Goal: Answer question/provide support: Share knowledge or assist other users

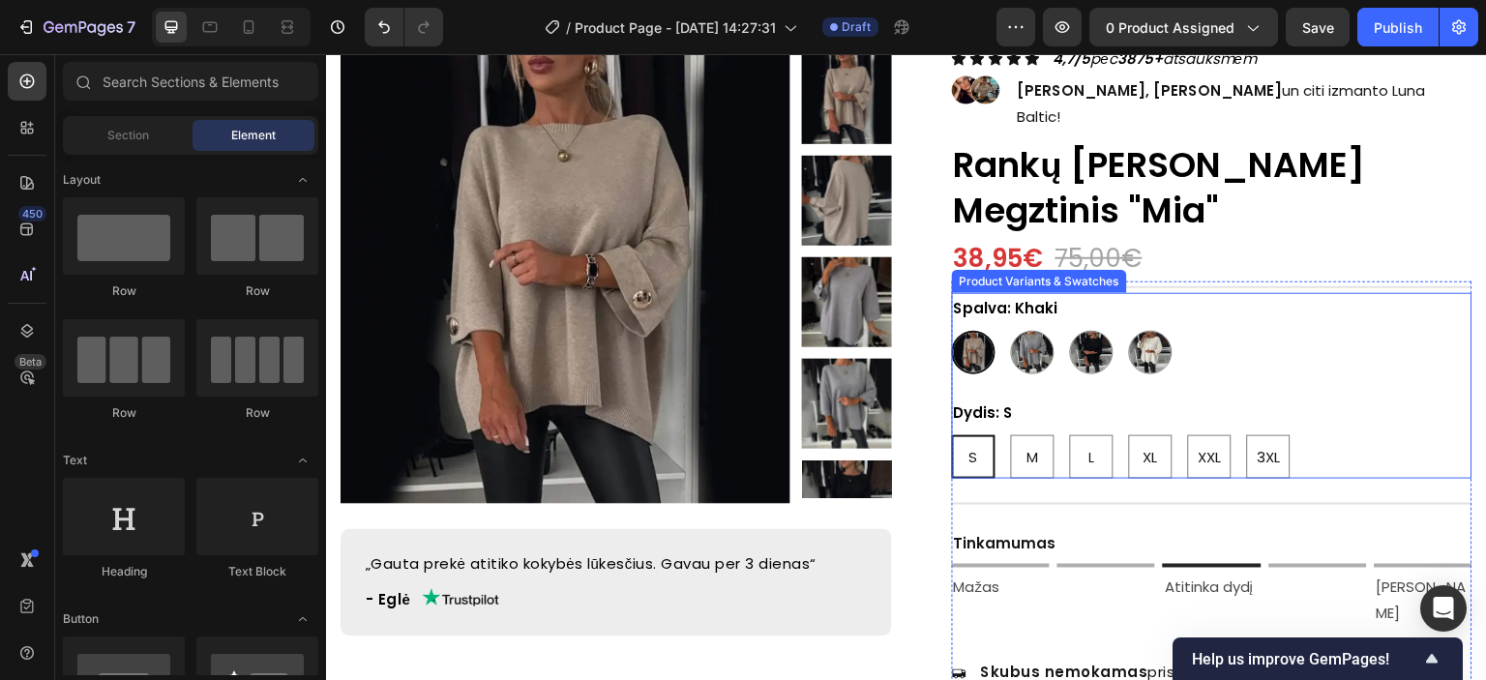
scroll to position [290, 0]
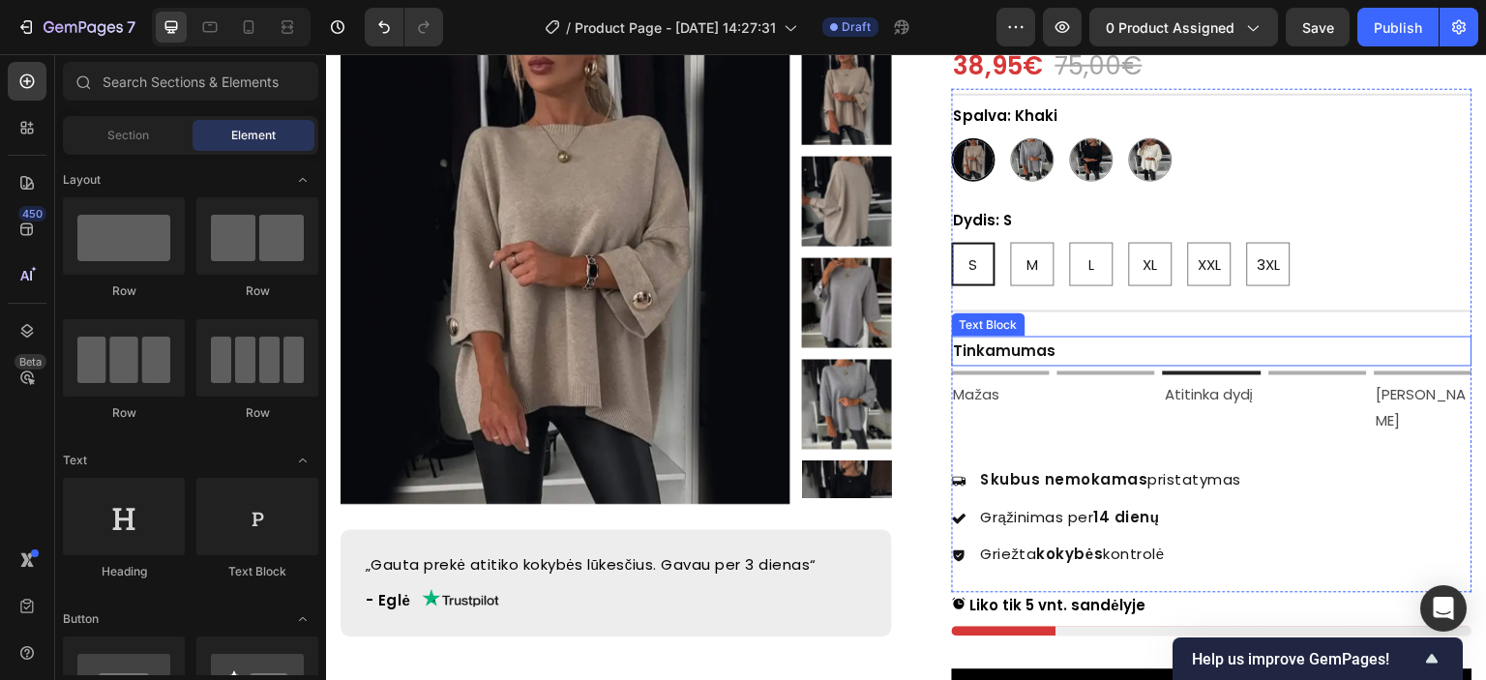
click at [1007, 338] on p "Tinkamumas" at bounding box center [1212, 351] width 517 height 26
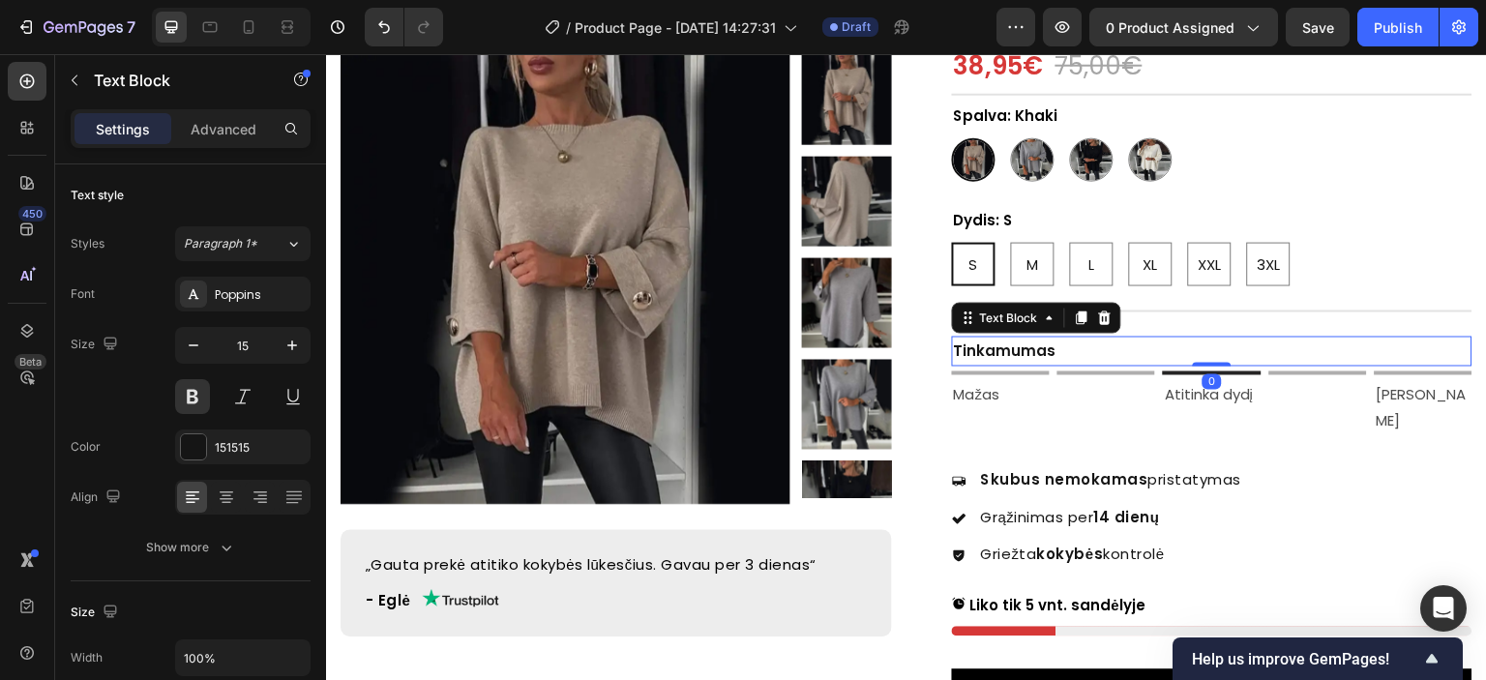
click at [1007, 338] on p "Tinkamumas" at bounding box center [1212, 351] width 517 height 26
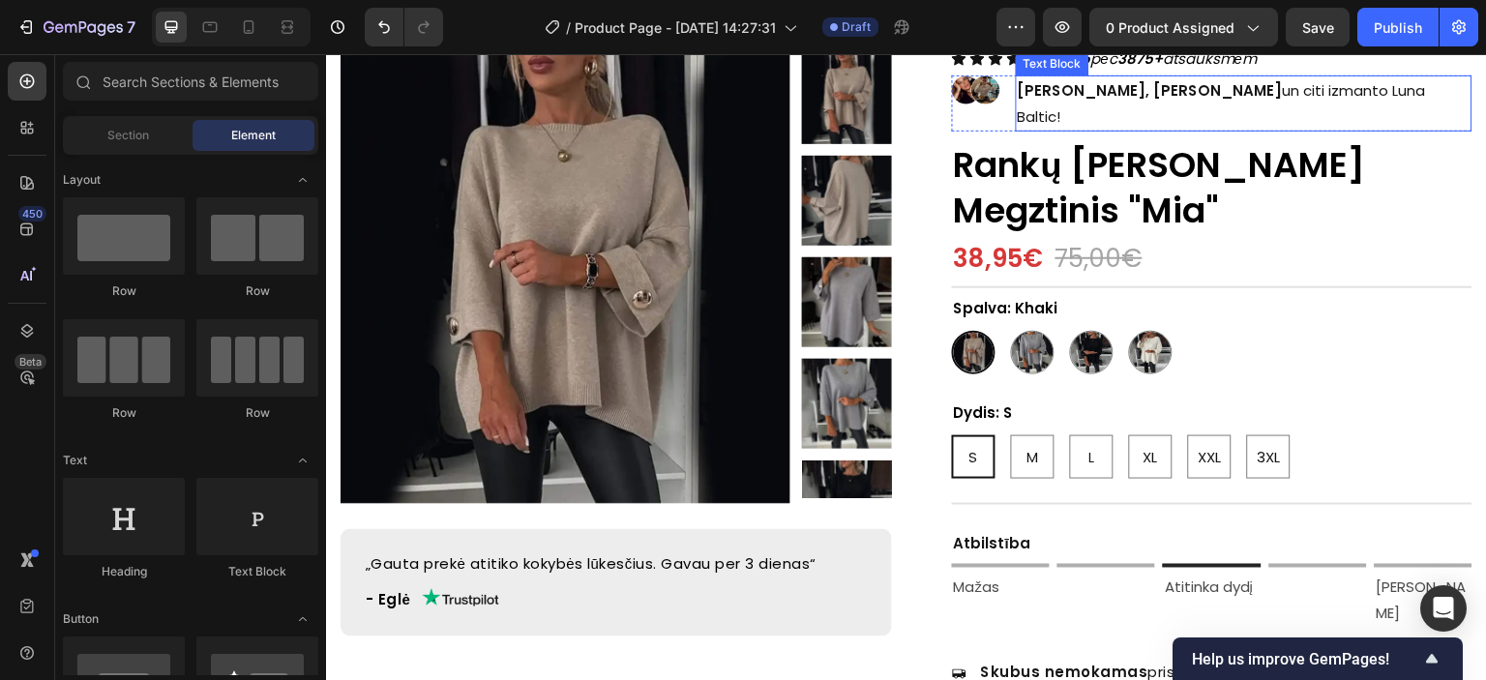
scroll to position [194, 0]
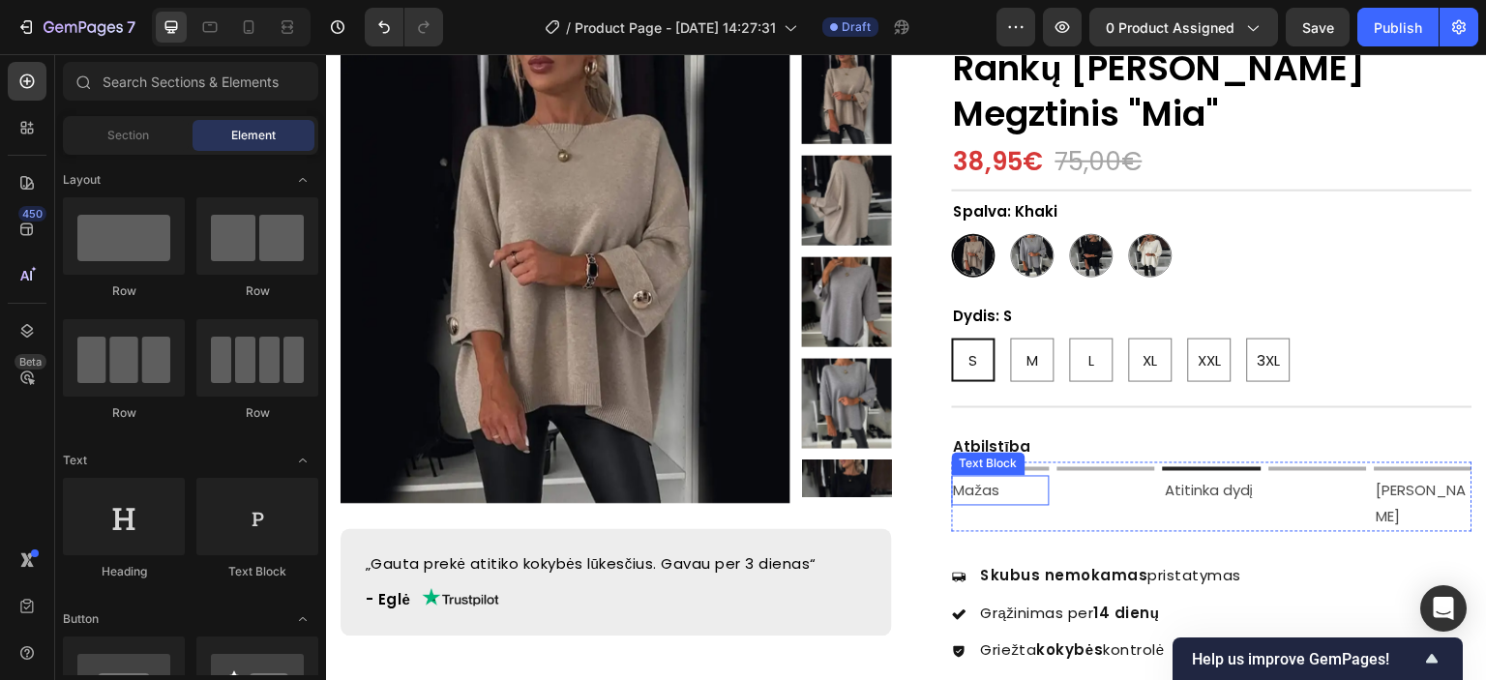
click at [973, 478] on p "Mažas" at bounding box center [1001, 491] width 94 height 26
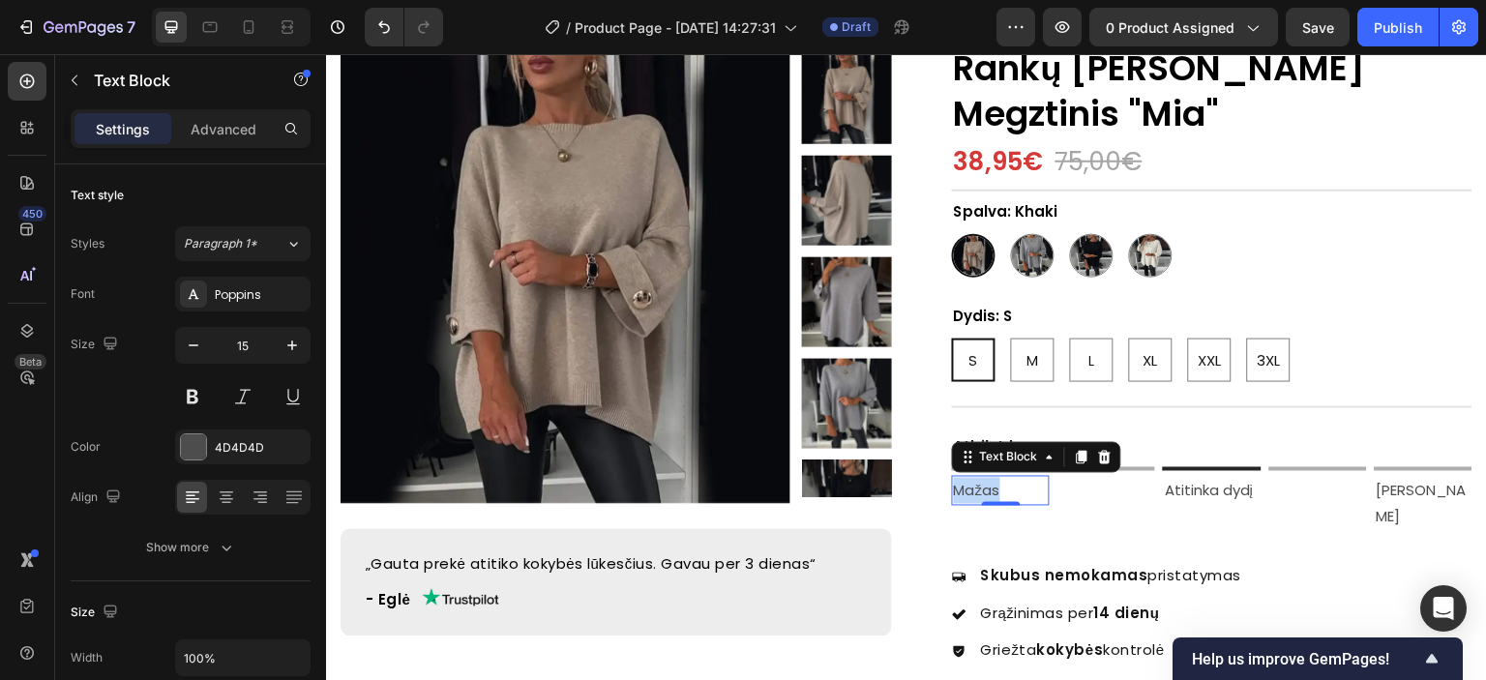
click at [973, 478] on p "Mažas" at bounding box center [1001, 491] width 94 height 26
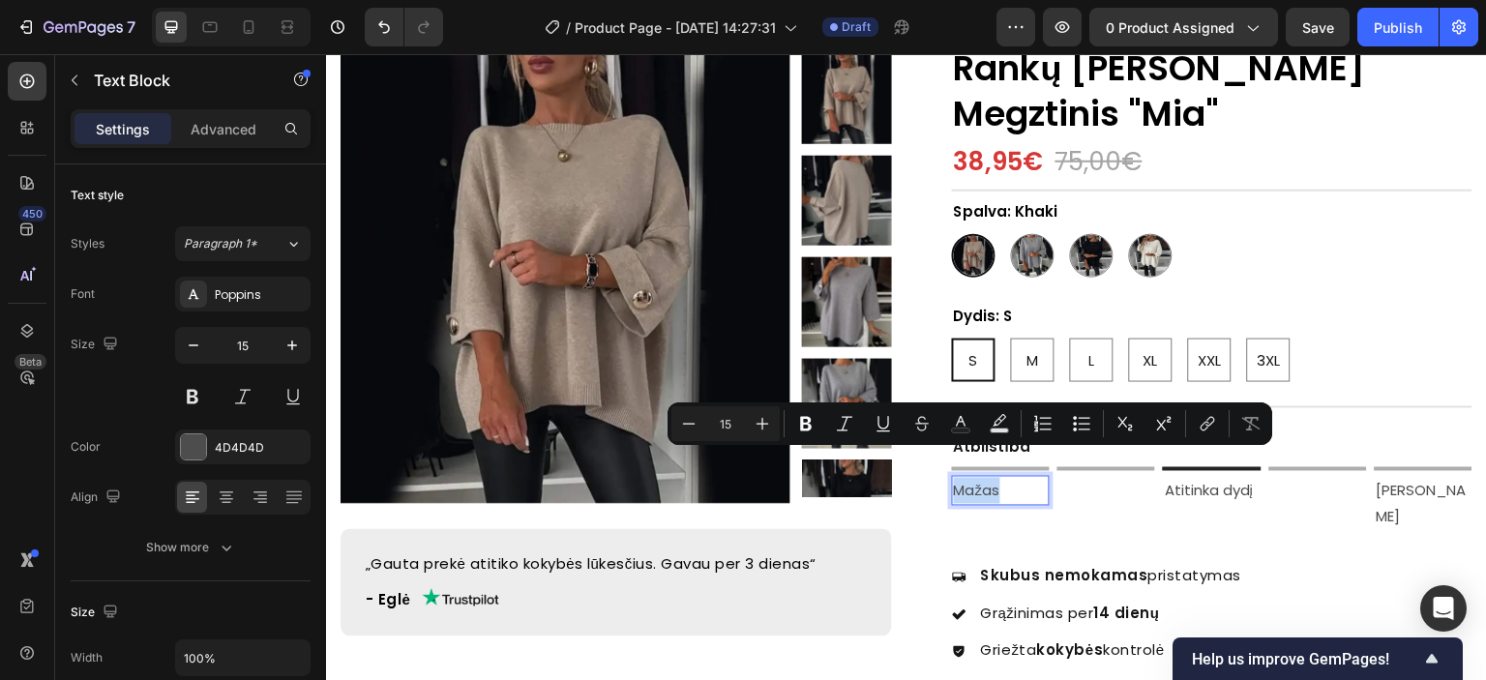
click at [966, 478] on p "Mažas" at bounding box center [1001, 491] width 94 height 26
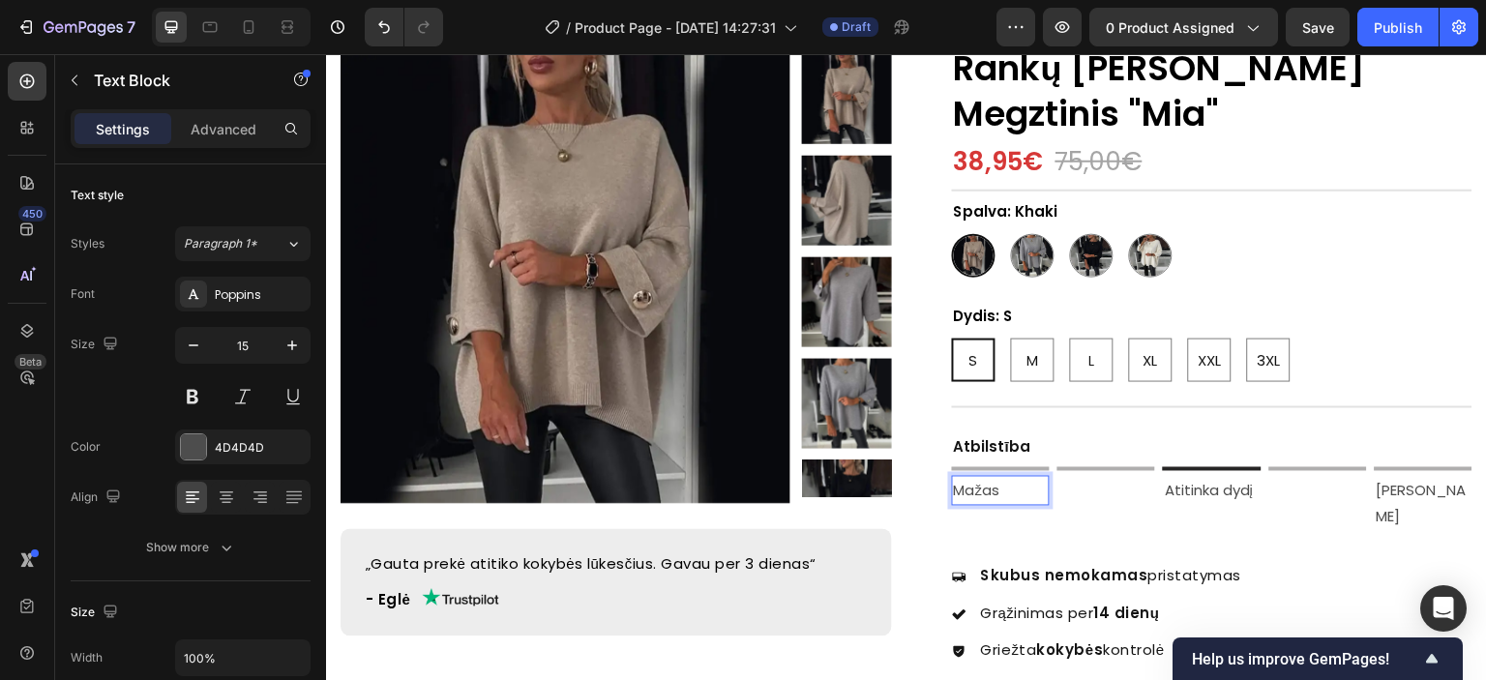
click at [987, 478] on p "Mažas" at bounding box center [1001, 491] width 94 height 26
click at [1185, 478] on p "Atitinka dydį" at bounding box center [1212, 491] width 94 height 26
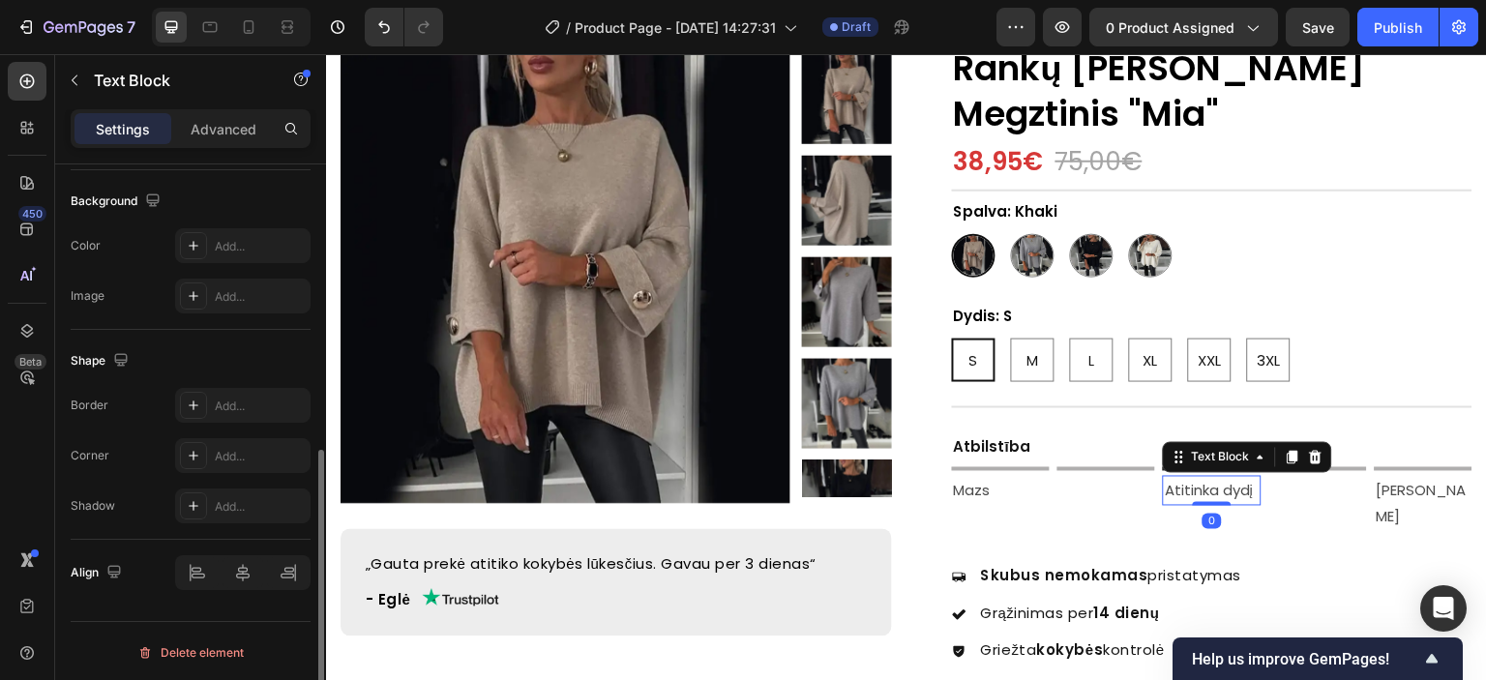
click at [1199, 478] on p "Atitinka dydį" at bounding box center [1212, 491] width 94 height 26
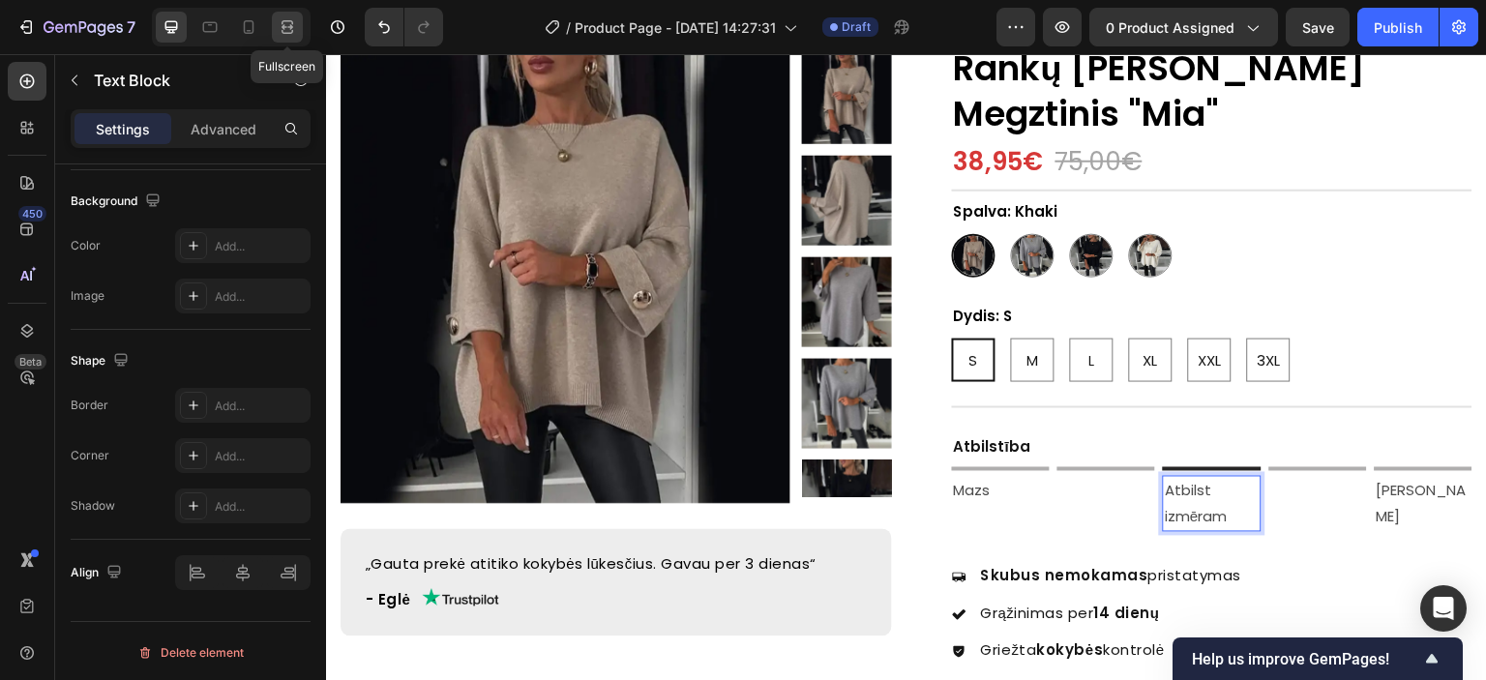
click at [290, 28] on icon at bounding box center [287, 26] width 19 height 19
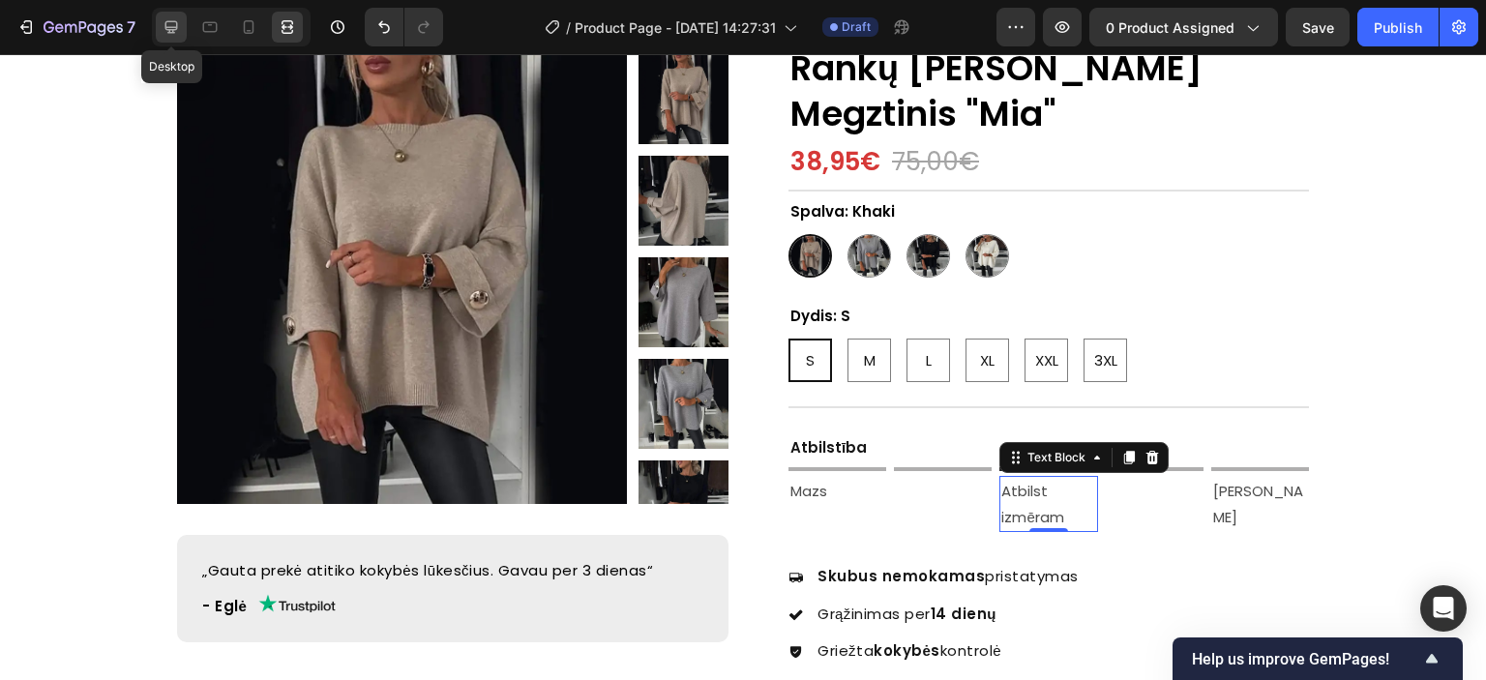
click at [170, 32] on icon at bounding box center [171, 27] width 13 height 13
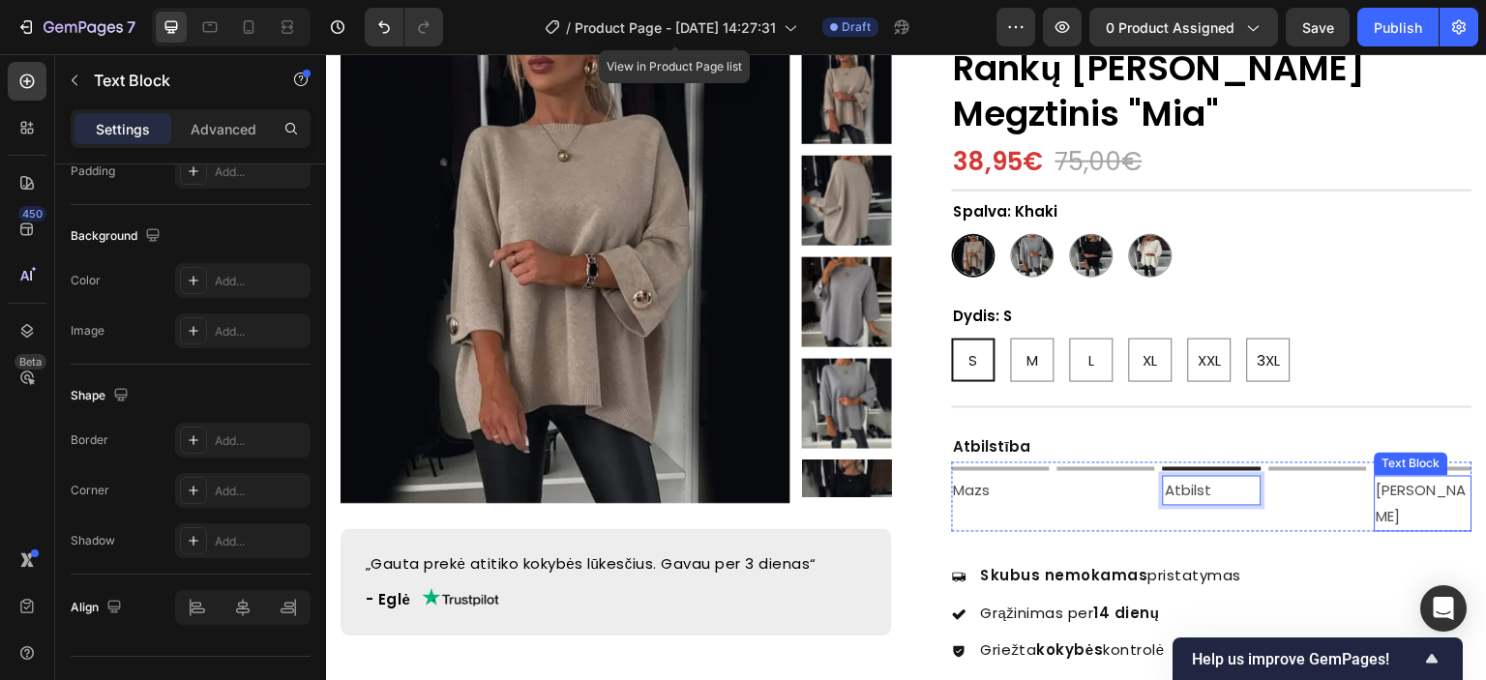
click at [1387, 478] on p "Didelis" at bounding box center [1424, 504] width 94 height 52
click at [1389, 478] on p "Didelis" at bounding box center [1424, 504] width 94 height 52
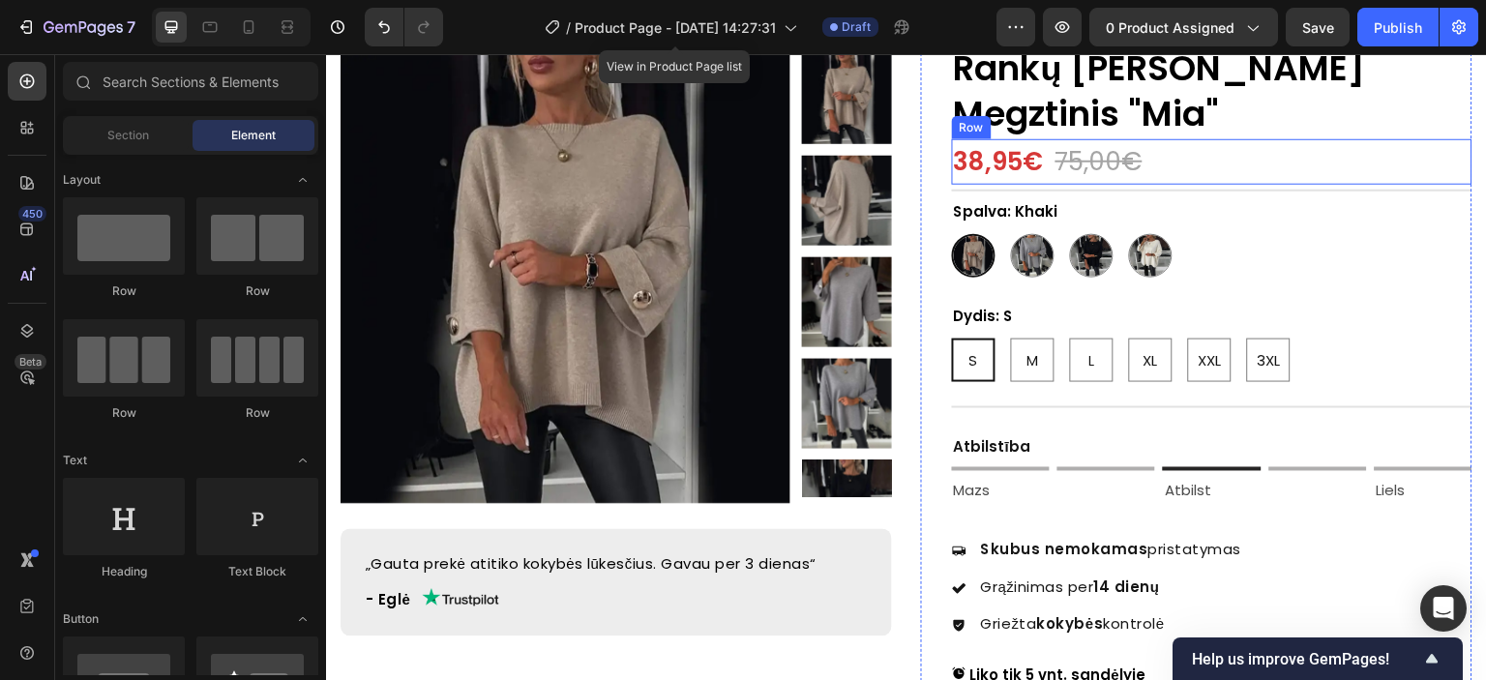
scroll to position [290, 0]
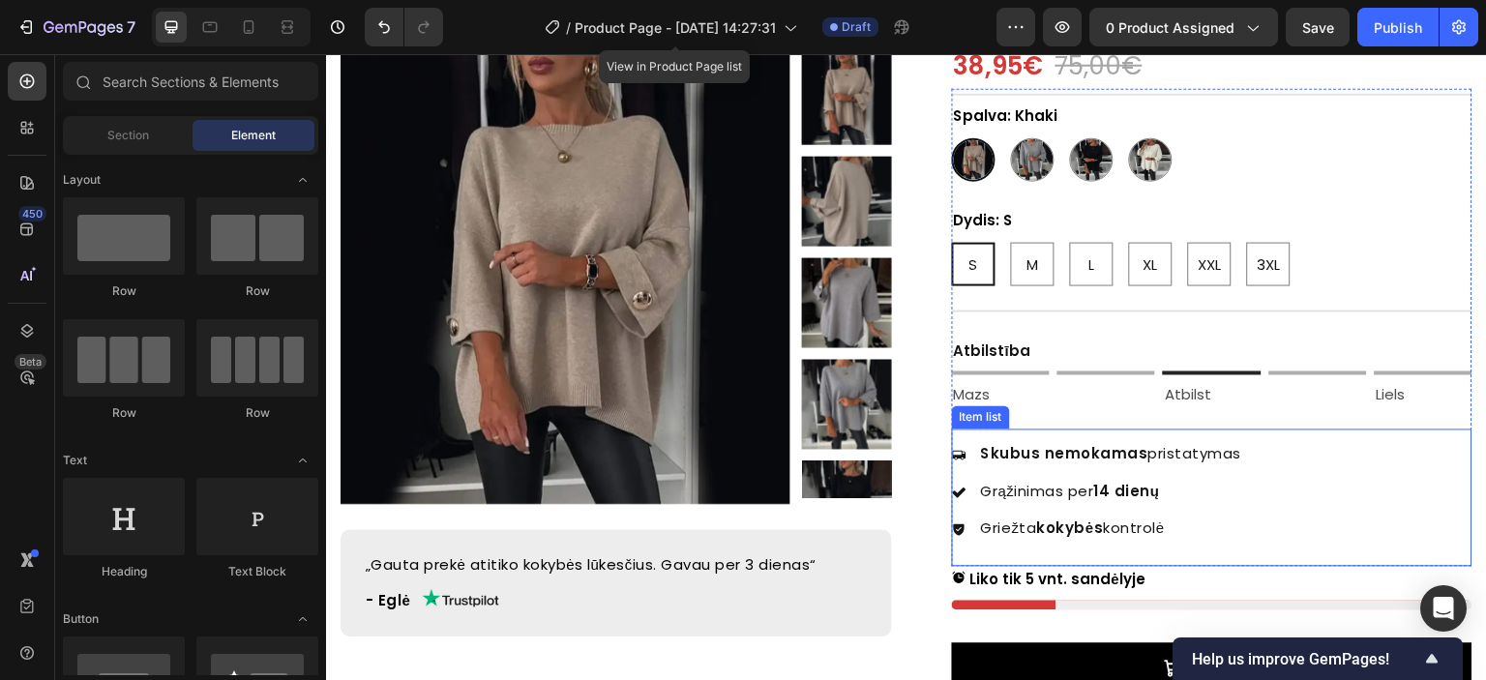
click at [1135, 443] on strong "Skubus nemokamas" at bounding box center [1064, 453] width 167 height 20
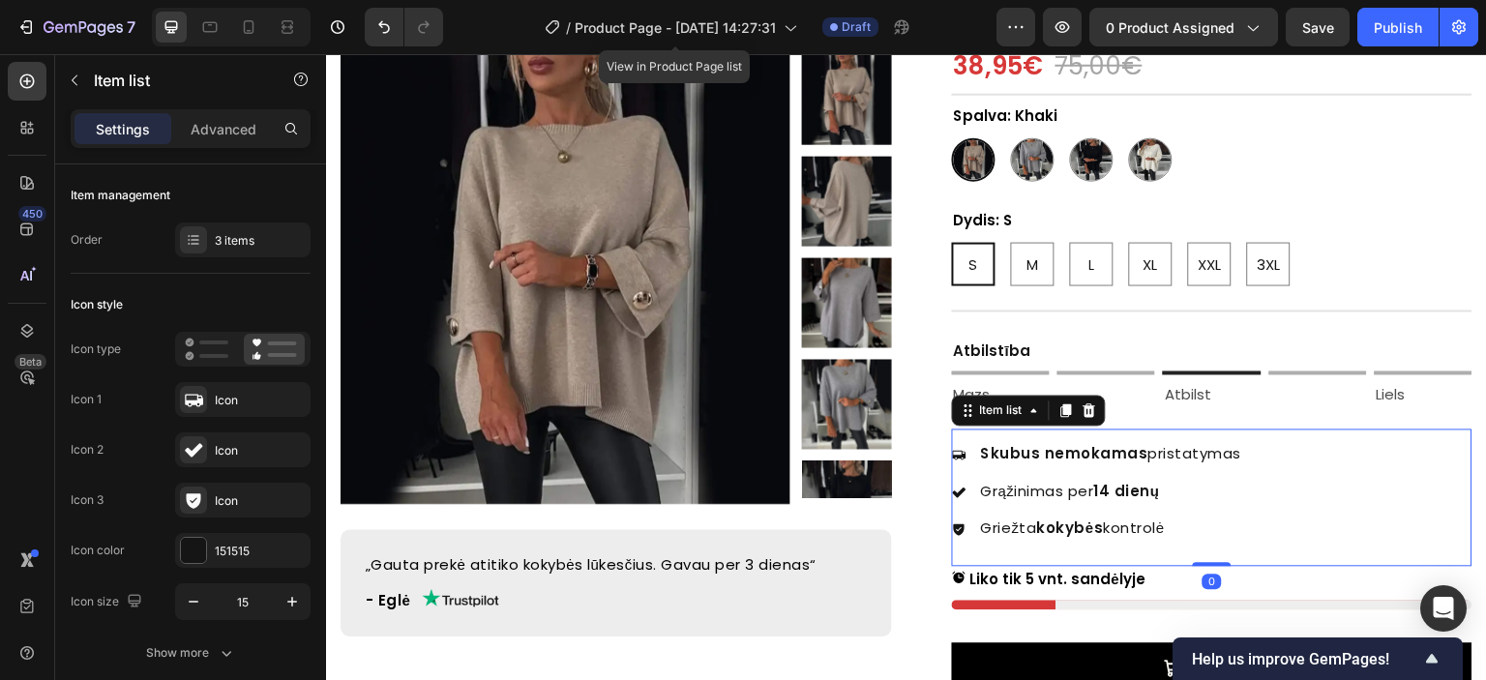
click at [1166, 443] on p "Skubus nemokamas pristatymas" at bounding box center [1111, 454] width 261 height 22
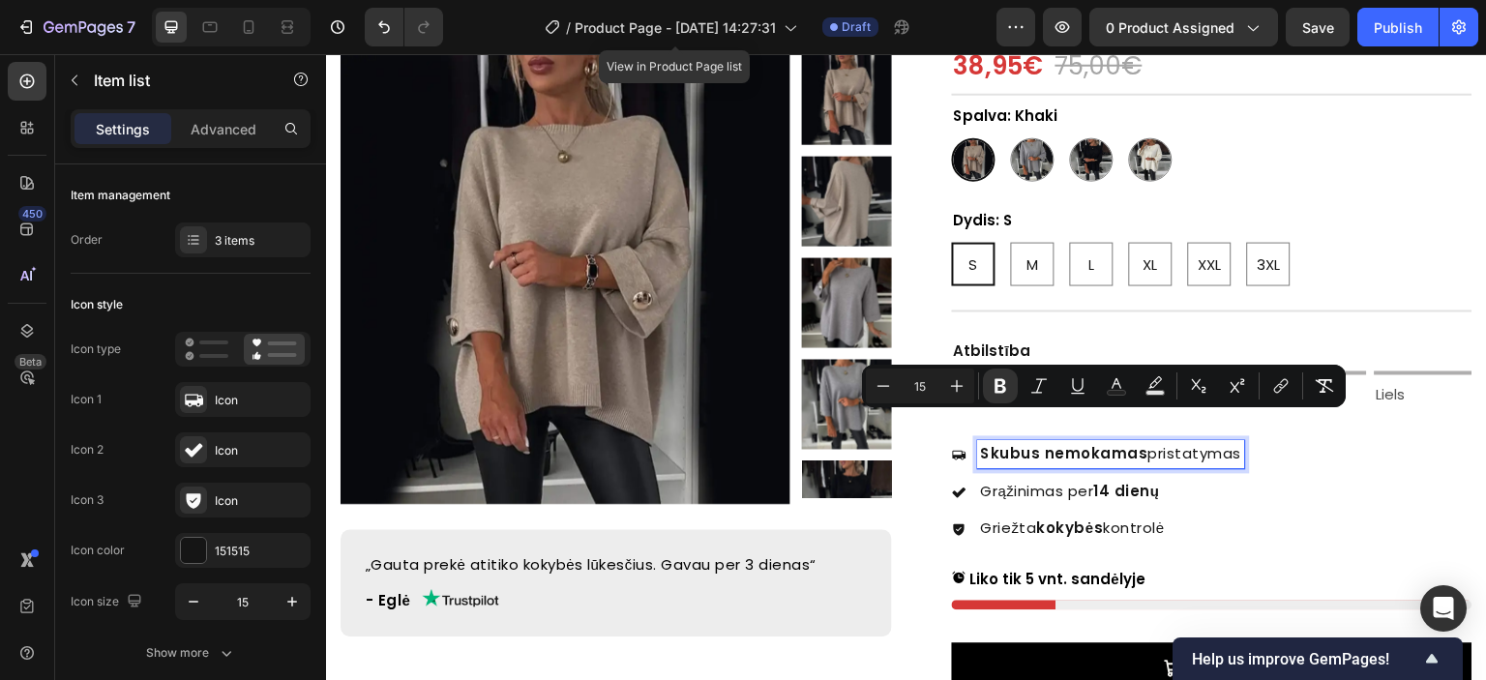
copy p "Skubus nemokamas pristatymas"
click at [1045, 443] on strong "Skubus nemokamas" at bounding box center [1064, 453] width 167 height 20
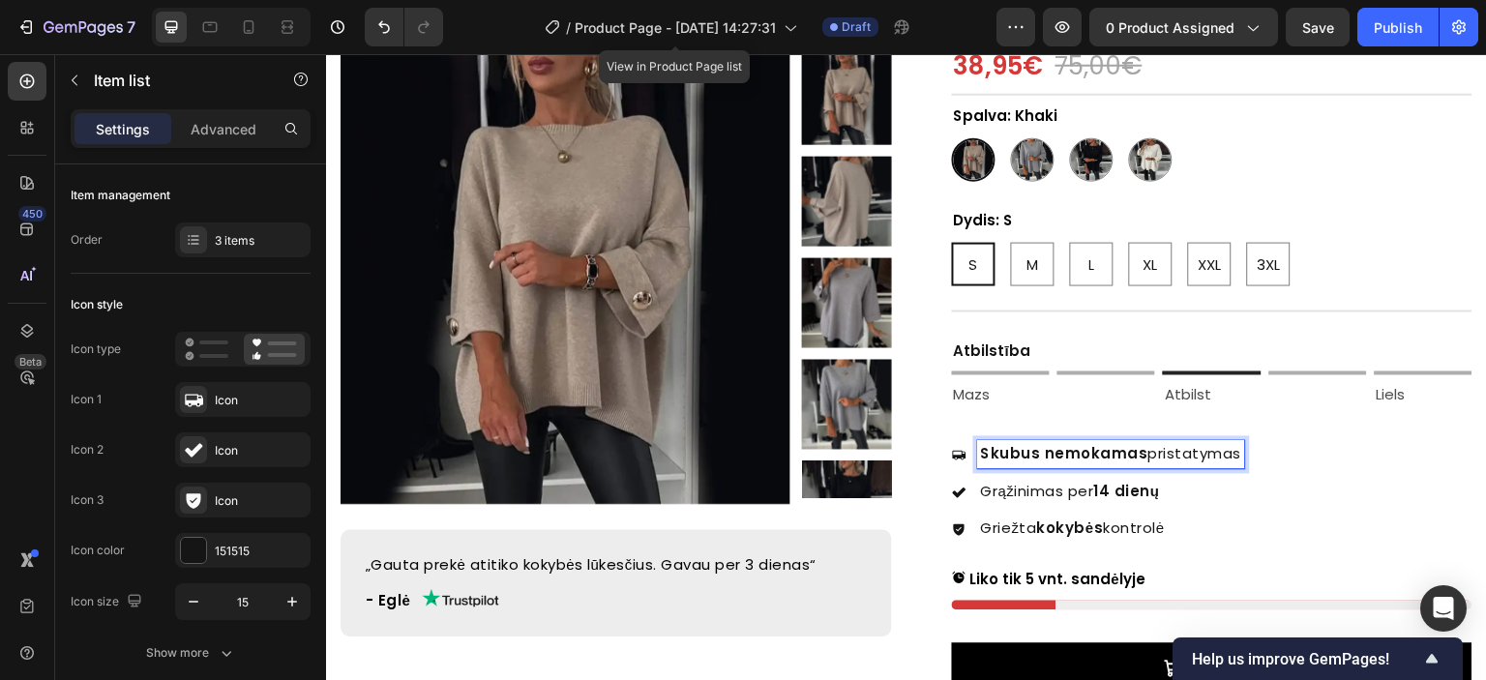
click at [1065, 443] on strong "Skubus nemokamas" at bounding box center [1064, 453] width 167 height 20
click at [1143, 443] on strong "Steidzama bezmaksas piegāde" at bounding box center [1111, 453] width 260 height 20
drag, startPoint x: 1159, startPoint y: 427, endPoint x: 1218, endPoint y: 430, distance: 59.1
click at [1218, 443] on strong "Steidzama bezmaksas piegāde" at bounding box center [1111, 453] width 260 height 20
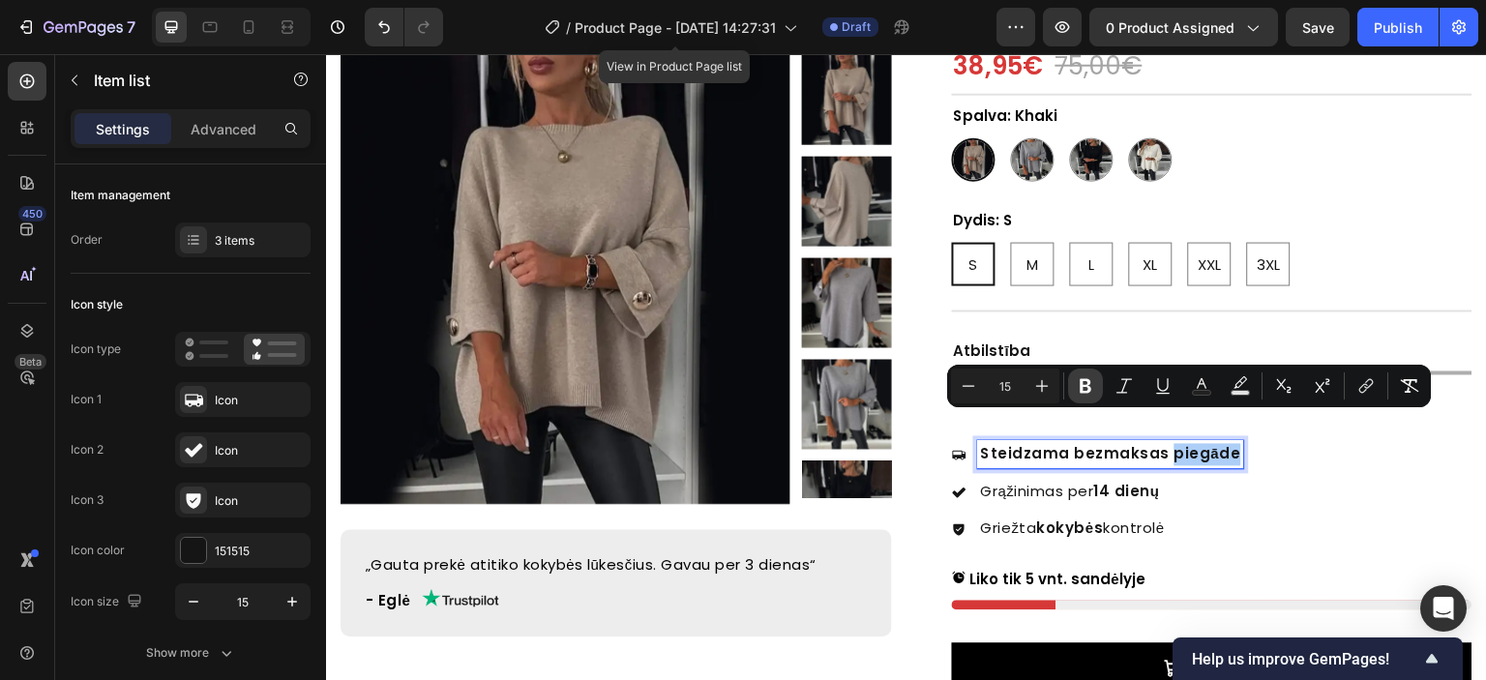
click at [1084, 387] on icon "Editor contextual toolbar" at bounding box center [1085, 385] width 19 height 19
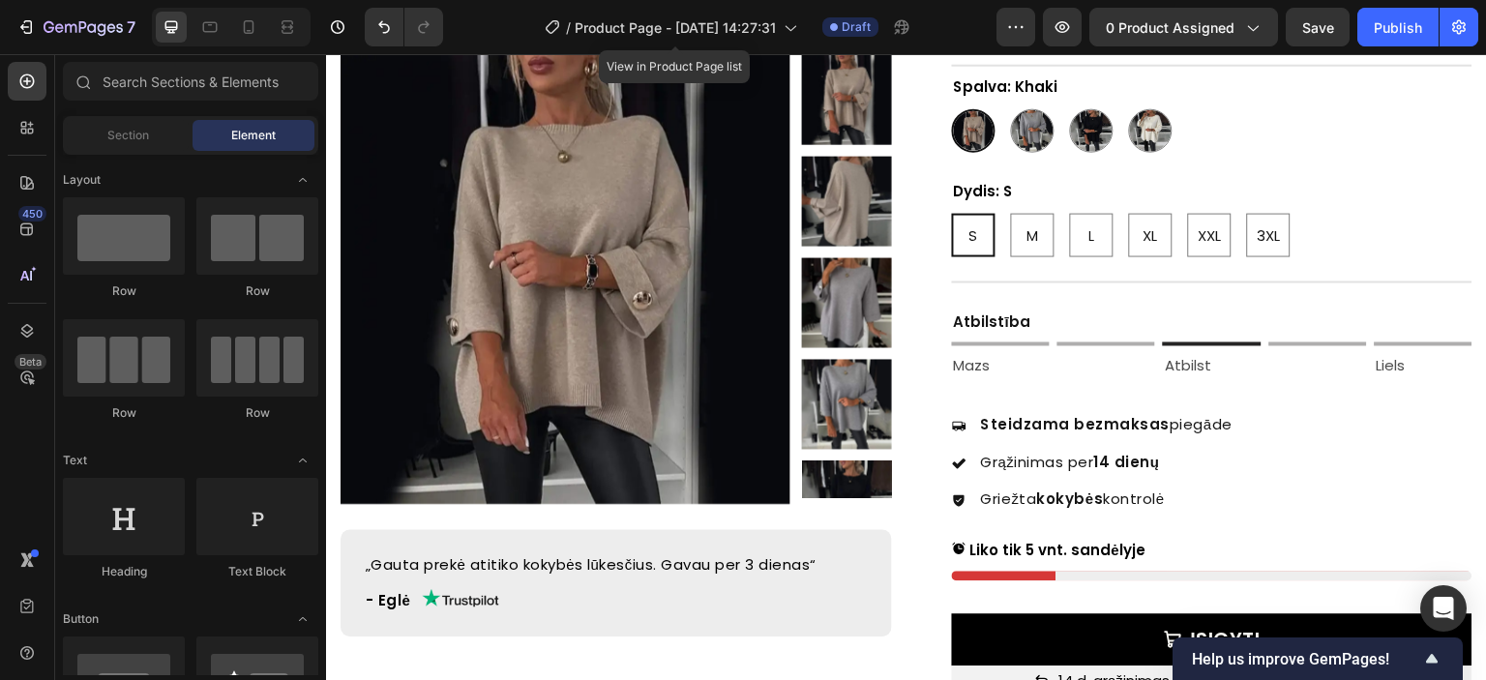
scroll to position [321, 0]
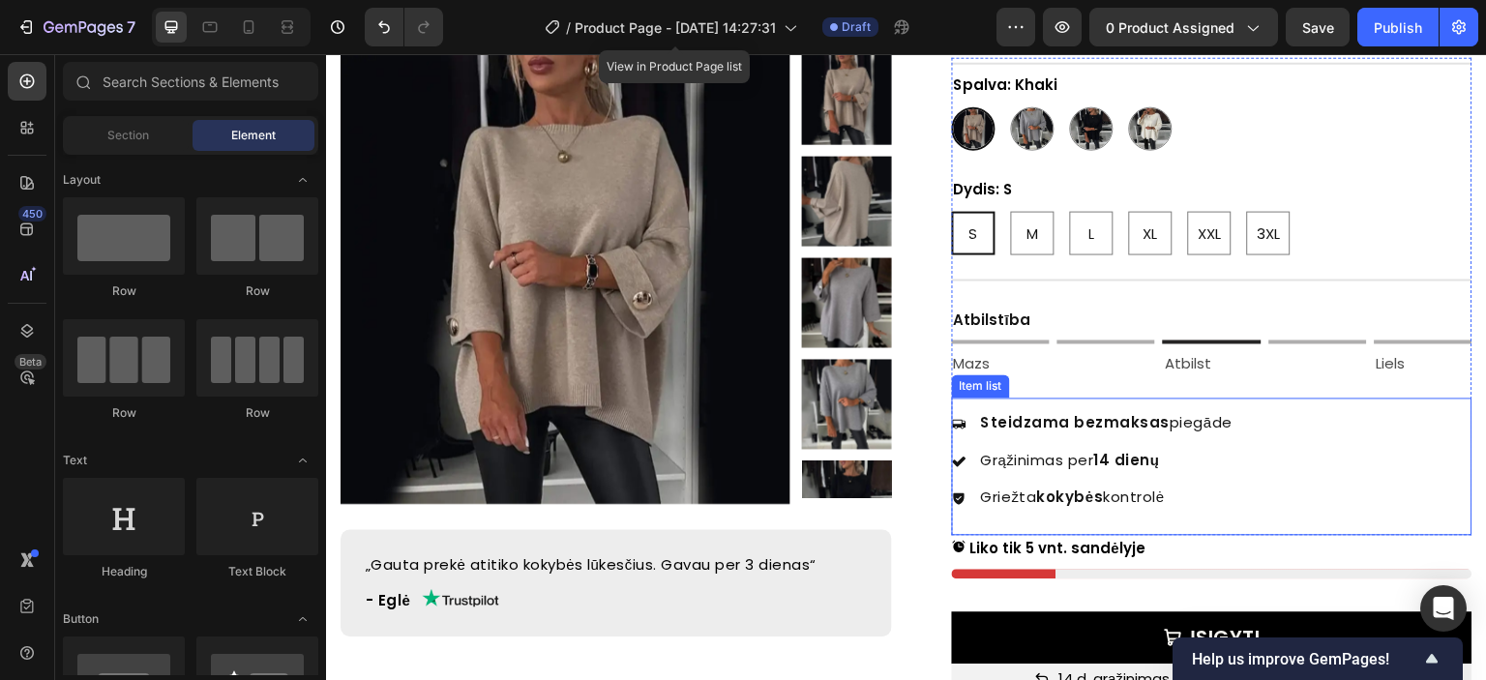
click at [1094, 450] on strong "14 dienų" at bounding box center [1127, 460] width 66 height 20
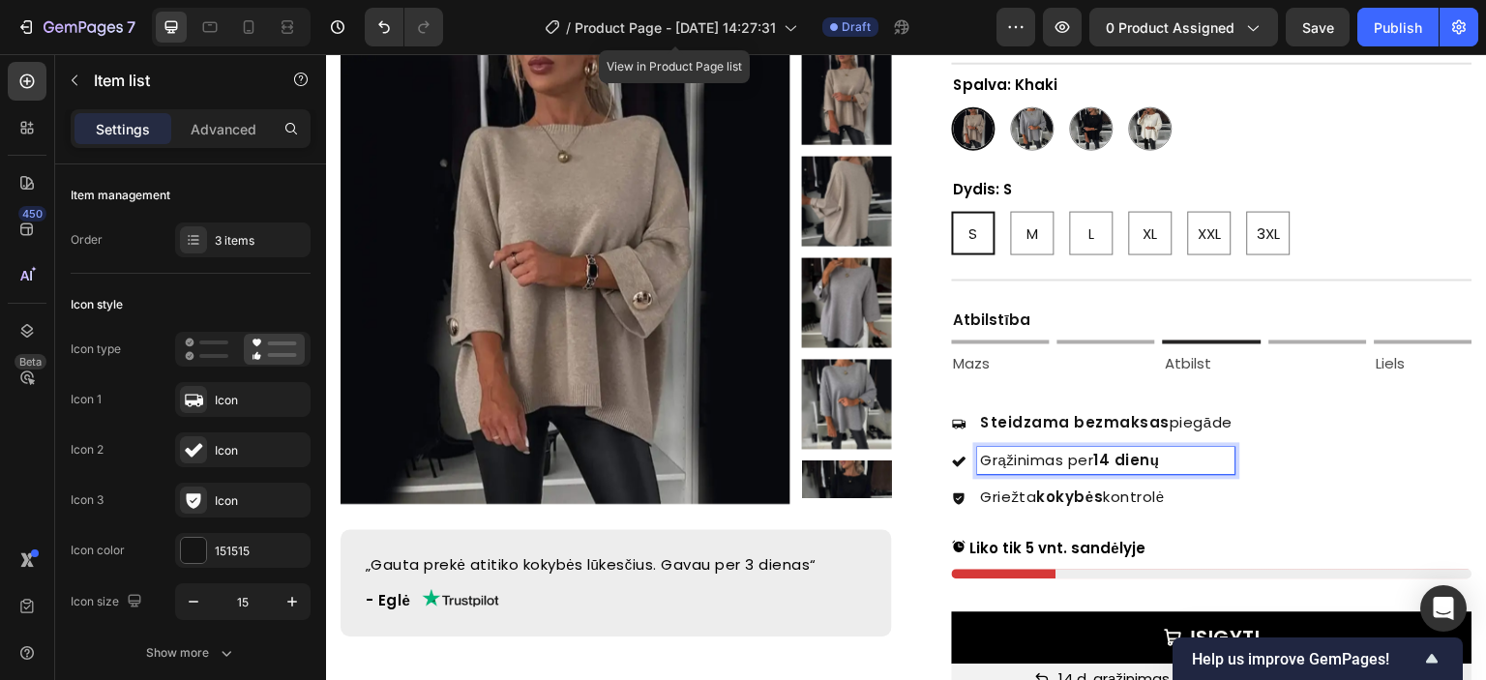
click at [1132, 450] on strong "14 dienų" at bounding box center [1127, 460] width 66 height 20
copy p "Grąžinimas per"
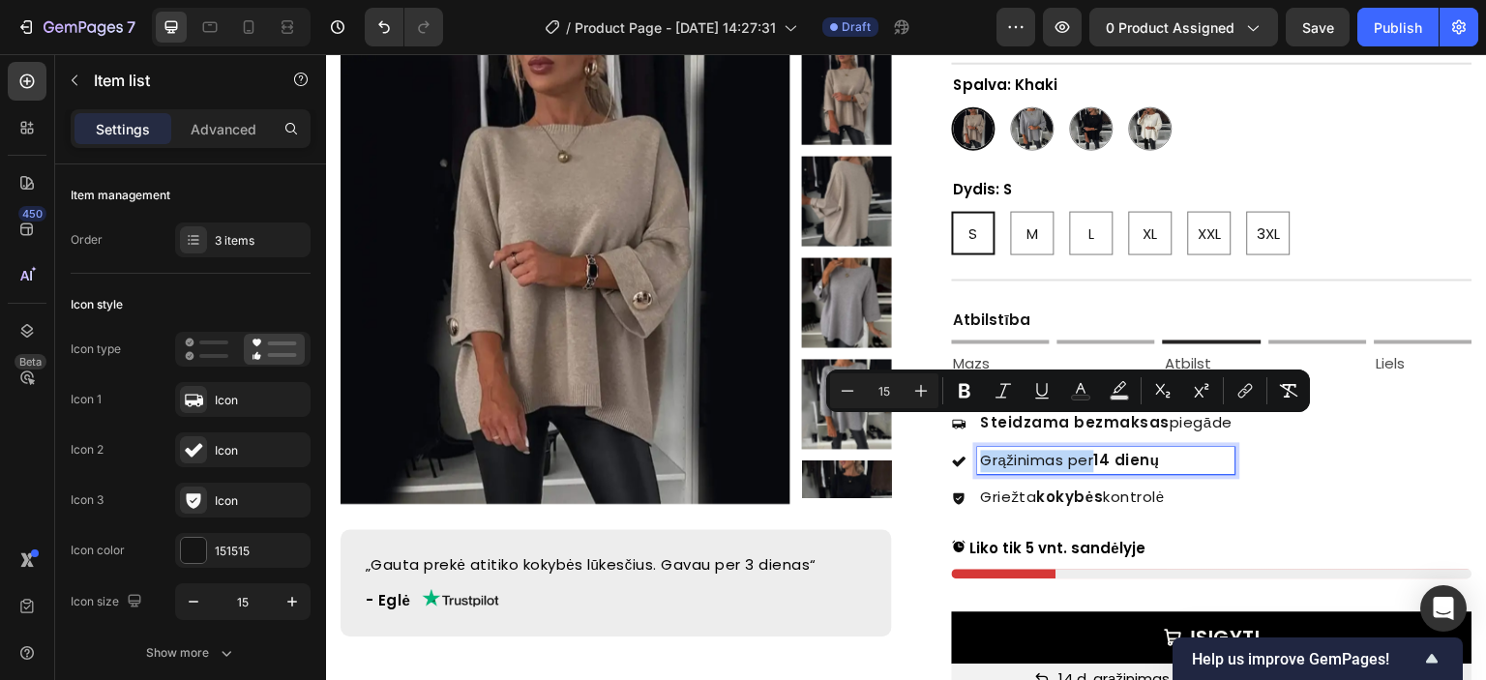
click at [1065, 450] on p "Grąžinimas per 14 dienų" at bounding box center [1107, 461] width 252 height 22
click at [1126, 450] on div "Steidzama bezmaksas piegāde Grąžinimas per 14 dienų Griežta kokybės kontrolė" at bounding box center [1093, 460] width 283 height 103
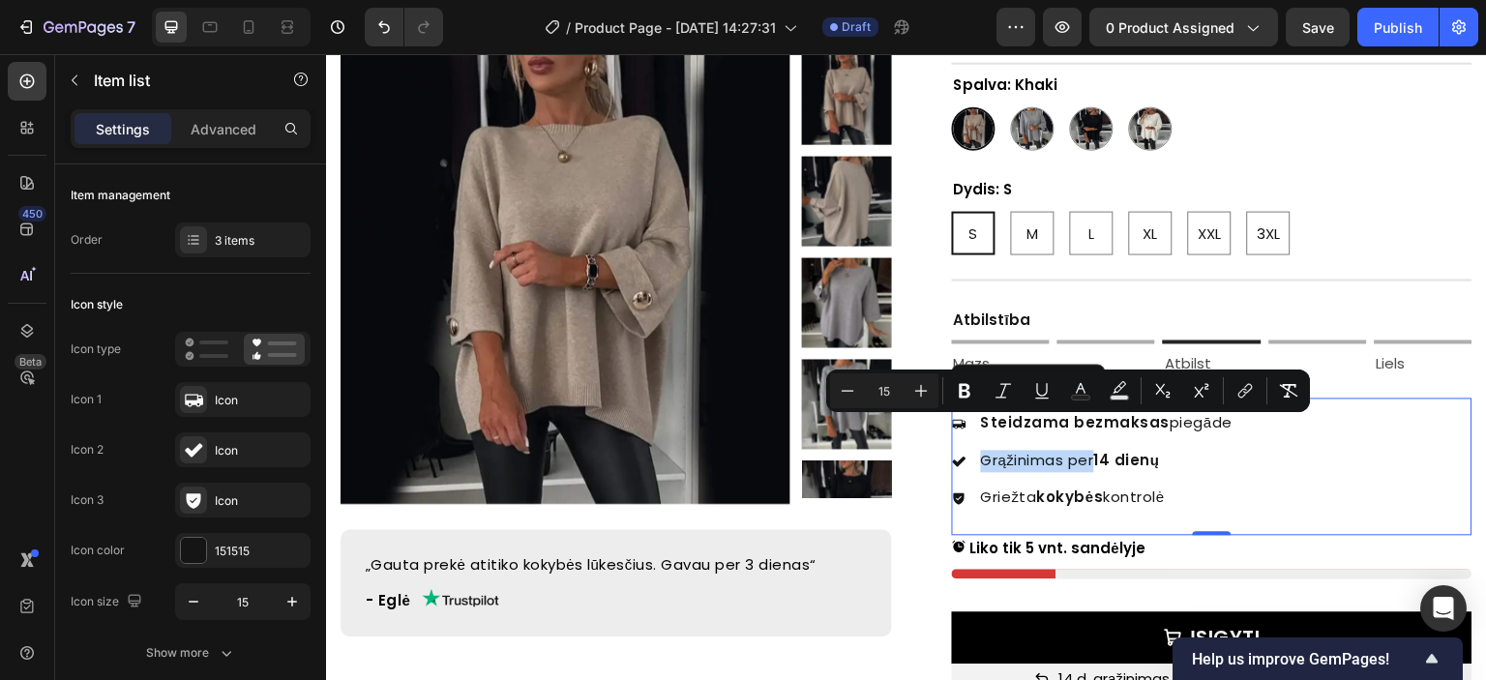
click at [1129, 450] on strong "14 dienų" at bounding box center [1127, 460] width 66 height 20
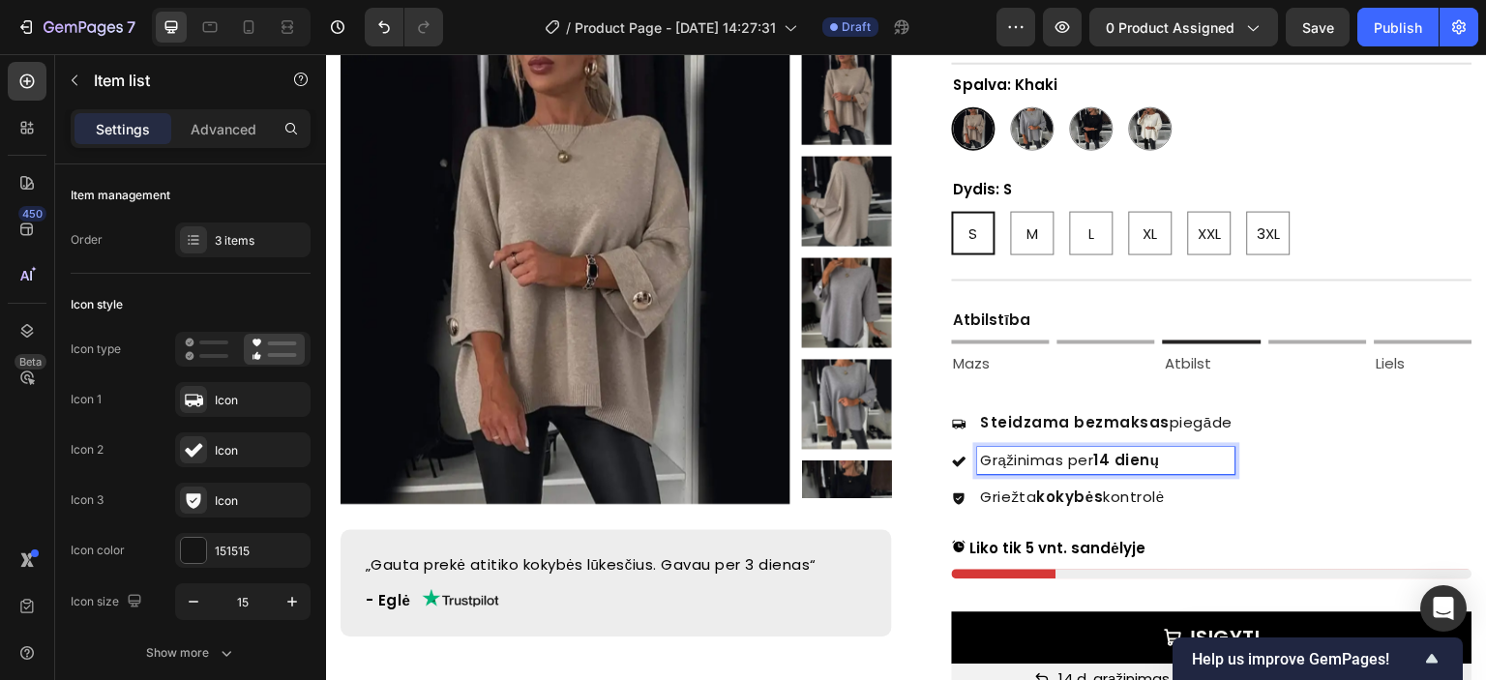
click at [1141, 450] on strong "14 dienų" at bounding box center [1127, 460] width 66 height 20
click at [1171, 450] on p "Atgriešana 14 dienu laikā" at bounding box center [1107, 461] width 252 height 22
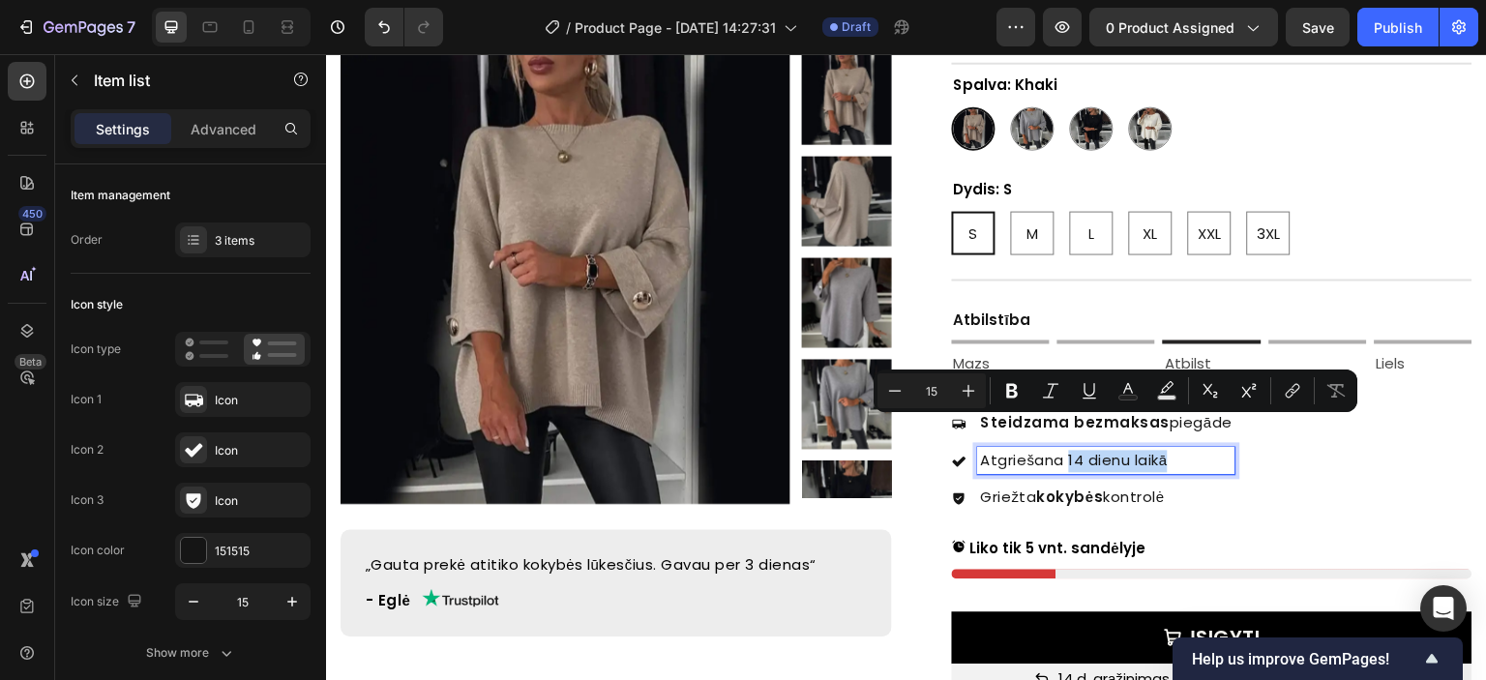
drag, startPoint x: 1169, startPoint y: 430, endPoint x: 1063, endPoint y: 438, distance: 105.8
click at [1063, 450] on p "Atgriešana 14 dienu laikā" at bounding box center [1107, 461] width 252 height 22
click at [1006, 391] on icon "Editor contextual toolbar" at bounding box center [1011, 390] width 19 height 19
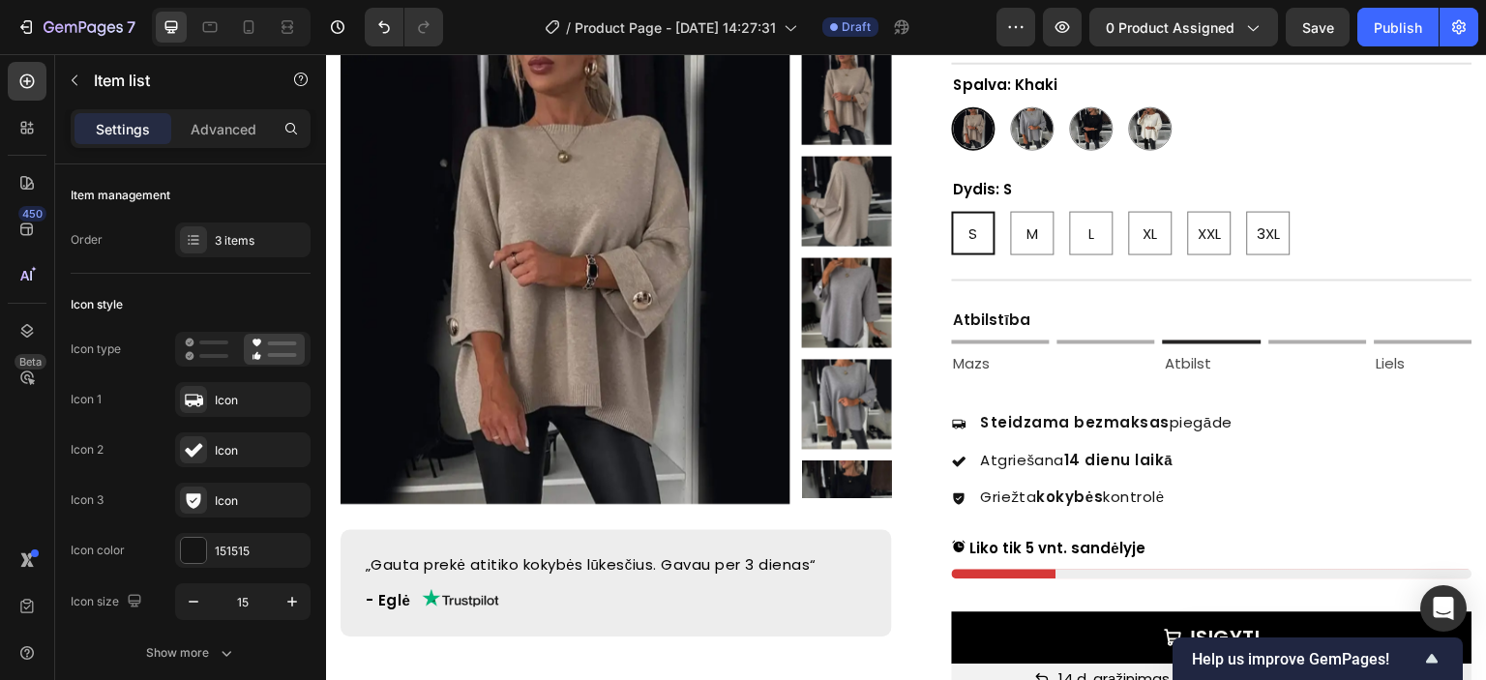
click at [1048, 487] on strong "kokybės" at bounding box center [1070, 497] width 67 height 20
click at [1079, 487] on strong "kokybės" at bounding box center [1070, 497] width 67 height 20
copy p "Griežta kokybės kontrolė"
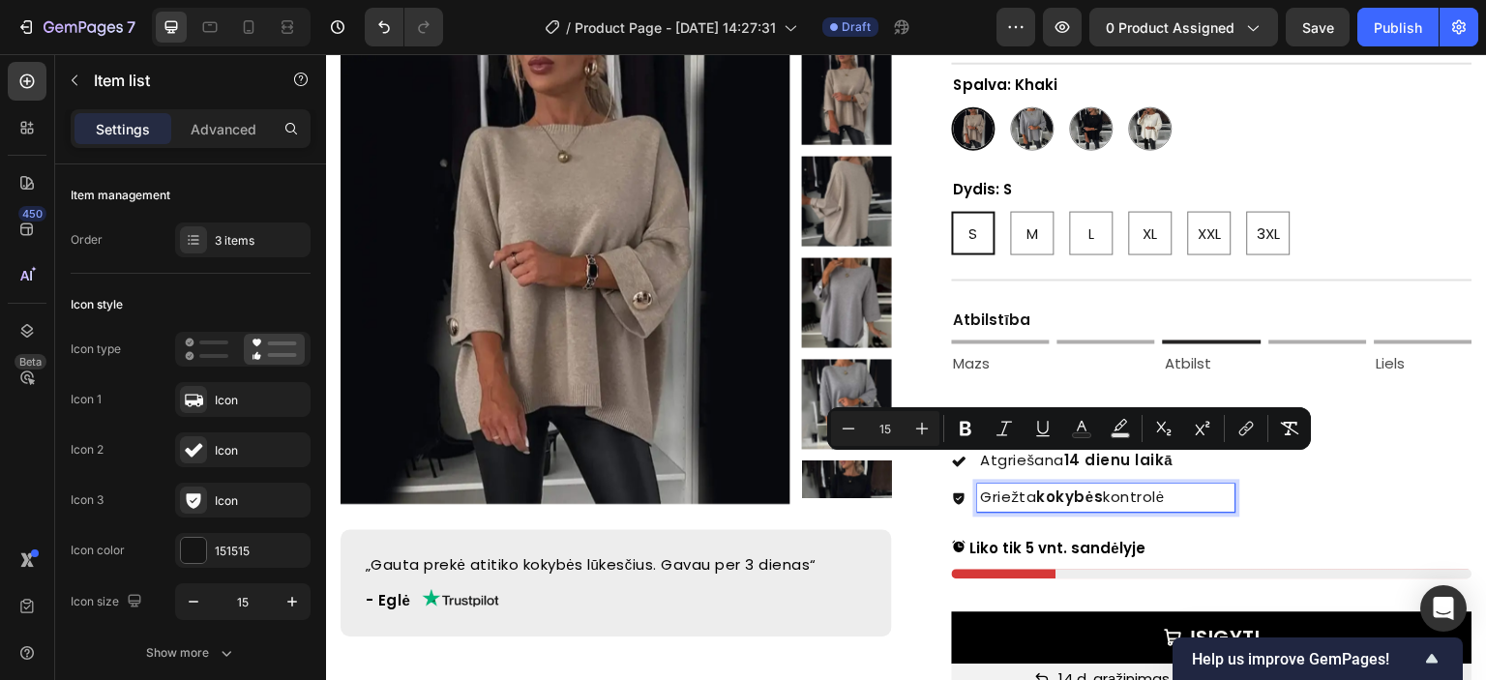
click at [1073, 487] on strong "kokybės" at bounding box center [1070, 497] width 67 height 20
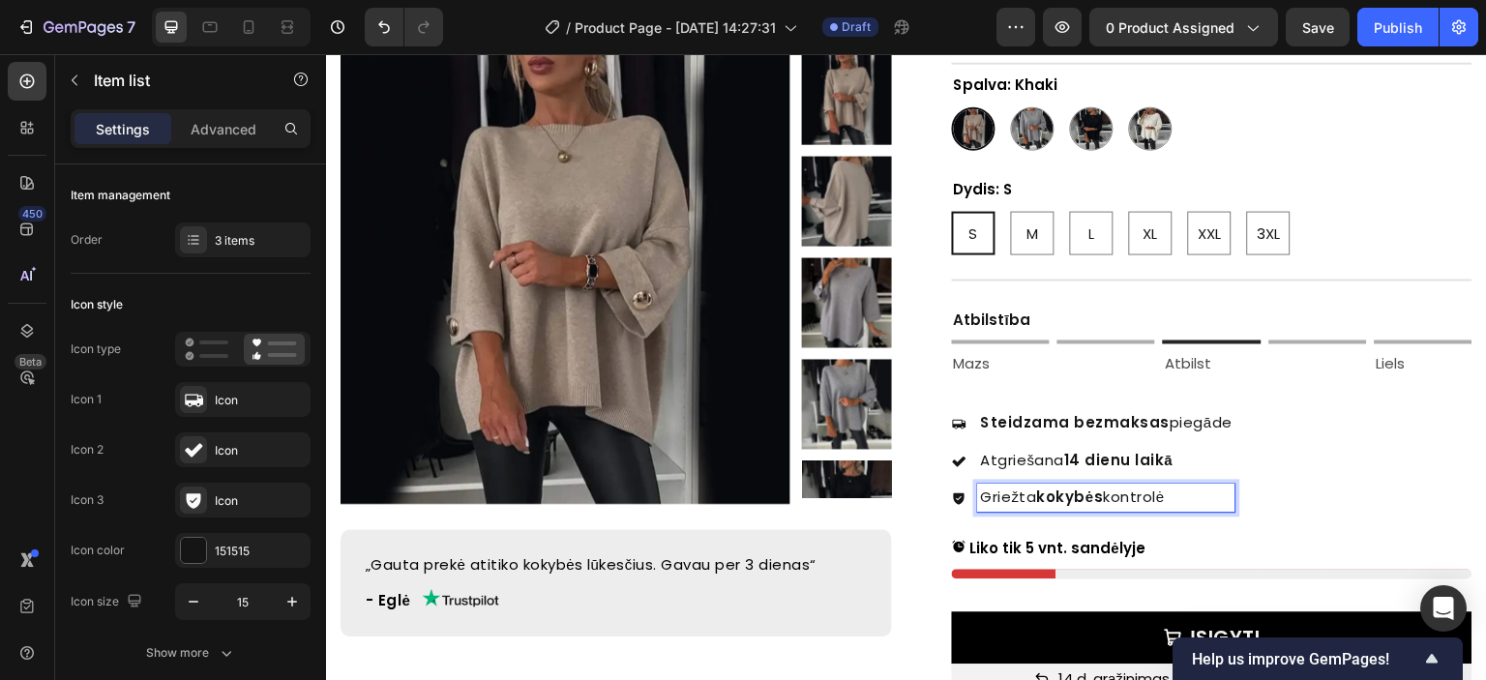
click at [1121, 487] on p "Griežta kokybės kontrolė" at bounding box center [1107, 498] width 252 height 22
click at [1090, 487] on p "Stingra kvalitātes kontrole" at bounding box center [1107, 498] width 252 height 22
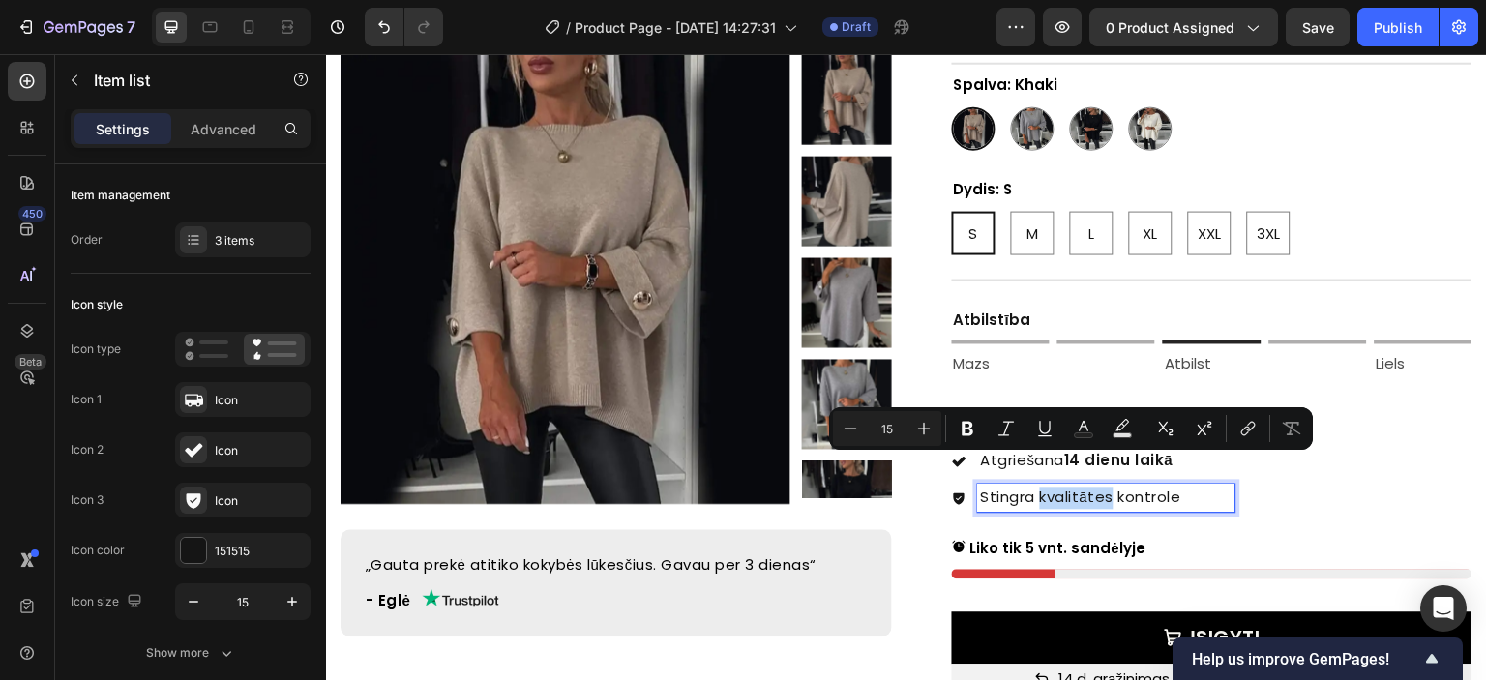
drag, startPoint x: 1041, startPoint y: 466, endPoint x: 1109, endPoint y: 465, distance: 67.7
click at [1109, 487] on p "Stingra kvalitātes kontrole" at bounding box center [1107, 498] width 252 height 22
click at [967, 434] on icon "Editor contextual toolbar" at bounding box center [968, 429] width 12 height 15
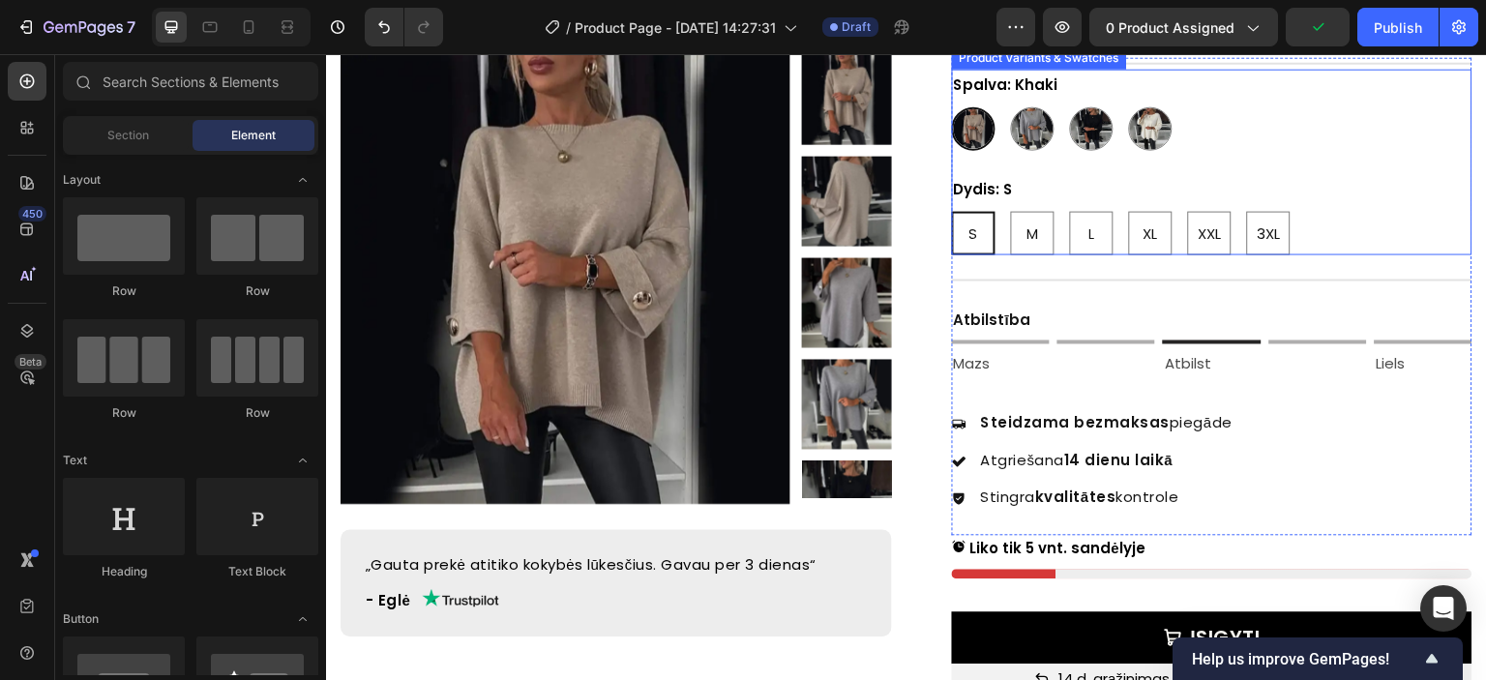
scroll to position [418, 0]
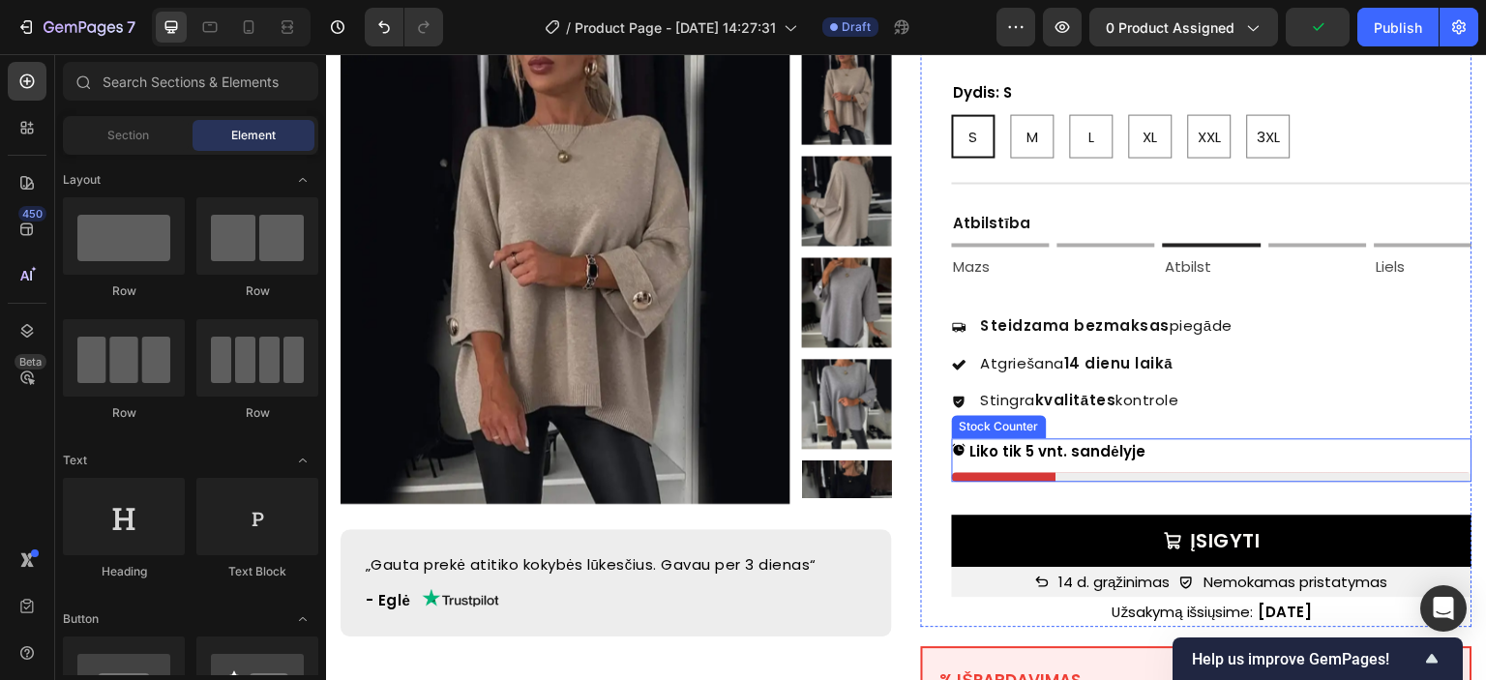
click at [1093, 438] on p "Liko tik 5 vnt. sandėlyje" at bounding box center [1057, 451] width 175 height 26
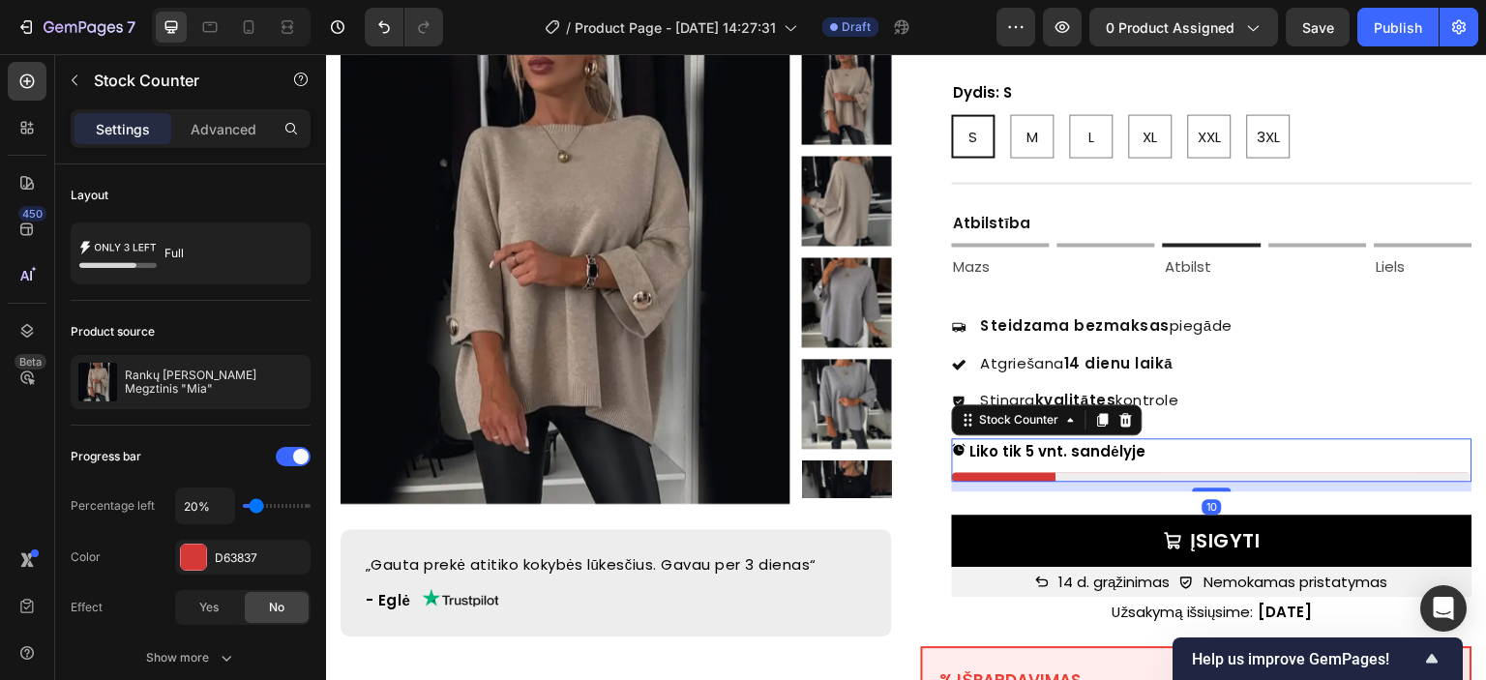
click at [1110, 438] on p "Liko tik 5 vnt. sandėlyje" at bounding box center [1057, 451] width 175 height 26
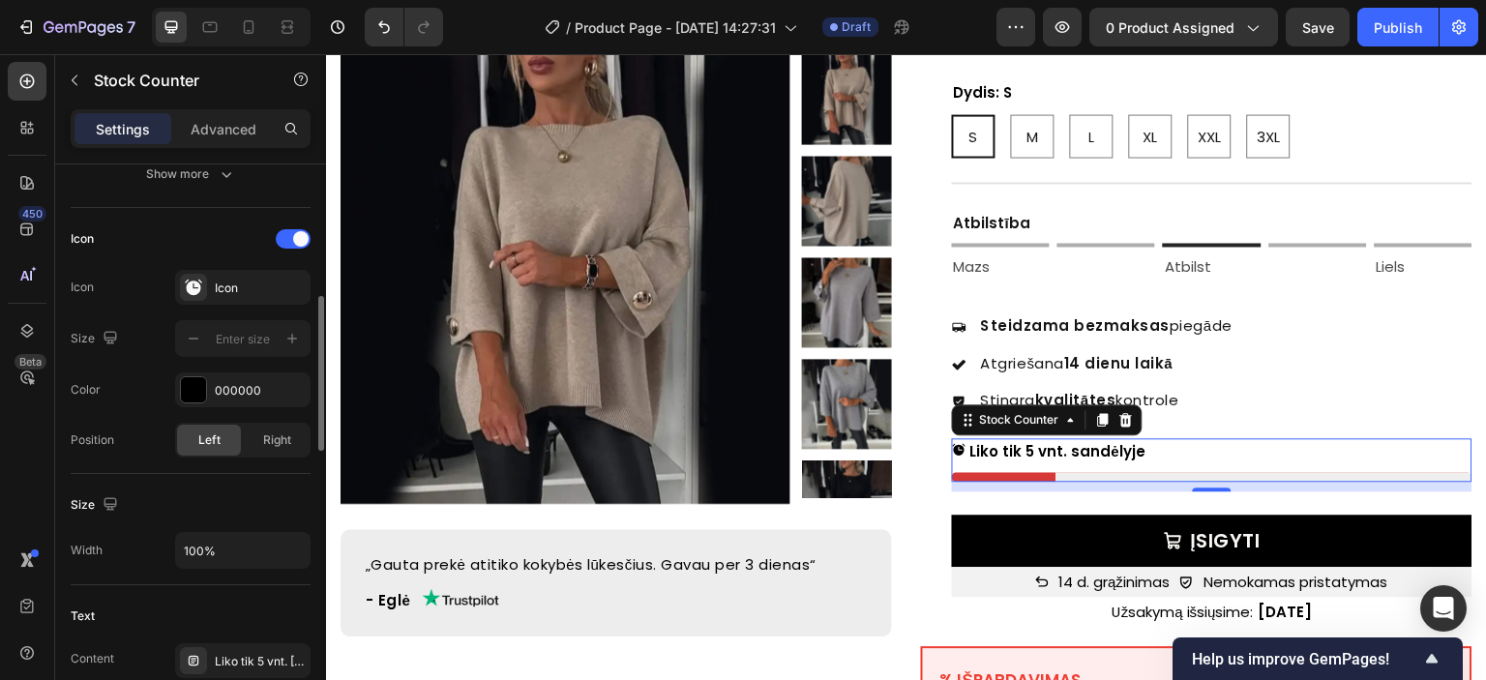
scroll to position [774, 0]
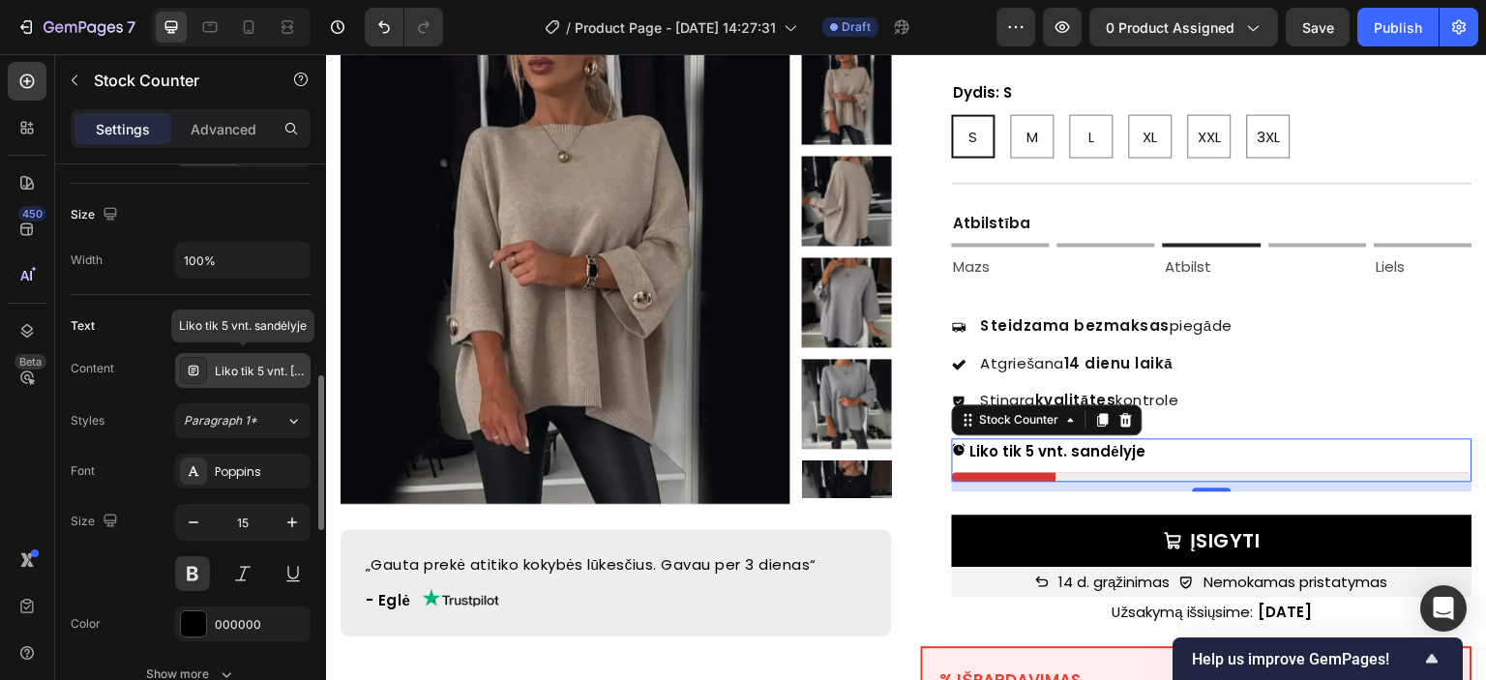
click at [218, 372] on div "Liko tik 5 vnt. Sandėlyje" at bounding box center [260, 371] width 91 height 17
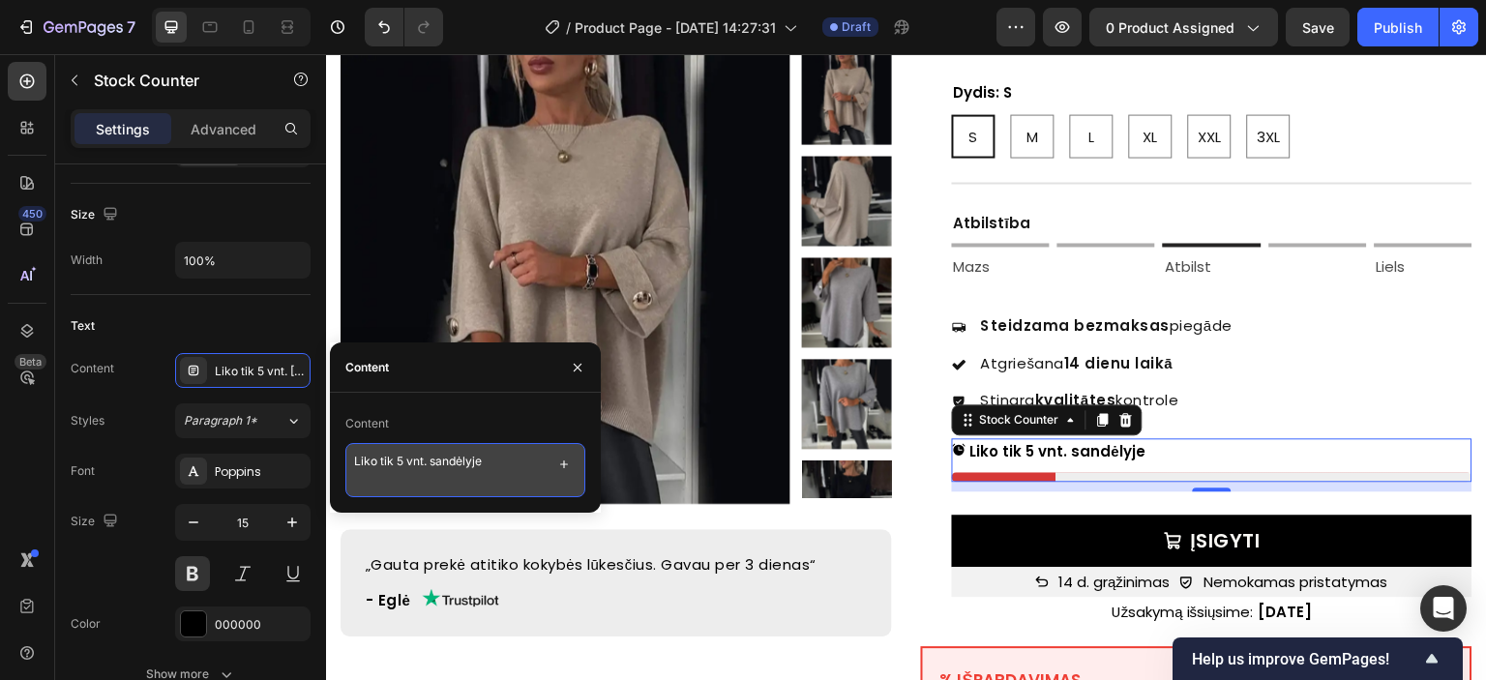
click at [375, 475] on textarea "Liko tik 5 vnt. sandėlyje" at bounding box center [465, 470] width 240 height 54
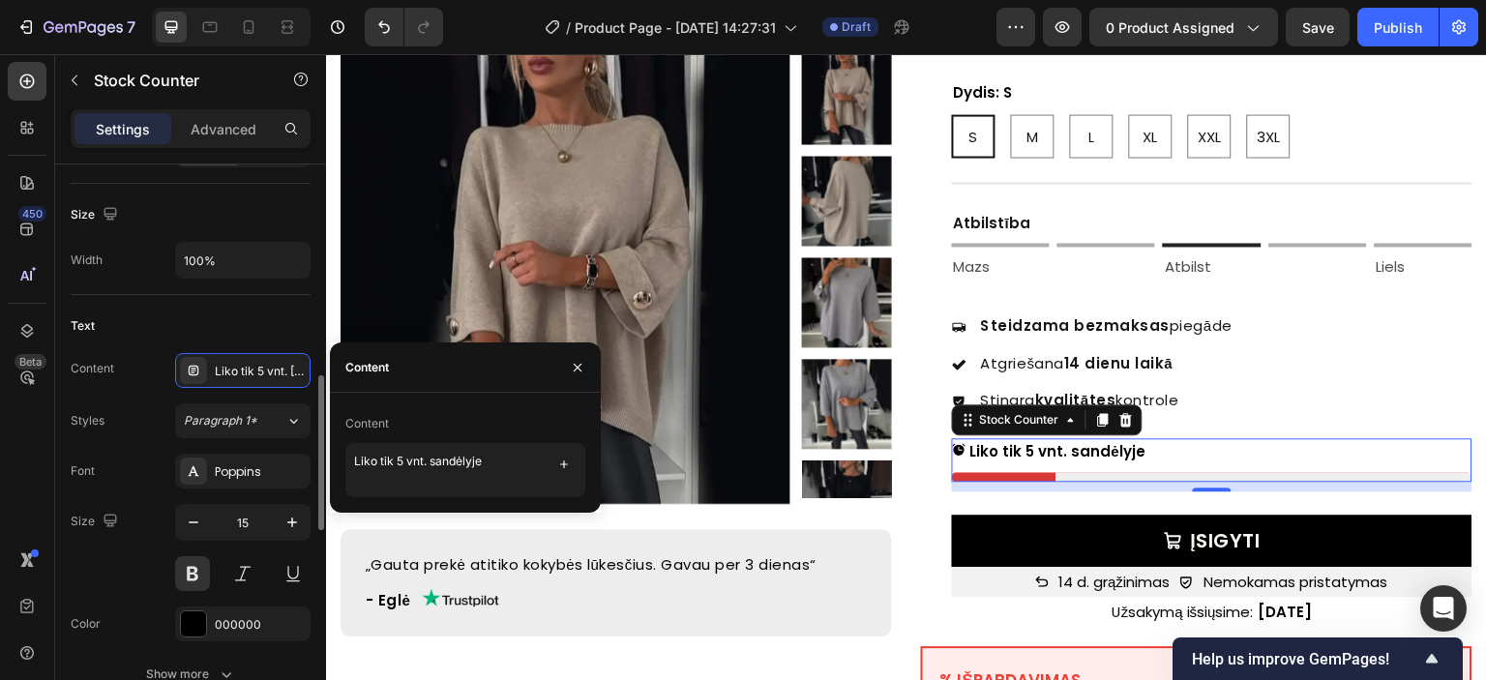
click at [156, 394] on div "Content Liko tik 5 vnt. Sandėlyje Styles Paragraph 1* Font Poppins Size 15 Colo…" at bounding box center [191, 522] width 240 height 339
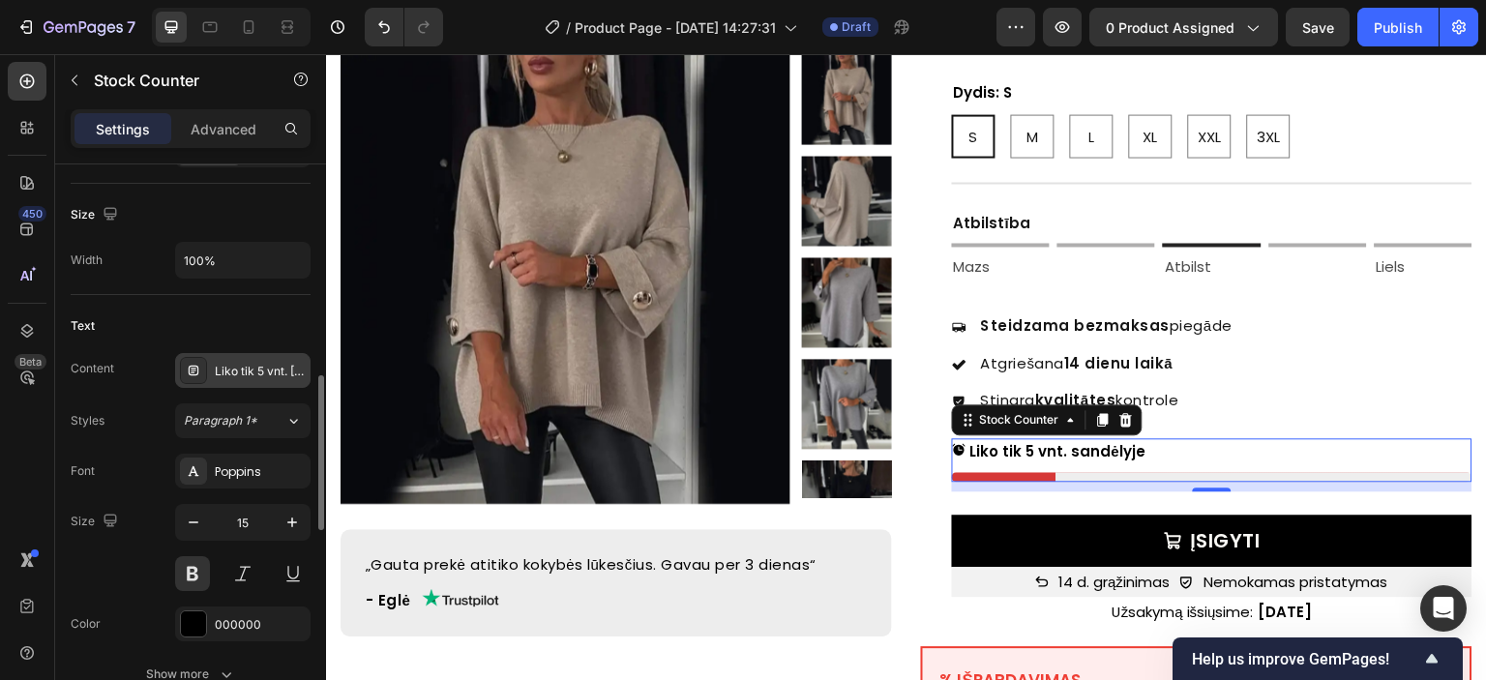
click at [228, 374] on div "Liko tik 5 vnt. Sandėlyje" at bounding box center [260, 371] width 91 height 17
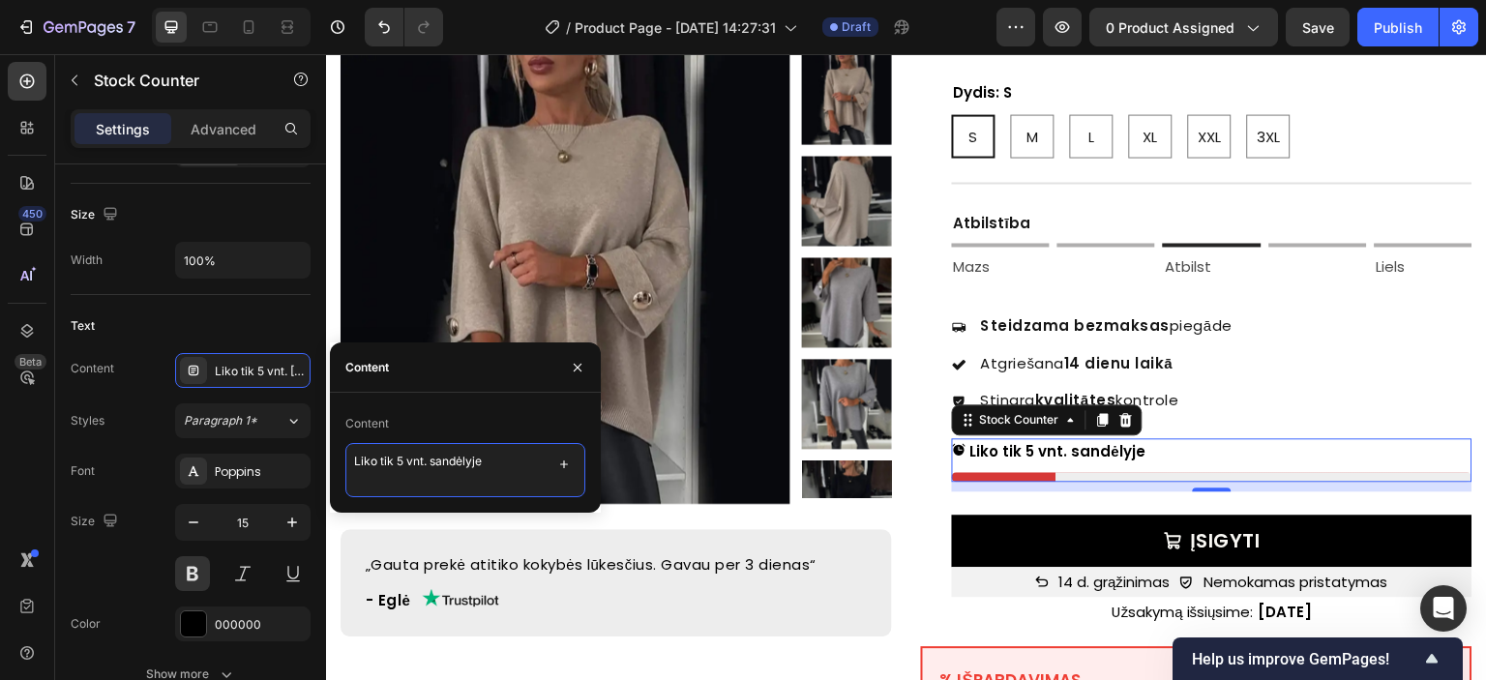
click at [396, 460] on textarea "Liko tik 5 vnt. sandėlyje" at bounding box center [465, 470] width 240 height 54
paste textarea "Noliktavā palikušas tikai 5 vienības"
type textarea "Noliktavā palikušas tikai 5 vienības"
click at [150, 366] on div "Content Liko tik 5 vnt. Sandėlyje" at bounding box center [191, 370] width 240 height 35
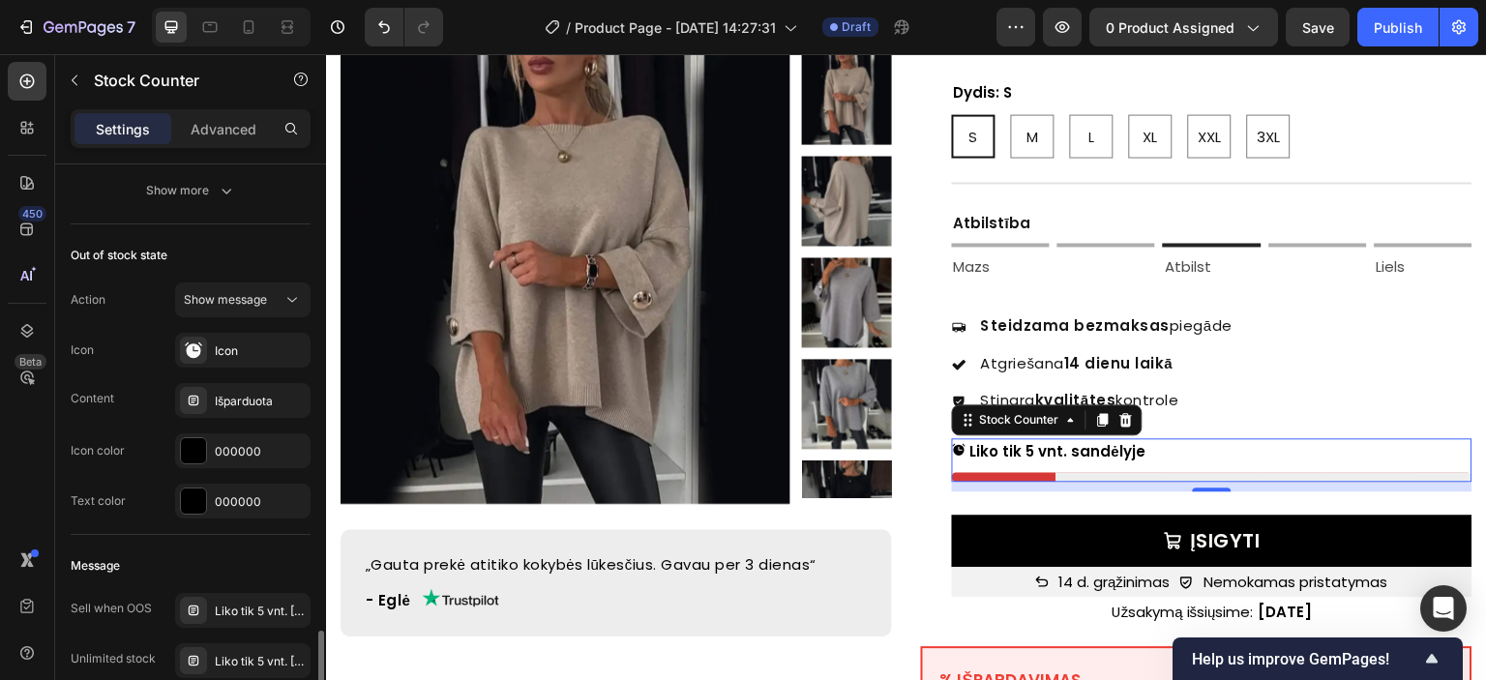
scroll to position [1355, 0]
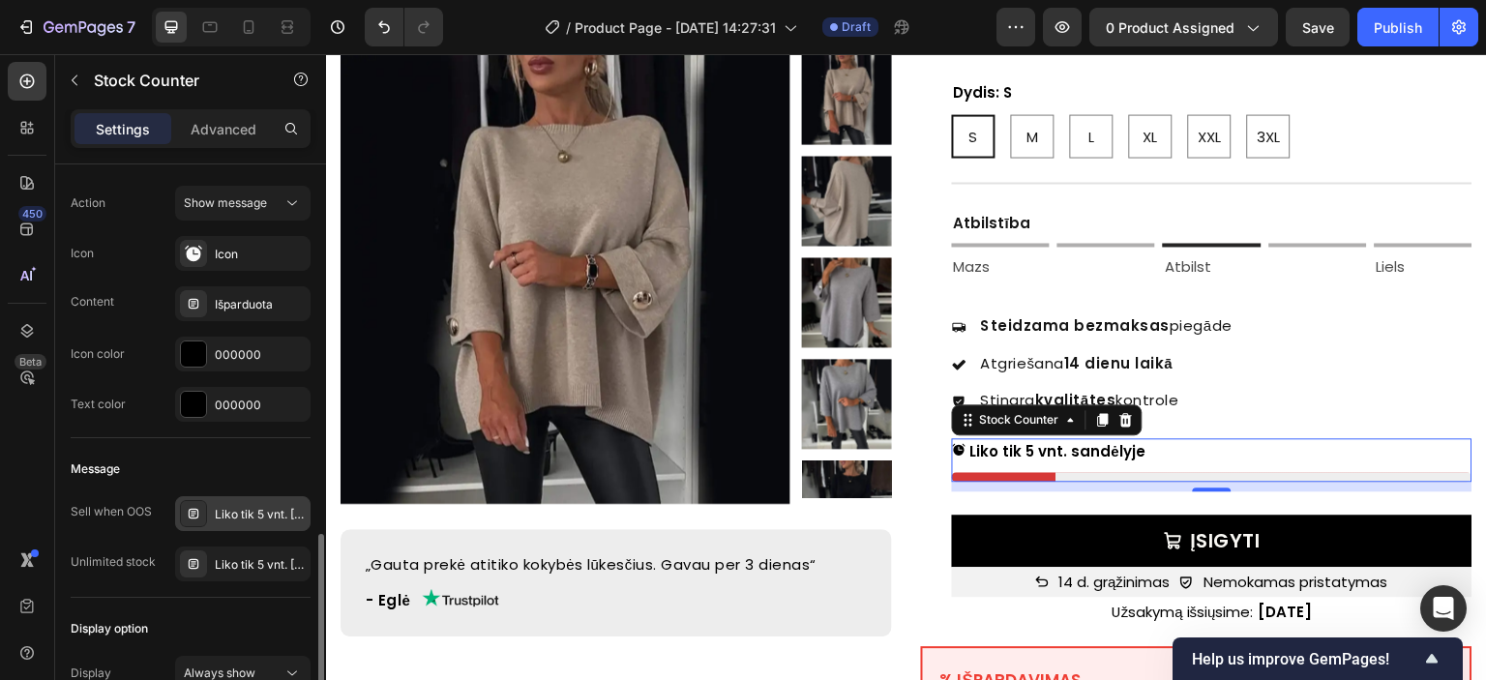
click at [246, 506] on div "Liko tik 5 vnt. Sandėlyje" at bounding box center [260, 514] width 91 height 17
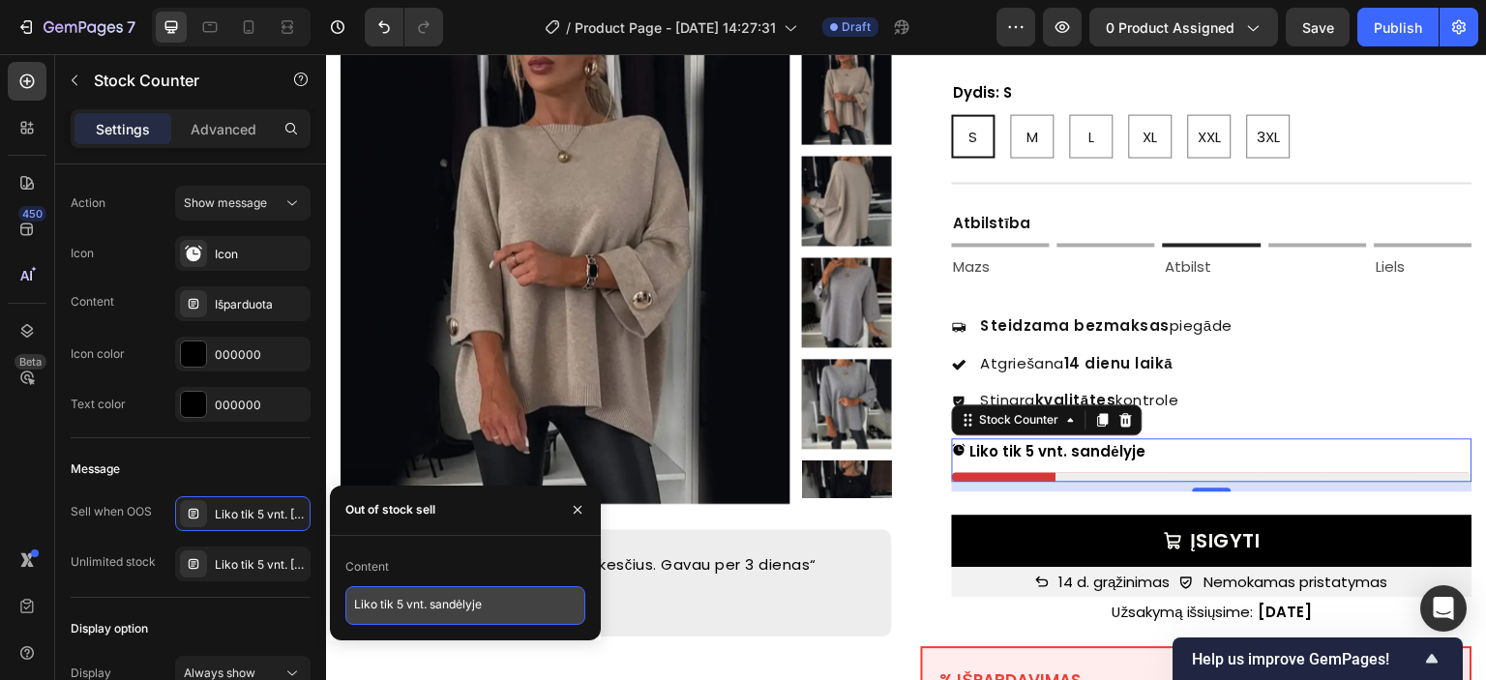
click at [445, 603] on textarea "Liko tik 5 vnt. sandėlyje" at bounding box center [465, 605] width 240 height 39
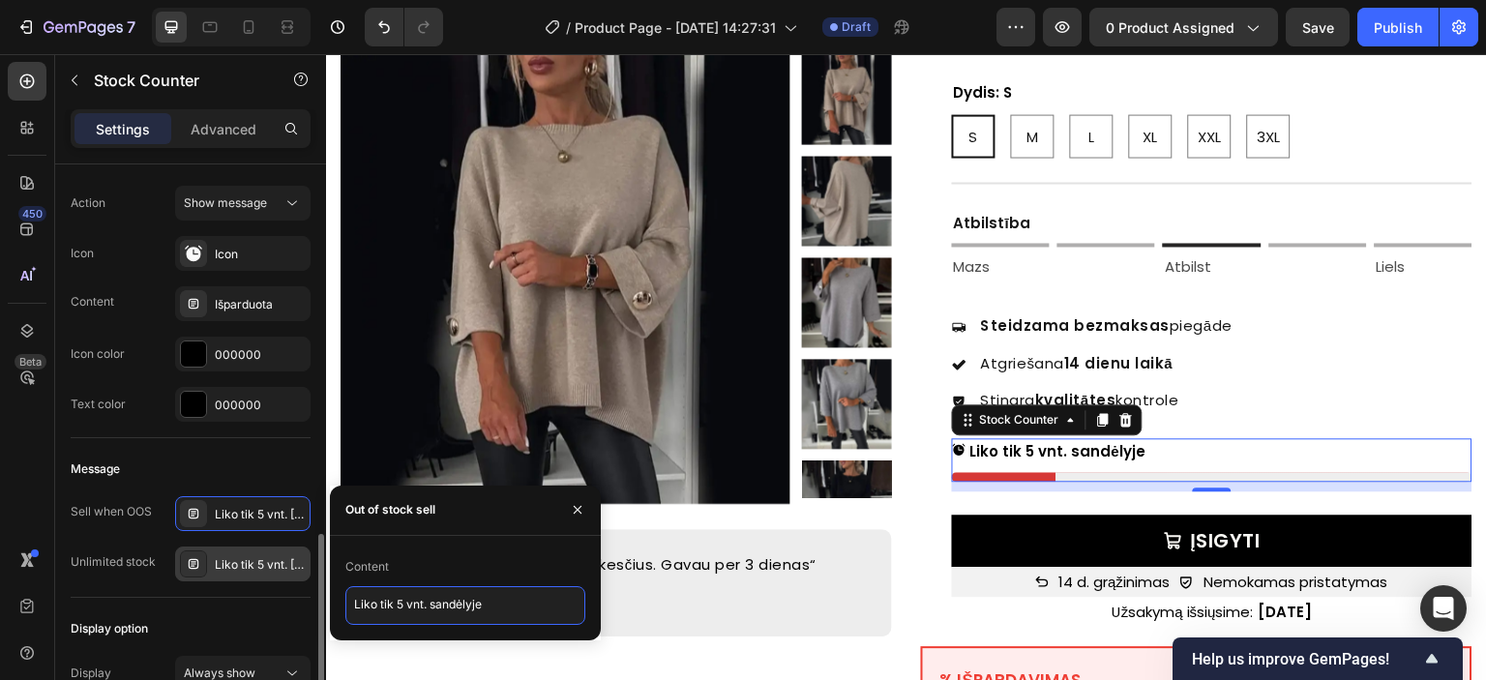
paste textarea "Noliktavā palikušas tikai 5 vienības"
type textarea "Noliktavā palikušas tikai 5 vienības"
click at [224, 556] on div "Liko tik 5 vnt. Sandėlyje" at bounding box center [260, 564] width 91 height 17
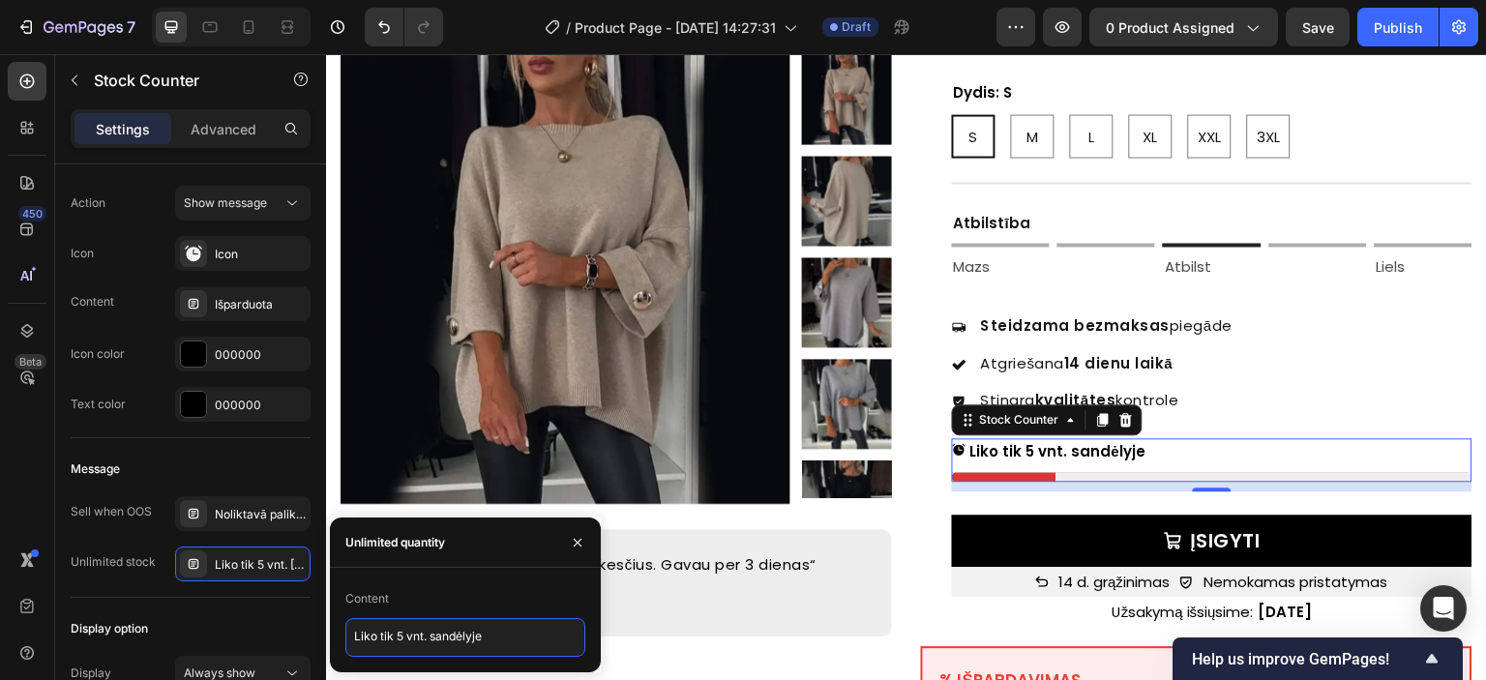
click at [397, 639] on textarea "Liko tik 5 vnt. sandėlyje" at bounding box center [465, 637] width 240 height 39
paste textarea "Noliktavā palikušas tikai 5 vienības"
type textarea "Noliktavā palikušas tikai 5 vienības"
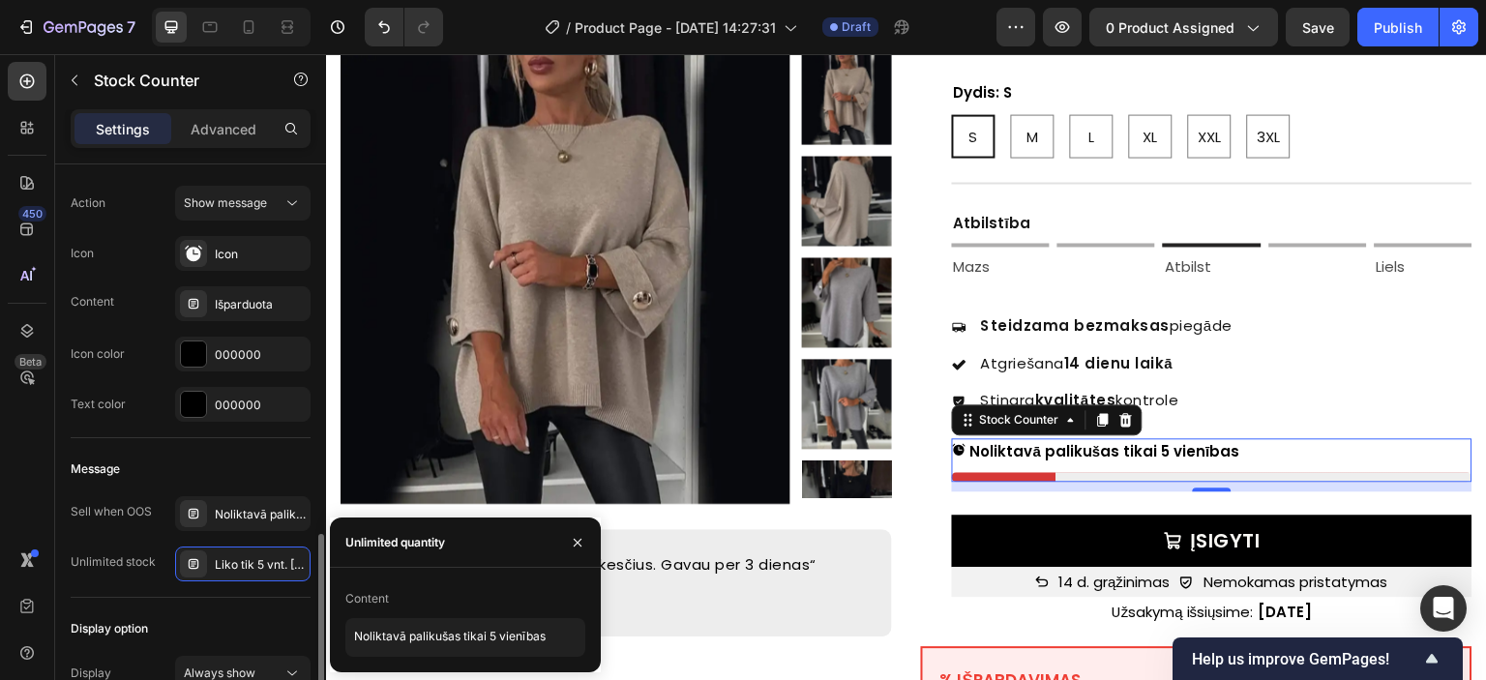
click at [165, 501] on div "Sell when OOS Noliktavā palikušas tikai 5 vienības" at bounding box center [191, 513] width 240 height 35
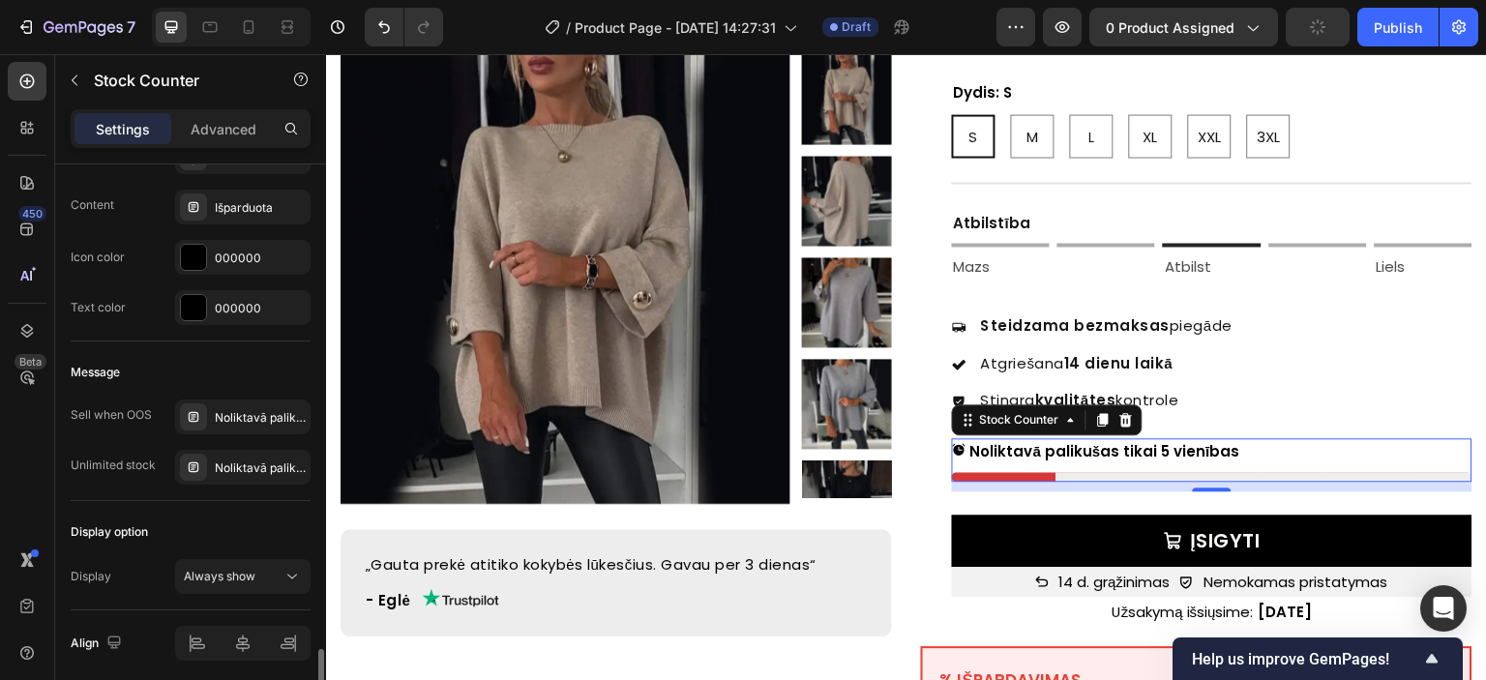
scroll to position [1521, 0]
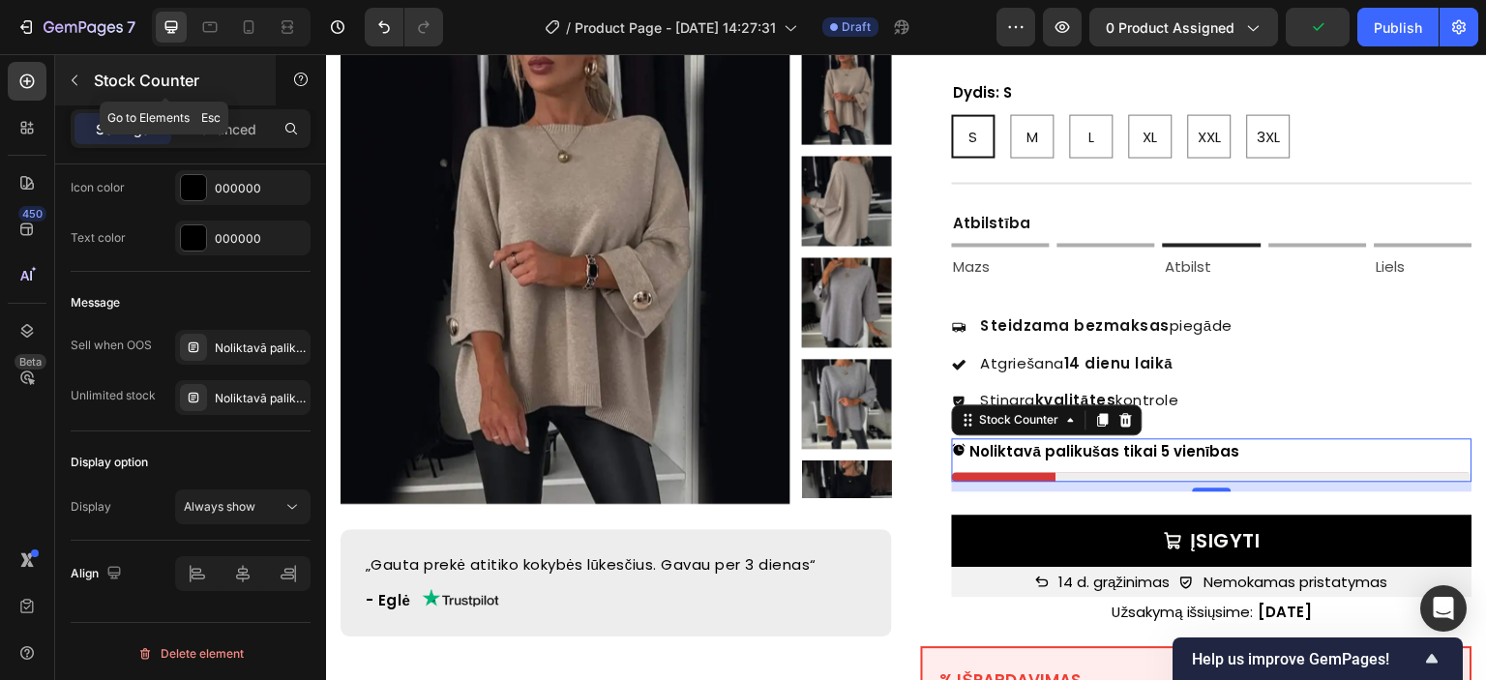
click at [77, 73] on icon "button" at bounding box center [74, 80] width 15 height 15
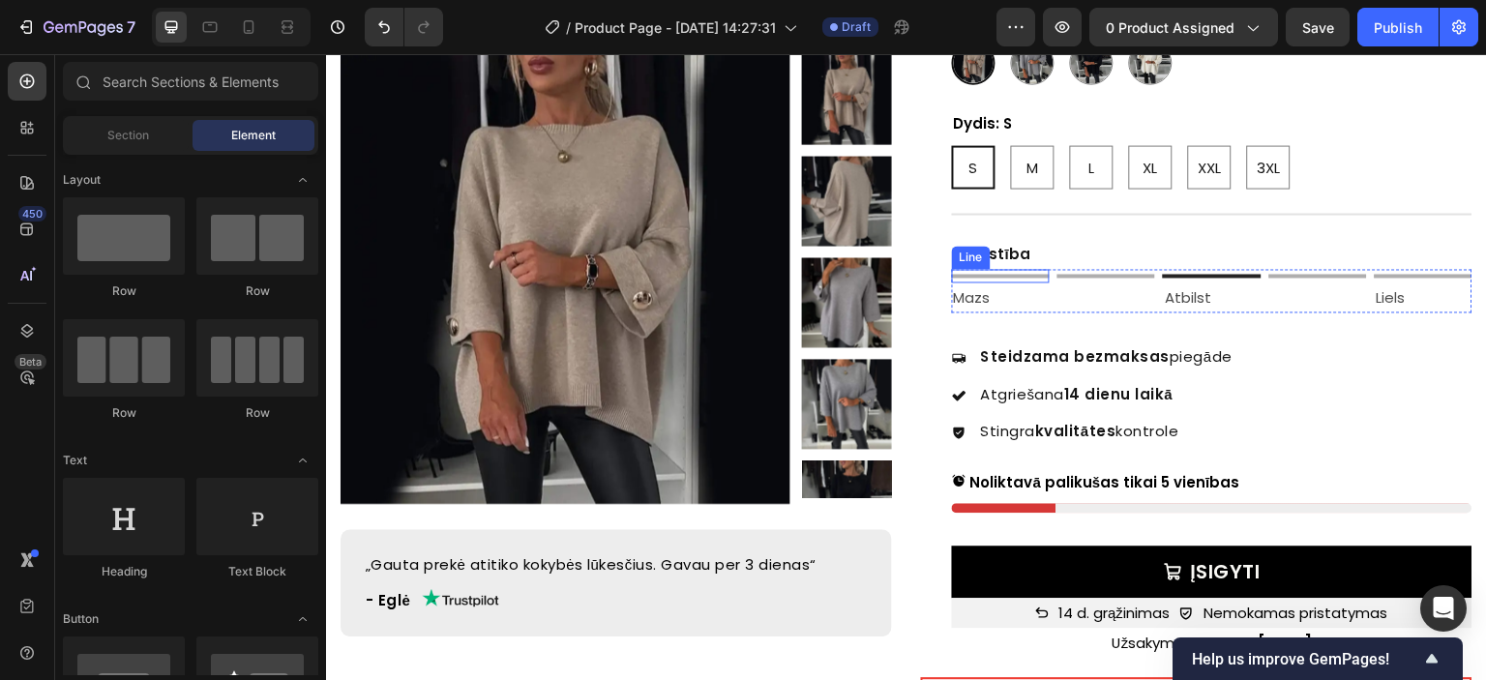
scroll to position [484, 0]
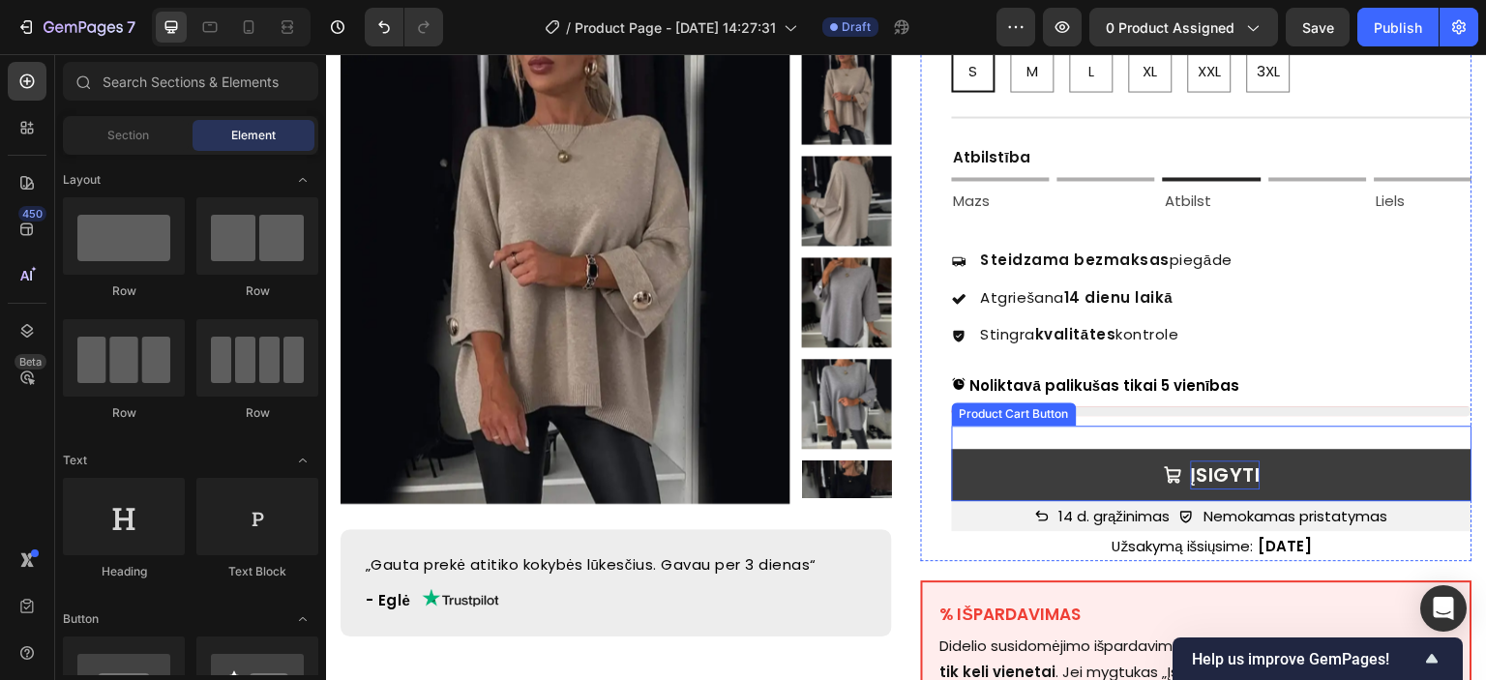
click at [1213, 461] on div "ĮSIGYTI" at bounding box center [1226, 475] width 70 height 29
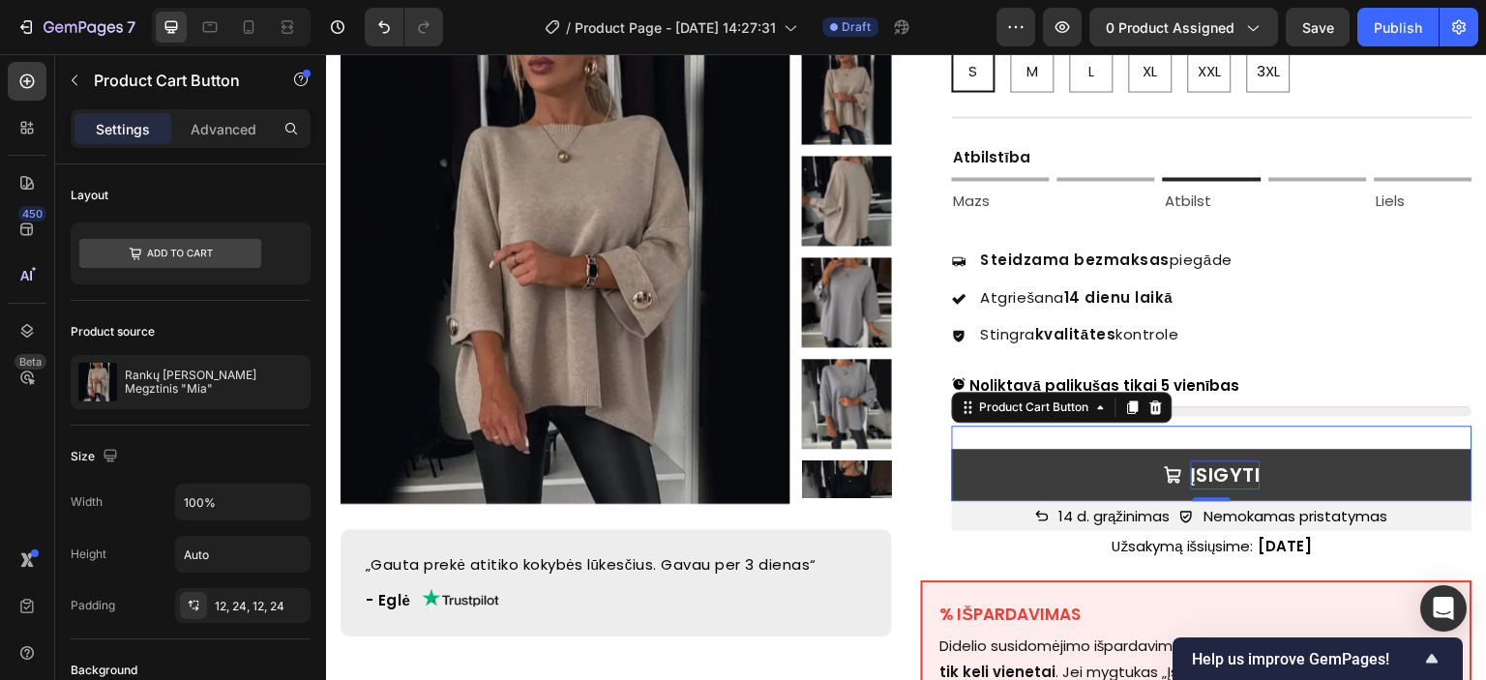
click at [1216, 461] on div "ĮSIGYTI" at bounding box center [1226, 475] width 70 height 29
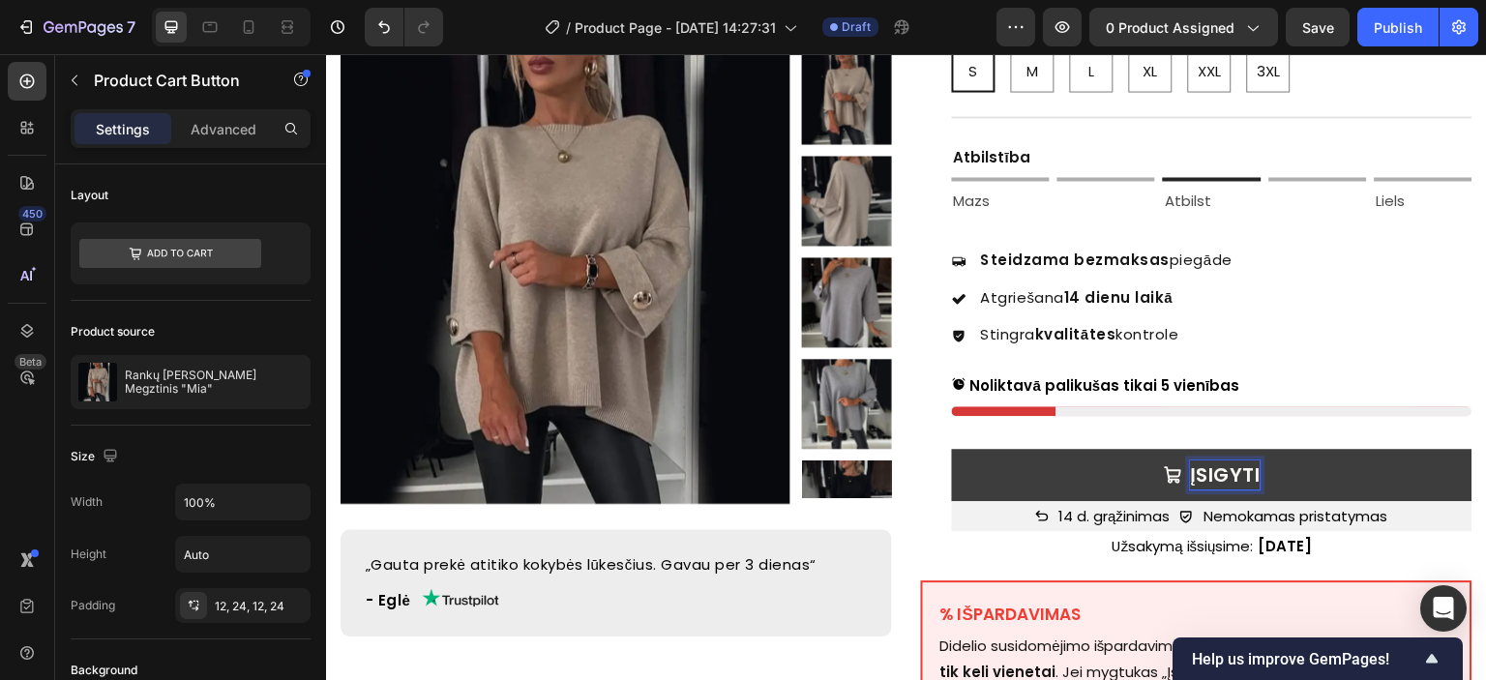
click at [1216, 461] on p "ĮSIGYTI" at bounding box center [1226, 475] width 70 height 29
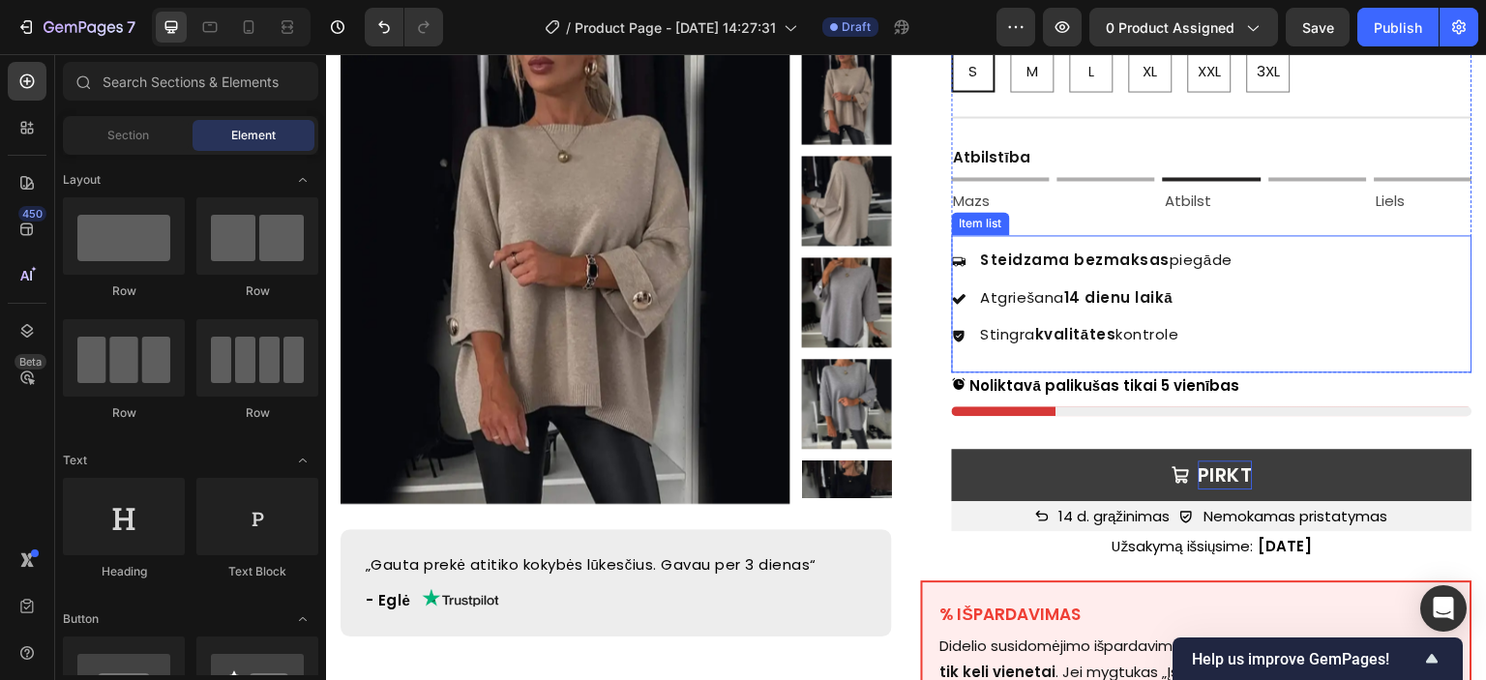
scroll to position [581, 0]
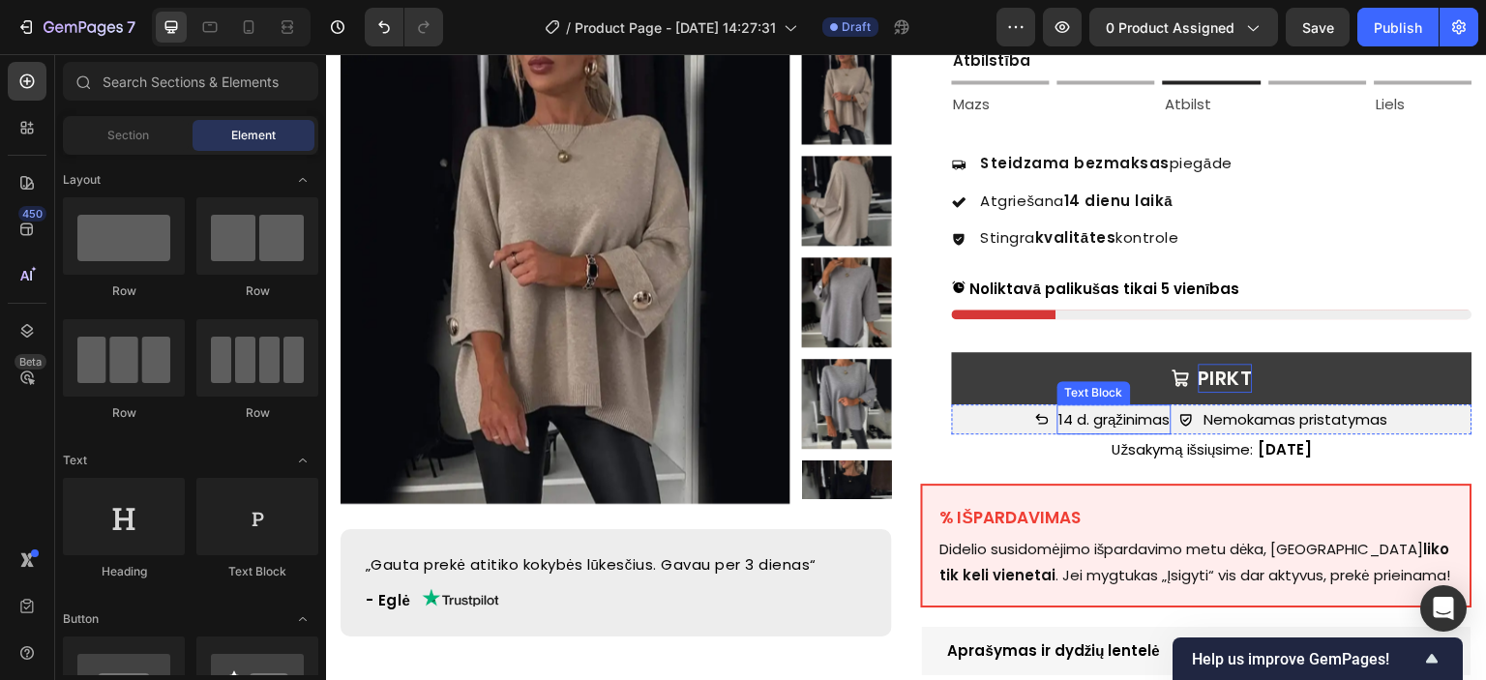
click at [1098, 406] on p "14 d. grąžinimas" at bounding box center [1114, 419] width 111 height 26
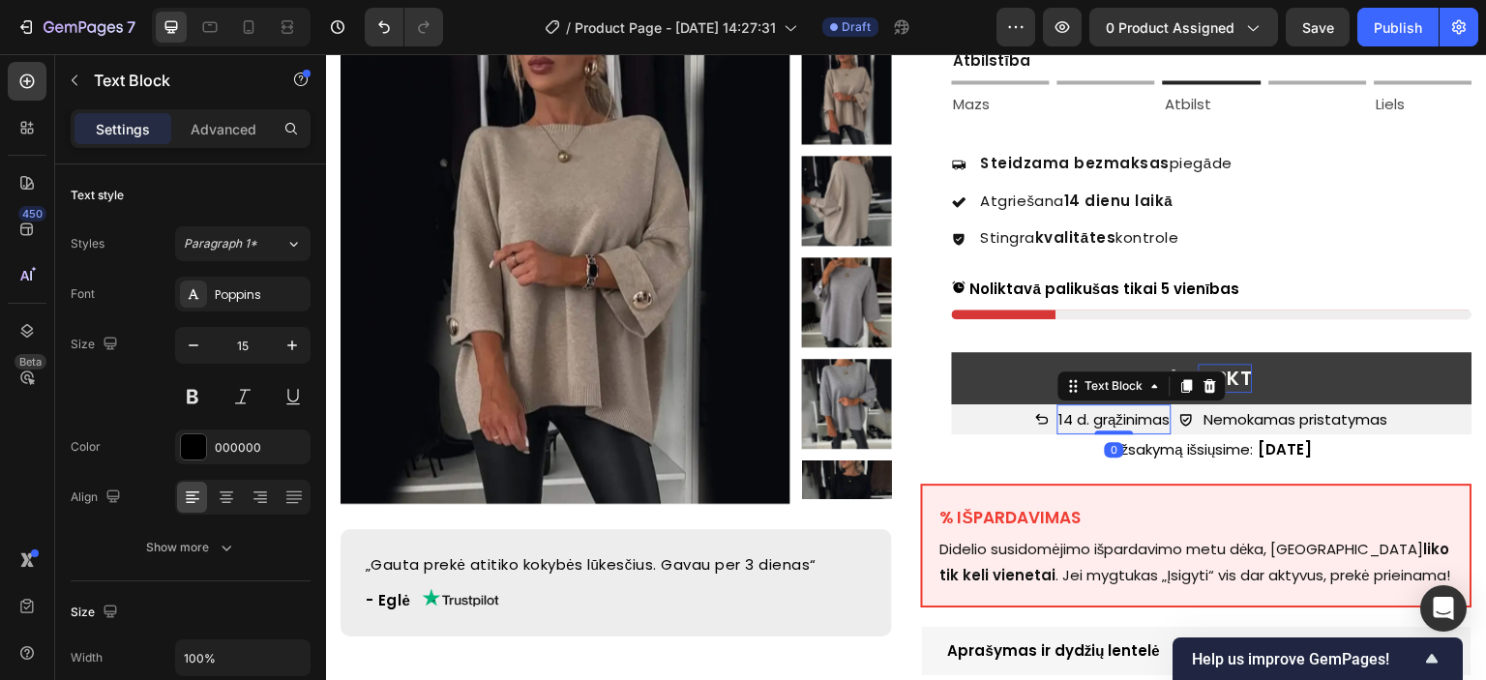
click at [1112, 406] on p "14 d. grąžinimas" at bounding box center [1114, 419] width 111 height 26
copy p "14 d. grąžinimas"
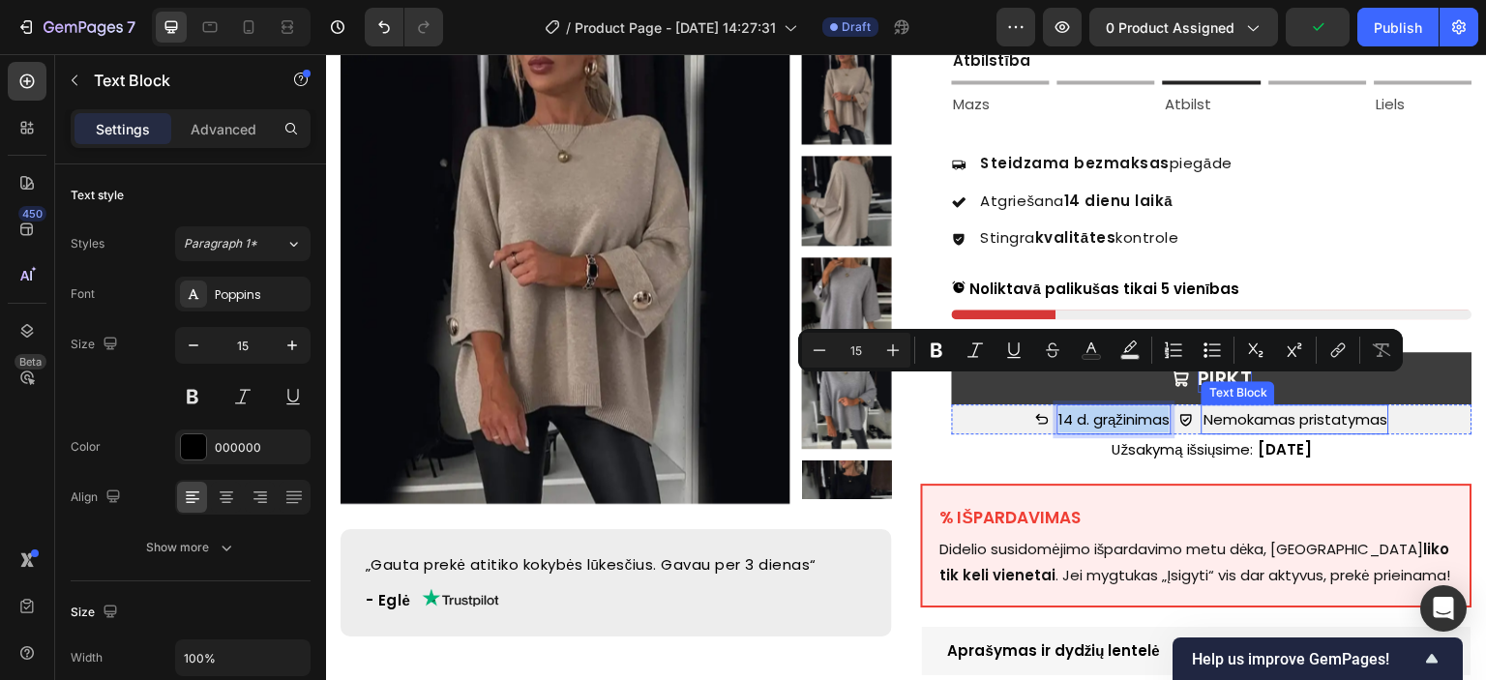
click at [1274, 406] on p "Nemokamas pristatymas" at bounding box center [1296, 419] width 184 height 26
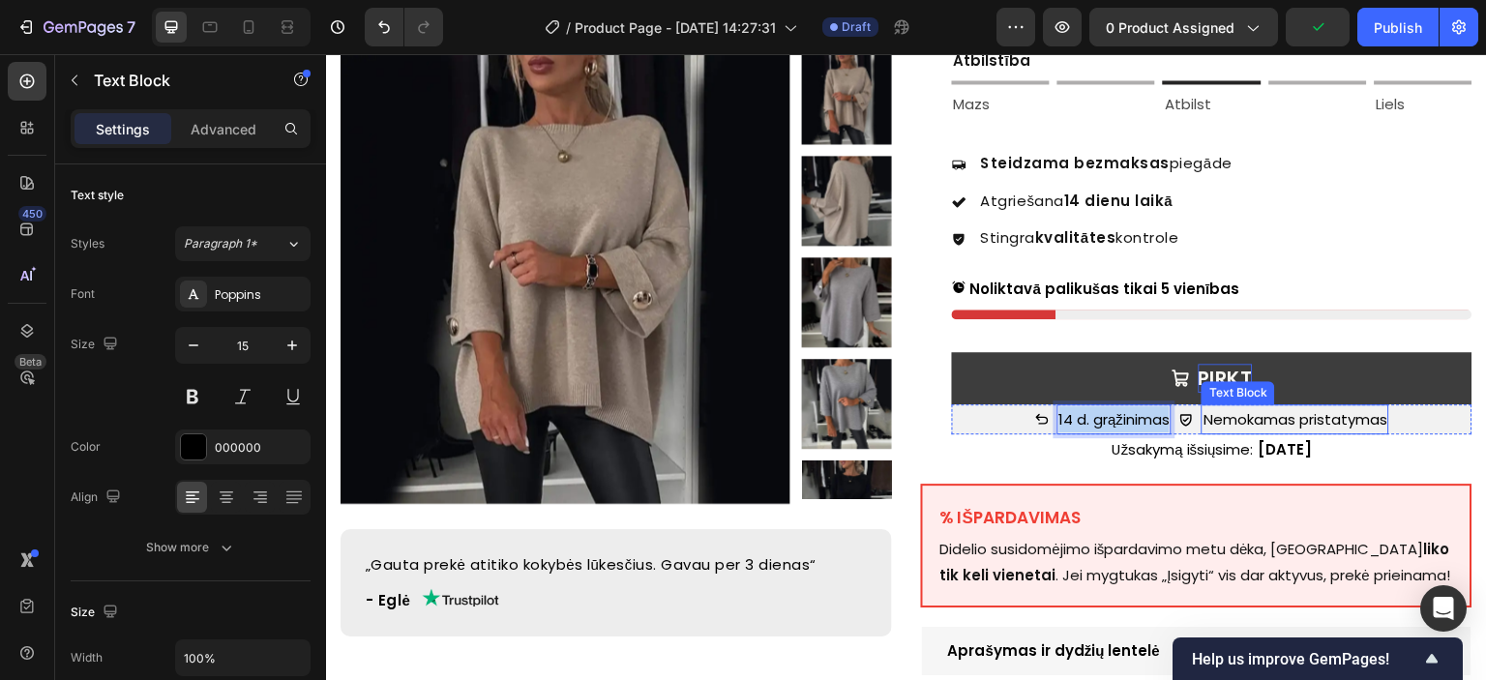
scroll to position [573, 0]
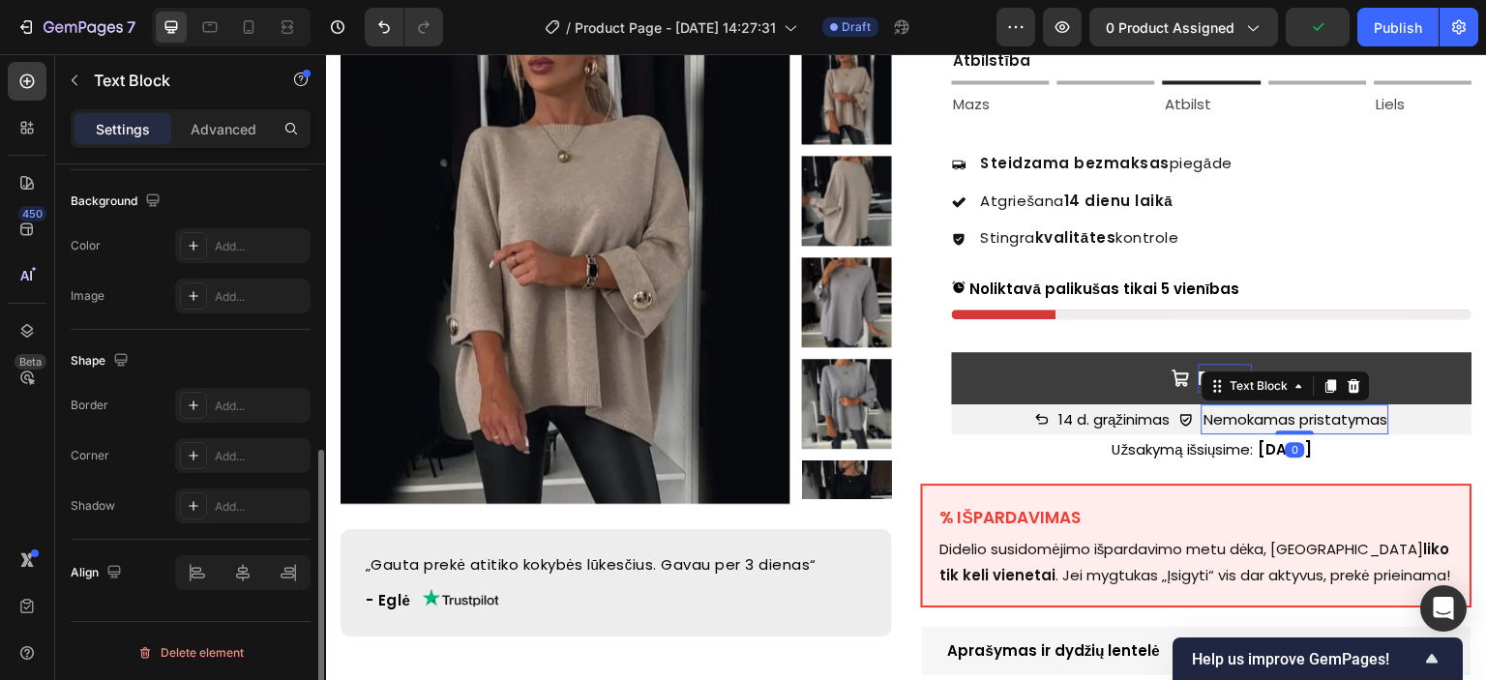
click at [1295, 406] on p "Nemokamas pristatymas" at bounding box center [1296, 419] width 184 height 26
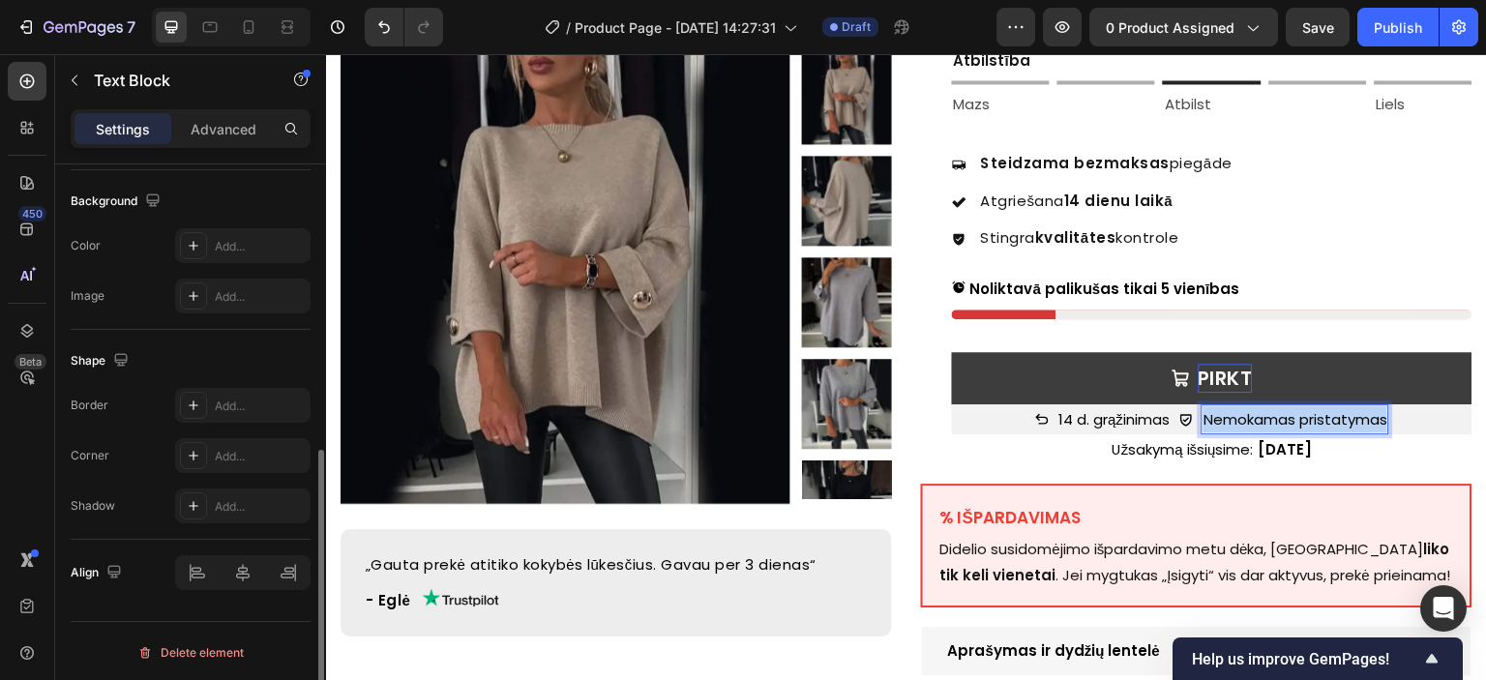
copy p "Nemokamas pristatymas"
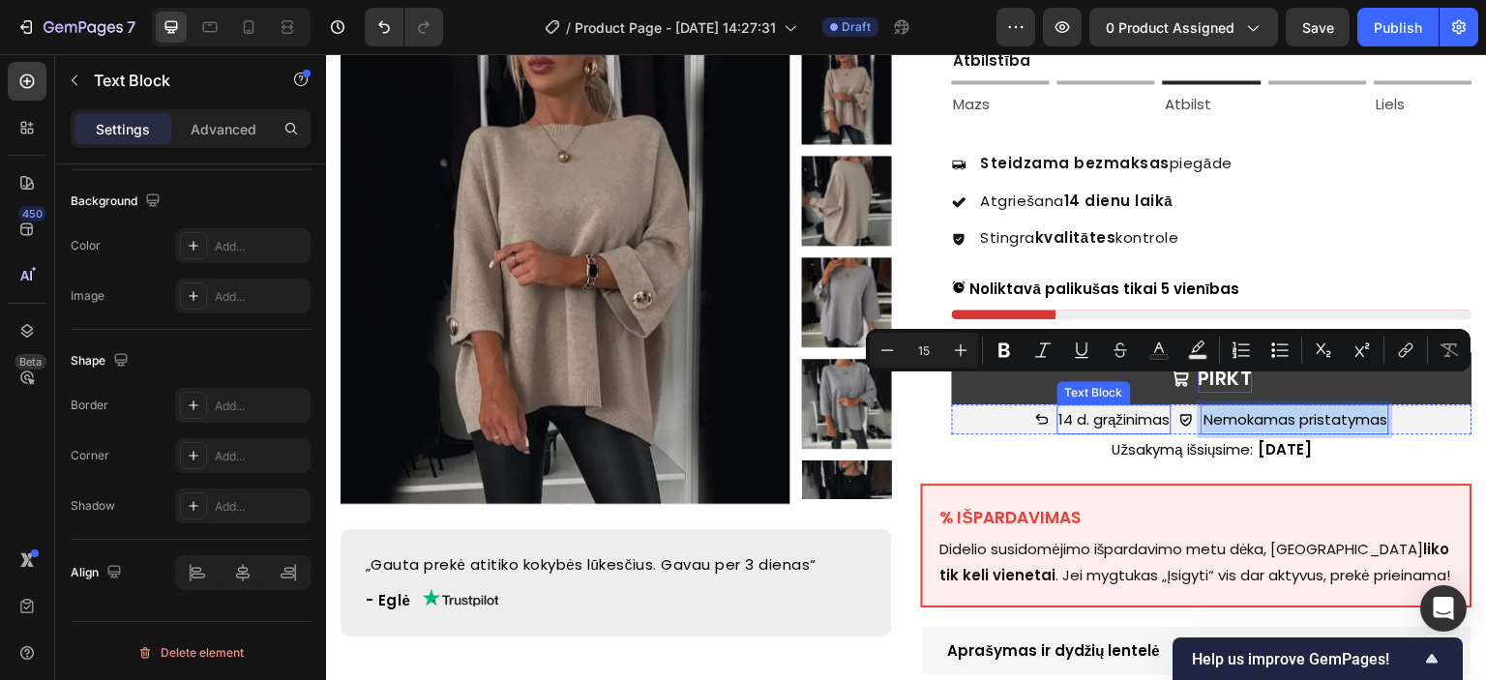
click at [1096, 406] on p "14 d. grąžinimas" at bounding box center [1114, 419] width 111 height 26
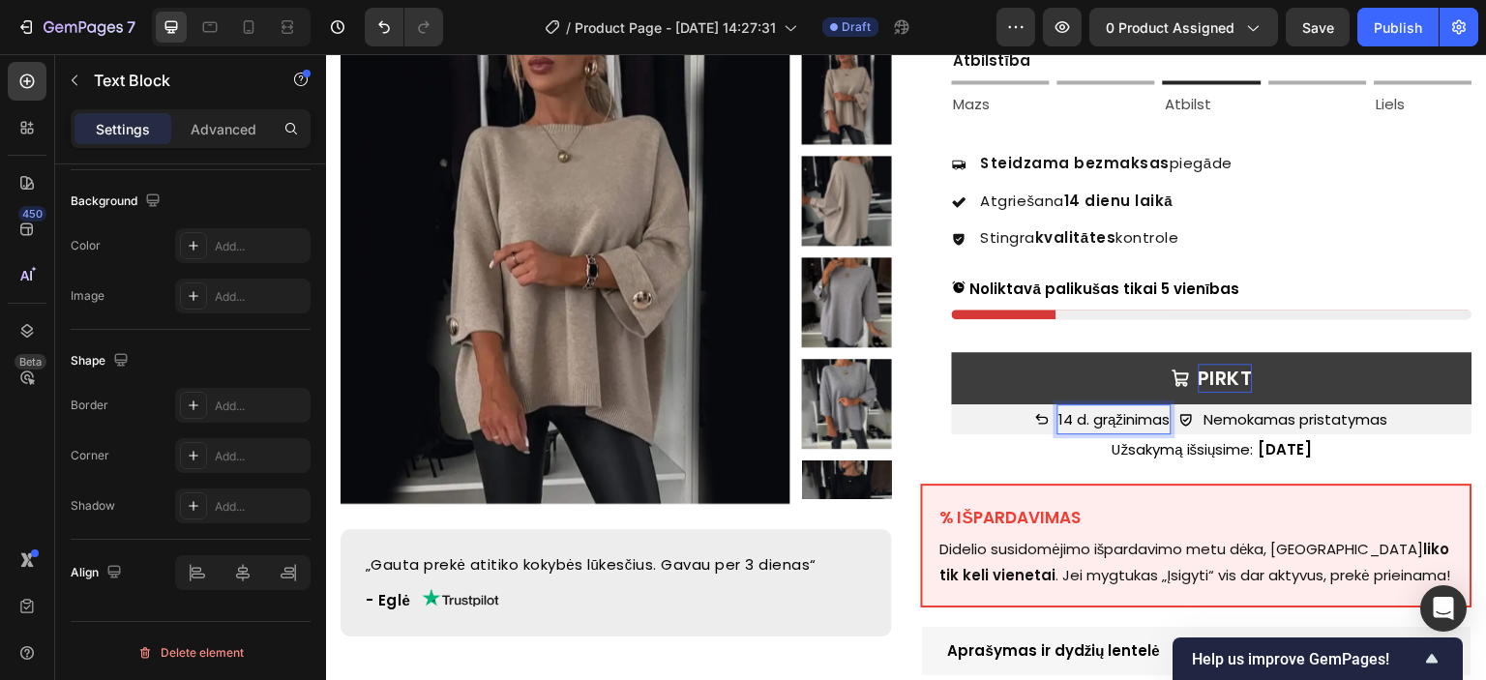
click at [1110, 406] on p "14 d. grąžinimas" at bounding box center [1114, 419] width 111 height 26
click at [1227, 406] on p "Nemokamas pristatymas" at bounding box center [1298, 419] width 184 height 26
click at [1258, 406] on p "Nemokamas pristatymas" at bounding box center [1298, 419] width 184 height 26
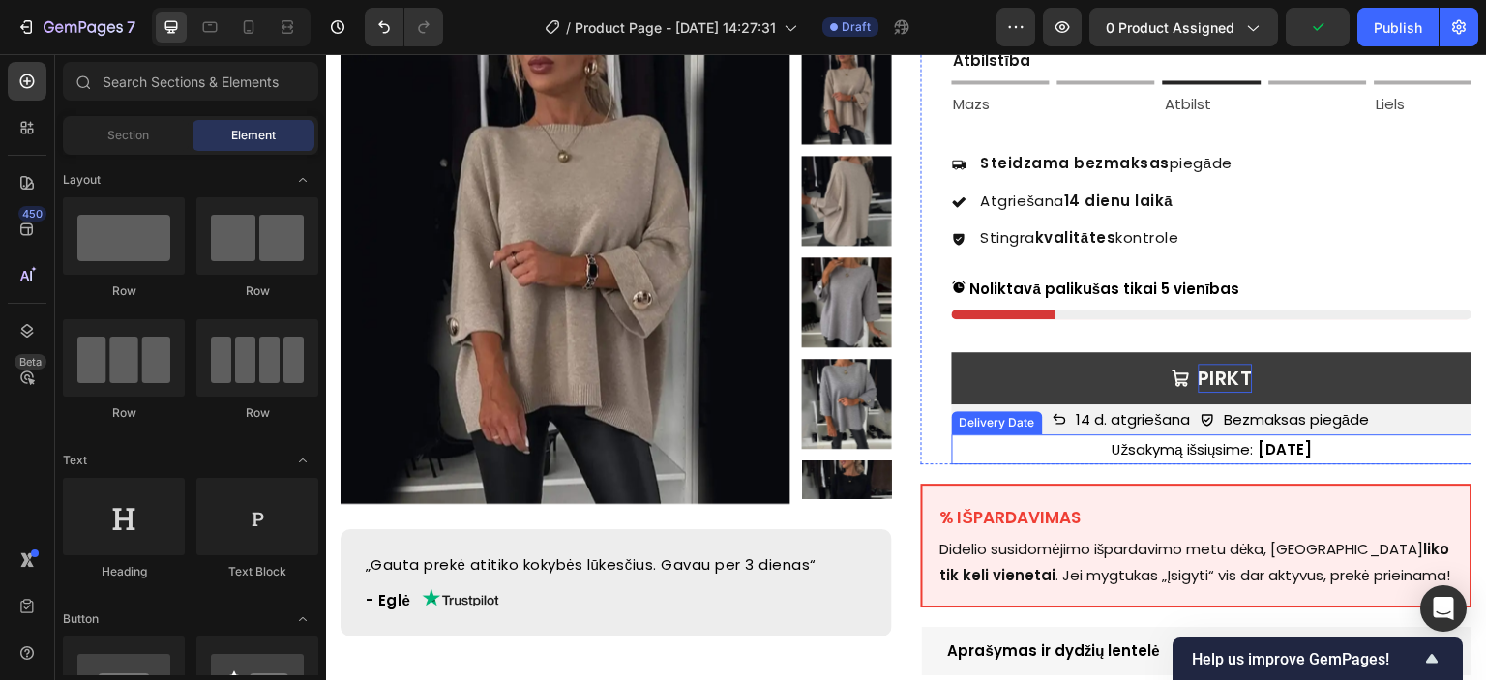
click at [1194, 439] on span "Užsakymą išsiųsime:" at bounding box center [1183, 449] width 142 height 20
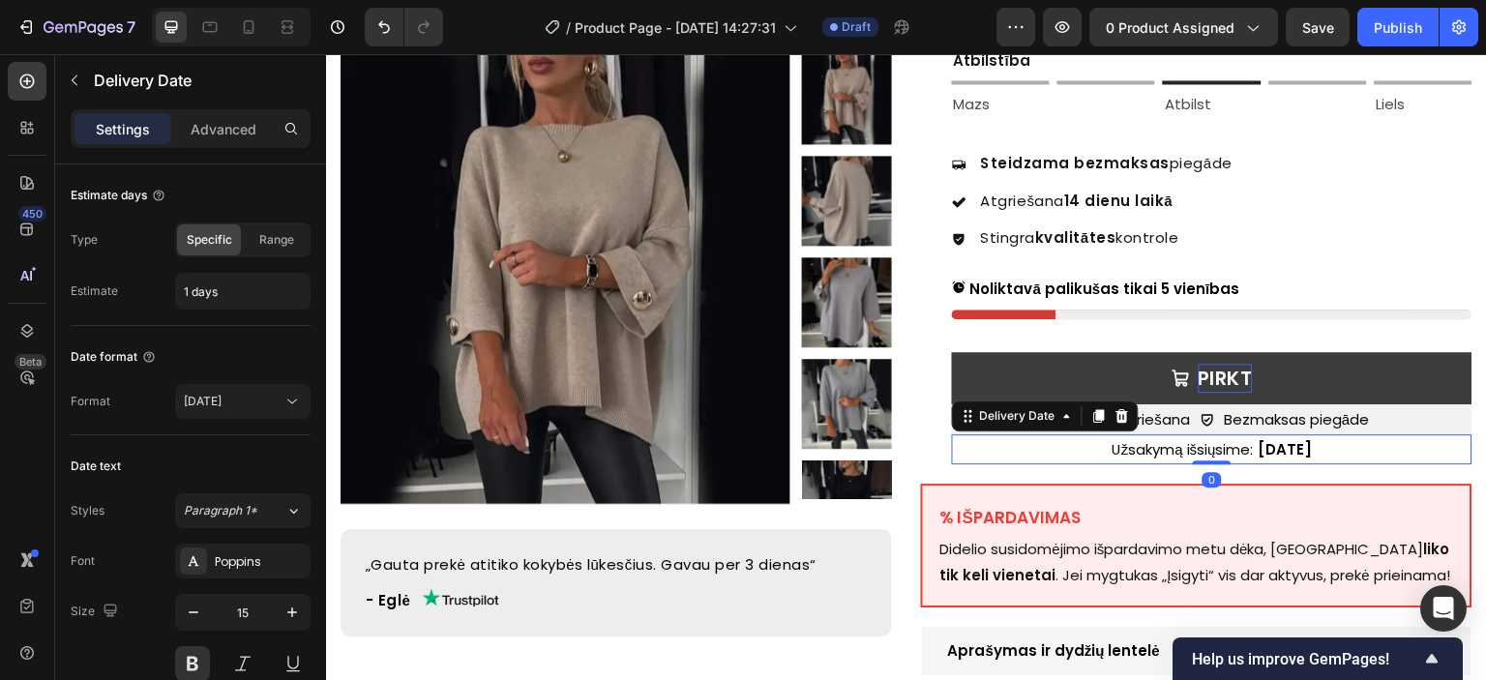
click at [1148, 439] on span "Užsakymą išsiųsime:" at bounding box center [1183, 449] width 142 height 20
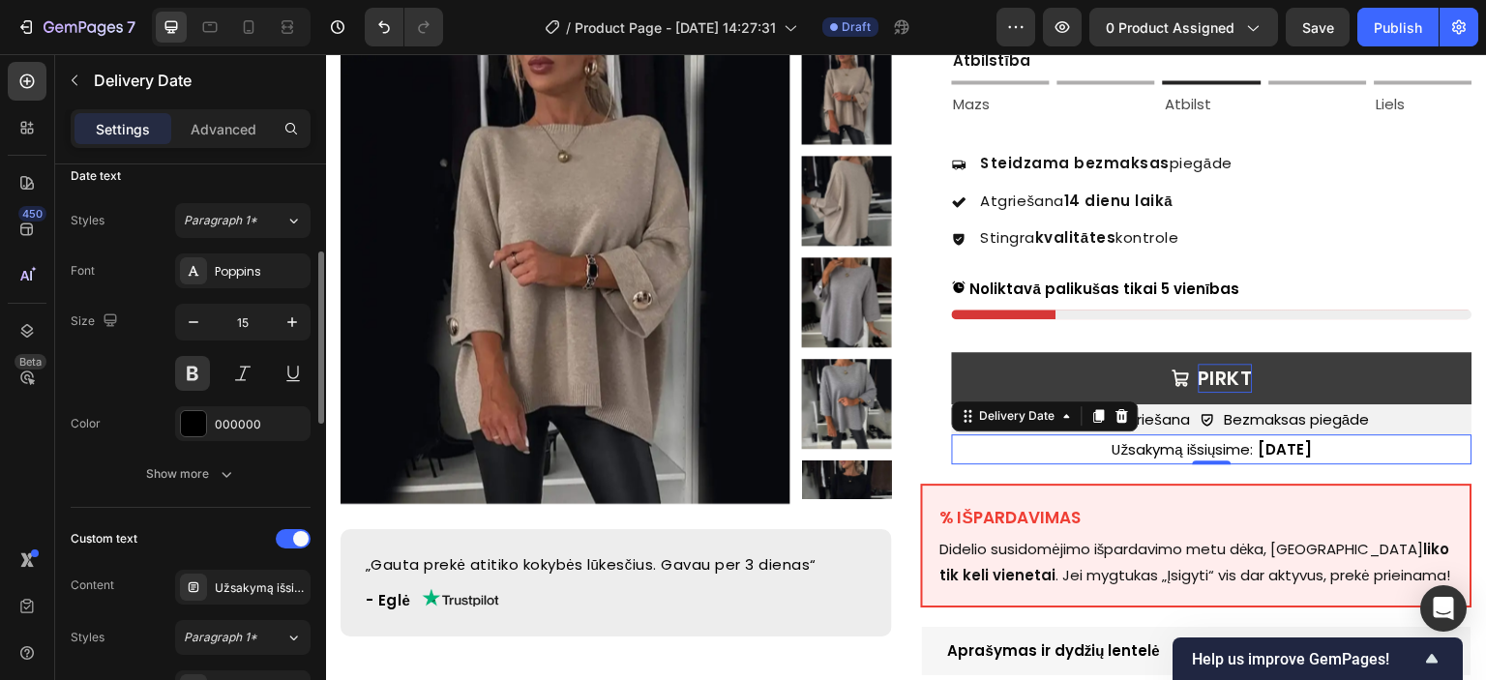
scroll to position [581, 0]
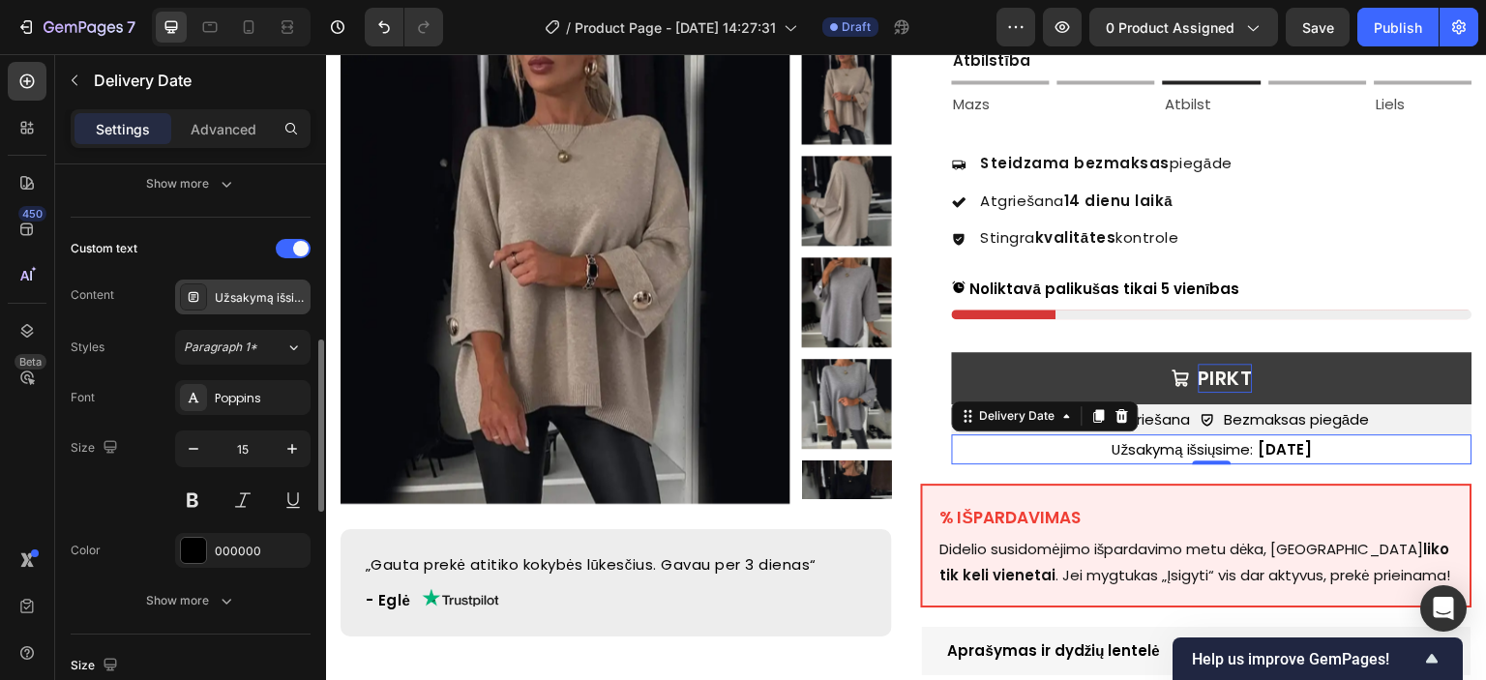
click at [248, 304] on div "Užsakymą išsiųsime:" at bounding box center [260, 297] width 91 height 17
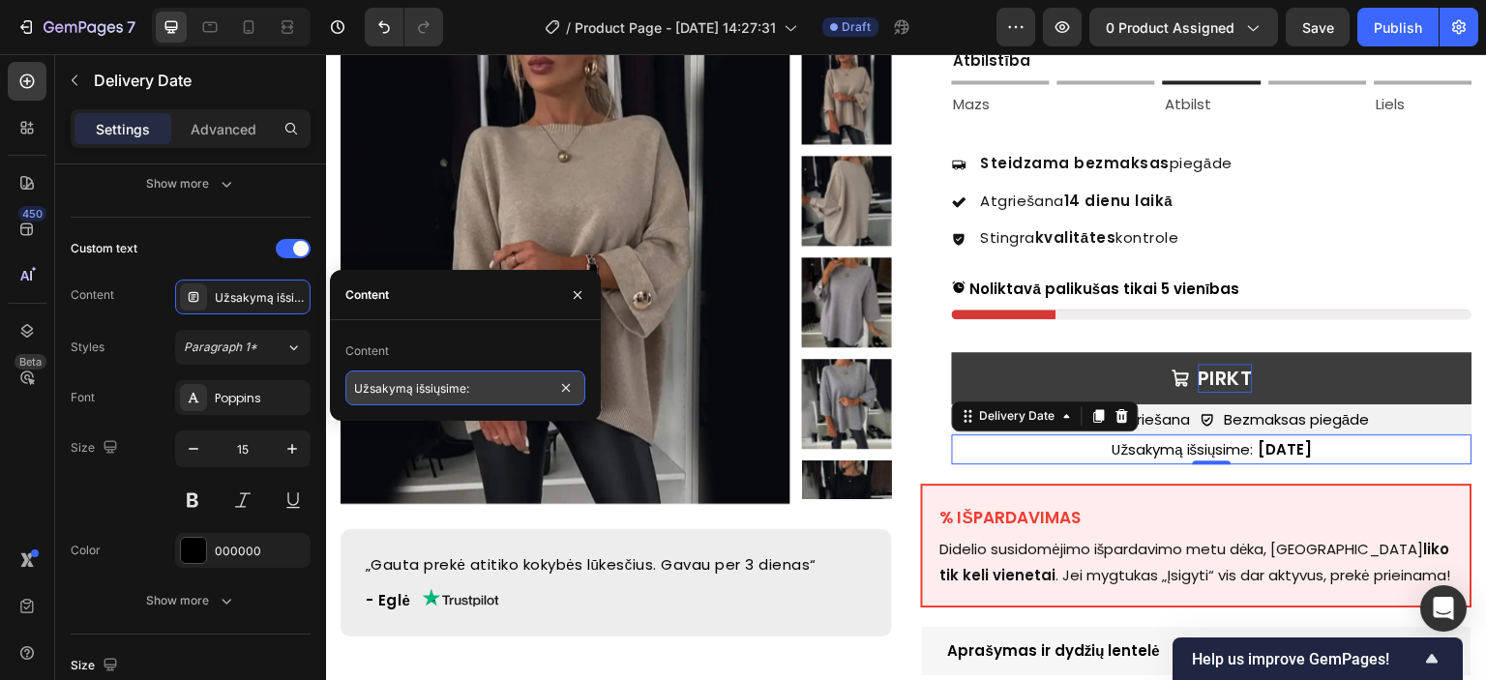
click at [452, 383] on input "Užsakymą išsiųsime:" at bounding box center [465, 388] width 240 height 35
click at [433, 397] on input "Užsakymą išsiųsime:" at bounding box center [465, 388] width 240 height 35
paste input "Pasūtījums tiks nosūtīts"
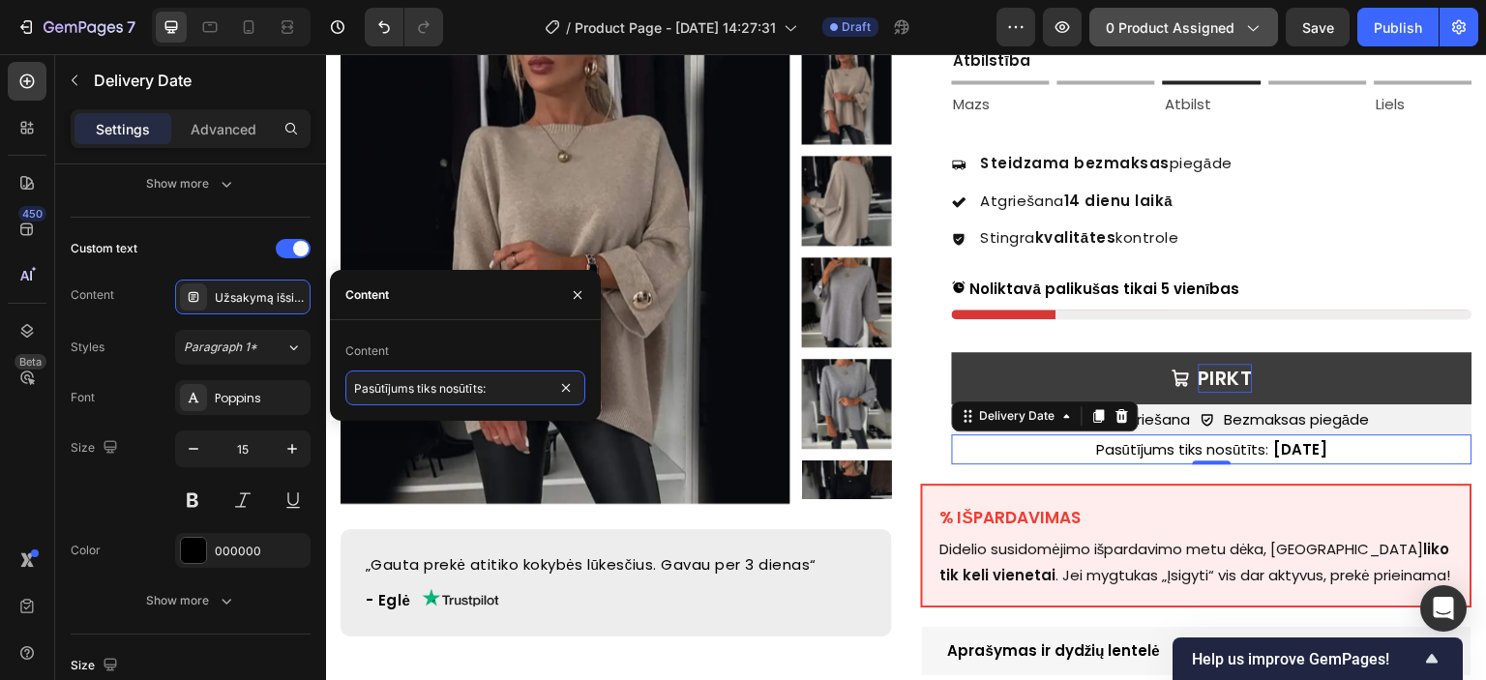
type input "Pasūtījums tiks nosūtīts:"
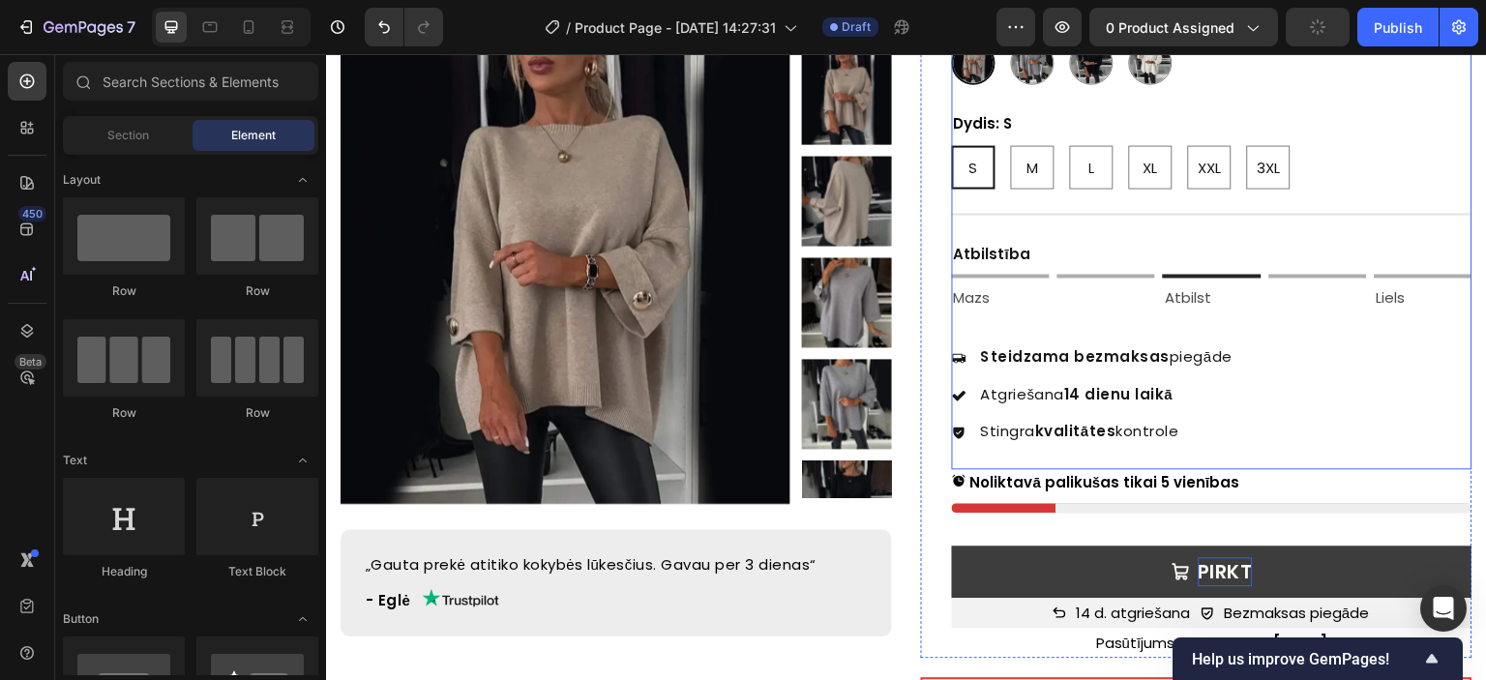
scroll to position [484, 0]
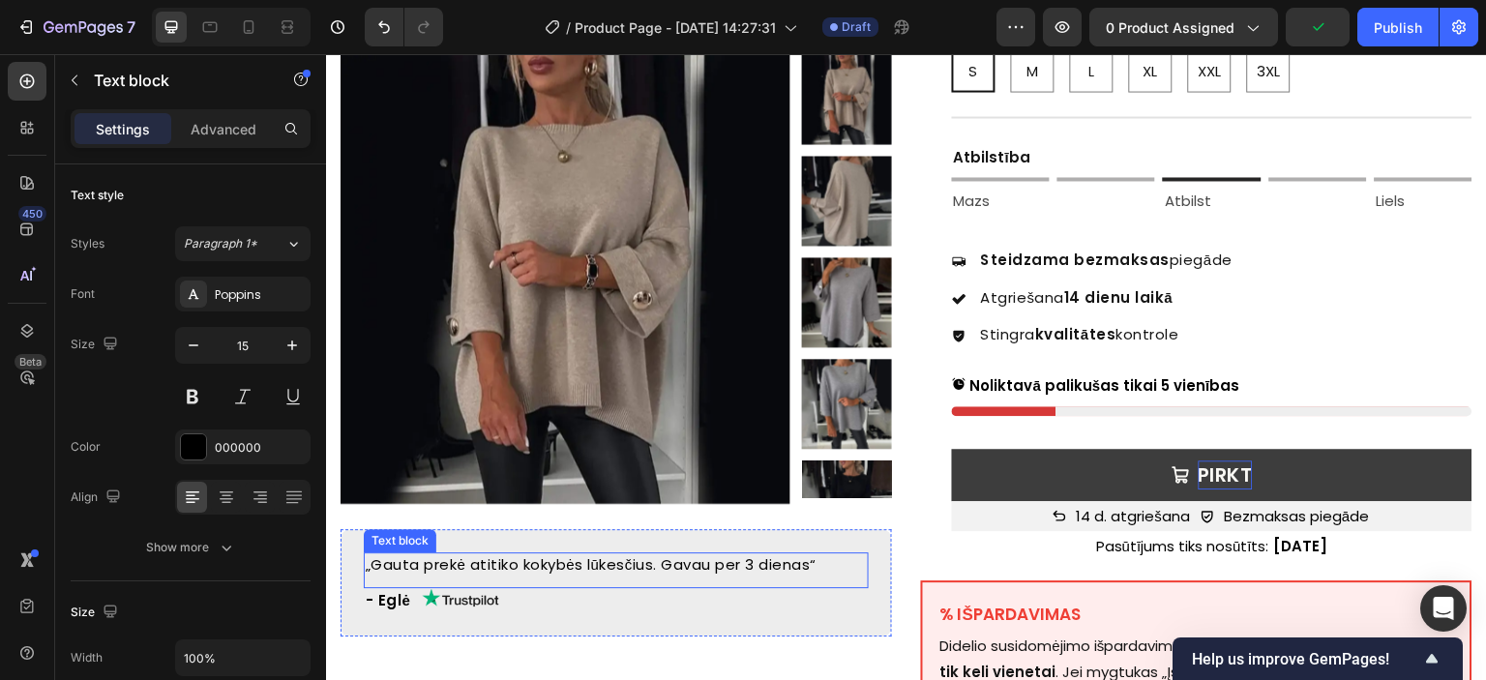
click at [526, 562] on p "„Gauta prekė atitiko kokybės lūkesčius. Gavau per 3 dienas“" at bounding box center [616, 565] width 501 height 22
click at [585, 564] on p "„Gauta prekė atitiko kokybės lūkesčius. Gavau per 3 dienas“" at bounding box center [616, 565] width 501 height 22
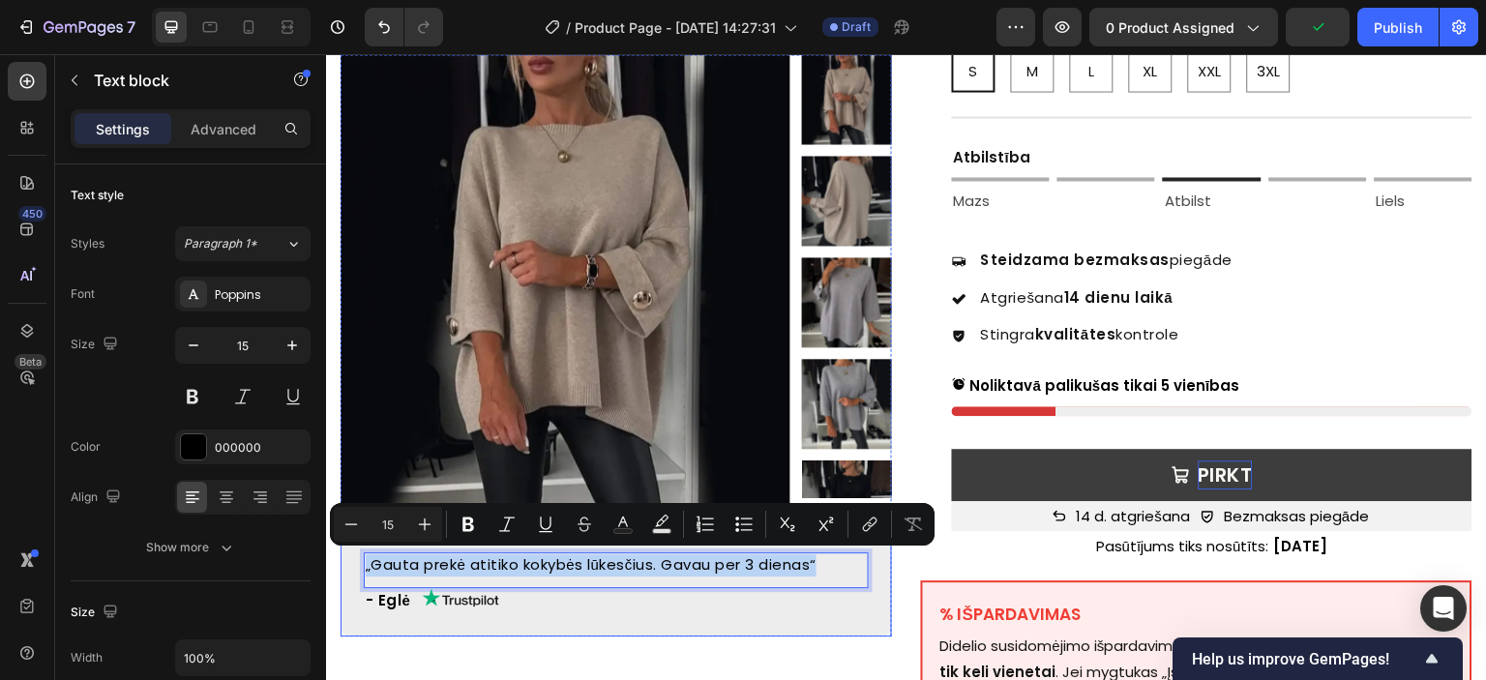
copy p "„Gauta prekė atitiko kokybės lūkesčius. Gavau per 3 dienas“"
click at [499, 562] on p "„Gauta prekė atitiko kokybės lūkesčius. Gavau per 3 dienas“" at bounding box center [616, 565] width 501 height 22
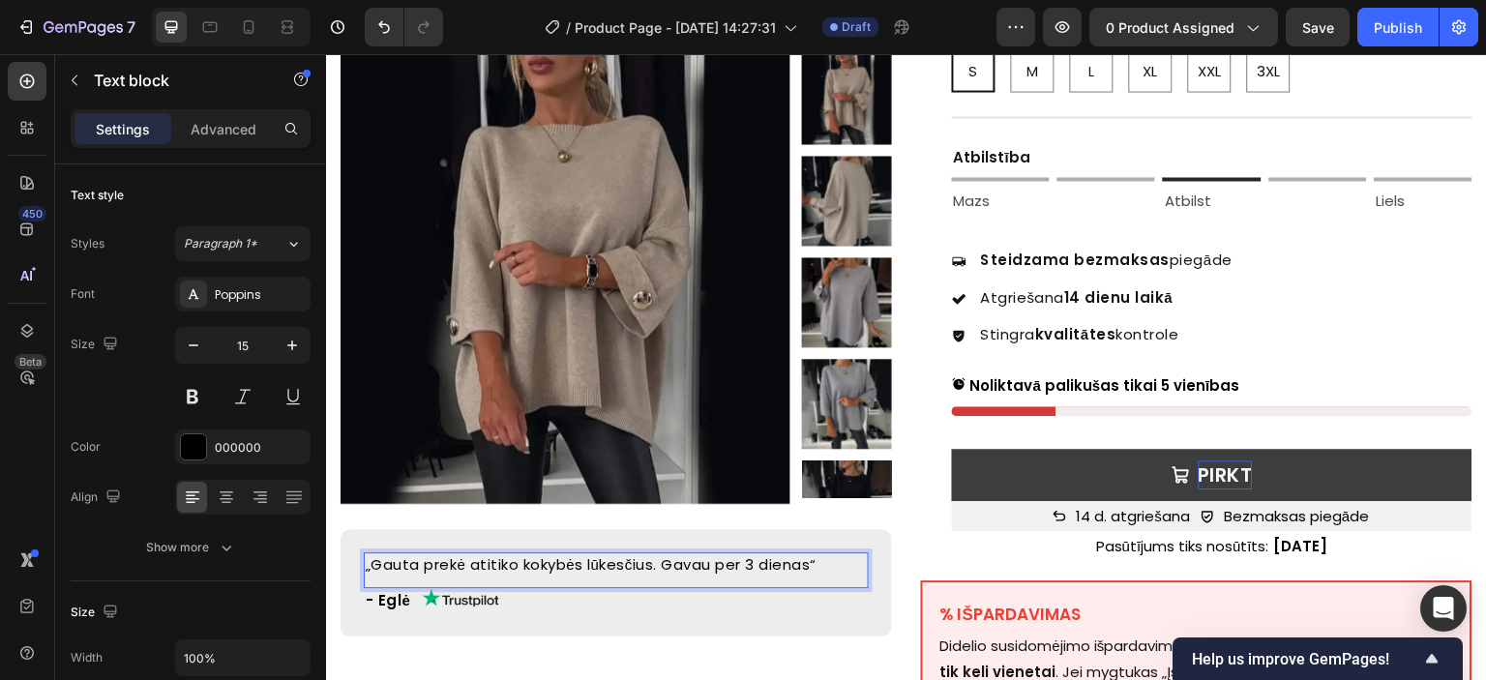
click at [556, 562] on p "„Gauta prekė atitiko kokybės lūkesčius. Gavau per 3 dienas“" at bounding box center [616, 565] width 501 height 22
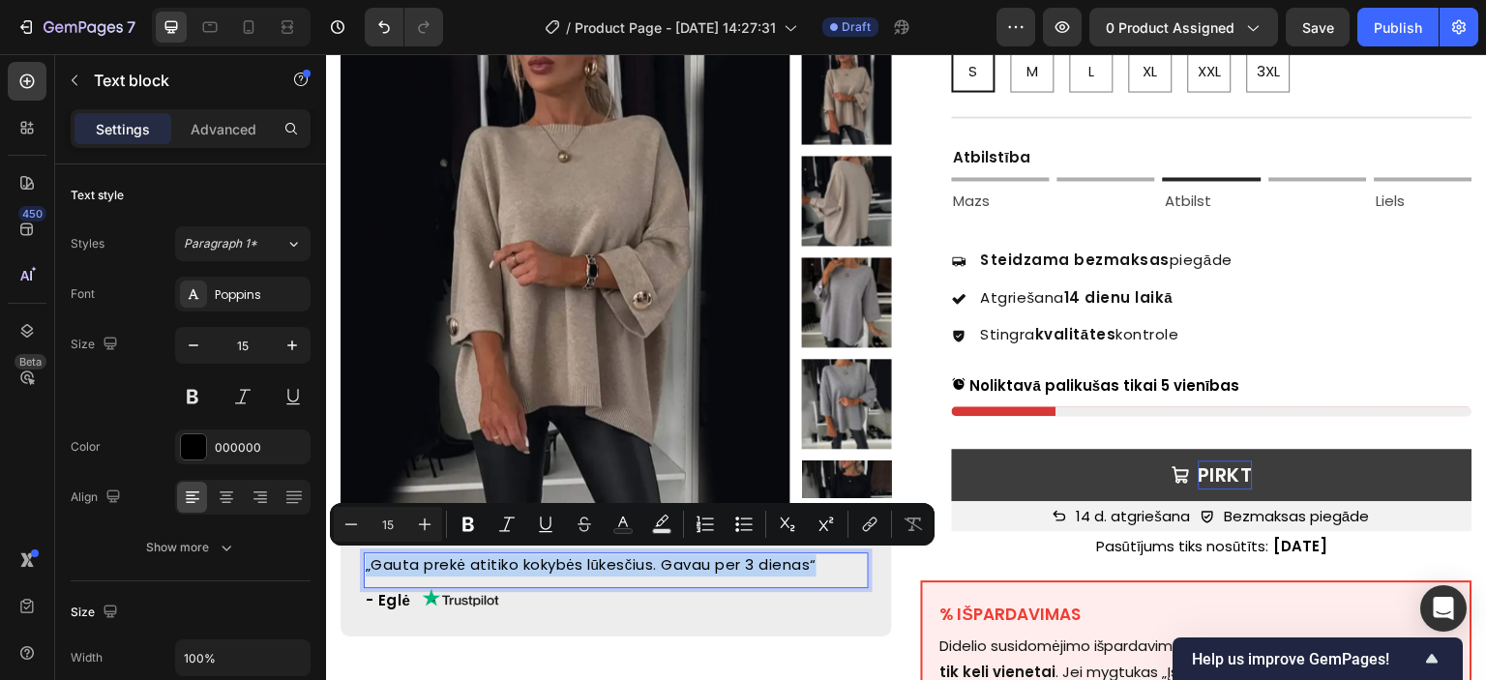
click at [524, 568] on p "„Gauta prekė atitiko kokybės lūkesčius. Gavau per 3 dienas“" at bounding box center [616, 565] width 501 height 22
drag, startPoint x: 375, startPoint y: 569, endPoint x: 830, endPoint y: 576, distance: 454.8
click at [830, 576] on p "„Gauta prekė atitiko kokybės lūkesčius. Gavau per 3 dienas“" at bounding box center [616, 565] width 501 height 22
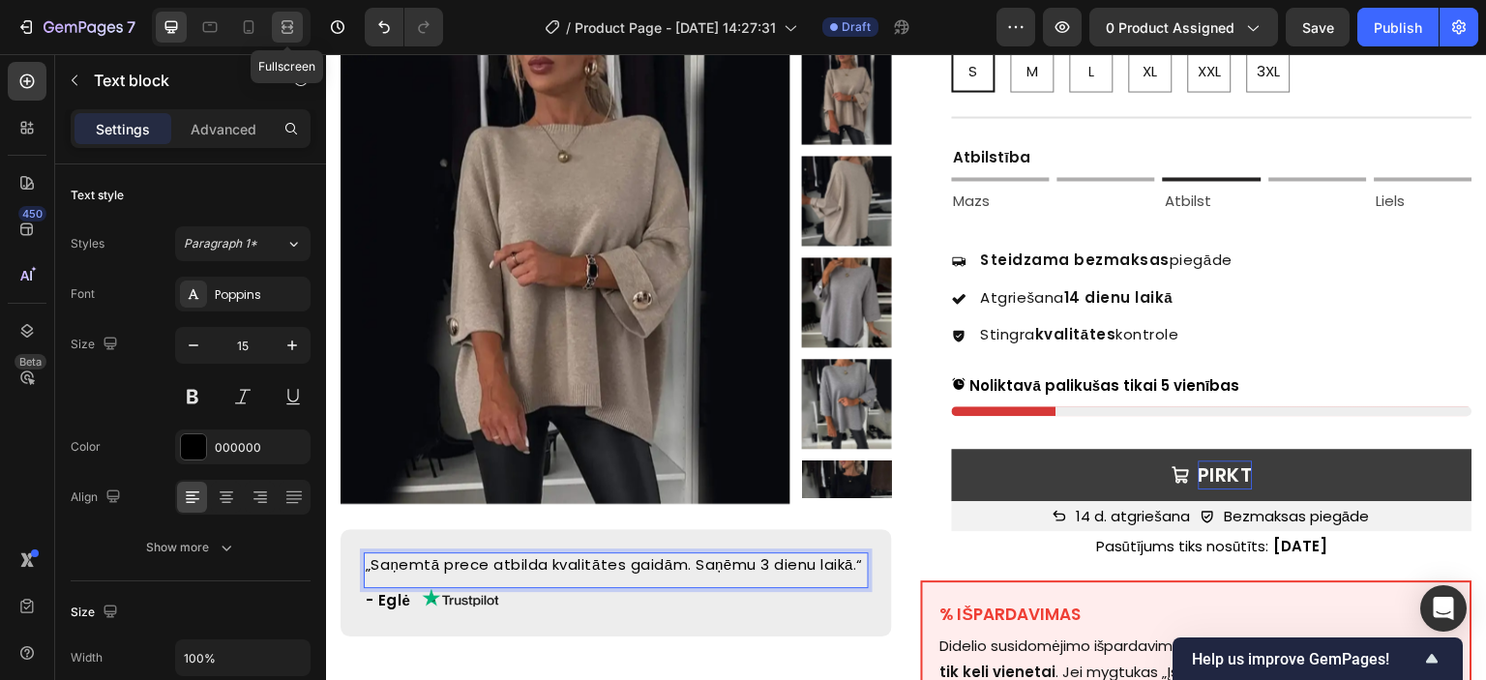
click at [287, 20] on icon at bounding box center [288, 22] width 12 height 4
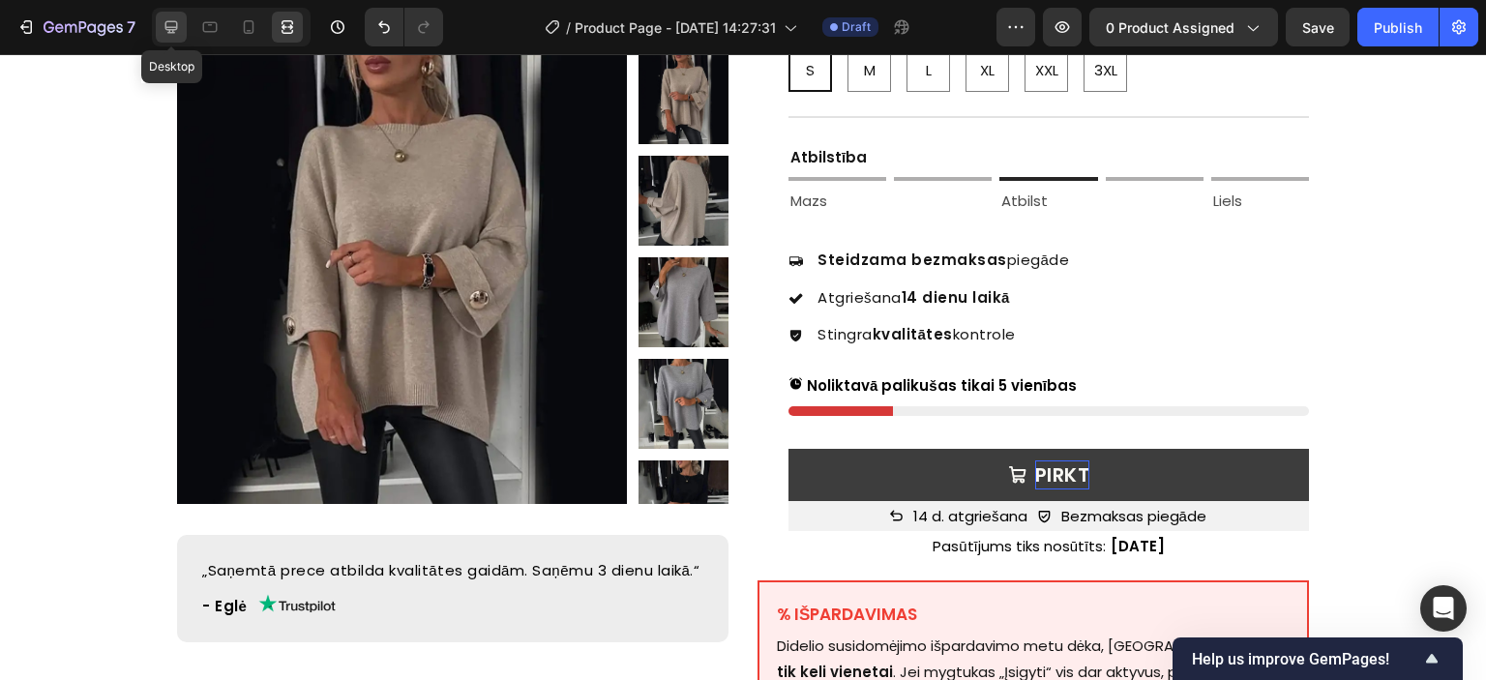
click at [174, 27] on icon at bounding box center [171, 27] width 13 height 13
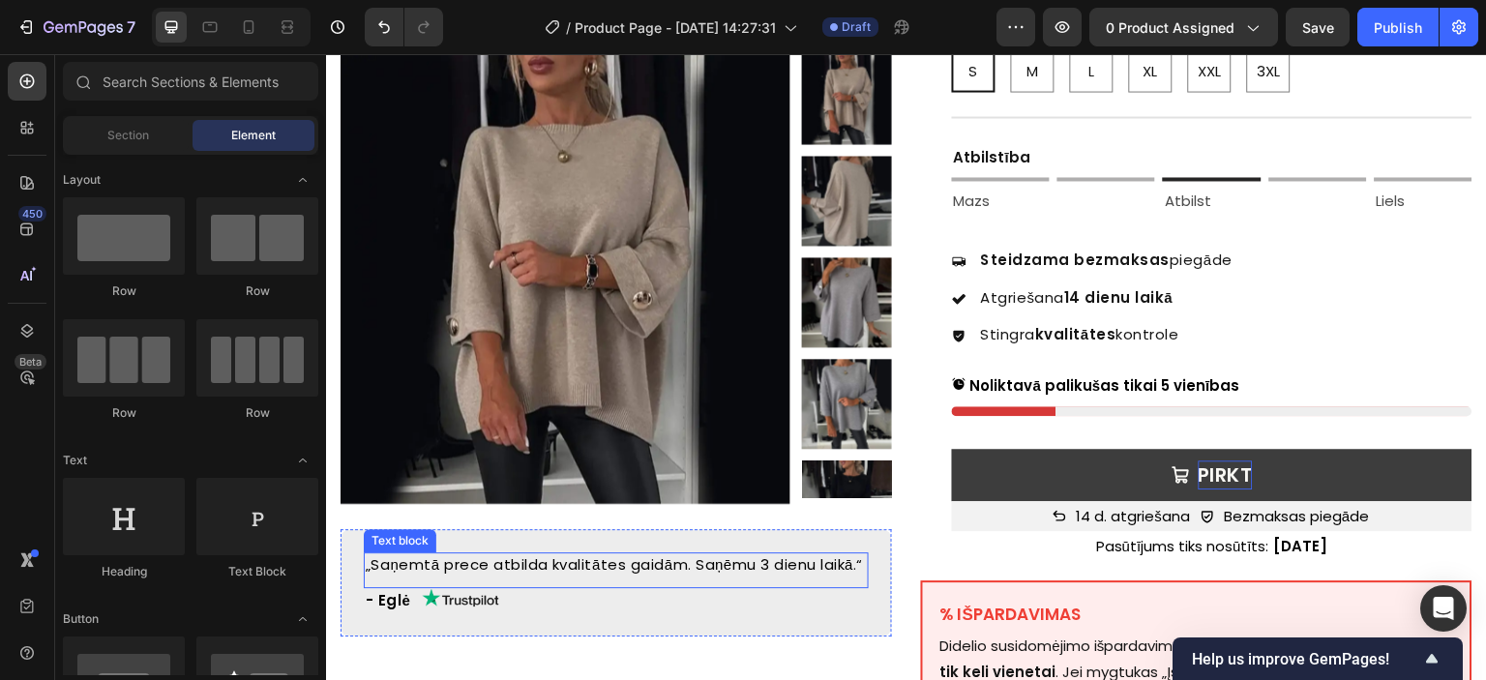
click at [470, 563] on p "„Saņemtā prece atbilda kvalitātes gaidām. Saņēmu 3 dienu laikā.“" at bounding box center [616, 565] width 501 height 22
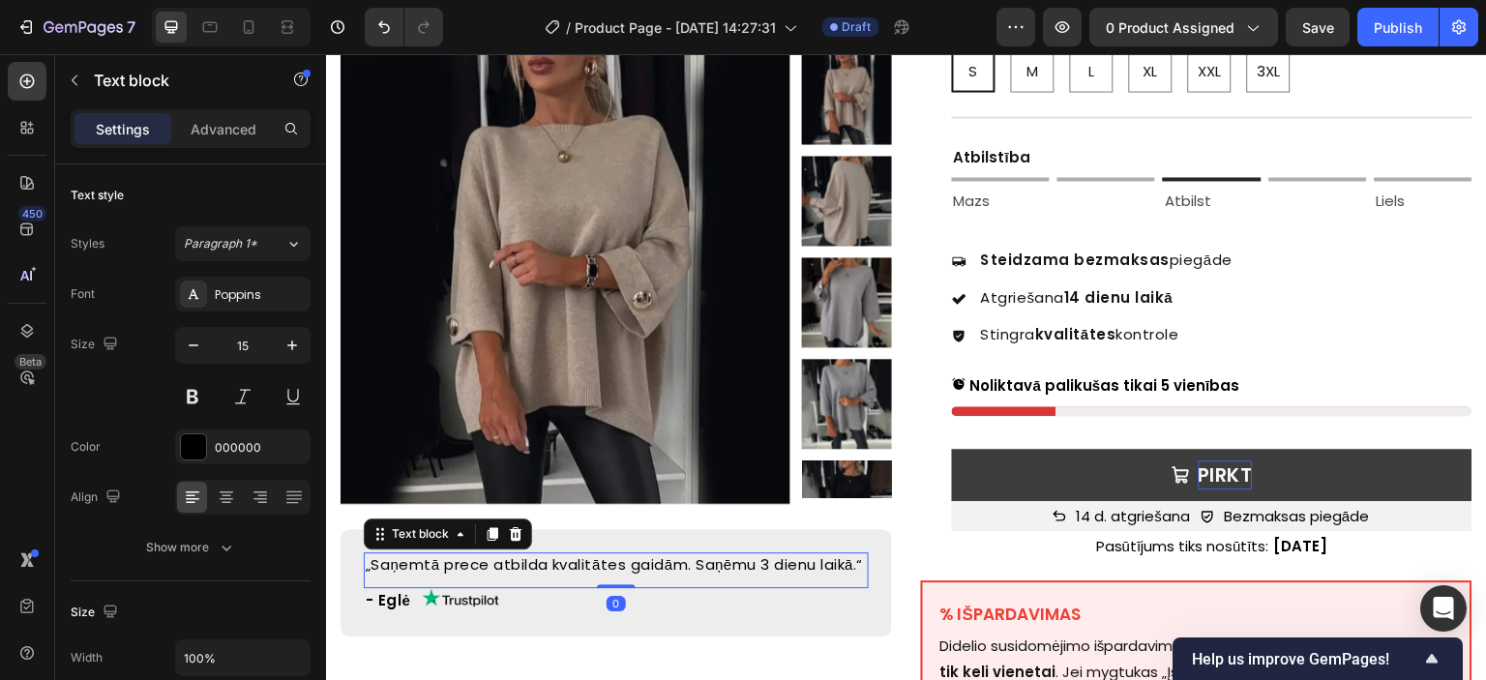
click at [429, 566] on p "„Saņemtā prece atbilda kvalitātes gaidām. Saņēmu 3 dienu laikā.“" at bounding box center [616, 565] width 501 height 22
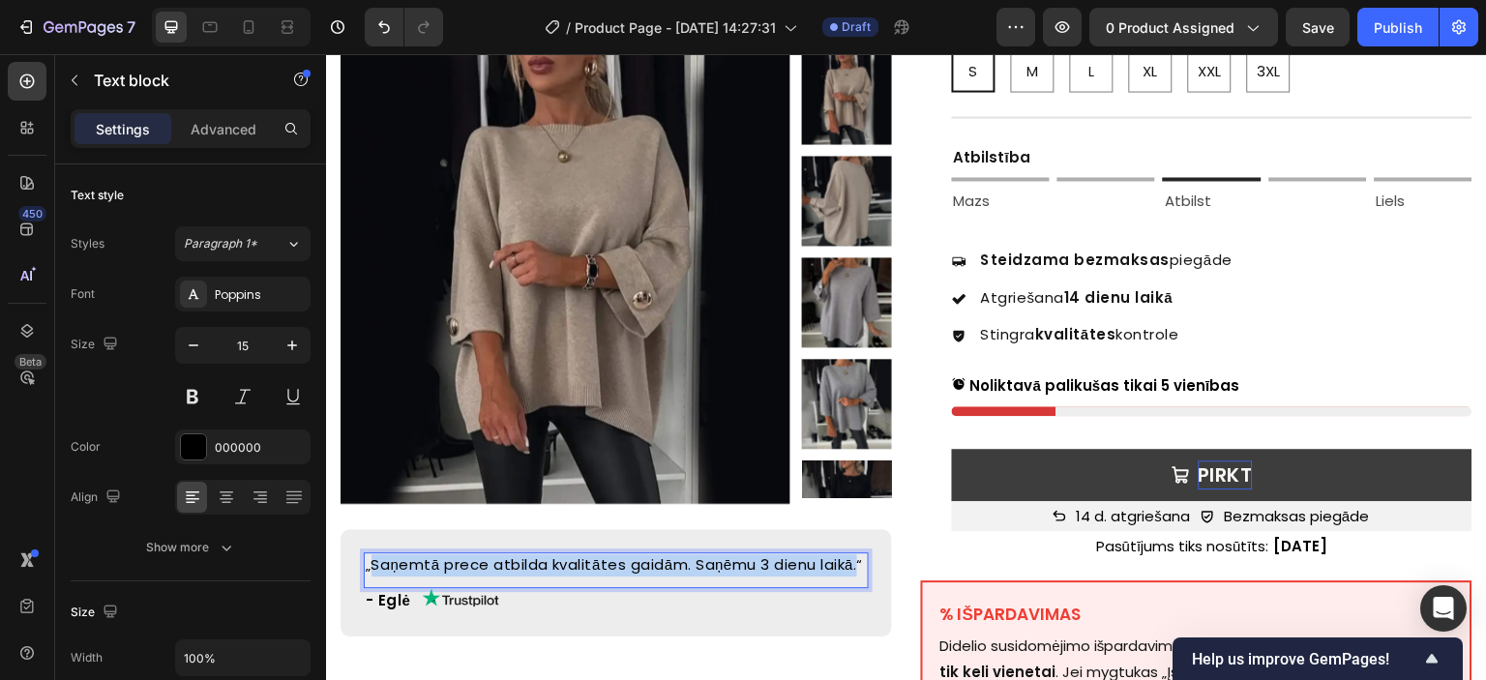
drag, startPoint x: 373, startPoint y: 565, endPoint x: 405, endPoint y: 586, distance: 39.2
click at [405, 577] on p "„Saņemtā prece atbilda kvalitātes gaidām. Saņēmu 3 dienu laikā.“" at bounding box center [616, 565] width 501 height 22
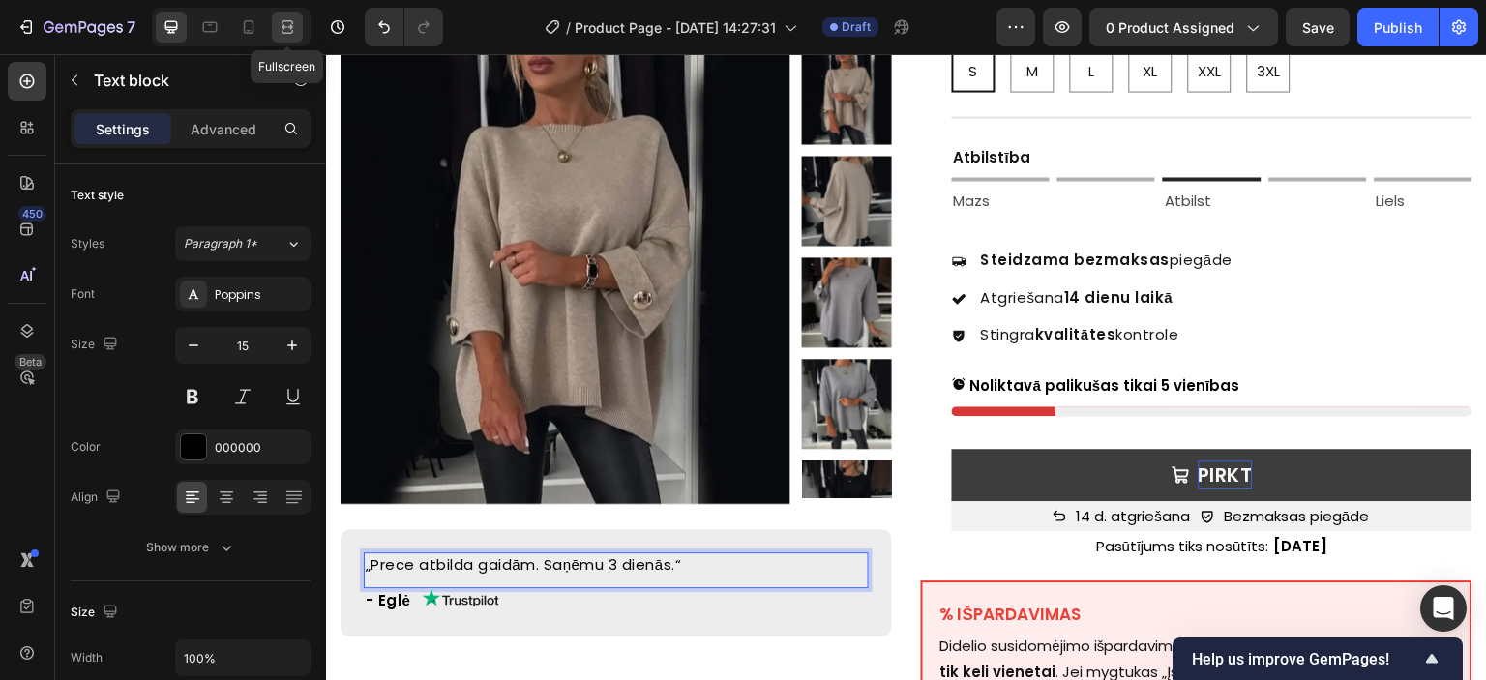
click at [286, 29] on icon at bounding box center [287, 26] width 19 height 19
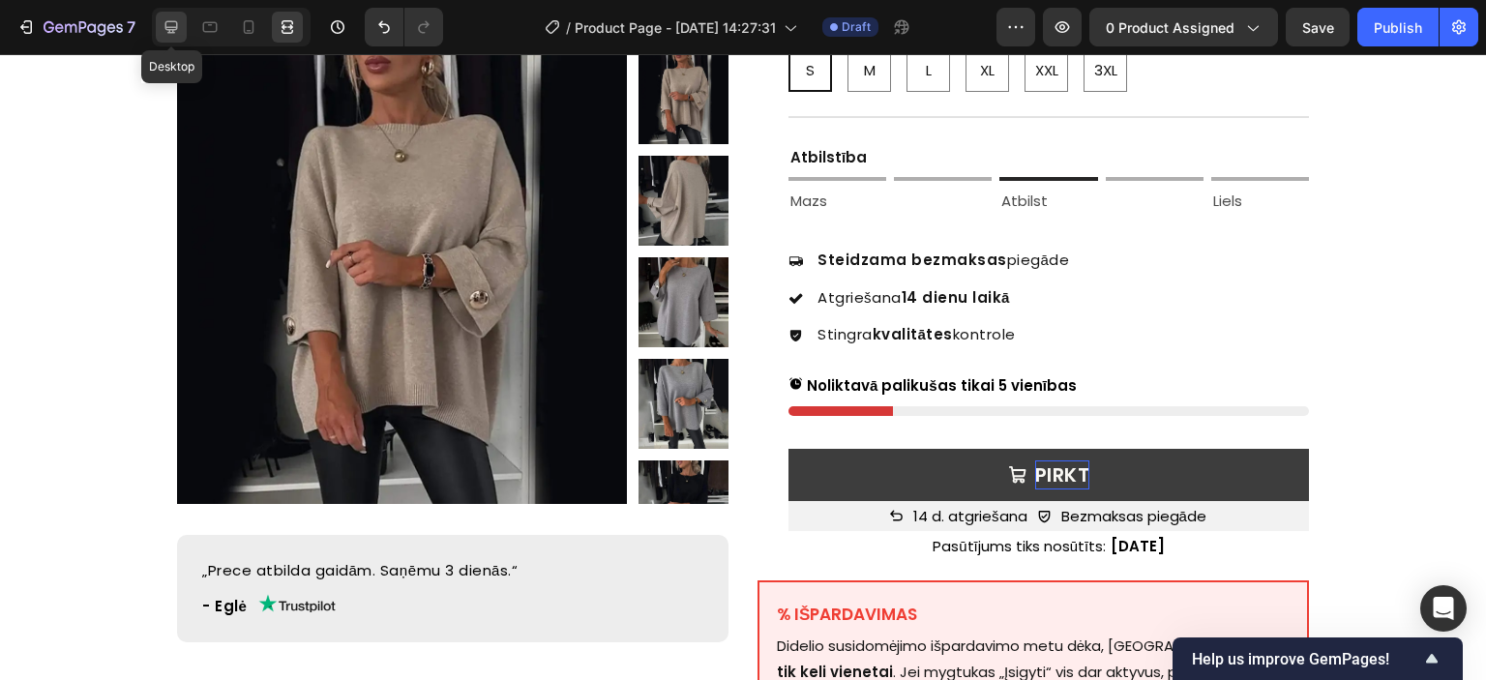
click at [164, 18] on icon at bounding box center [171, 26] width 19 height 19
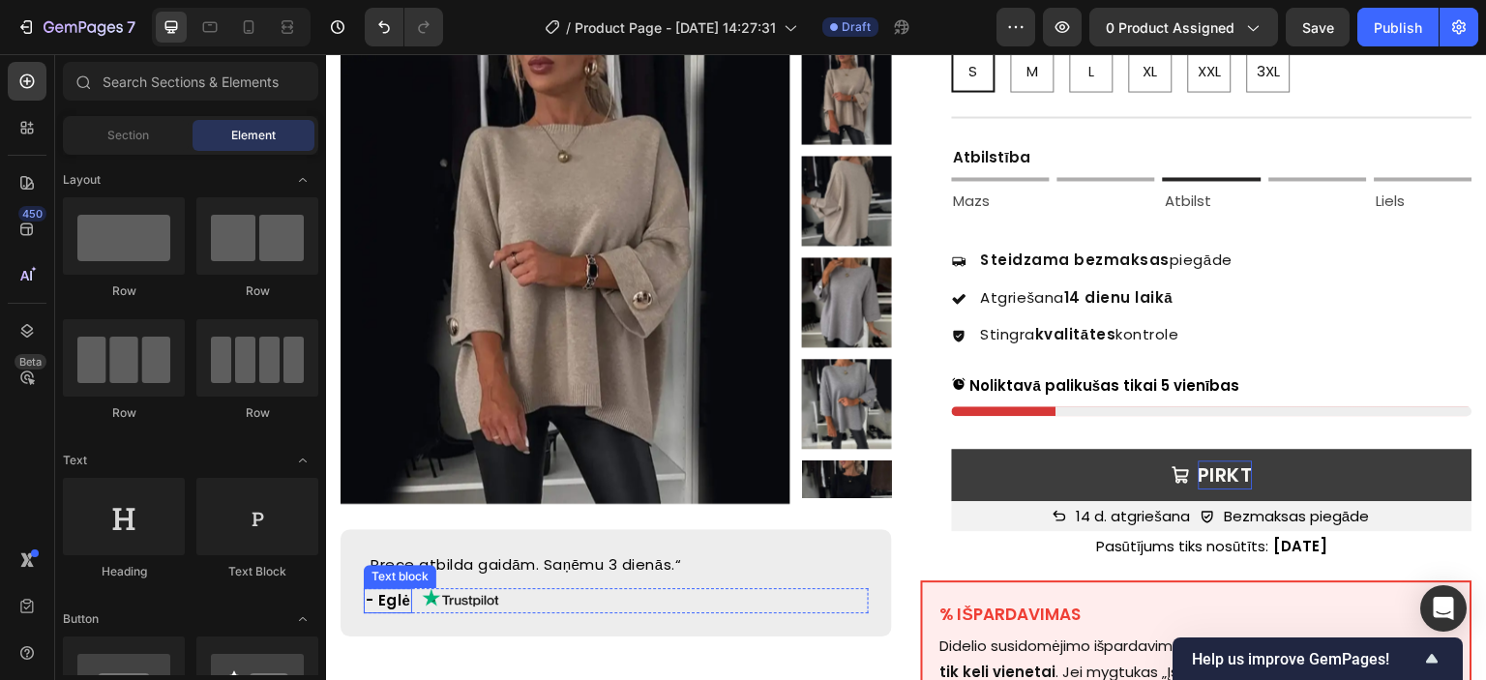
click at [399, 600] on p "- Eglė" at bounding box center [388, 601] width 45 height 22
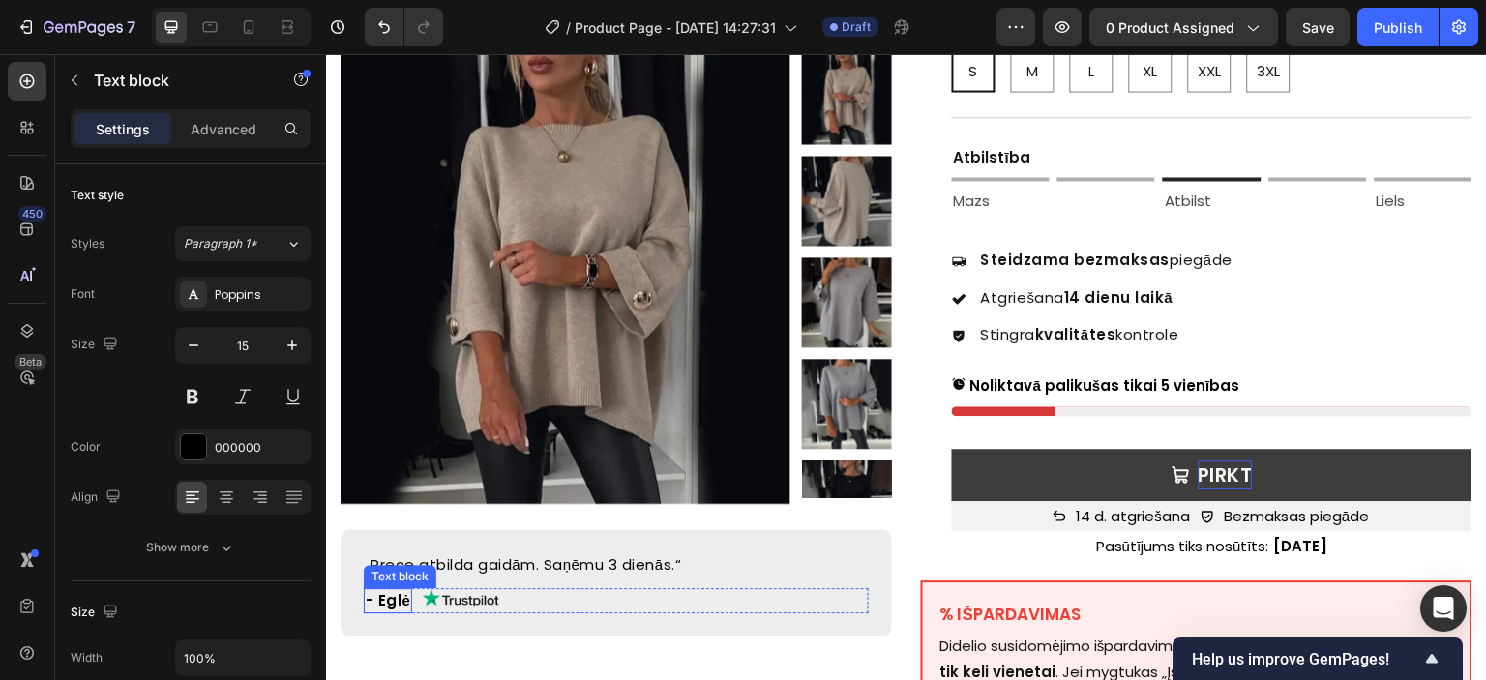
click at [399, 600] on p "- Eglė" at bounding box center [388, 601] width 45 height 22
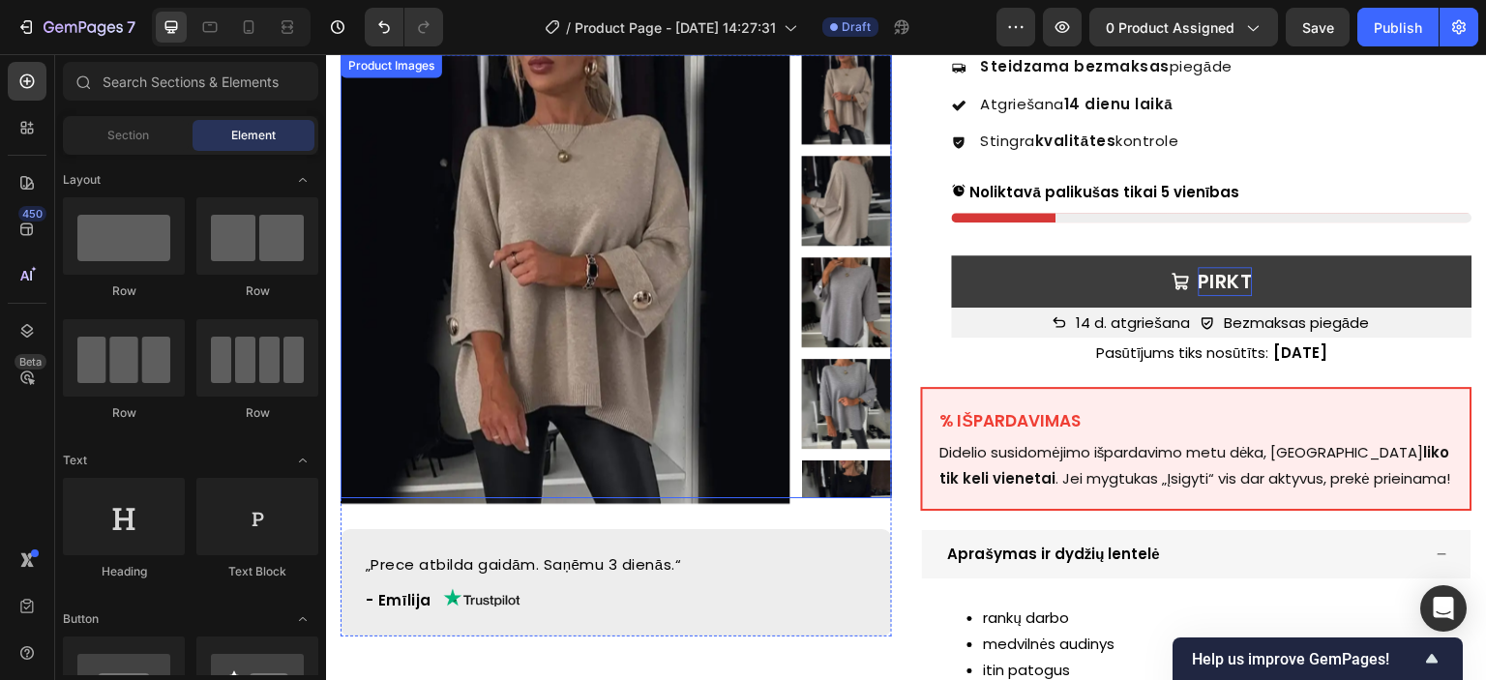
scroll to position [774, 0]
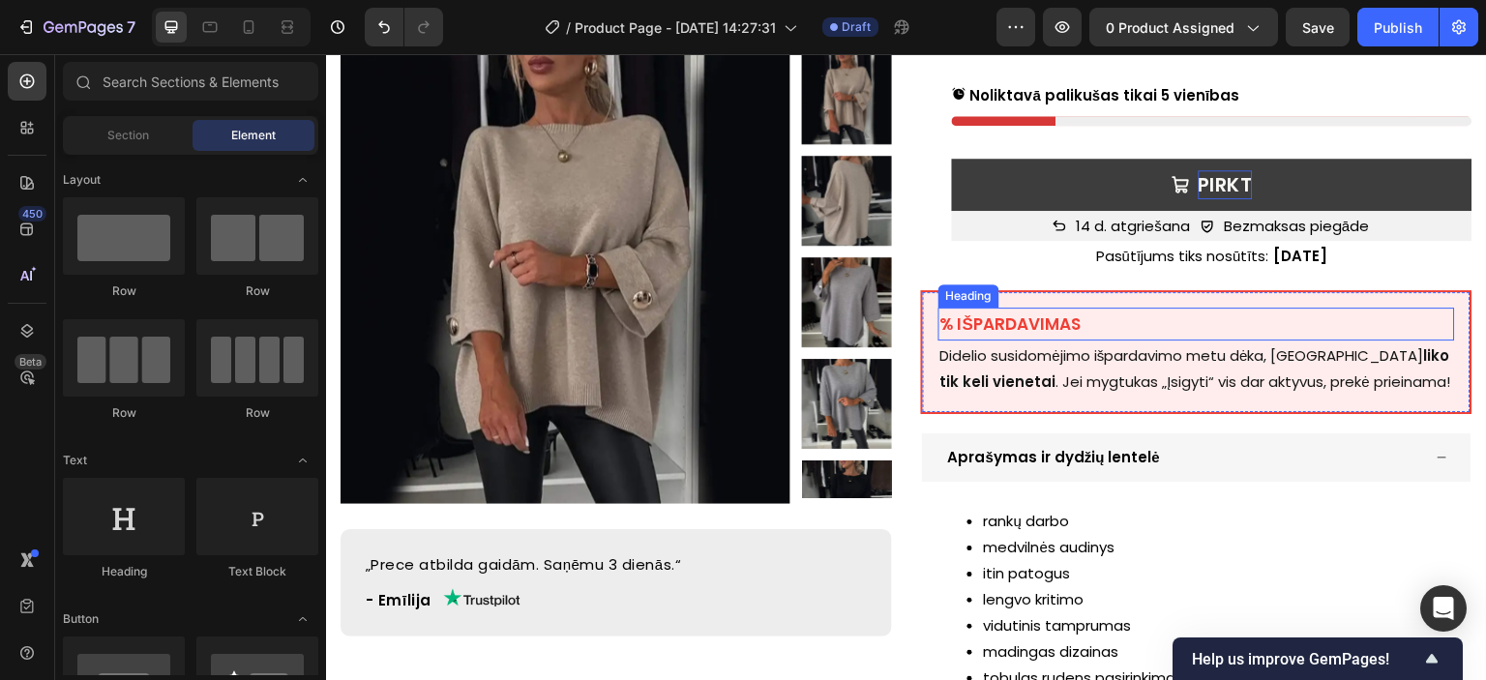
click at [1012, 308] on h2 "% IŠPARDAVIMAS" at bounding box center [1197, 325] width 517 height 34
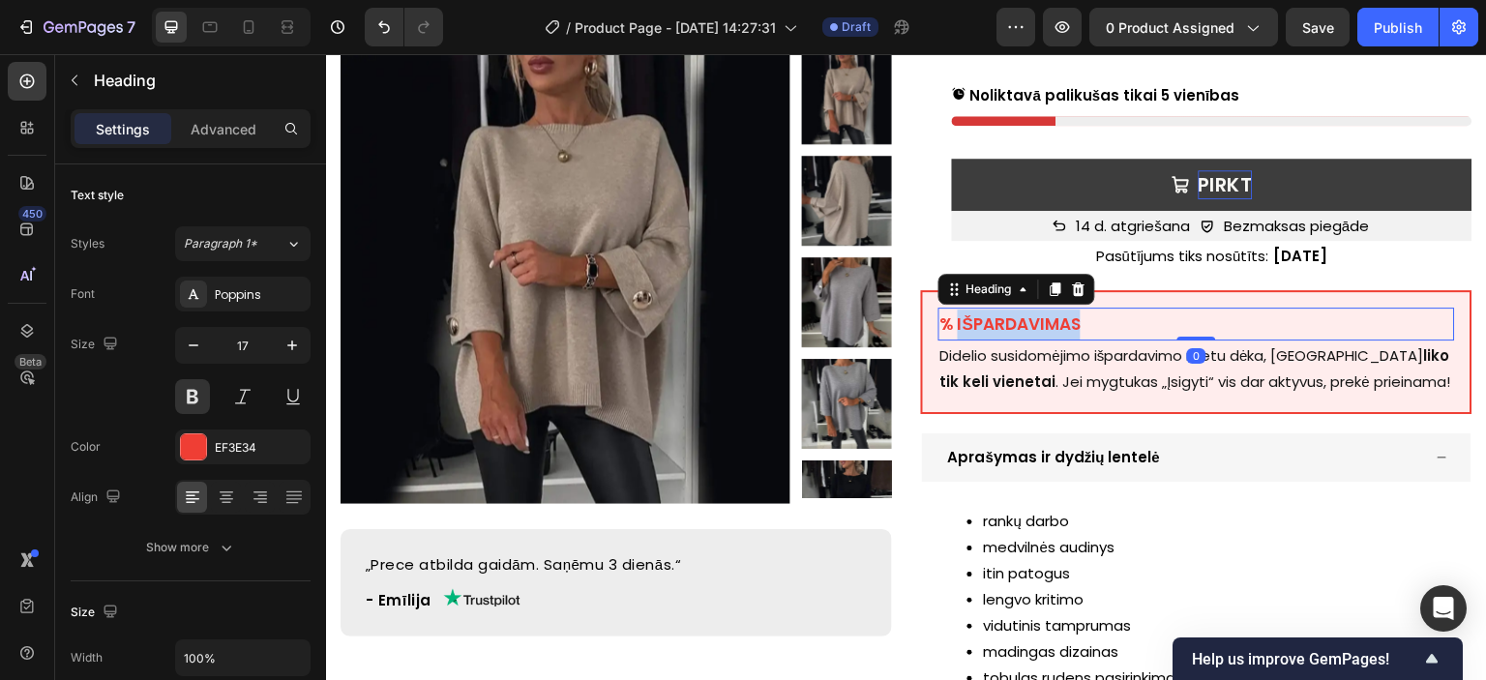
click at [1012, 308] on h2 "% IŠPARDAVIMAS" at bounding box center [1197, 325] width 517 height 34
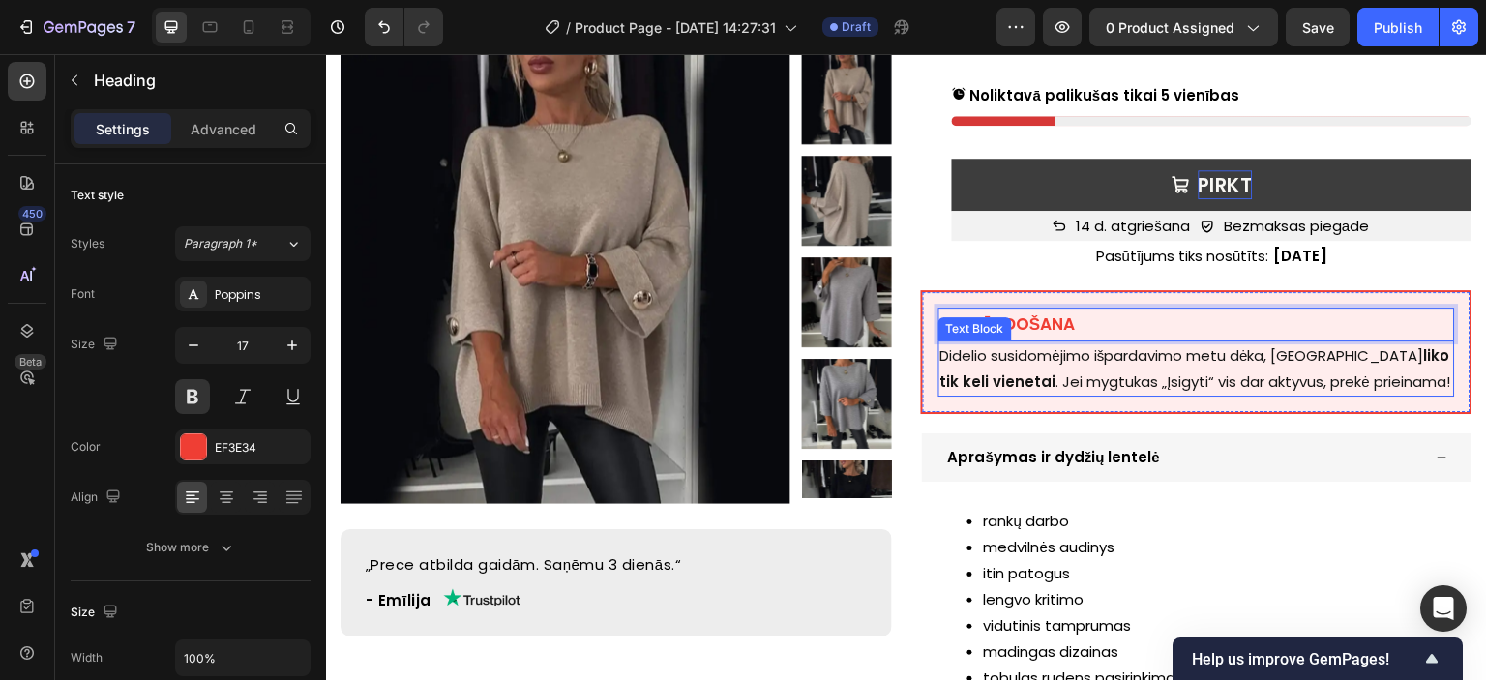
click at [1028, 343] on p "Didelio susidomėjimo išpardavimo metu dėka, sandėlyje liko tik keli vienetai . …" at bounding box center [1196, 369] width 513 height 52
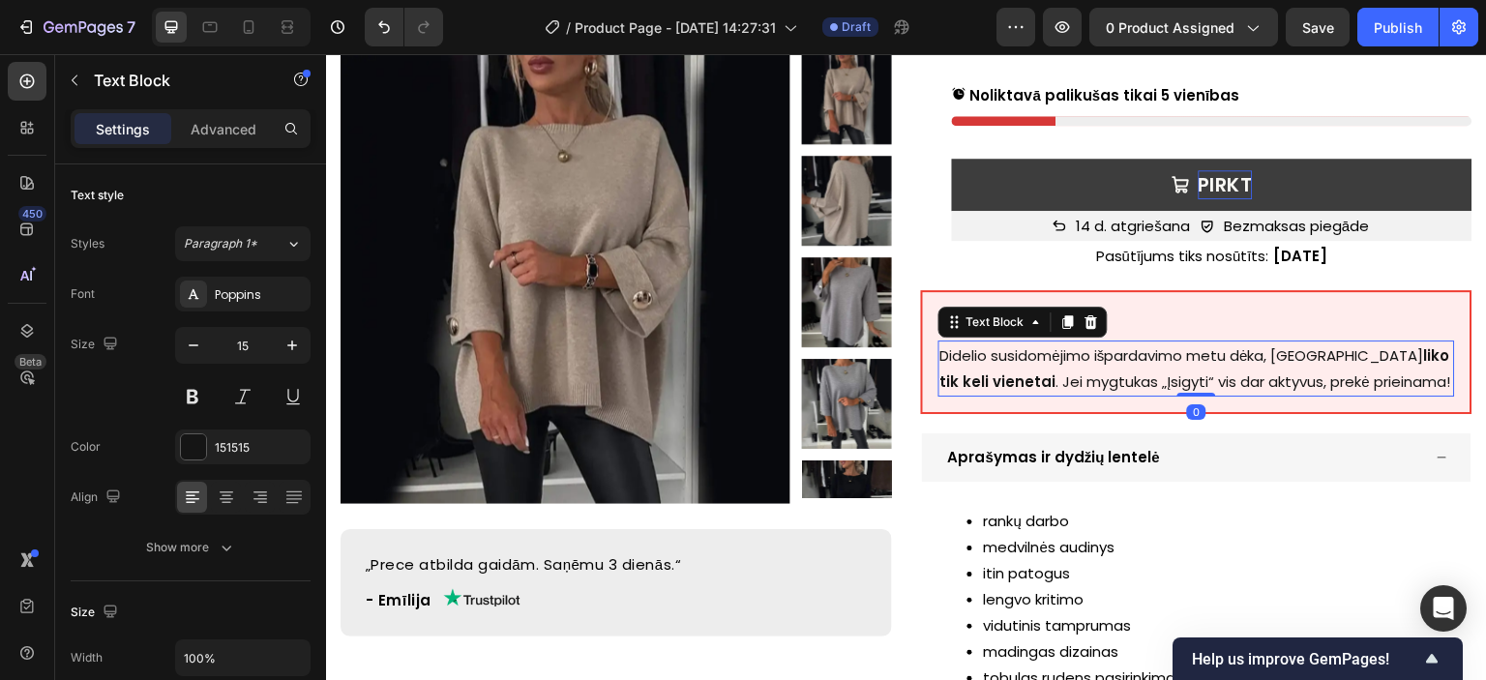
click at [1028, 343] on p "Didelio susidomėjimo išpardavimo metu dėka, sandėlyje liko tik keli vienetai . …" at bounding box center [1196, 369] width 513 height 52
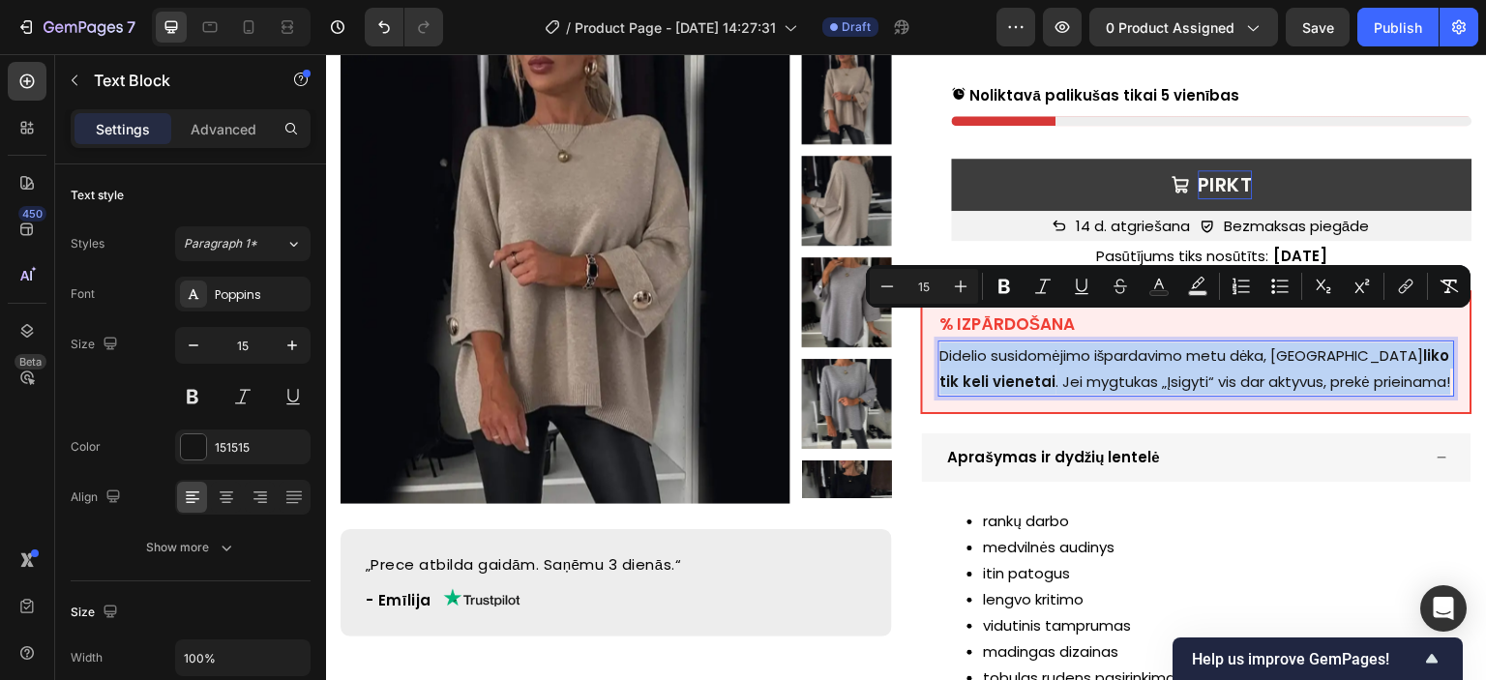
copy p "Didelio susidomėjimo išpardavimo metu dėka, sandėlyje liko tik keli vienetai . …"
click at [1075, 344] on p "Didelio susidomėjimo išpardavimo metu dėka, sandėlyje liko tik keli vienetai . …" at bounding box center [1196, 369] width 513 height 52
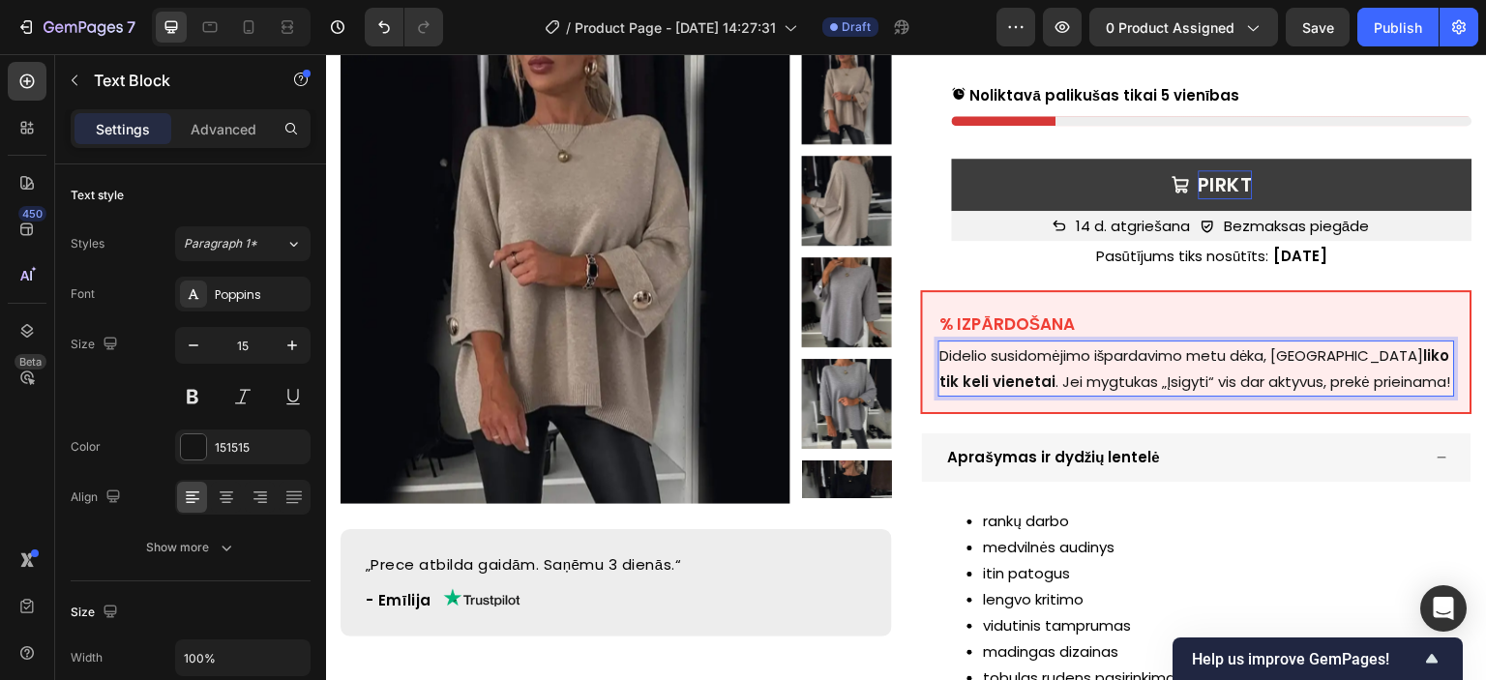
click at [1090, 343] on p "Didelio susidomėjimo išpardavimo metu dėka, sandėlyje liko tik keli vienetai . …" at bounding box center [1196, 369] width 513 height 52
drag, startPoint x: 935, startPoint y: 352, endPoint x: 1041, endPoint y: 356, distance: 106.5
click at [1041, 356] on p "Lielās intereses dēļ izpārdošanas laikā noliktavā palikušas tikai dažas vienība…" at bounding box center [1196, 369] width 513 height 52
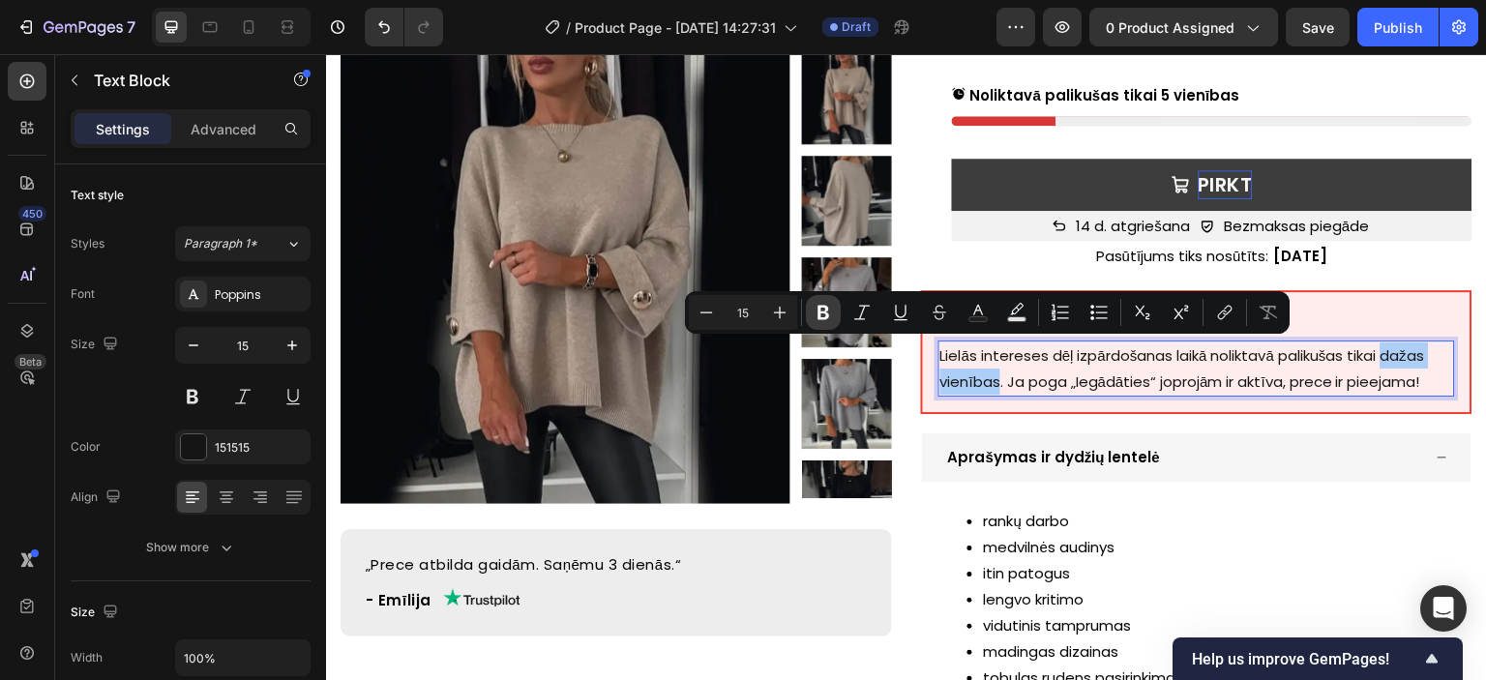
click at [823, 306] on icon "Editor contextual toolbar" at bounding box center [824, 313] width 12 height 15
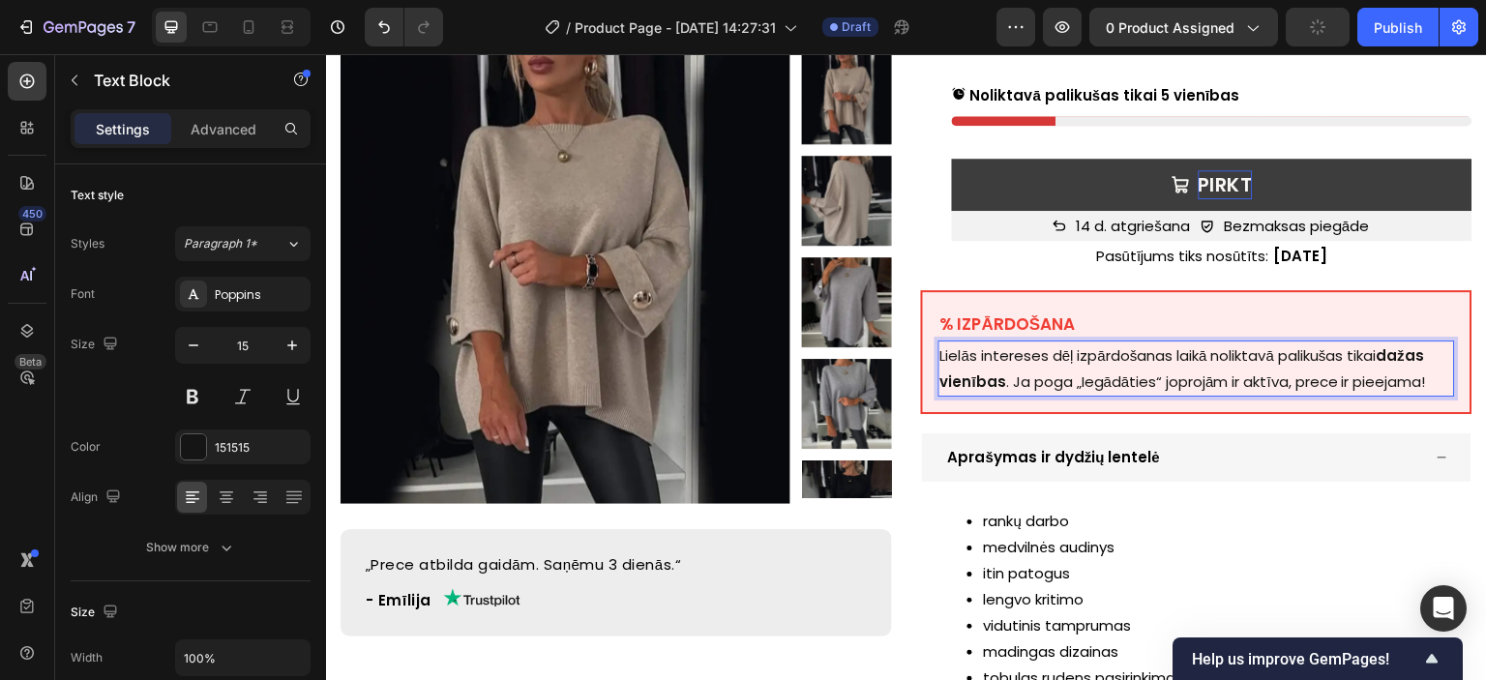
click at [1117, 355] on p "Lielās intereses dēļ izpārdošanas laikā noliktavā palikušas tikai dažas vienība…" at bounding box center [1196, 369] width 513 height 52
drag, startPoint x: 1125, startPoint y: 353, endPoint x: 1152, endPoint y: 354, distance: 27.1
click at [1152, 354] on p "Lielās intereses dēļ izpārdošanas laikā noliktavā palikušas tikai dažas vienība…" at bounding box center [1196, 369] width 513 height 52
click at [1137, 350] on p "Lielās intereses dēļ izpārdošanas laikā noliktavā palikušas tikai dažas vienība…" at bounding box center [1196, 369] width 513 height 52
drag, startPoint x: 1125, startPoint y: 352, endPoint x: 1199, endPoint y: 357, distance: 73.7
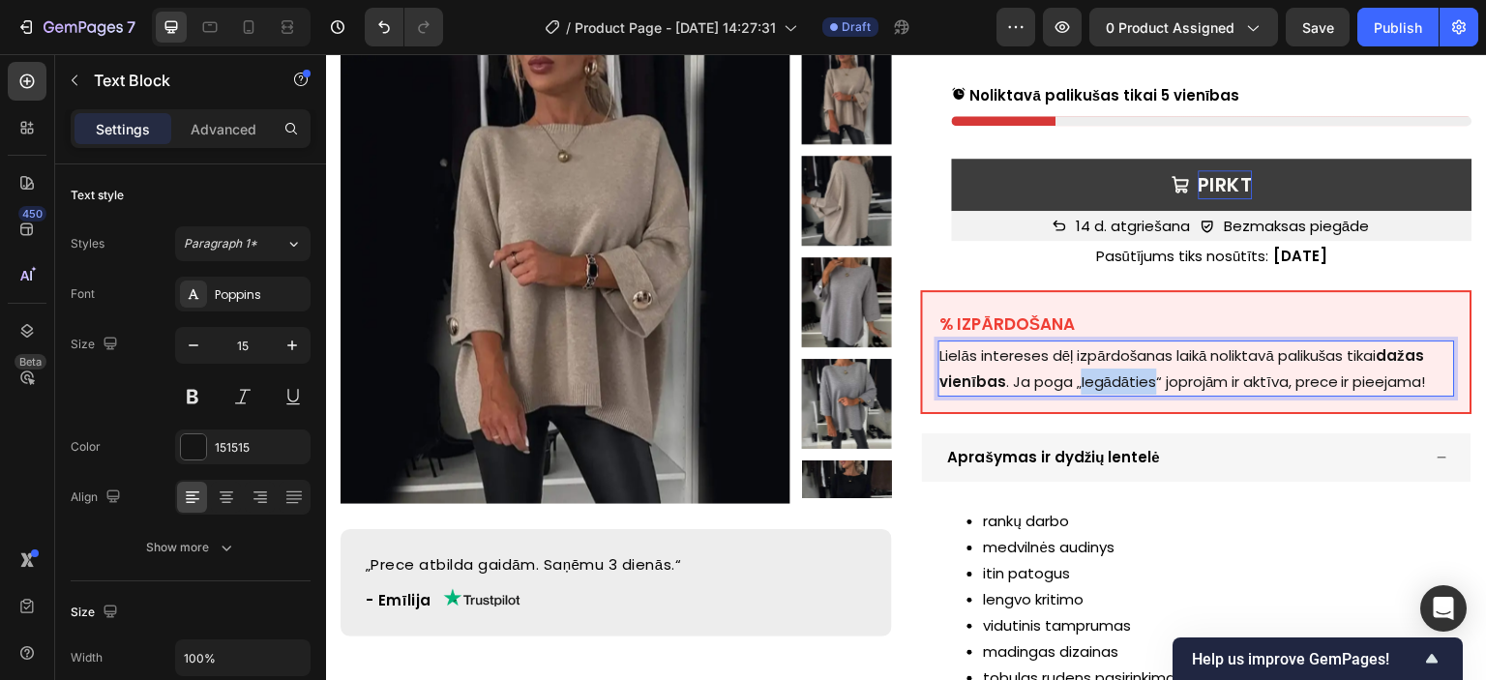
click at [1199, 357] on p "Lielās intereses dēļ izpārdošanas laikā noliktavā palikušas tikai dažas vienība…" at bounding box center [1196, 369] width 513 height 52
click at [1139, 350] on p "Lielās intereses dēļ izpārdošanas laikā noliktavā palikušas tikai dažas vienība…" at bounding box center [1196, 369] width 513 height 52
drag, startPoint x: 1202, startPoint y: 356, endPoint x: 1122, endPoint y: 356, distance: 79.3
click at [1122, 356] on p "Lielās intereses dēļ izpārdošanas laikā noliktavā palikušas tikai dažas vienība…" at bounding box center [1196, 369] width 513 height 52
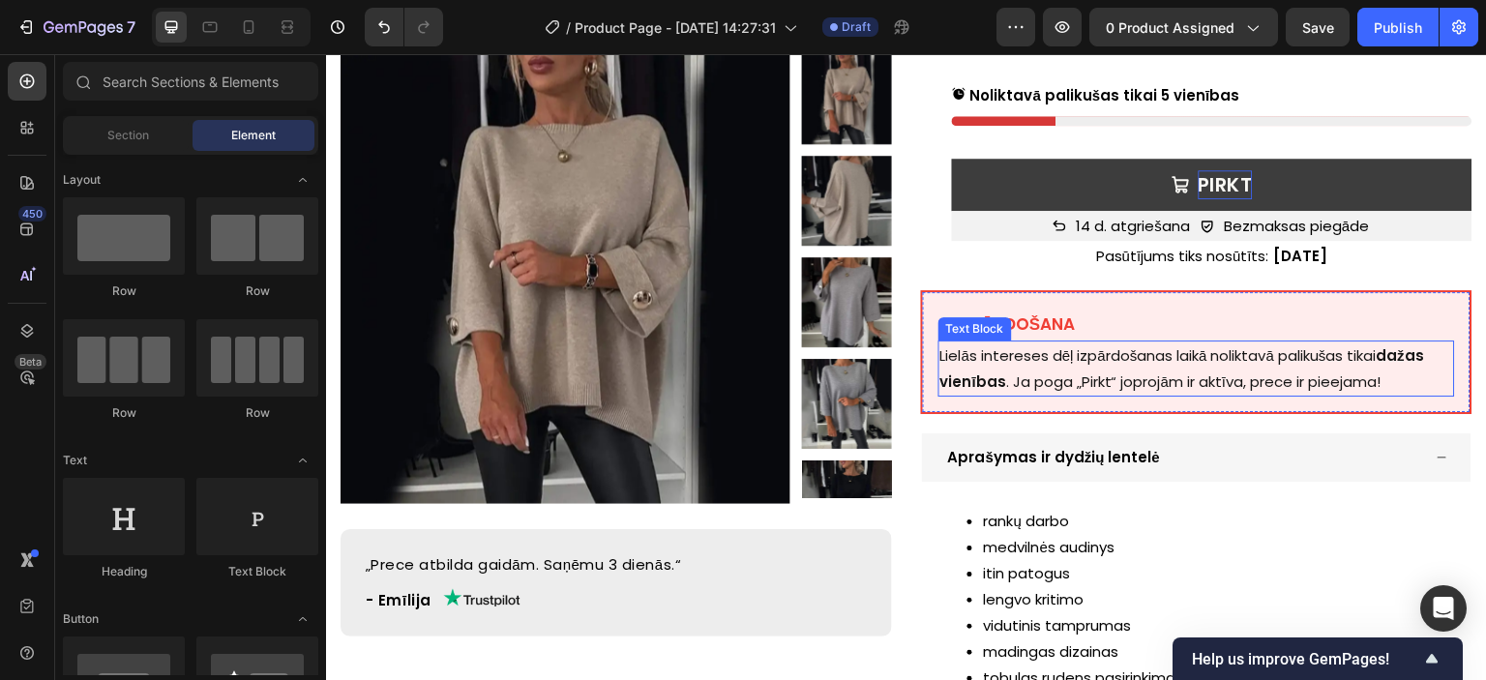
click at [1086, 343] on p "Lielās intereses dēļ izpārdošanas laikā noliktavā palikušas tikai dažas vienība…" at bounding box center [1196, 369] width 513 height 52
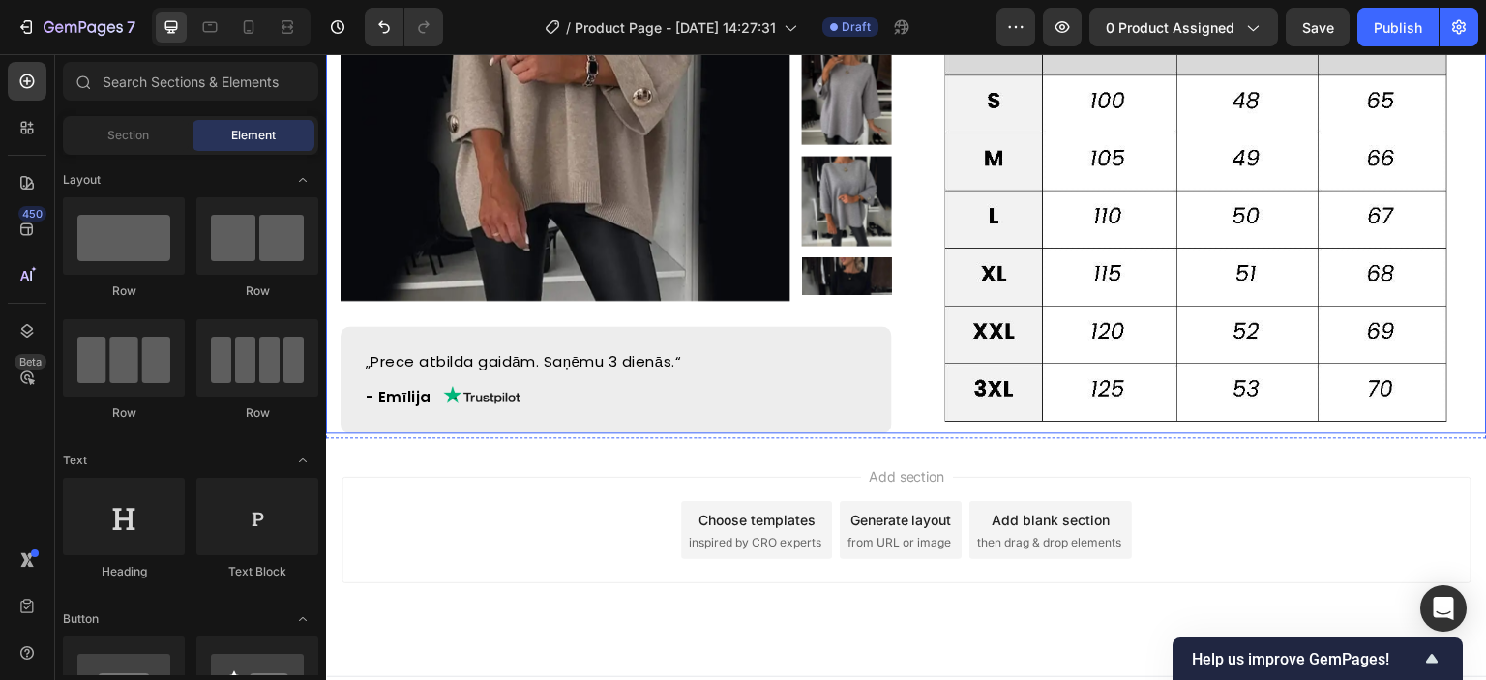
scroll to position [1444, 0]
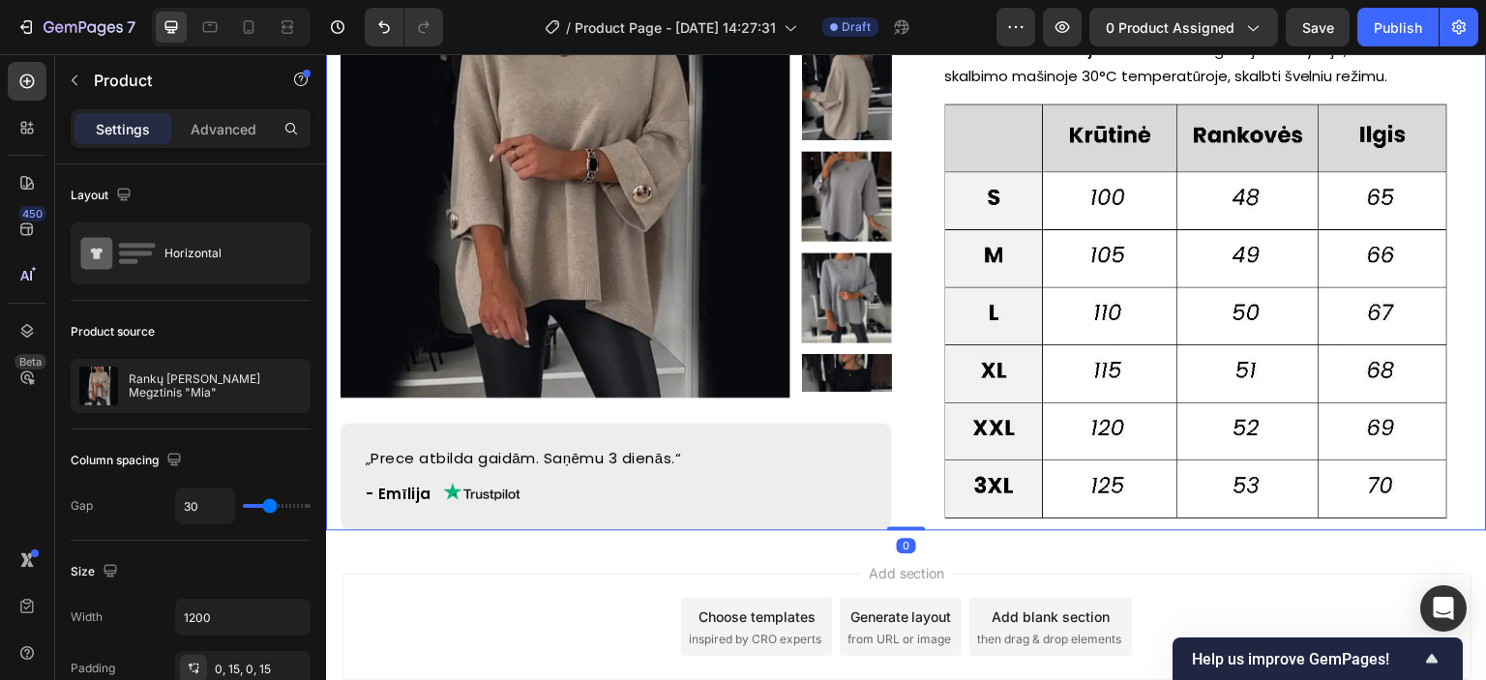
click at [890, 563] on span "Add section" at bounding box center [907, 573] width 92 height 20
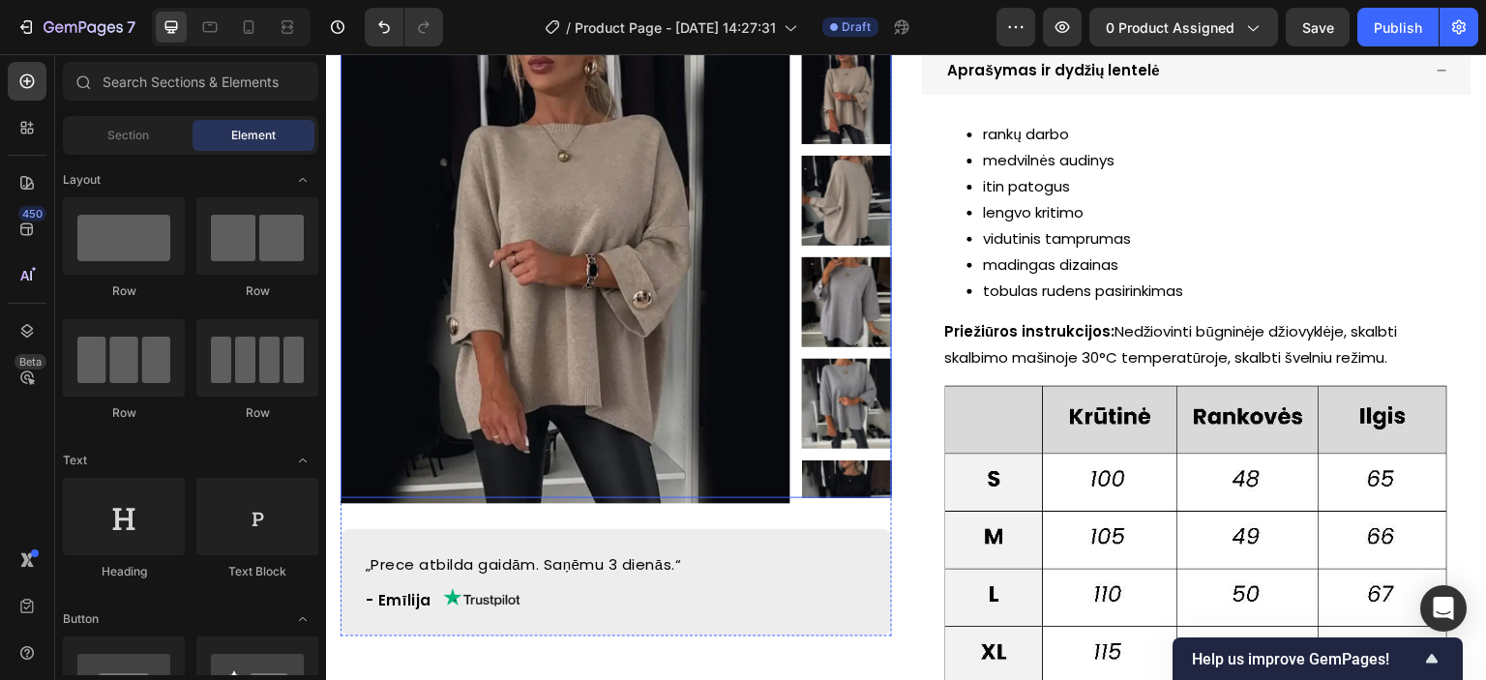
scroll to position [1540, 0]
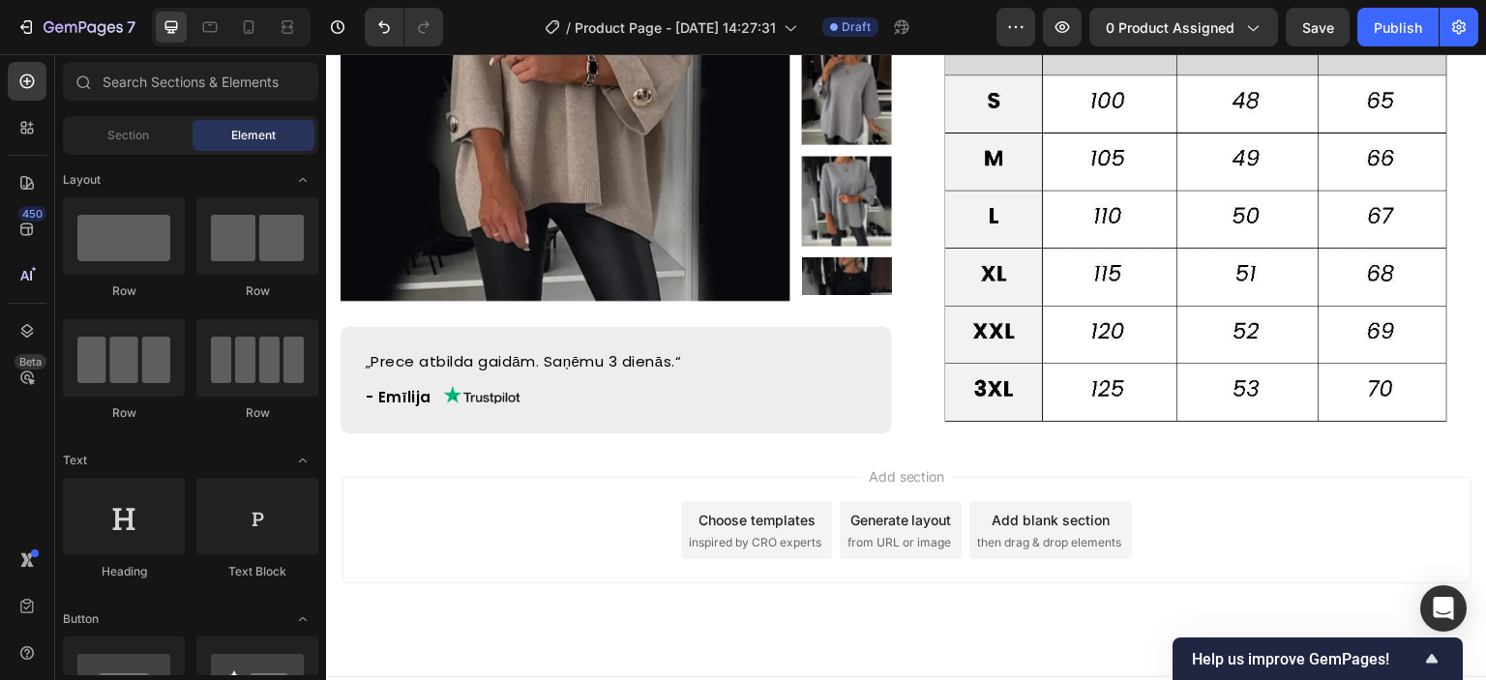
click at [905, 438] on div "Add section Choose templates inspired by CRO experts Generate layout from URL o…" at bounding box center [906, 557] width 1161 height 238
drag, startPoint x: 902, startPoint y: 407, endPoint x: 864, endPoint y: 418, distance: 39.2
click at [842, 438] on div "Add section Choose templates inspired by CRO experts Generate layout from URL o…" at bounding box center [906, 557] width 1161 height 238
click at [857, 438] on div "Add section Choose templates inspired by CRO experts Generate layout from URL o…" at bounding box center [906, 557] width 1161 height 238
click at [1020, 510] on div "Add blank section" at bounding box center [1051, 520] width 118 height 20
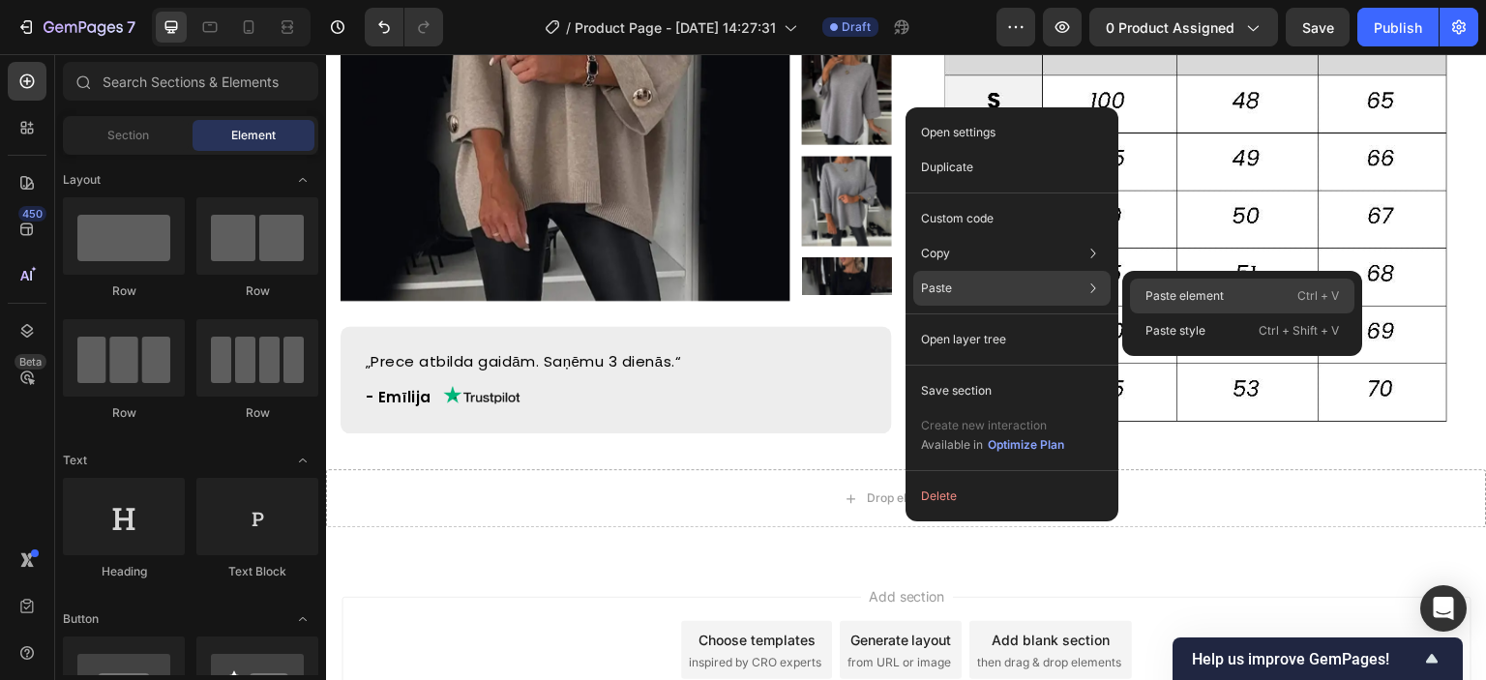
click at [1155, 301] on p "Paste element" at bounding box center [1185, 295] width 78 height 17
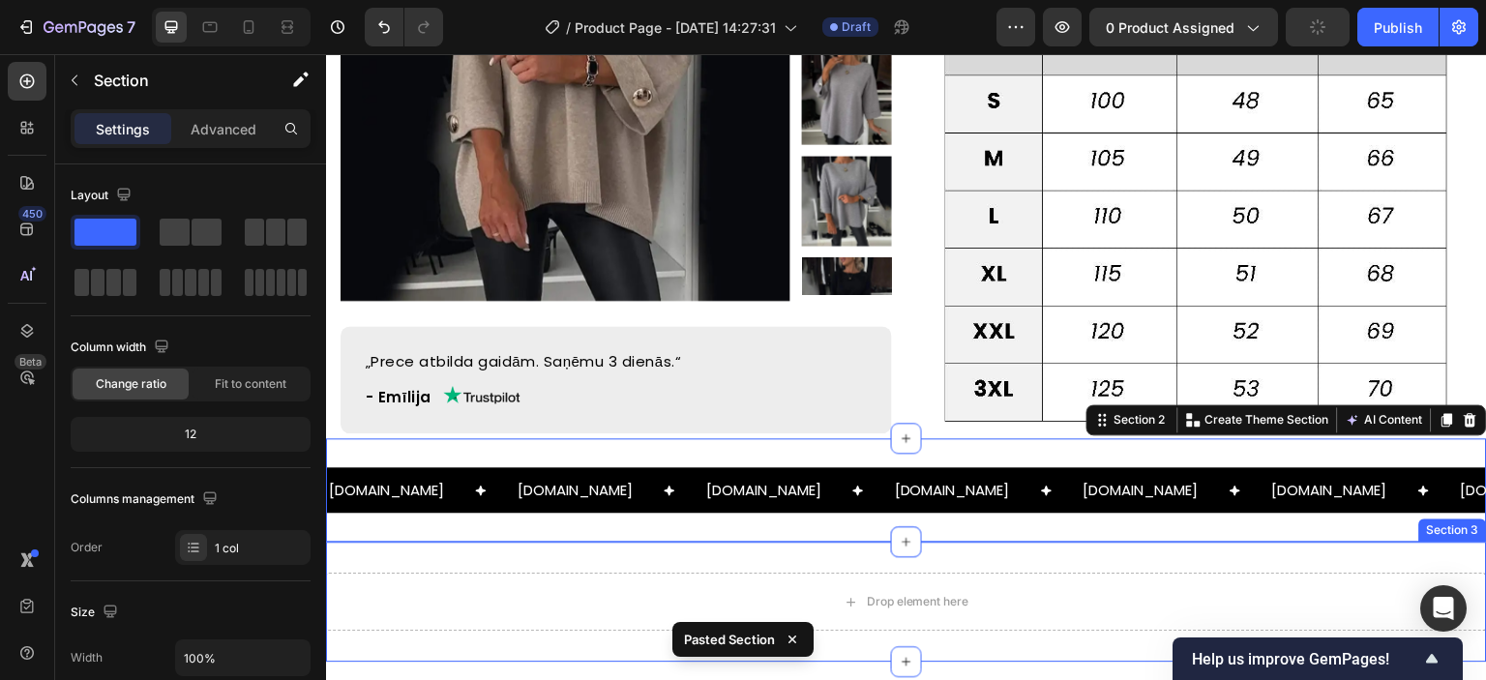
click at [1088, 542] on div "Drop element here Section 3" at bounding box center [906, 602] width 1161 height 120
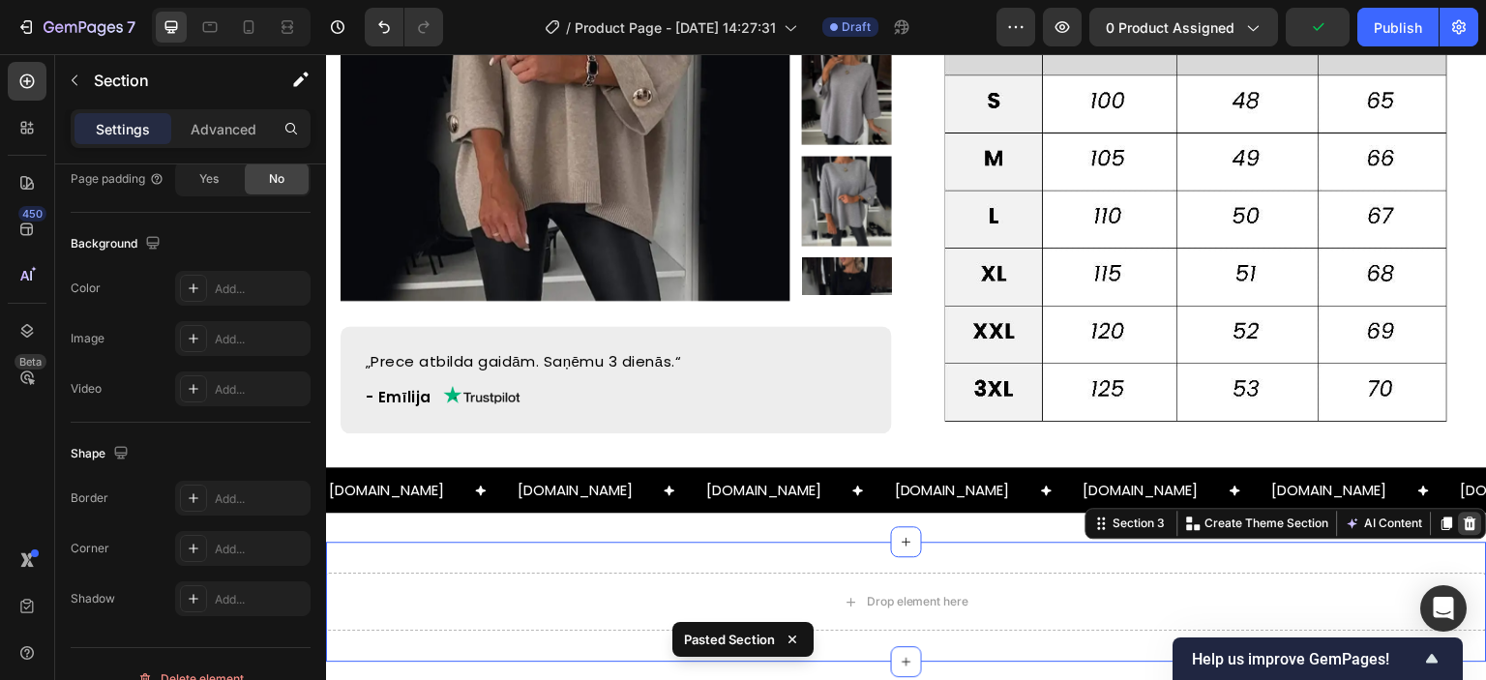
click at [1463, 516] on icon at bounding box center [1470, 523] width 15 height 15
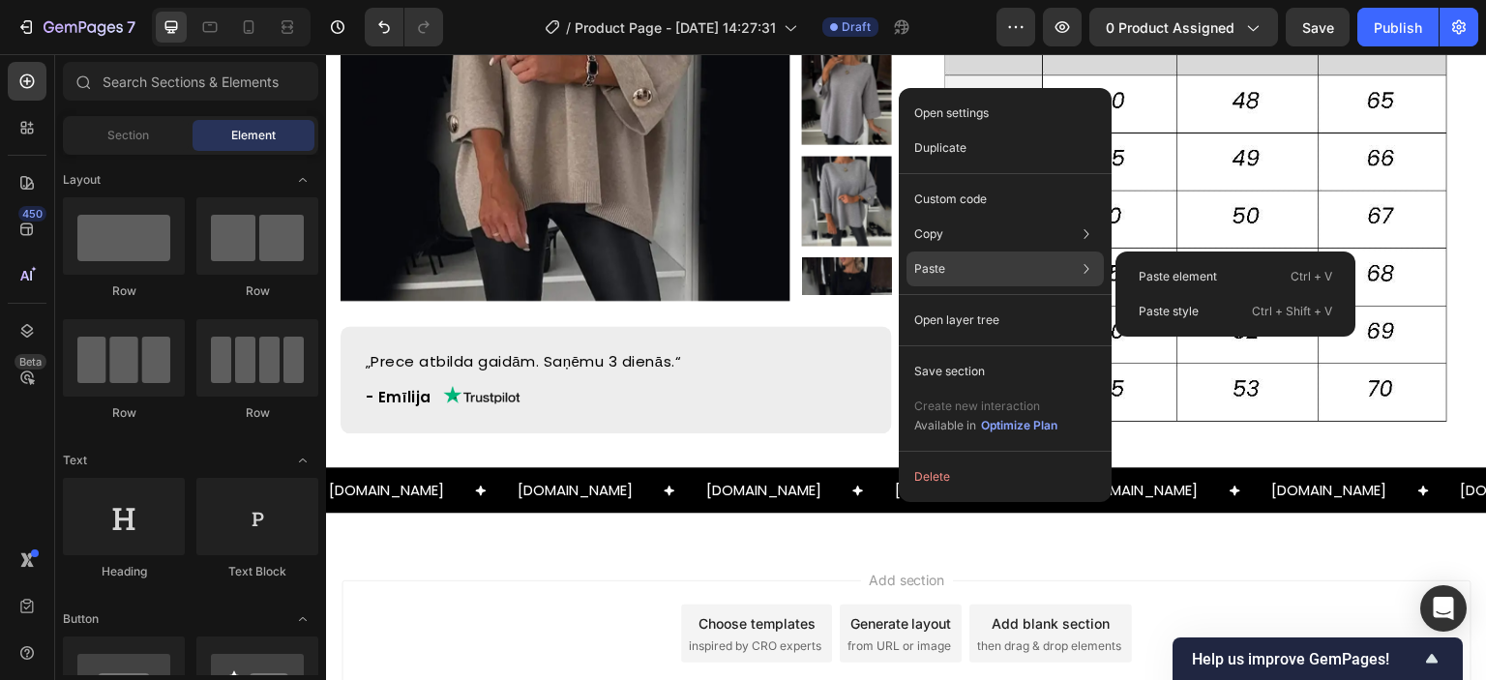
click at [960, 277] on div "Paste Paste element Ctrl + V Paste style Ctrl + Shift + V" at bounding box center [1005, 269] width 197 height 35
drag, startPoint x: 1169, startPoint y: 283, endPoint x: 791, endPoint y: 245, distance: 379.3
click at [1169, 283] on p "Paste element" at bounding box center [1178, 276] width 78 height 17
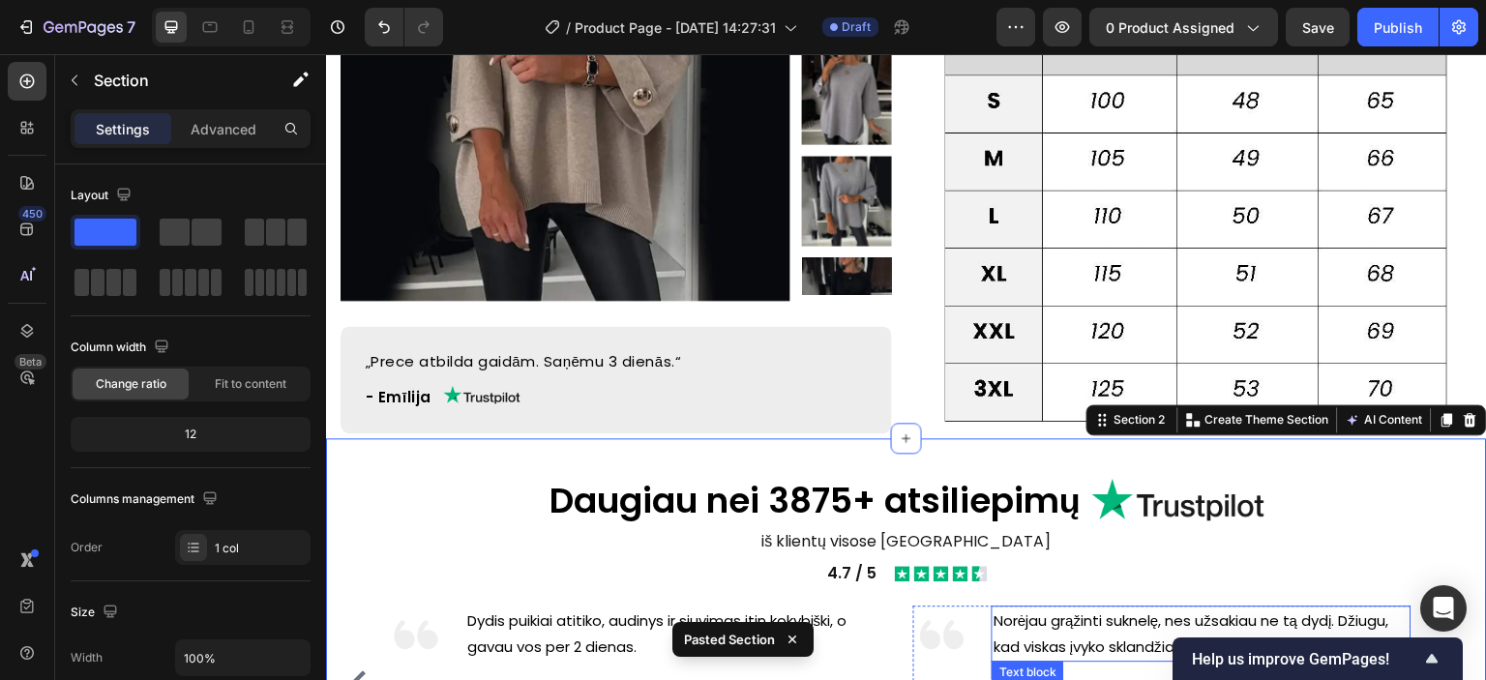
scroll to position [1821, 0]
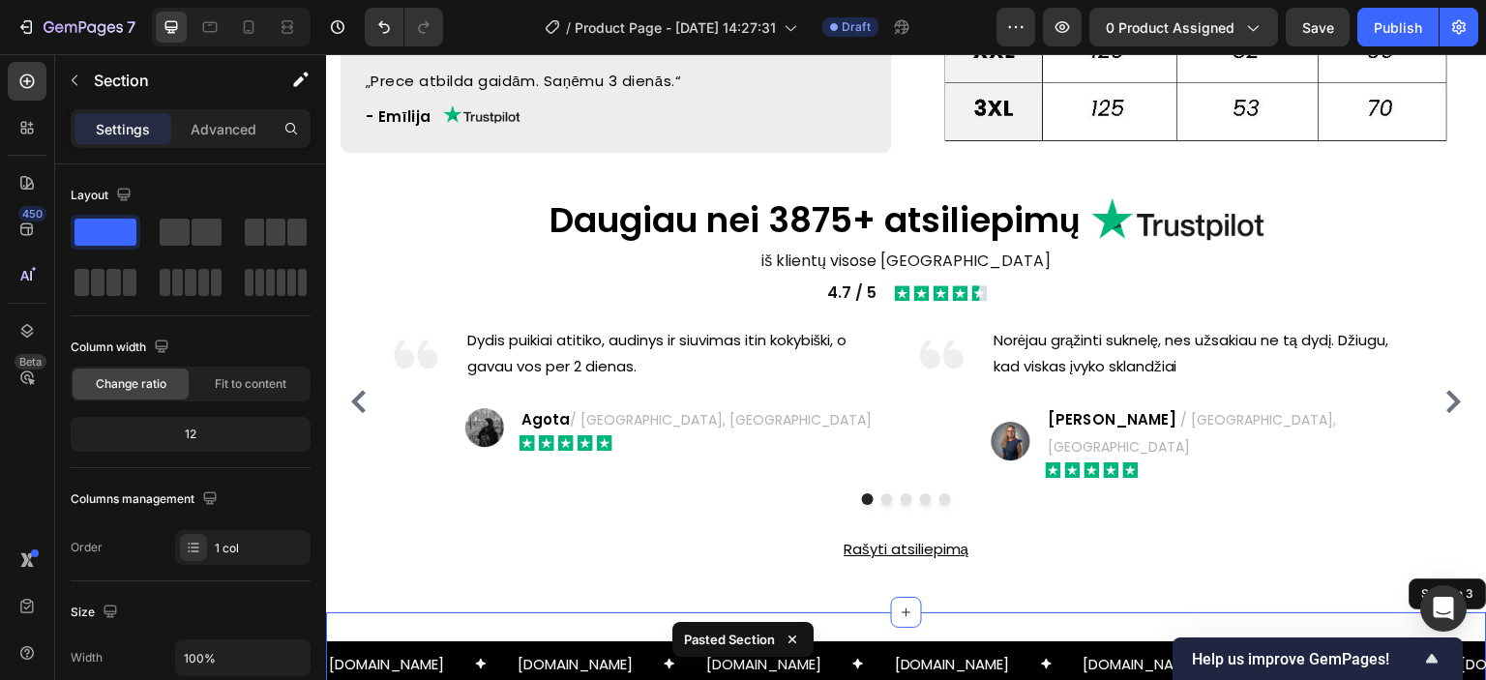
click at [613, 624] on div "lunabaltic.ee Text lunabaltic.lt Text lunabaltic.lv Text lunabaltic.ee Text lun…" at bounding box center [906, 664] width 1161 height 104
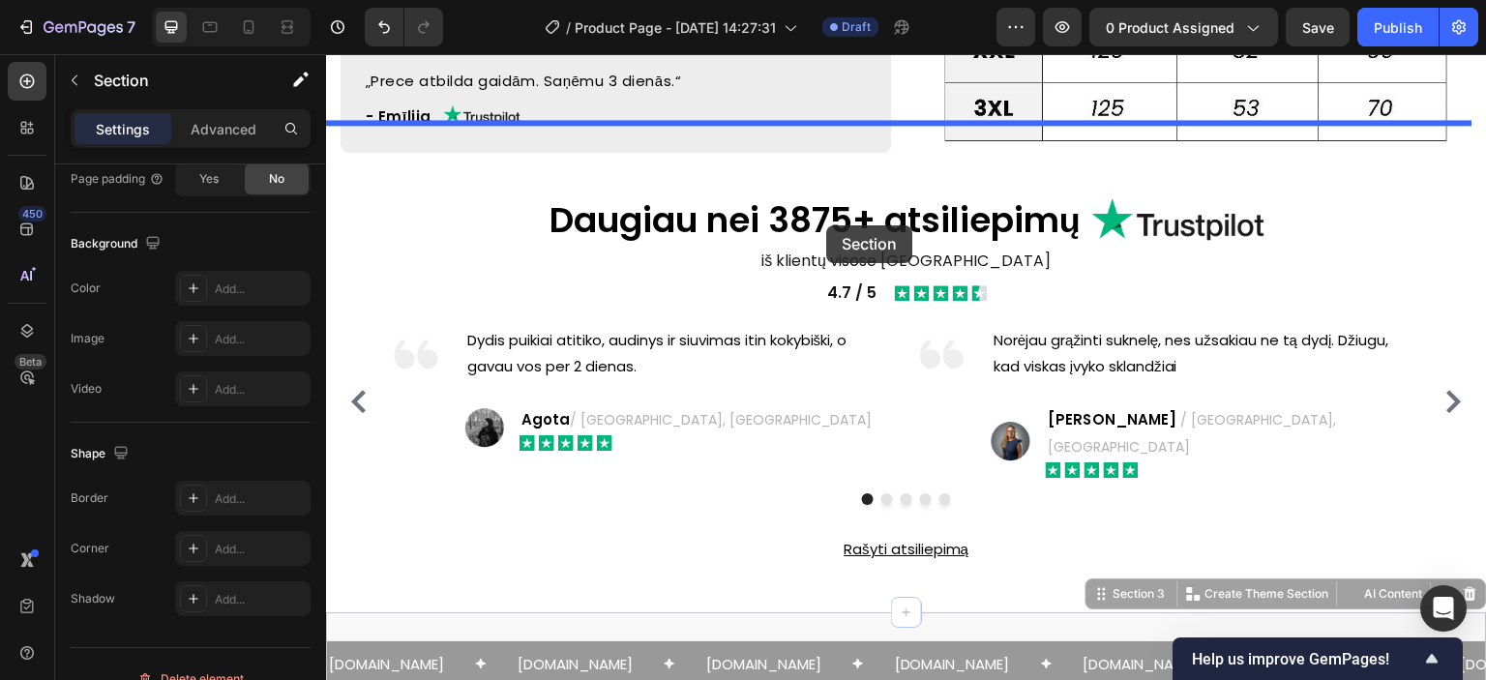
drag, startPoint x: 787, startPoint y: 554, endPoint x: 826, endPoint y: 225, distance: 331.3
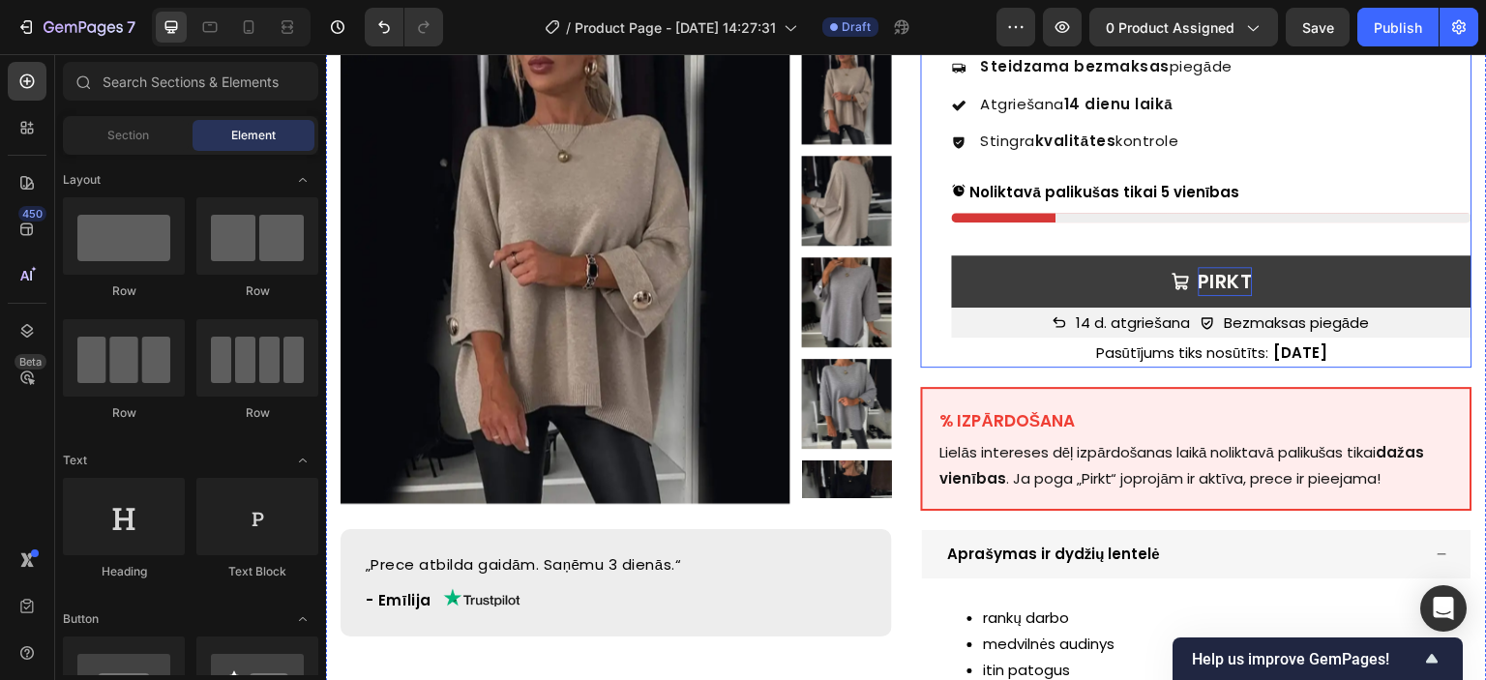
scroll to position [774, 0]
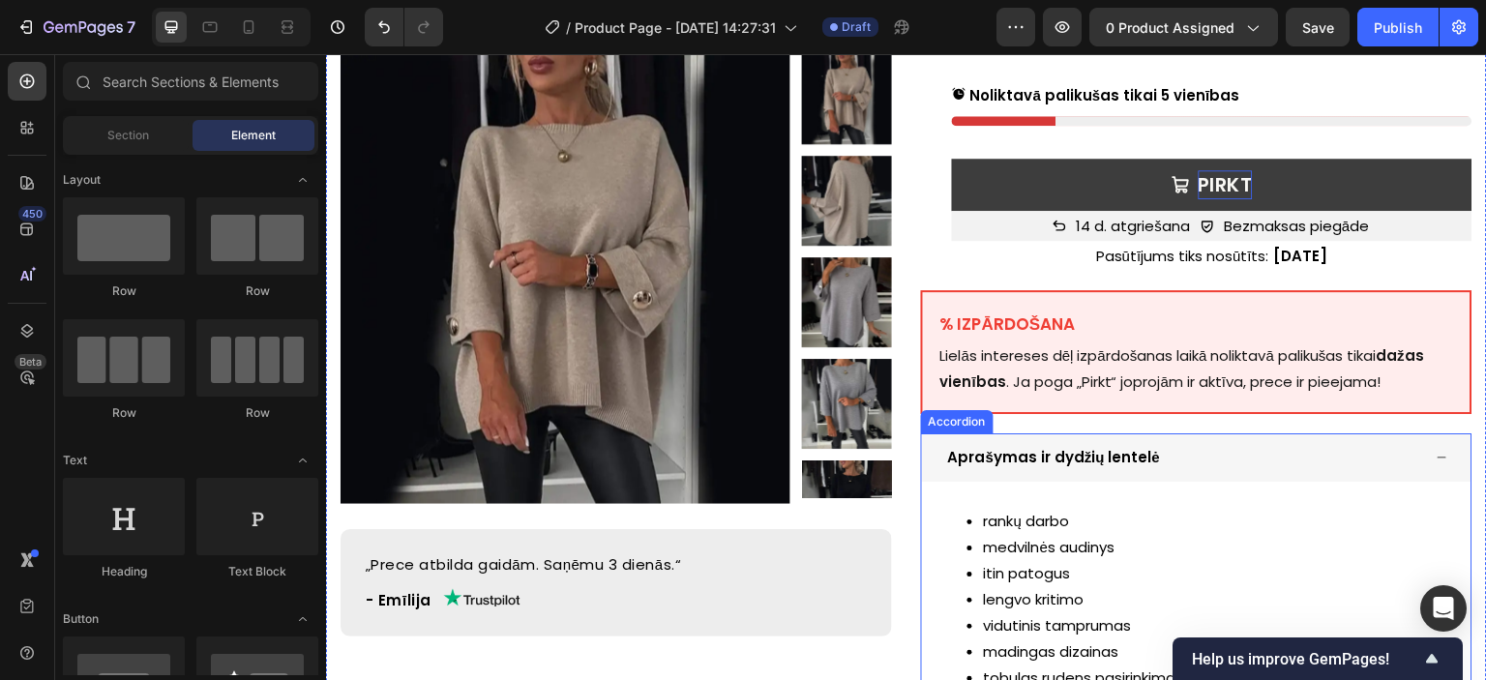
click at [1036, 448] on p "Aprašymas ir dydžių lentelė" at bounding box center [1054, 457] width 212 height 19
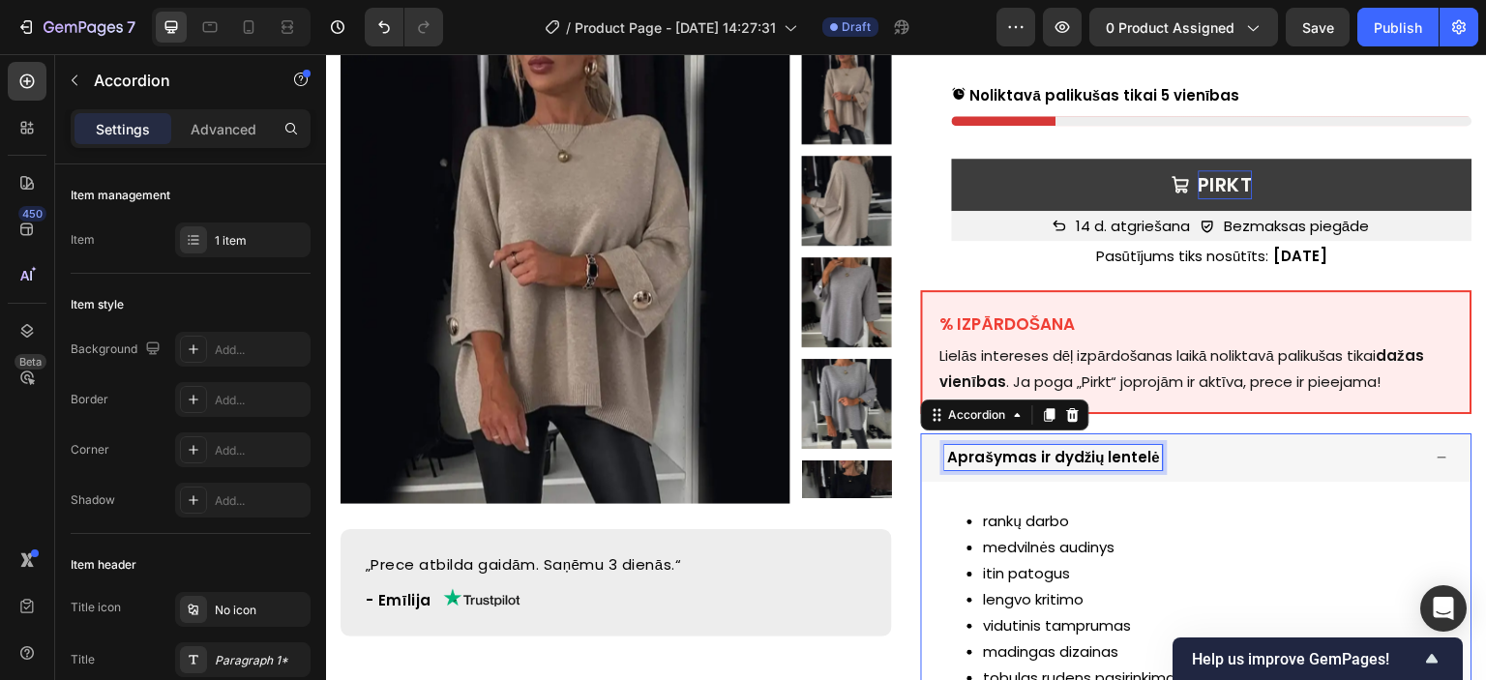
click at [1052, 448] on p "Aprašymas ir dydžių lentelė" at bounding box center [1054, 457] width 212 height 19
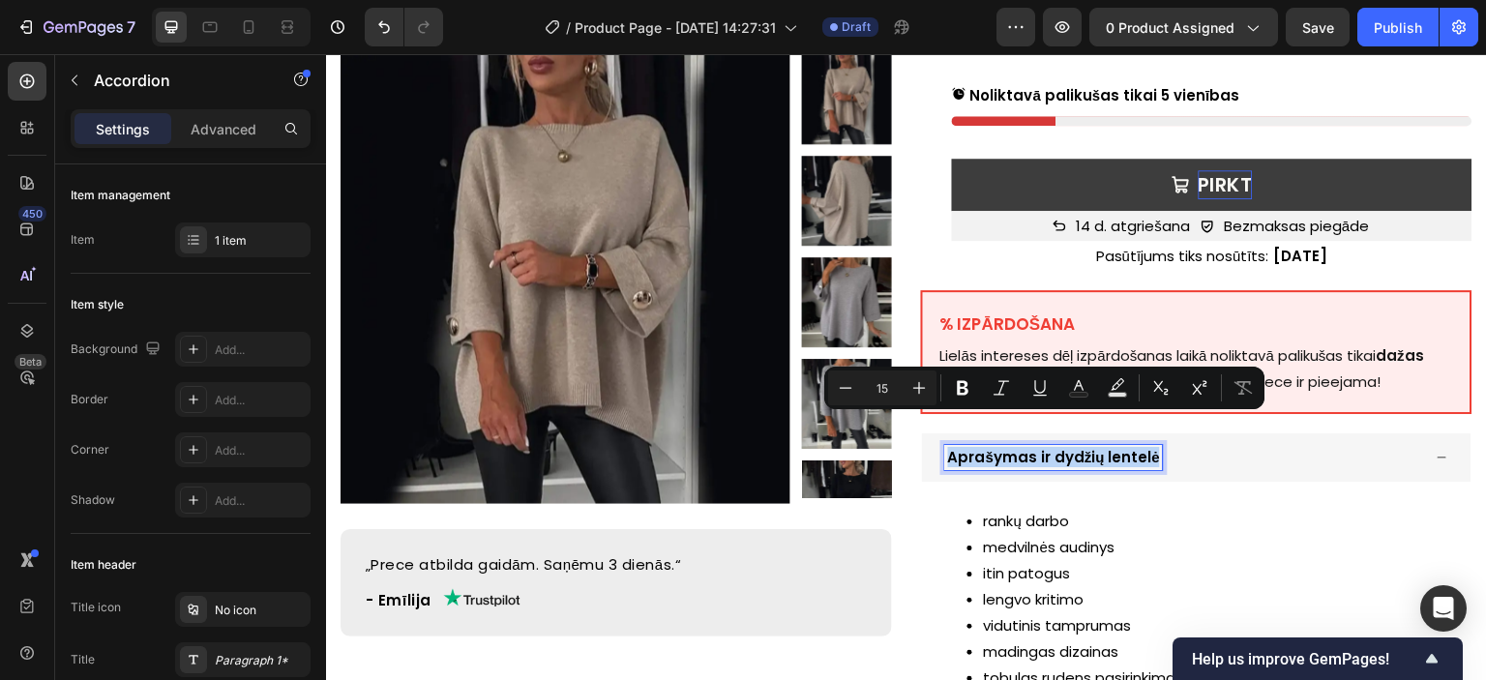
copy p "Aprašymas ir dydžių lentelė"
click at [1029, 448] on p "Aprašymas ir dydžių lentelė" at bounding box center [1054, 457] width 212 height 19
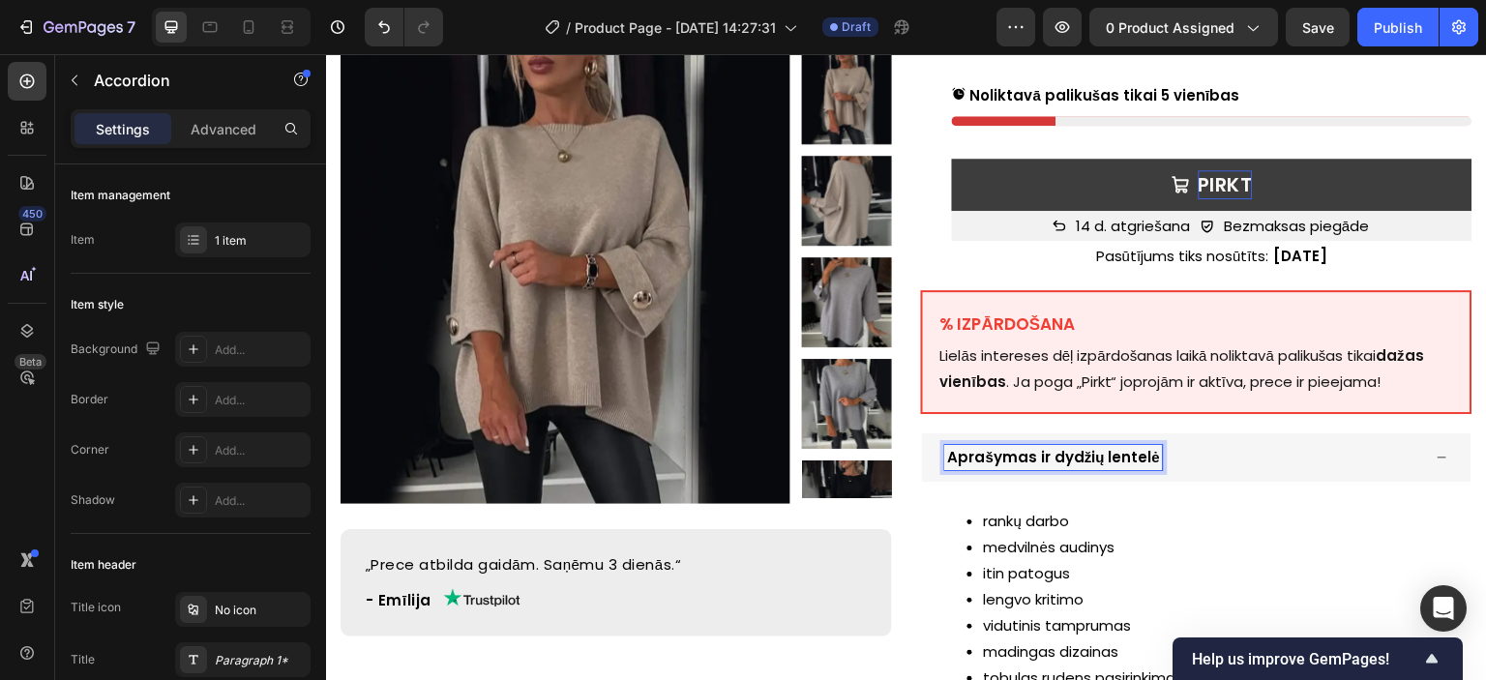
click at [1075, 448] on p "Aprašymas ir dydžių lentelė" at bounding box center [1054, 457] width 212 height 19
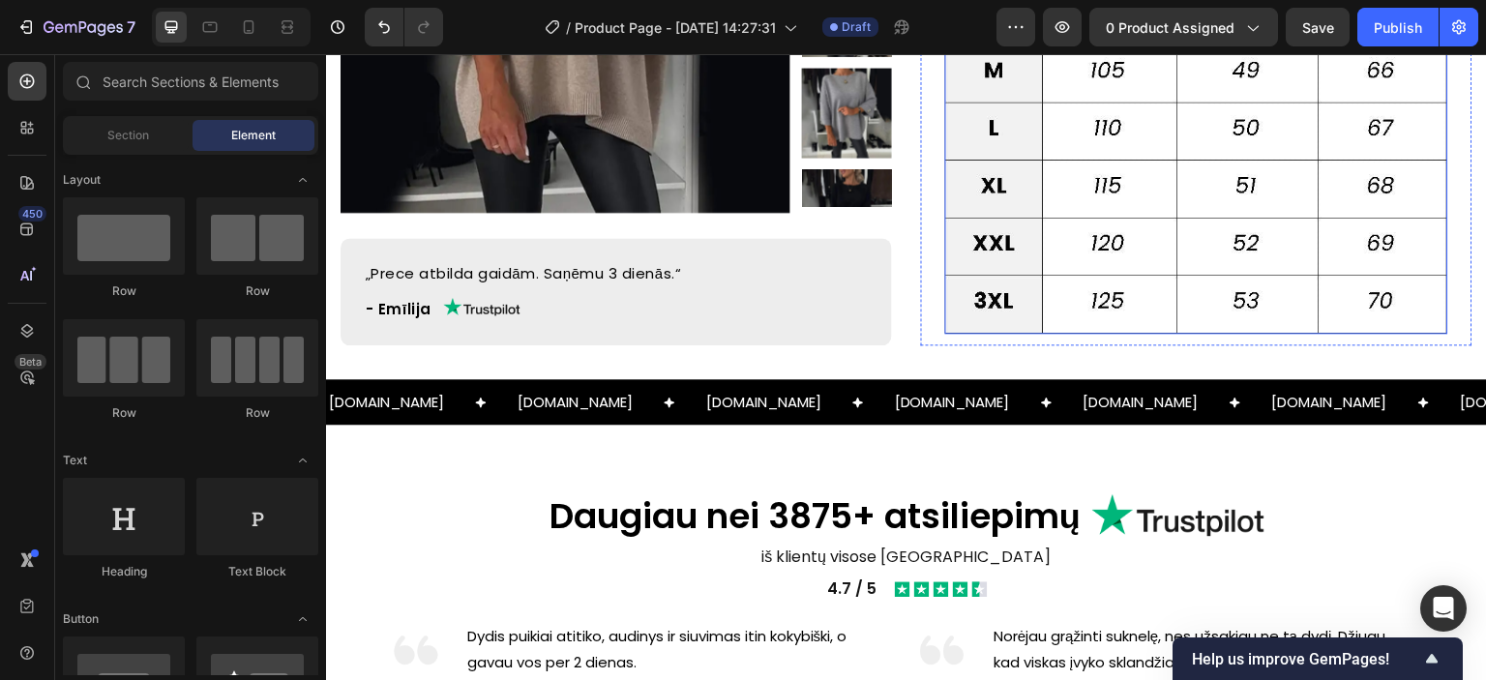
scroll to position [1725, 0]
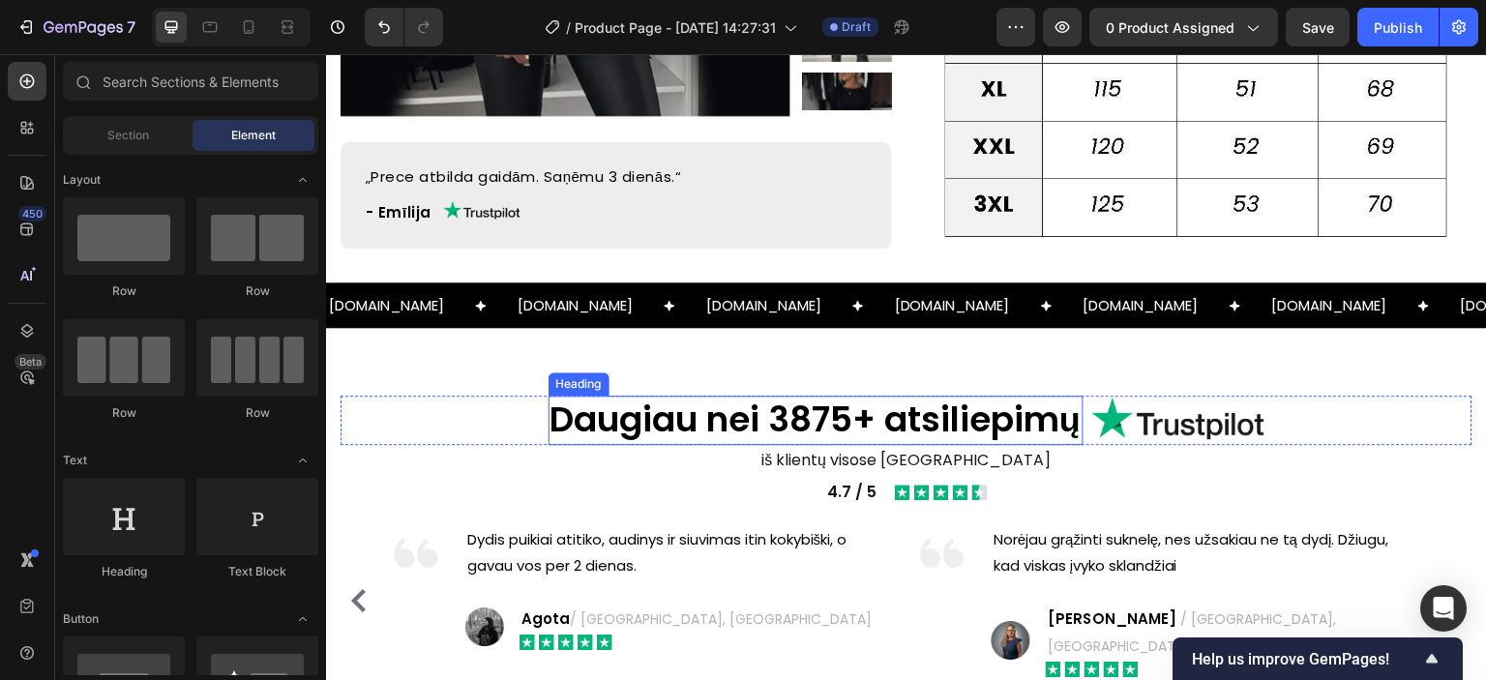
click at [918, 396] on h2 "Daugiau nei 3875+ atsiliepimų" at bounding box center [816, 420] width 535 height 49
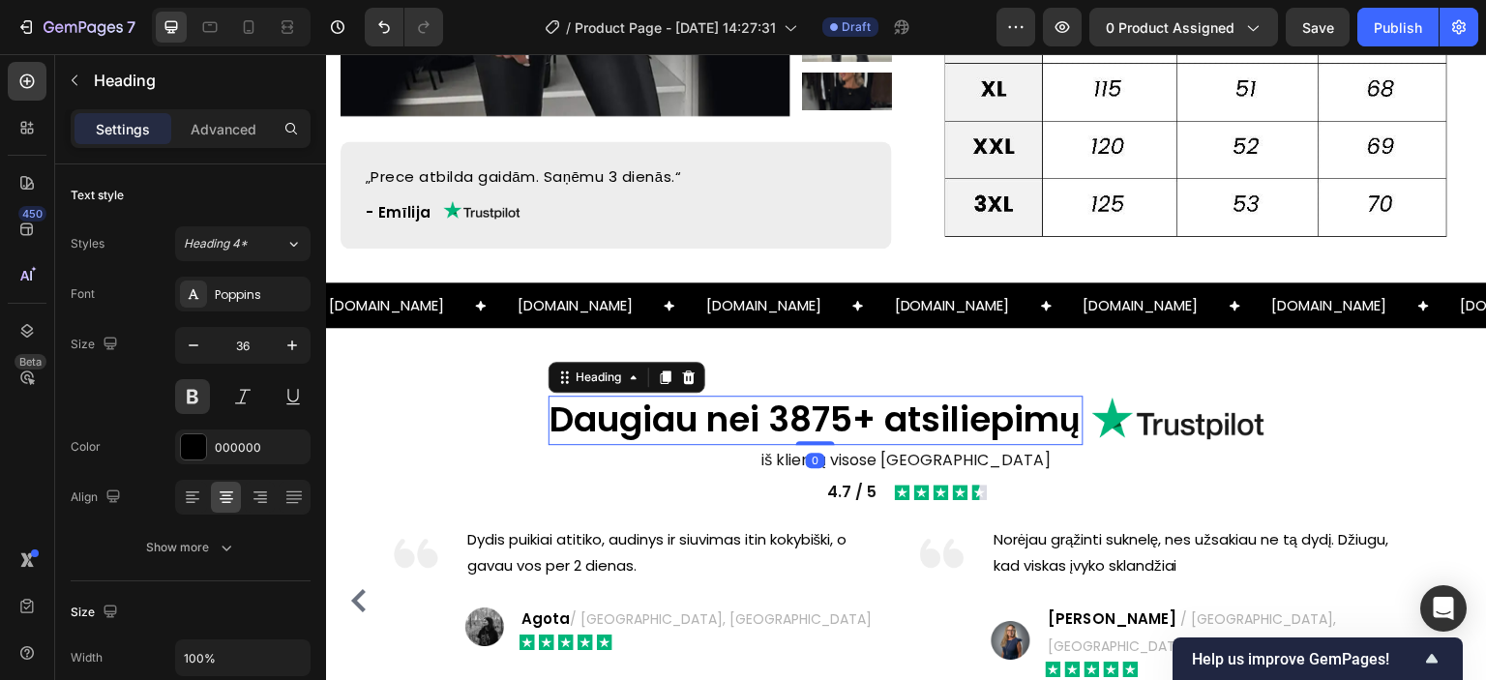
click at [916, 396] on h2 "Daugiau nei 3875+ atsiliepimų" at bounding box center [816, 420] width 535 height 49
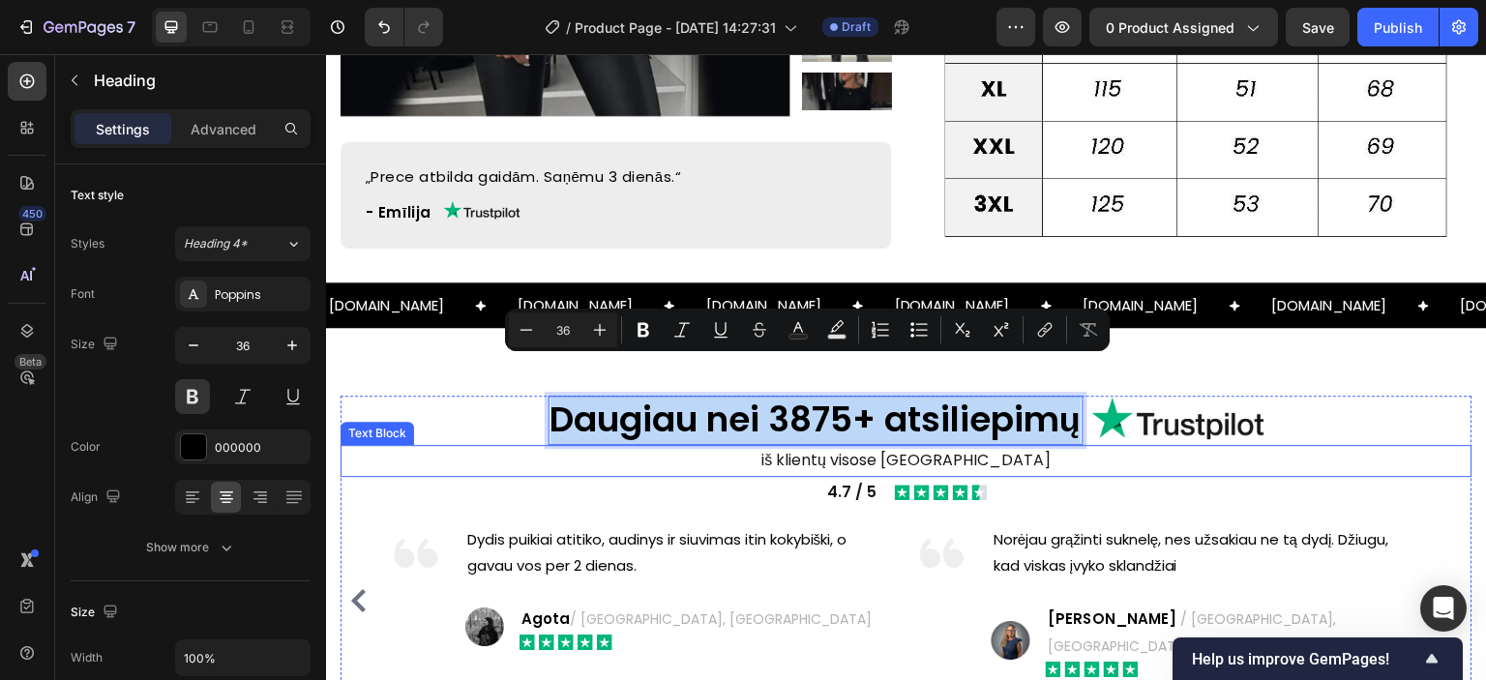
click at [839, 447] on p "iš klientų visose [GEOGRAPHIC_DATA]" at bounding box center [907, 461] width 1128 height 28
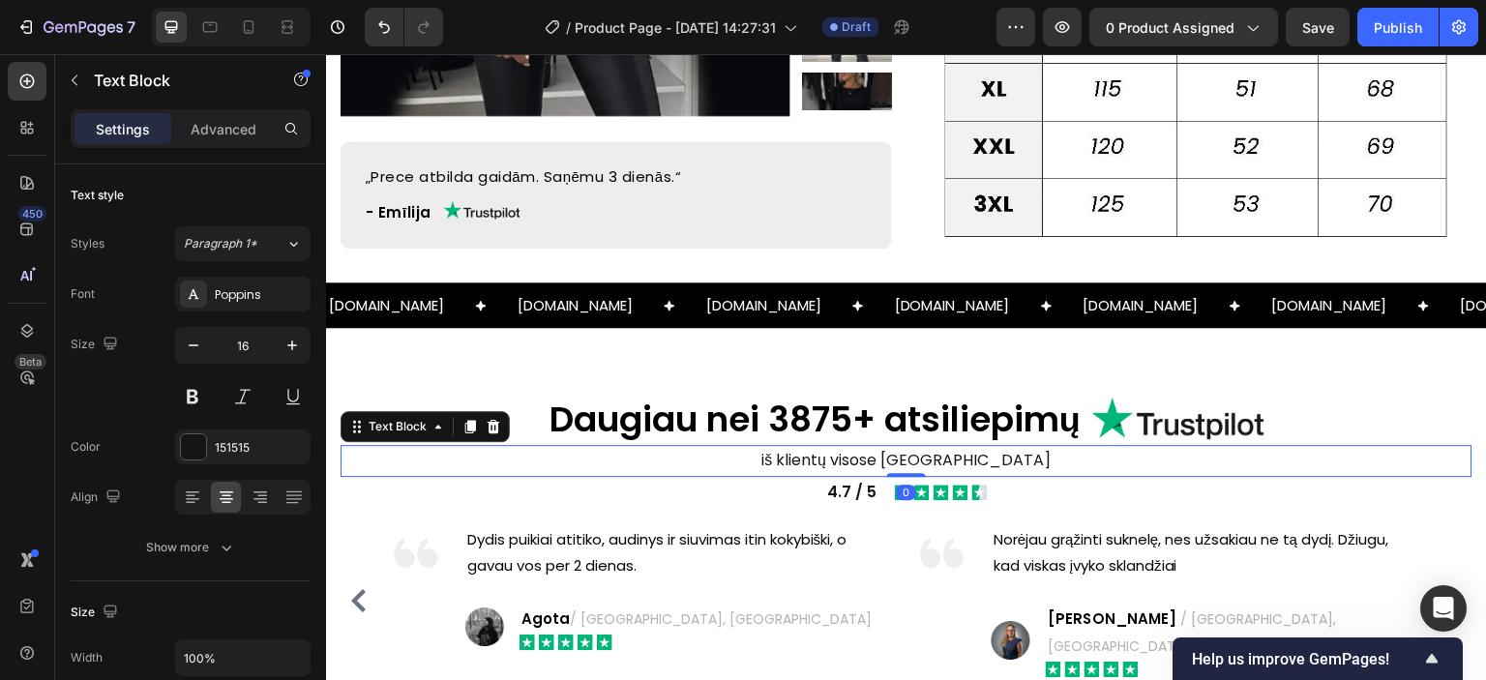
click at [850, 447] on p "iš klientų visose [GEOGRAPHIC_DATA]" at bounding box center [907, 461] width 1128 height 28
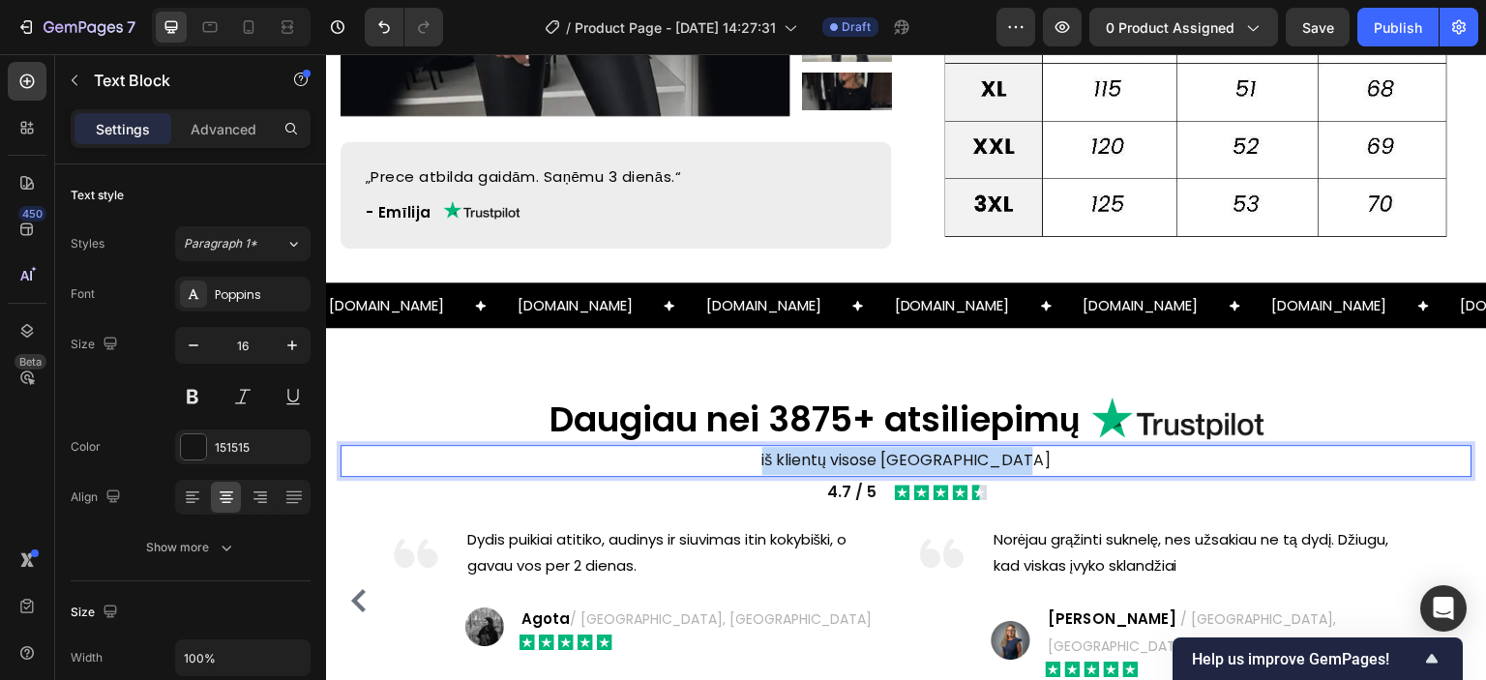
copy p "iš klientų visose [GEOGRAPHIC_DATA]"
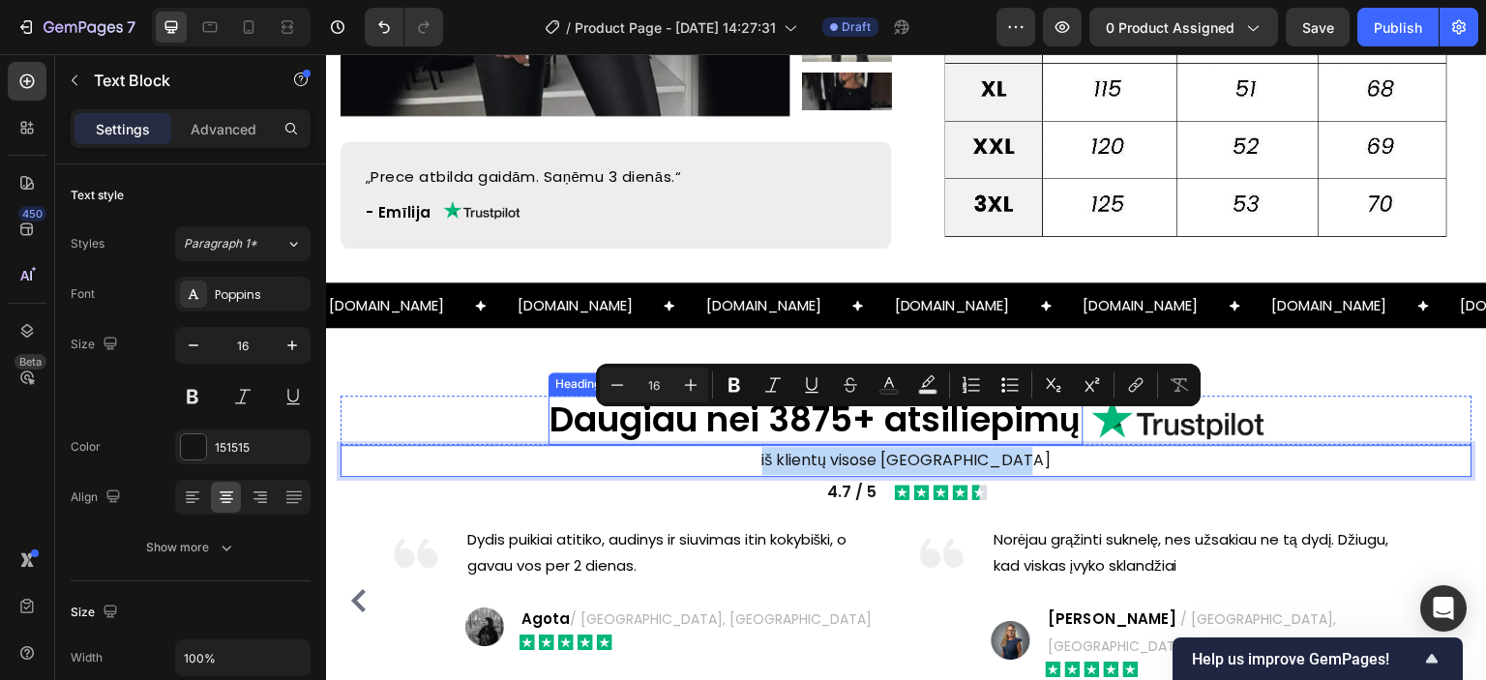
click at [551, 398] on p "Daugiau nei 3875+ atsiliepimų" at bounding box center [816, 420] width 531 height 45
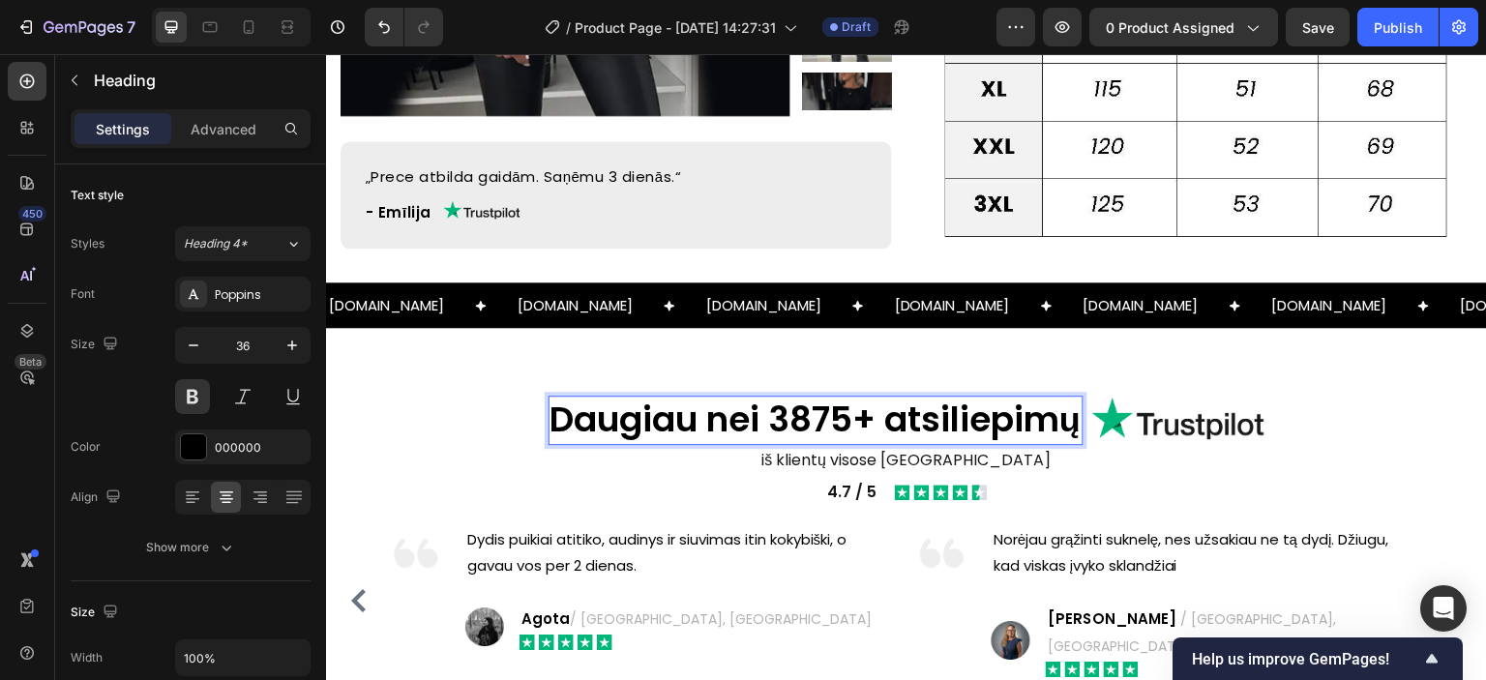
click at [793, 398] on p "Daugiau nei 3875+ atsiliepimų" at bounding box center [816, 420] width 531 height 45
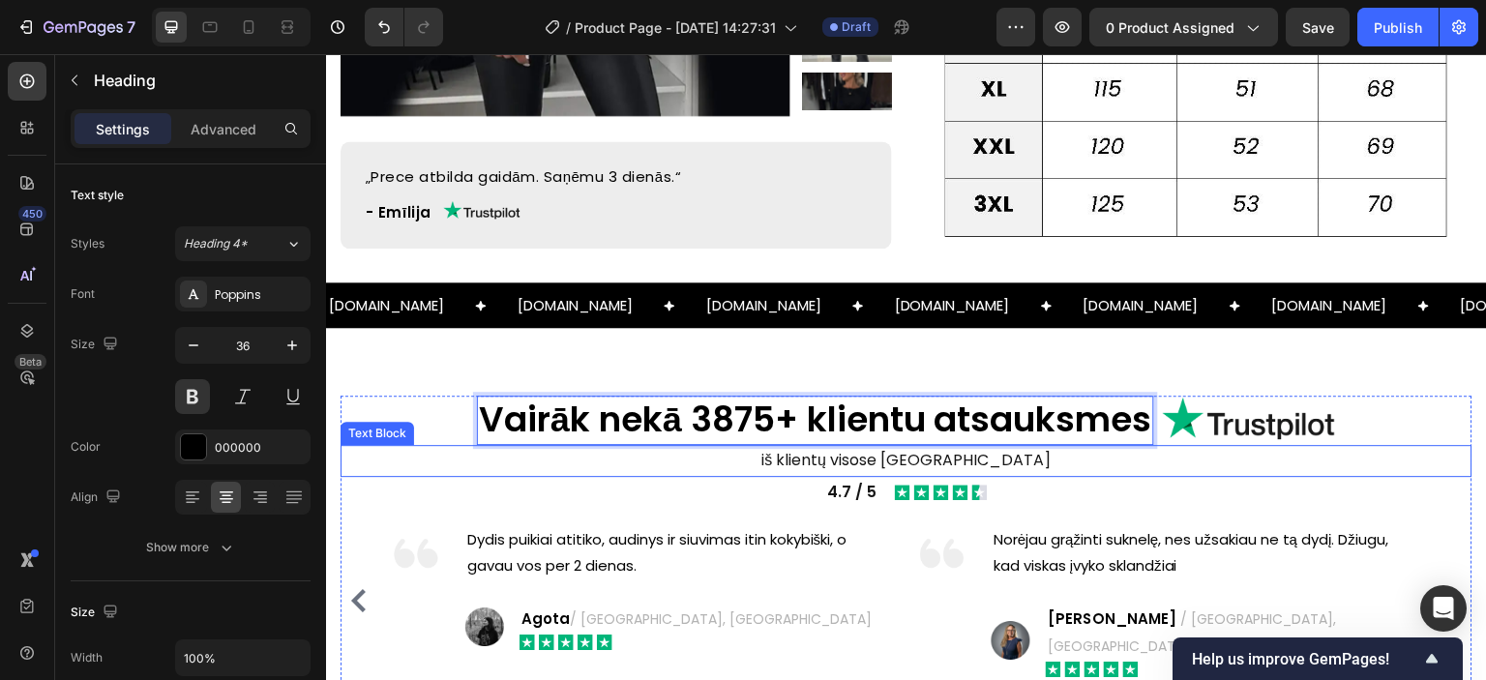
click at [803, 447] on p "iš klientų visose [GEOGRAPHIC_DATA]" at bounding box center [907, 461] width 1128 height 28
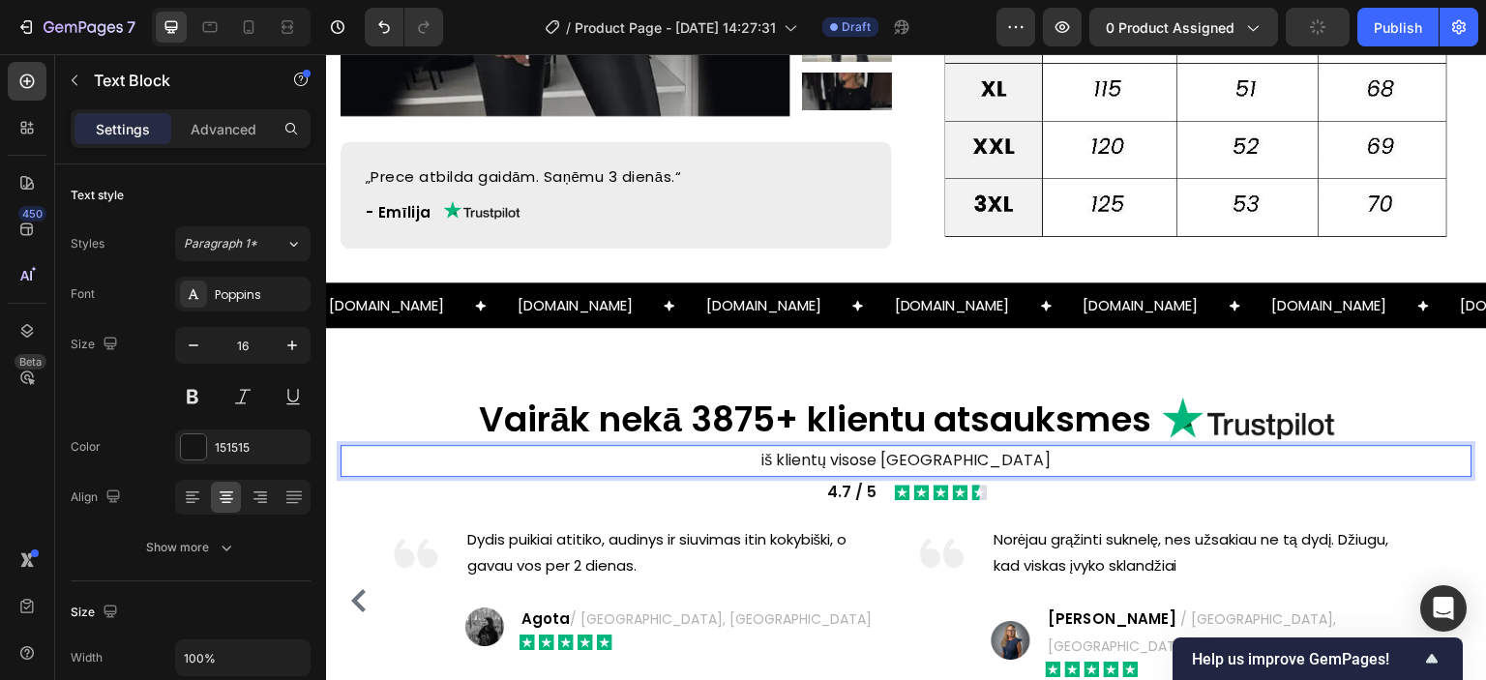
click at [855, 447] on p "iš klientų visose [GEOGRAPHIC_DATA]" at bounding box center [907, 461] width 1128 height 28
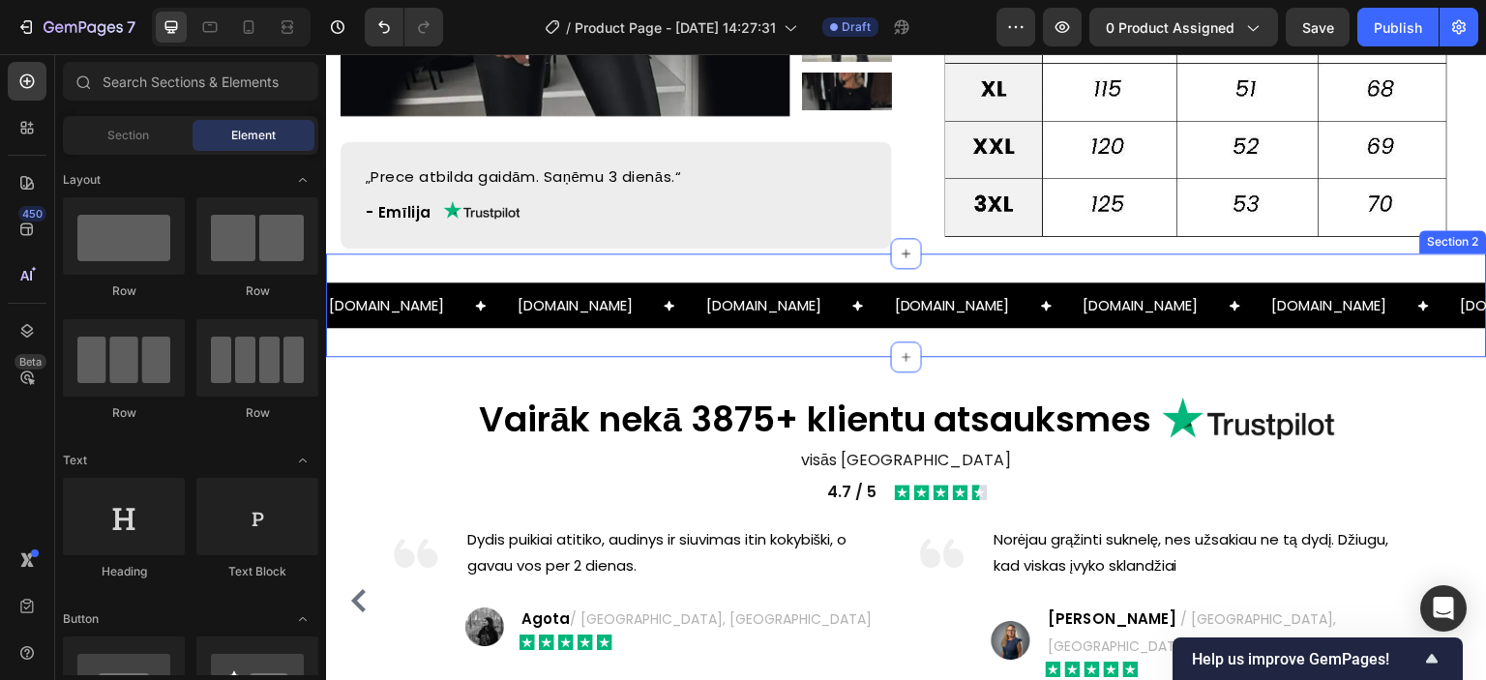
scroll to position [1822, 0]
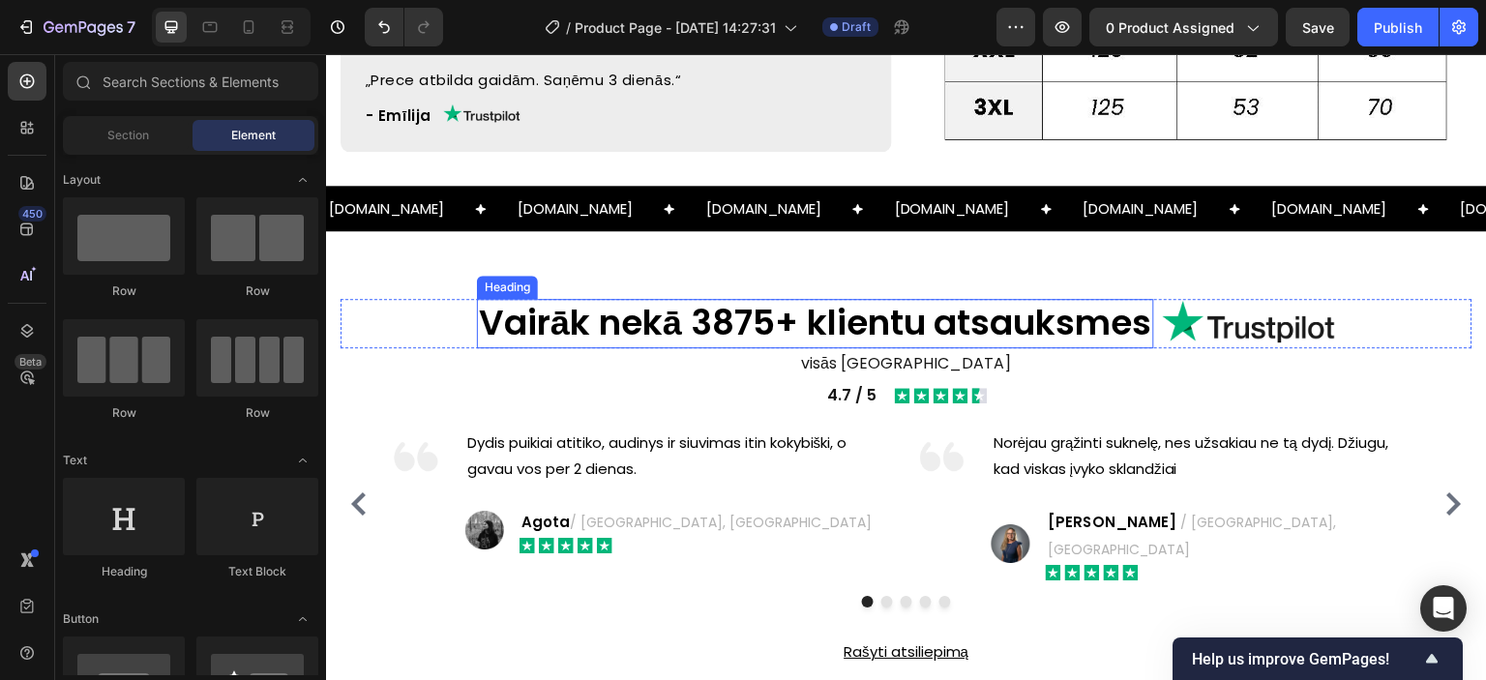
click at [847, 301] on p "Vairāk nekā 3875+ klientu atsauksmes" at bounding box center [815, 323] width 673 height 45
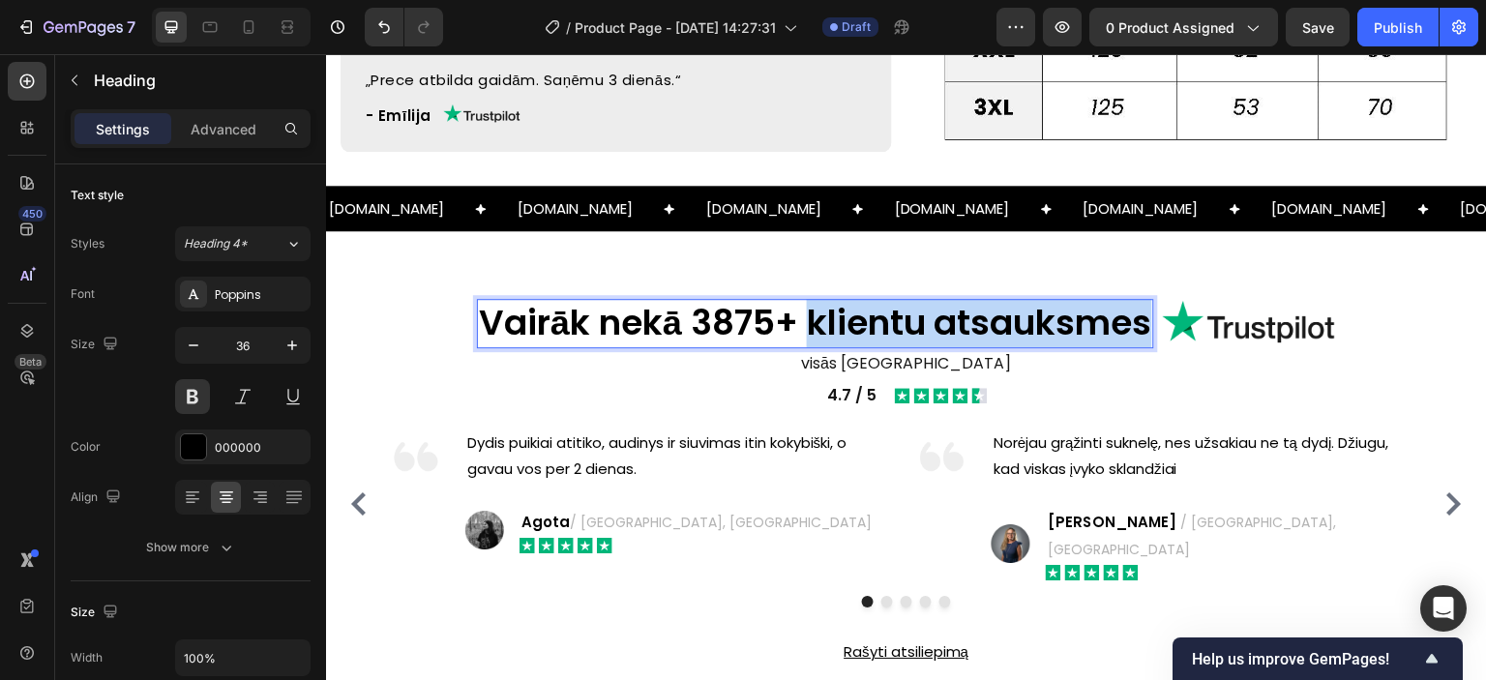
drag, startPoint x: 806, startPoint y: 289, endPoint x: 1144, endPoint y: 292, distance: 337.7
click at [1144, 301] on p "Vairāk nekā 3875+ klientu atsauksmes" at bounding box center [815, 323] width 673 height 45
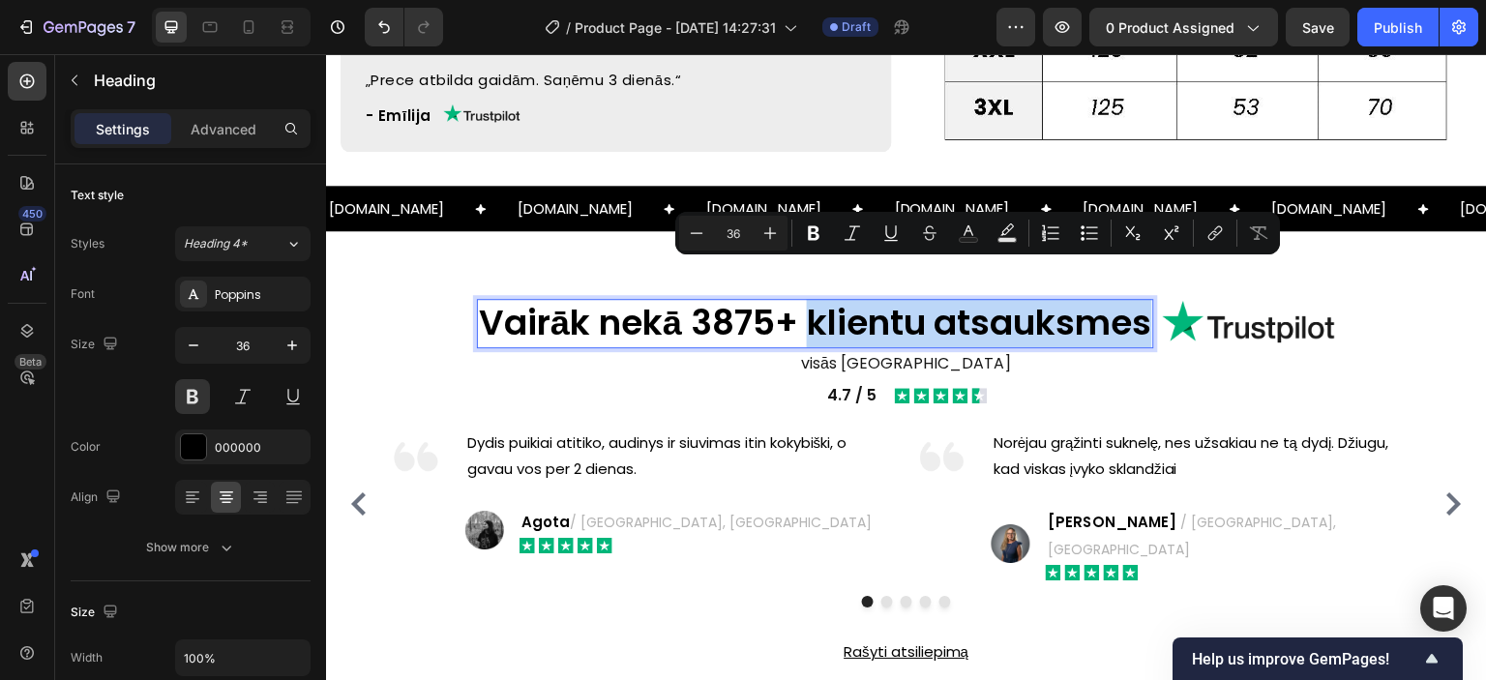
copy p "klientu atsauksmes"
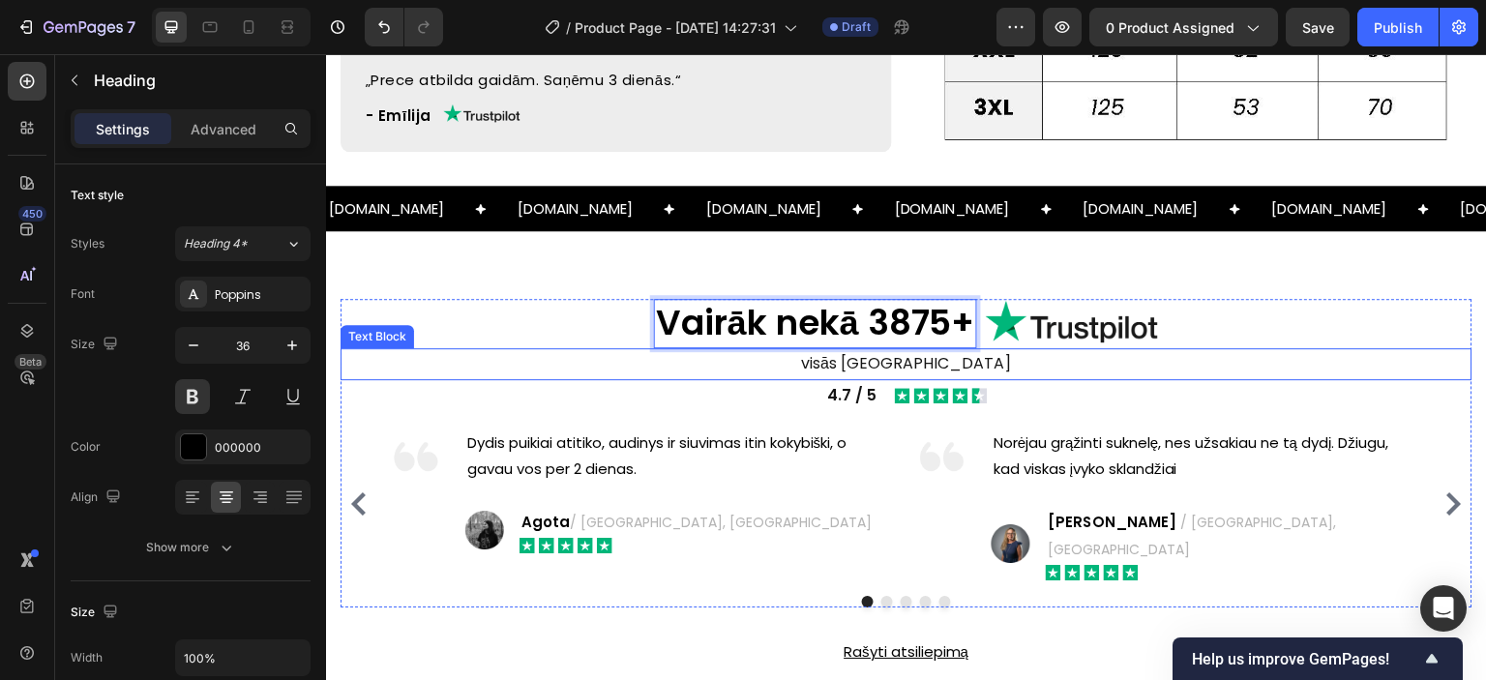
click at [859, 350] on p "visās Baltijas valstīs" at bounding box center [907, 364] width 1128 height 28
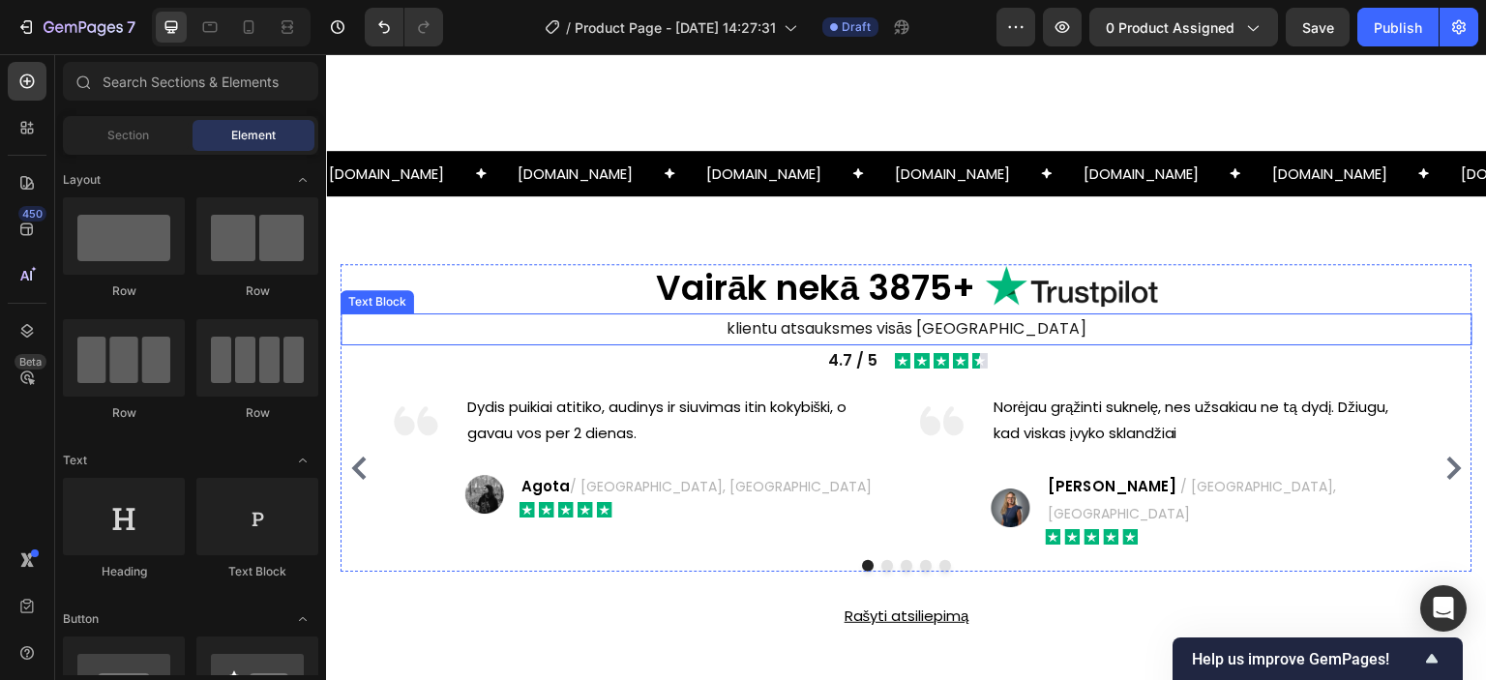
scroll to position [1919, 0]
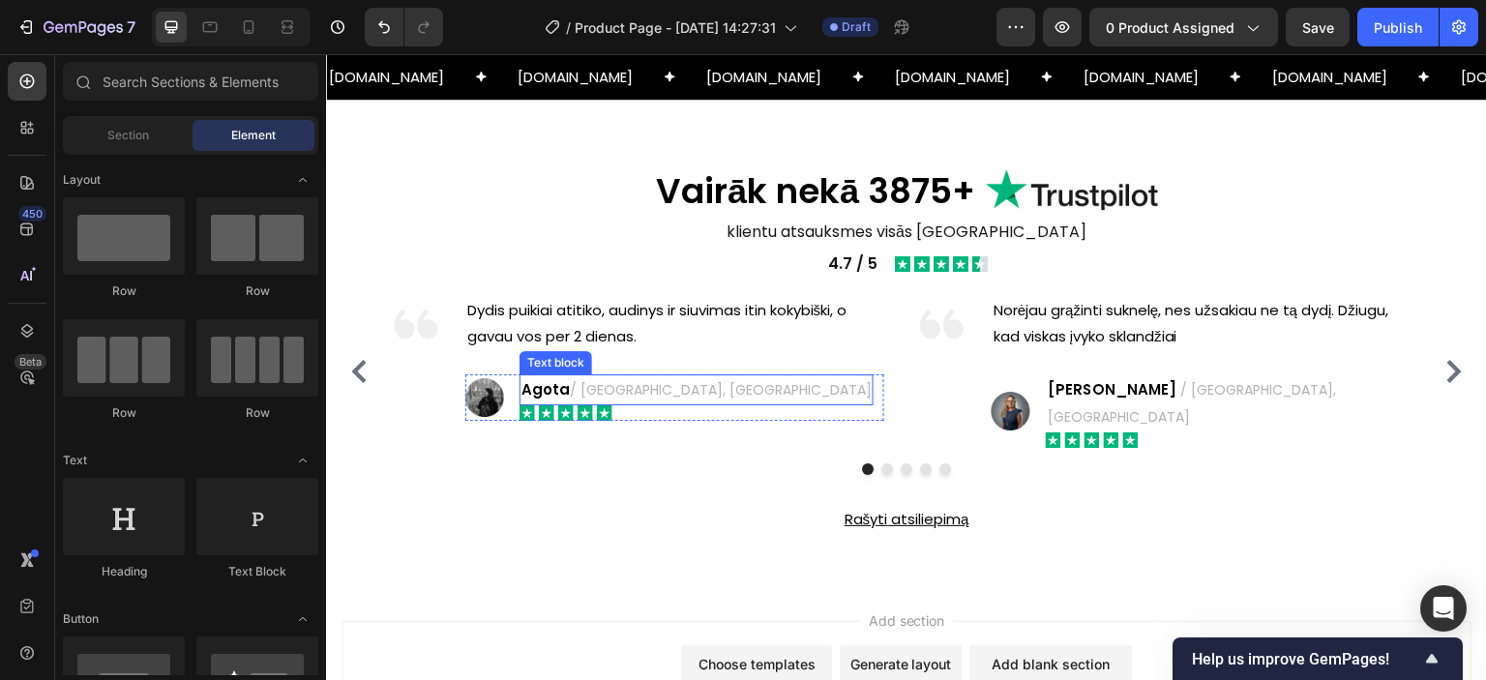
click at [632, 390] on span "/ [GEOGRAPHIC_DATA], [GEOGRAPHIC_DATA]" at bounding box center [721, 389] width 302 height 19
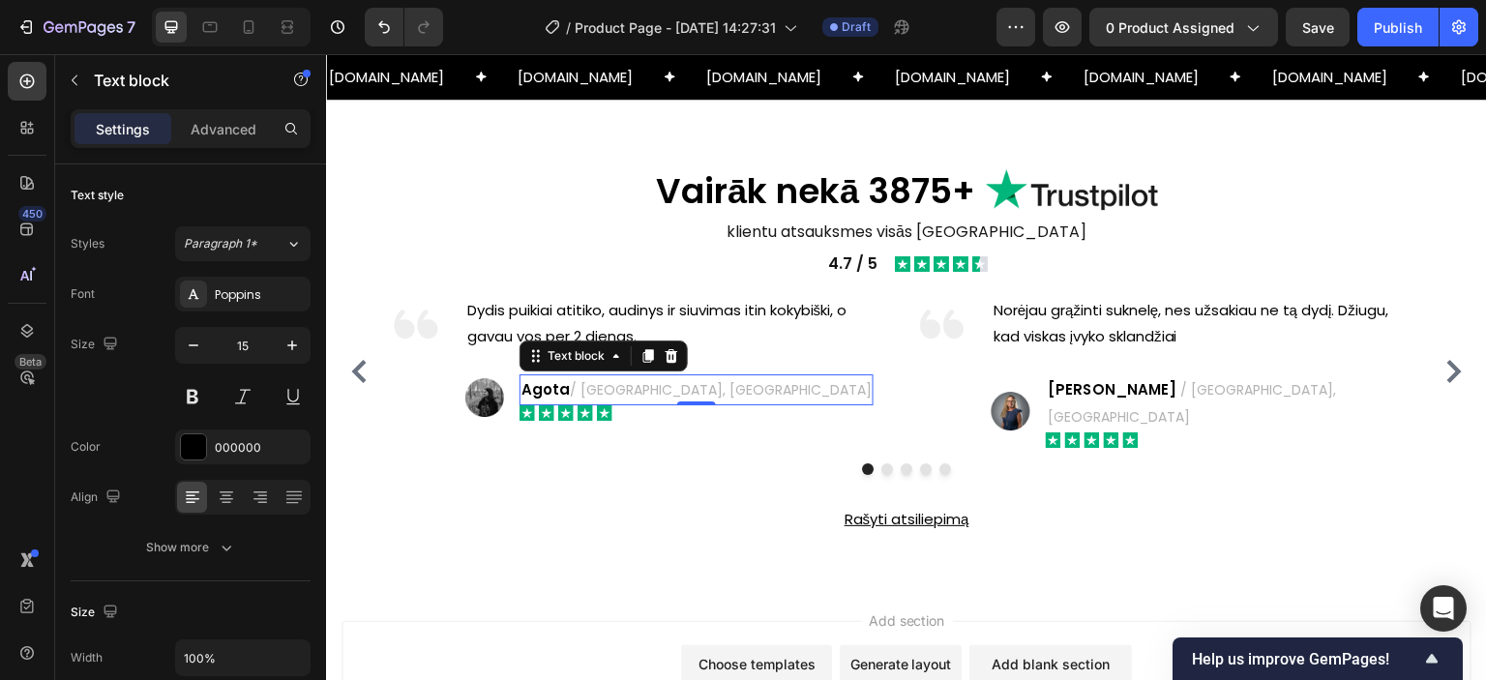
click at [639, 391] on span "/ [GEOGRAPHIC_DATA], [GEOGRAPHIC_DATA]" at bounding box center [721, 389] width 302 height 19
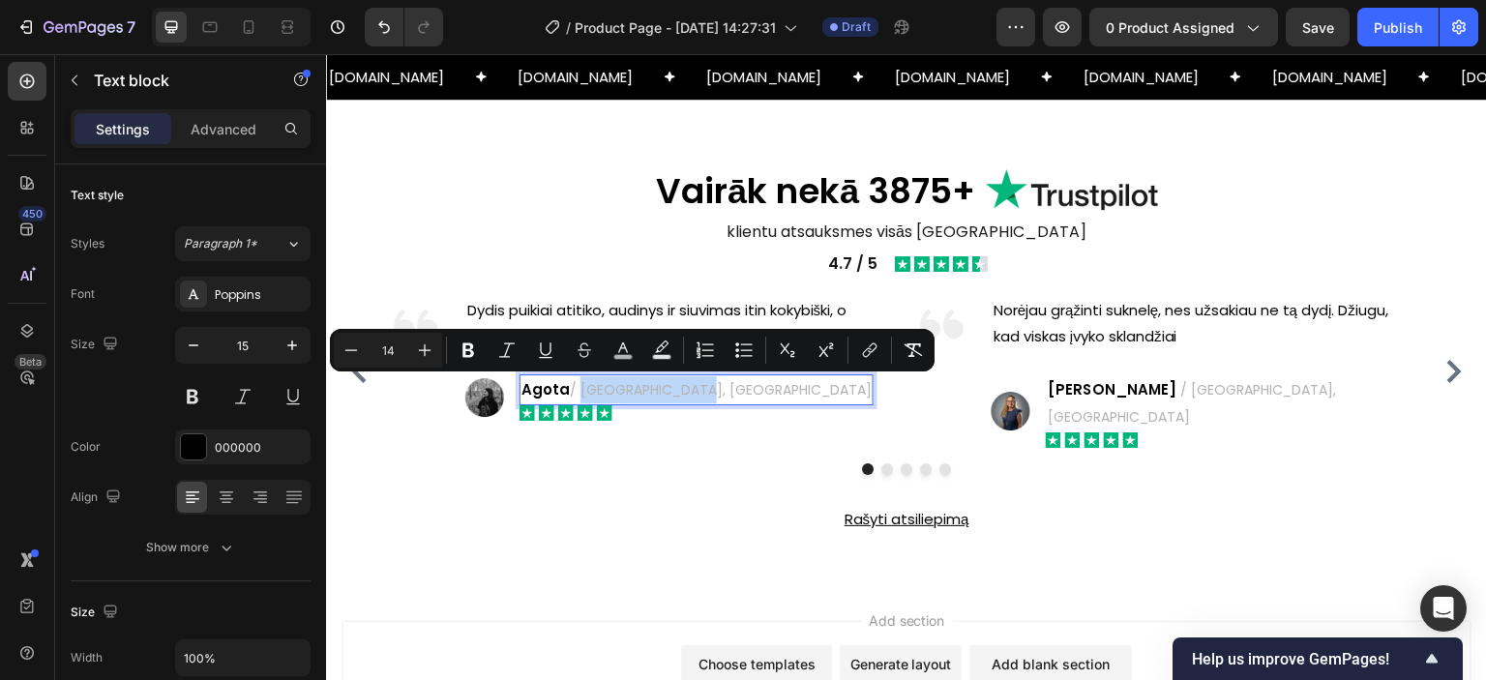
drag, startPoint x: 583, startPoint y: 391, endPoint x: 681, endPoint y: 395, distance: 97.8
click at [681, 395] on span "/ [GEOGRAPHIC_DATA], [GEOGRAPHIC_DATA]" at bounding box center [721, 389] width 302 height 19
click at [618, 393] on span "/ [GEOGRAPHIC_DATA], [GEOGRAPHIC_DATA]" at bounding box center [721, 389] width 302 height 19
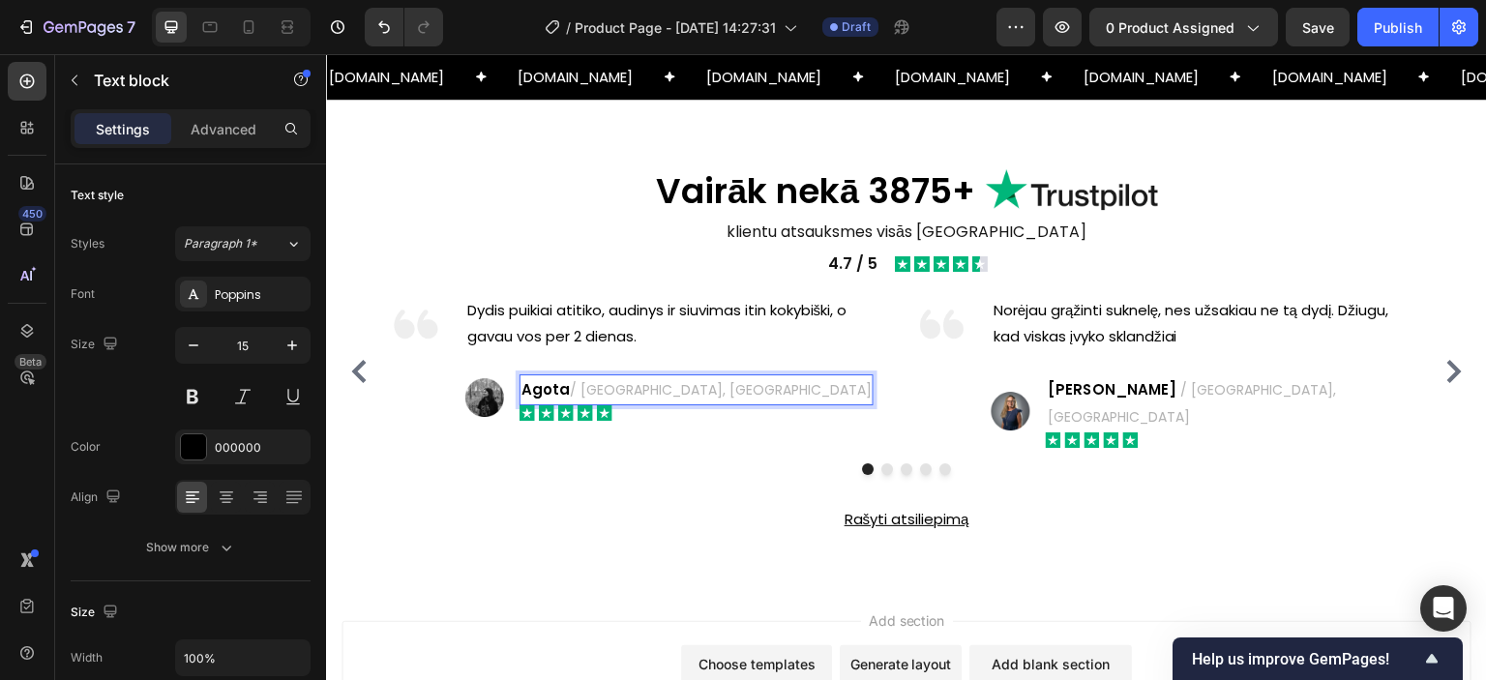
click at [679, 390] on span "/ [GEOGRAPHIC_DATA], [GEOGRAPHIC_DATA]" at bounding box center [721, 389] width 302 height 19
click at [594, 380] on span "/ [GEOGRAPHIC_DATA], [GEOGRAPHIC_DATA]" at bounding box center [721, 389] width 302 height 19
drag, startPoint x: 585, startPoint y: 390, endPoint x: 678, endPoint y: 395, distance: 93.0
click at [678, 395] on span "/ [GEOGRAPHIC_DATA], [GEOGRAPHIC_DATA]" at bounding box center [721, 389] width 302 height 19
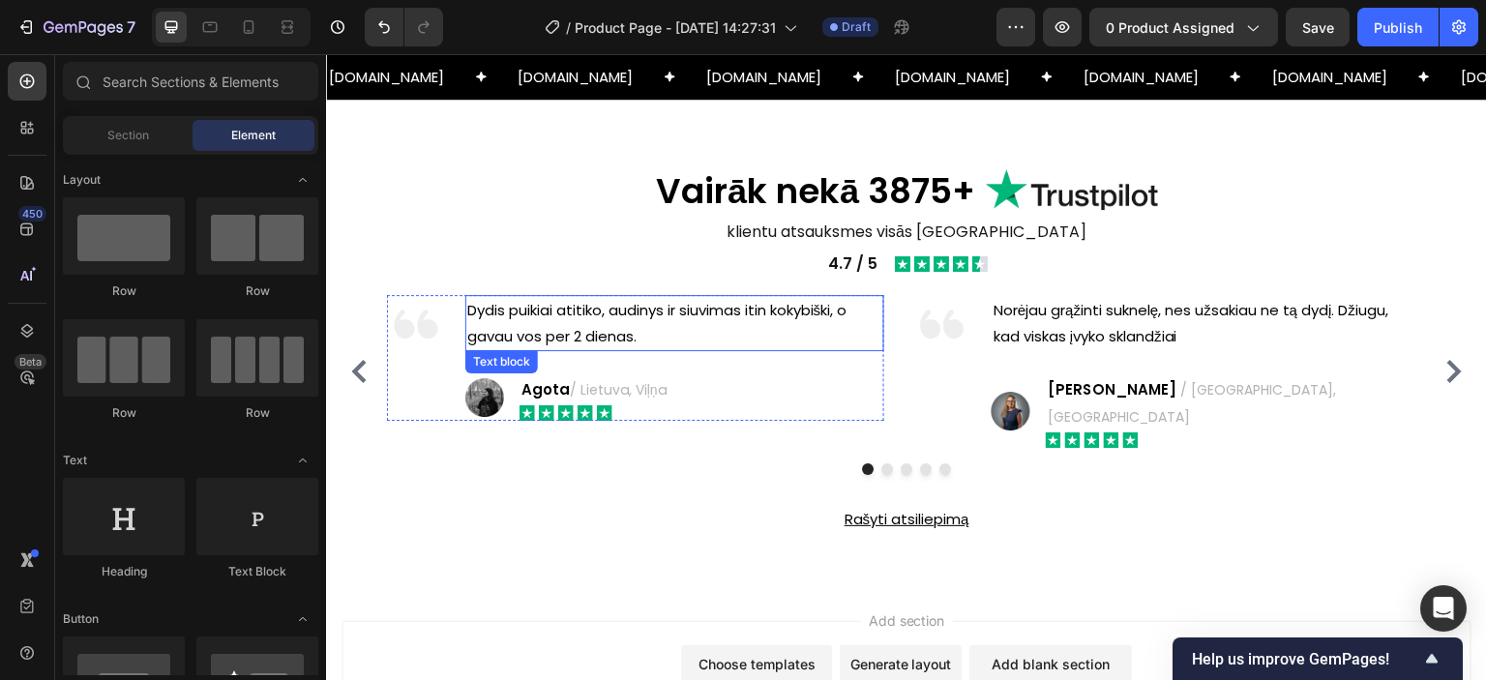
click at [563, 326] on p "Dydis puikiai atitiko, audinys ir siuvimas itin kokybiški, o gavau vos per 2 di…" at bounding box center [674, 323] width 415 height 52
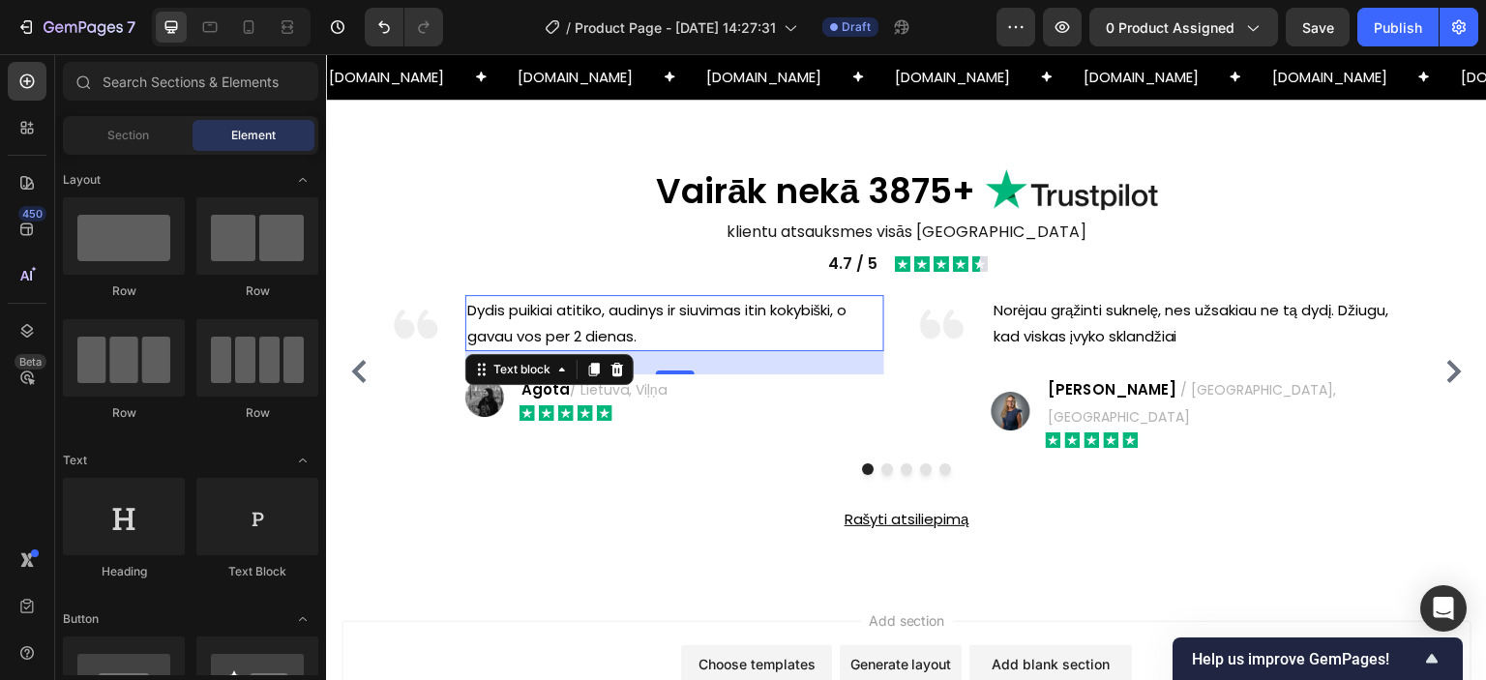
click at [563, 326] on p "Dydis puikiai atitiko, audinys ir siuvimas itin kokybiški, o gavau vos per 2 di…" at bounding box center [674, 323] width 415 height 52
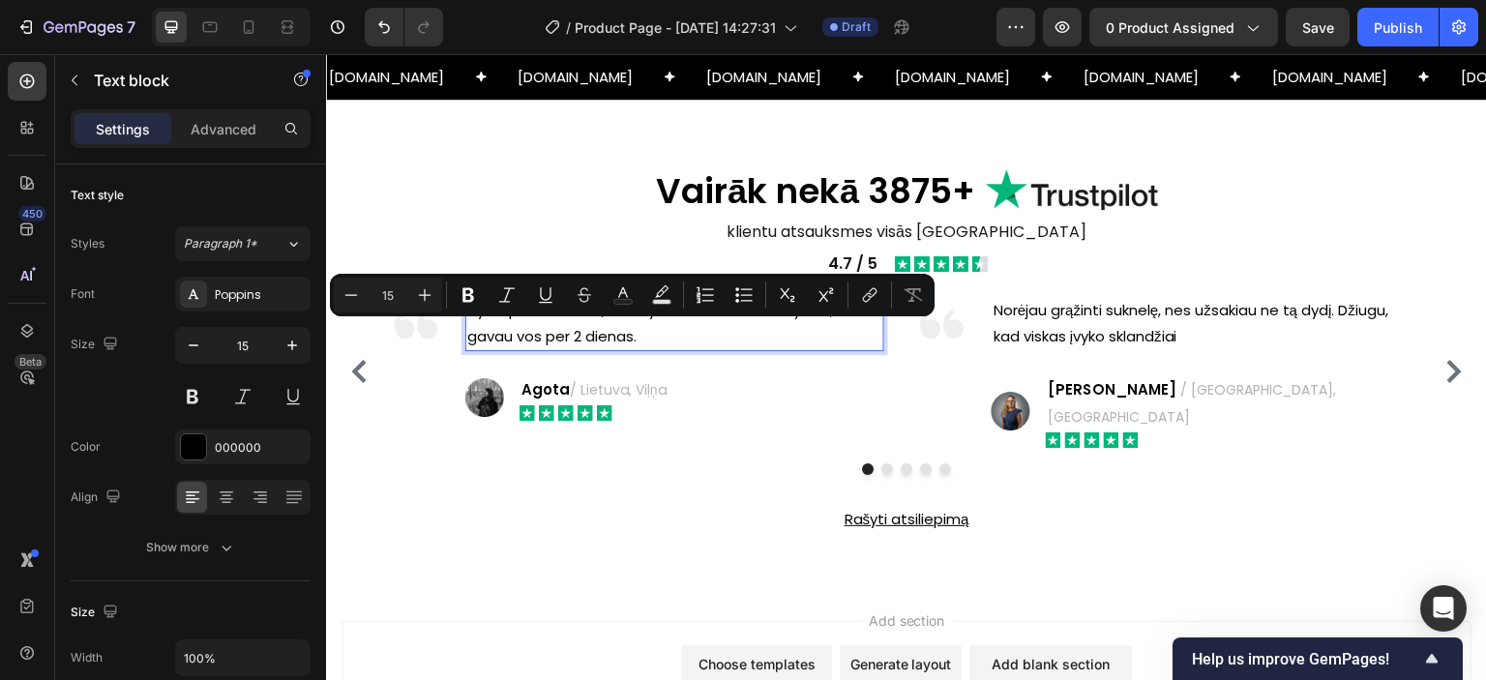
click at [624, 331] on p "Dydis puikiai atitiko, audinys ir siuvimas itin kokybiški, o gavau vos per 2 di…" at bounding box center [674, 323] width 415 height 52
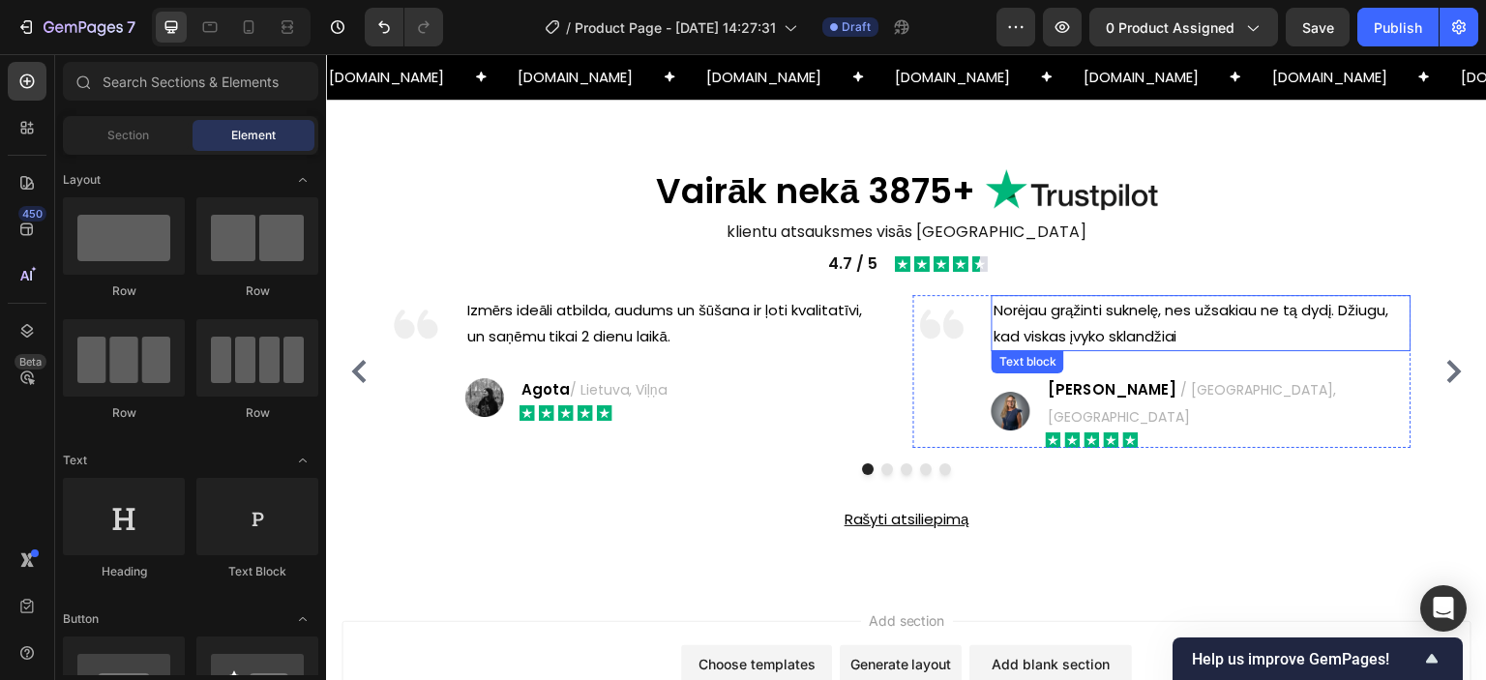
click at [1088, 333] on p "Norėjau grąžinti suknelę, nes užsakiau ne tą dydį. Džiugu, kad viskas įvyko skl…" at bounding box center [1201, 323] width 415 height 52
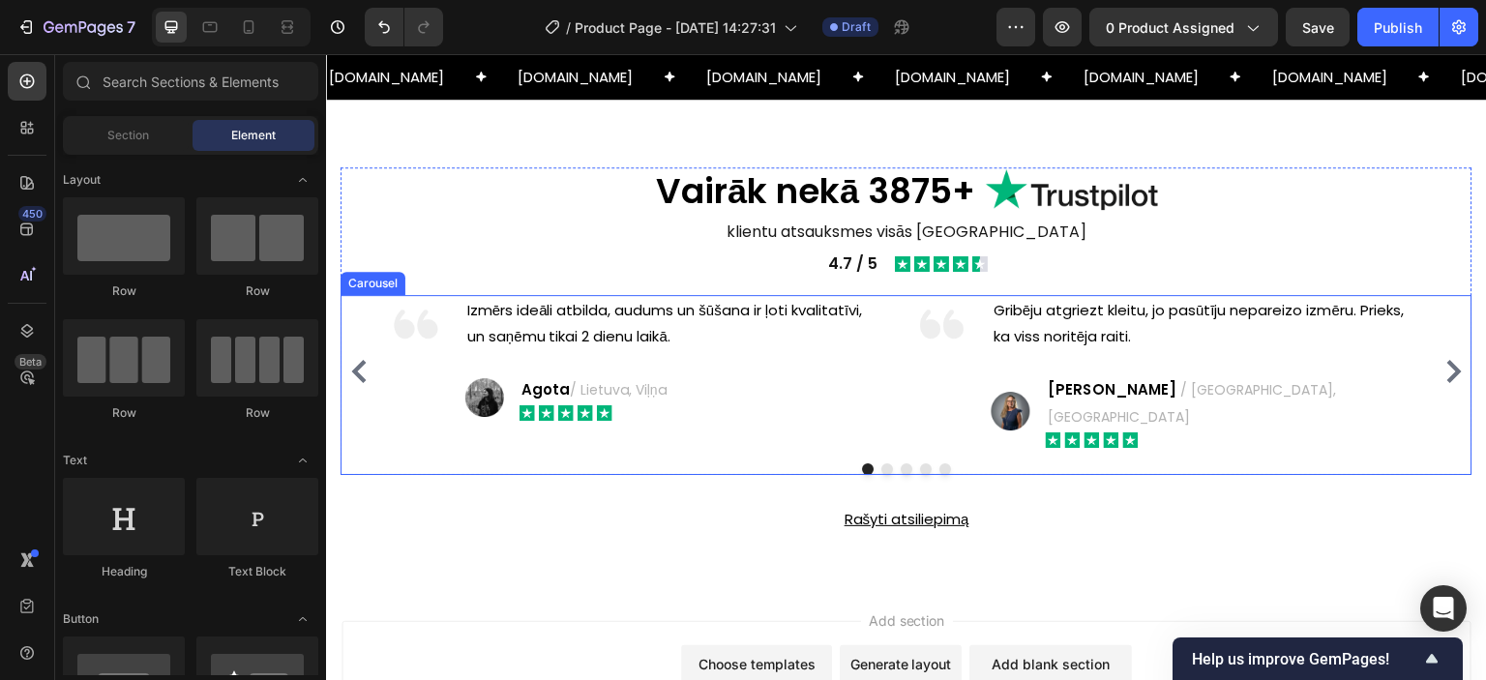
click at [1447, 360] on icon "Carousel Next Arrow" at bounding box center [1454, 371] width 15 height 23
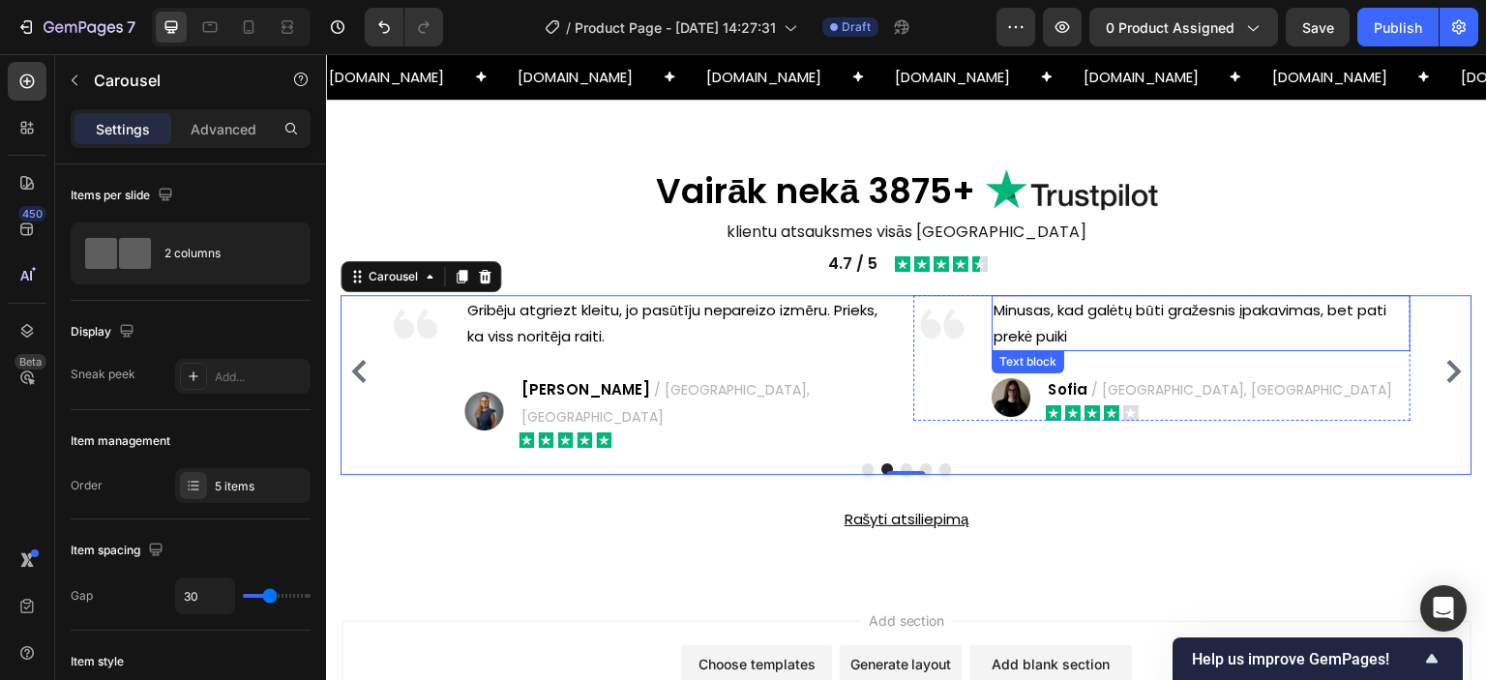
click at [1072, 317] on p "Minusas, kad galėtų būti gražesnis įpakavimas, bet pati prekė puiki" at bounding box center [1201, 323] width 415 height 52
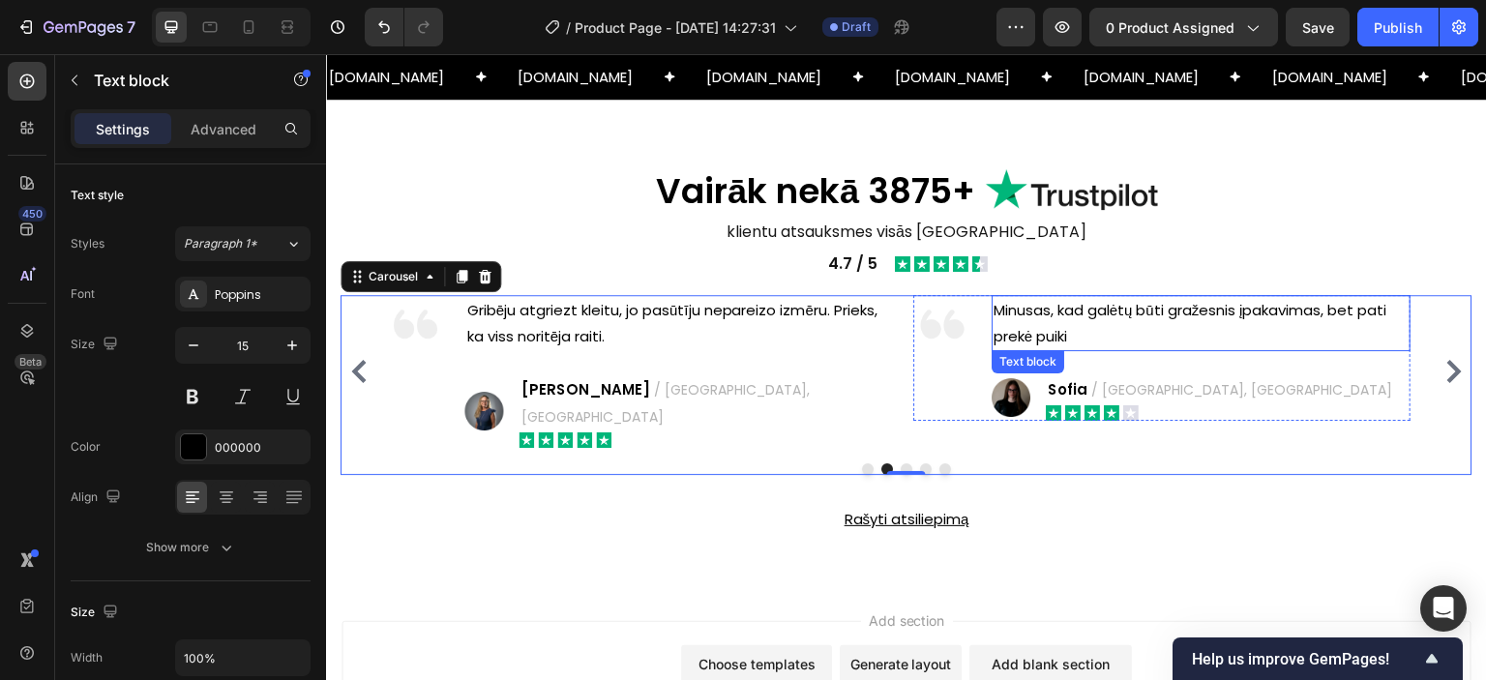
click at [1072, 317] on p "Minusas, kad galėtų būti gražesnis įpakavimas, bet pati prekė puiki" at bounding box center [1201, 323] width 415 height 52
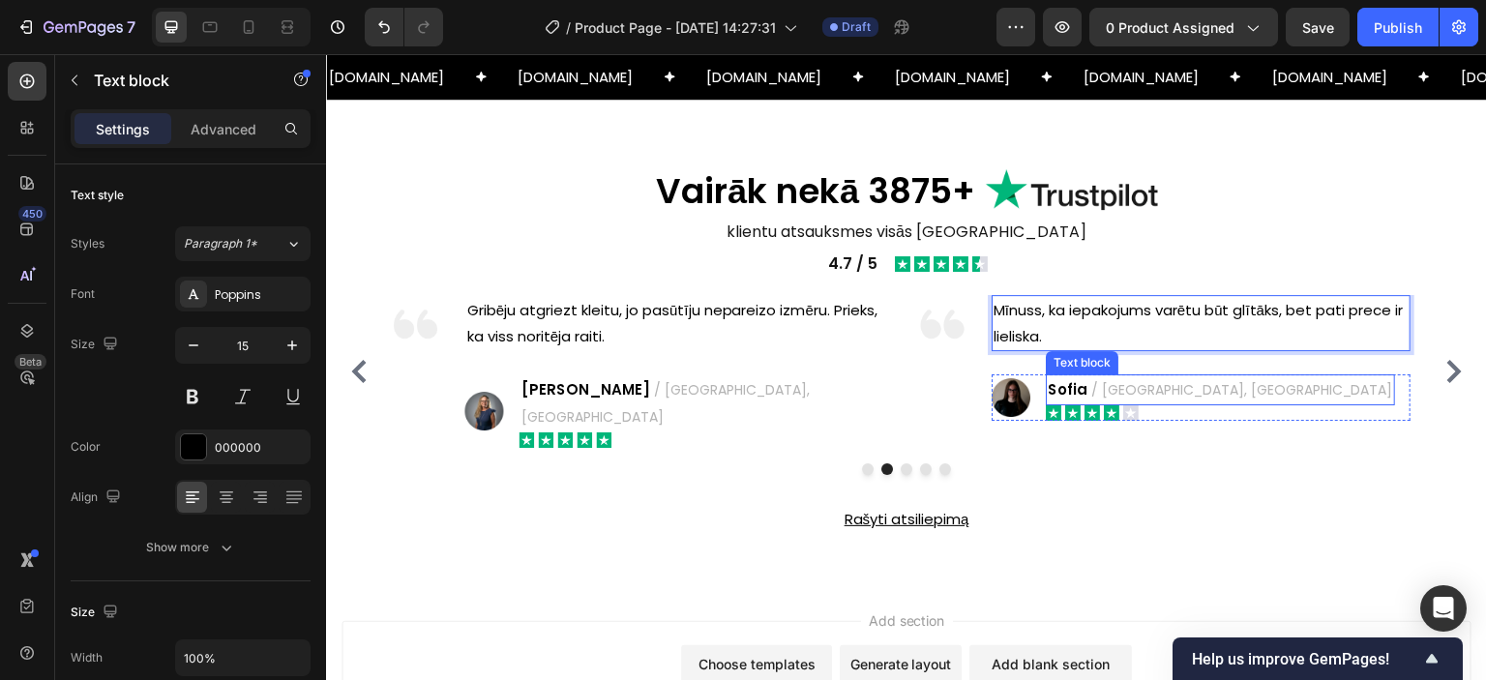
click at [1138, 386] on span "/ [GEOGRAPHIC_DATA], [GEOGRAPHIC_DATA]" at bounding box center [1242, 389] width 302 height 19
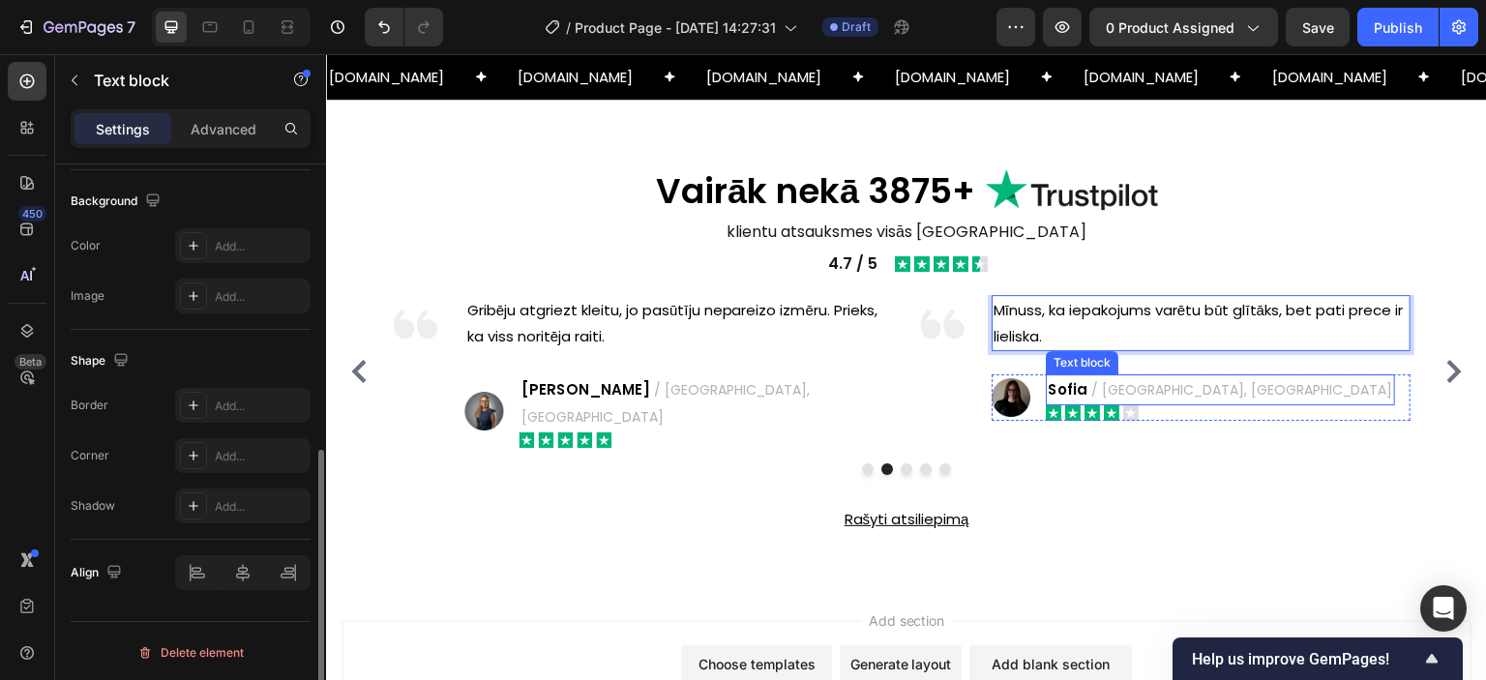
click at [1138, 386] on span "/ [GEOGRAPHIC_DATA], [GEOGRAPHIC_DATA]" at bounding box center [1242, 389] width 302 height 19
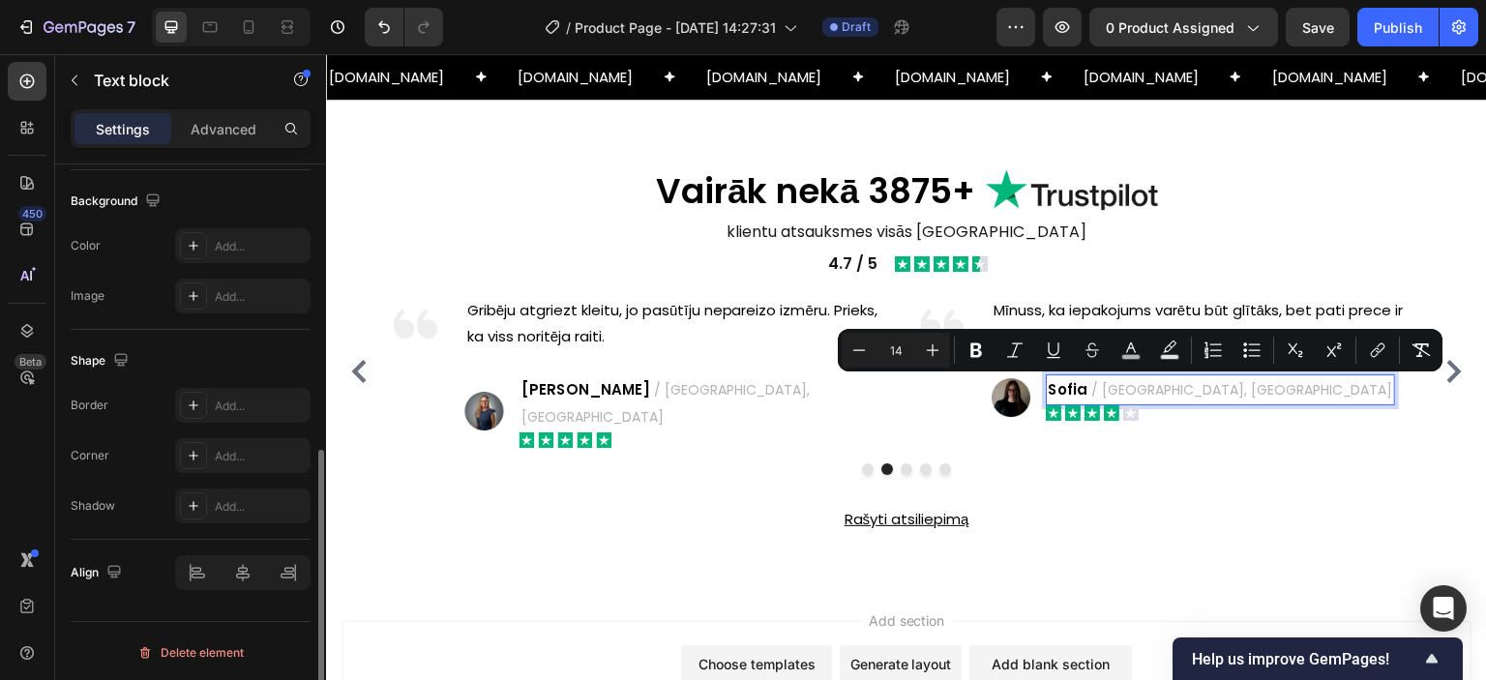
click at [1121, 391] on span "/ [GEOGRAPHIC_DATA], [GEOGRAPHIC_DATA]" at bounding box center [1242, 389] width 302 height 19
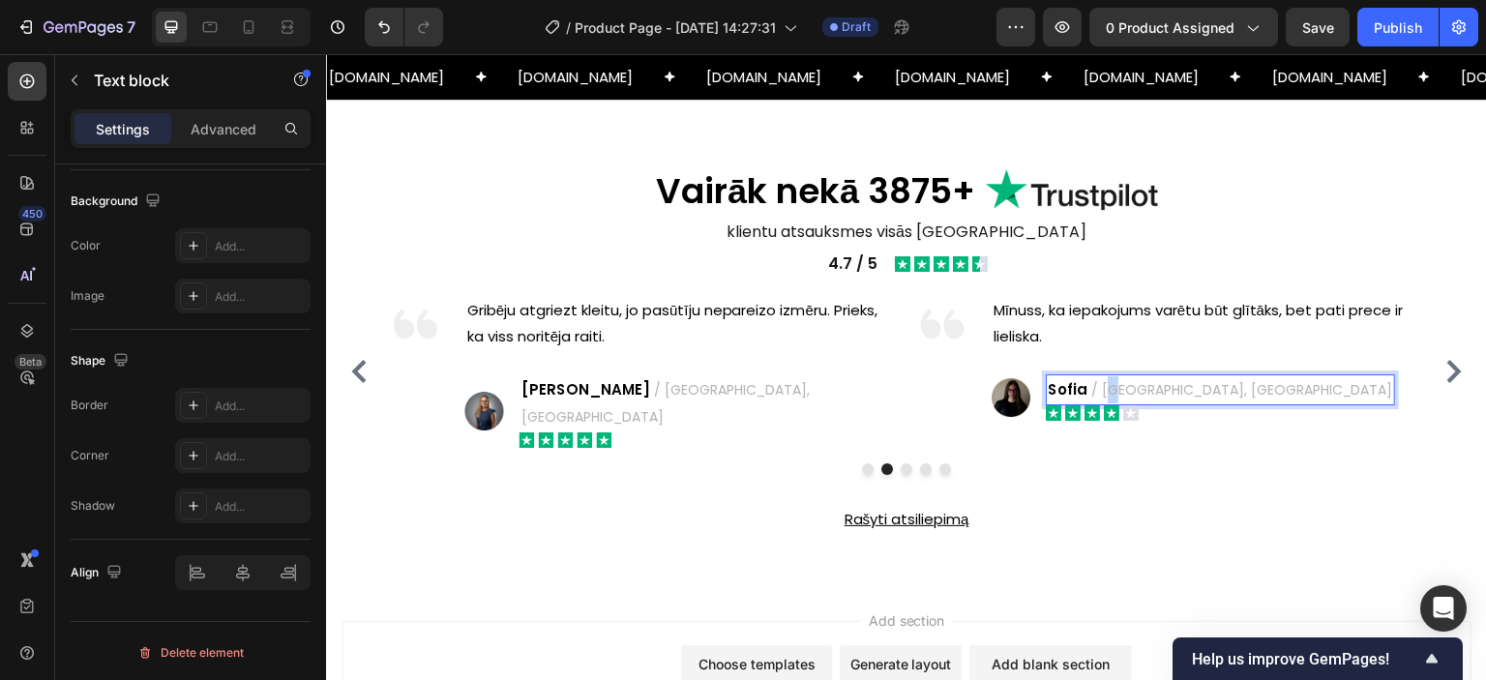
click at [1111, 391] on span "/ [GEOGRAPHIC_DATA], [GEOGRAPHIC_DATA]" at bounding box center [1242, 389] width 302 height 19
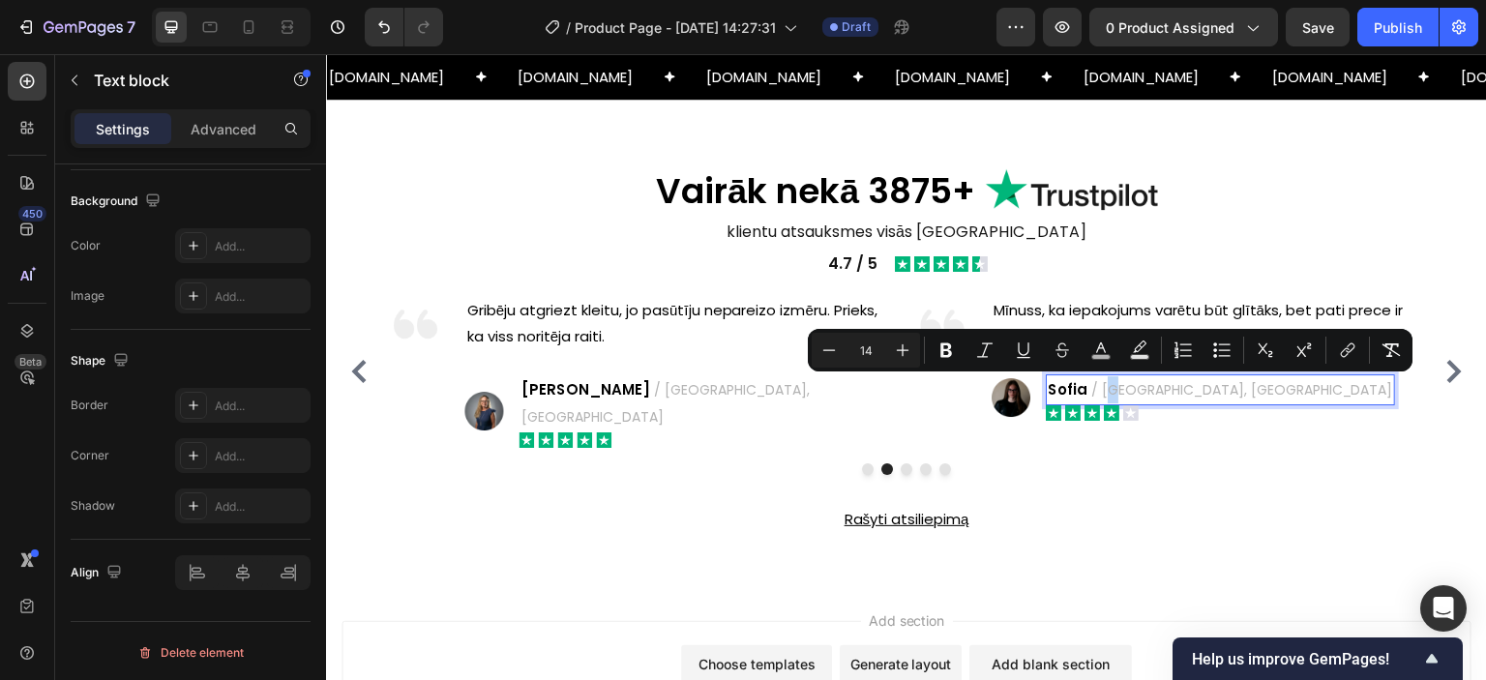
click at [1110, 391] on span "/ [GEOGRAPHIC_DATA], [GEOGRAPHIC_DATA]" at bounding box center [1242, 389] width 302 height 19
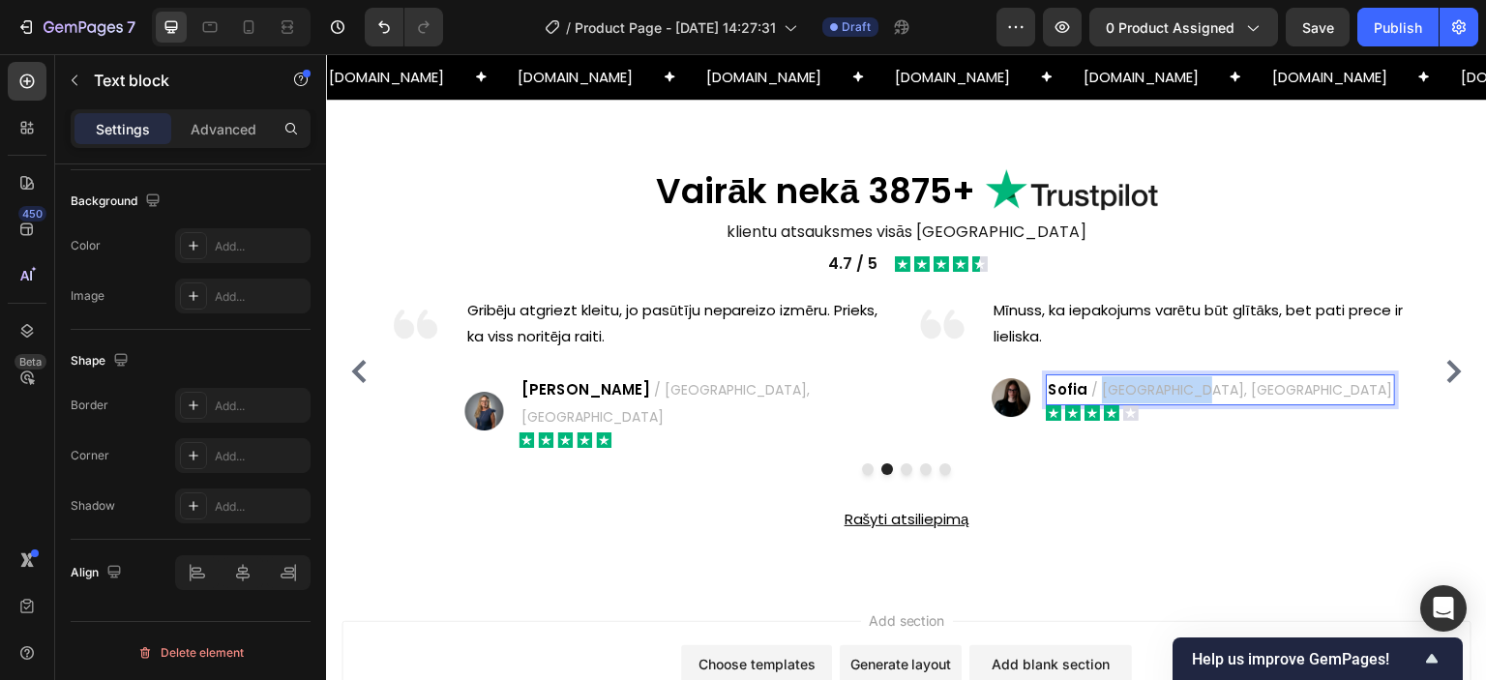
drag, startPoint x: 1102, startPoint y: 390, endPoint x: 1179, endPoint y: 392, distance: 77.4
click at [1179, 392] on span "/ [GEOGRAPHIC_DATA], [GEOGRAPHIC_DATA]" at bounding box center [1242, 389] width 302 height 19
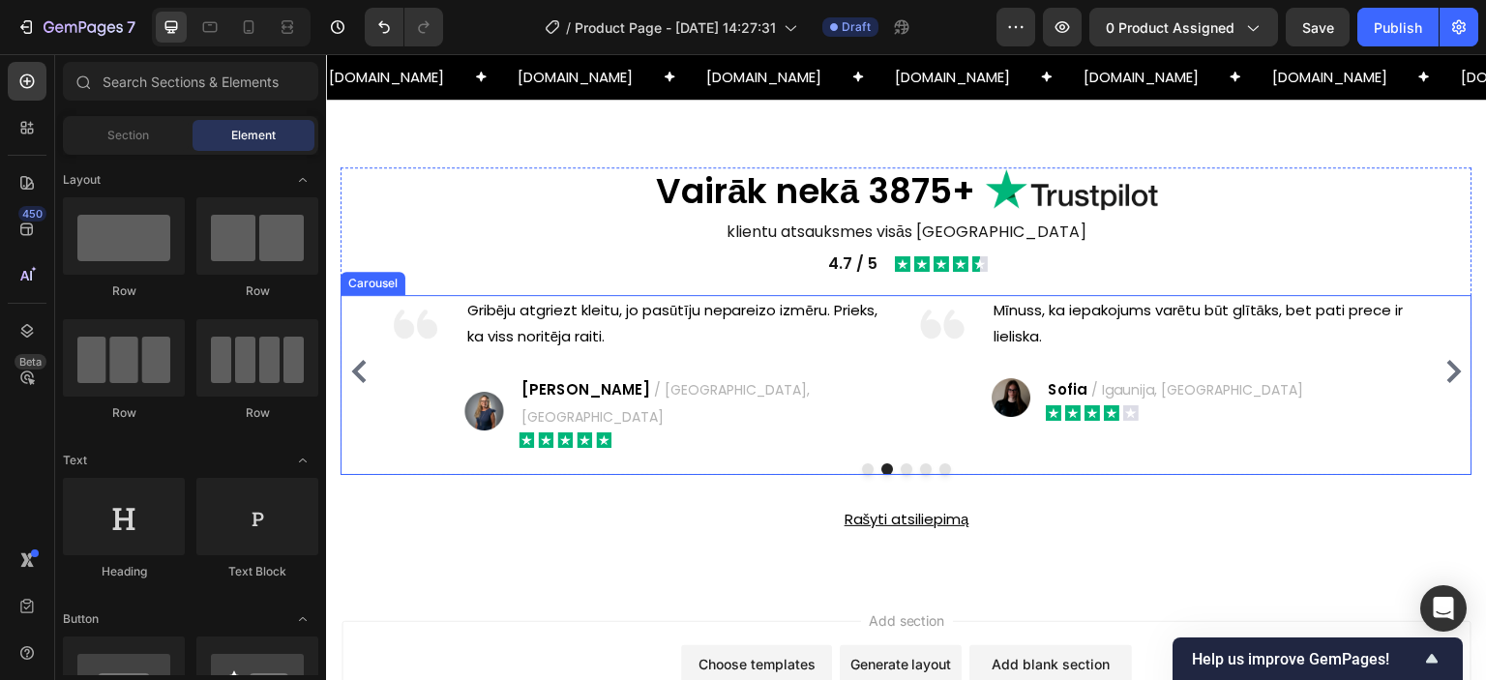
click at [1447, 365] on icon "Carousel Next Arrow" at bounding box center [1454, 371] width 15 height 23
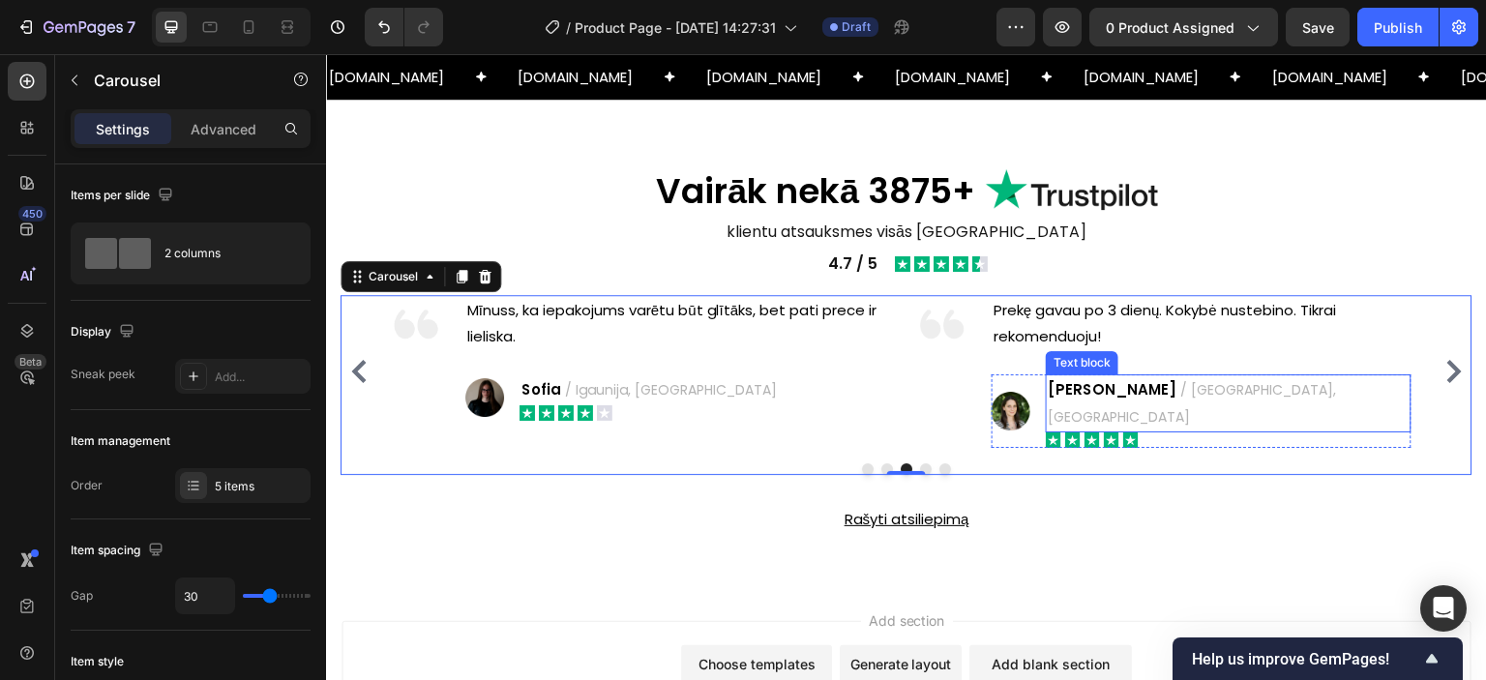
click at [1177, 387] on span "/ [GEOGRAPHIC_DATA], [GEOGRAPHIC_DATA]" at bounding box center [1192, 403] width 288 height 46
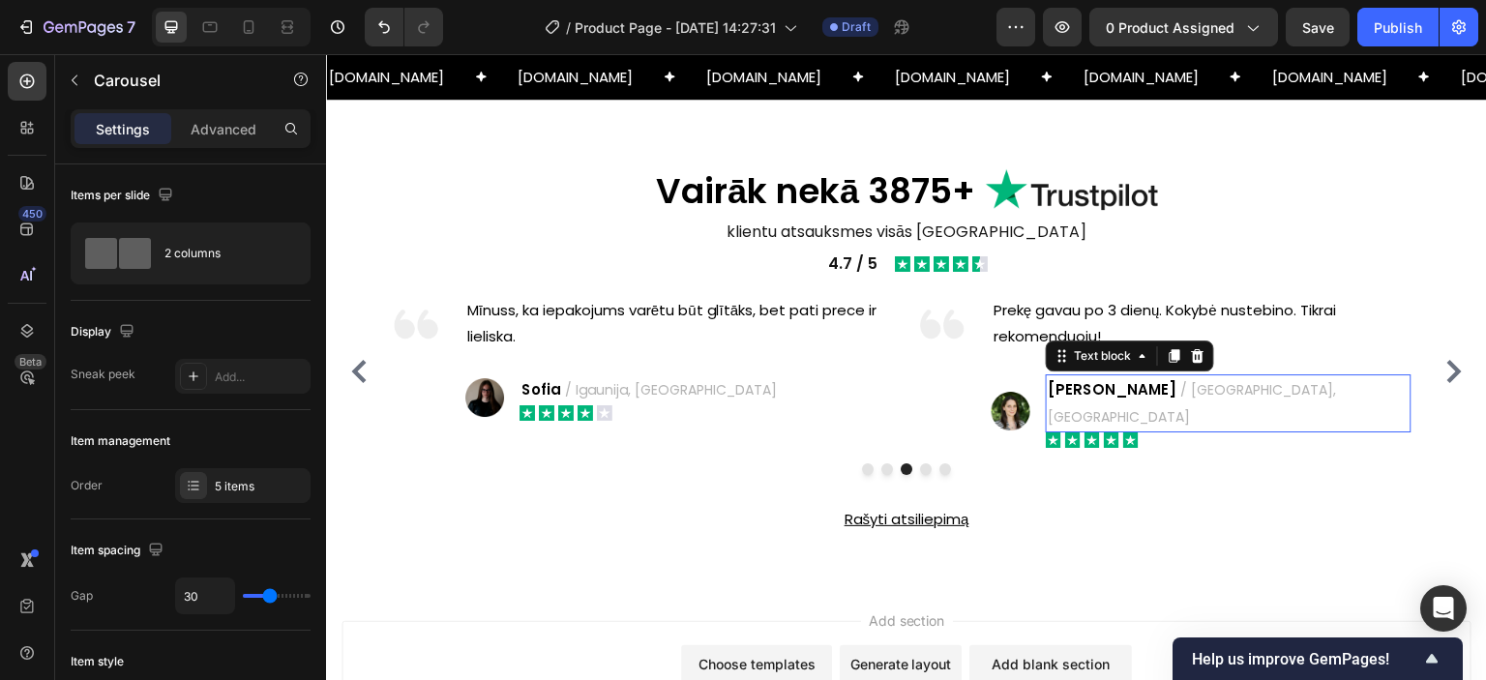
click at [1177, 387] on span "/ [GEOGRAPHIC_DATA], [GEOGRAPHIC_DATA]" at bounding box center [1192, 403] width 288 height 46
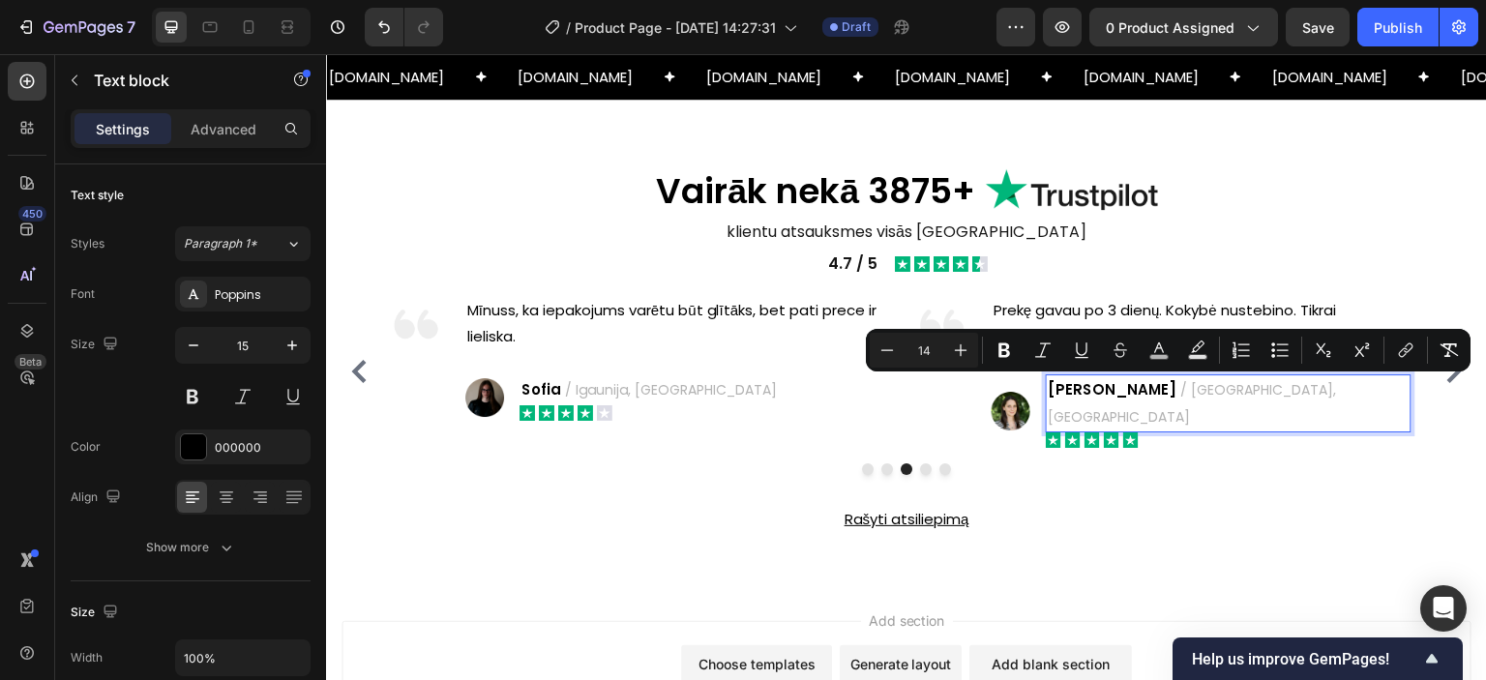
click at [1144, 389] on span "/ [GEOGRAPHIC_DATA], [GEOGRAPHIC_DATA]" at bounding box center [1192, 403] width 288 height 46
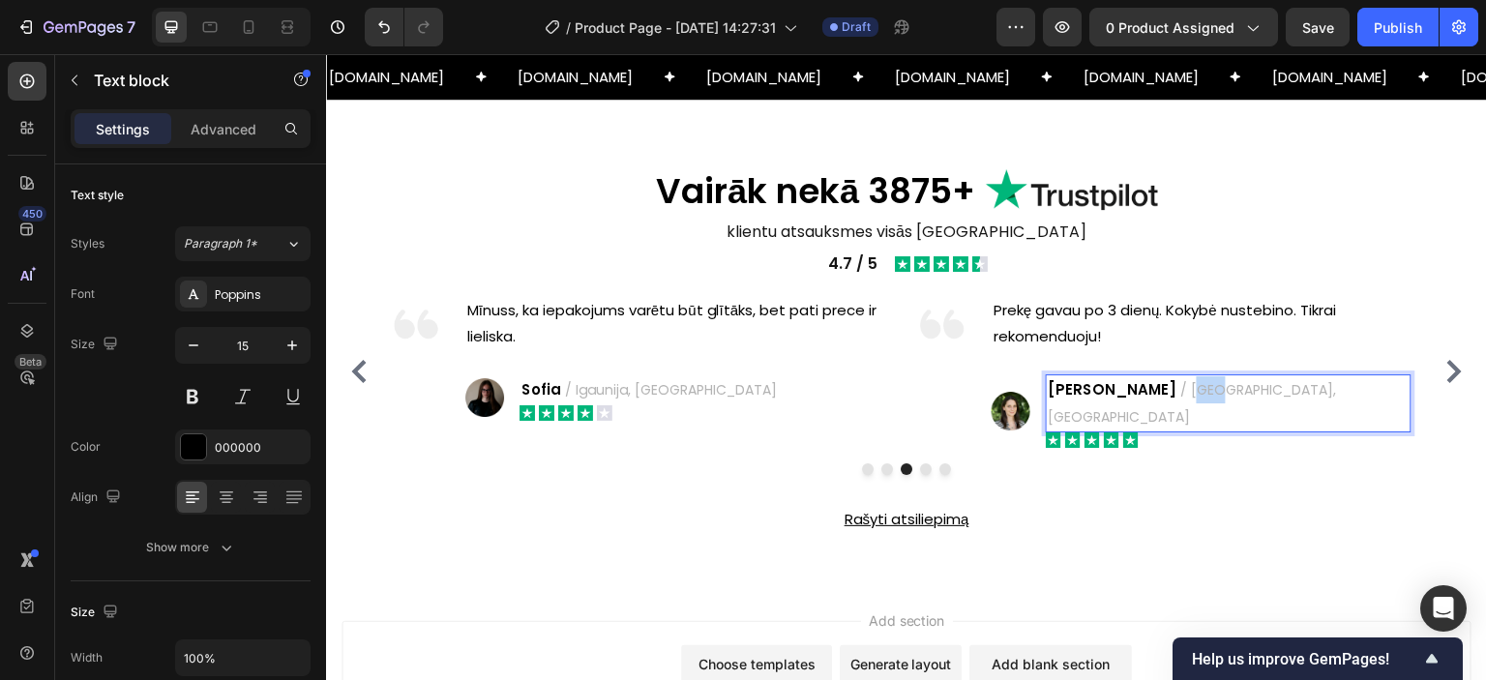
drag, startPoint x: 1110, startPoint y: 393, endPoint x: 1129, endPoint y: 389, distance: 19.7
click at [1129, 389] on span "/ [GEOGRAPHIC_DATA], [GEOGRAPHIC_DATA]" at bounding box center [1192, 403] width 288 height 46
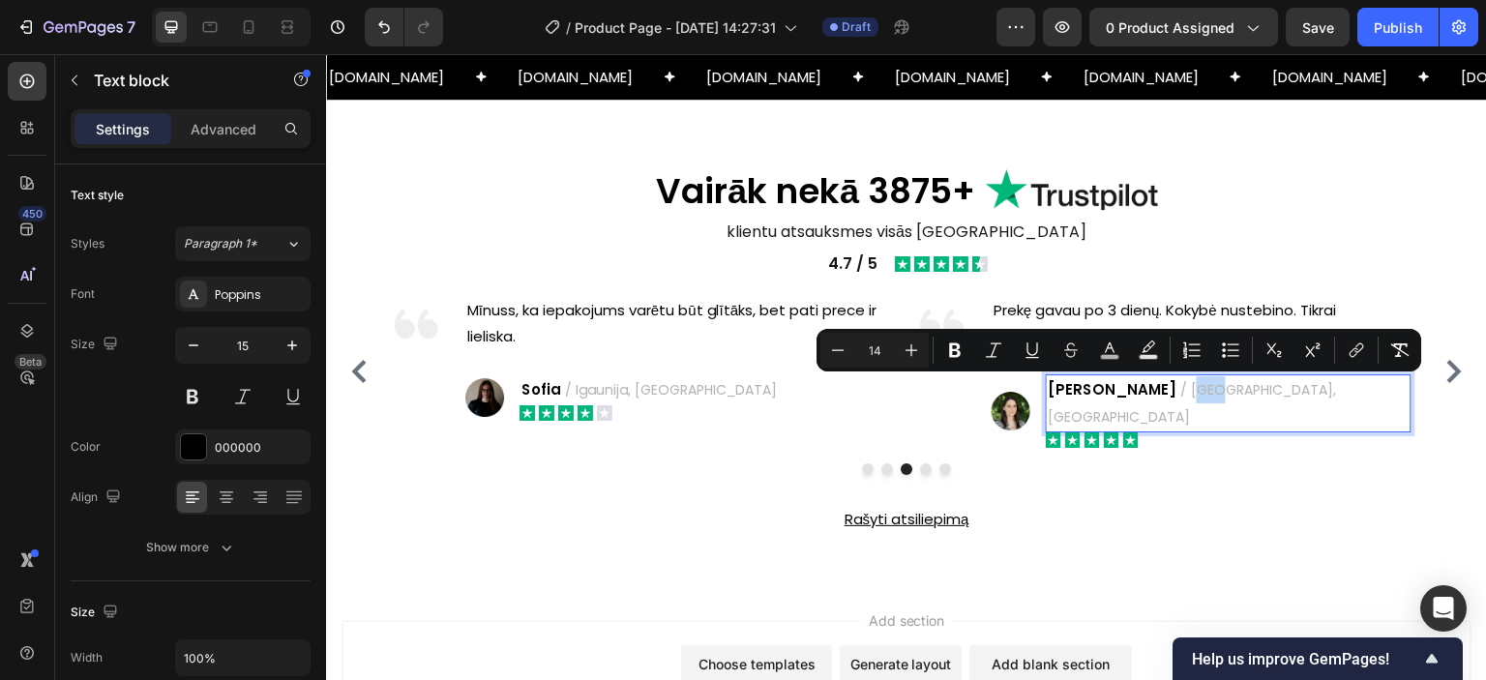
click at [1129, 389] on span "/ [GEOGRAPHIC_DATA], [GEOGRAPHIC_DATA]" at bounding box center [1192, 403] width 288 height 46
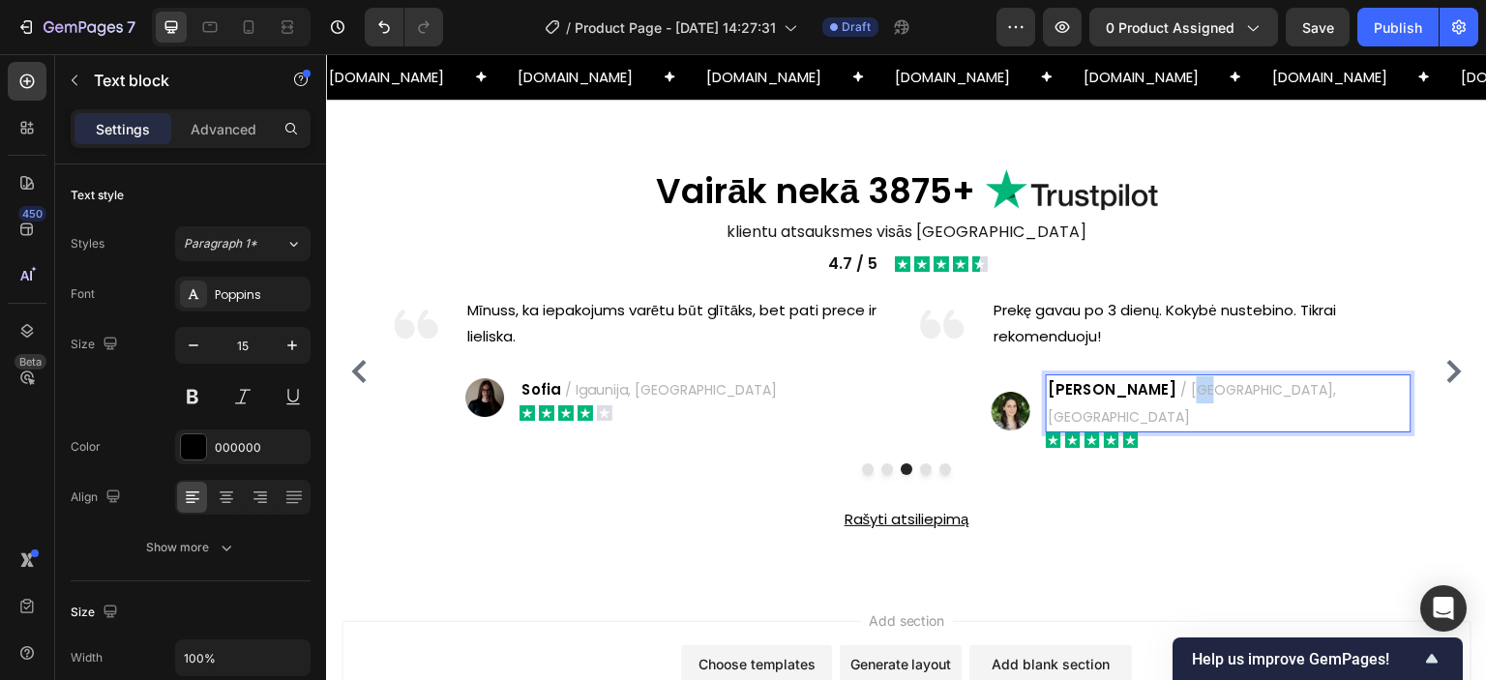
drag, startPoint x: 1109, startPoint y: 393, endPoint x: 1123, endPoint y: 391, distance: 14.6
click at [1123, 391] on span "/ [GEOGRAPHIC_DATA], [GEOGRAPHIC_DATA]" at bounding box center [1192, 403] width 288 height 46
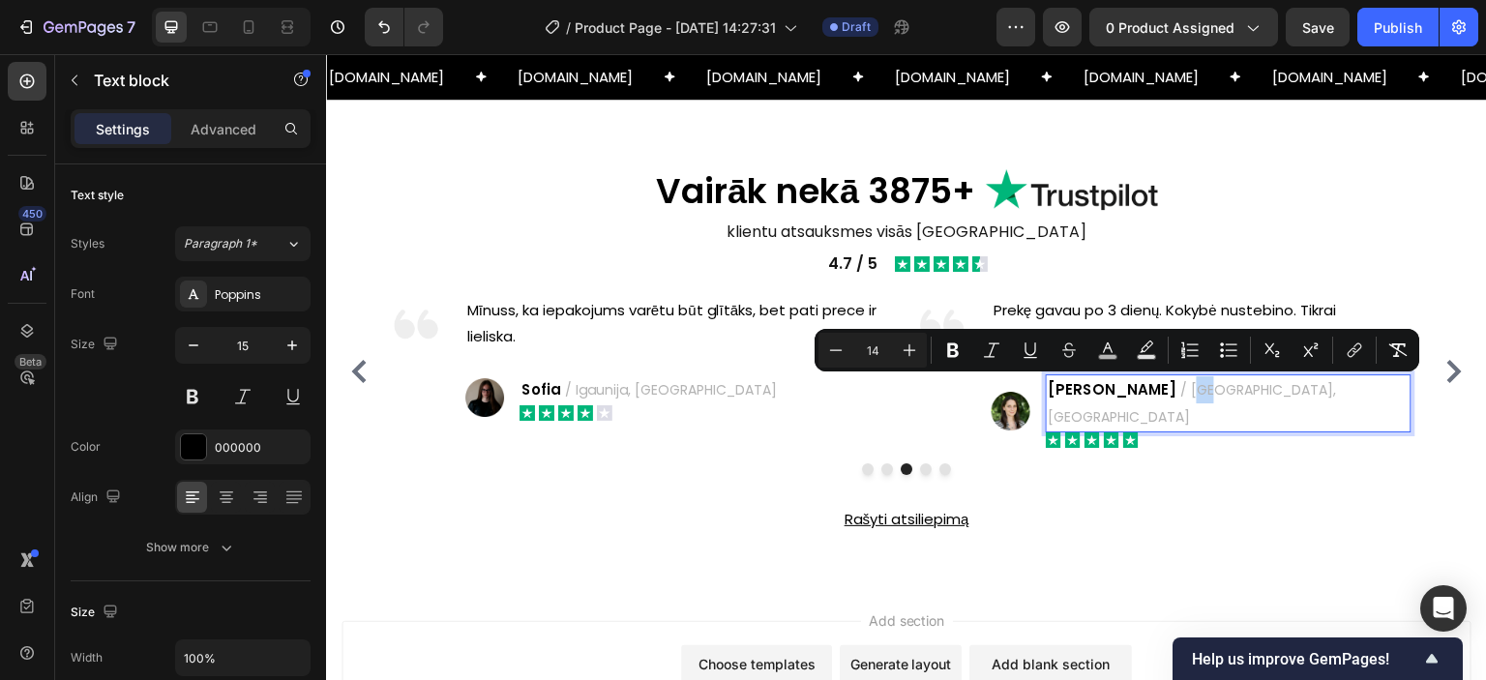
click at [1123, 391] on span "/ [GEOGRAPHIC_DATA], [GEOGRAPHIC_DATA]" at bounding box center [1192, 403] width 288 height 46
click at [1118, 392] on span "/ [GEOGRAPHIC_DATA], [GEOGRAPHIC_DATA]" at bounding box center [1192, 403] width 288 height 46
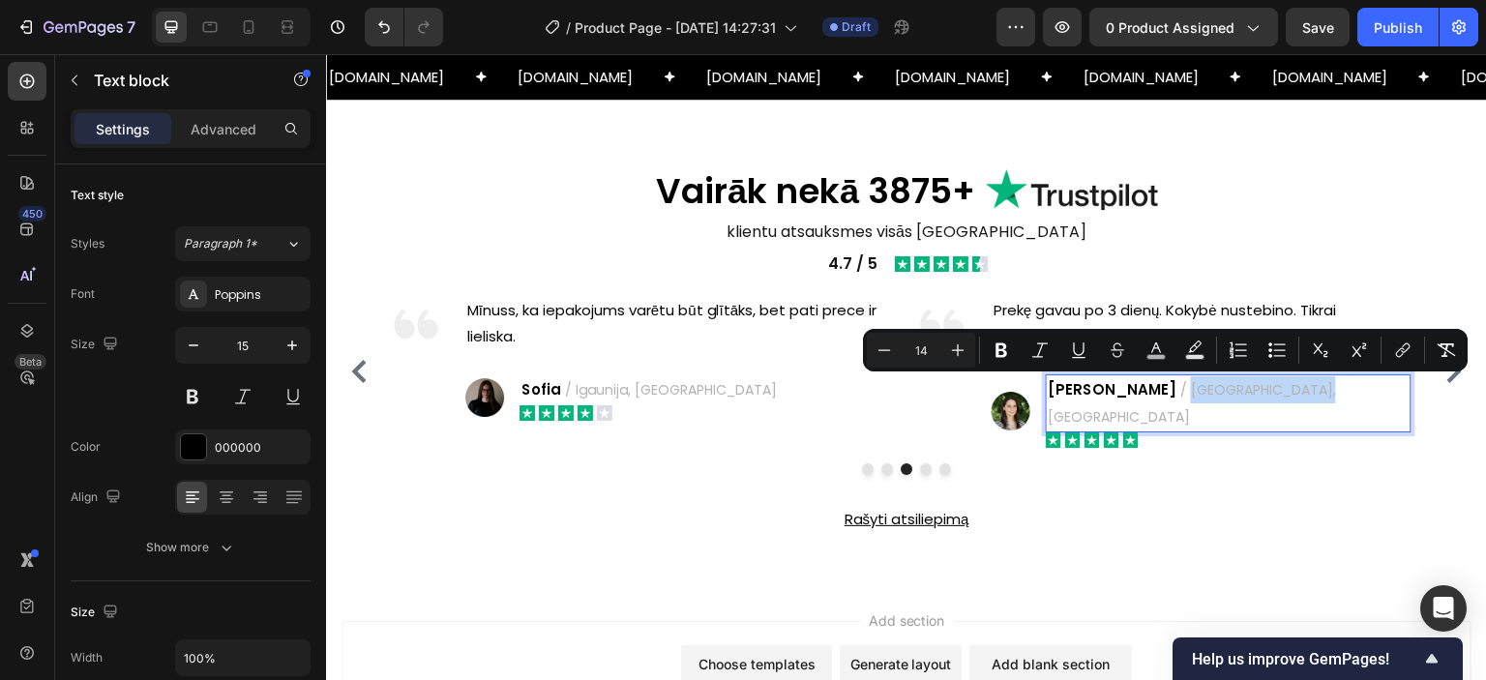
drag, startPoint x: 1108, startPoint y: 395, endPoint x: 1226, endPoint y: 396, distance: 118.0
click at [1226, 396] on div "Greta / [GEOGRAPHIC_DATA], [GEOGRAPHIC_DATA]" at bounding box center [1228, 403] width 365 height 58
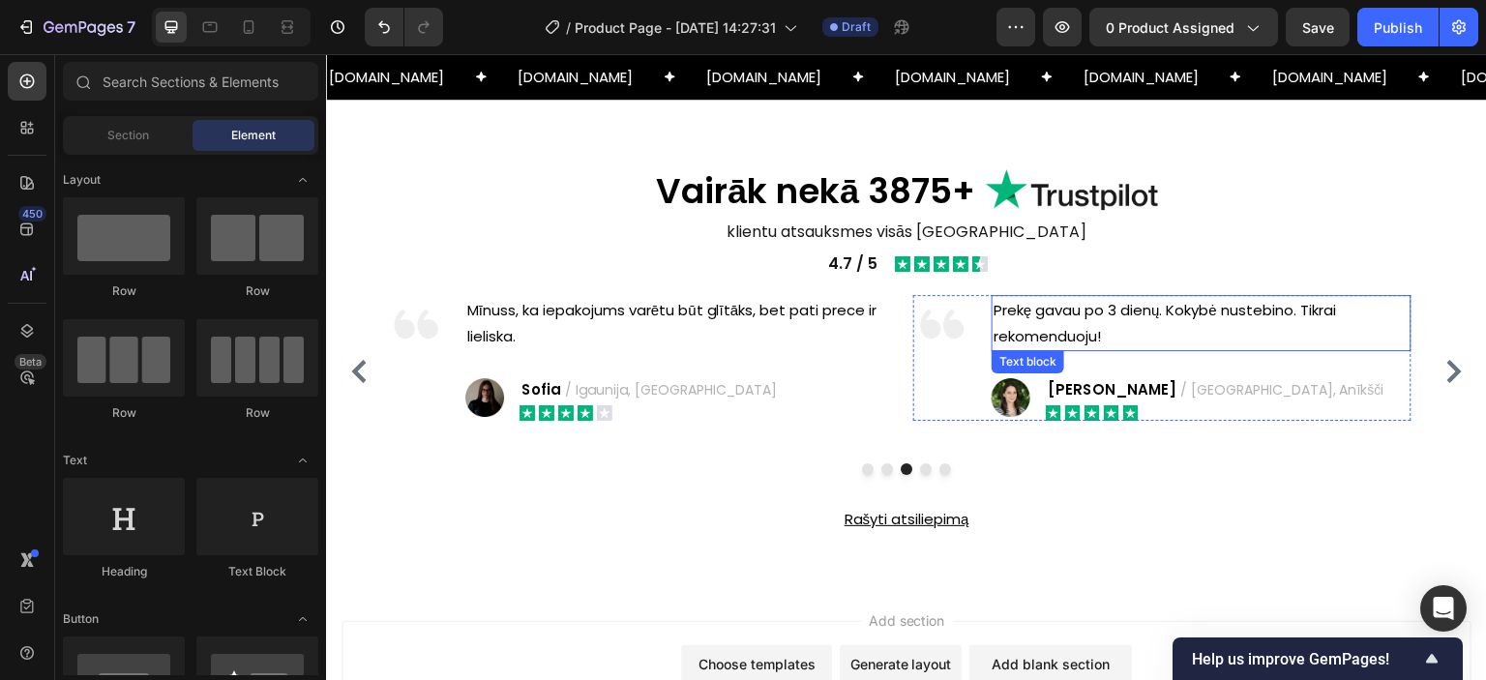
click at [1082, 317] on p "Prekę gavau po 3 dienų. Kokybė nustebino. Tikrai rekomenduoju!" at bounding box center [1201, 323] width 415 height 52
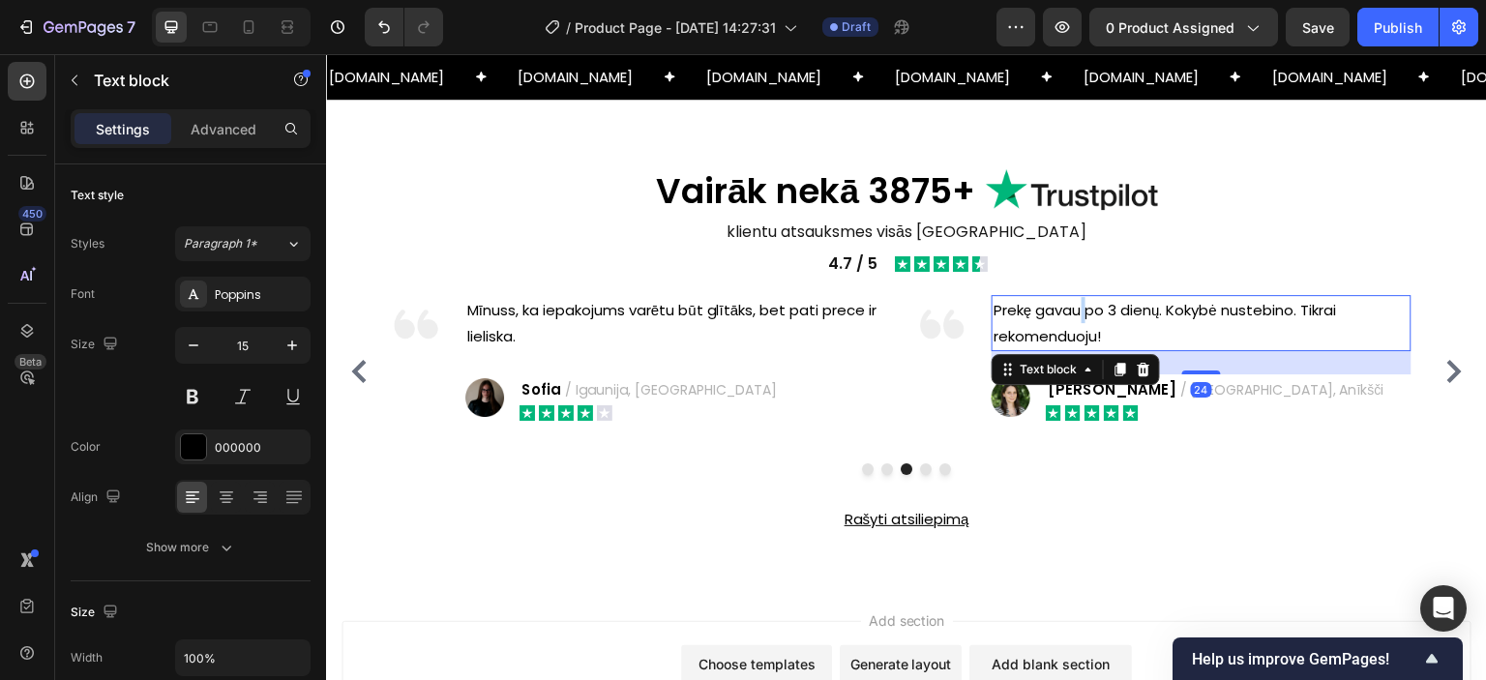
click at [1082, 317] on p "Prekę gavau po 3 dienų. Kokybė nustebino. Tikrai rekomenduoju!" at bounding box center [1201, 323] width 415 height 52
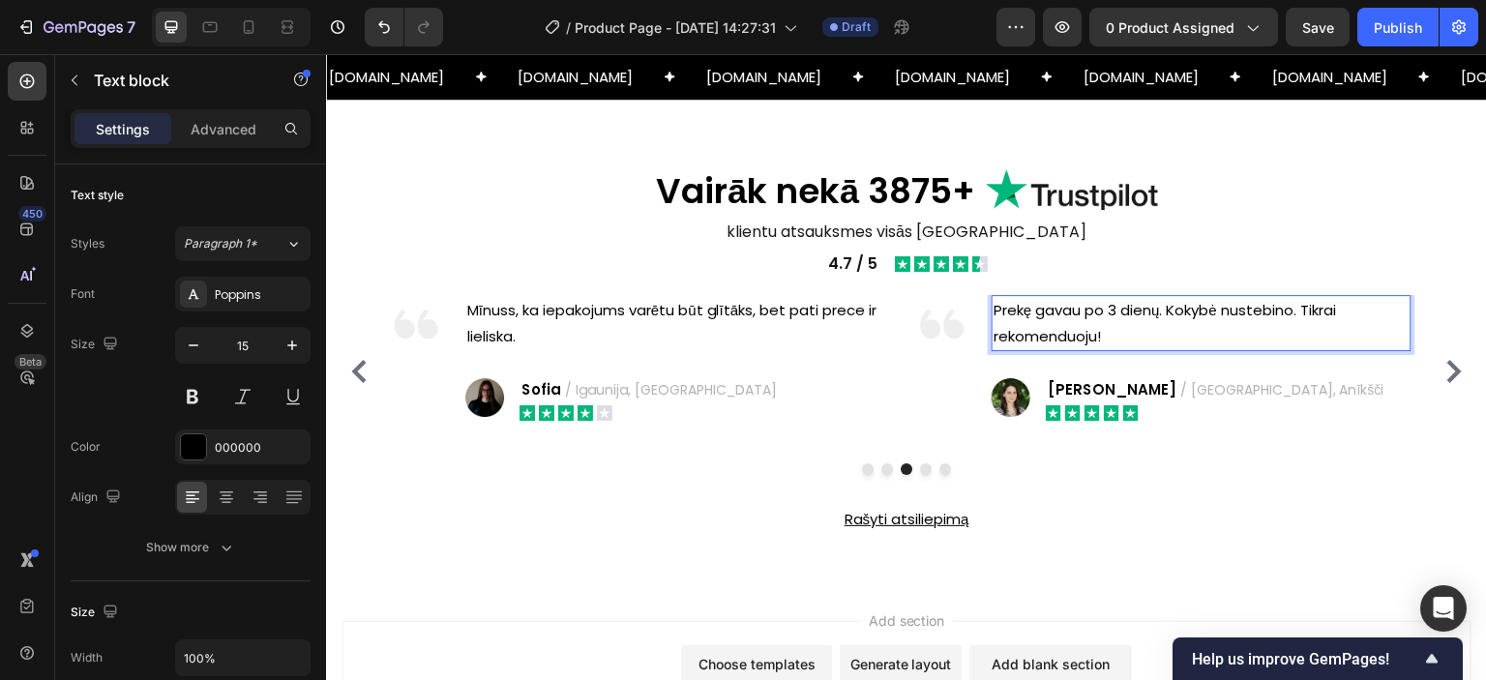
click at [1098, 313] on p "Prekę gavau po 3 dienų. Kokybė nustebino. Tikrai rekomenduoju!" at bounding box center [1201, 323] width 415 height 52
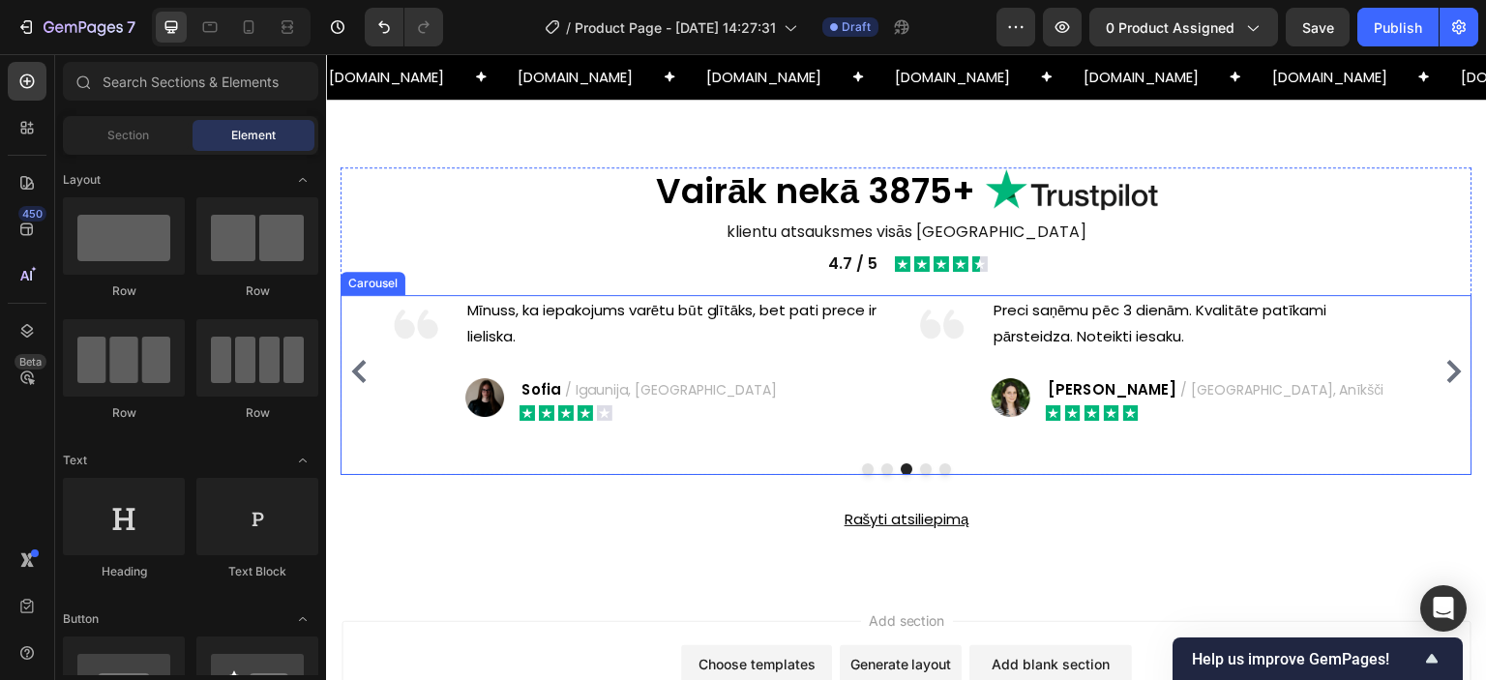
click at [1447, 360] on icon "Carousel Next Arrow" at bounding box center [1454, 371] width 15 height 23
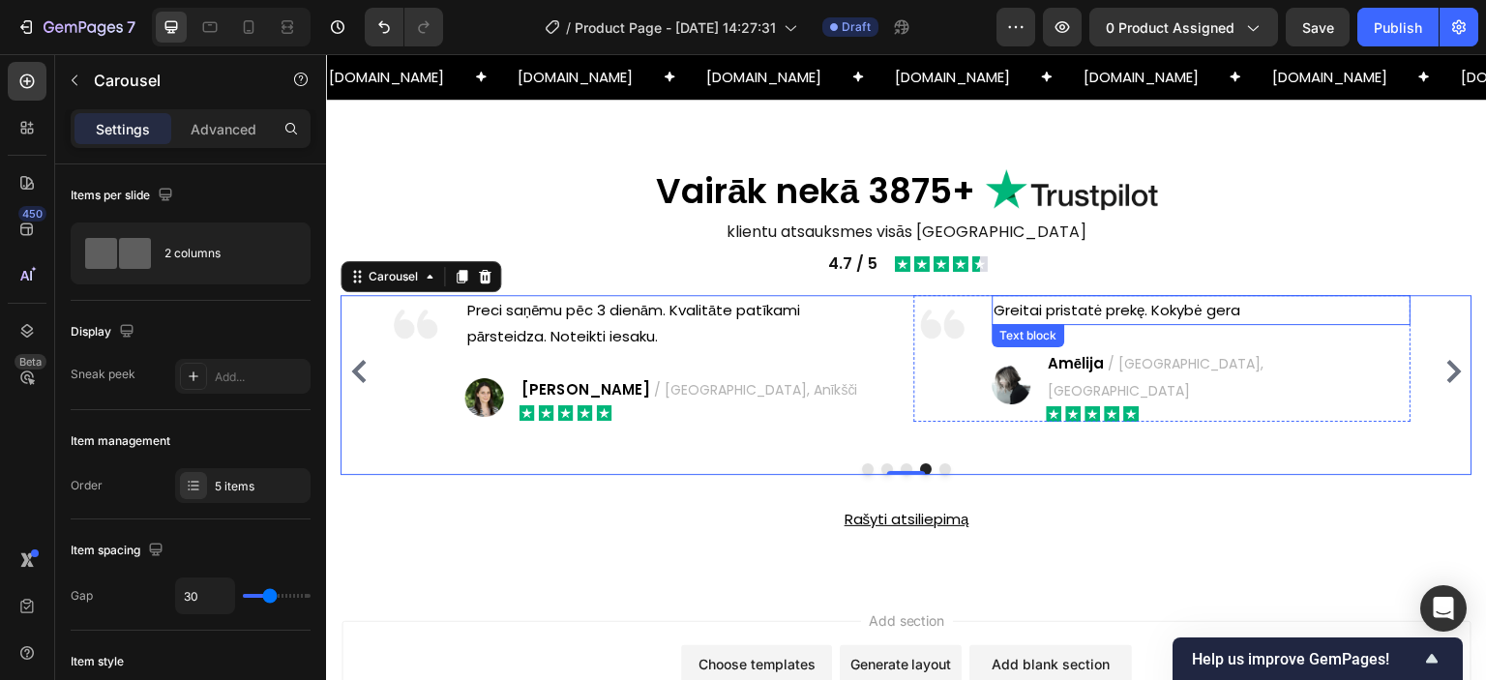
click at [1152, 306] on p "Greitai pristatė prekę. Kokybė gera" at bounding box center [1201, 310] width 415 height 26
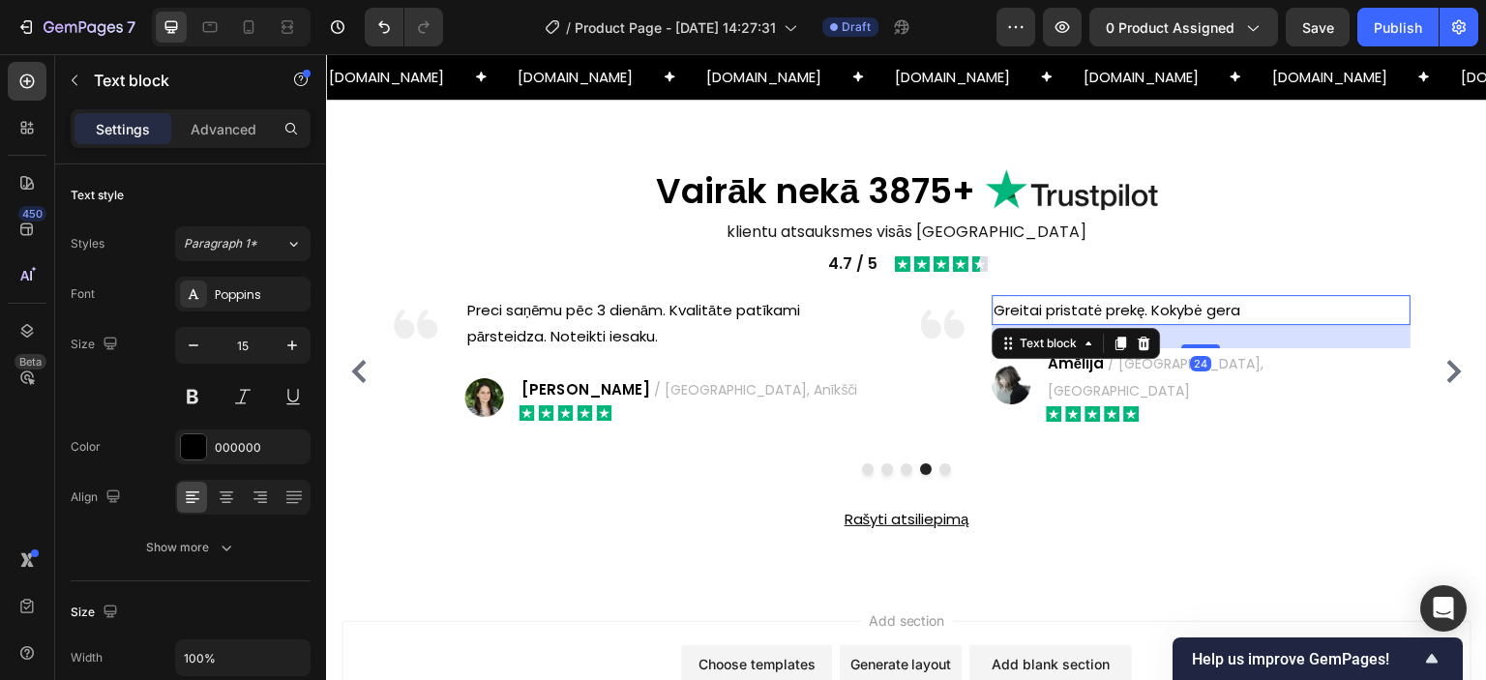
click at [1152, 306] on p "Greitai pristatė prekę. Kokybė gera" at bounding box center [1201, 310] width 415 height 26
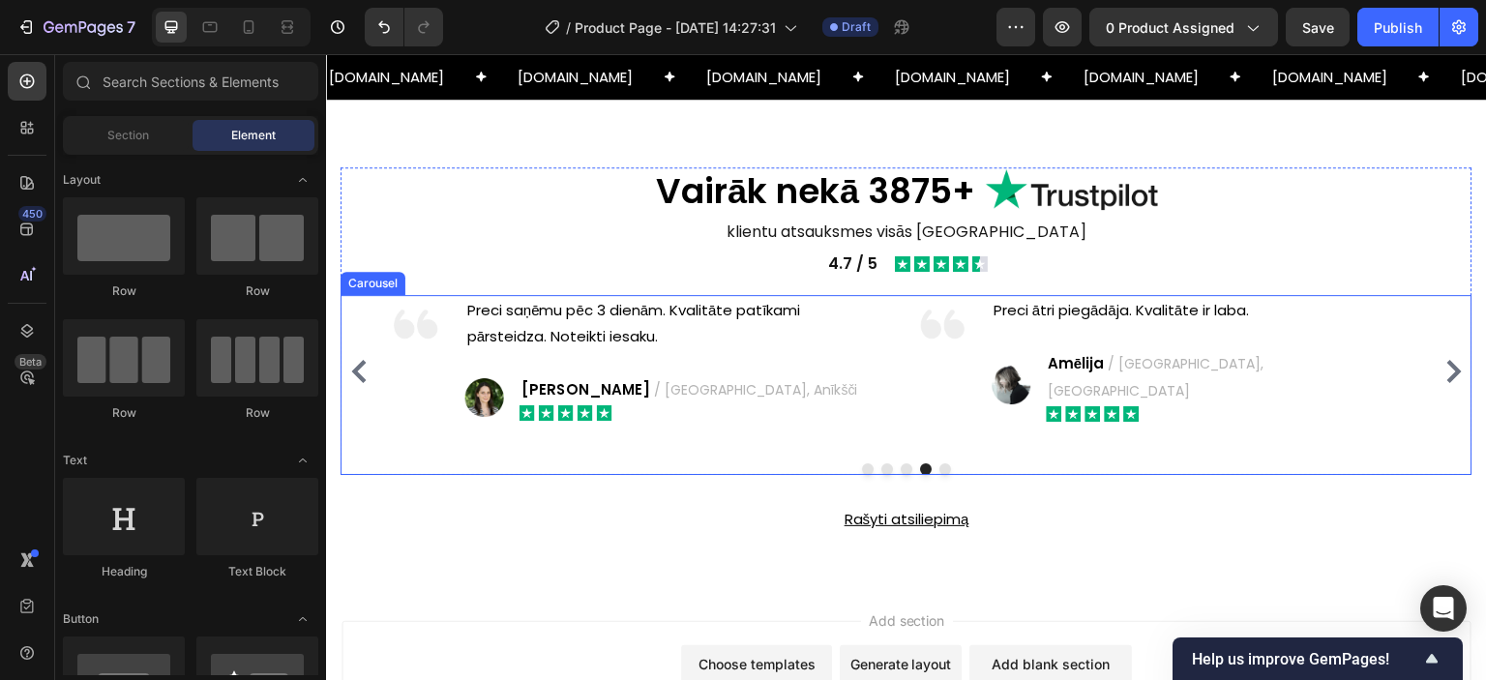
click at [1447, 360] on icon "Carousel Next Arrow" at bounding box center [1454, 371] width 15 height 23
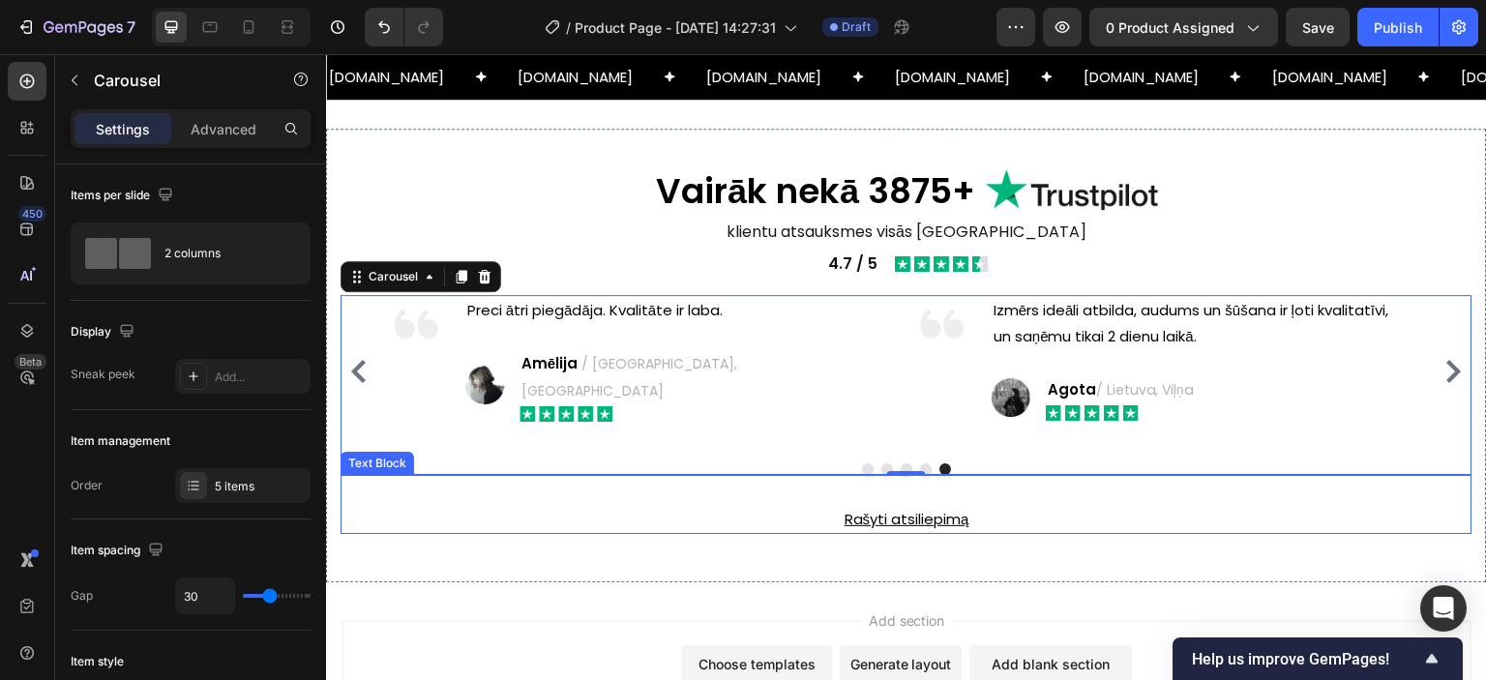
click at [904, 506] on p "Rašyti atsiliepimą" at bounding box center [907, 519] width 1128 height 26
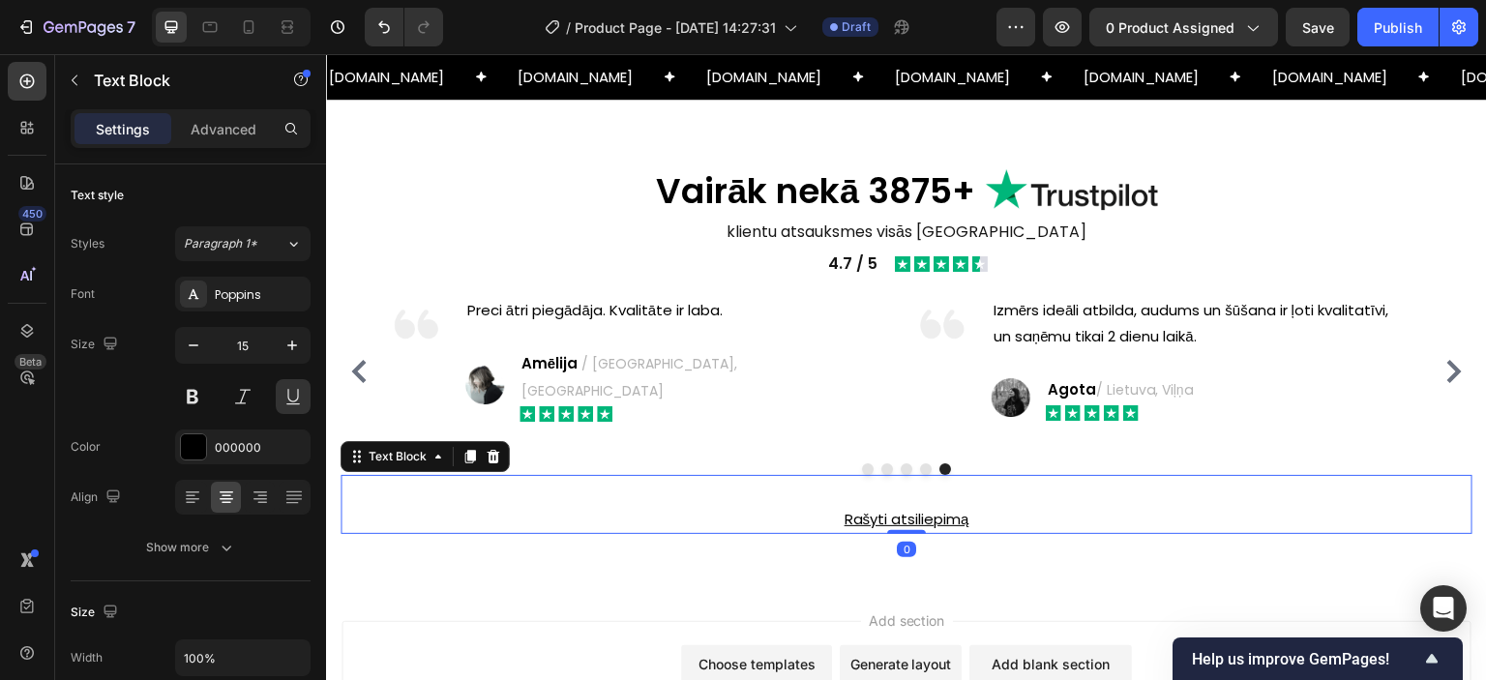
click at [922, 506] on p "Rašyti atsiliepimą" at bounding box center [907, 519] width 1128 height 26
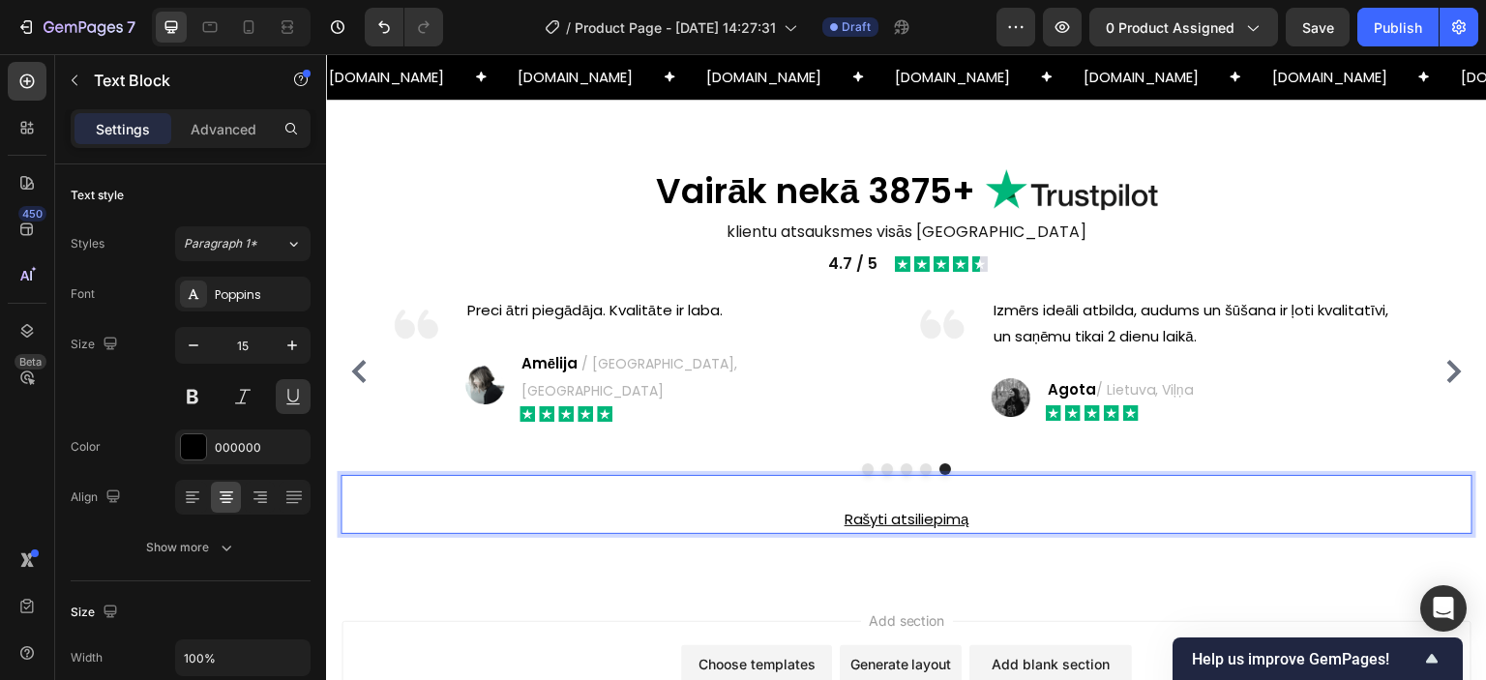
click at [888, 506] on p "Rašyti atsiliepimą" at bounding box center [907, 519] width 1128 height 26
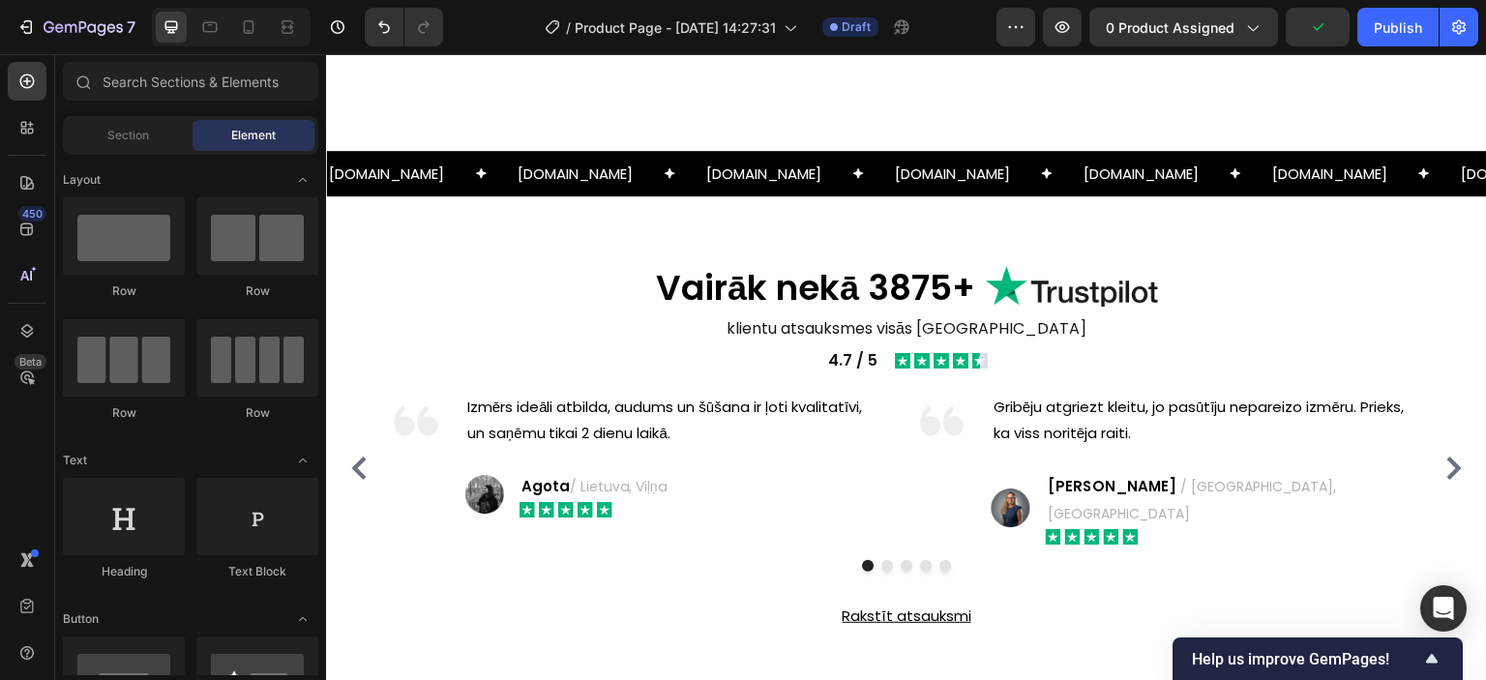
scroll to position [1919, 0]
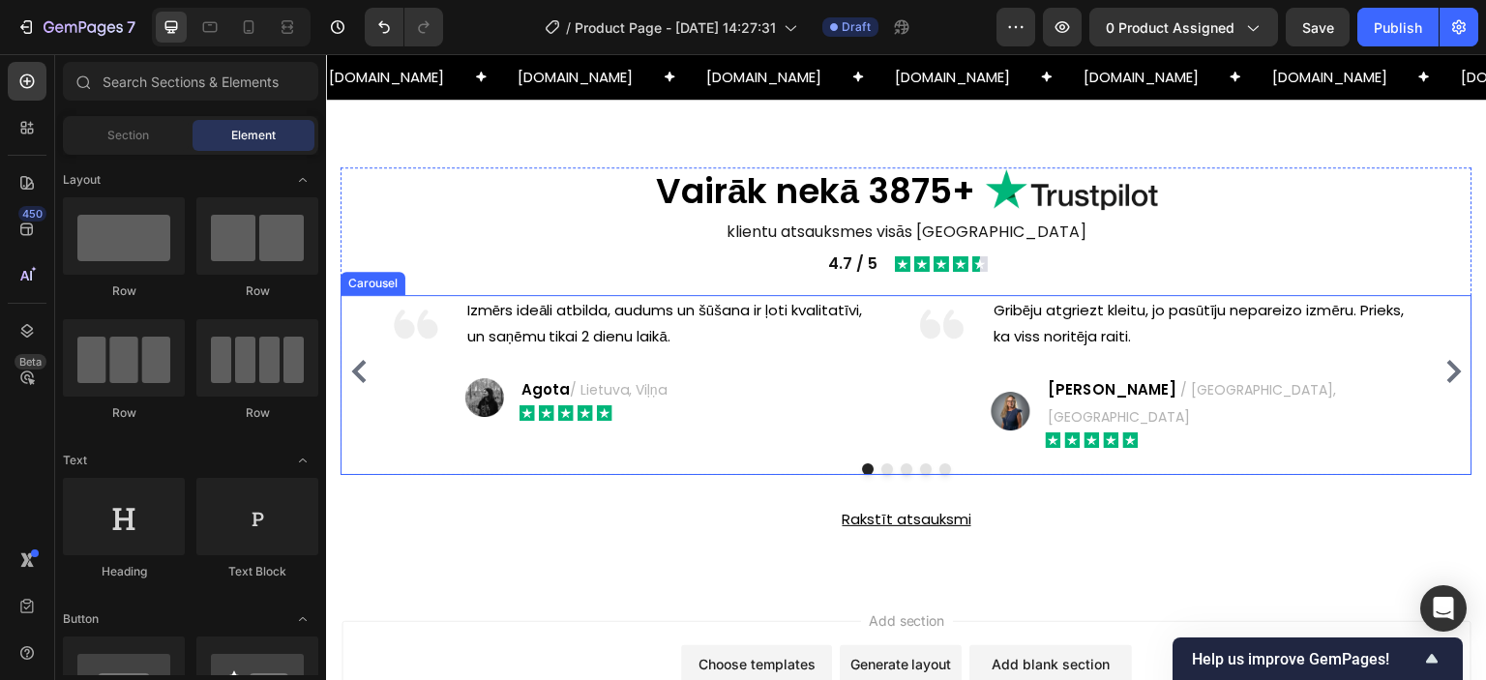
click at [1447, 360] on icon "Carousel Next Arrow" at bounding box center [1454, 371] width 15 height 23
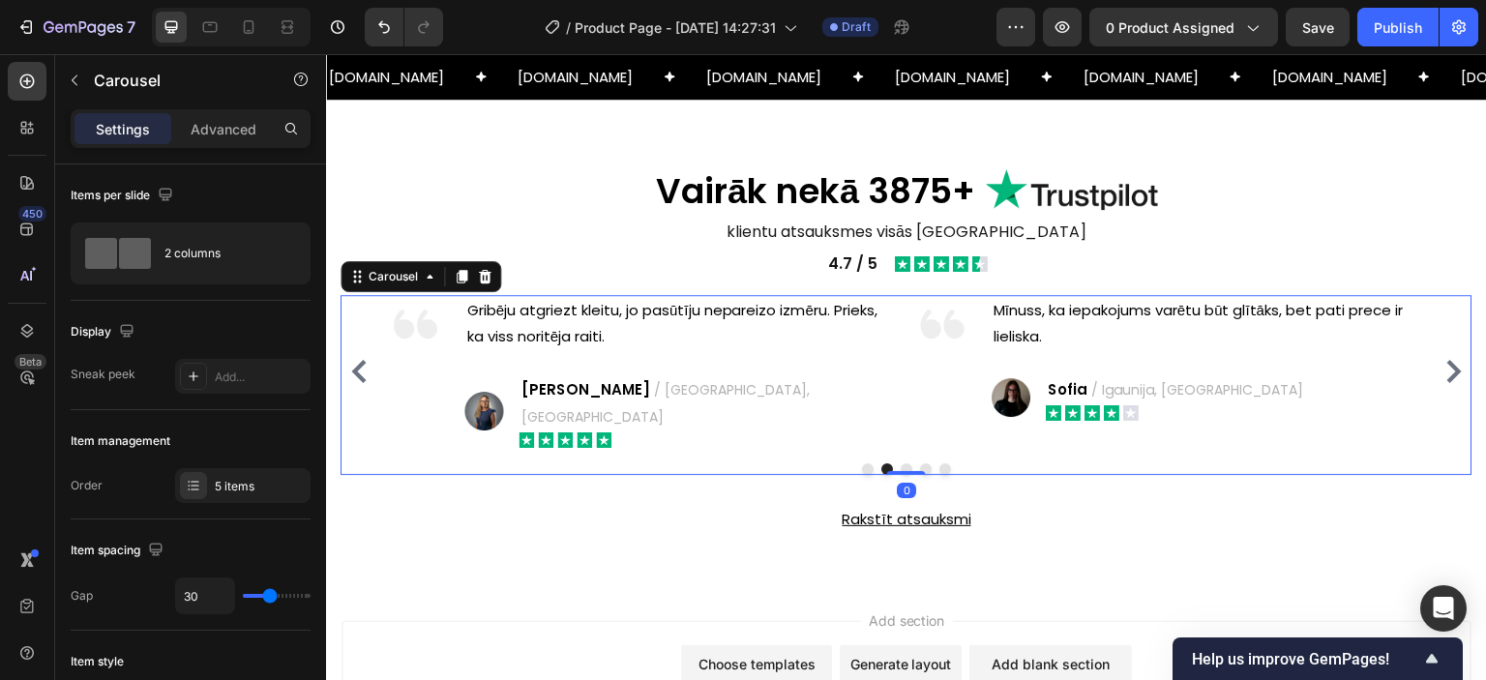
click at [1447, 360] on icon "Carousel Next Arrow" at bounding box center [1454, 371] width 15 height 23
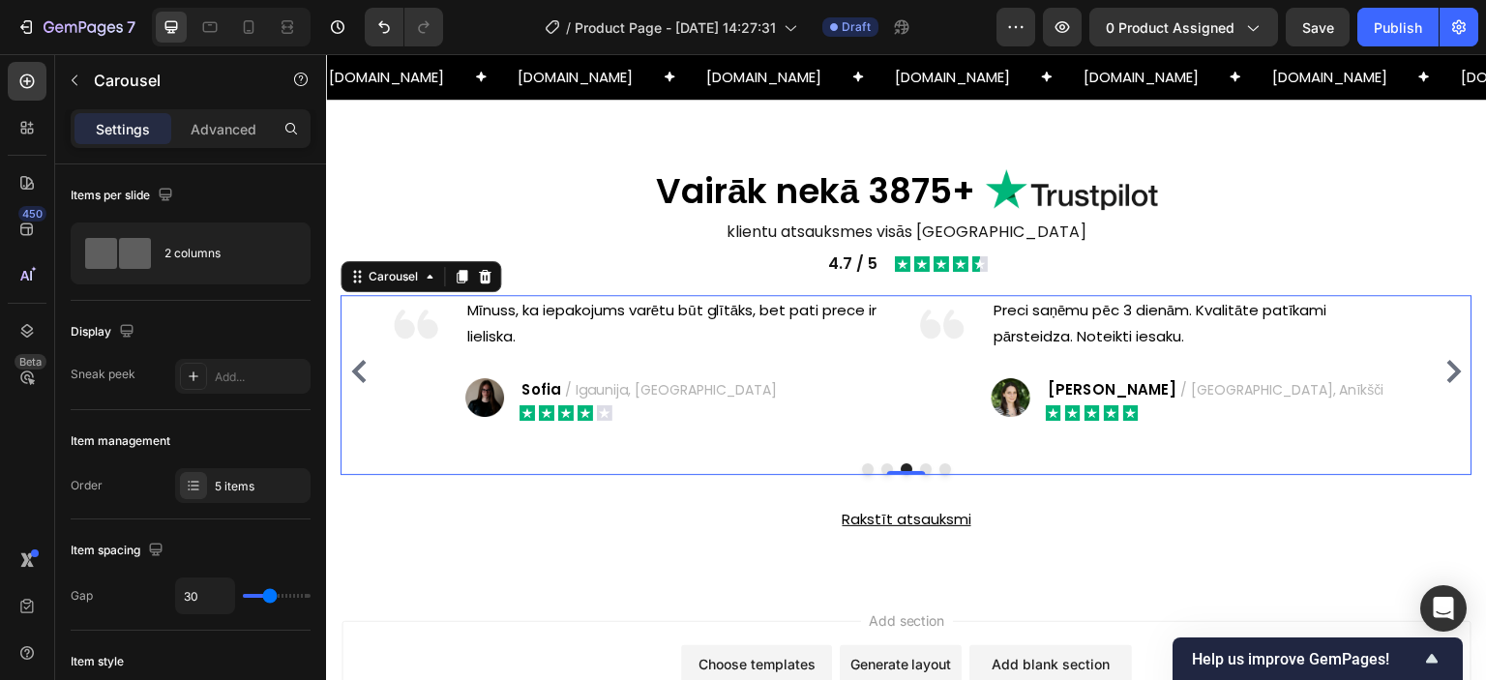
click at [1447, 360] on icon "Carousel Next Arrow" at bounding box center [1454, 371] width 15 height 23
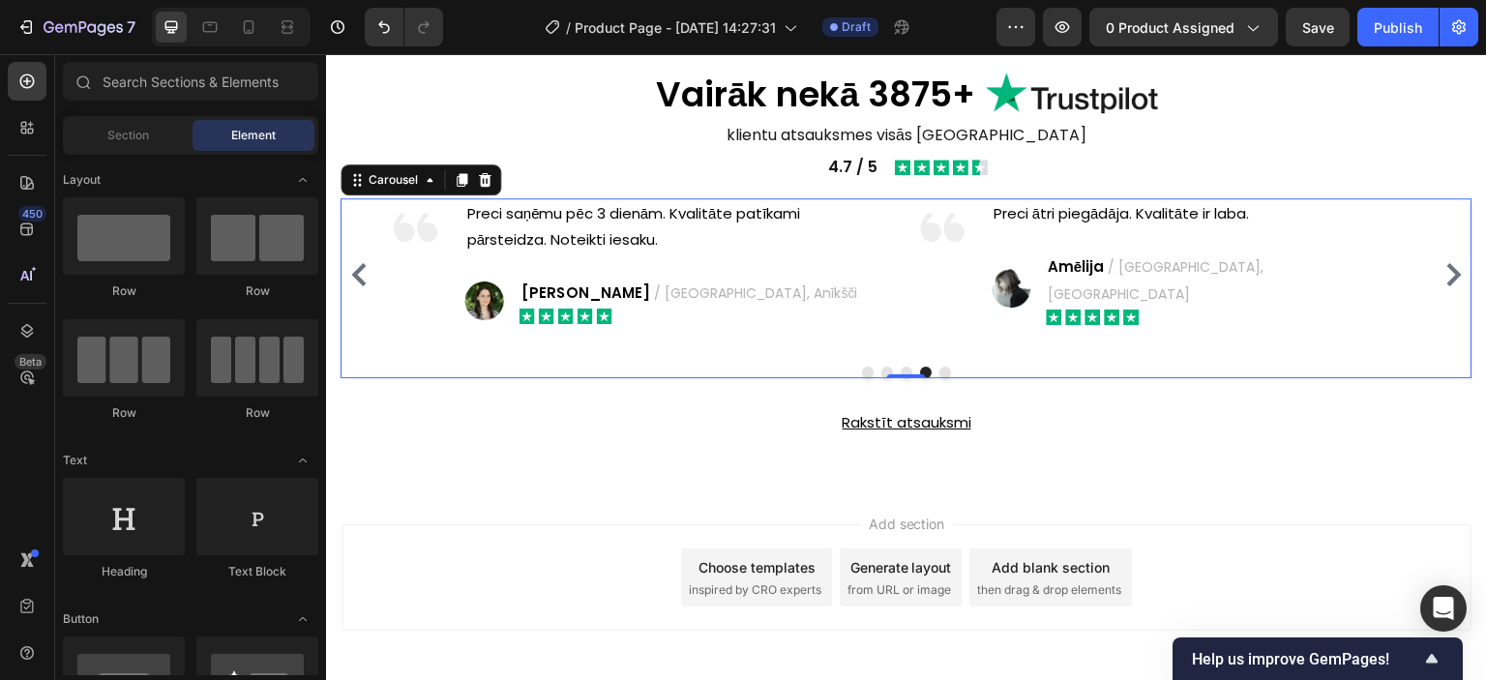
scroll to position [2012, 0]
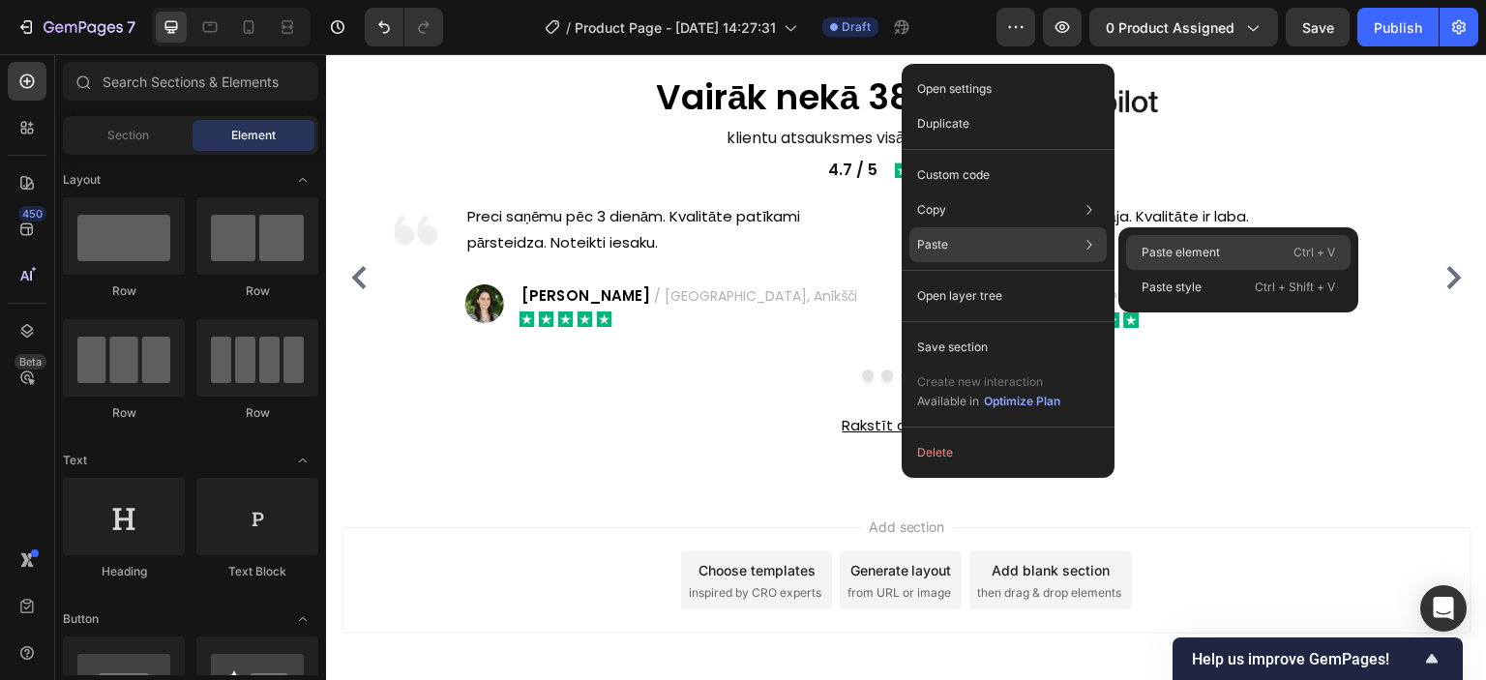
click at [1148, 255] on p "Paste element" at bounding box center [1181, 252] width 78 height 17
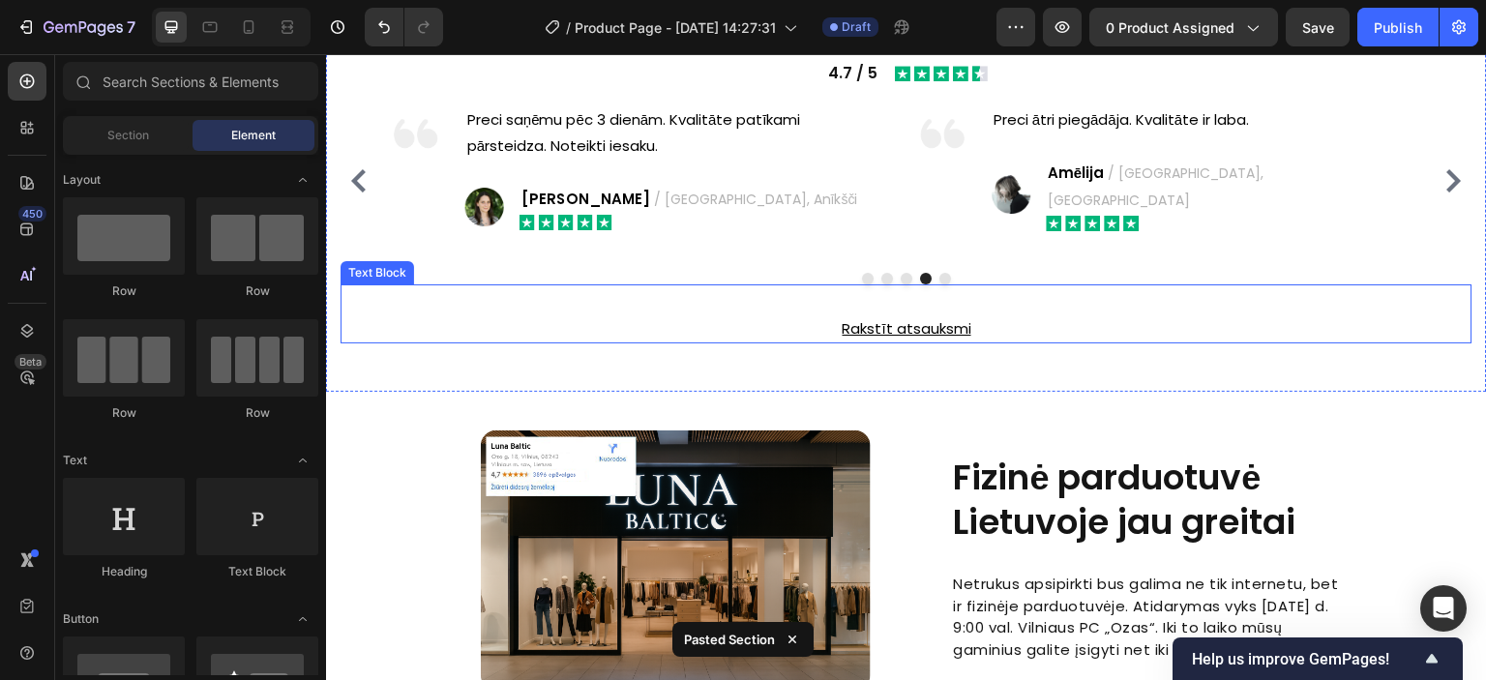
scroll to position [2206, 0]
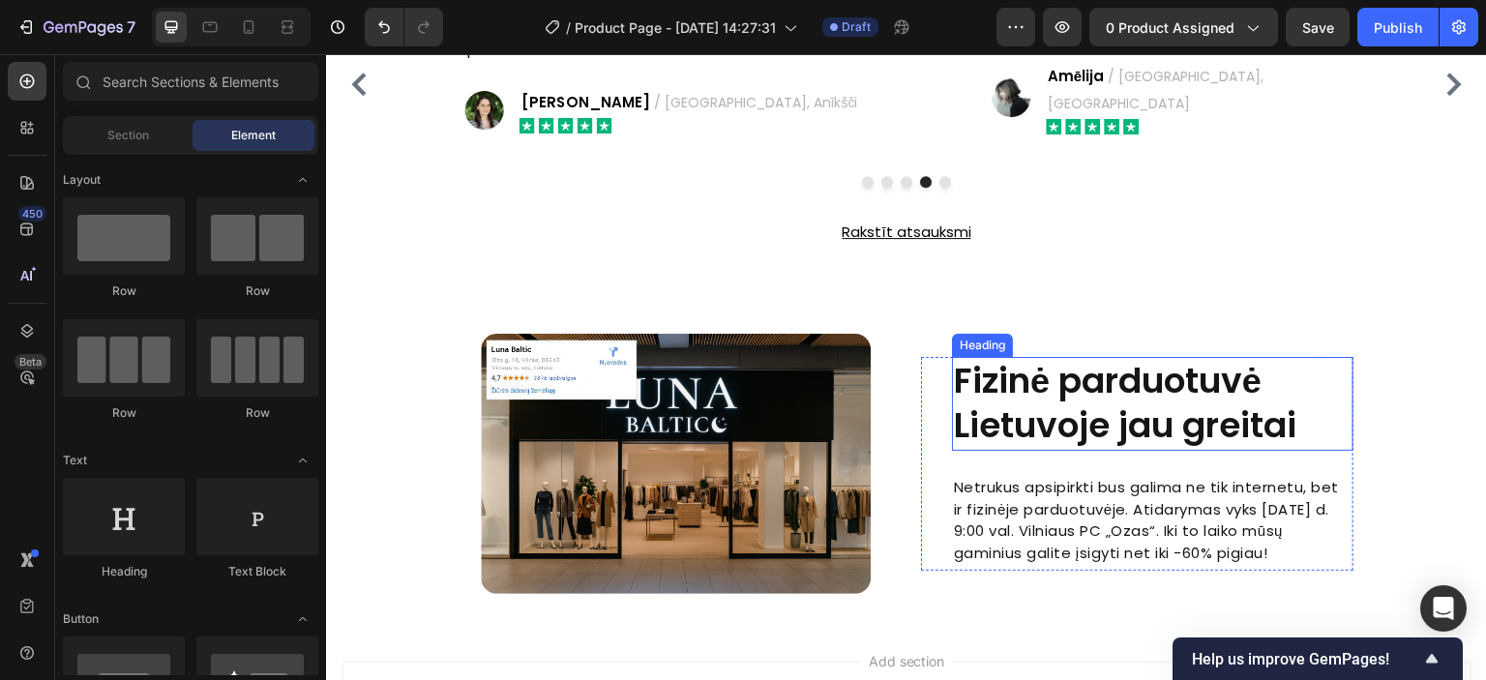
click at [1075, 375] on h2 "Fizinė parduotuvė Lietuvoje jau greitai" at bounding box center [1153, 404] width 402 height 95
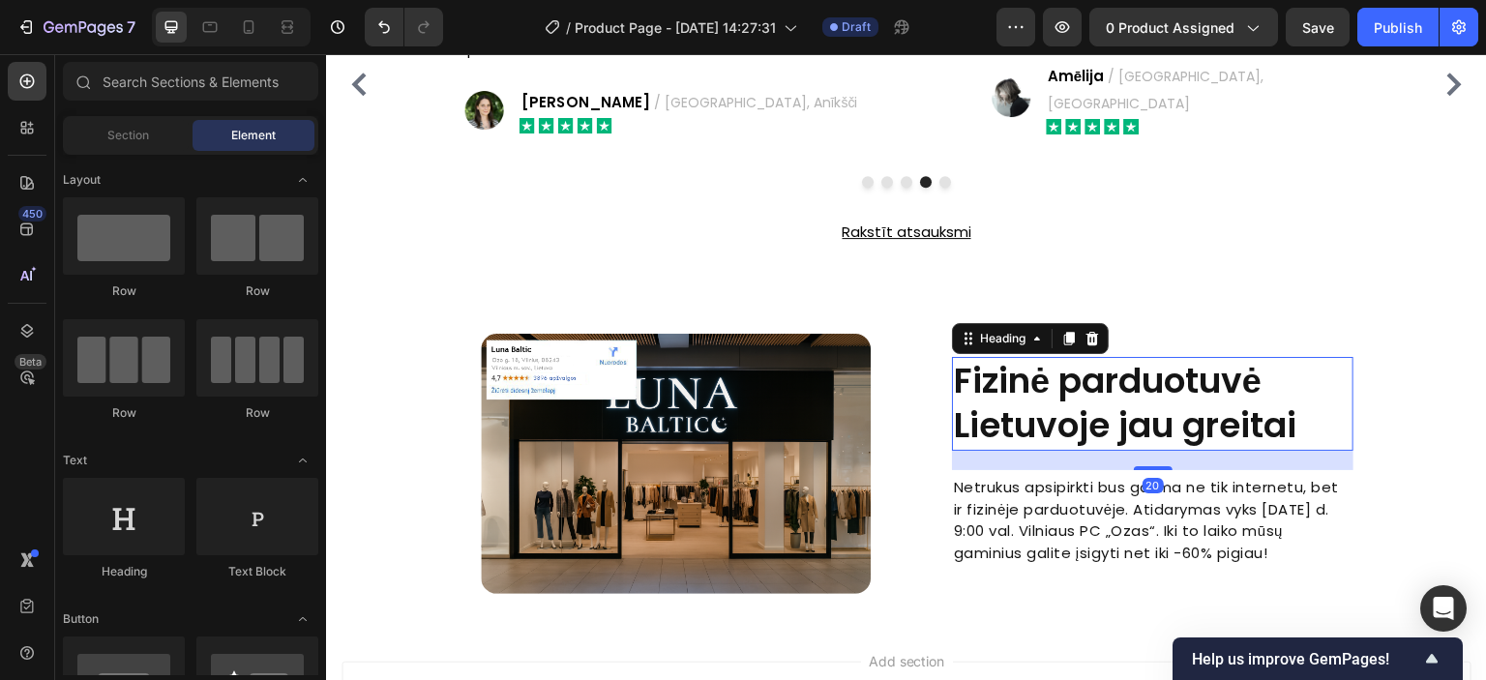
click at [1075, 375] on h2 "Fizinė parduotuvė Lietuvoje jau greitai" at bounding box center [1153, 404] width 402 height 95
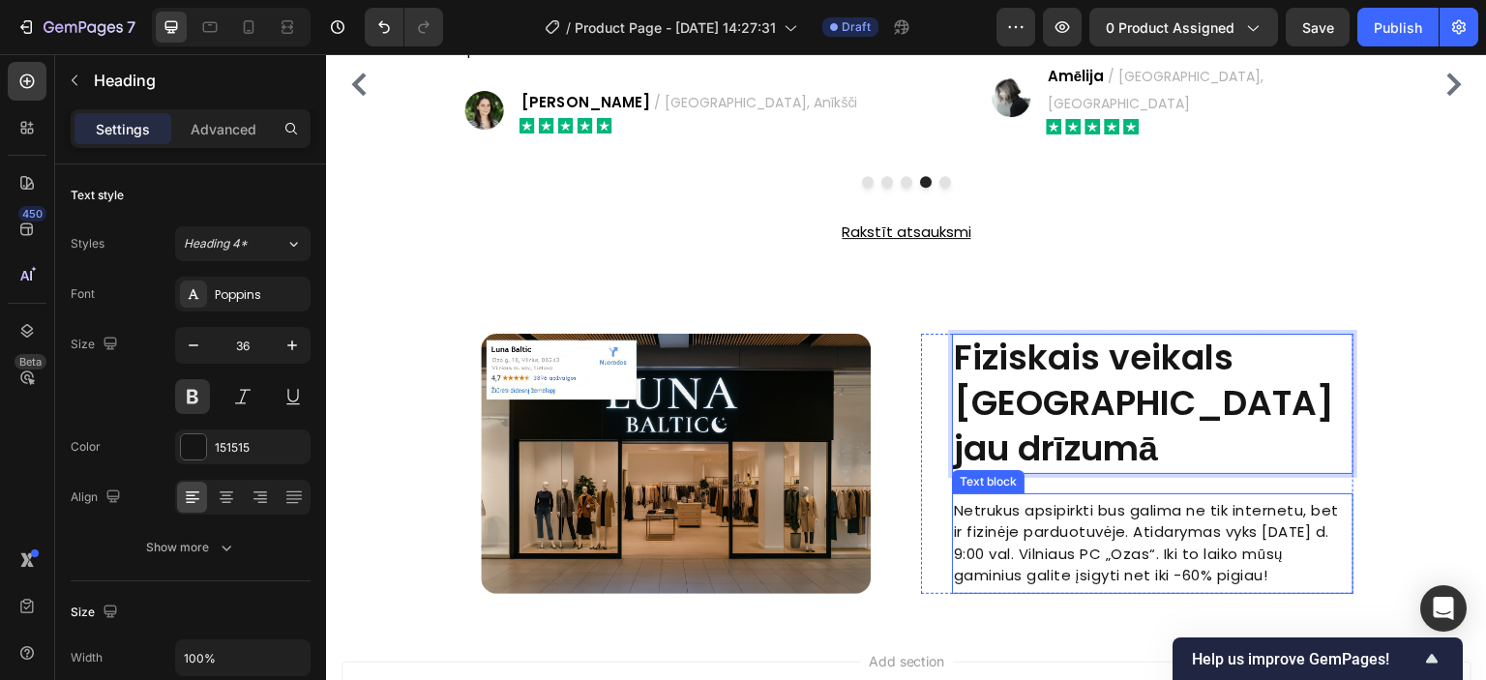
click at [1026, 500] on p "Netrukus apsipirkti bus galima ne tik internetu, bet ir fizinėje parduotuvėje. …" at bounding box center [1153, 543] width 398 height 87
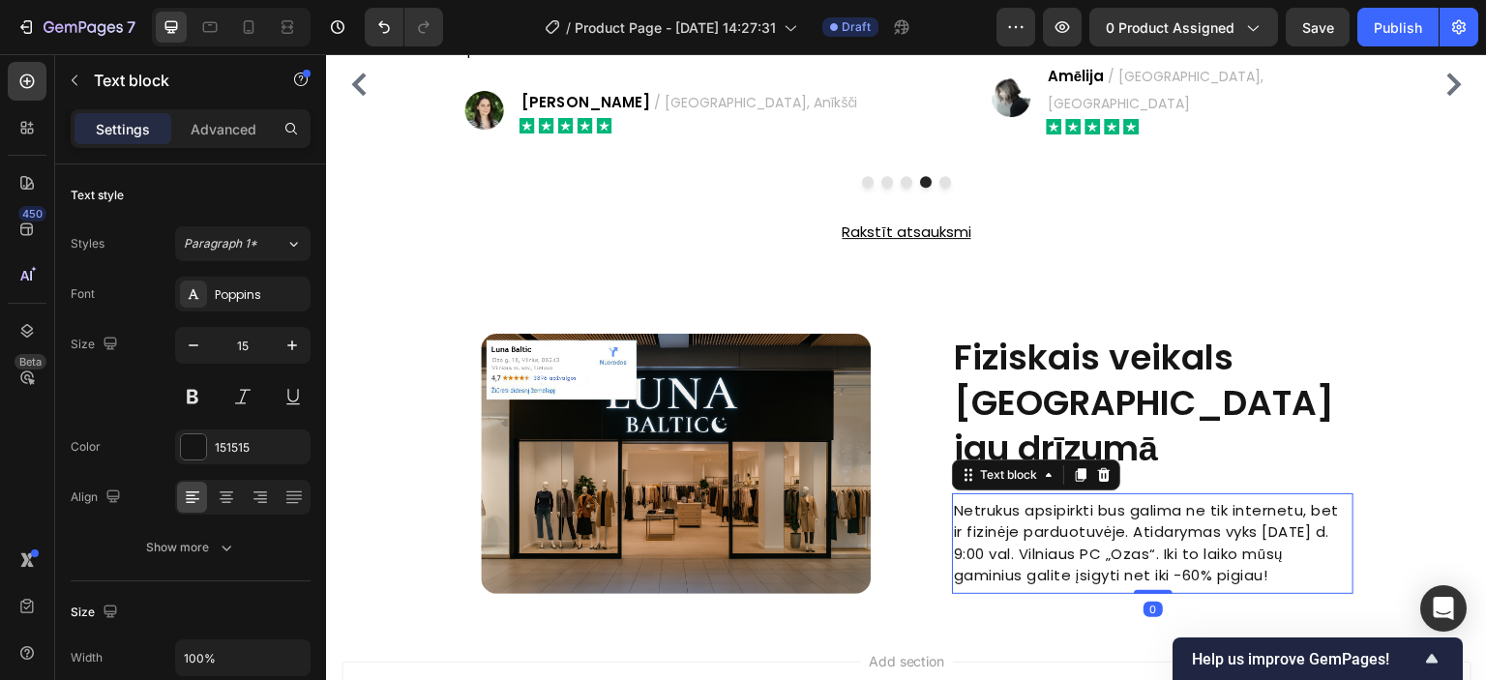
click at [1026, 500] on p "Netrukus apsipirkti bus galima ne tik internetu, bet ir fizinėje parduotuvėje. …" at bounding box center [1153, 543] width 398 height 87
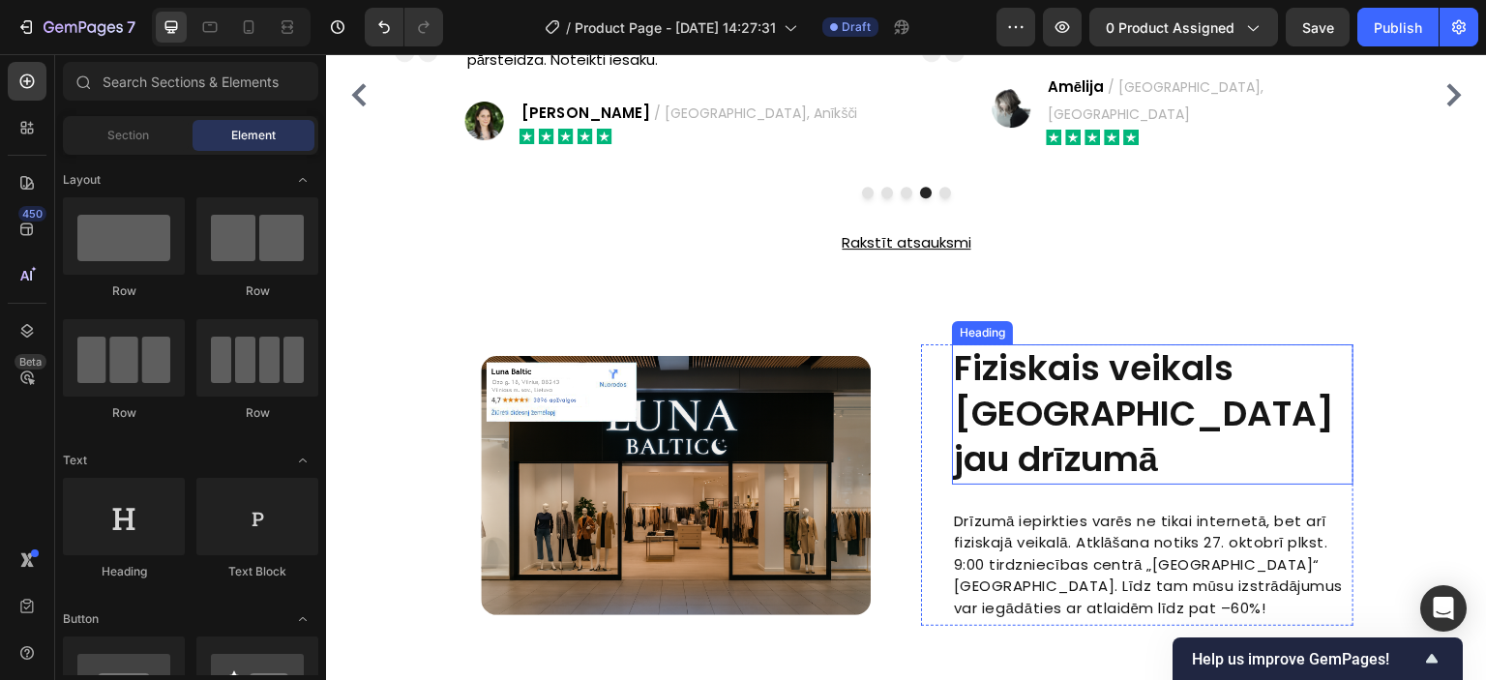
scroll to position [2292, 0]
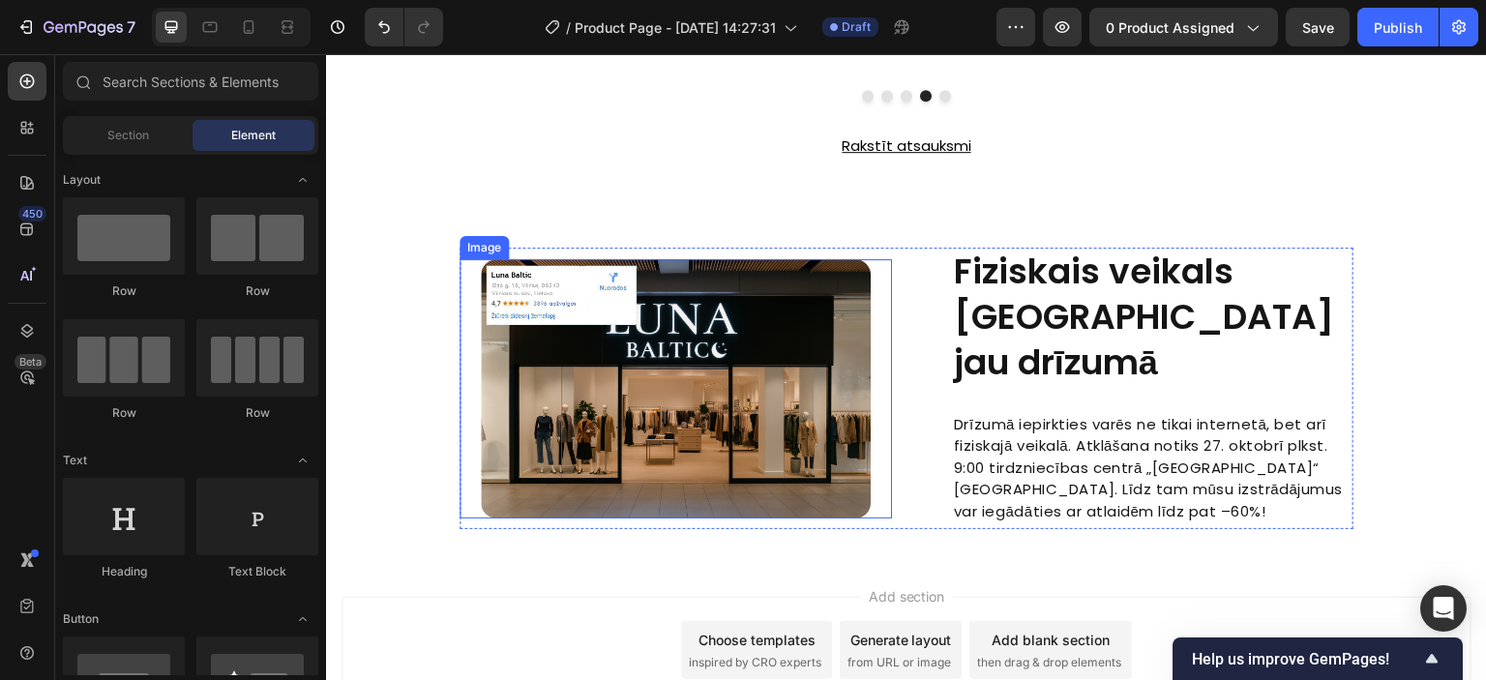
click at [686, 357] on img at bounding box center [675, 388] width 389 height 259
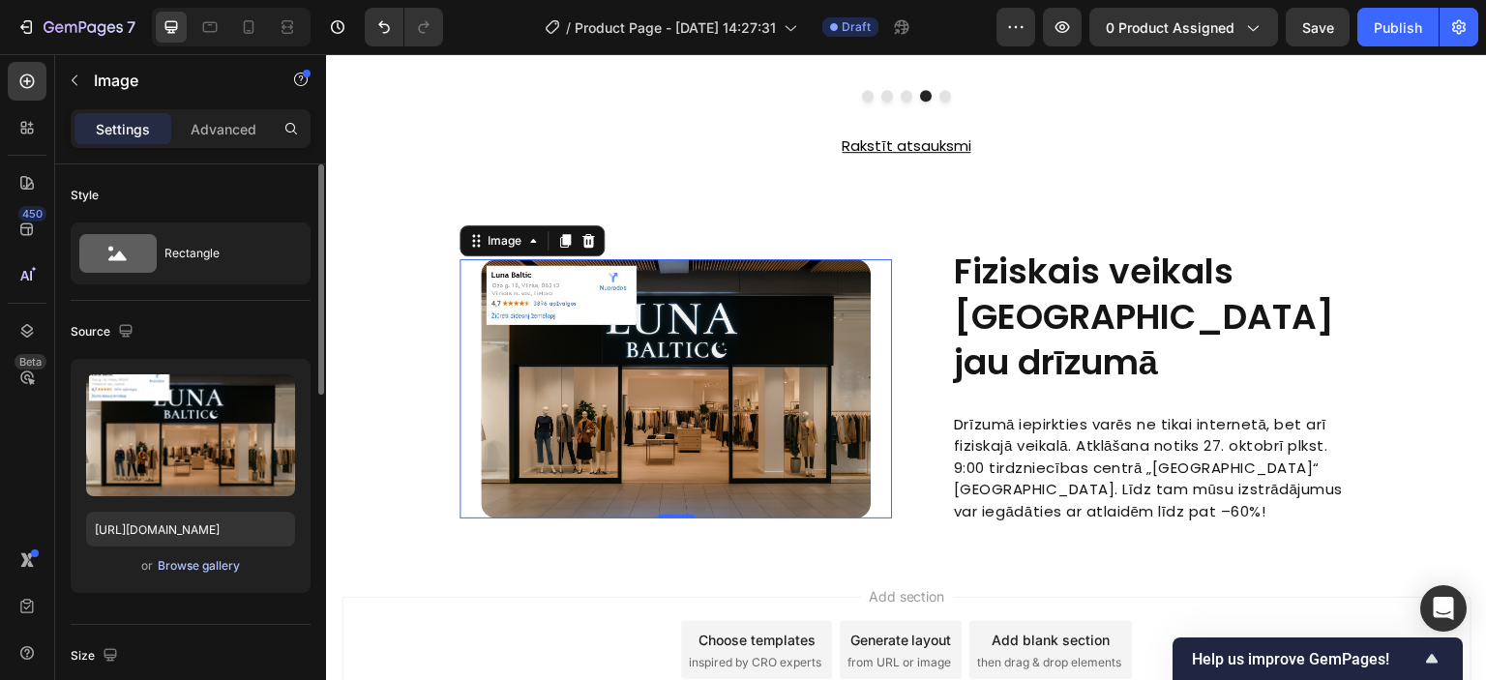
click at [189, 564] on div "Browse gallery" at bounding box center [199, 565] width 82 height 17
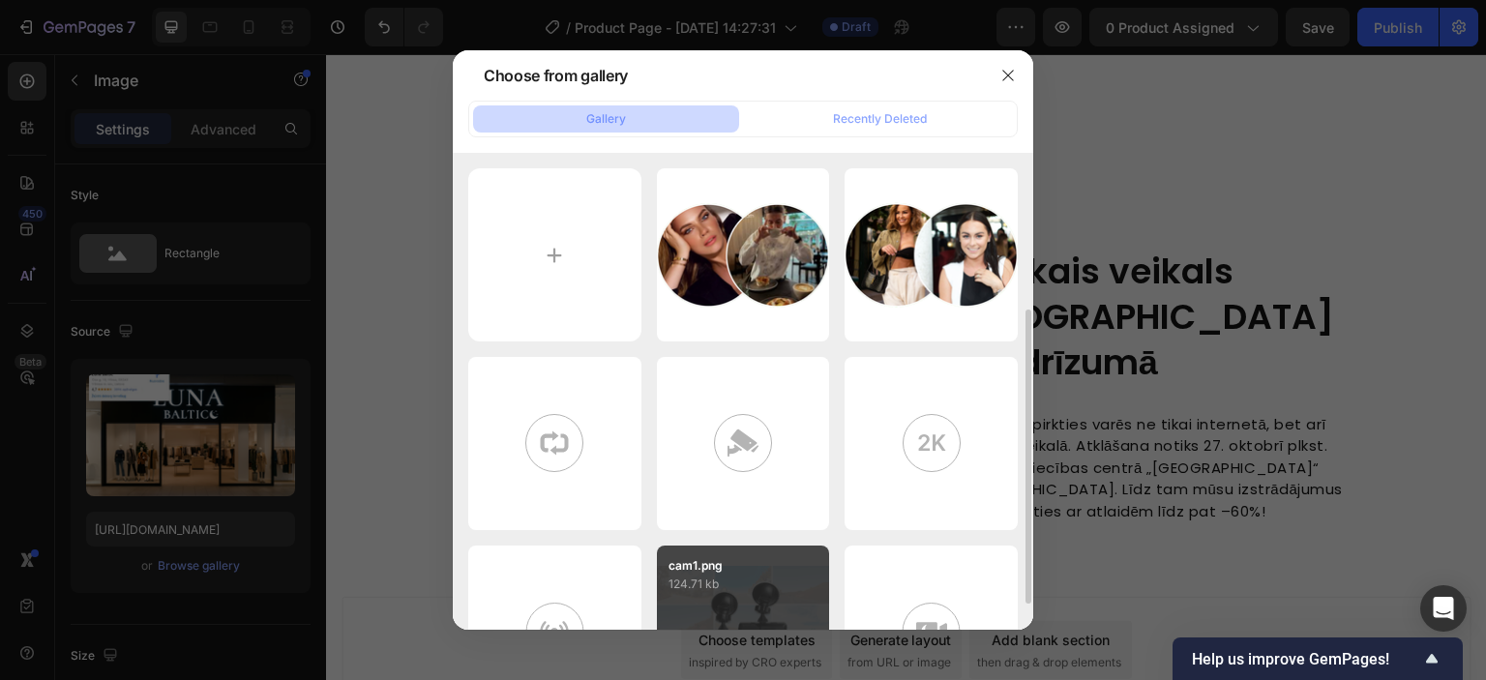
scroll to position [292, 0]
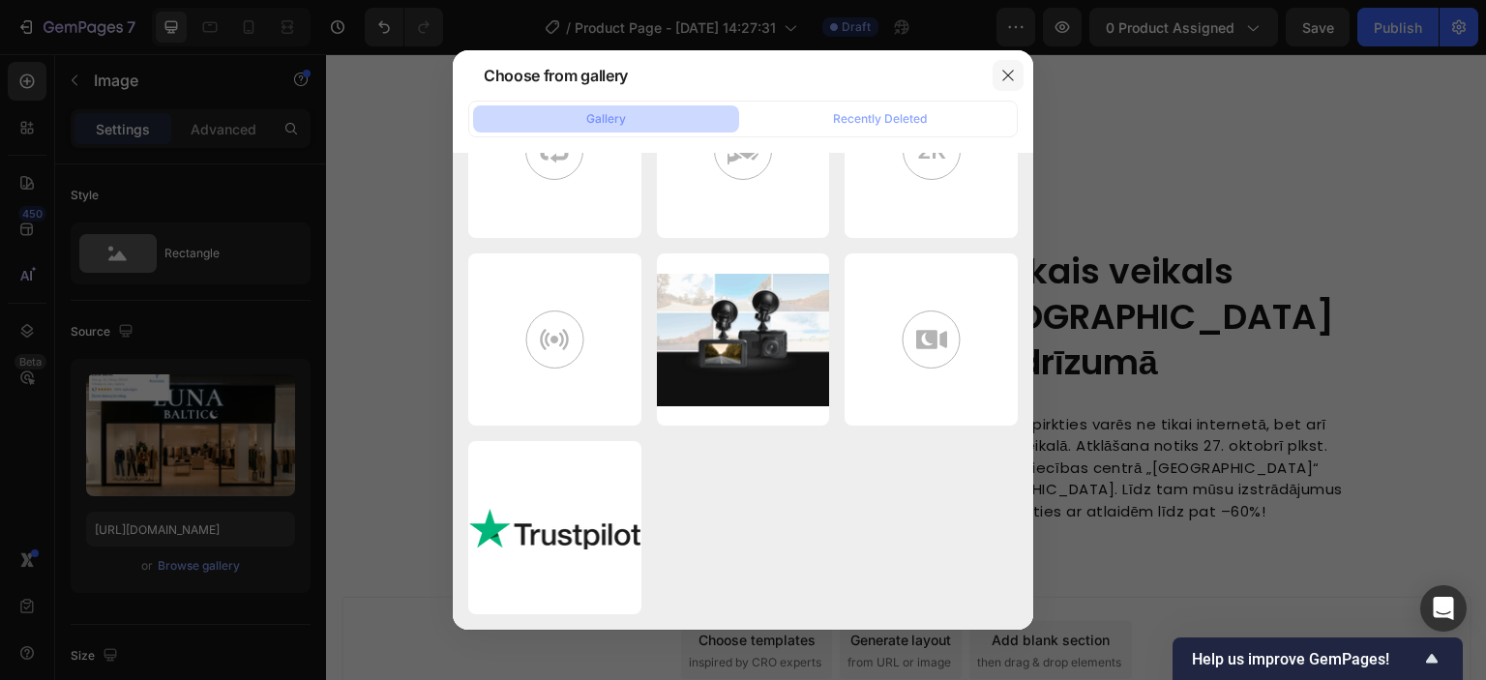
click at [1004, 70] on icon "button" at bounding box center [1007, 75] width 15 height 15
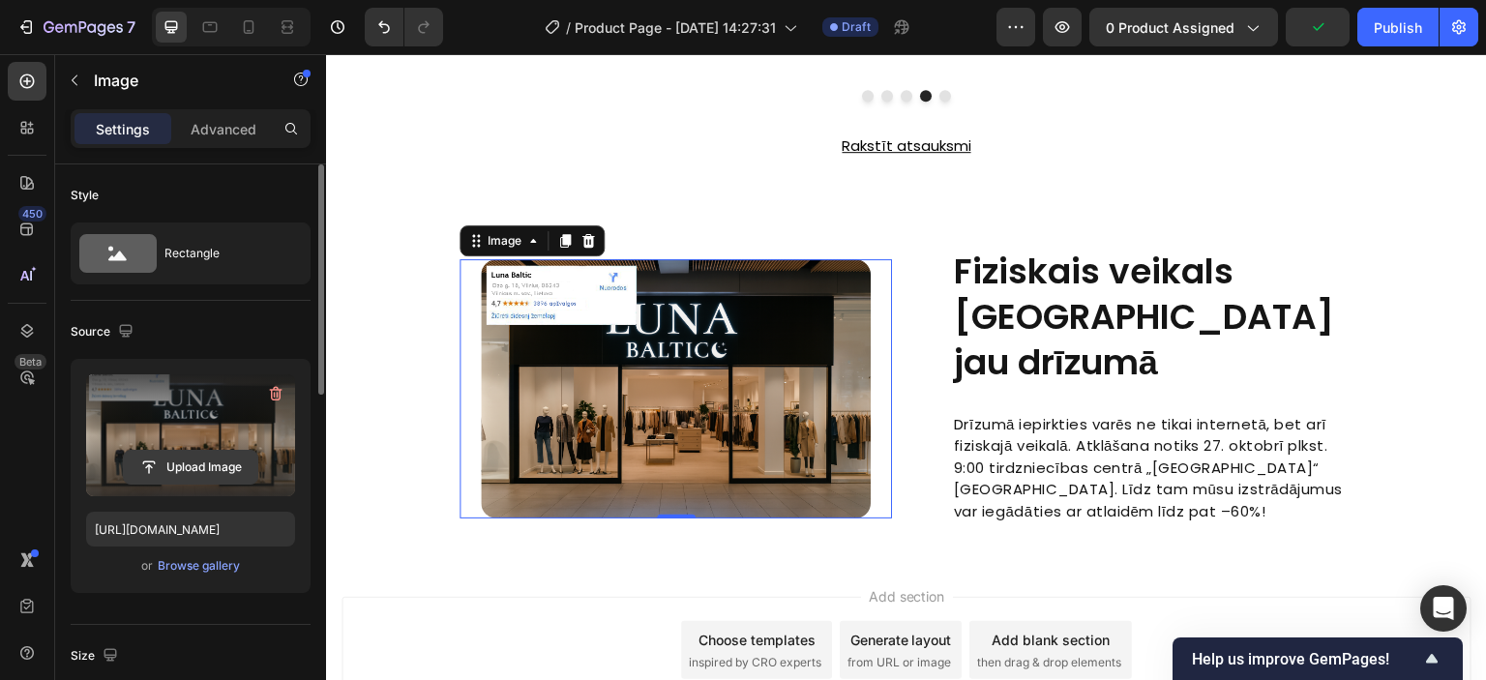
click at [194, 475] on input "file" at bounding box center [191, 467] width 134 height 33
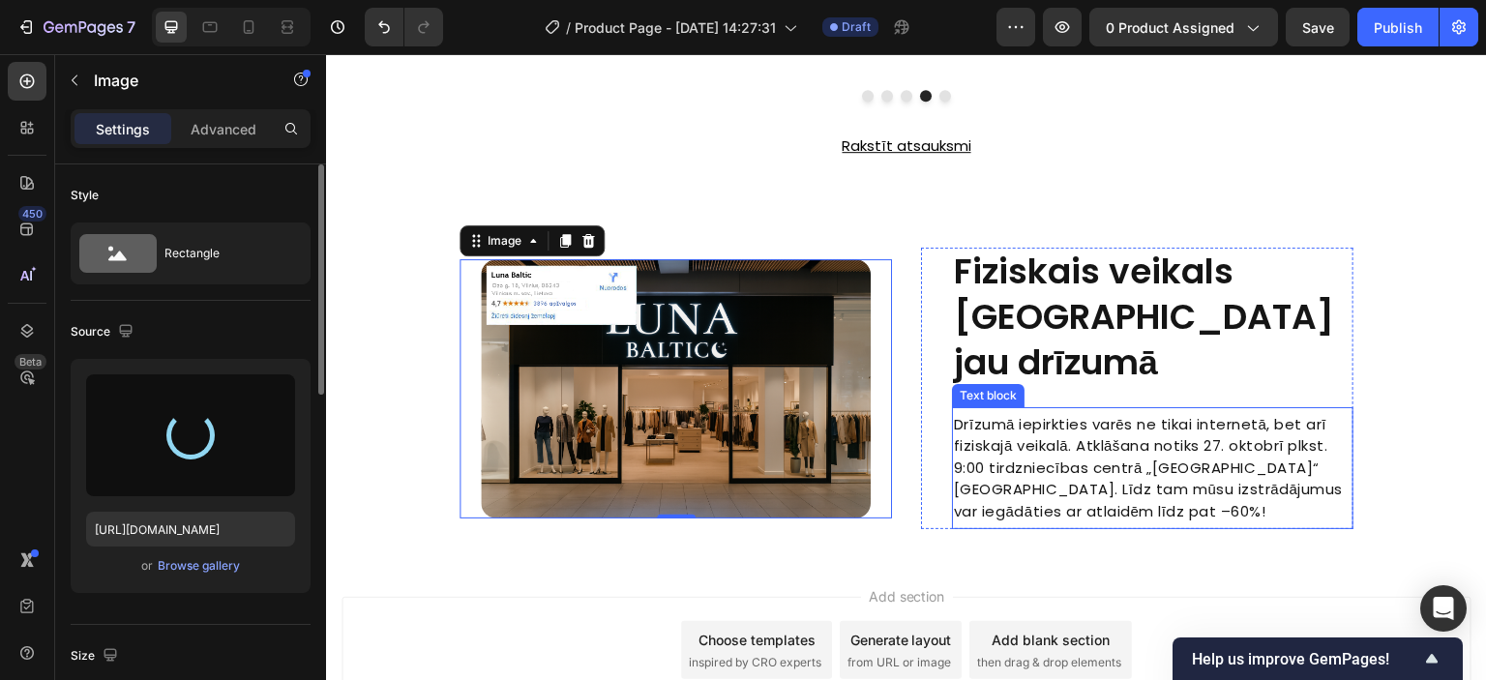
type input "[URL][DOMAIN_NAME]"
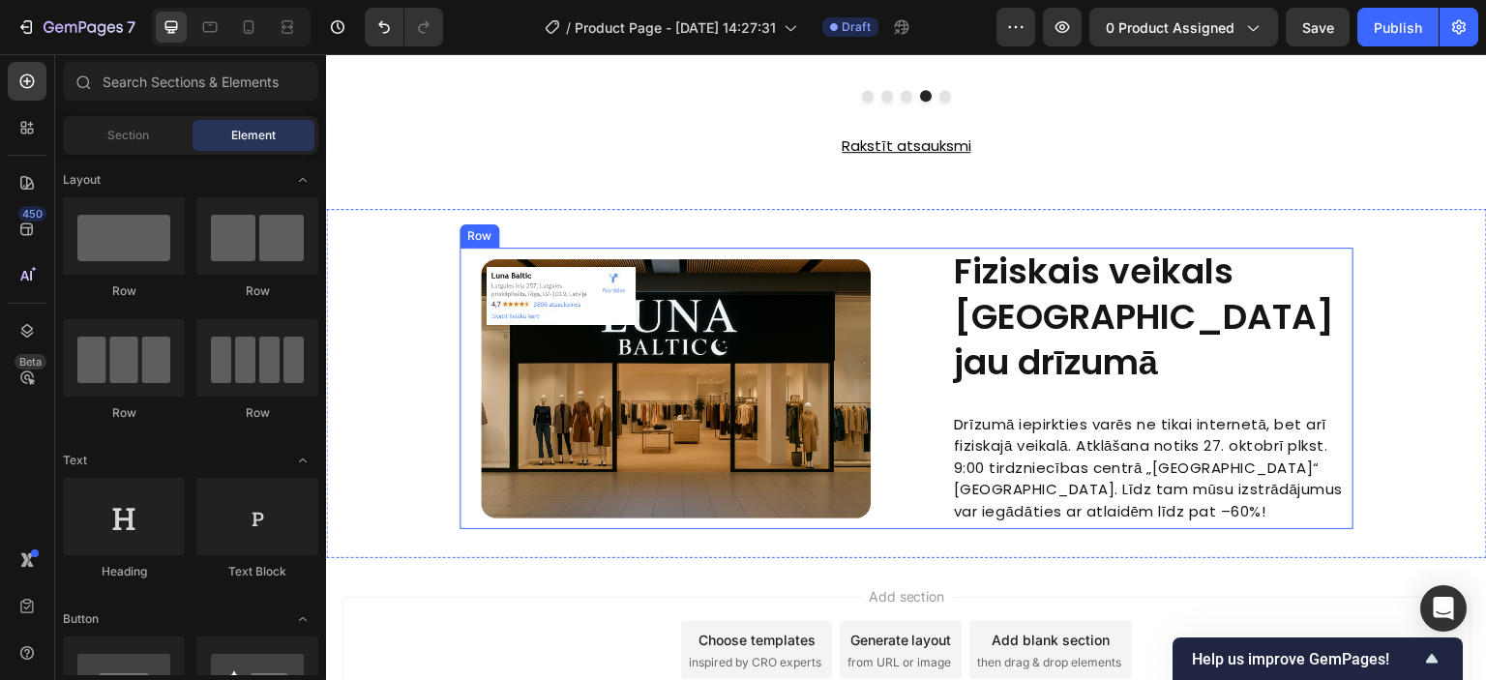
scroll to position [2389, 0]
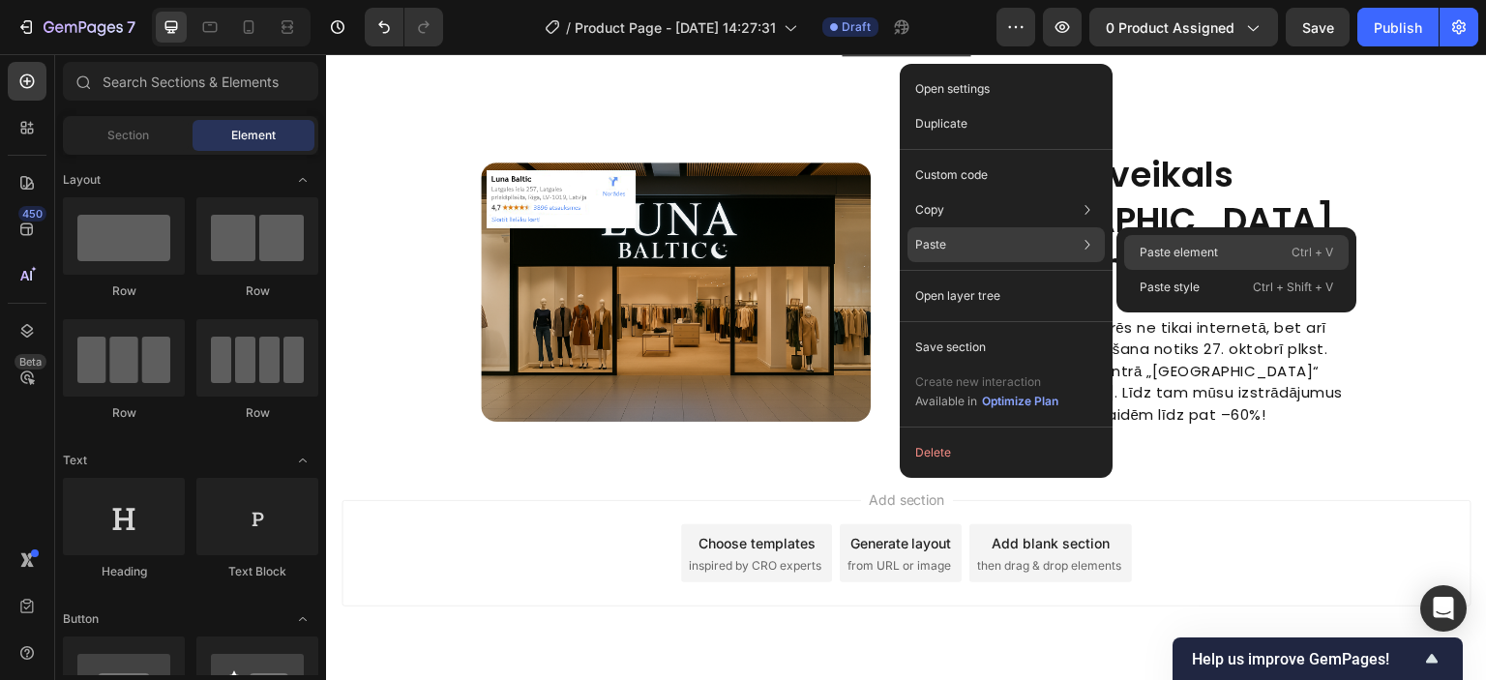
click at [1144, 248] on p "Paste element" at bounding box center [1179, 252] width 78 height 17
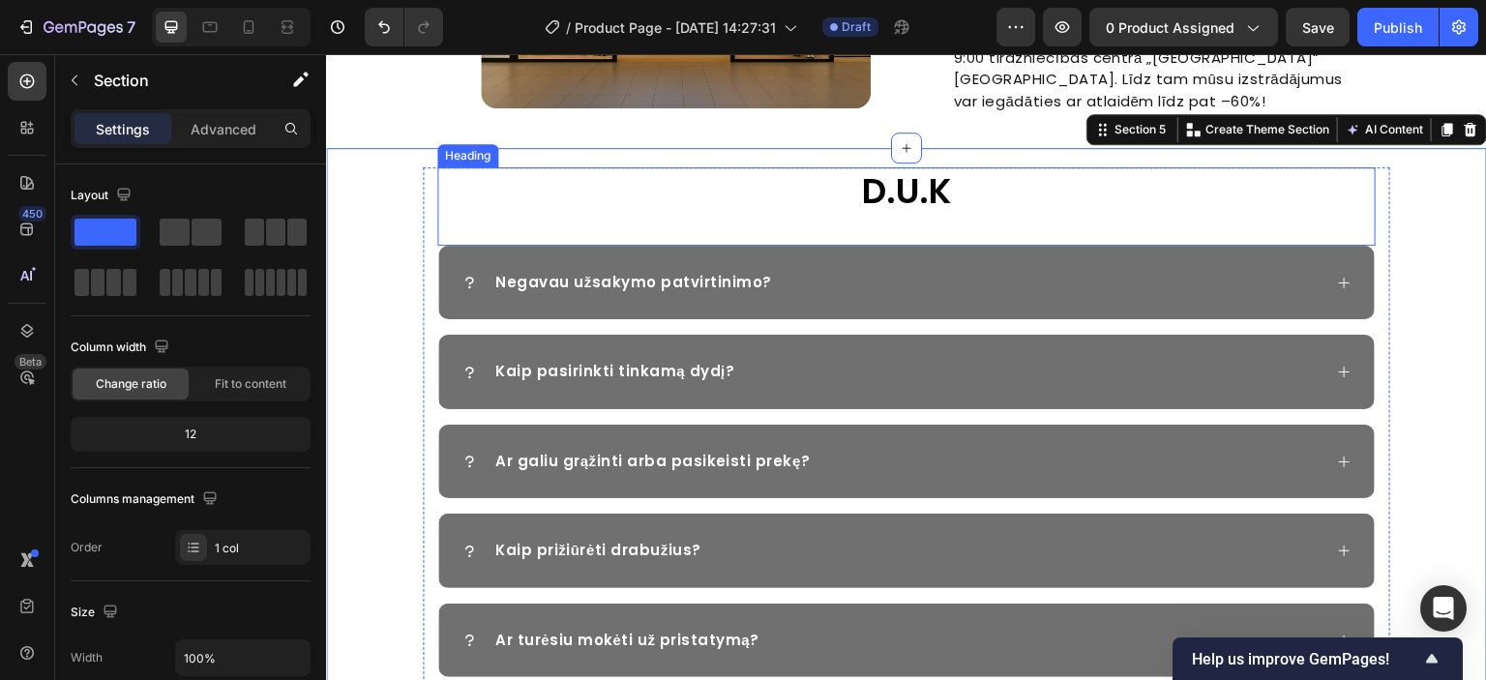
scroll to position [2482, 0]
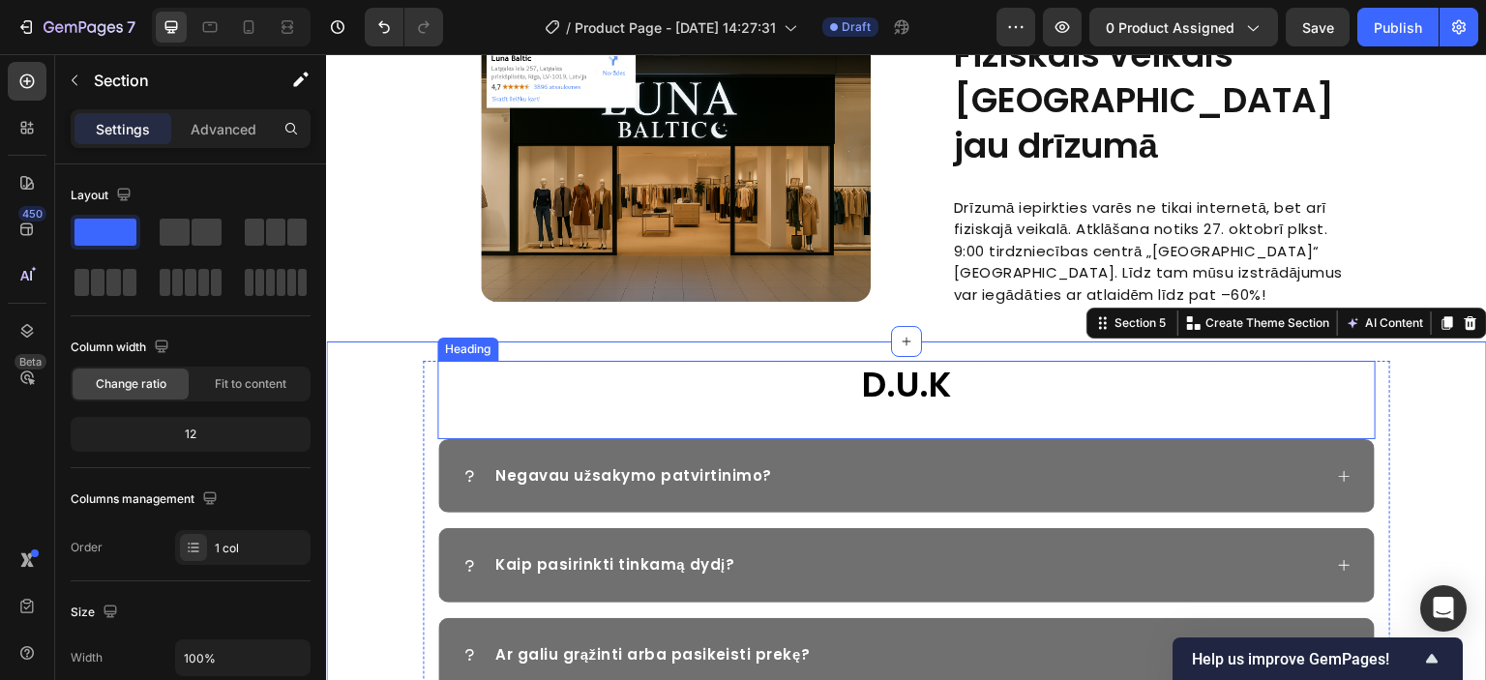
click at [889, 363] on h2 "D.U.K" at bounding box center [906, 385] width 939 height 49
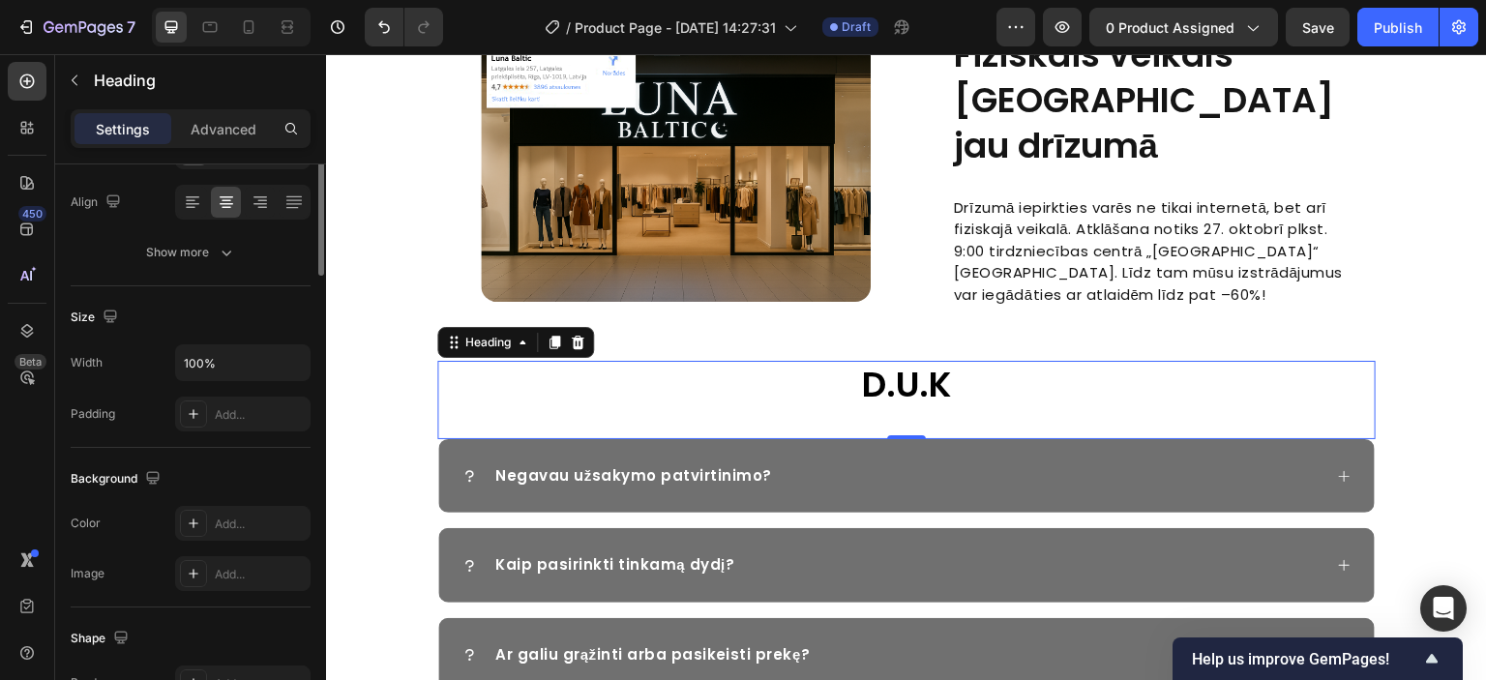
scroll to position [0, 0]
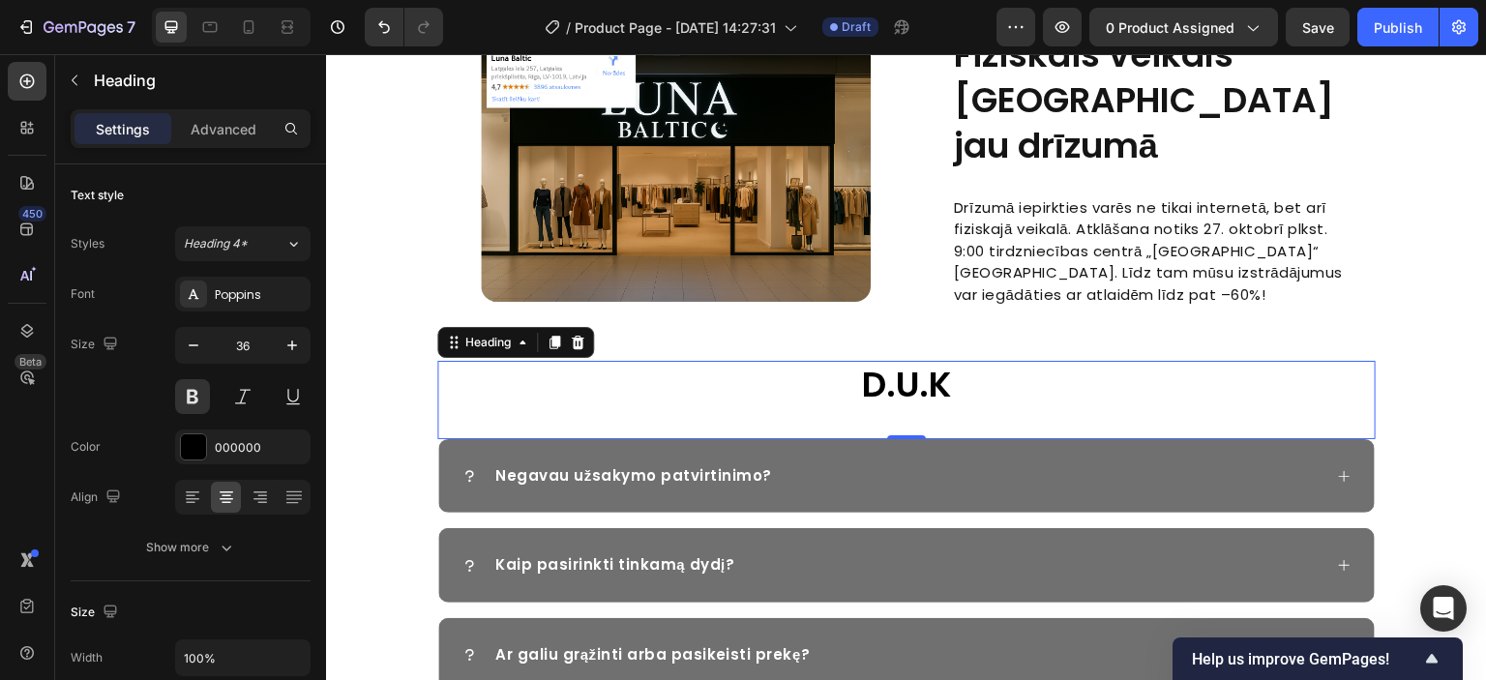
click at [879, 368] on h2 "D.U.K" at bounding box center [906, 385] width 939 height 49
click at [901, 363] on p "D.U.K" at bounding box center [906, 385] width 935 height 45
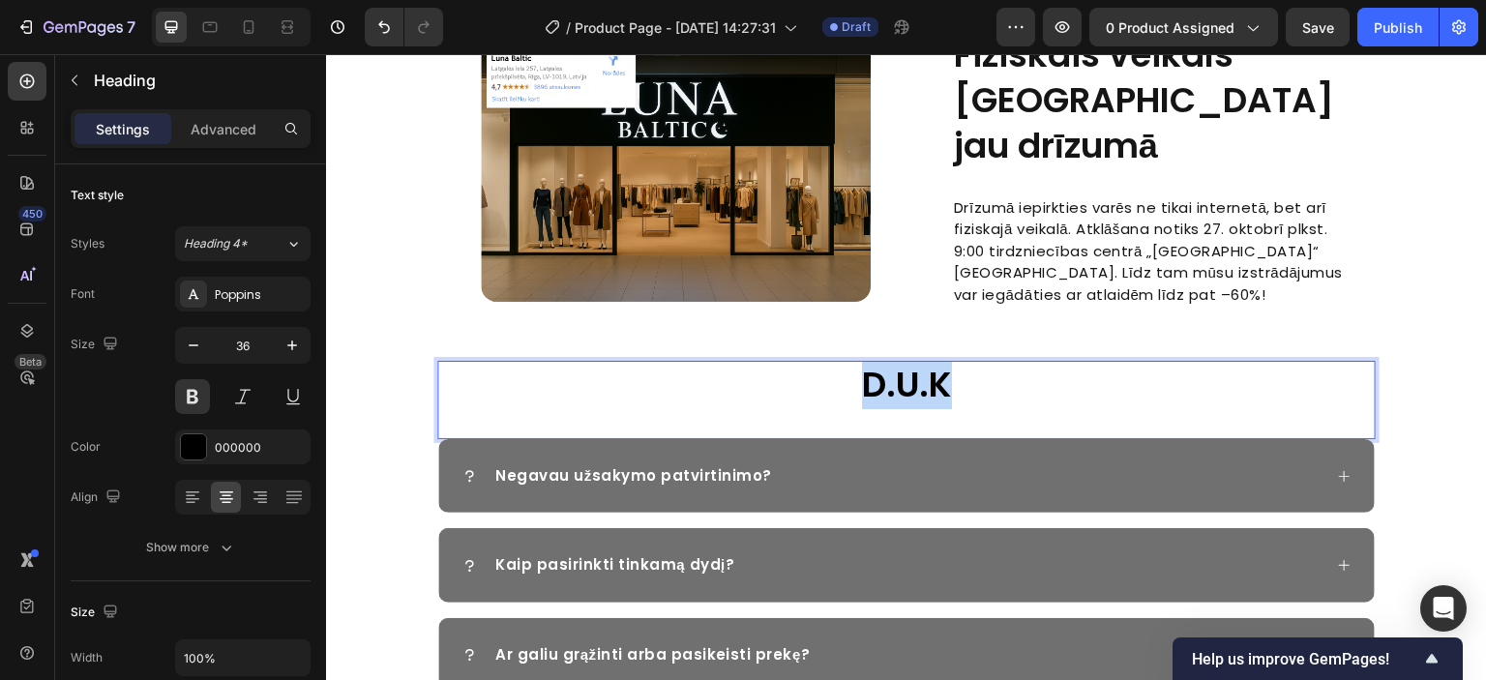
drag, startPoint x: 942, startPoint y: 360, endPoint x: 864, endPoint y: 362, distance: 78.4
click at [864, 363] on p "D.U.K" at bounding box center [906, 385] width 935 height 45
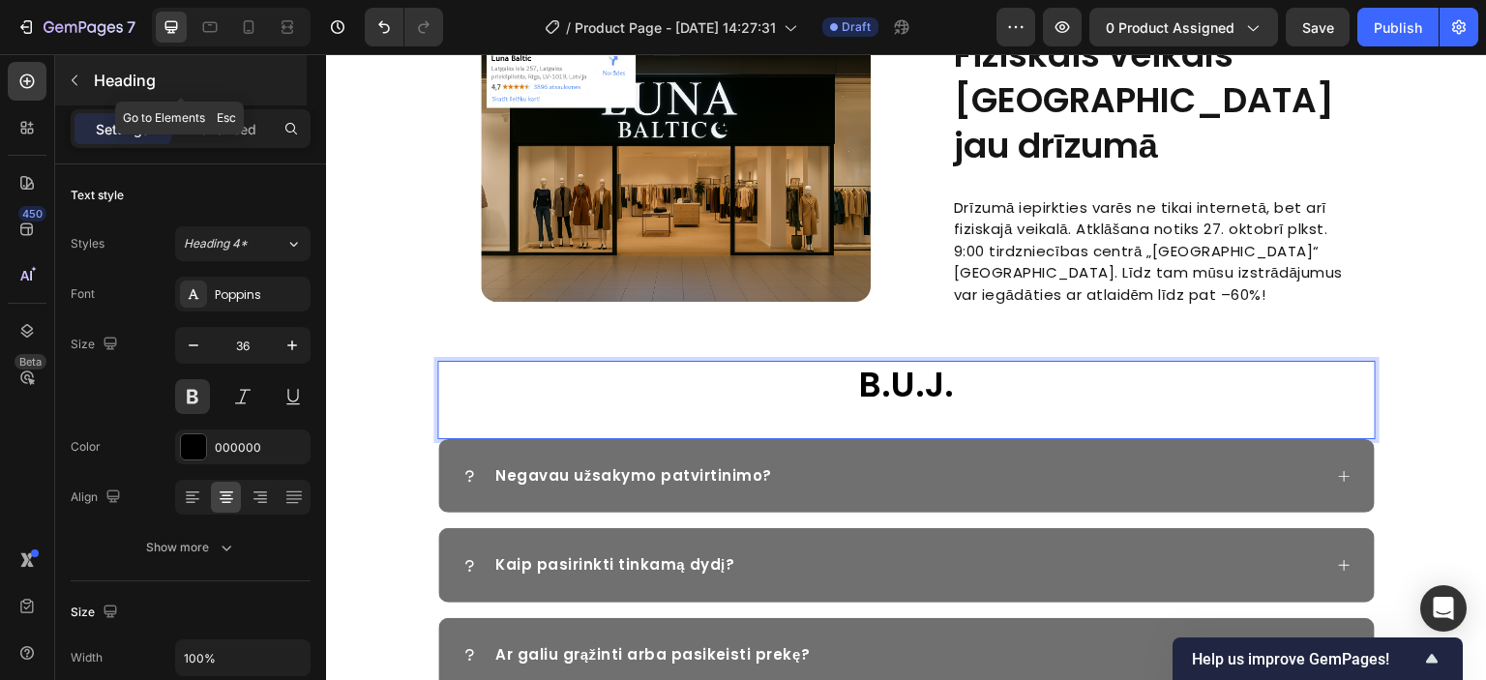
click at [70, 75] on icon "button" at bounding box center [74, 80] width 15 height 15
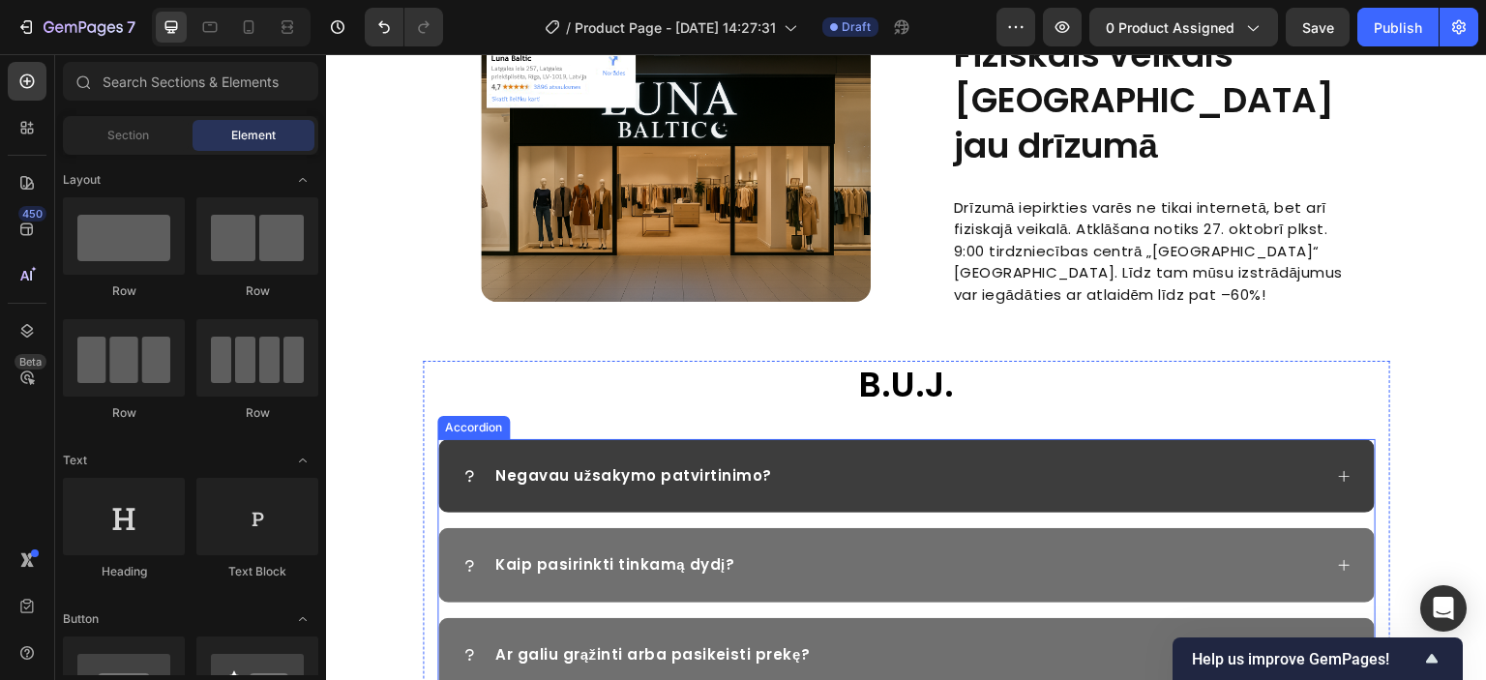
click at [669, 465] on p "Negavau užsakymo patvirtinimo?" at bounding box center [633, 476] width 277 height 22
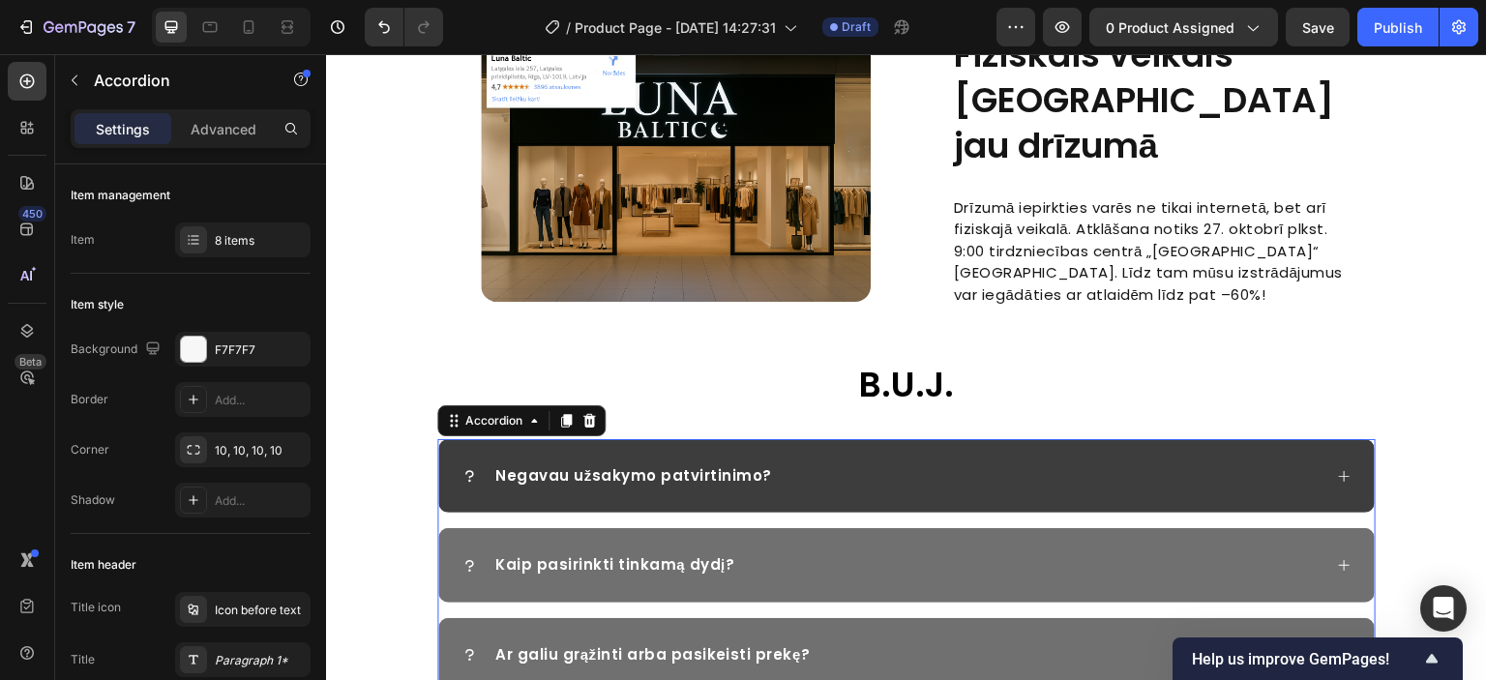
click at [685, 465] on p "Negavau užsakymo patvirtinimo?" at bounding box center [633, 476] width 277 height 22
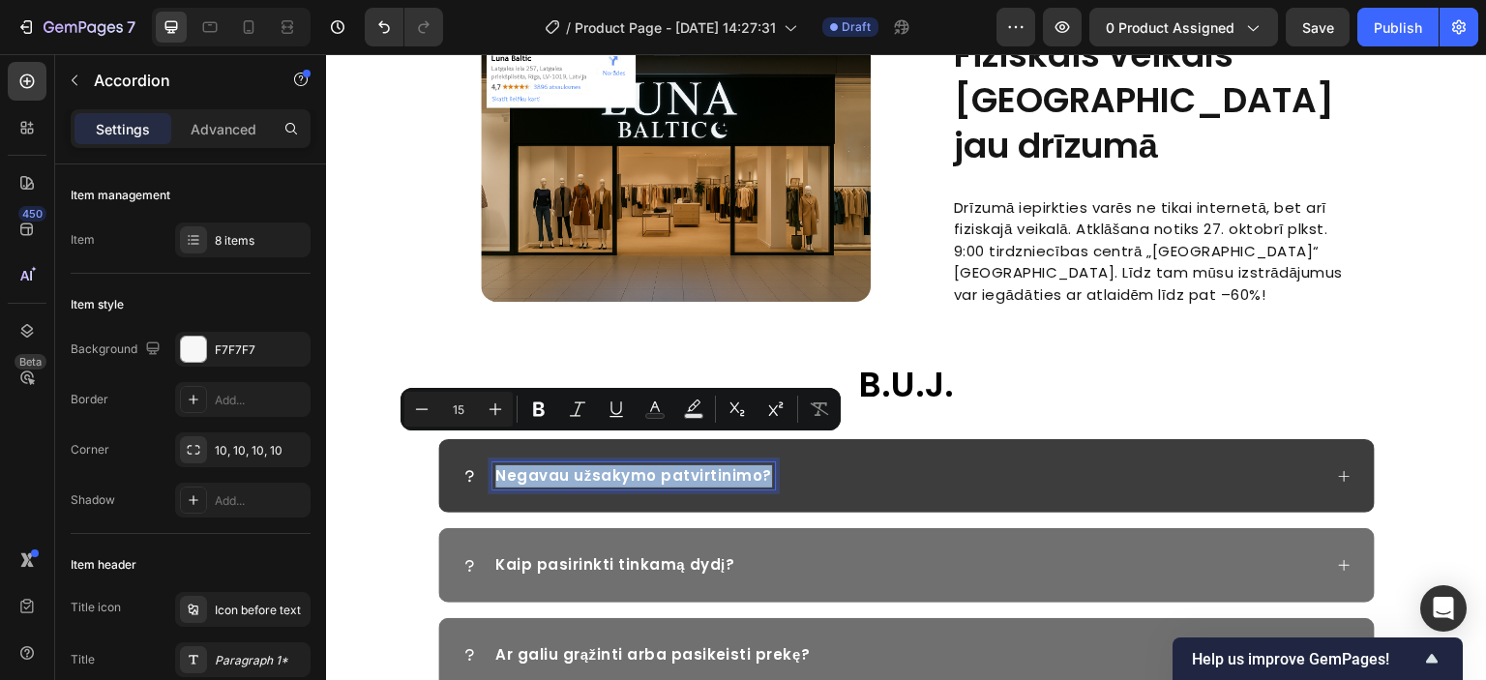
click at [595, 465] on p "Negavau užsakymo patvirtinimo?" at bounding box center [633, 476] width 277 height 22
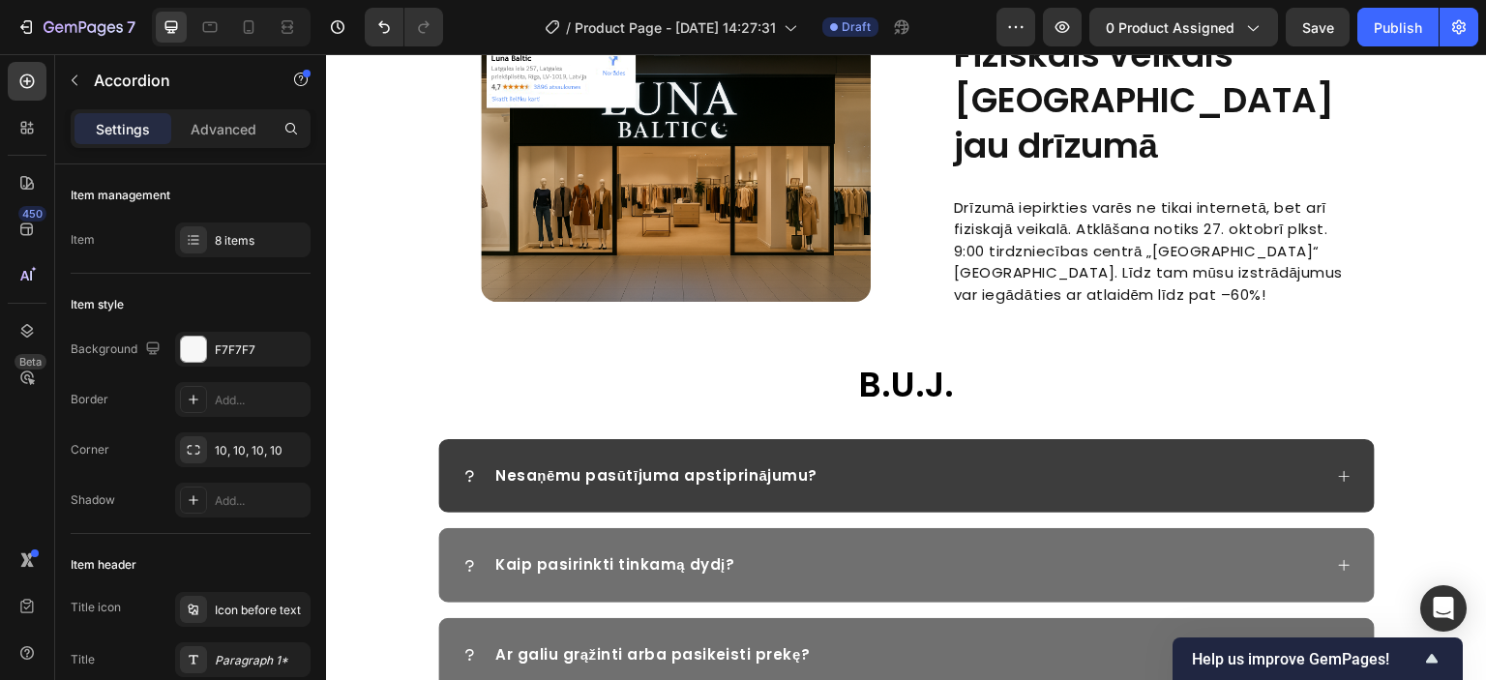
click at [1337, 469] on icon at bounding box center [1344, 476] width 15 height 15
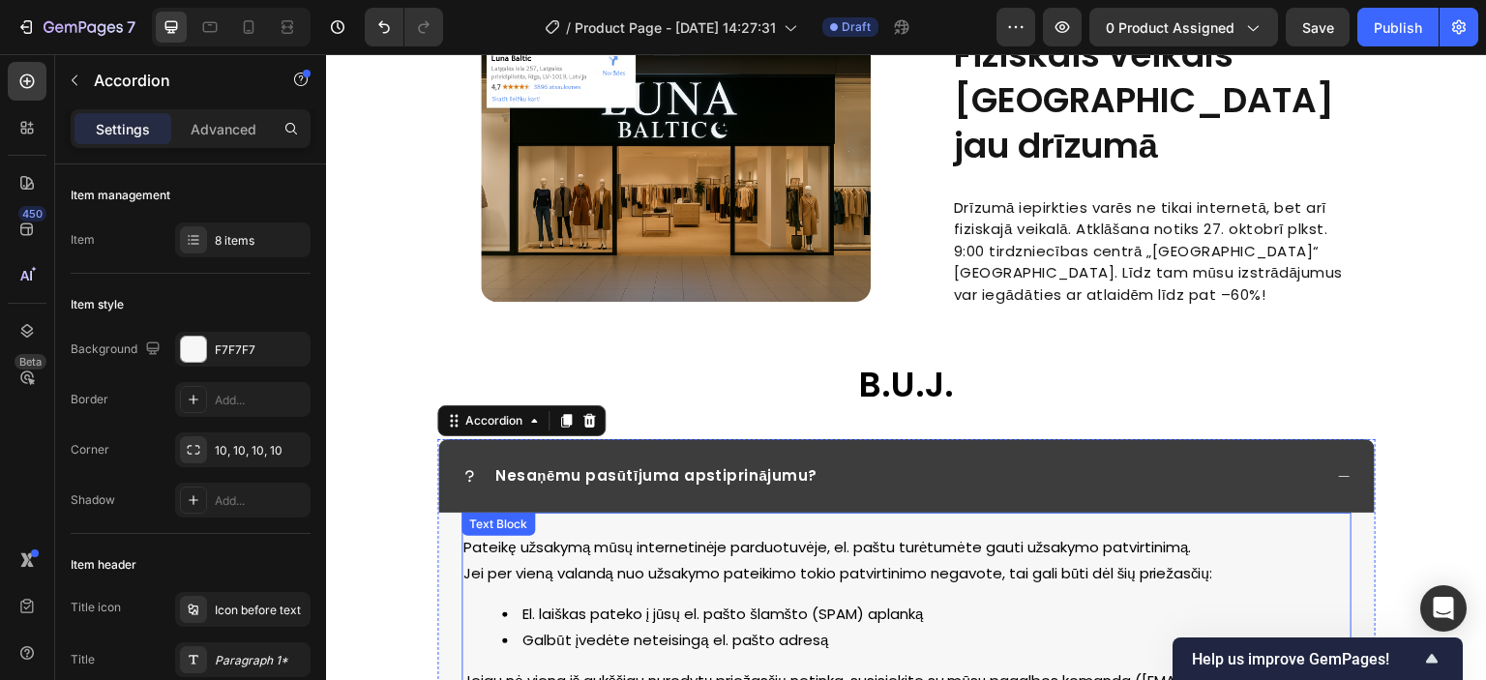
scroll to position [2579, 0]
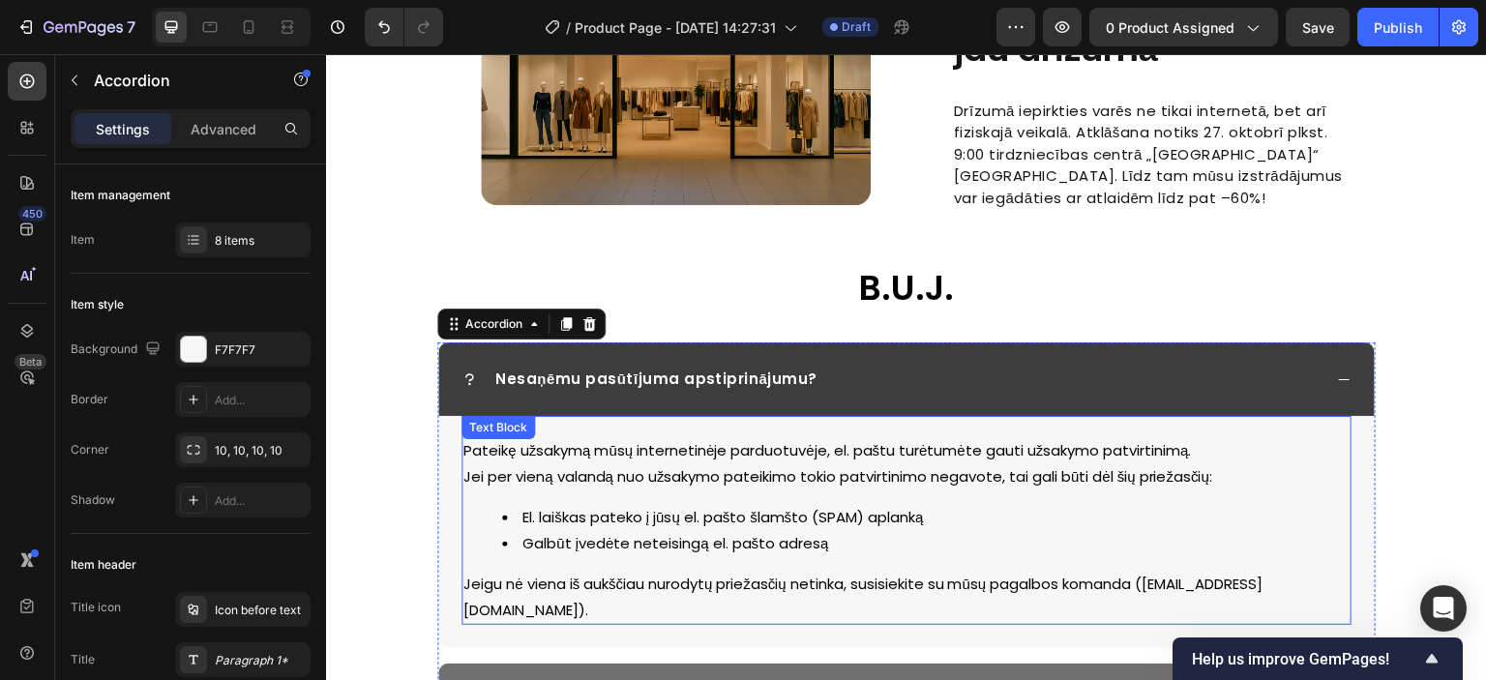
click at [623, 437] on p "Pateikę užsakymą mūsų internetinėje parduotuvėje, el. paštu turėtumėte gauti už…" at bounding box center [906, 450] width 886 height 26
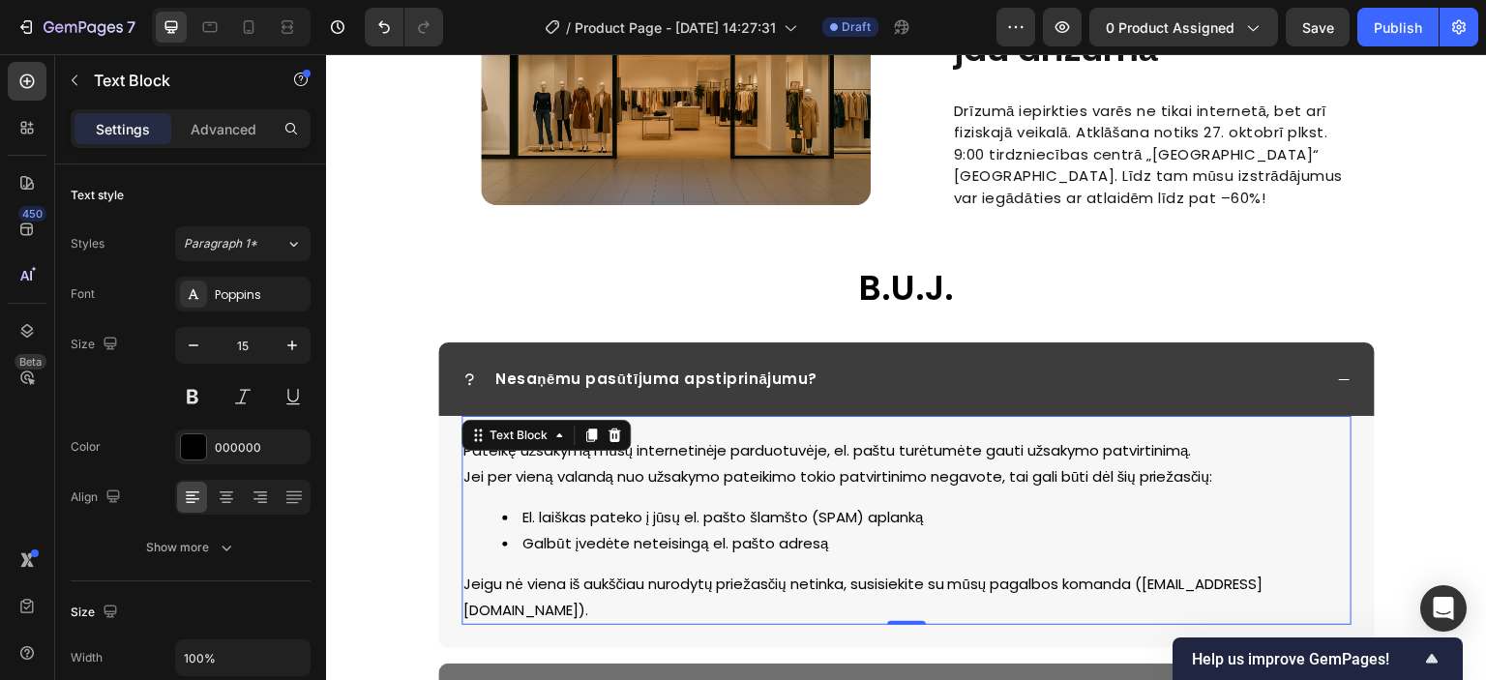
click at [653, 463] on p "Jei per vieną valandą nuo užsakymo pateikimo tokio patvirtinimo negavote, tai g…" at bounding box center [906, 476] width 886 height 26
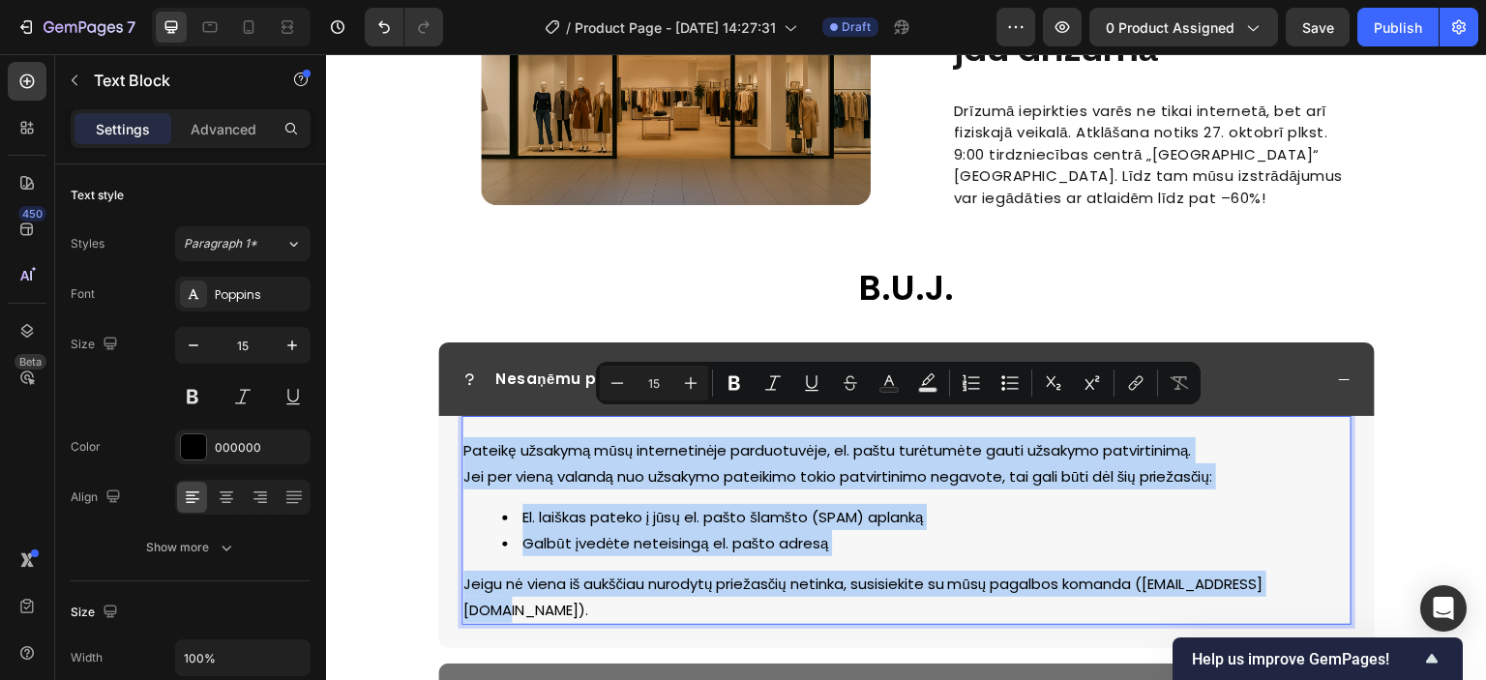
click at [627, 504] on li "El. laiškas pateko į jūsų el. pašto šlamšto (SPAM) aplanką" at bounding box center [926, 517] width 848 height 26
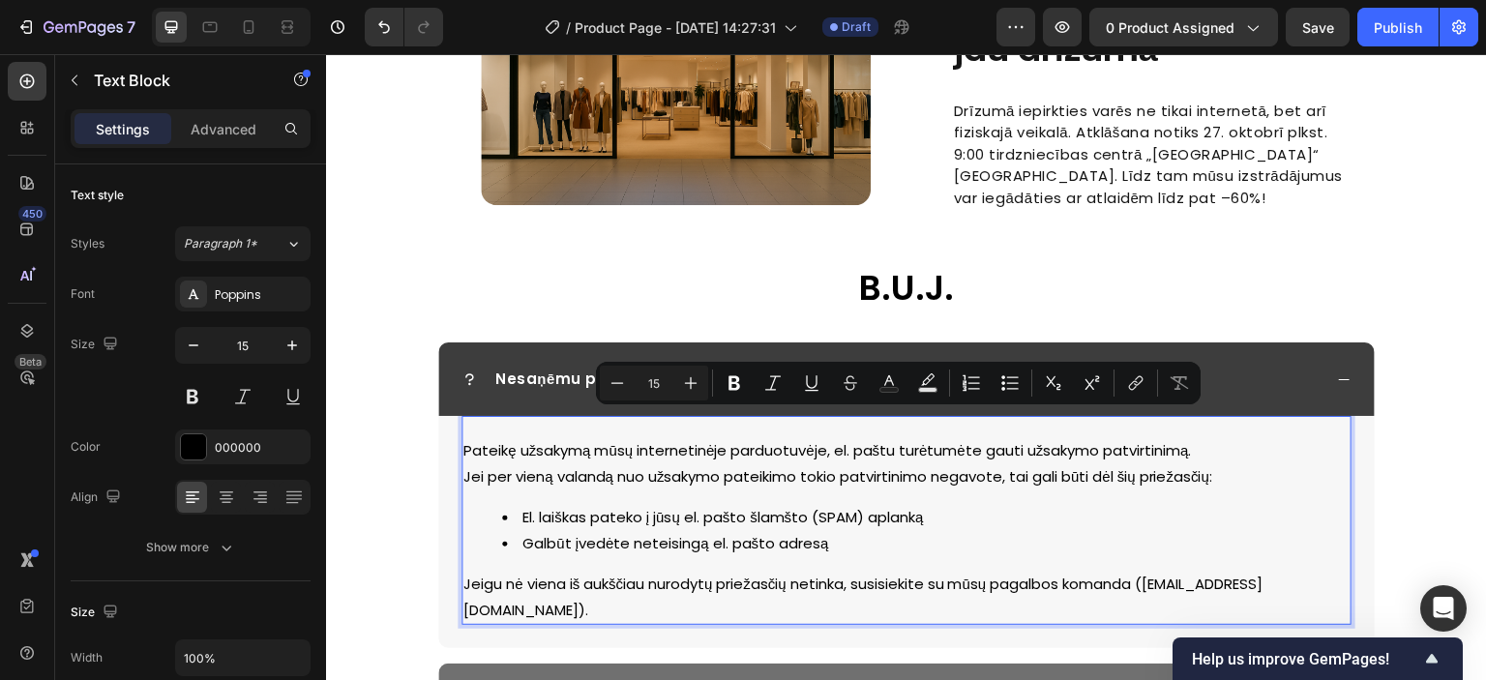
click at [607, 504] on li "El. laiškas pateko į jūsų el. pašto šlamšto (SPAM) aplanką" at bounding box center [926, 517] width 848 height 26
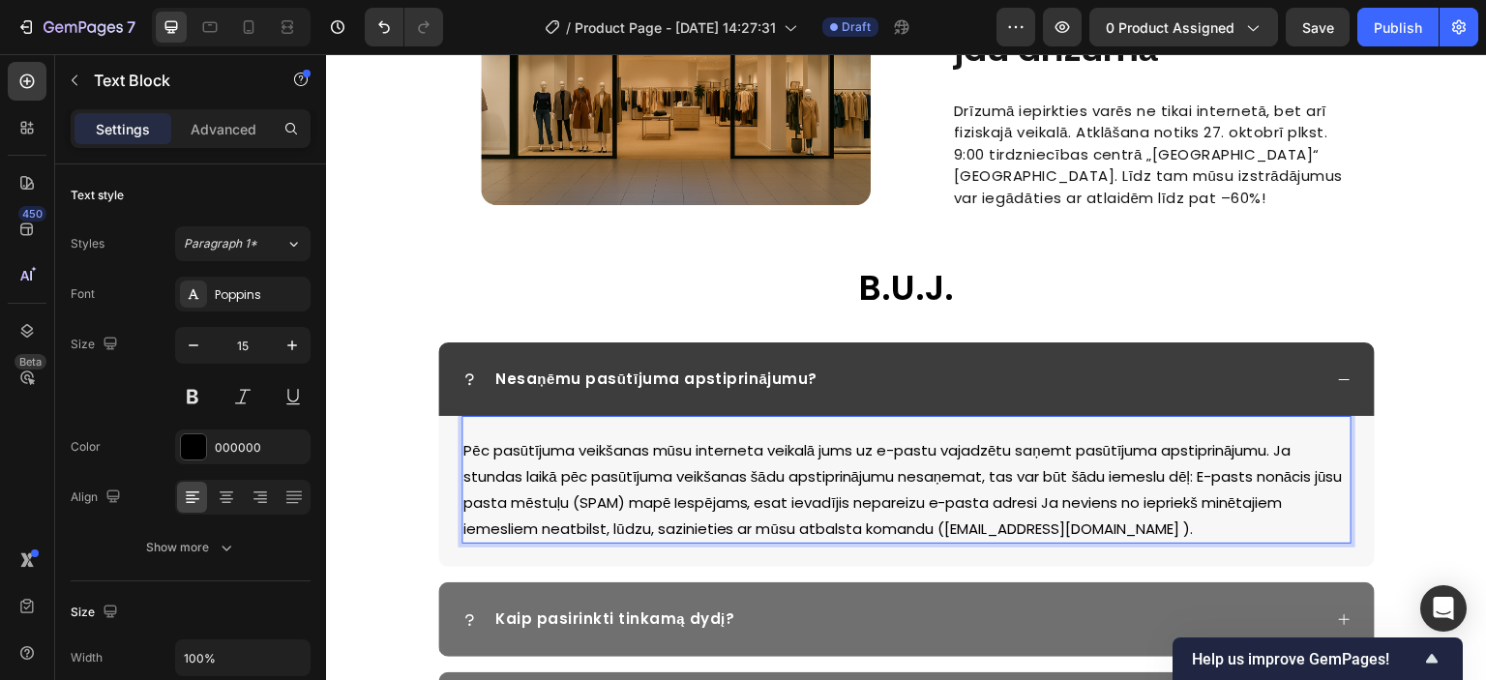
click at [1302, 437] on p "Pēc pasūtījuma veikšanas mūsu interneta veikalā jums uz e-pastu vajadzētu saņem…" at bounding box center [906, 489] width 886 height 104
click at [1252, 463] on p "Ja stundas laikā pēc pasūtījuma veikšanas šādu apstiprinājumu nesaņemat, tas va…" at bounding box center [906, 502] width 886 height 78
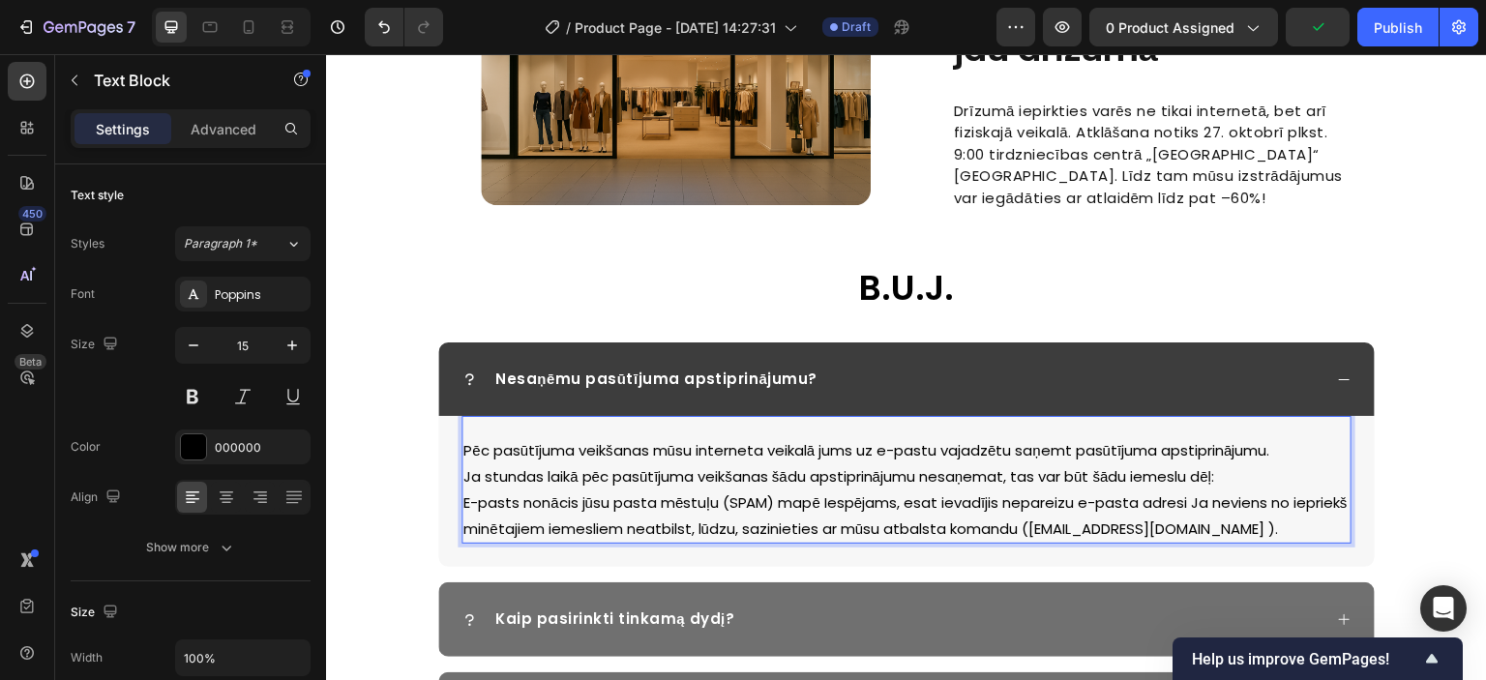
click at [830, 490] on p "E-pasts nonācis jūsu pasta mēstuļu (SPAM) mapē Iespējams, esat ievadījis nepare…" at bounding box center [906, 516] width 886 height 52
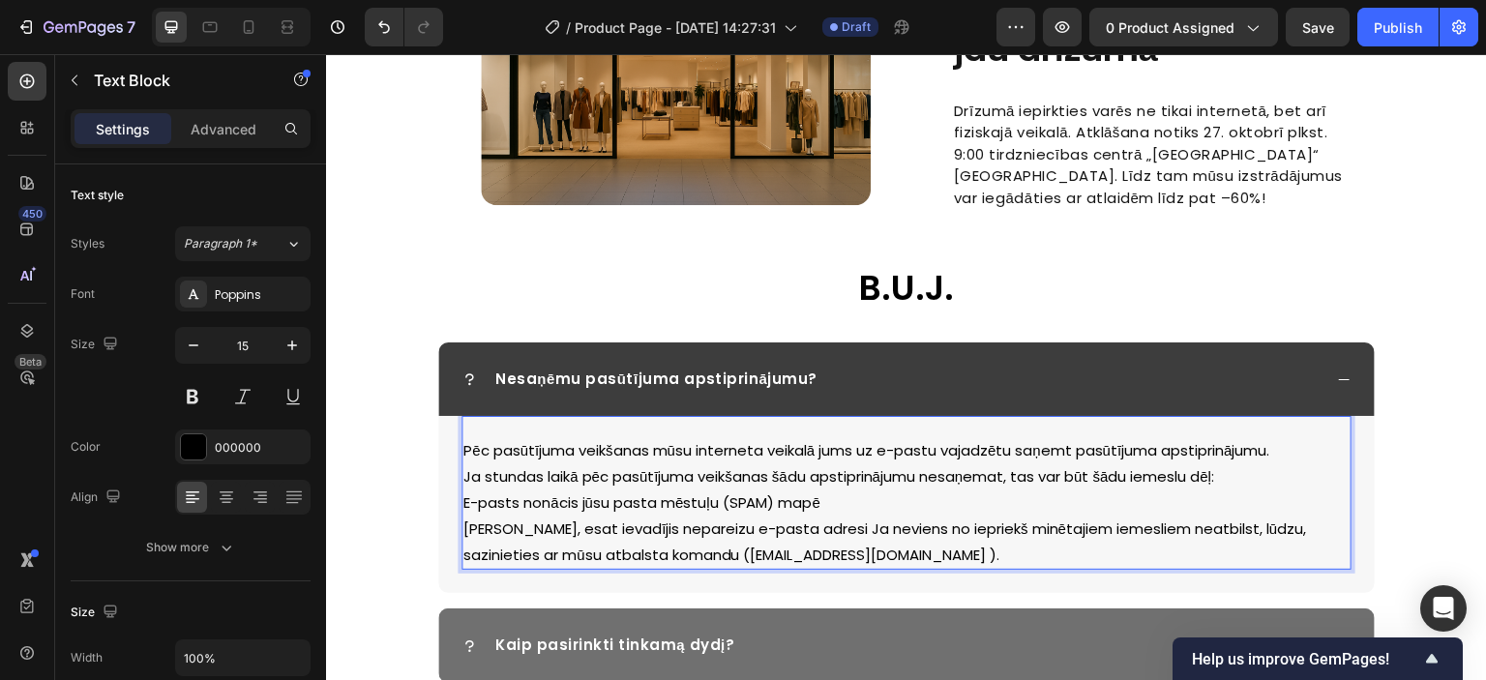
click at [838, 516] on p "Iespējams, esat ievadījis nepareizu e-pasta adresi Ja neviens no iepriekš minēt…" at bounding box center [906, 542] width 886 height 52
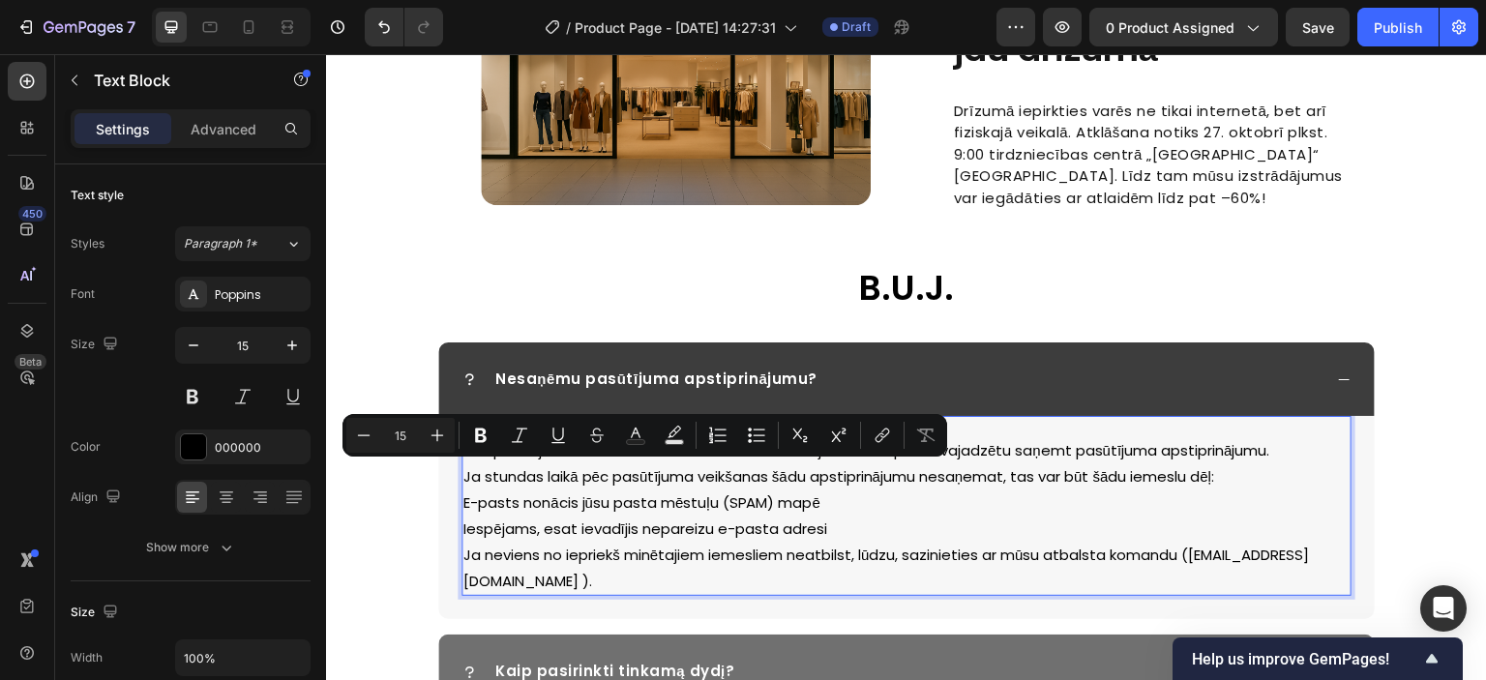
drag, startPoint x: 840, startPoint y: 499, endPoint x: 460, endPoint y: 472, distance: 381.2
click at [462, 472] on div "Pēc pasūtījuma veikšanas mūsu interneta veikalā jums uz e-pastu vajadzētu saņem…" at bounding box center [907, 515] width 890 height 161
click at [755, 435] on icon "Editor contextual toolbar" at bounding box center [760, 434] width 12 height 1
type input "15"
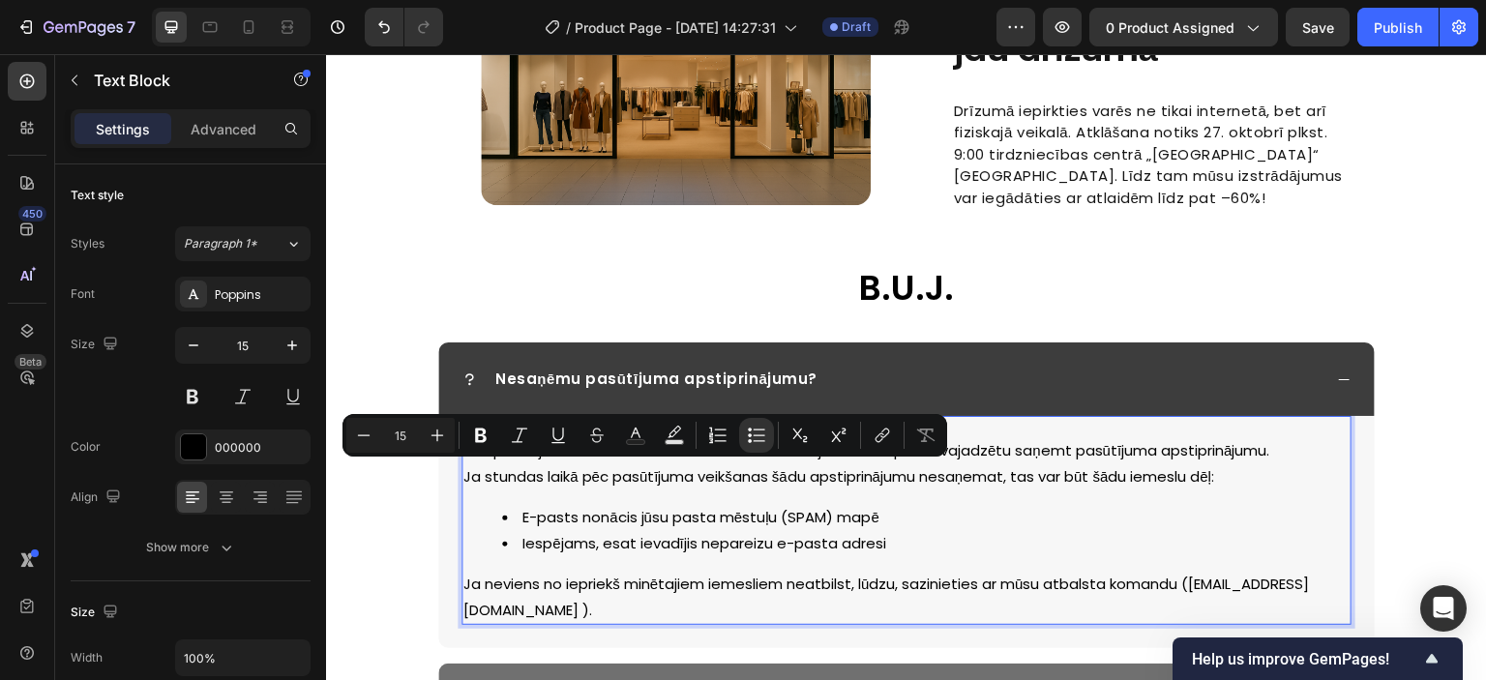
click at [572, 571] on p "Ja neviens no iepriekš minētajiem iemesliem neatbilst, lūdzu, sazinieties ar mū…" at bounding box center [906, 597] width 886 height 52
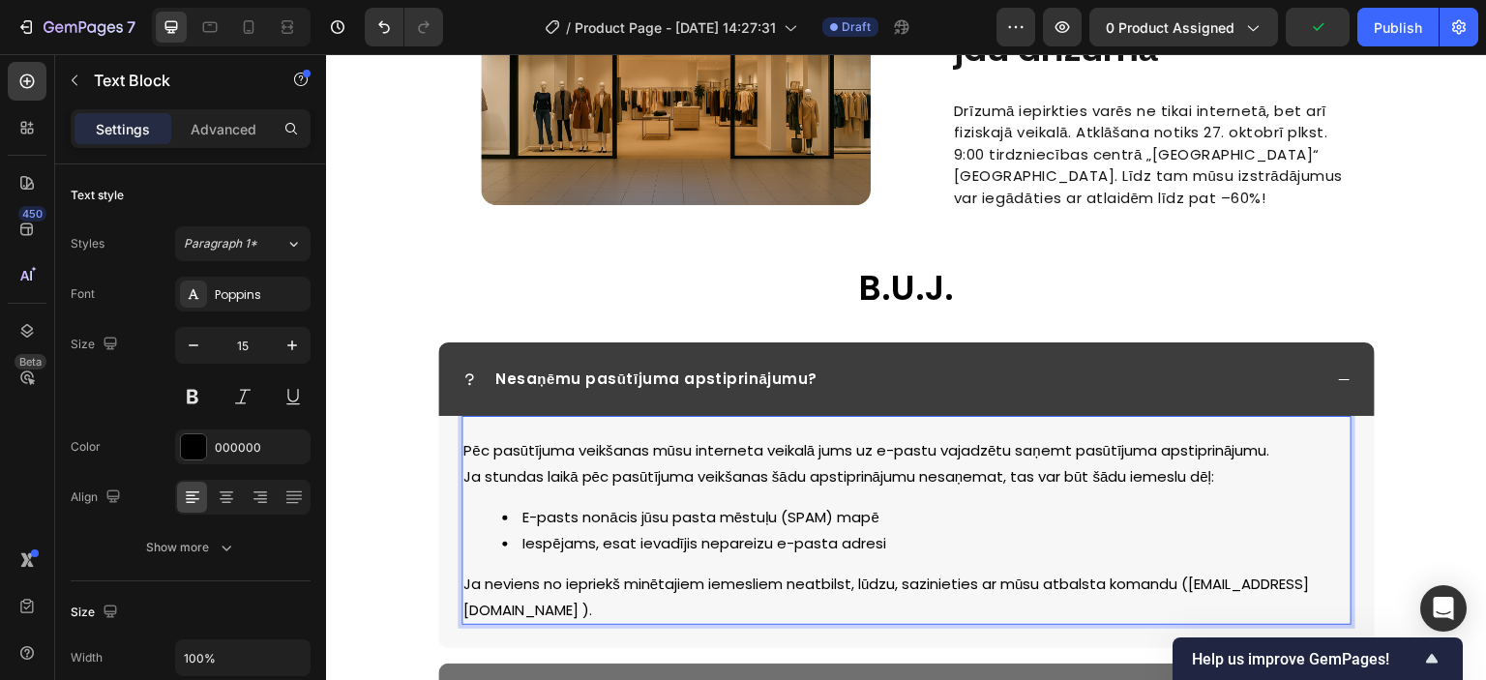
click at [1335, 571] on p "Ja neviens no iepriekš minētajiem iemesliem neatbilst, lūdzu, sazinieties ar mū…" at bounding box center [906, 597] width 886 height 52
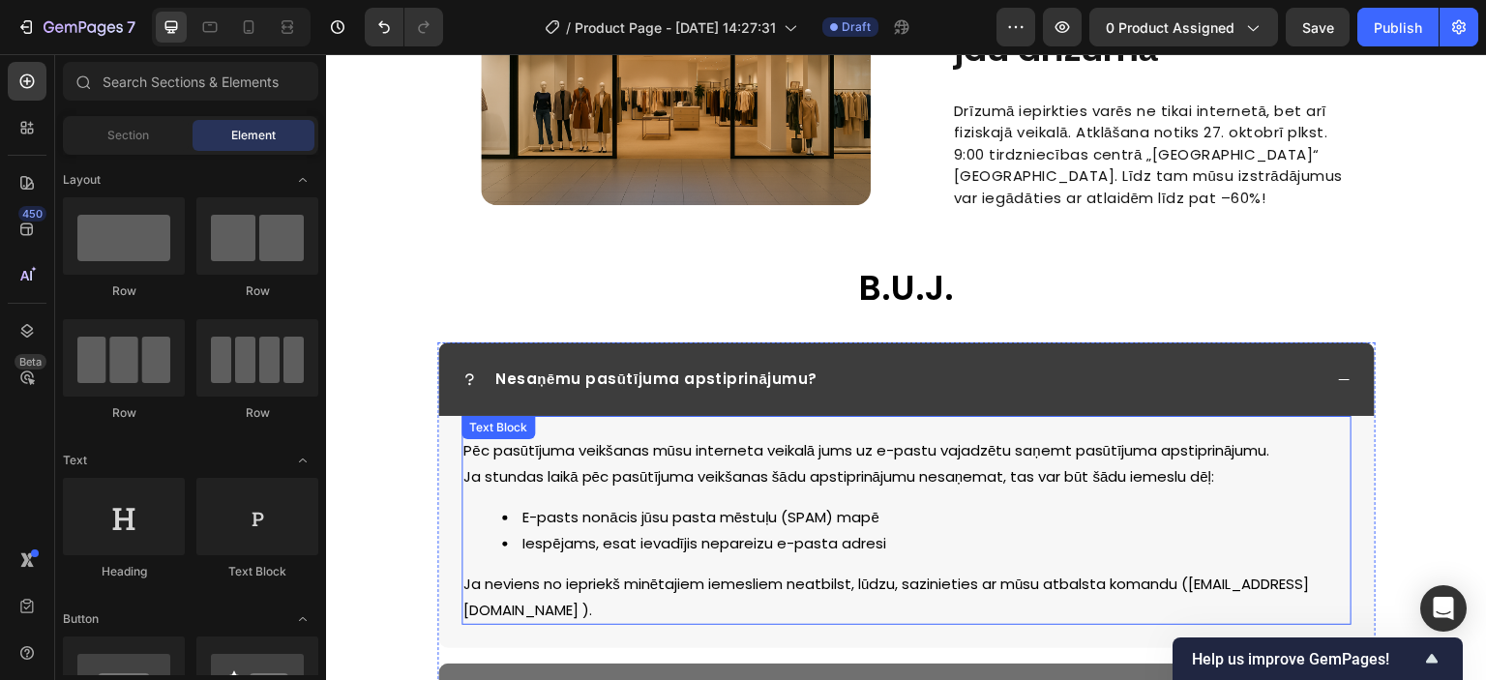
click at [828, 476] on div "Pēc pasūtījuma veikšanas mūsu interneta veikalā jums uz e-pastu vajadzētu saņem…" at bounding box center [907, 530] width 890 height 190
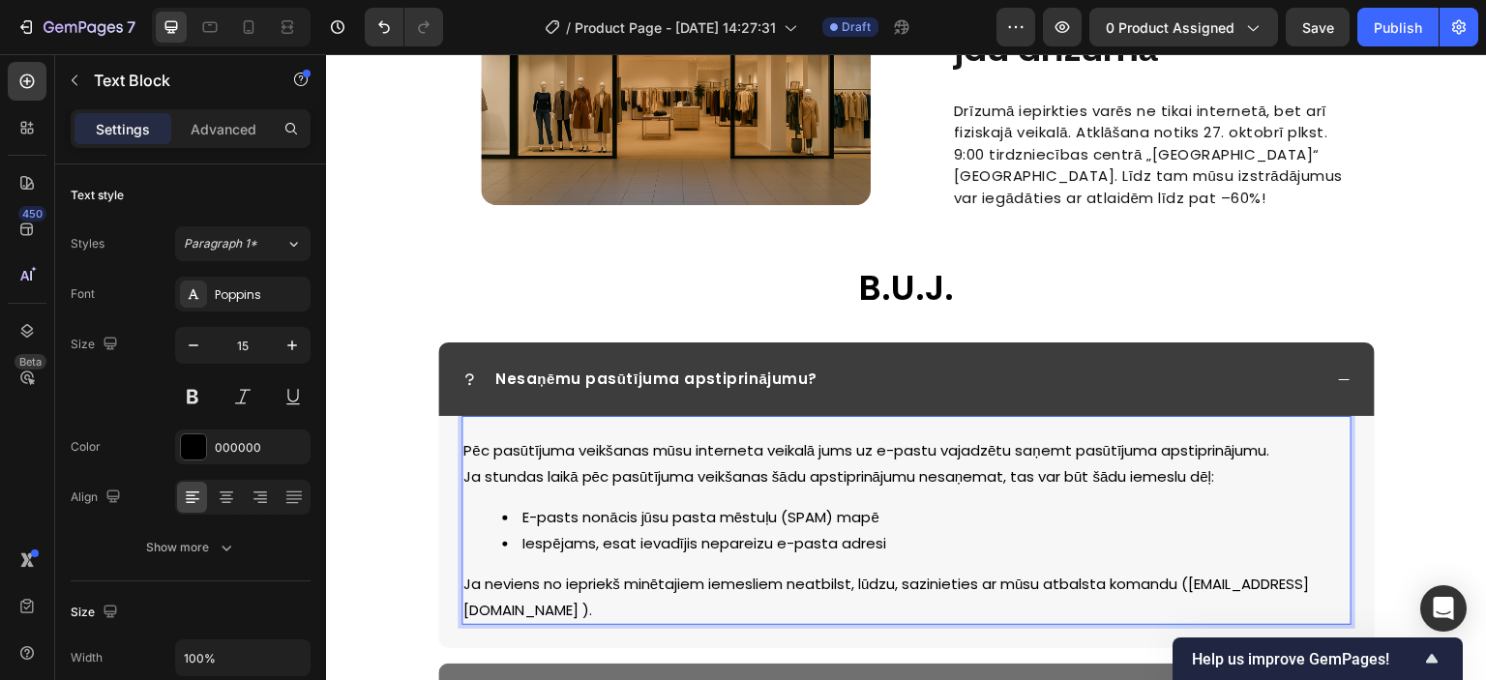
click at [463, 583] on p "Ja neviens no iepriekš minētajiem iemesliem neatbilst, lūdzu, sazinieties ar mū…" at bounding box center [906, 597] width 886 height 52
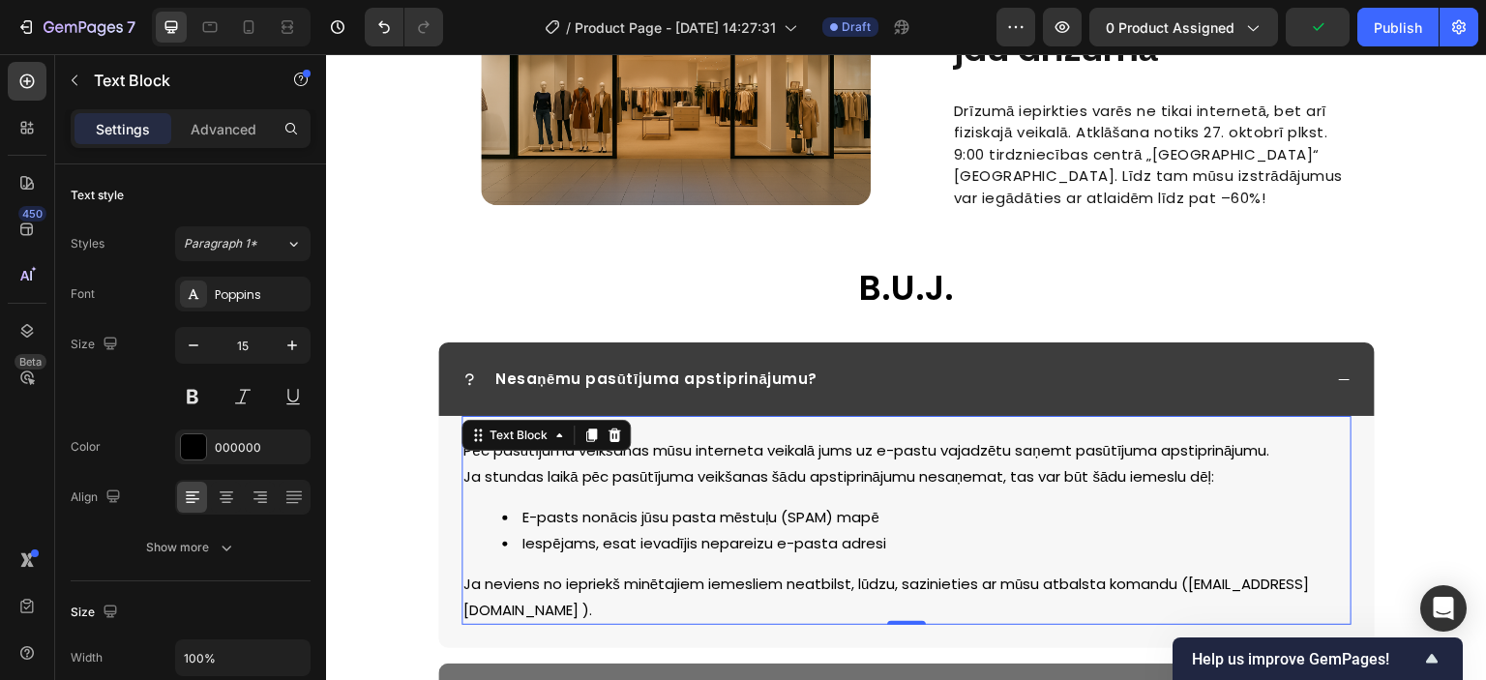
click at [464, 584] on p "Ja neviens no iepriekš minētajiem iemesliem neatbilst, lūdzu, sazinieties ar mū…" at bounding box center [906, 597] width 886 height 52
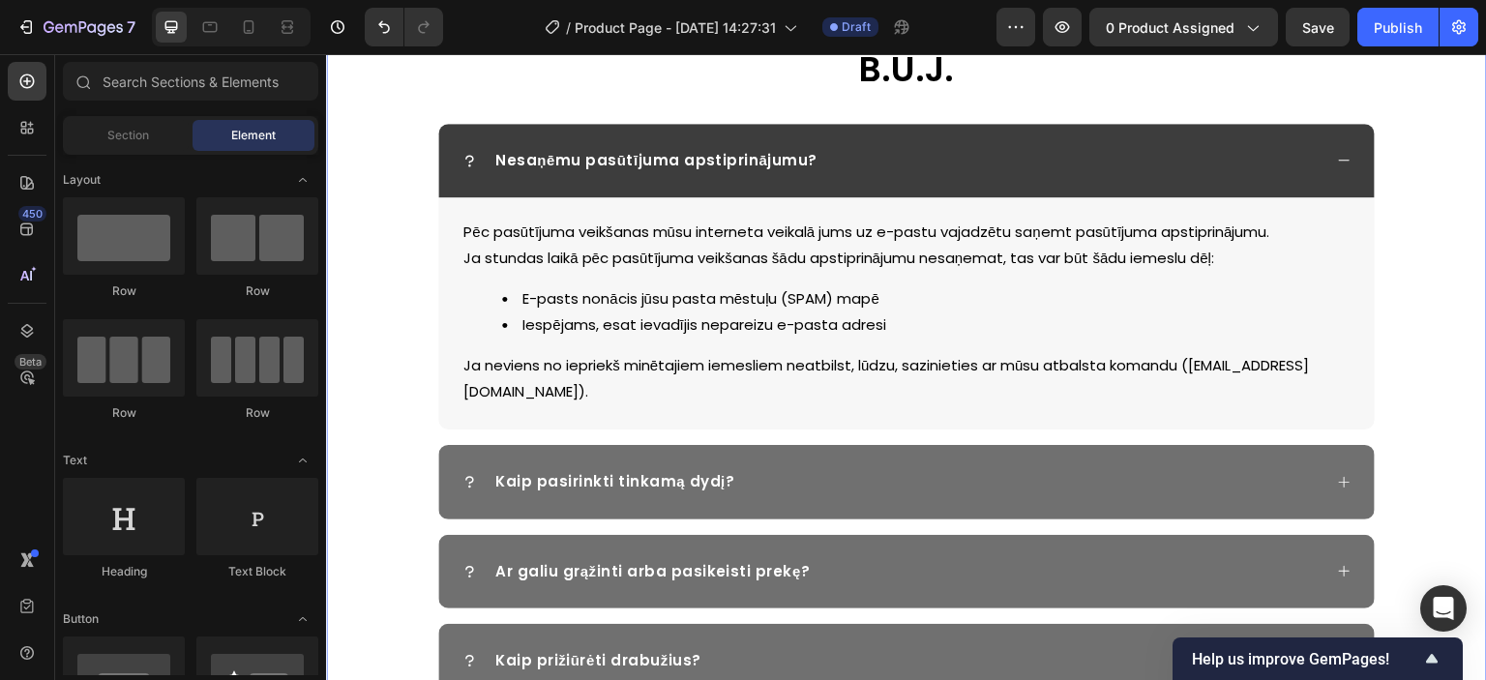
scroll to position [2675, 0]
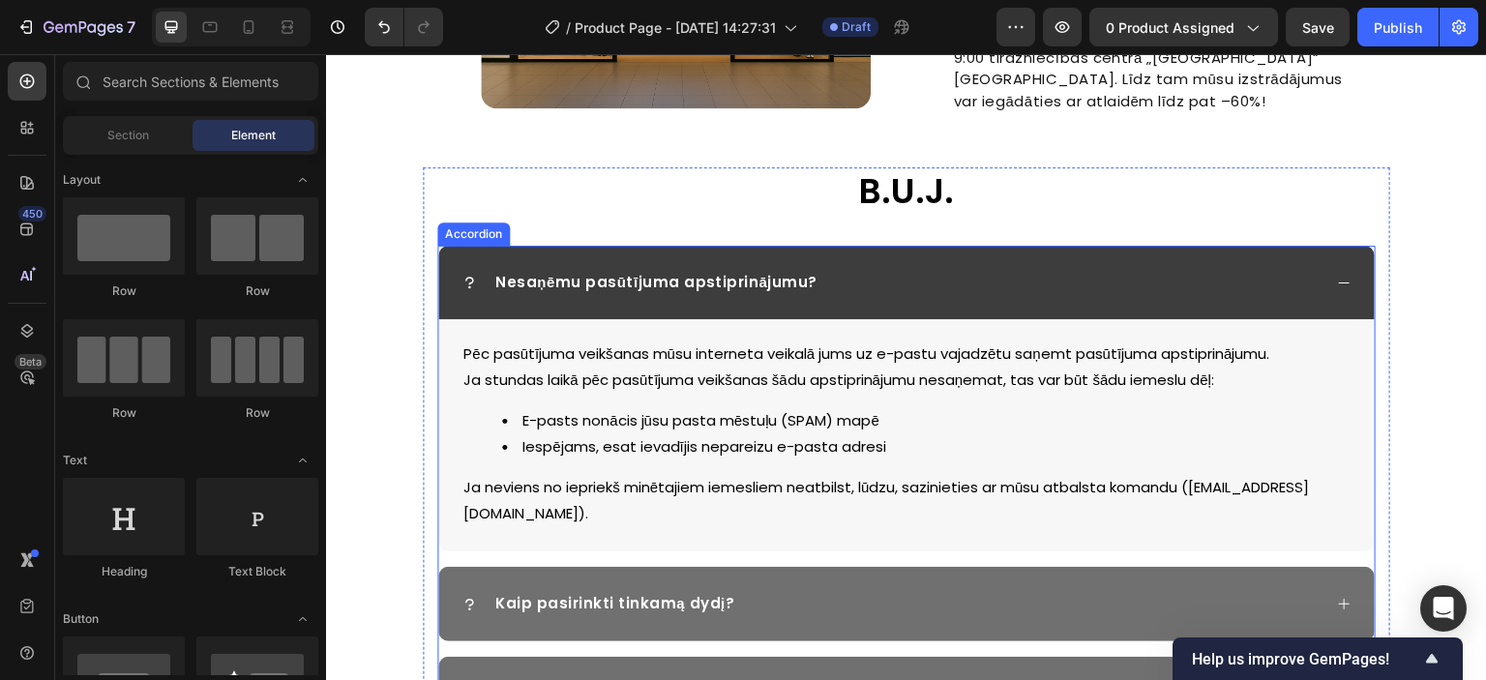
click at [1345, 258] on div "Nesaņēmu pasūtījuma apstiprinājumu?" at bounding box center [906, 283] width 937 height 75
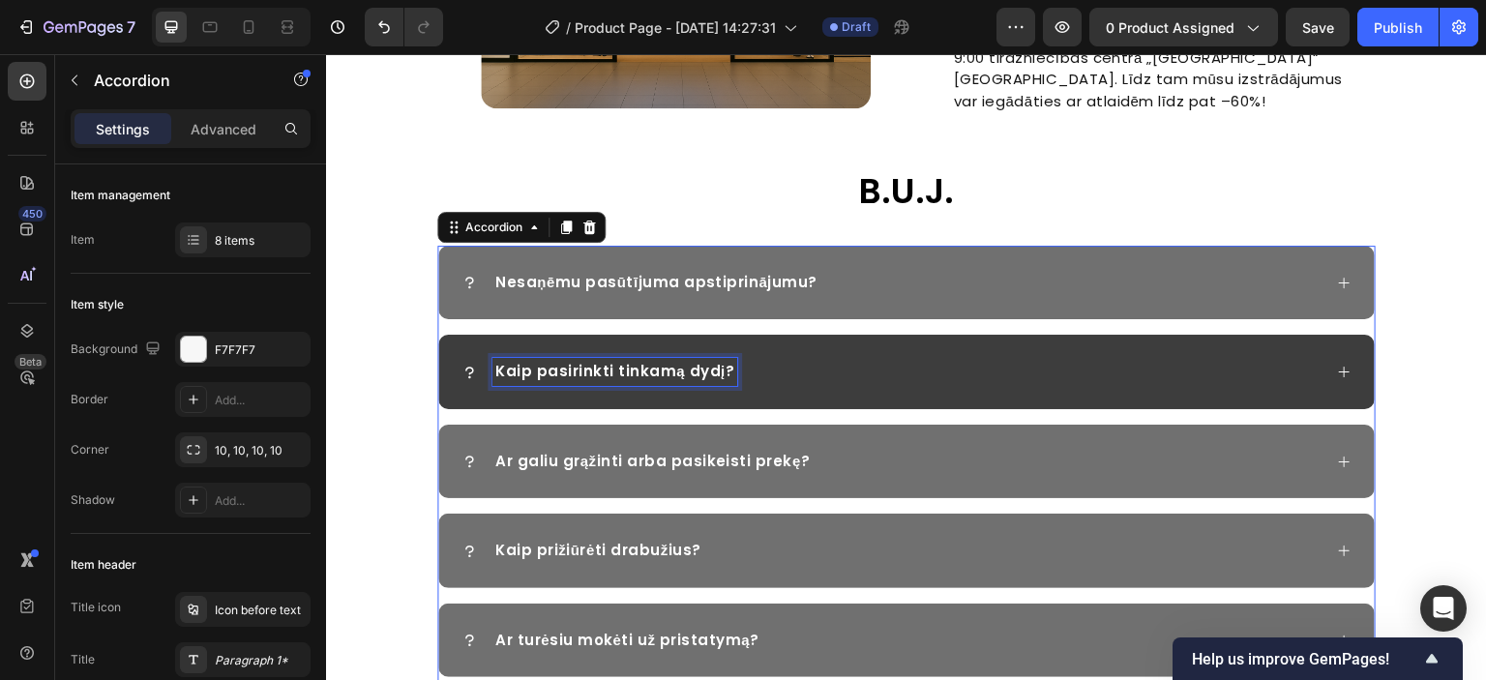
click at [671, 361] on p "Kaip pasirinkti tinkamą dydį?" at bounding box center [614, 372] width 239 height 22
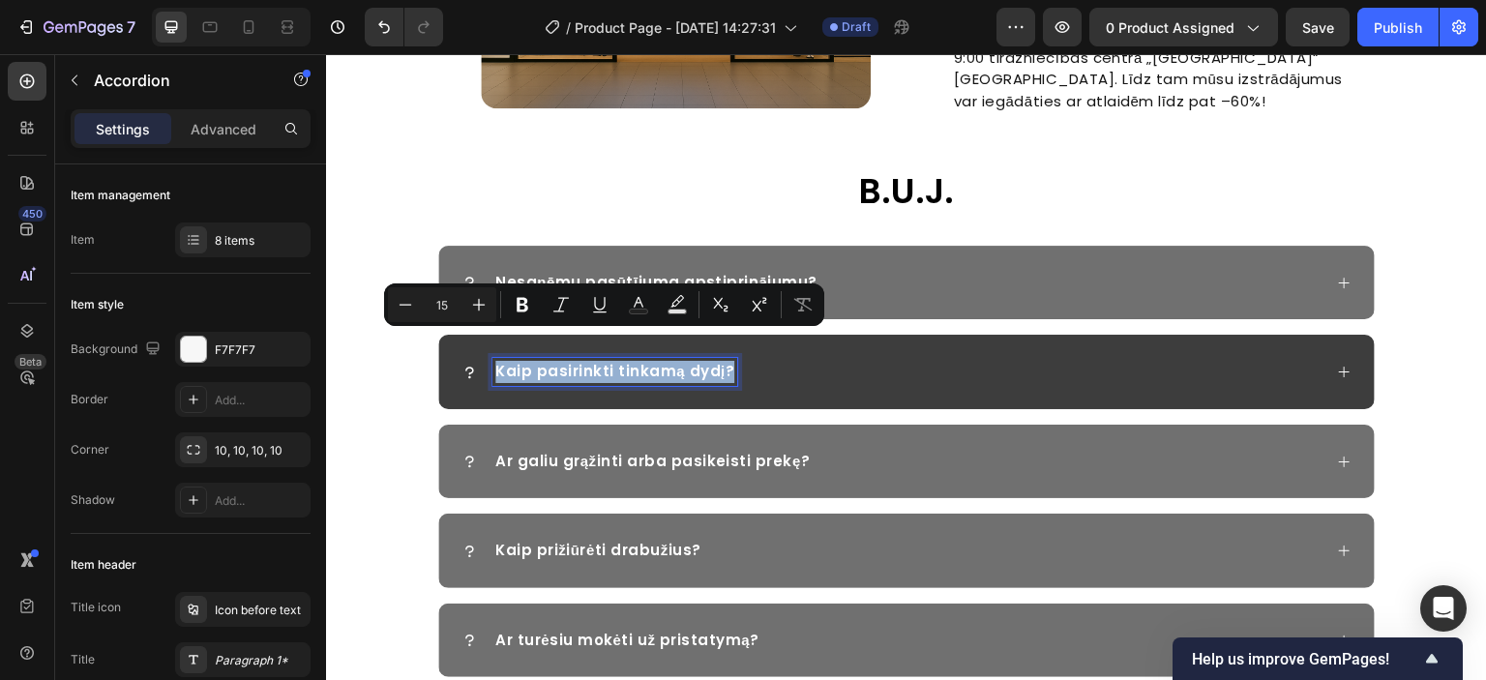
click at [616, 361] on p "Kaip pasirinkti tinkamą dydį?" at bounding box center [614, 372] width 239 height 22
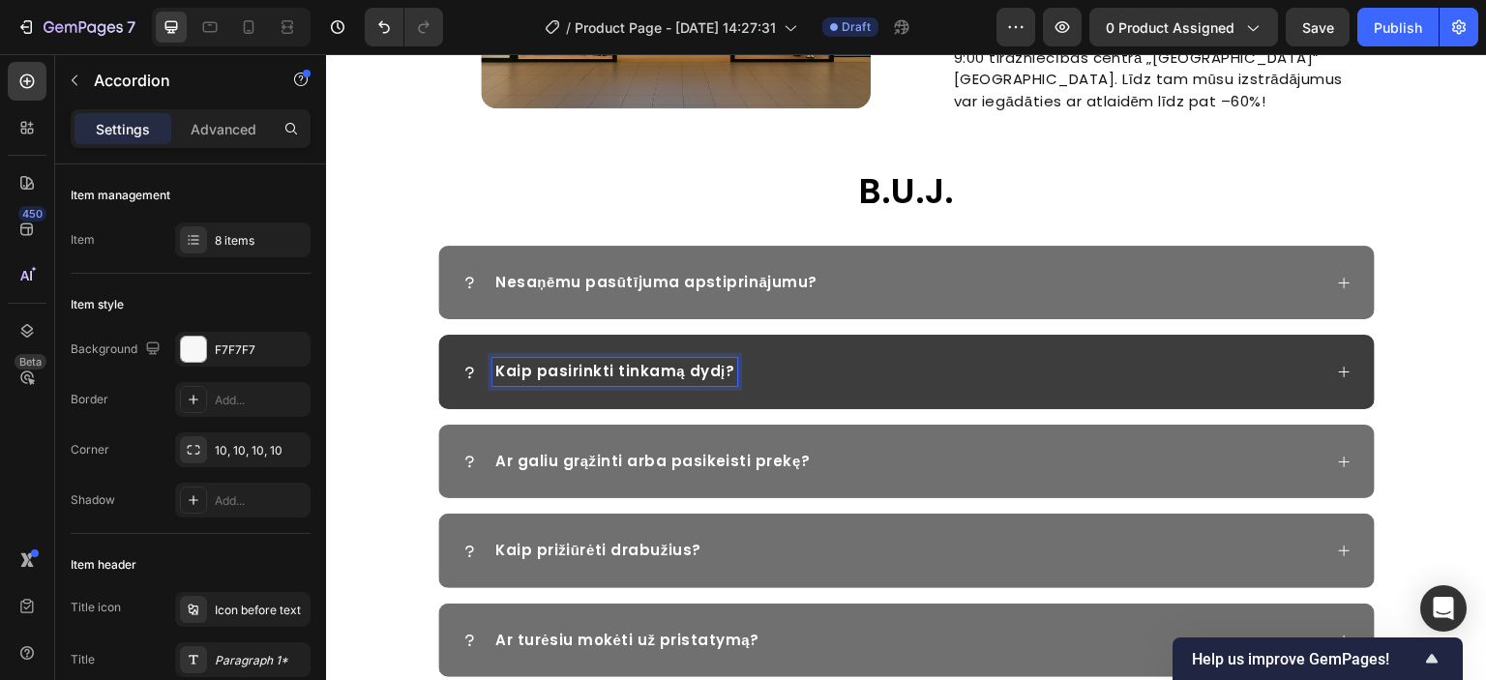
click at [641, 361] on p "Kaip pasirinkti tinkamą dydį?" at bounding box center [614, 372] width 239 height 22
click at [1337, 365] on icon at bounding box center [1344, 372] width 15 height 15
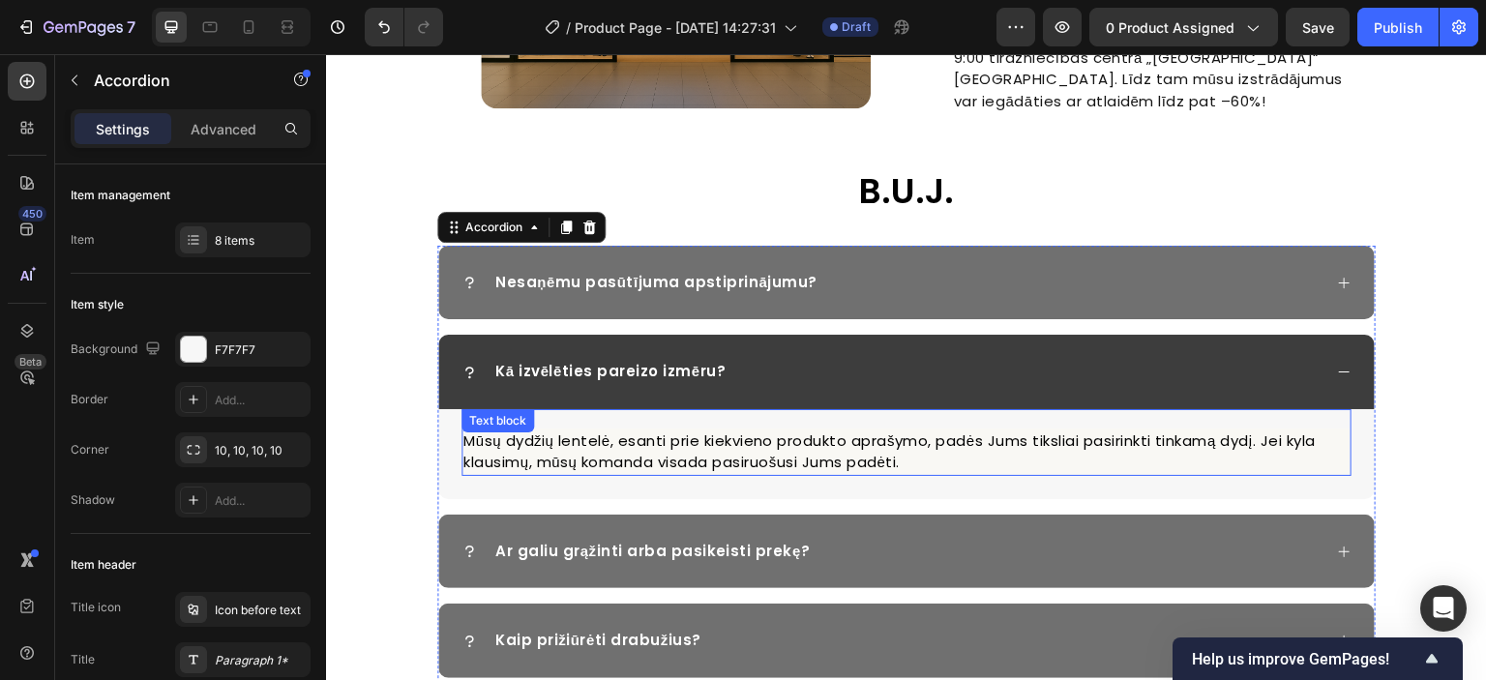
click at [671, 431] on p "Mūsų dydžių lentelė, esanti prie kiekvieno produkto aprašymo, padės Jums tiksli…" at bounding box center [906, 453] width 886 height 44
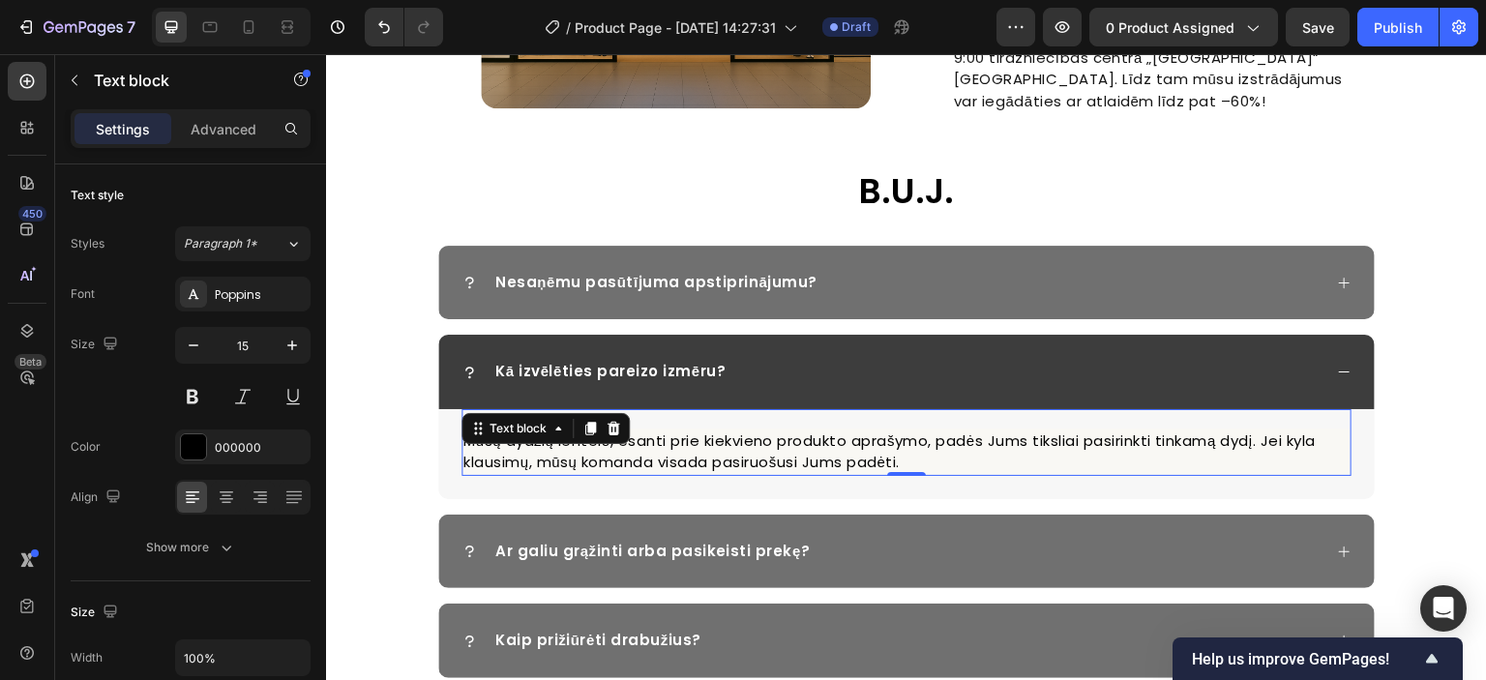
click at [797, 431] on p "Mūsų dydžių lentelė, esanti prie kiekvieno produkto aprašymo, padės Jums tiksli…" at bounding box center [906, 453] width 886 height 44
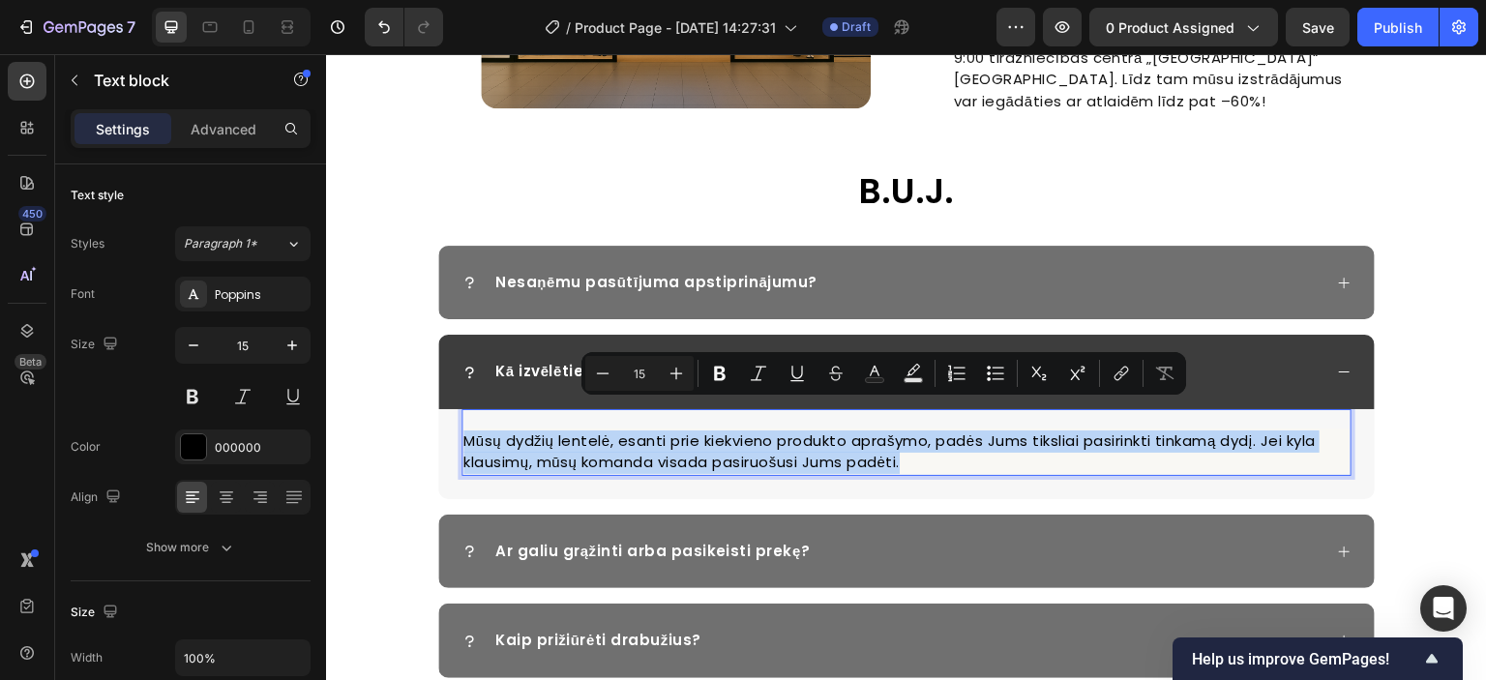
click at [718, 431] on p "Mūsų dydžių lentelė, esanti prie kiekvieno produkto aprašymo, padės Jums tiksli…" at bounding box center [906, 453] width 886 height 44
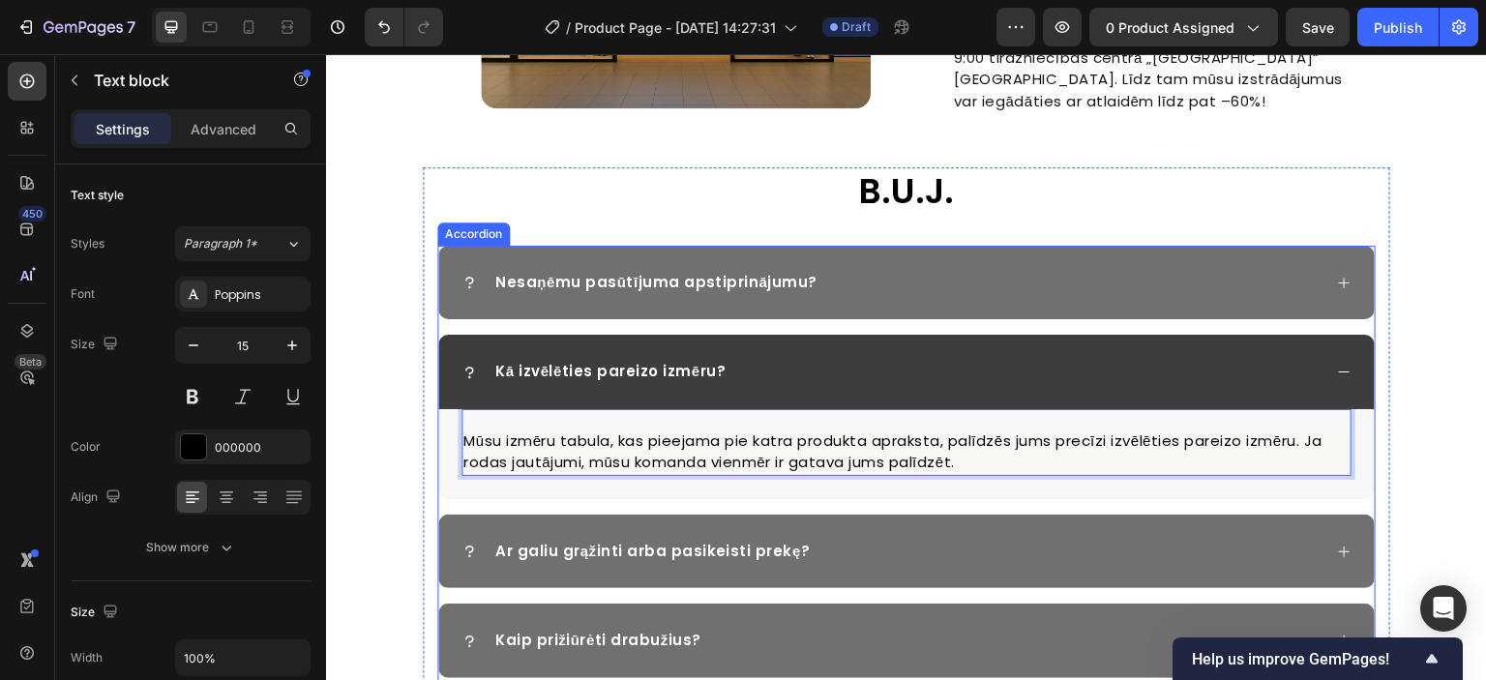
click at [1337, 365] on icon at bounding box center [1344, 372] width 15 height 15
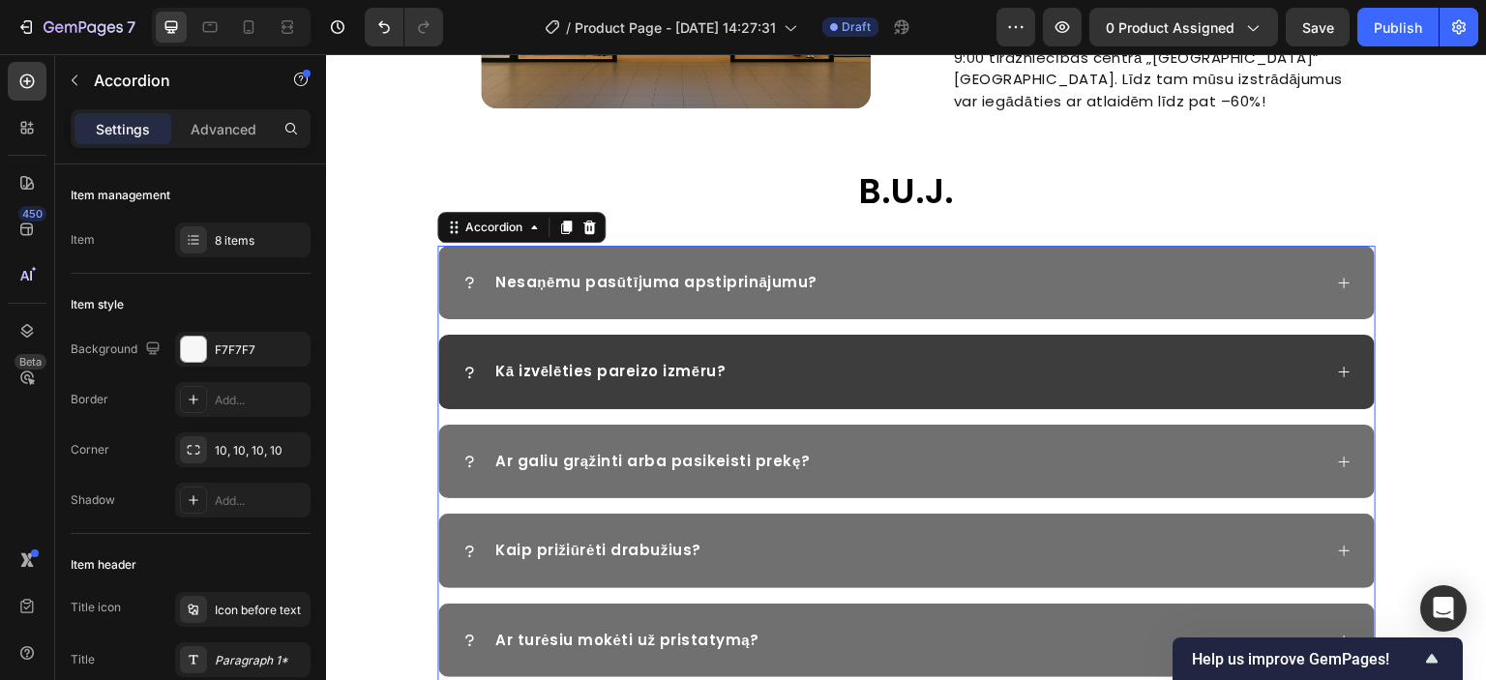
scroll to position [2772, 0]
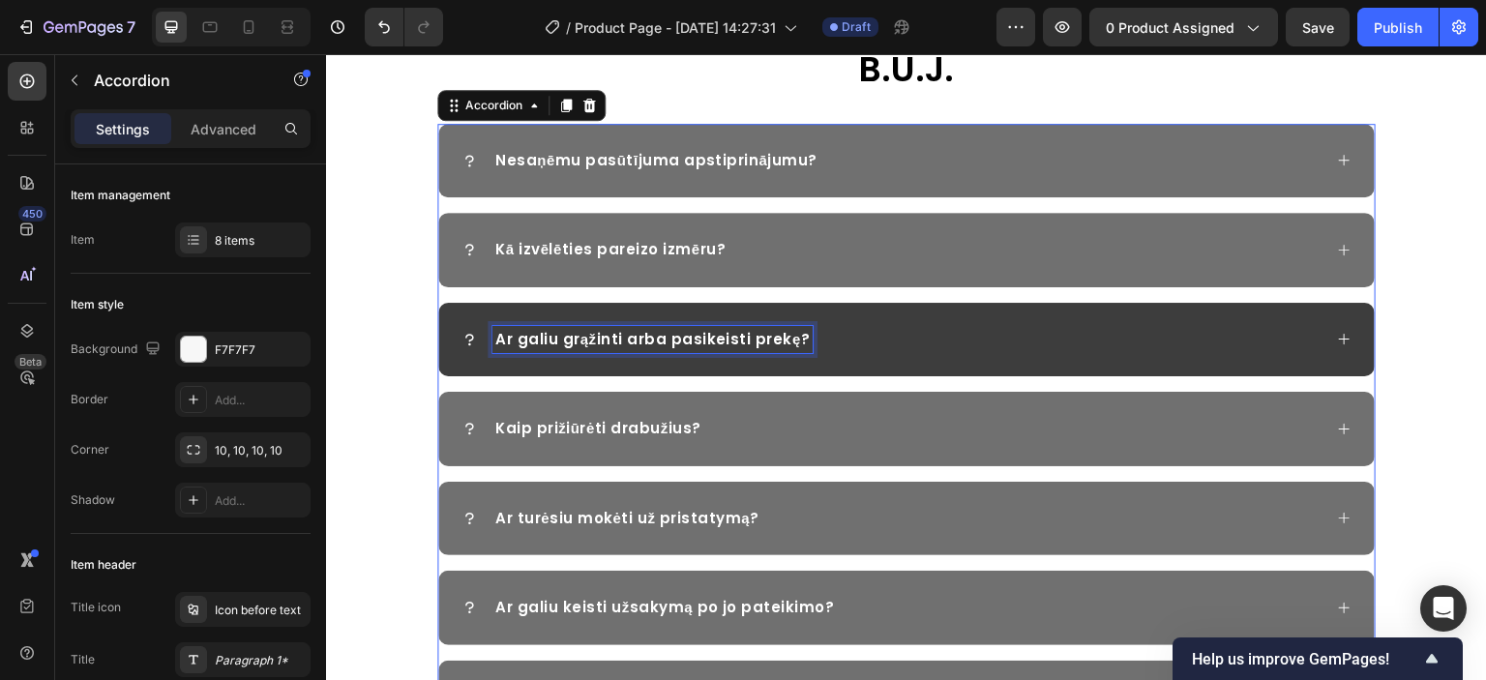
click at [718, 338] on p "Ar galiu grąžinti arba pasikeisti prekę?" at bounding box center [652, 340] width 314 height 22
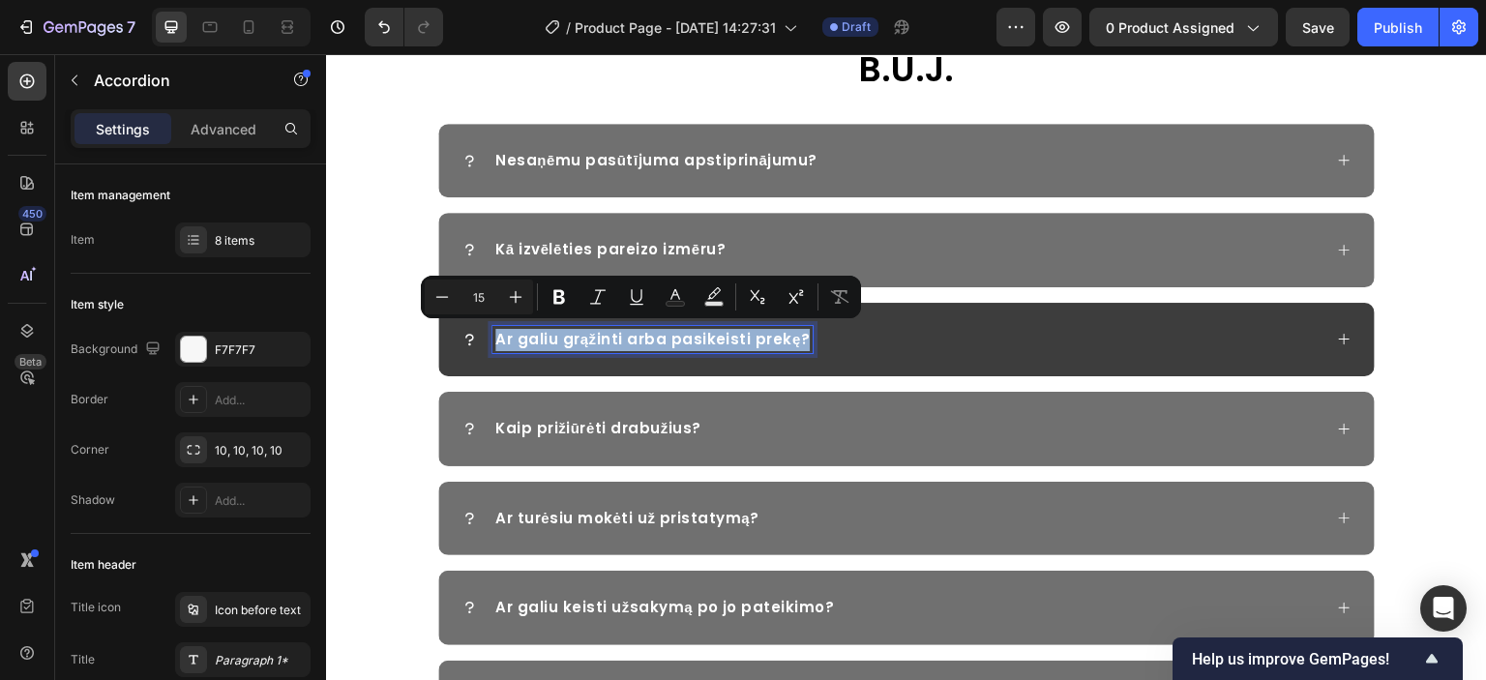
click at [698, 344] on p "Ar galiu grąžinti arba pasikeisti prekę?" at bounding box center [652, 340] width 314 height 22
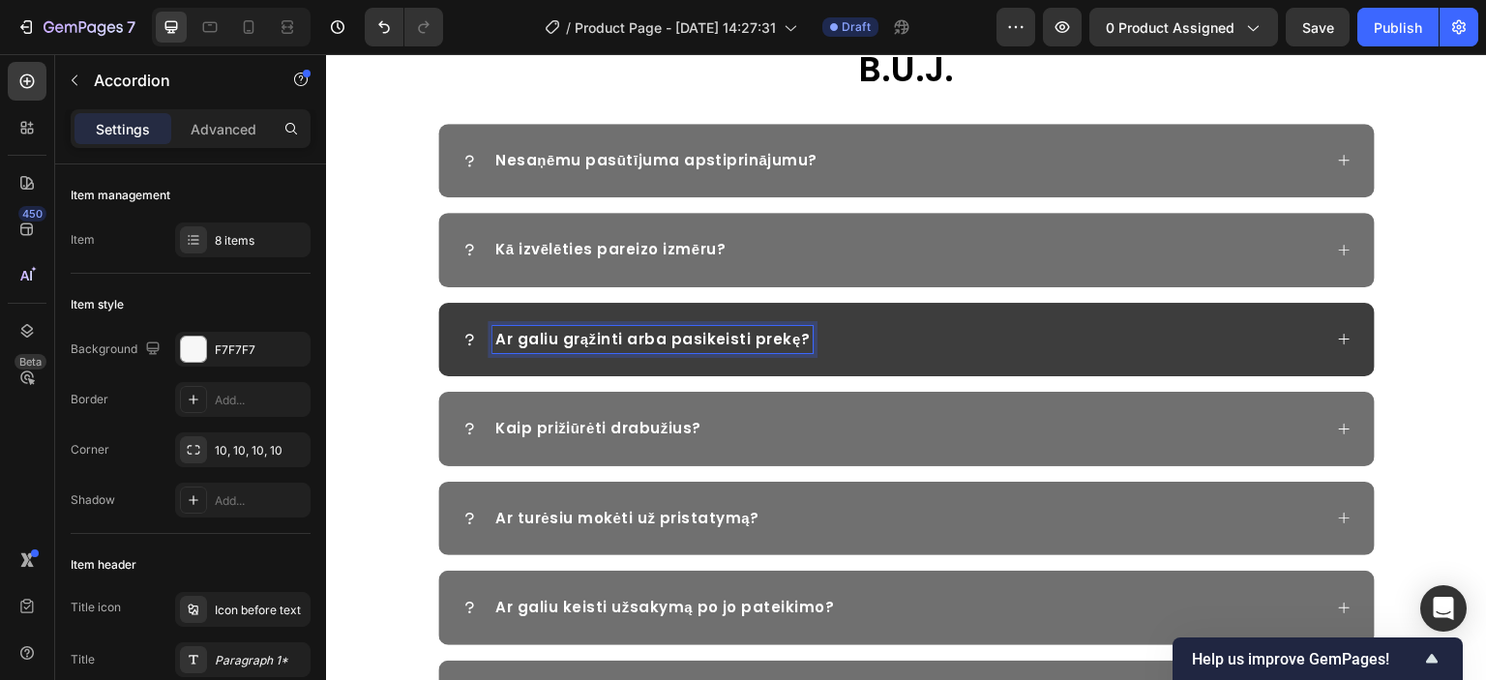
click at [710, 339] on p "Ar galiu grąžinti arba pasikeisti prekę?" at bounding box center [652, 340] width 314 height 22
click at [1339, 335] on icon at bounding box center [1344, 339] width 11 height 11
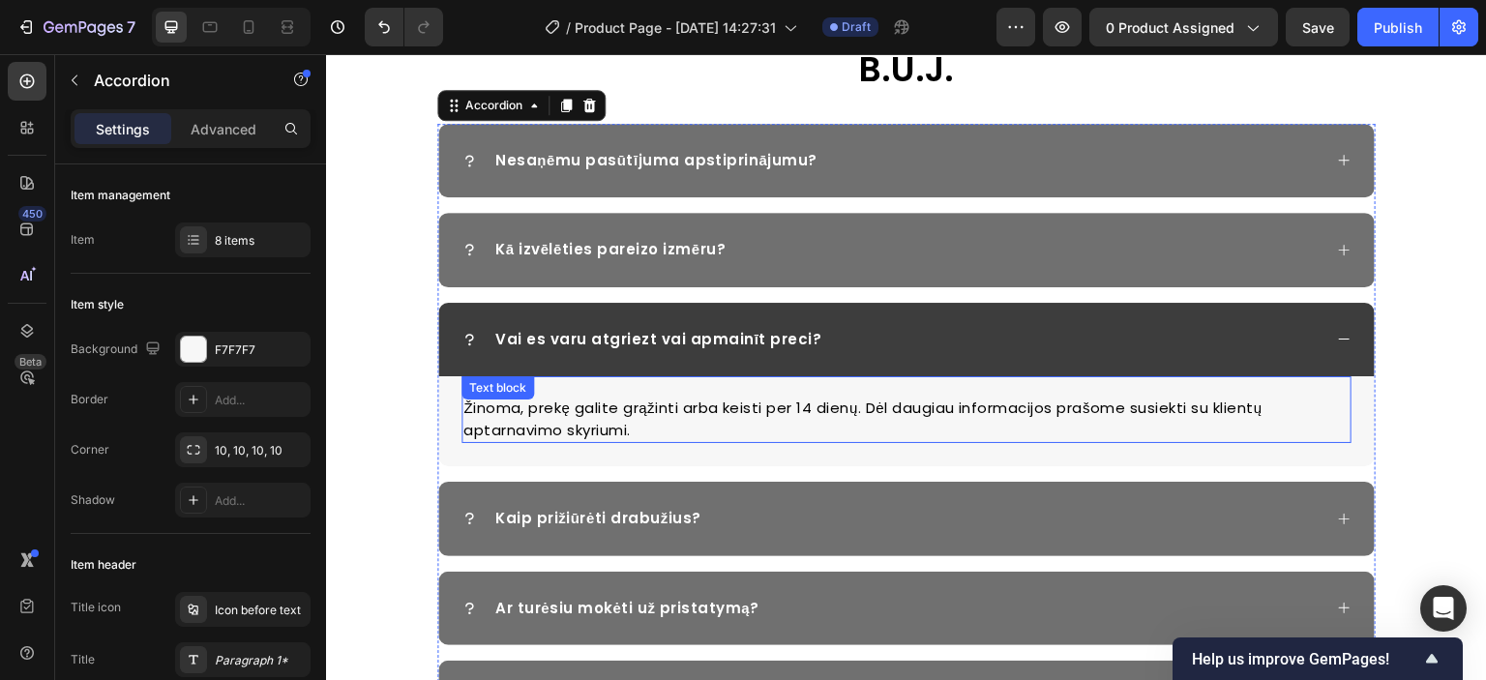
click at [552, 406] on p "Žinoma, prekę galite grąžinti arba keisti per 14 dienų. Dėl daugiau informacijo…" at bounding box center [906, 420] width 886 height 44
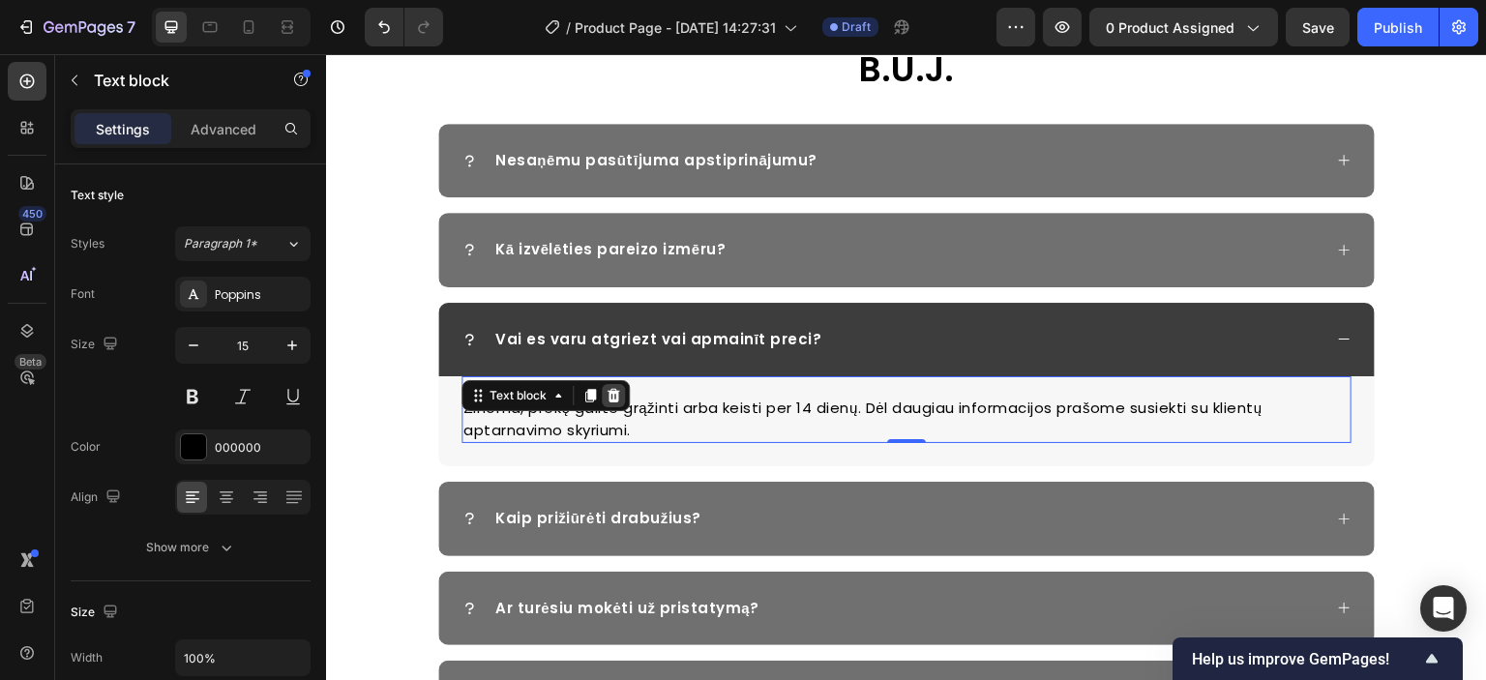
click at [608, 399] on icon at bounding box center [614, 396] width 13 height 14
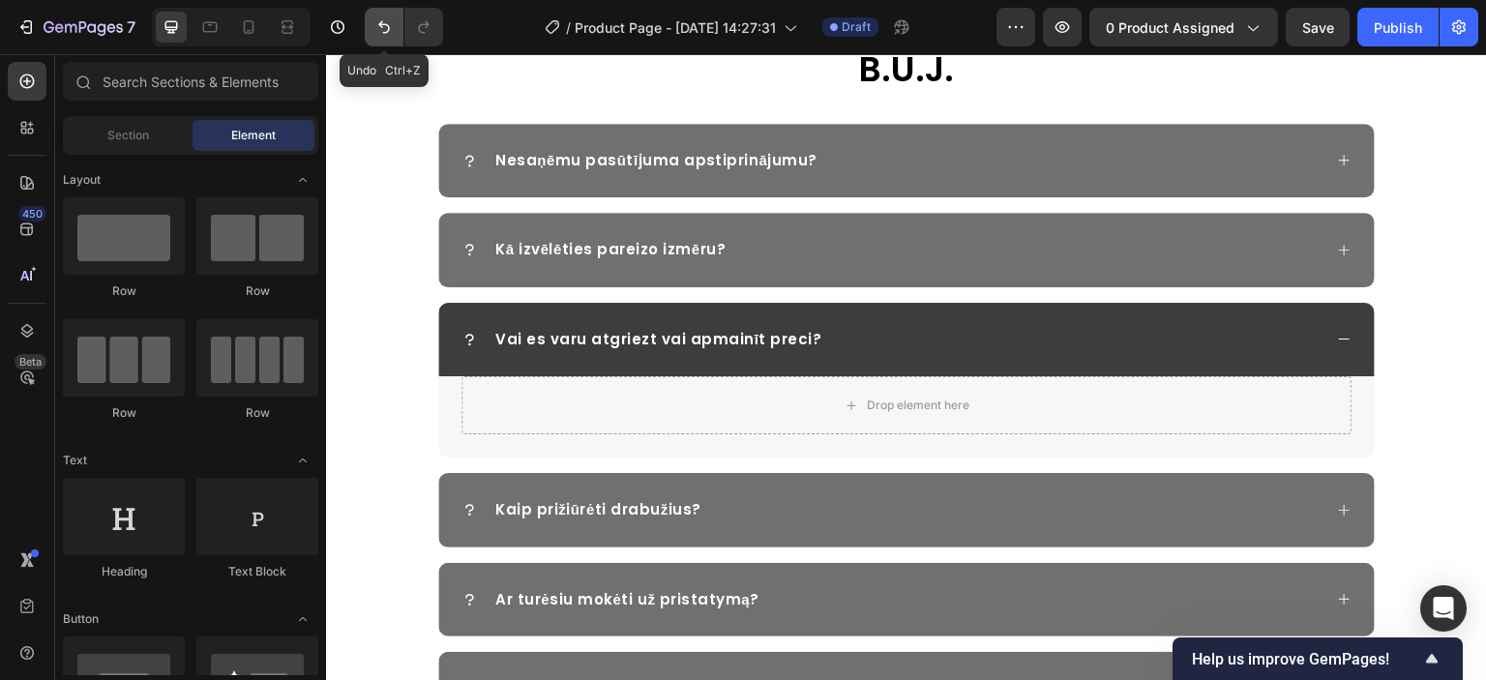
click at [373, 30] on button "Undo/Redo" at bounding box center [384, 27] width 39 height 39
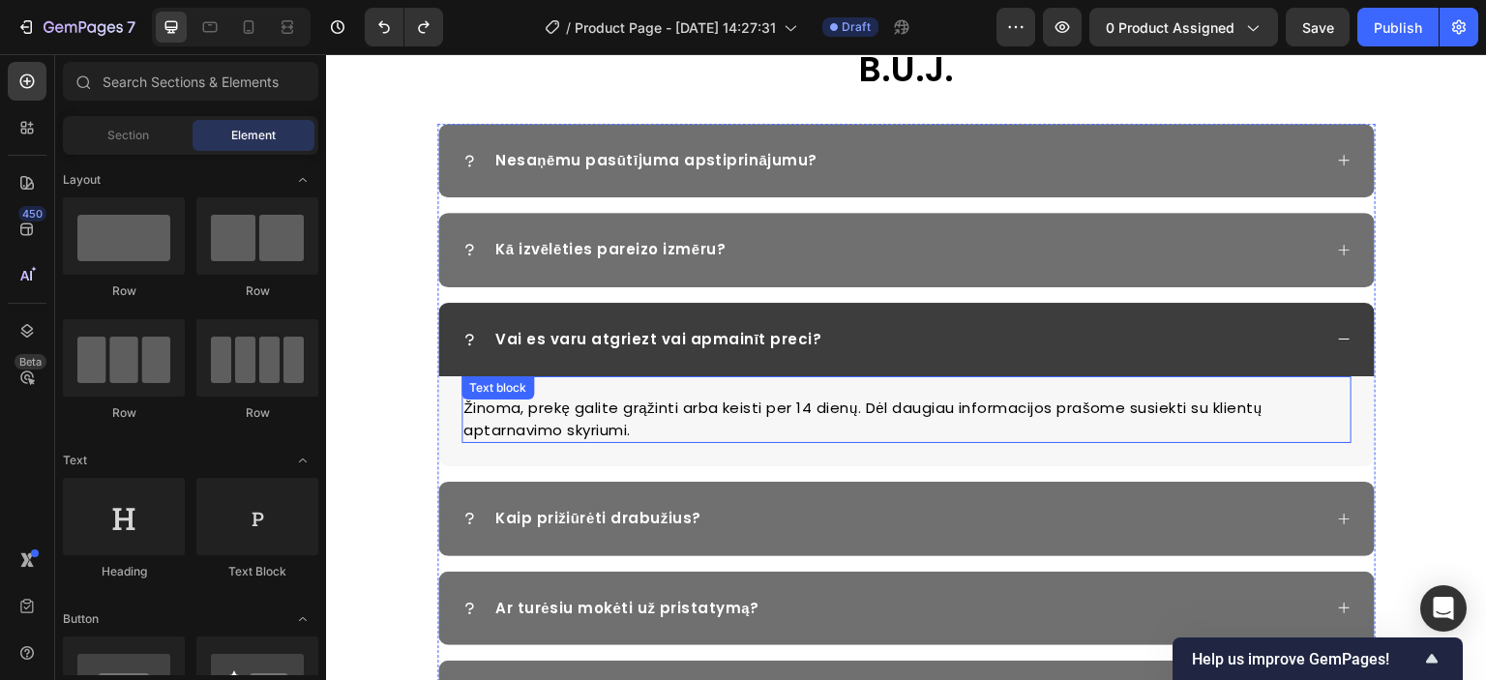
click at [706, 418] on p "Žinoma, prekę galite grąžinti arba keisti per 14 dienų. Dėl daugiau informacijo…" at bounding box center [906, 420] width 886 height 44
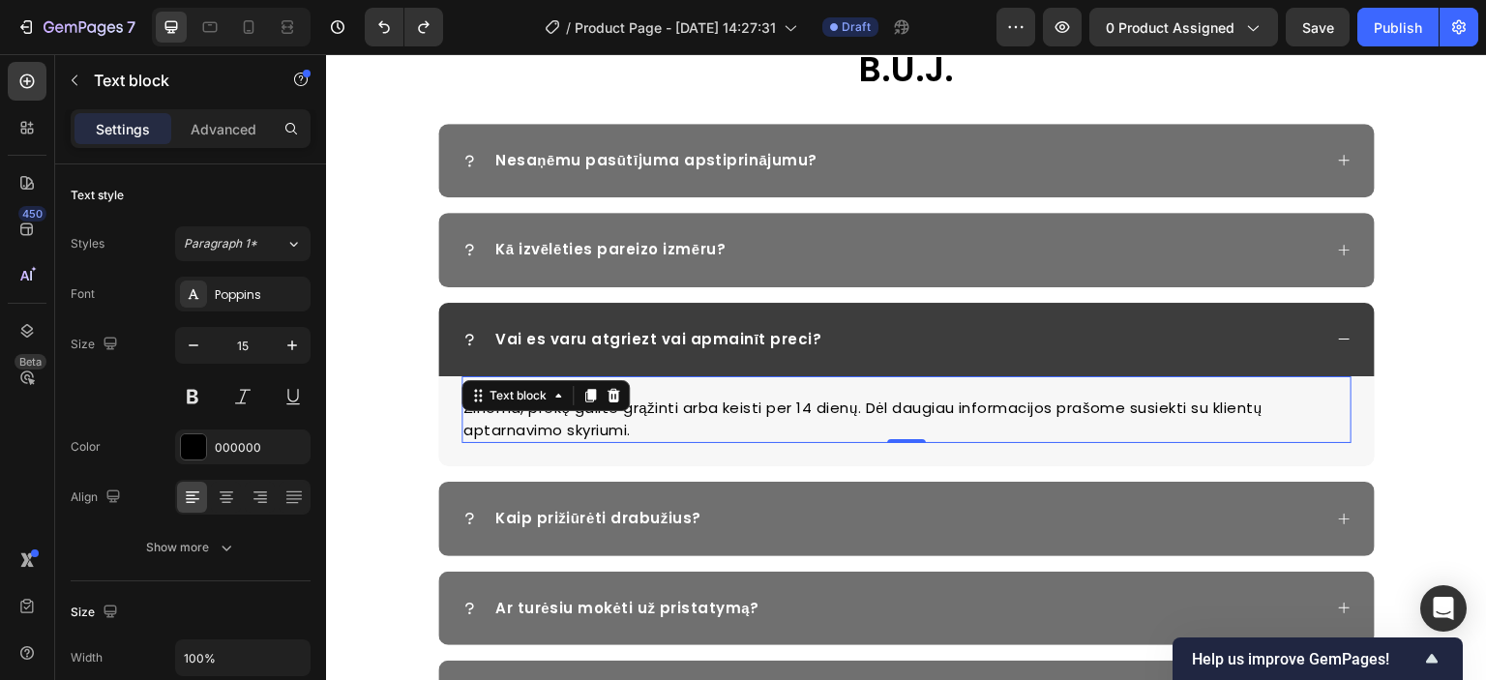
click at [776, 410] on p "Žinoma, prekę galite grąžinti arba keisti per 14 dienų. Dėl daugiau informacijo…" at bounding box center [906, 420] width 886 height 44
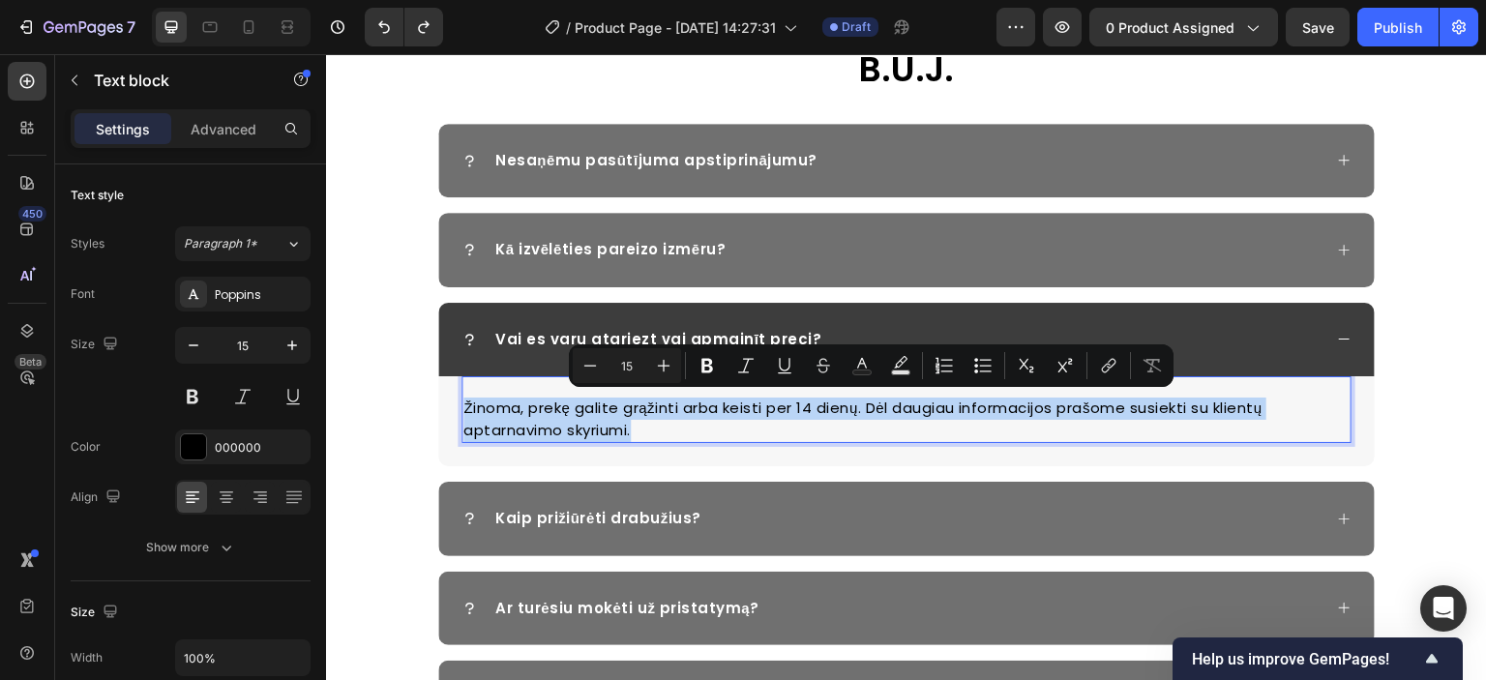
click at [531, 410] on p "Žinoma, prekę galite grąžinti arba keisti per 14 dienų. Dėl daugiau informacijo…" at bounding box center [906, 420] width 886 height 44
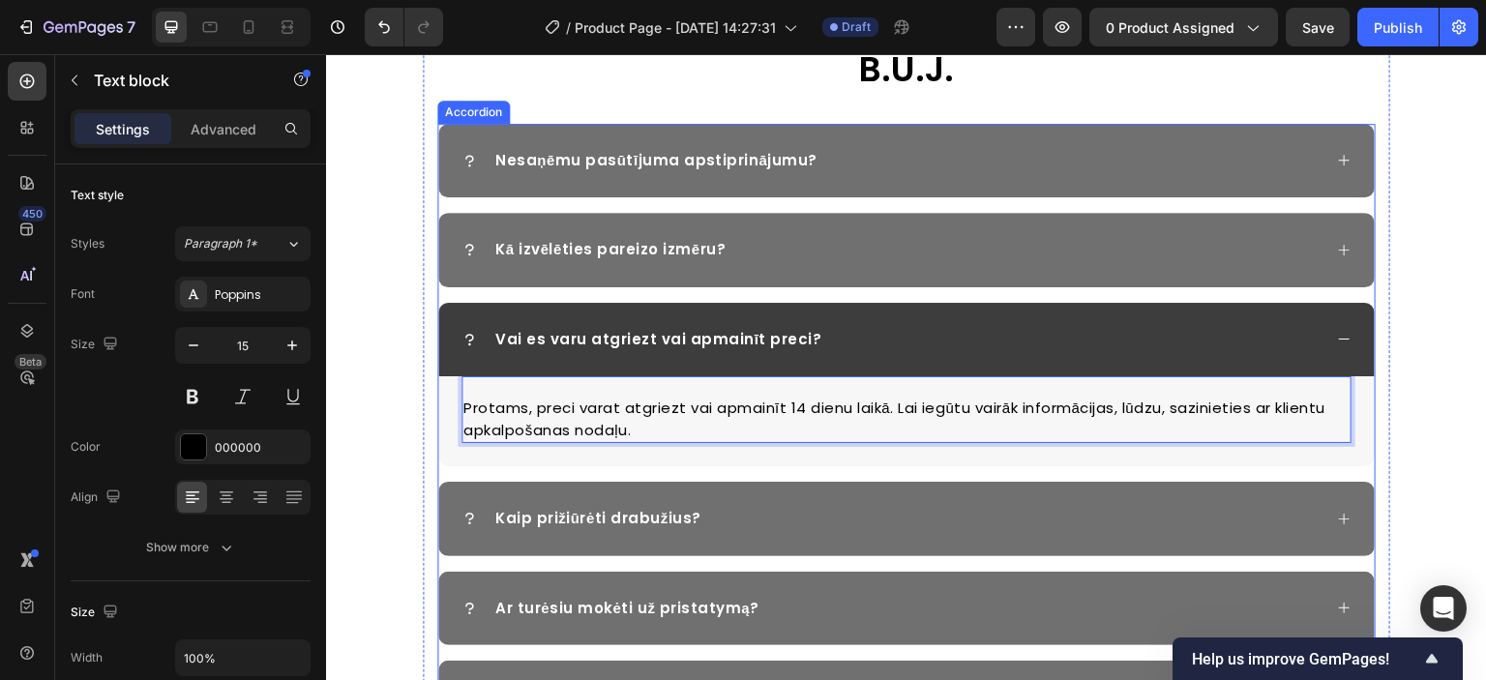
click at [1337, 335] on icon at bounding box center [1344, 339] width 15 height 15
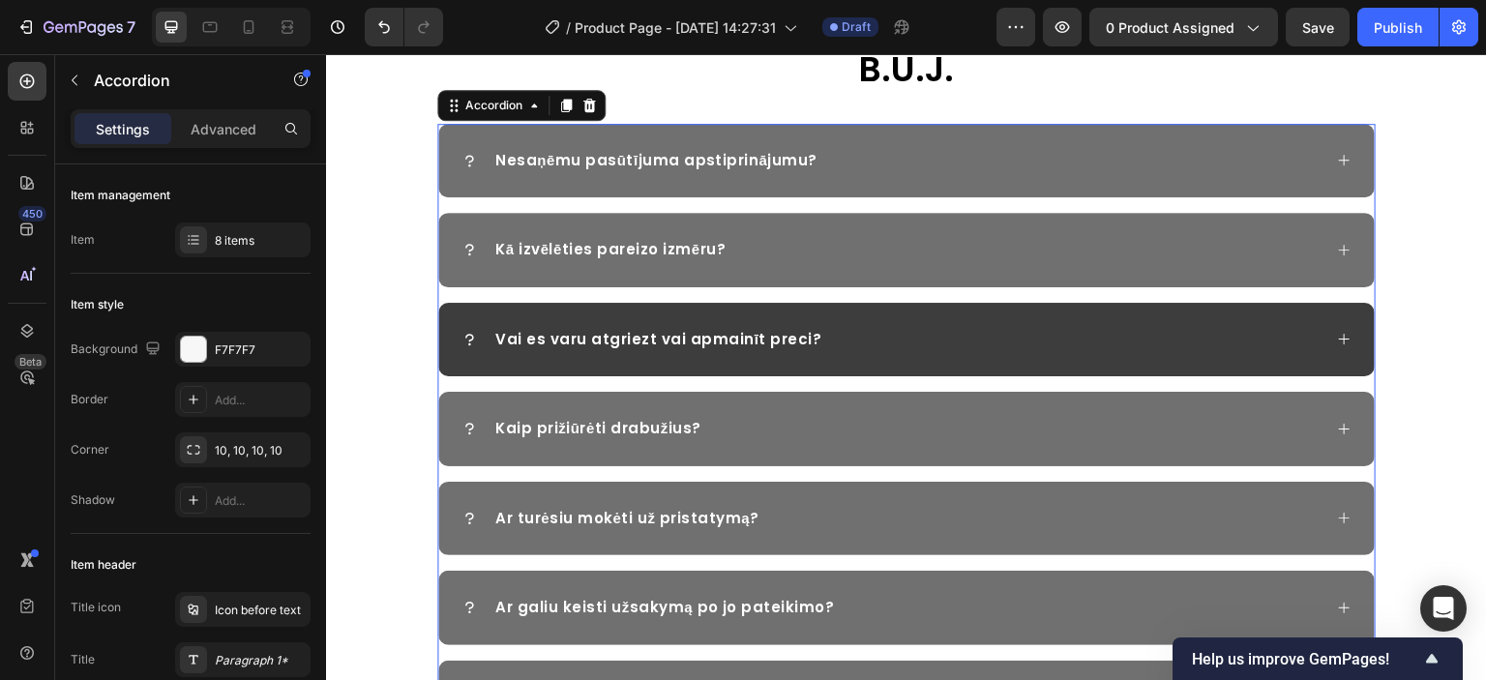
scroll to position [2869, 0]
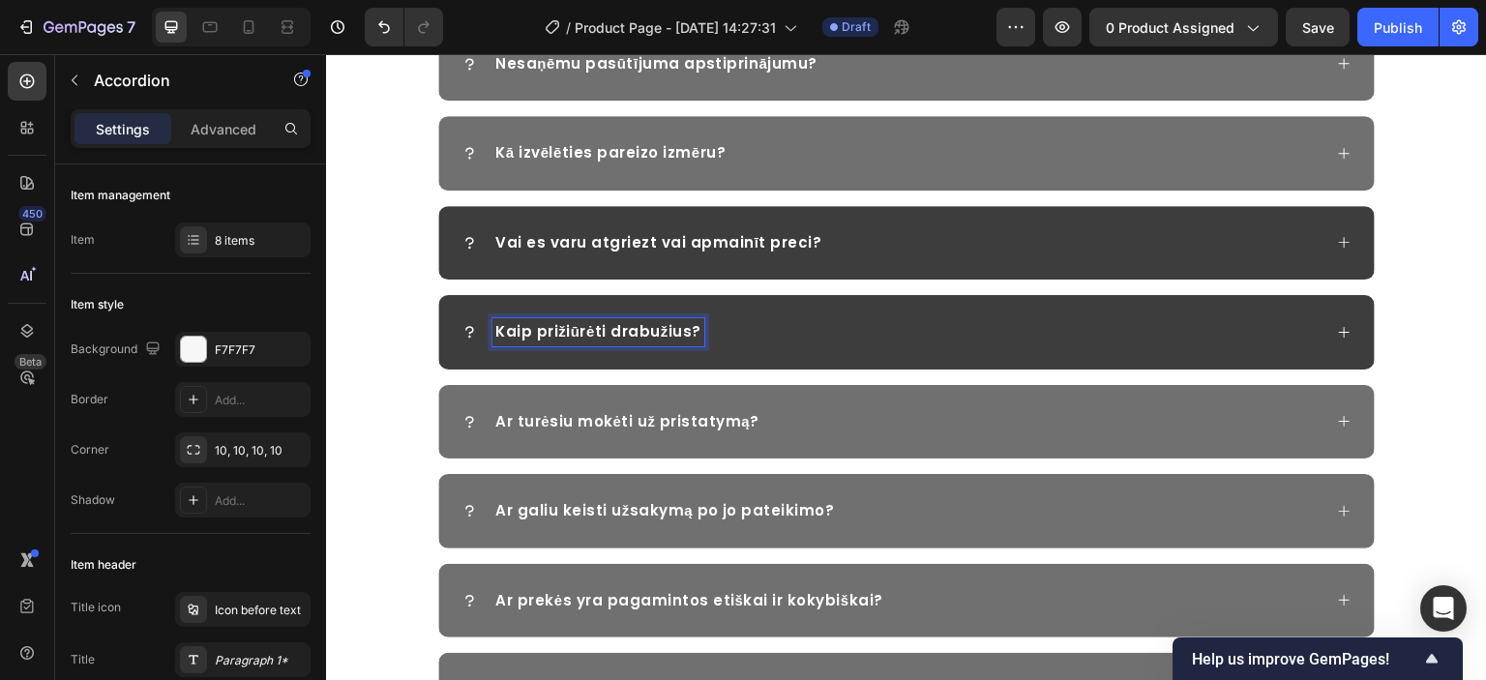
click at [636, 325] on p "Kaip prižiūrėti drabužius?" at bounding box center [598, 332] width 206 height 22
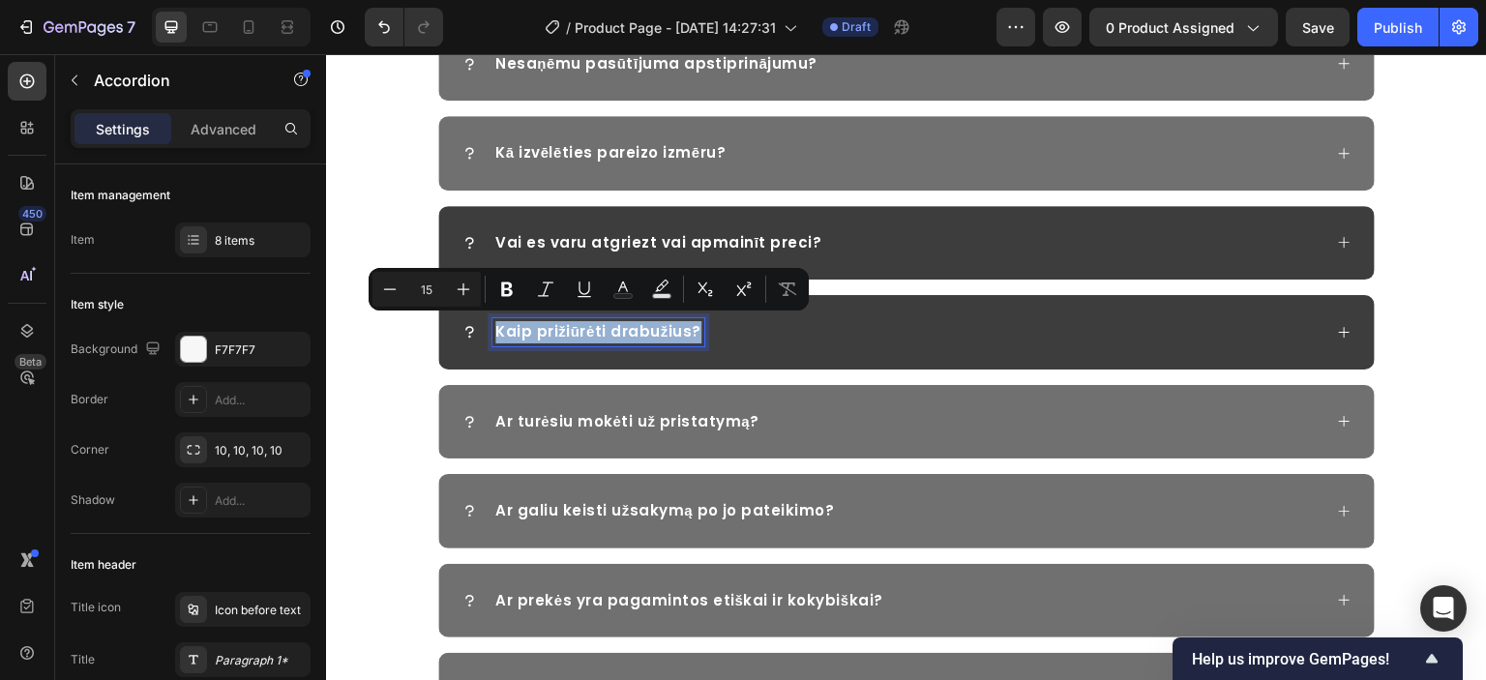
click at [567, 333] on p "Kaip prižiūrėti drabužius?" at bounding box center [598, 332] width 206 height 22
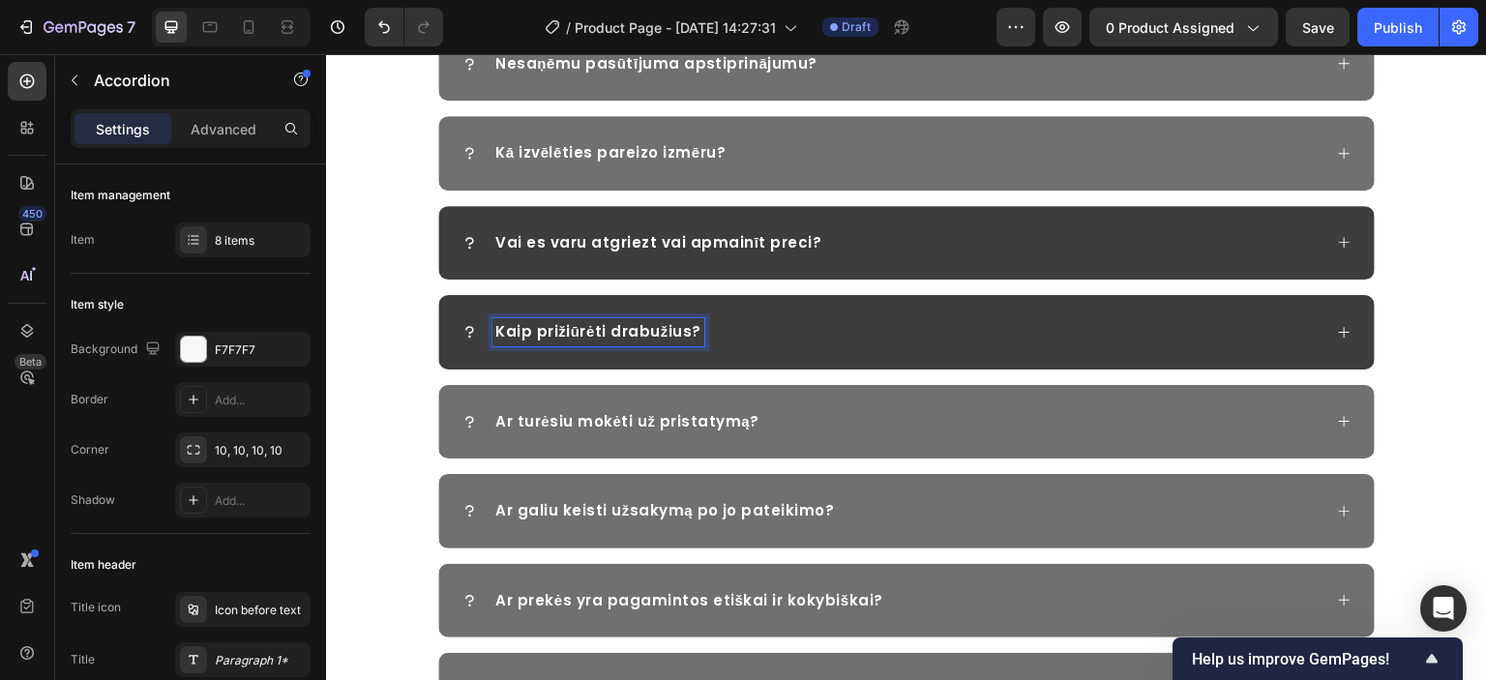
click at [604, 326] on p "Kaip prižiūrėti drabužius?" at bounding box center [598, 332] width 206 height 22
click at [1339, 330] on icon at bounding box center [1344, 332] width 11 height 11
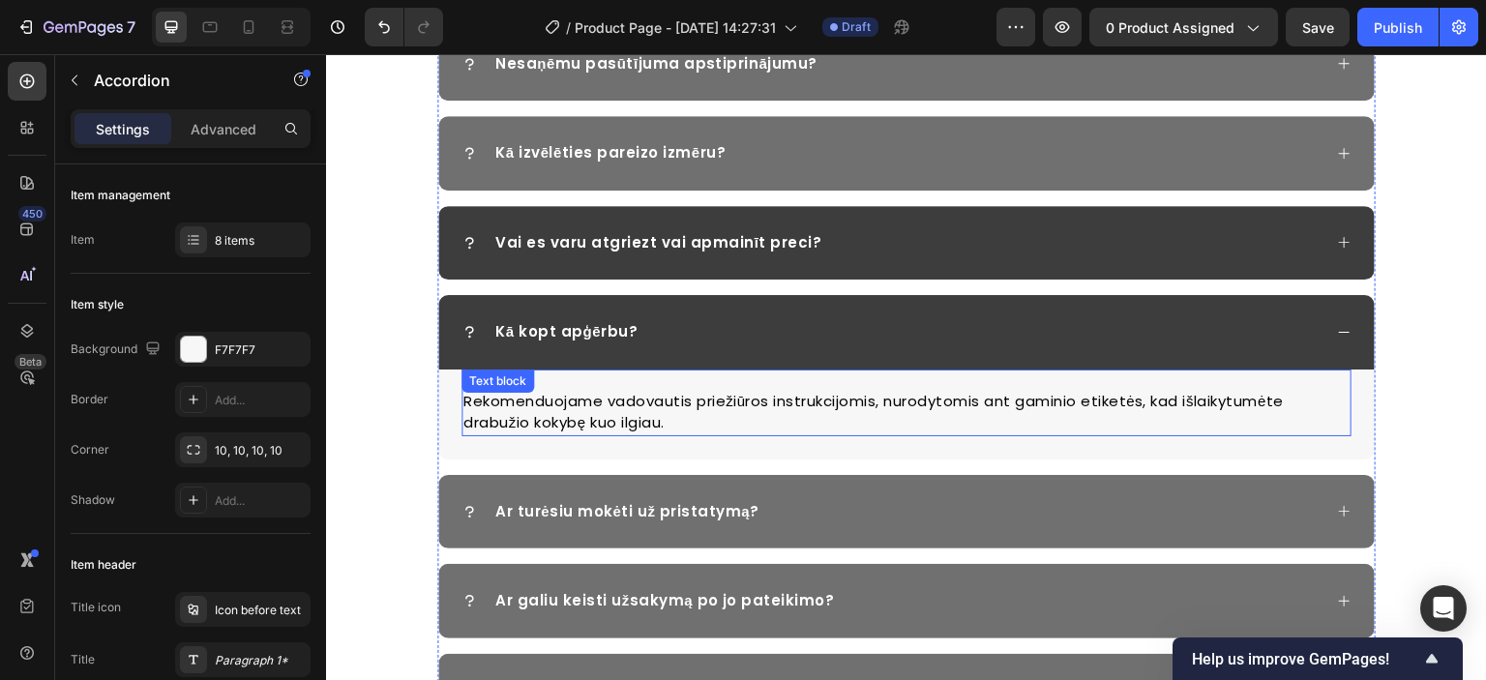
click at [565, 404] on p "Rekomenduojame vadovautis priežiūros instrukcijomis, nurodytomis ant gaminio et…" at bounding box center [906, 413] width 886 height 44
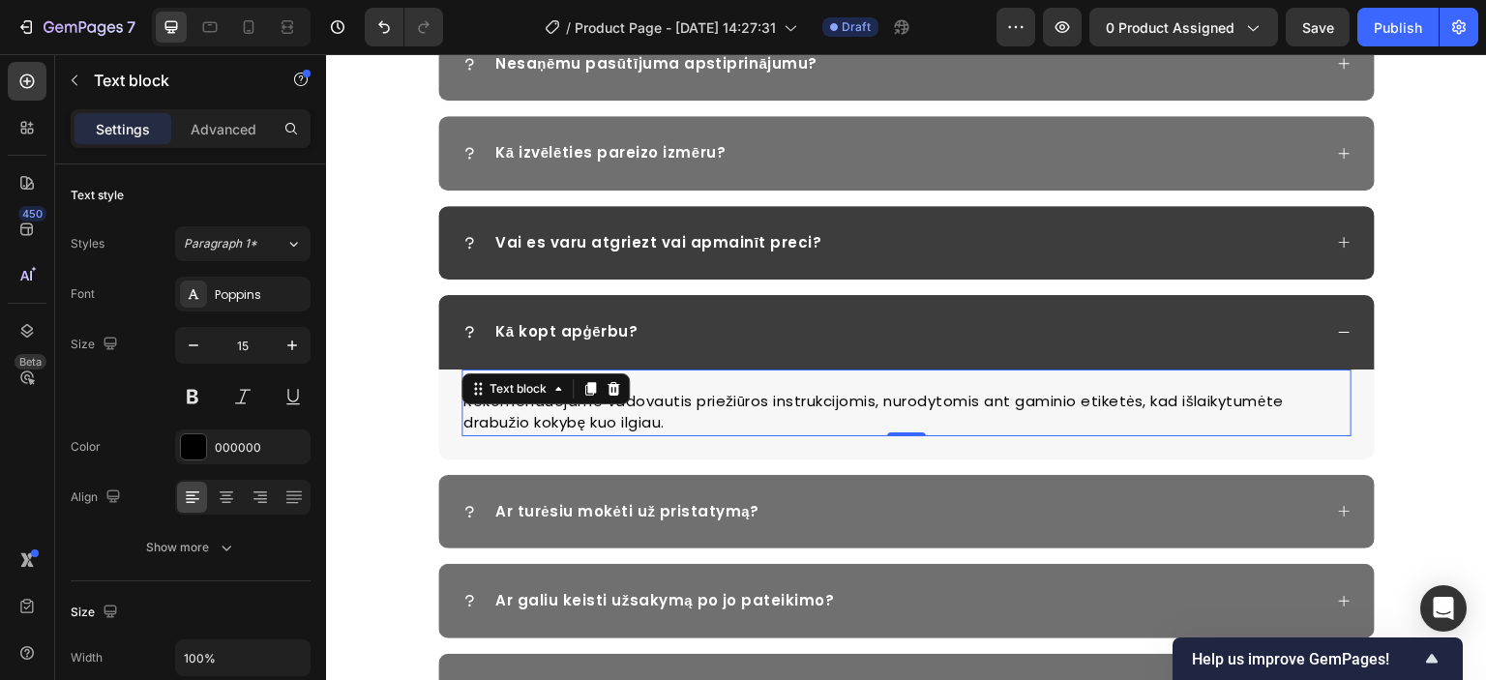
click at [624, 399] on p "Rekomenduojame vadovautis priežiūros instrukcijomis, nurodytomis ant gaminio et…" at bounding box center [906, 413] width 886 height 44
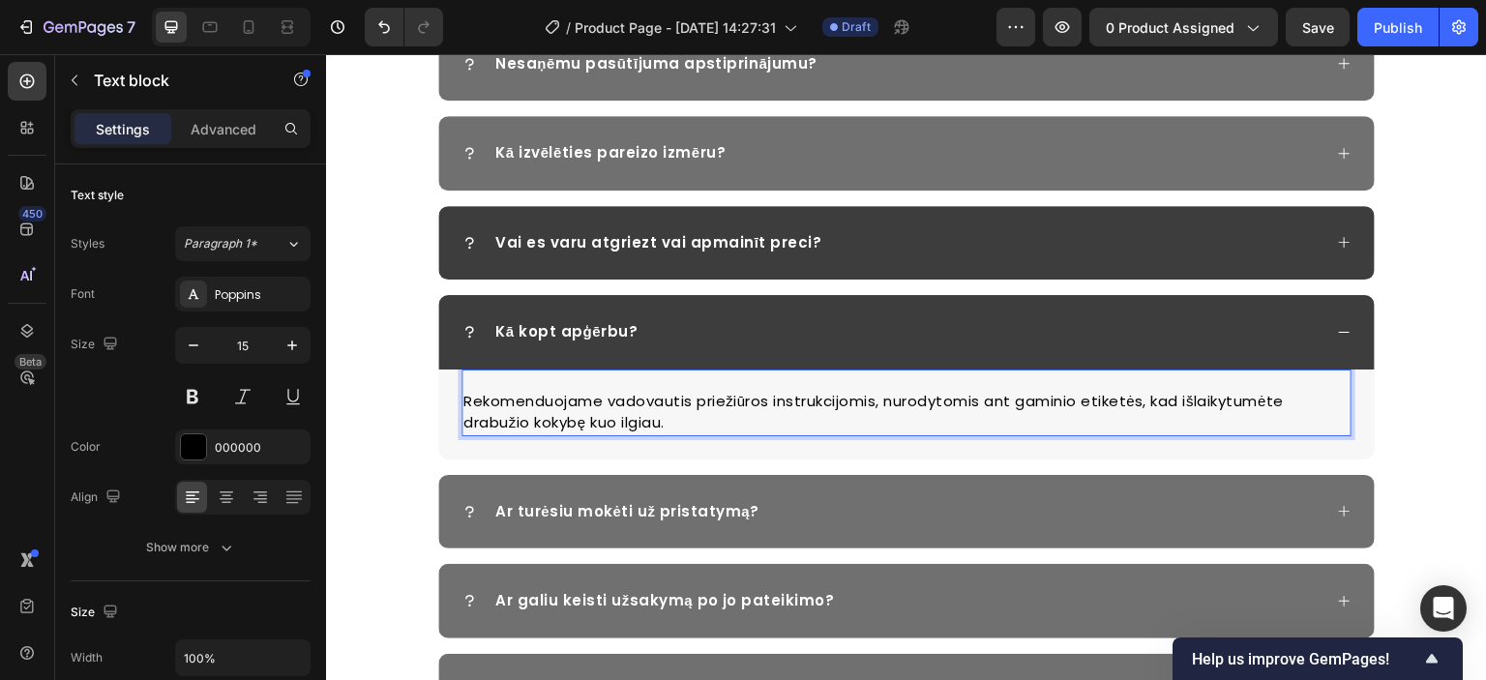
click at [647, 400] on p "Rekomenduojame vadovautis priežiūros instrukcijomis, nurodytomis ant gaminio et…" at bounding box center [906, 413] width 886 height 44
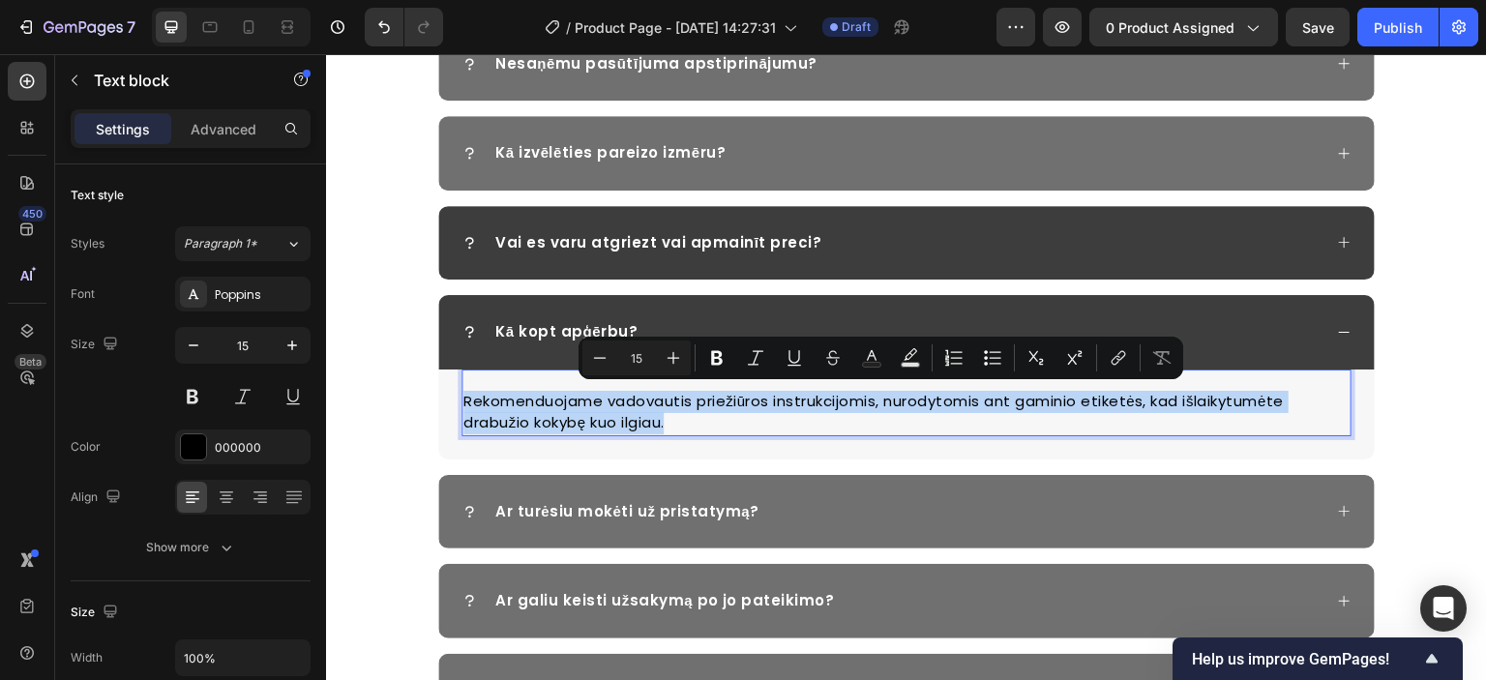
click at [609, 403] on p "Rekomenduojame vadovautis priežiūros instrukcijomis, nurodytomis ant gaminio et…" at bounding box center [906, 413] width 886 height 44
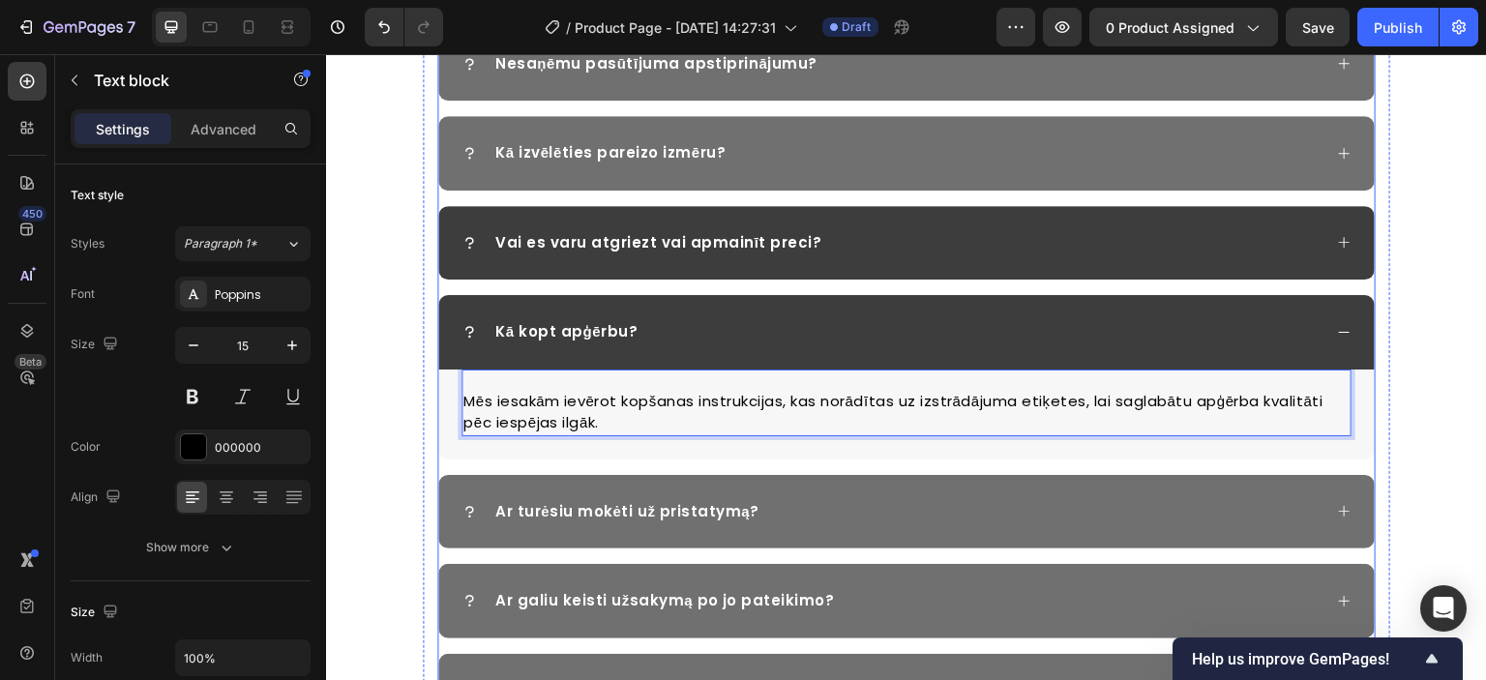
click at [1337, 328] on icon at bounding box center [1344, 332] width 15 height 15
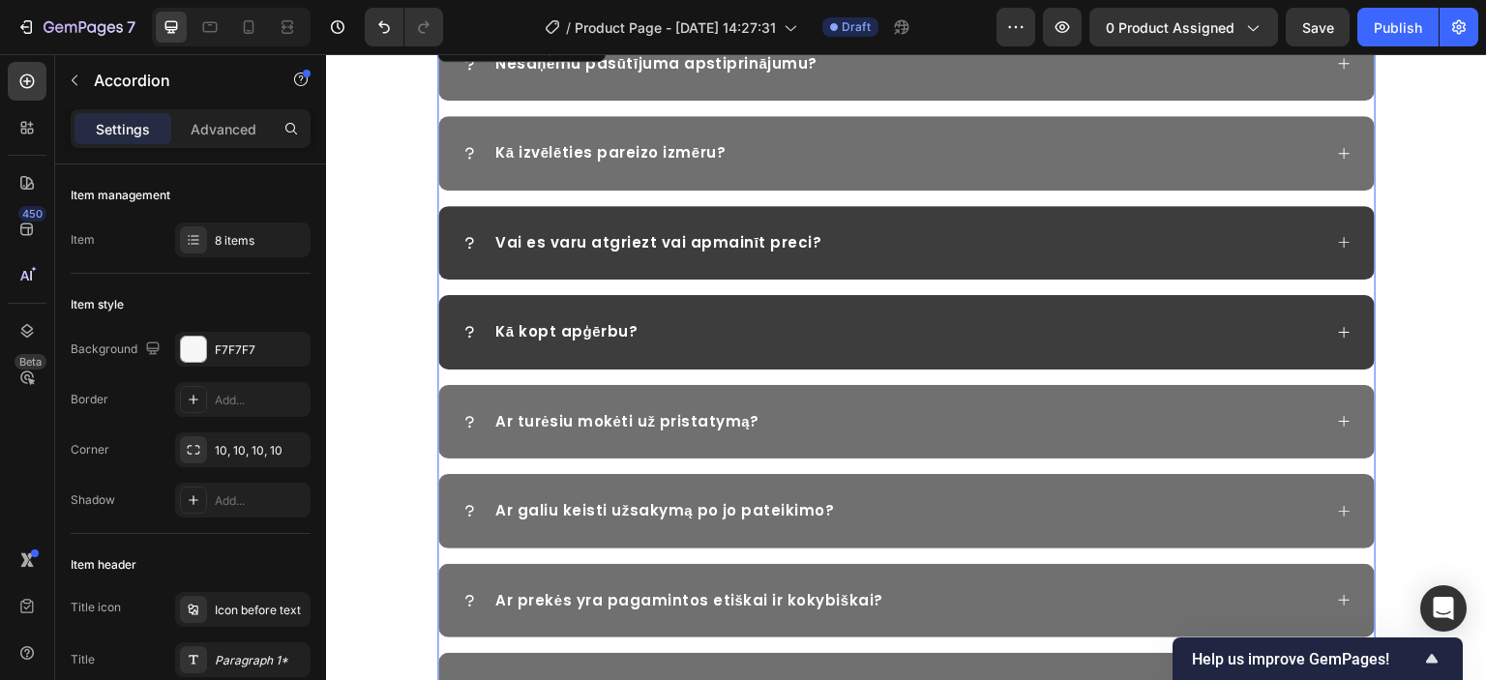
scroll to position [2966, 0]
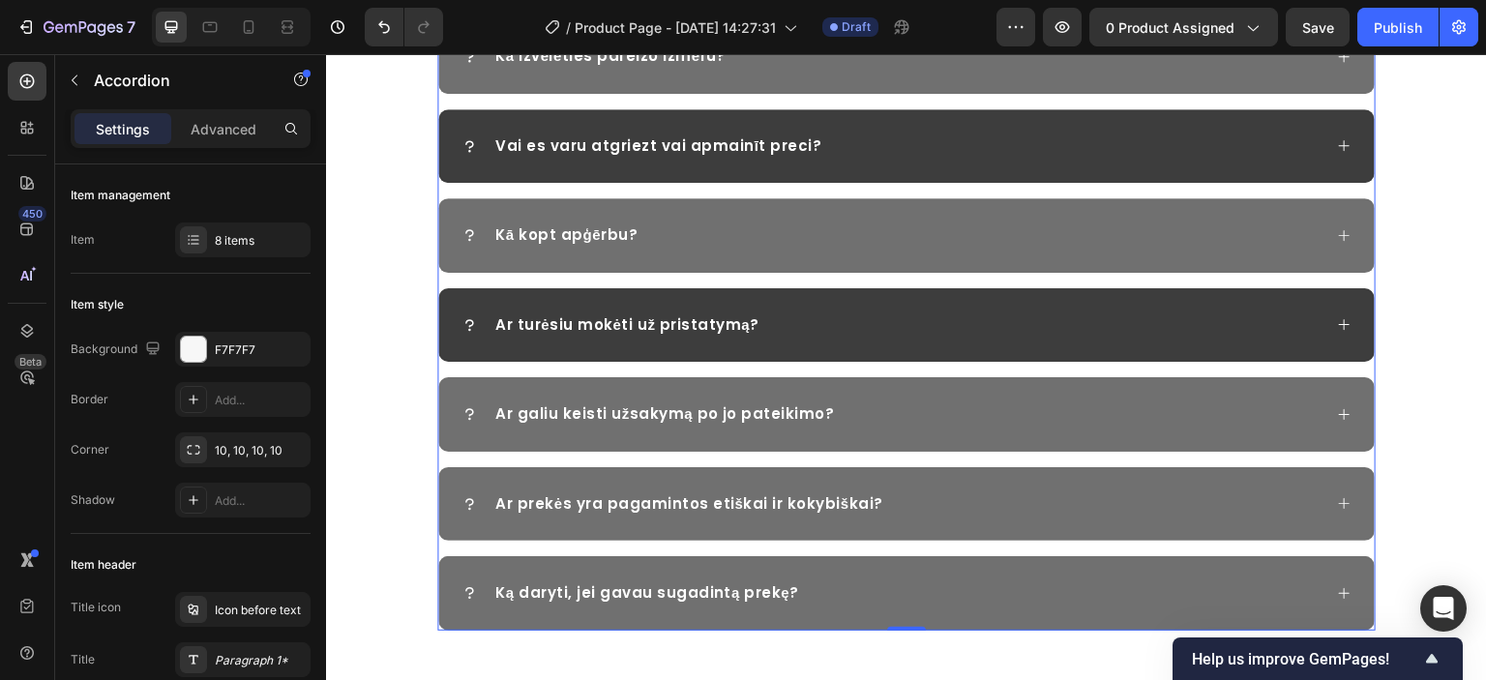
click at [1337, 325] on icon at bounding box center [1344, 324] width 15 height 15
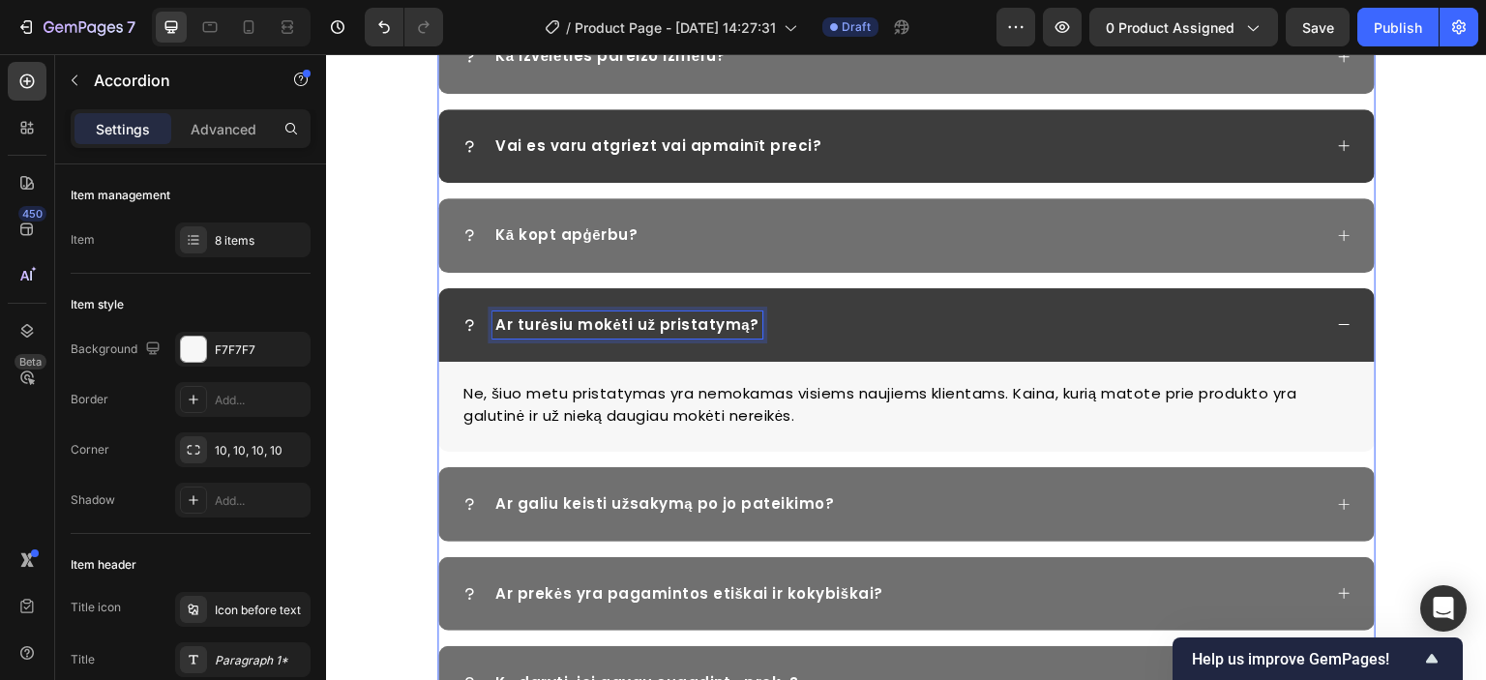
click at [708, 318] on p "Ar turėsiu mokėti už pristatymą?" at bounding box center [627, 325] width 264 height 22
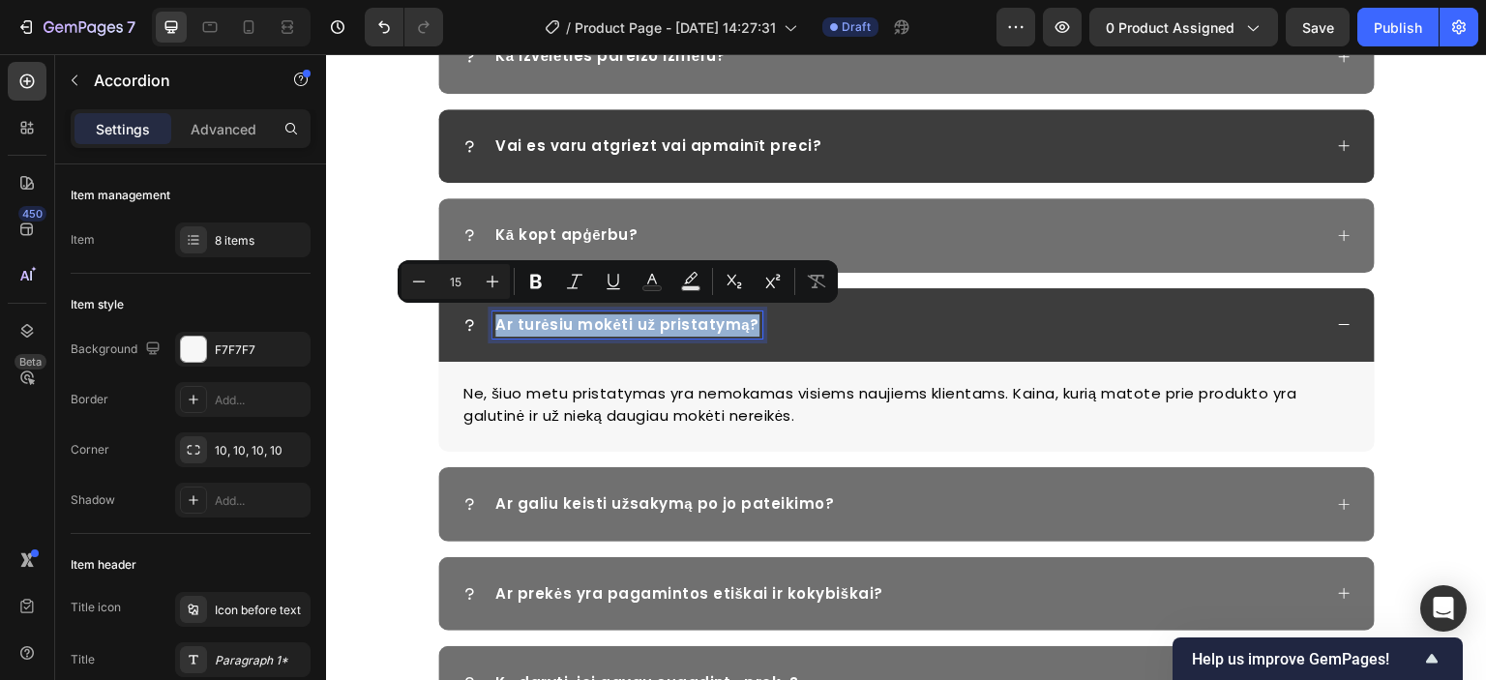
click at [709, 322] on p "Ar turėsiu mokėti už pristatymą?" at bounding box center [627, 325] width 264 height 22
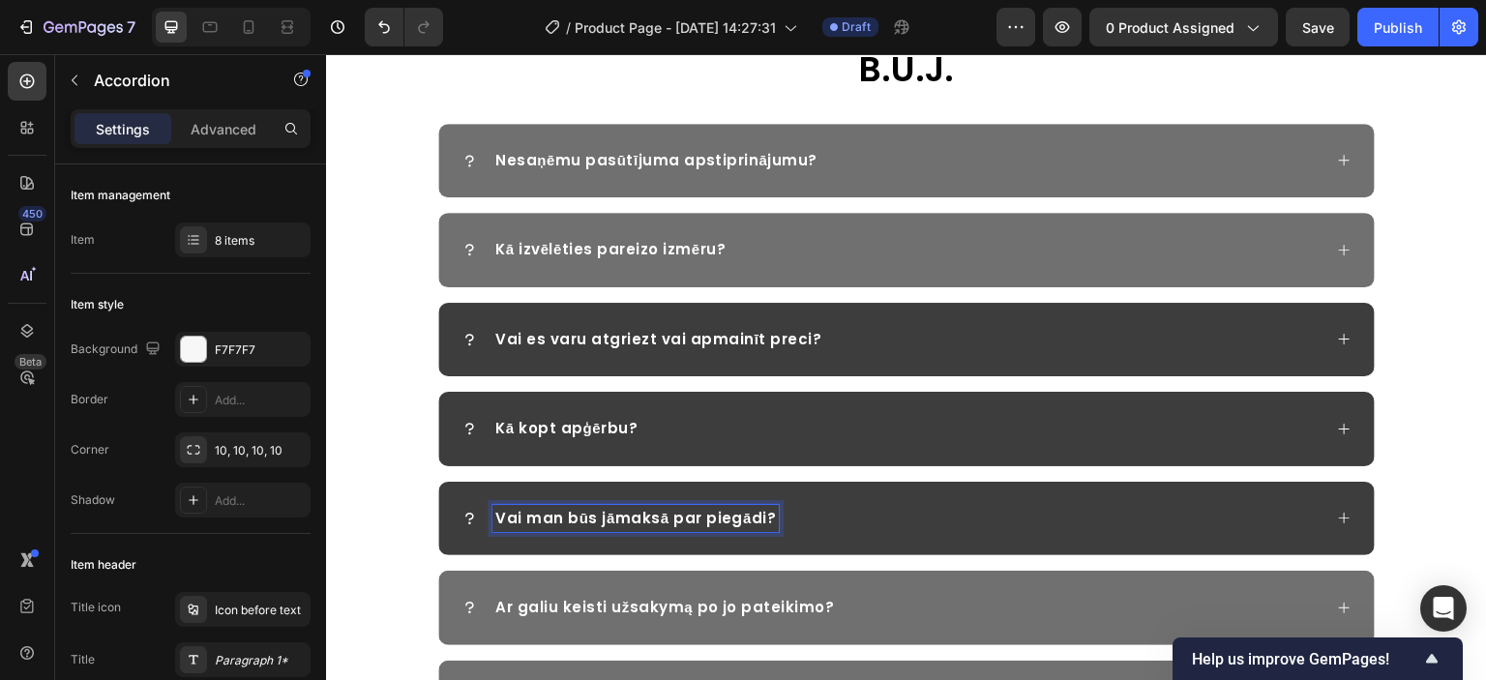
scroll to position [2869, 0]
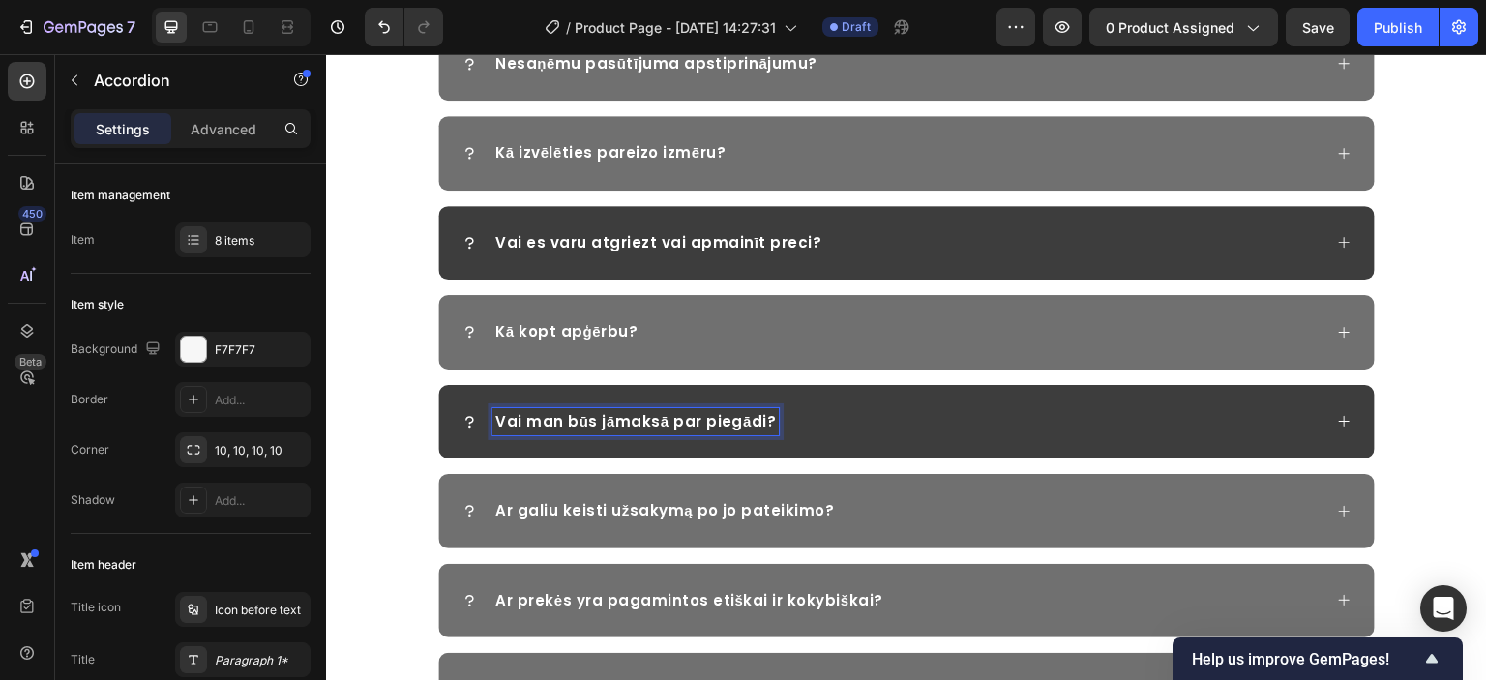
click at [861, 433] on div "Vai man būs jāmaksā par piegādi?" at bounding box center [906, 422] width 937 height 75
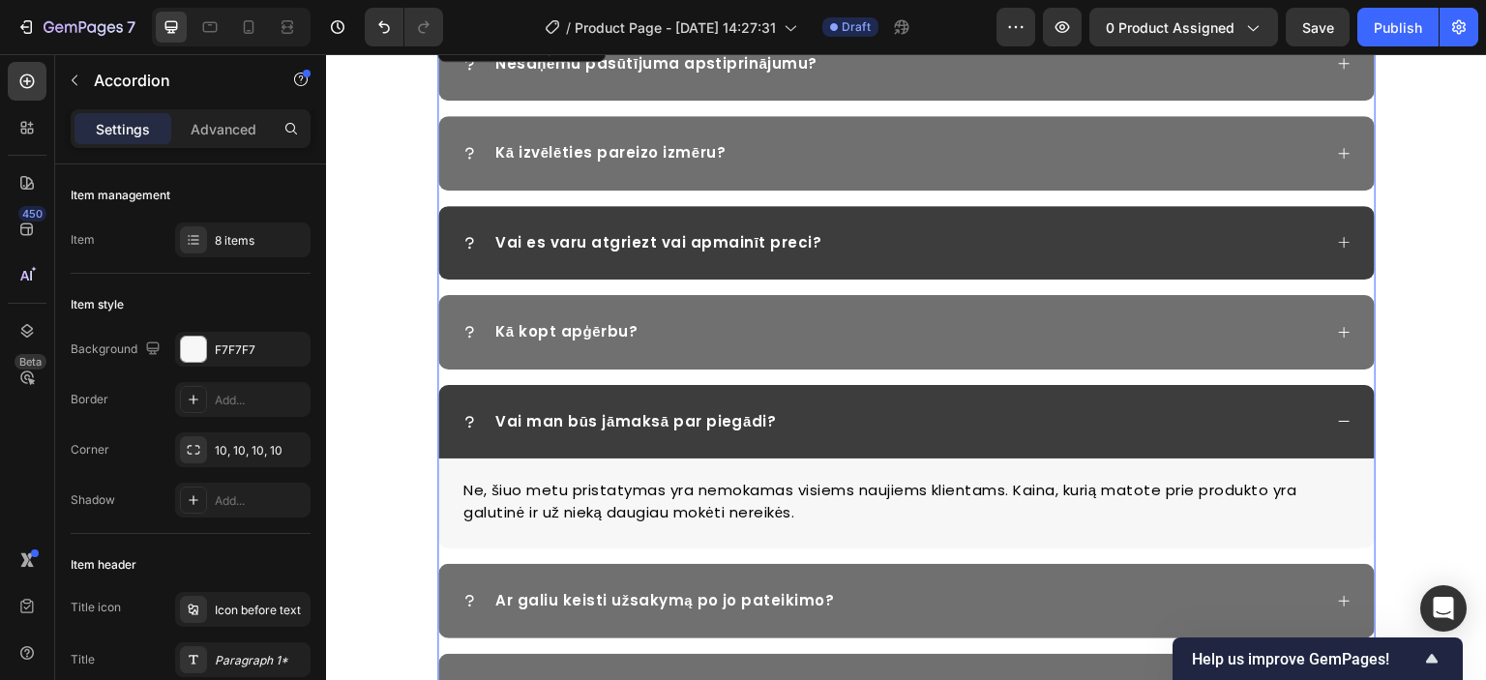
scroll to position [2966, 0]
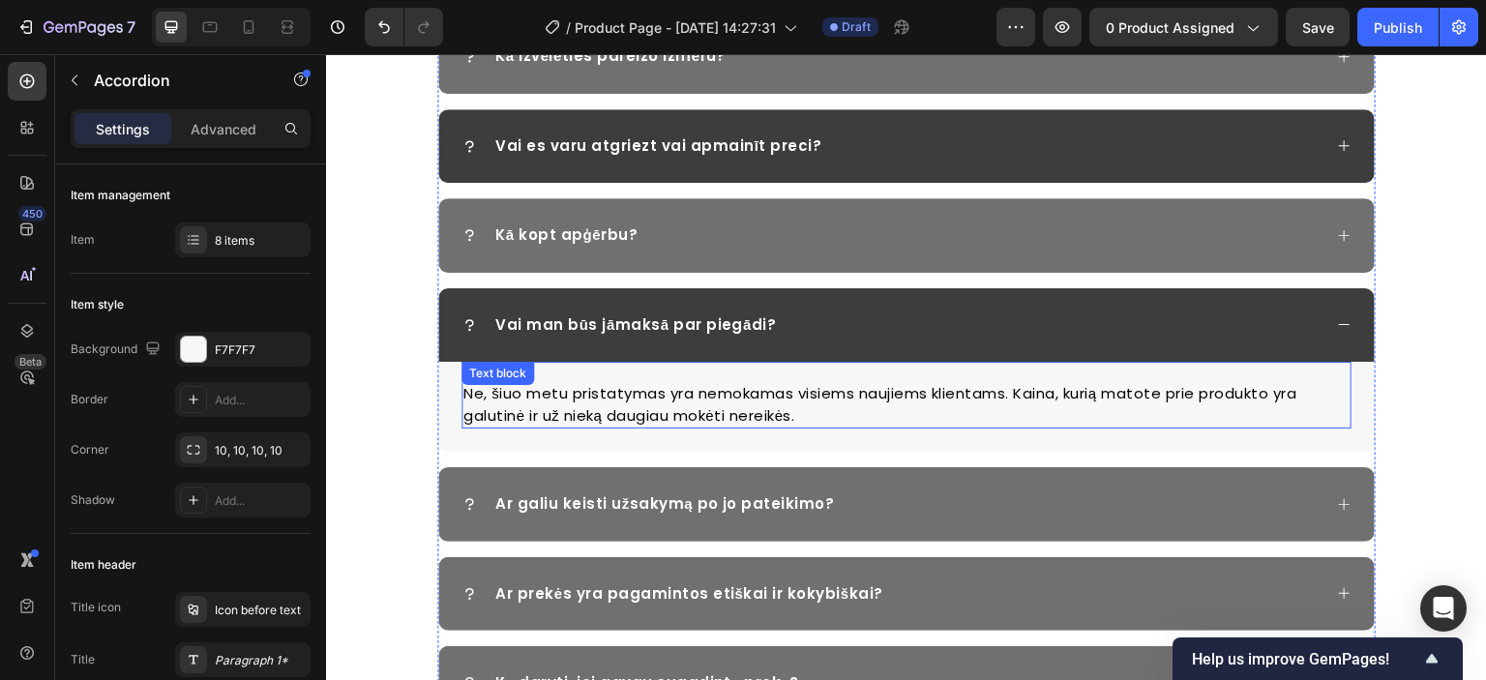
click at [640, 399] on p "Ne, šiuo metu pristatymas yra nemokamas visiems naujiems klientams. Kaina, kuri…" at bounding box center [906, 405] width 886 height 44
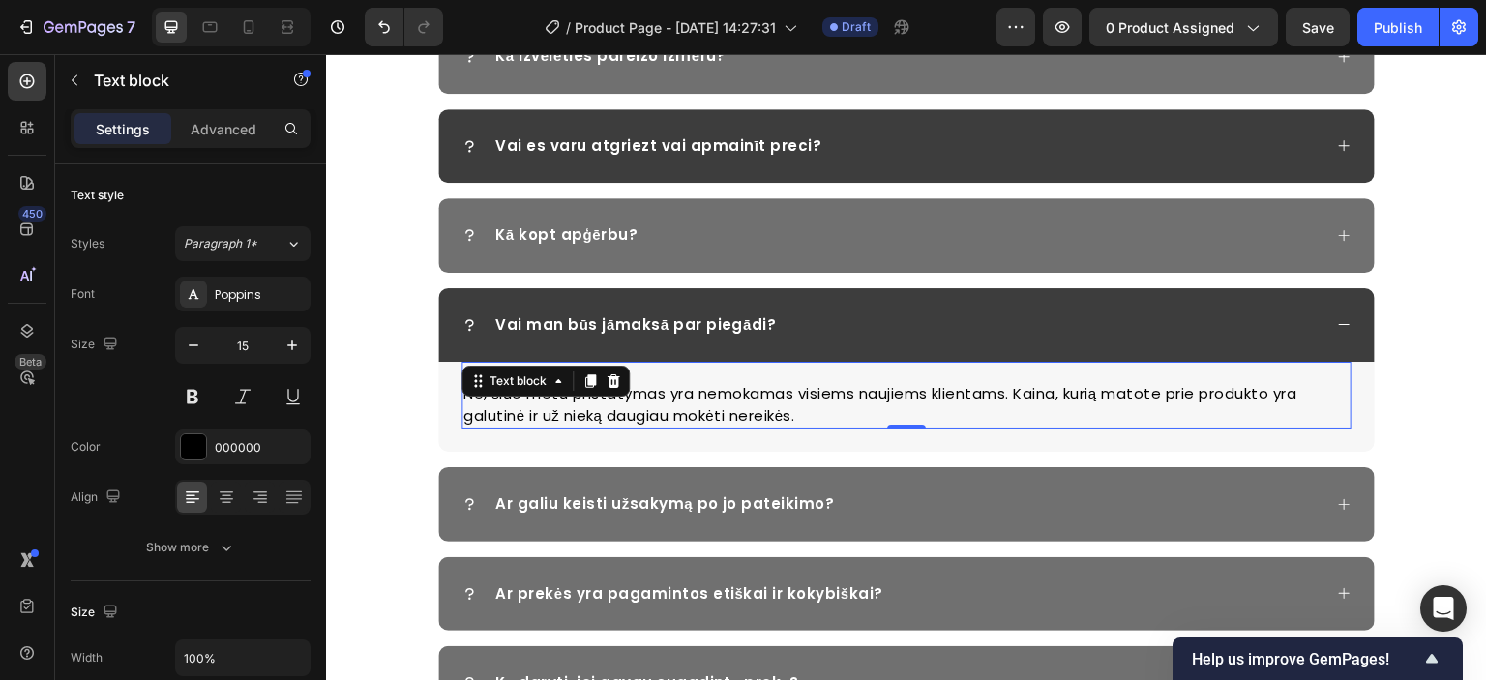
click at [703, 402] on p "Ne, šiuo metu pristatymas yra nemokamas visiems naujiems klientams. Kaina, kuri…" at bounding box center [906, 405] width 886 height 44
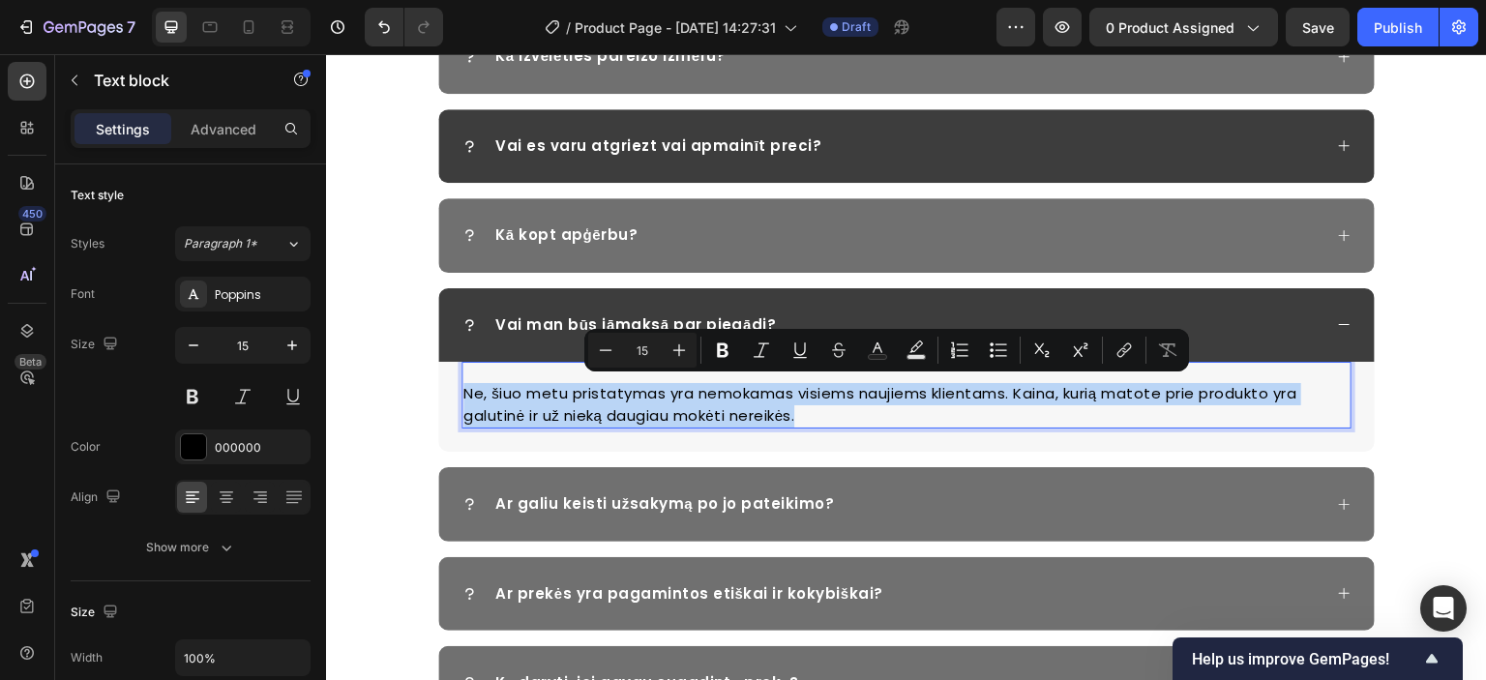
click at [542, 409] on p "Ne, šiuo metu pristatymas yra nemokamas visiems naujiems klientams. Kaina, kuri…" at bounding box center [906, 405] width 886 height 44
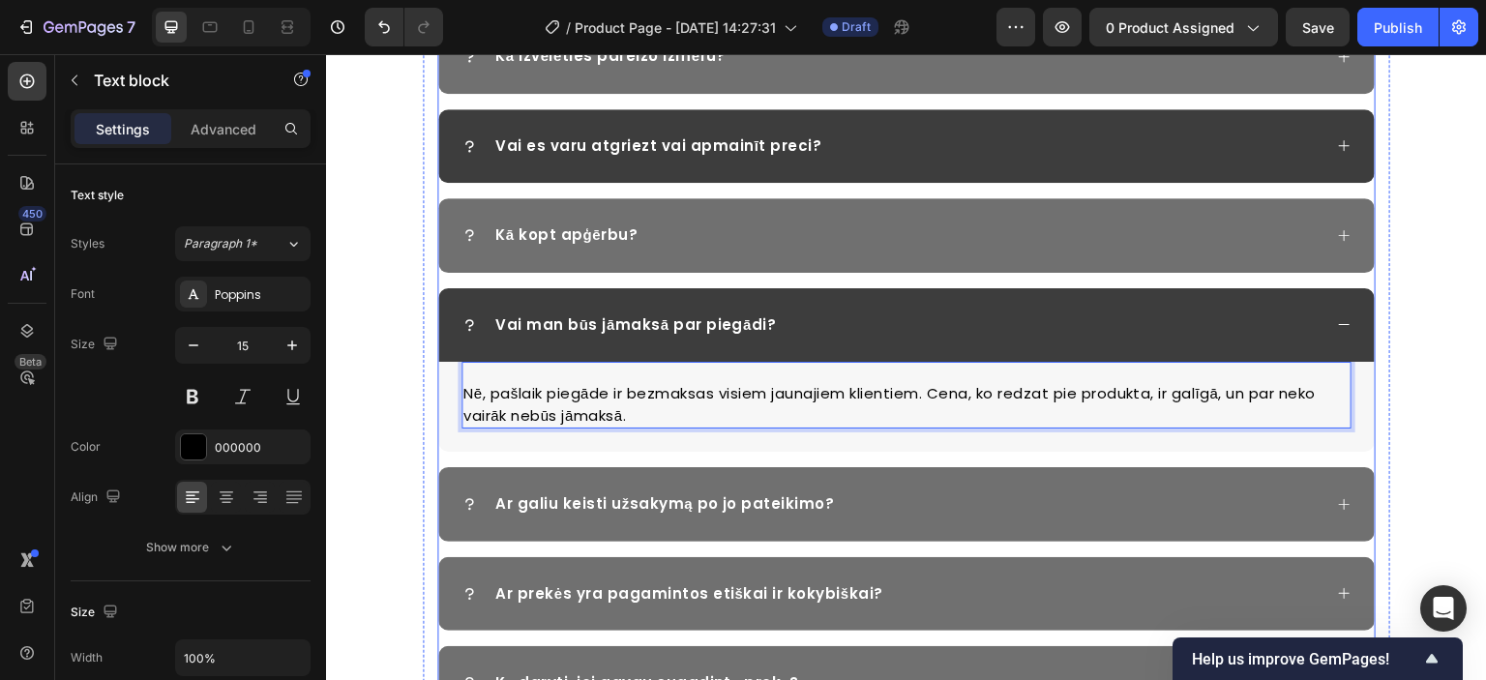
click at [1335, 336] on div "Vai man būs jāmaksā par piegādi?" at bounding box center [906, 325] width 937 height 75
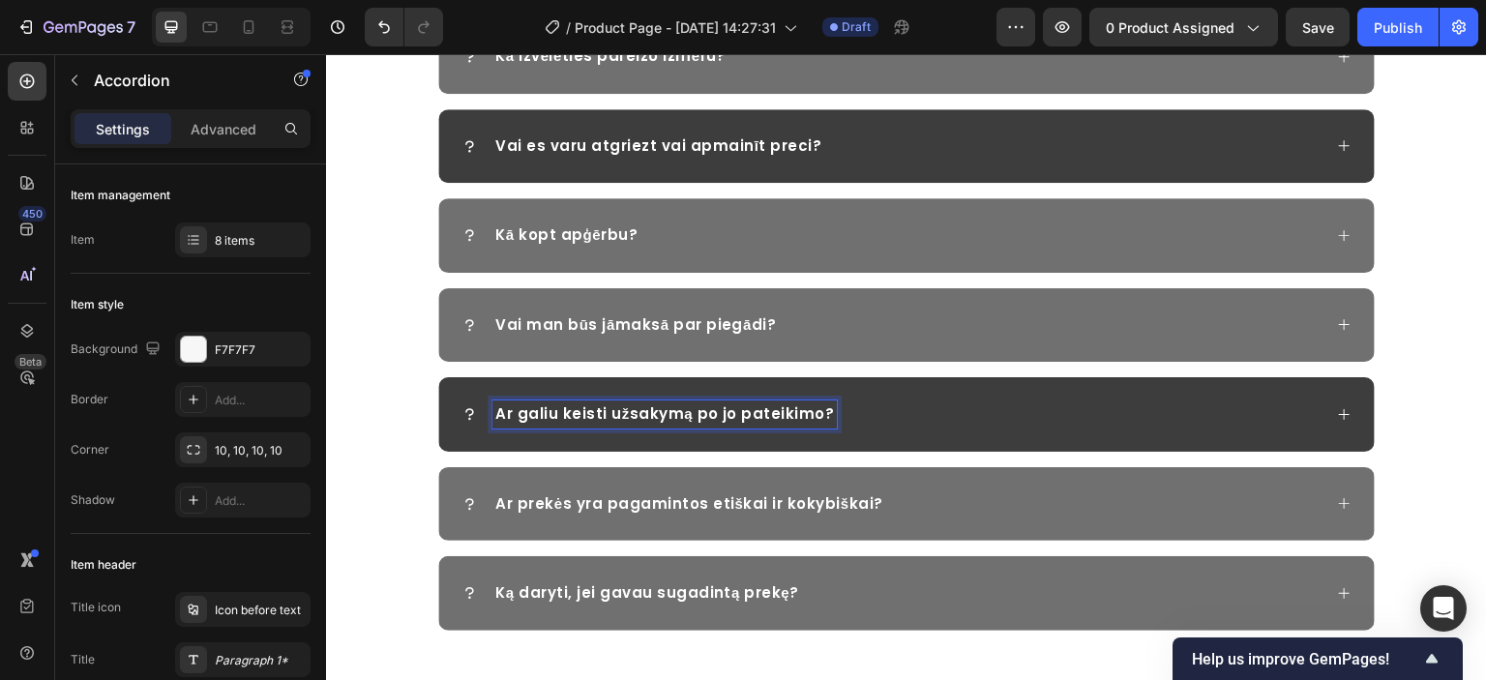
click at [980, 420] on div "Ar galiu keisti užsakymą po jo pateikimo?" at bounding box center [892, 415] width 860 height 28
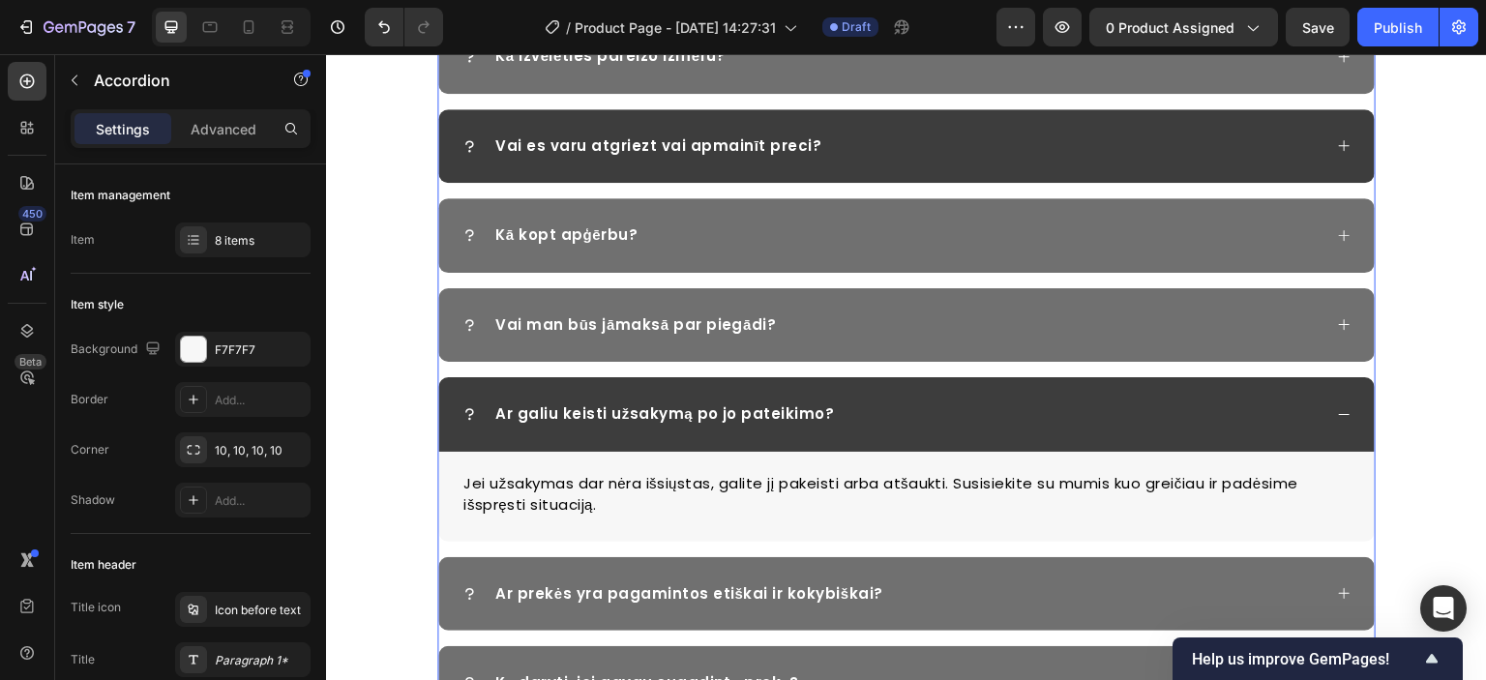
click at [746, 417] on p "Ar galiu keisti užsakymą po jo pateikimo?" at bounding box center [664, 414] width 339 height 22
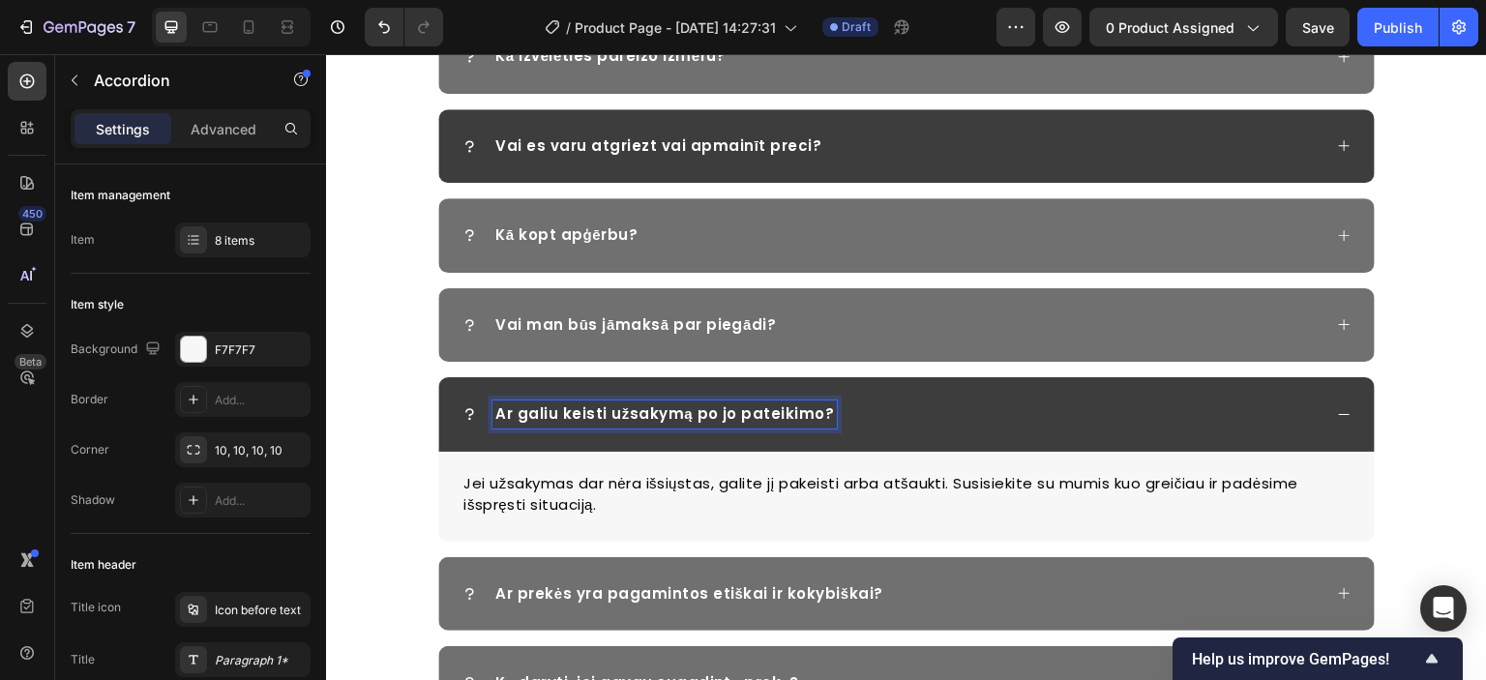
click at [752, 414] on p "Ar galiu keisti užsakymą po jo pateikimo?" at bounding box center [664, 414] width 339 height 22
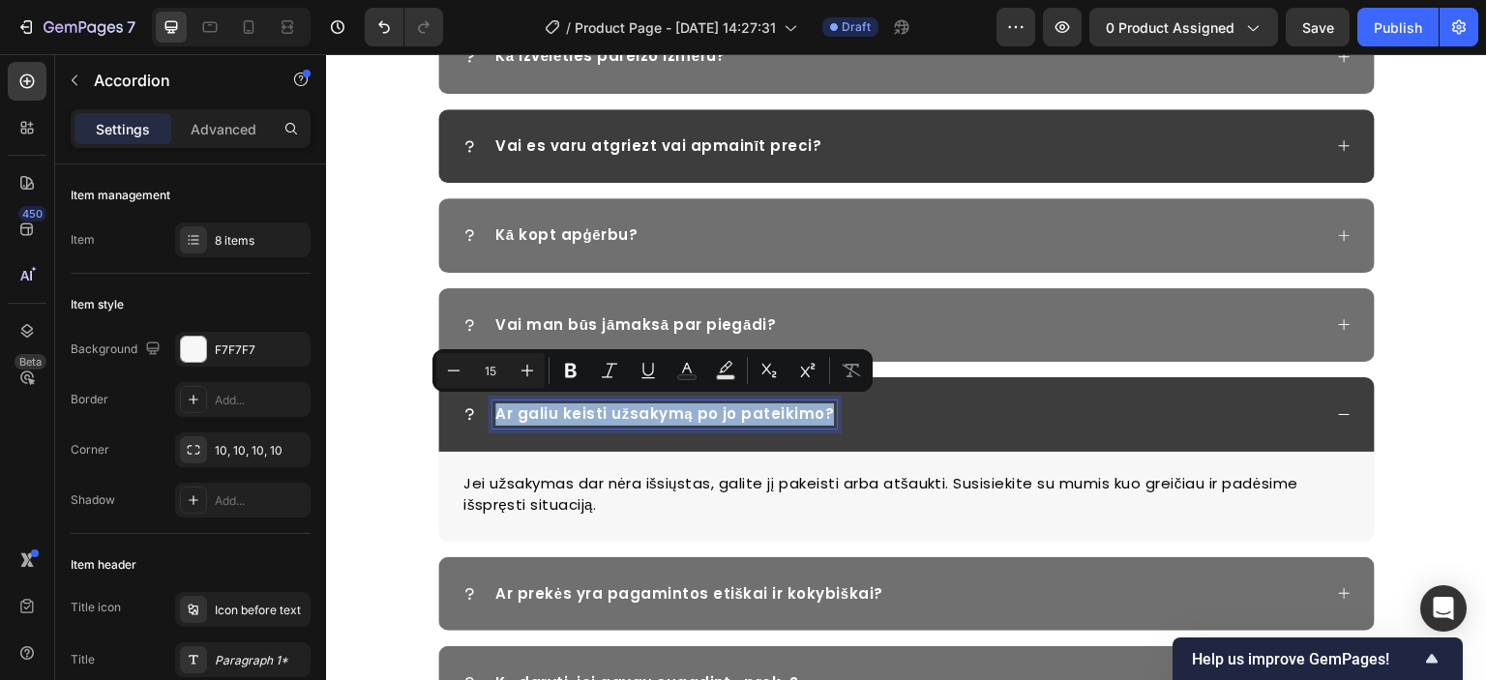
click at [573, 414] on p "Ar galiu keisti užsakymą po jo pateikimo?" at bounding box center [664, 414] width 339 height 22
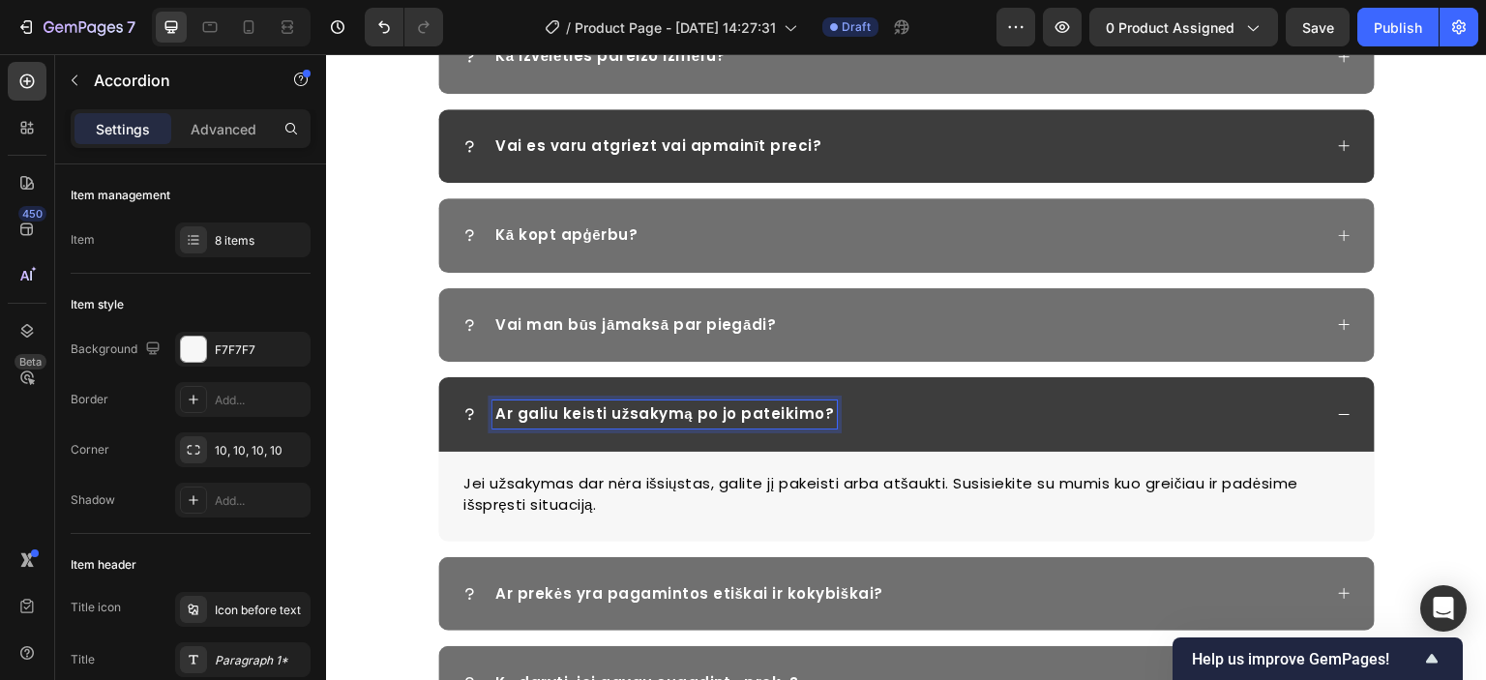
click at [622, 410] on p "Ar galiu keisti užsakymą po jo pateikimo?" at bounding box center [664, 414] width 339 height 22
click at [581, 487] on p "Jei užsakymas dar nėra išsiųstas, galite jį pakeisti arba atšaukti. Susisiekite…" at bounding box center [906, 495] width 886 height 44
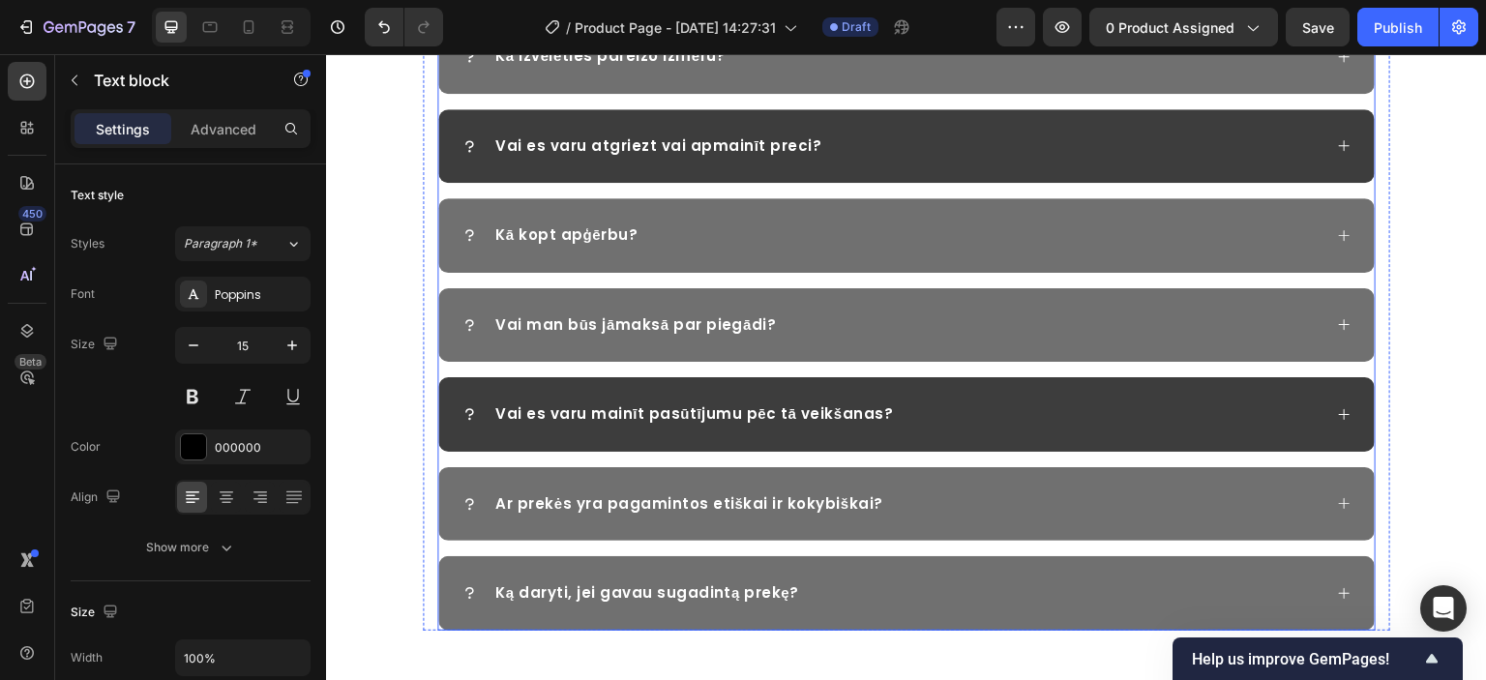
click at [904, 411] on div "Vai es varu mainīt pasūtījumu pēc tā veikšanas?" at bounding box center [892, 415] width 860 height 28
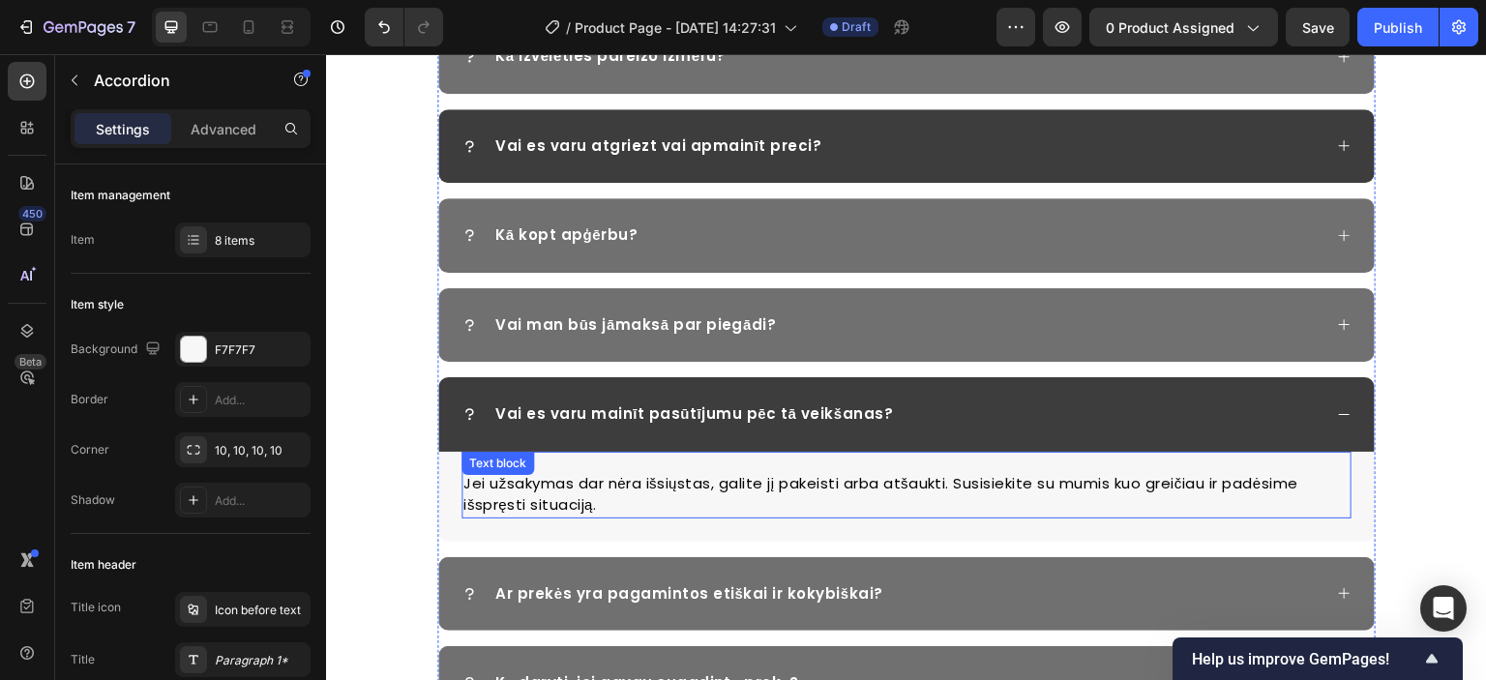
click at [821, 484] on p "Jei užsakymas dar nėra išsiųstas, galite jį pakeisti arba atšaukti. Susisiekite…" at bounding box center [906, 495] width 886 height 44
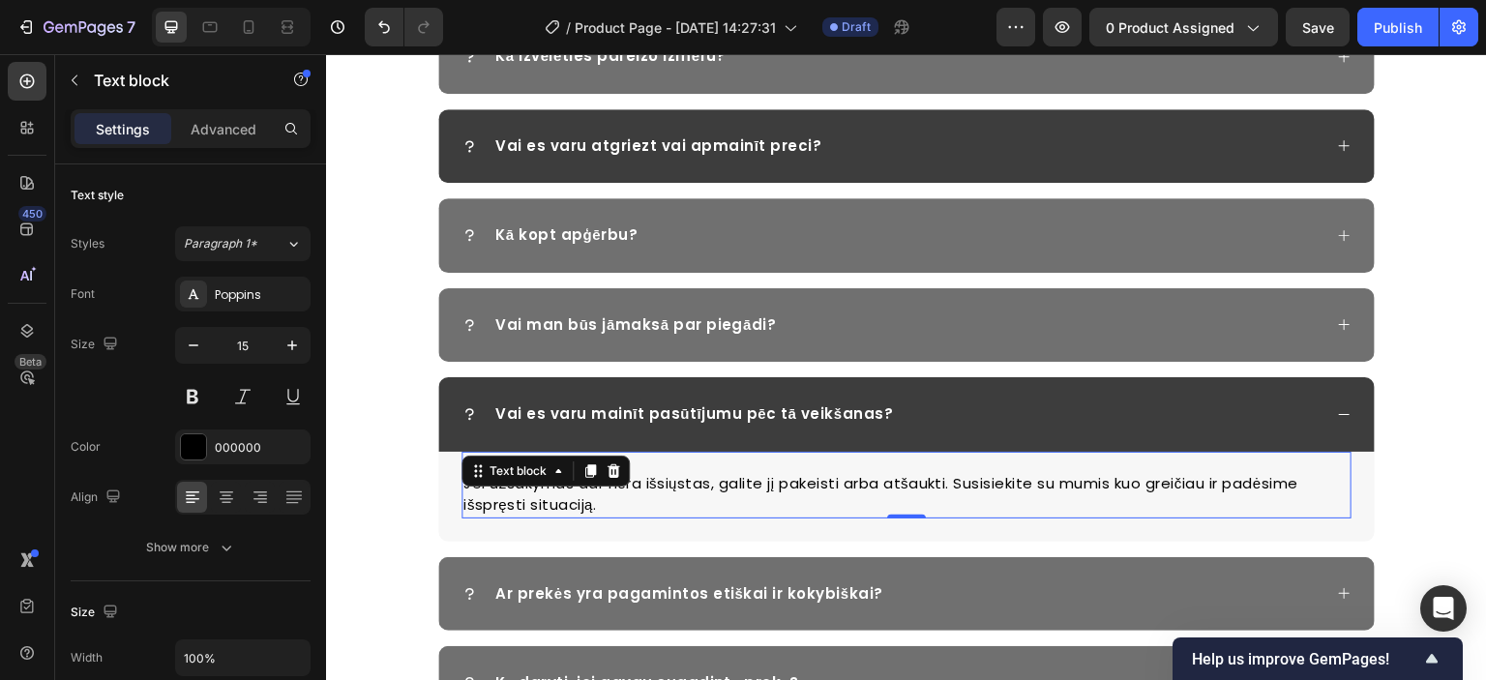
click at [873, 486] on p "Jei užsakymas dar nėra išsiųstas, galite jį pakeisti arba atšaukti. Susisiekite…" at bounding box center [906, 495] width 886 height 44
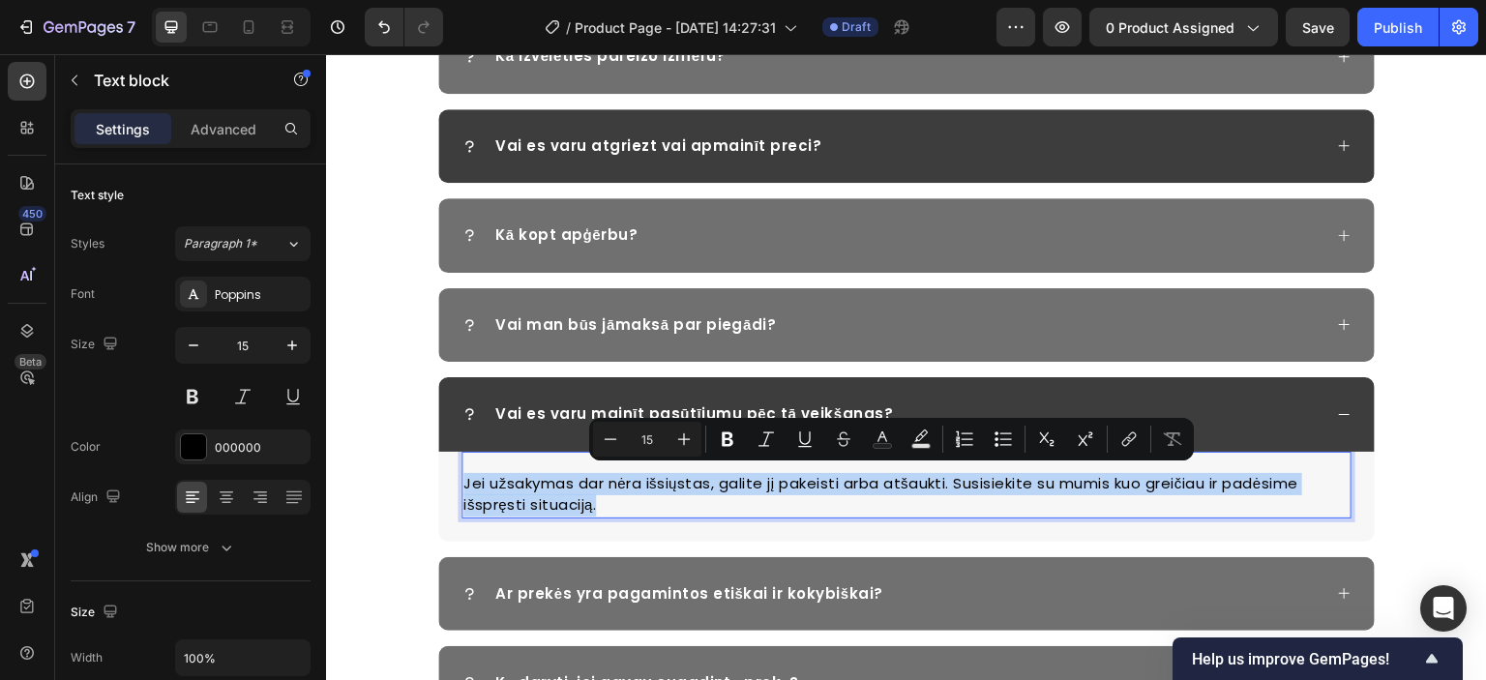
click at [541, 501] on p "Jei užsakymas dar nėra išsiųstas, galite jį pakeisti arba atšaukti. Susisiekite…" at bounding box center [906, 495] width 886 height 44
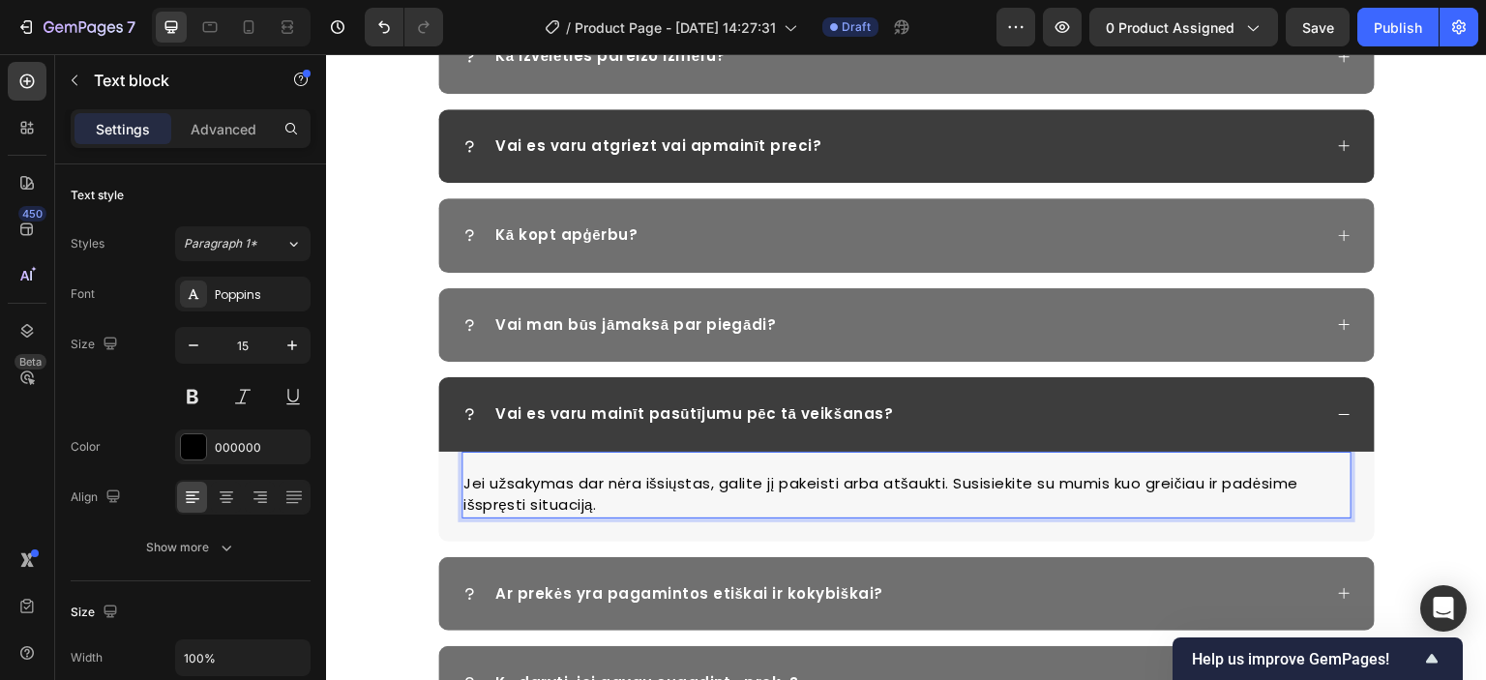
click at [593, 493] on p "Jei užsakymas dar nėra išsiųstas, galite jį pakeisti arba atšaukti. Susisiekite…" at bounding box center [906, 495] width 886 height 44
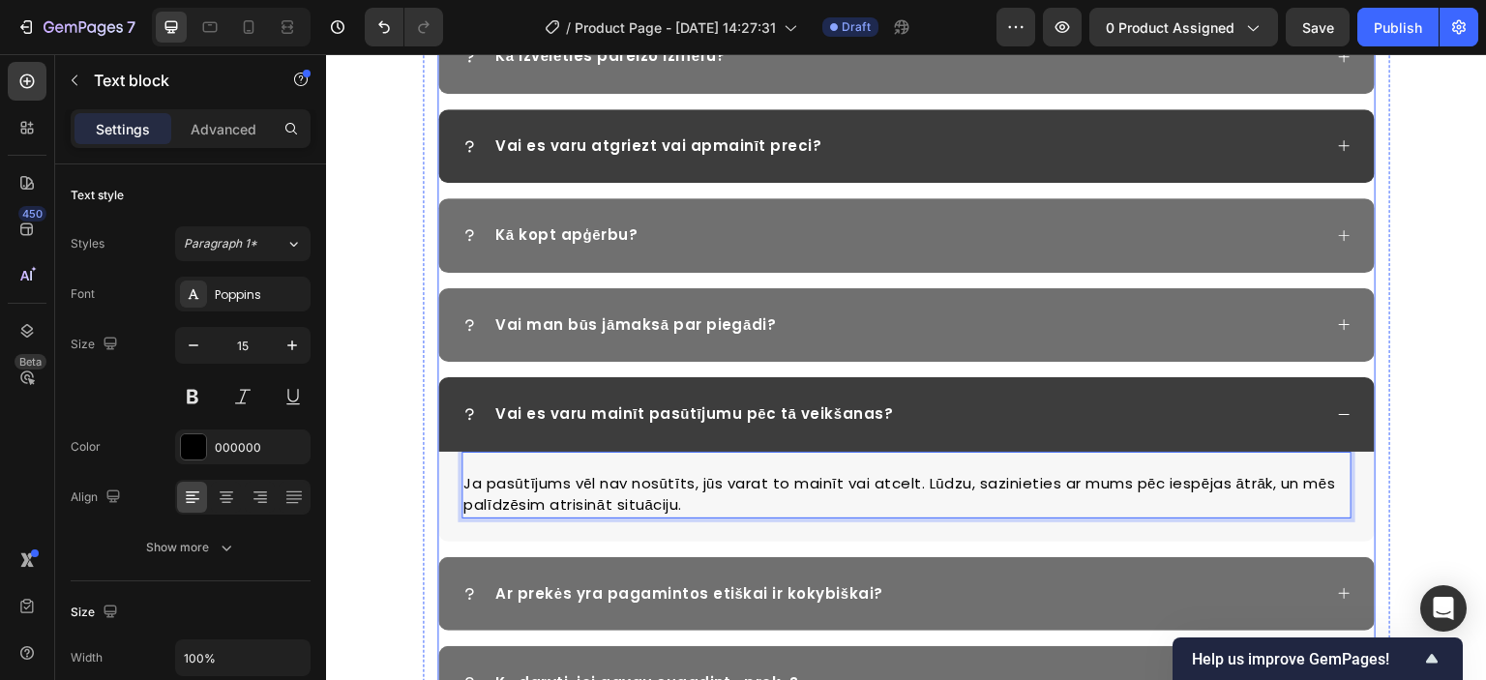
click at [1337, 412] on icon at bounding box center [1344, 414] width 15 height 15
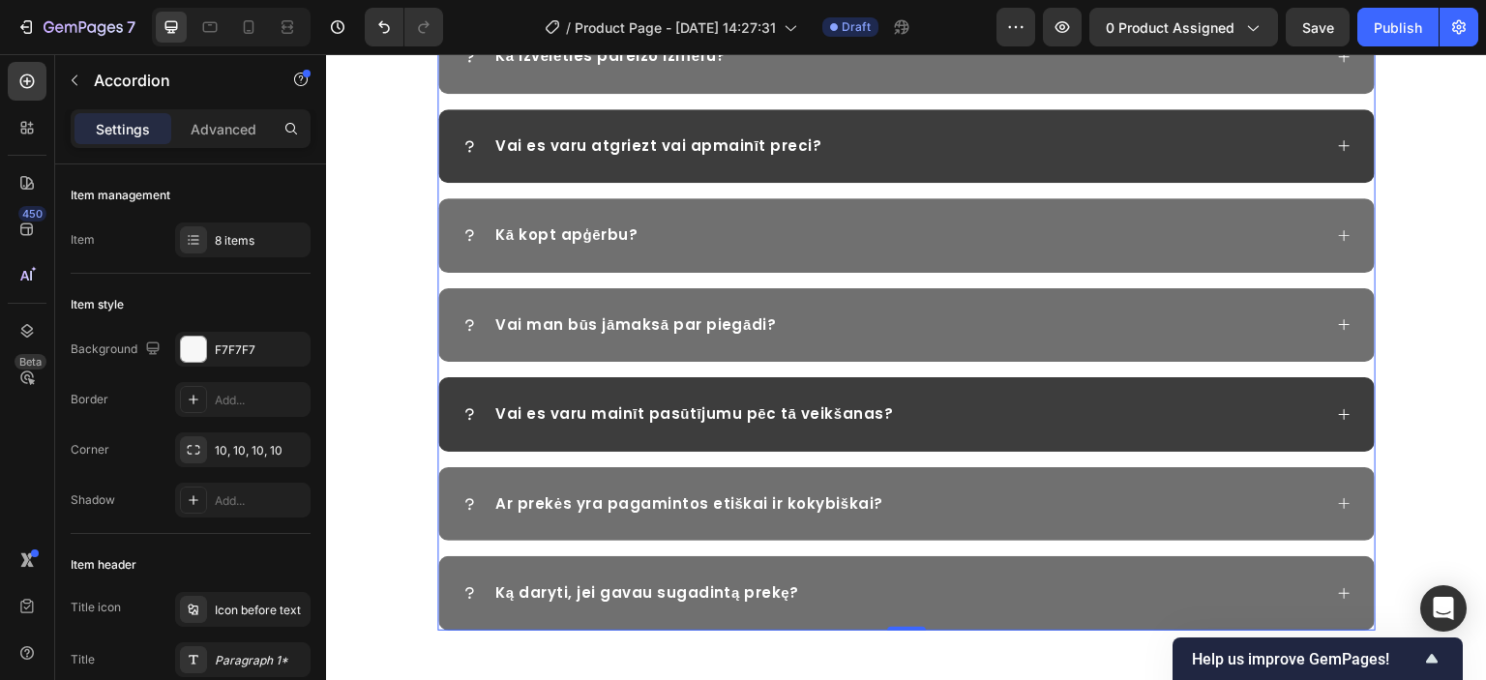
scroll to position [3062, 0]
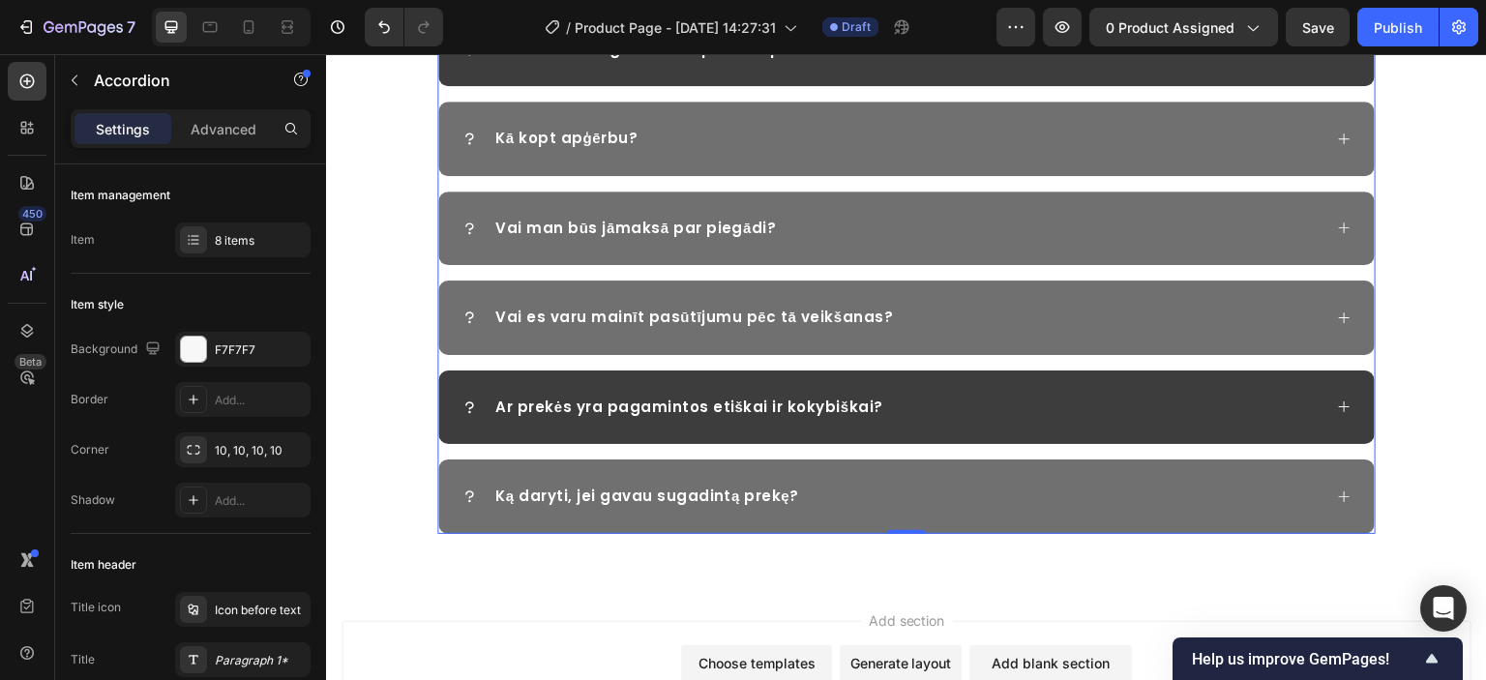
click at [879, 406] on div "Ar prekės yra pagamintos etiškai ir kokybiškai?" at bounding box center [892, 408] width 860 height 28
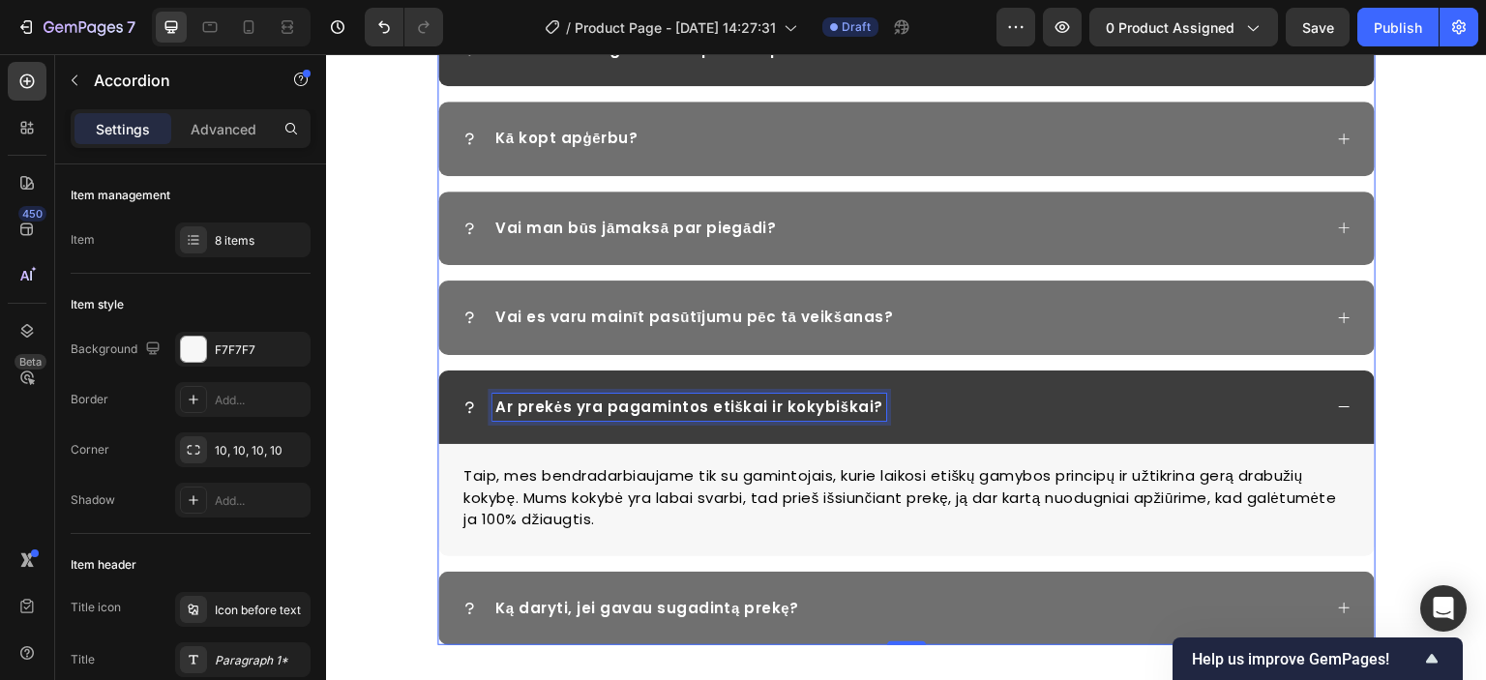
click at [793, 400] on p "Ar prekės yra pagamintos etiškai ir kokybiškai?" at bounding box center [689, 408] width 388 height 22
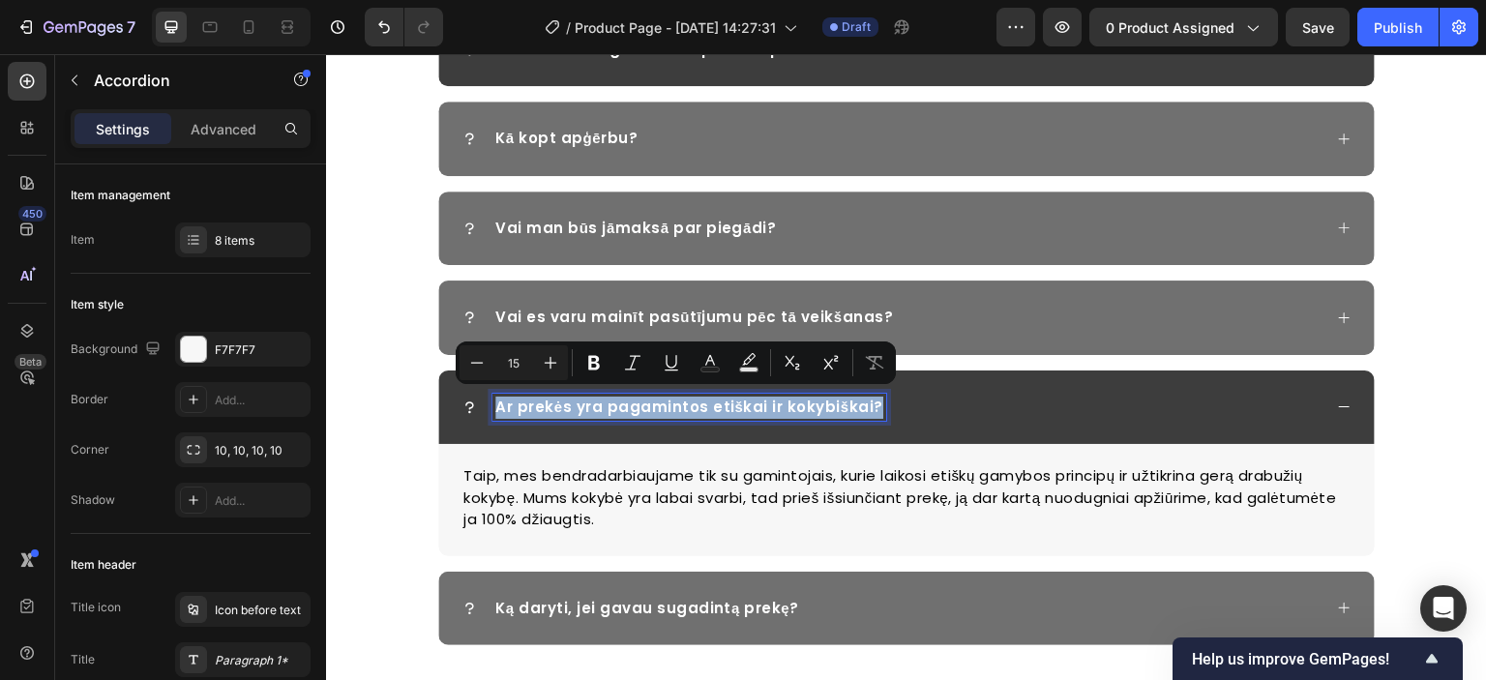
click at [578, 406] on p "Ar prekės yra pagamintos etiškai ir kokybiškai?" at bounding box center [689, 408] width 388 height 22
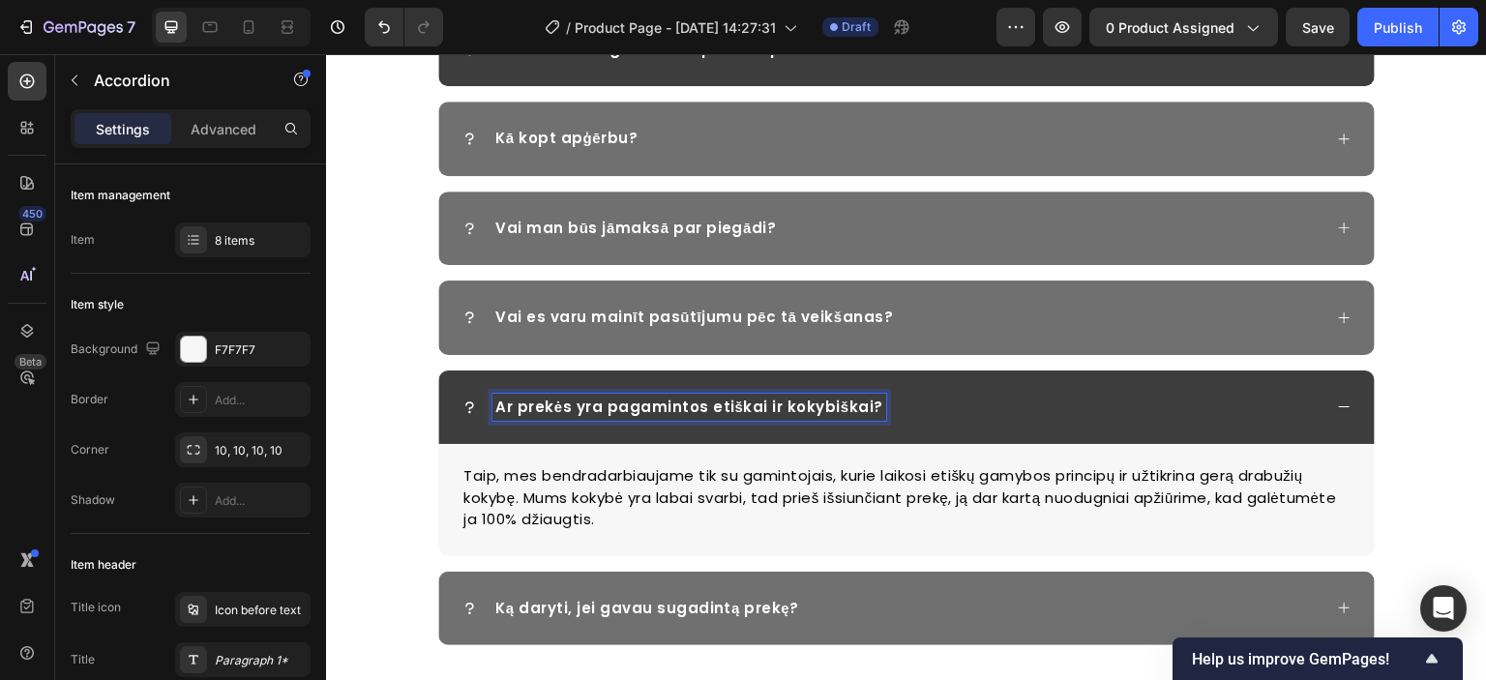
click at [619, 406] on p "Ar prekės yra pagamintos etiškai ir kokybiškai?" at bounding box center [689, 408] width 388 height 22
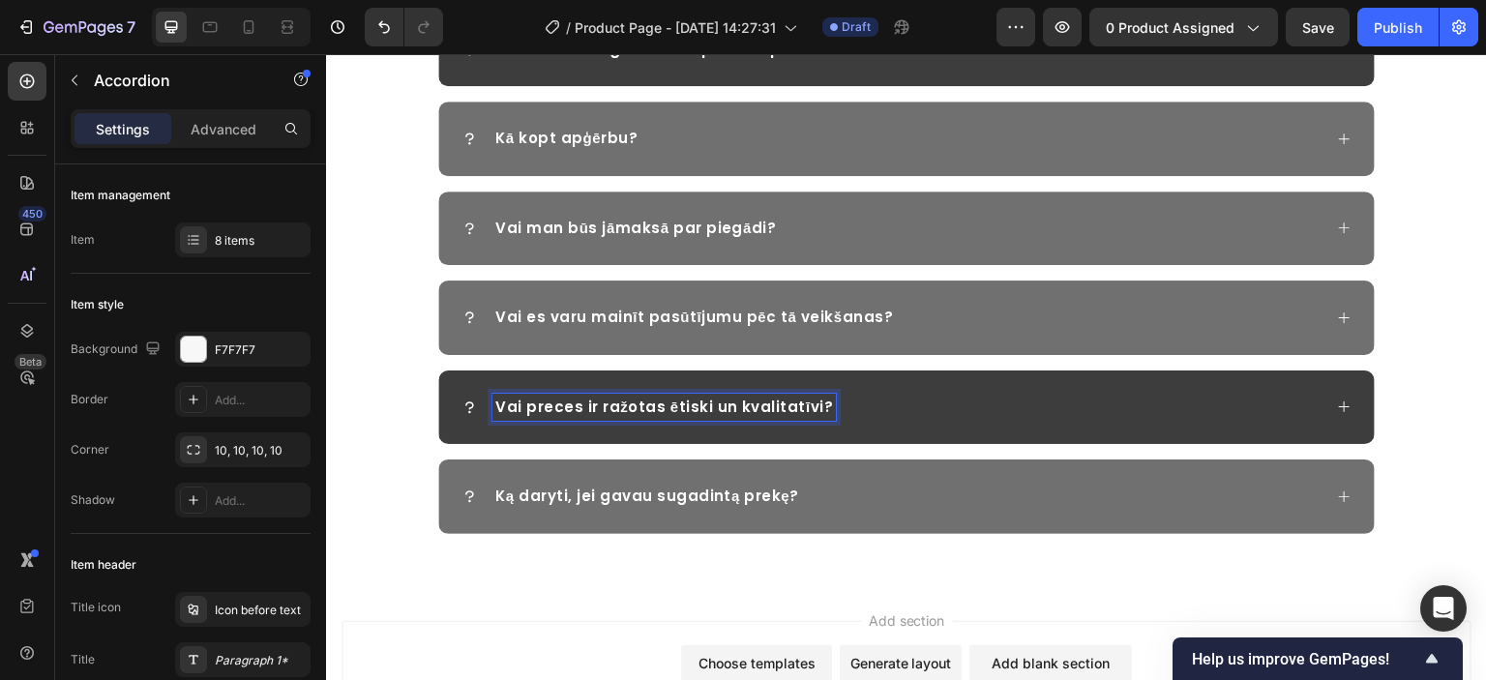
click at [888, 406] on div "Vai preces ir ražotas ētiski un kvalitatīvi?" at bounding box center [892, 408] width 860 height 28
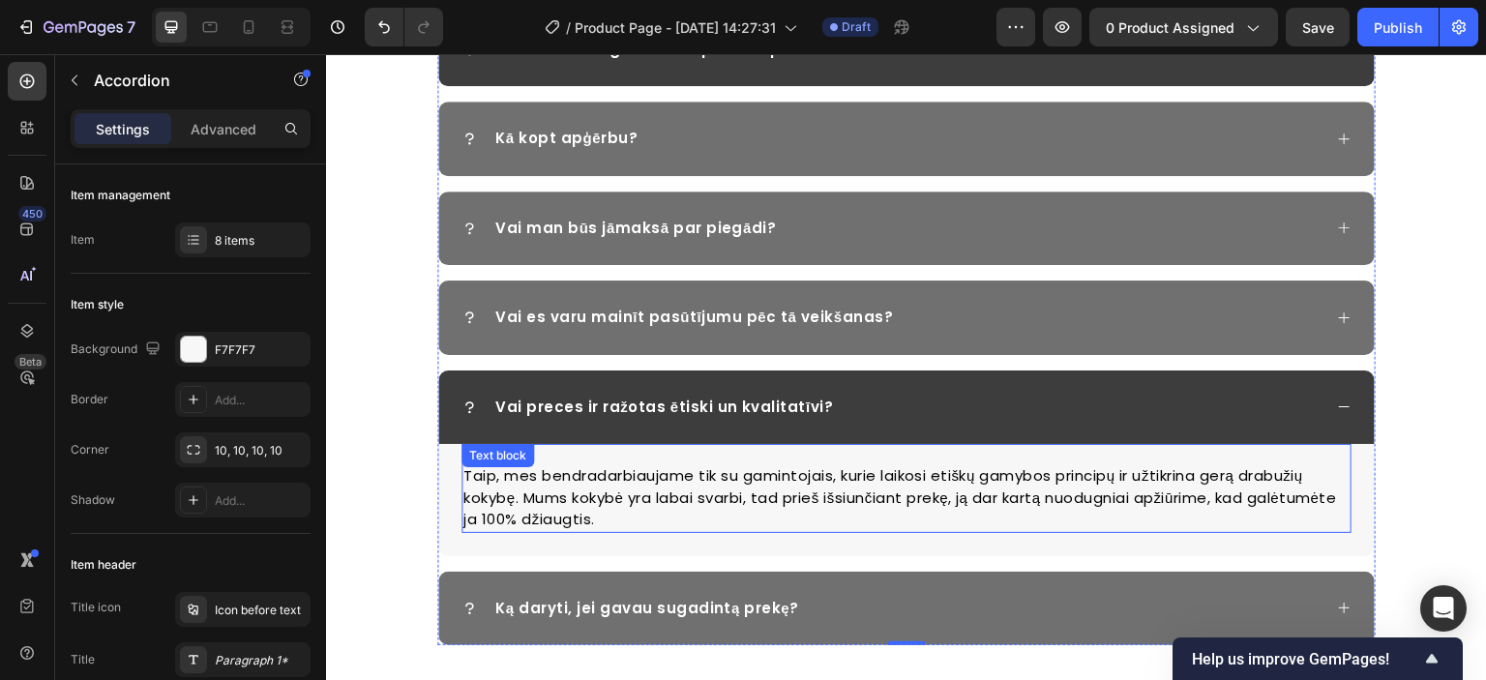
click at [770, 479] on p "Taip, mes bendradarbiaujame tik su gamintojais, kurie laikosi etiškų gamybos pr…" at bounding box center [906, 498] width 886 height 66
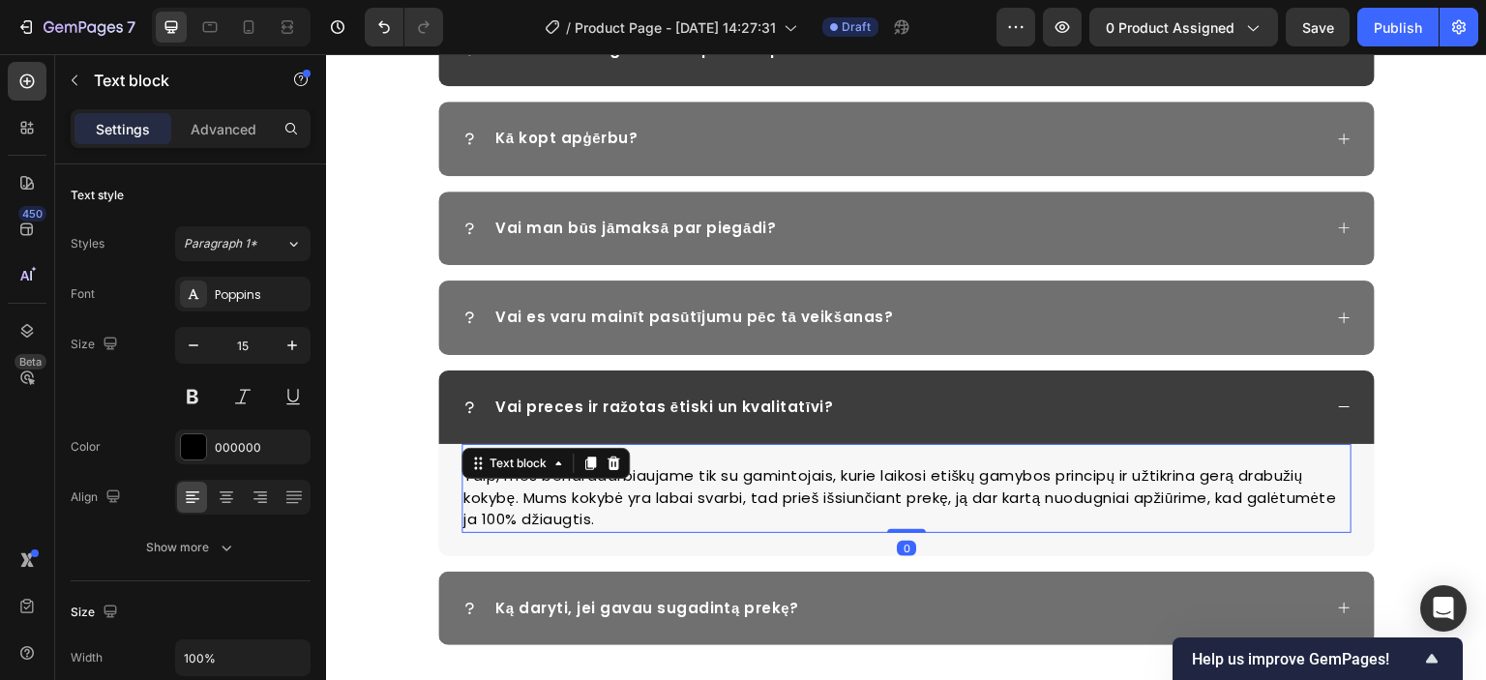
click at [815, 483] on p "Taip, mes bendradarbiaujame tik su gamintojais, kurie laikosi etiškų gamybos pr…" at bounding box center [906, 498] width 886 height 66
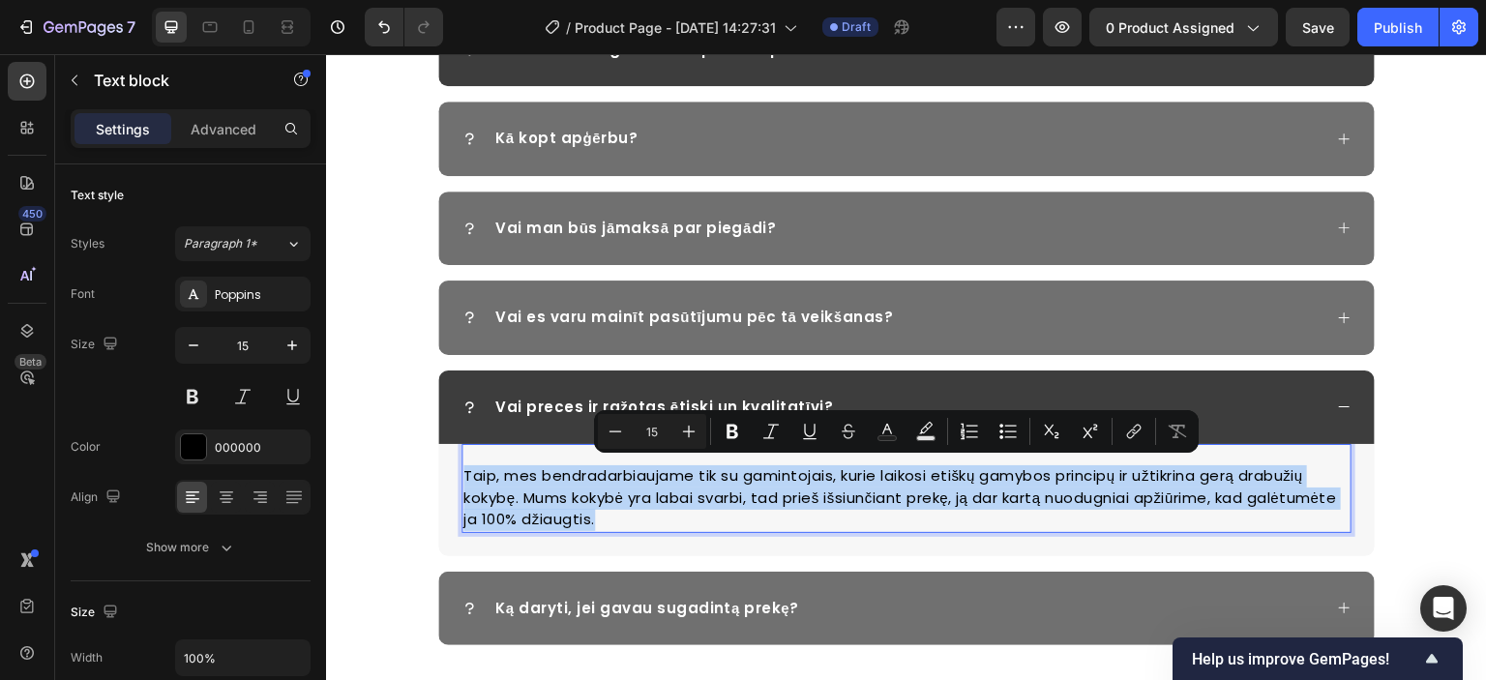
click at [713, 507] on p "Taip, mes bendradarbiaujame tik su gamintojais, kurie laikosi etiškų gamybos pr…" at bounding box center [906, 498] width 886 height 66
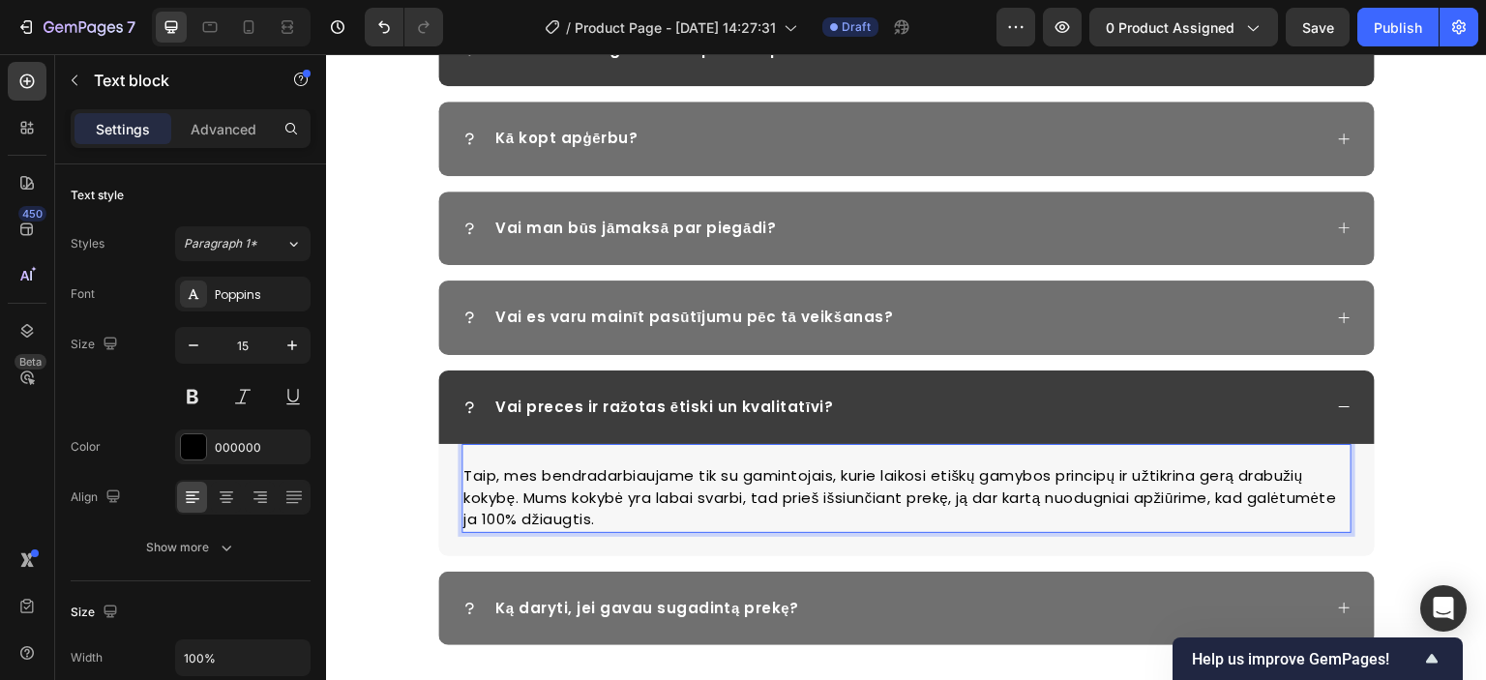
click at [740, 498] on p "Taip, mes bendradarbiaujame tik su gamintojais, kurie laikosi etiškų gamybos pr…" at bounding box center [906, 498] width 886 height 66
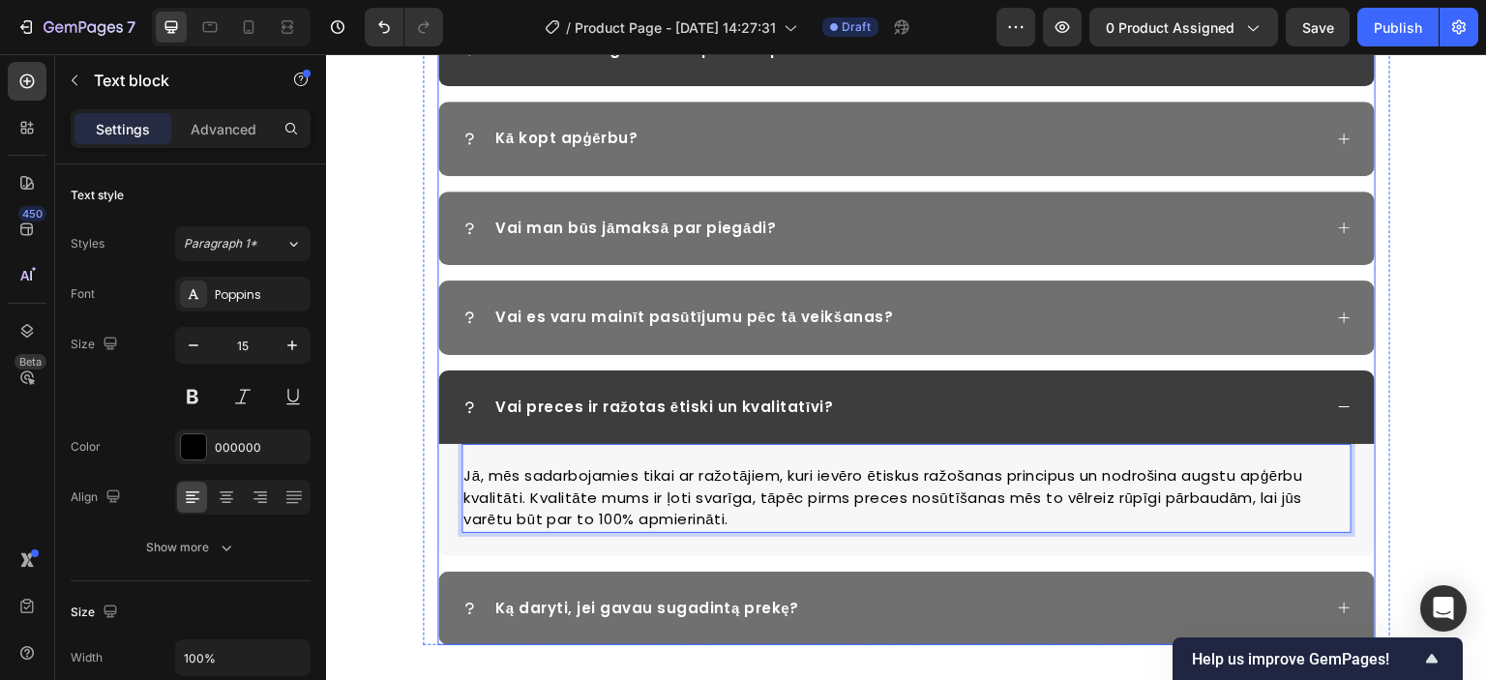
click at [1323, 404] on div "Vai preces ir ražotas ētiski un kvalitatīvi?" at bounding box center [906, 408] width 937 height 75
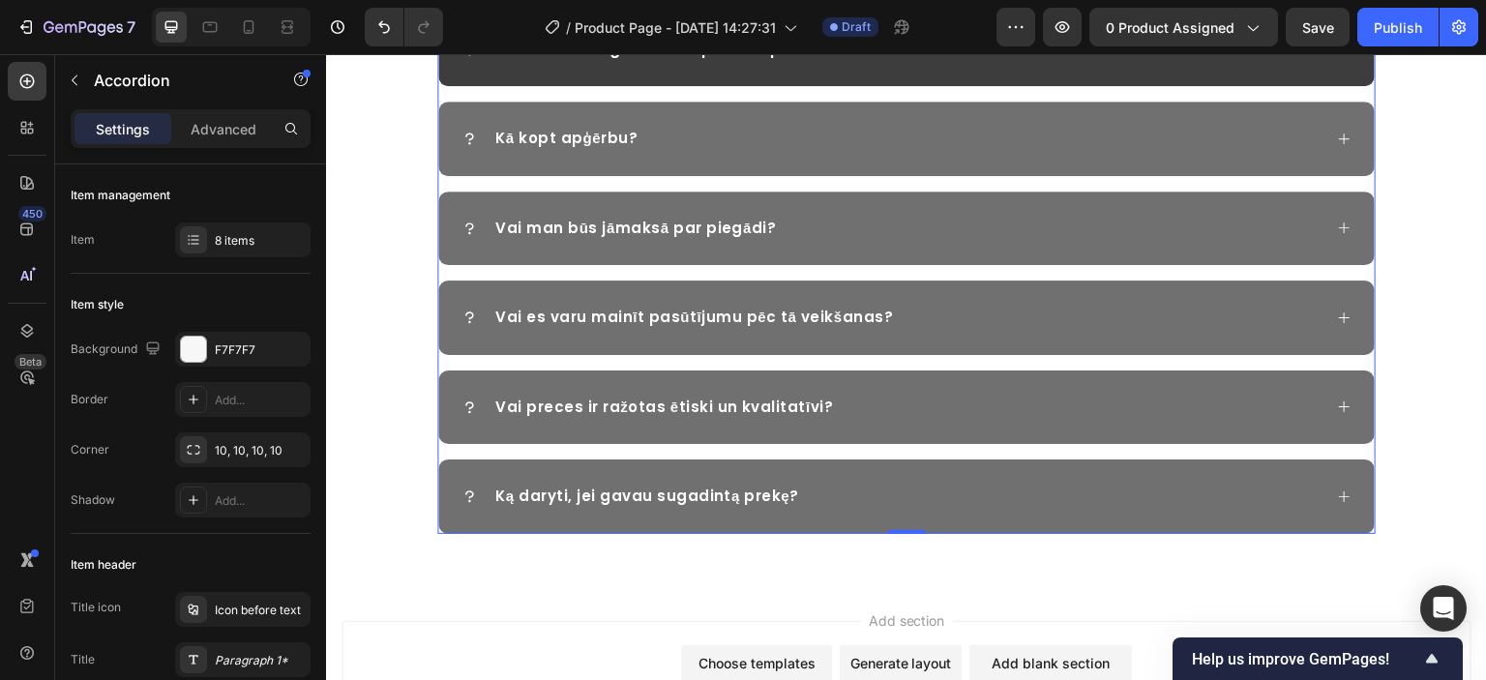
scroll to position [3159, 0]
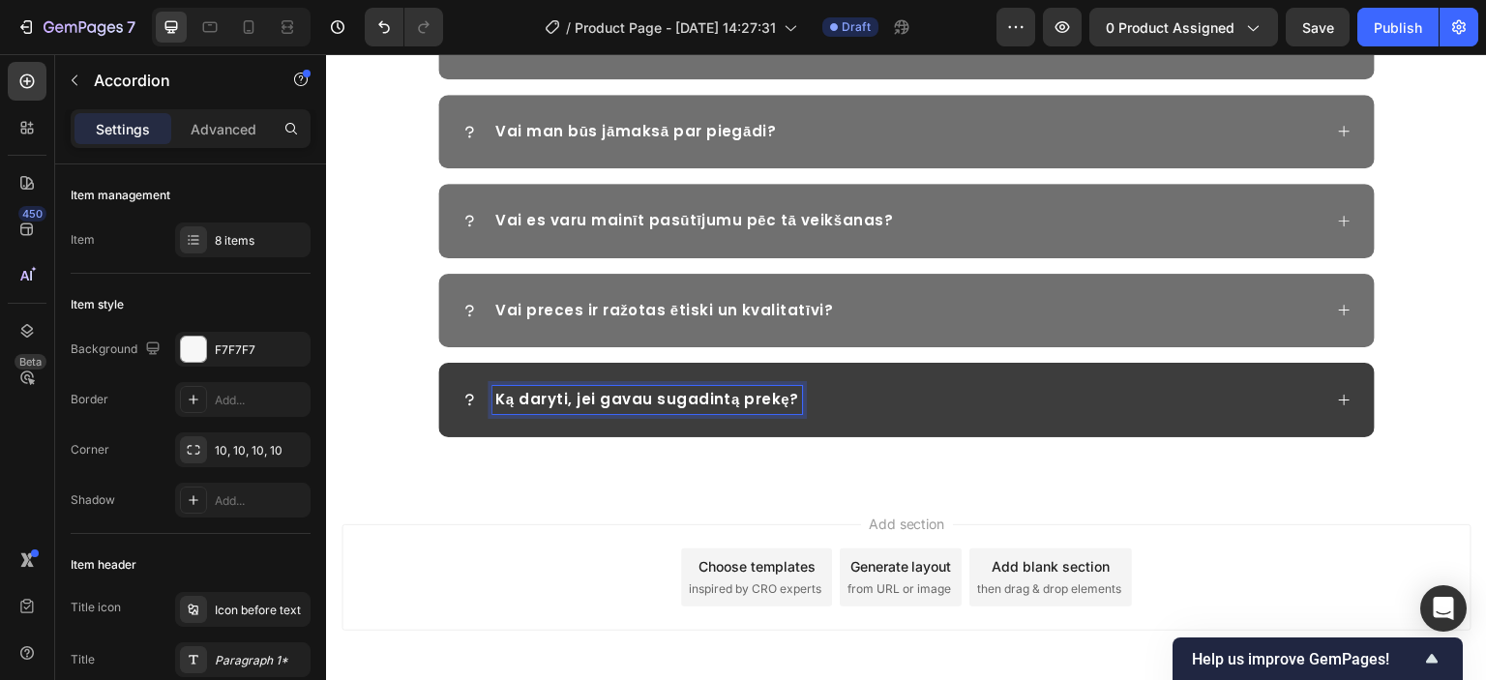
click at [737, 395] on p "Ką daryti, jei gavau sugadintą prekę?" at bounding box center [647, 400] width 304 height 22
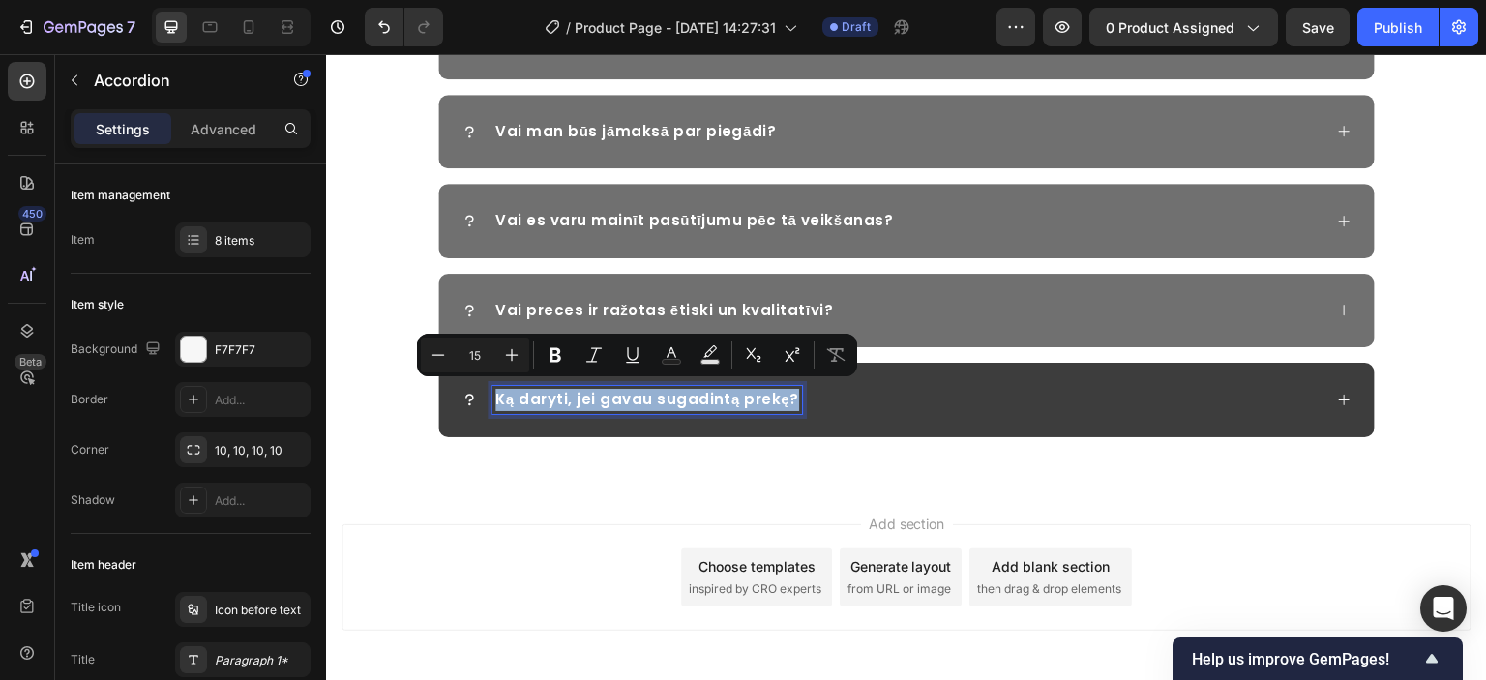
click at [620, 401] on p "Ką daryti, jei gavau sugadintą prekę?" at bounding box center [647, 400] width 304 height 22
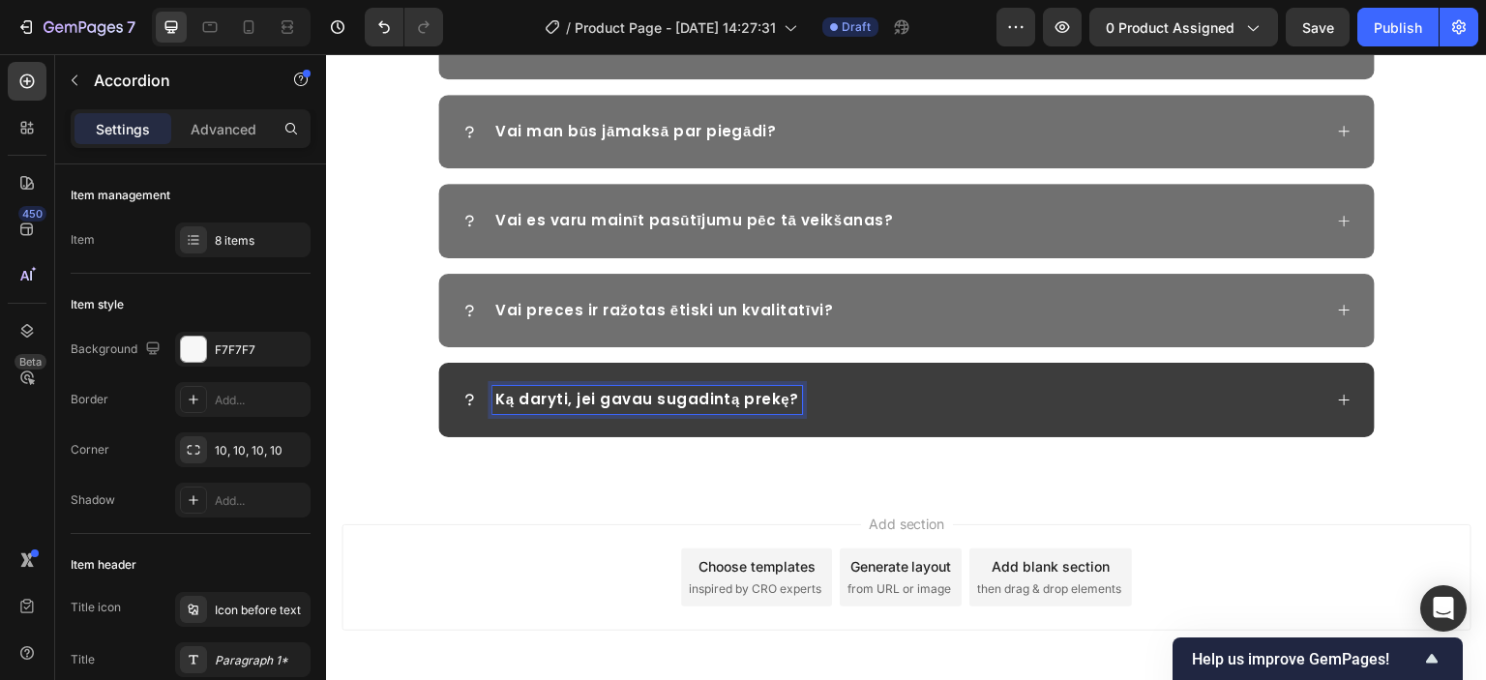
click at [659, 399] on p "Ką daryti, jei gavau sugadintą prekę?" at bounding box center [647, 400] width 304 height 22
click at [1337, 393] on icon at bounding box center [1344, 400] width 15 height 15
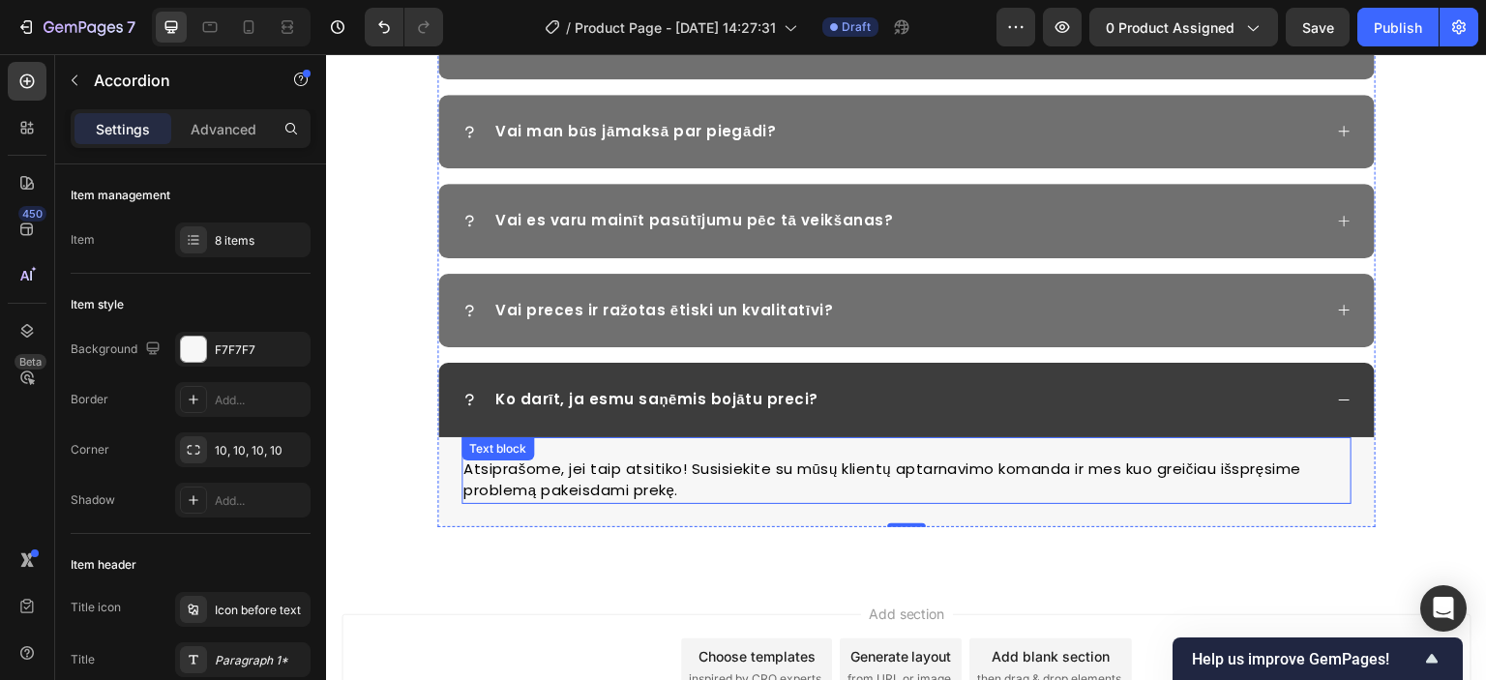
click at [642, 471] on p "Atsiprašome, jei taip atsitiko! Susisiekite su mūsų klientų aptarnavimo komanda…" at bounding box center [906, 481] width 886 height 44
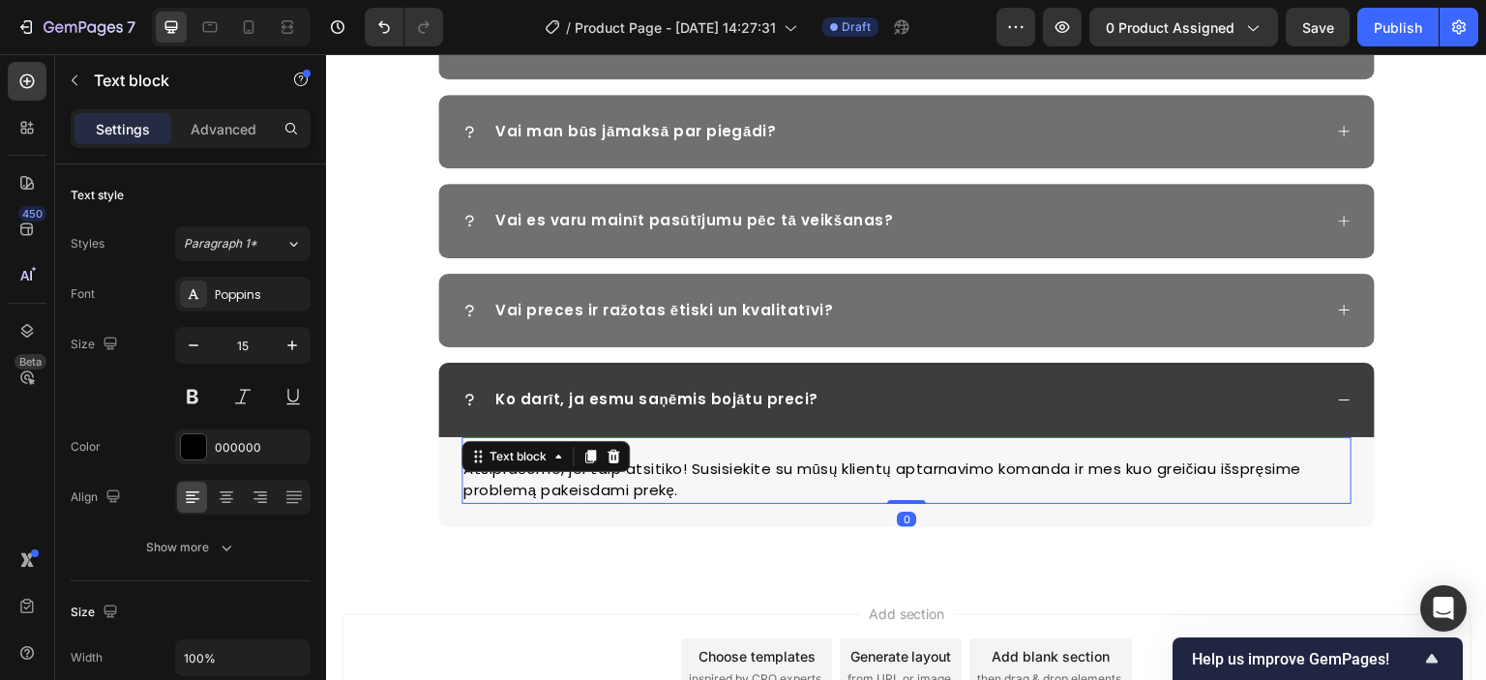
click at [700, 465] on p "Atsiprašome, jei taip atsitiko! Susisiekite su mūsų klientų aptarnavimo komanda…" at bounding box center [906, 481] width 886 height 44
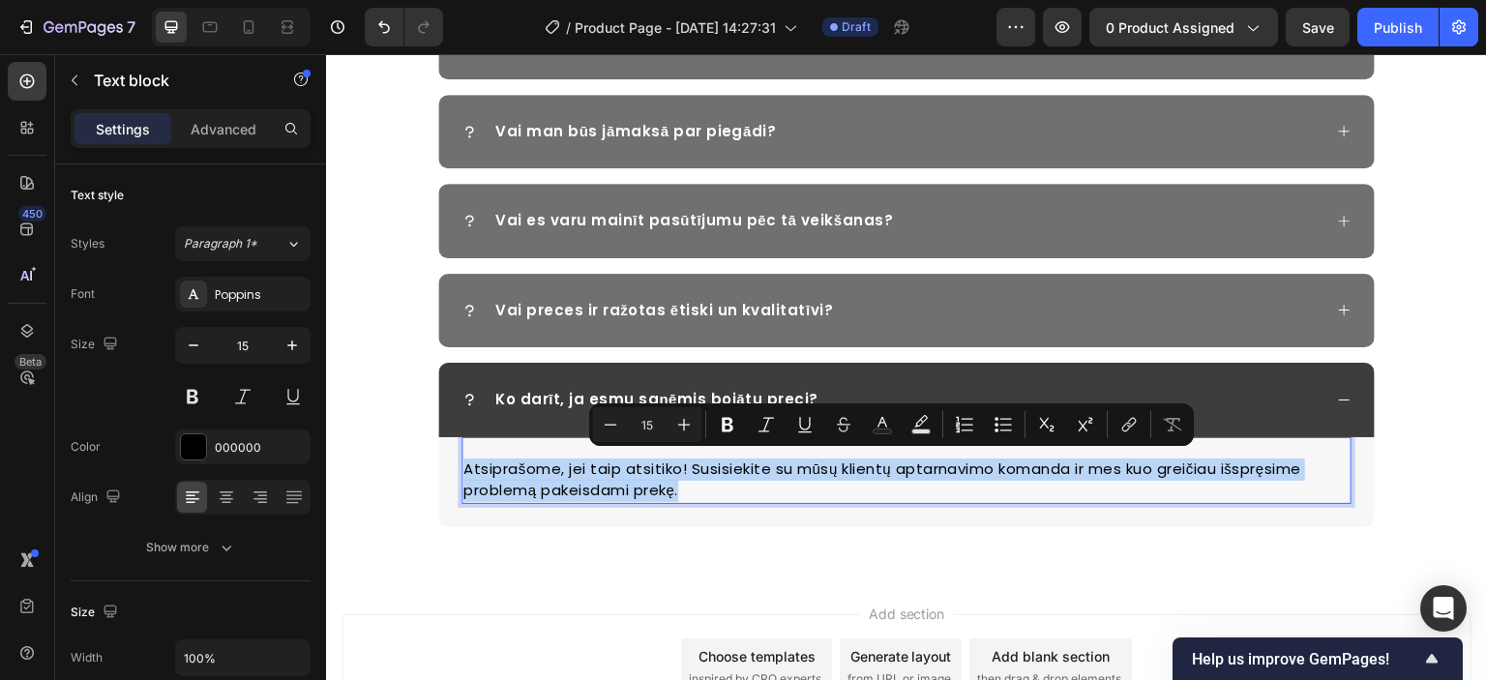
click at [649, 481] on p "Atsiprašome, jei taip atsitiko! Susisiekite su mūsų klientų aptarnavimo komanda…" at bounding box center [906, 481] width 886 height 44
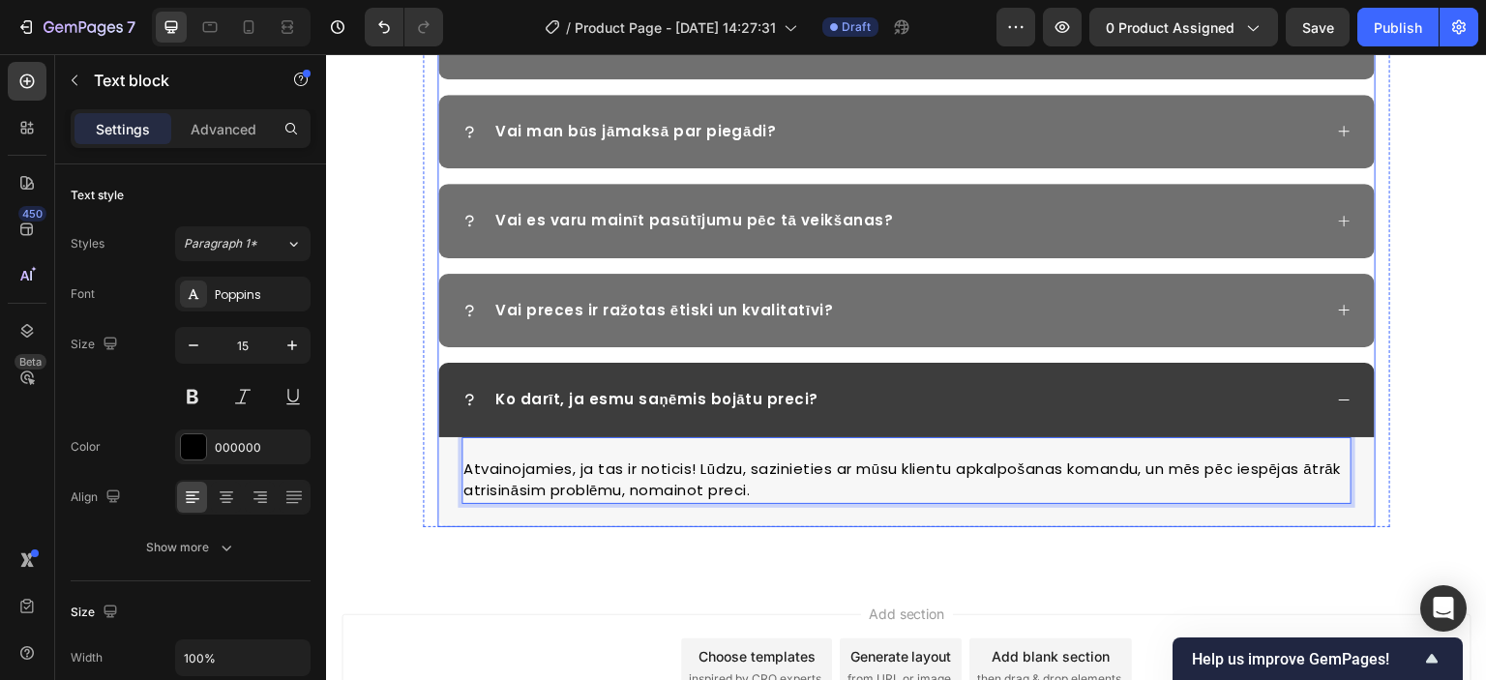
click at [1337, 394] on icon at bounding box center [1344, 400] width 15 height 15
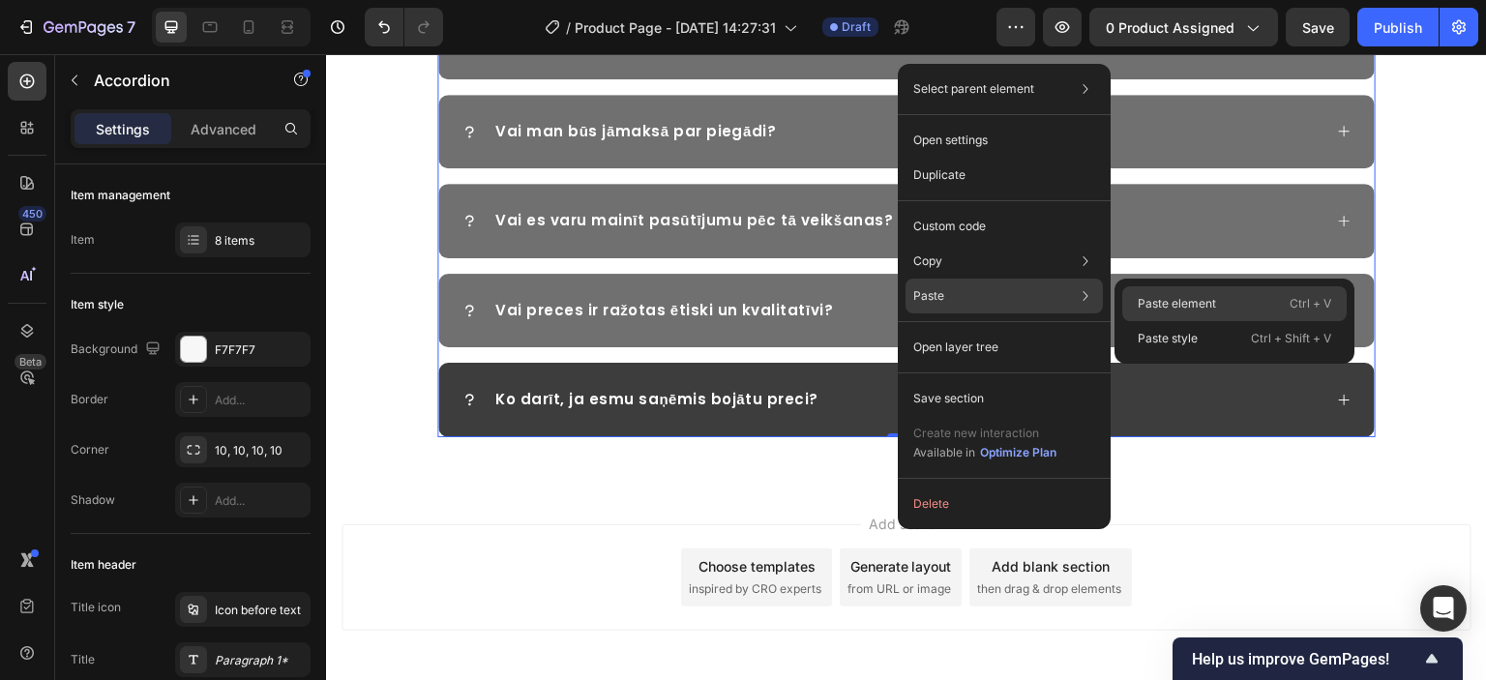
click at [1138, 301] on p "Paste element" at bounding box center [1177, 303] width 78 height 17
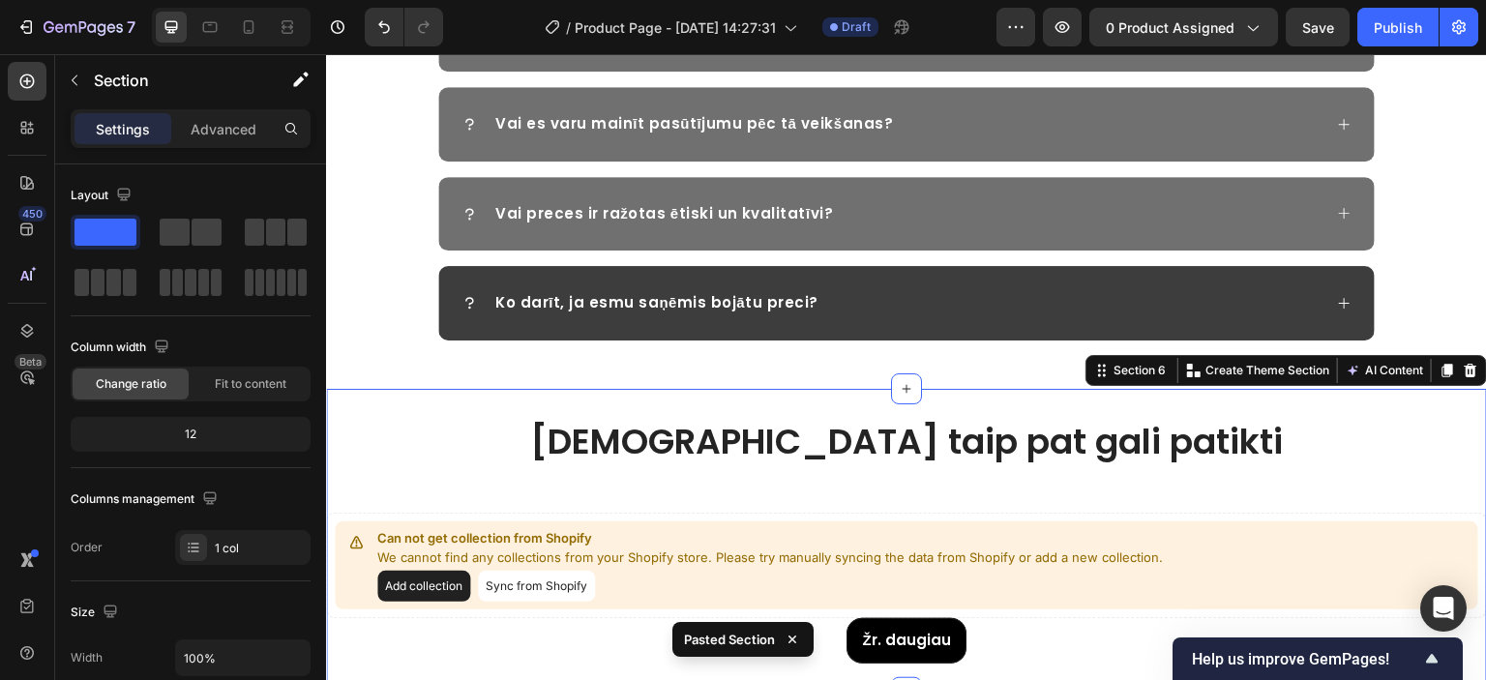
scroll to position [3353, 0]
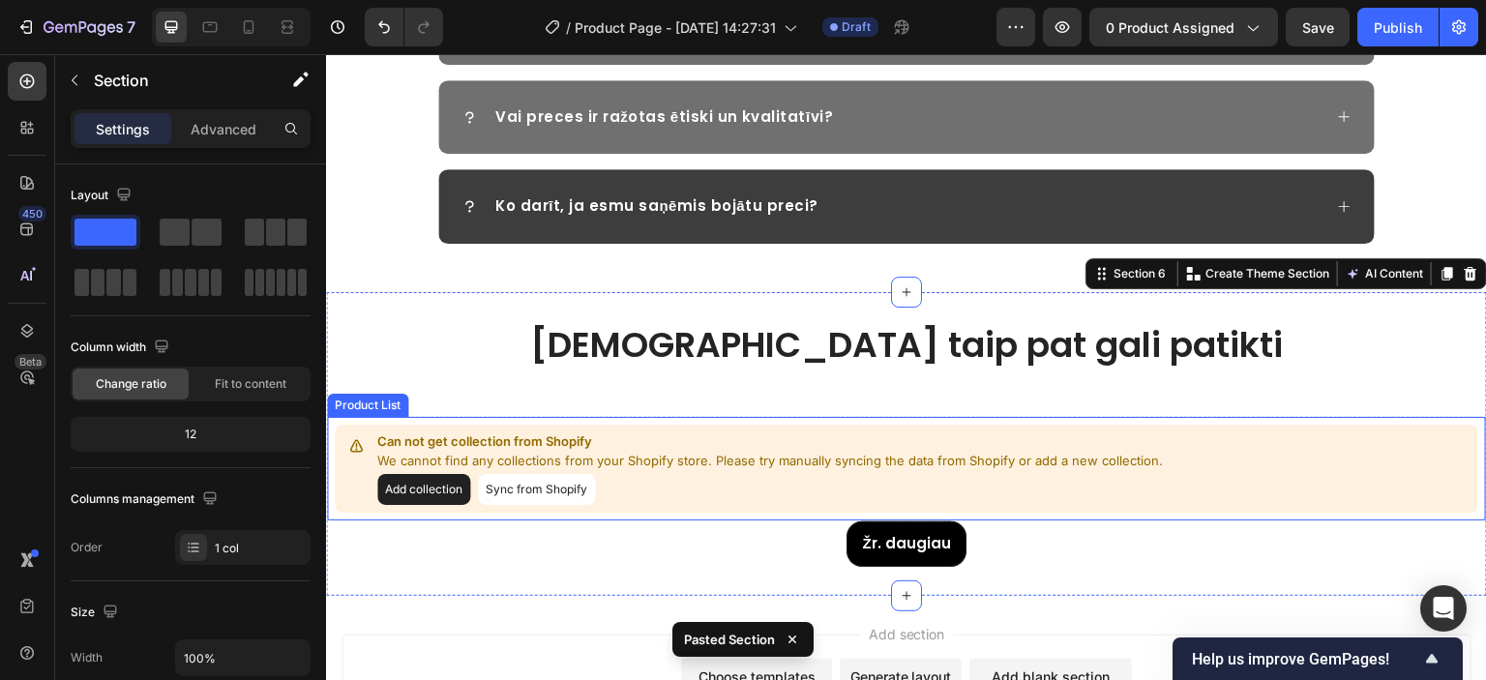
click at [457, 488] on button "Add collection" at bounding box center [423, 489] width 93 height 31
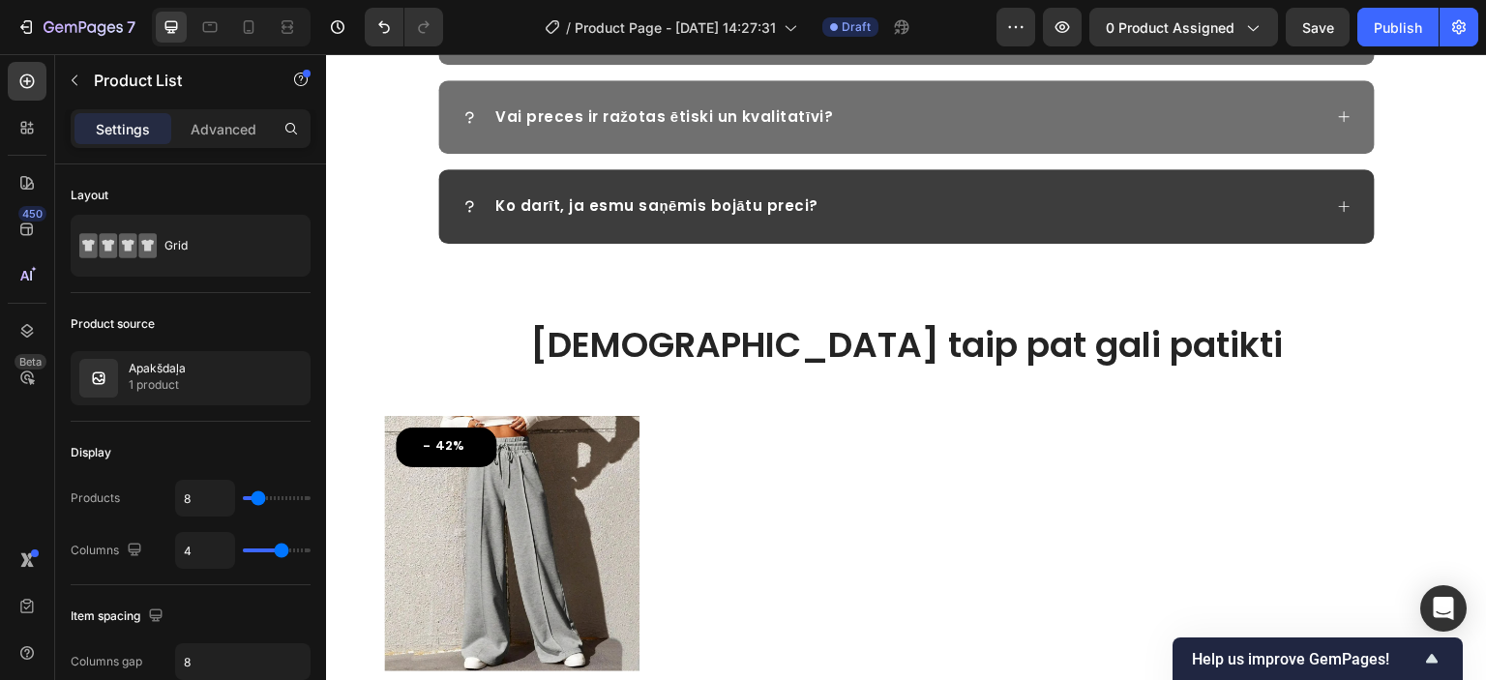
scroll to position [3449, 0]
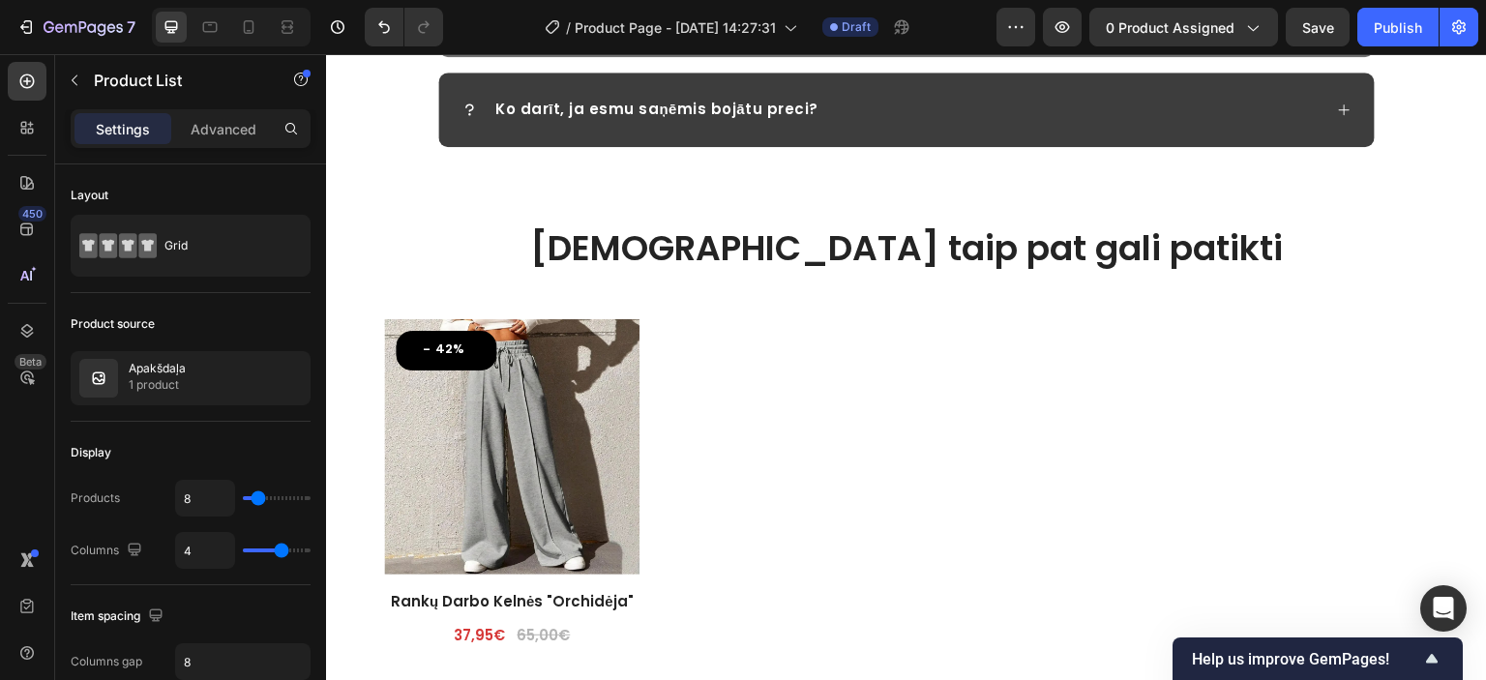
click at [696, 373] on div "- 42% (P) Tag (P) Images Row Rankų Darbo Kelnės "Orchidėja" (P) Title 37,95€ (P…" at bounding box center [906, 490] width 1045 height 343
click at [293, 378] on icon "button" at bounding box center [290, 378] width 15 height 15
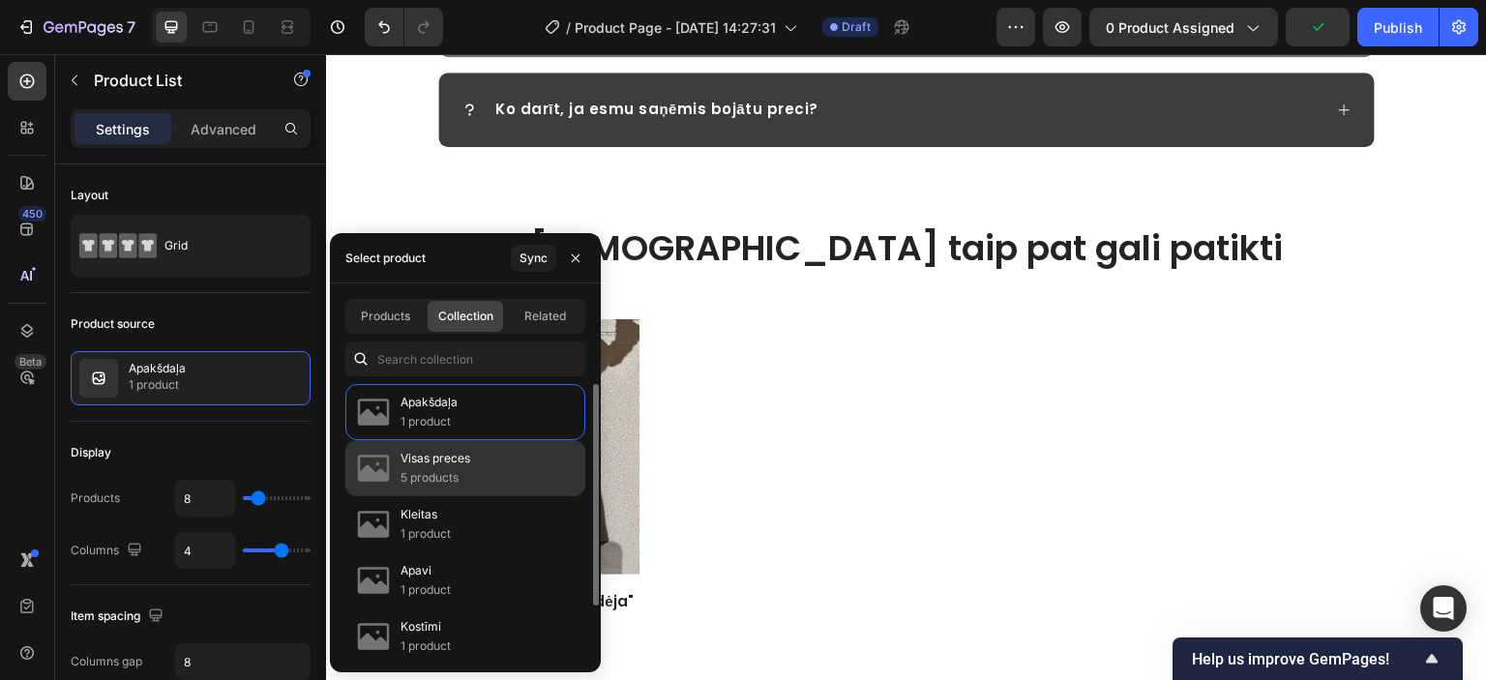
click at [445, 454] on p "Visas preces" at bounding box center [436, 458] width 70 height 19
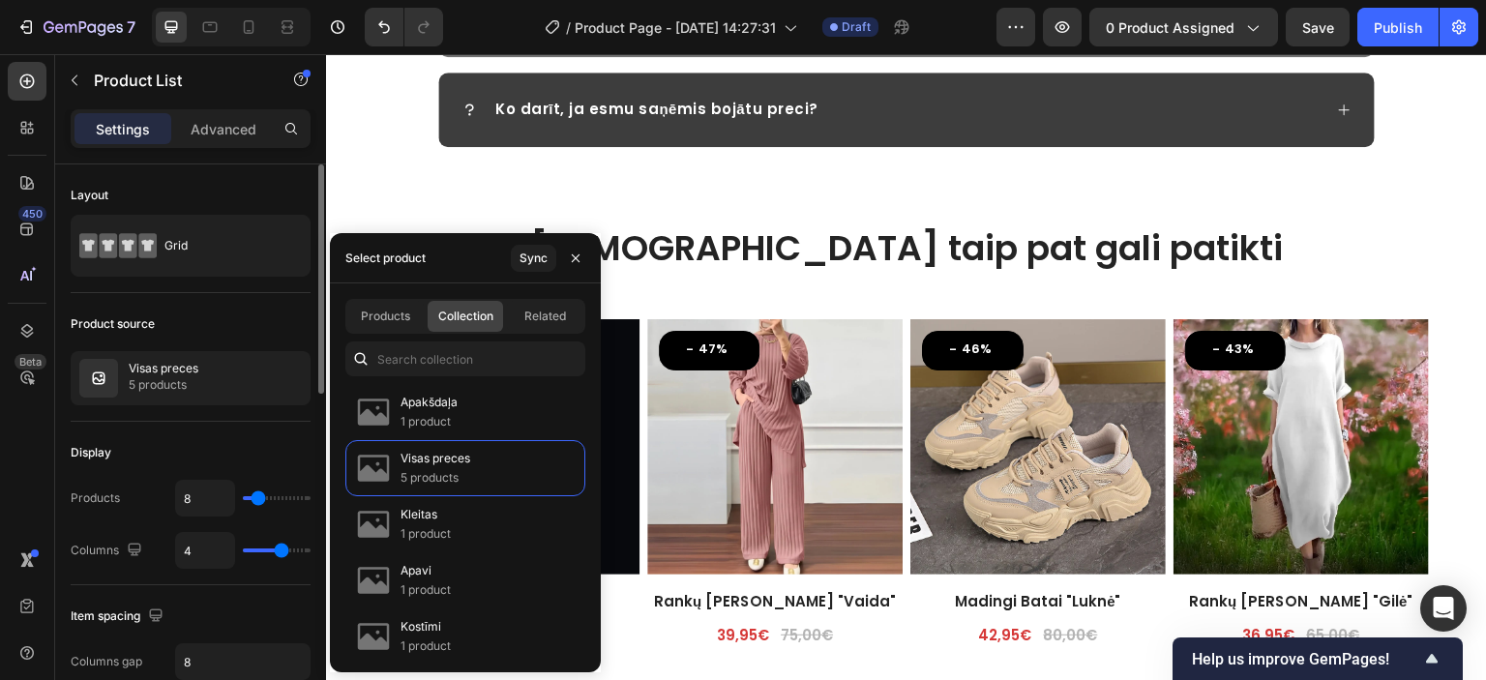
click at [246, 300] on div "Product source Visas preces 5 products" at bounding box center [191, 357] width 240 height 129
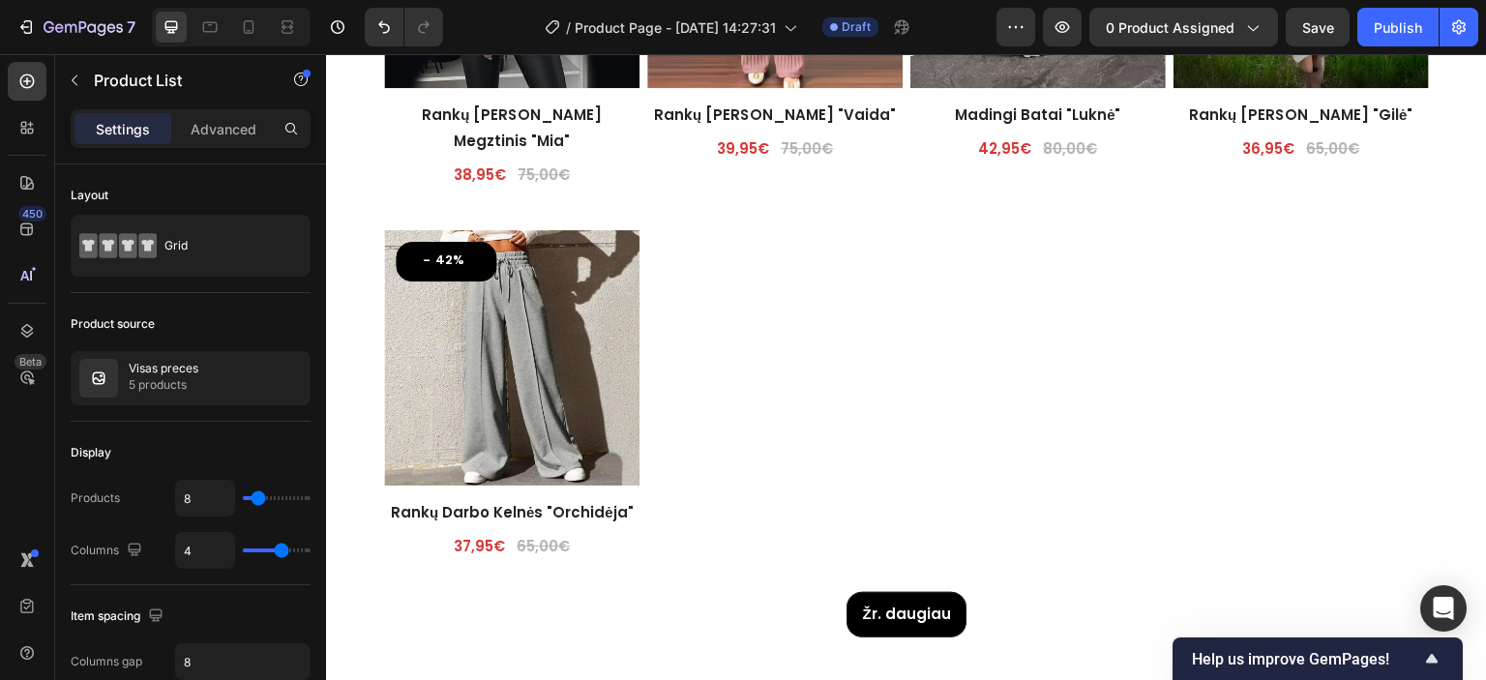
scroll to position [4030, 0]
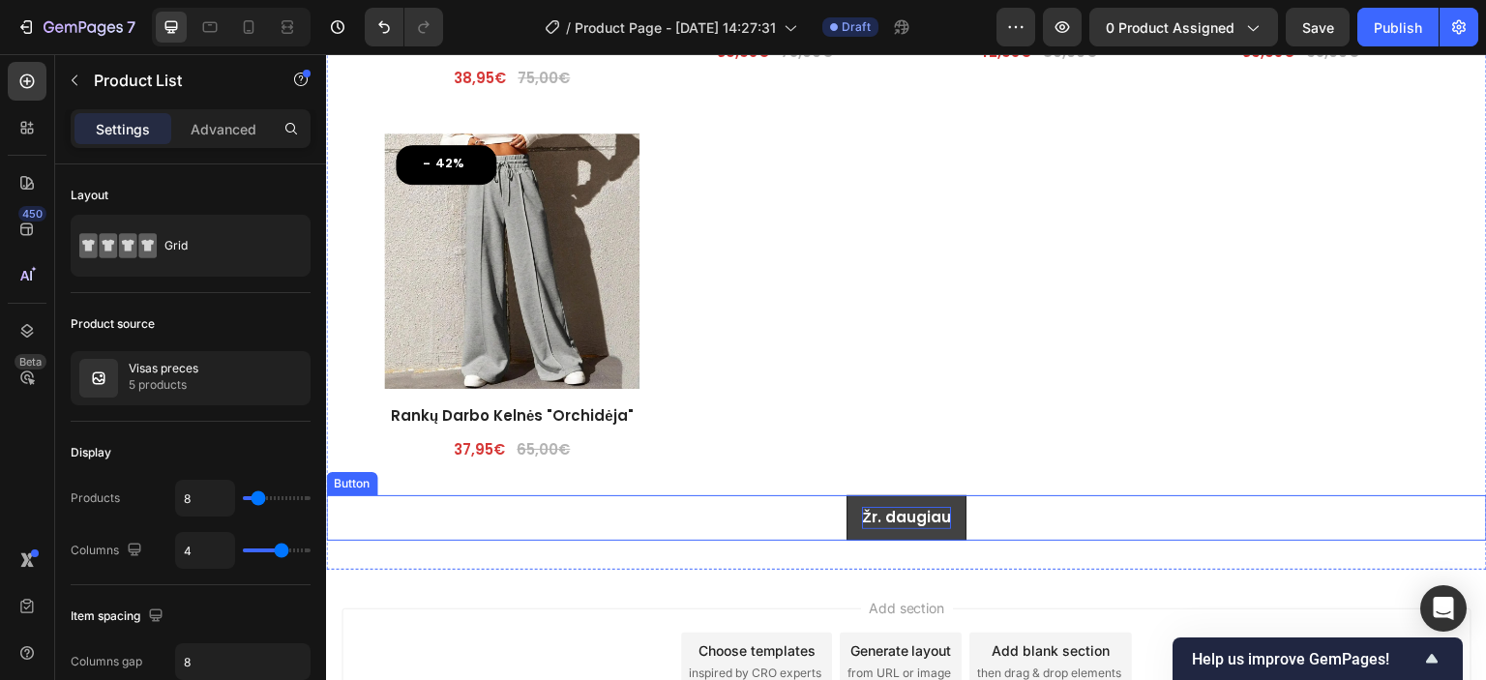
click at [900, 518] on p "Žr. daugiau" at bounding box center [906, 518] width 88 height 22
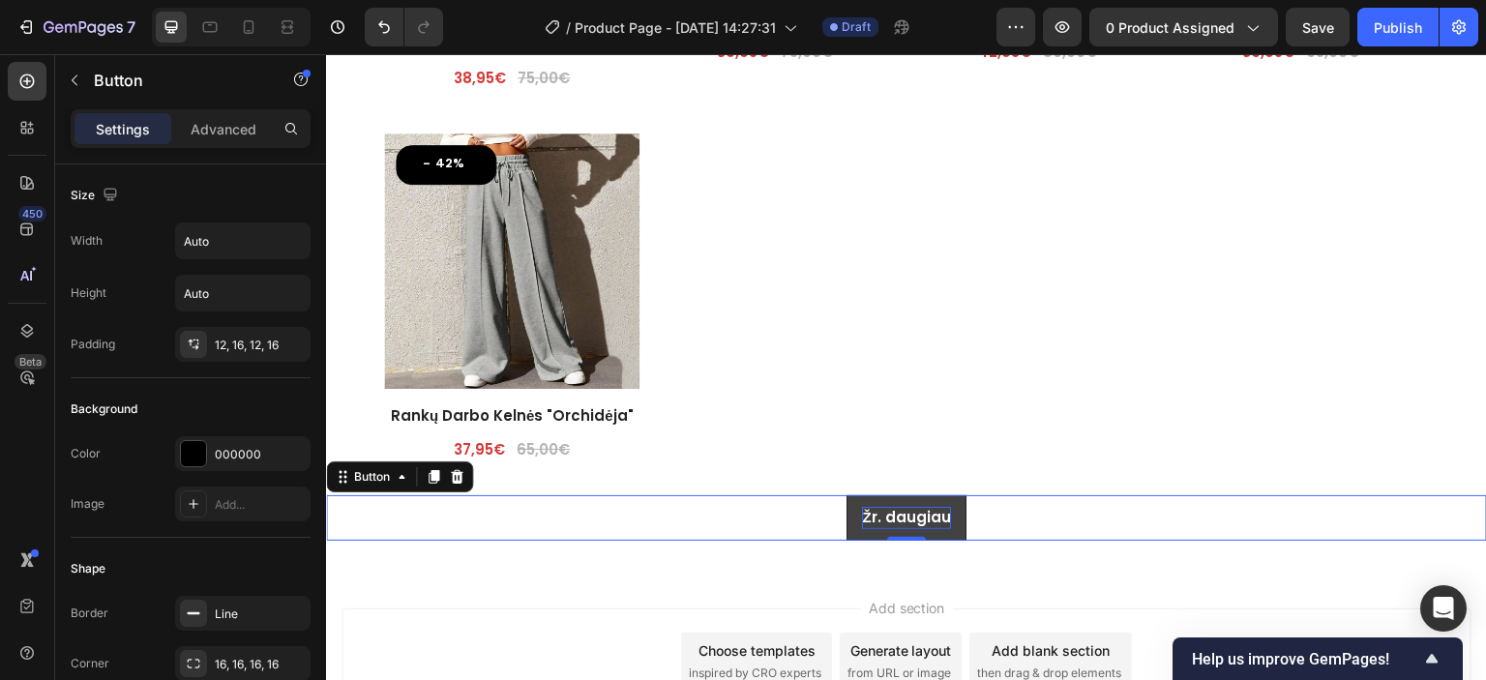
click at [904, 514] on p "Žr. daugiau" at bounding box center [906, 518] width 88 height 22
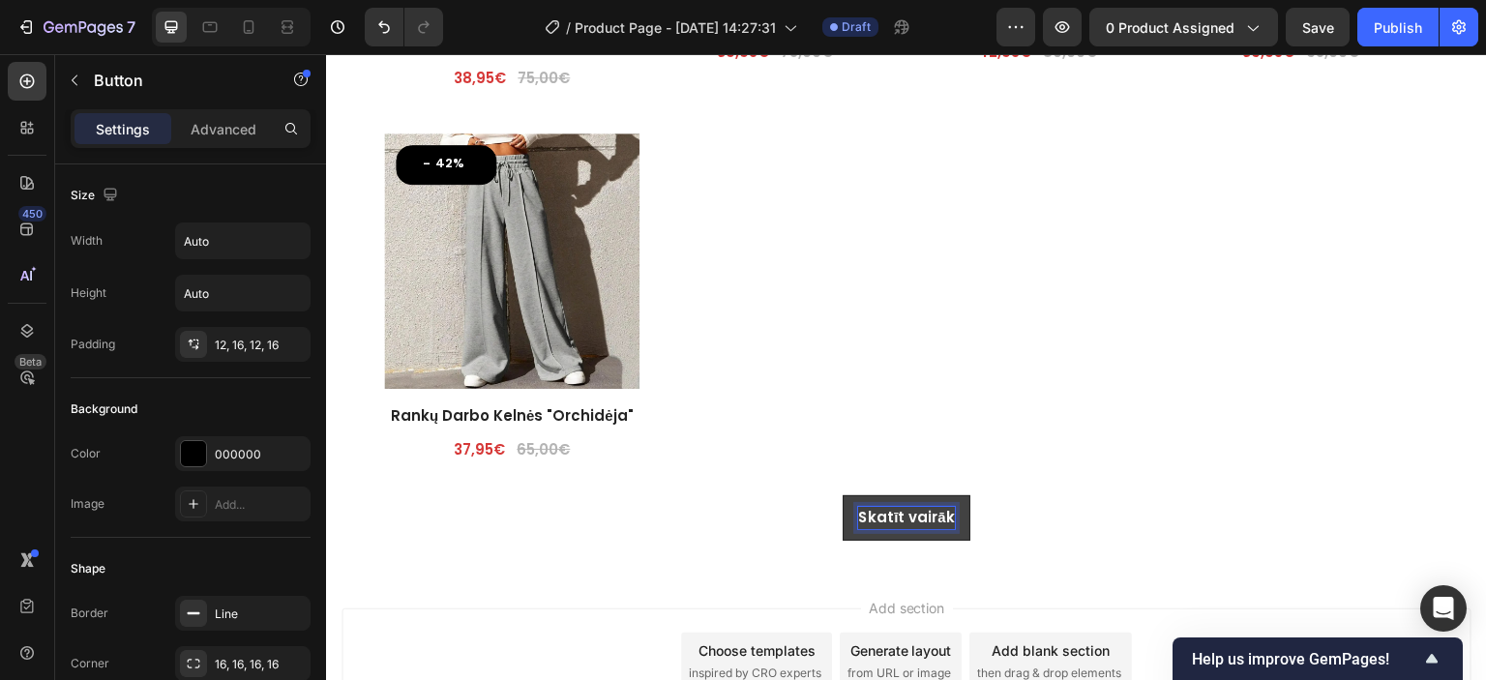
click at [906, 517] on strong "Skatīt vairāk" at bounding box center [906, 517] width 97 height 20
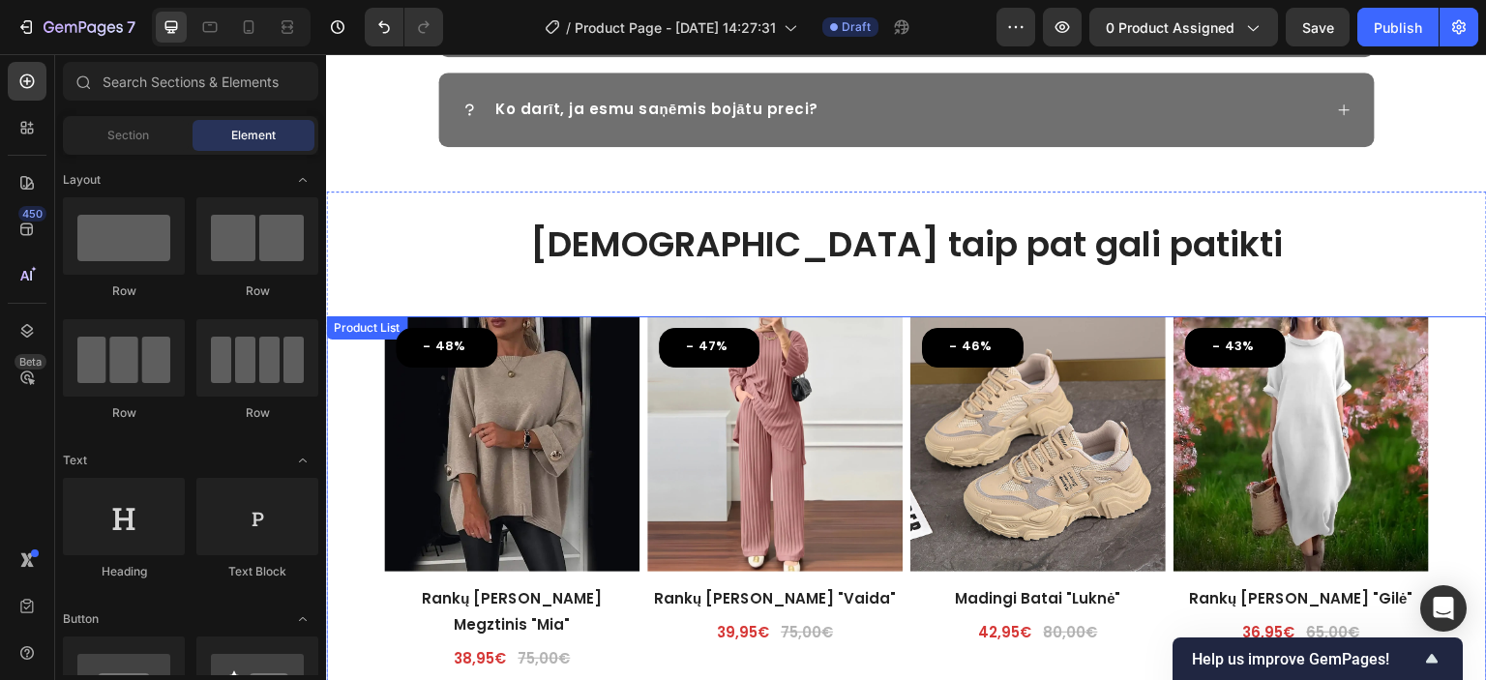
scroll to position [3353, 0]
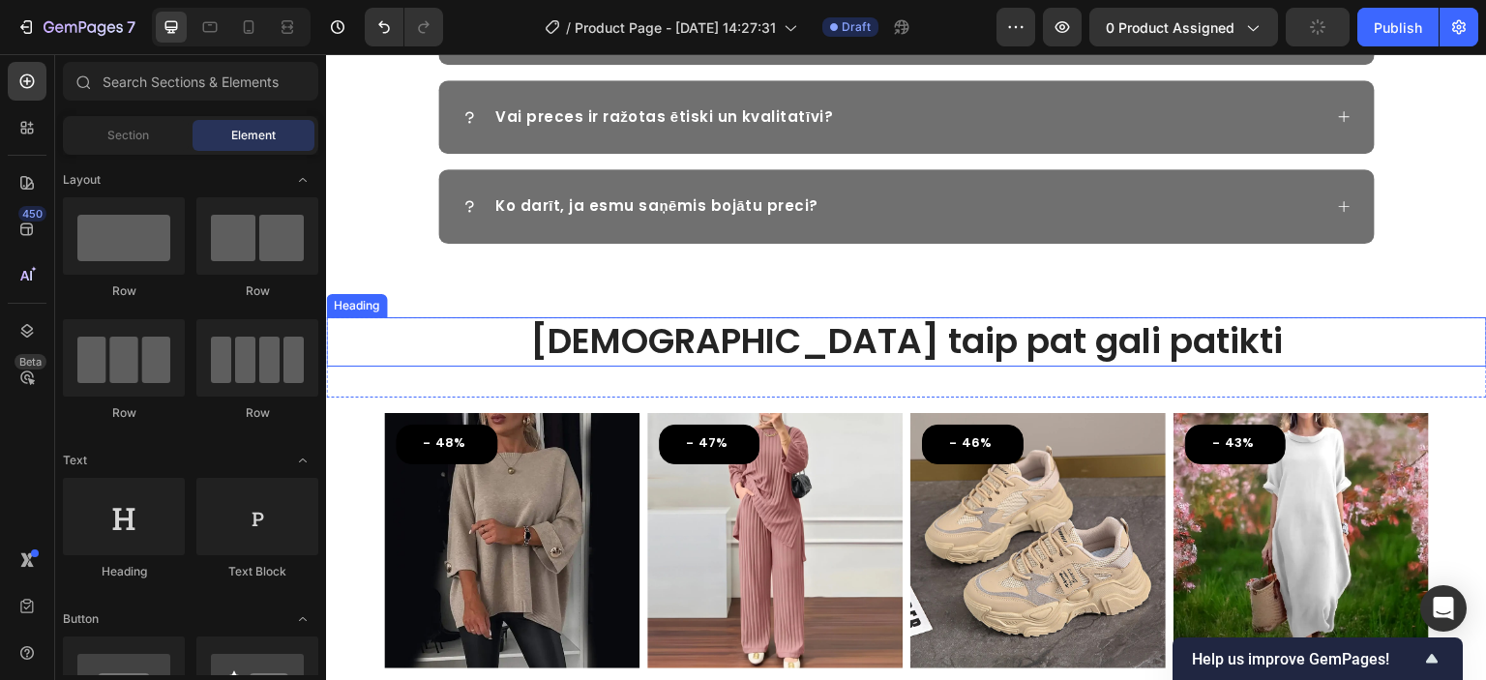
click at [981, 346] on h2 "Jums taip pat gali patikti" at bounding box center [906, 341] width 1161 height 49
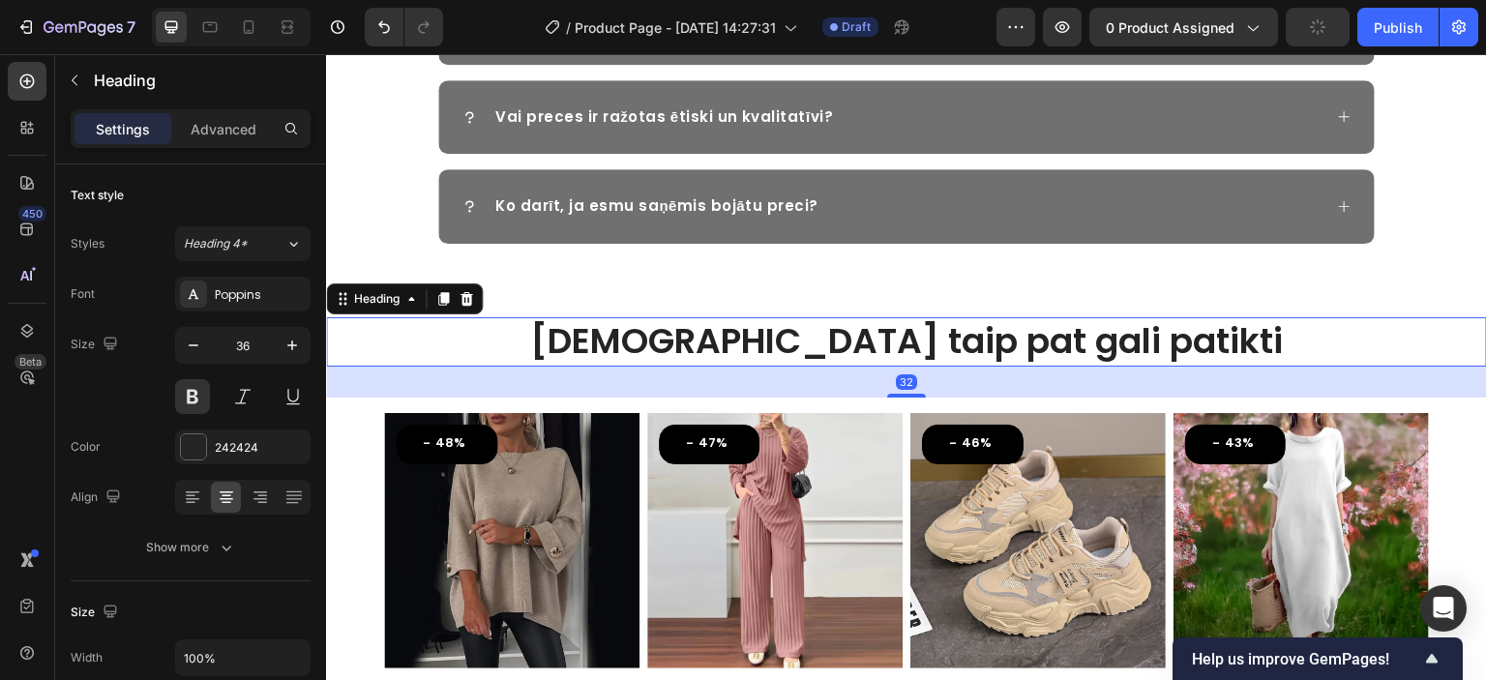
click at [1028, 341] on h2 "Jums taip pat gali patikti" at bounding box center [906, 341] width 1161 height 49
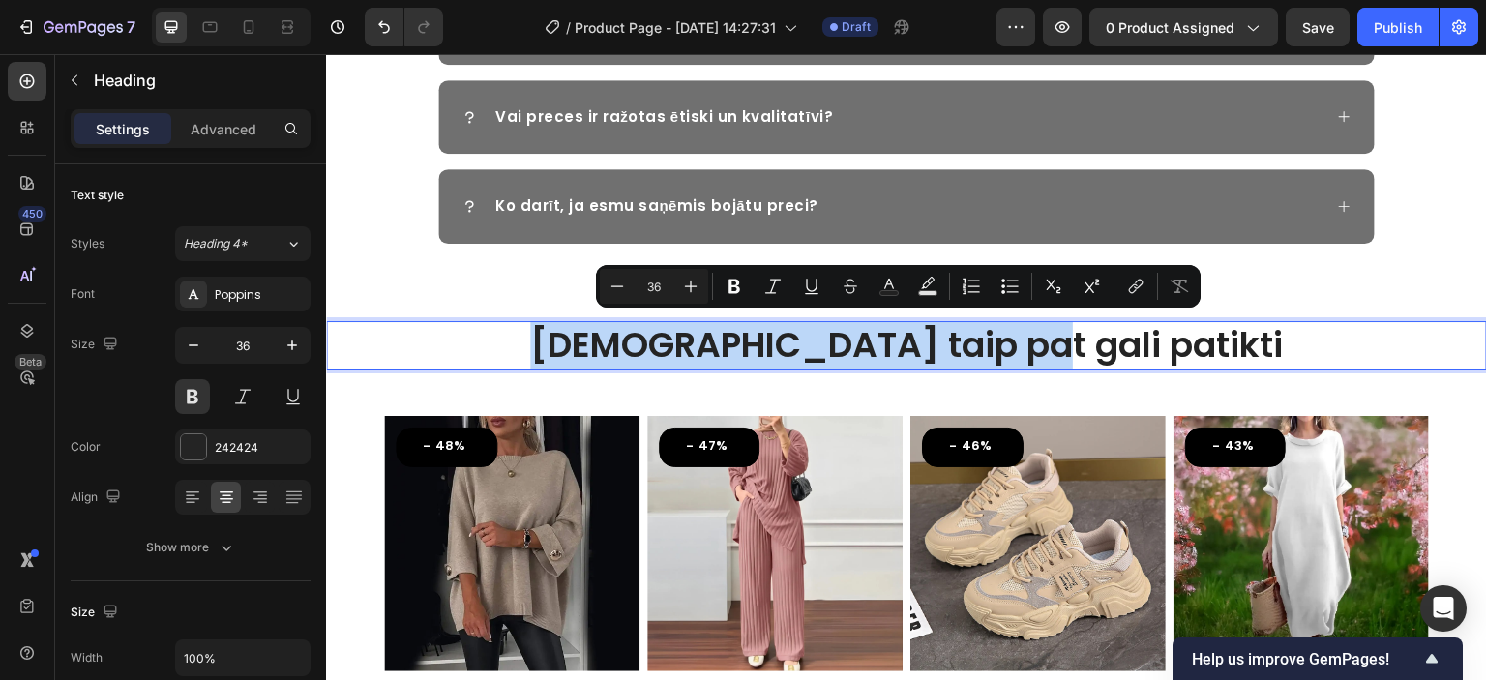
click at [746, 335] on p "Jums taip pat gali patikti" at bounding box center [906, 345] width 1157 height 45
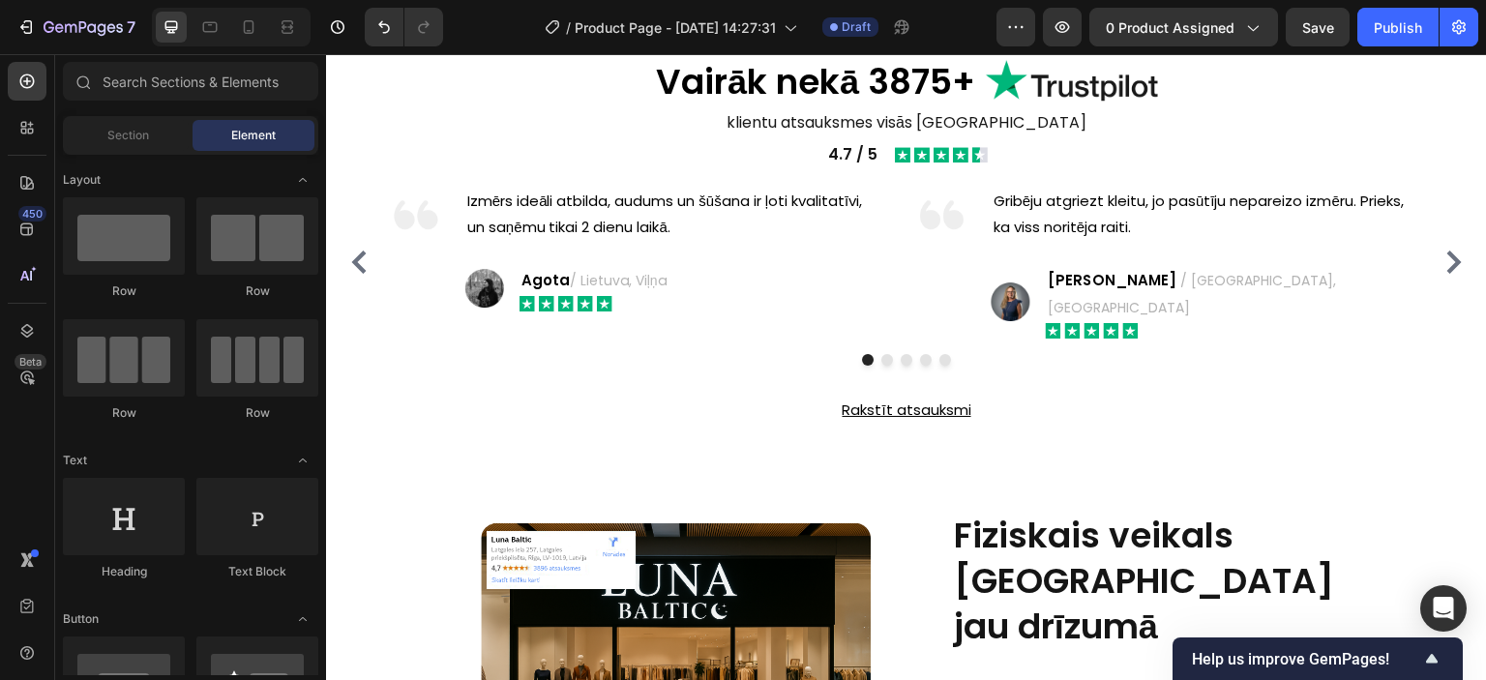
scroll to position [1953, 0]
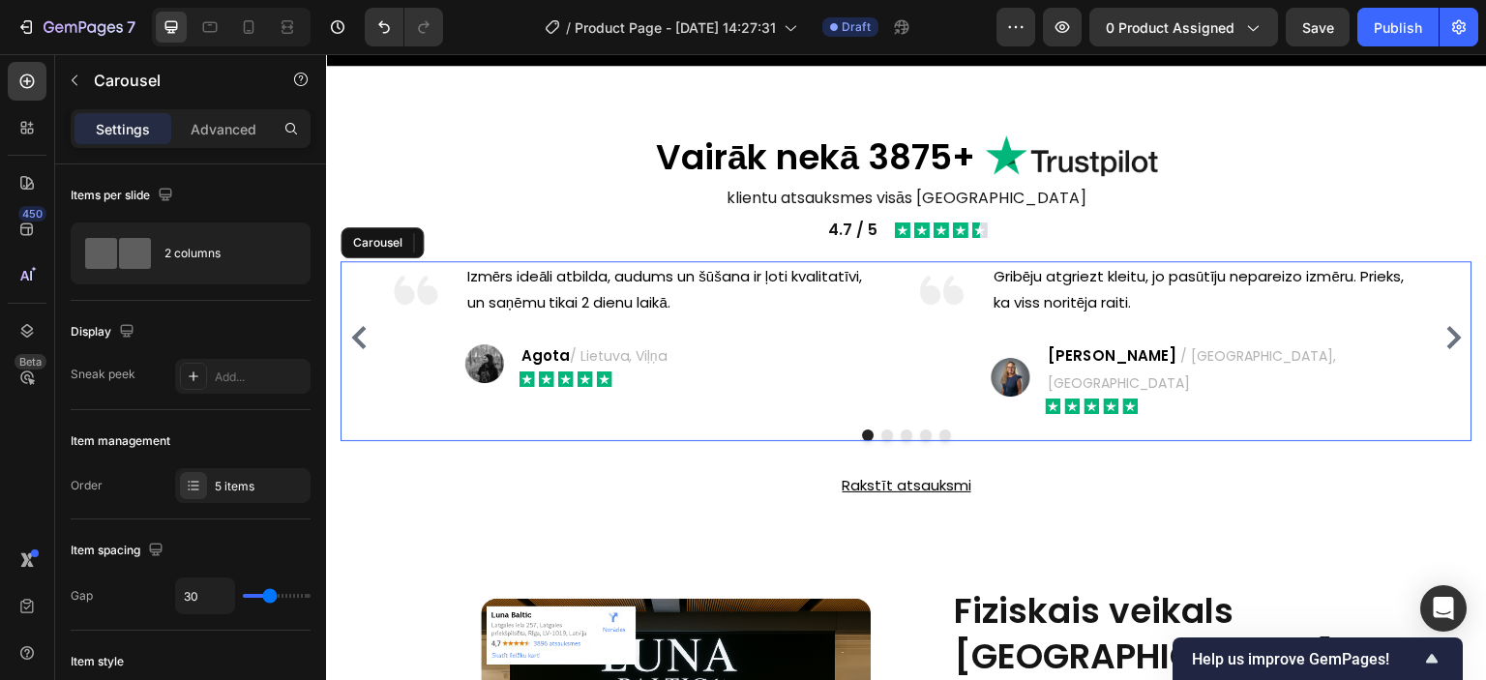
click at [1443, 326] on icon "Carousel Next Arrow" at bounding box center [1454, 337] width 23 height 23
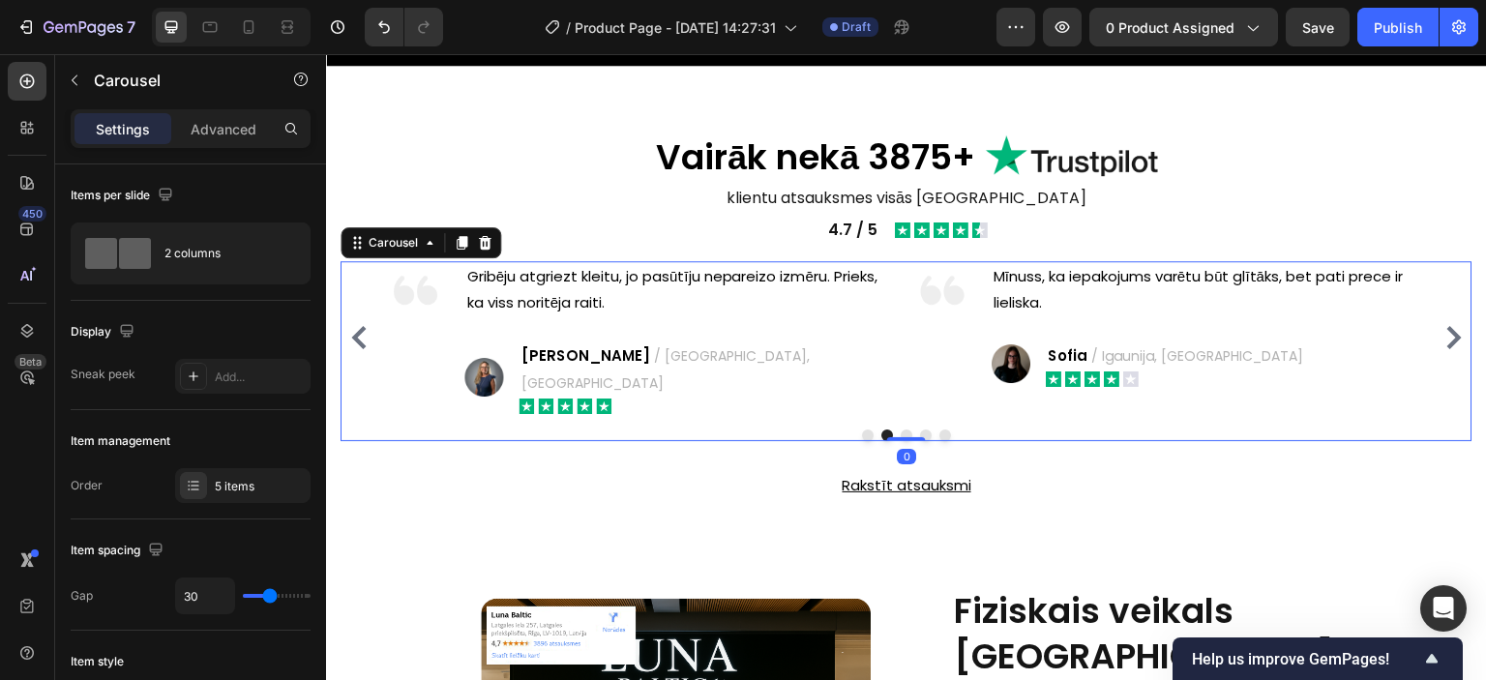
click at [1443, 326] on icon "Carousel Next Arrow" at bounding box center [1454, 337] width 23 height 23
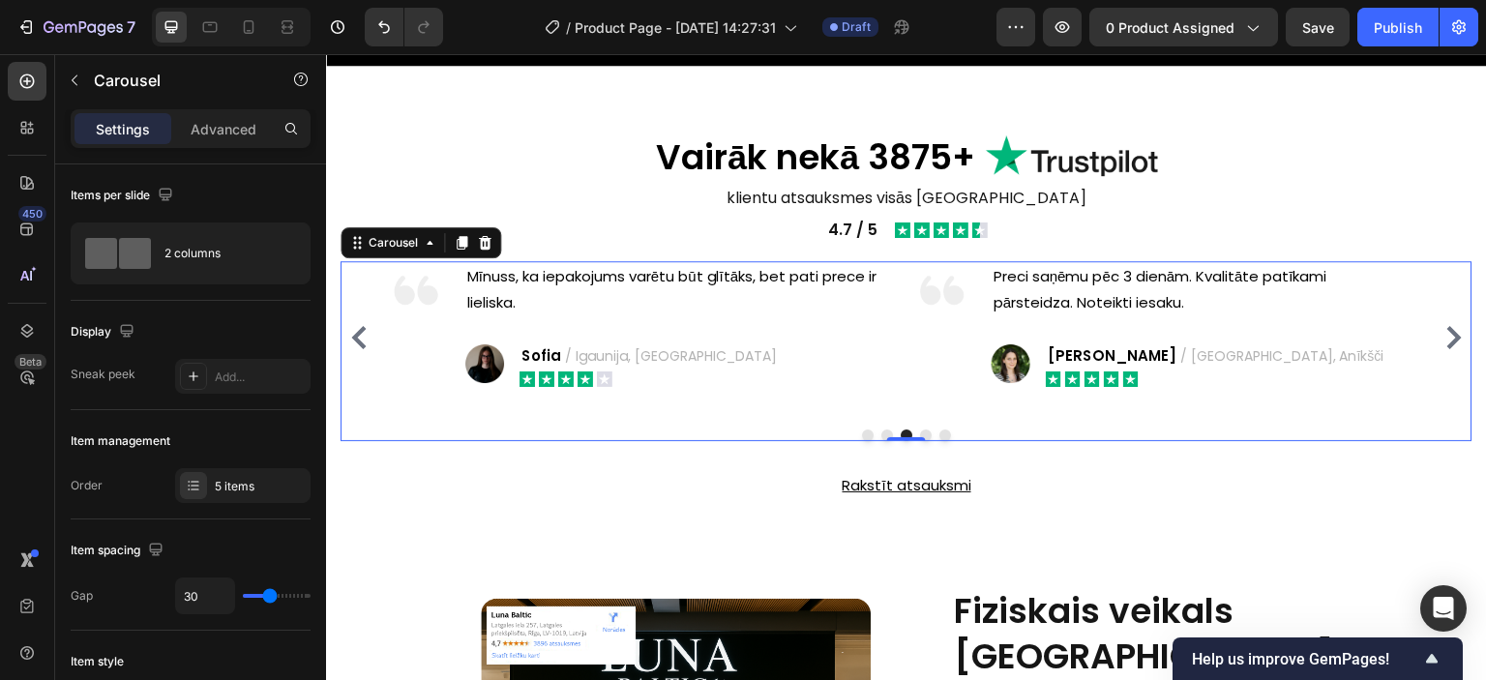
click at [1443, 326] on icon "Carousel Next Arrow" at bounding box center [1454, 337] width 23 height 23
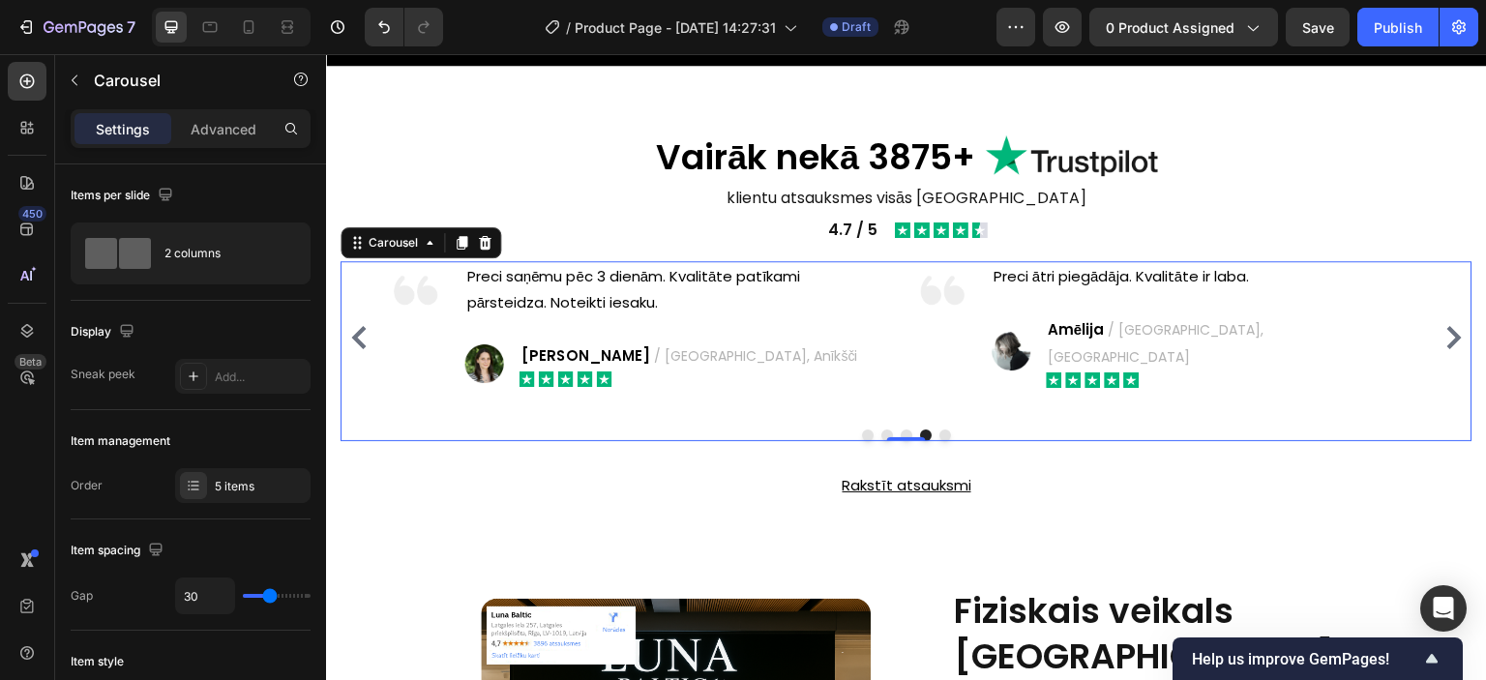
click at [1443, 326] on icon "Carousel Next Arrow" at bounding box center [1454, 337] width 23 height 23
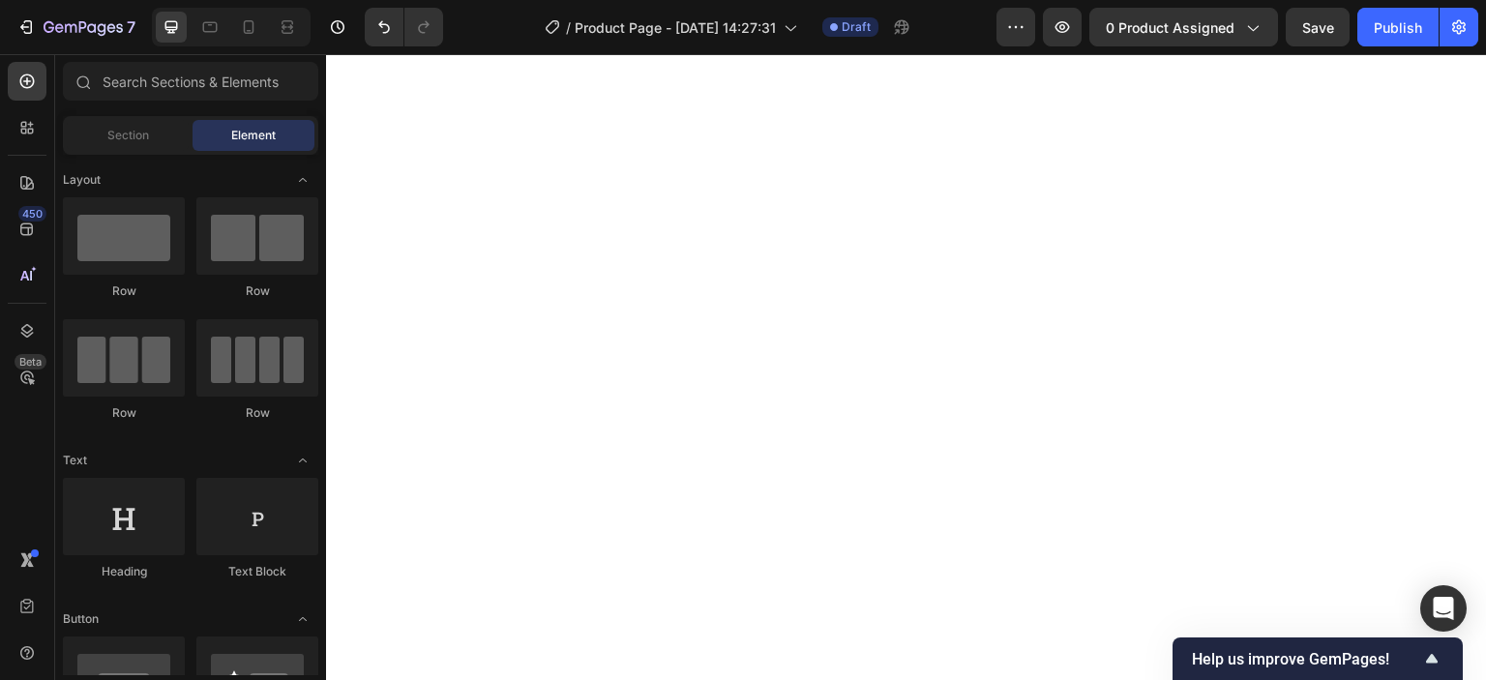
scroll to position [0, 0]
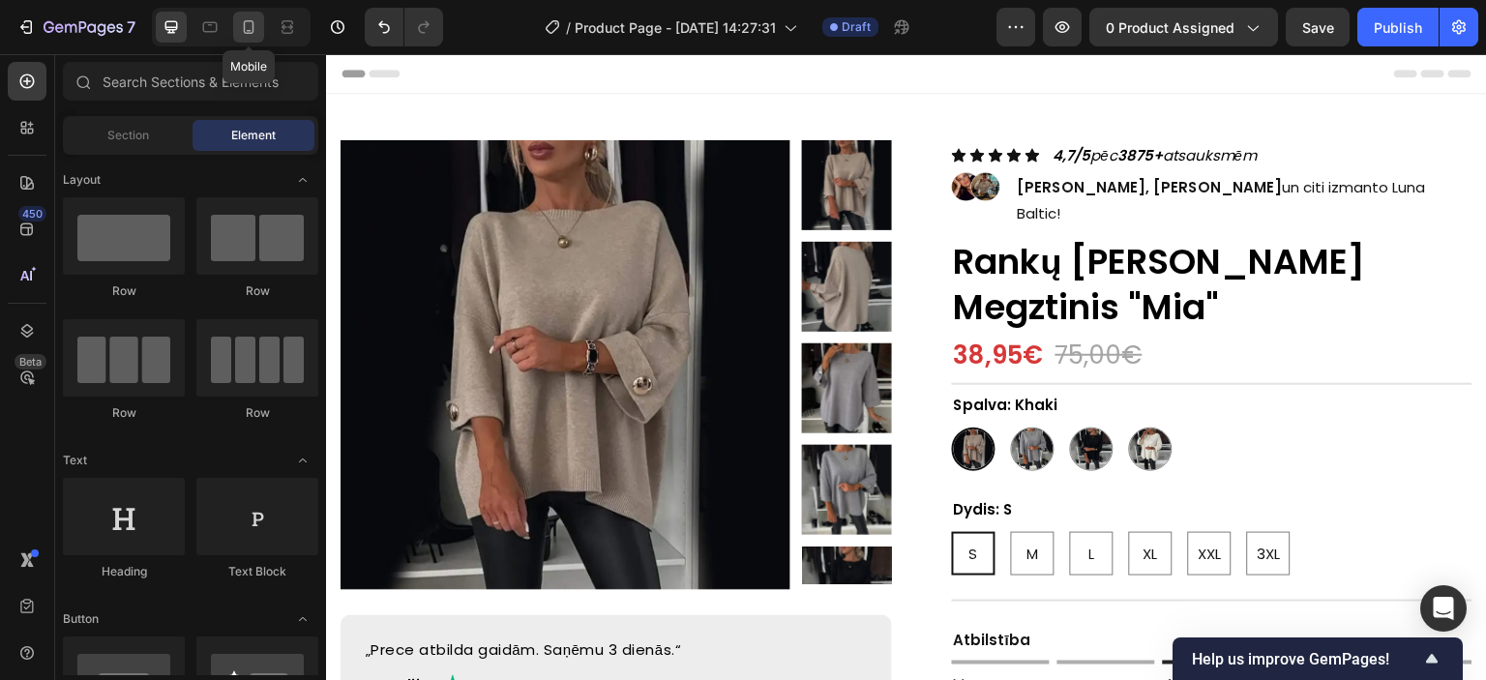
click at [251, 22] on icon at bounding box center [248, 26] width 19 height 19
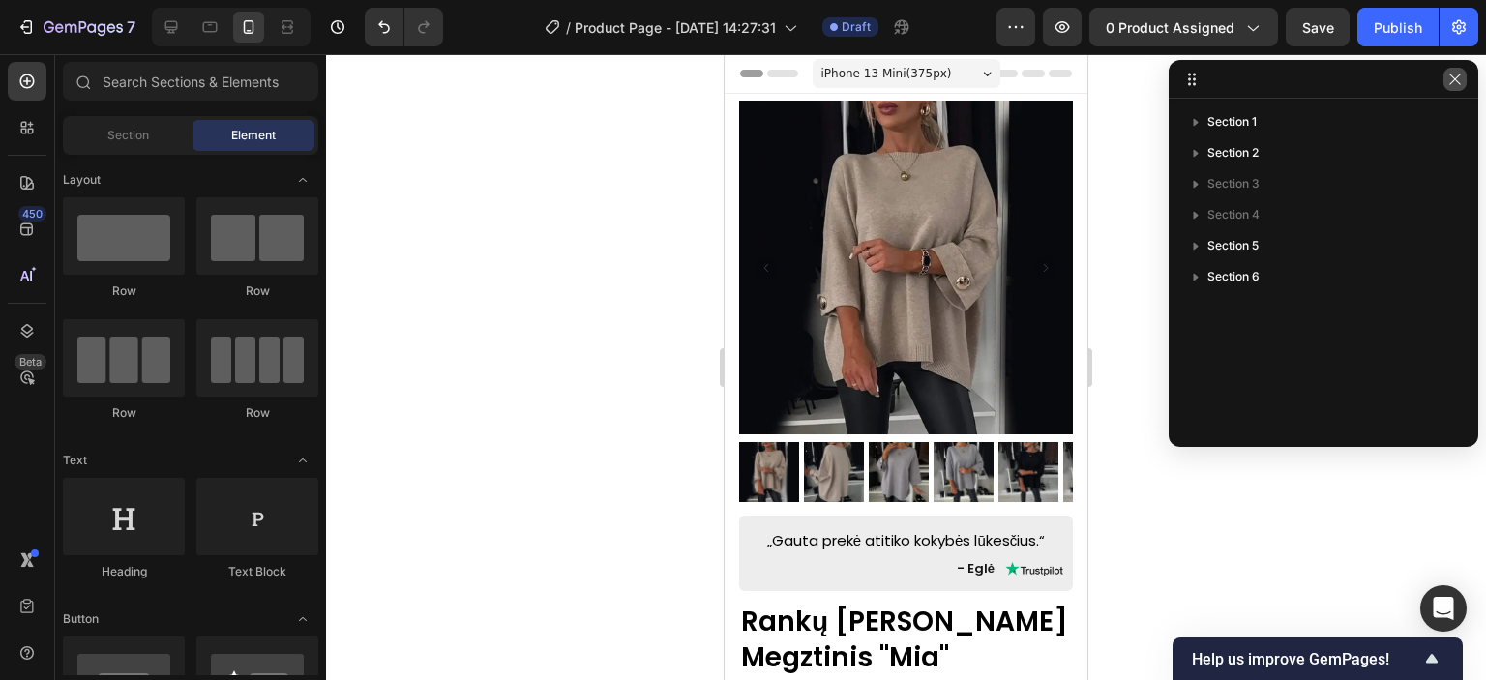
click at [1450, 86] on icon "button" at bounding box center [1454, 79] width 15 height 15
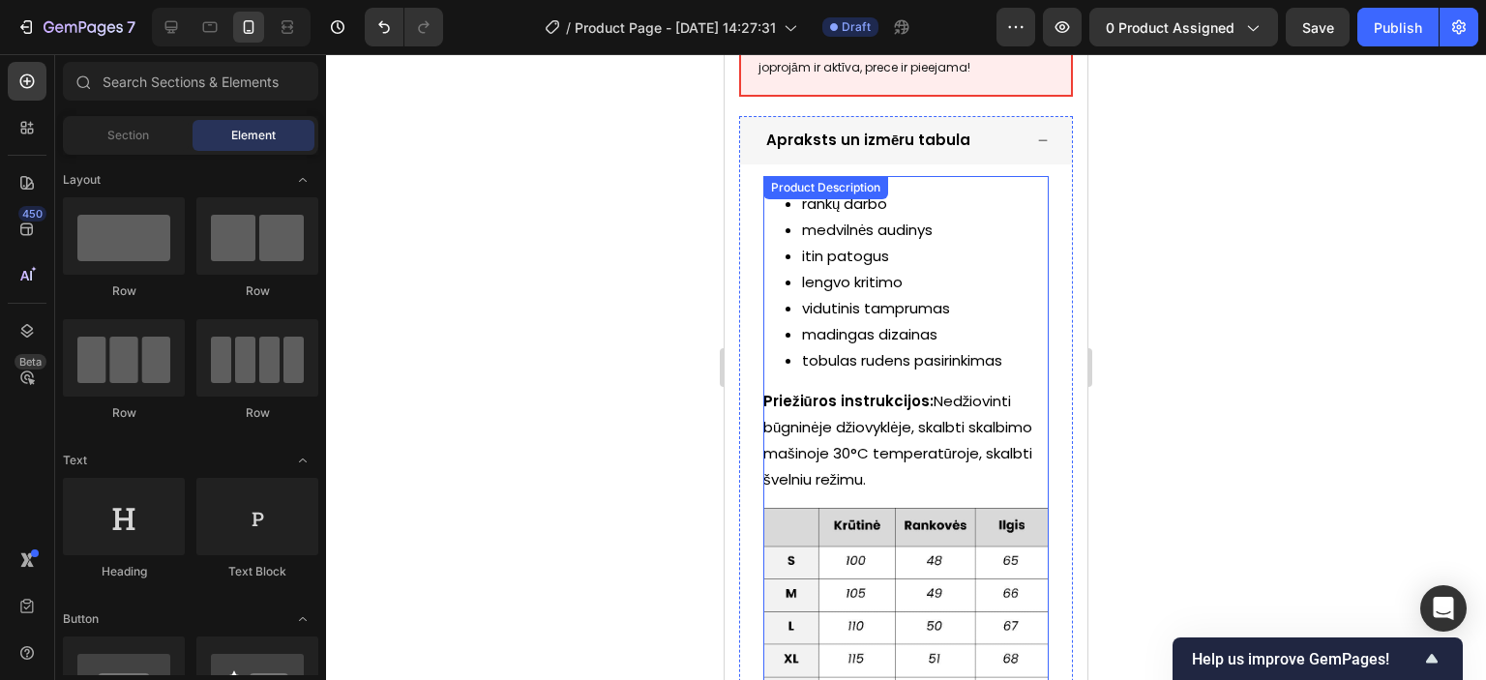
scroll to position [1838, 0]
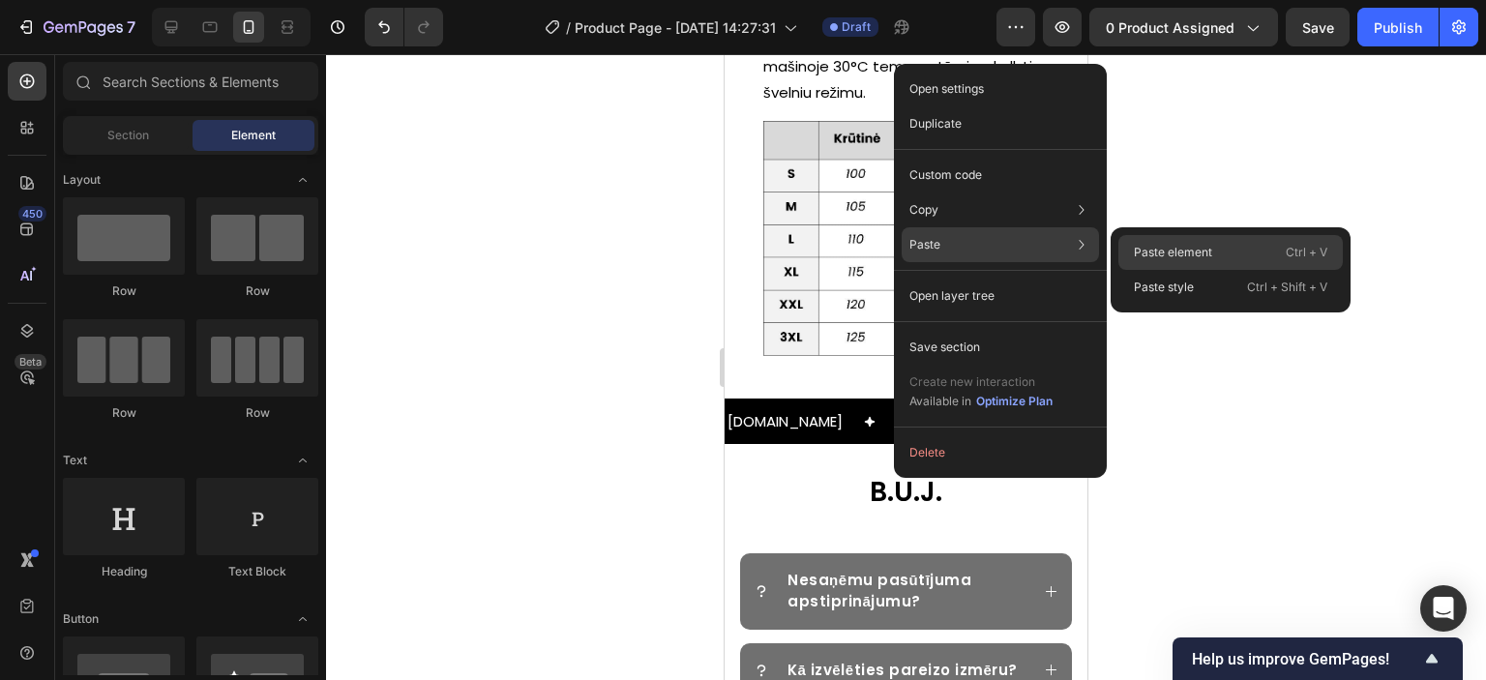
click at [1144, 254] on p "Paste element" at bounding box center [1173, 252] width 78 height 17
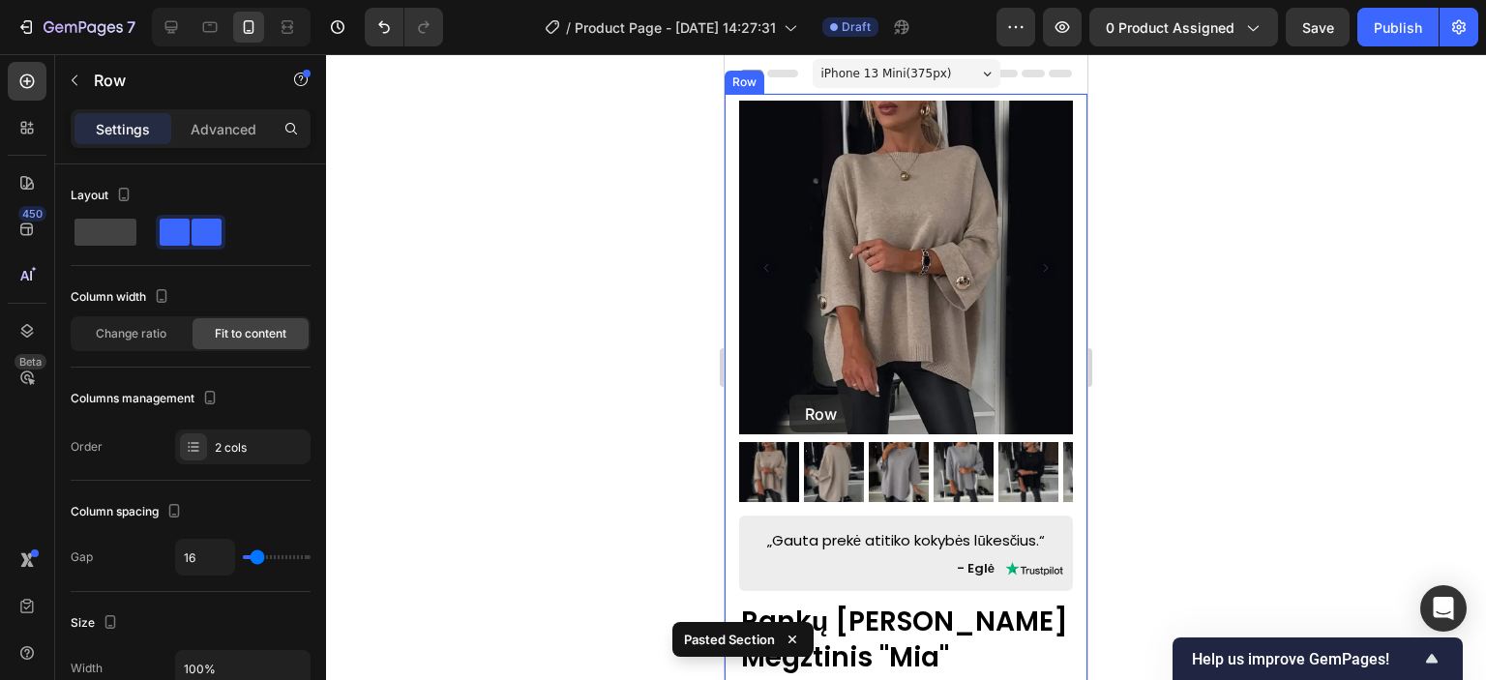
scroll to position [1838, 0]
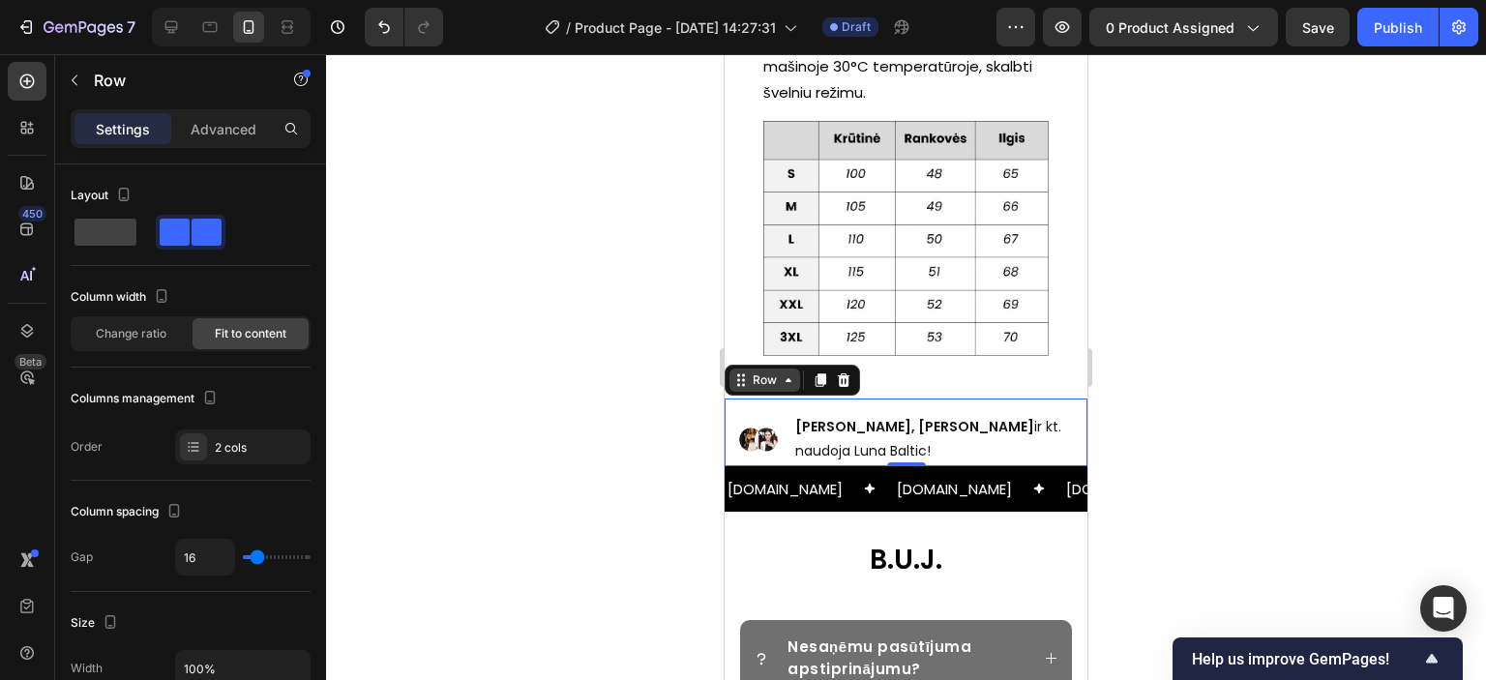
click at [782, 381] on icon at bounding box center [788, 380] width 15 height 15
click at [781, 381] on icon at bounding box center [788, 380] width 15 height 15
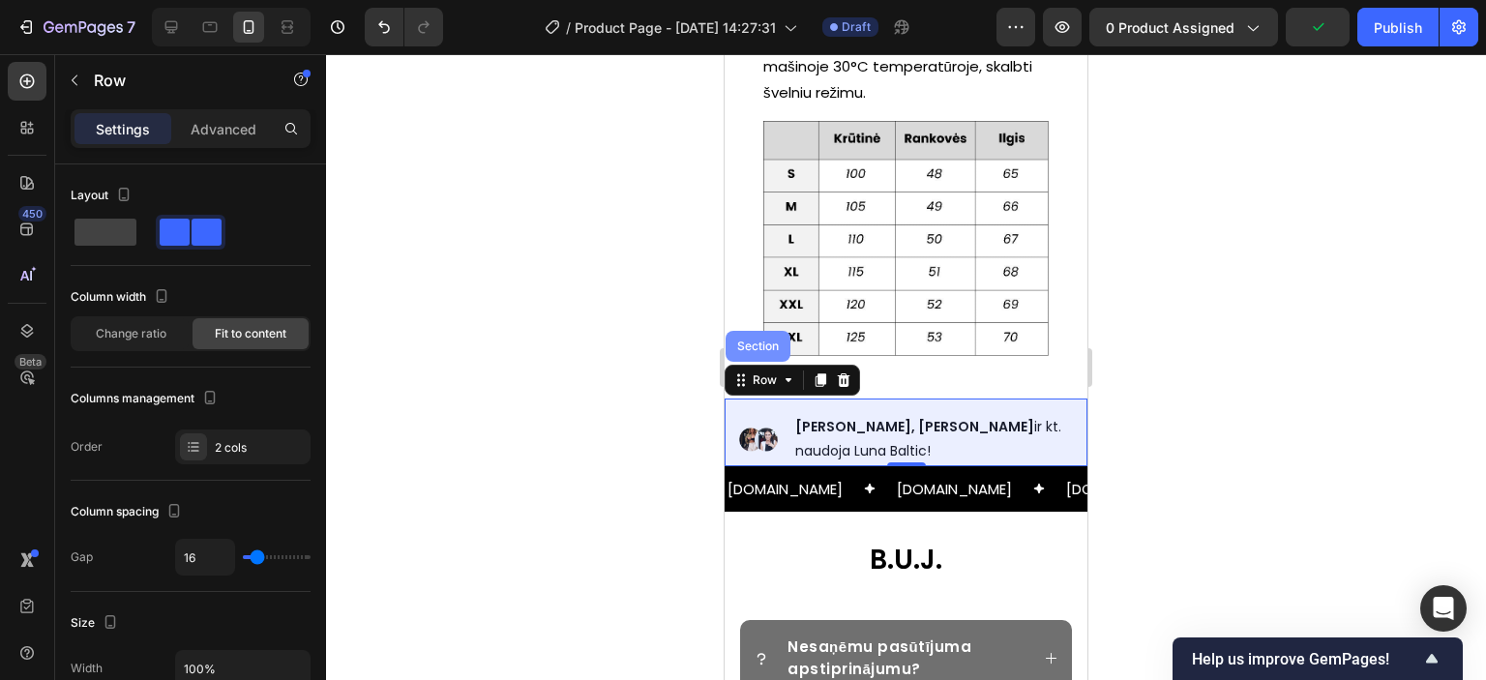
click at [754, 345] on div "Section" at bounding box center [757, 347] width 49 height 12
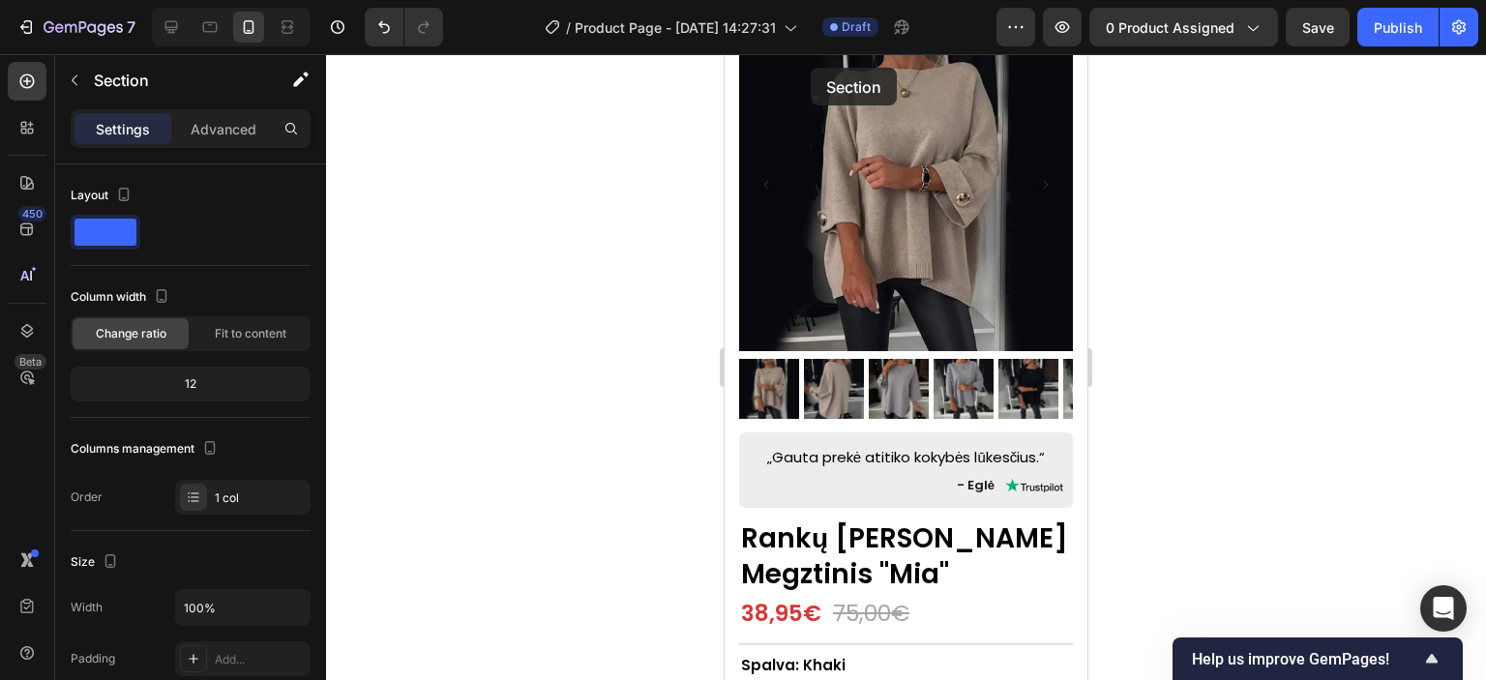
scroll to position [0, 0]
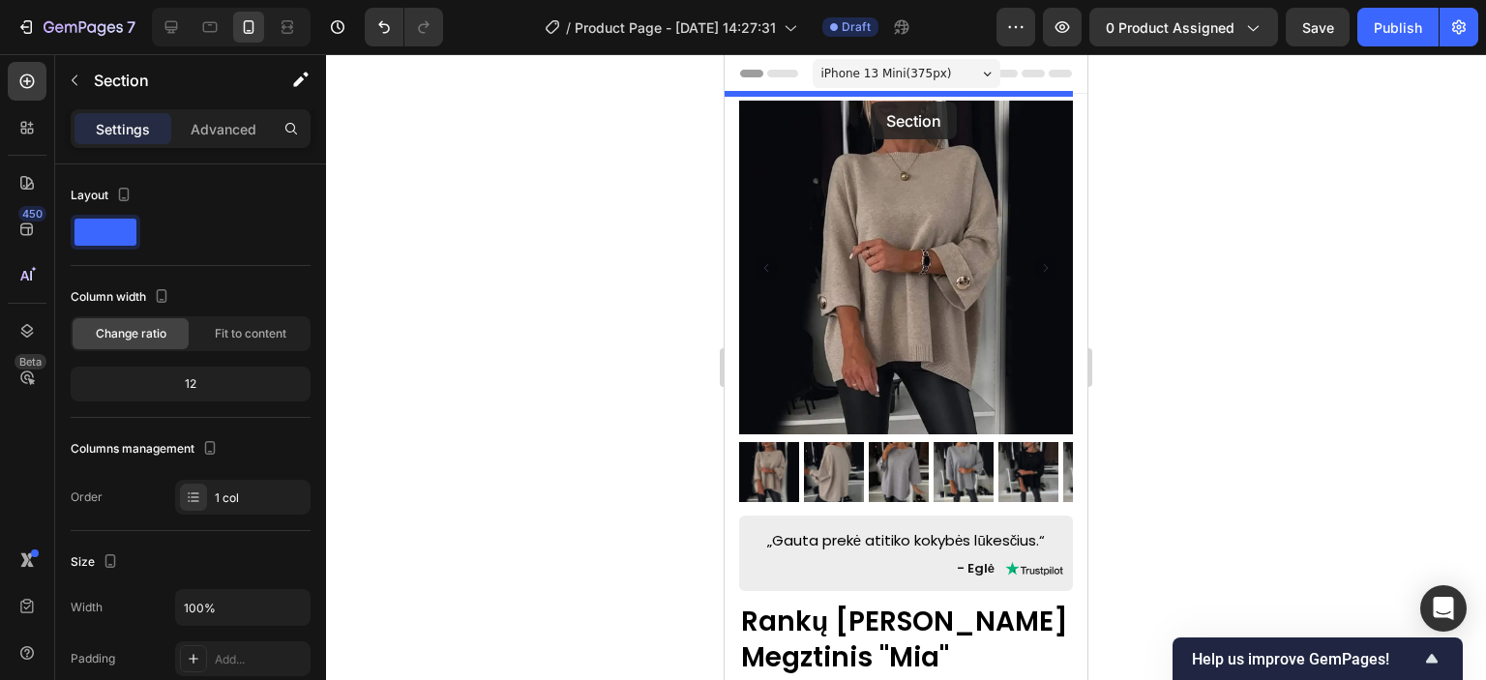
drag, startPoint x: 752, startPoint y: 380, endPoint x: 871, endPoint y: 102, distance: 303.0
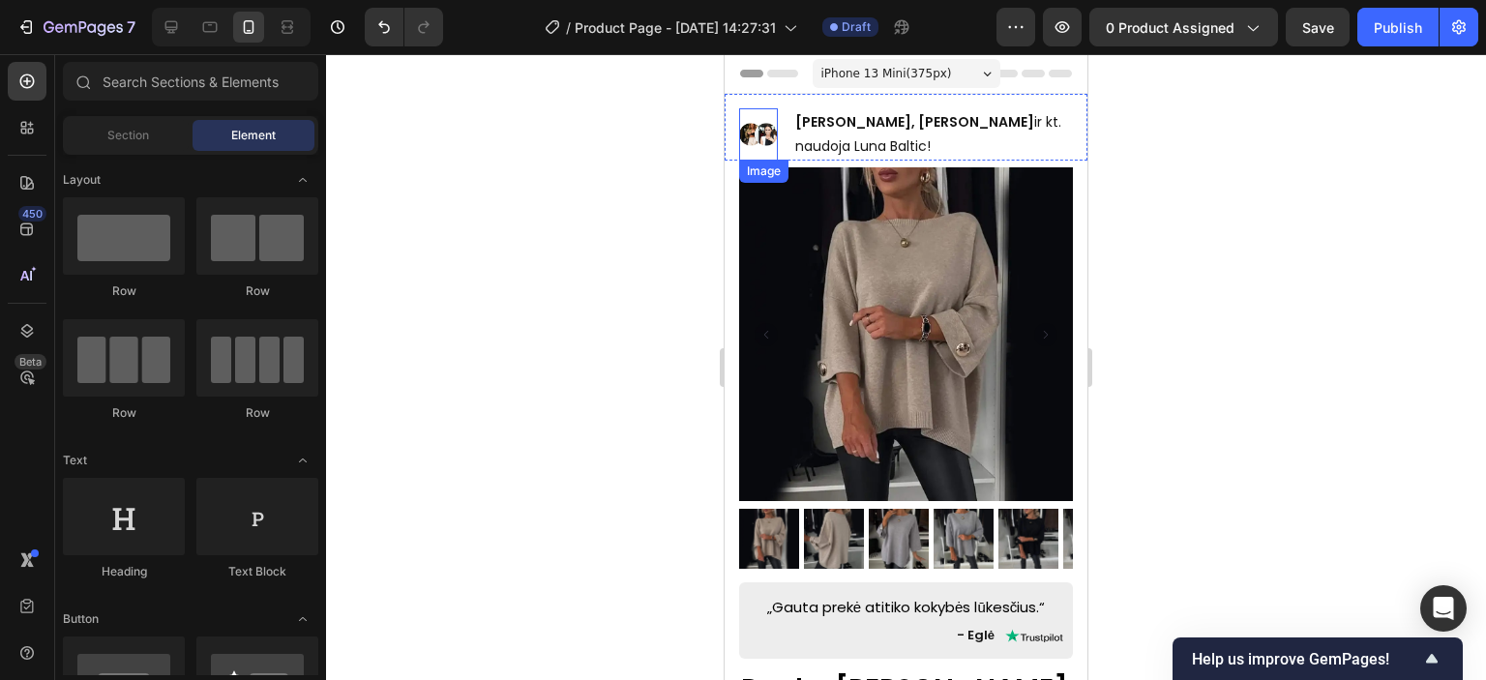
click at [760, 134] on img at bounding box center [758, 134] width 39 height 29
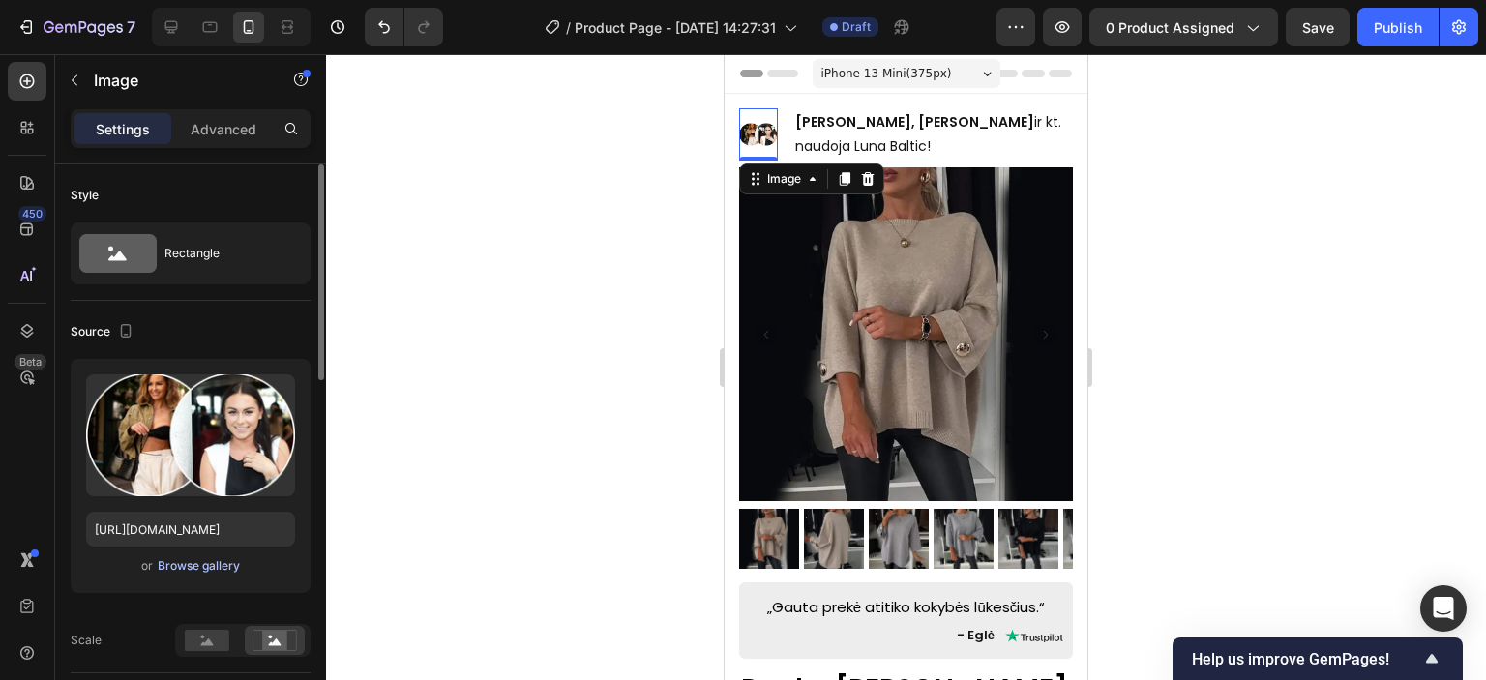
click at [209, 558] on div "Browse gallery" at bounding box center [199, 565] width 82 height 17
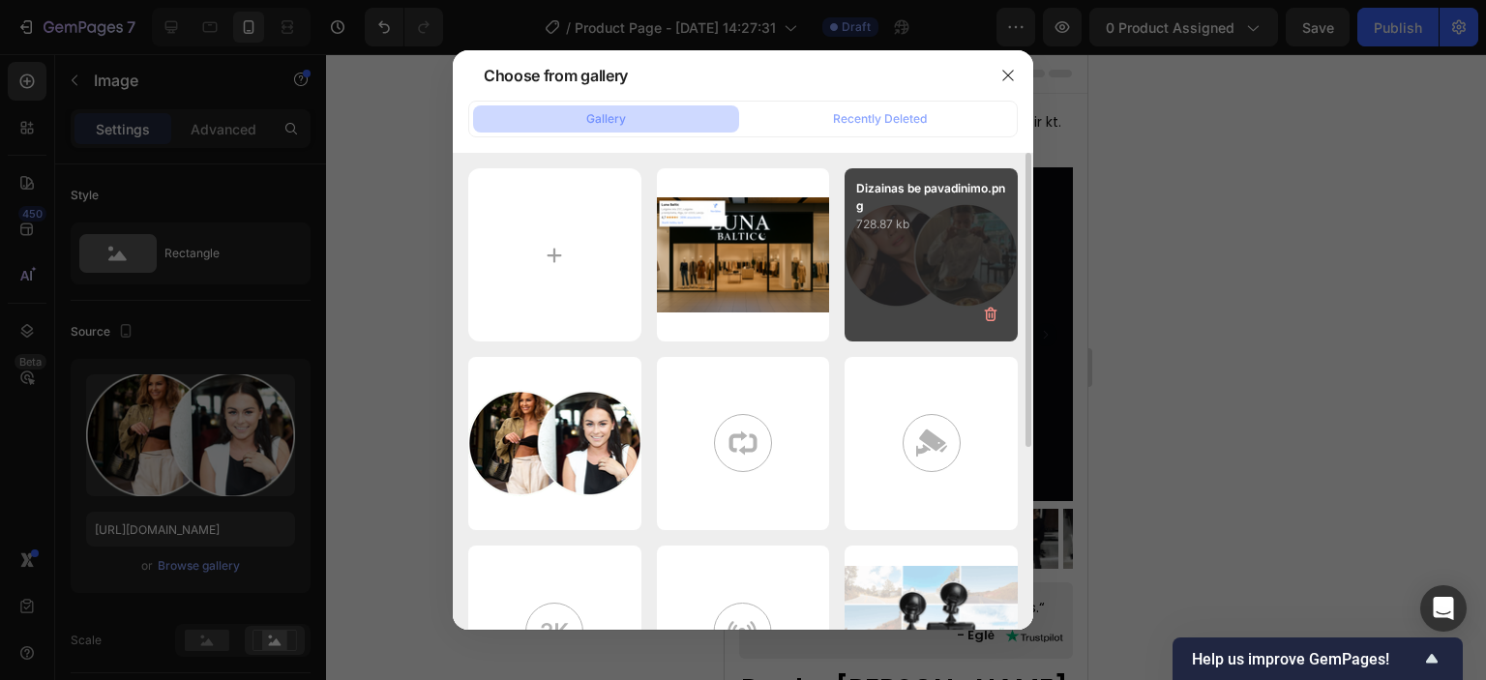
click at [888, 251] on div "Dizainas be pavadinimo.png 728.87 kb" at bounding box center [931, 254] width 173 height 173
type input "[URL][DOMAIN_NAME]"
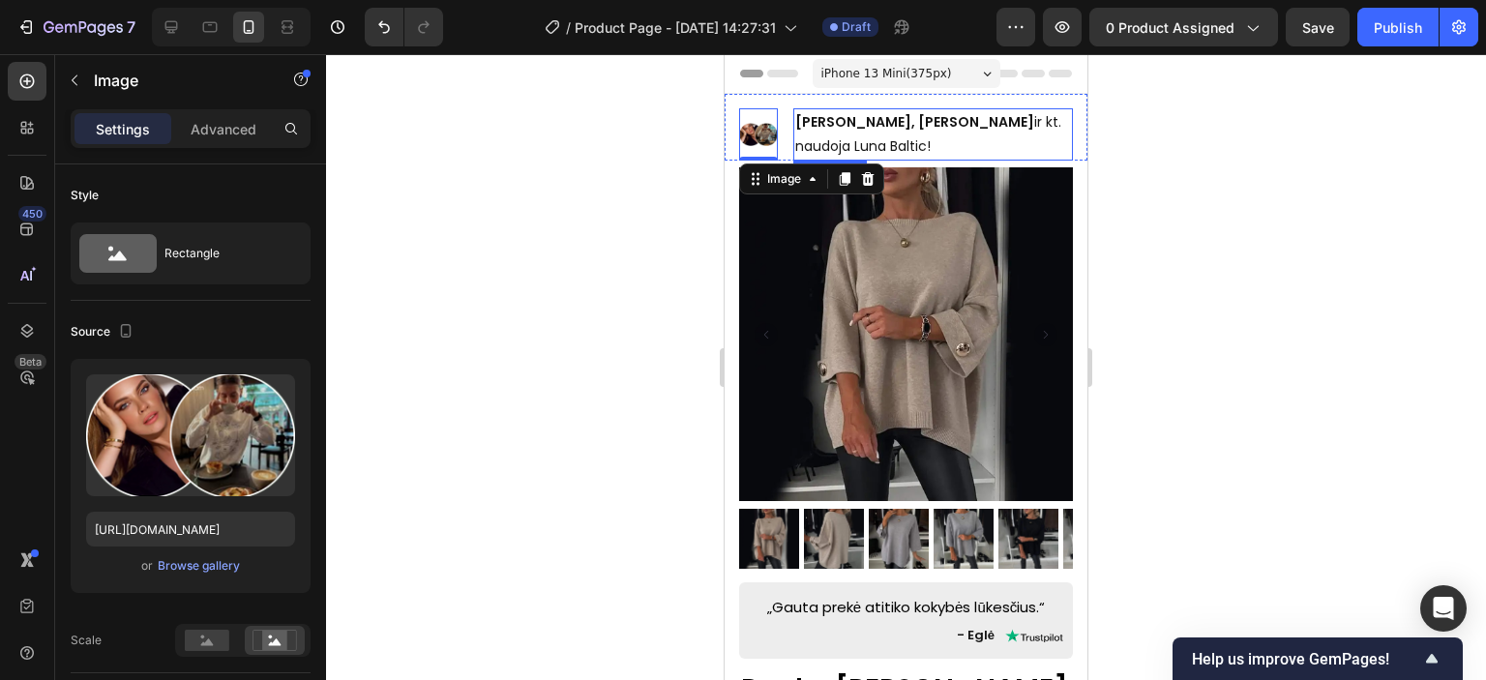
click at [920, 140] on p "[PERSON_NAME], [PERSON_NAME] ir kt. naudoja Luna Baltic!" at bounding box center [933, 134] width 276 height 48
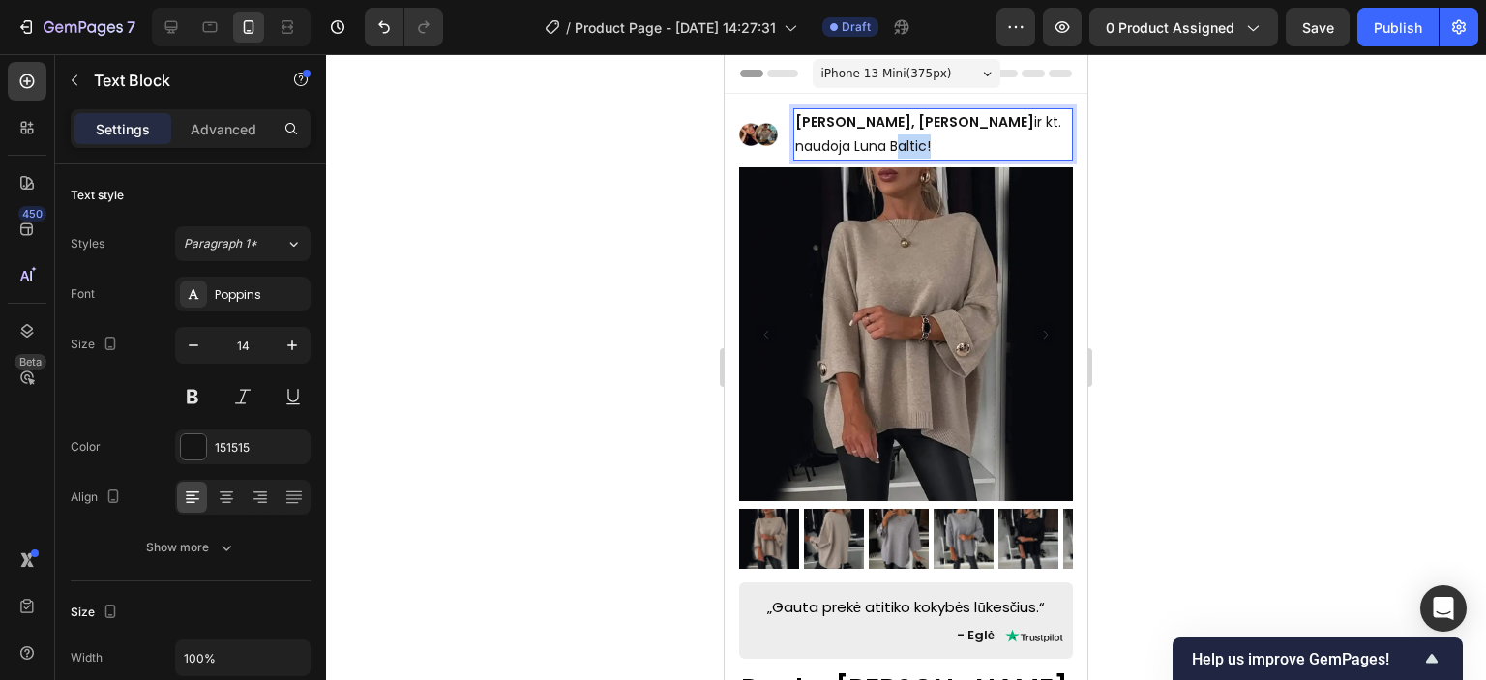
click at [919, 140] on p "[PERSON_NAME], [PERSON_NAME] ir kt. naudoja Luna Baltic!" at bounding box center [933, 134] width 276 height 48
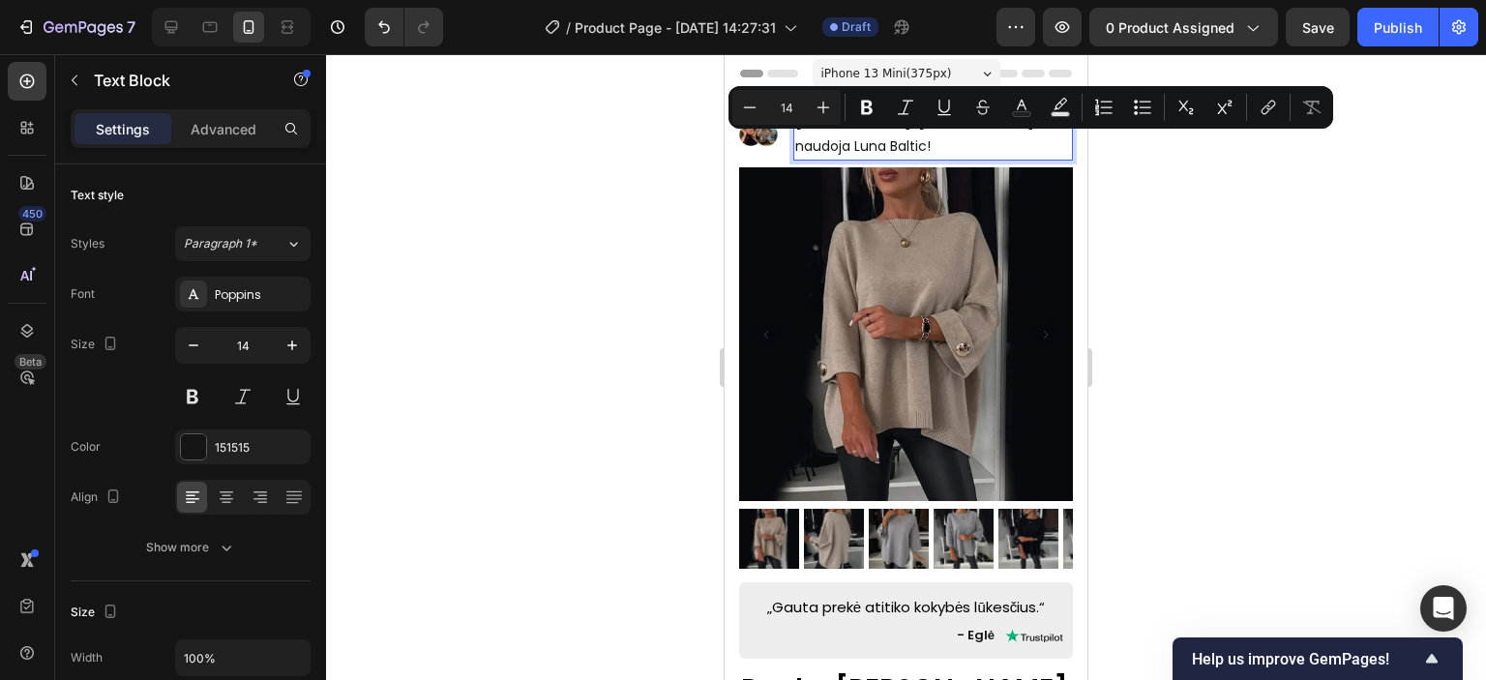
click at [944, 145] on p "[PERSON_NAME], [PERSON_NAME] ir kt. naudoja Luna Baltic!" at bounding box center [933, 134] width 276 height 48
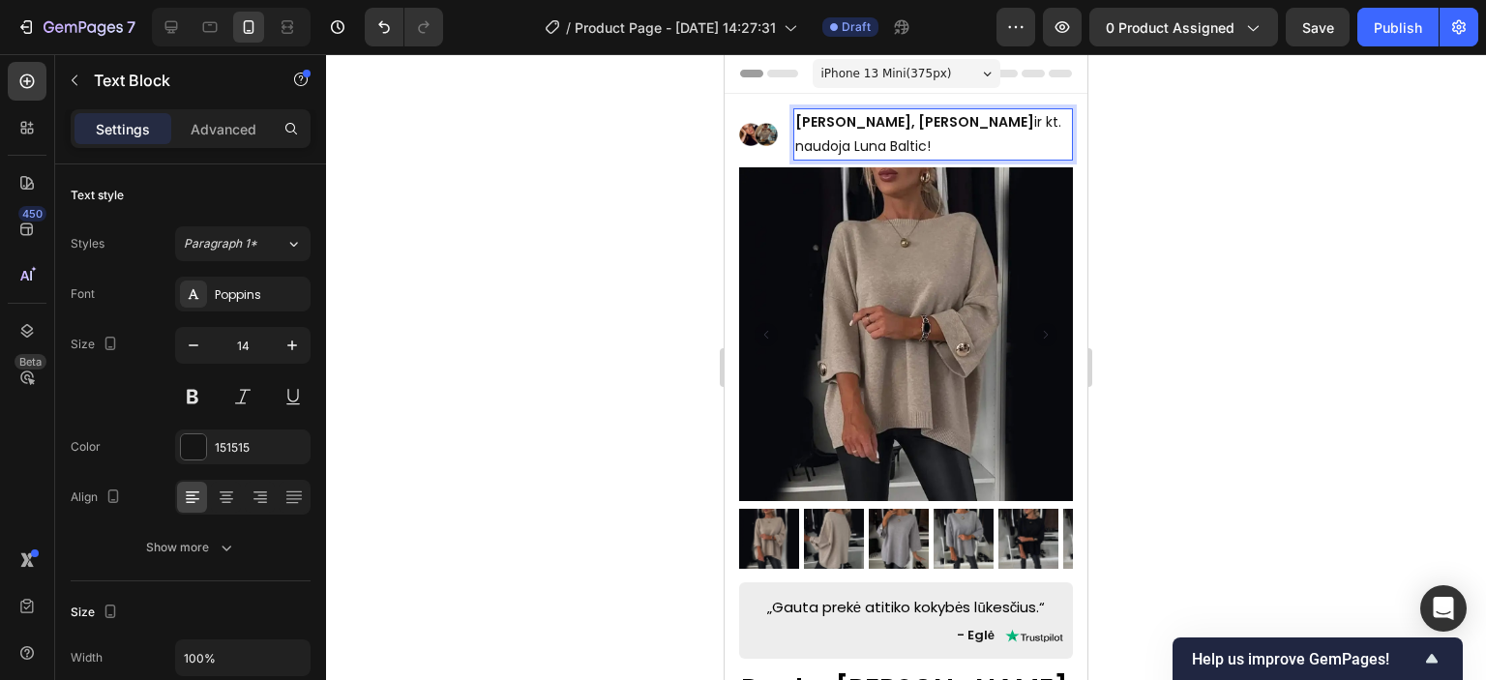
click at [944, 144] on p "[PERSON_NAME], [PERSON_NAME] ir kt. naudoja Luna Baltic!" at bounding box center [933, 134] width 276 height 48
click at [912, 138] on p "[PERSON_NAME], [PERSON_NAME] ir kt. naudoja Luna Baltic!" at bounding box center [933, 134] width 276 height 48
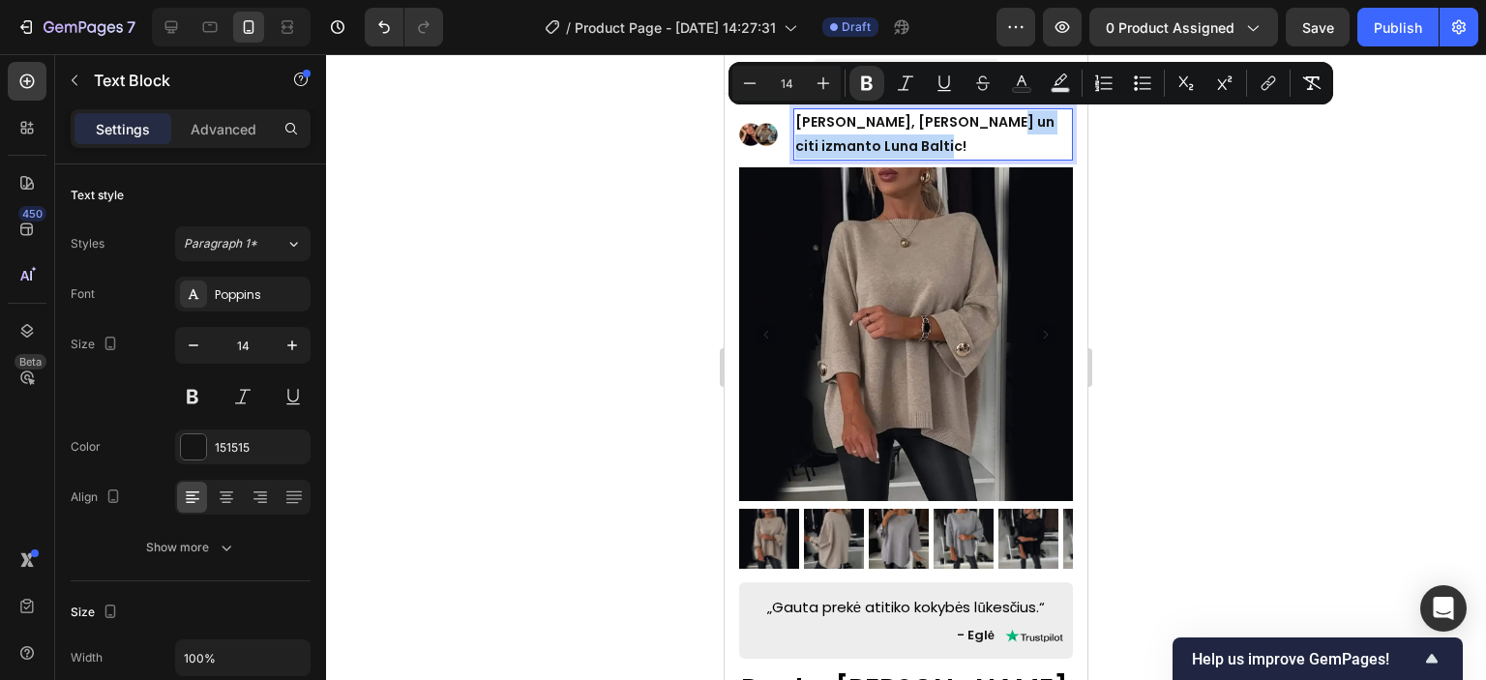
drag, startPoint x: 938, startPoint y: 140, endPoint x: 991, endPoint y: 122, distance: 56.3
click at [991, 122] on p "[PERSON_NAME], [PERSON_NAME] un citi izmanto Luna Baltic!" at bounding box center [933, 134] width 276 height 48
click at [871, 87] on icon "Editor contextual toolbar" at bounding box center [867, 83] width 12 height 15
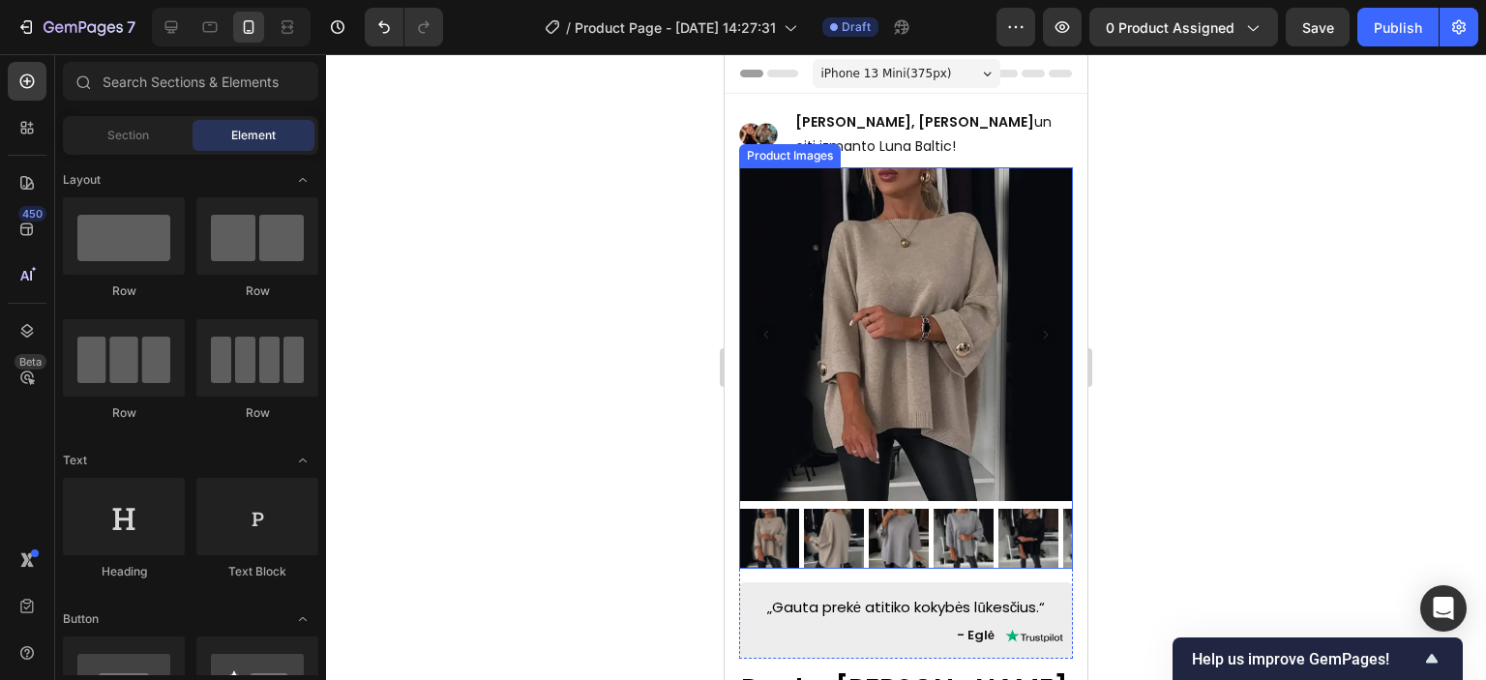
scroll to position [97, 0]
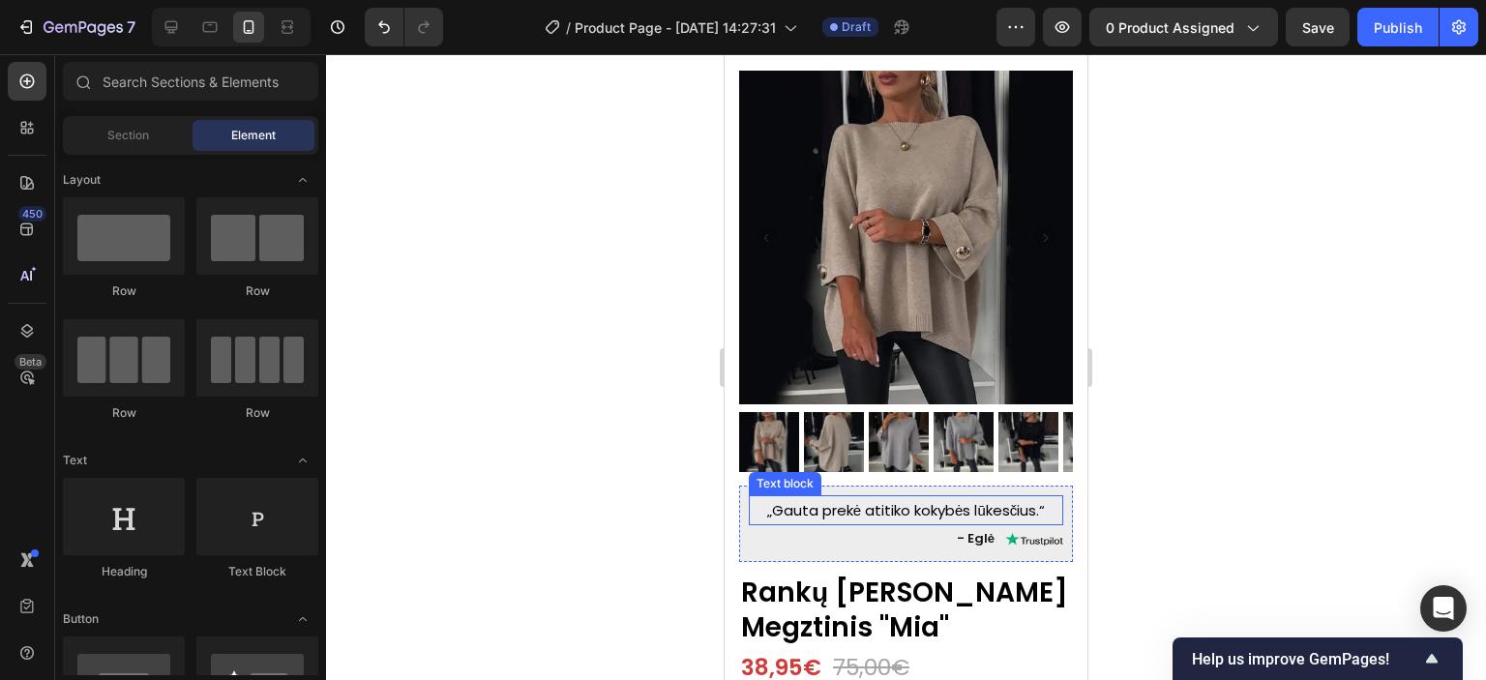
click at [860, 497] on p "„Gauta prekė atitiko kokybės lūkesčius.“" at bounding box center [906, 510] width 311 height 26
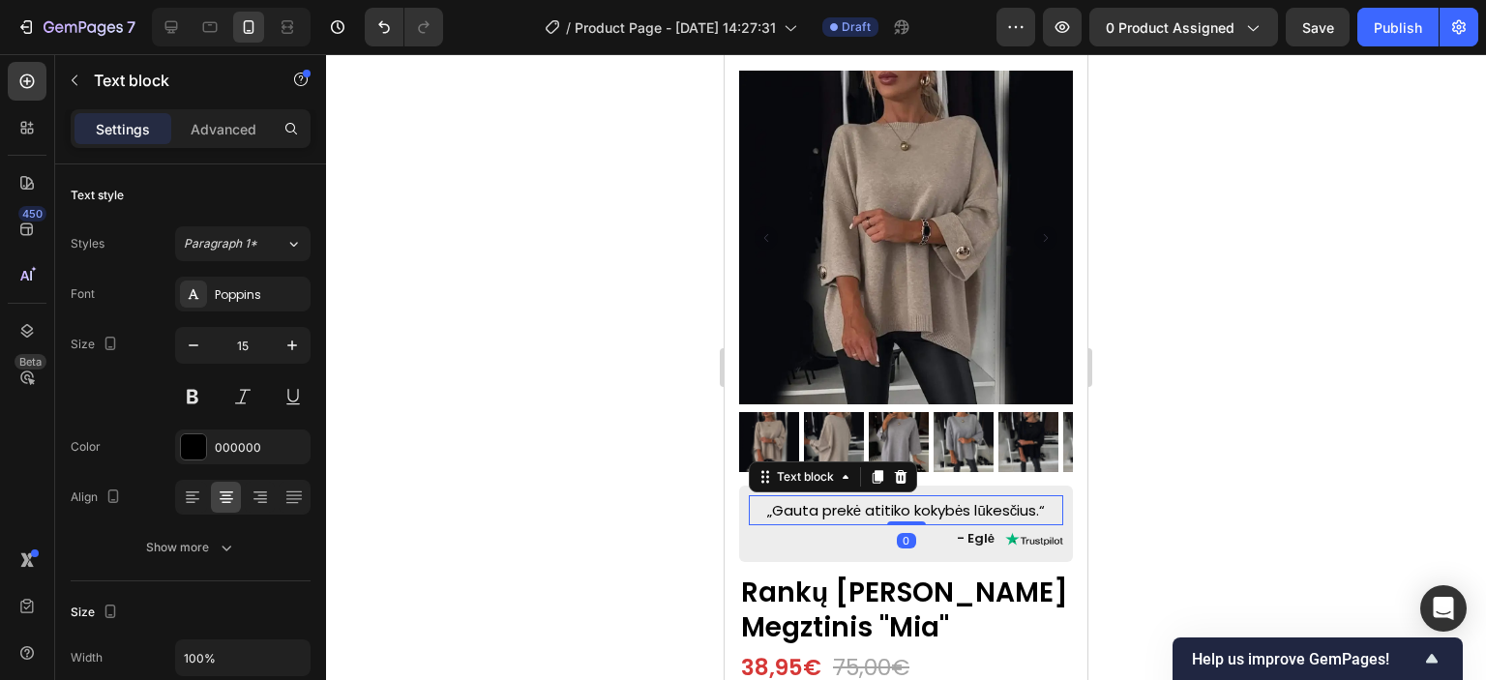
click at [892, 497] on p "„Gauta prekė atitiko kokybės lūkesčius.“" at bounding box center [906, 510] width 311 height 26
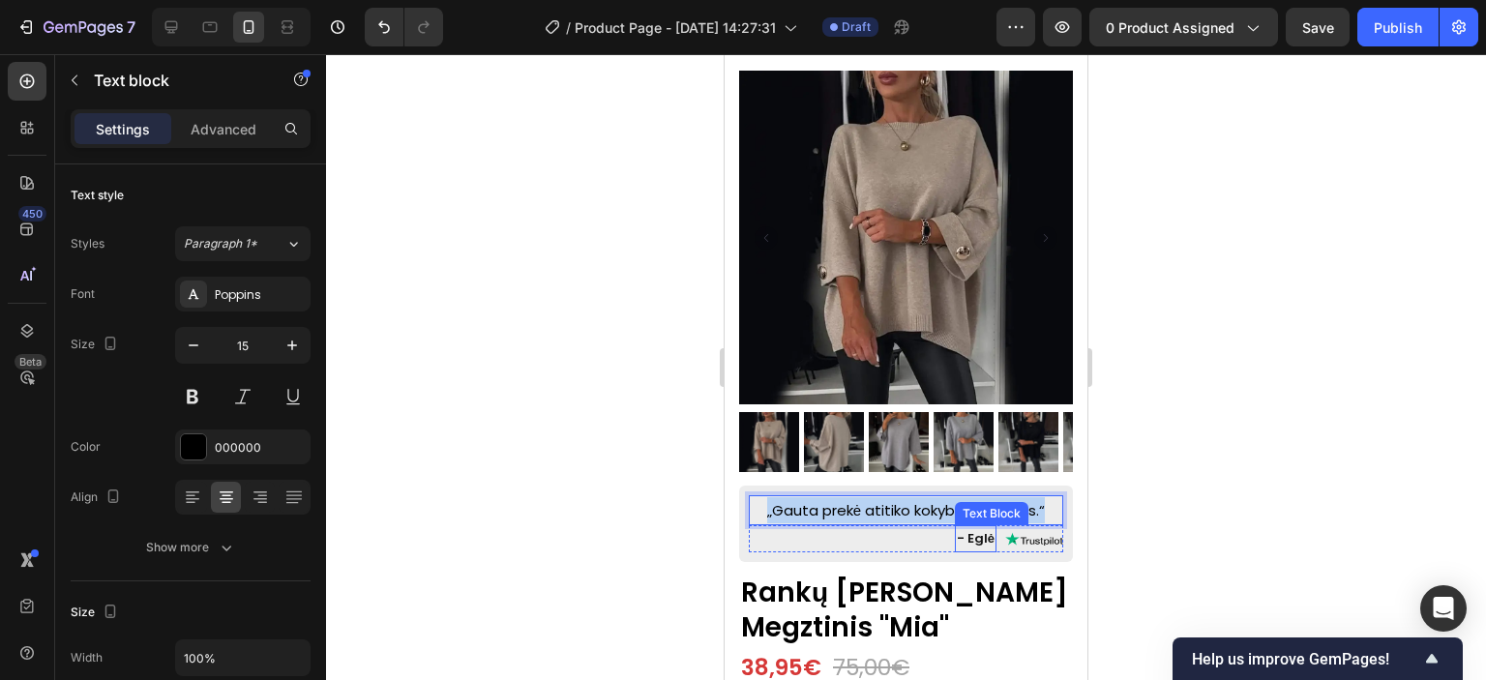
copy p "„Gauta prekė atitiko kokybės lūkesčius.“"
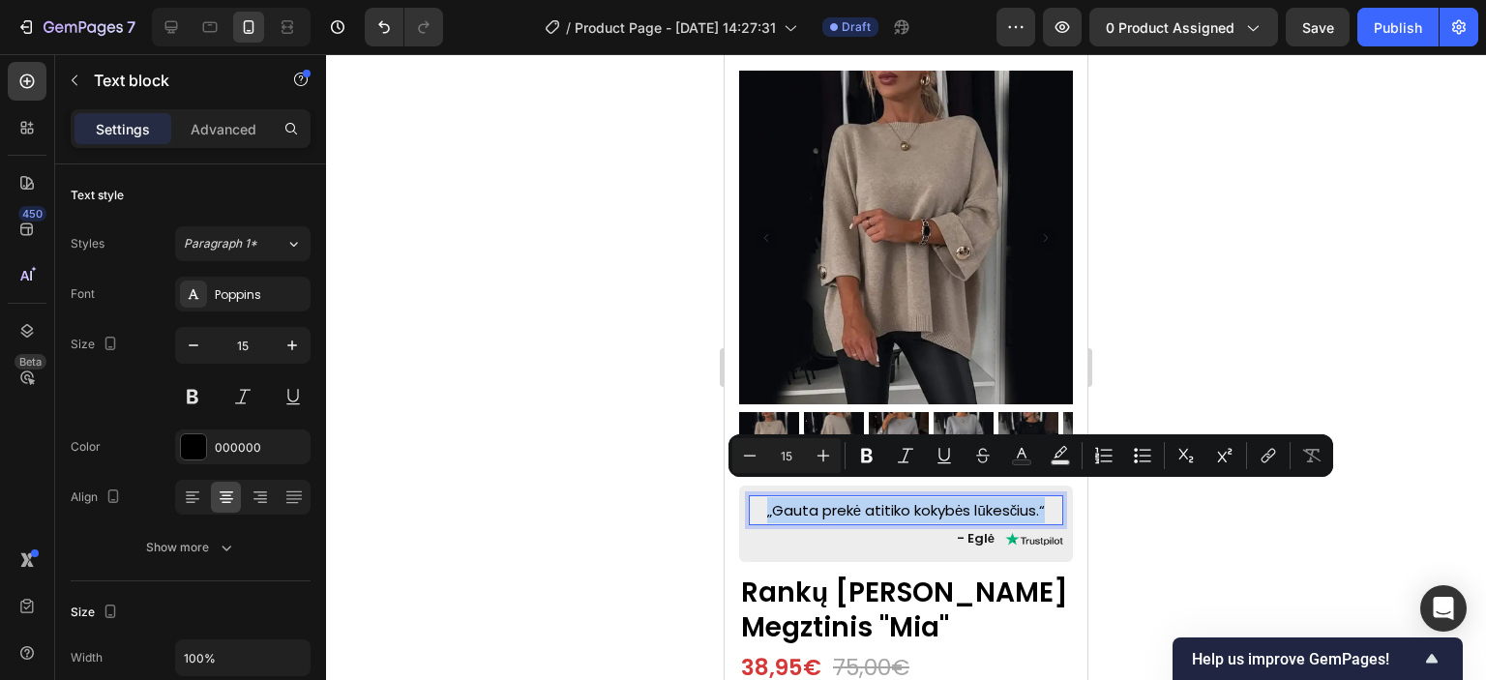
click at [835, 497] on p "„Gauta prekė atitiko kokybės lūkesčius.“" at bounding box center [906, 510] width 311 height 26
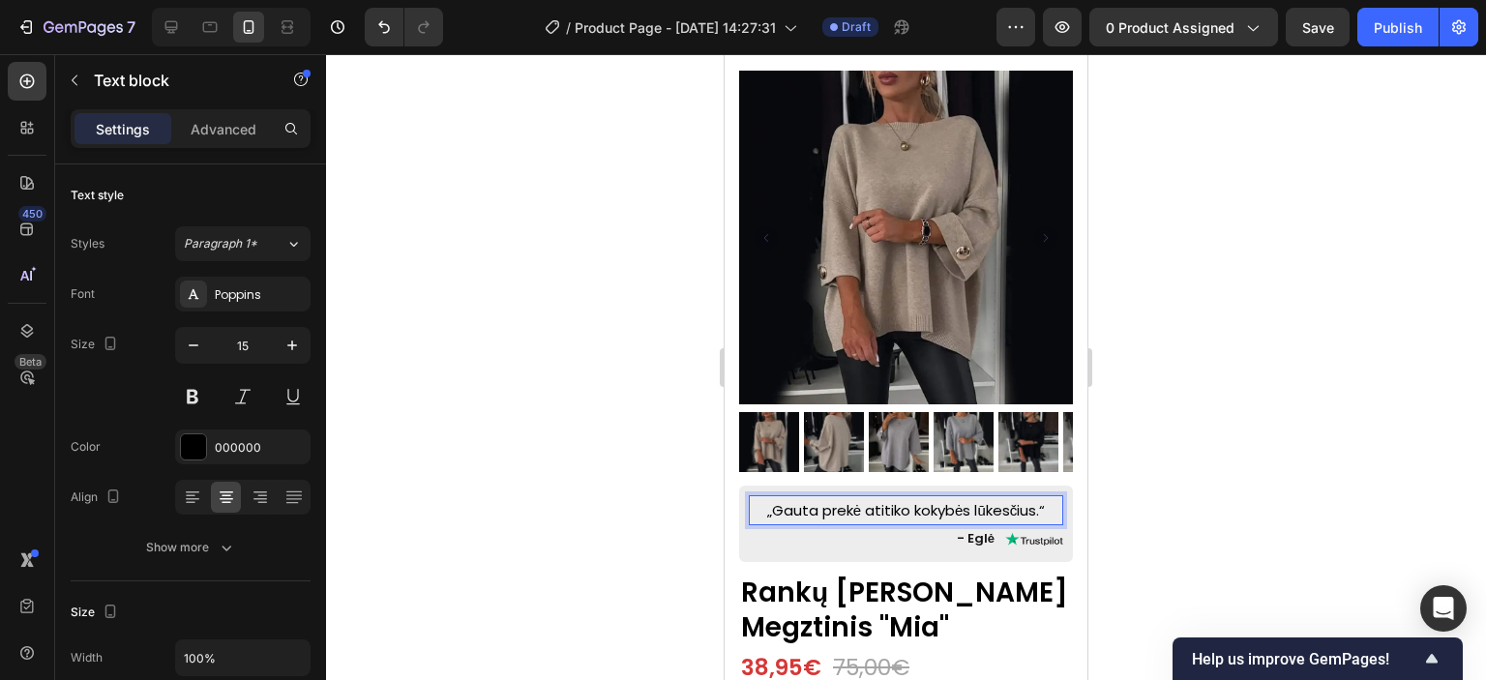
click at [790, 497] on p "„Gauta prekė atitiko kokybės lūkesčius.“" at bounding box center [906, 510] width 311 height 26
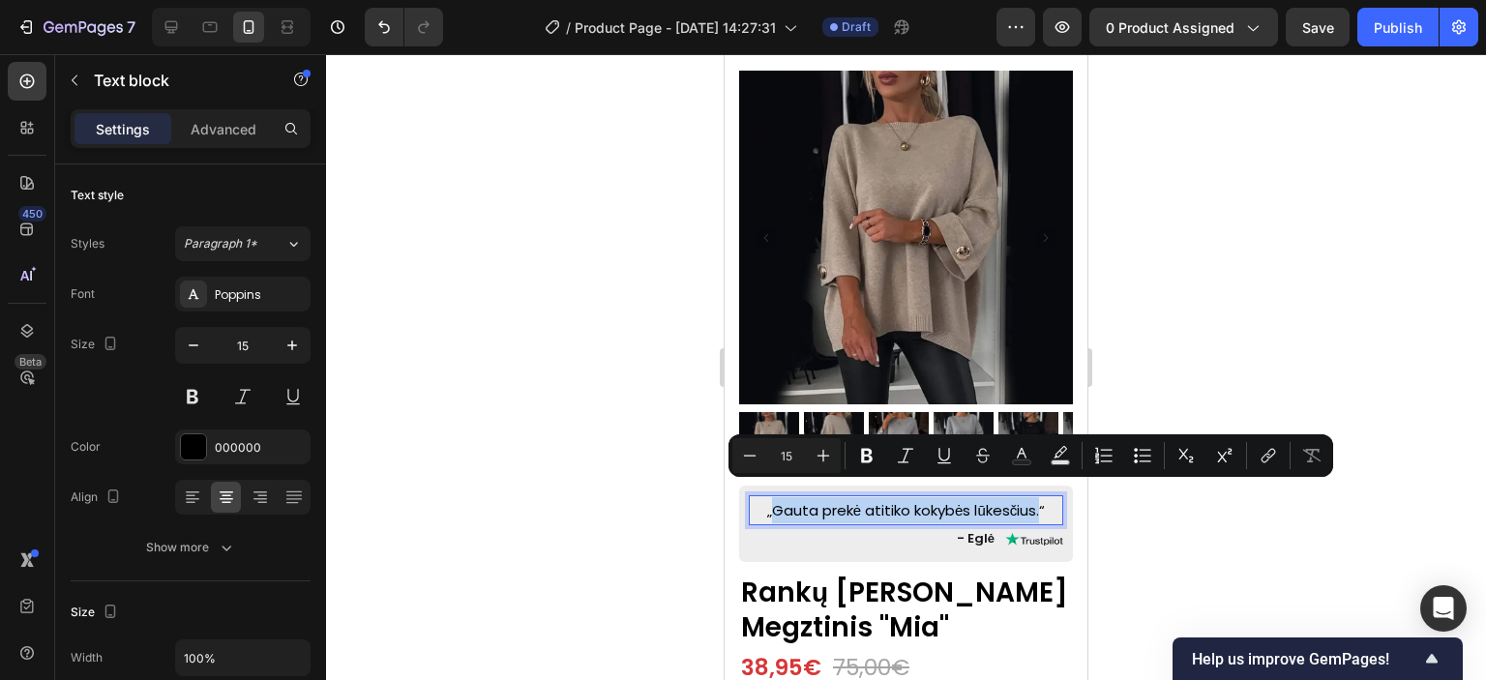
drag, startPoint x: 761, startPoint y: 495, endPoint x: 1041, endPoint y: 505, distance: 279.8
click at [1041, 505] on p "„Gauta prekė atitiko kokybės lūkesčius.“" at bounding box center [906, 510] width 311 height 26
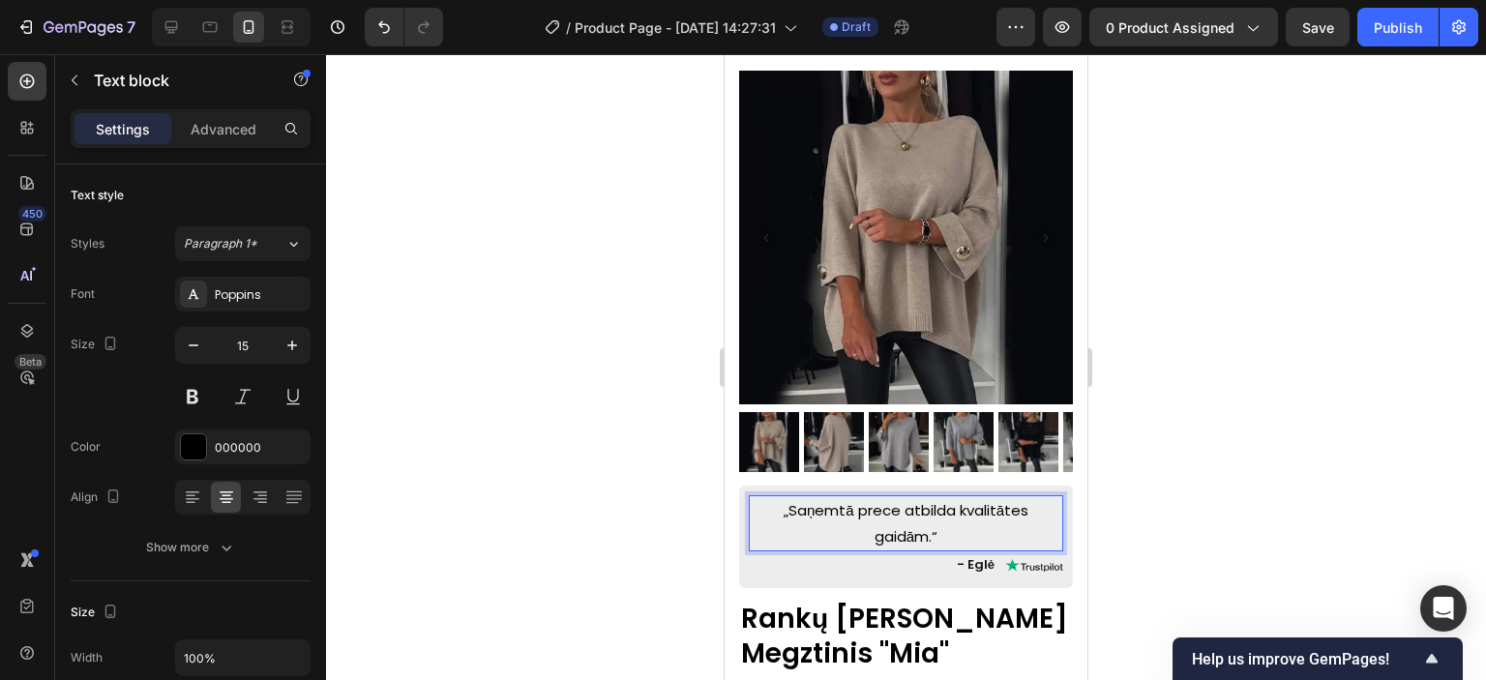
click at [809, 497] on p "„Saņemtā prece atbilda kvalitātes gaidām.“" at bounding box center [906, 523] width 311 height 52
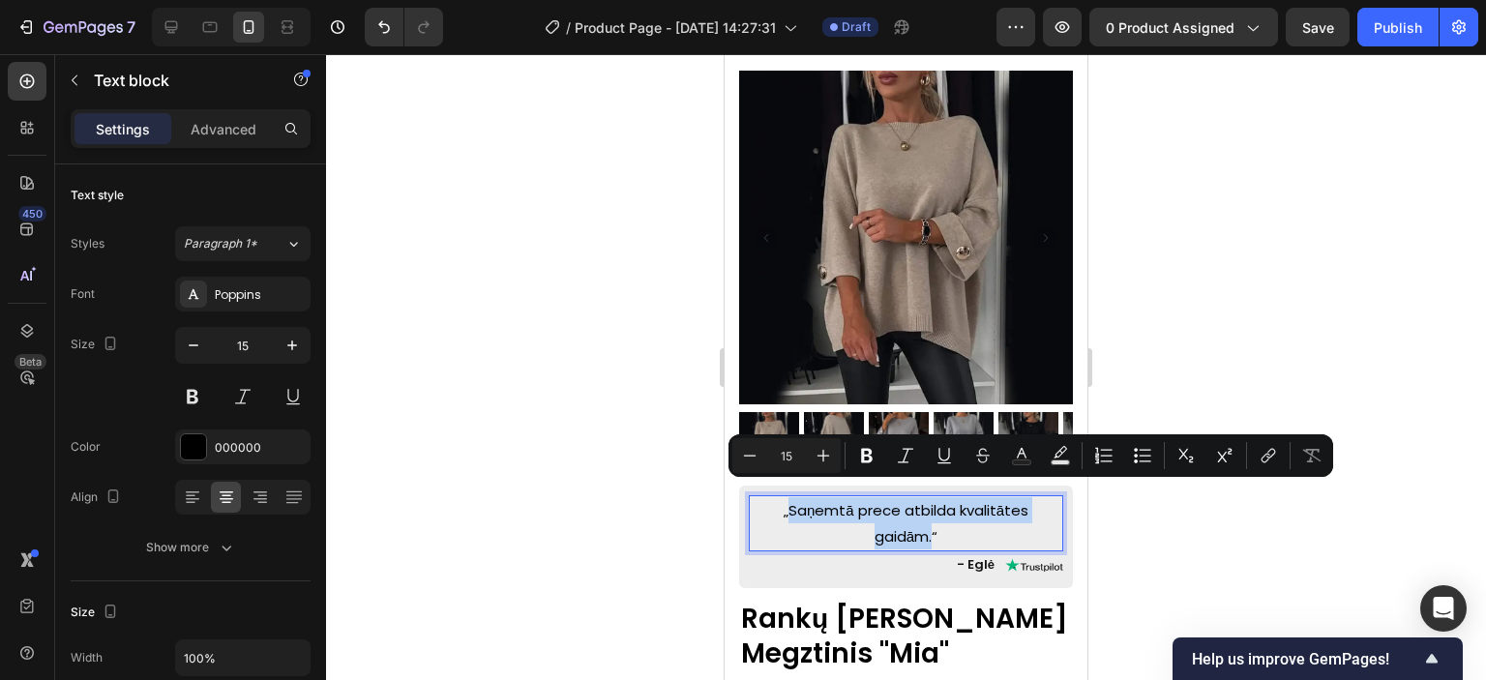
drag, startPoint x: 780, startPoint y: 498, endPoint x: 929, endPoint y: 525, distance: 151.4
click at [929, 525] on p "„Saņemtā prece atbilda kvalitātes gaidām.“" at bounding box center [906, 523] width 311 height 52
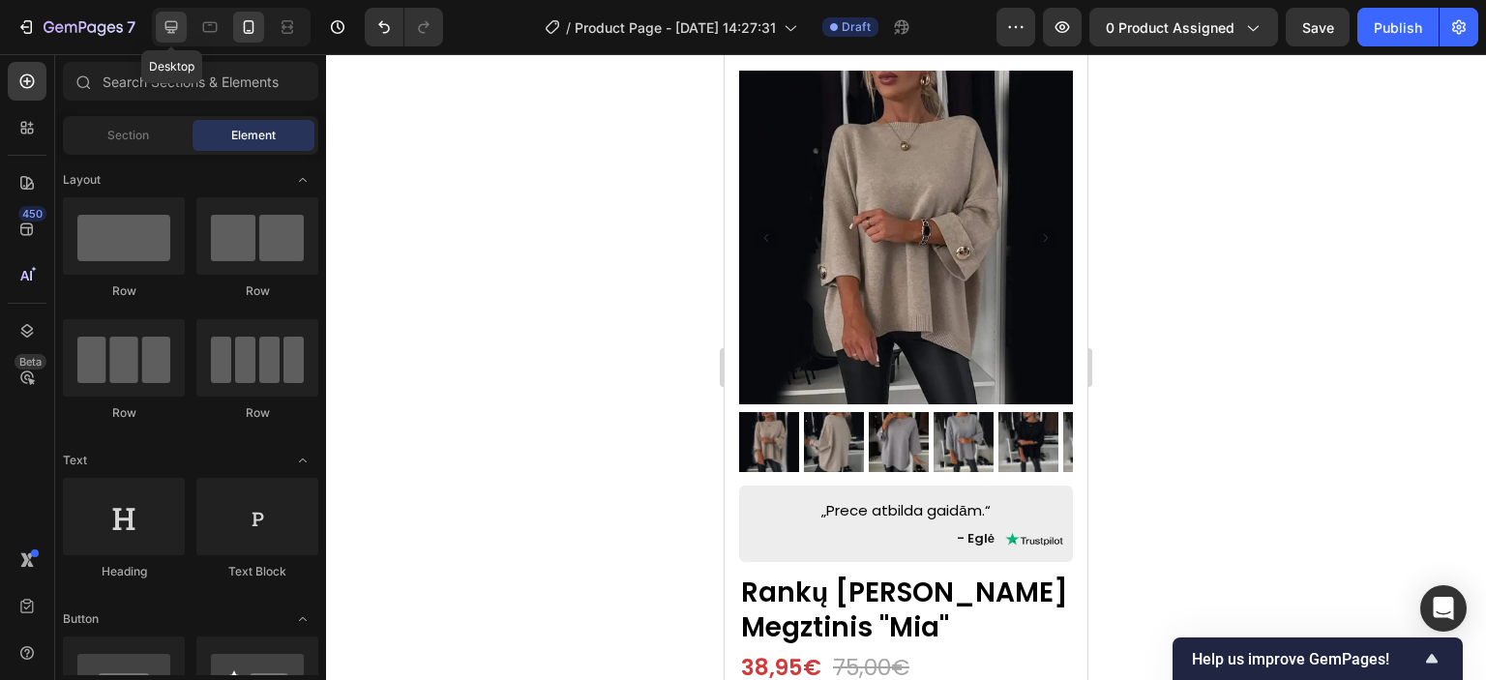
click at [171, 24] on icon at bounding box center [171, 26] width 19 height 19
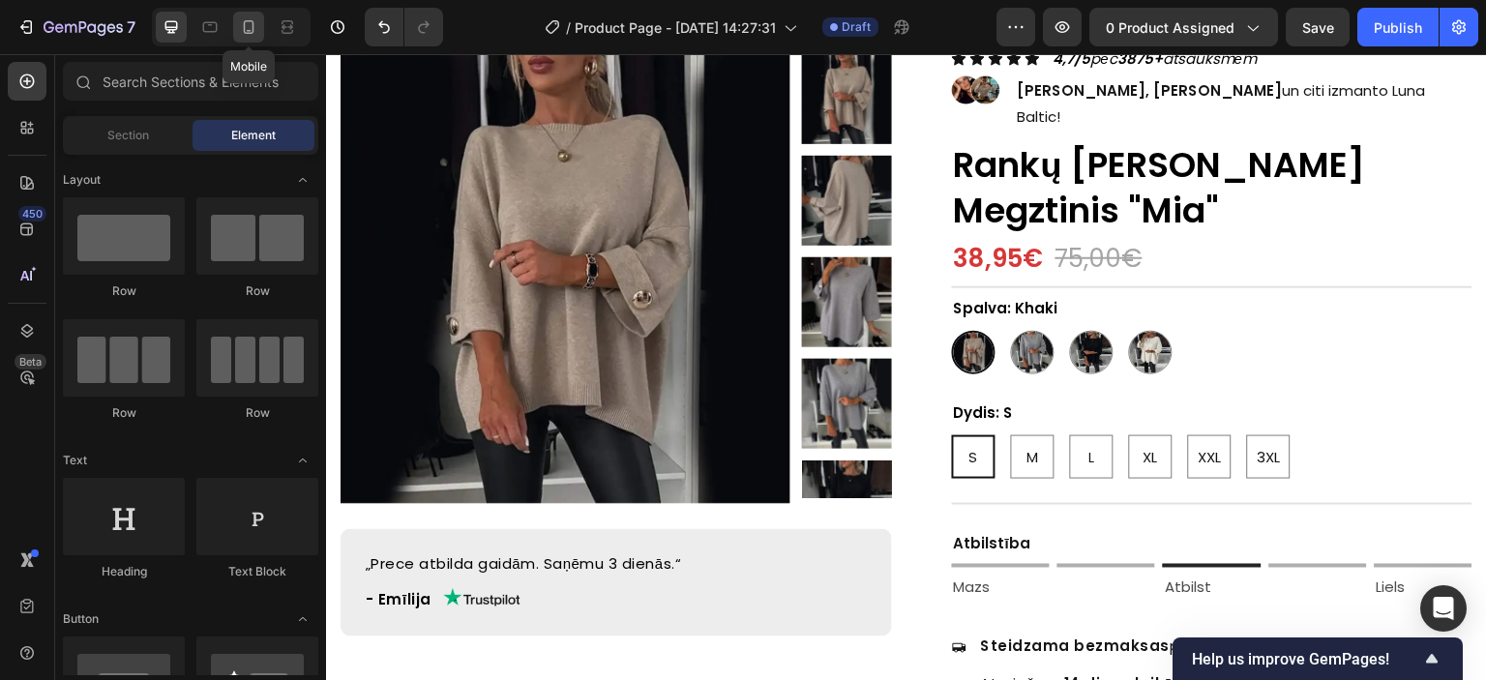
click at [242, 23] on icon at bounding box center [248, 26] width 19 height 19
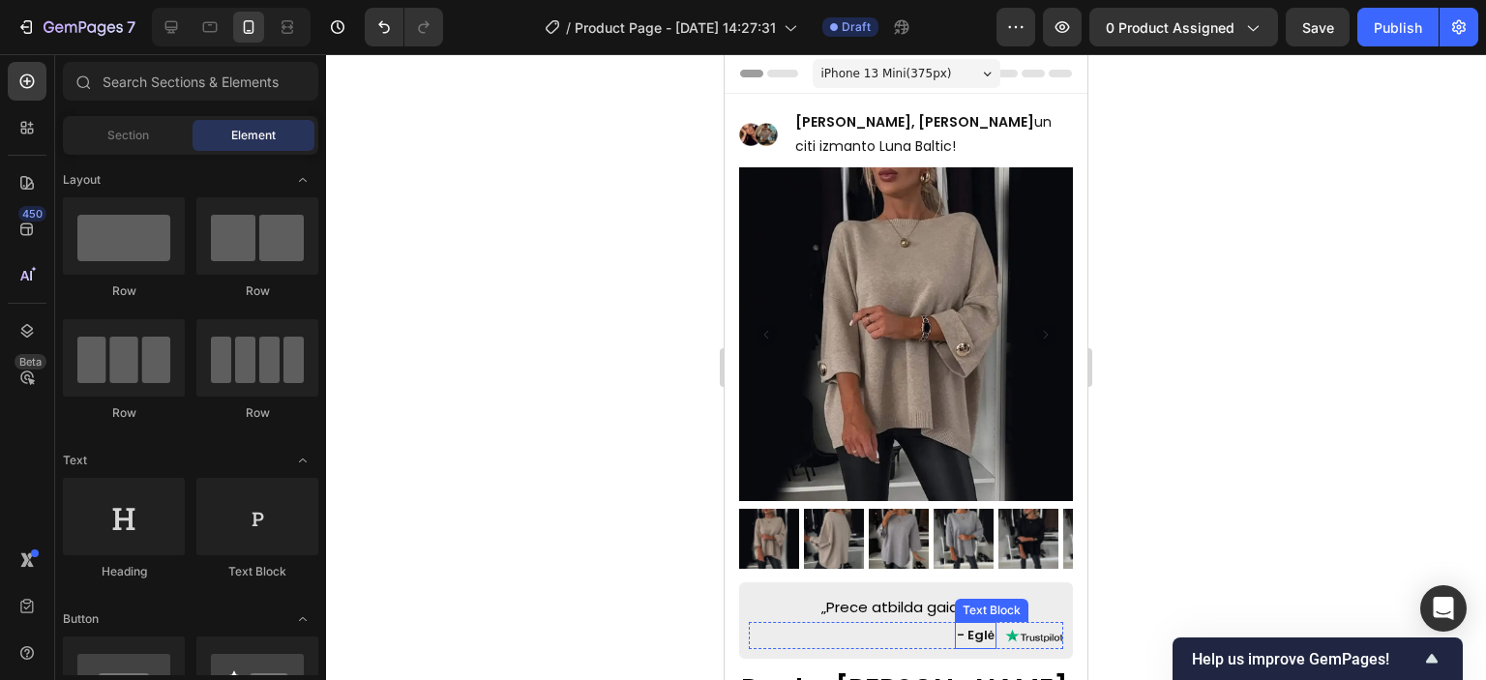
click at [969, 624] on p "- Eglė" at bounding box center [976, 635] width 38 height 22
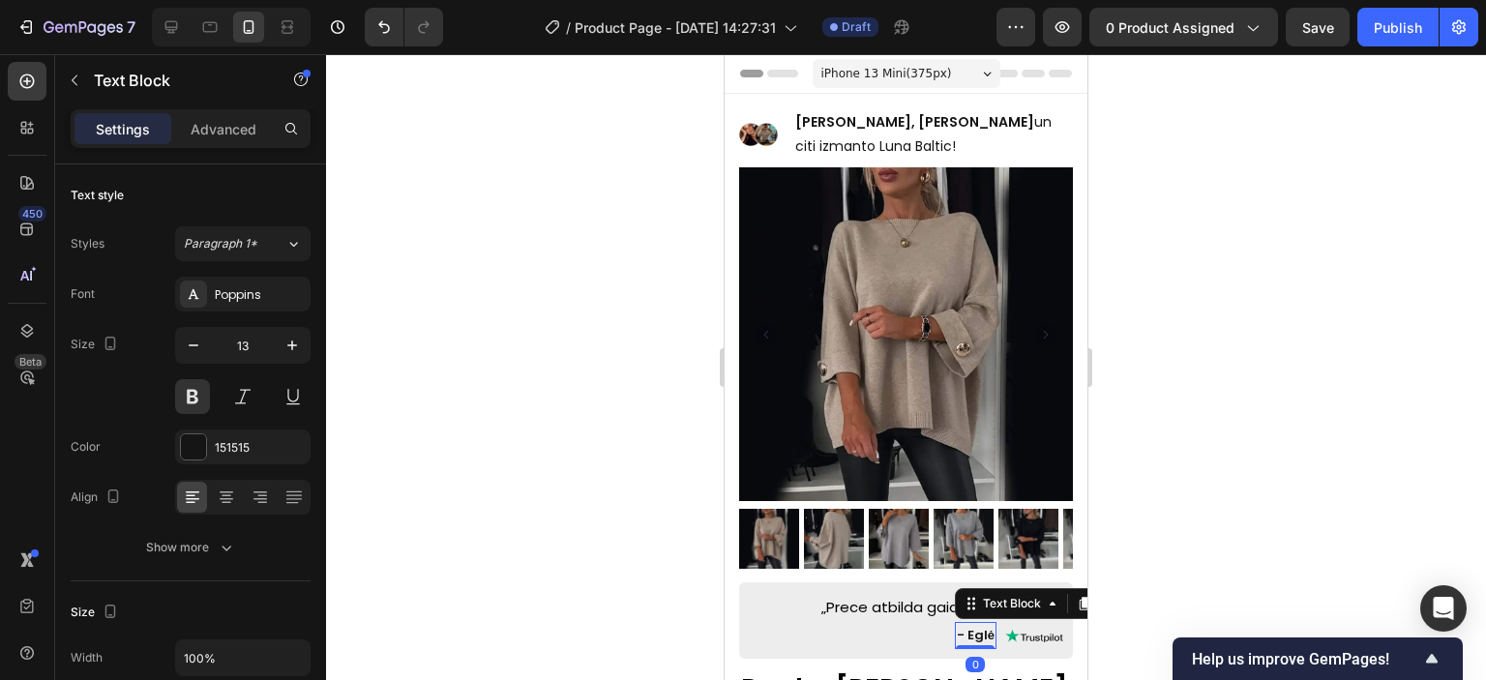
click at [968, 624] on p "- Eglė" at bounding box center [976, 635] width 38 height 22
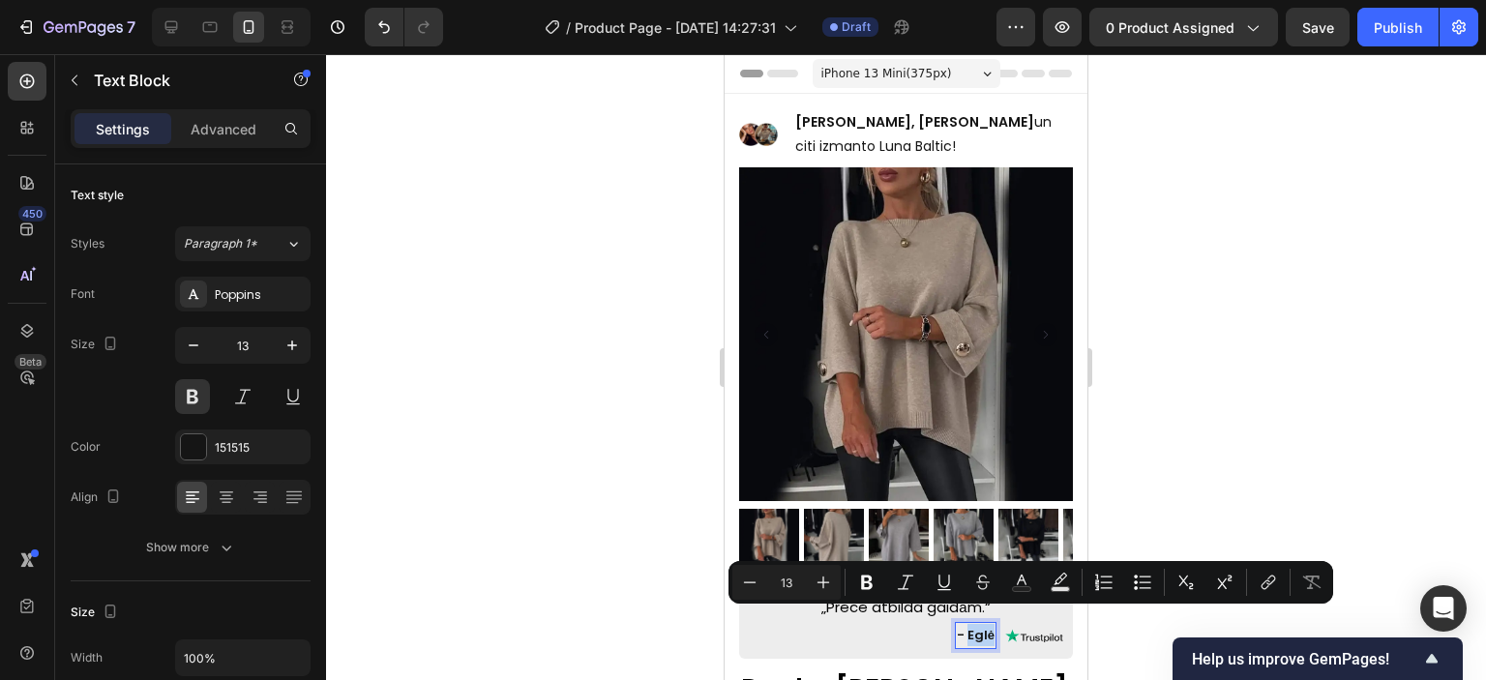
click at [961, 624] on p "- Eglė" at bounding box center [976, 635] width 38 height 22
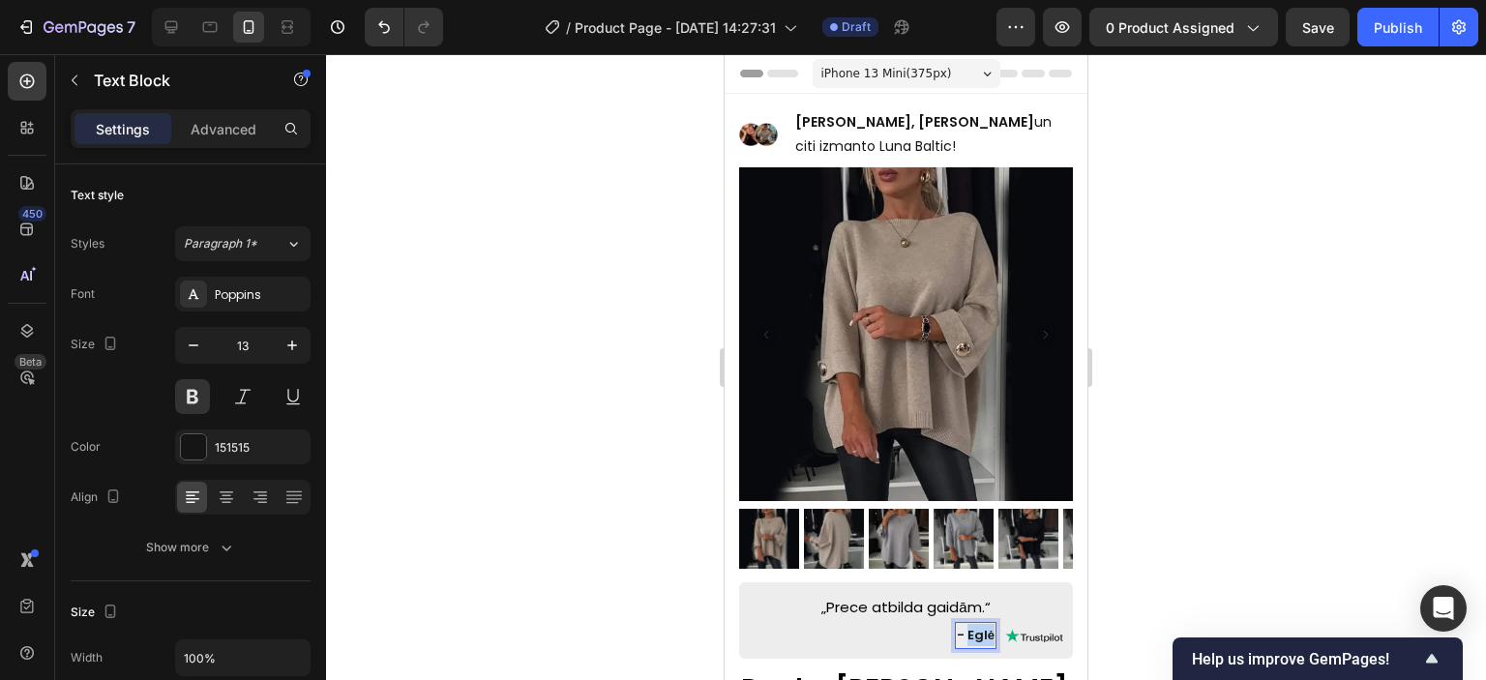
drag, startPoint x: 956, startPoint y: 621, endPoint x: 978, endPoint y: 621, distance: 22.3
click at [978, 624] on p "- Eglė" at bounding box center [976, 635] width 38 height 22
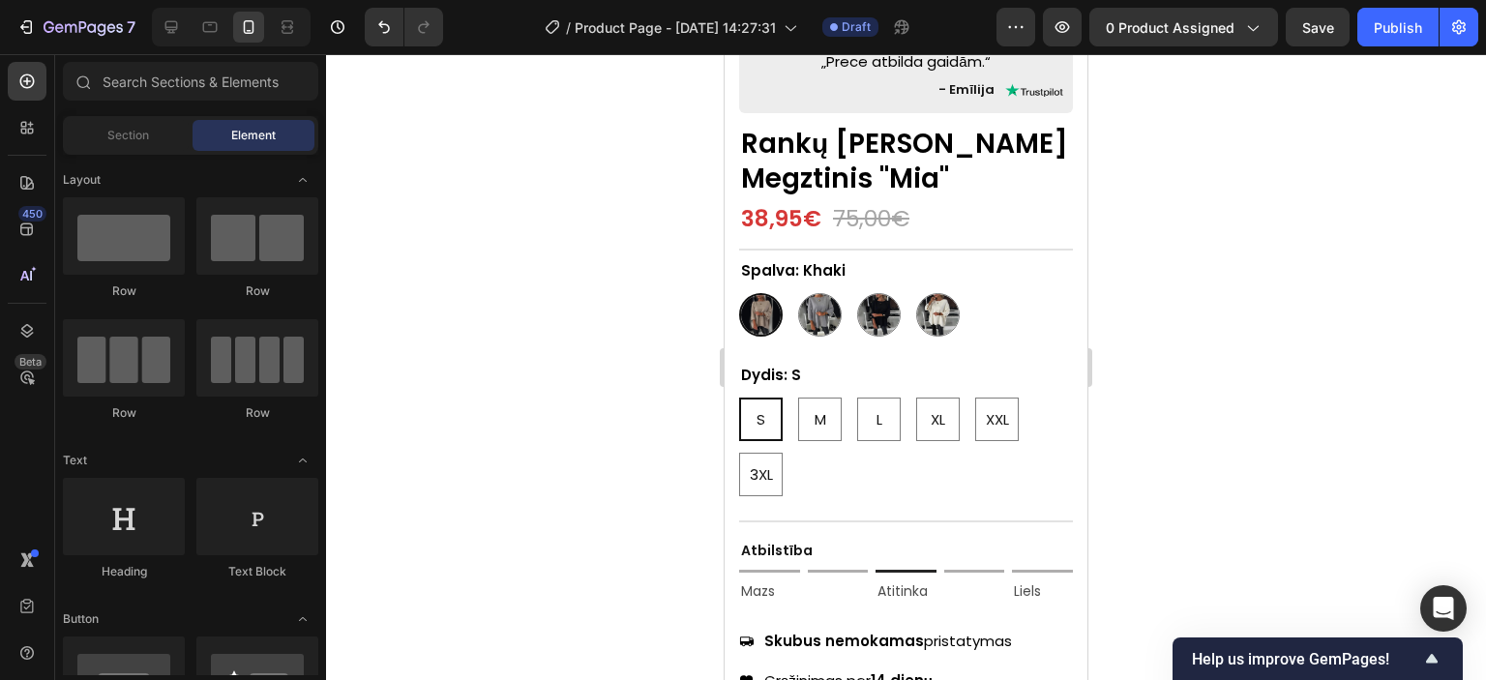
scroll to position [557, 0]
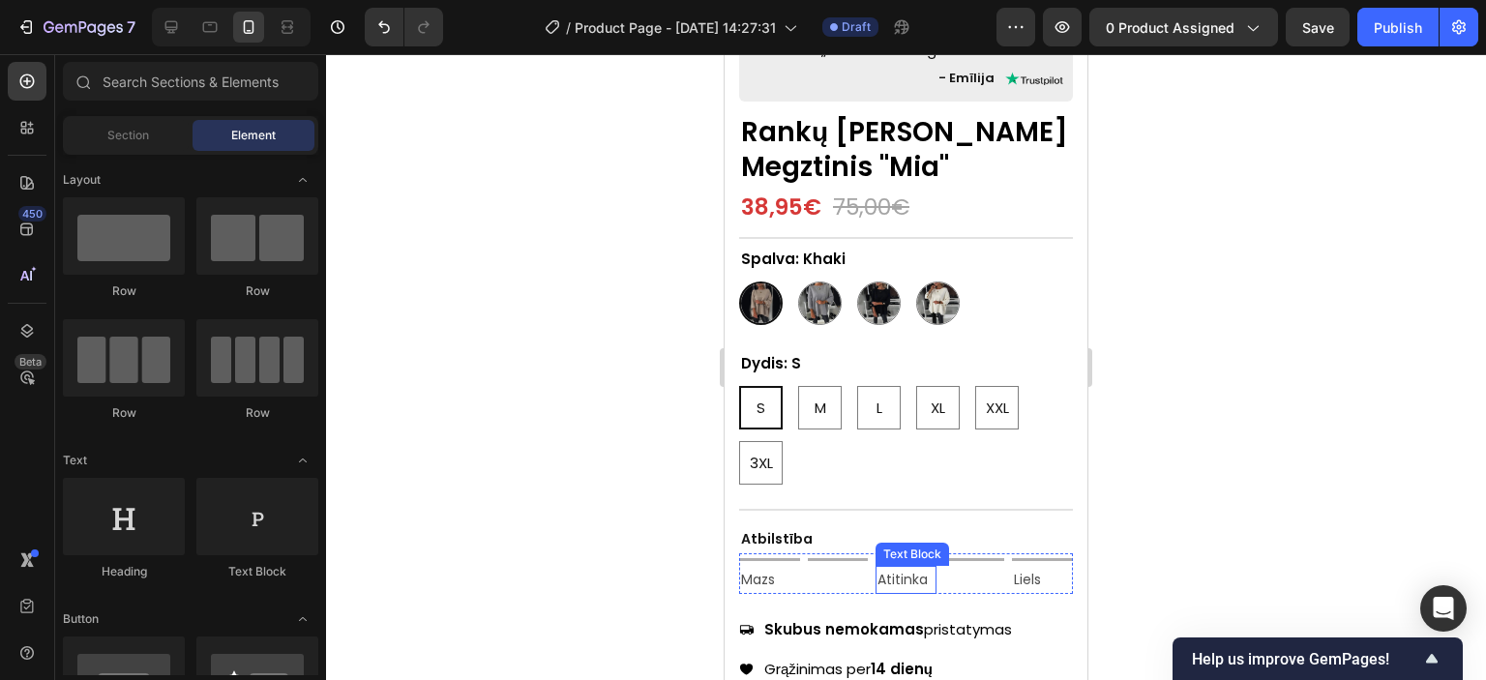
click at [907, 568] on p "Atitinka" at bounding box center [906, 580] width 57 height 24
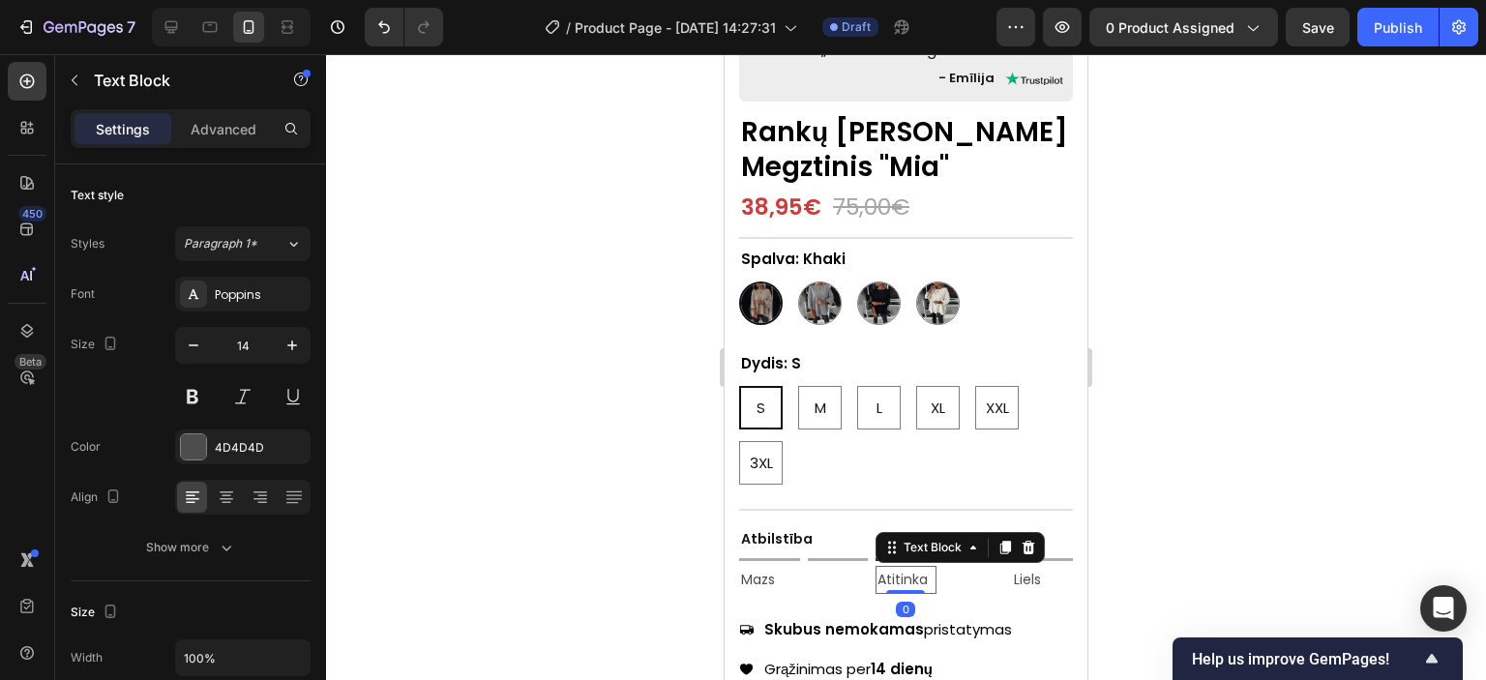
click at [909, 568] on p "Atitinka" at bounding box center [906, 580] width 57 height 24
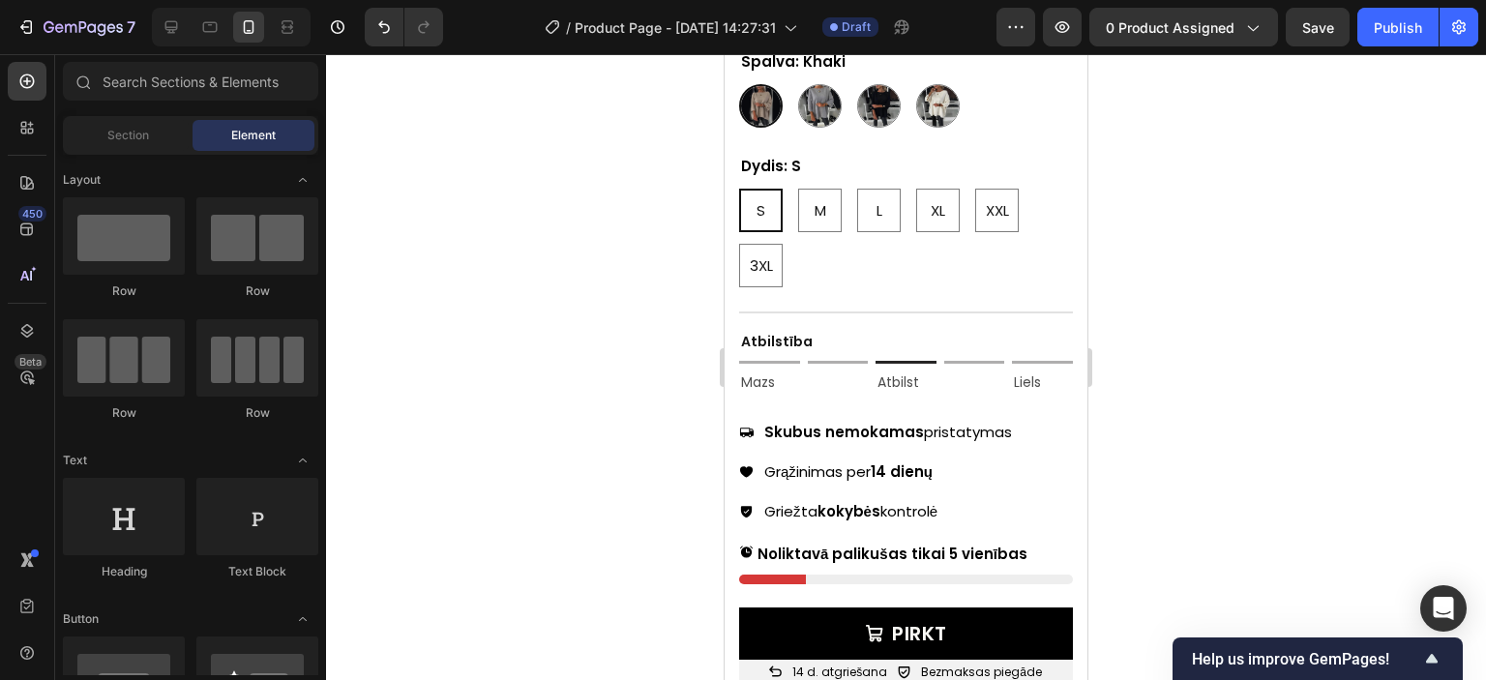
scroll to position [772, 0]
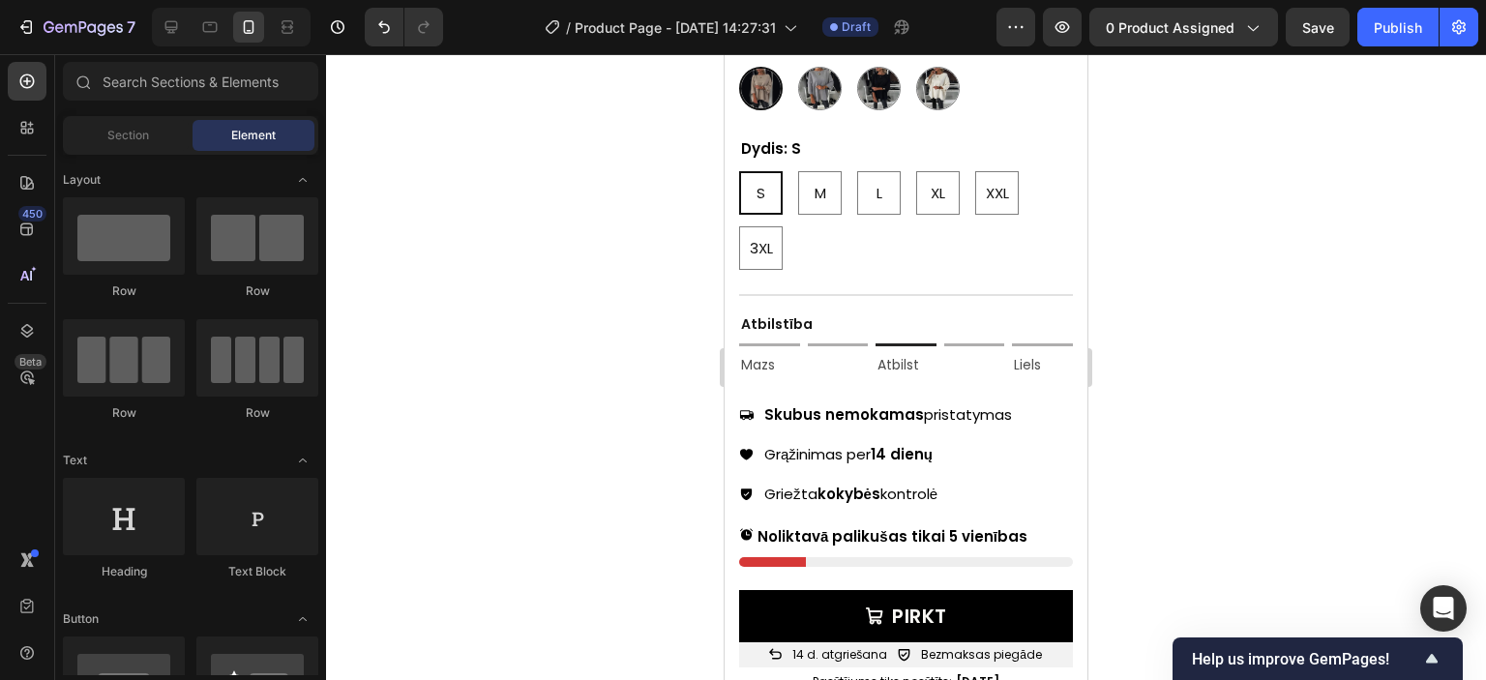
drag, startPoint x: 1079, startPoint y: 188, endPoint x: 1824, endPoint y: 269, distance: 749.4
click at [834, 404] on strong "Skubus nemokamas" at bounding box center [844, 414] width 160 height 20
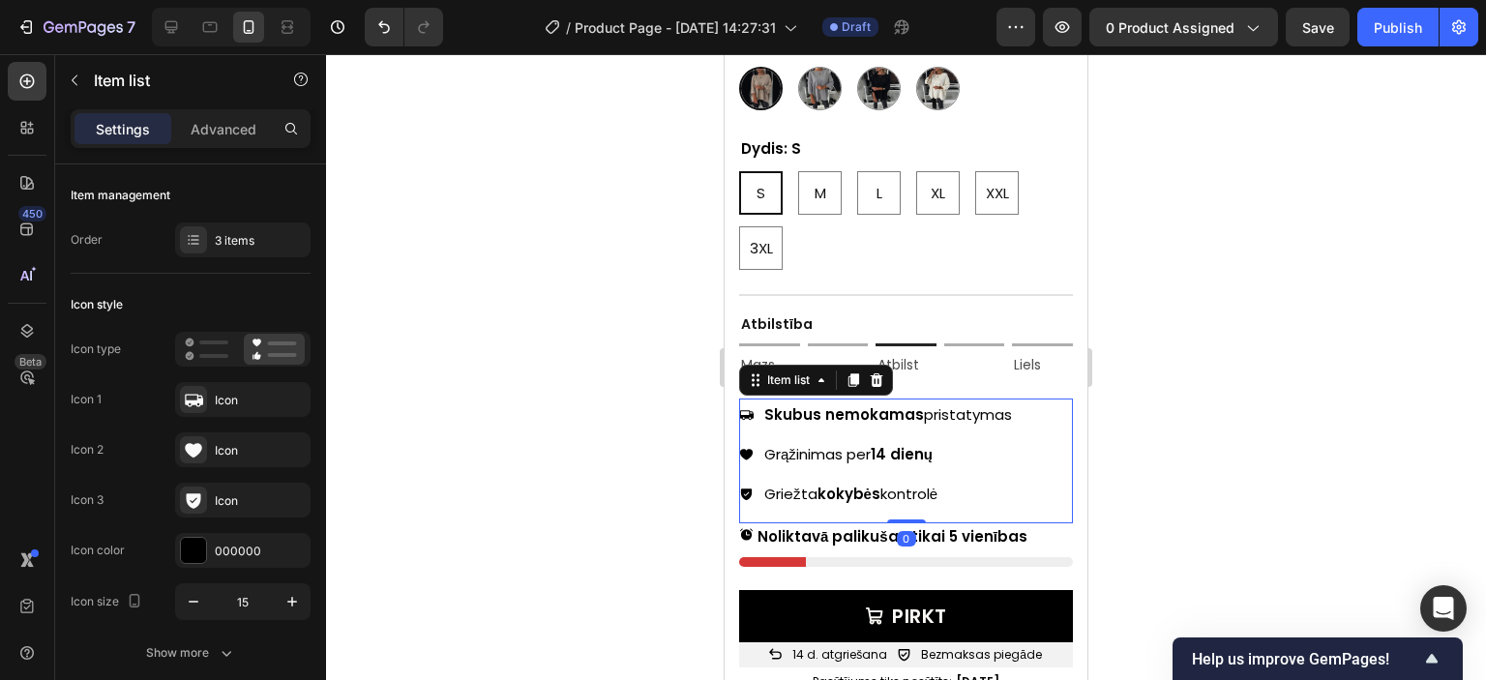
click at [834, 404] on strong "Skubus nemokamas" at bounding box center [844, 414] width 160 height 20
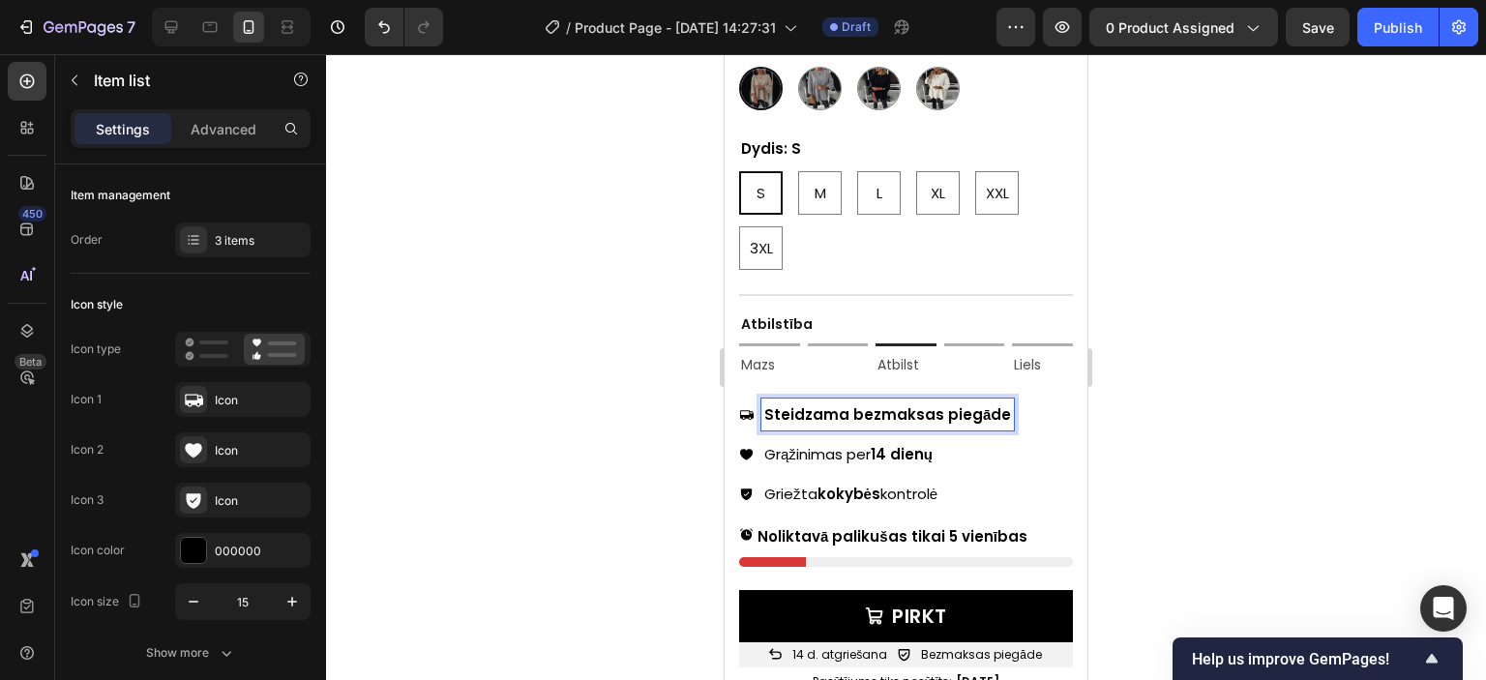
click at [891, 404] on strong "Steidzama bezmaksas piegāde" at bounding box center [887, 414] width 247 height 20
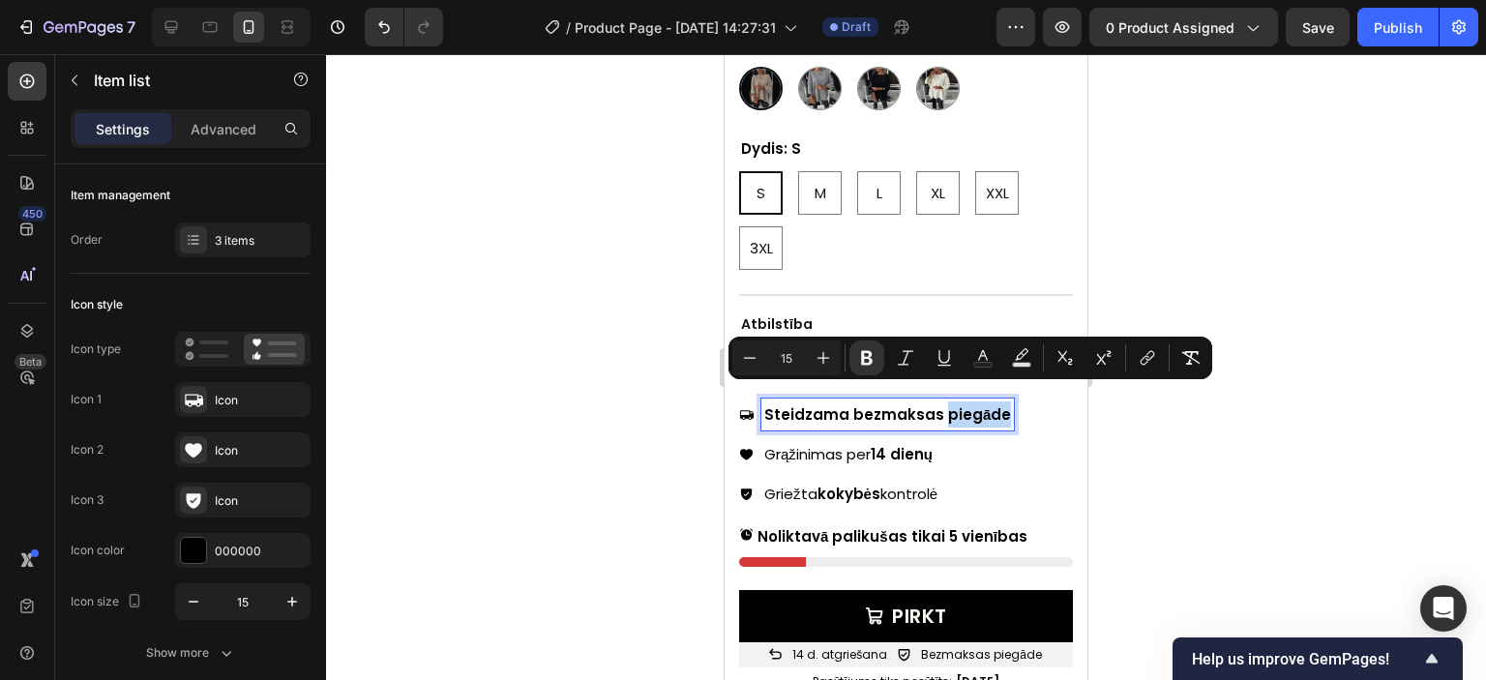
drag, startPoint x: 937, startPoint y: 399, endPoint x: 999, endPoint y: 402, distance: 62.0
click at [999, 404] on strong "Steidzama bezmaksas piegāde" at bounding box center [887, 414] width 247 height 20
click at [865, 359] on icon "Editor contextual toolbar" at bounding box center [866, 357] width 19 height 19
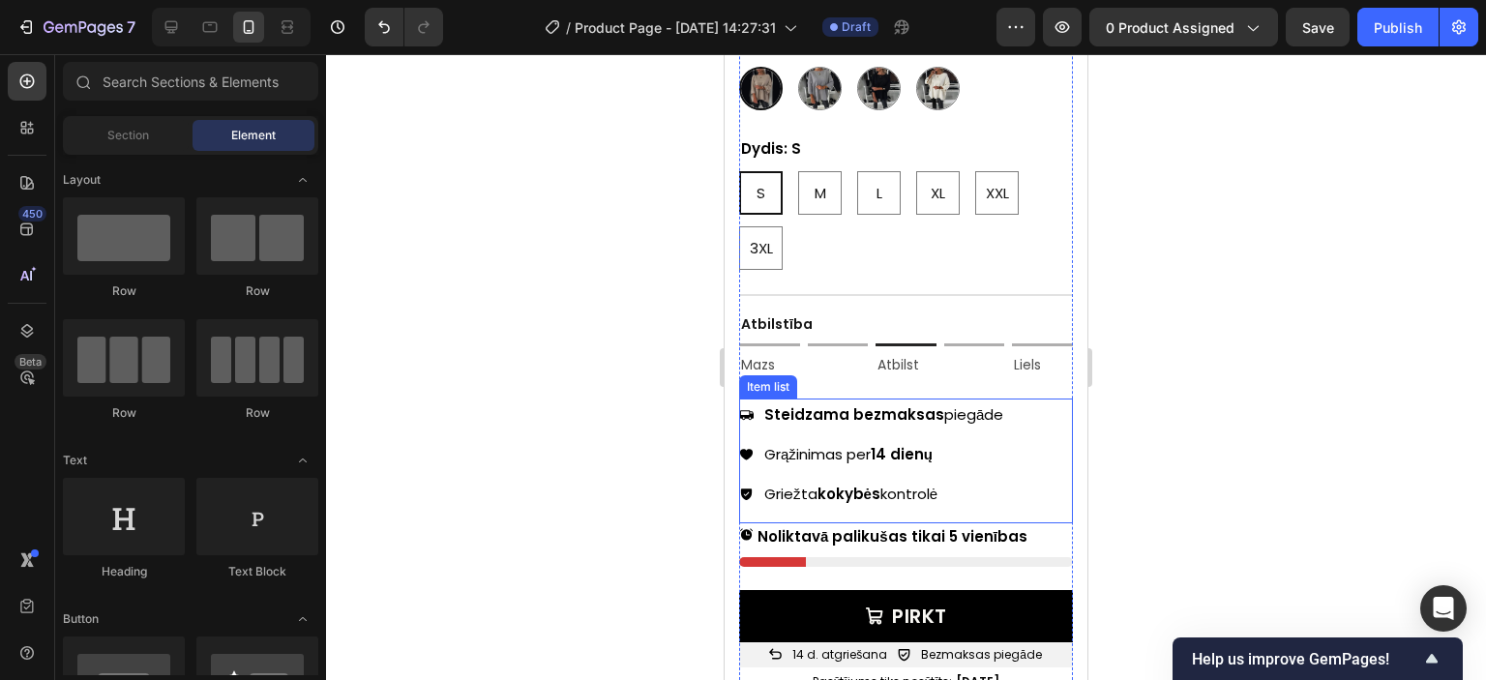
click at [838, 441] on p "Grąžinimas per 14 dienų" at bounding box center [883, 454] width 239 height 26
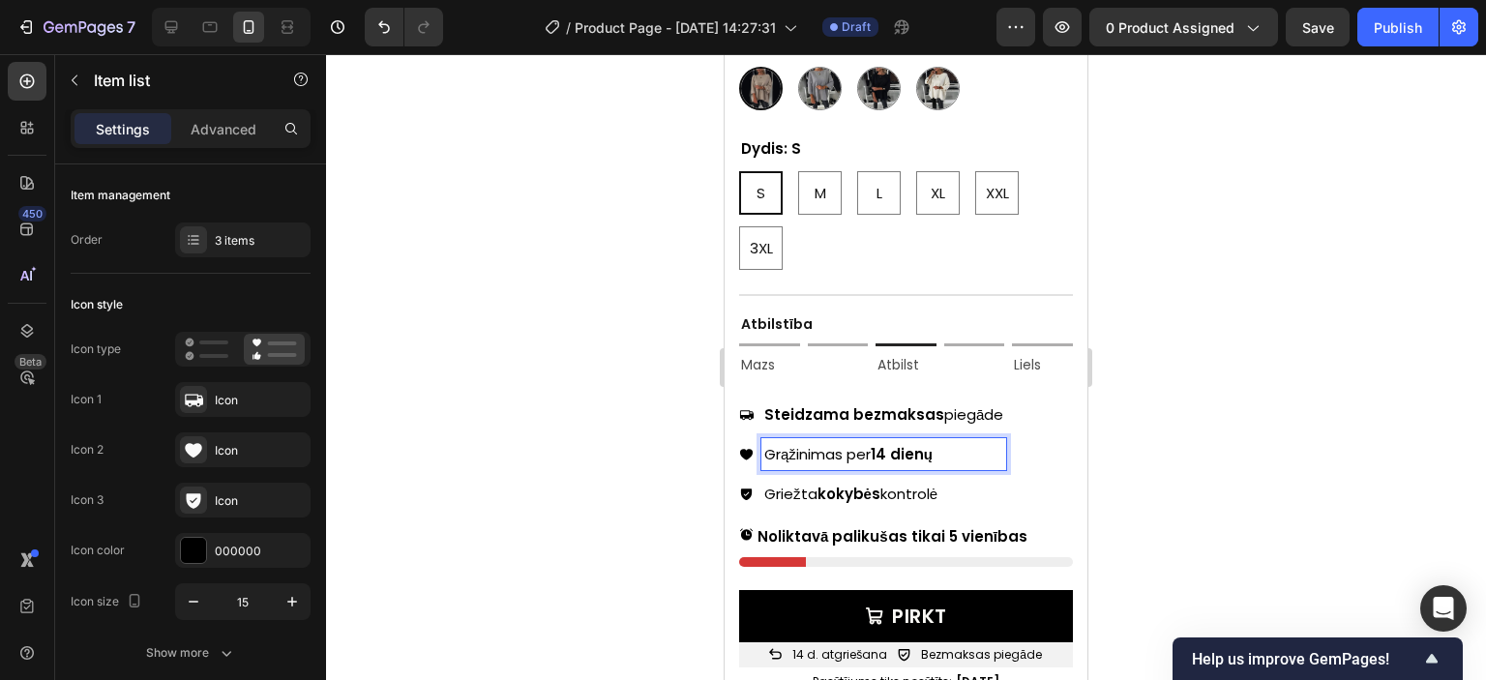
click at [880, 441] on p "Grąžinimas per 14 dienų" at bounding box center [883, 454] width 239 height 26
click at [882, 441] on p "Atgriešana 14 dienu laikā" at bounding box center [883, 454] width 239 height 26
drag, startPoint x: 851, startPoint y: 436, endPoint x: 944, endPoint y: 436, distance: 92.9
click at [944, 441] on p "Atgriešana 14 dienu laikā" at bounding box center [883, 454] width 239 height 26
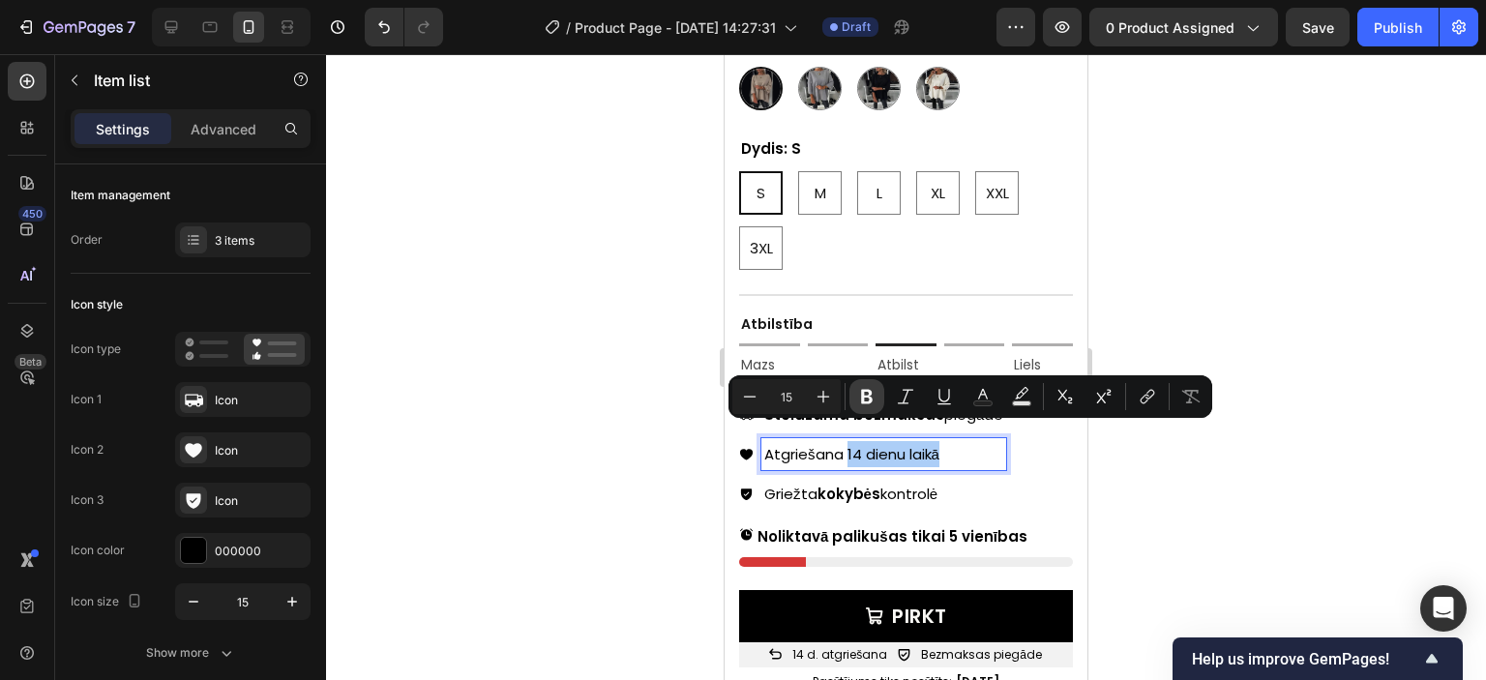
click at [863, 400] on icon "Editor contextual toolbar" at bounding box center [867, 397] width 12 height 15
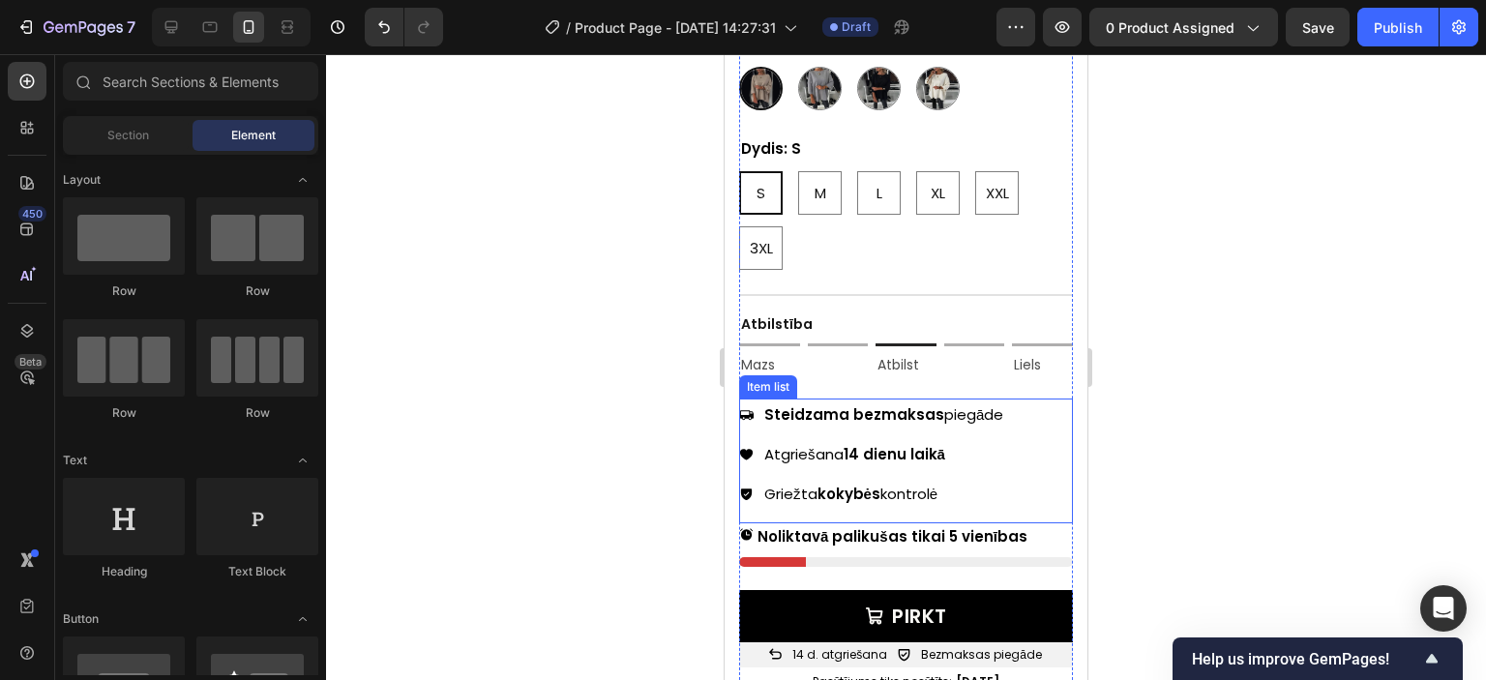
click at [830, 484] on strong "kokybės" at bounding box center [849, 494] width 63 height 20
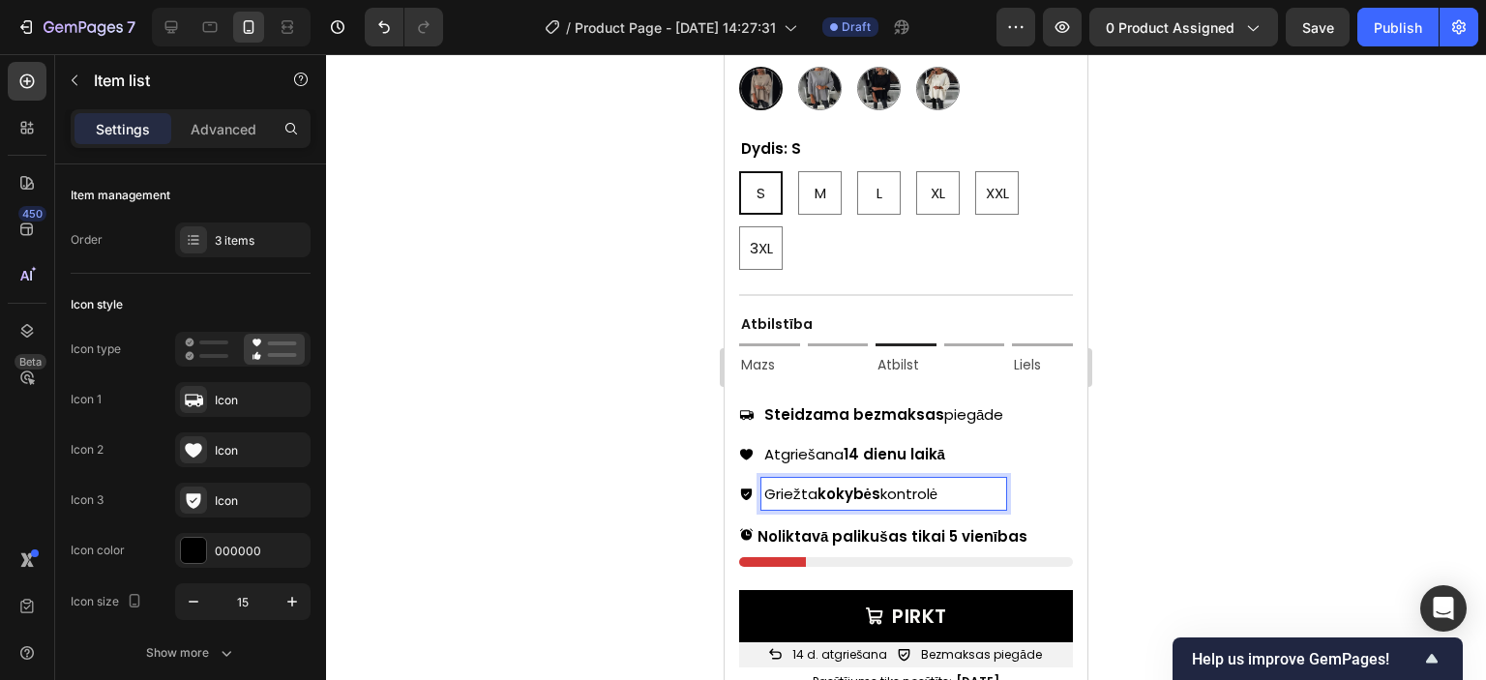
click at [862, 484] on strong "kokybės" at bounding box center [849, 494] width 63 height 20
click at [871, 481] on p "Stingra kvalitātes kontrole" at bounding box center [883, 494] width 239 height 26
drag, startPoint x: 823, startPoint y: 479, endPoint x: 890, endPoint y: 474, distance: 66.9
click at [890, 481] on p "Stingra kvalitātes kontrole" at bounding box center [883, 494] width 239 height 26
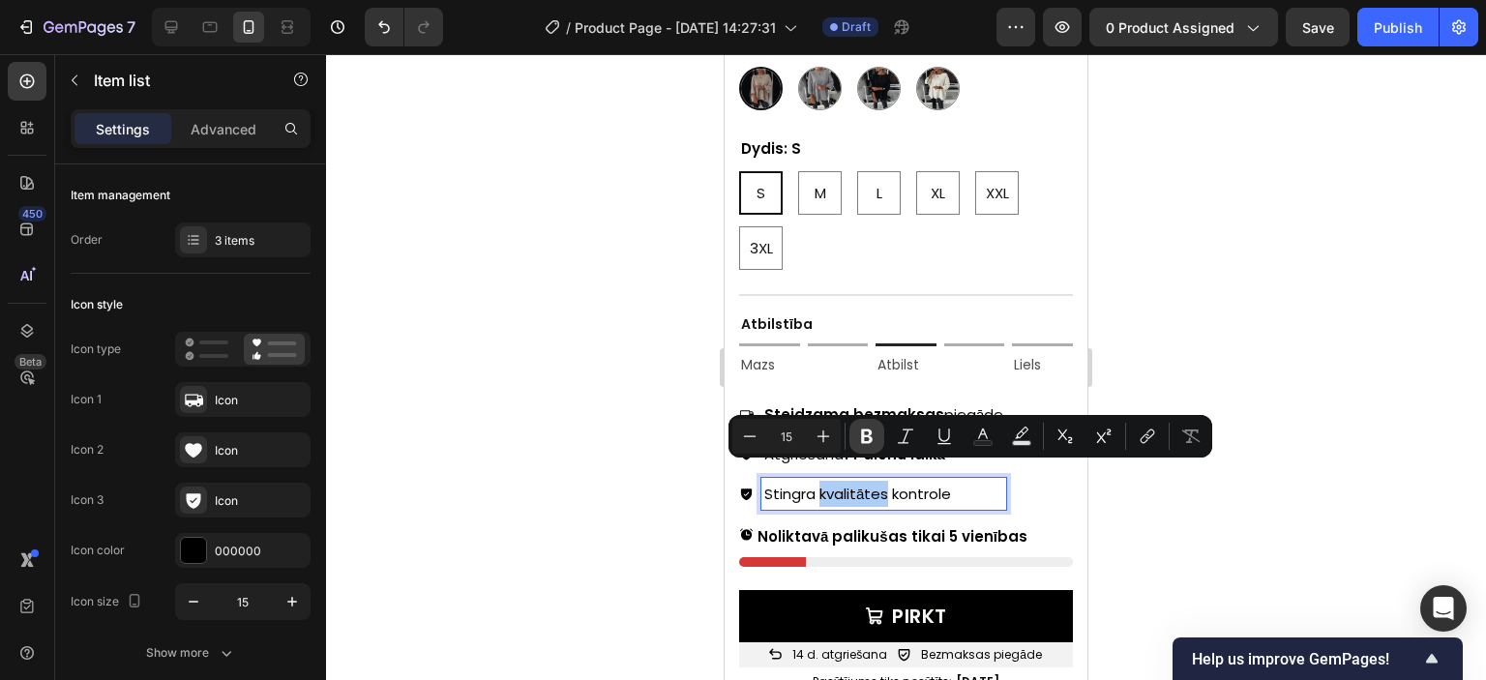
click at [858, 435] on icon "Editor contextual toolbar" at bounding box center [866, 436] width 19 height 19
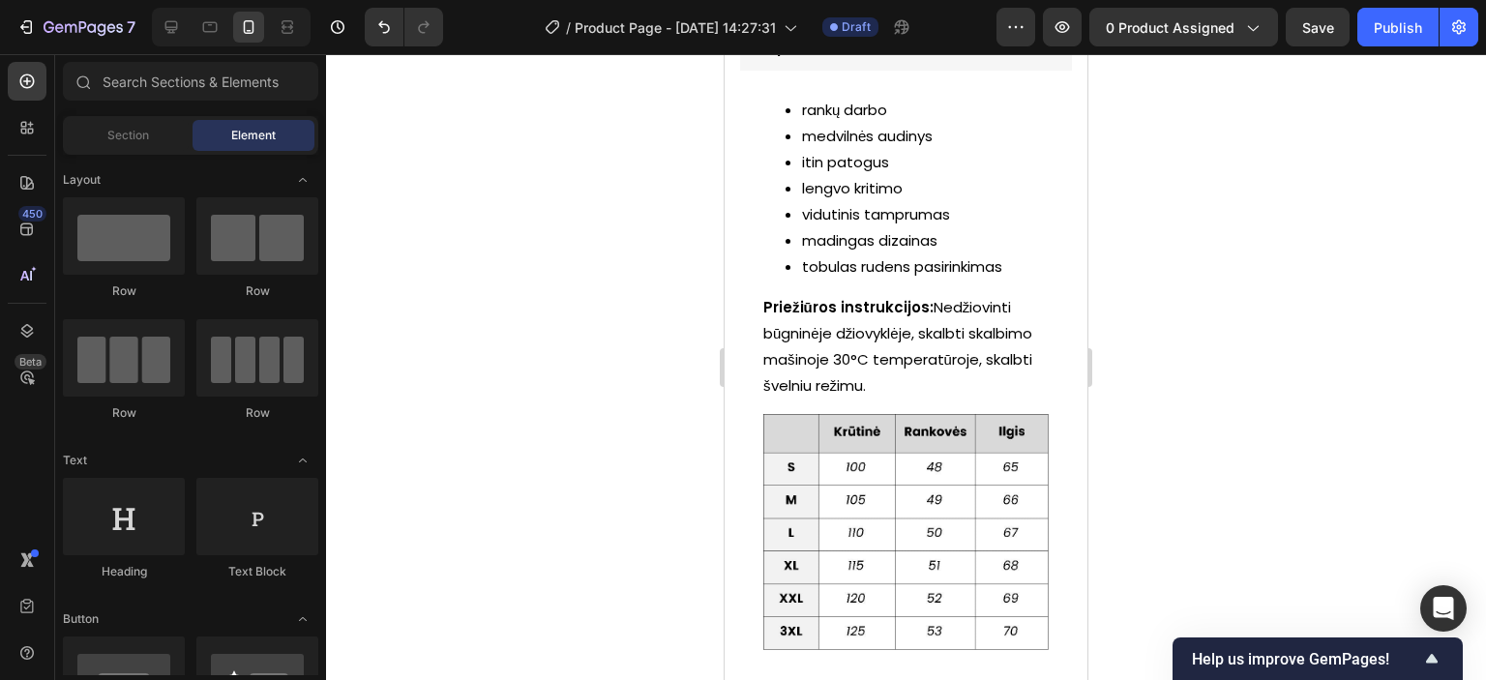
scroll to position [1812, 0]
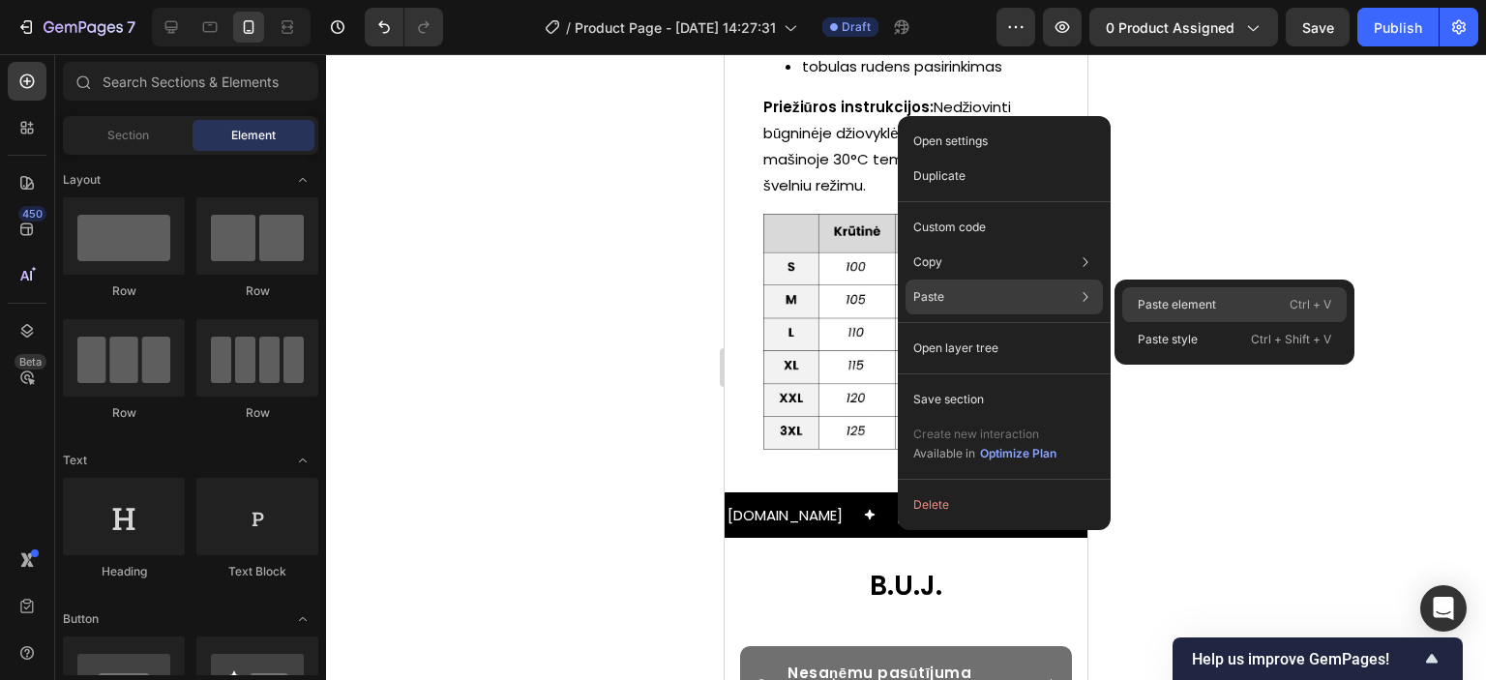
click at [1146, 305] on p "Paste element" at bounding box center [1177, 304] width 78 height 17
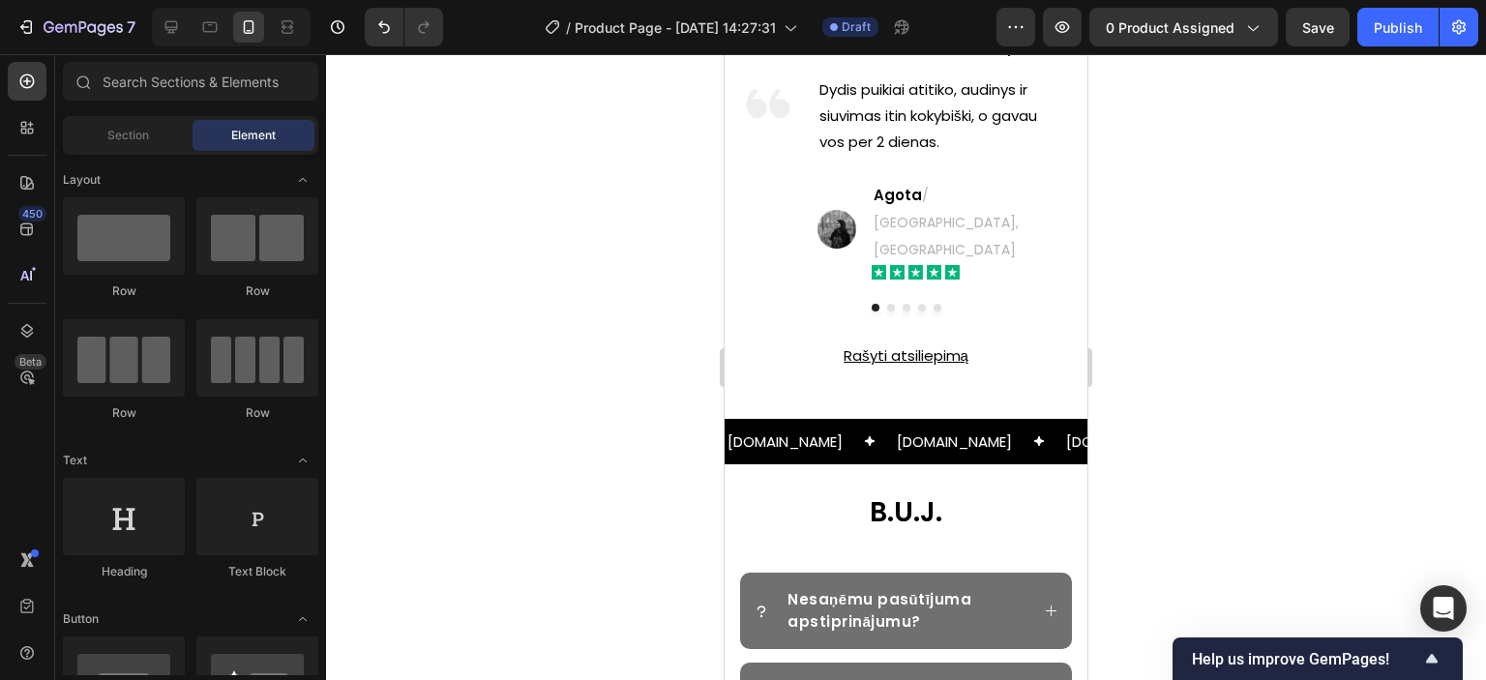
scroll to position [2417, 0]
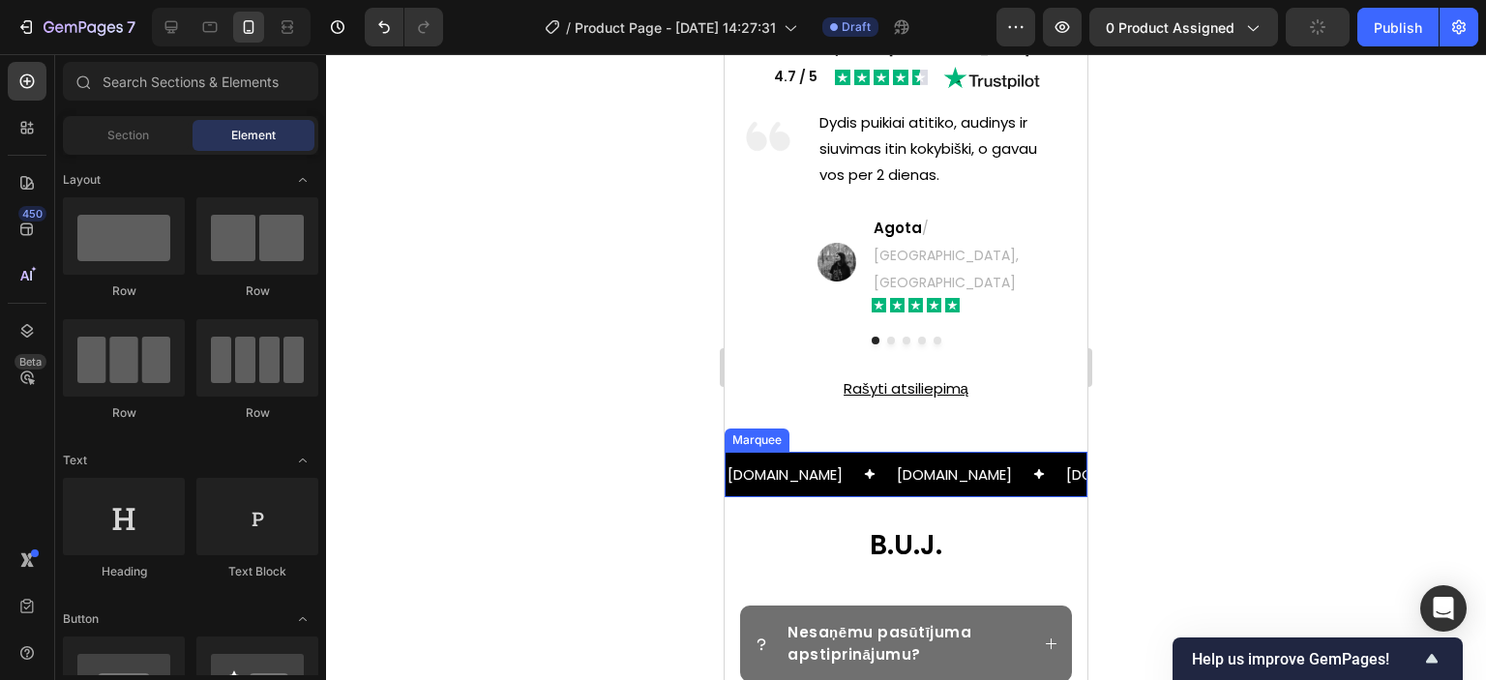
click at [838, 452] on div "[DOMAIN_NAME] Text" at bounding box center [810, 474] width 169 height 45
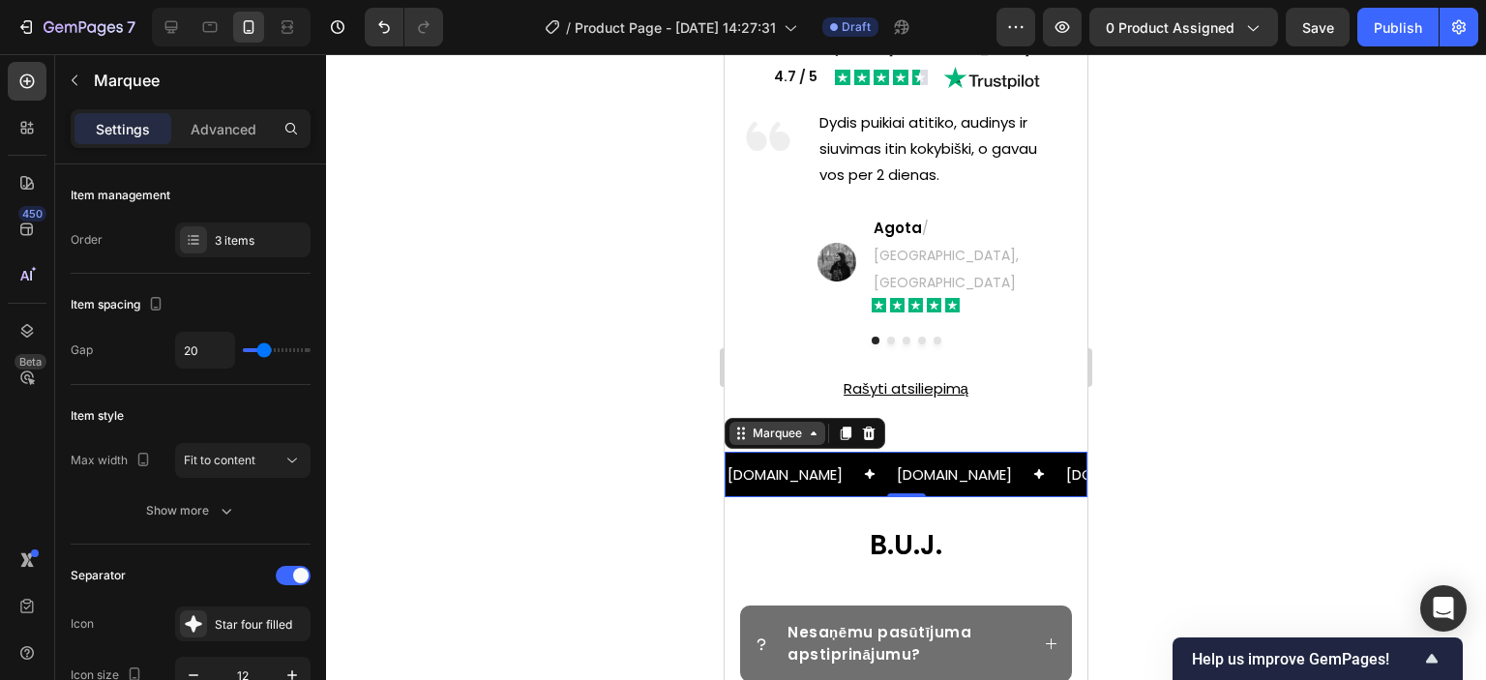
click at [776, 425] on div "Marquee" at bounding box center [777, 433] width 57 height 17
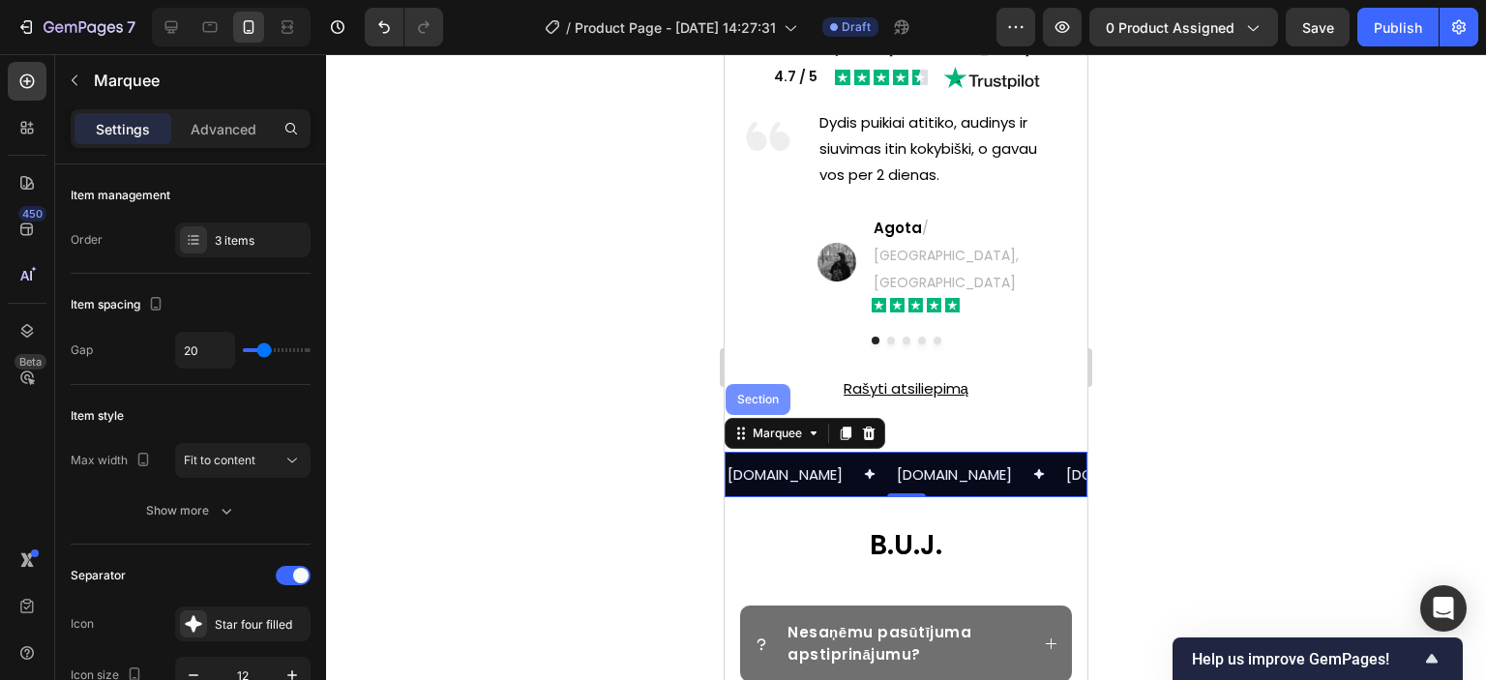
click at [757, 394] on div "Section" at bounding box center [757, 400] width 49 height 12
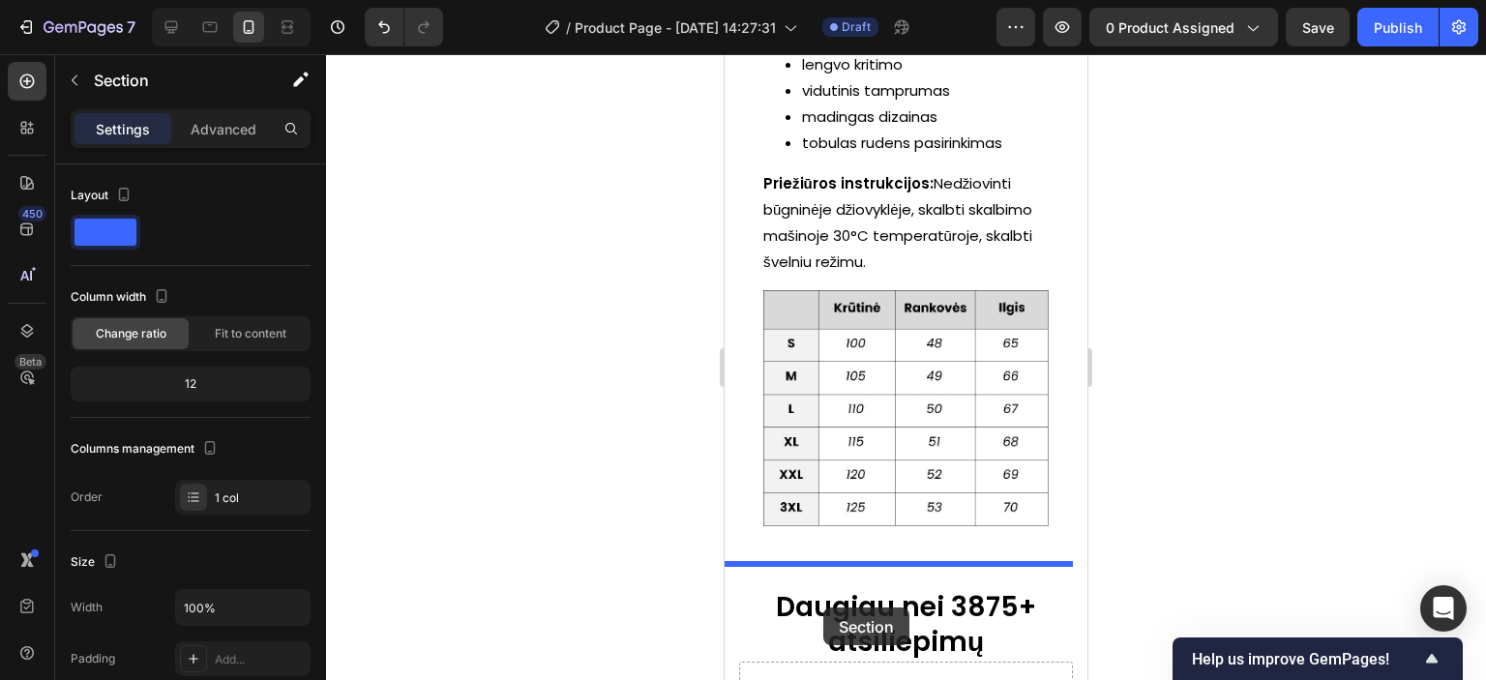
scroll to position [1754, 0]
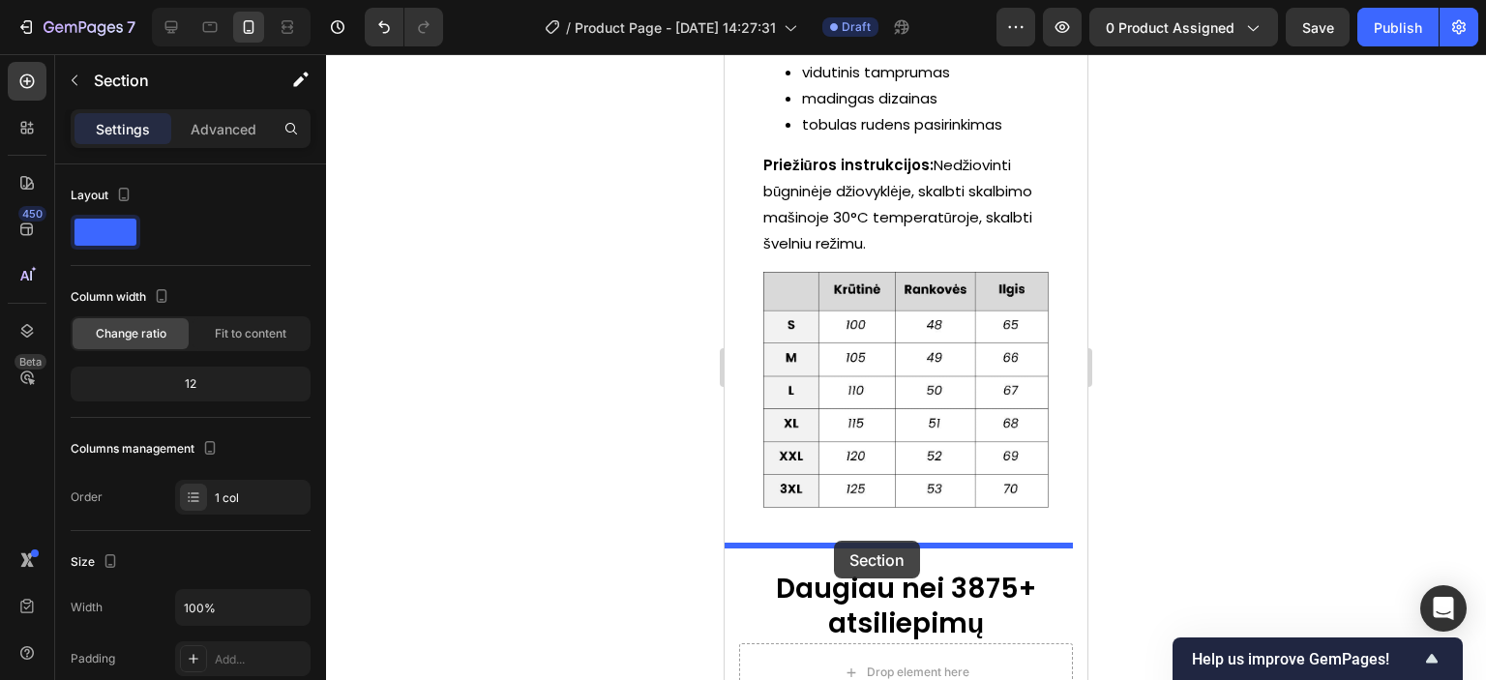
drag, startPoint x: 755, startPoint y: 401, endPoint x: 834, endPoint y: 541, distance: 161.2
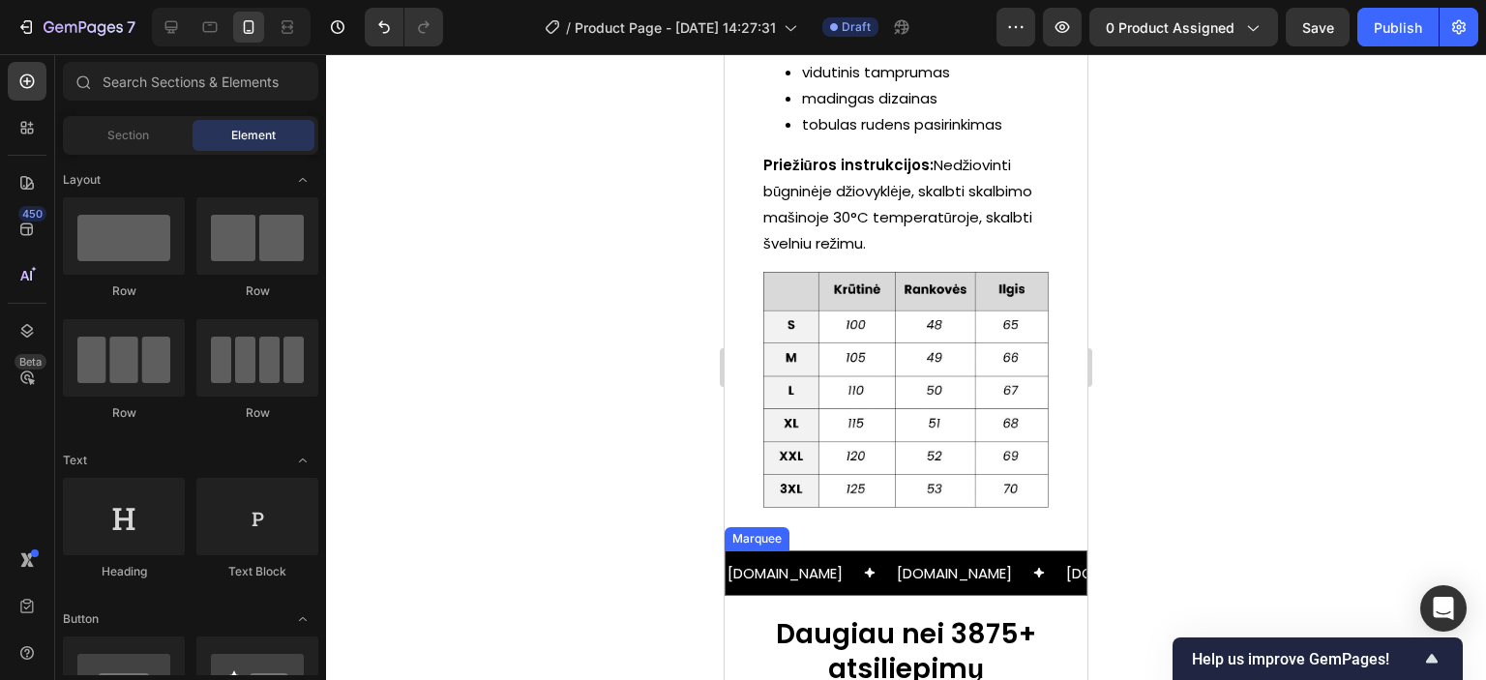
click at [847, 583] on div "[DOMAIN_NAME] Text" at bounding box center [810, 573] width 169 height 45
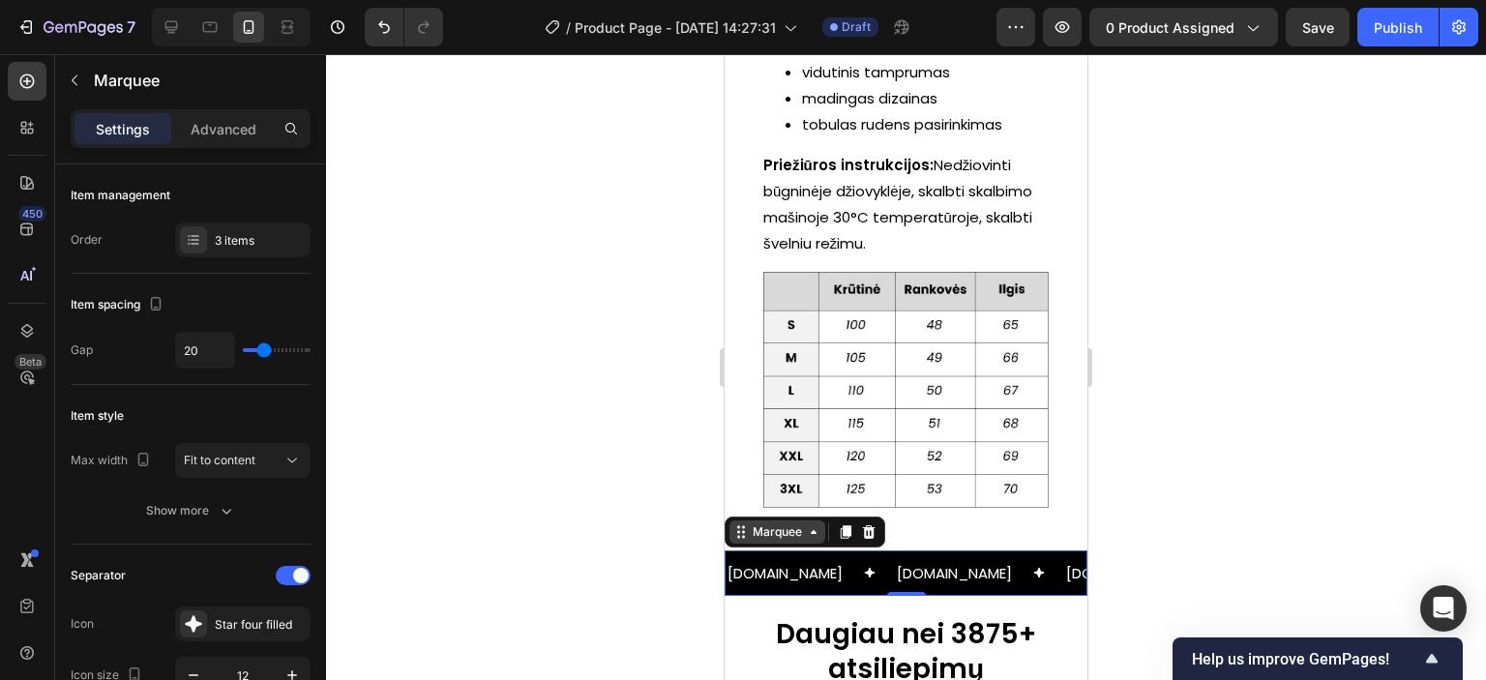
click at [770, 532] on div "Marquee" at bounding box center [777, 531] width 57 height 17
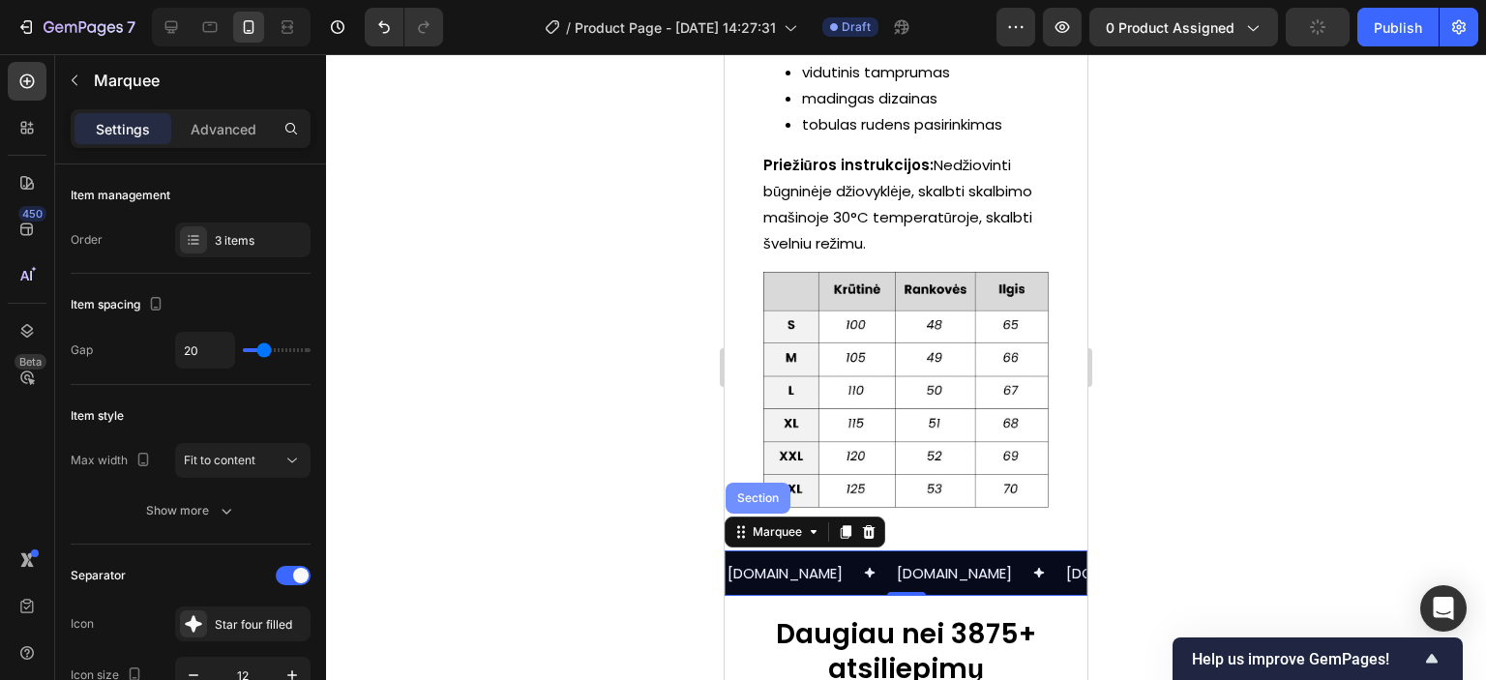
click at [761, 500] on div "Section" at bounding box center [758, 498] width 65 height 31
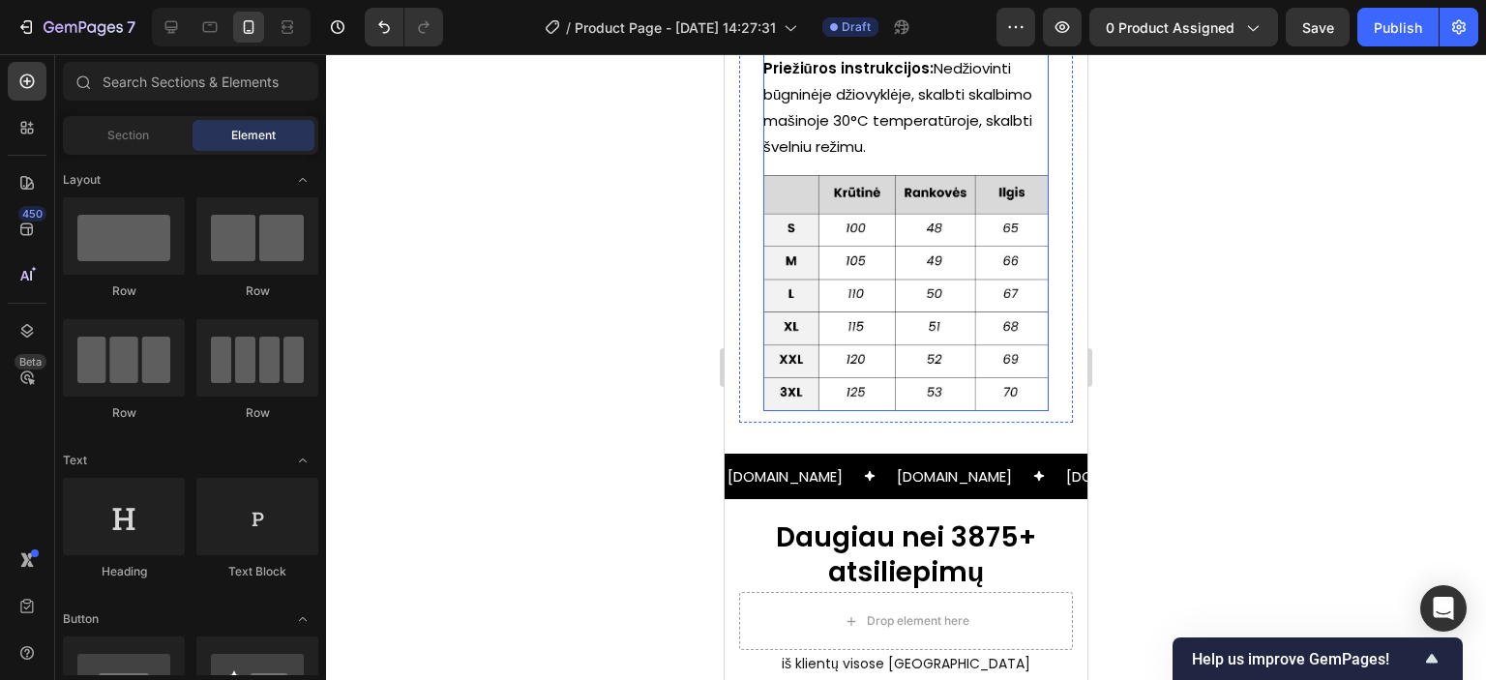
scroll to position [1948, 0]
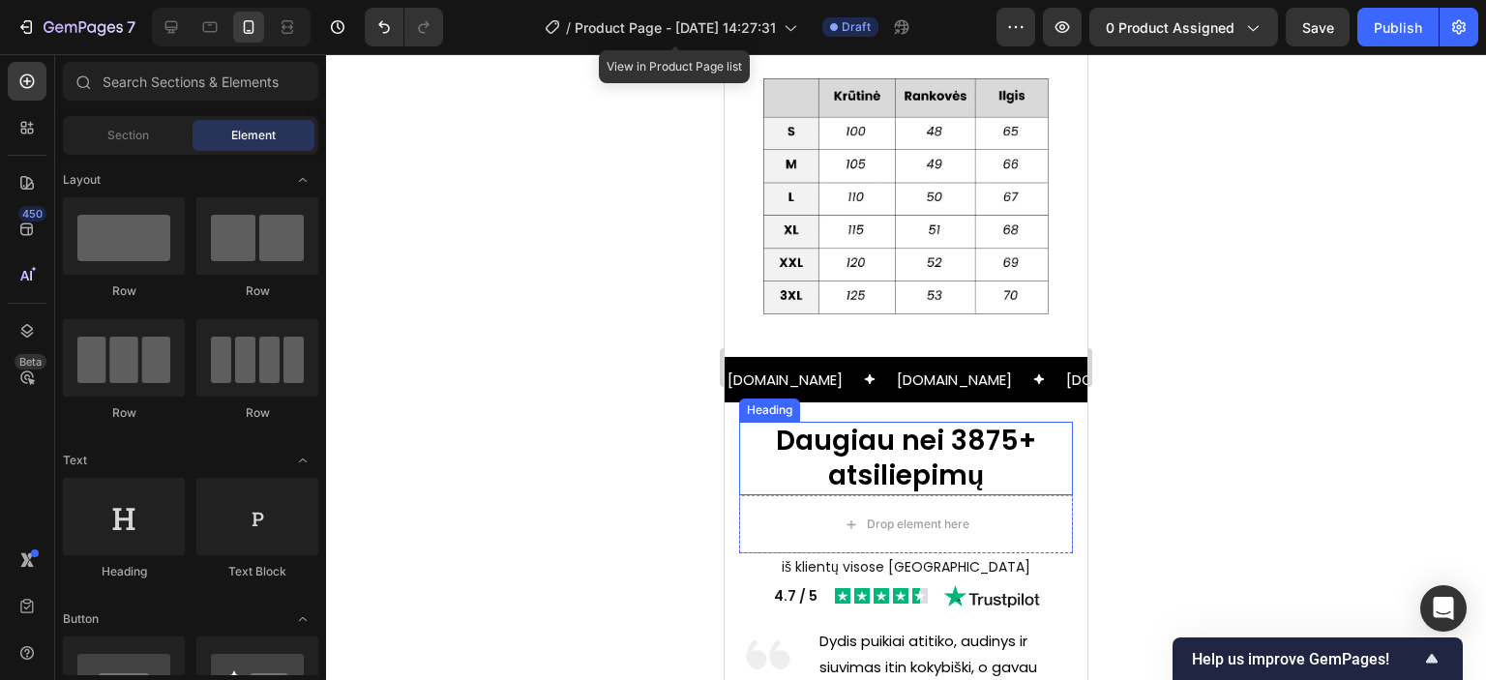
click at [859, 456] on h2 "Daugiau nei 3875+ atsiliepimų" at bounding box center [906, 459] width 334 height 75
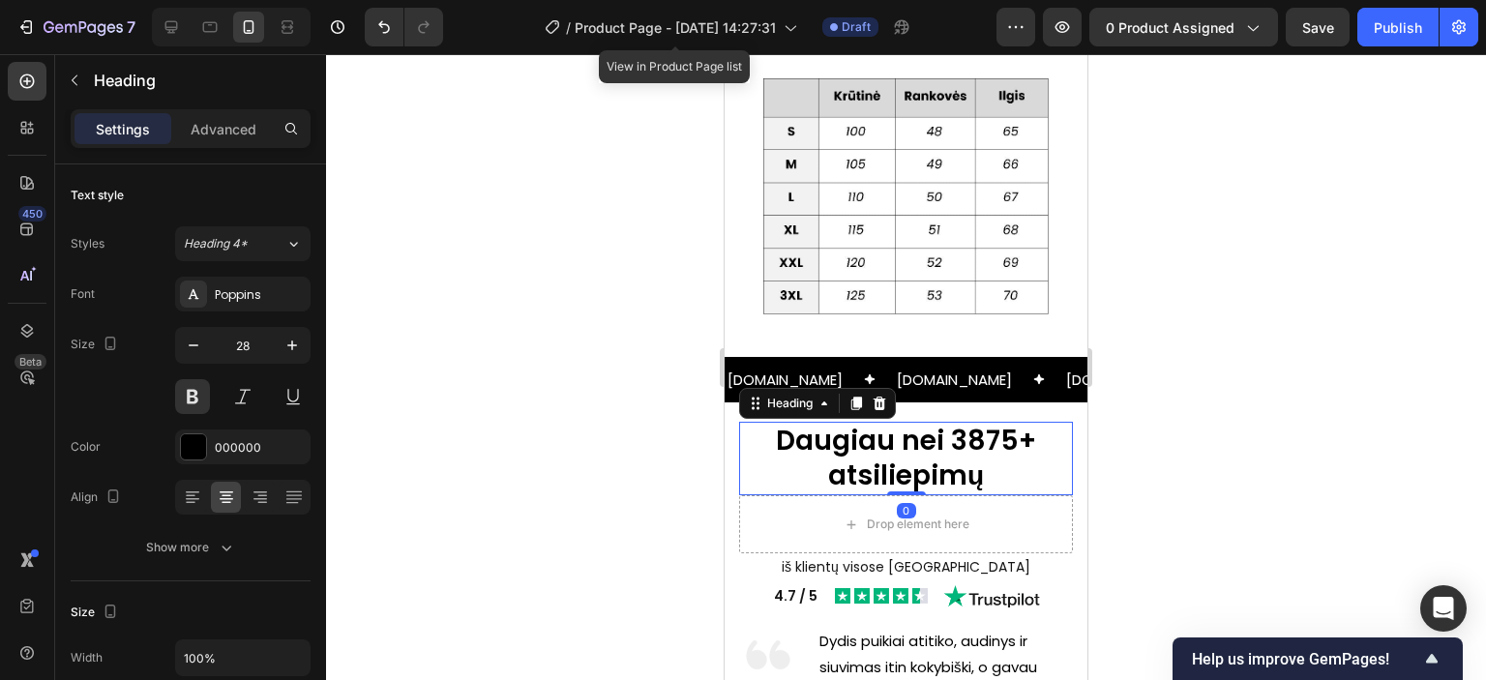
click at [889, 449] on h2 "Daugiau nei 3875+ atsiliepimų" at bounding box center [906, 459] width 334 height 75
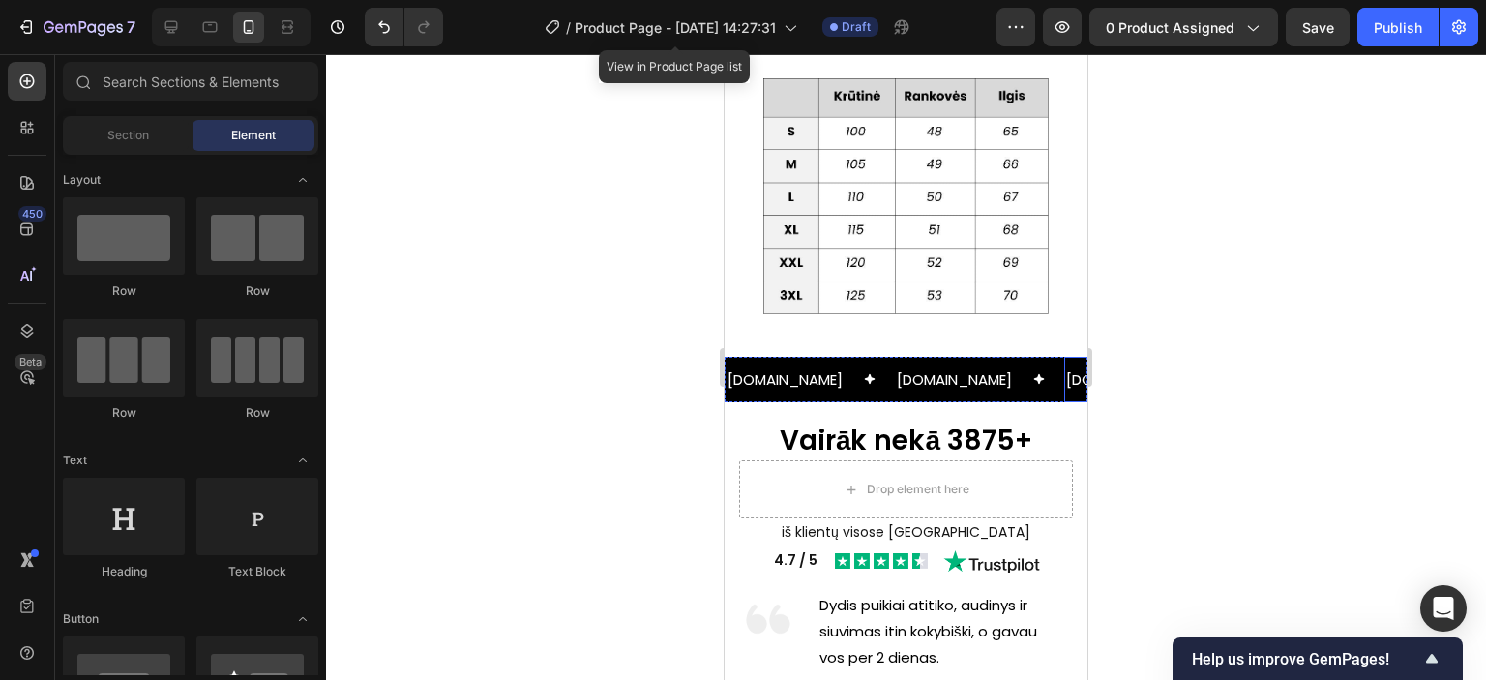
scroll to position [2044, 0]
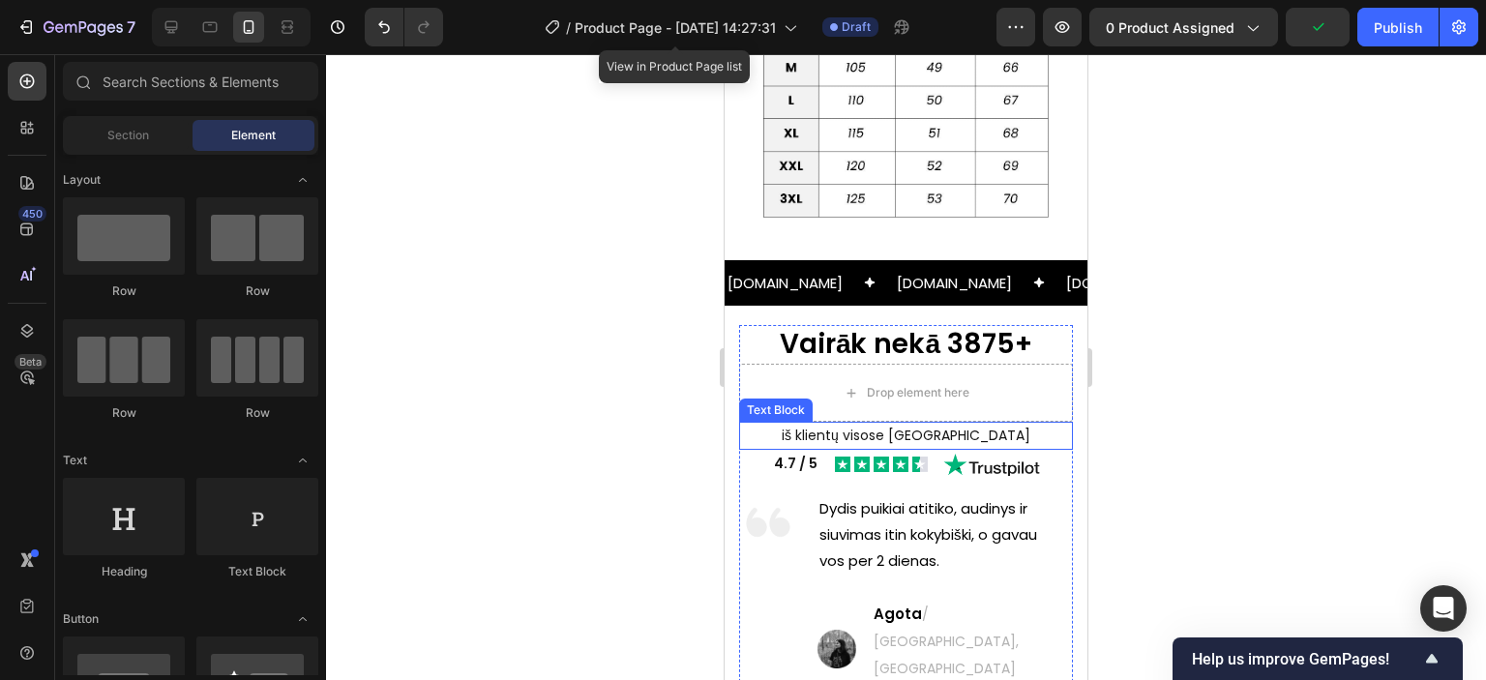
click at [855, 433] on p "iš klientų visose [GEOGRAPHIC_DATA]" at bounding box center [906, 436] width 330 height 24
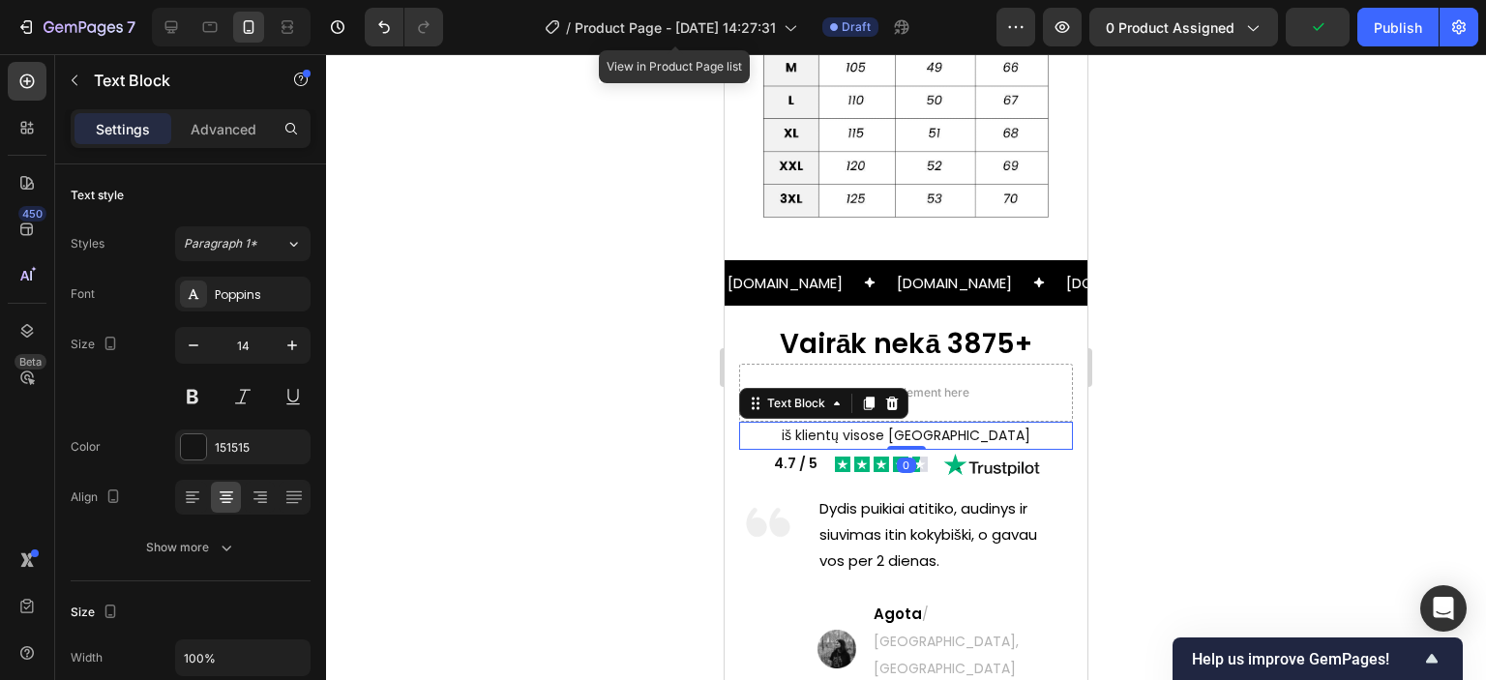
click at [879, 432] on p "iš klientų visose [GEOGRAPHIC_DATA]" at bounding box center [906, 436] width 330 height 24
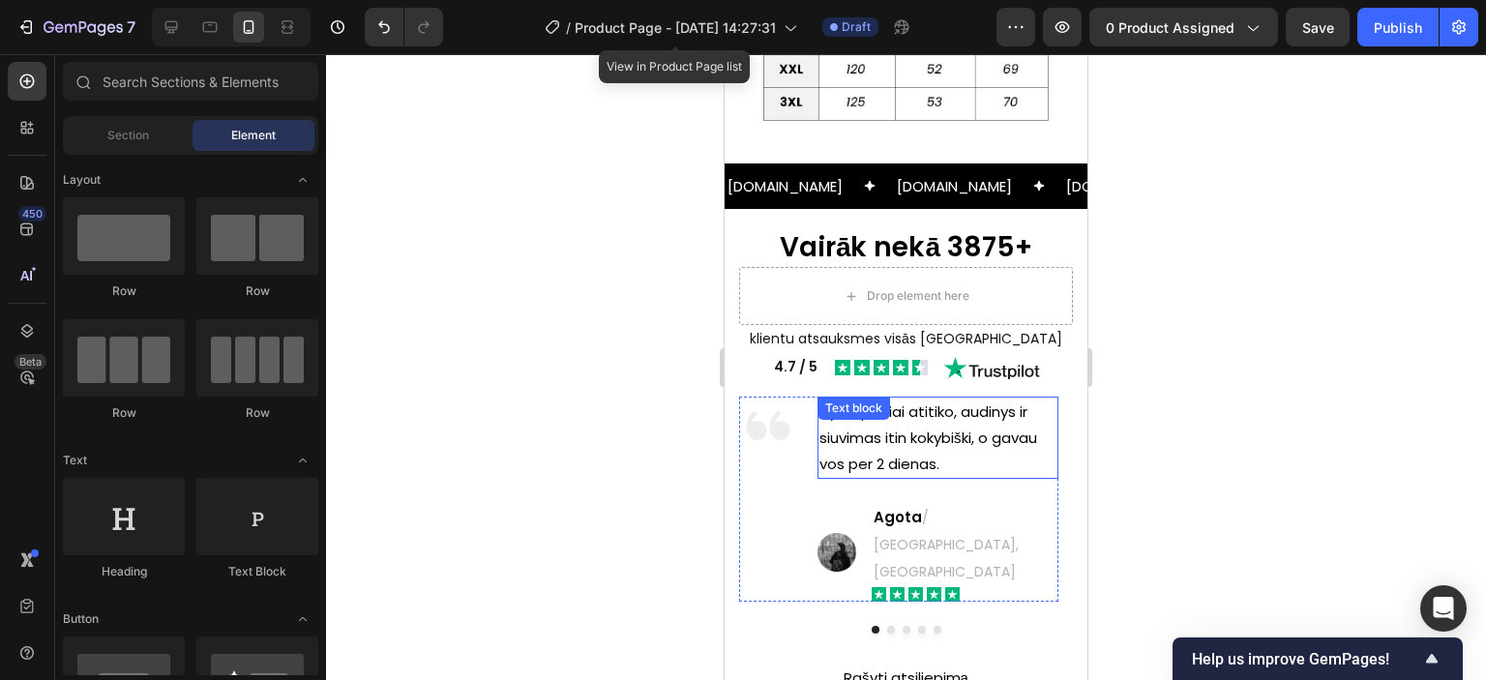
scroll to position [2238, 0]
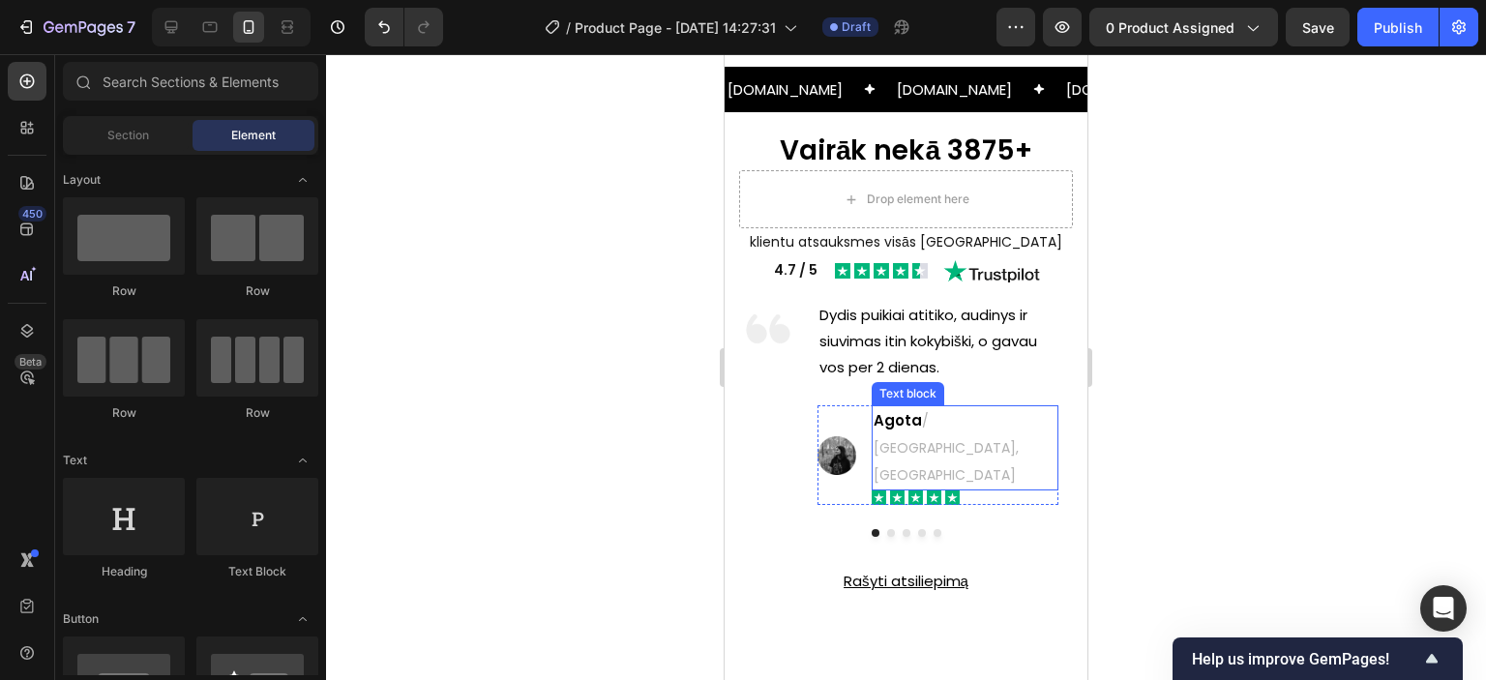
click at [984, 417] on span "/ [GEOGRAPHIC_DATA], [GEOGRAPHIC_DATA]" at bounding box center [946, 448] width 145 height 74
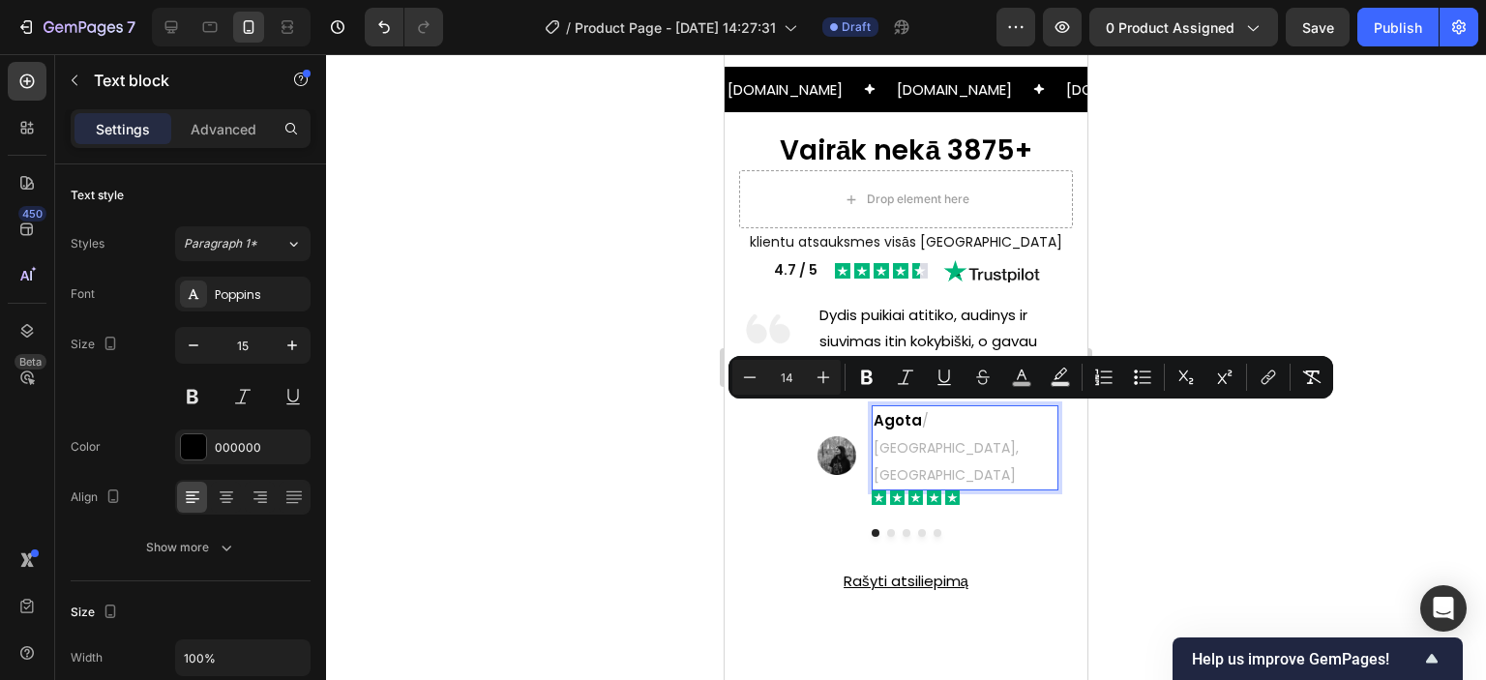
click at [957, 417] on span "/ [GEOGRAPHIC_DATA], [GEOGRAPHIC_DATA]" at bounding box center [946, 448] width 145 height 74
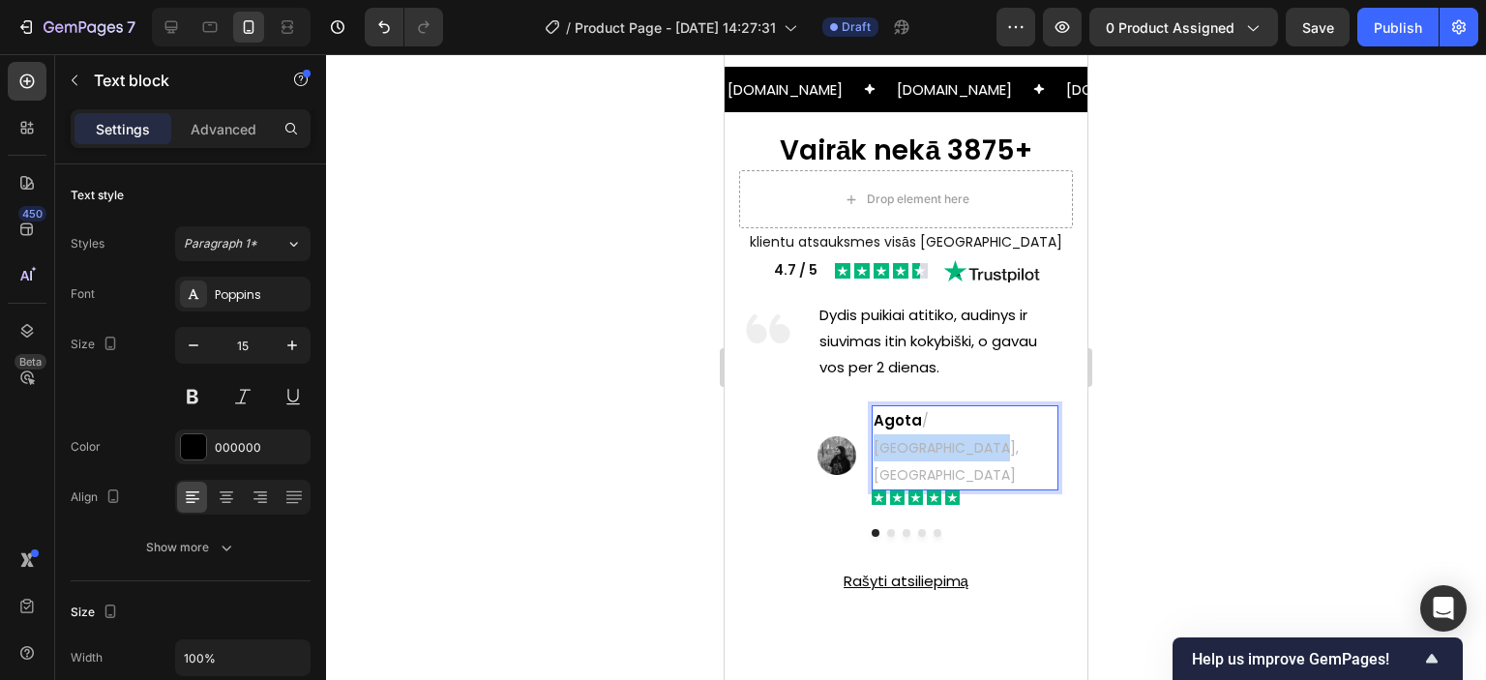
drag, startPoint x: 936, startPoint y: 417, endPoint x: 1031, endPoint y: 421, distance: 95.9
click at [1019, 421] on span "/ [GEOGRAPHIC_DATA], [GEOGRAPHIC_DATA]" at bounding box center [946, 448] width 145 height 74
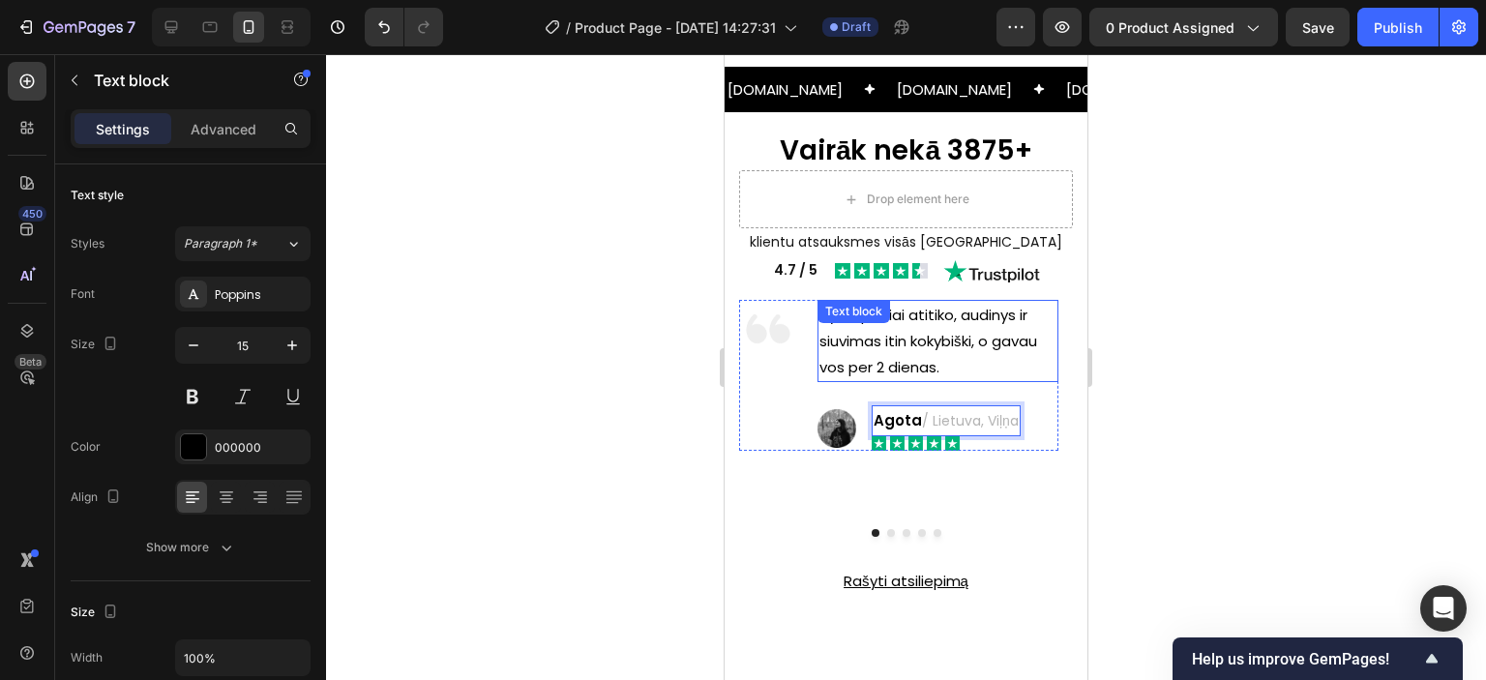
click at [914, 336] on p "Dydis puikiai atitiko, audinys ir siuvimas itin kokybiški, o gavau vos per 2 di…" at bounding box center [938, 341] width 237 height 78
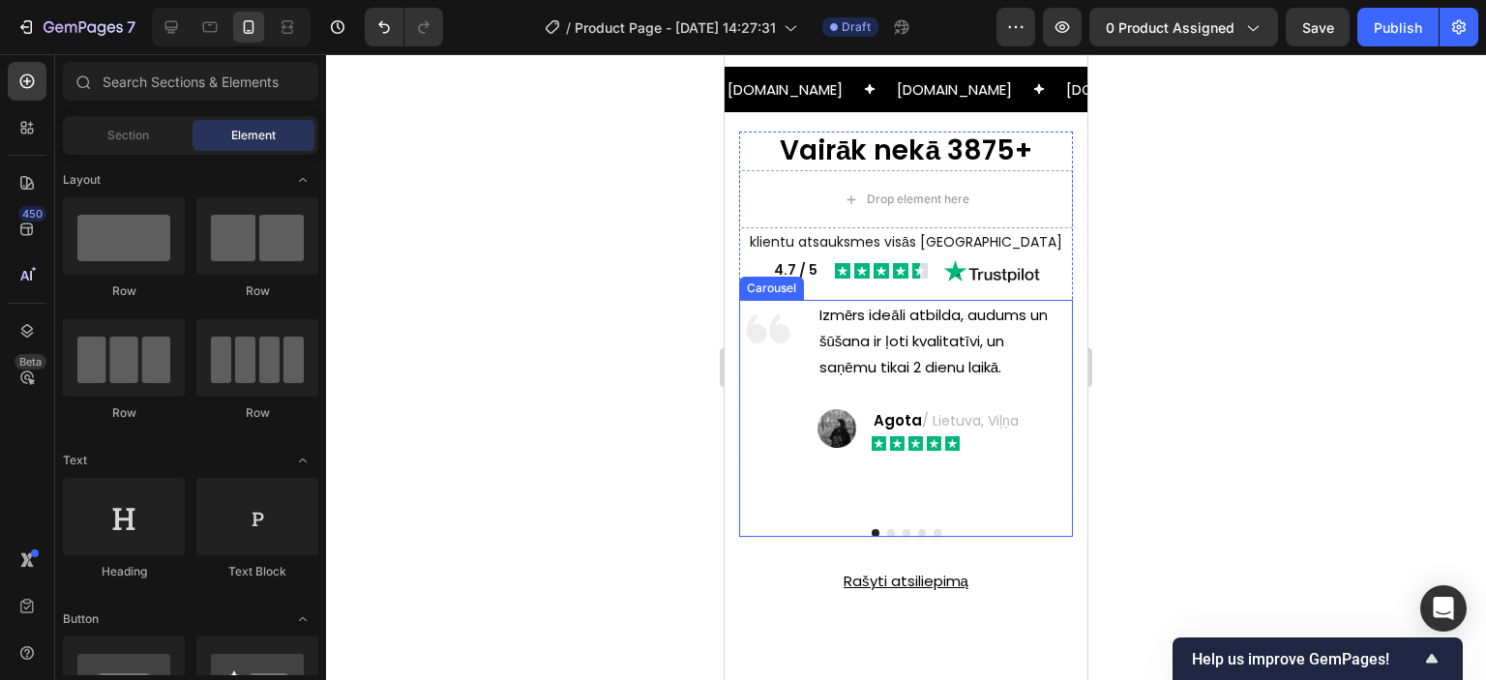
click at [887, 529] on button "Dot" at bounding box center [891, 533] width 8 height 8
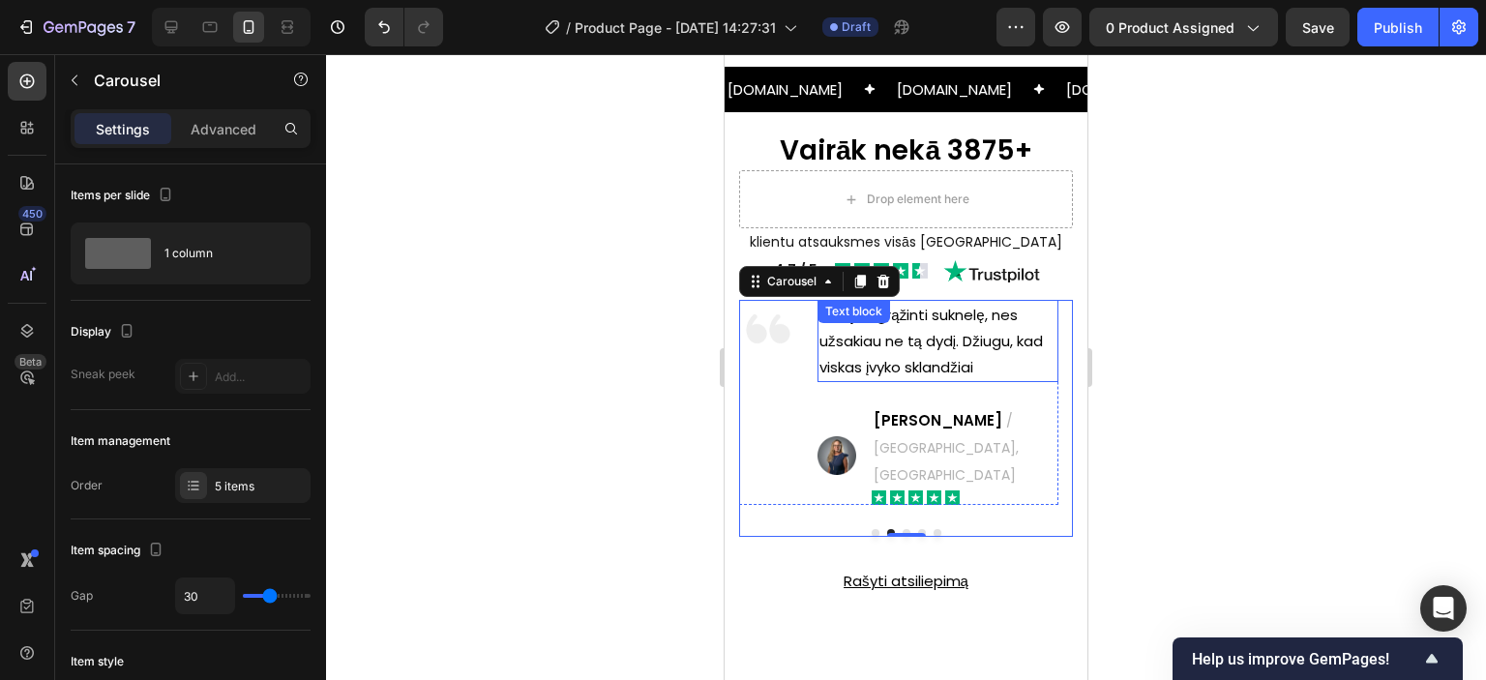
click at [937, 336] on p "Norėjau grąžinti suknelę, nes užsakiau ne tą dydį. Džiugu, kad viskas įvyko skl…" at bounding box center [938, 341] width 237 height 78
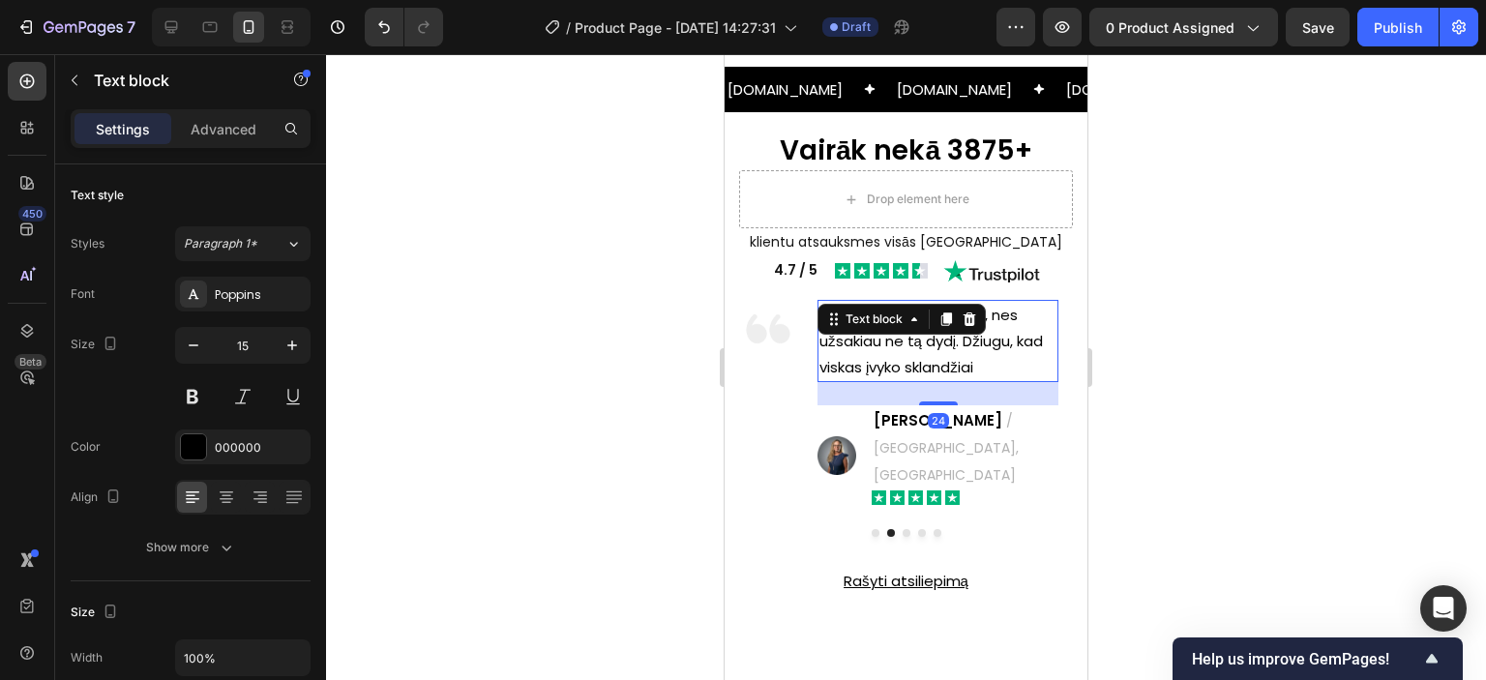
click at [946, 340] on p "Norėjau grąžinti suknelę, nes užsakiau ne tą dydį. Džiugu, kad viskas įvyko skl…" at bounding box center [938, 341] width 237 height 78
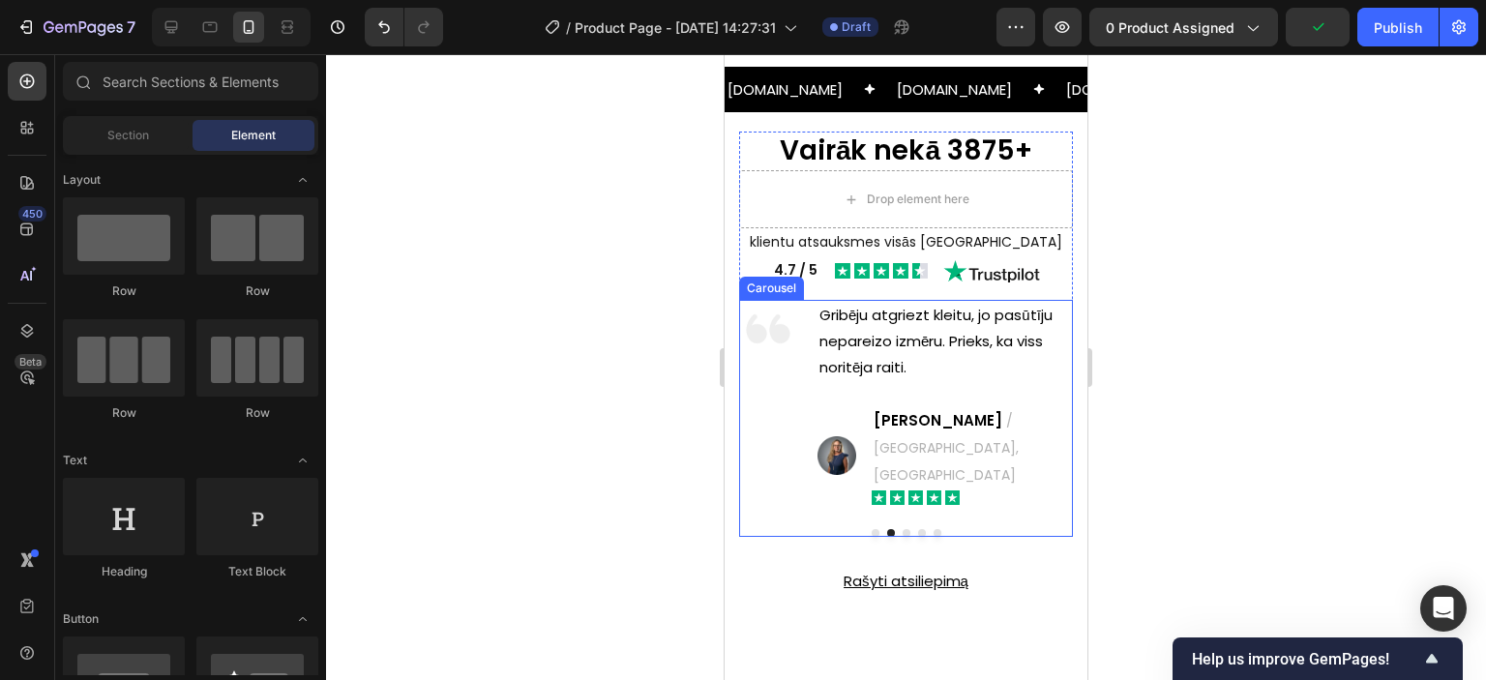
click at [903, 529] on button "Dot" at bounding box center [907, 533] width 8 height 8
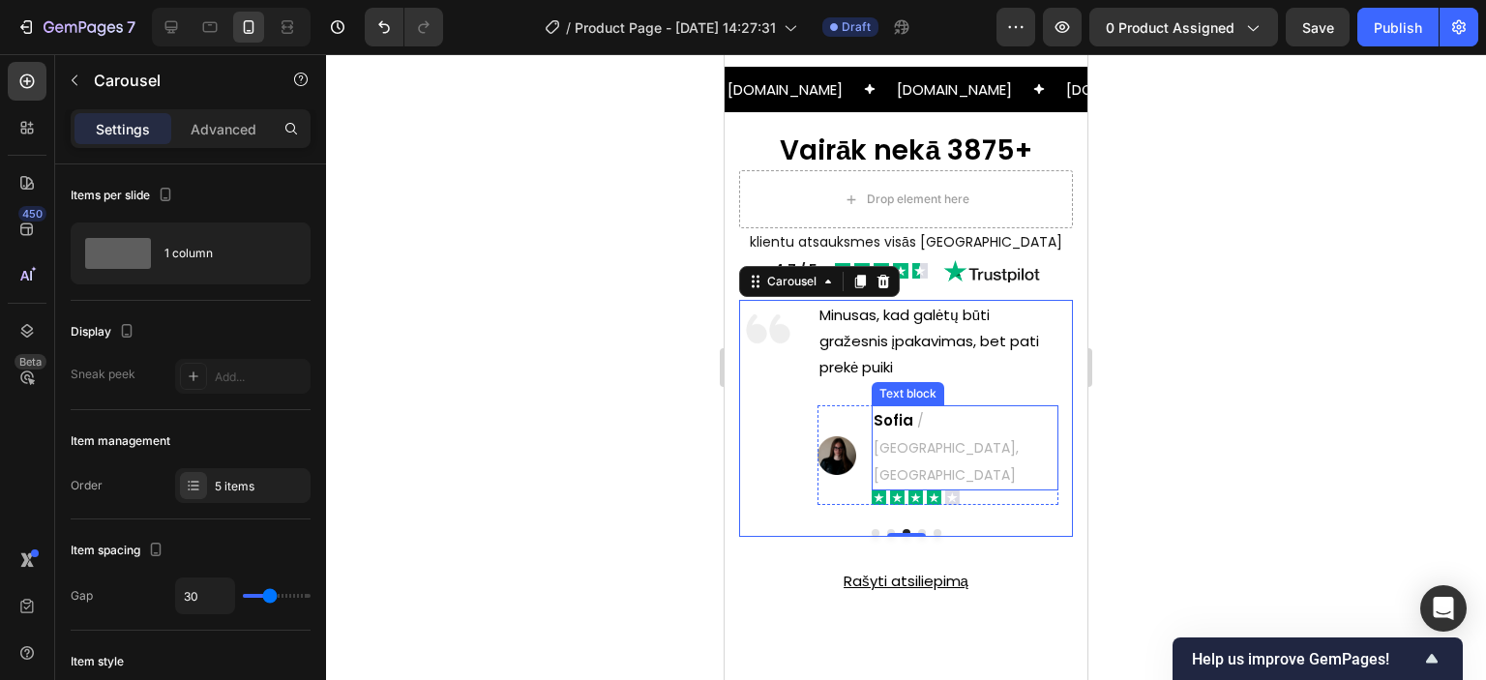
click at [945, 413] on span "/ [GEOGRAPHIC_DATA], [GEOGRAPHIC_DATA]" at bounding box center [946, 448] width 145 height 74
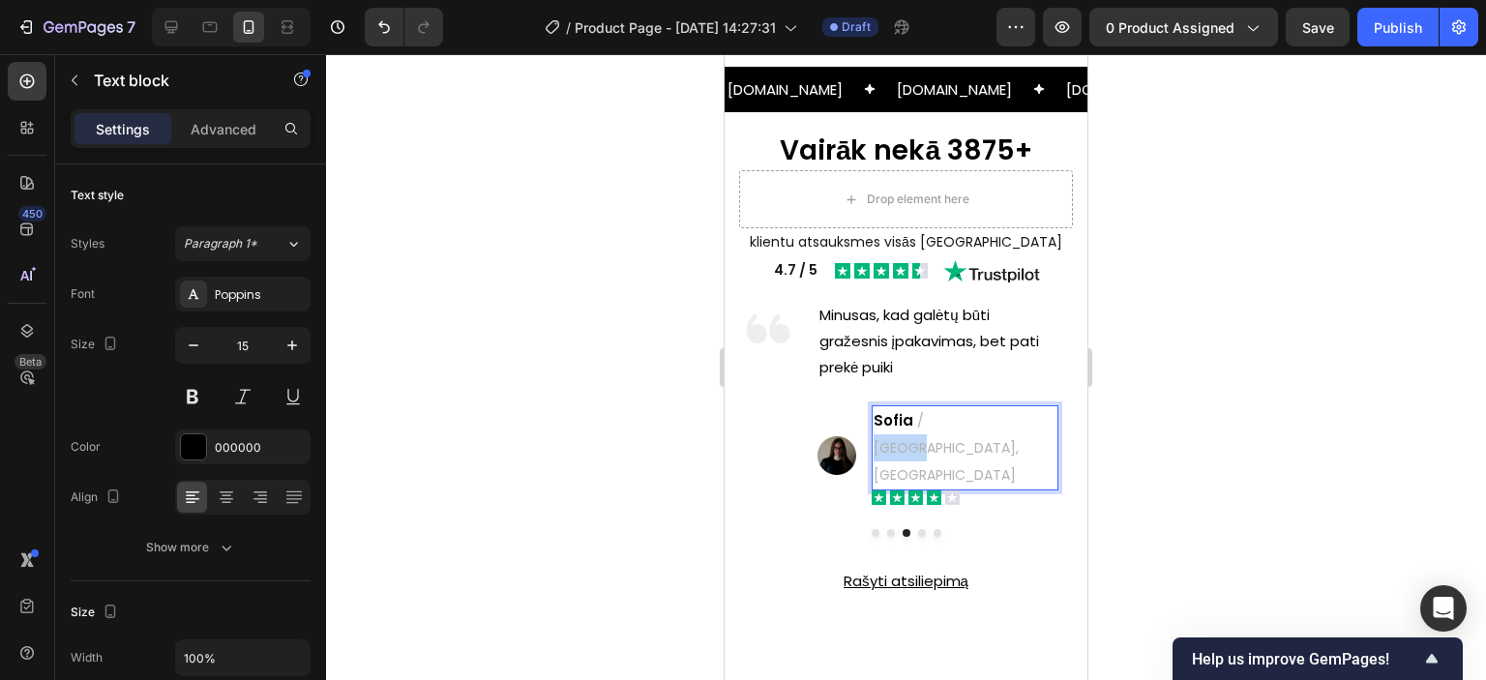
click at [939, 414] on span "/ [GEOGRAPHIC_DATA], [GEOGRAPHIC_DATA]" at bounding box center [946, 448] width 145 height 74
drag, startPoint x: 928, startPoint y: 417, endPoint x: 1004, endPoint y: 422, distance: 76.6
click at [1004, 422] on span "/ [GEOGRAPHIC_DATA], [GEOGRAPHIC_DATA]" at bounding box center [946, 448] width 145 height 74
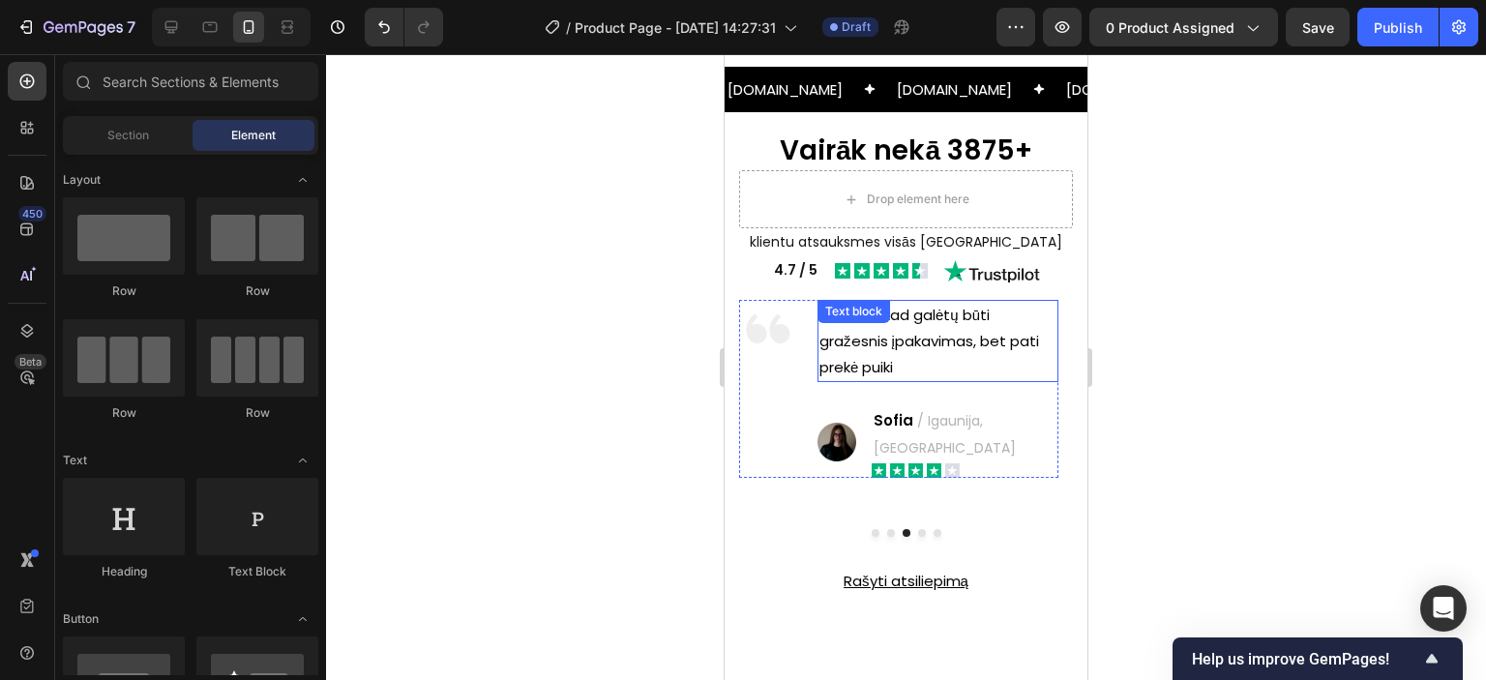
click at [898, 340] on p "Minusas, kad galėtų būti gražesnis įpakavimas, bet pati prekė puiki" at bounding box center [938, 341] width 237 height 78
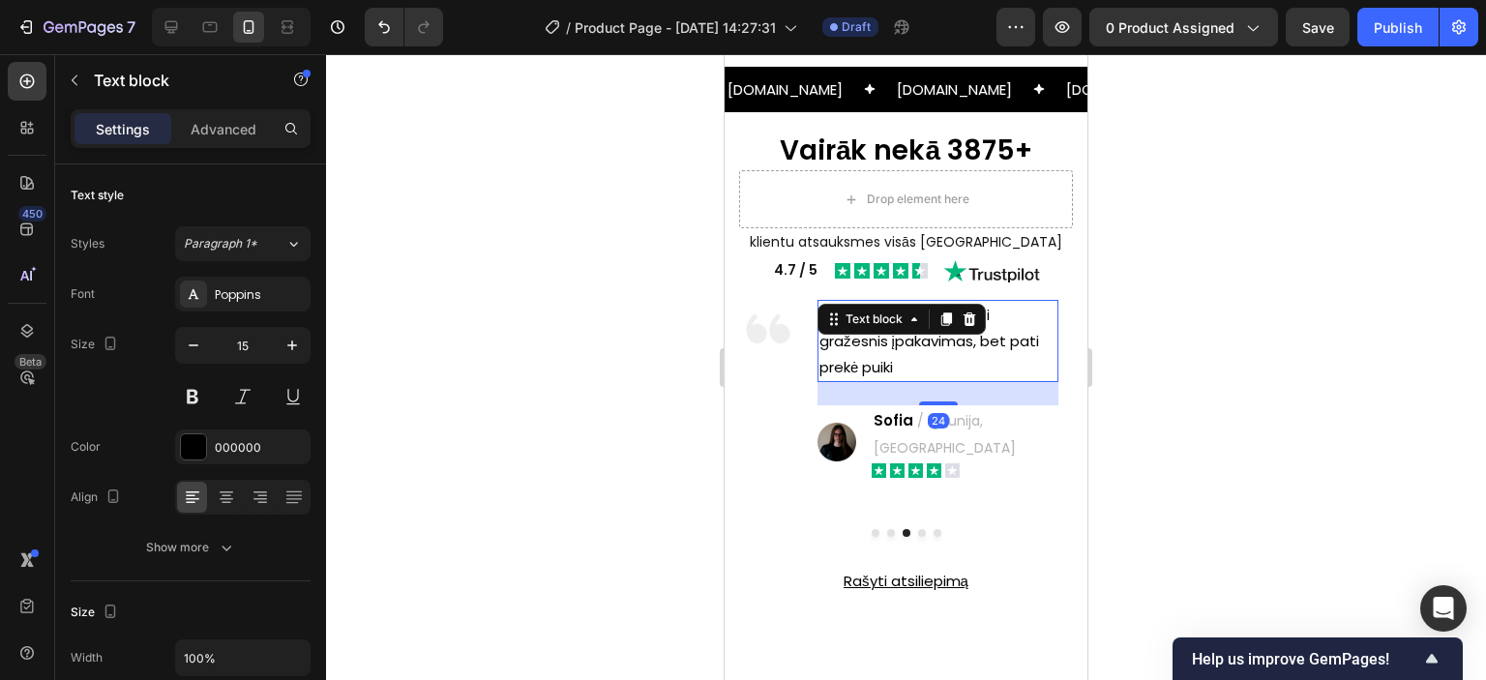
click at [921, 339] on p "Minusas, kad galėtų būti gražesnis įpakavimas, bet pati prekė puiki" at bounding box center [938, 341] width 237 height 78
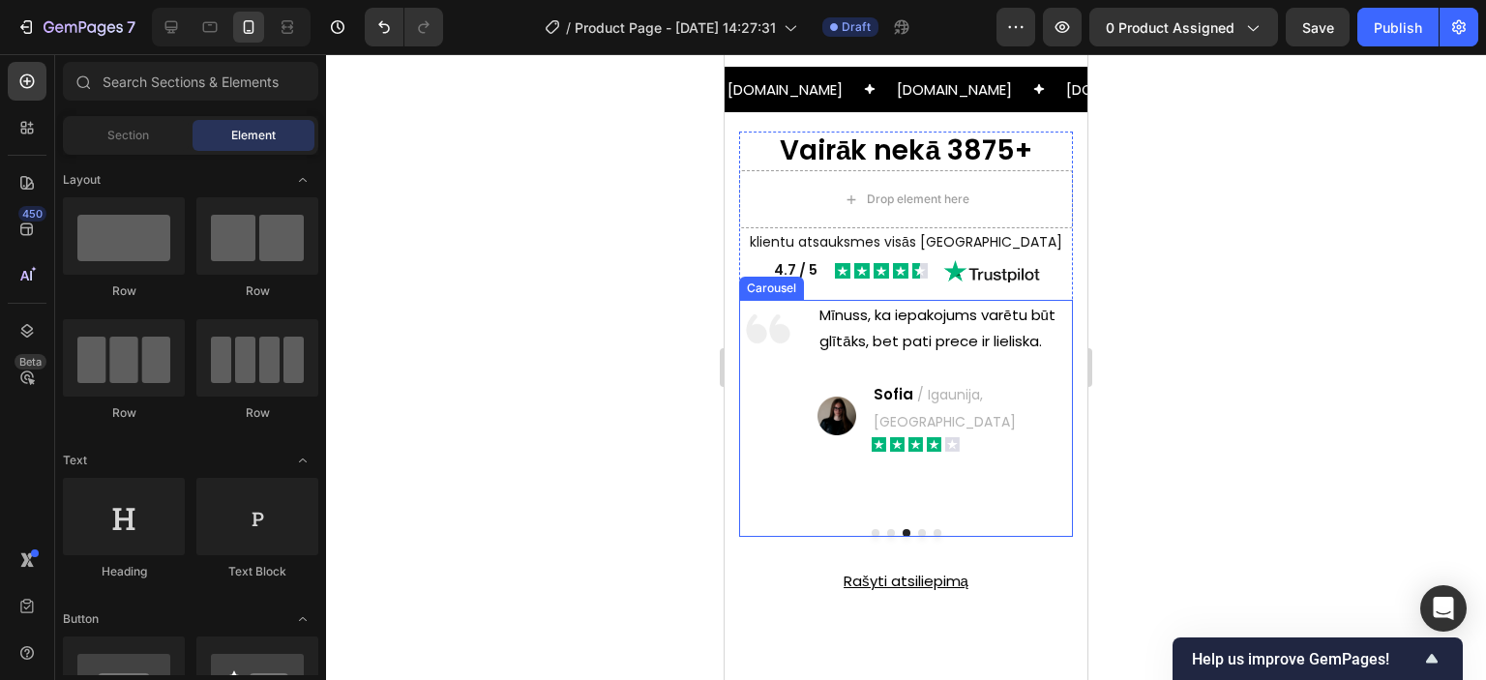
click at [918, 529] on button "Dot" at bounding box center [922, 533] width 8 height 8
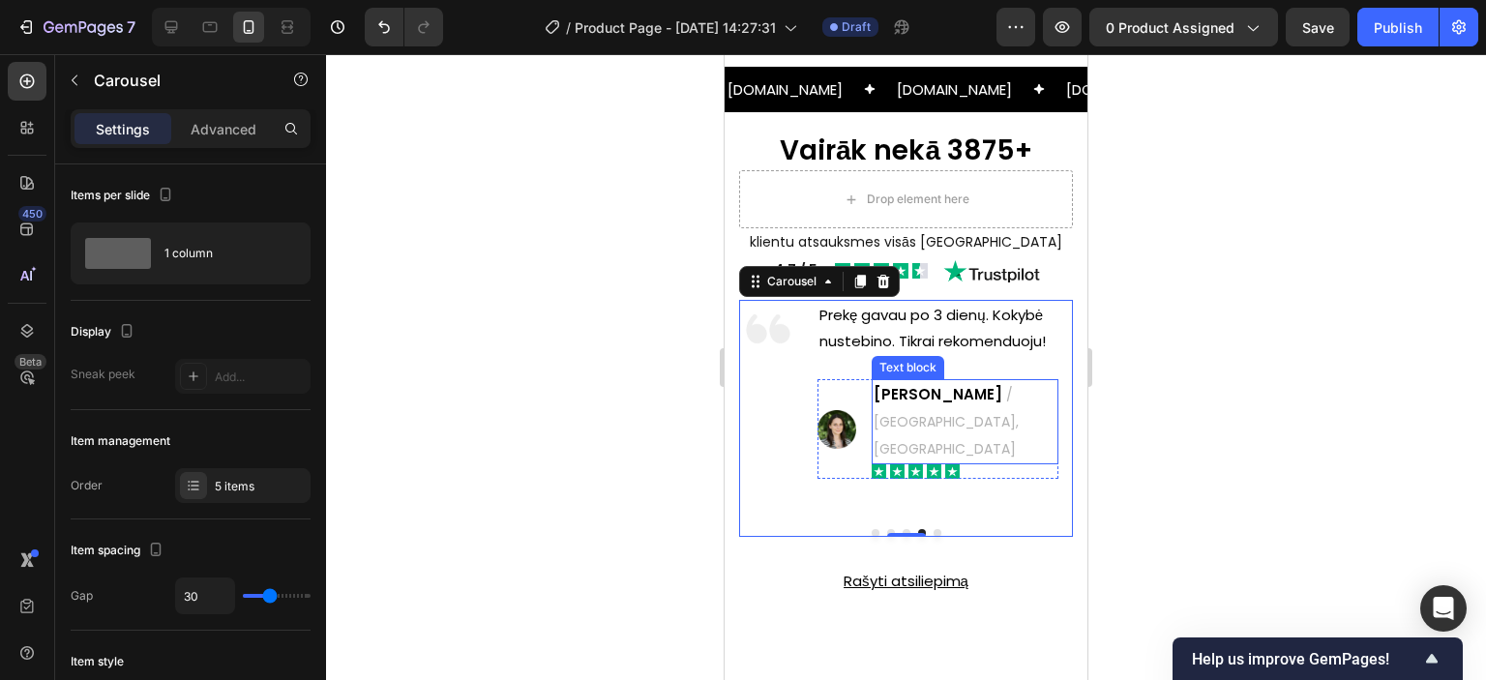
click at [967, 390] on span "/ [GEOGRAPHIC_DATA], [GEOGRAPHIC_DATA]" at bounding box center [946, 422] width 145 height 74
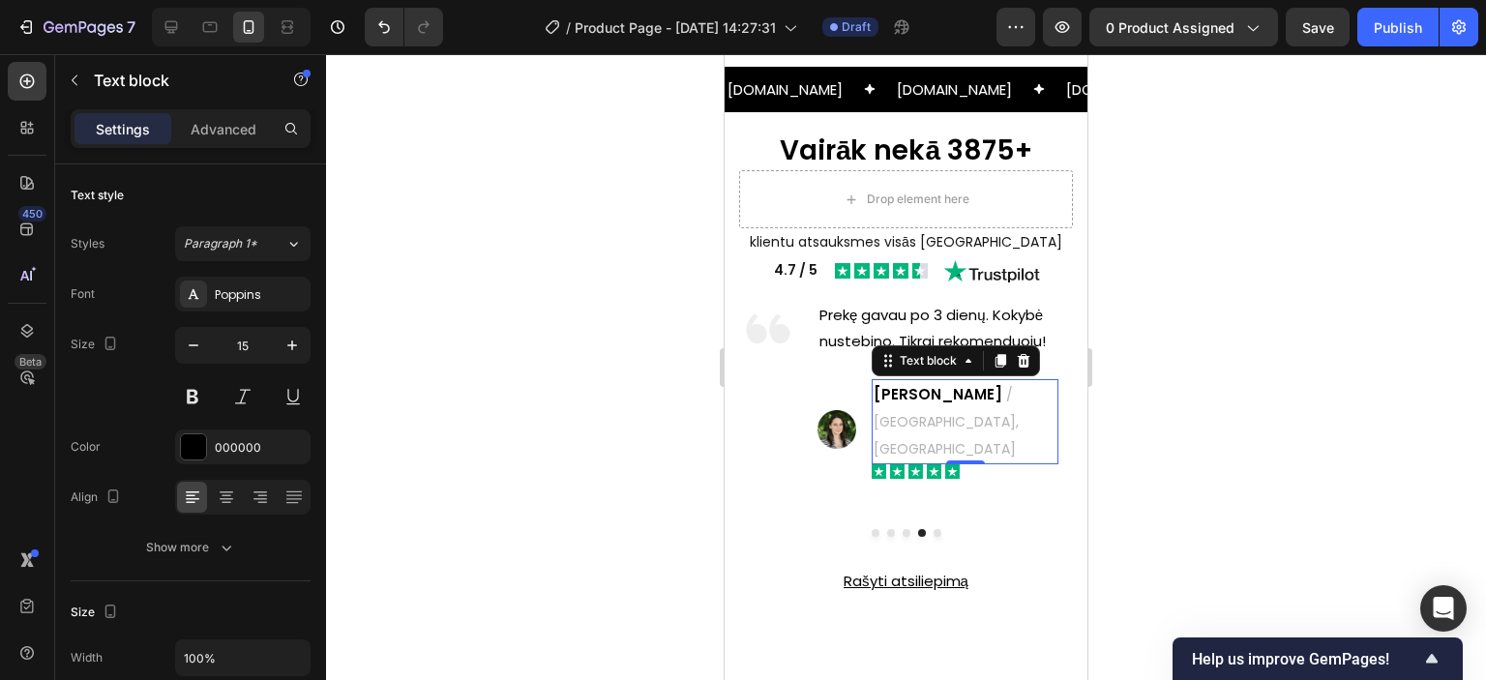
click at [967, 390] on span "/ [GEOGRAPHIC_DATA], [GEOGRAPHIC_DATA]" at bounding box center [946, 422] width 145 height 74
click at [995, 388] on span "/ [GEOGRAPHIC_DATA], [GEOGRAPHIC_DATA]" at bounding box center [946, 422] width 145 height 74
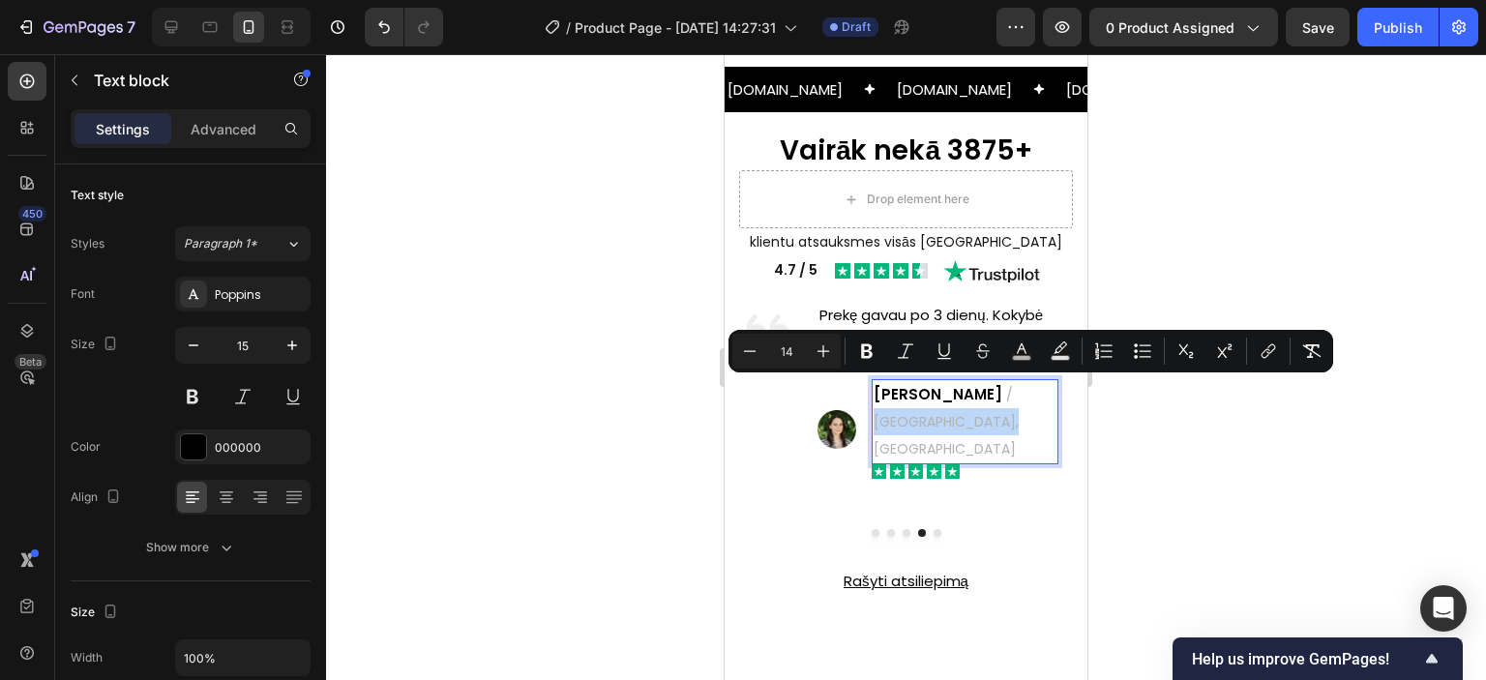
drag, startPoint x: 933, startPoint y: 391, endPoint x: 1050, endPoint y: 399, distance: 117.3
click at [1019, 399] on span "/ [GEOGRAPHIC_DATA], [GEOGRAPHIC_DATA]" at bounding box center [946, 422] width 145 height 74
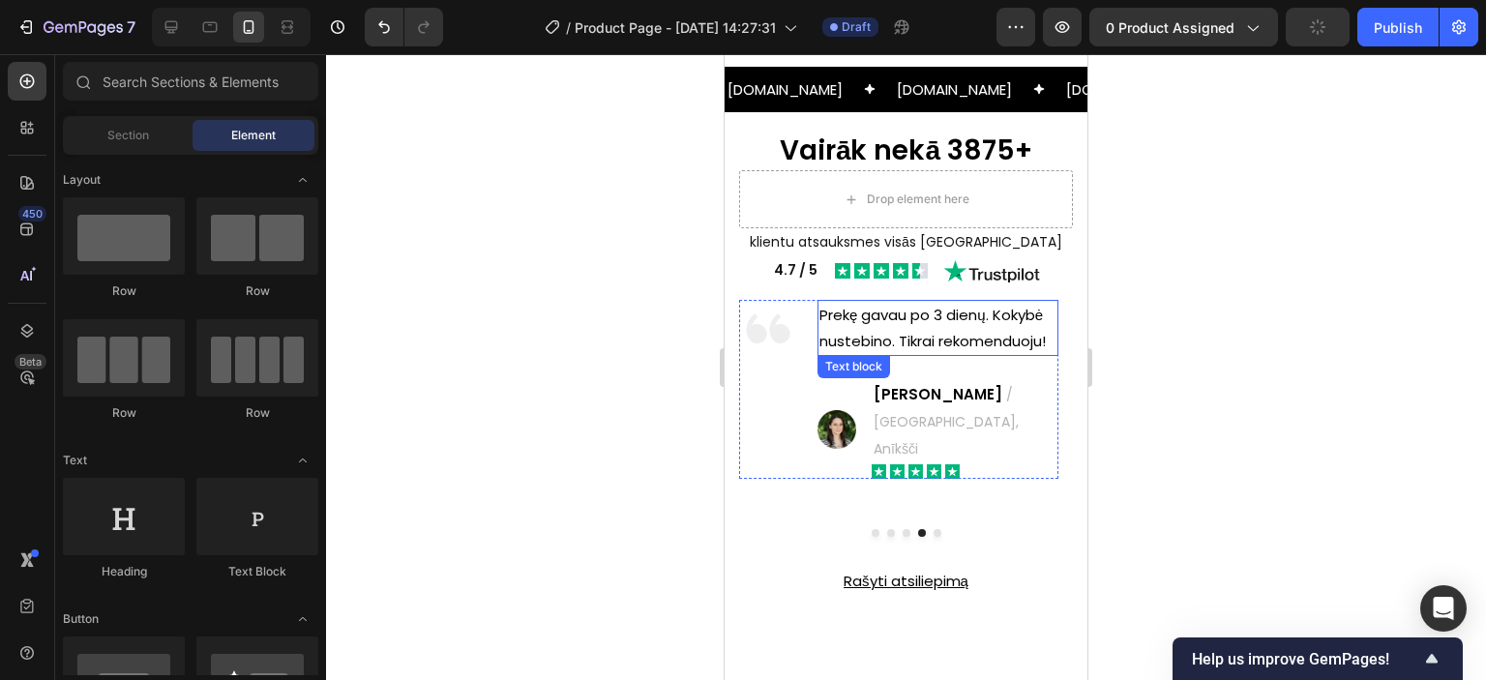
click at [913, 328] on p "Prekę gavau po 3 dienų. Kokybė nustebino. Tikrai rekomenduoju!" at bounding box center [938, 328] width 237 height 52
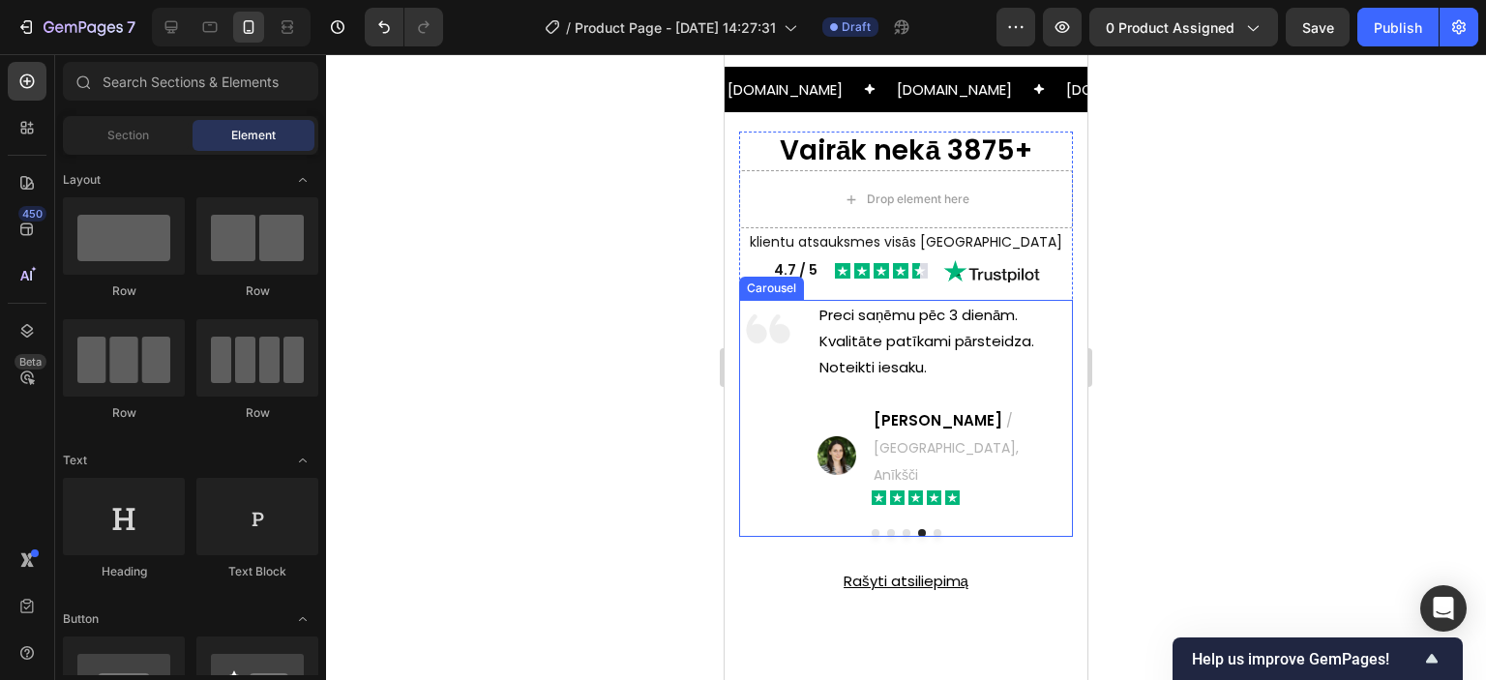
click at [934, 529] on button "Dot" at bounding box center [938, 533] width 8 height 8
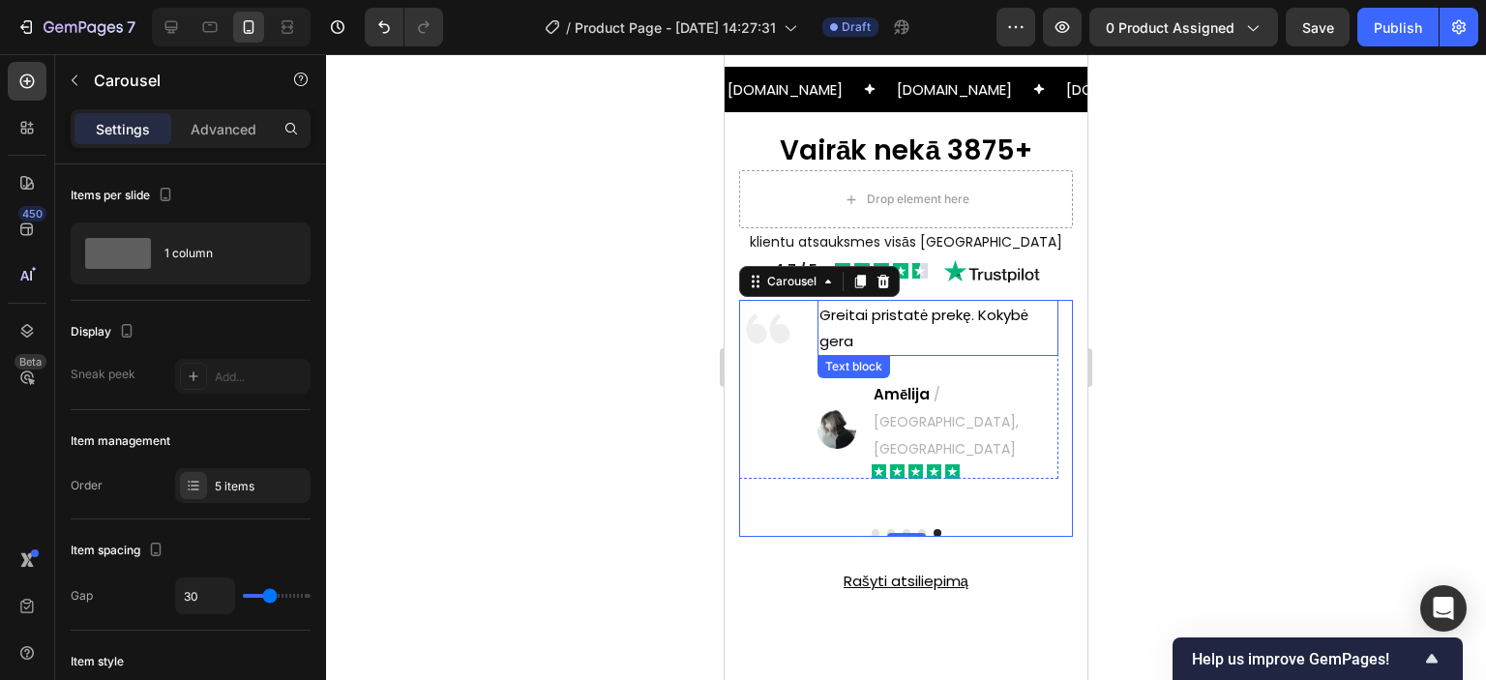
click at [929, 313] on p "Greitai pristatė prekę. Kokybė gera" at bounding box center [938, 328] width 237 height 52
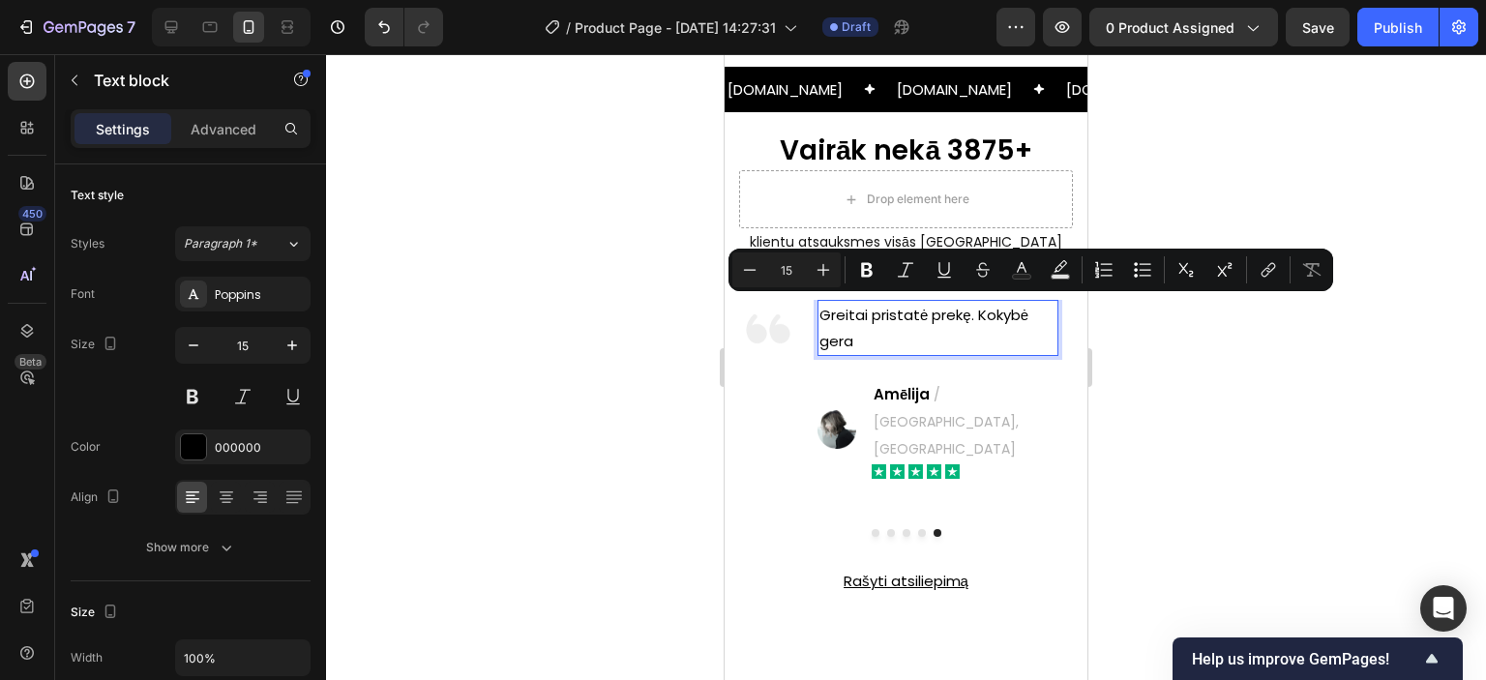
click at [897, 312] on p "Greitai pristatė prekę. Kokybė gera" at bounding box center [938, 328] width 237 height 52
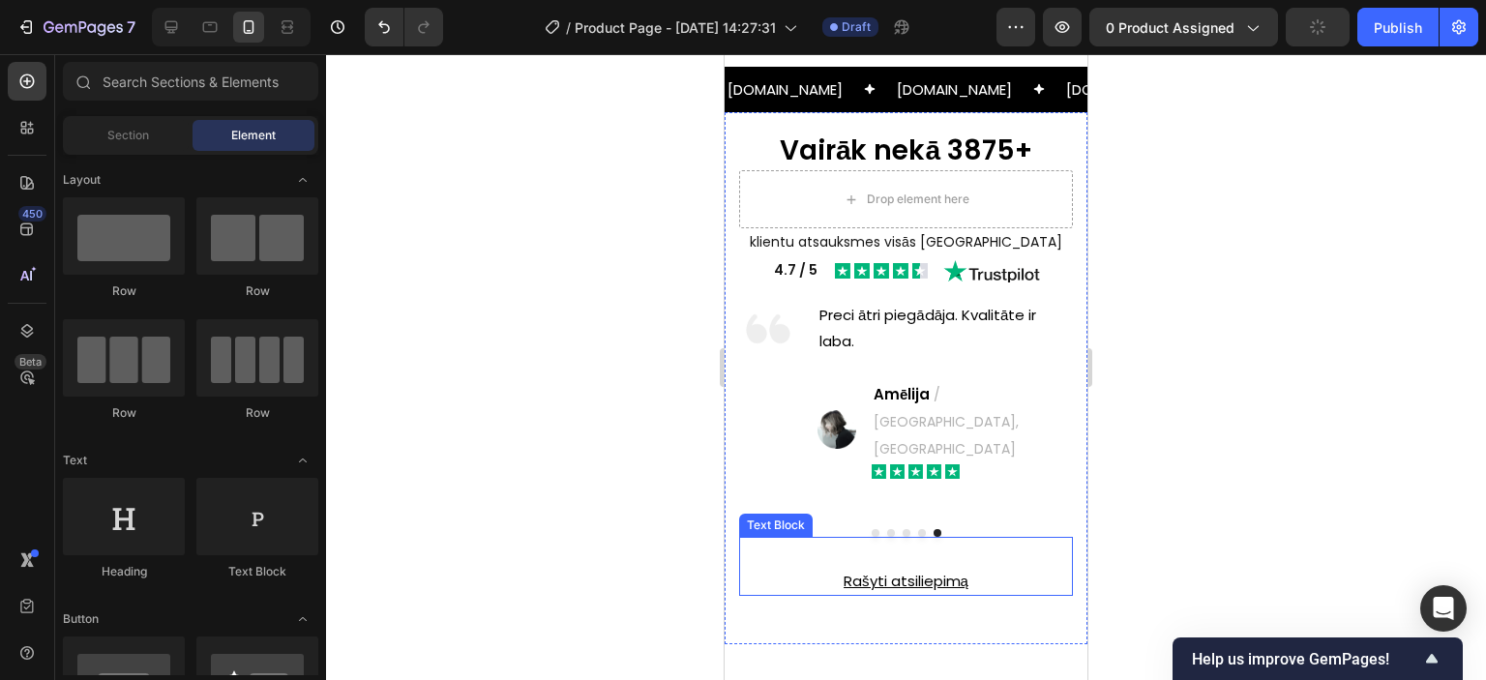
click at [898, 568] on p "Rašyti atsiliepimą" at bounding box center [906, 581] width 330 height 26
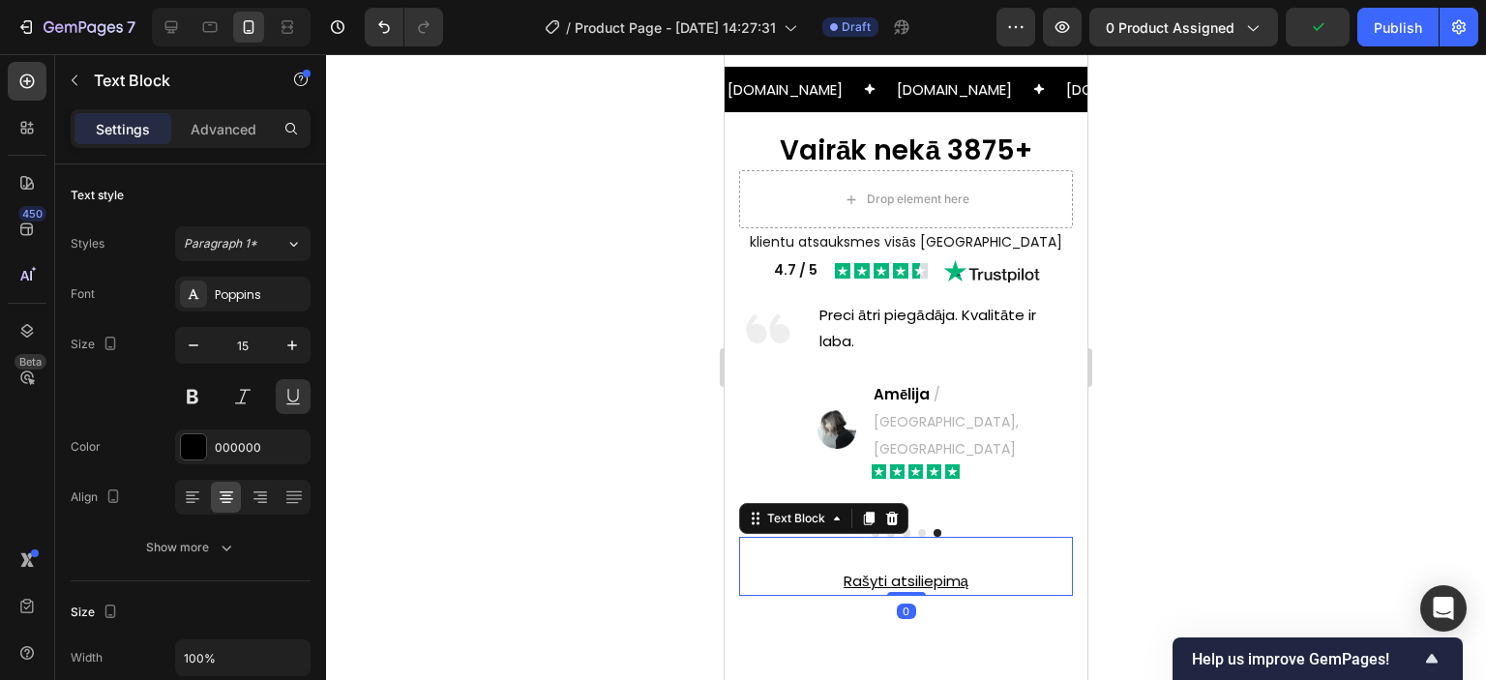
click at [867, 568] on p "Rašyti atsiliepimą" at bounding box center [906, 581] width 330 height 26
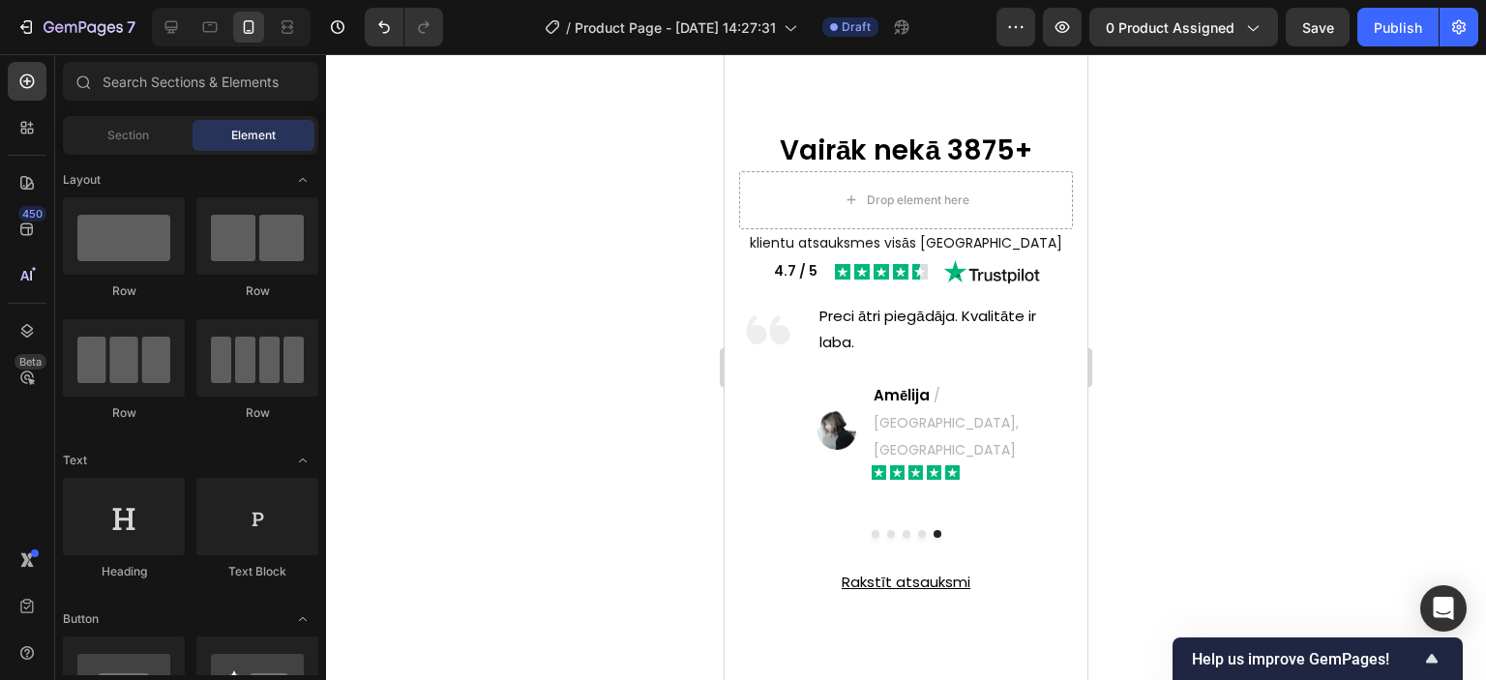
scroll to position [2379, 0]
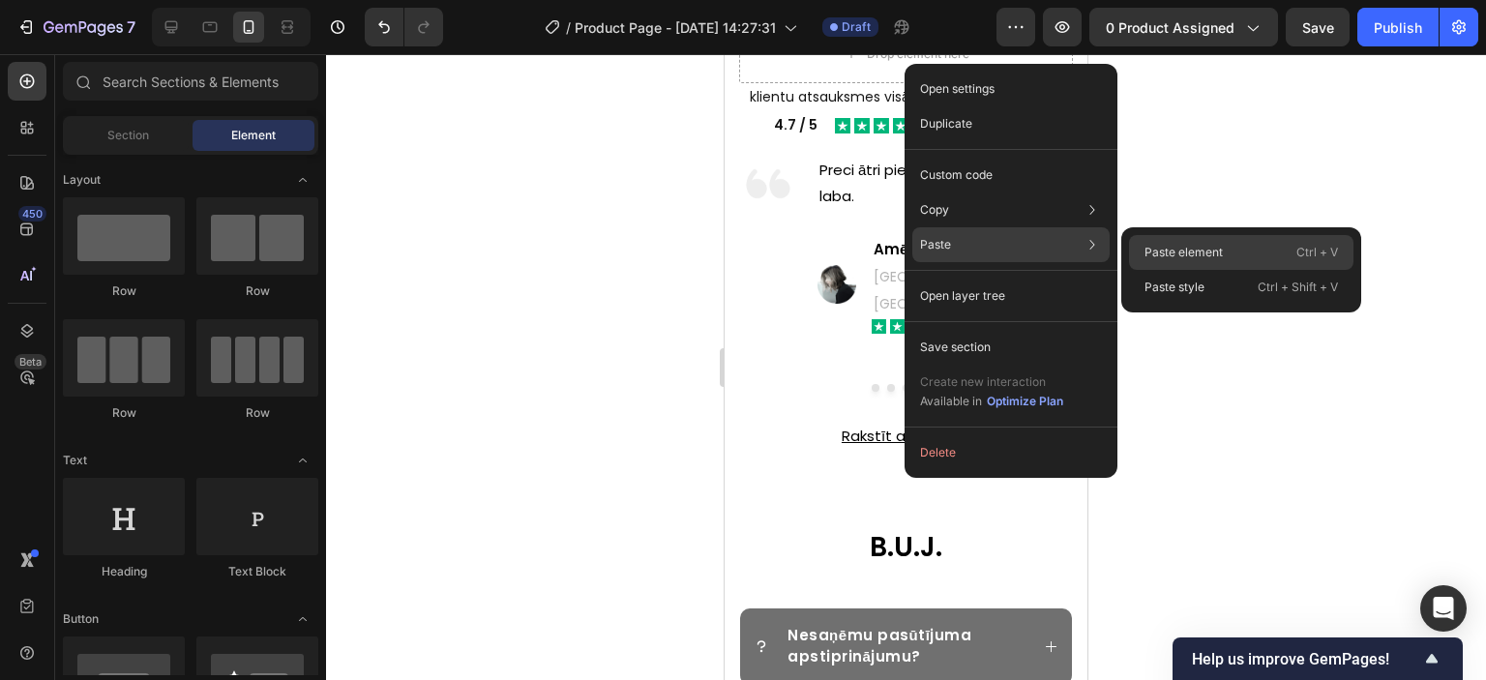
click at [1173, 258] on p "Paste element" at bounding box center [1184, 252] width 78 height 17
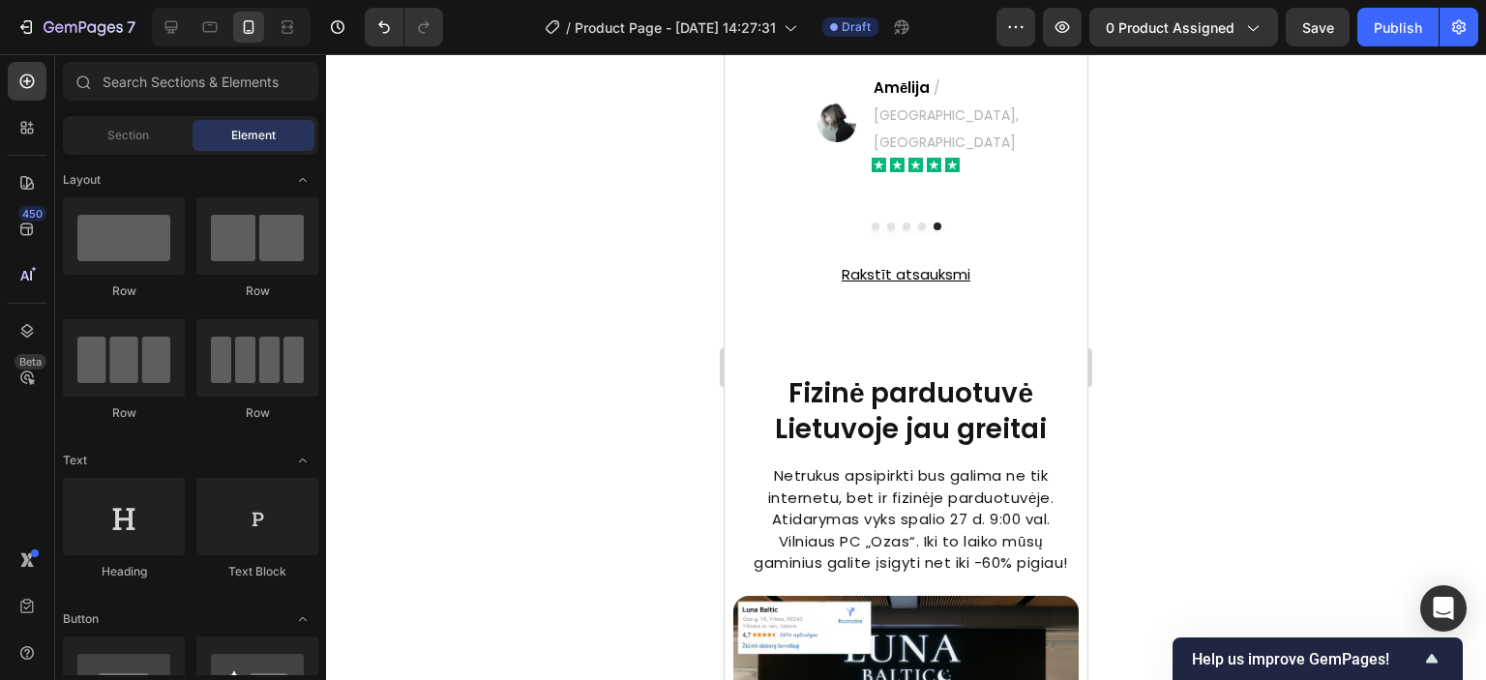
scroll to position [2548, 0]
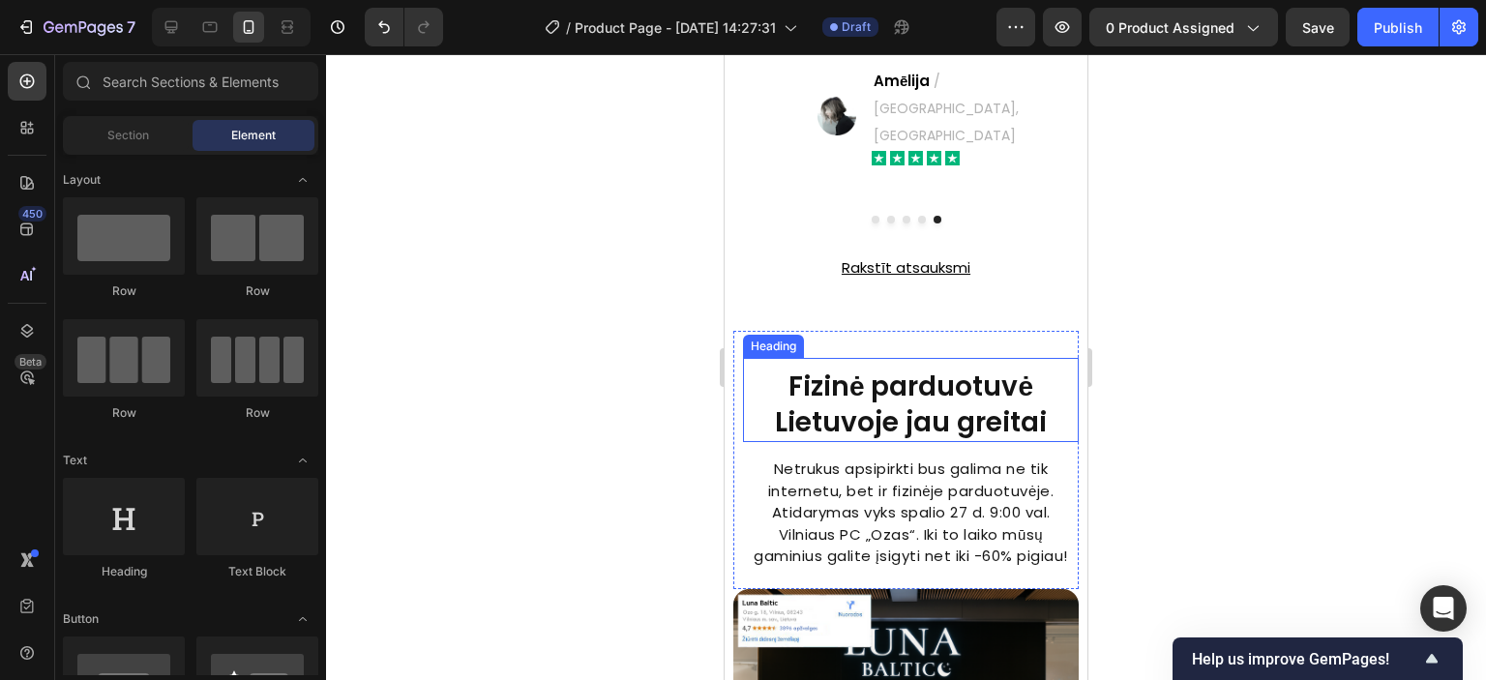
click at [898, 378] on h2 "Fizinė parduotuvė Lietuvoje jau greitai" at bounding box center [910, 405] width 335 height 75
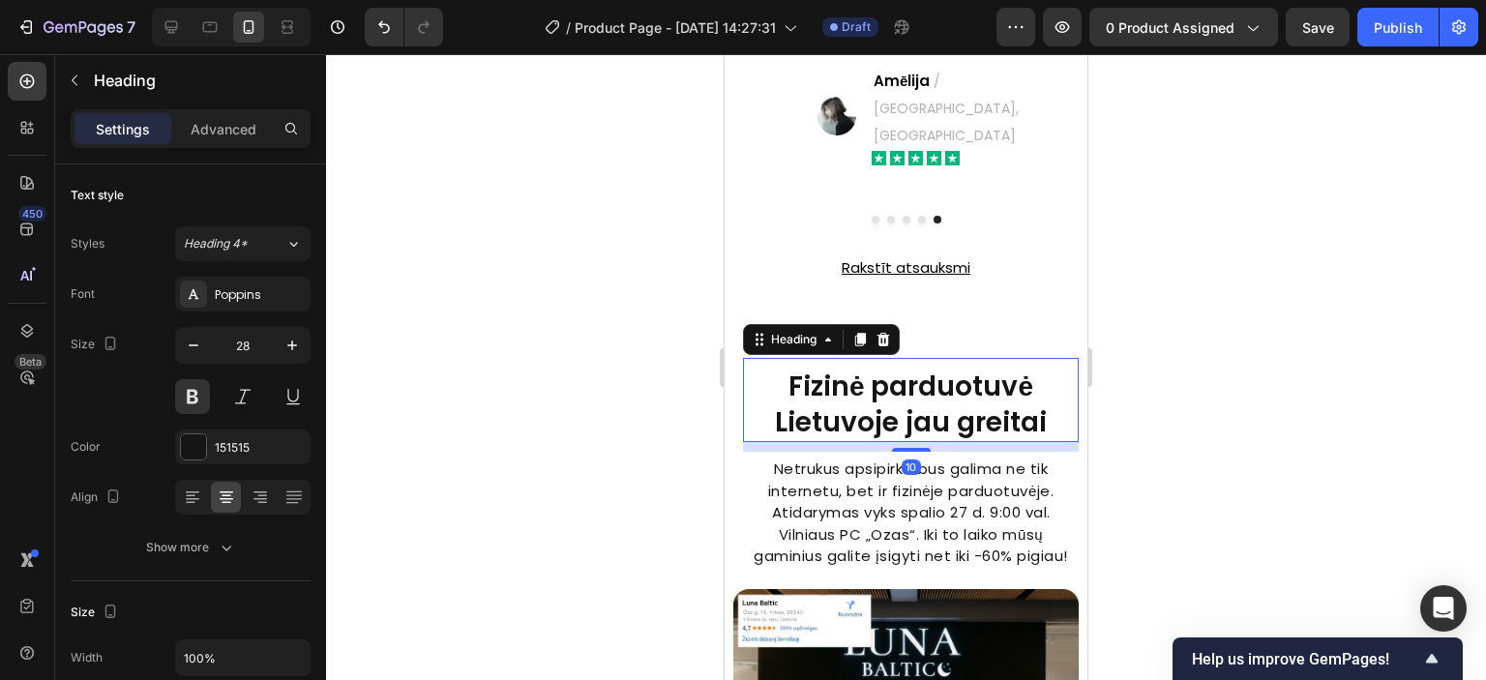
click at [896, 382] on h2 "Fizinė parduotuvė Lietuvoje jau greitai" at bounding box center [910, 405] width 335 height 75
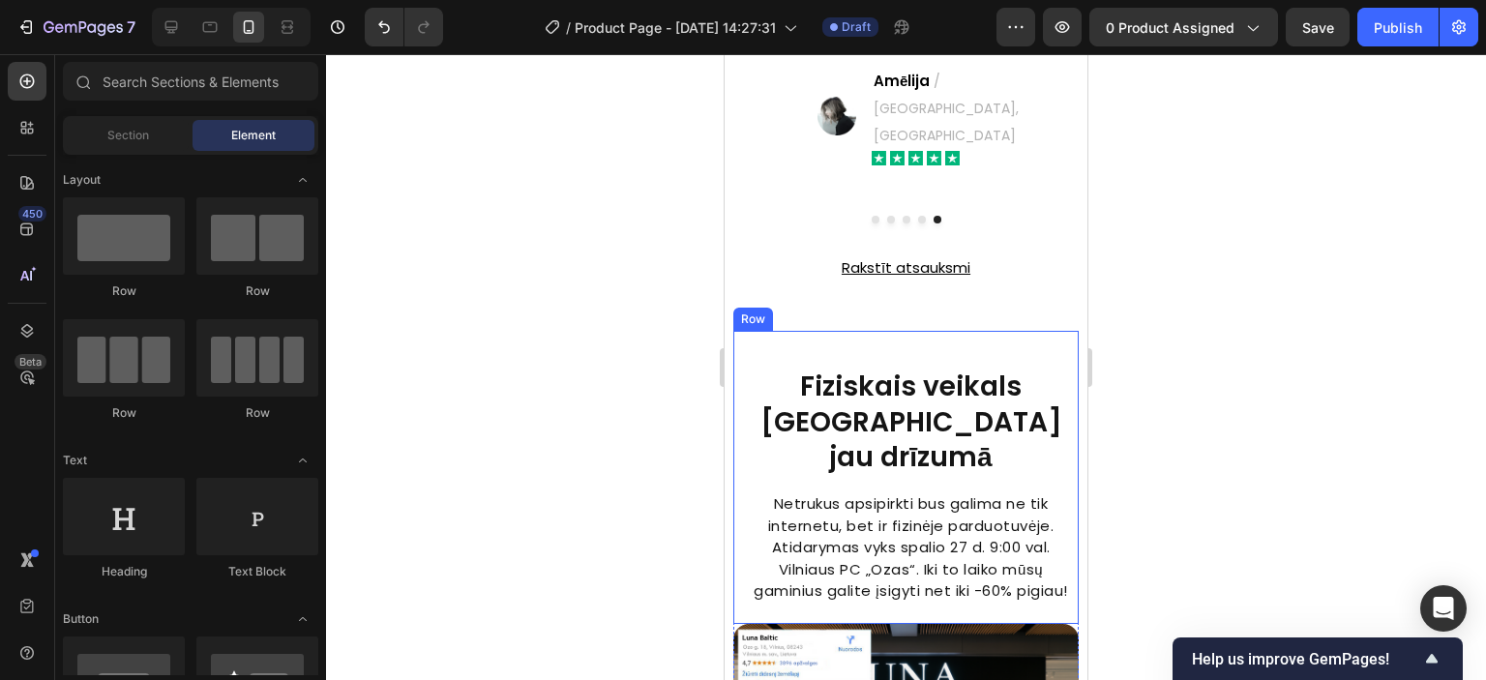
scroll to position [2644, 0]
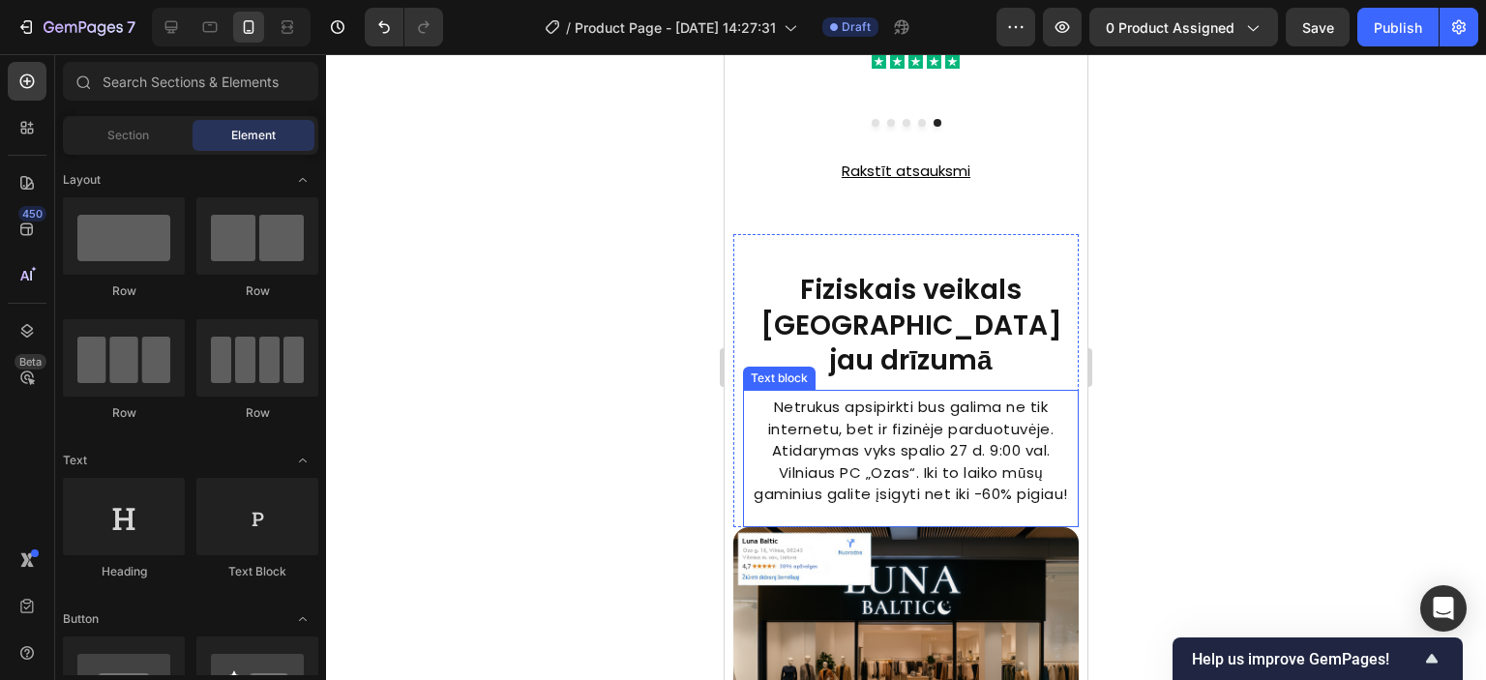
click at [901, 402] on p "Netrukus apsipirkti bus galima ne tik internetu, bet ir fizinėje parduotuvėje. …" at bounding box center [910, 451] width 331 height 109
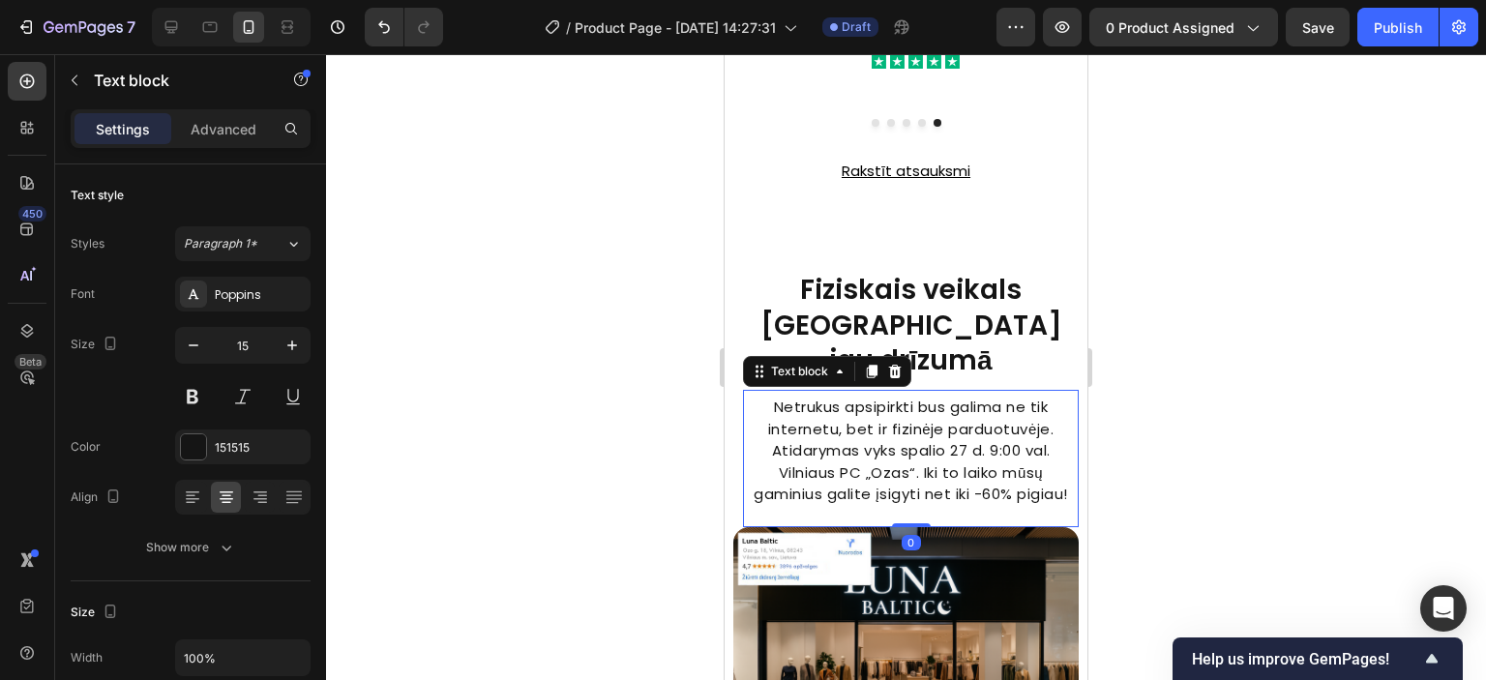
click at [913, 397] on p "Netrukus apsipirkti bus galima ne tik internetu, bet ir fizinėje parduotuvėje. …" at bounding box center [910, 451] width 331 height 109
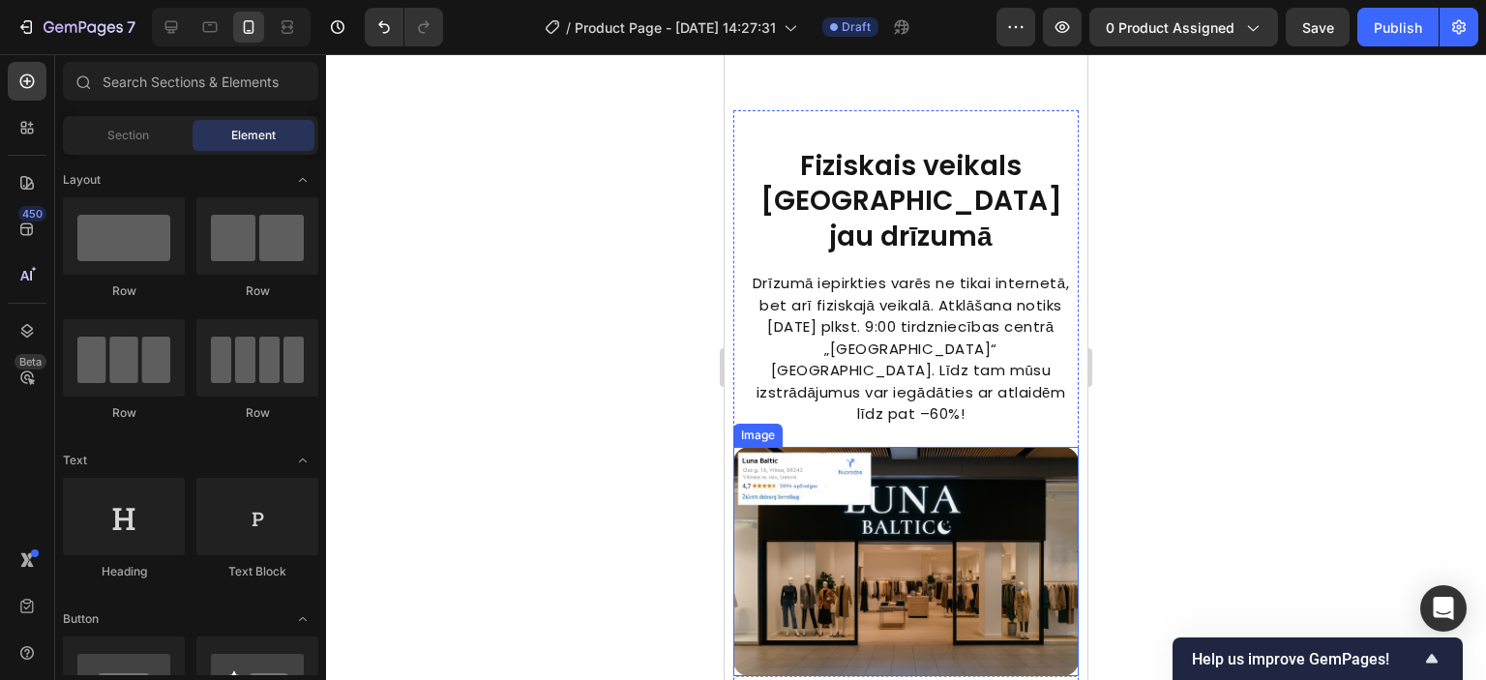
scroll to position [2838, 0]
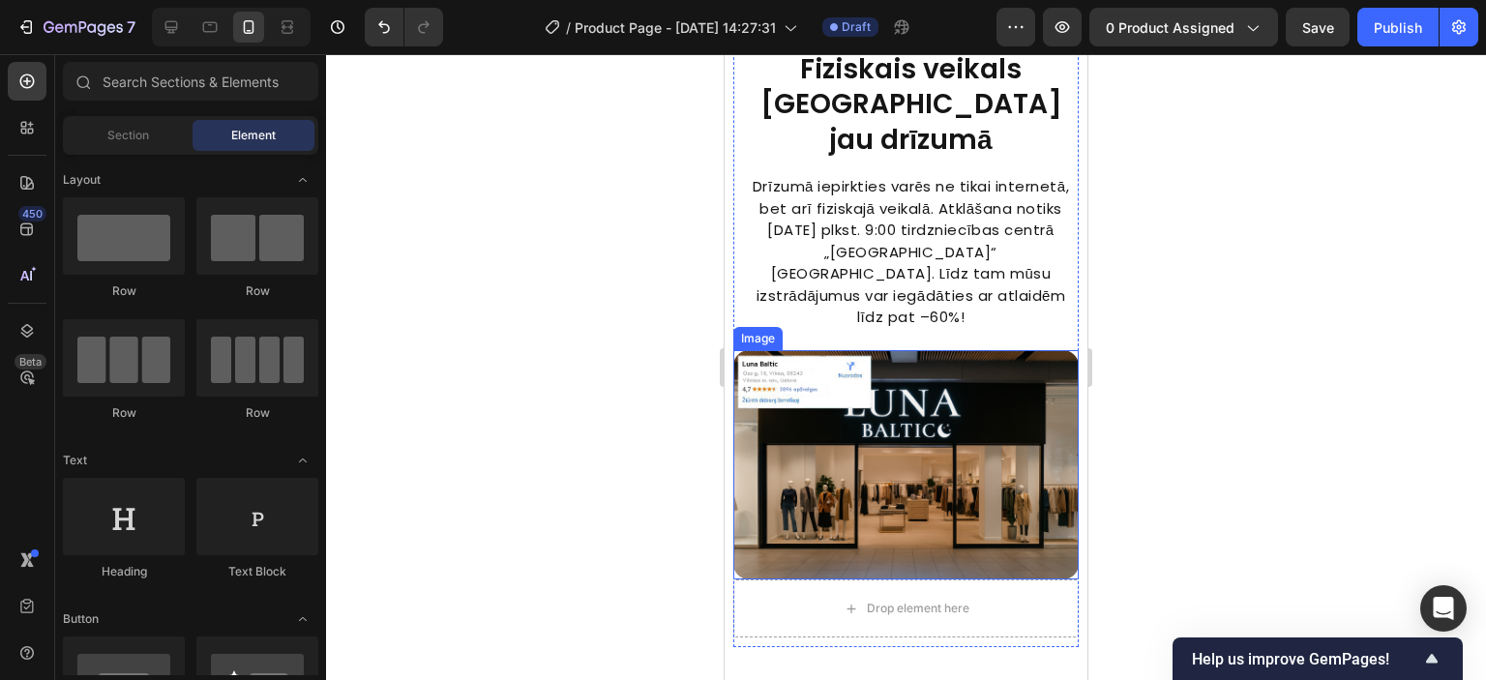
click at [910, 385] on img at bounding box center [905, 465] width 344 height 230
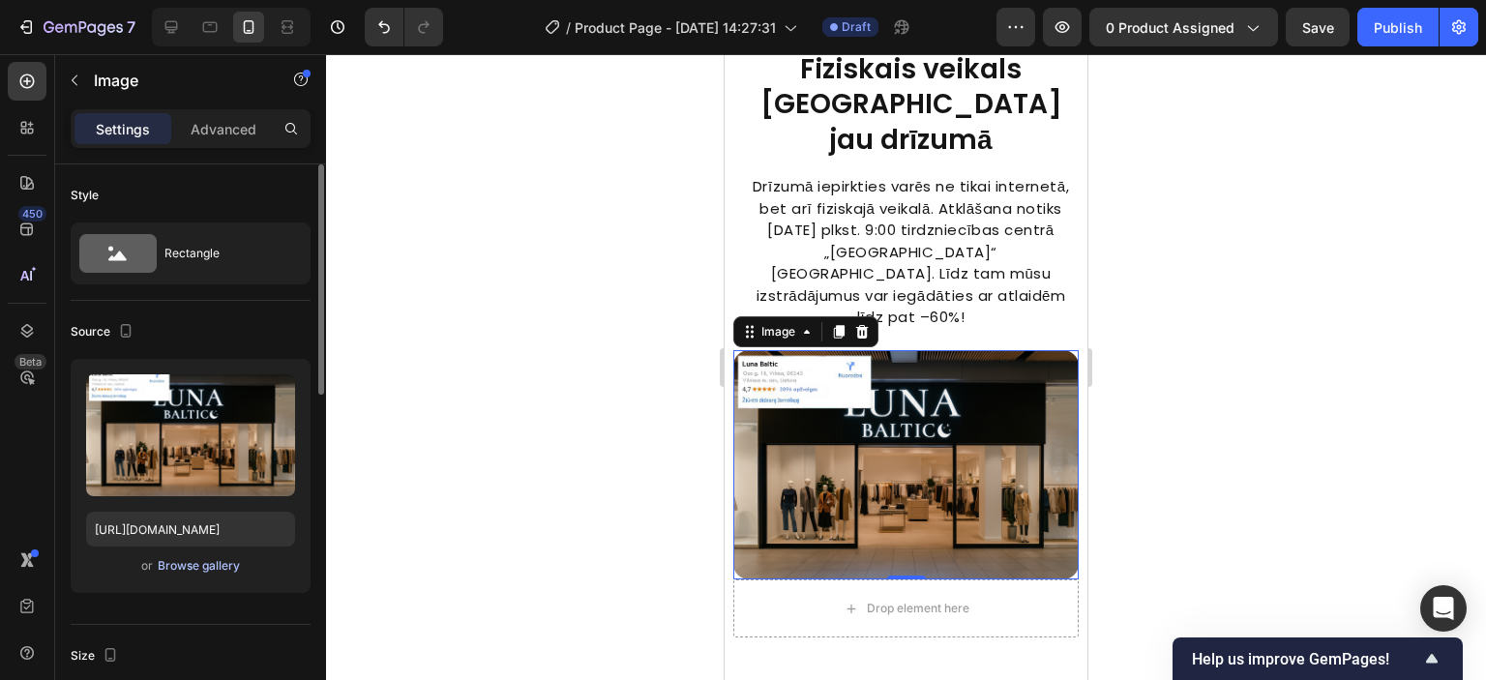
click at [191, 560] on div "Browse gallery" at bounding box center [199, 565] width 82 height 17
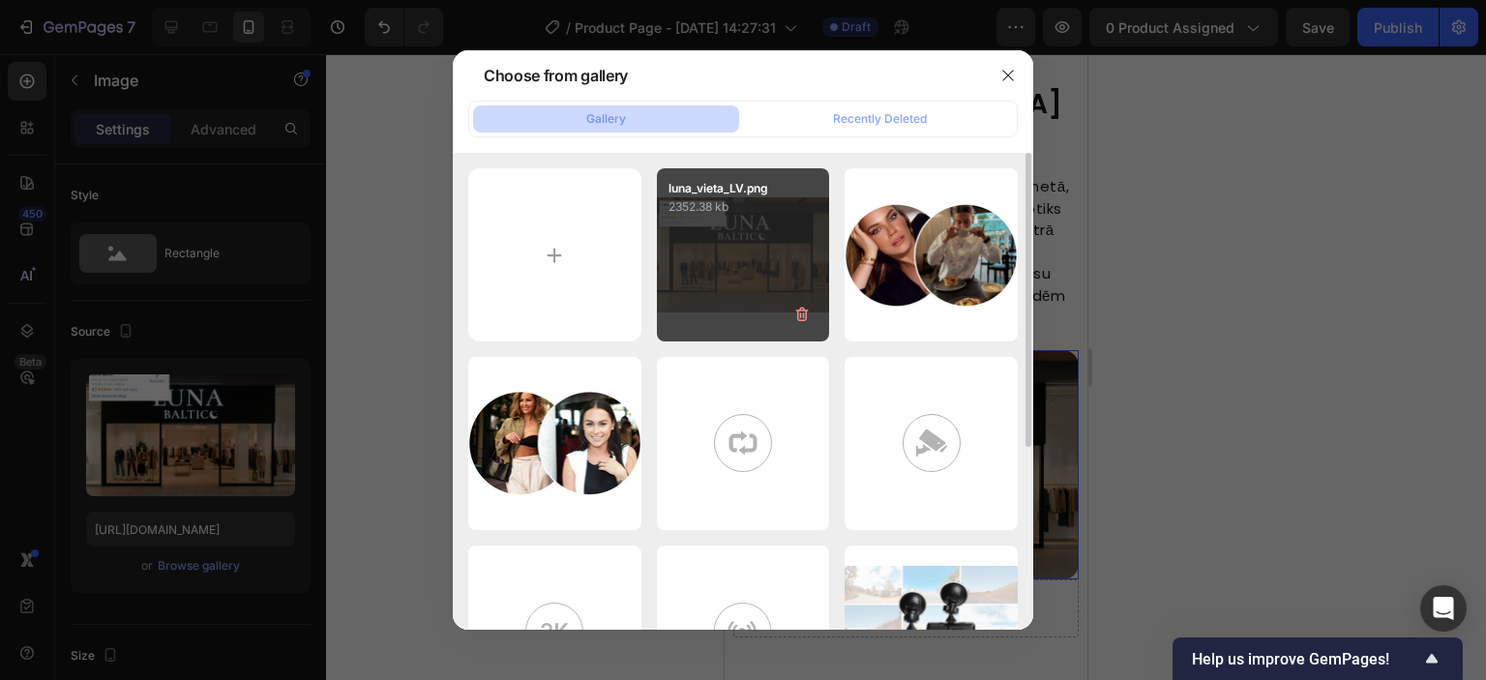
click at [754, 252] on div "luna_vieta_LV.png 2352.38 kb" at bounding box center [743, 254] width 173 height 173
type input "[URL][DOMAIN_NAME]"
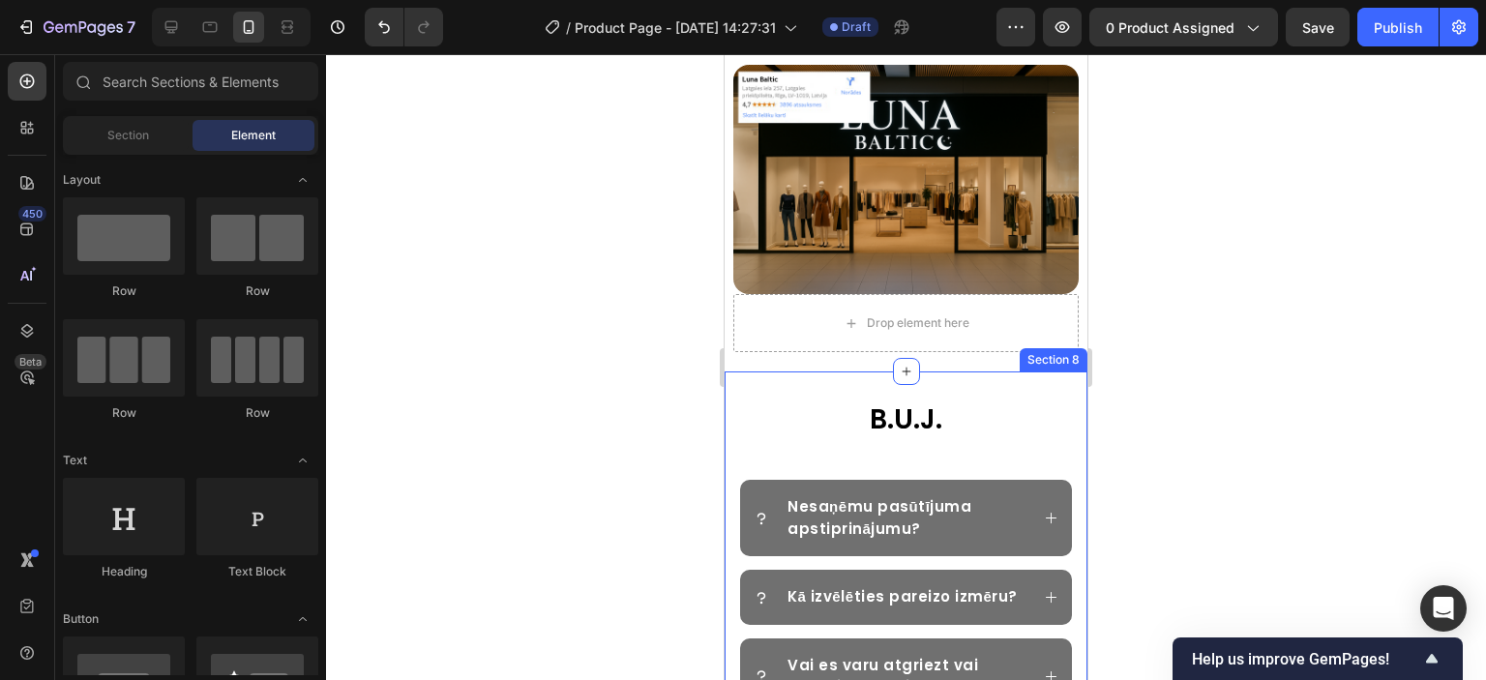
scroll to position [3220, 0]
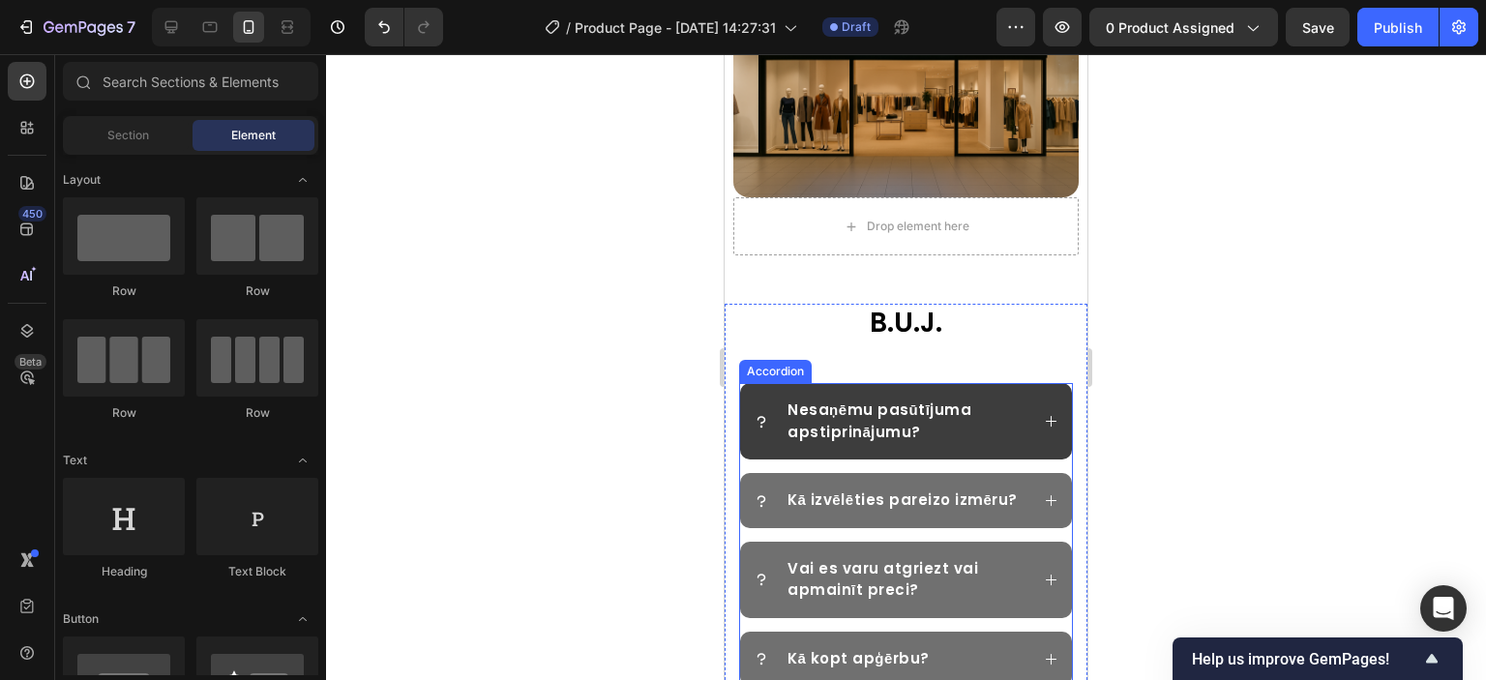
click at [1046, 416] on icon at bounding box center [1051, 421] width 11 height 11
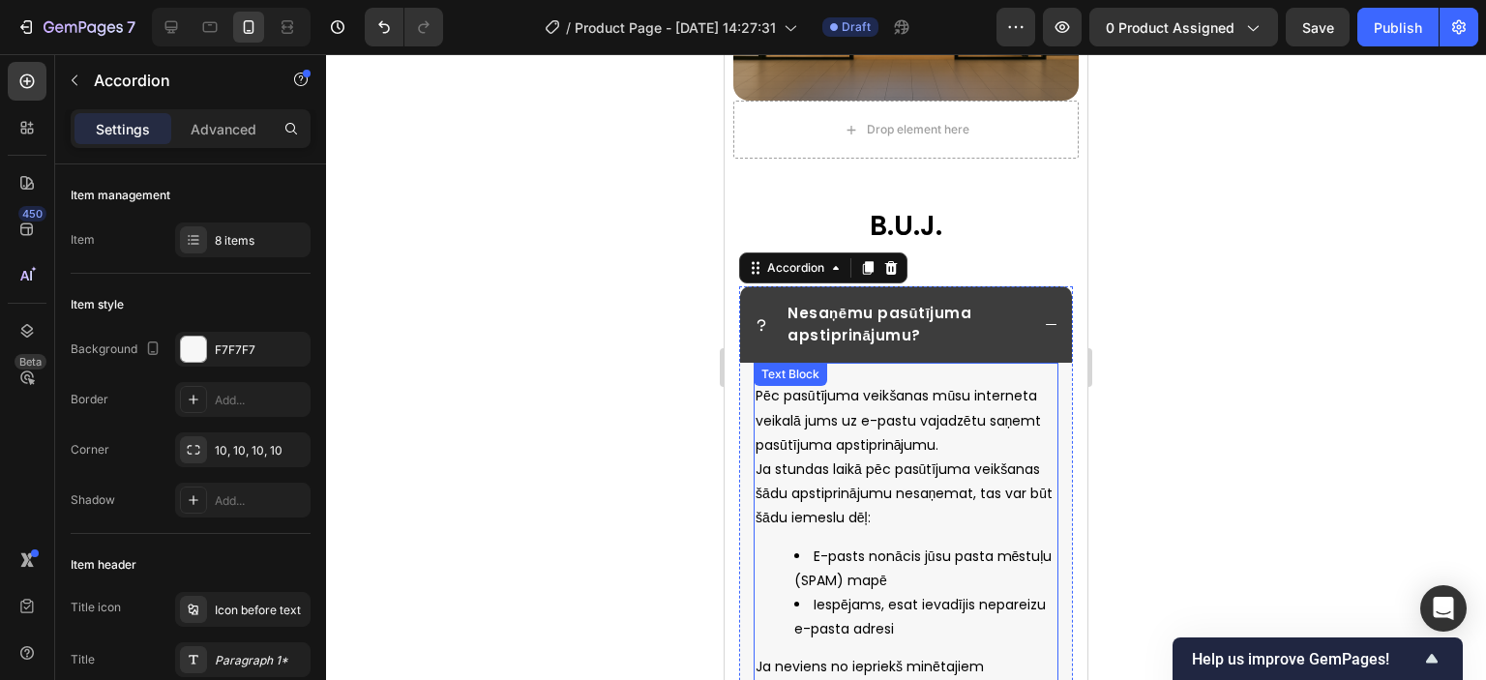
scroll to position [3414, 0]
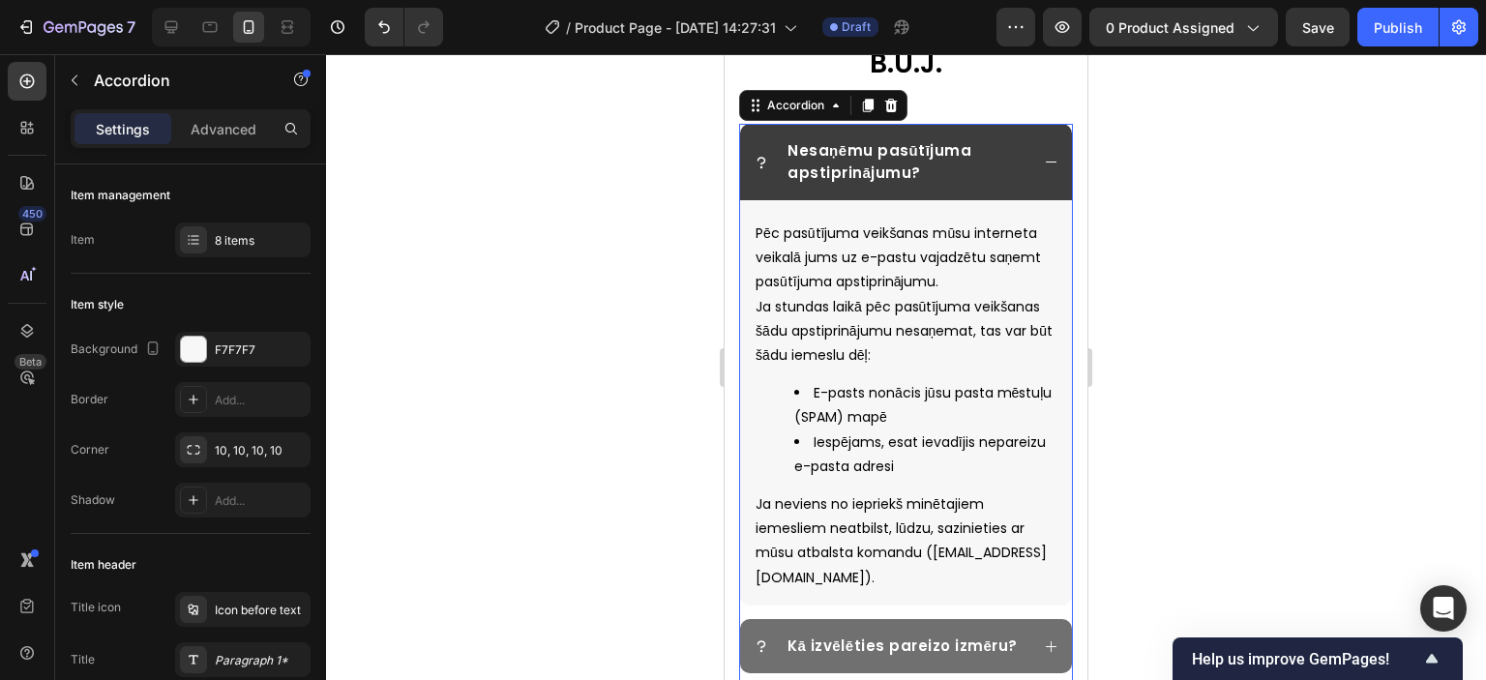
click at [1028, 164] on div "Nesaņēmu pasūtījuma apstiprinājumu?" at bounding box center [906, 162] width 332 height 76
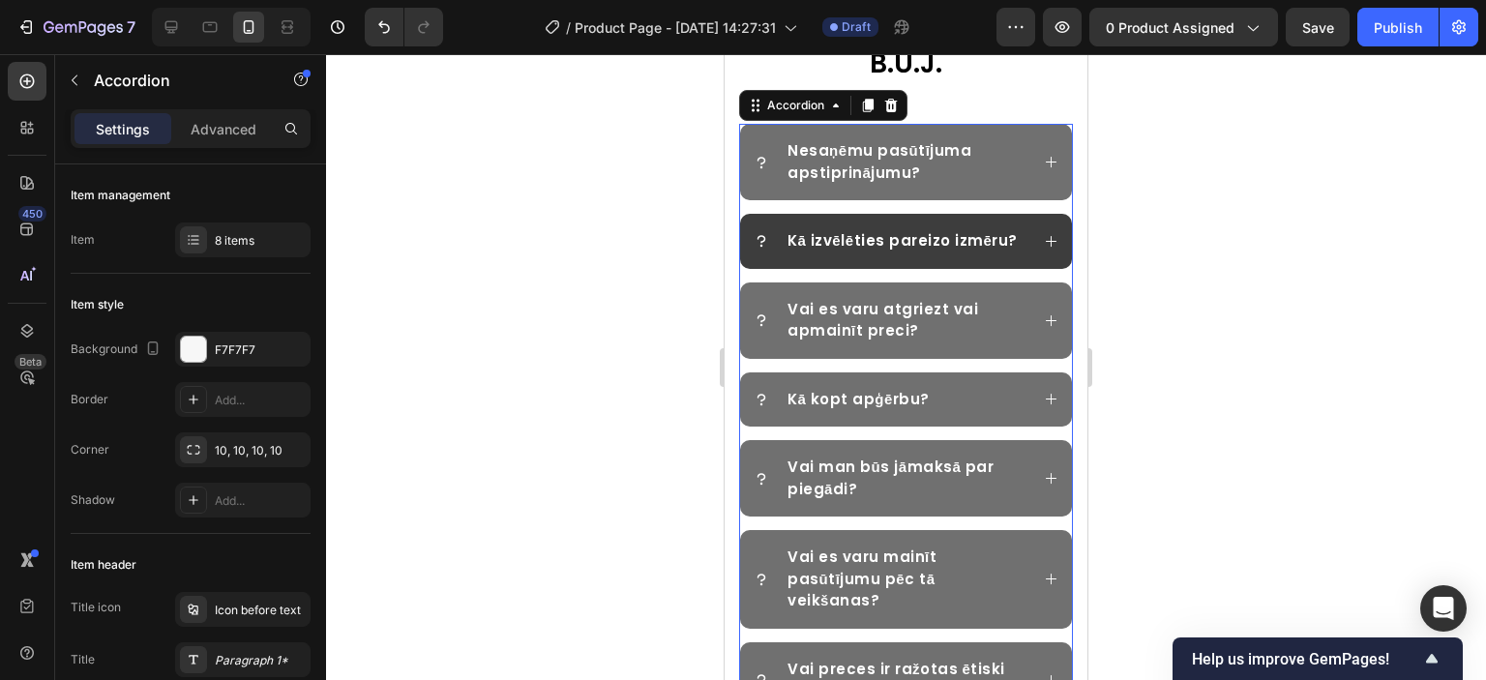
click at [1044, 247] on icon at bounding box center [1051, 241] width 15 height 15
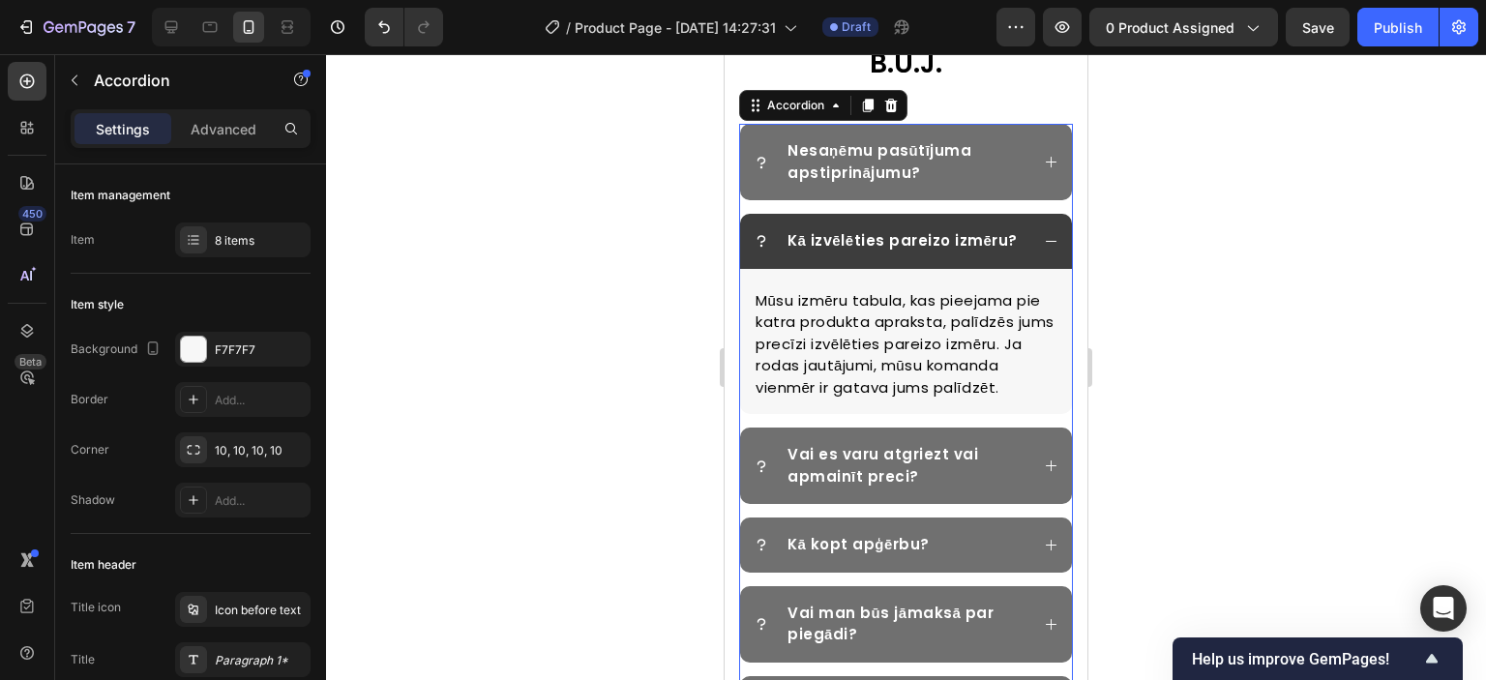
click at [1044, 247] on icon at bounding box center [1051, 241] width 15 height 15
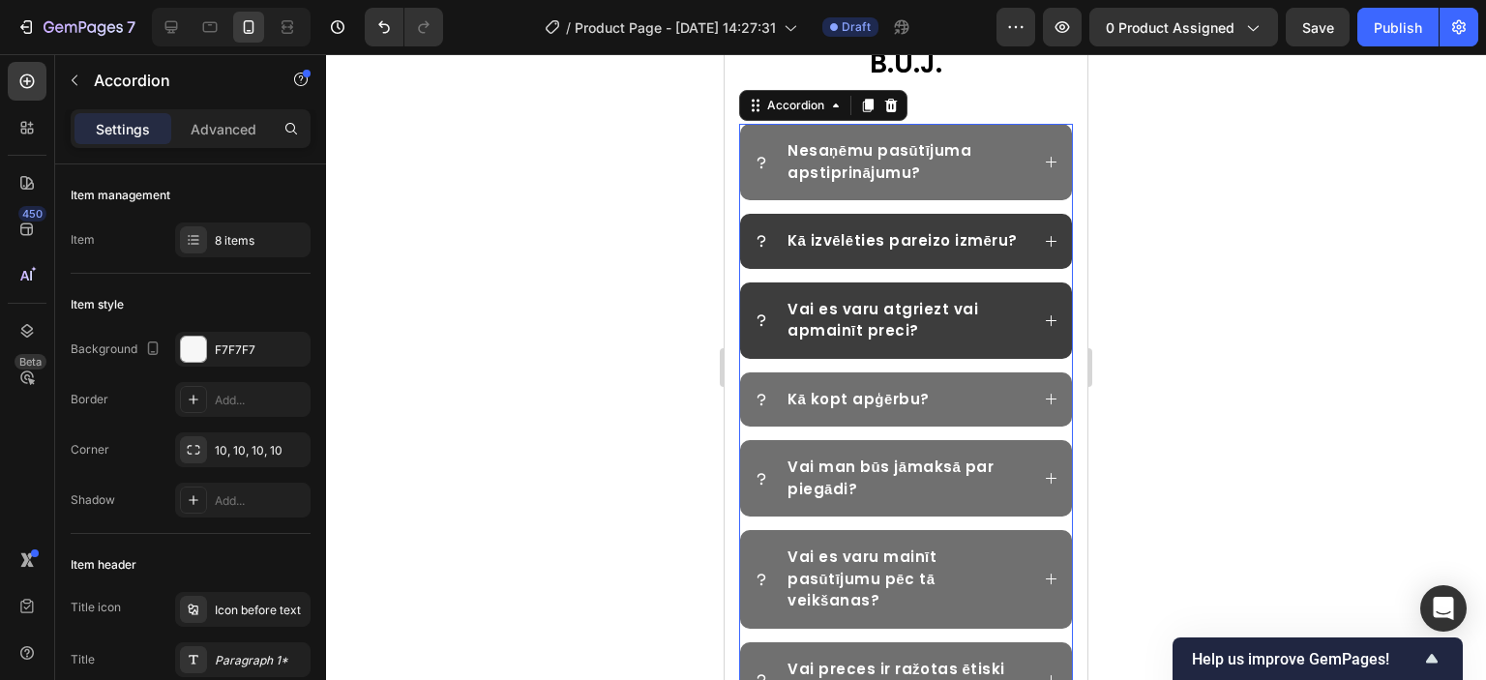
click at [1044, 328] on icon at bounding box center [1051, 320] width 15 height 15
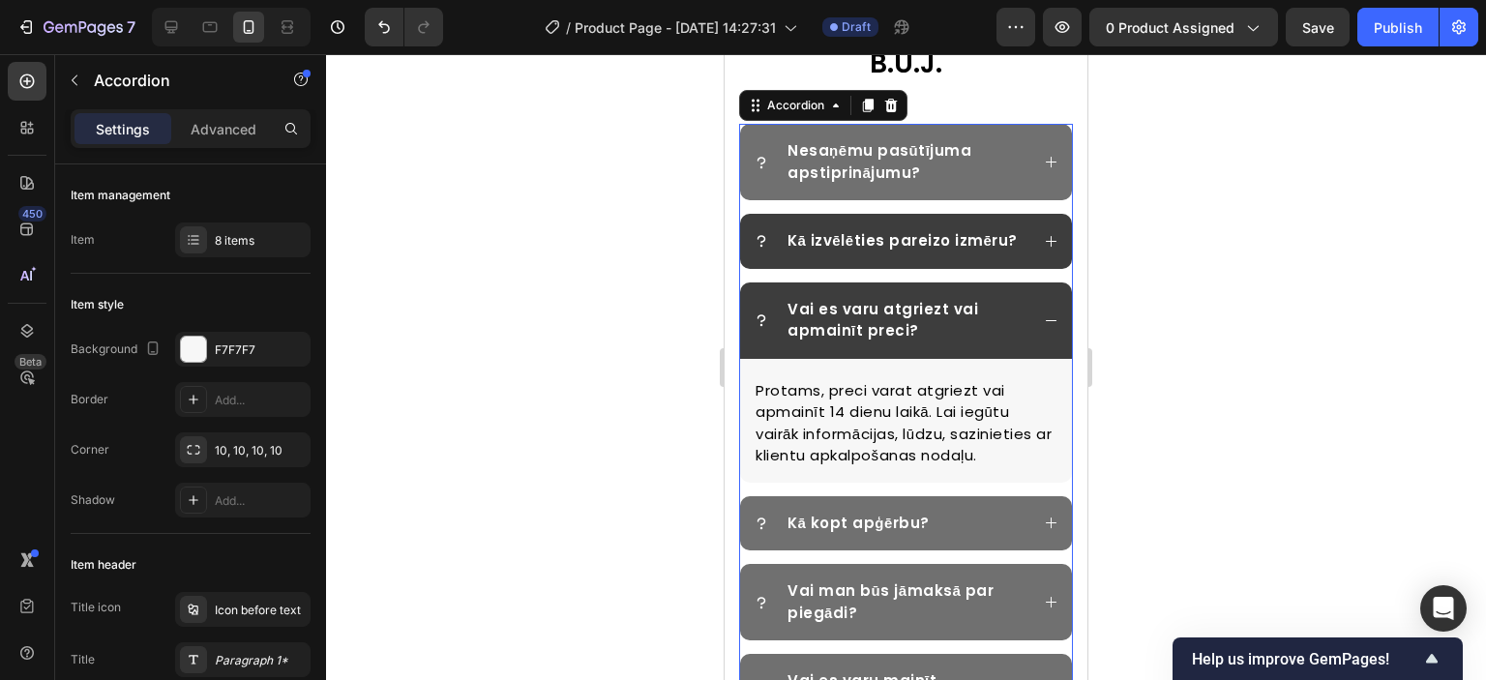
click at [1044, 328] on icon at bounding box center [1051, 320] width 15 height 15
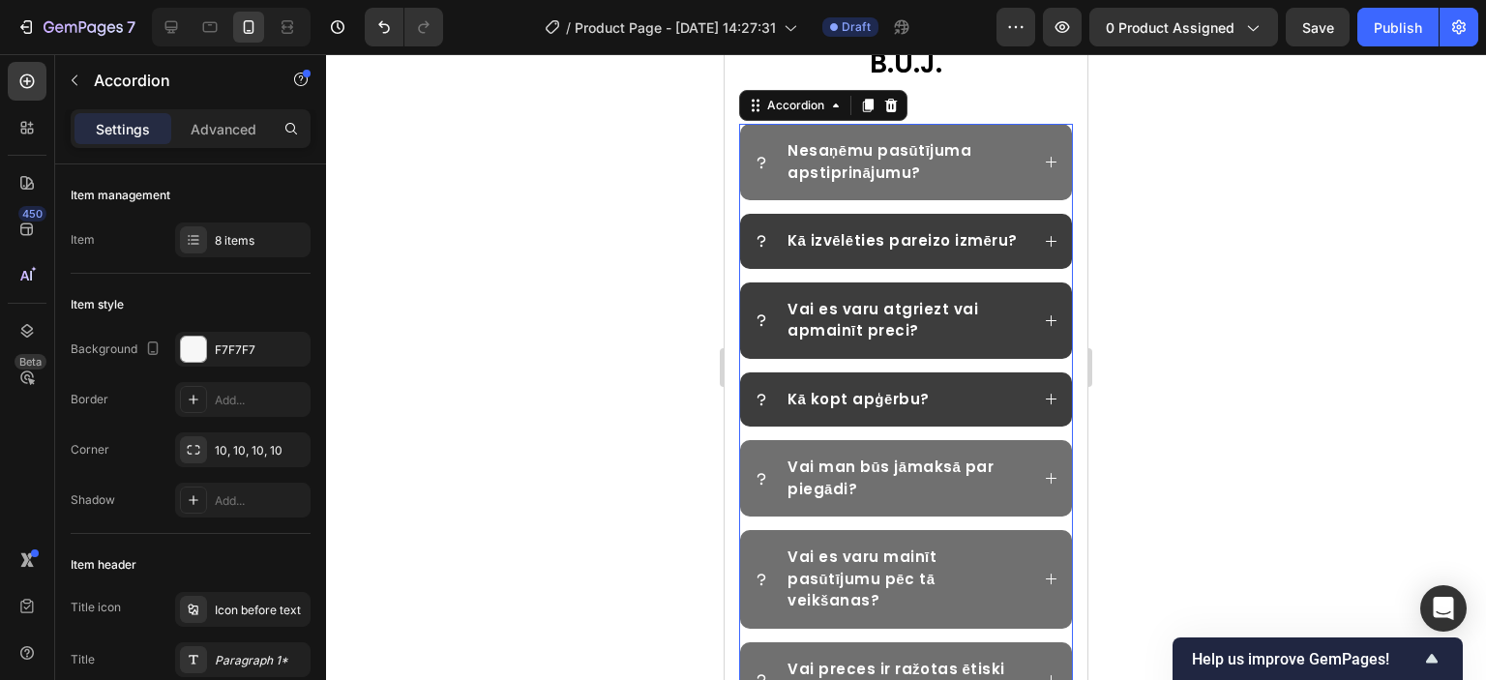
click at [1044, 406] on icon at bounding box center [1051, 399] width 15 height 15
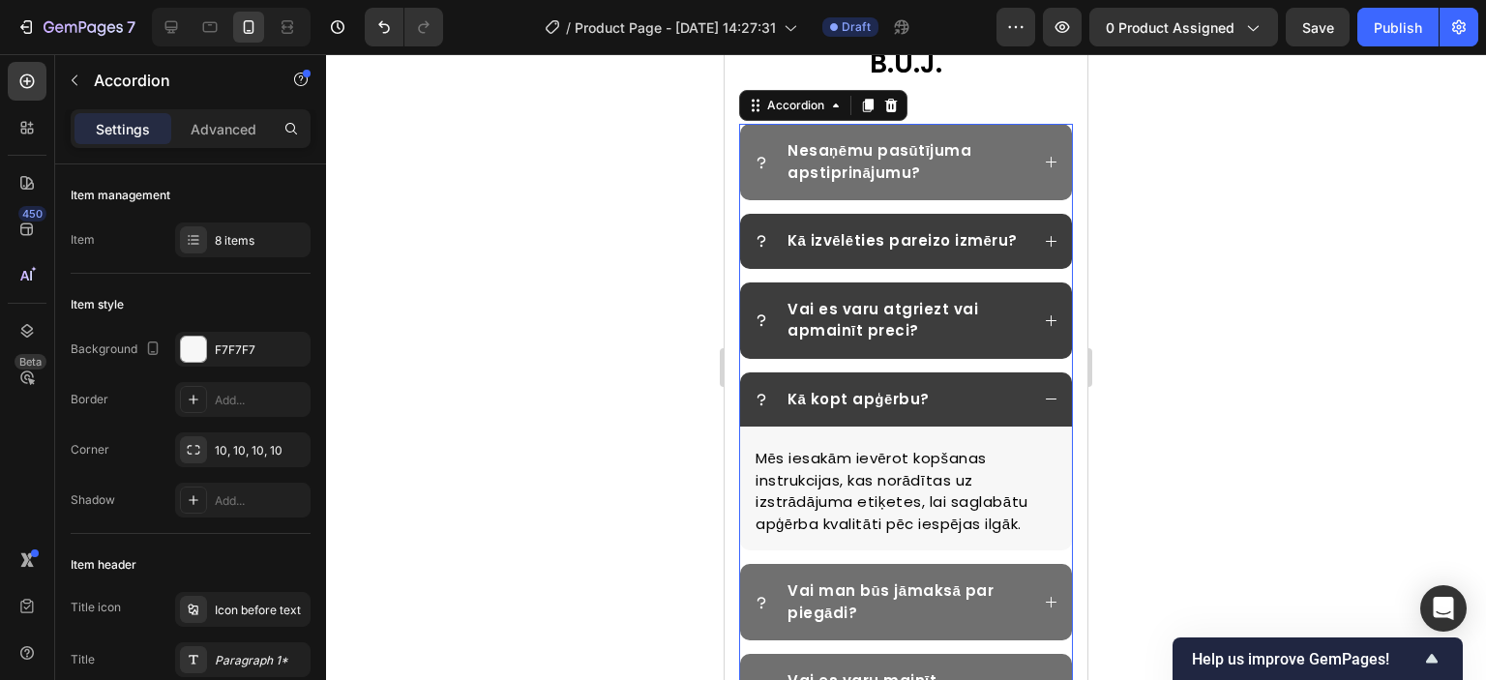
click at [1044, 406] on icon at bounding box center [1051, 399] width 15 height 15
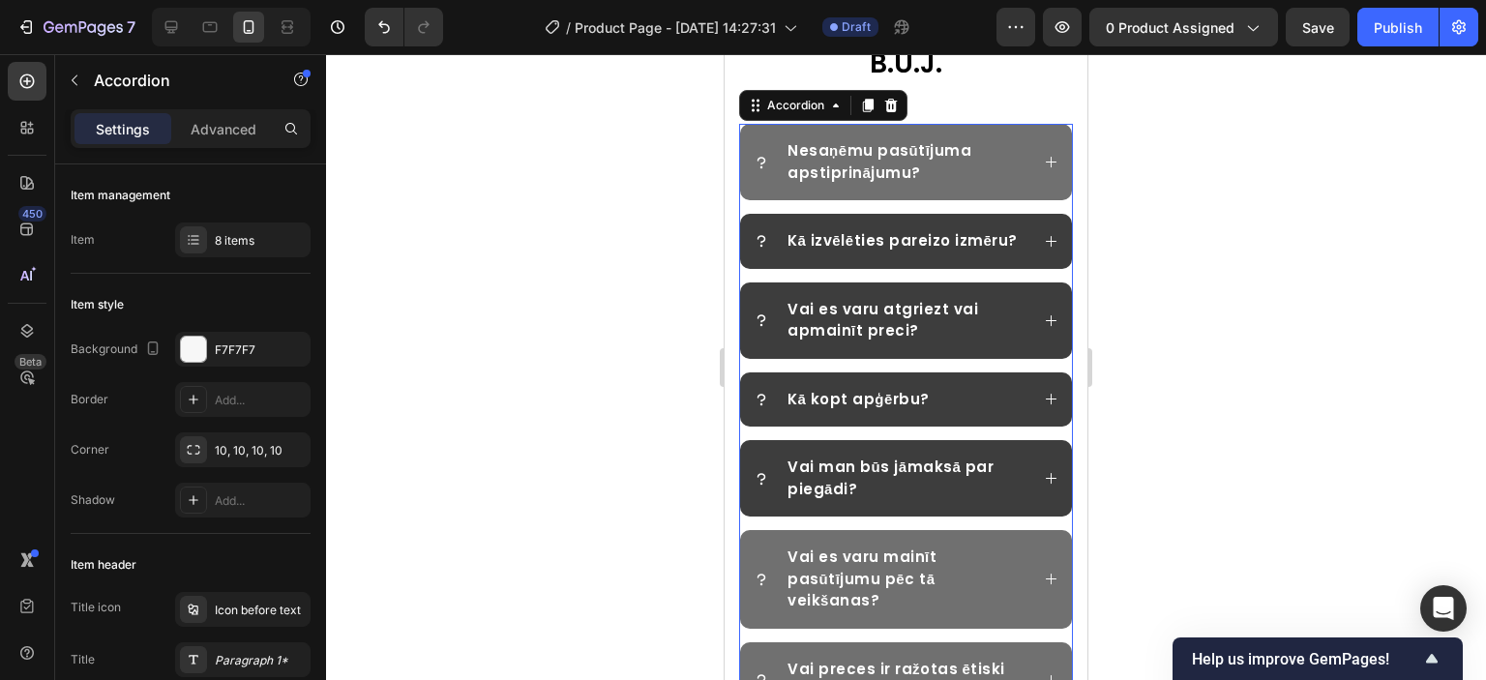
click at [1031, 484] on div "Vai man būs jāmaksā par piegādi?" at bounding box center [906, 478] width 332 height 76
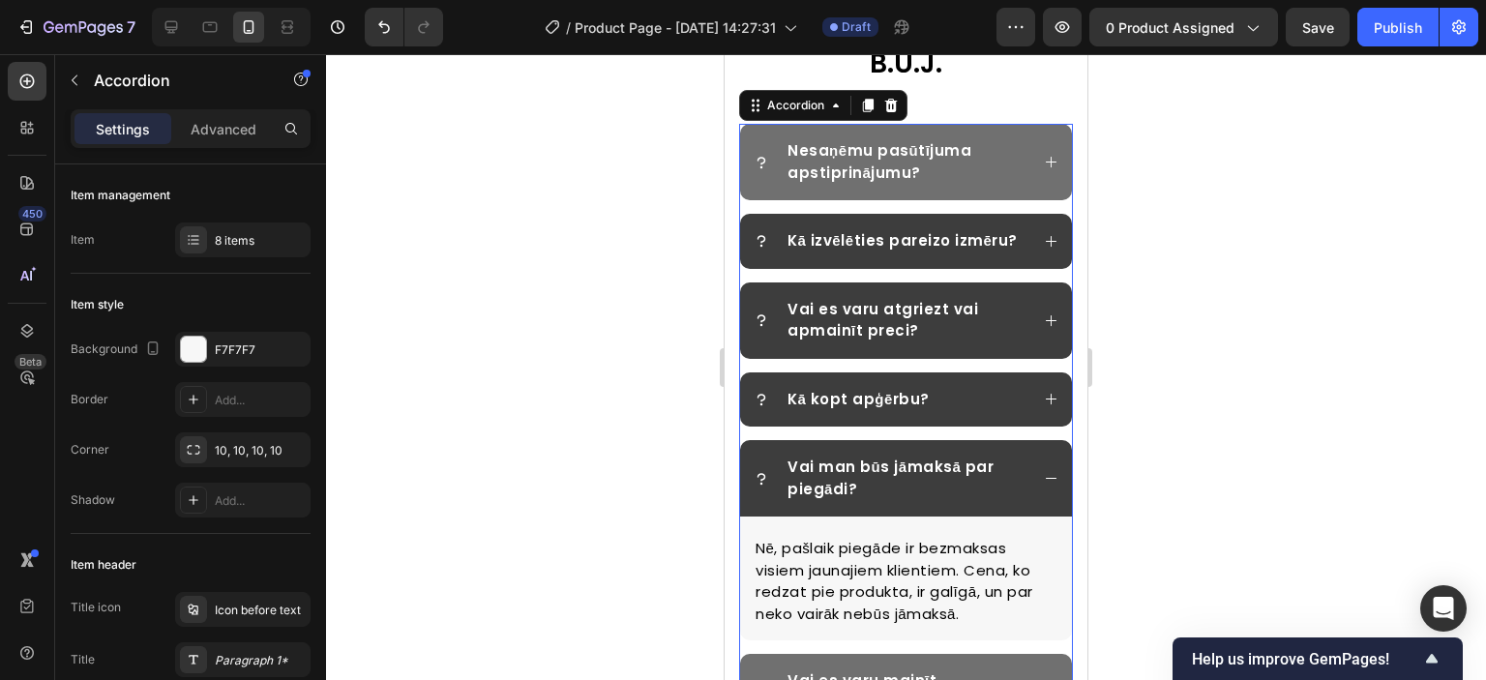
click at [1031, 484] on div "Vai man būs jāmaksā par piegādi?" at bounding box center [906, 478] width 332 height 76
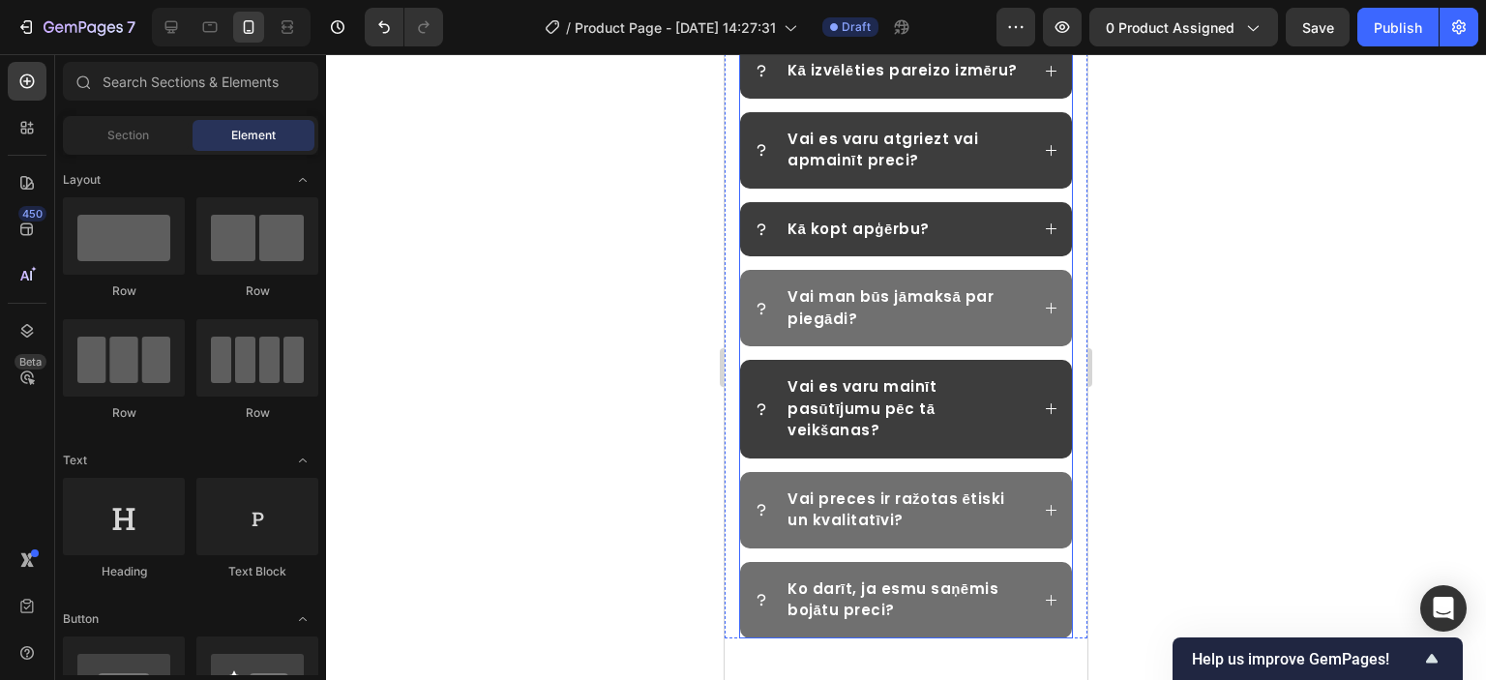
scroll to position [3620, 0]
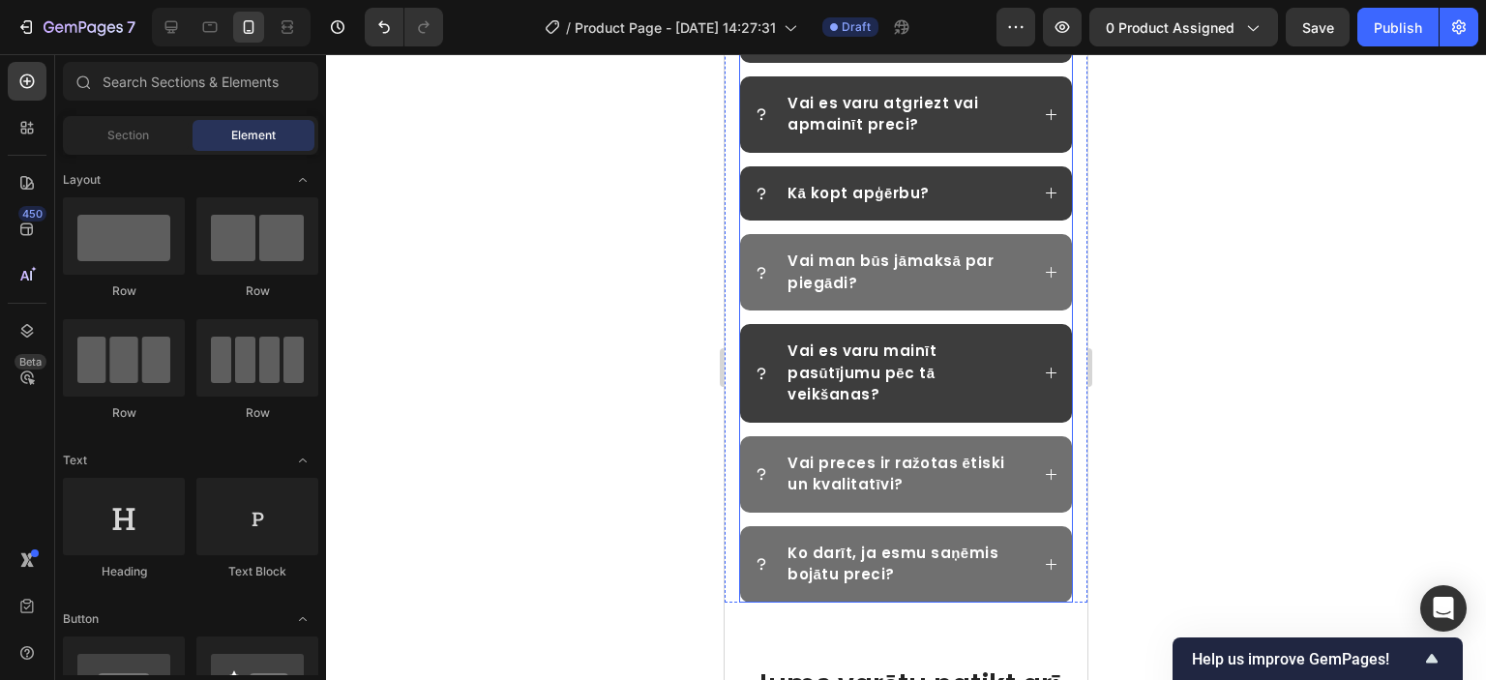
click at [1046, 378] on icon at bounding box center [1051, 373] width 11 height 11
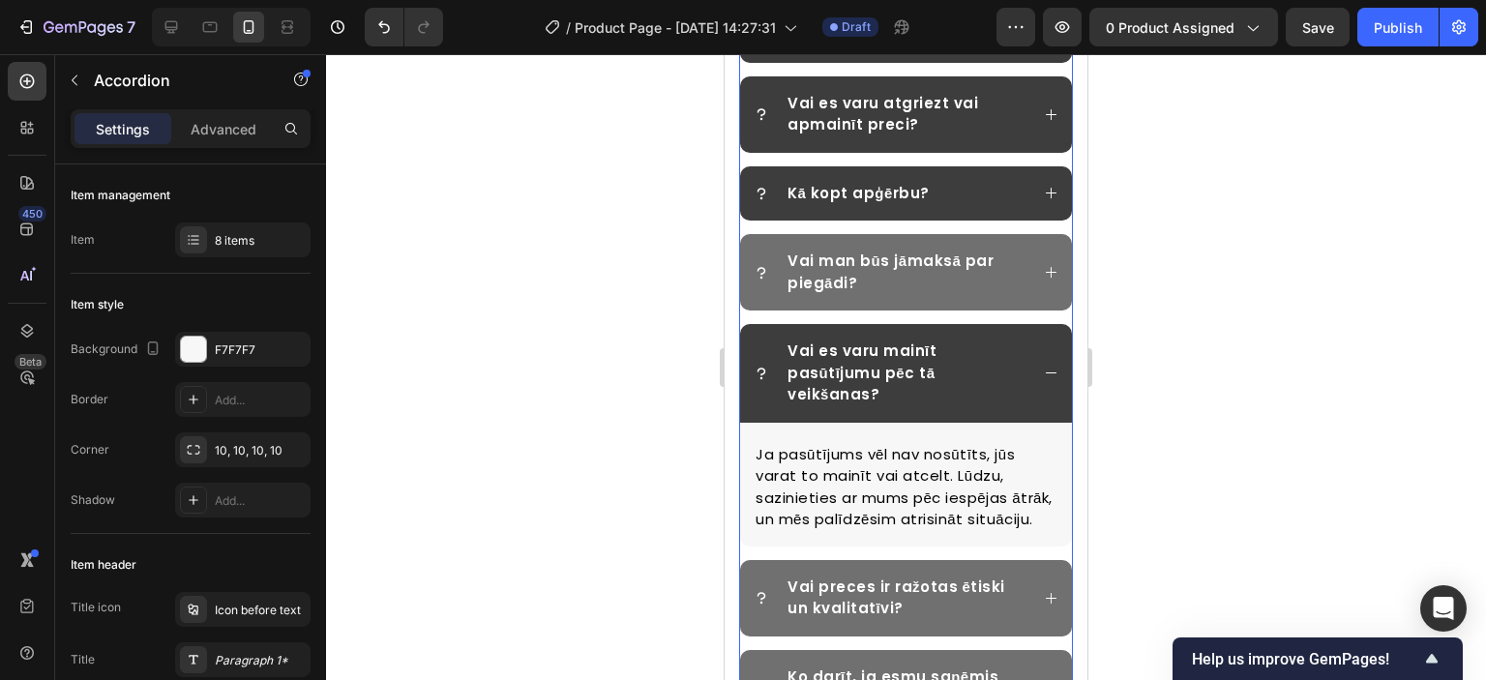
click at [1044, 380] on icon at bounding box center [1051, 373] width 15 height 15
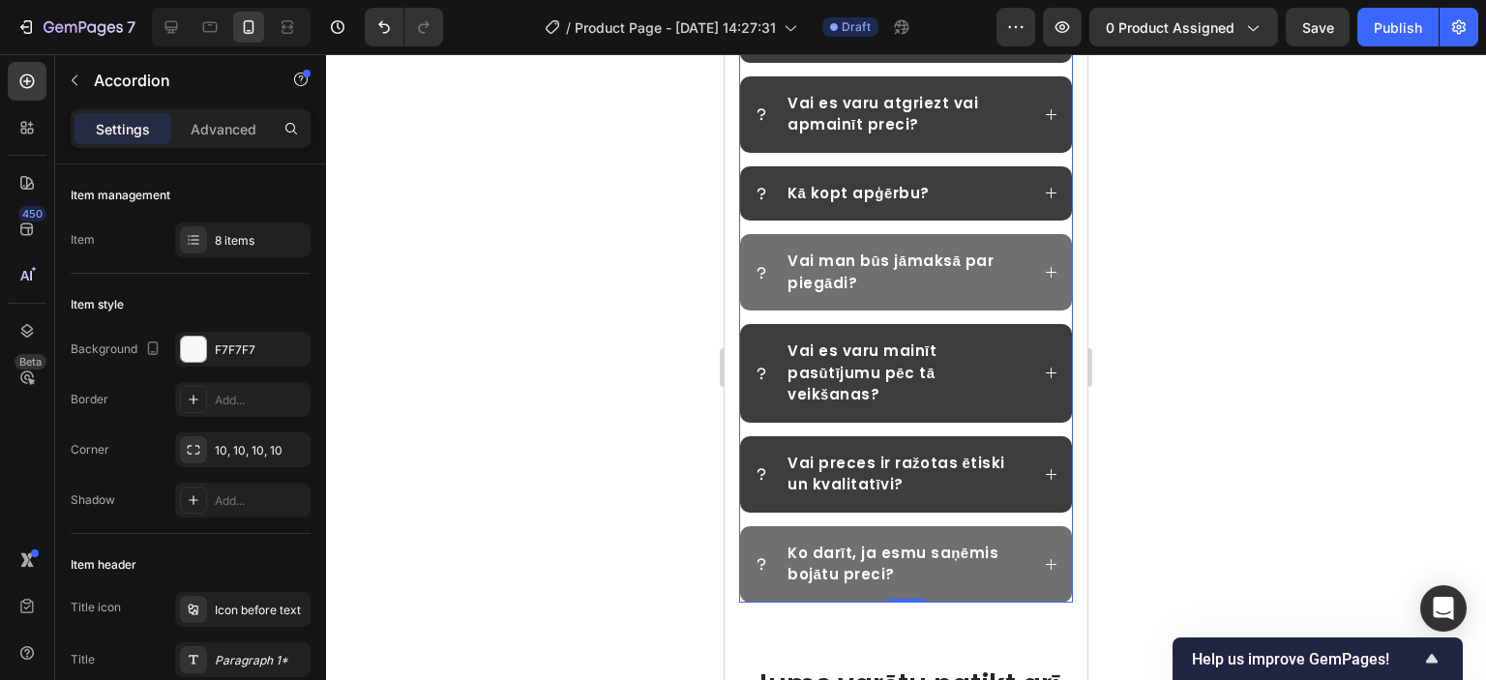
click at [1044, 482] on icon at bounding box center [1051, 474] width 15 height 15
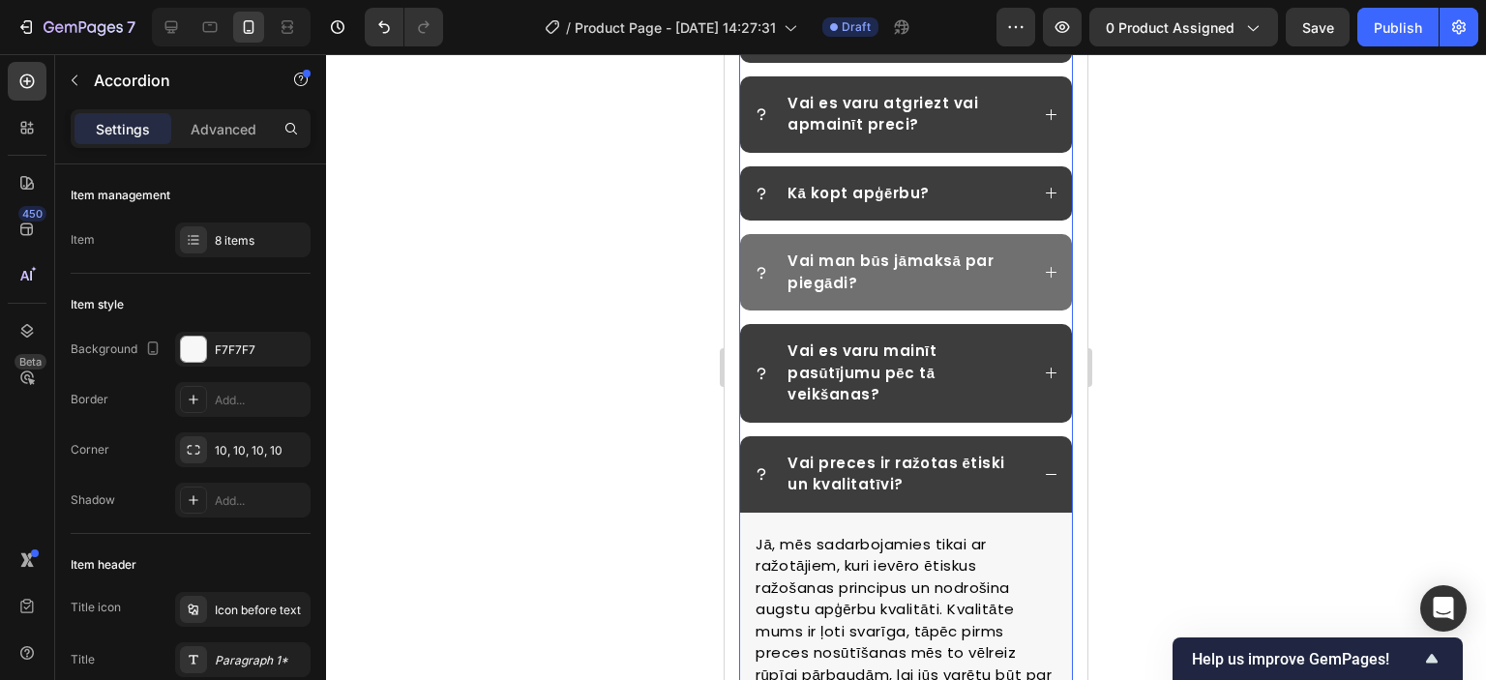
click at [1044, 482] on icon at bounding box center [1051, 474] width 15 height 15
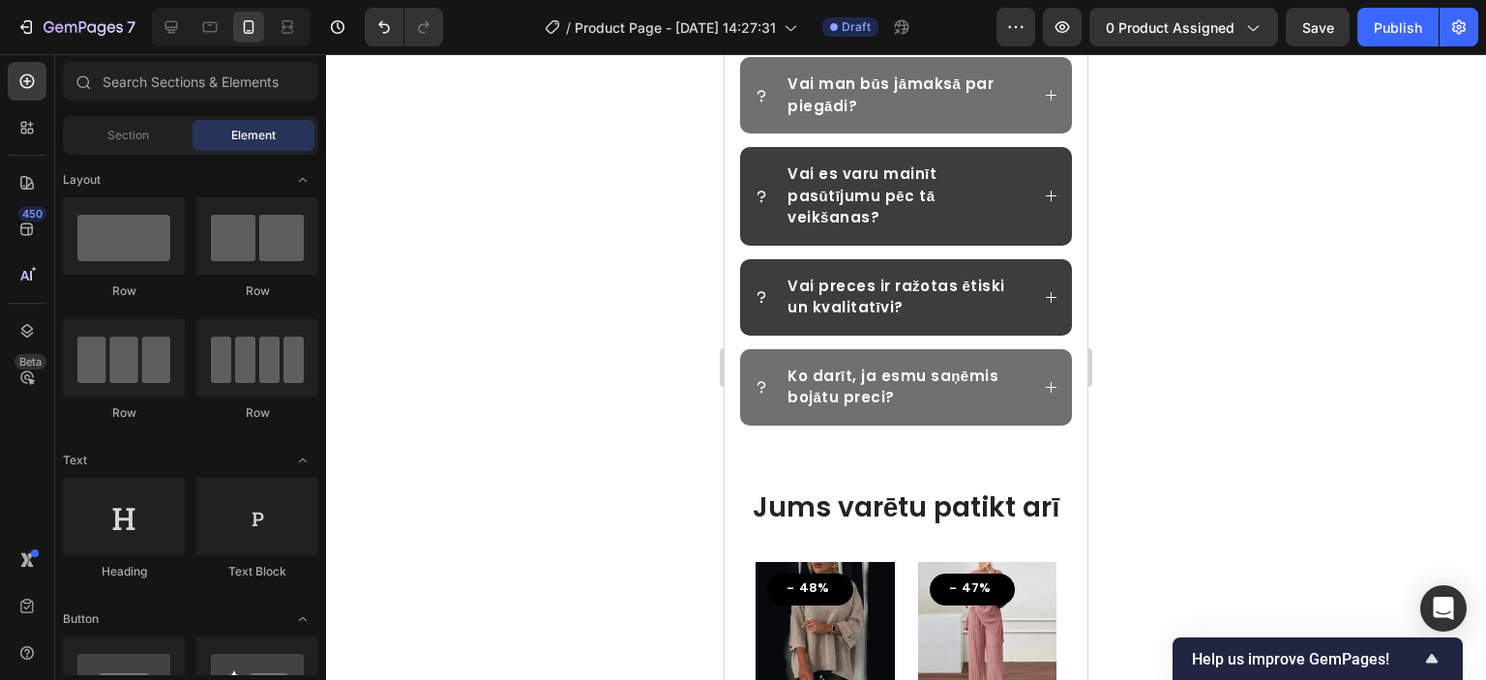
scroll to position [3804, 0]
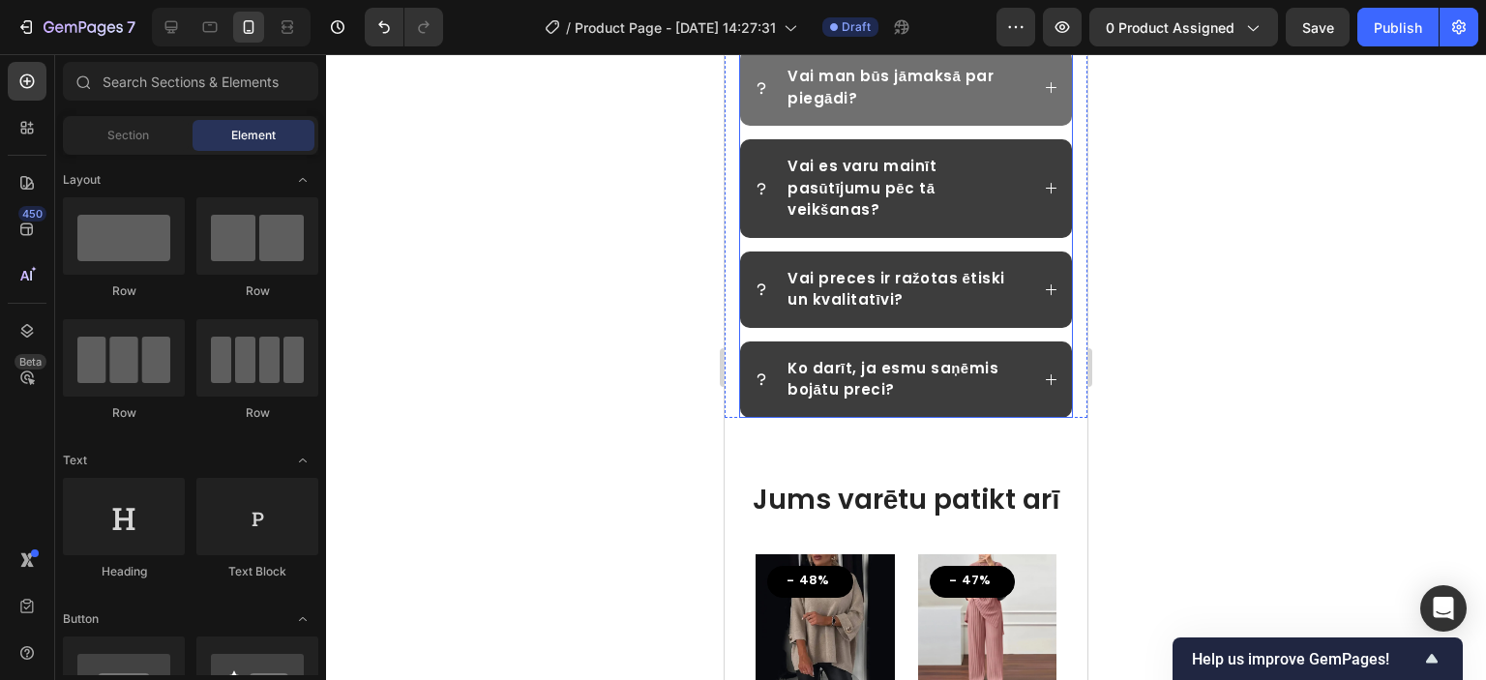
click at [1033, 390] on div "Ko darīt, ja esmu saņēmis bojātu preci?" at bounding box center [906, 380] width 332 height 76
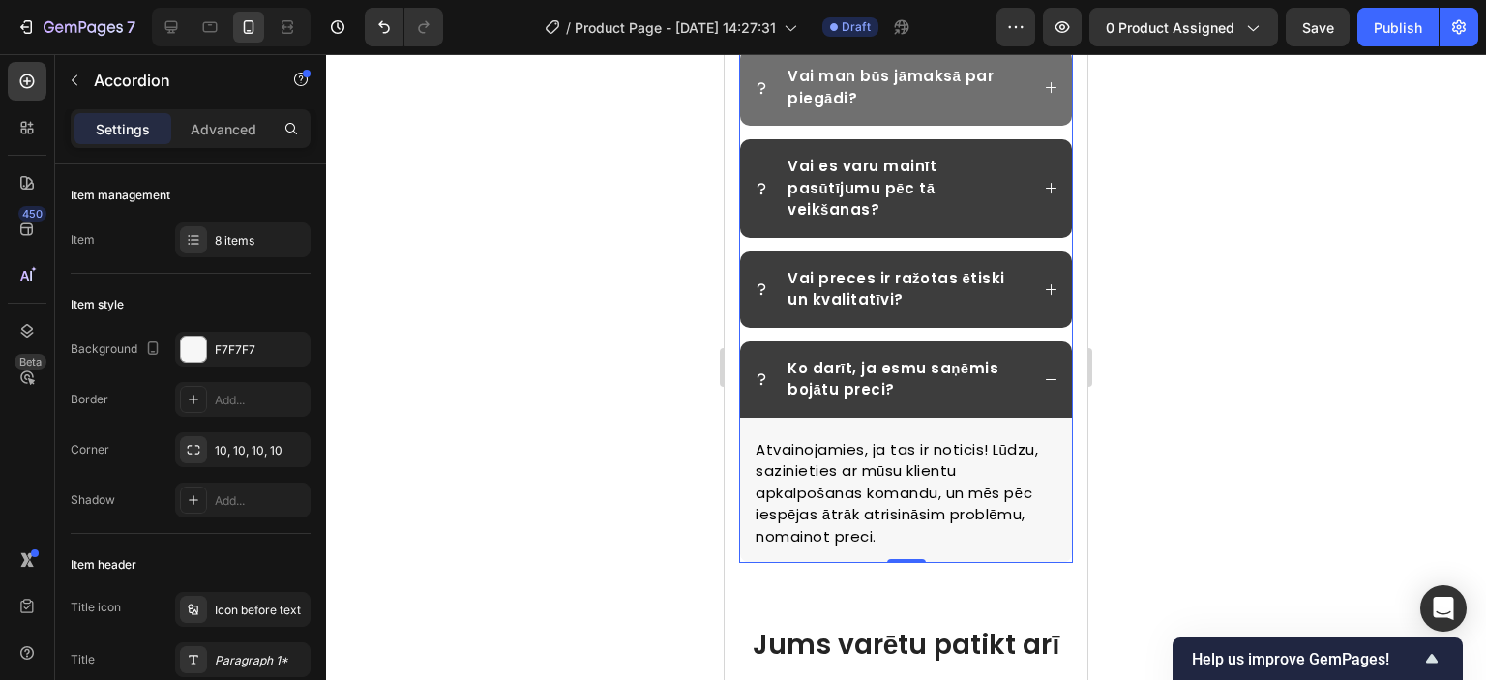
click at [1033, 390] on div "Ko darīt, ja esmu saņēmis bojātu preci?" at bounding box center [906, 380] width 332 height 76
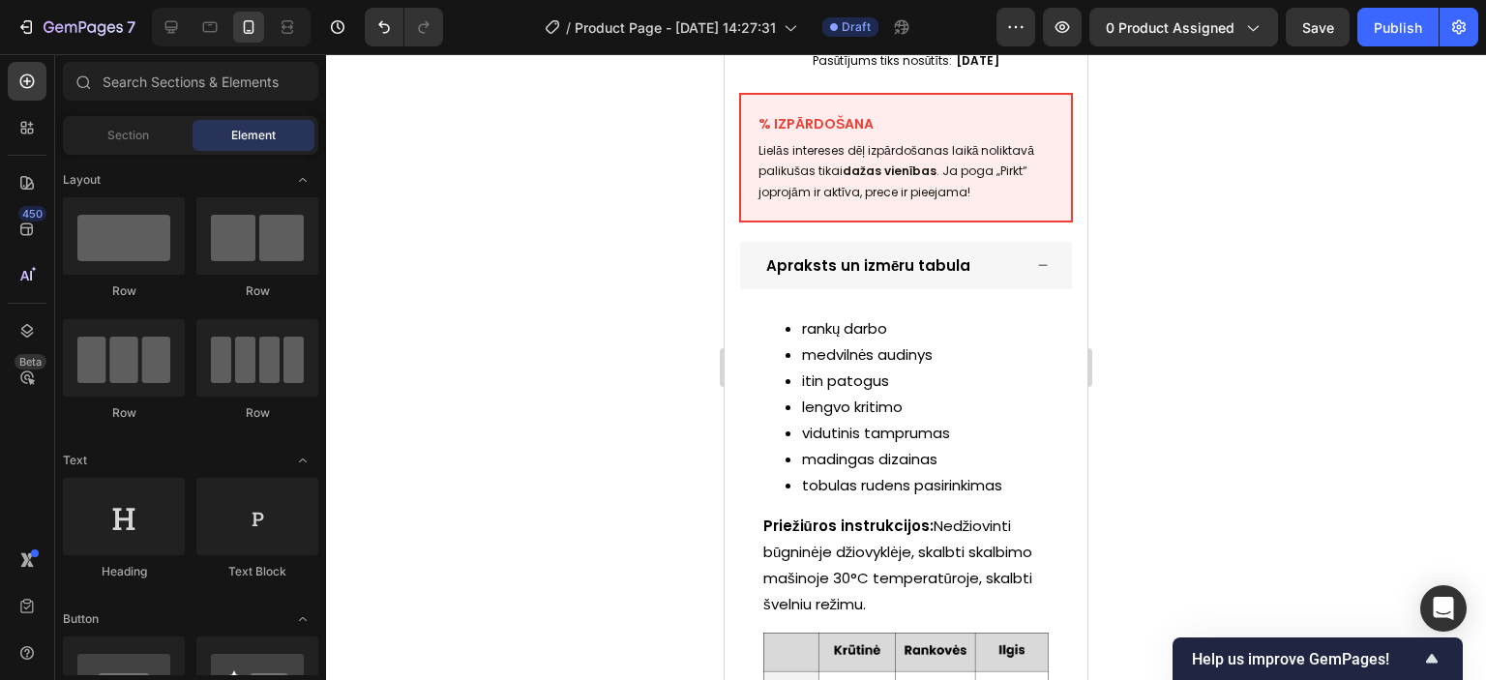
scroll to position [0, 0]
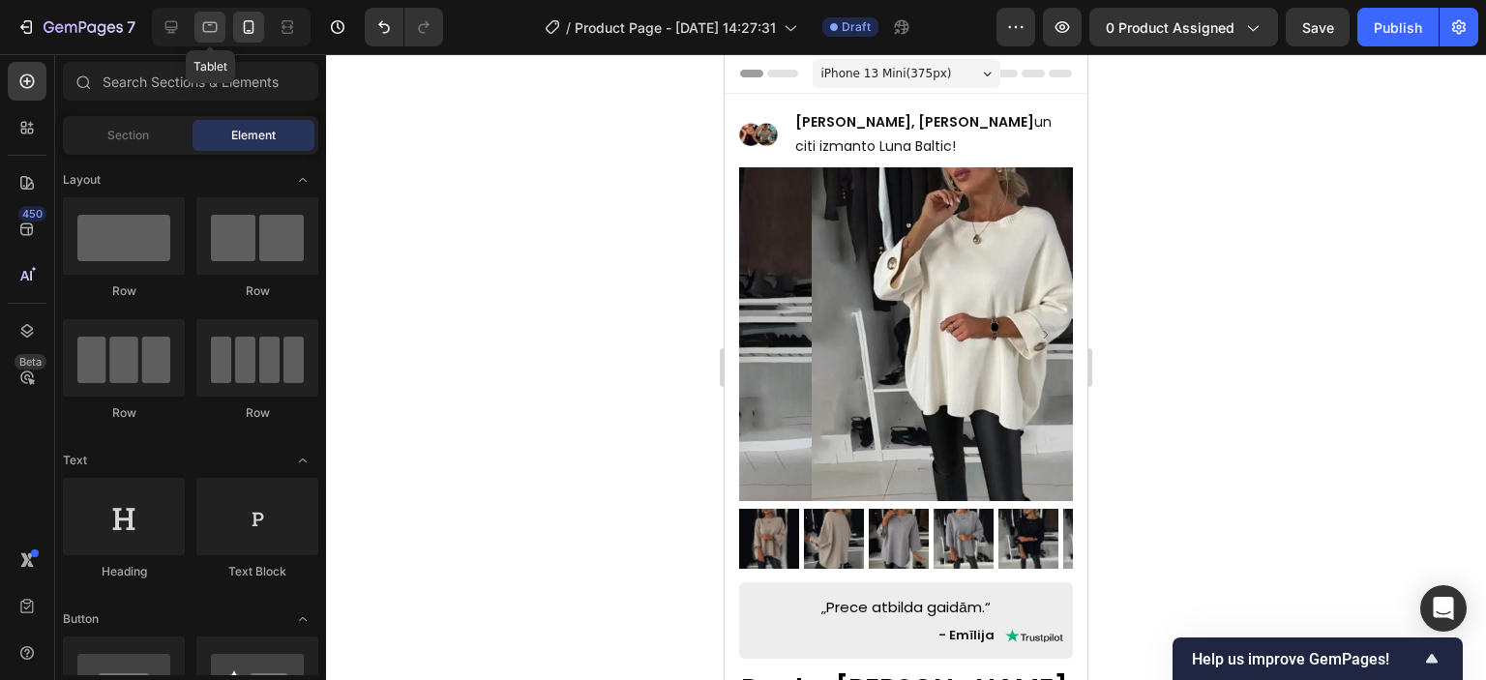
click at [212, 21] on icon at bounding box center [209, 26] width 19 height 19
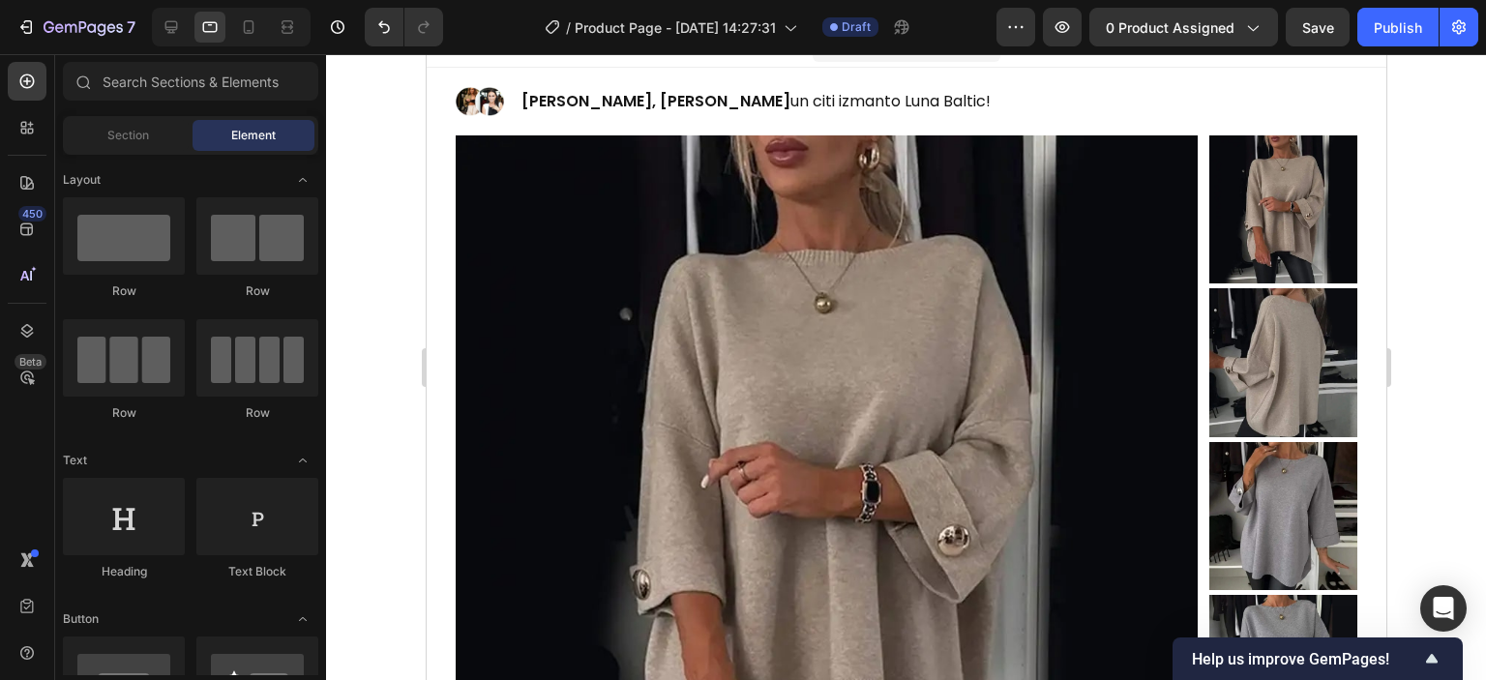
scroll to position [2, 0]
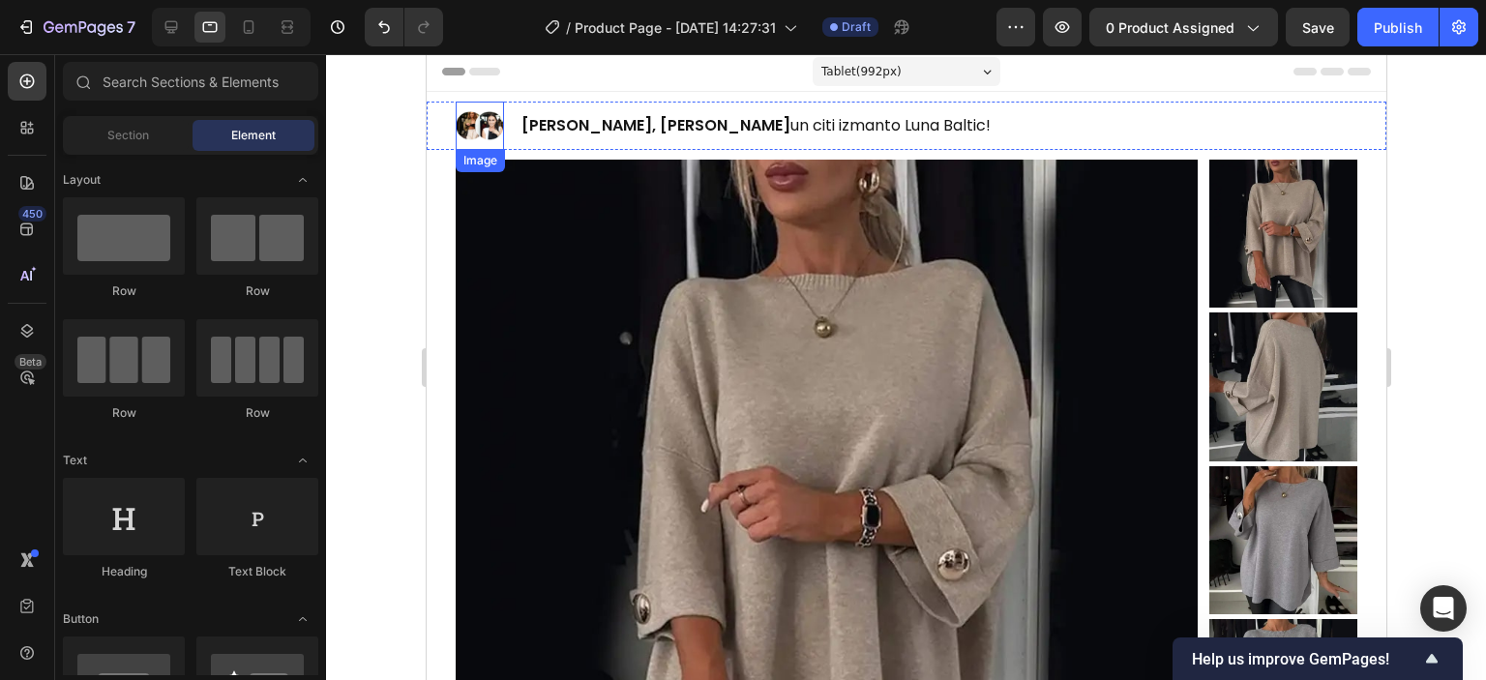
click at [473, 123] on img at bounding box center [479, 126] width 48 height 48
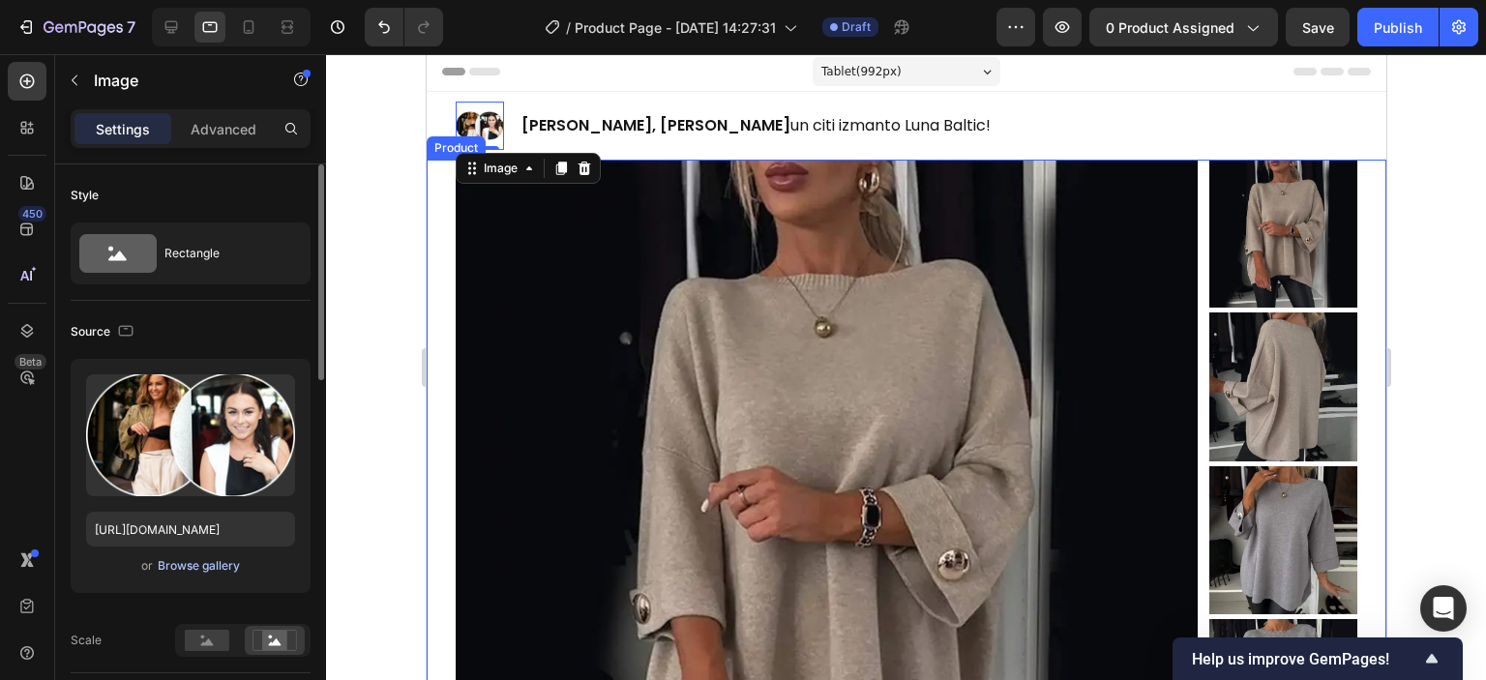
click at [195, 559] on div "Browse gallery" at bounding box center [199, 565] width 82 height 17
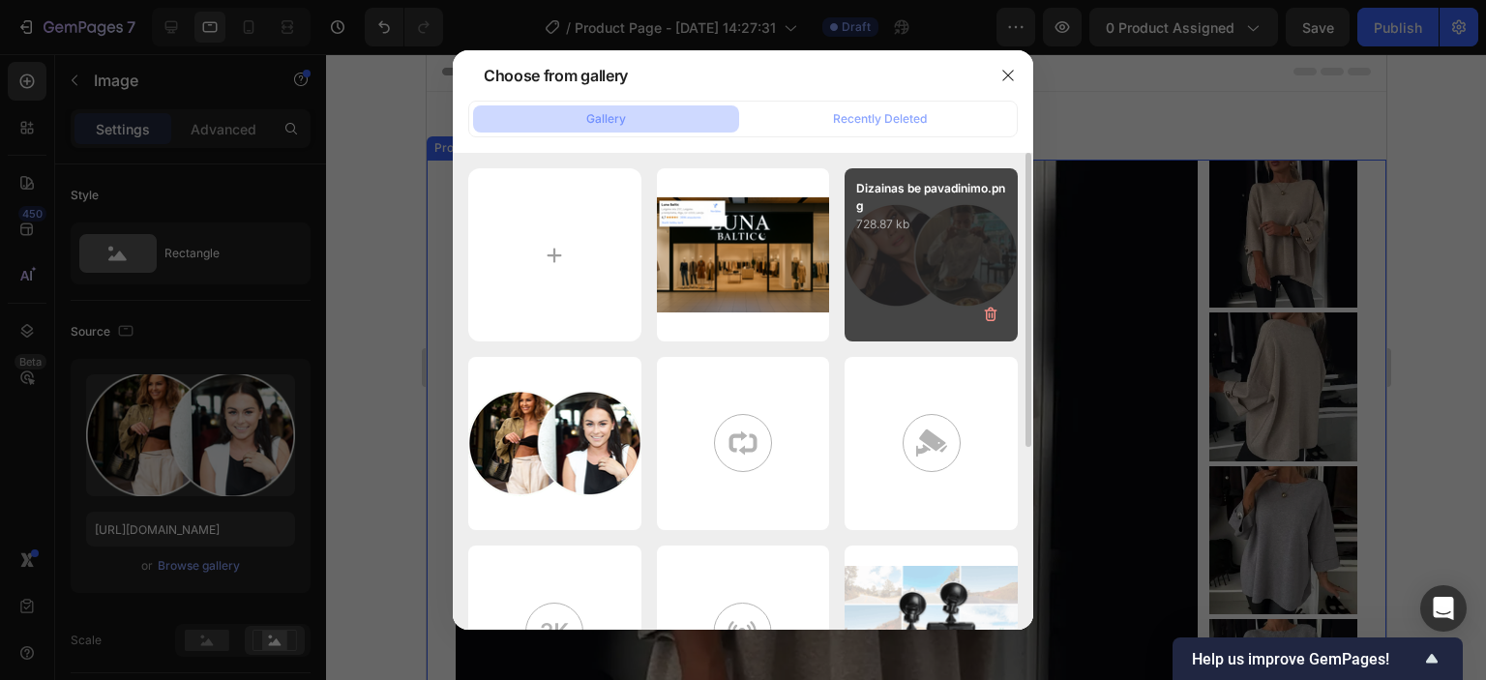
click at [945, 225] on p "728.87 kb" at bounding box center [931, 224] width 150 height 19
type input "[URL][DOMAIN_NAME]"
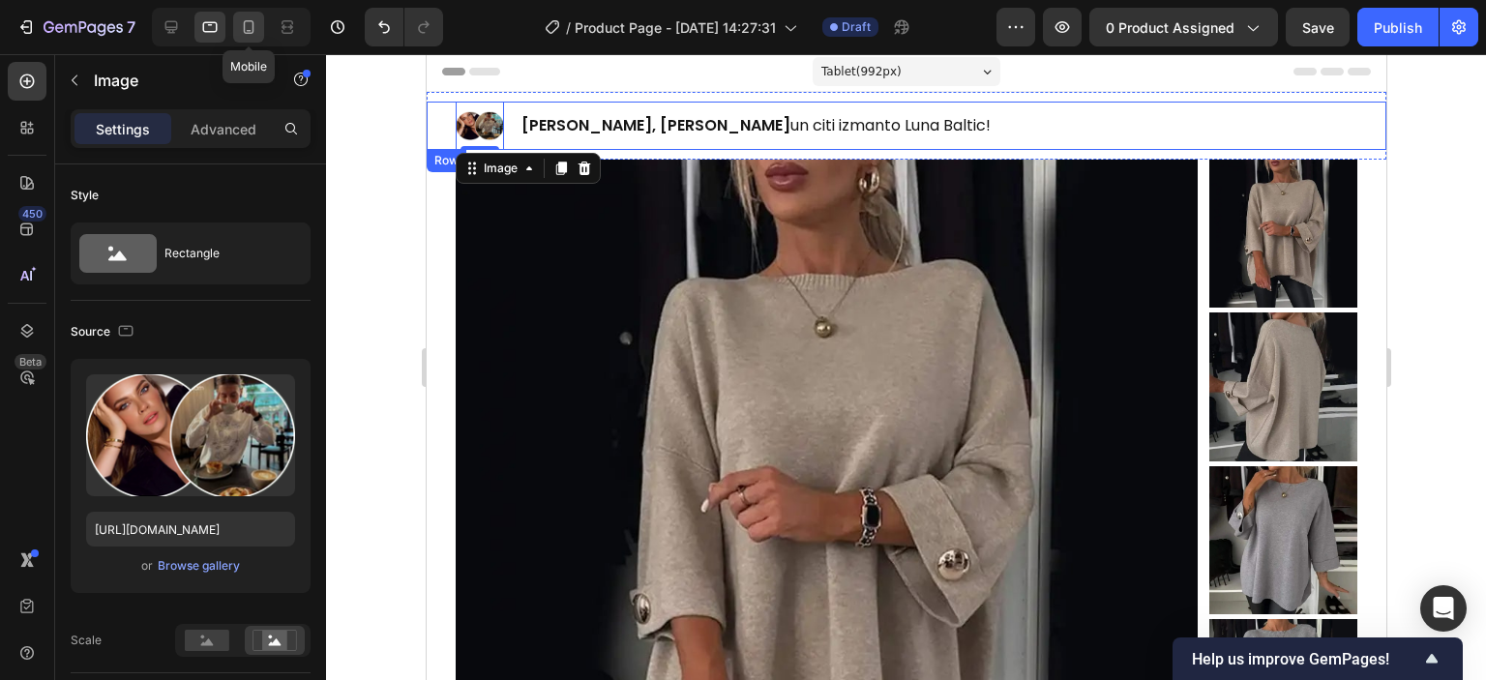
click at [240, 29] on icon at bounding box center [248, 26] width 19 height 19
type input "40"
type input "30"
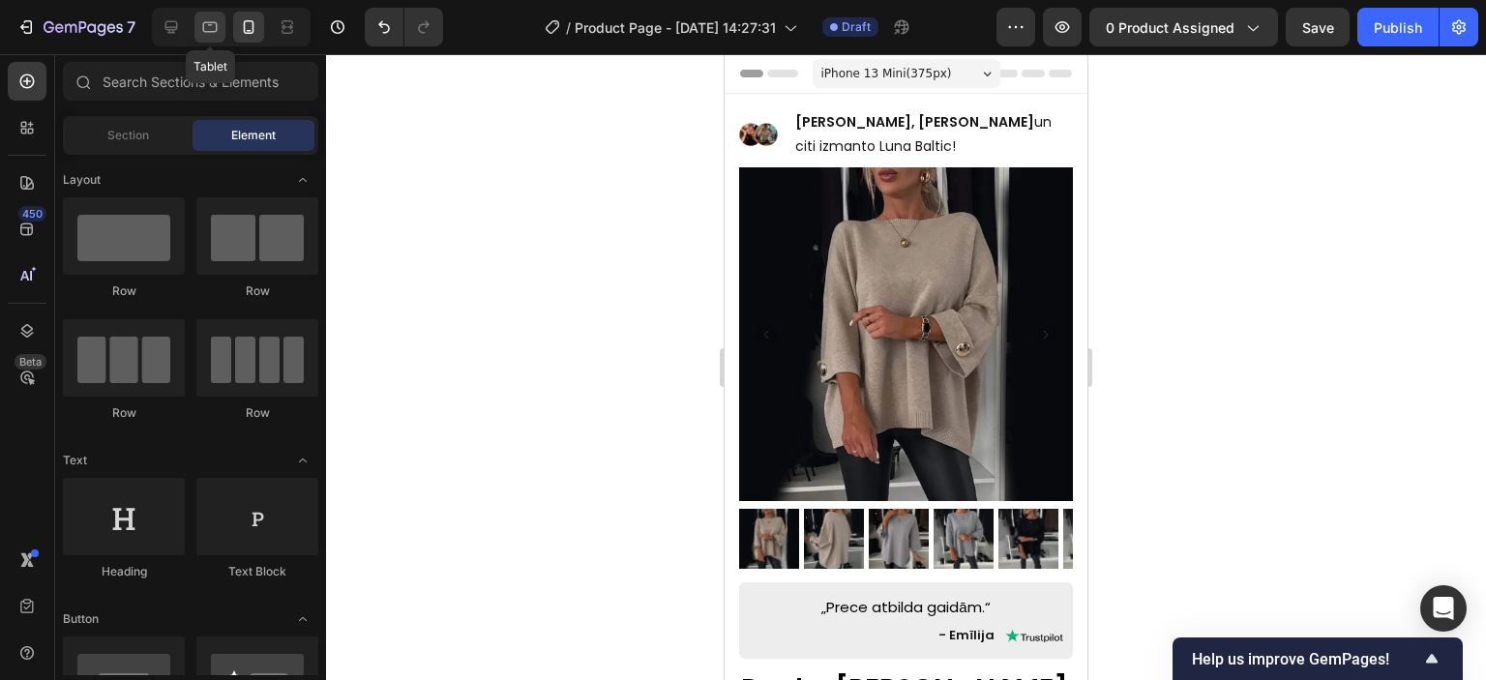
click at [210, 25] on icon at bounding box center [210, 25] width 5 height 2
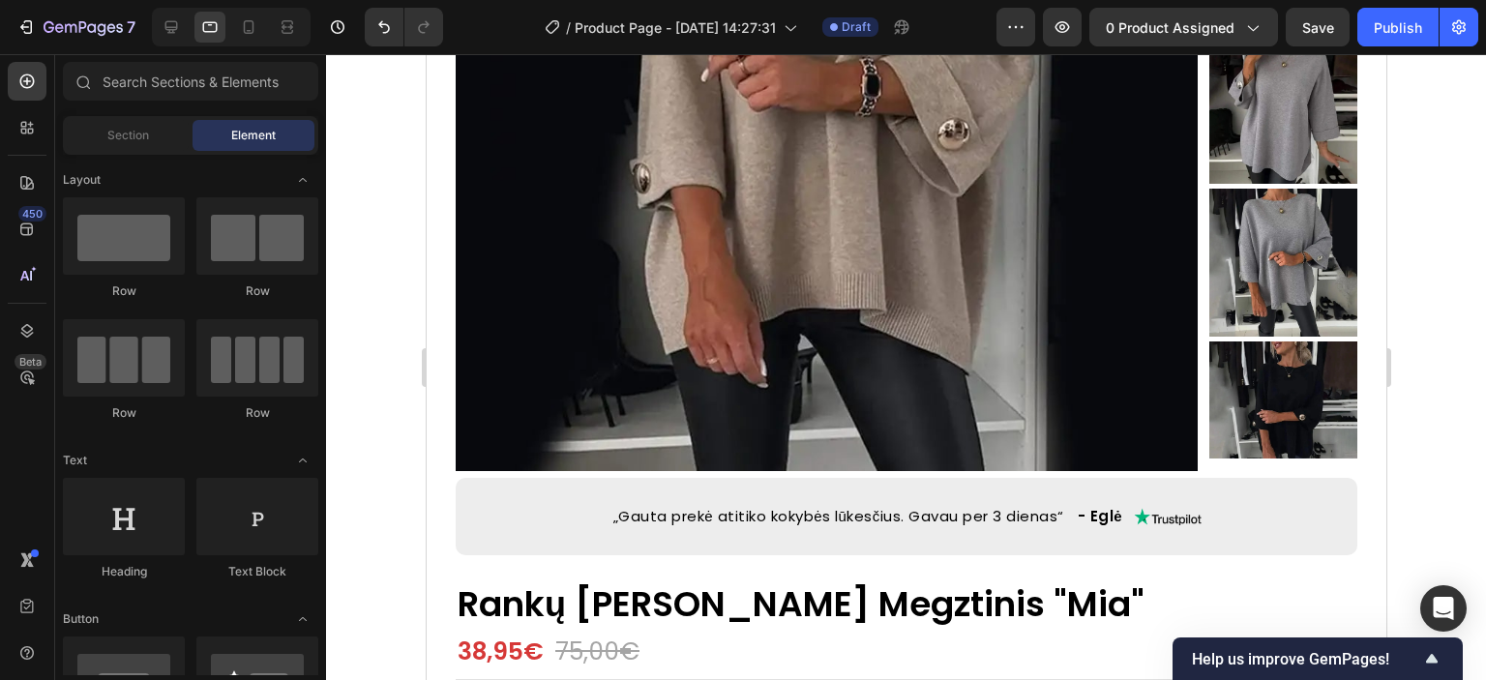
scroll to position [440, 0]
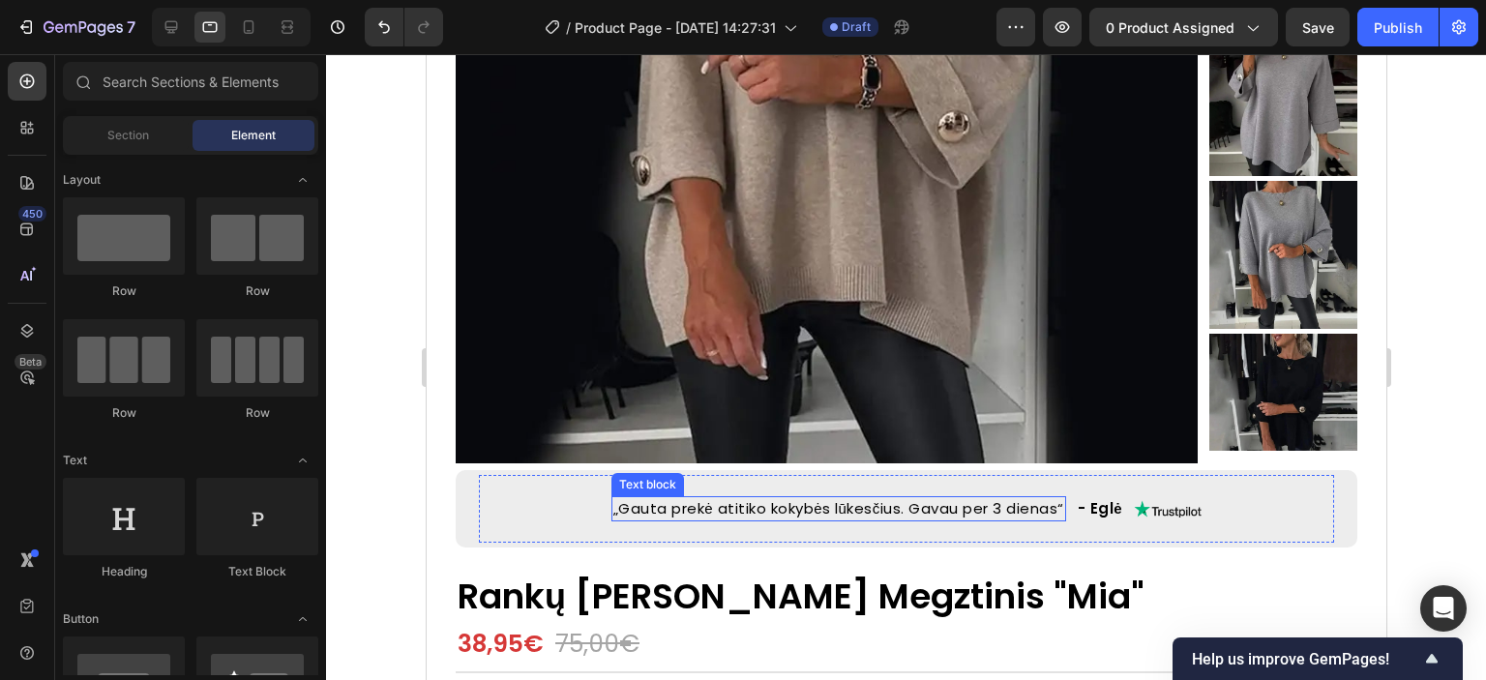
click at [679, 508] on p "„Gauta prekė atitiko kokybės lūkesčius. Gavau per 3 dienas“" at bounding box center [837, 509] width 451 height 22
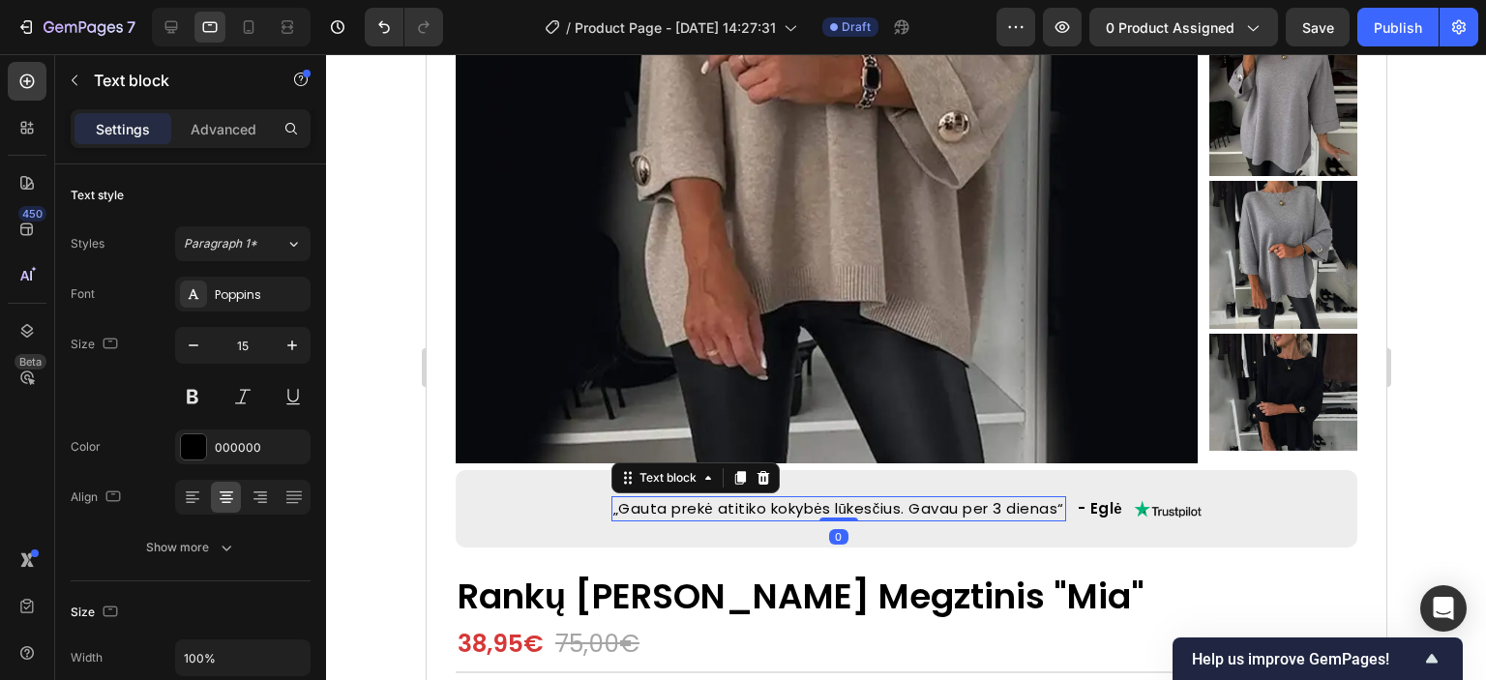
click at [672, 508] on p "„Gauta prekė atitiko kokybės lūkesčius. Gavau per 3 dienas“" at bounding box center [837, 509] width 451 height 22
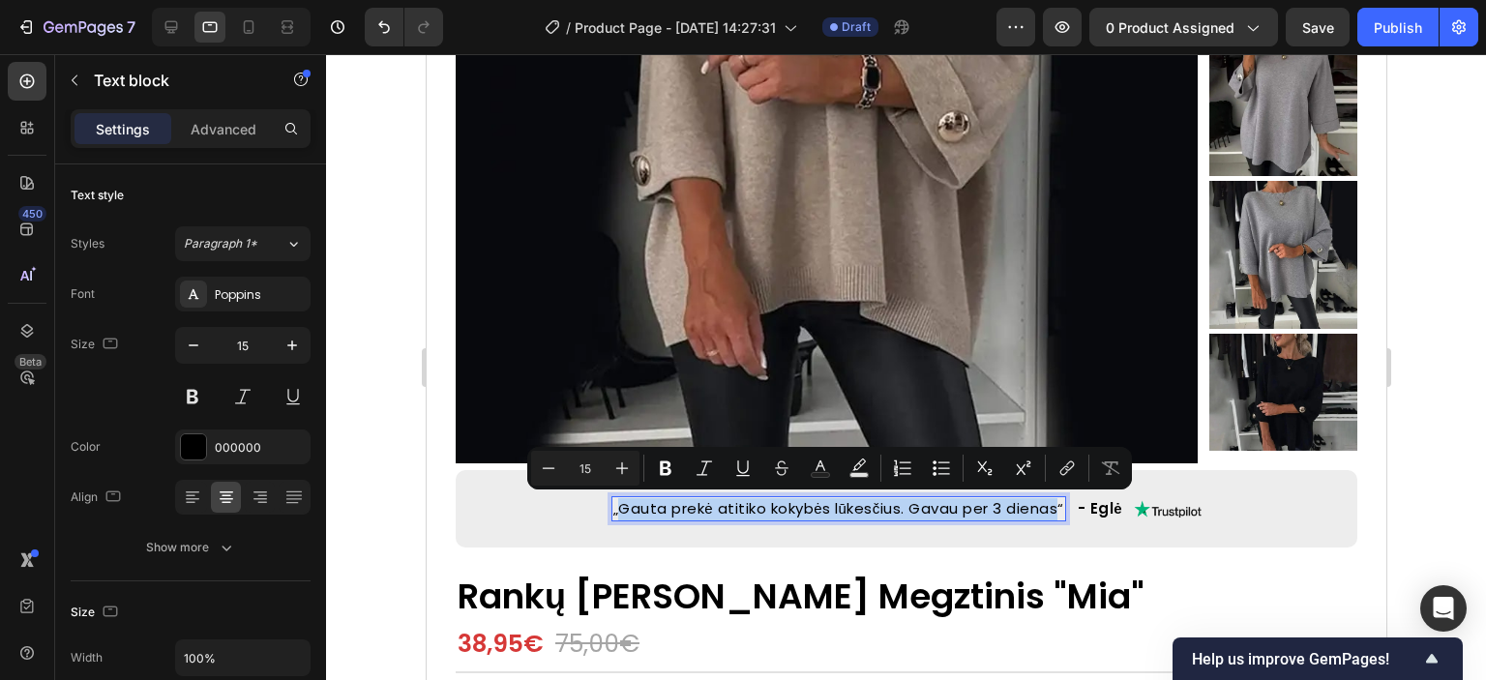
drag, startPoint x: 604, startPoint y: 511, endPoint x: 1056, endPoint y: 518, distance: 451.9
click at [1056, 518] on p "„Gauta prekė atitiko kokybės lūkesčius. Gavau per 3 dienas“" at bounding box center [837, 509] width 451 height 22
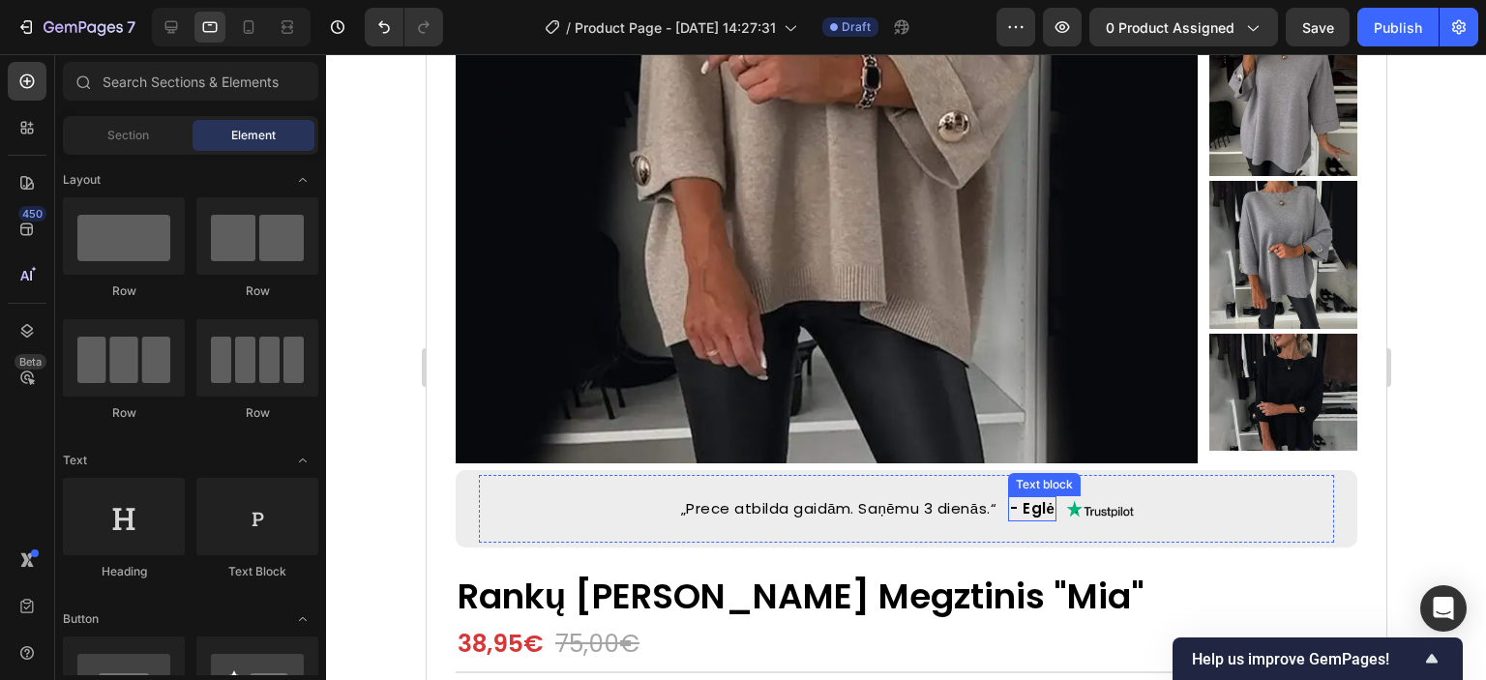
click at [1030, 509] on p "- Eglė" at bounding box center [1031, 509] width 45 height 22
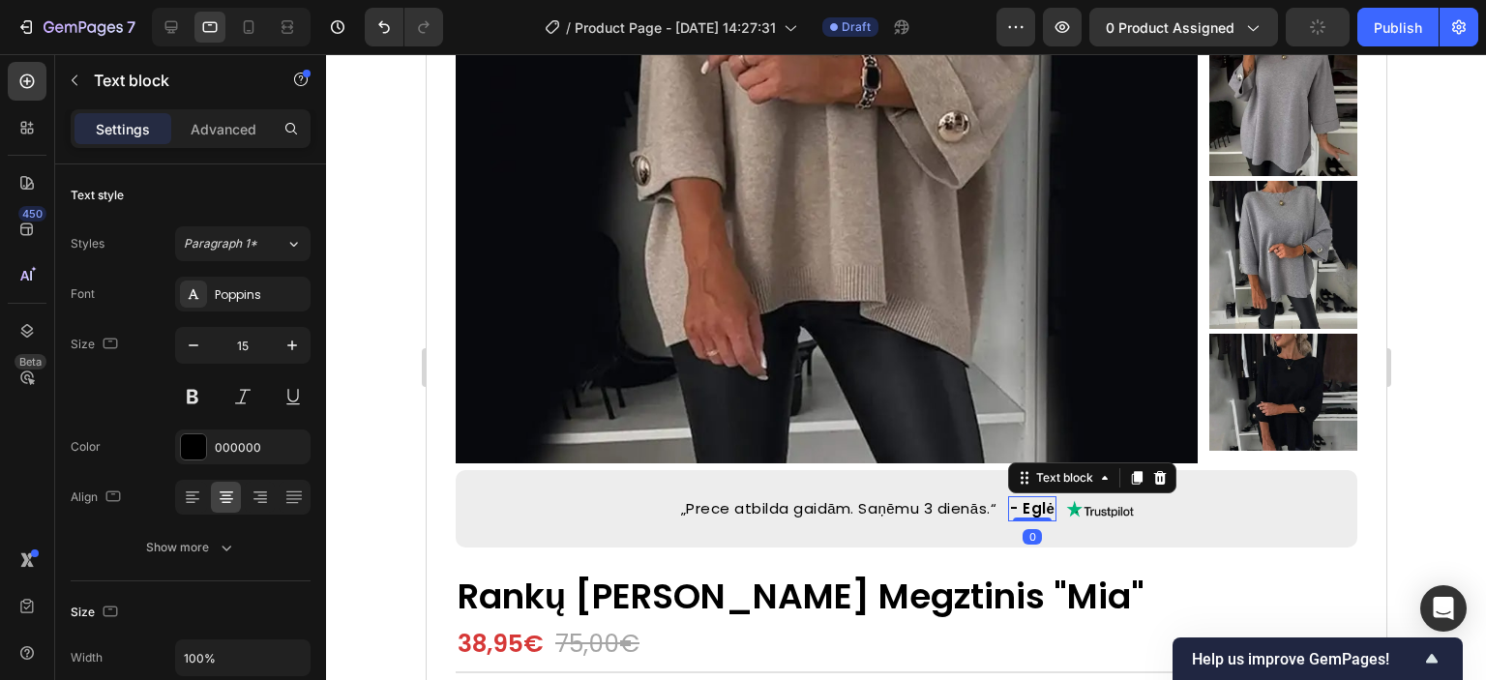
click at [1029, 510] on p "- Eglė" at bounding box center [1031, 509] width 45 height 22
drag, startPoint x: 1025, startPoint y: 507, endPoint x: 1051, endPoint y: 507, distance: 26.1
click at [1051, 507] on p "- Eglė" at bounding box center [1031, 509] width 45 height 22
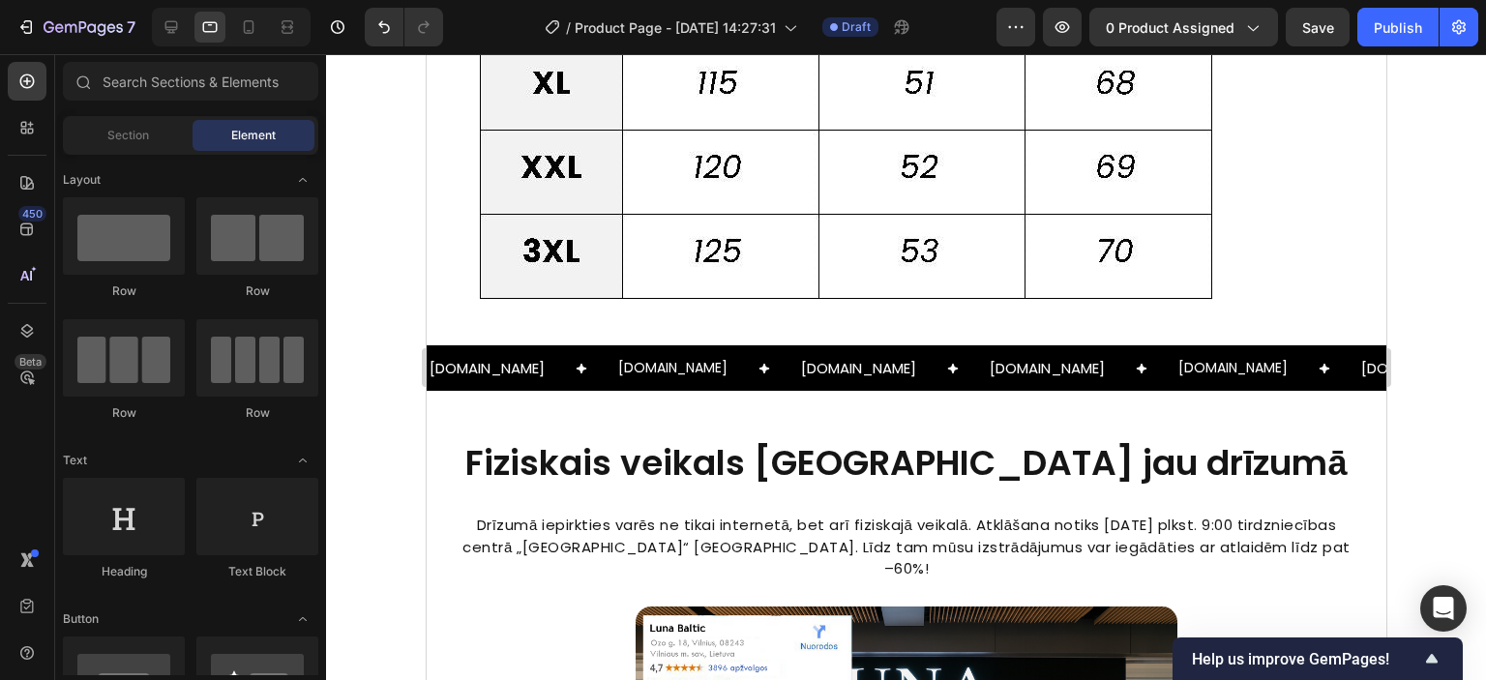
scroll to position [2584, 0]
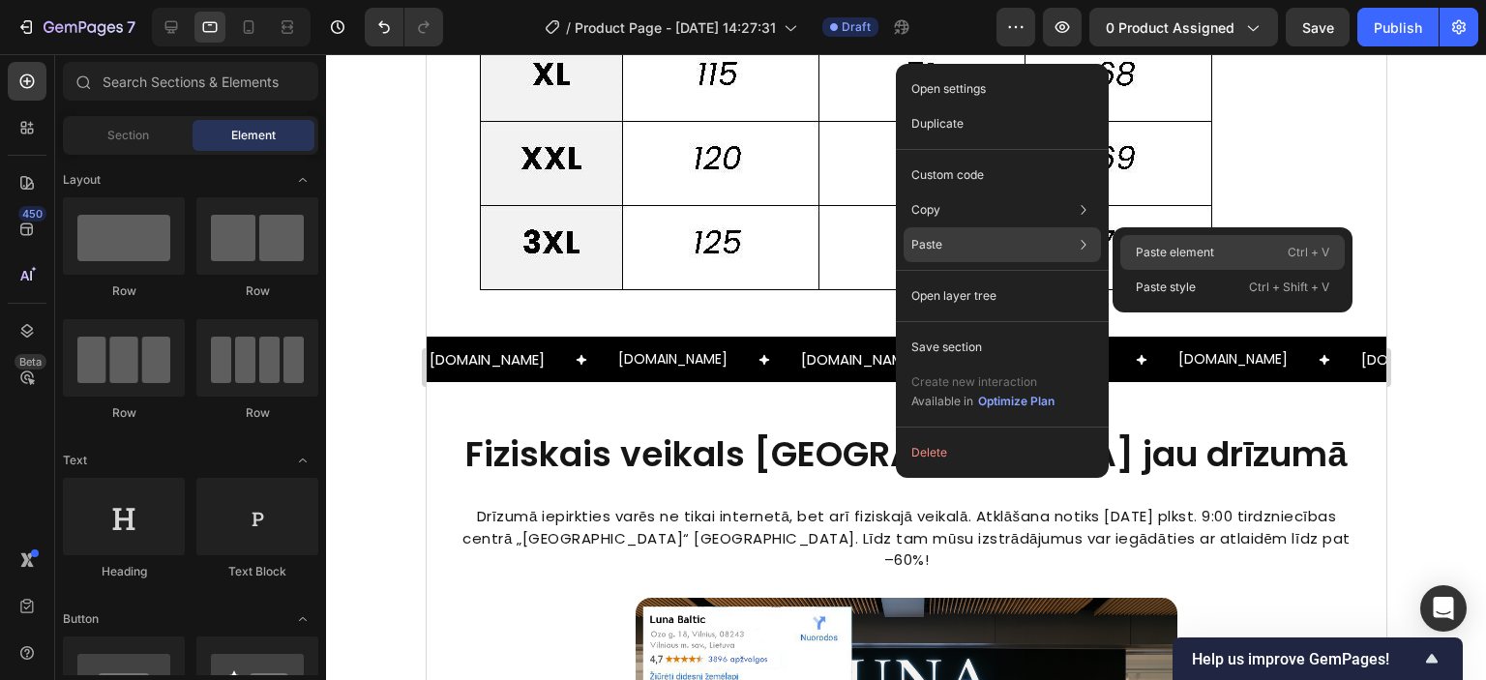
click at [1161, 264] on div "Paste element Ctrl + V" at bounding box center [1232, 252] width 224 height 35
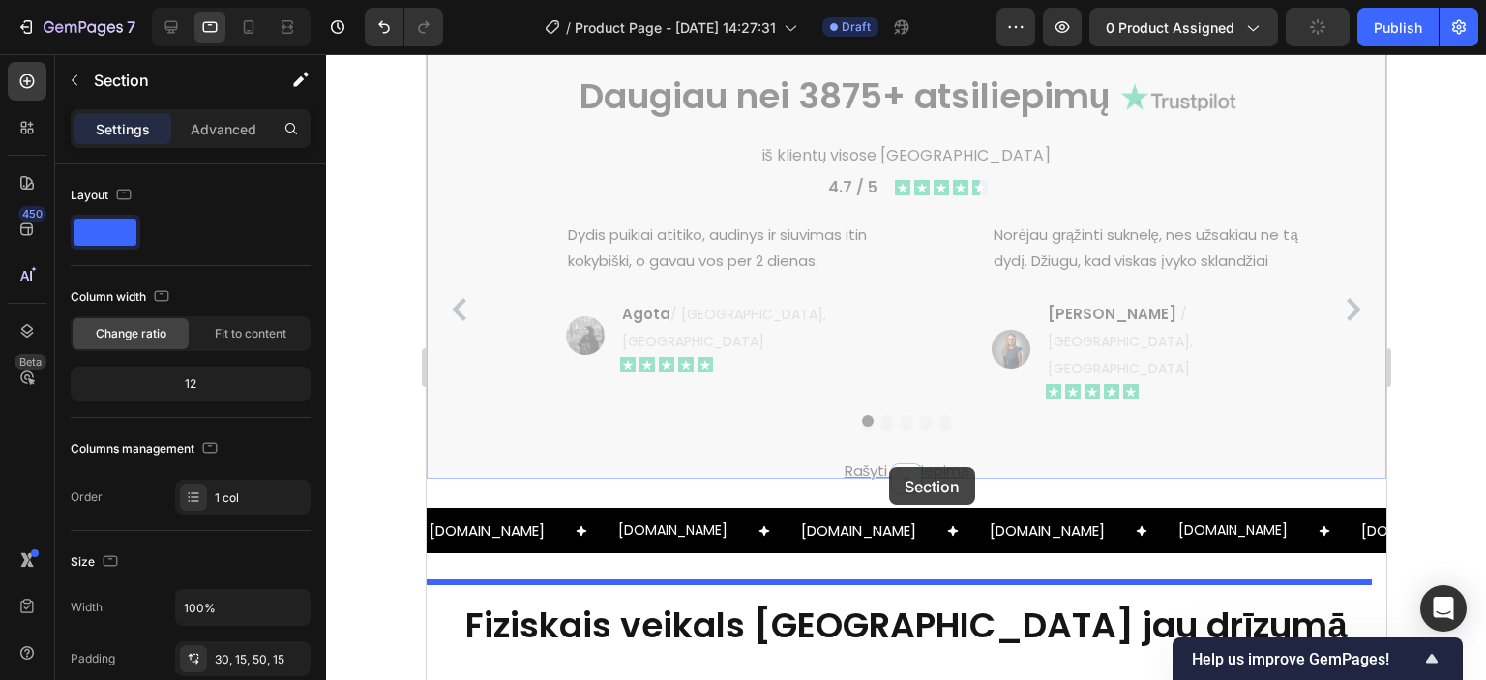
scroll to position [2895, 0]
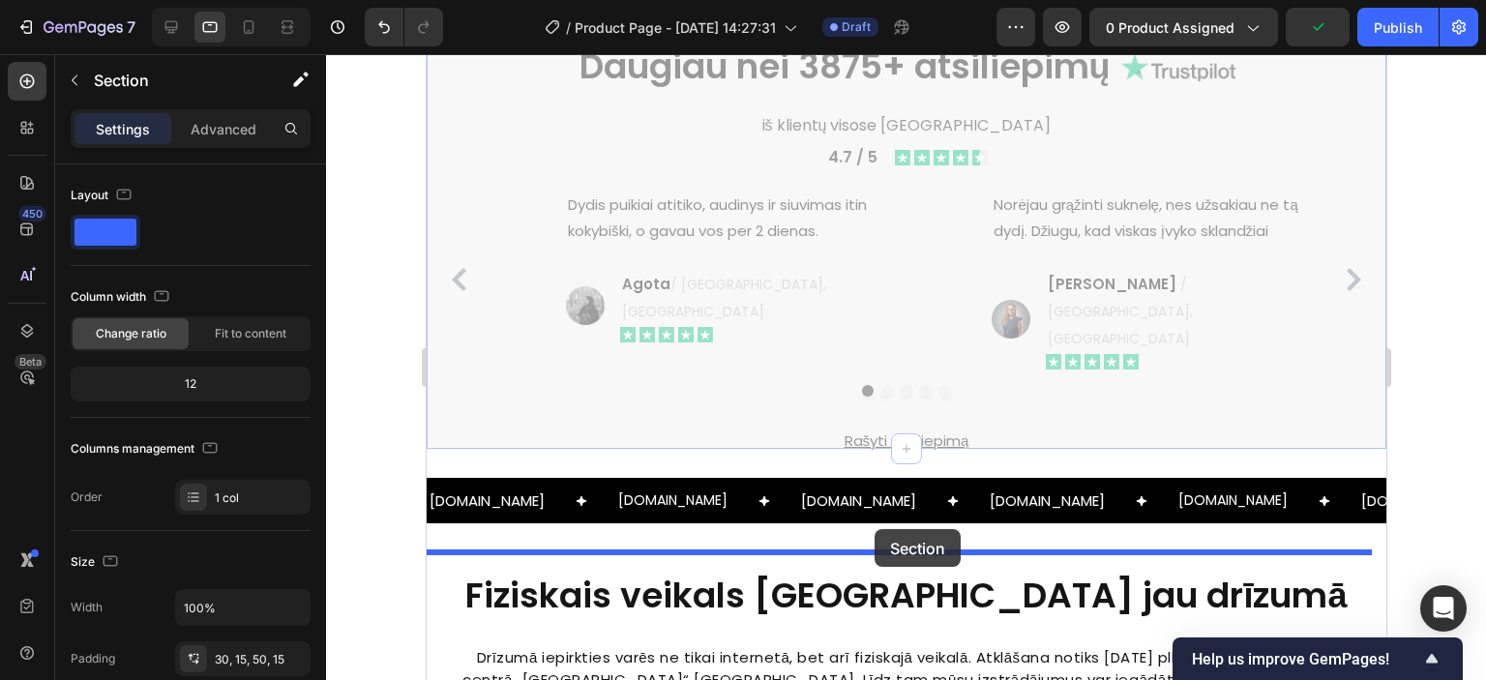
drag, startPoint x: 996, startPoint y: 289, endPoint x: 874, endPoint y: 529, distance: 269.1
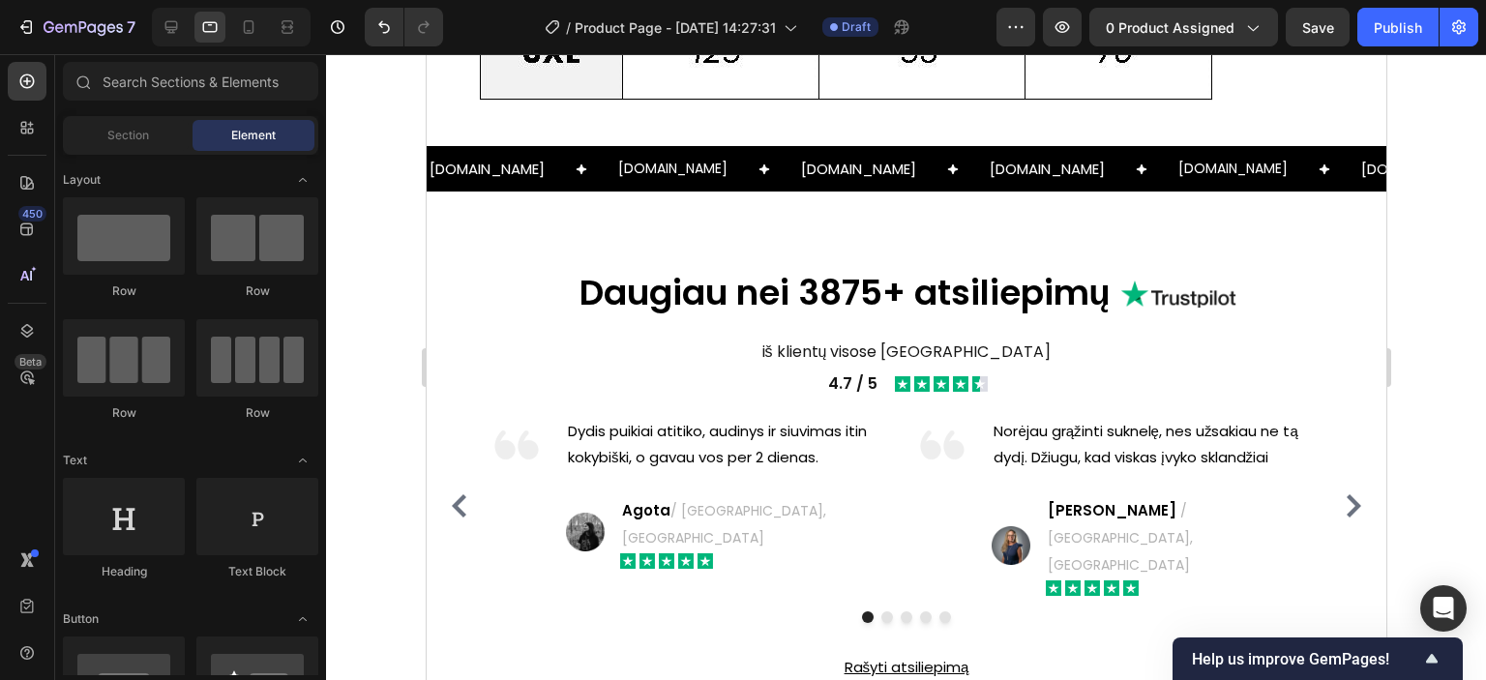
scroll to position [2810, 0]
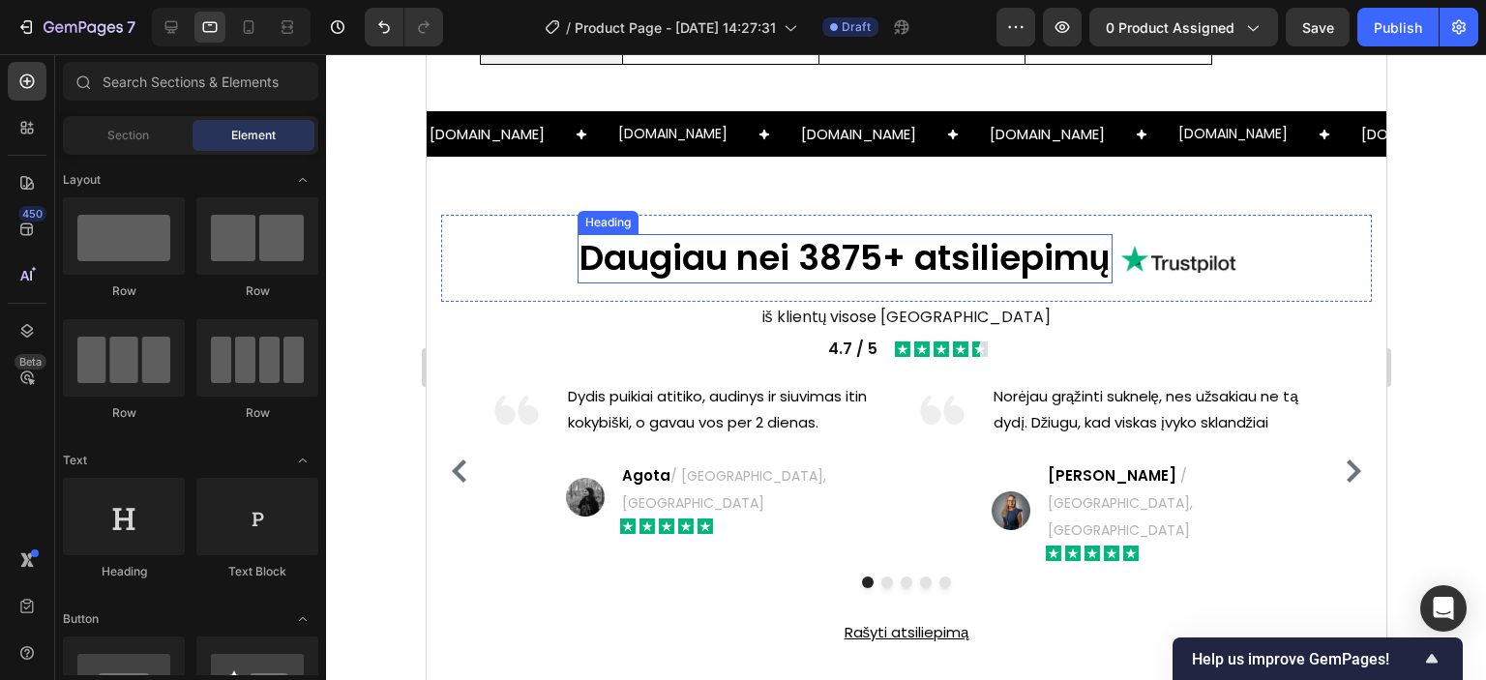
click at [710, 265] on h2 "Daugiau nei 3875+ atsiliepimų" at bounding box center [844, 258] width 535 height 49
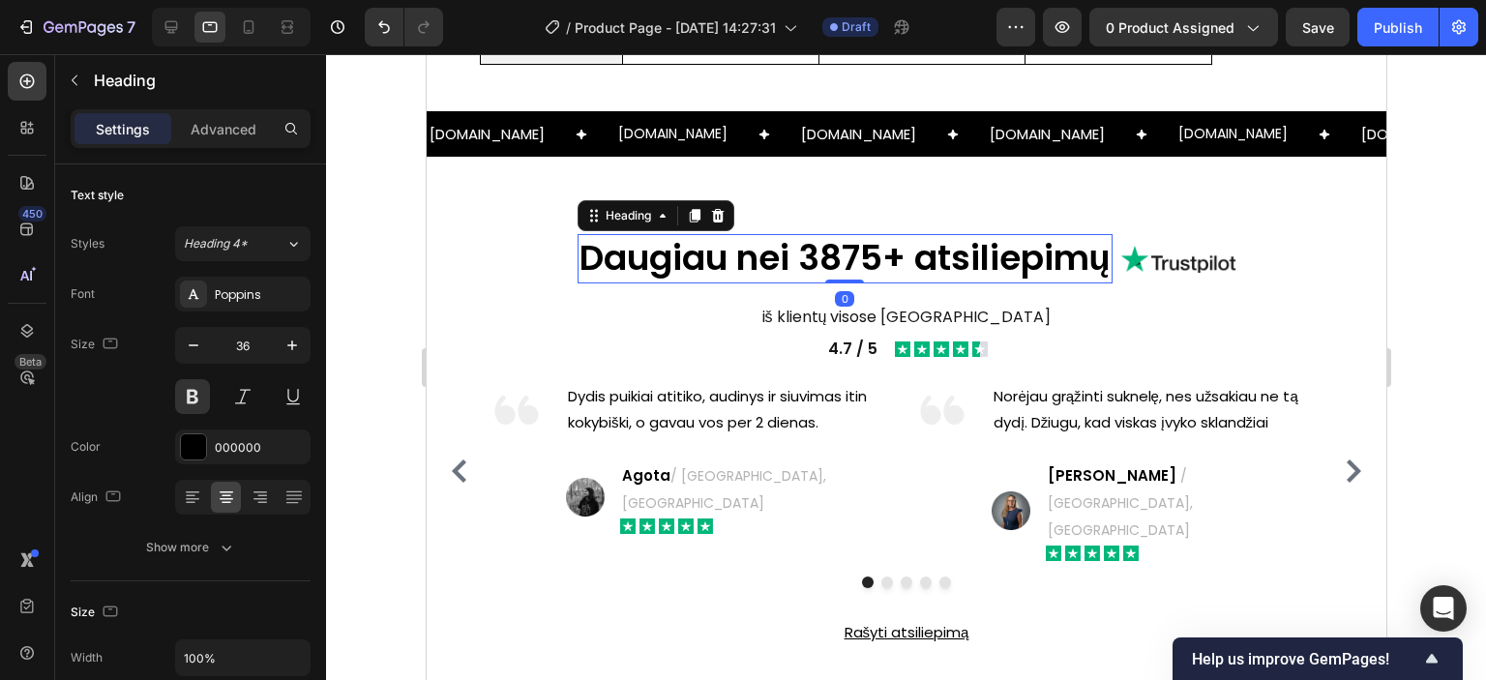
click at [740, 259] on h2 "Daugiau nei 3875+ atsiliepimų" at bounding box center [844, 258] width 535 height 49
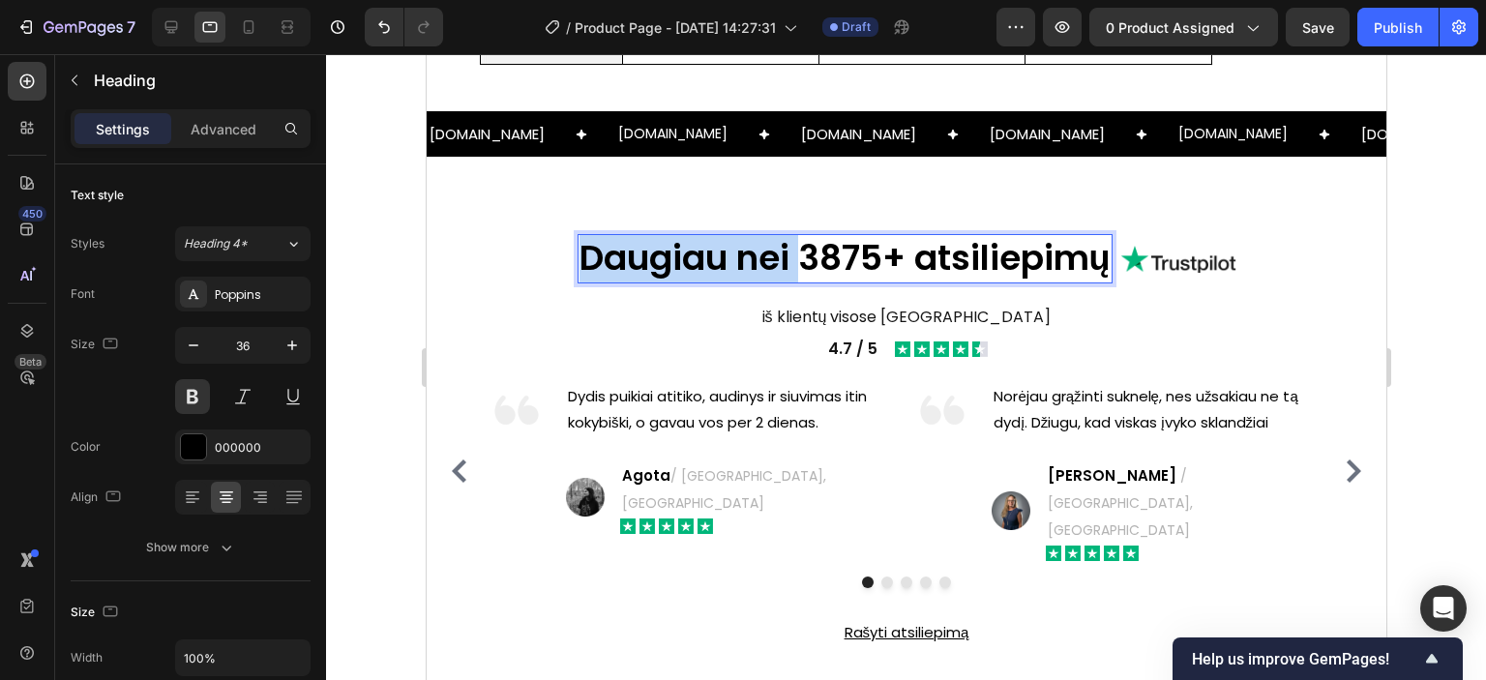
drag, startPoint x: 574, startPoint y: 254, endPoint x: 796, endPoint y: 271, distance: 223.1
click at [796, 271] on p "Daugiau nei 3875+ atsiliepimų" at bounding box center [844, 258] width 531 height 45
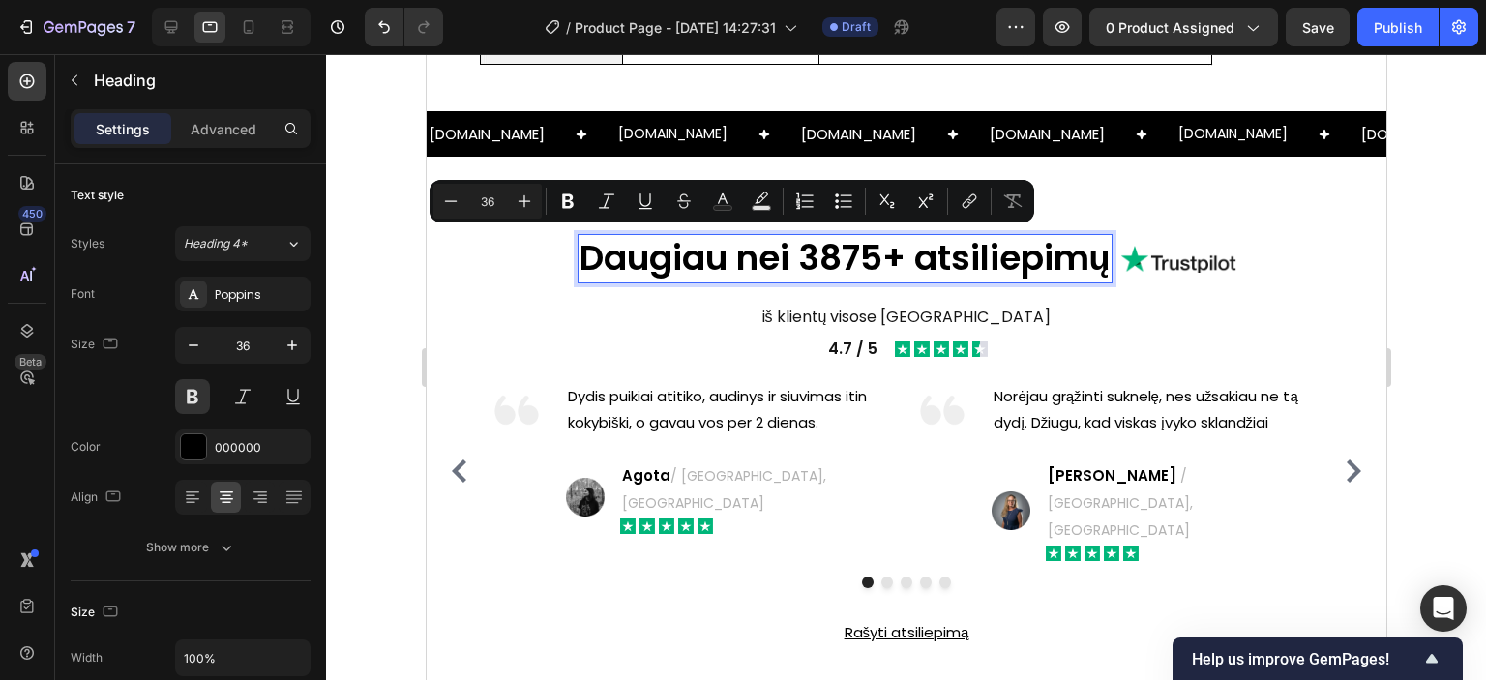
click at [832, 263] on p "Daugiau nei 3875+ atsiliepimų" at bounding box center [844, 258] width 531 height 45
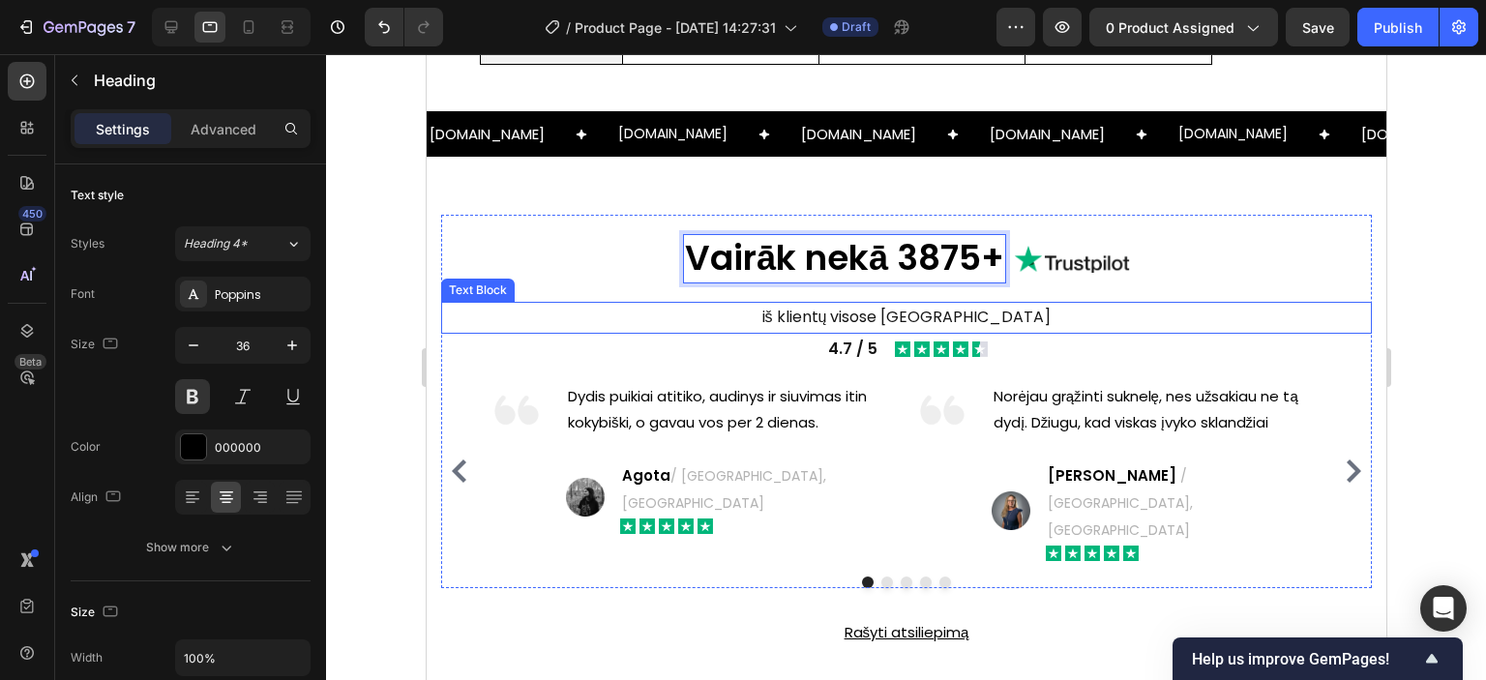
click at [873, 305] on p "iš klientų visose [GEOGRAPHIC_DATA]" at bounding box center [905, 318] width 927 height 28
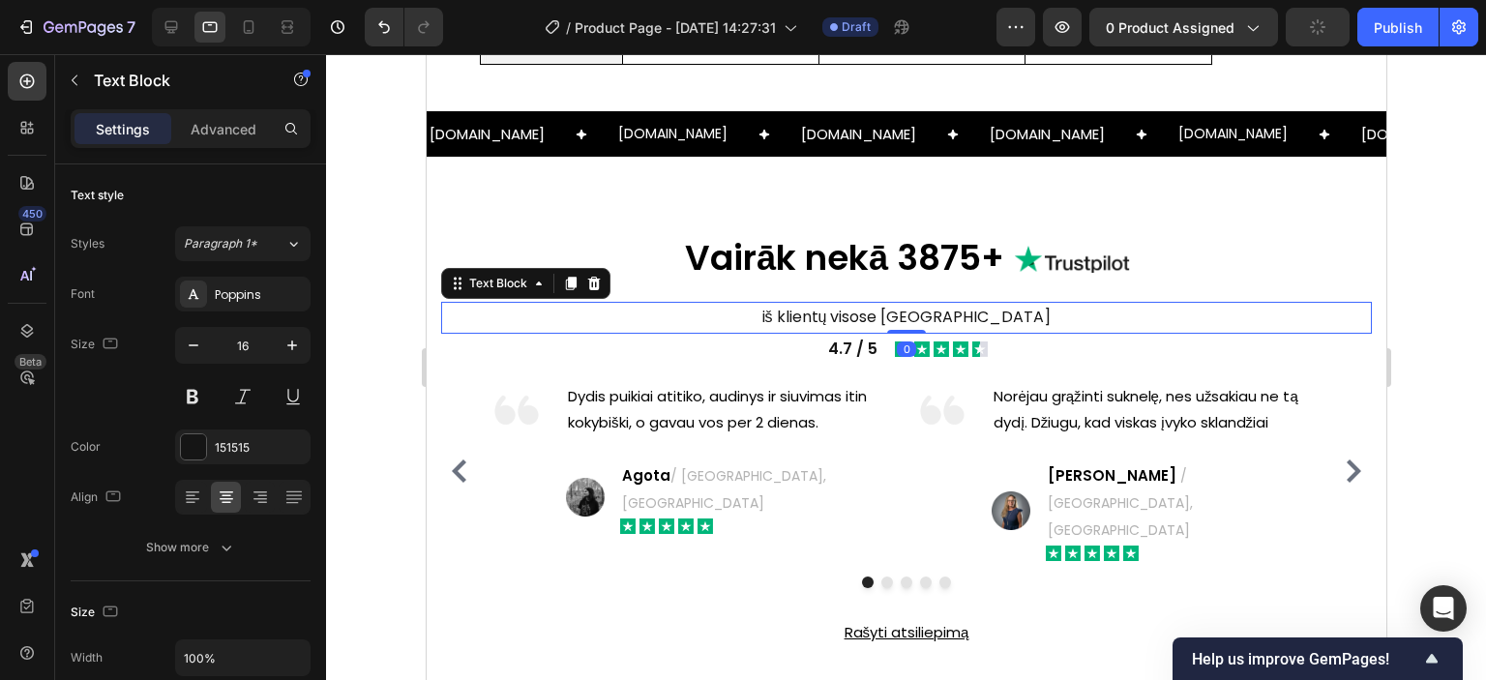
click at [876, 311] on p "iš klientų visose [GEOGRAPHIC_DATA]" at bounding box center [905, 318] width 927 height 28
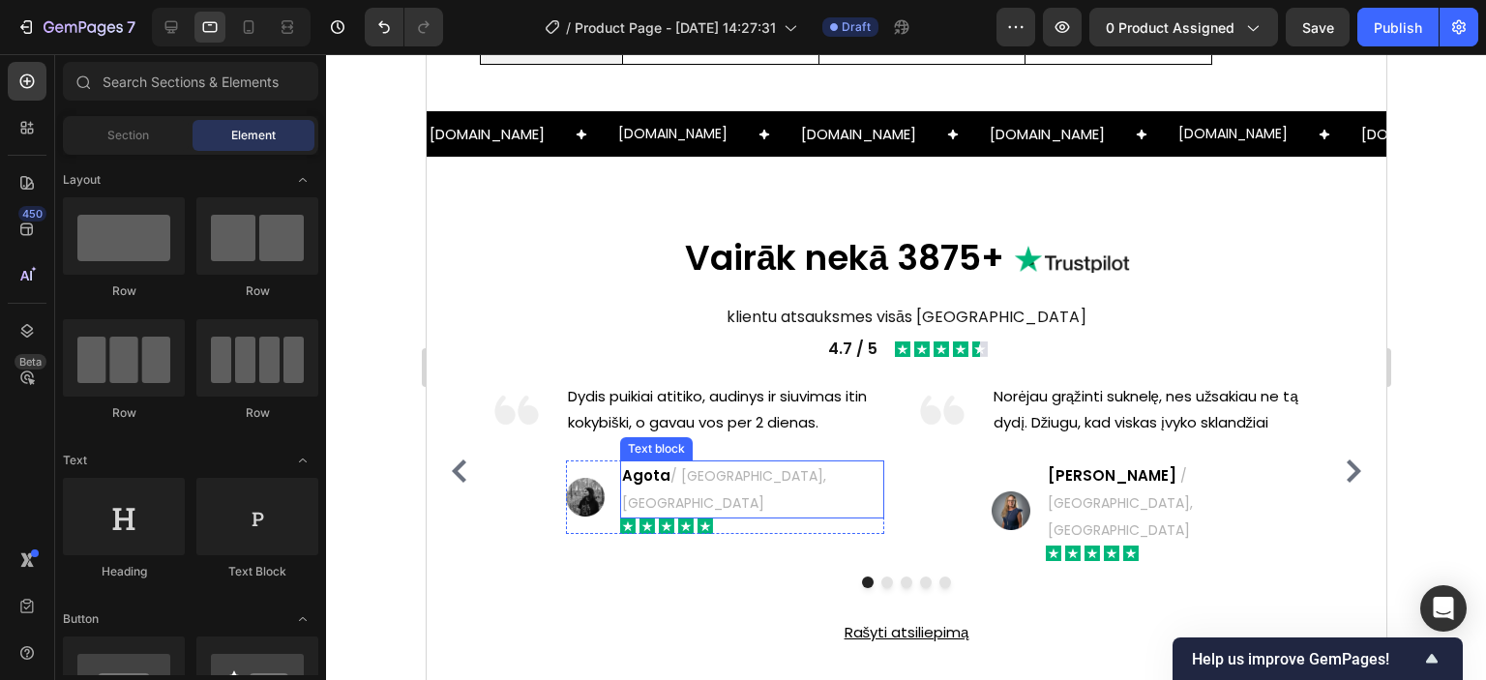
click at [716, 472] on span "/ [GEOGRAPHIC_DATA], [GEOGRAPHIC_DATA]" at bounding box center [723, 489] width 204 height 46
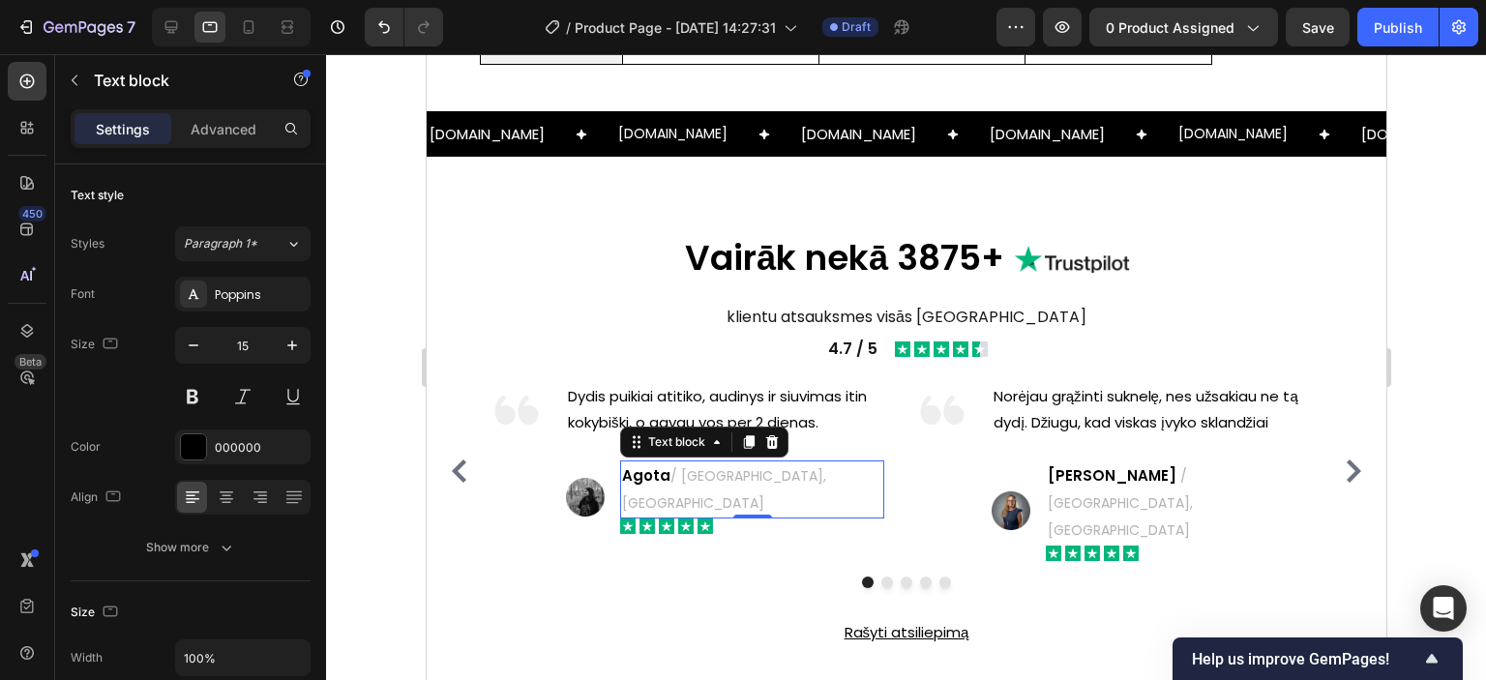
click at [690, 471] on span "/ [GEOGRAPHIC_DATA], [GEOGRAPHIC_DATA]" at bounding box center [723, 489] width 204 height 46
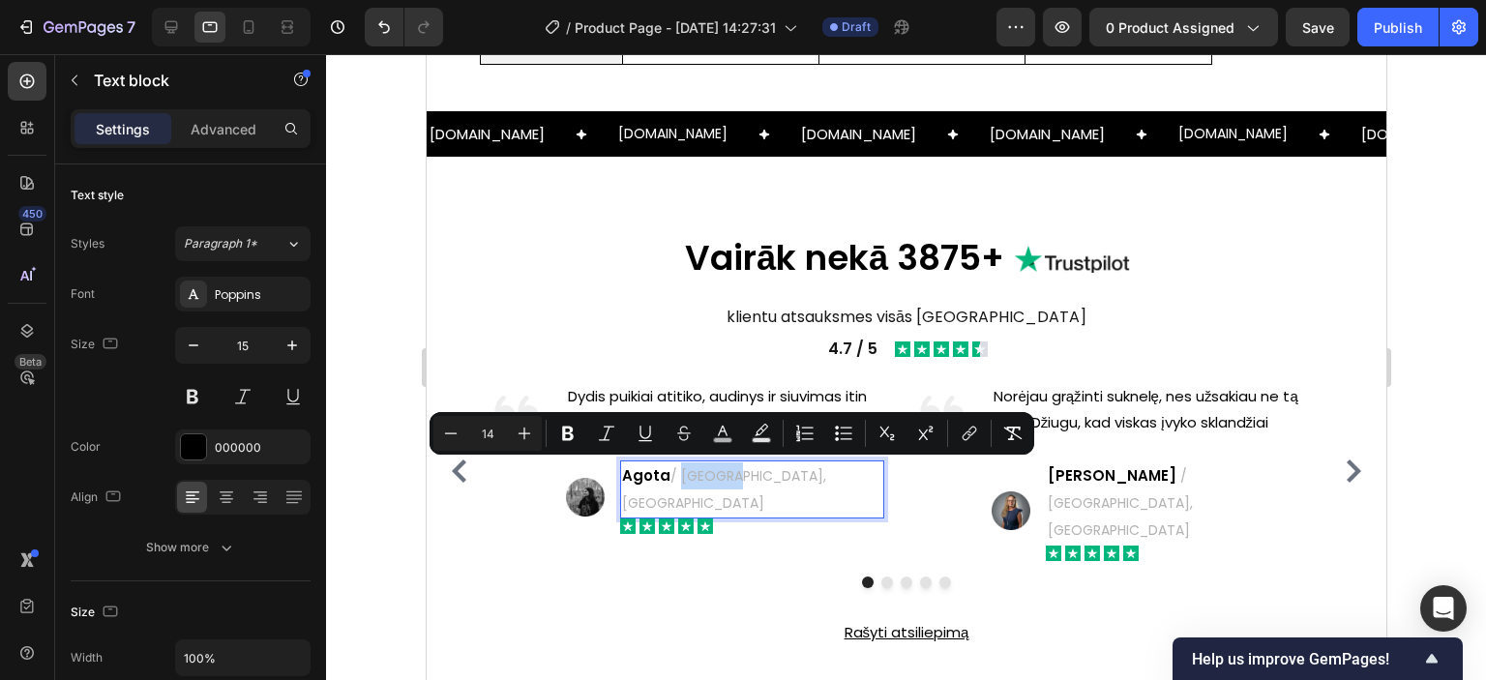
click at [694, 474] on span "/ [GEOGRAPHIC_DATA], [GEOGRAPHIC_DATA]" at bounding box center [723, 489] width 204 height 46
drag, startPoint x: 683, startPoint y: 472, endPoint x: 779, endPoint y: 476, distance: 95.9
click at [779, 476] on span "/ [GEOGRAPHIC_DATA], [GEOGRAPHIC_DATA]" at bounding box center [723, 489] width 204 height 46
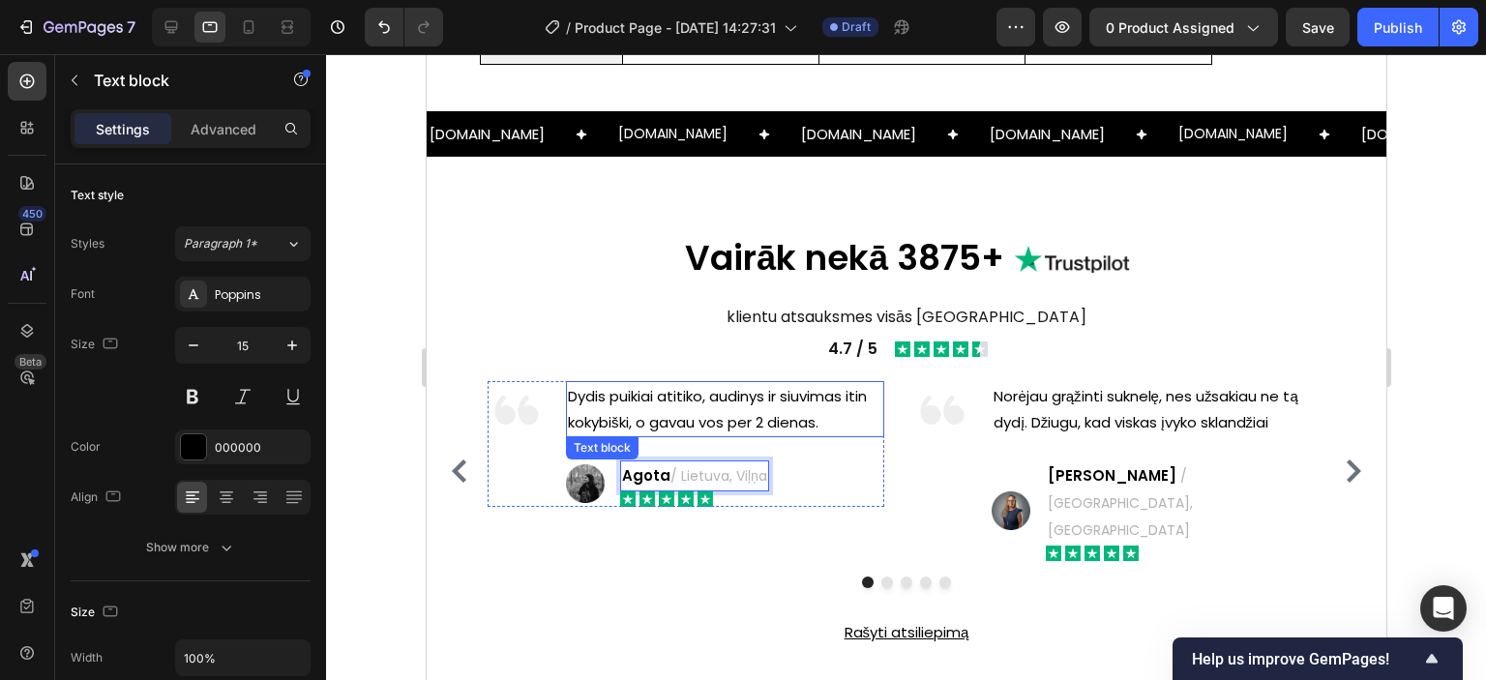
click at [730, 394] on p "Dydis puikiai atitiko, audinys ir siuvimas itin kokybiški, o gavau vos per 2 di…" at bounding box center [724, 409] width 314 height 52
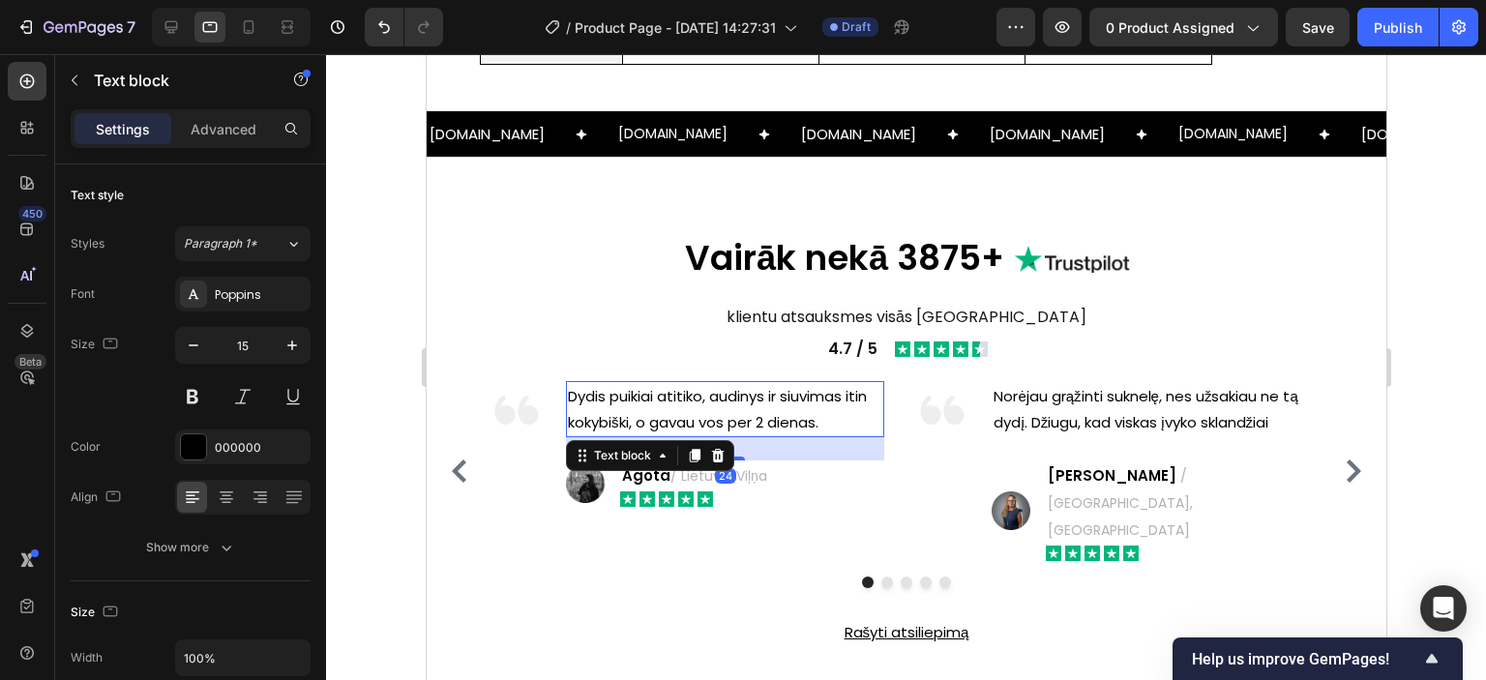
click at [718, 401] on p "Dydis puikiai atitiko, audinys ir siuvimas itin kokybiški, o gavau vos per 2 di…" at bounding box center [724, 409] width 314 height 52
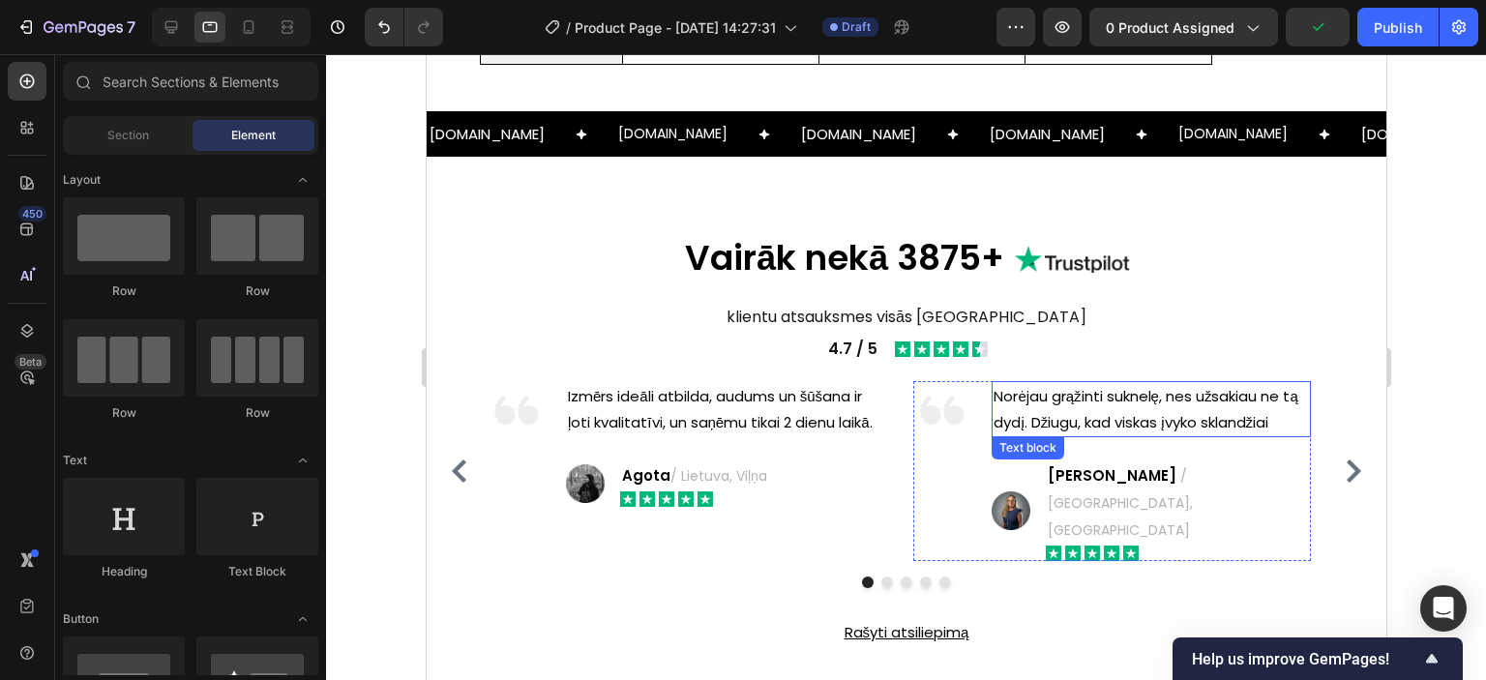
click at [1095, 400] on p "Norėjau grąžinti suknelę, nes užsakiau ne tą dydį. Džiugu, kad viskas įvyko skl…" at bounding box center [1150, 409] width 314 height 52
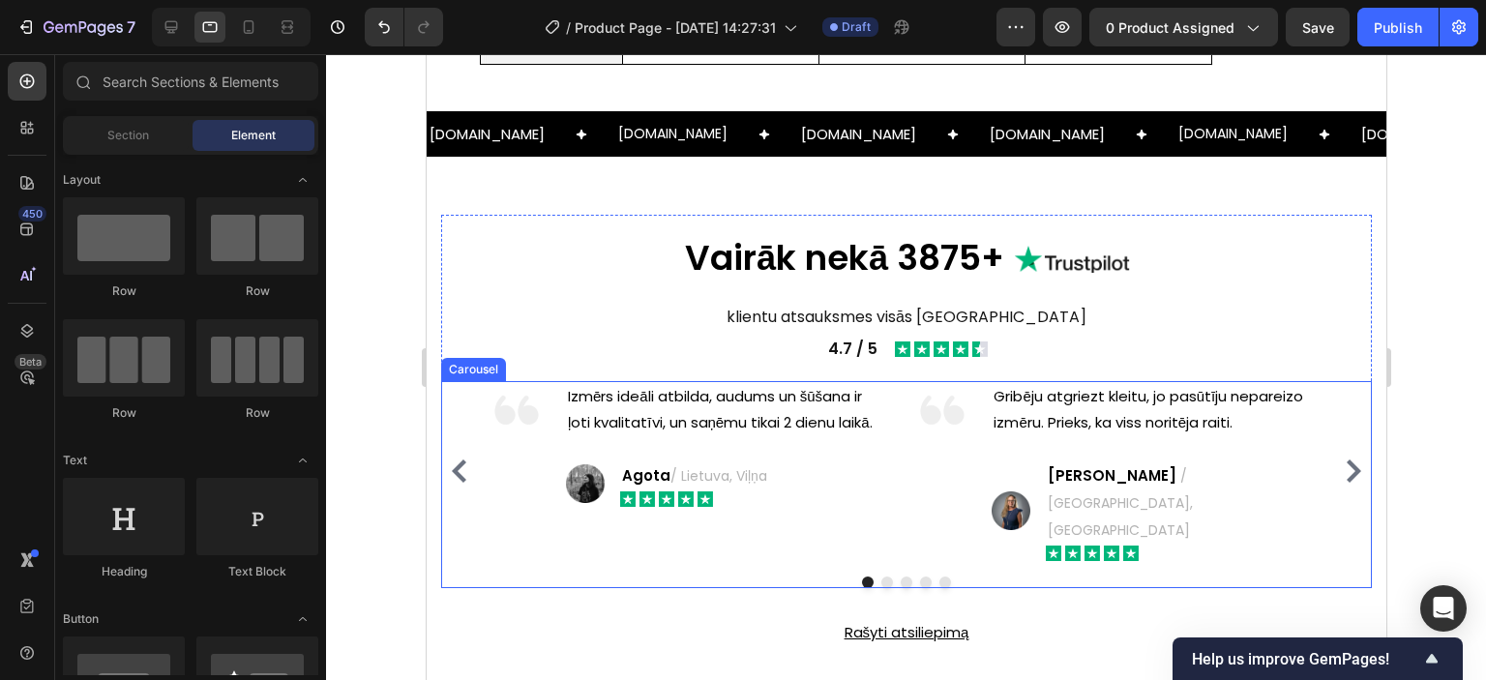
click at [1342, 460] on icon "Carousel Next Arrow" at bounding box center [1352, 471] width 23 height 23
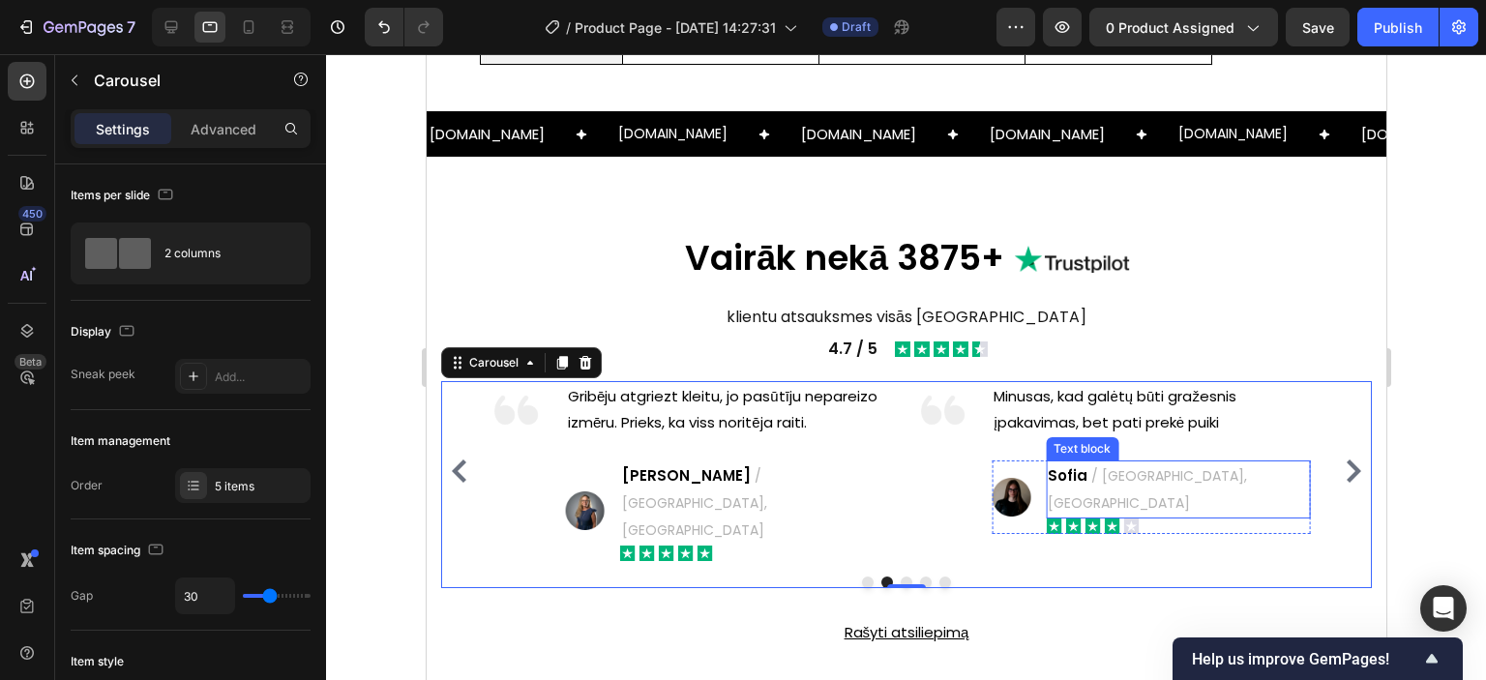
click at [1145, 474] on span "/ [GEOGRAPHIC_DATA], [GEOGRAPHIC_DATA]" at bounding box center [1146, 489] width 199 height 46
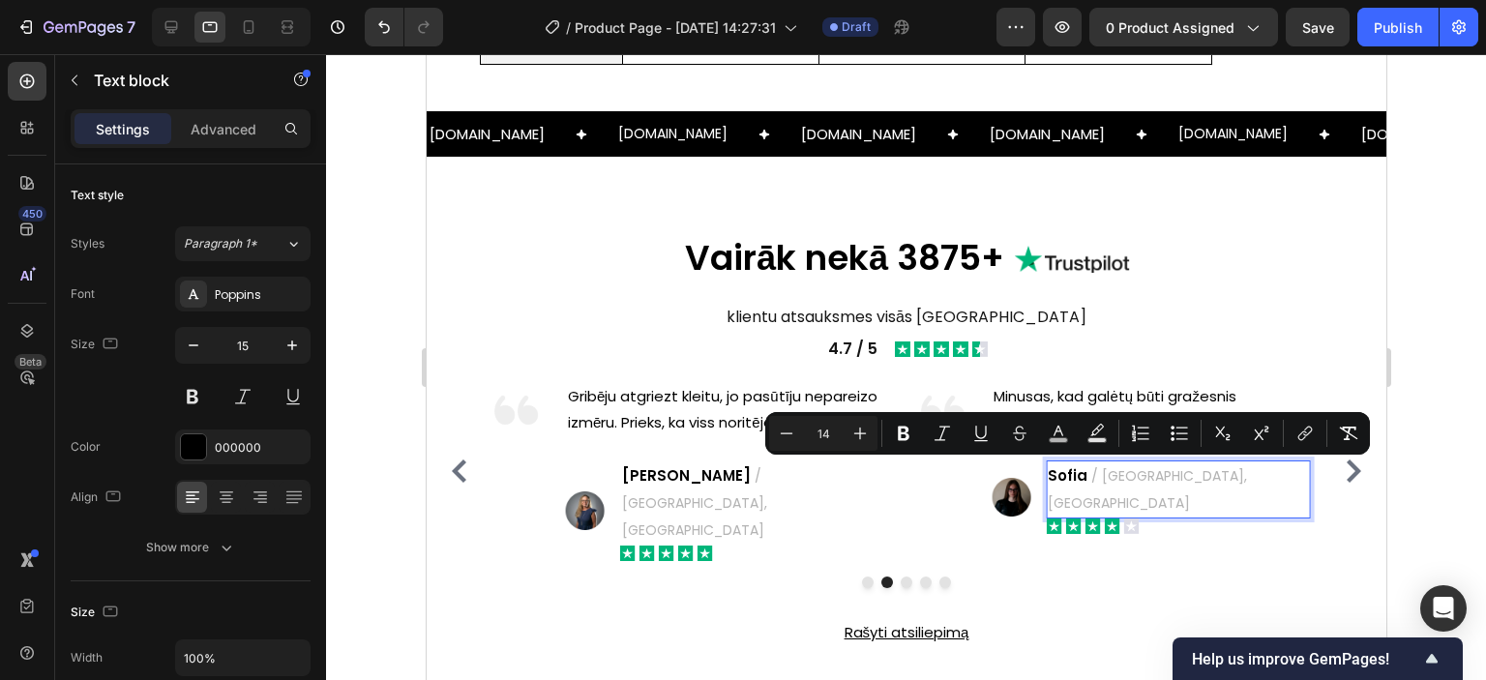
click at [1133, 472] on span "/ [GEOGRAPHIC_DATA], [GEOGRAPHIC_DATA]" at bounding box center [1146, 489] width 199 height 46
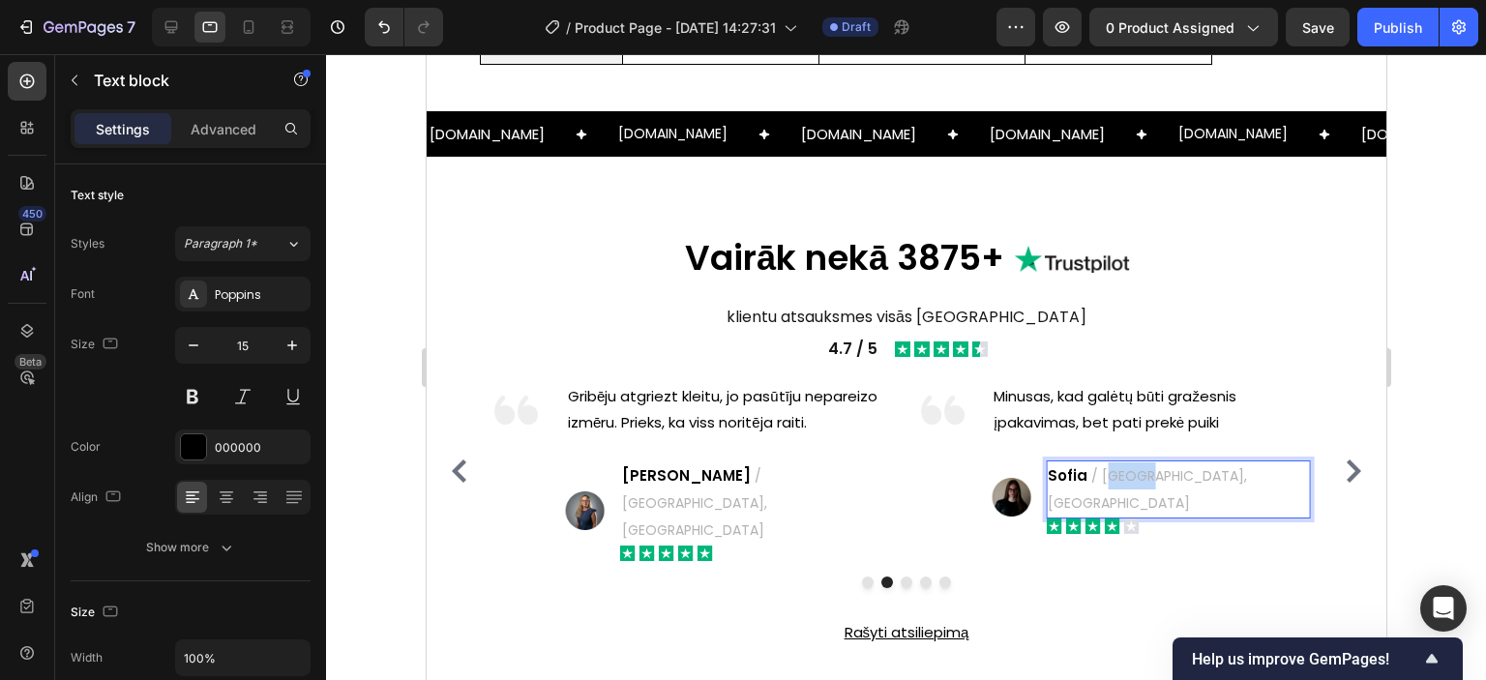
drag, startPoint x: 1104, startPoint y: 473, endPoint x: 1130, endPoint y: 473, distance: 26.1
click at [1130, 473] on span "/ [GEOGRAPHIC_DATA], [GEOGRAPHIC_DATA]" at bounding box center [1146, 489] width 199 height 46
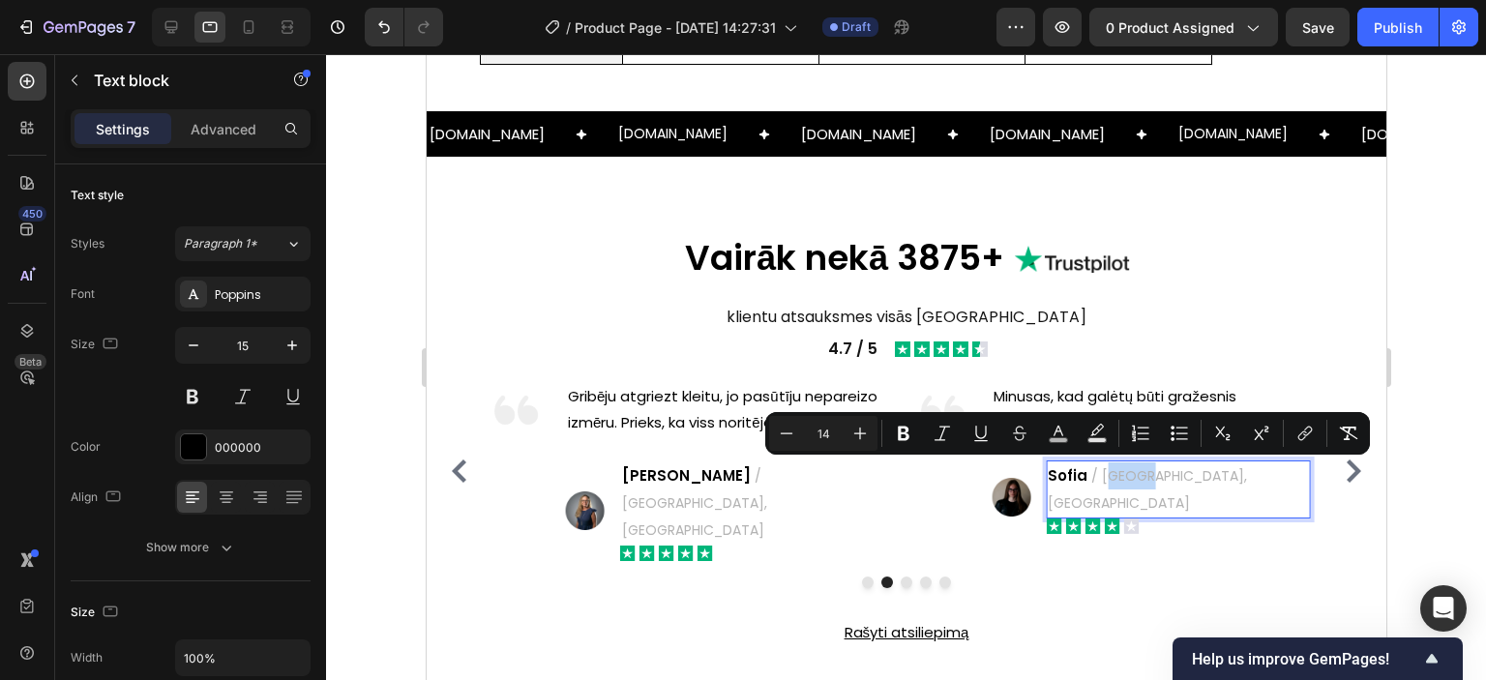
click at [1113, 474] on span "/ [GEOGRAPHIC_DATA], [GEOGRAPHIC_DATA]" at bounding box center [1146, 489] width 199 height 46
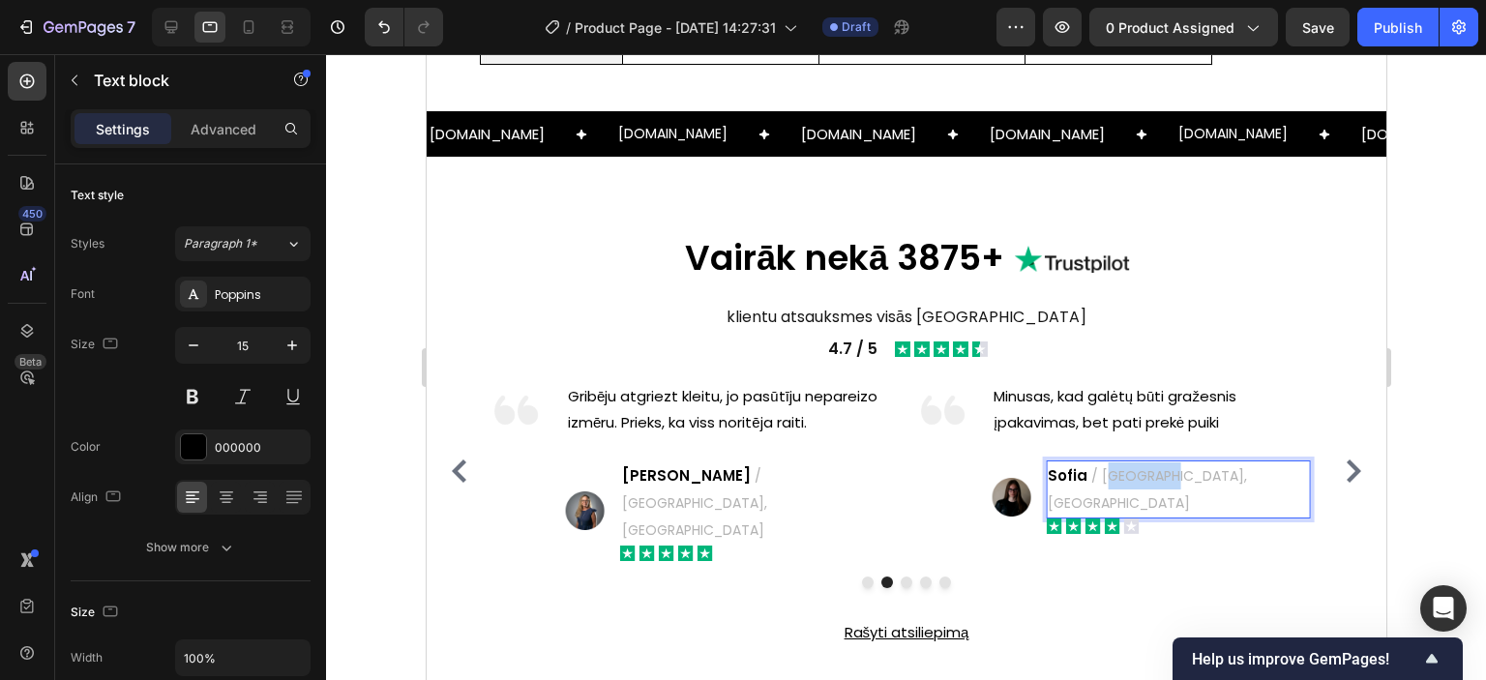
drag, startPoint x: 1104, startPoint y: 475, endPoint x: 1151, endPoint y: 475, distance: 47.4
click at [1151, 475] on span "/ [GEOGRAPHIC_DATA], [GEOGRAPHIC_DATA]" at bounding box center [1146, 489] width 199 height 46
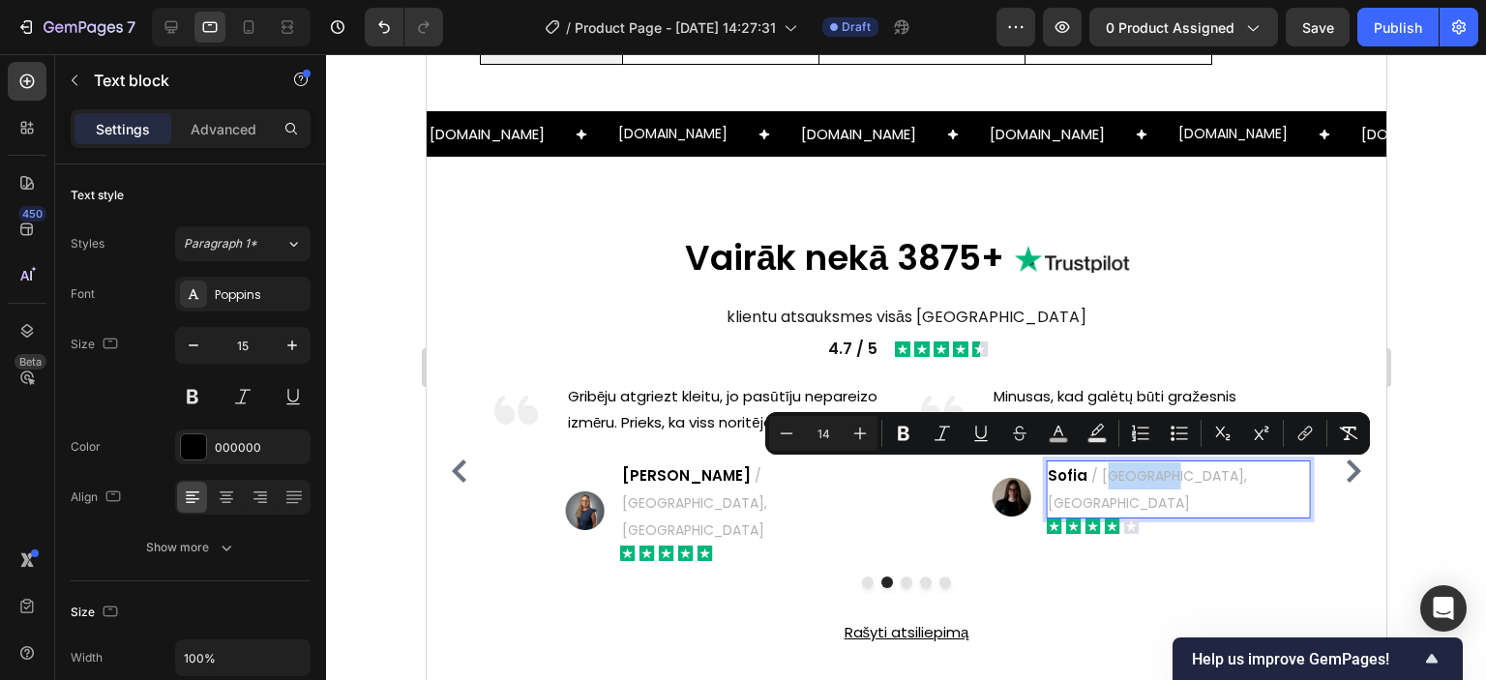
drag, startPoint x: 1128, startPoint y: 475, endPoint x: 1107, endPoint y: 478, distance: 21.5
click at [1127, 475] on span "/ [GEOGRAPHIC_DATA], [GEOGRAPHIC_DATA]" at bounding box center [1146, 489] width 199 height 46
click at [1104, 475] on span "/ [GEOGRAPHIC_DATA], [GEOGRAPHIC_DATA]" at bounding box center [1146, 489] width 199 height 46
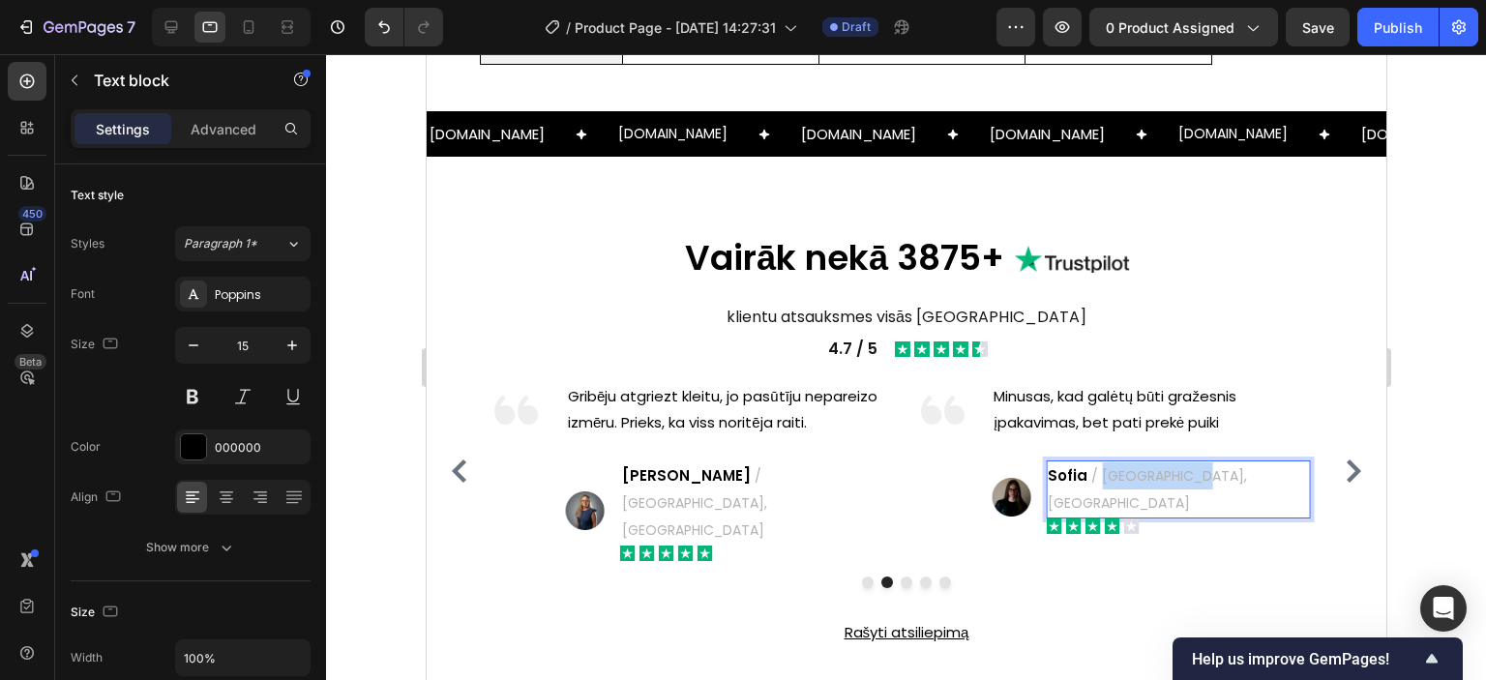
drag, startPoint x: 1102, startPoint y: 474, endPoint x: 1178, endPoint y: 472, distance: 75.5
click at [1178, 472] on span "/ [GEOGRAPHIC_DATA], [GEOGRAPHIC_DATA]" at bounding box center [1146, 489] width 199 height 46
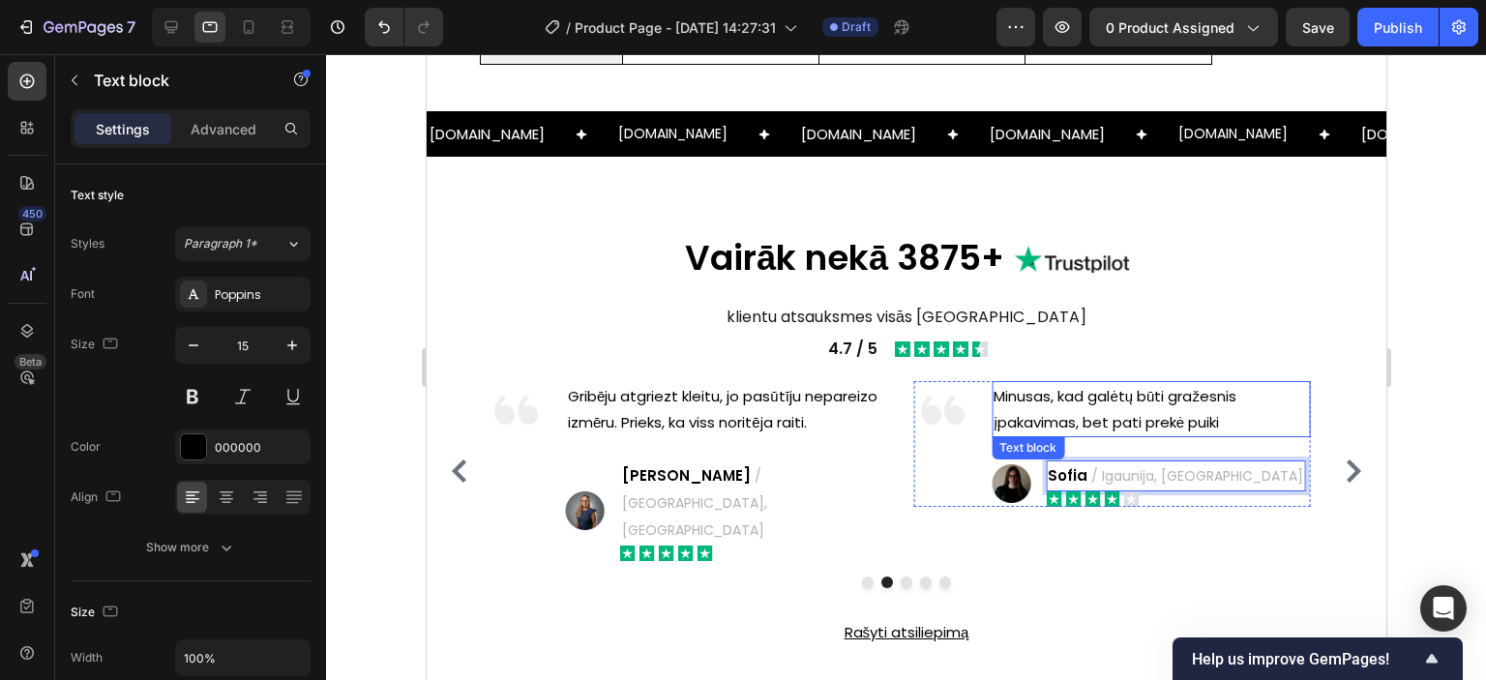
click at [1097, 398] on p "Minusas, kad galėtų būti gražesnis įpakavimas, bet pati prekė puiki" at bounding box center [1150, 409] width 314 height 52
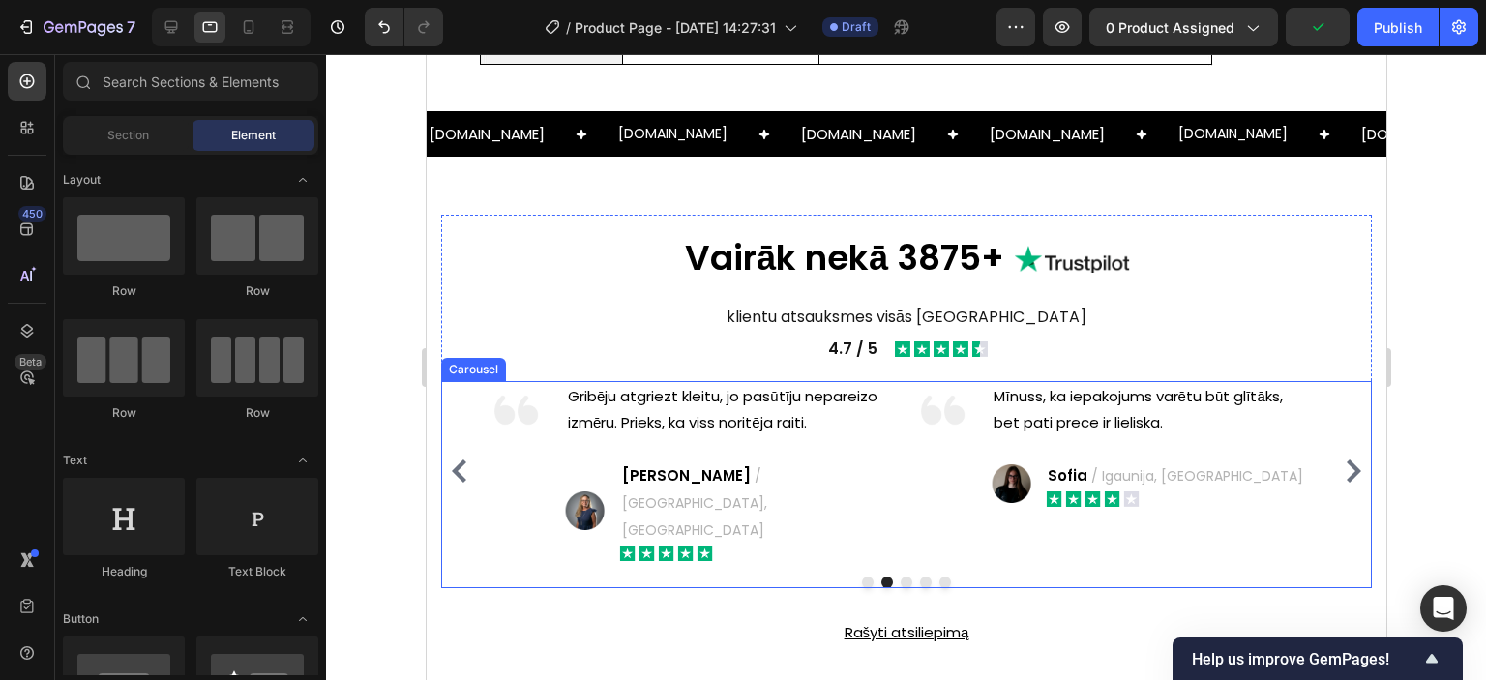
click at [1343, 460] on icon "Carousel Next Arrow" at bounding box center [1352, 471] width 23 height 23
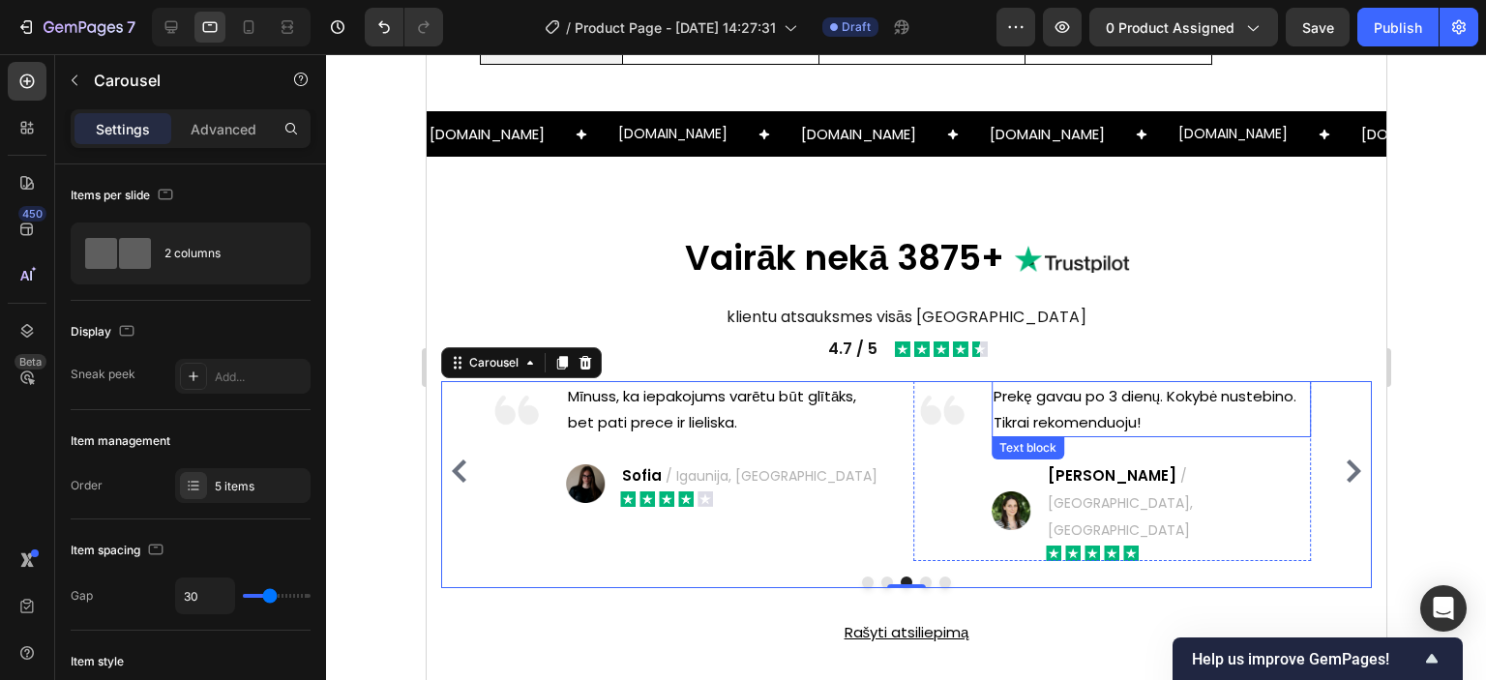
click at [1031, 399] on p "Prekę gavau po 3 dienų. Kokybė nustebino. Tikrai rekomenduoju!" at bounding box center [1150, 409] width 314 height 52
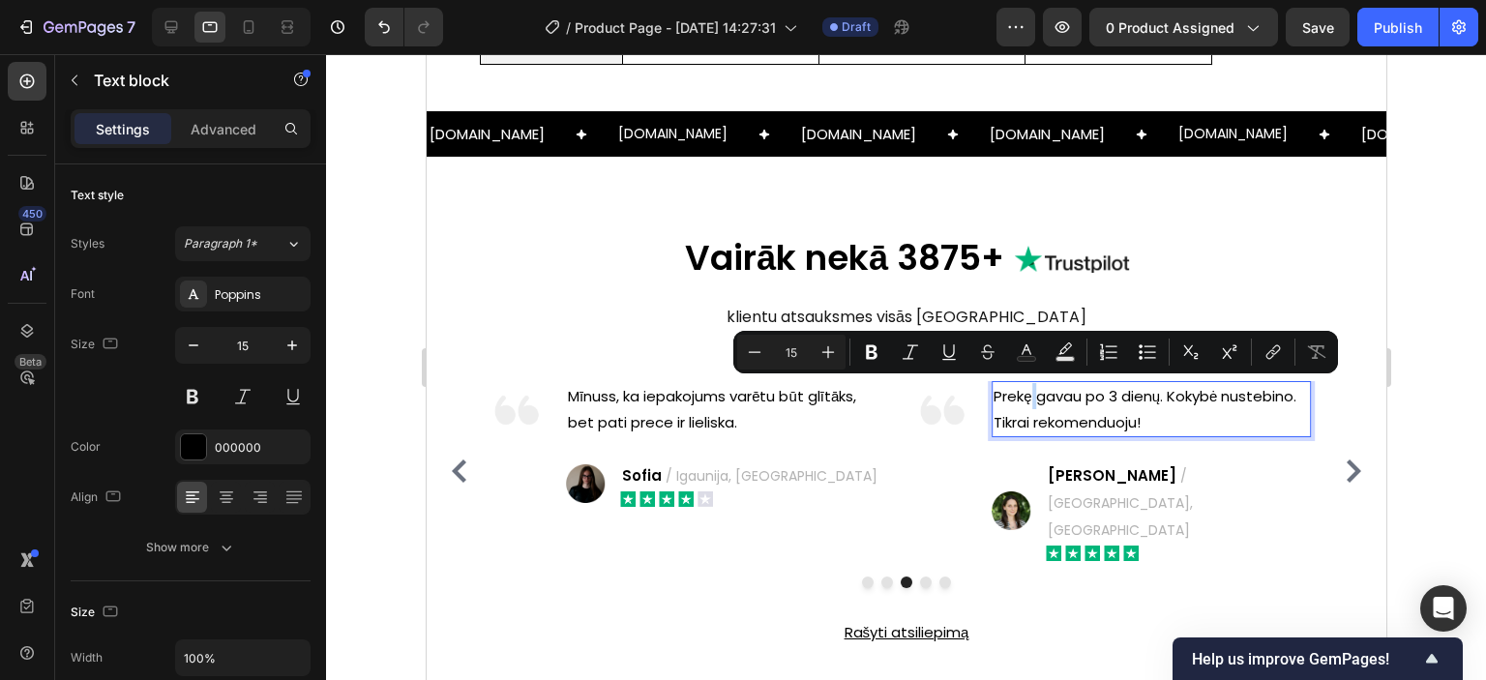
copy p "Rich Text Editor. Editing area: main"
click at [1077, 401] on p "Prekę gavau po 3 dienų. Kokybė nustebino. Tikrai rekomenduoju!" at bounding box center [1150, 409] width 314 height 52
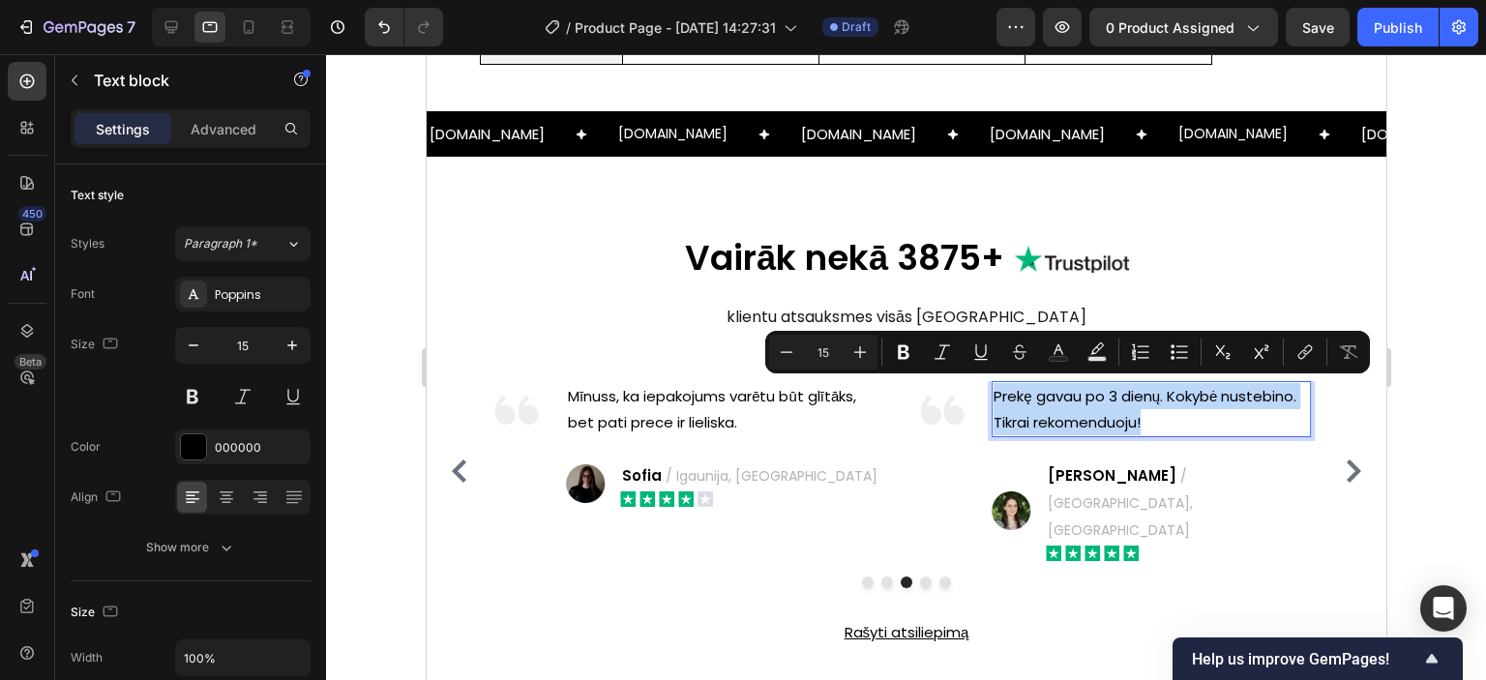
click at [1065, 417] on p "Prekę gavau po 3 dienų. Kokybė nustebino. Tikrai rekomenduoju!" at bounding box center [1150, 409] width 314 height 52
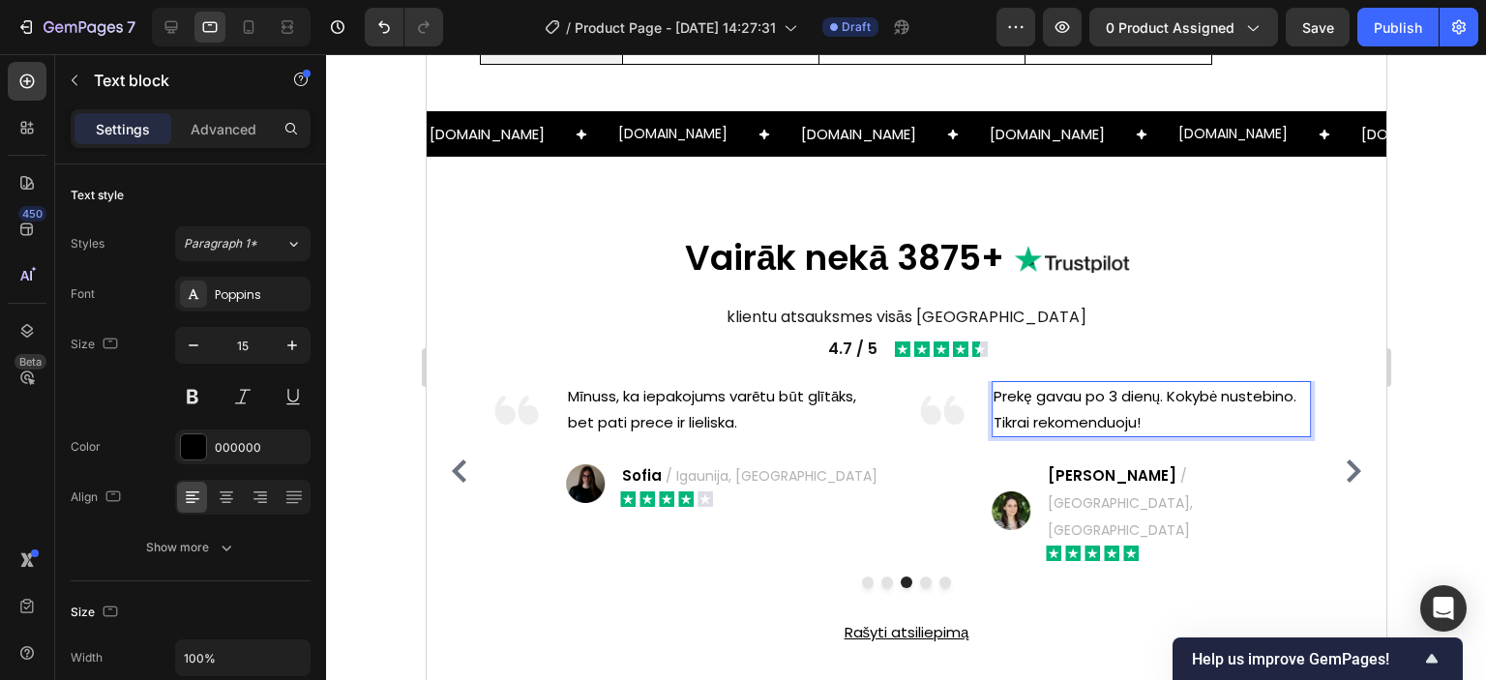
click at [1109, 415] on p "Prekę gavau po 3 dienų. Kokybė nustebino. Tikrai rekomenduoju!" at bounding box center [1150, 409] width 314 height 52
click at [1154, 478] on span "/ [GEOGRAPHIC_DATA], [GEOGRAPHIC_DATA]" at bounding box center [1119, 503] width 145 height 74
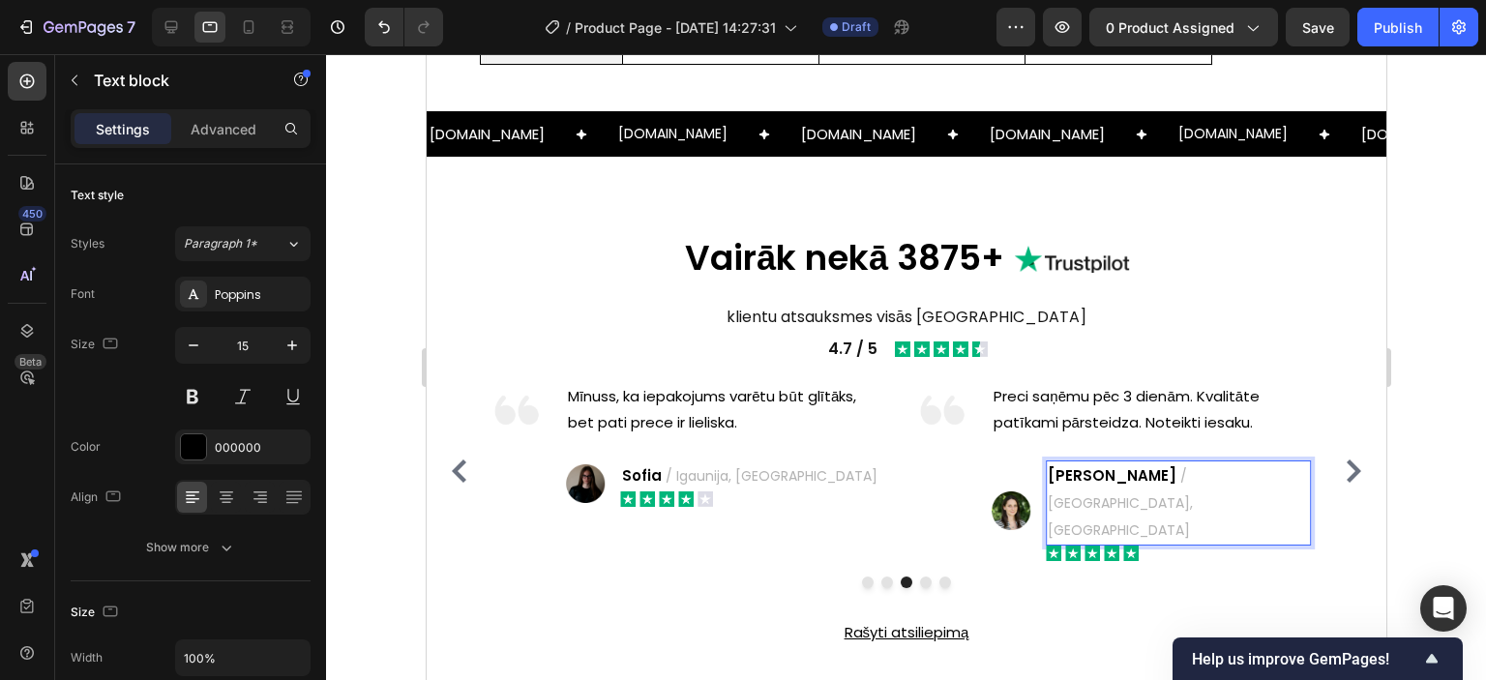
click at [1139, 471] on span "/ [GEOGRAPHIC_DATA], [GEOGRAPHIC_DATA]" at bounding box center [1119, 503] width 145 height 74
drag, startPoint x: 1108, startPoint y: 470, endPoint x: 1133, endPoint y: 467, distance: 25.3
click at [1133, 467] on span "/ [GEOGRAPHIC_DATA], [GEOGRAPHIC_DATA]" at bounding box center [1119, 503] width 145 height 74
click at [1129, 467] on span "/ [GEOGRAPHIC_DATA], [GEOGRAPHIC_DATA]" at bounding box center [1119, 503] width 145 height 74
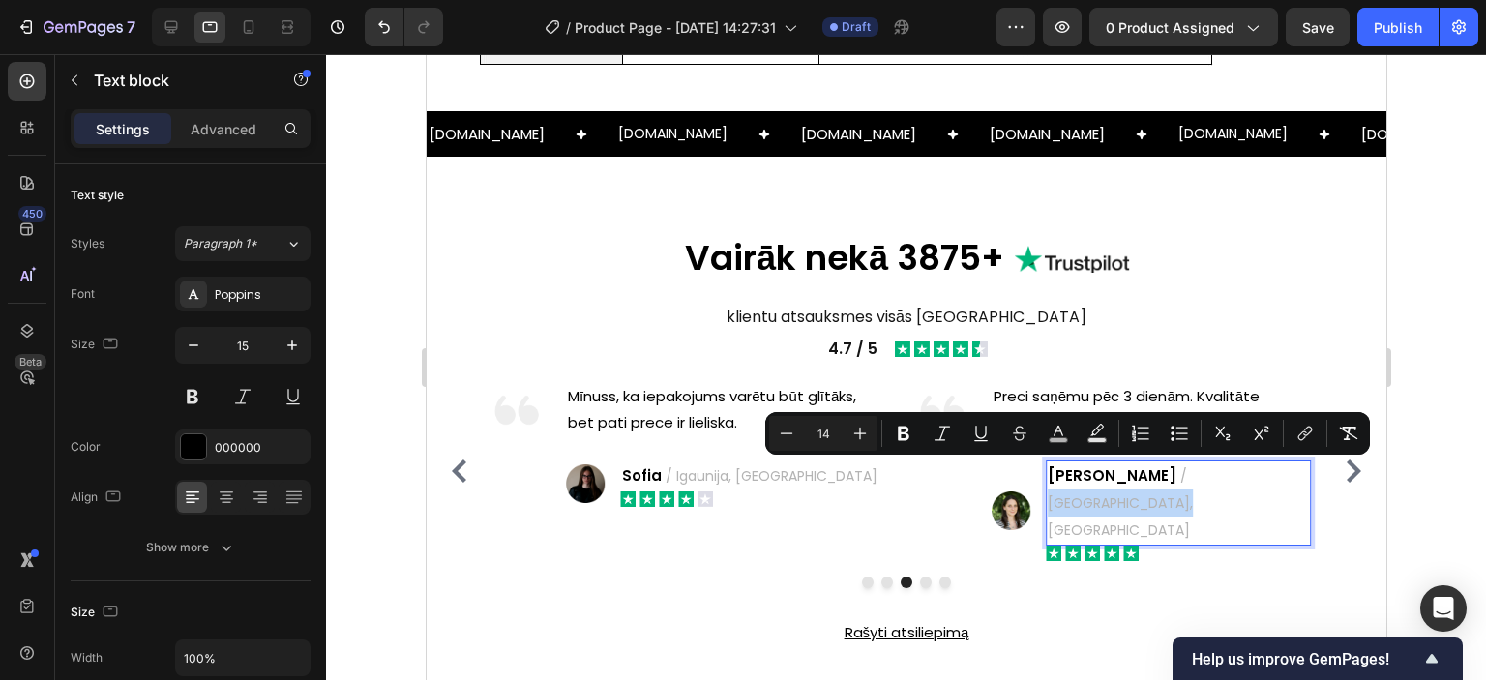
drag, startPoint x: 1105, startPoint y: 473, endPoint x: 1225, endPoint y: 478, distance: 120.1
click at [1225, 478] on div "Greta / [GEOGRAPHIC_DATA], [GEOGRAPHIC_DATA]" at bounding box center [1177, 503] width 264 height 85
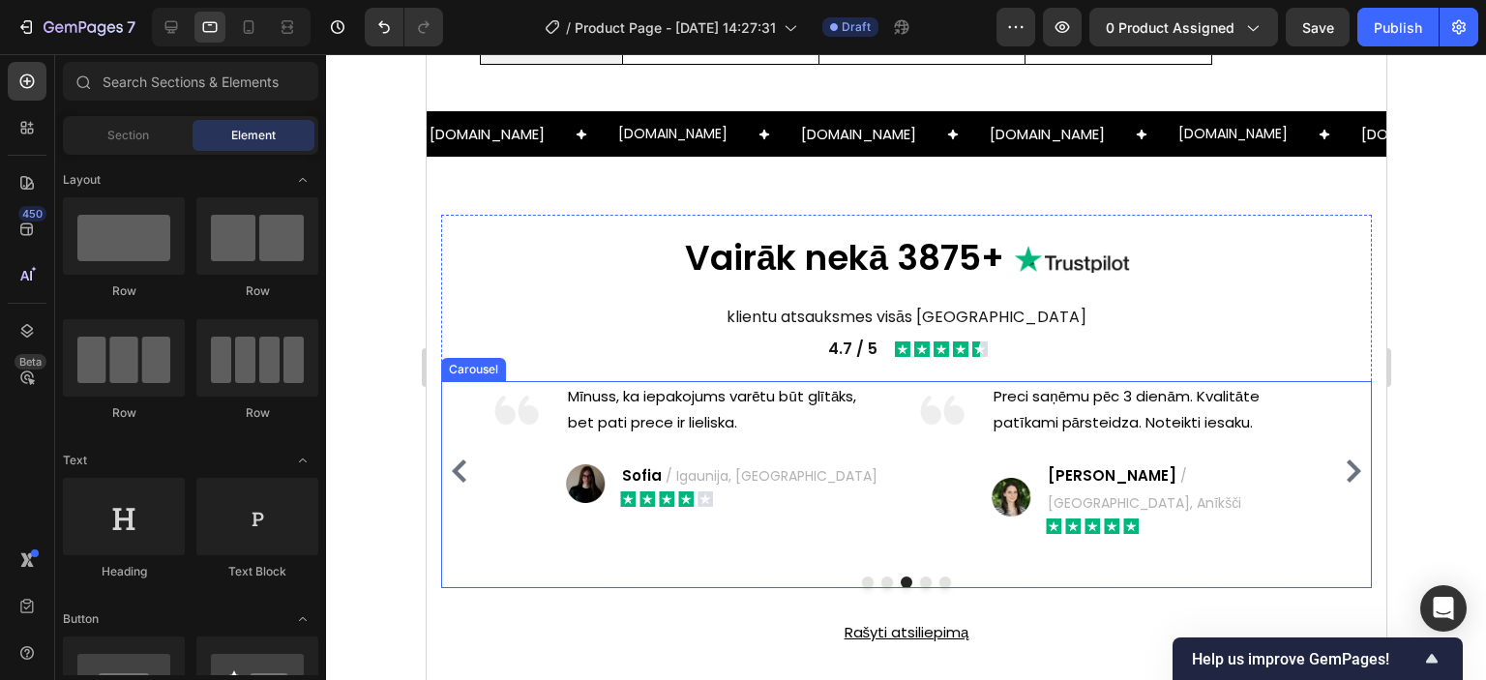
click at [1346, 460] on icon "Carousel Next Arrow" at bounding box center [1353, 471] width 15 height 23
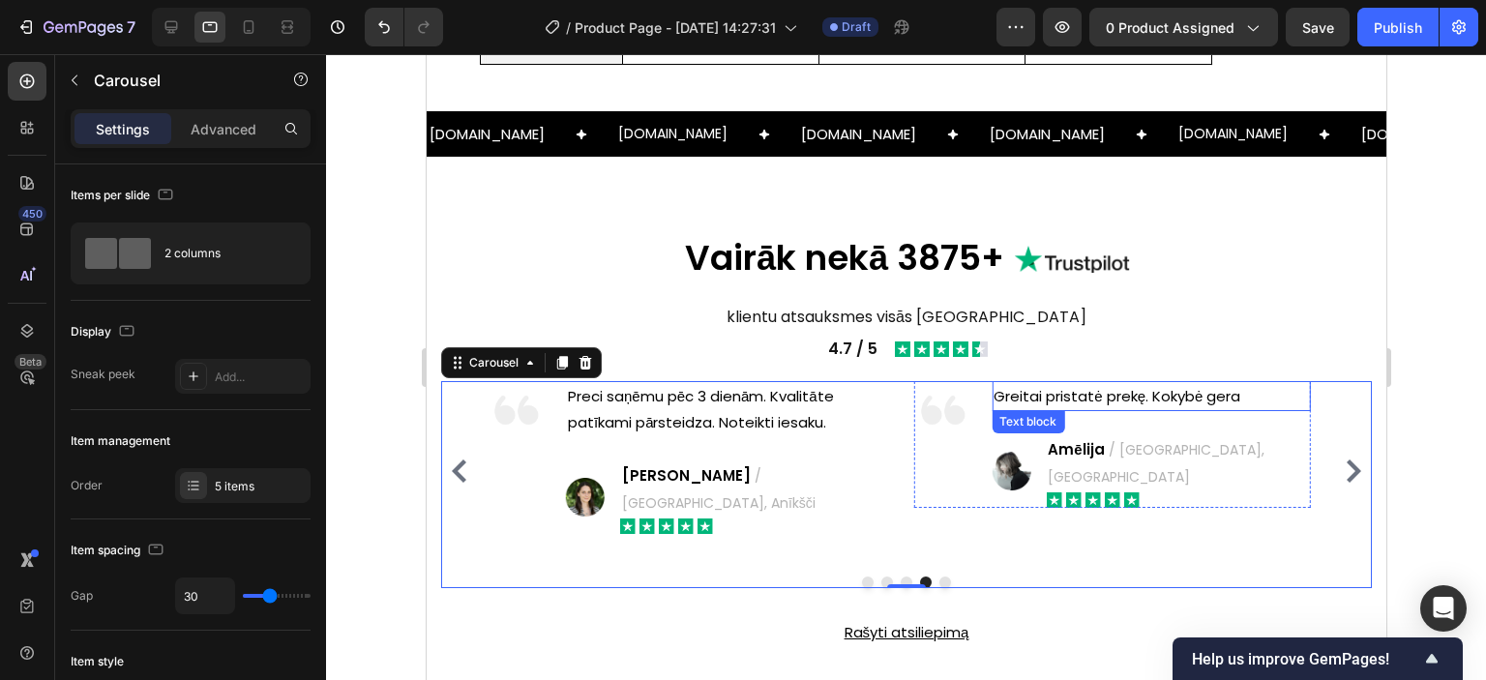
click at [1104, 395] on p "Greitai pristatė prekę. Kokybė gera" at bounding box center [1150, 396] width 314 height 26
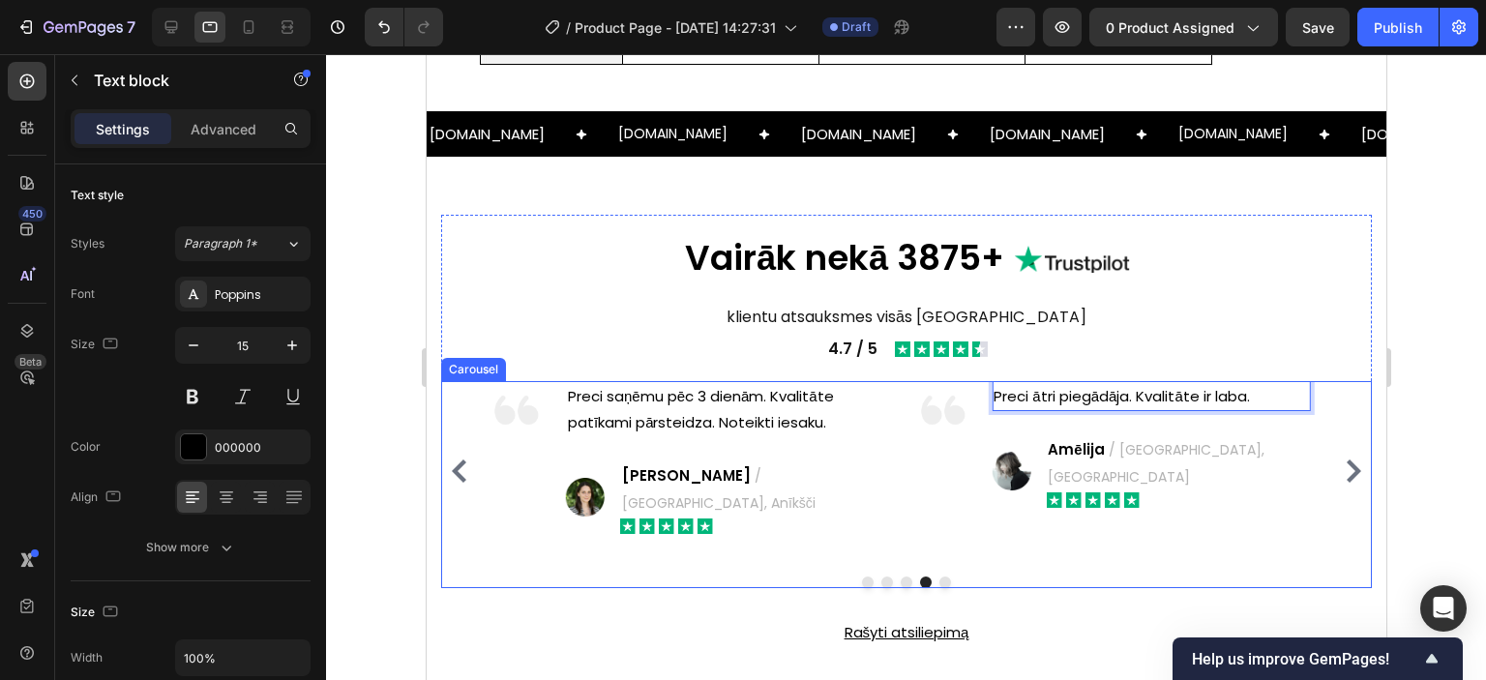
click at [1346, 460] on icon "Carousel Next Arrow" at bounding box center [1353, 471] width 15 height 23
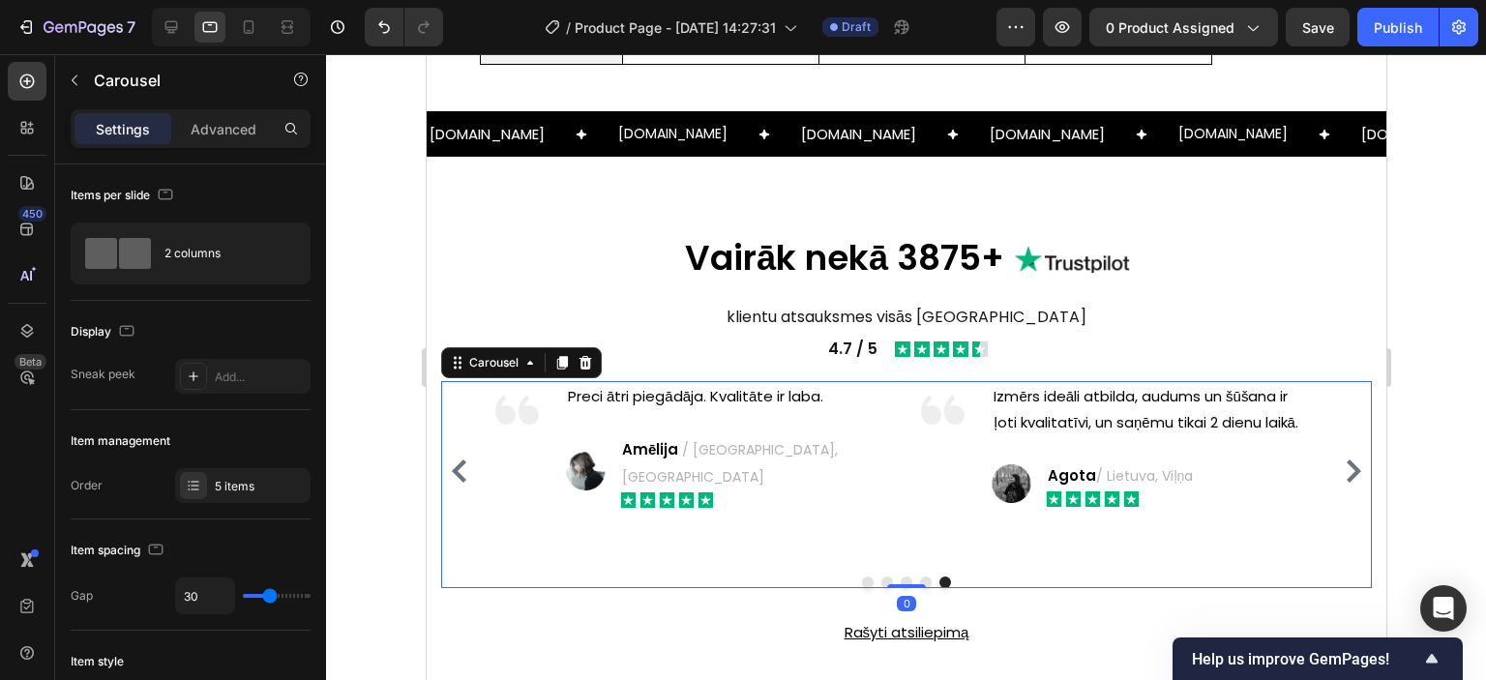
click at [1341, 460] on icon "Carousel Next Arrow" at bounding box center [1352, 471] width 23 height 23
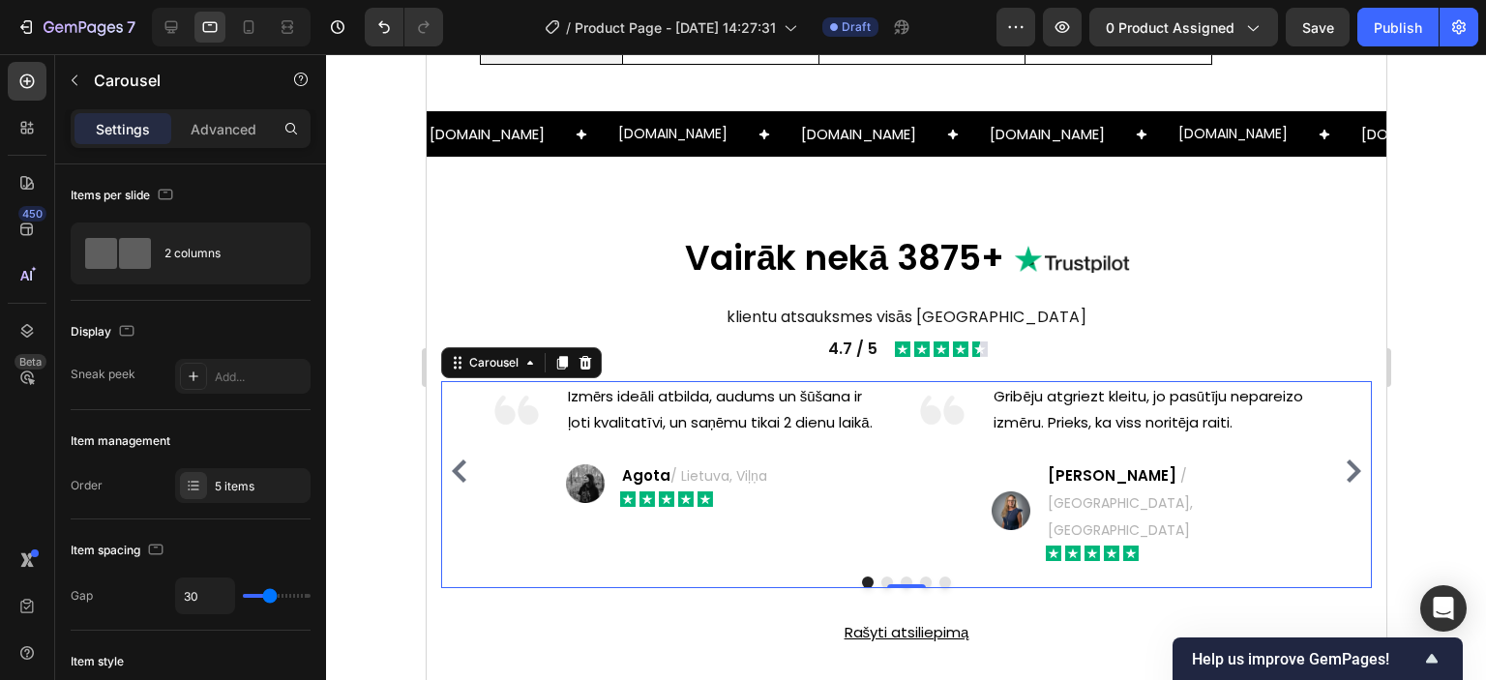
click at [1341, 460] on icon "Carousel Next Arrow" at bounding box center [1352, 471] width 23 height 23
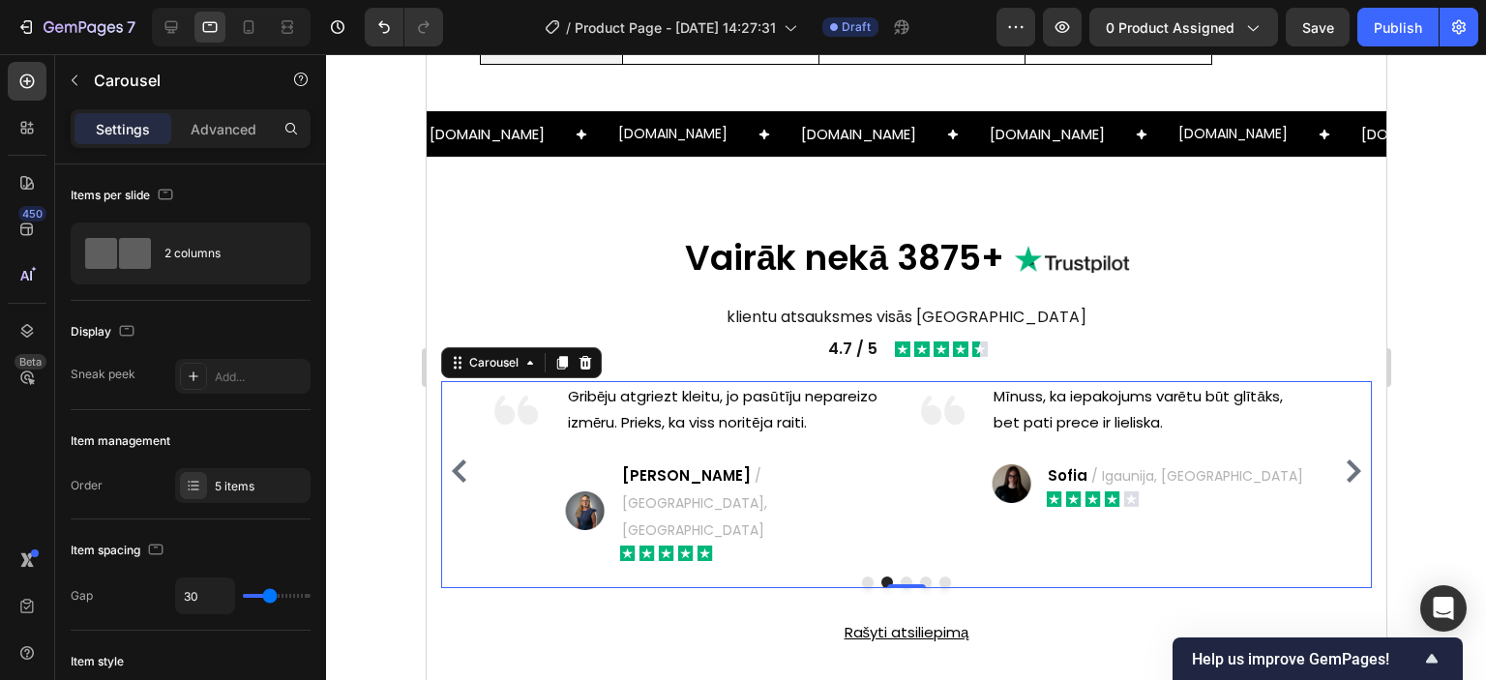
click at [1341, 460] on icon "Carousel Next Arrow" at bounding box center [1352, 471] width 23 height 23
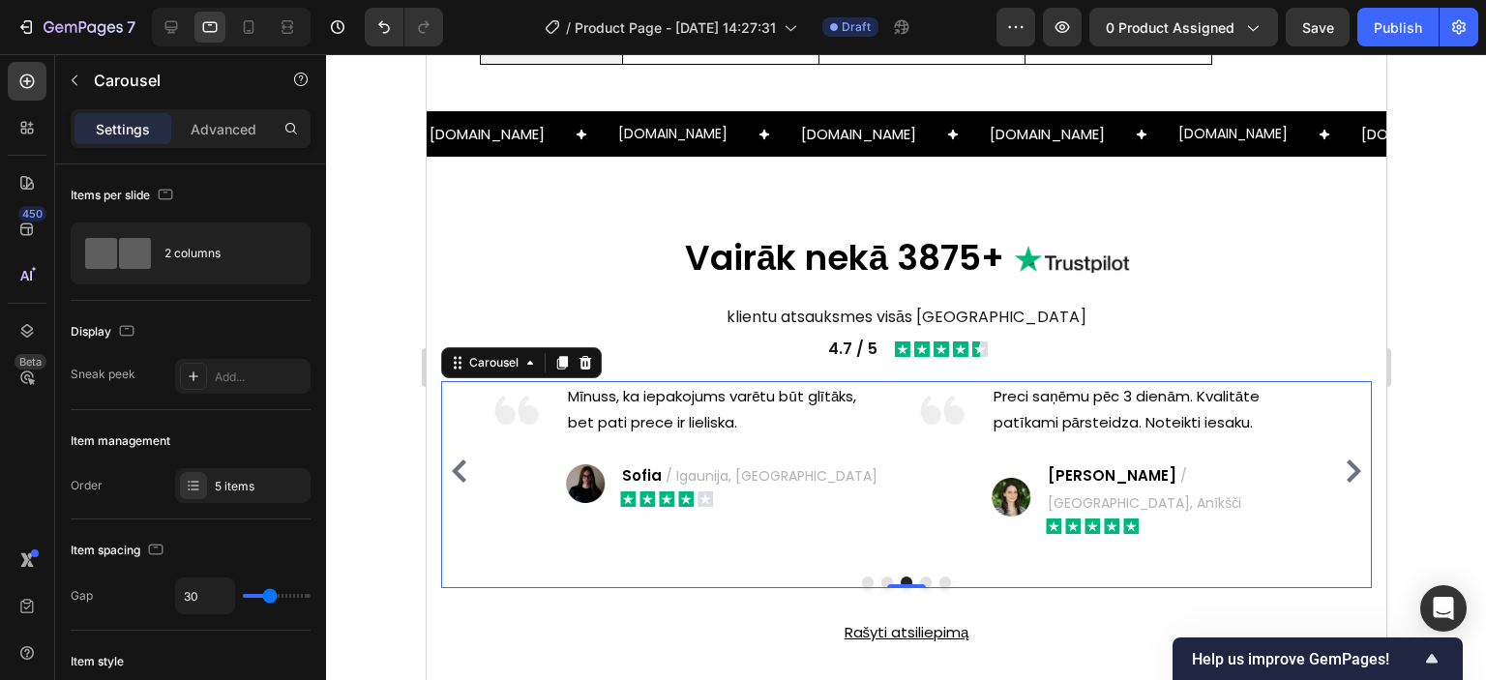
click at [1341, 460] on icon "Carousel Next Arrow" at bounding box center [1352, 471] width 23 height 23
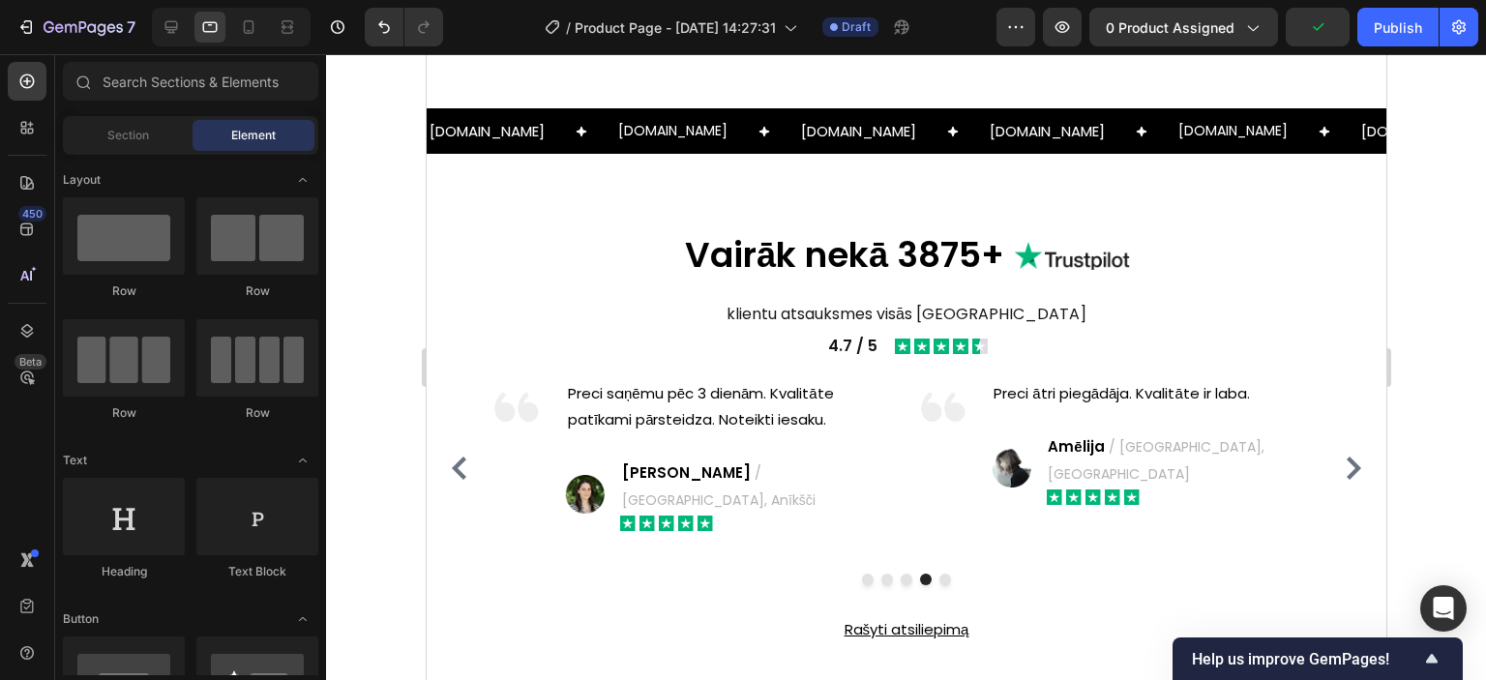
scroll to position [2899, 0]
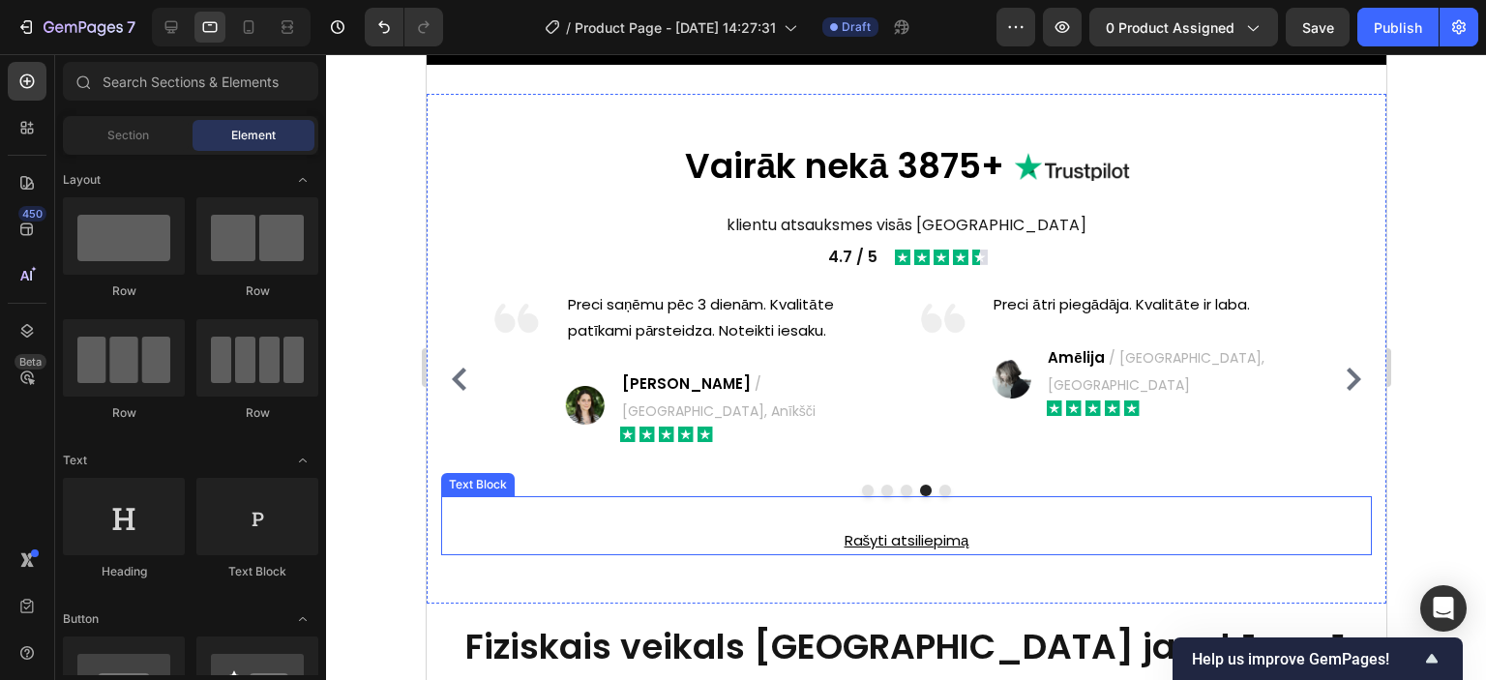
click at [895, 527] on p "Rašyti atsiliepimą" at bounding box center [905, 540] width 927 height 26
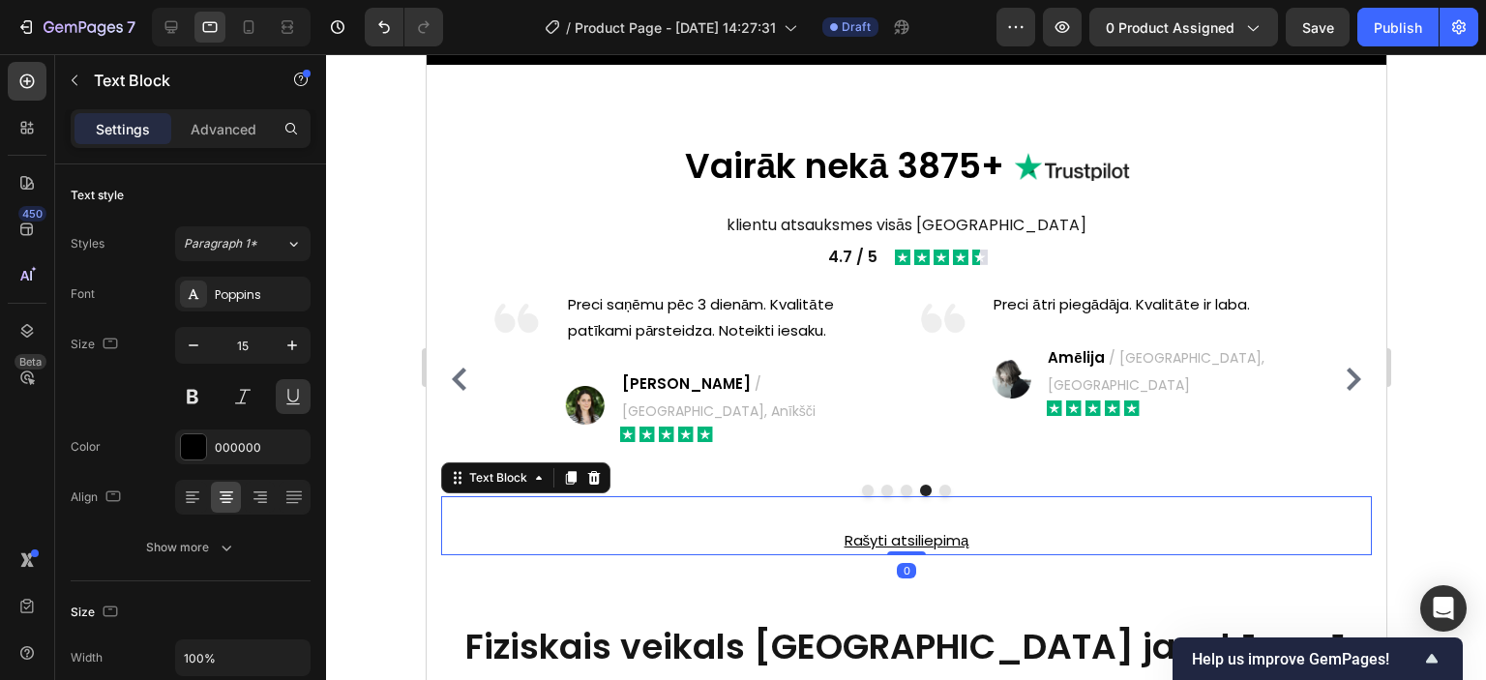
click at [883, 527] on p "Rašyti atsiliepimą" at bounding box center [905, 540] width 927 height 26
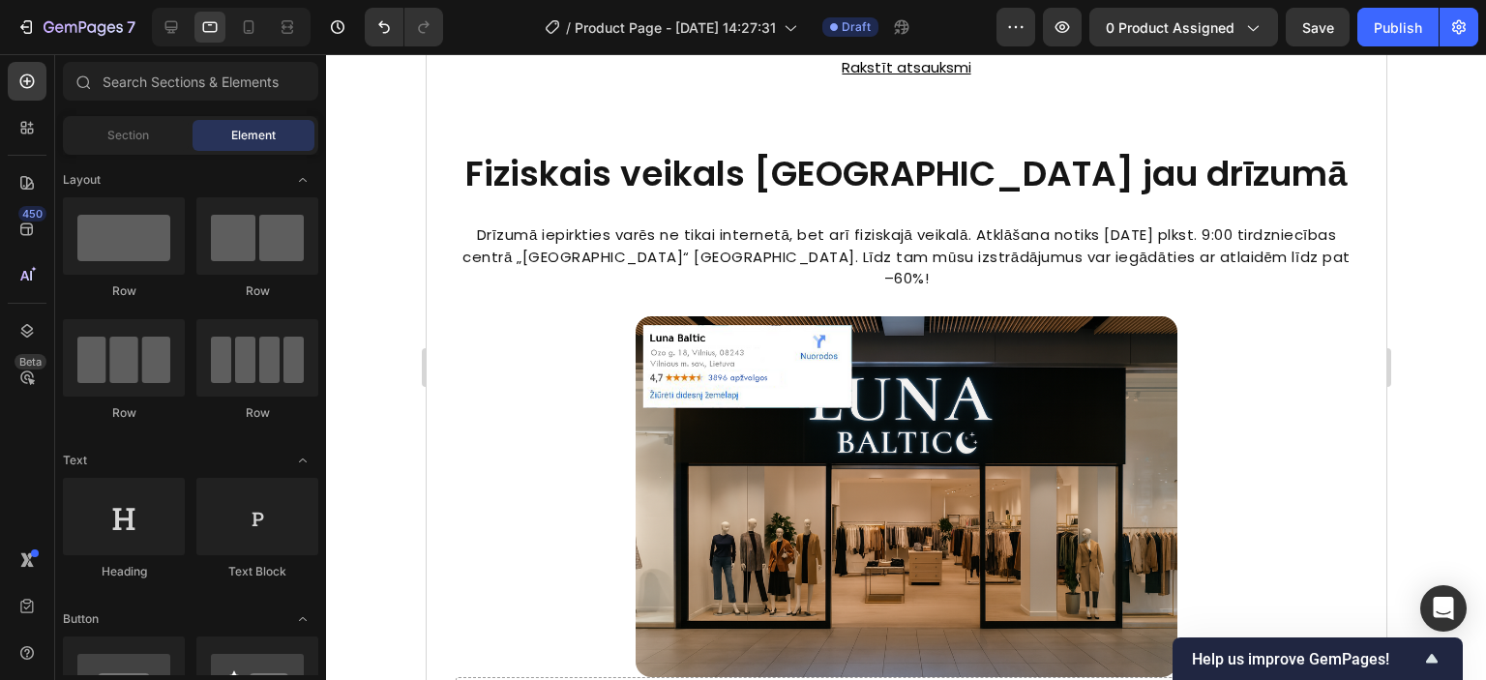
scroll to position [3382, 0]
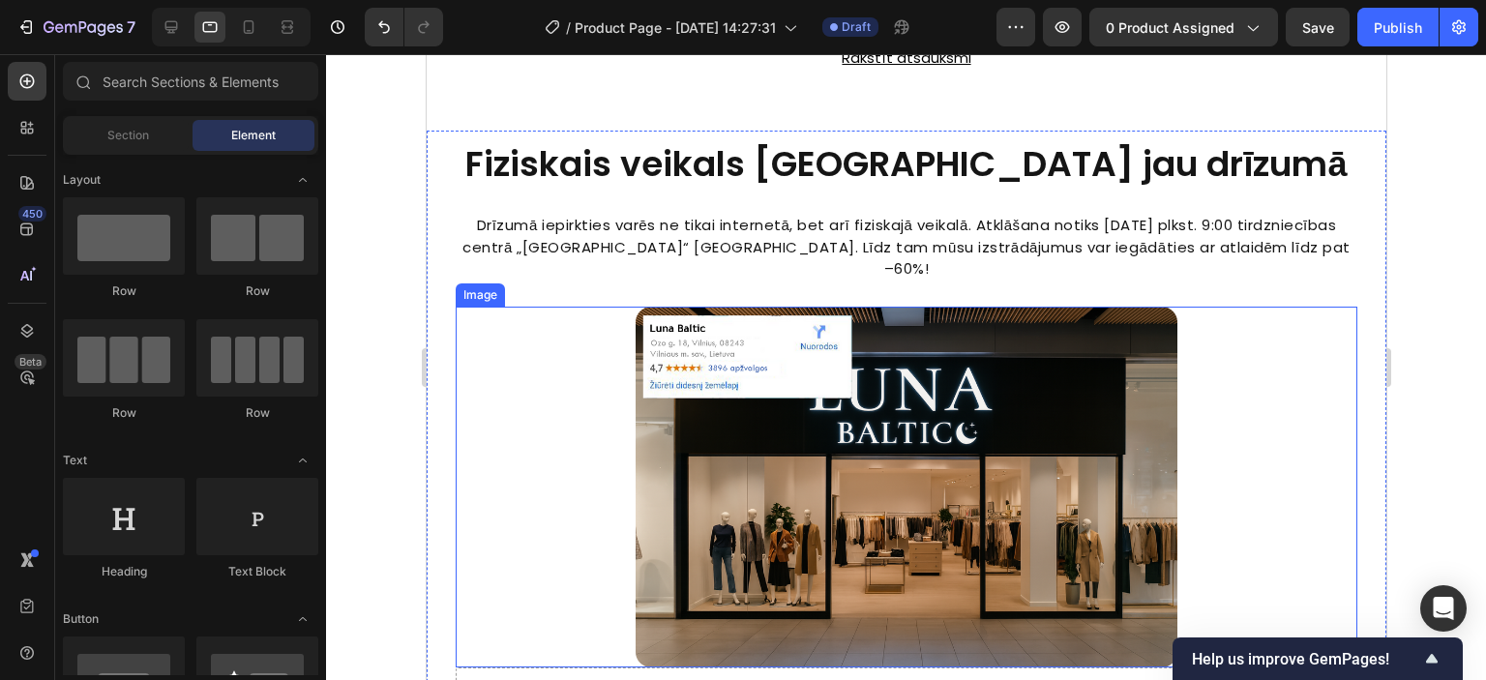
click at [911, 439] on img at bounding box center [905, 487] width 541 height 361
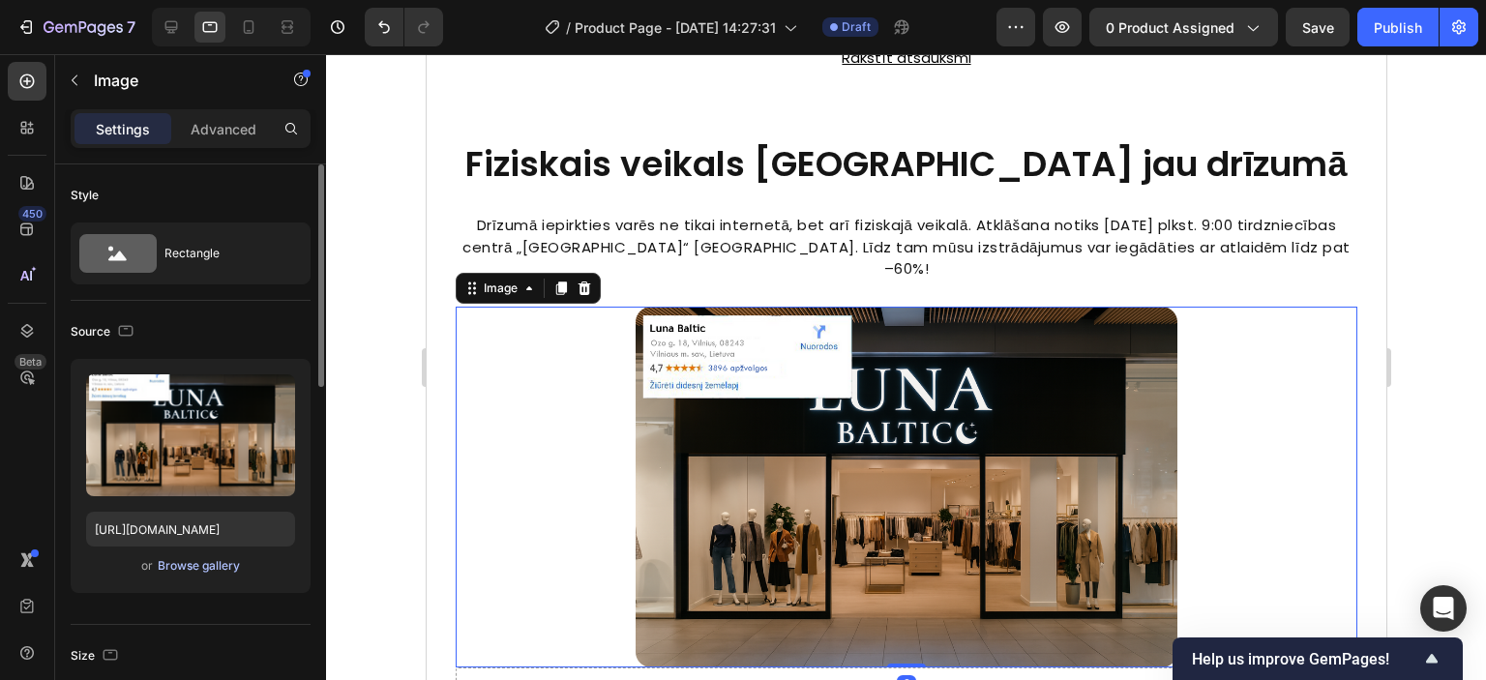
click at [202, 558] on div "Browse gallery" at bounding box center [199, 565] width 82 height 17
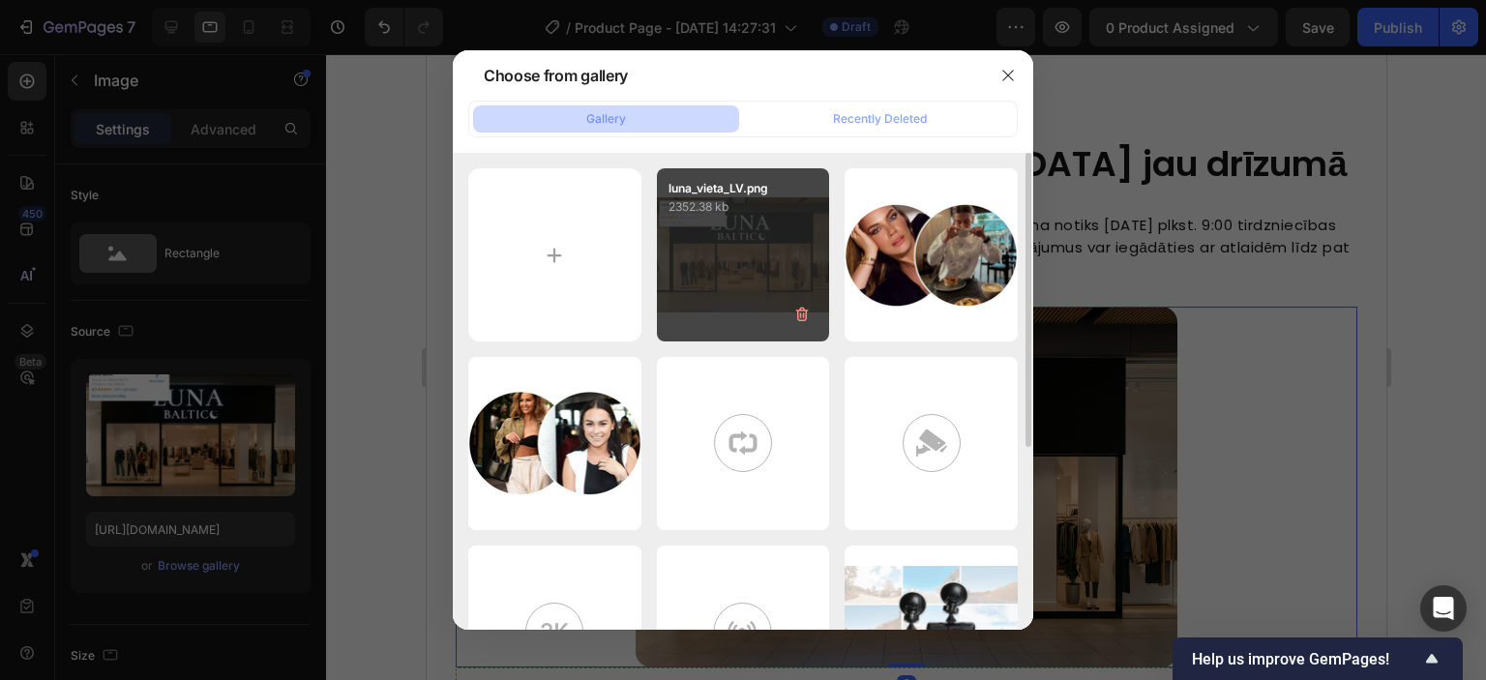
click at [759, 239] on div "luna_vieta_LV.png 2352.38 kb" at bounding box center [743, 254] width 173 height 173
type input "[URL][DOMAIN_NAME]"
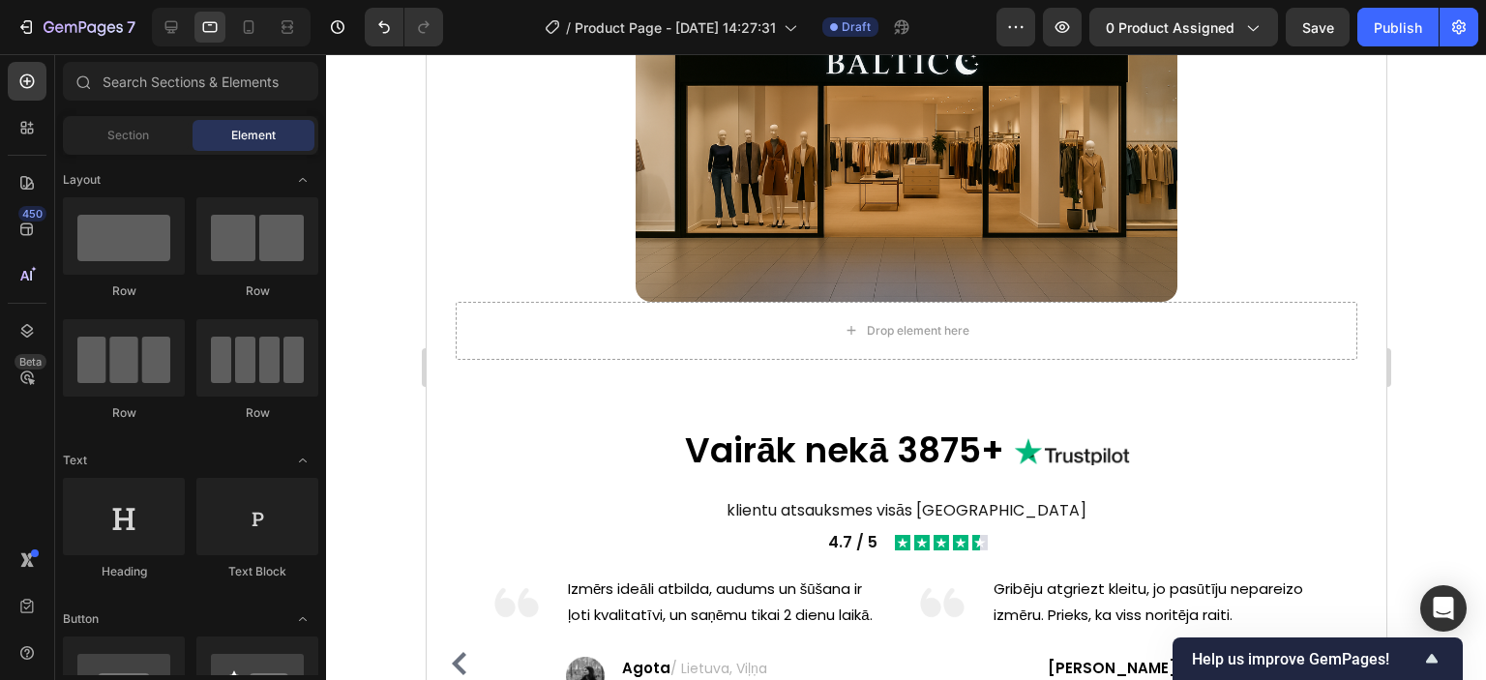
scroll to position [3762, 0]
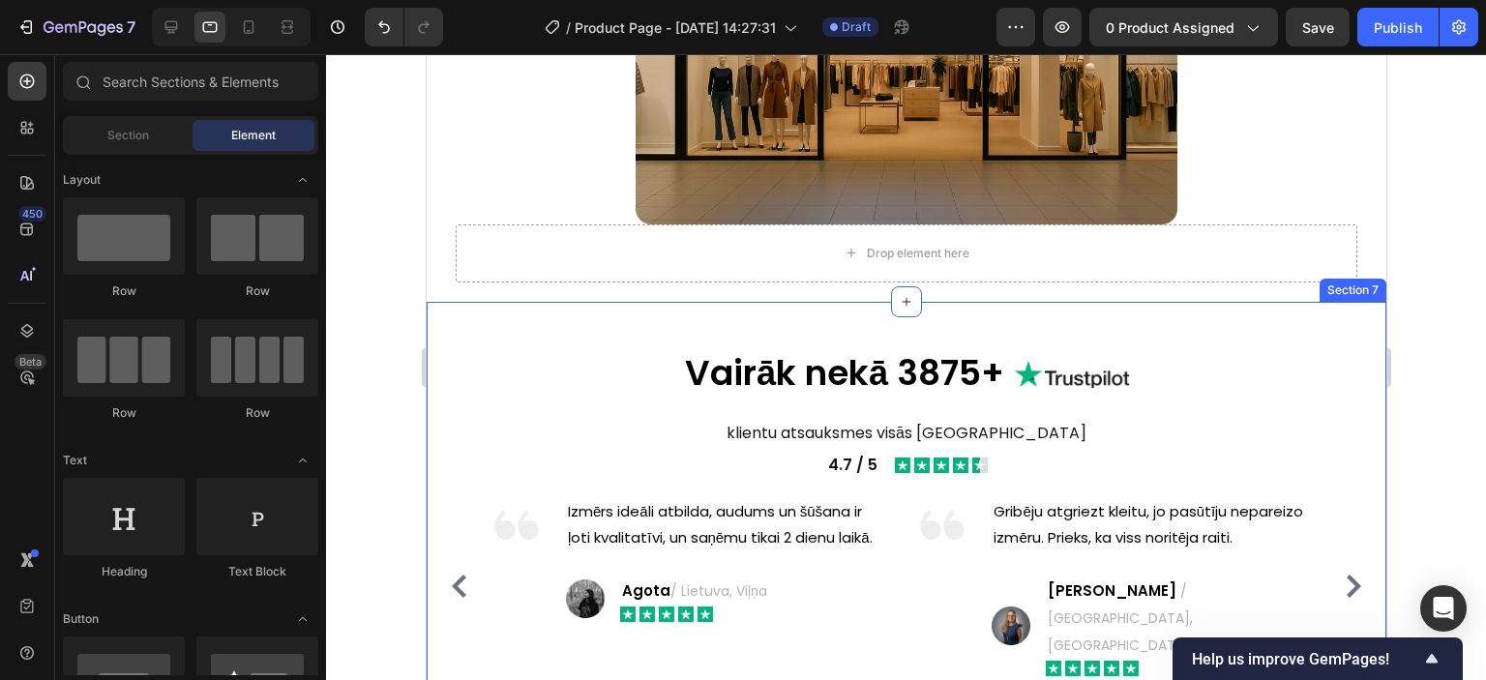
click at [465, 302] on div "Vairāk nekā 3875+ Heading Image Row klientu atsauksmes visās Baltijas valstīs T…" at bounding box center [906, 557] width 960 height 510
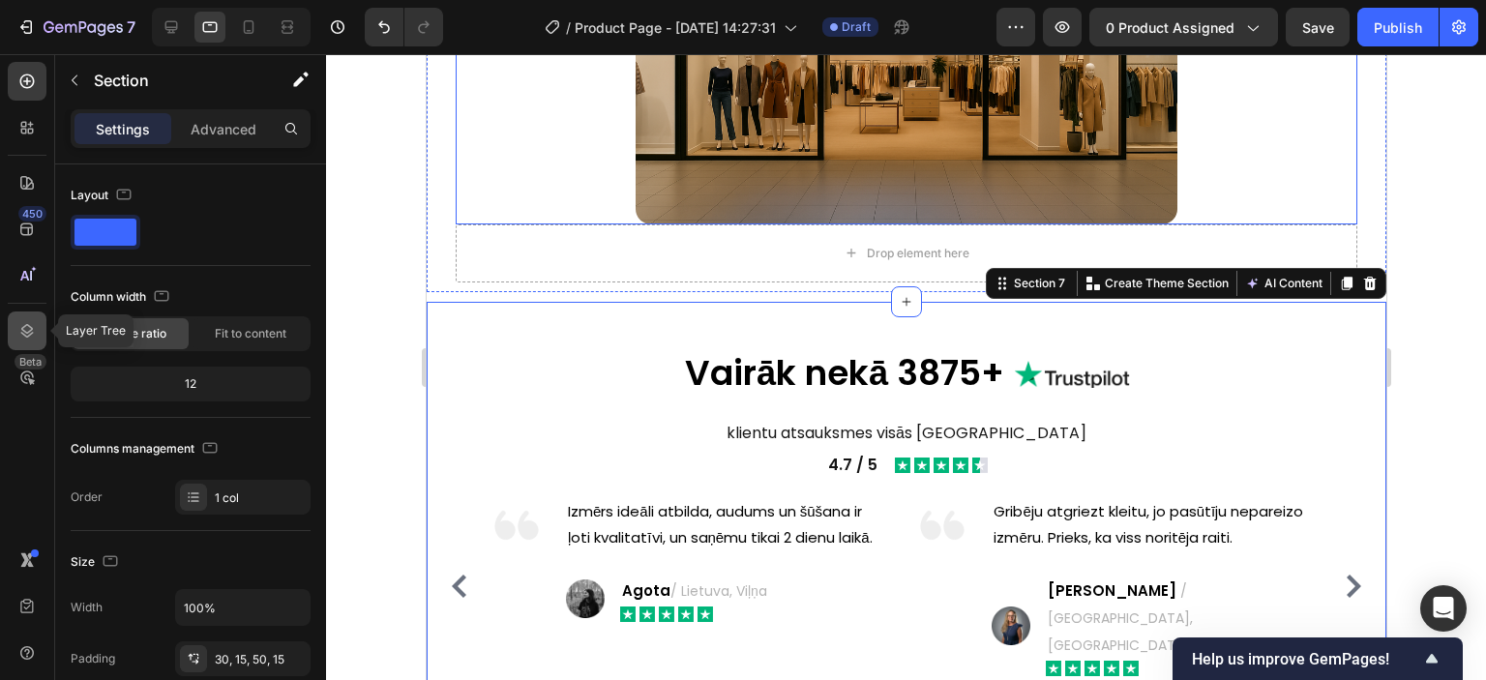
click at [33, 321] on icon at bounding box center [26, 330] width 19 height 19
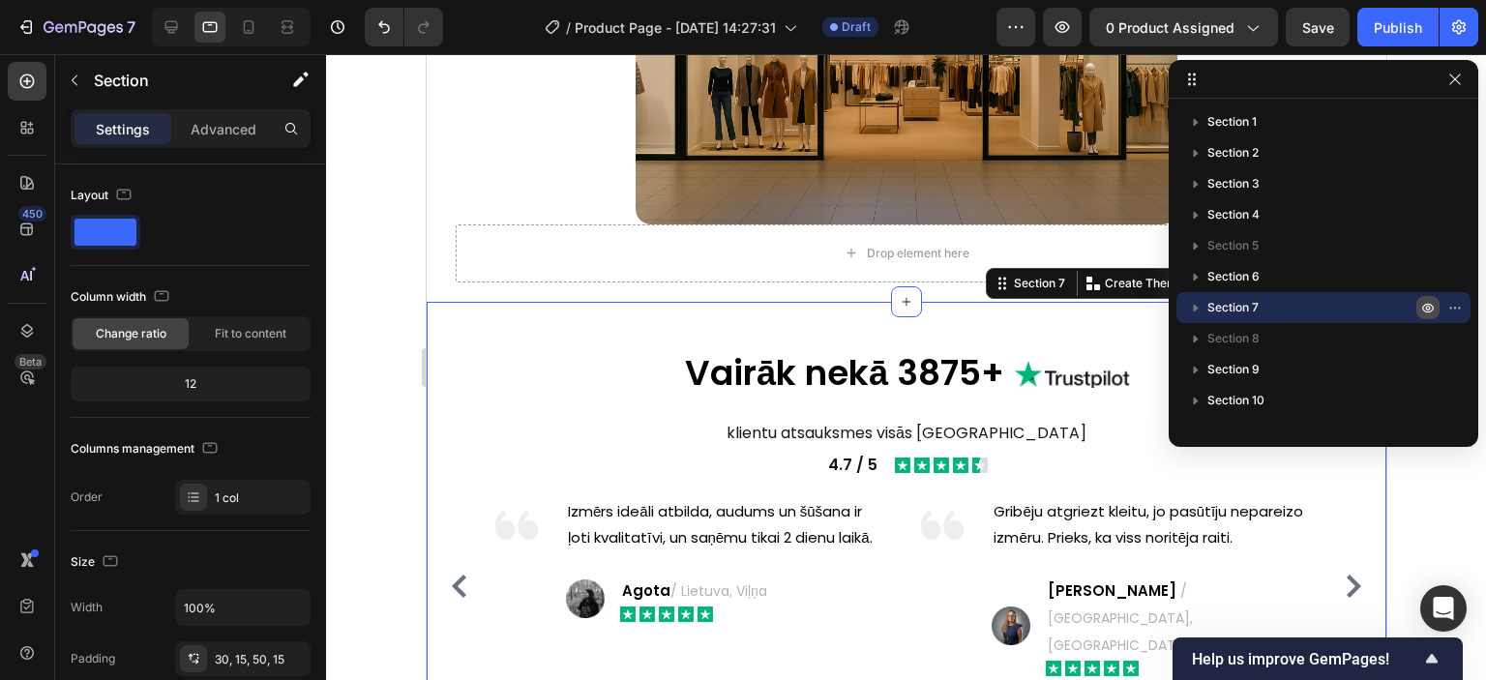
click at [1427, 310] on icon "button" at bounding box center [1428, 308] width 5 height 5
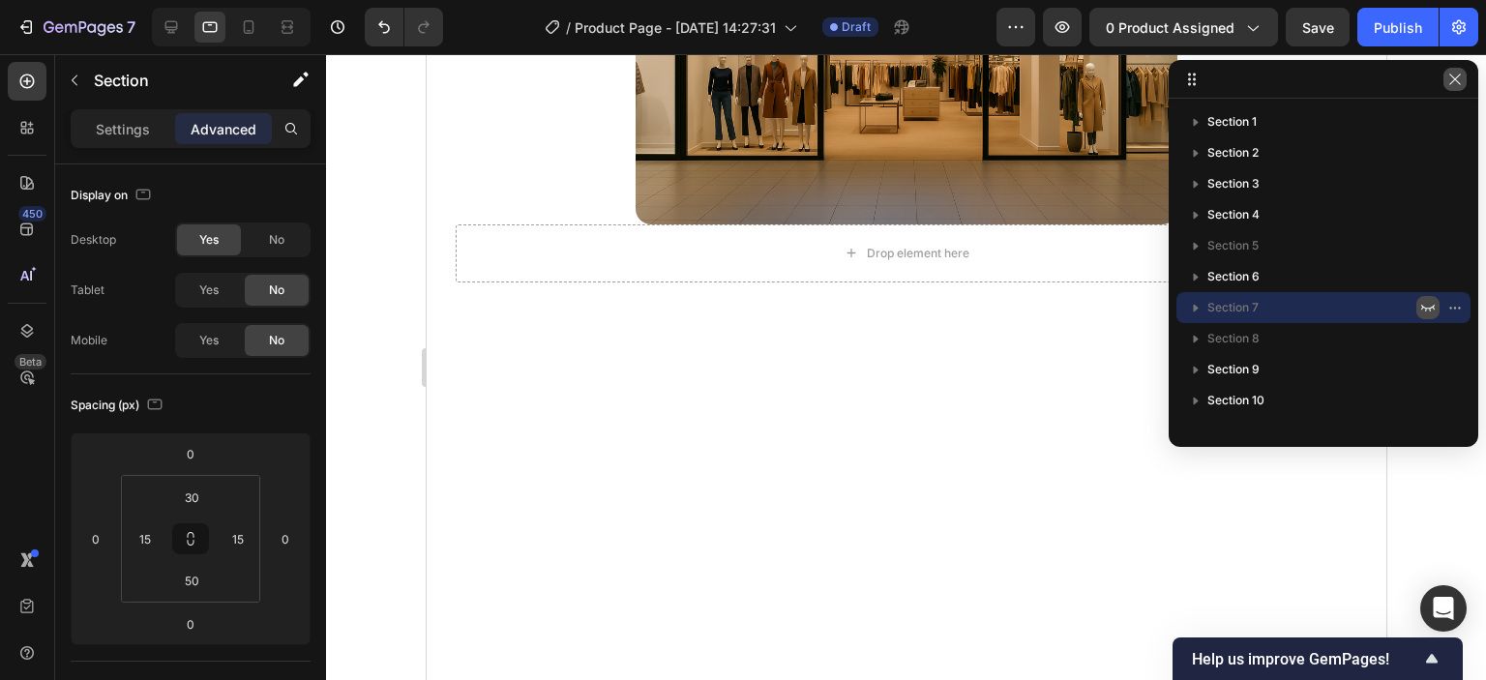
click at [1455, 76] on icon "button" at bounding box center [1454, 79] width 15 height 15
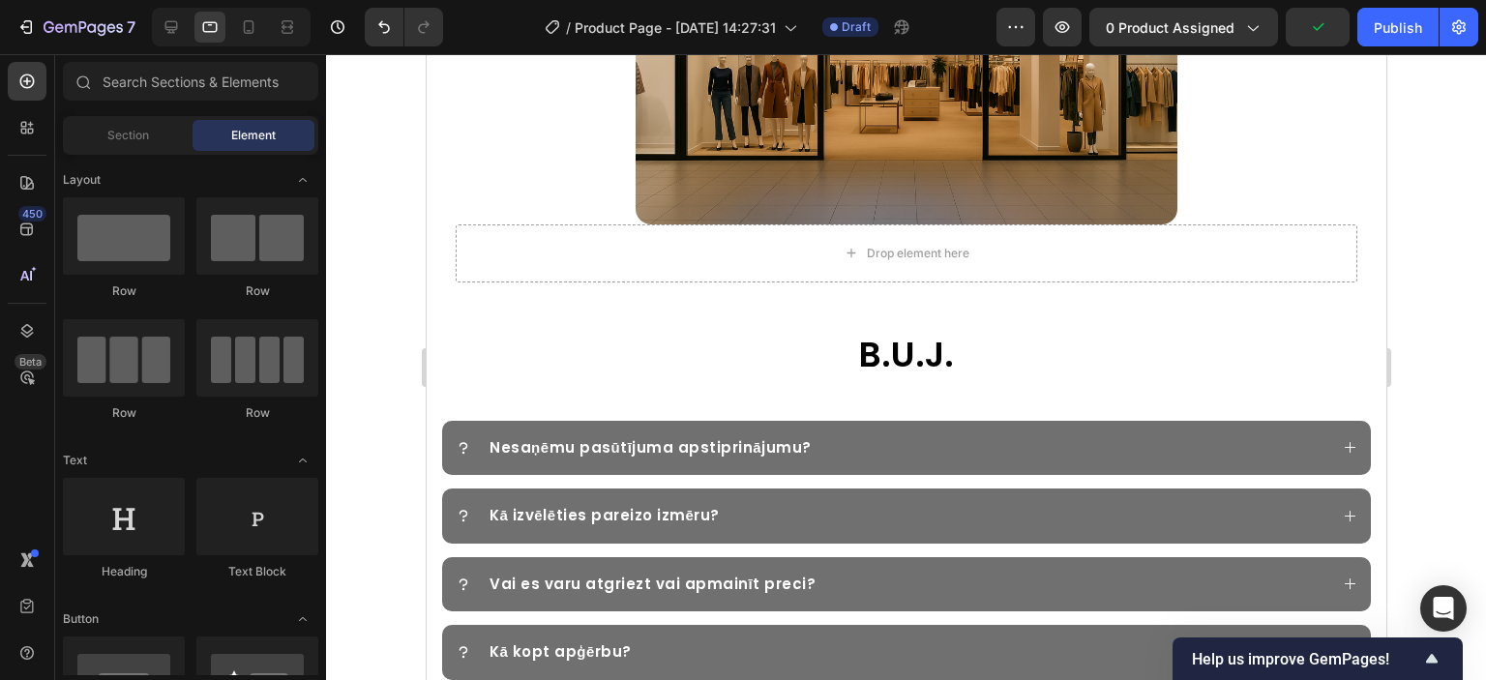
scroll to position [3846, 0]
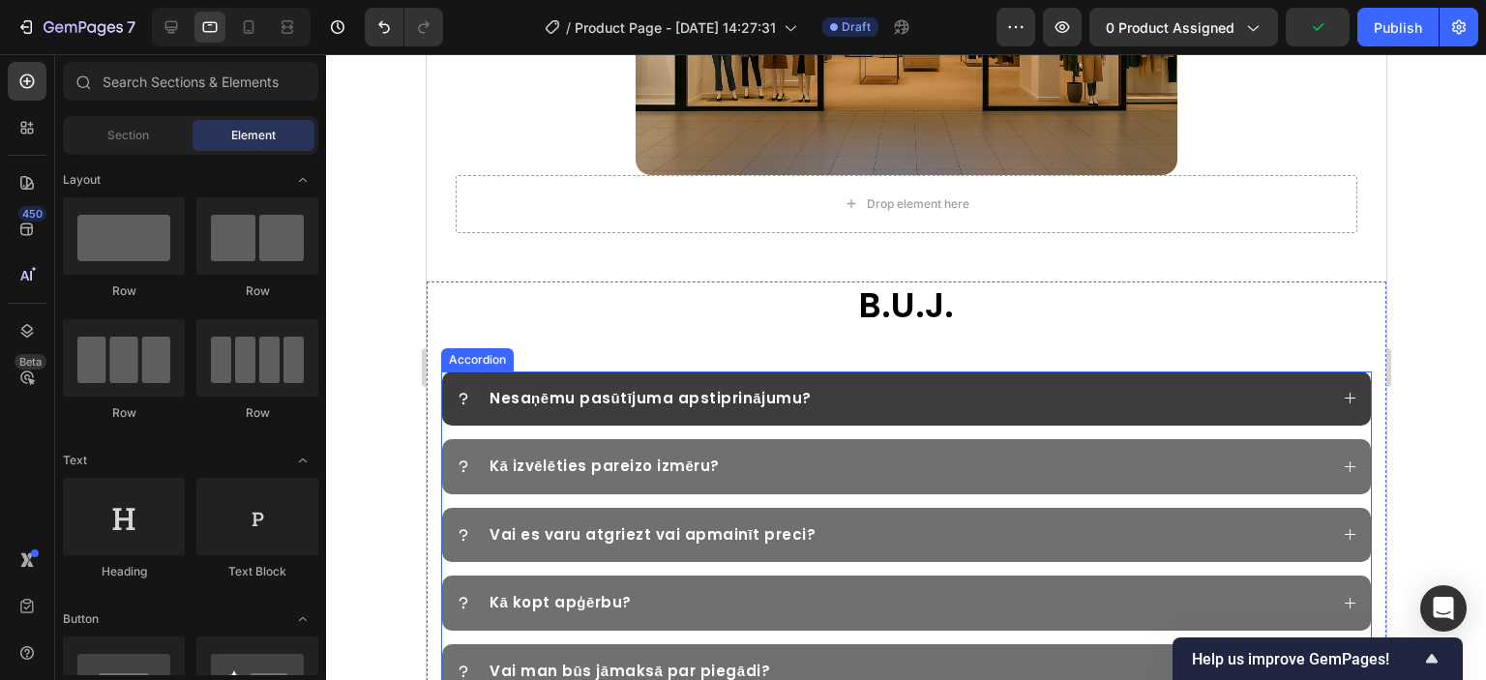
click at [1331, 372] on div "Nesaņēmu pasūtījuma apstiprinājumu?" at bounding box center [905, 399] width 929 height 55
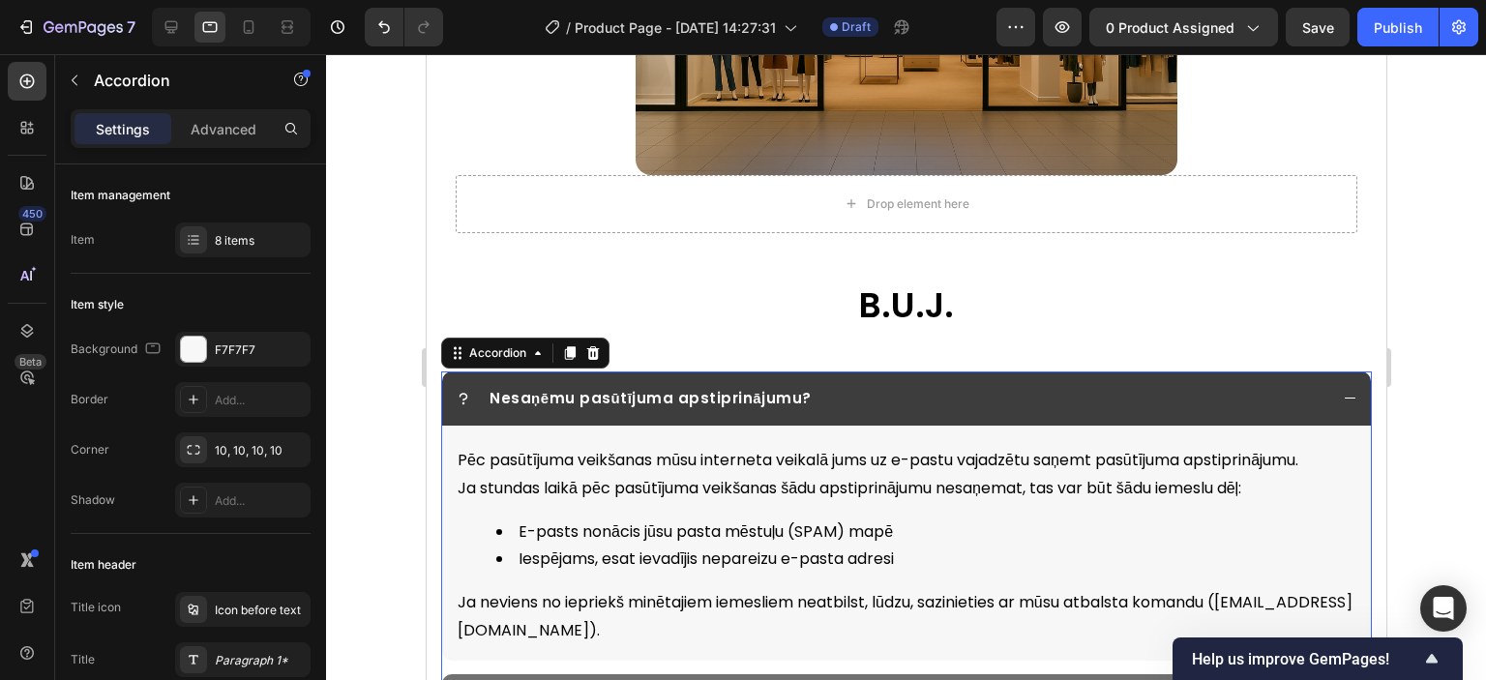
click at [1331, 372] on div "Nesaņēmu pasūtījuma apstiprinājumu?" at bounding box center [905, 399] width 929 height 55
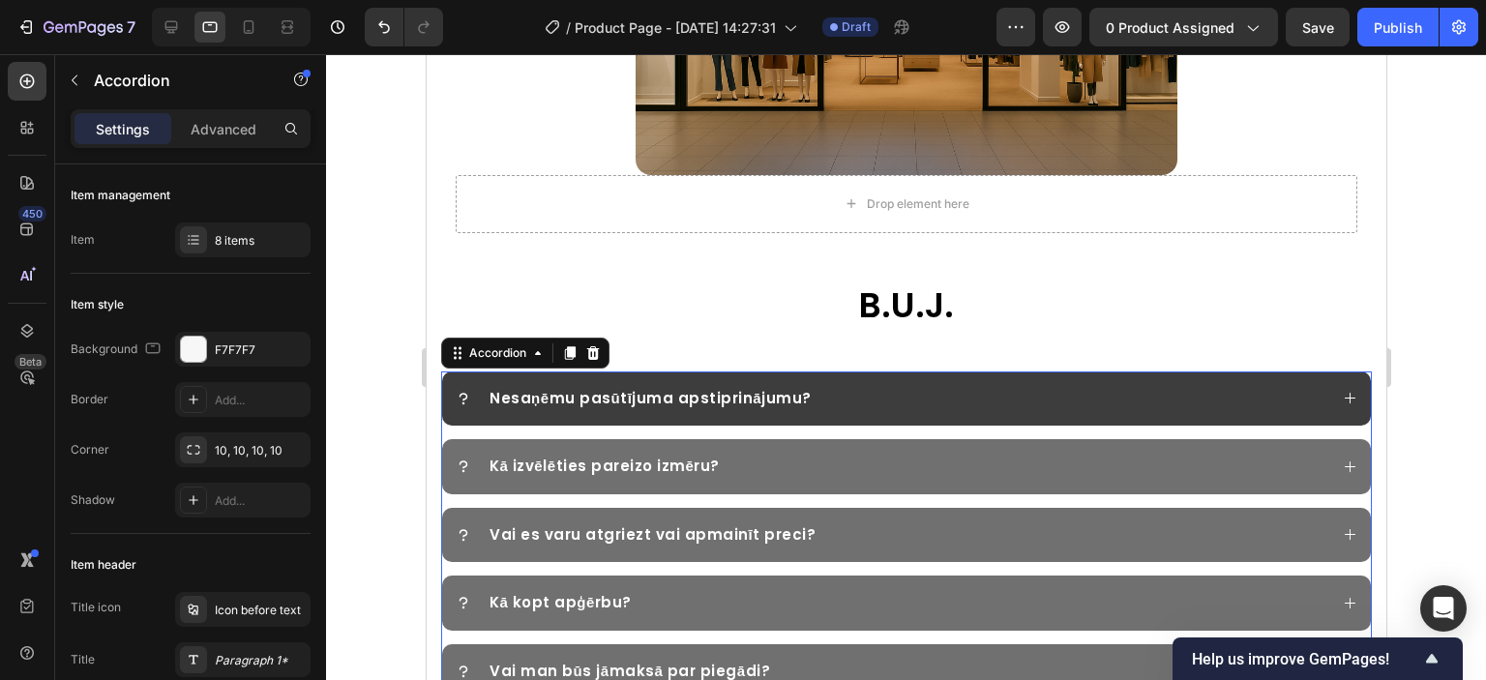
scroll to position [3943, 0]
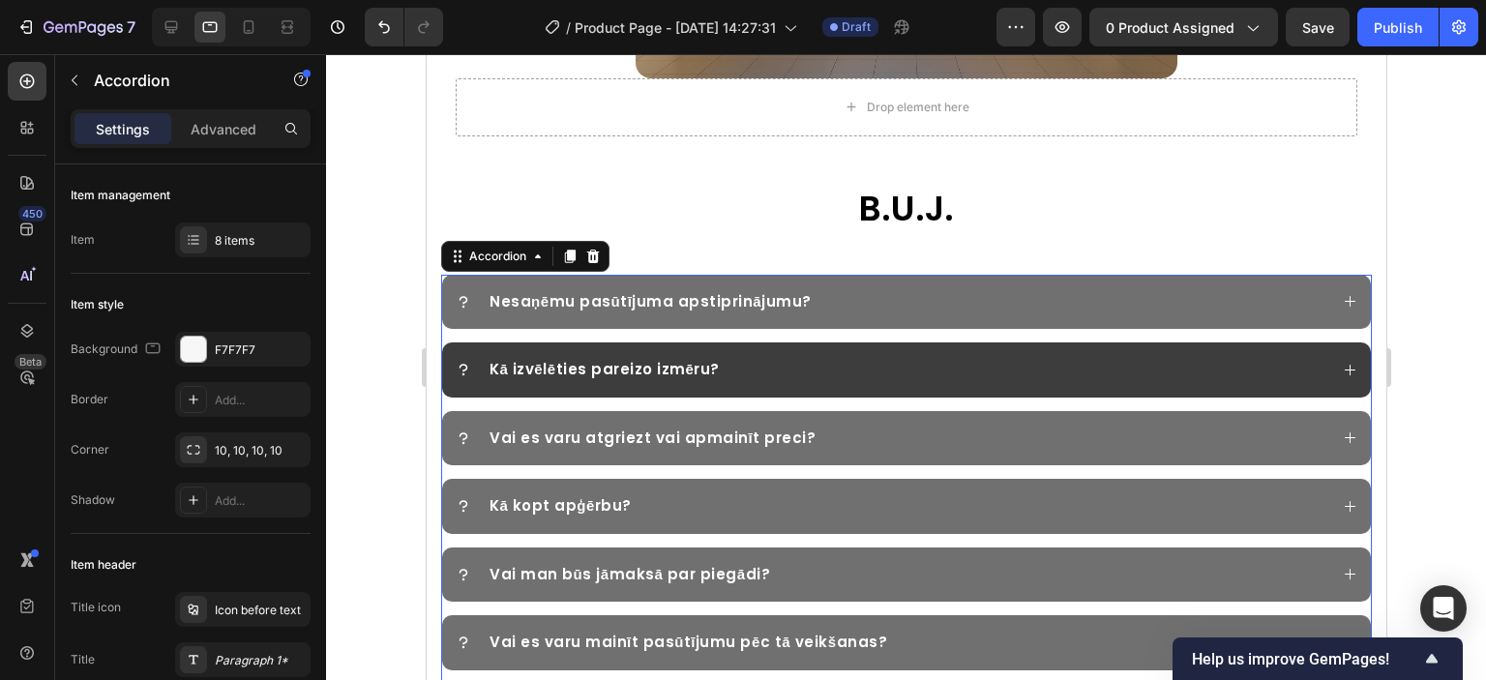
click at [1342, 363] on icon at bounding box center [1349, 370] width 15 height 15
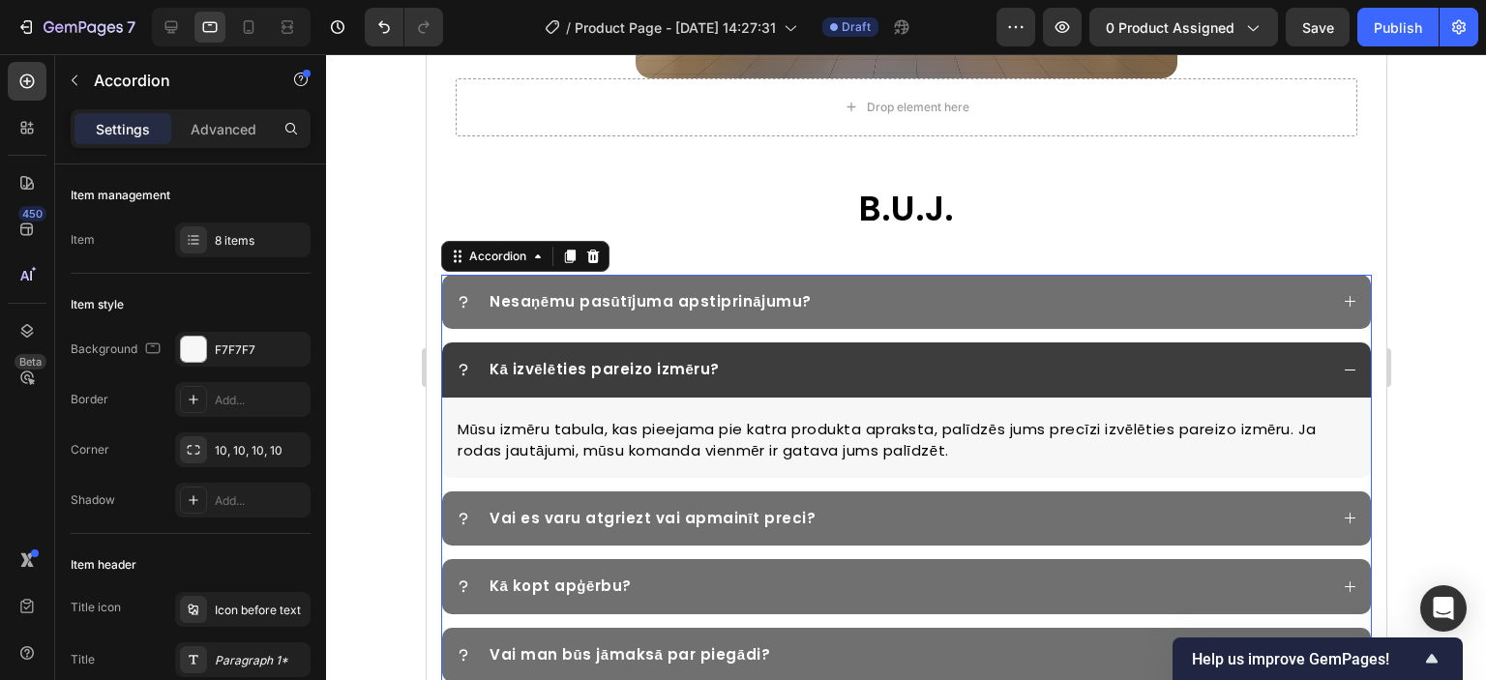
click at [1342, 363] on icon at bounding box center [1349, 370] width 15 height 15
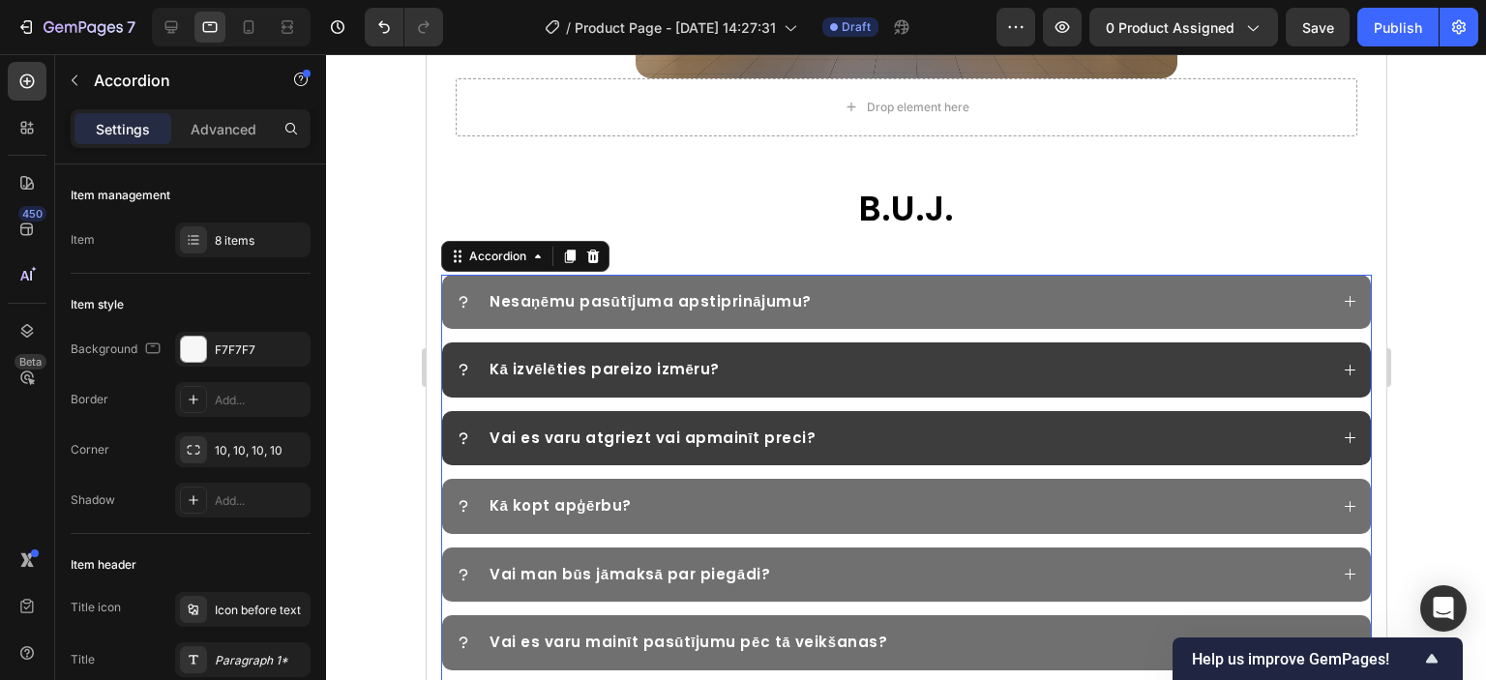
click at [1325, 411] on div "Vai es varu atgriezt vai apmainīt preci?" at bounding box center [905, 438] width 929 height 55
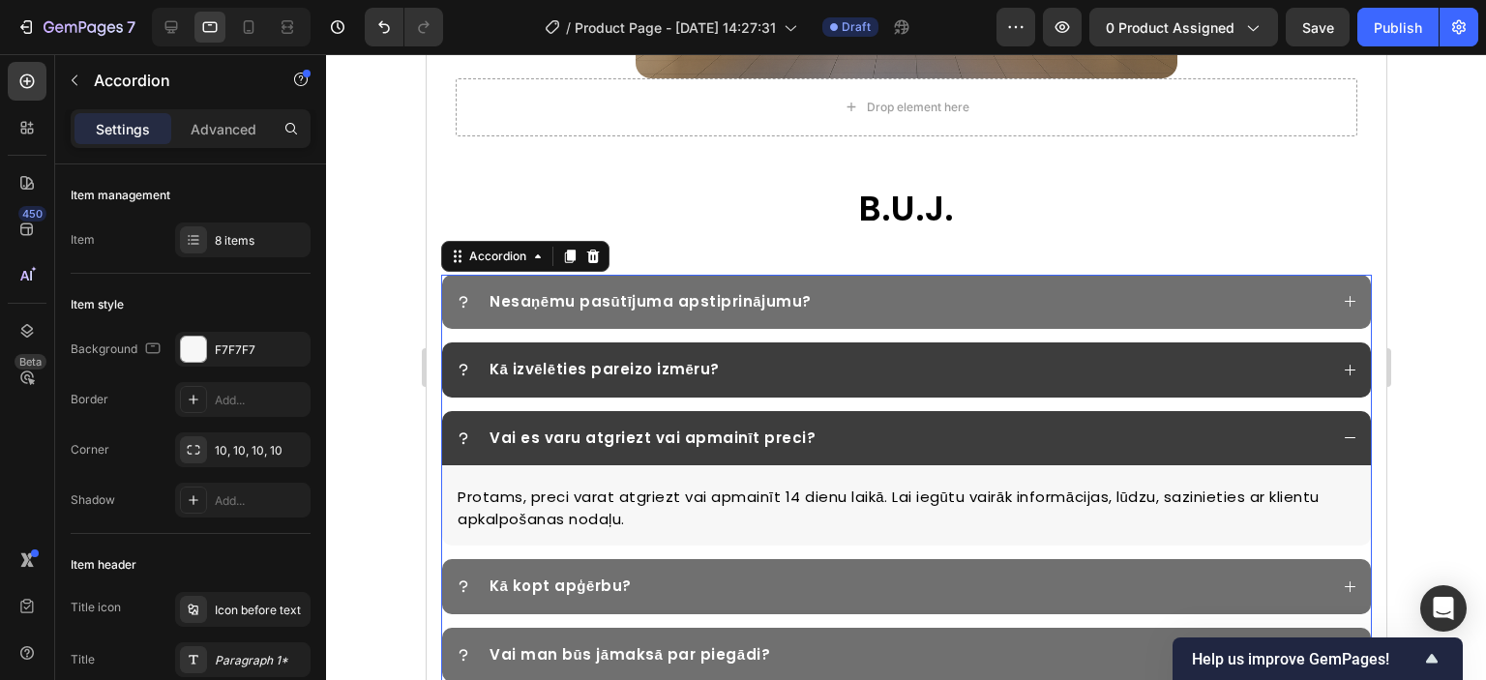
click at [1325, 411] on div "Vai es varu atgriezt vai apmainīt preci?" at bounding box center [905, 438] width 929 height 55
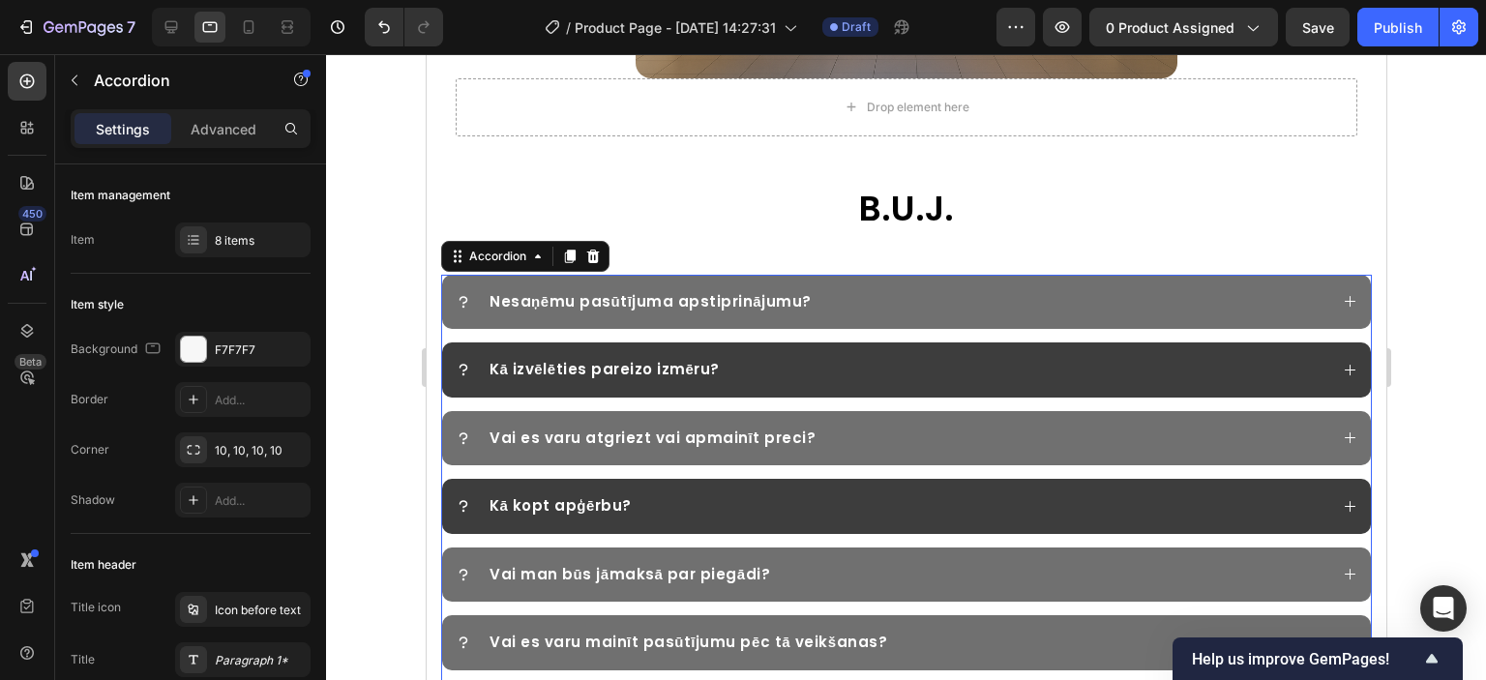
click at [1313, 479] on div "Kā kopt apģērbu?" at bounding box center [905, 506] width 929 height 55
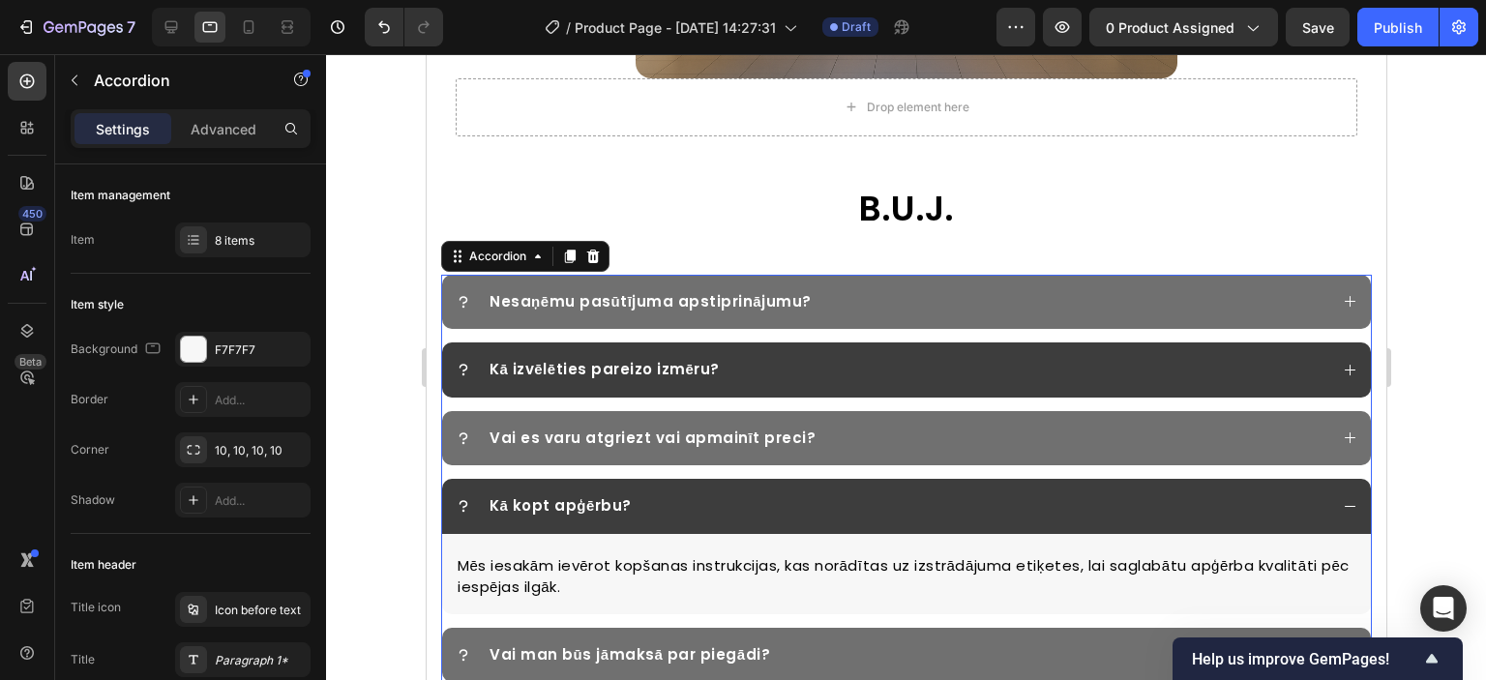
click at [1313, 479] on div "Kā kopt apģērbu?" at bounding box center [905, 506] width 929 height 55
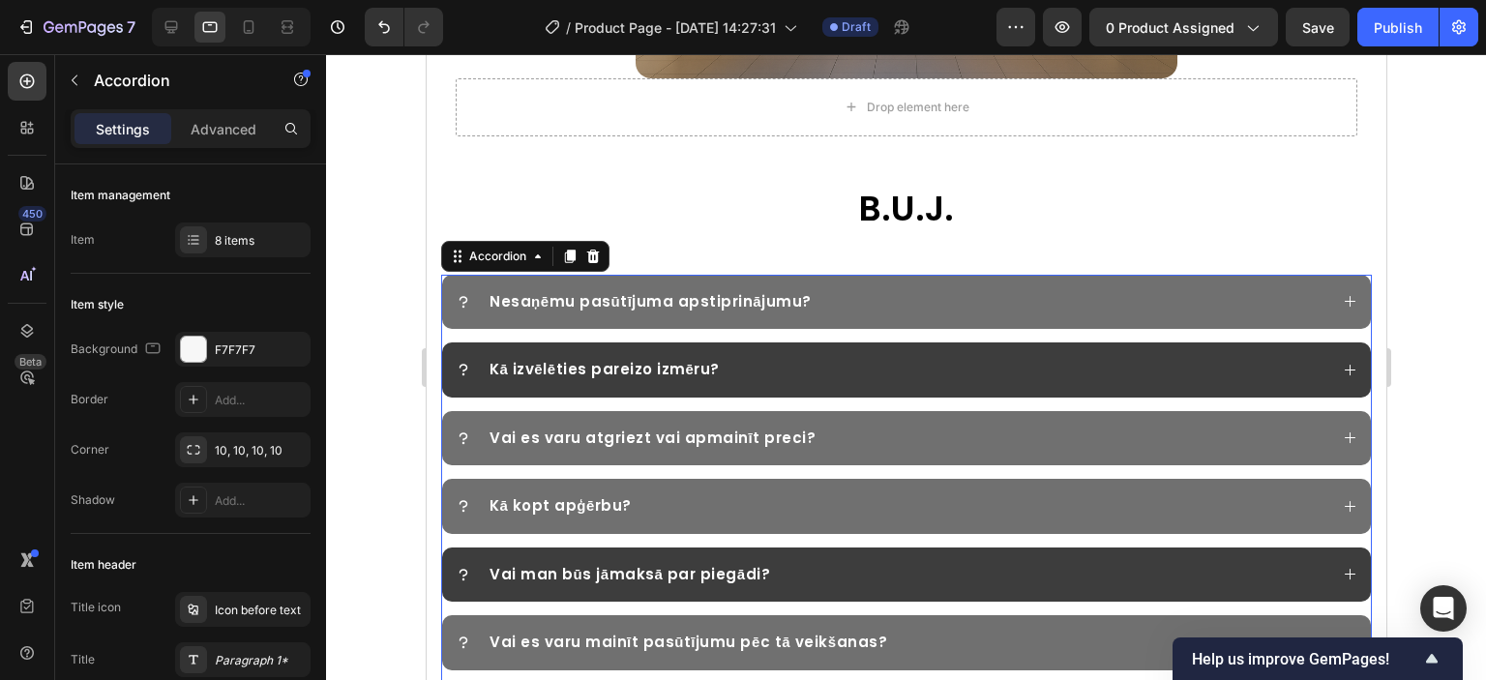
click at [1267, 561] on div "Vai man būs jāmaksā par piegādi?" at bounding box center [891, 575] width 872 height 28
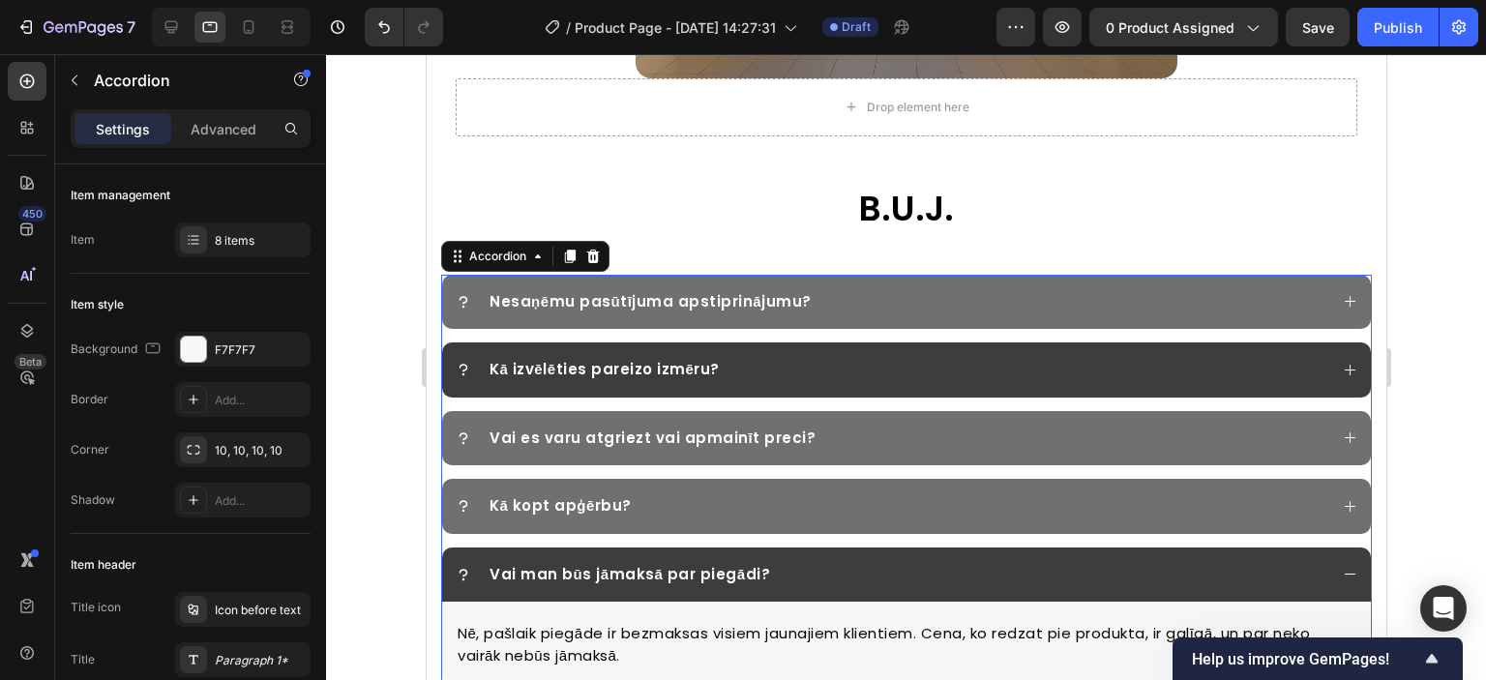
click at [1269, 561] on div "Vai man būs jāmaksā par piegādi?" at bounding box center [891, 575] width 872 height 28
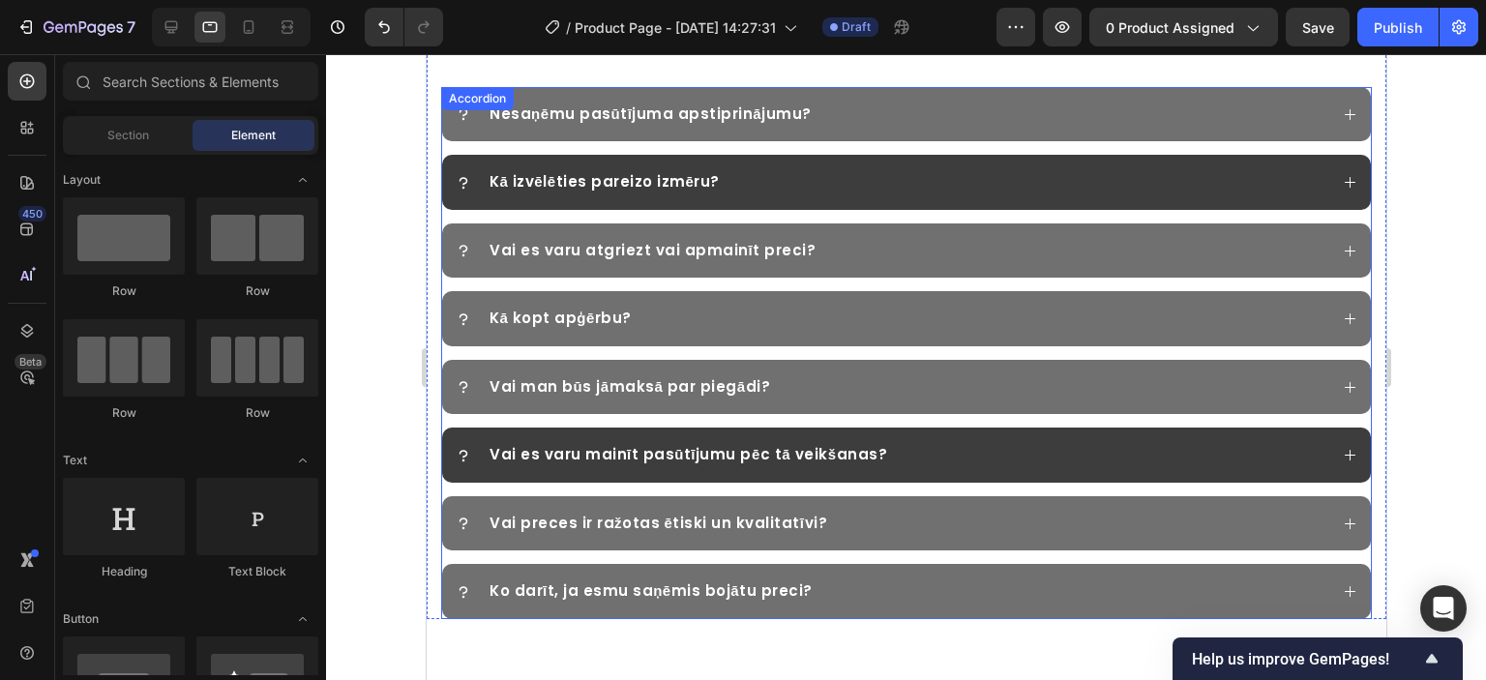
scroll to position [4164, 0]
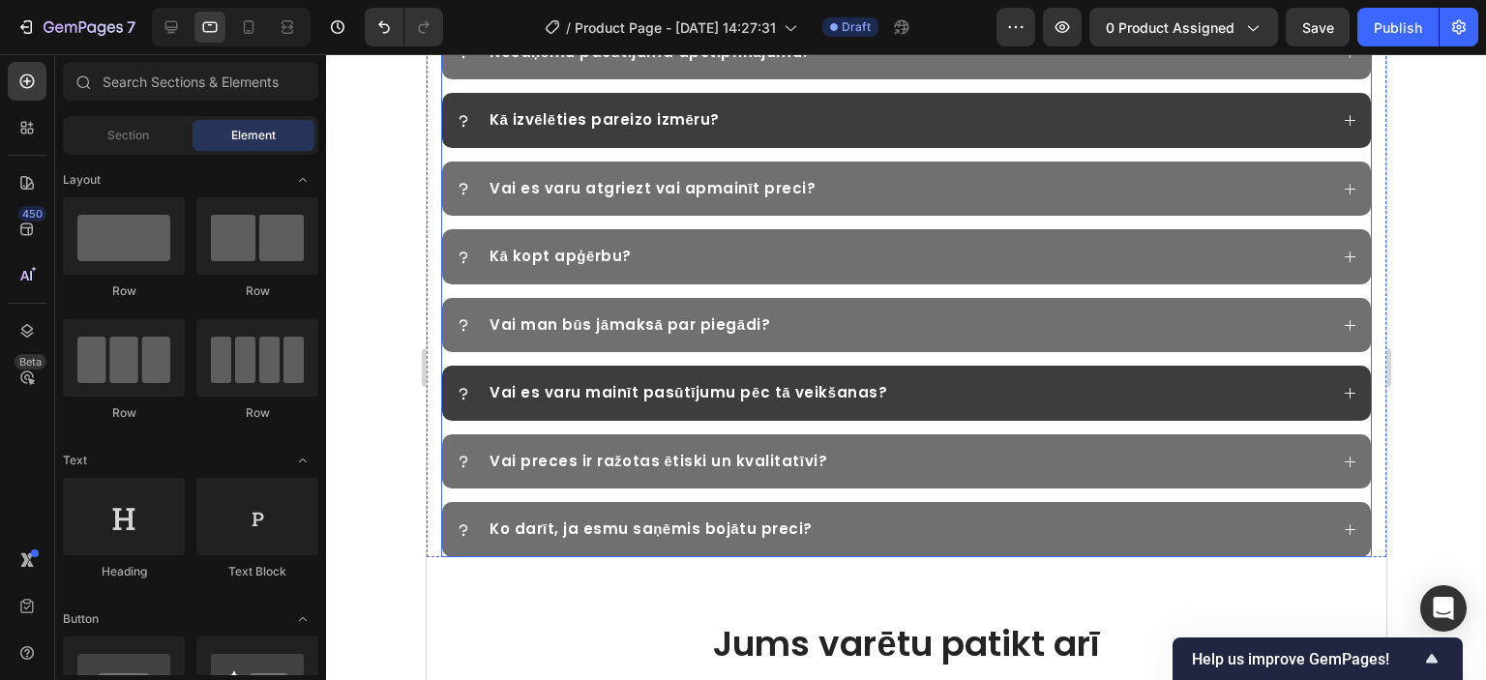
click at [1037, 387] on div "Vai es varu mainīt pasūtījumu pēc tā veikšanas?" at bounding box center [891, 393] width 872 height 28
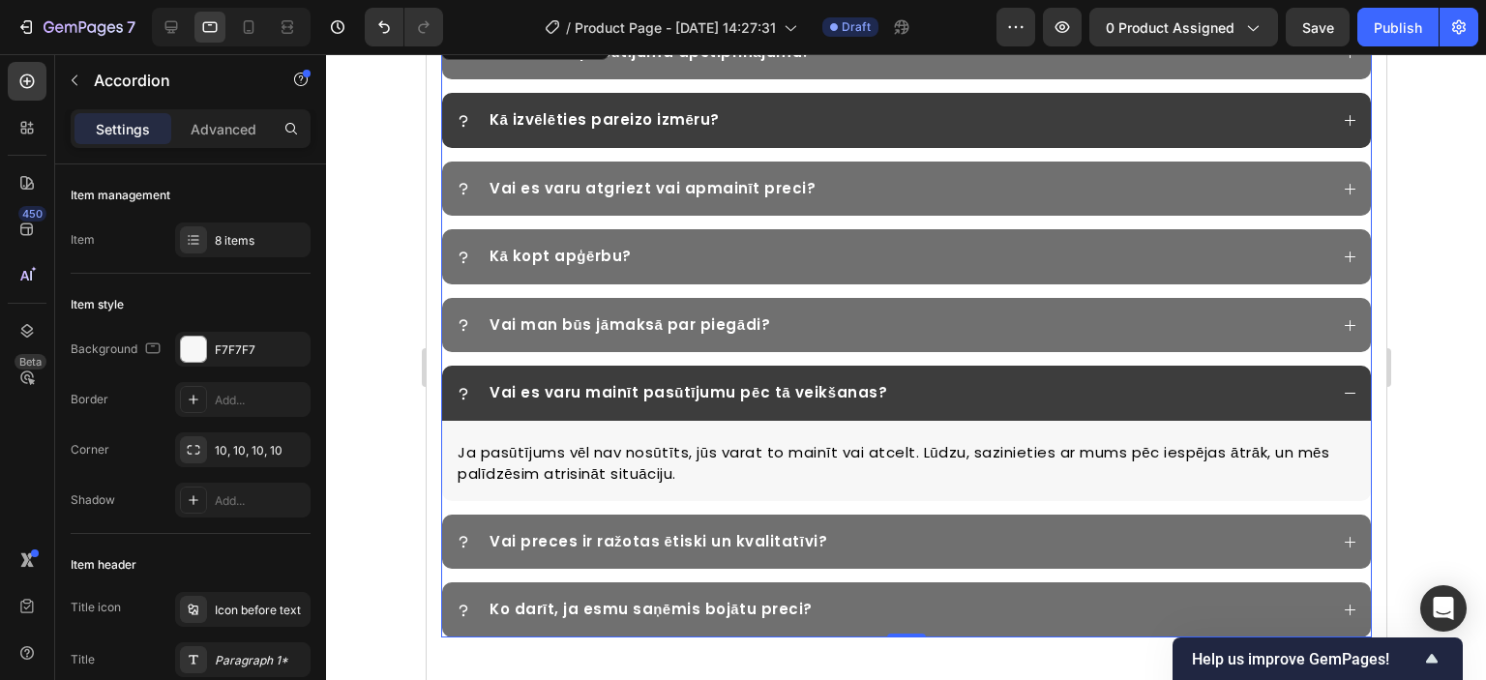
click at [1037, 387] on div "Vai es varu mainīt pasūtījumu pēc tā veikšanas?" at bounding box center [891, 393] width 872 height 28
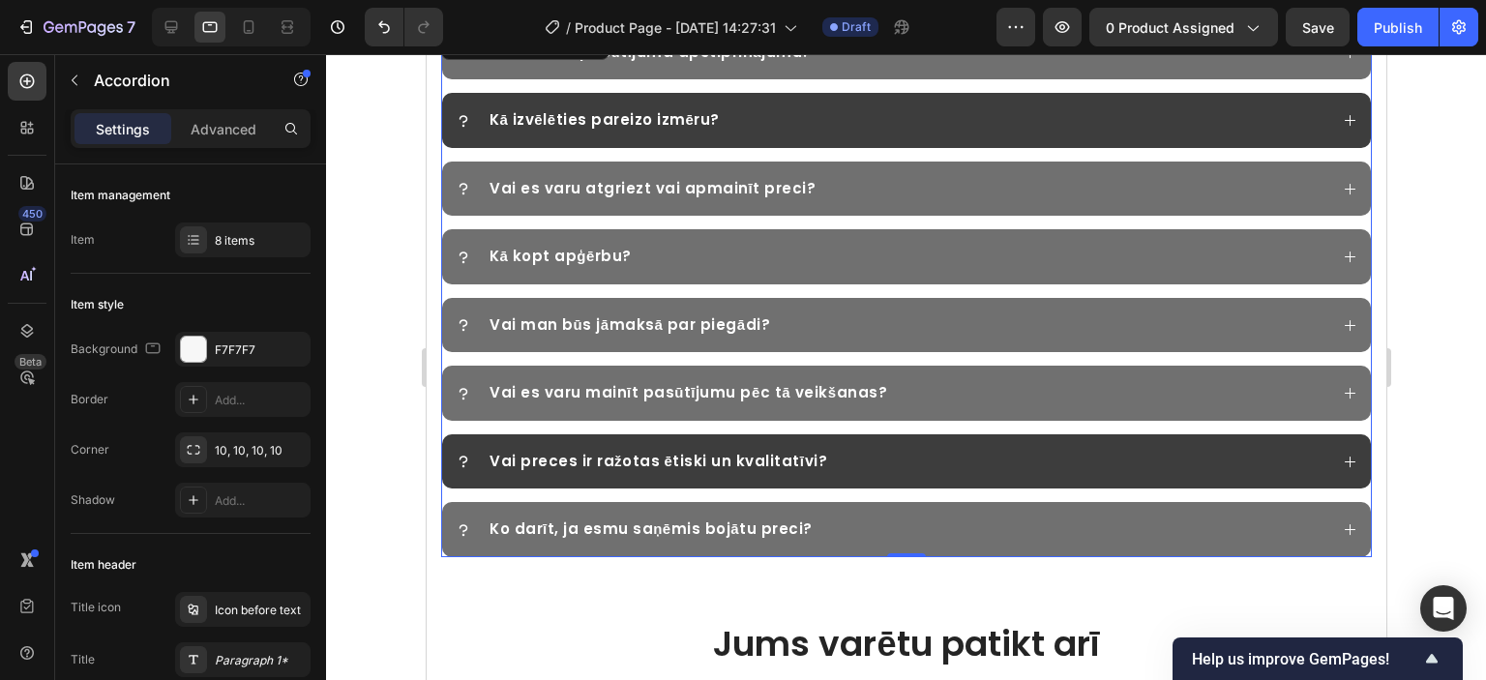
click at [882, 459] on div "Vai preces ir ražotas ētiski un kvalitatīvi?" at bounding box center [891, 462] width 872 height 28
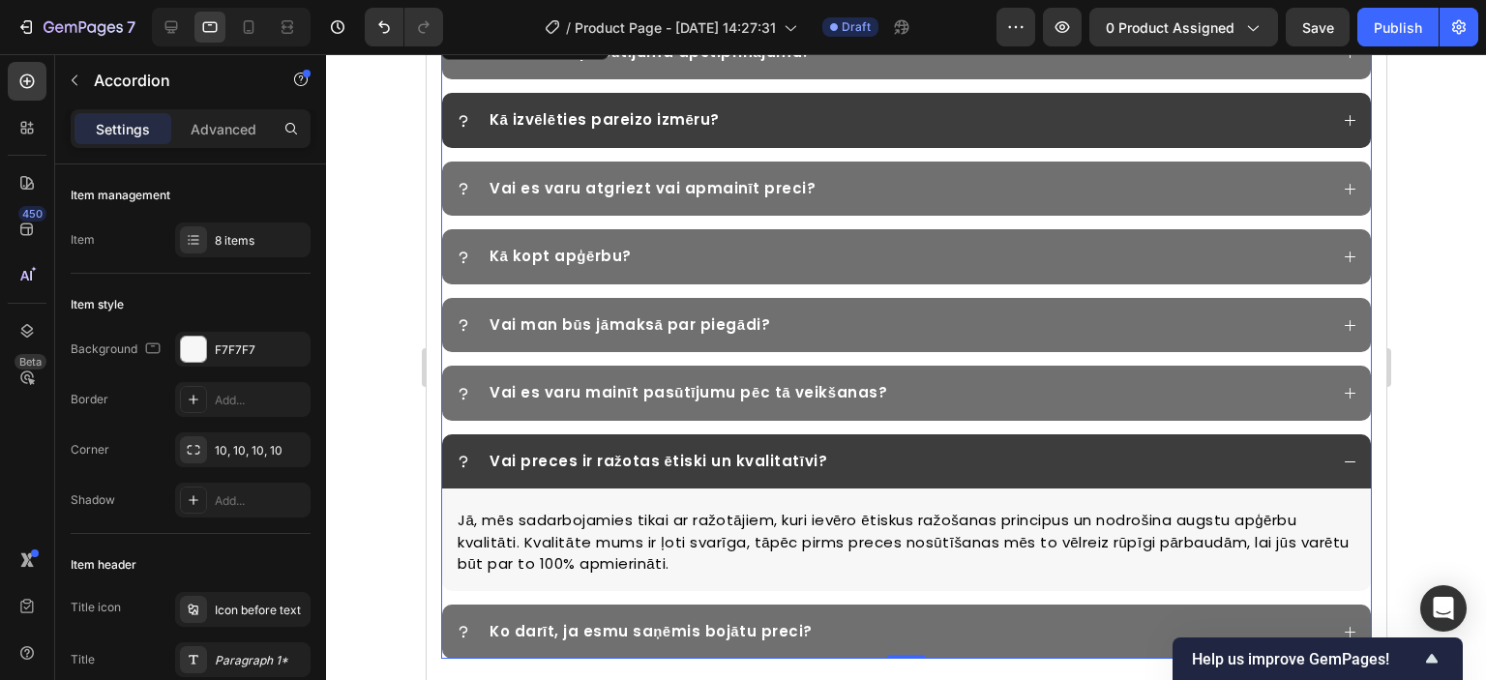
click at [893, 458] on div "Vai preces ir ražotas ētiski un kvalitatīvi?" at bounding box center [891, 462] width 872 height 28
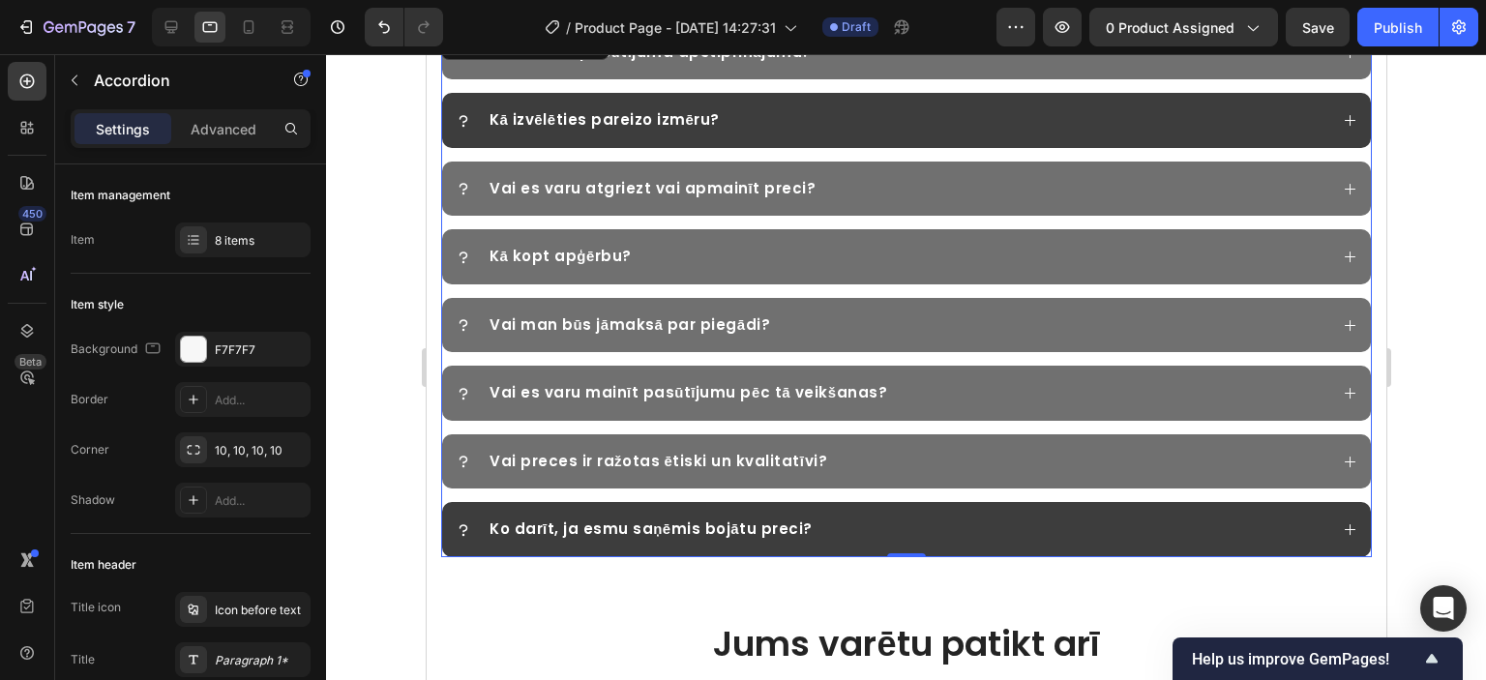
click at [824, 537] on div "Ko darīt, ja esmu saņēmis bojātu preci?" at bounding box center [891, 530] width 872 height 28
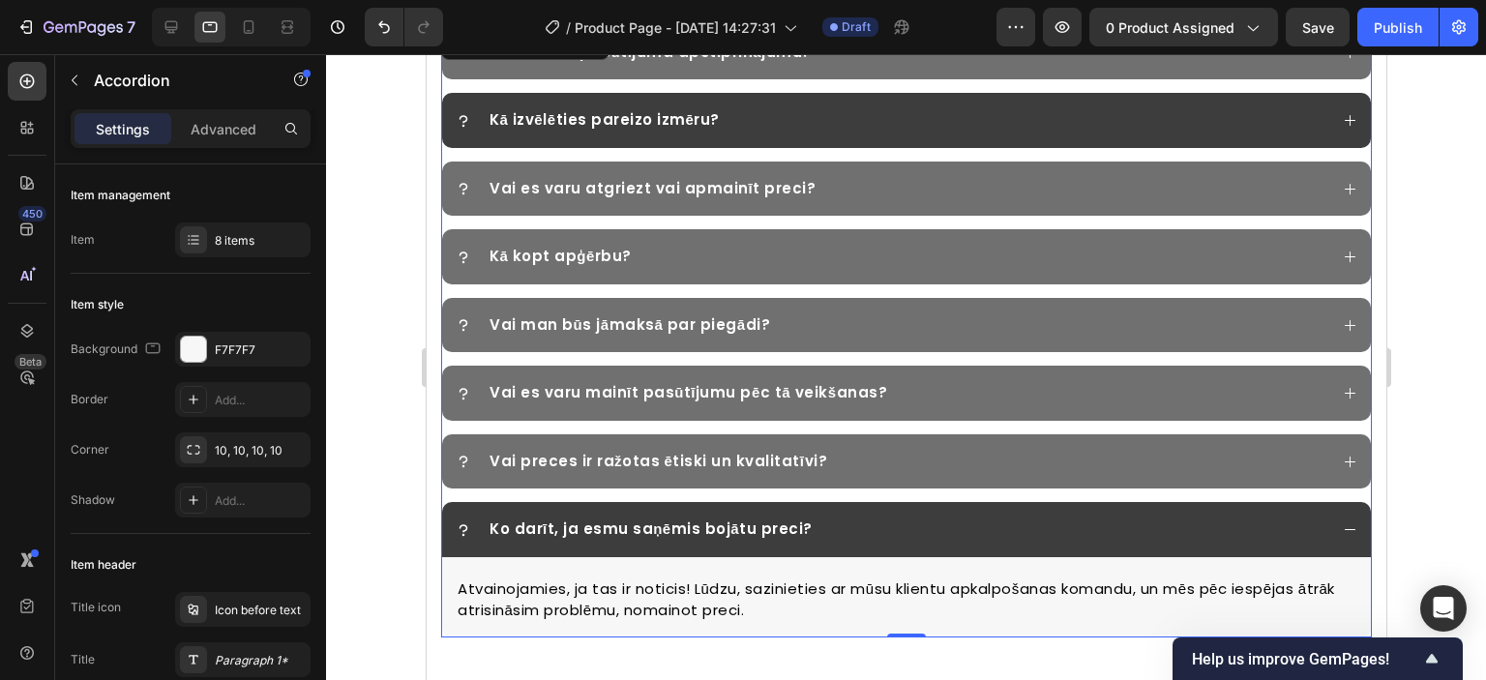
click at [930, 529] on div "Ko darīt, ja esmu saņēmis bojātu preci?" at bounding box center [891, 530] width 872 height 28
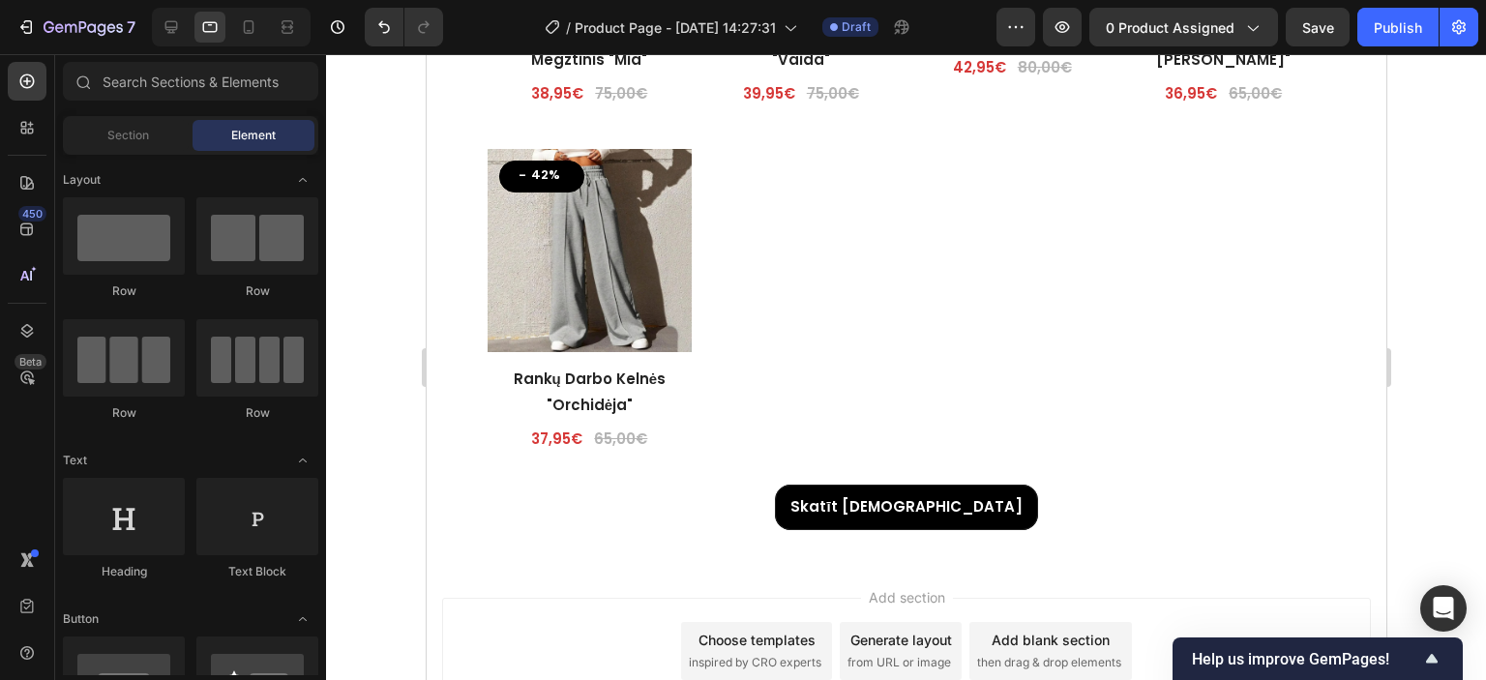
scroll to position [5070, 0]
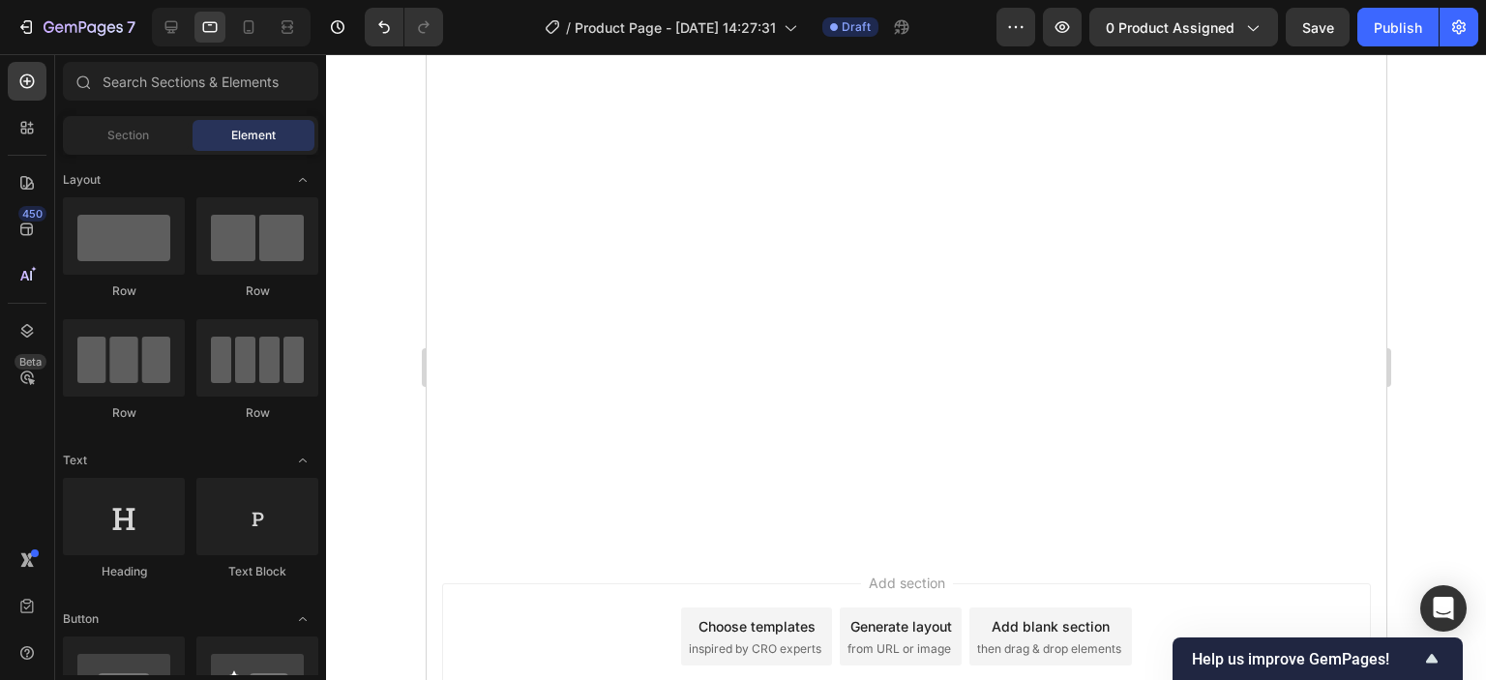
drag, startPoint x: 1380, startPoint y: 512, endPoint x: 1823, endPoint y: 134, distance: 582.0
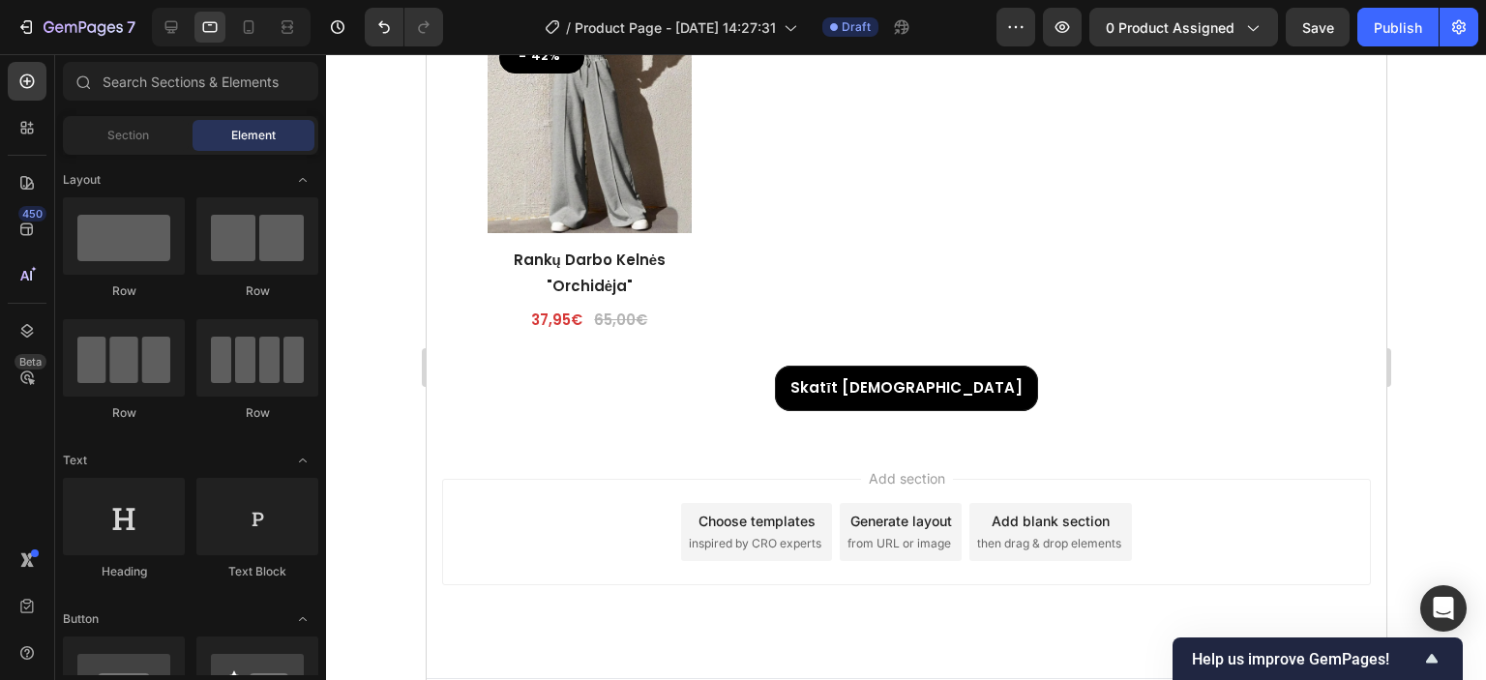
scroll to position [5212, 0]
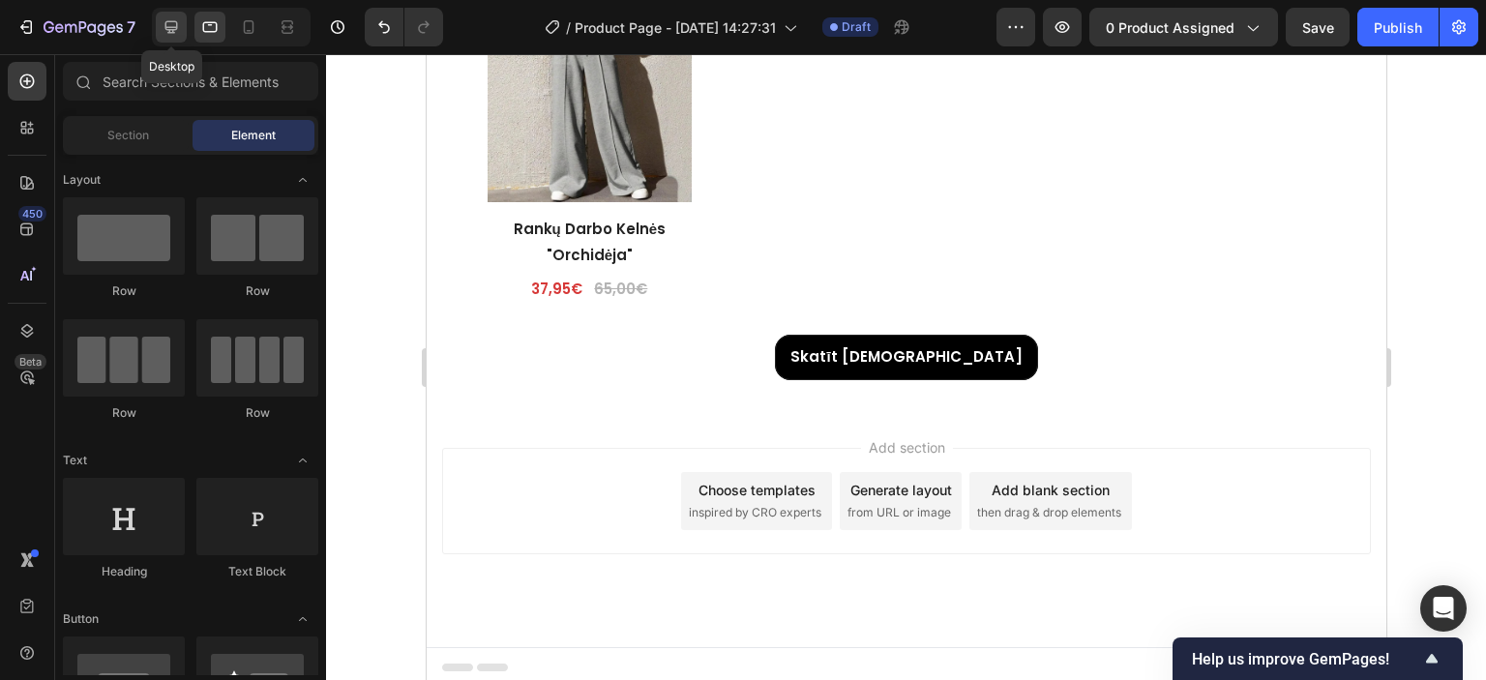
click at [179, 17] on div at bounding box center [171, 27] width 31 height 31
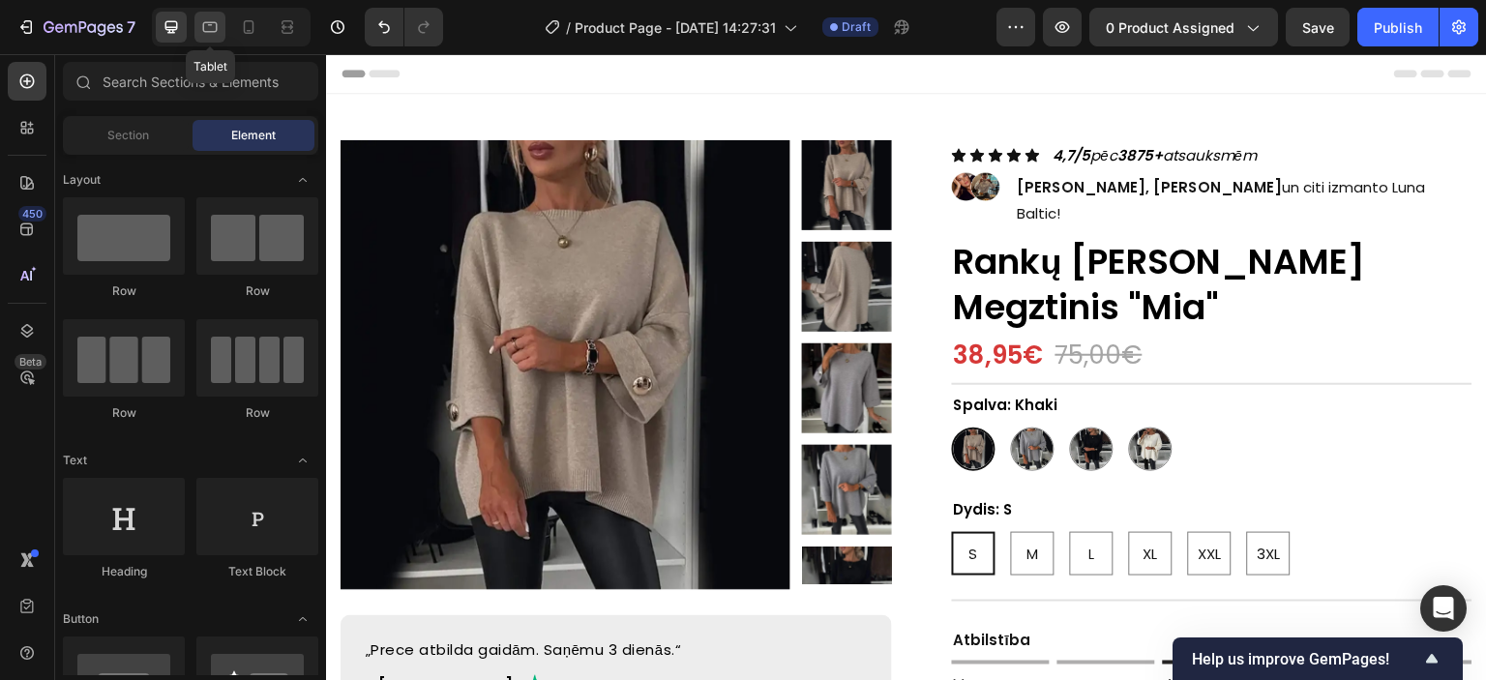
click at [220, 28] on div at bounding box center [209, 27] width 31 height 31
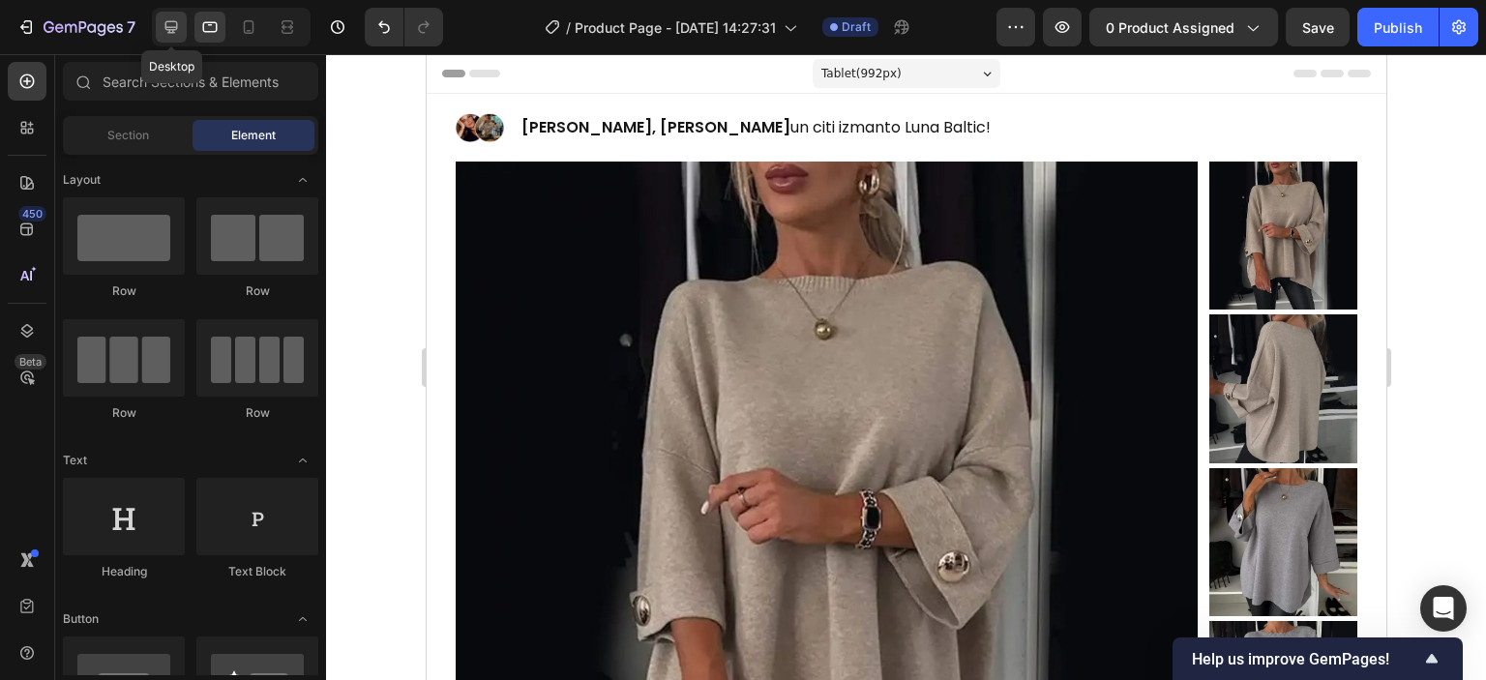
click at [160, 26] on div at bounding box center [171, 27] width 31 height 31
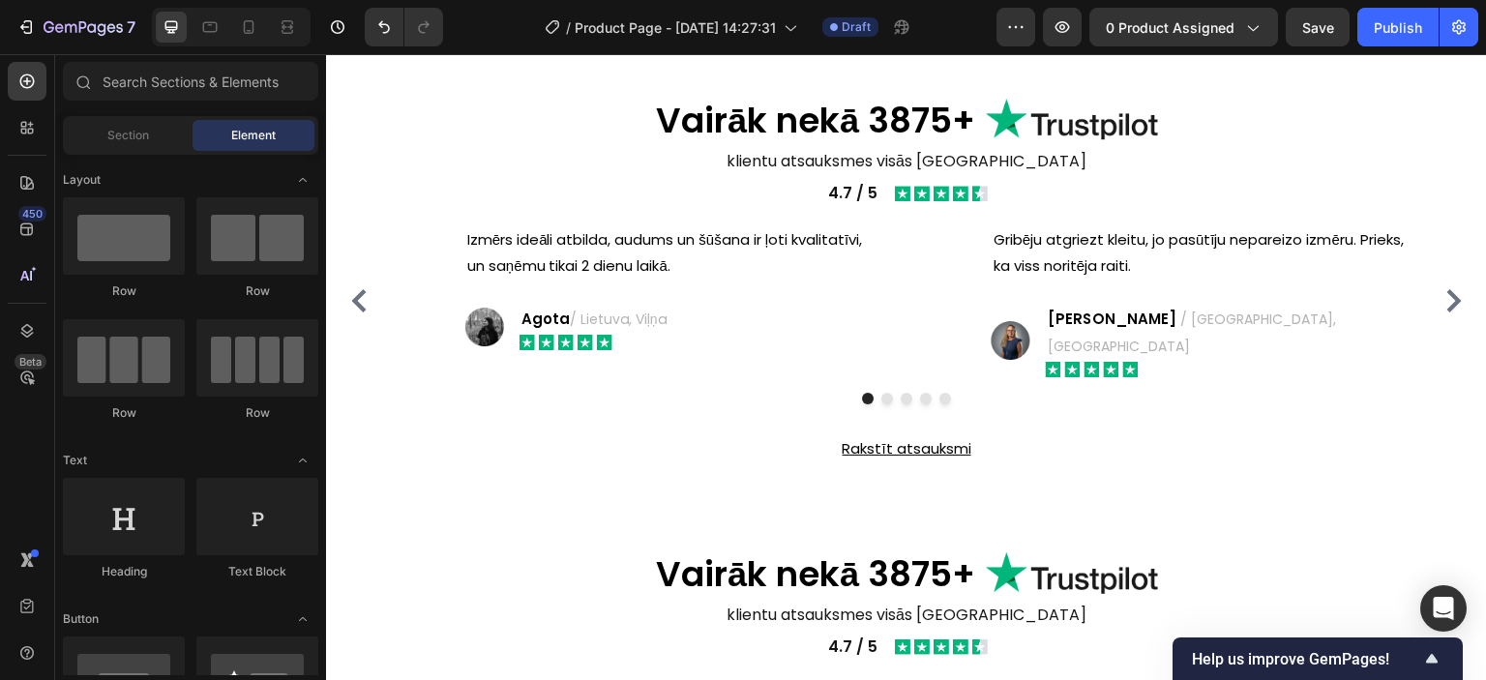
scroll to position [2136, 0]
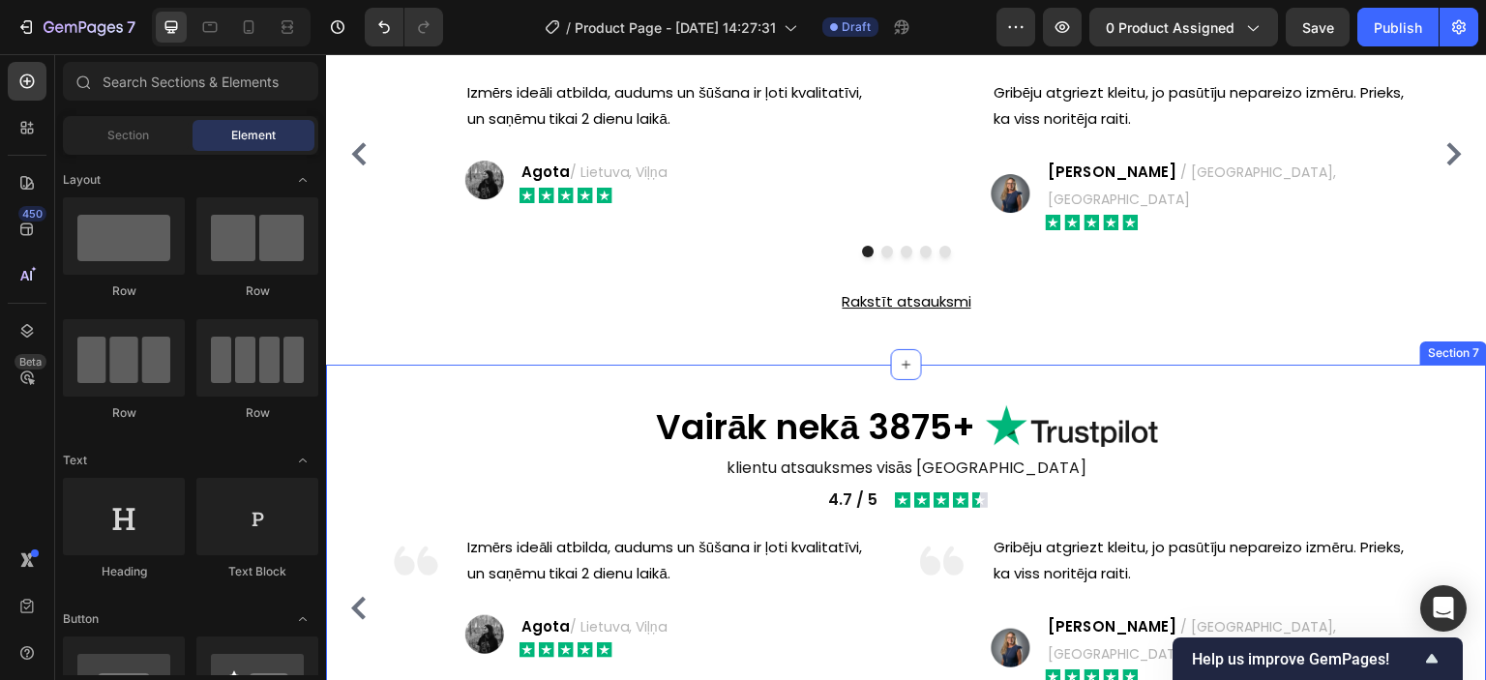
click at [461, 365] on div "Vairāk nekā 3875+ Heading Image Row klientu atsauksmes visās Baltijas valstīs T…" at bounding box center [906, 592] width 1161 height 454
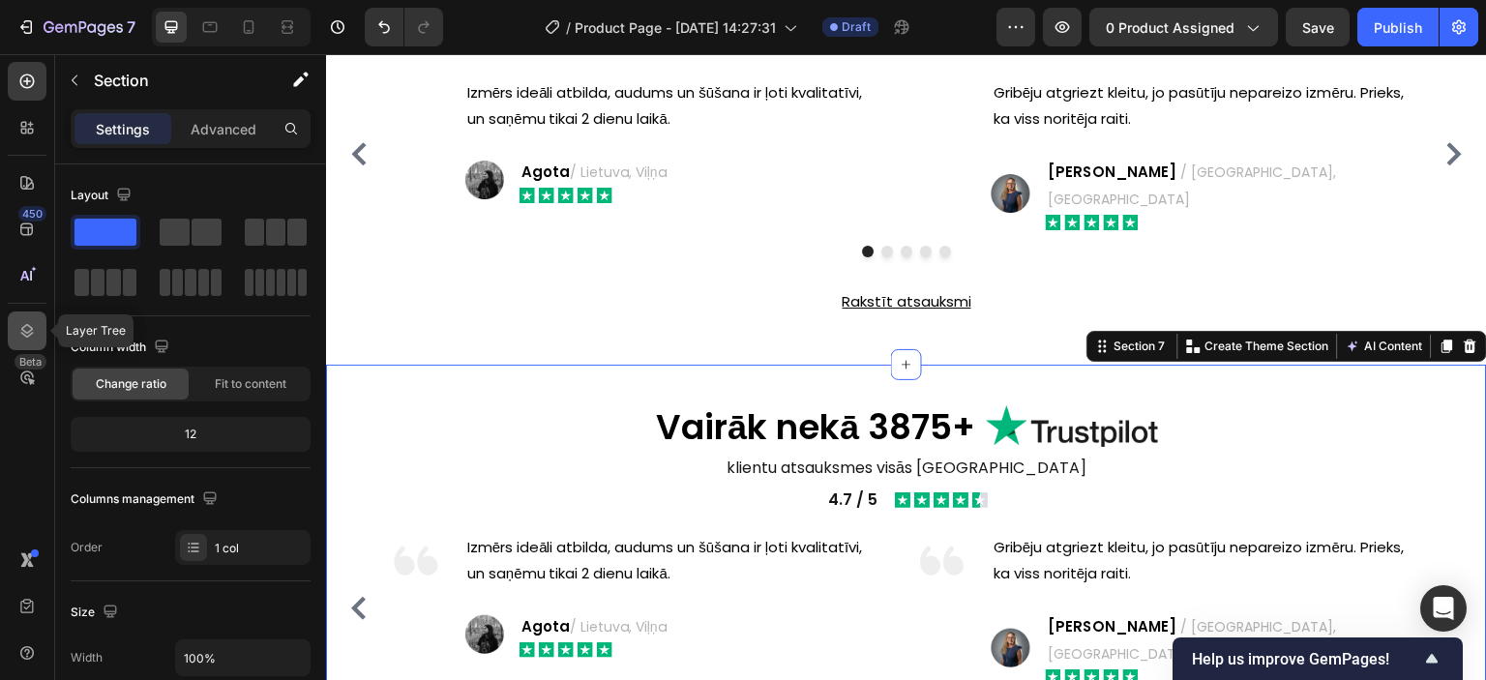
click at [37, 316] on div at bounding box center [27, 331] width 39 height 39
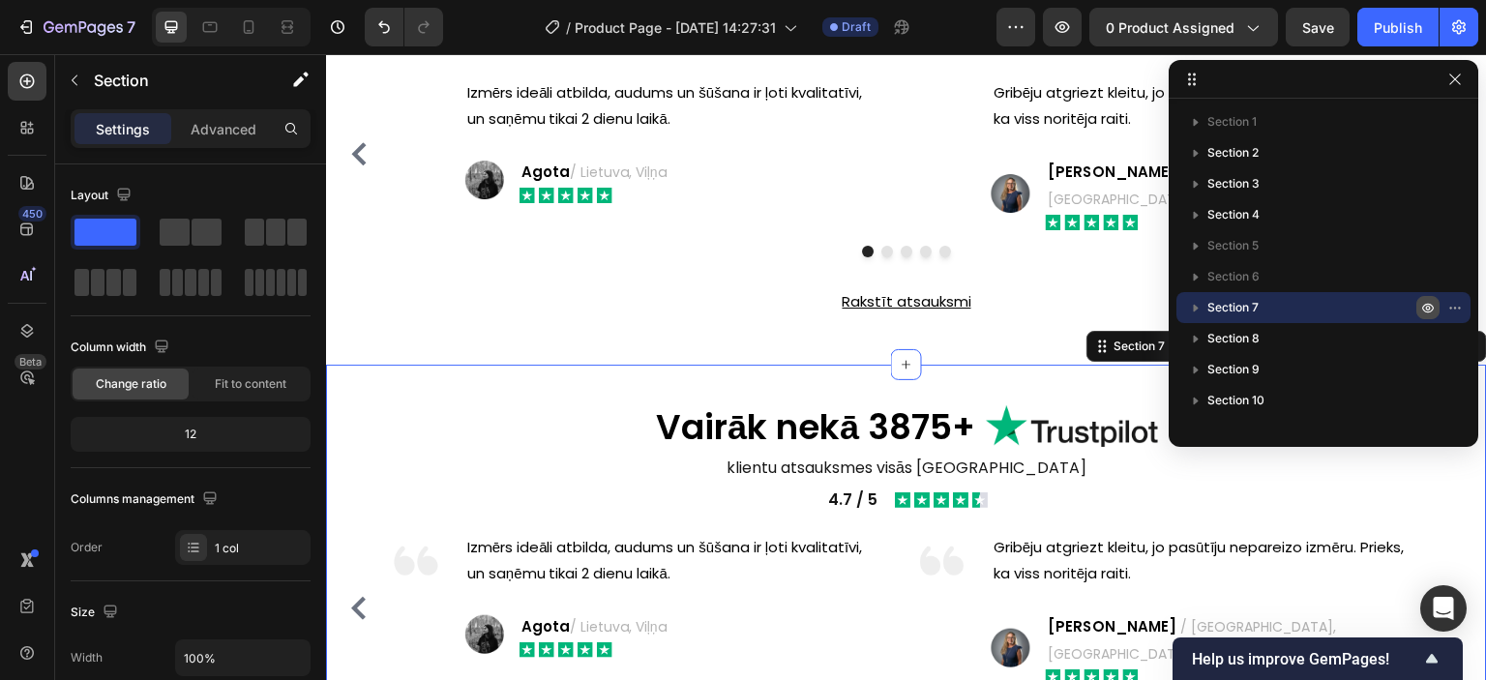
click at [1424, 305] on icon "button" at bounding box center [1427, 307] width 15 height 15
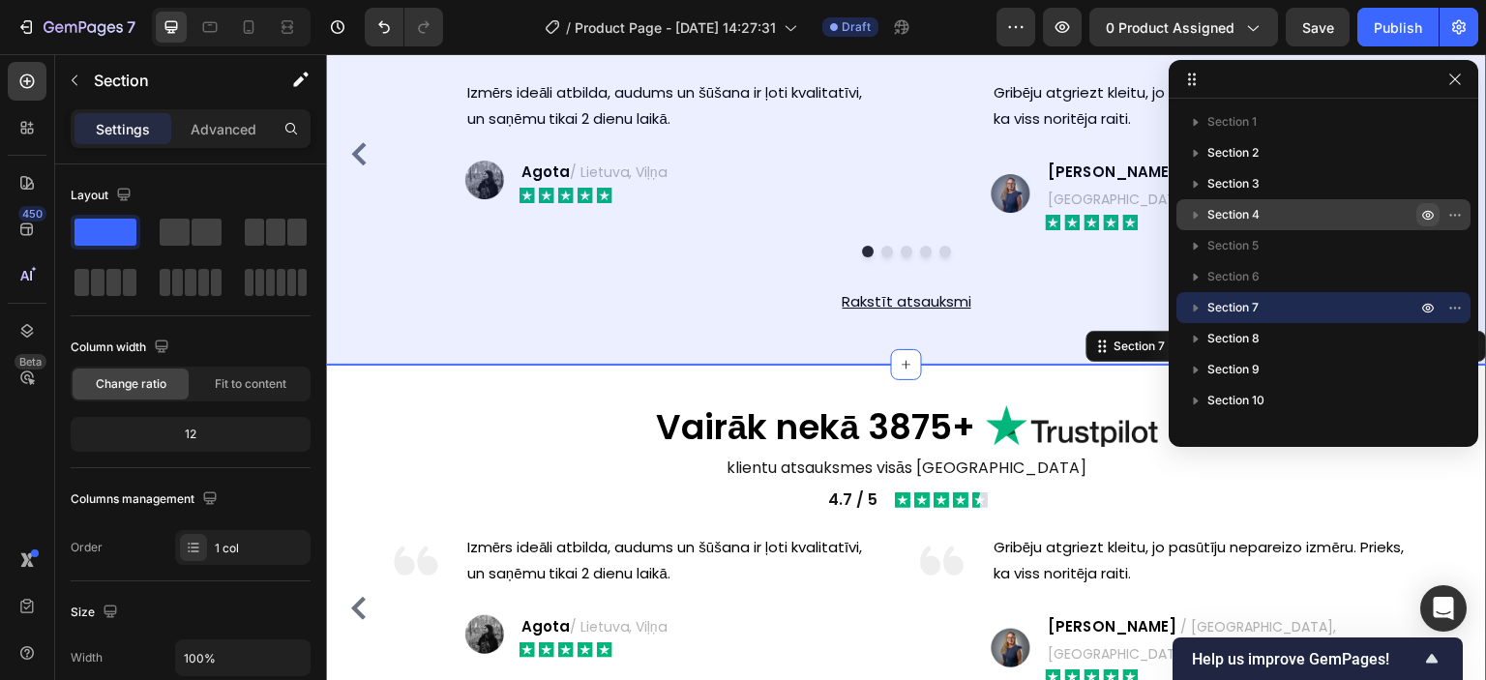
click at [1422, 216] on icon "button" at bounding box center [1428, 216] width 12 height 10
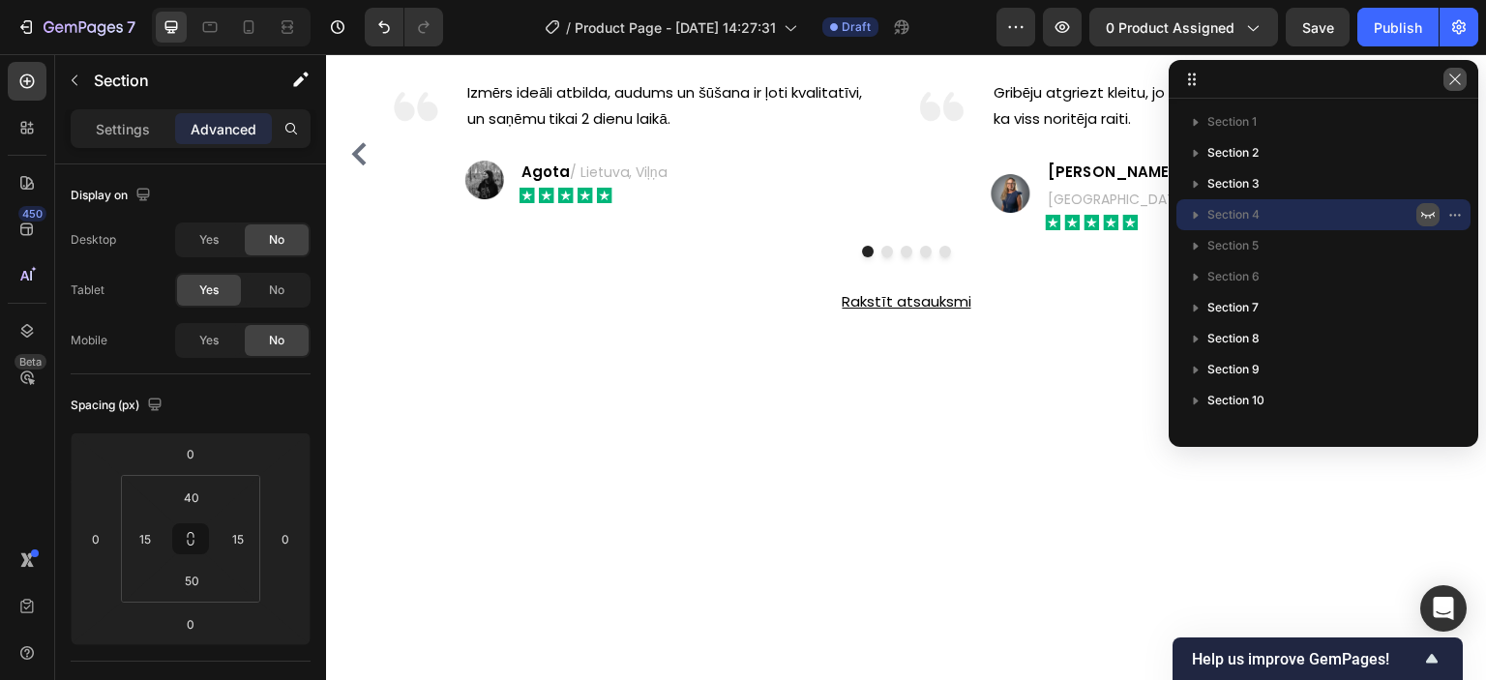
click at [1454, 82] on icon "button" at bounding box center [1454, 79] width 15 height 15
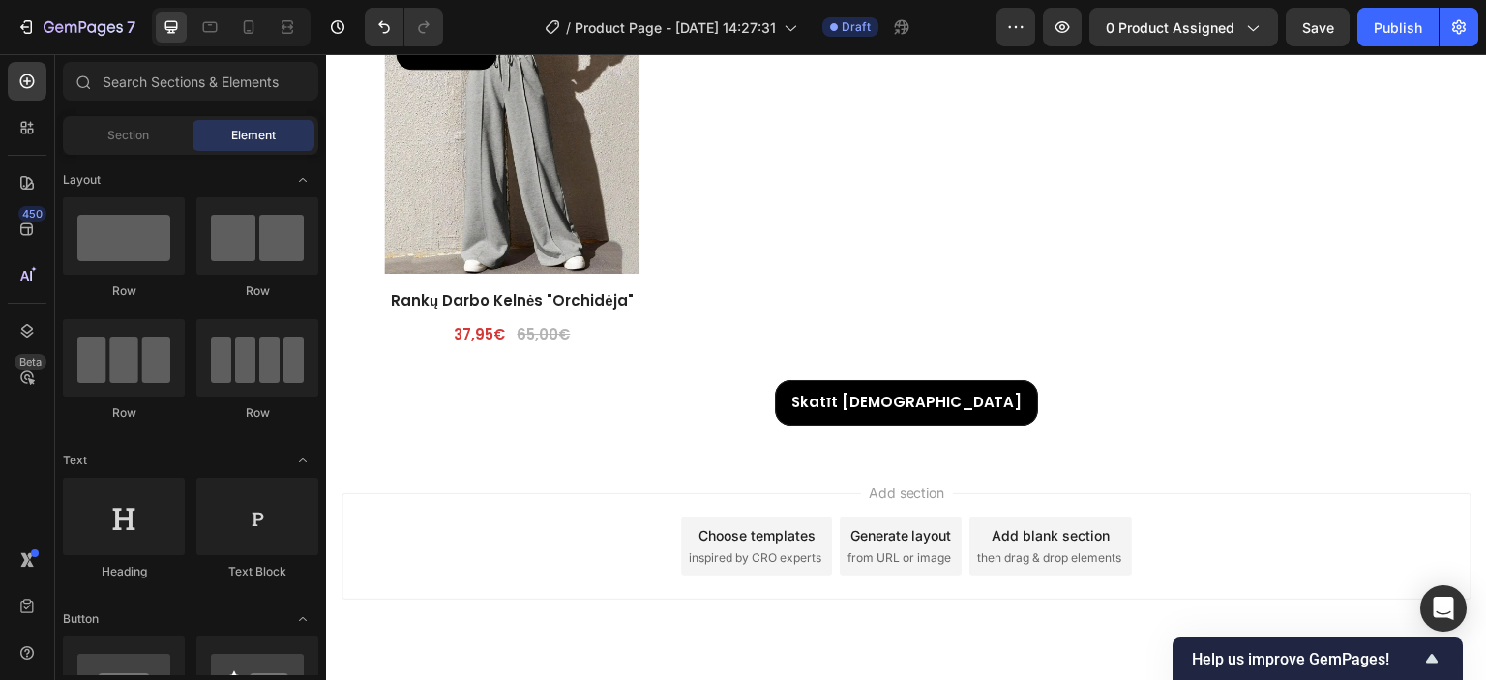
scroll to position [4164, 0]
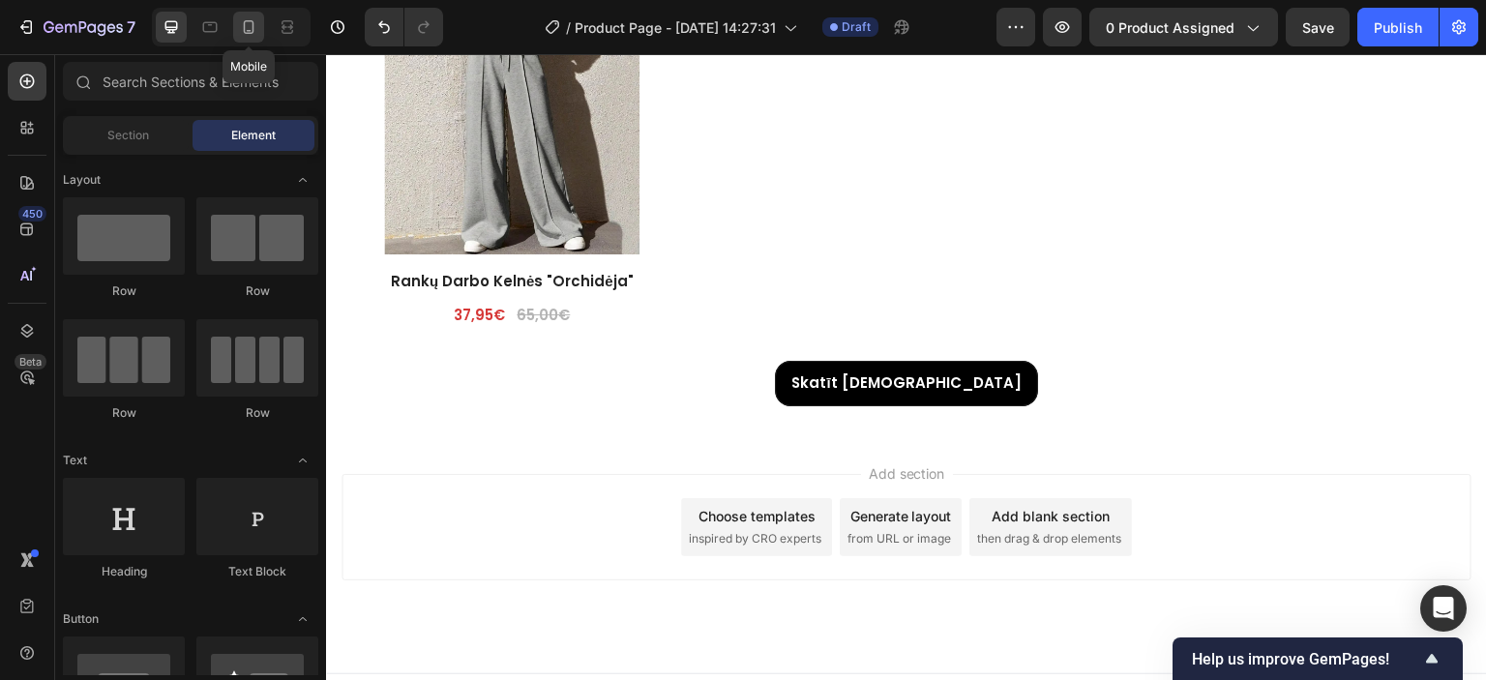
click at [255, 27] on icon at bounding box center [248, 26] width 19 height 19
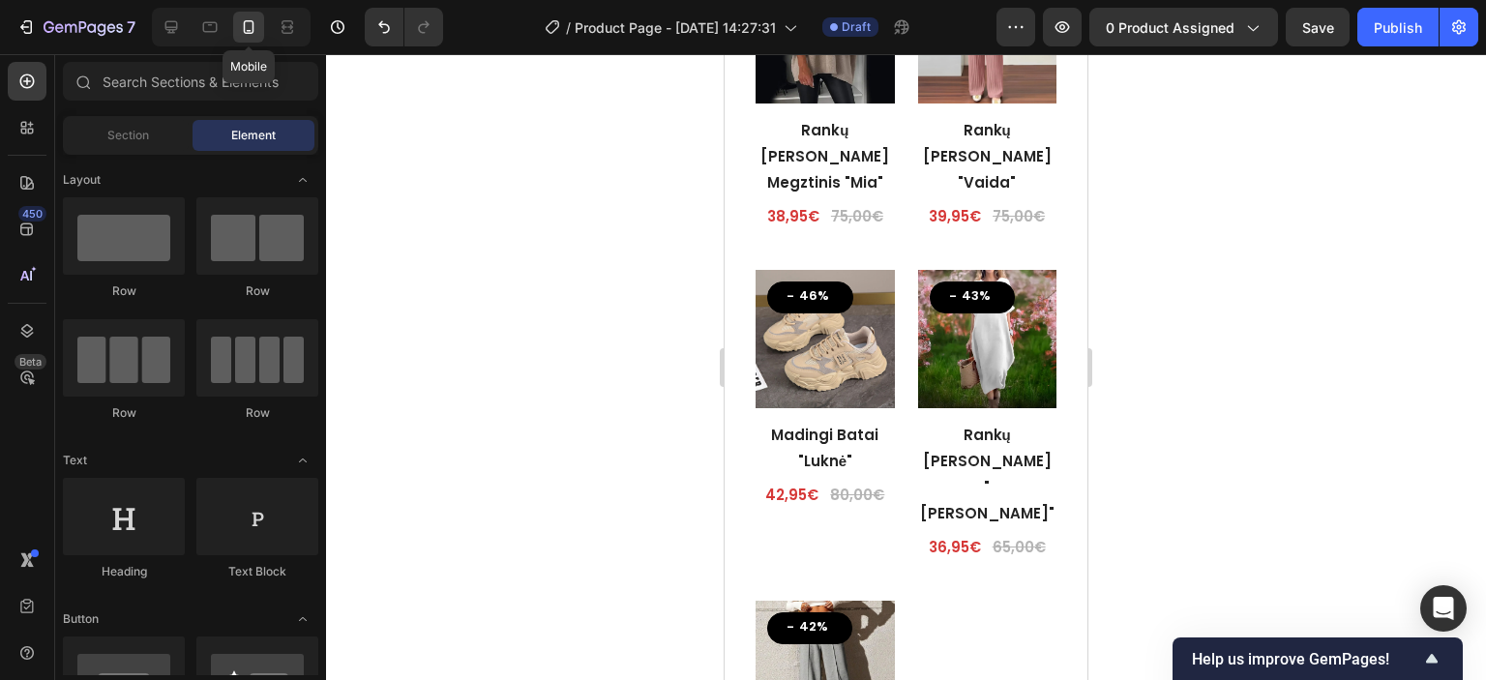
scroll to position [4660, 0]
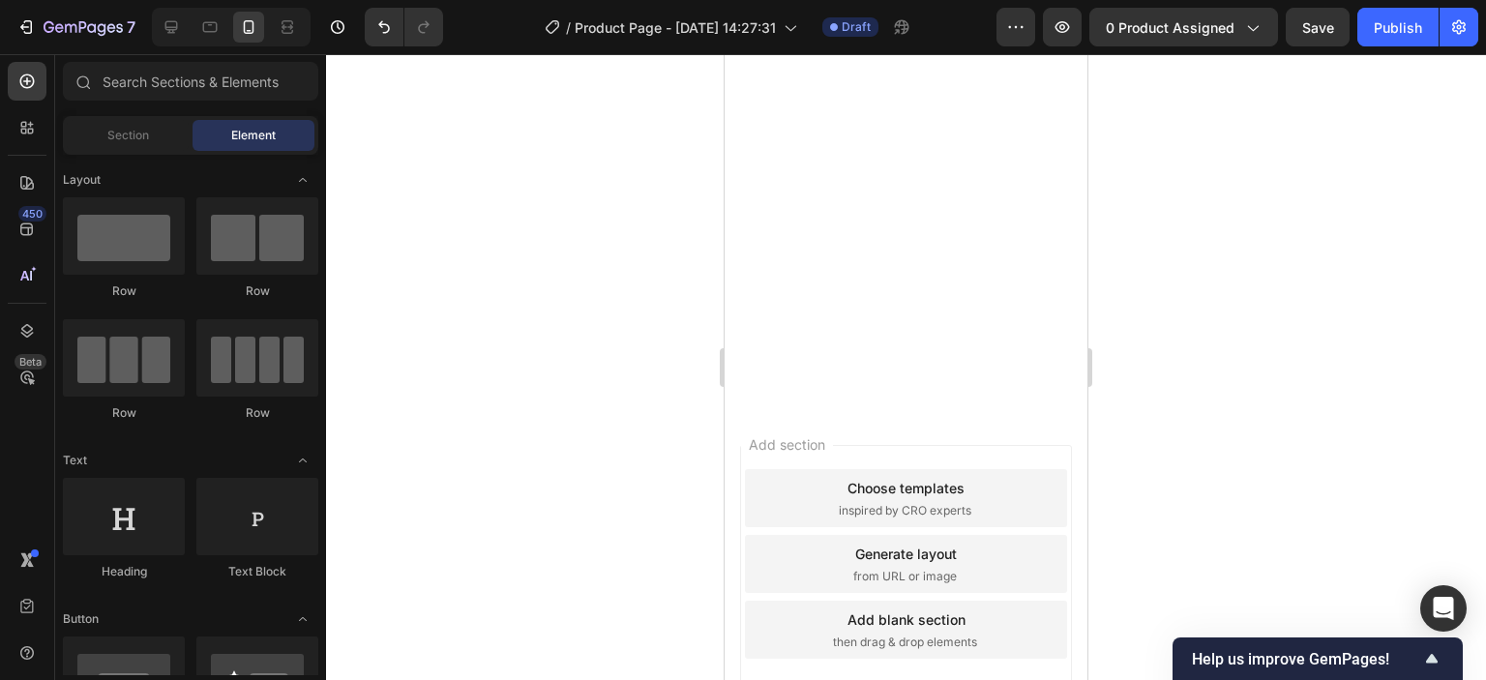
drag, startPoint x: 1078, startPoint y: 612, endPoint x: 1824, endPoint y: 146, distance: 879.8
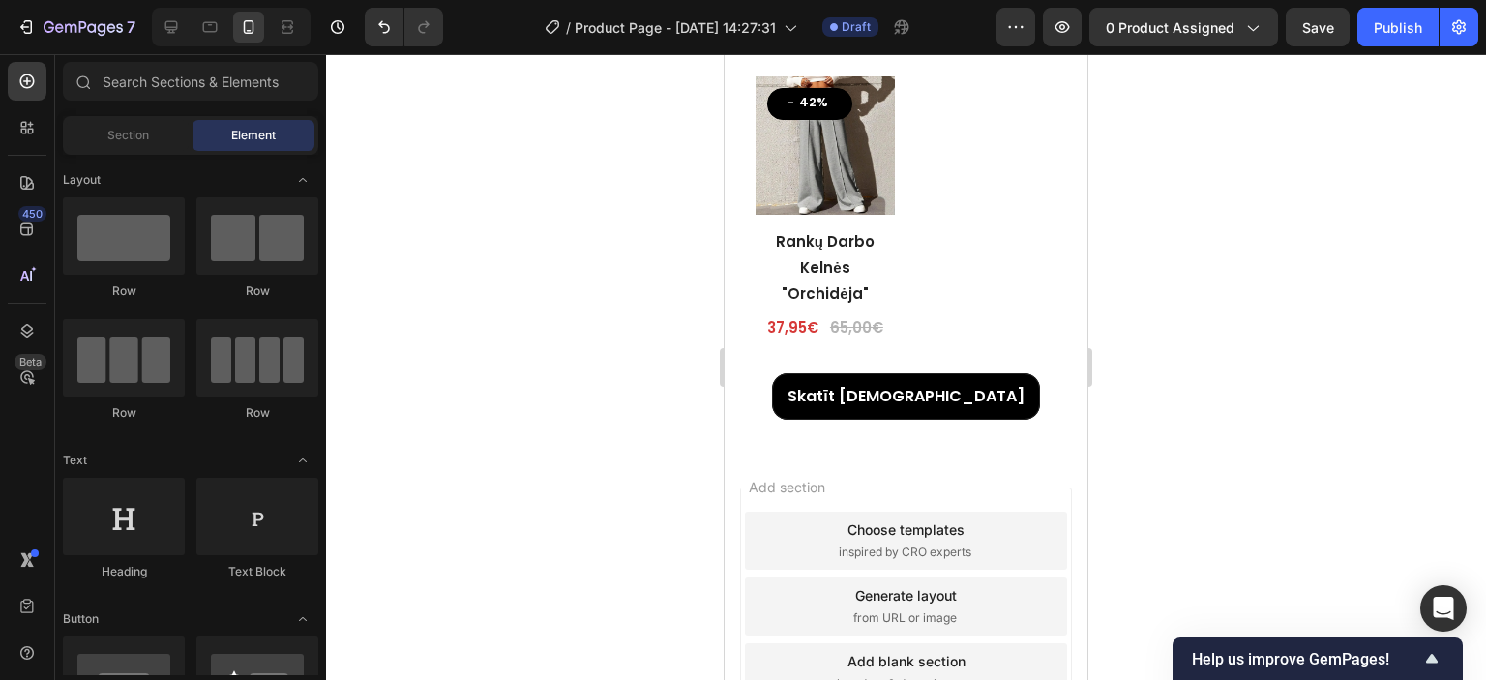
scroll to position [4948, 0]
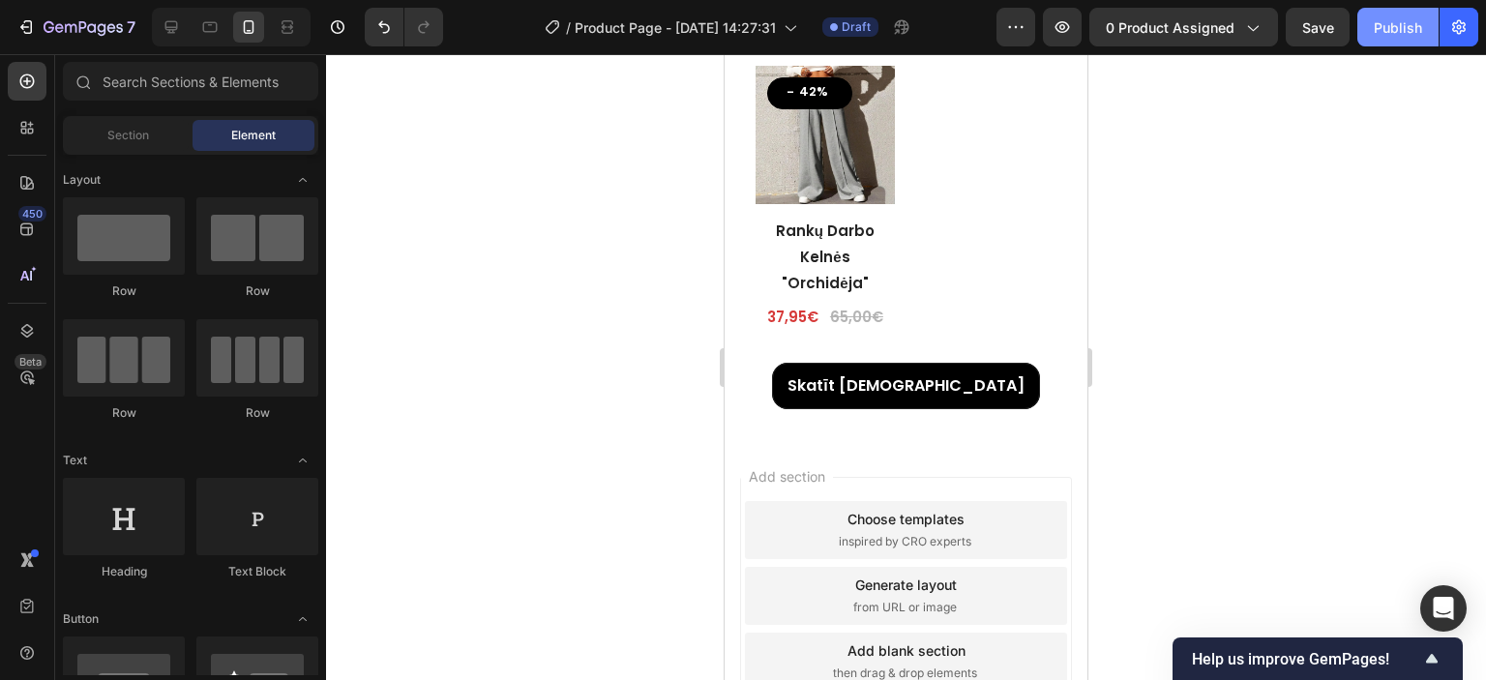
click at [1377, 35] on div "Publish" at bounding box center [1398, 27] width 48 height 20
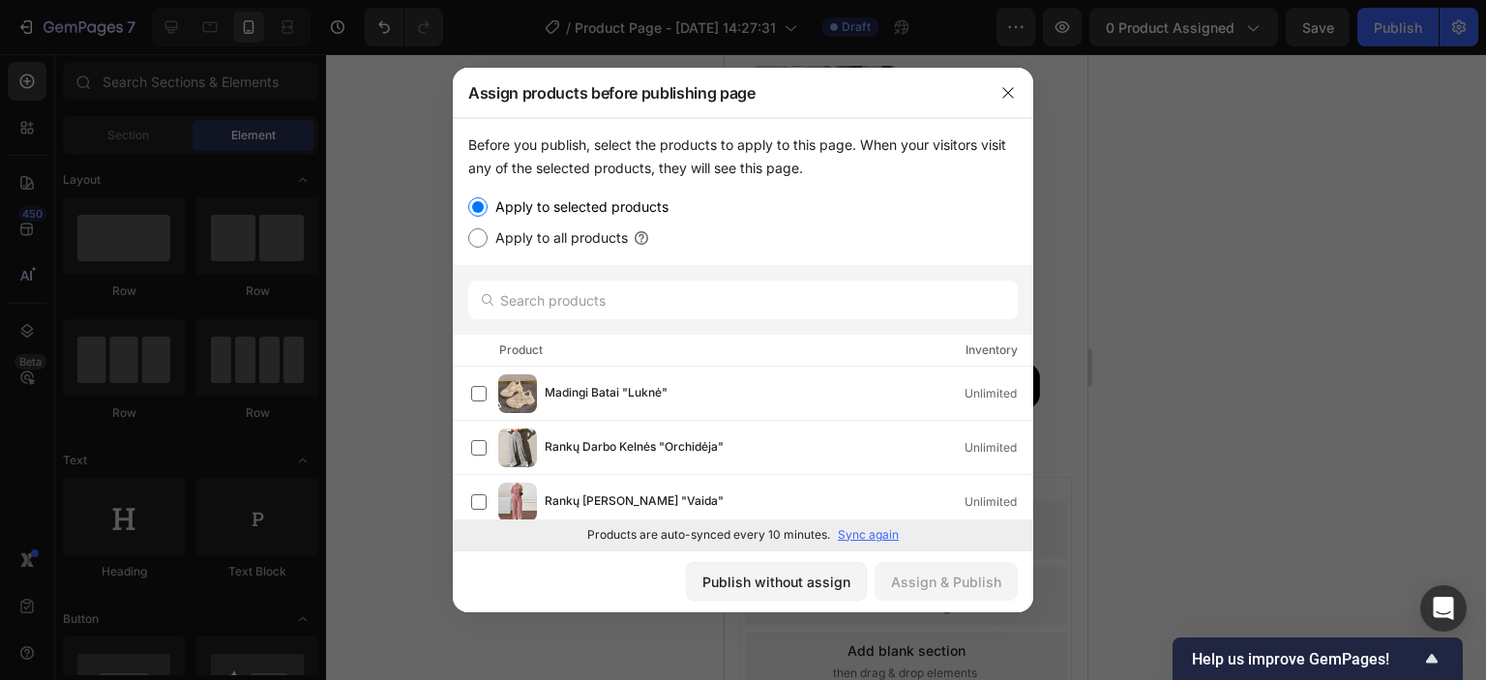
click at [534, 242] on label "Apply to all products" at bounding box center [558, 237] width 140 height 23
click at [488, 242] on input "Apply to all products" at bounding box center [477, 237] width 19 height 19
radio input "true"
click at [908, 584] on div "Assign & Publish" at bounding box center [946, 582] width 110 height 20
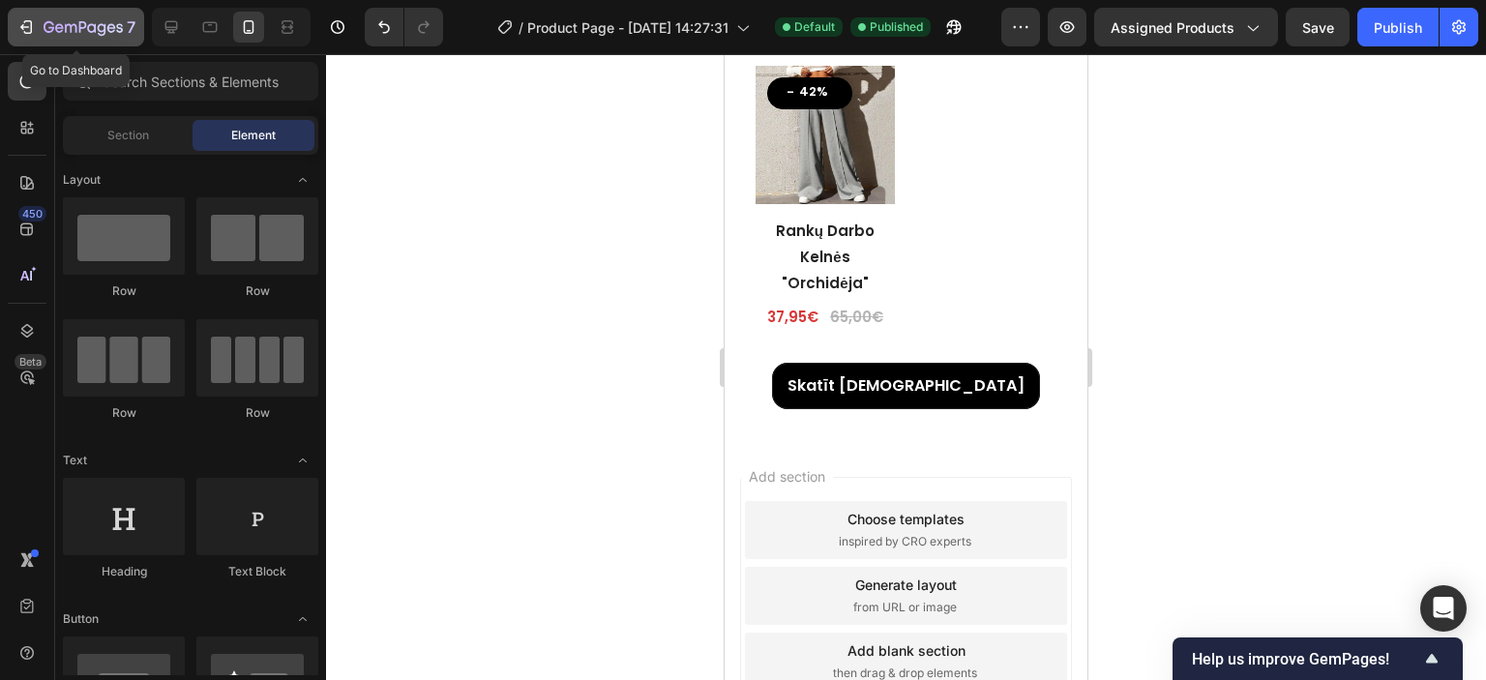
click at [34, 22] on icon "button" at bounding box center [25, 26] width 19 height 19
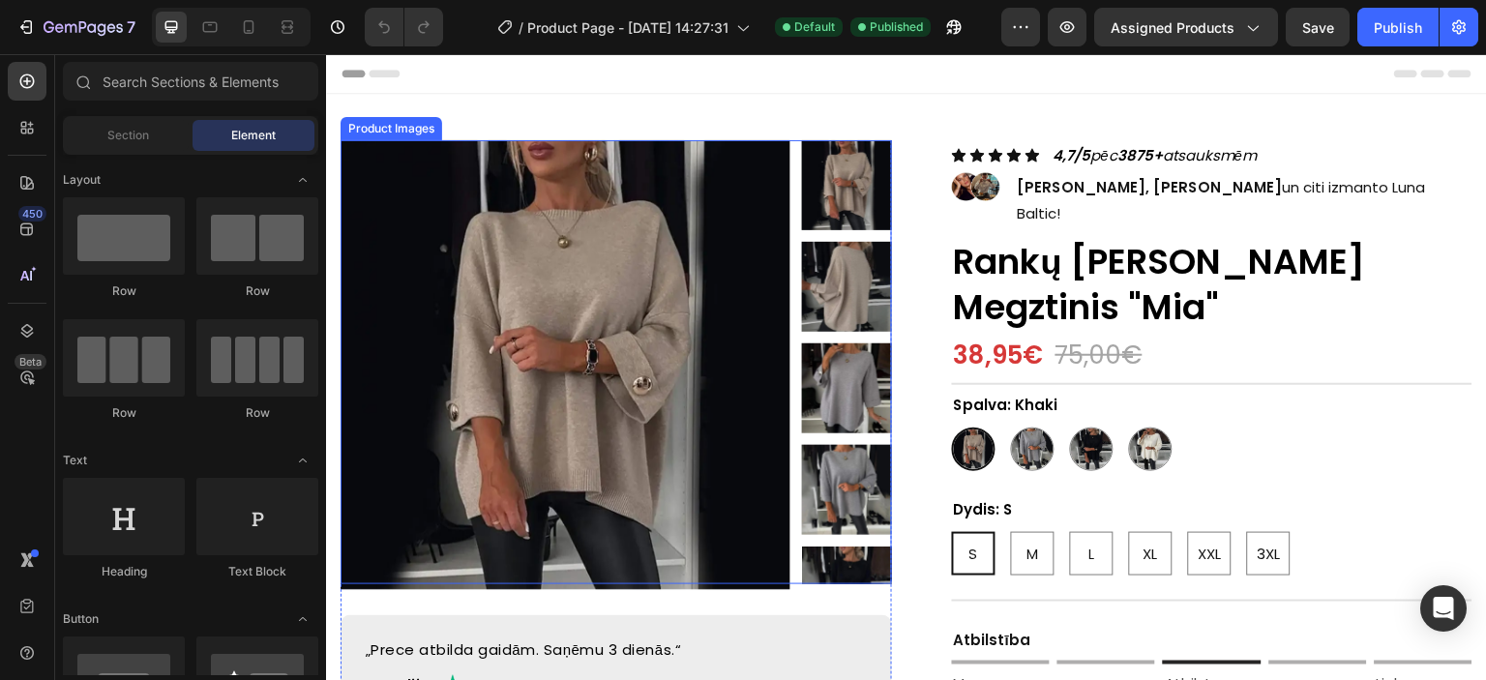
click at [570, 335] on img at bounding box center [566, 365] width 450 height 450
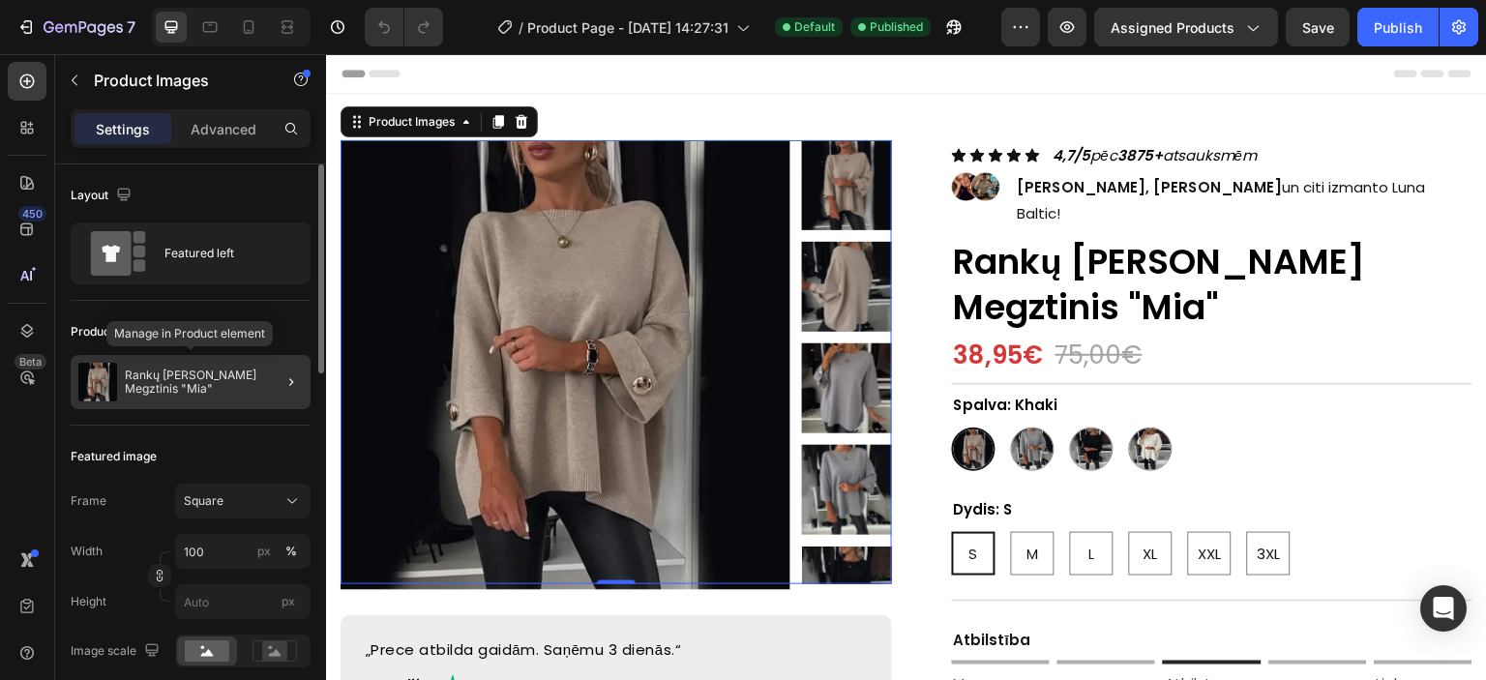
click at [252, 369] on p "Rankų [PERSON_NAME] Megztinis "Mia"" at bounding box center [214, 382] width 178 height 27
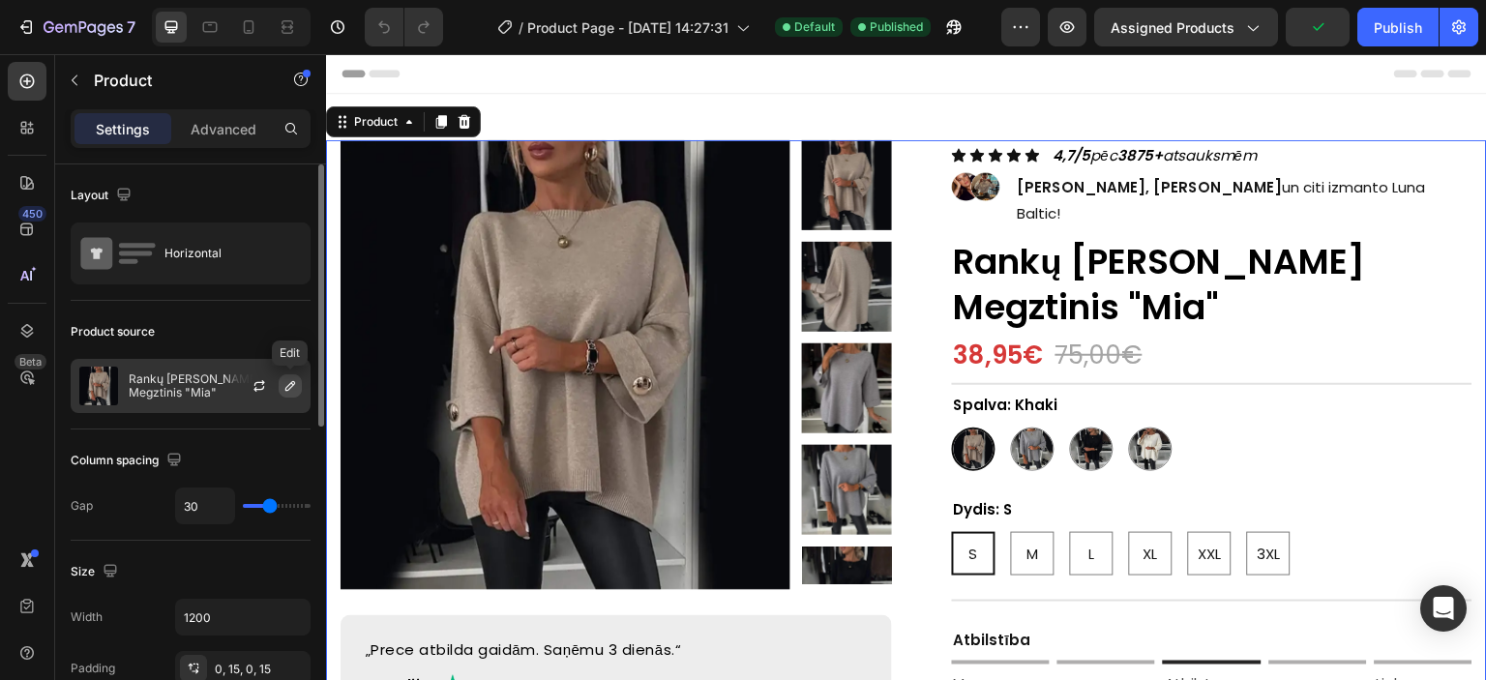
click at [285, 385] on icon "button" at bounding box center [290, 385] width 15 height 15
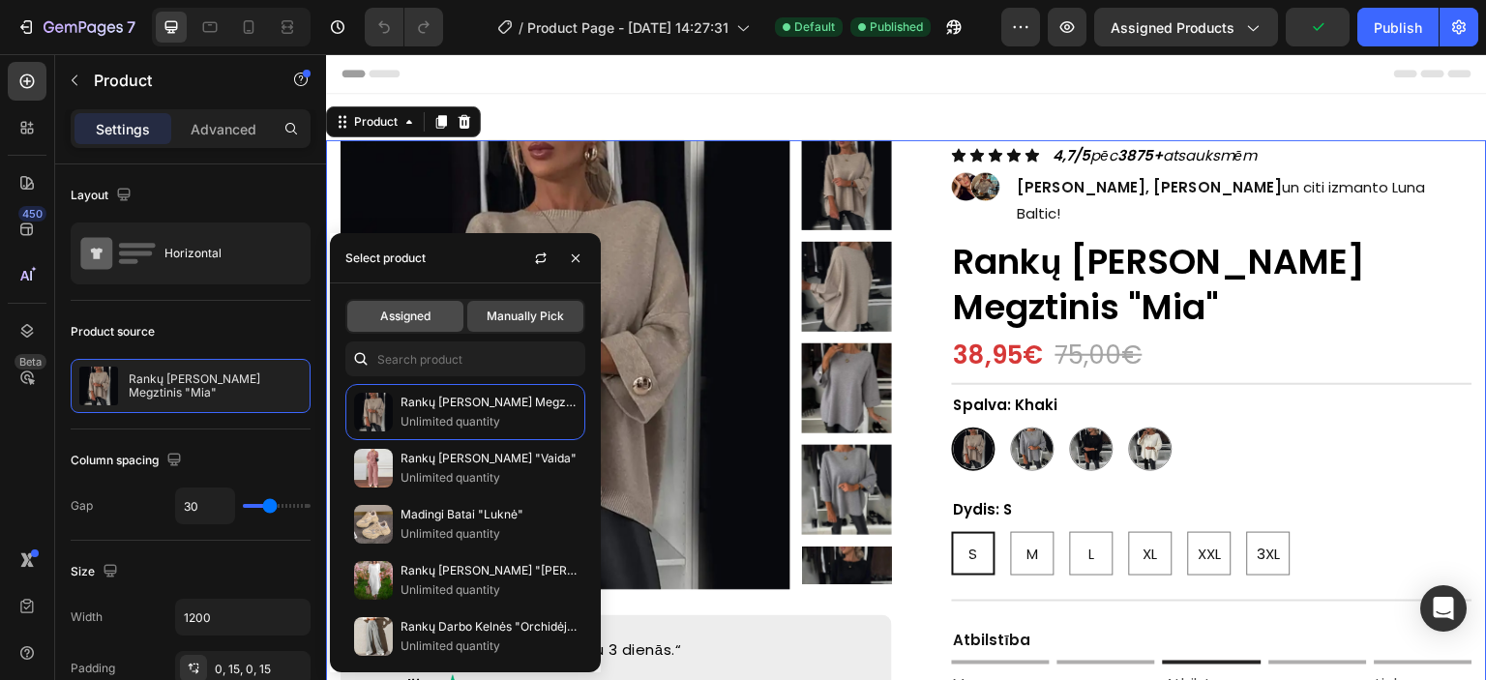
click at [388, 317] on span "Assigned" at bounding box center [405, 316] width 50 height 17
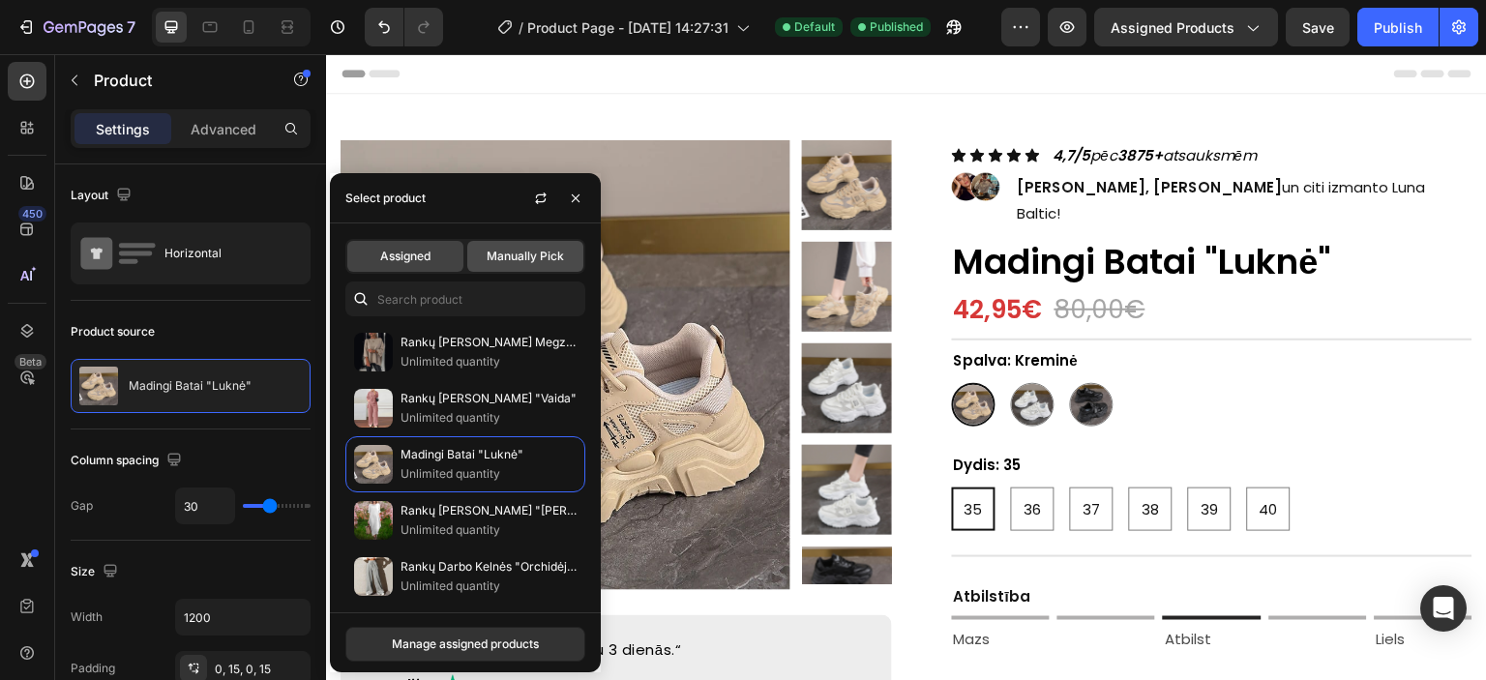
click at [507, 263] on span "Manually Pick" at bounding box center [525, 256] width 77 height 17
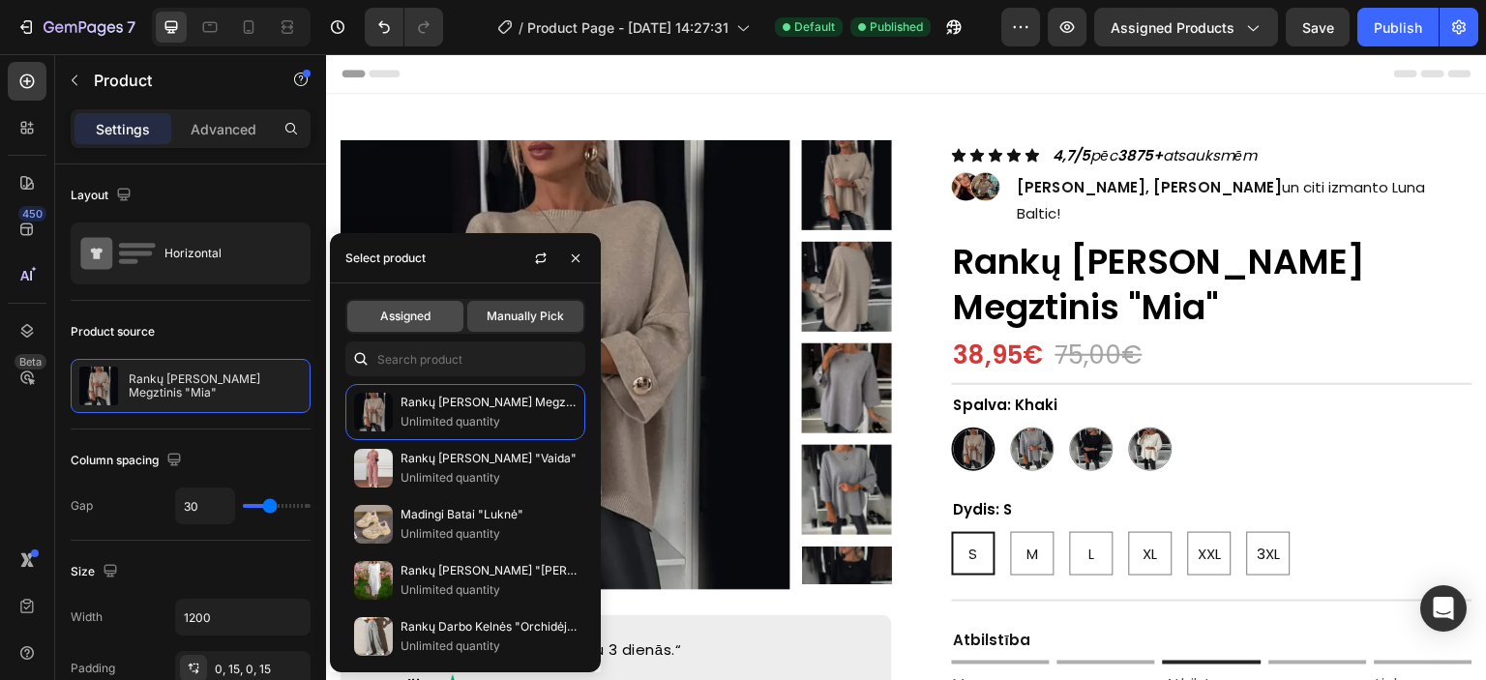
click at [417, 312] on span "Assigned" at bounding box center [405, 316] width 50 height 17
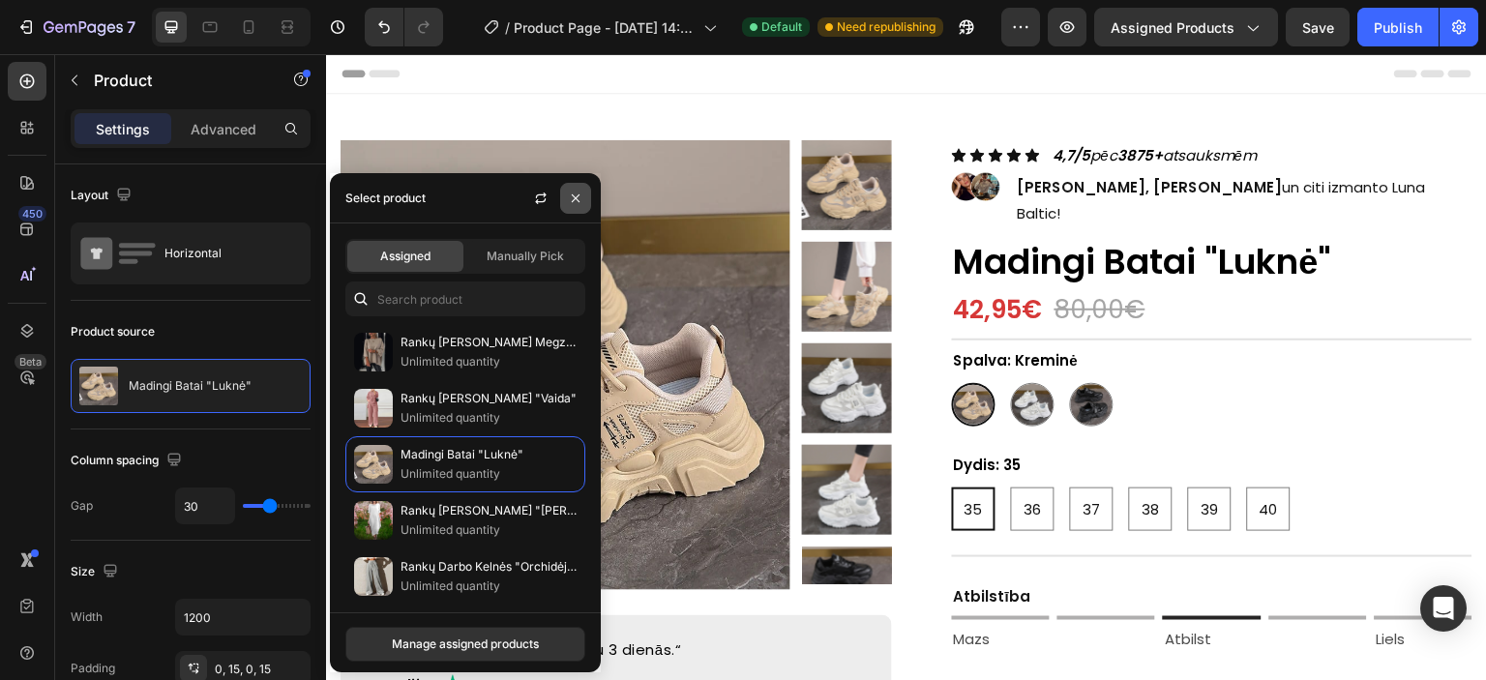
click at [571, 199] on icon "button" at bounding box center [575, 198] width 15 height 15
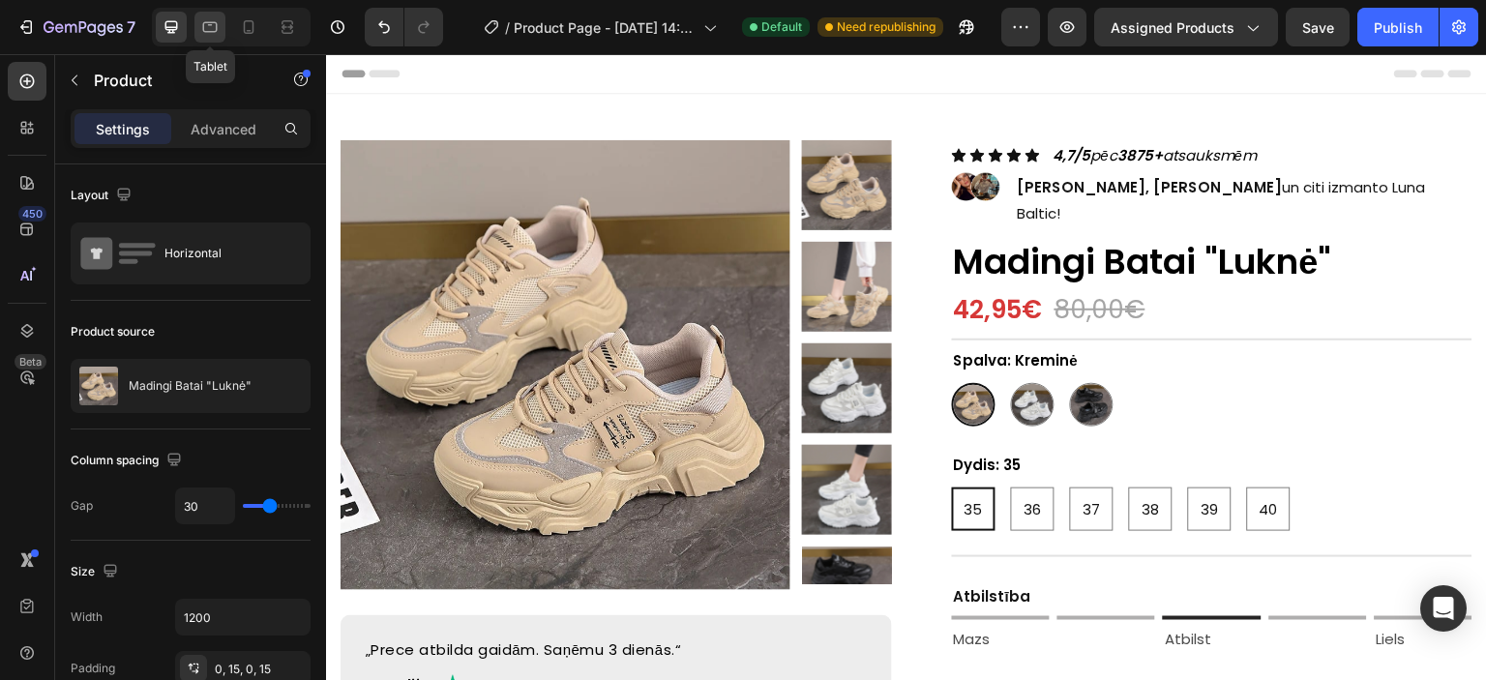
click at [217, 24] on icon at bounding box center [209, 26] width 19 height 19
type input "0"
type input "100%"
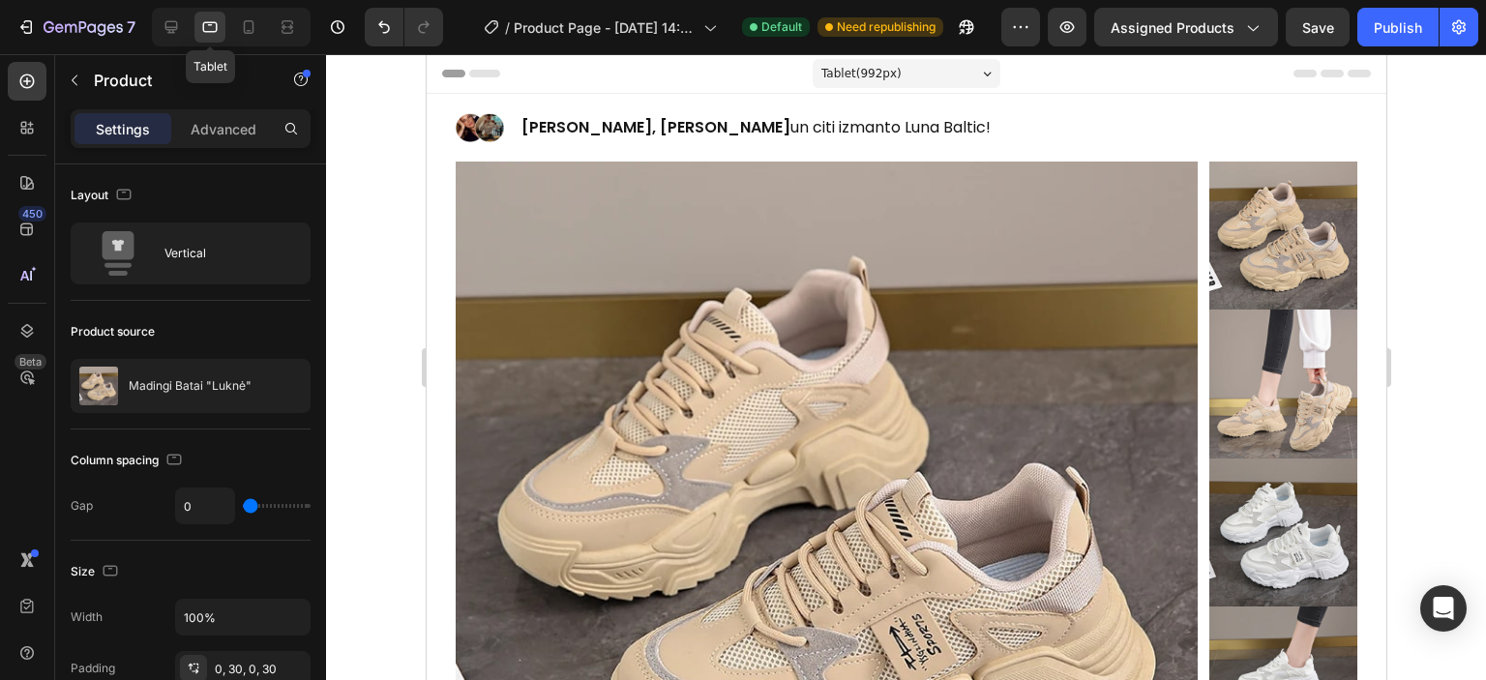
scroll to position [39, 0]
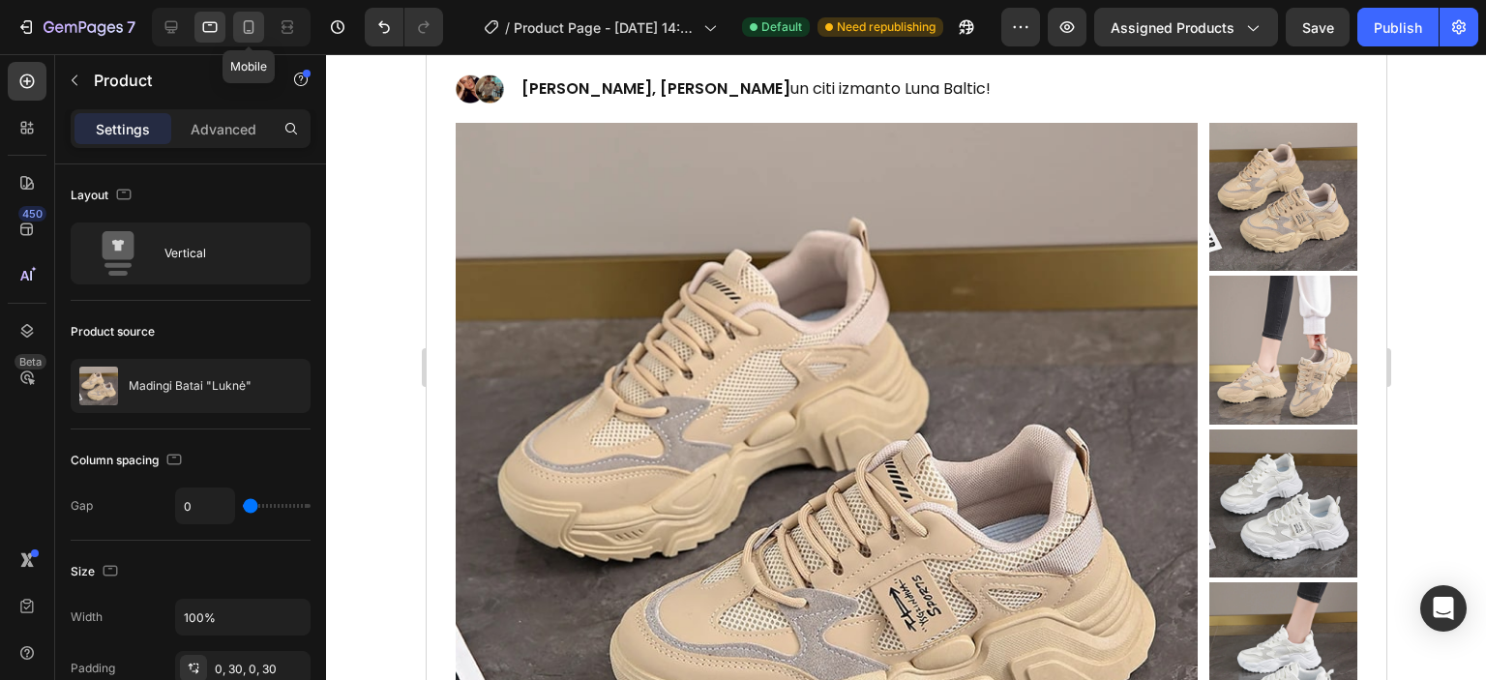
click at [253, 24] on icon at bounding box center [249, 27] width 11 height 14
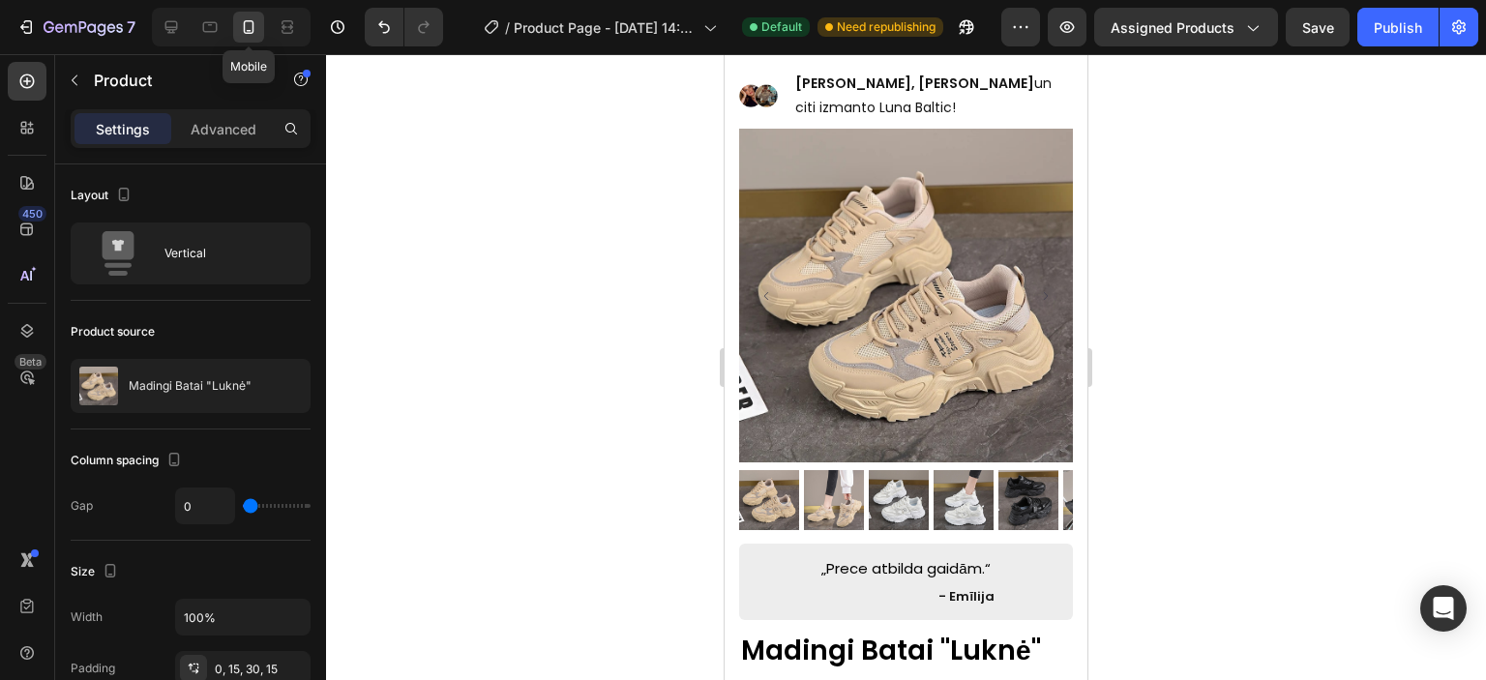
scroll to position [45, 0]
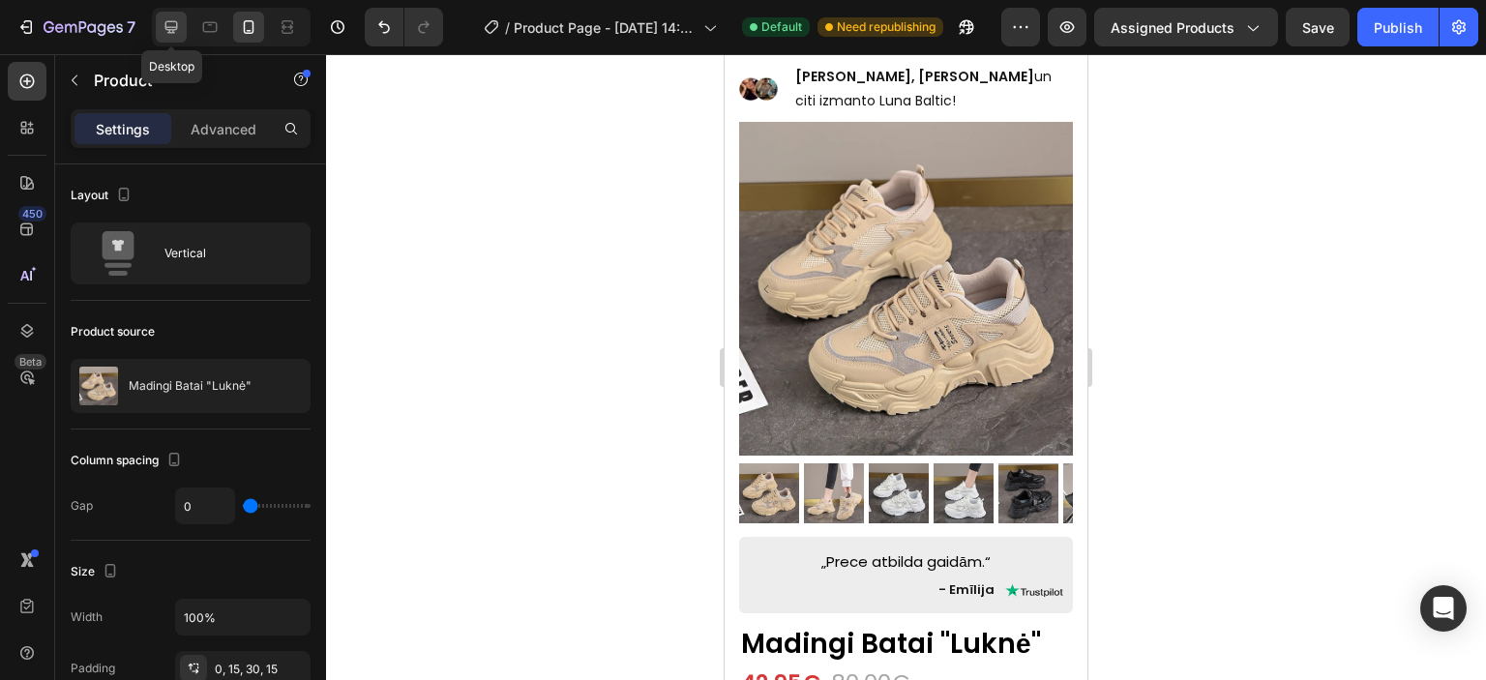
click at [178, 25] on icon at bounding box center [171, 26] width 19 height 19
type input "30"
type input "1200"
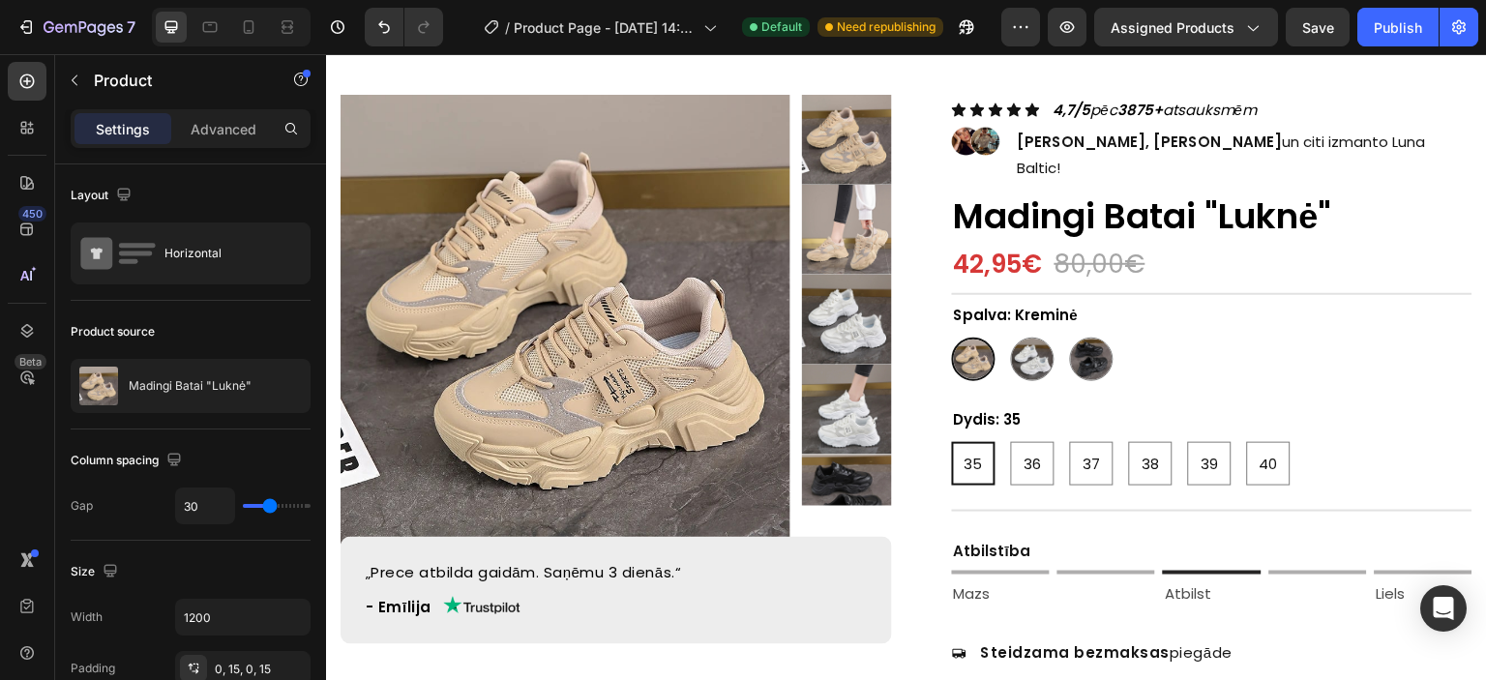
scroll to position [18, 0]
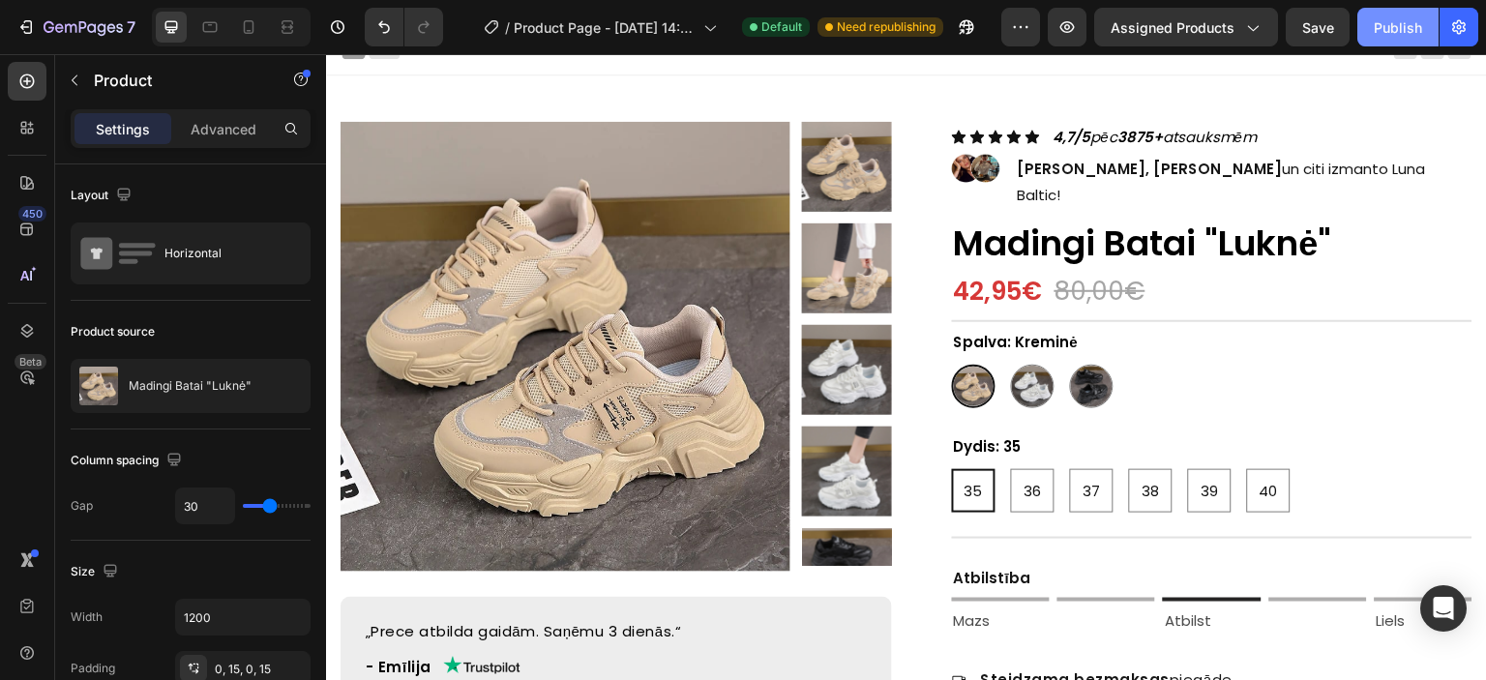
click at [1395, 42] on button "Publish" at bounding box center [1397, 27] width 81 height 39
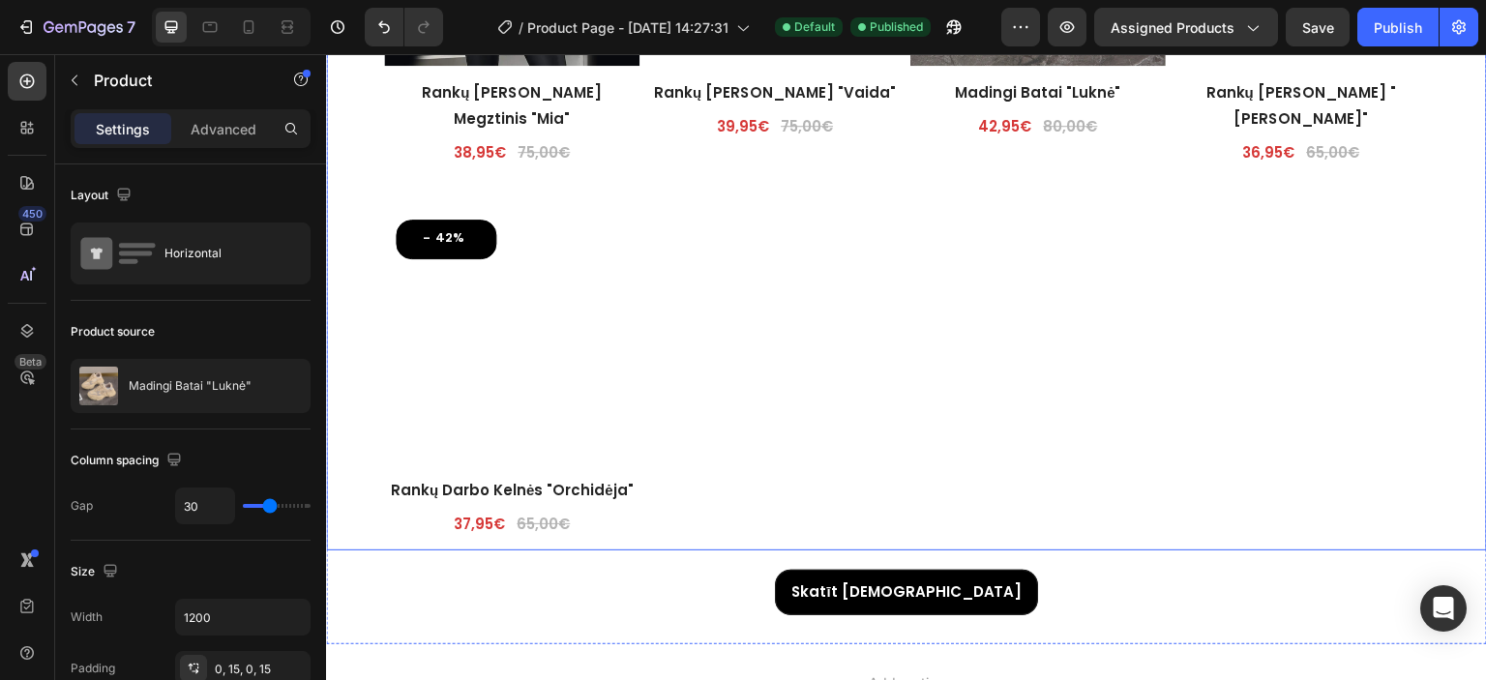
scroll to position [4270, 0]
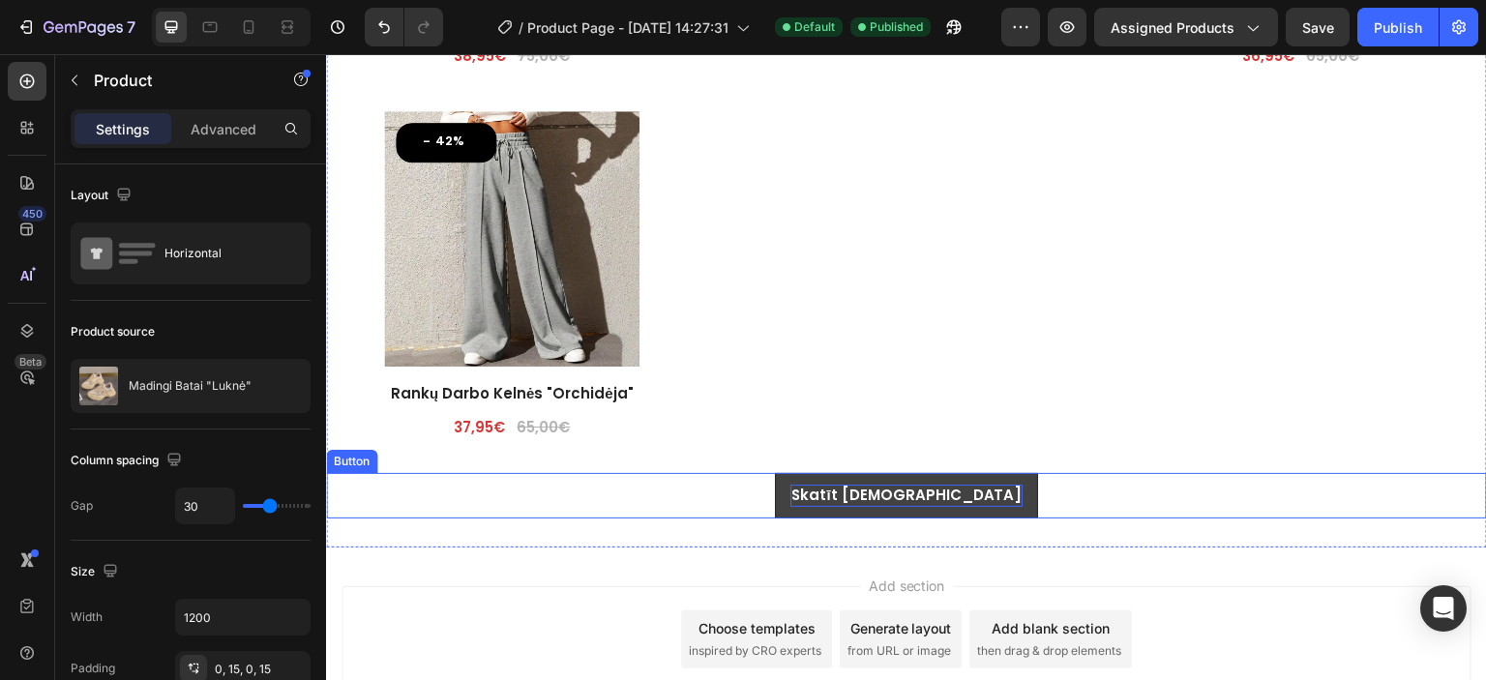
click at [870, 497] on strong "Skatīt [DEMOGRAPHIC_DATA]" at bounding box center [905, 495] width 231 height 20
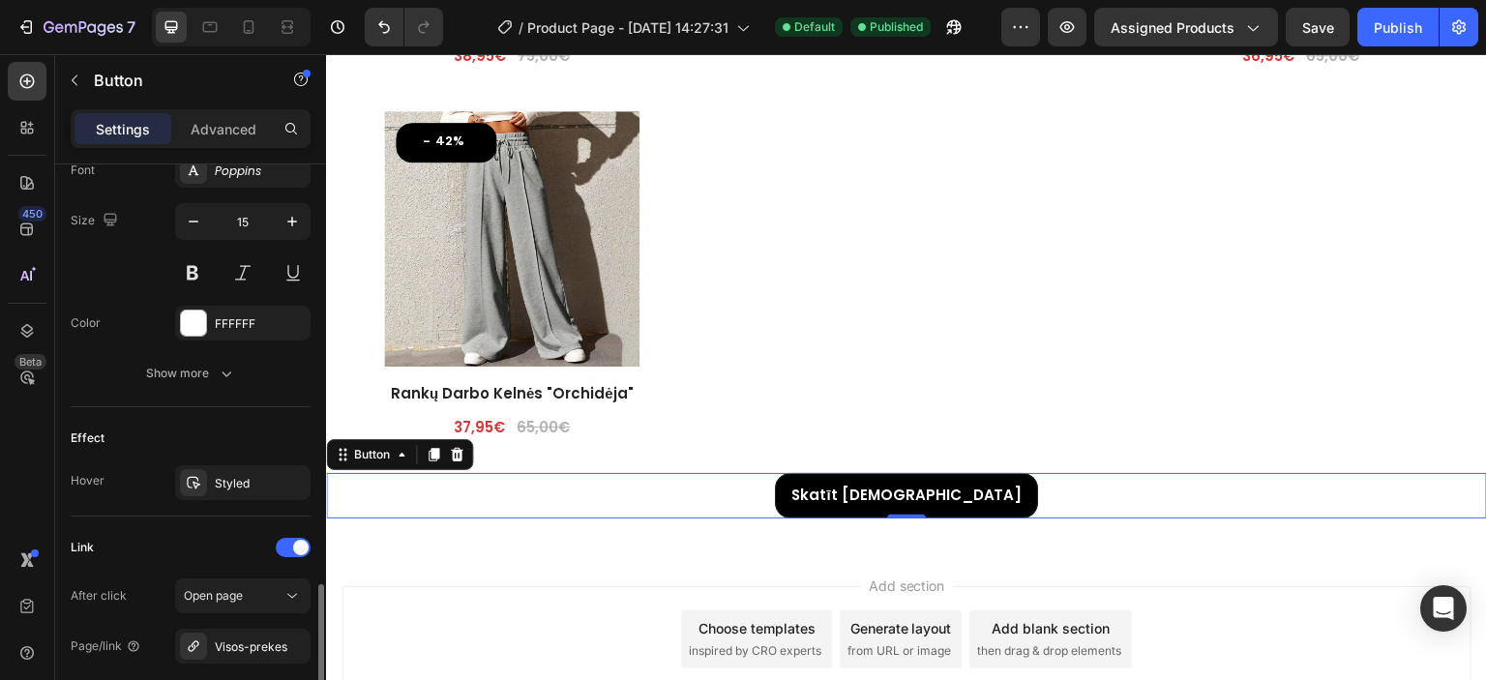
scroll to position [964, 0]
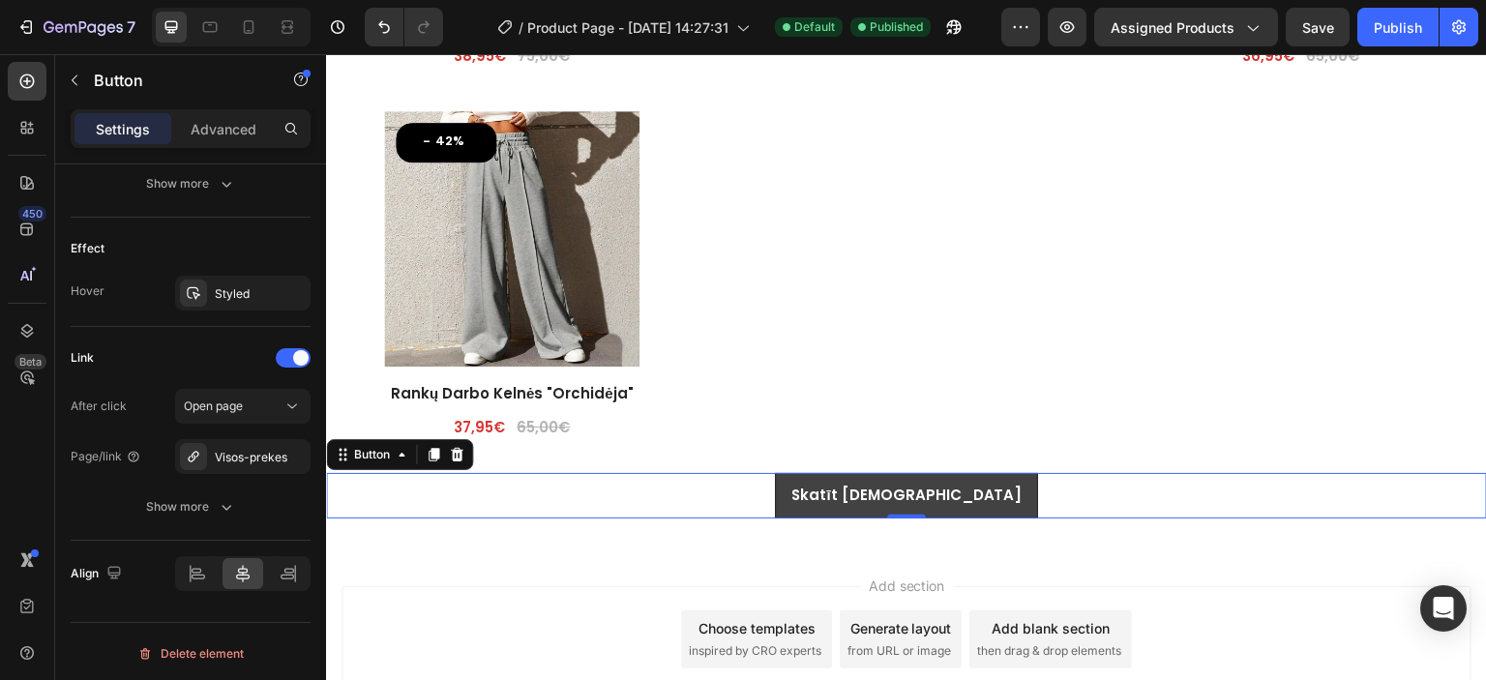
click at [847, 498] on link "Skatīt [DEMOGRAPHIC_DATA]" at bounding box center [906, 495] width 262 height 45
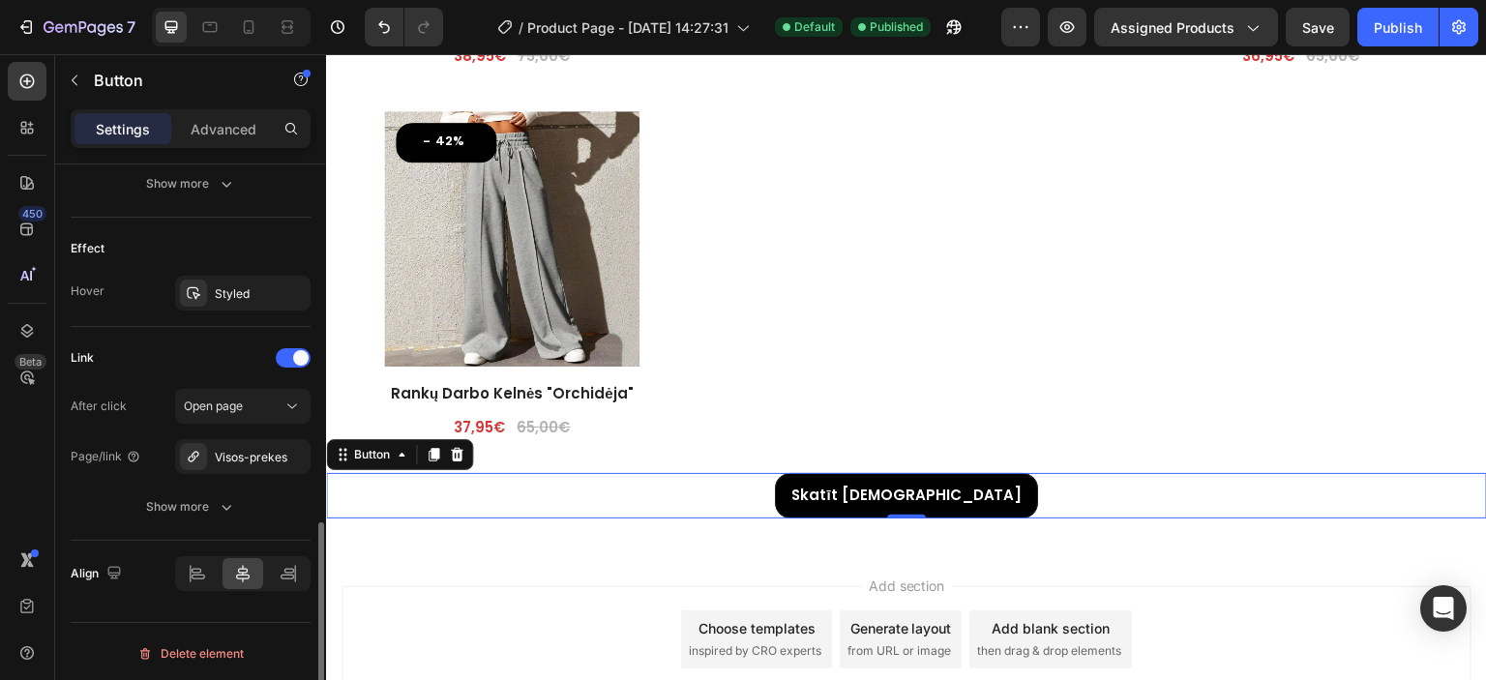
scroll to position [770, 0]
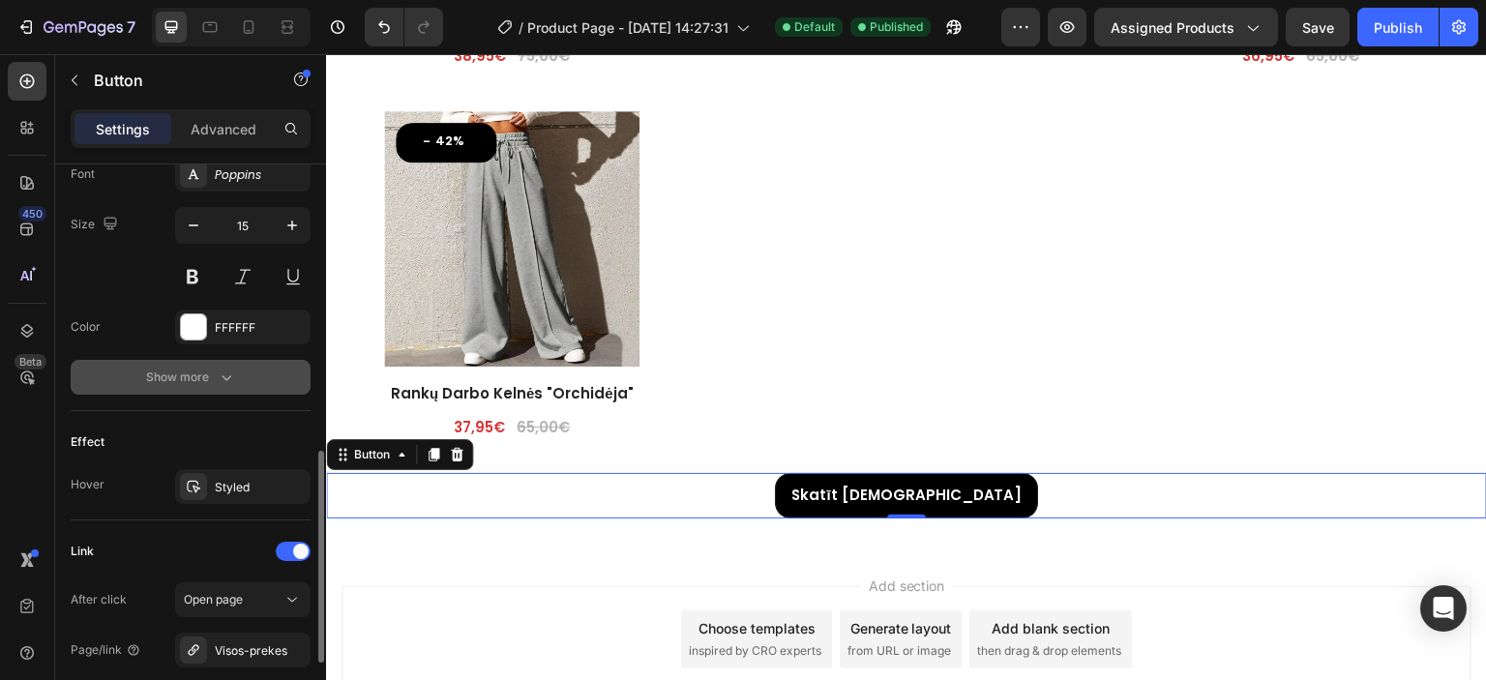
click at [190, 378] on div "Show more" at bounding box center [191, 377] width 90 height 19
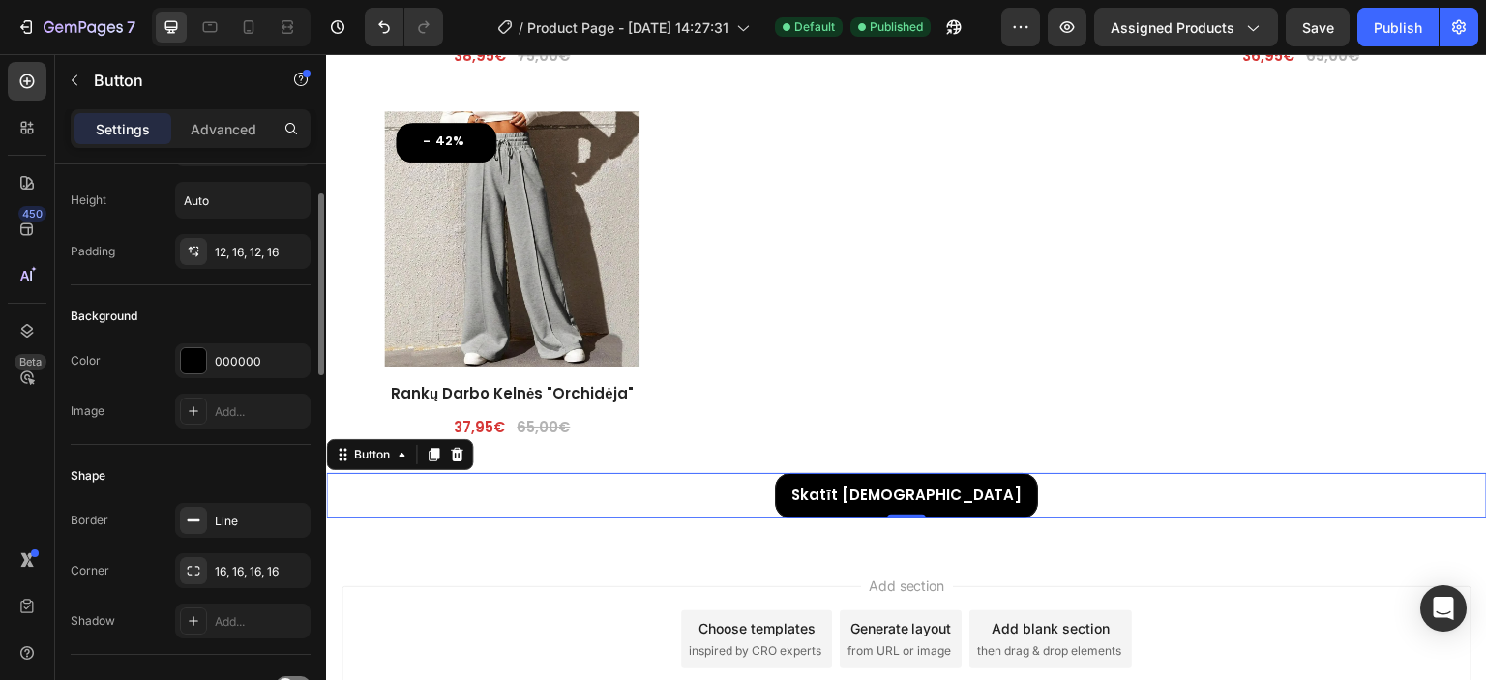
scroll to position [0, 0]
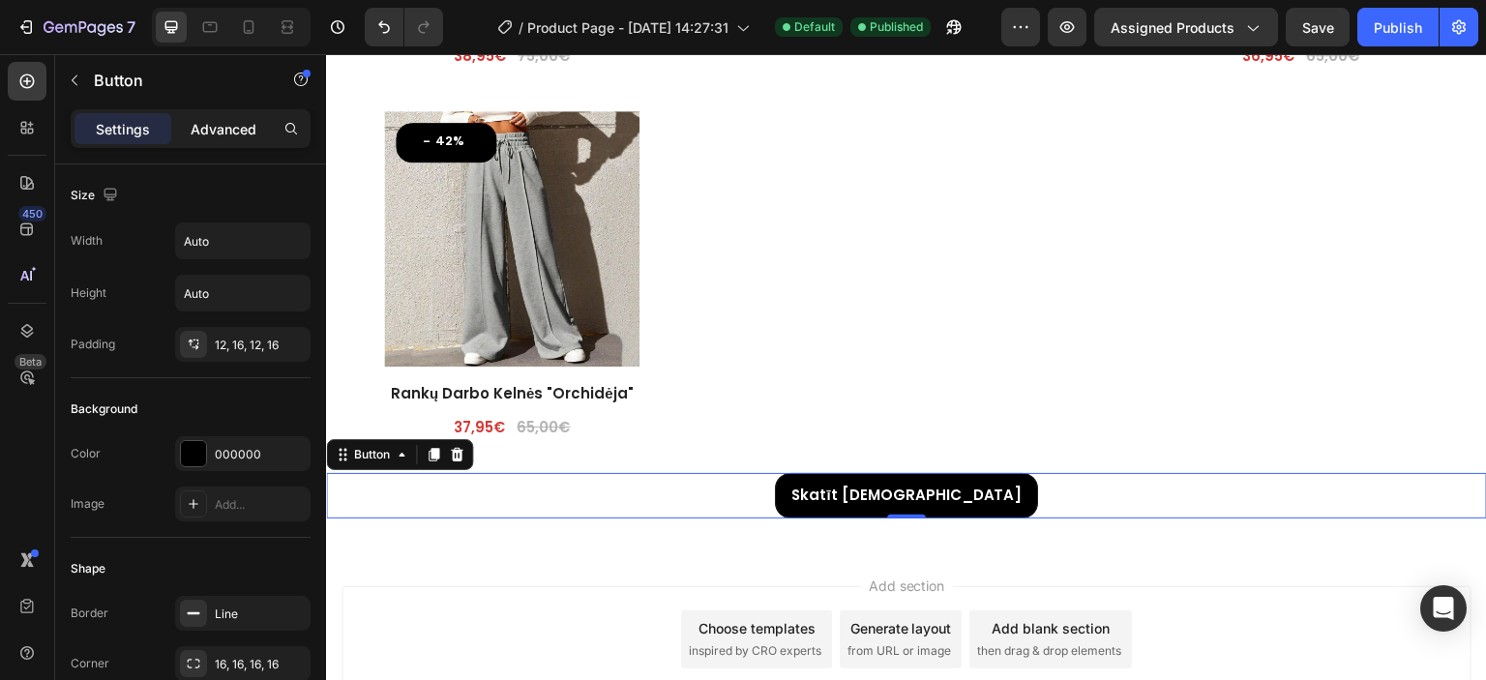
click at [231, 125] on p "Advanced" at bounding box center [224, 129] width 66 height 20
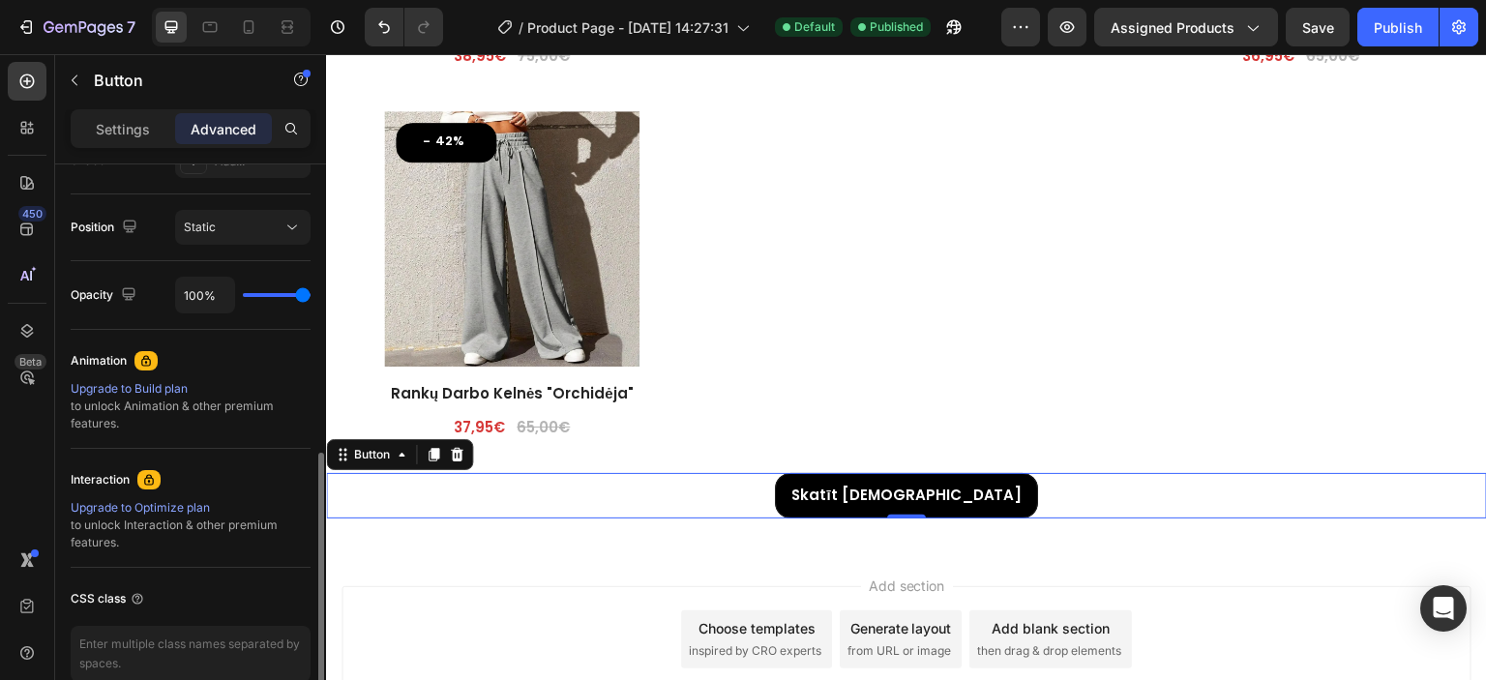
scroll to position [484, 0]
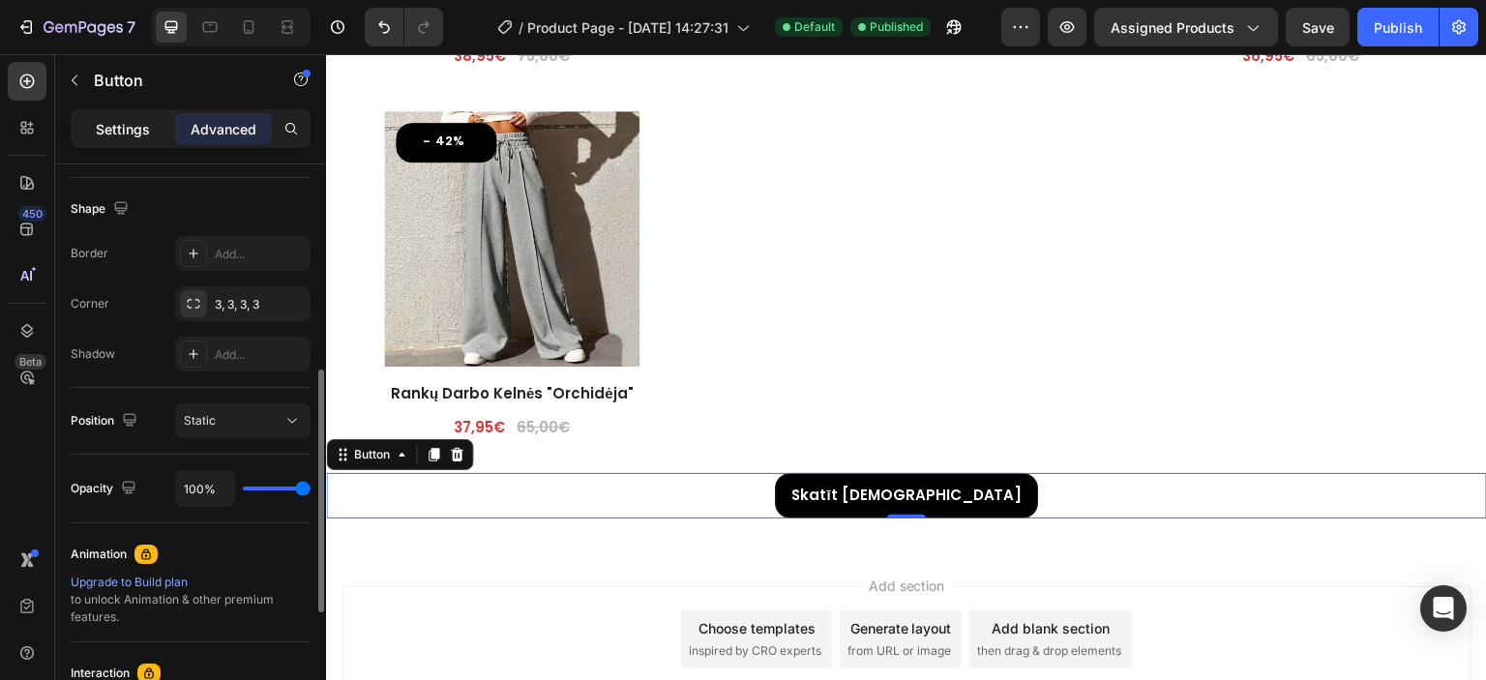
click at [132, 122] on p "Settings" at bounding box center [123, 129] width 54 height 20
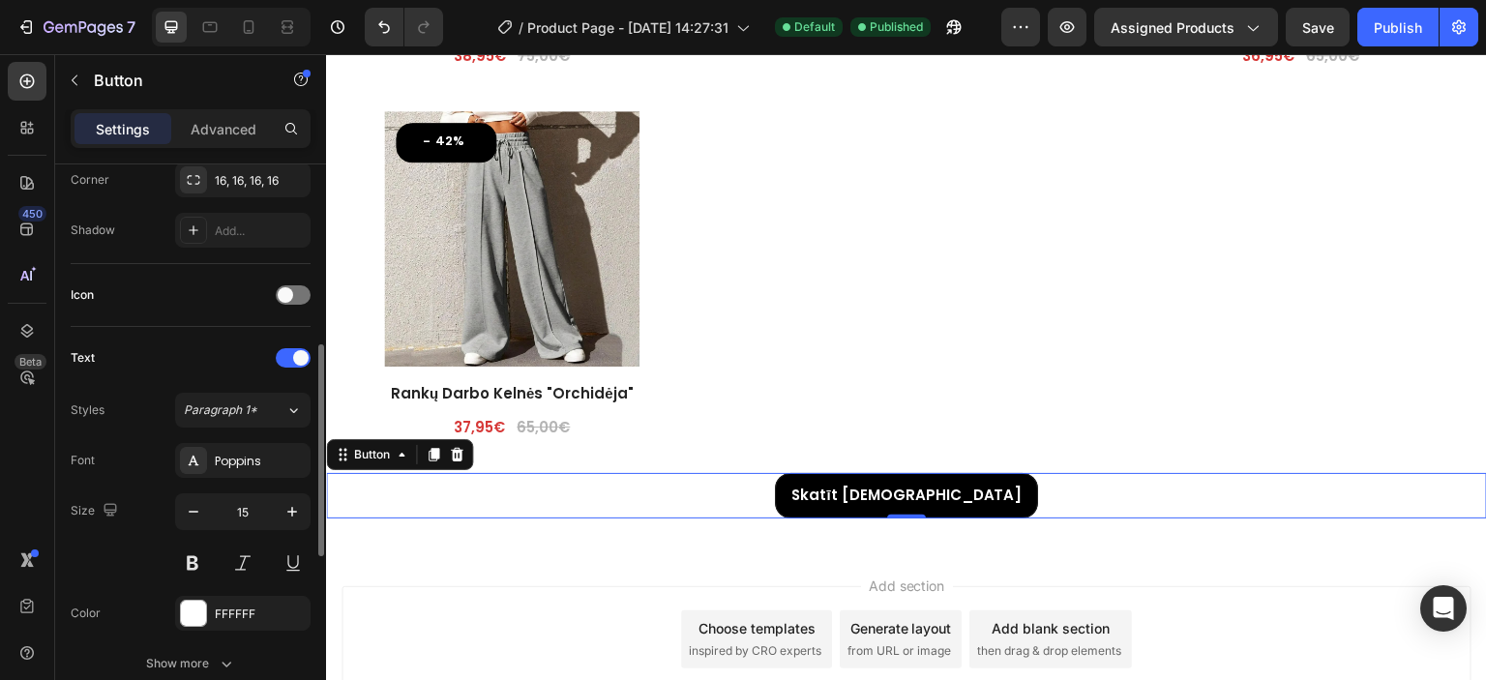
scroll to position [581, 0]
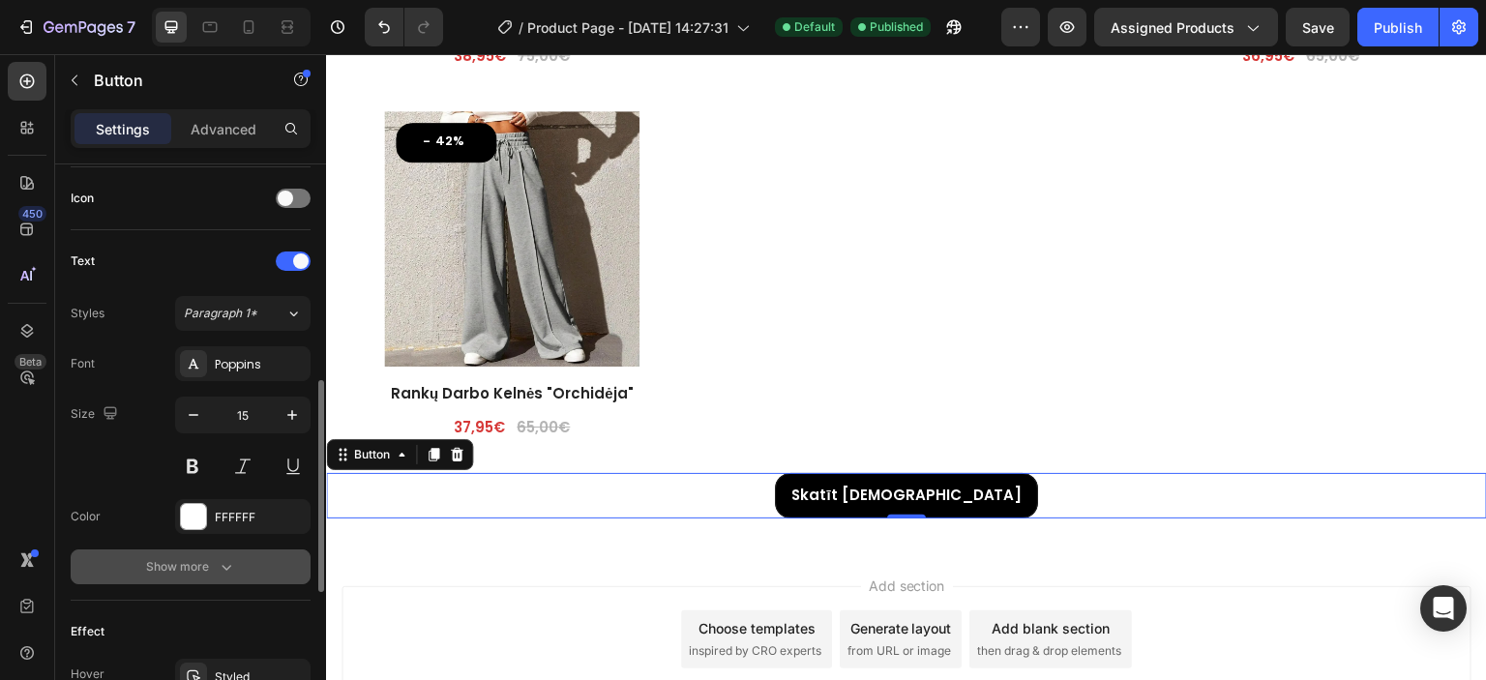
click at [179, 557] on div "Show more" at bounding box center [191, 566] width 90 height 19
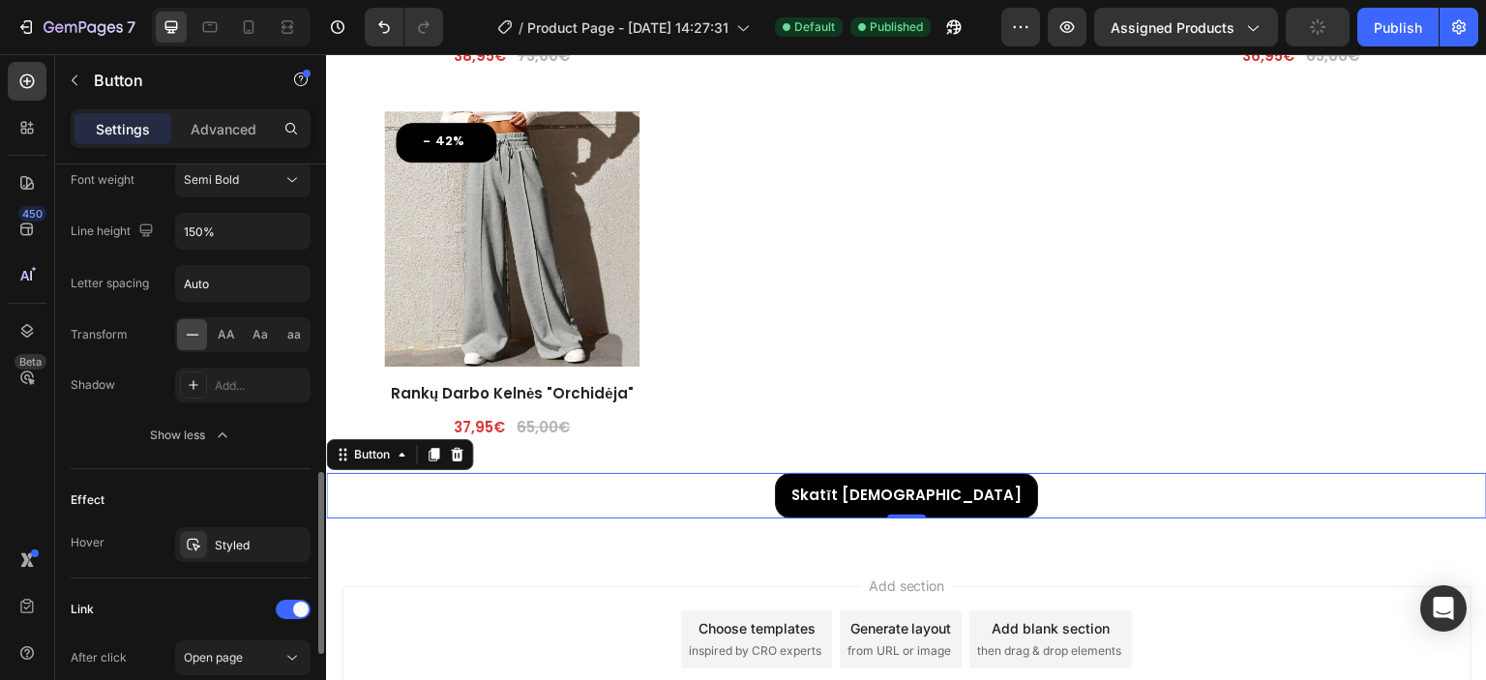
scroll to position [1064, 0]
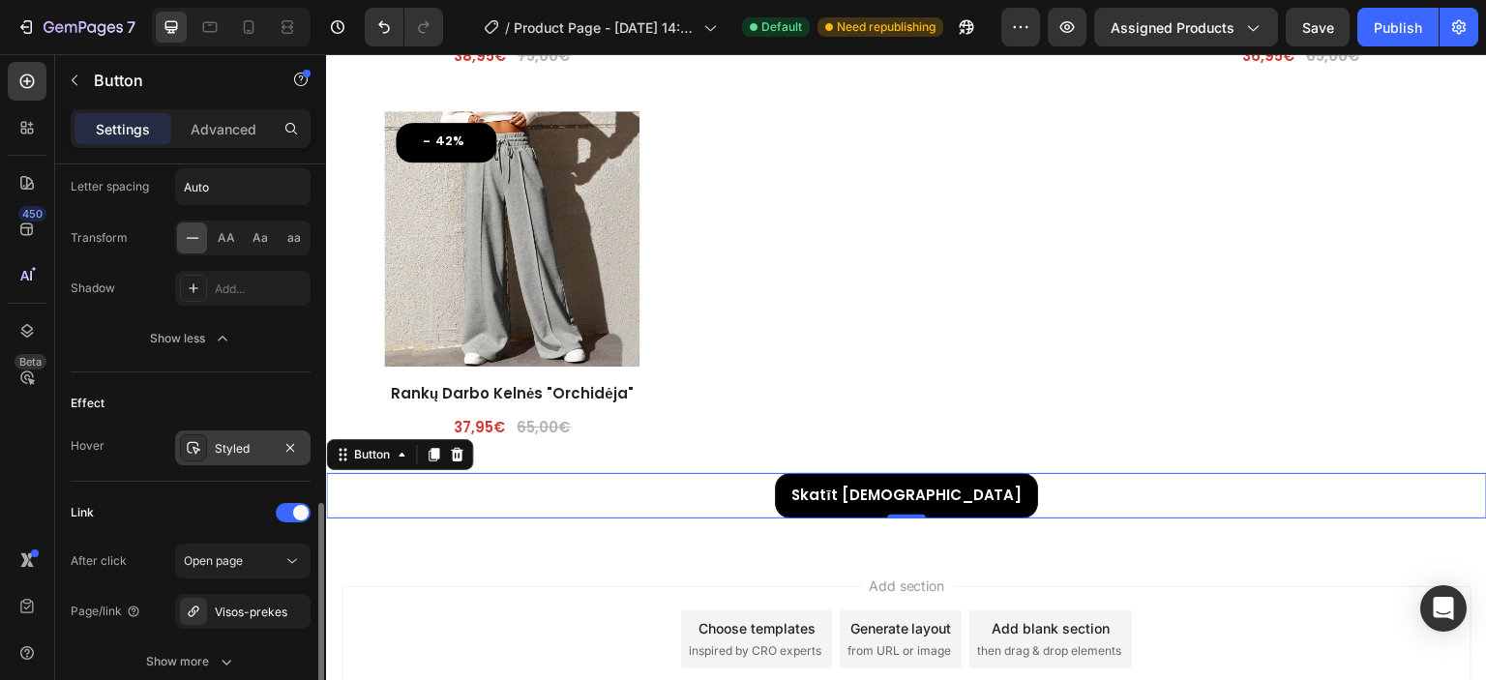
click at [225, 440] on div "Styled" at bounding box center [243, 448] width 56 height 17
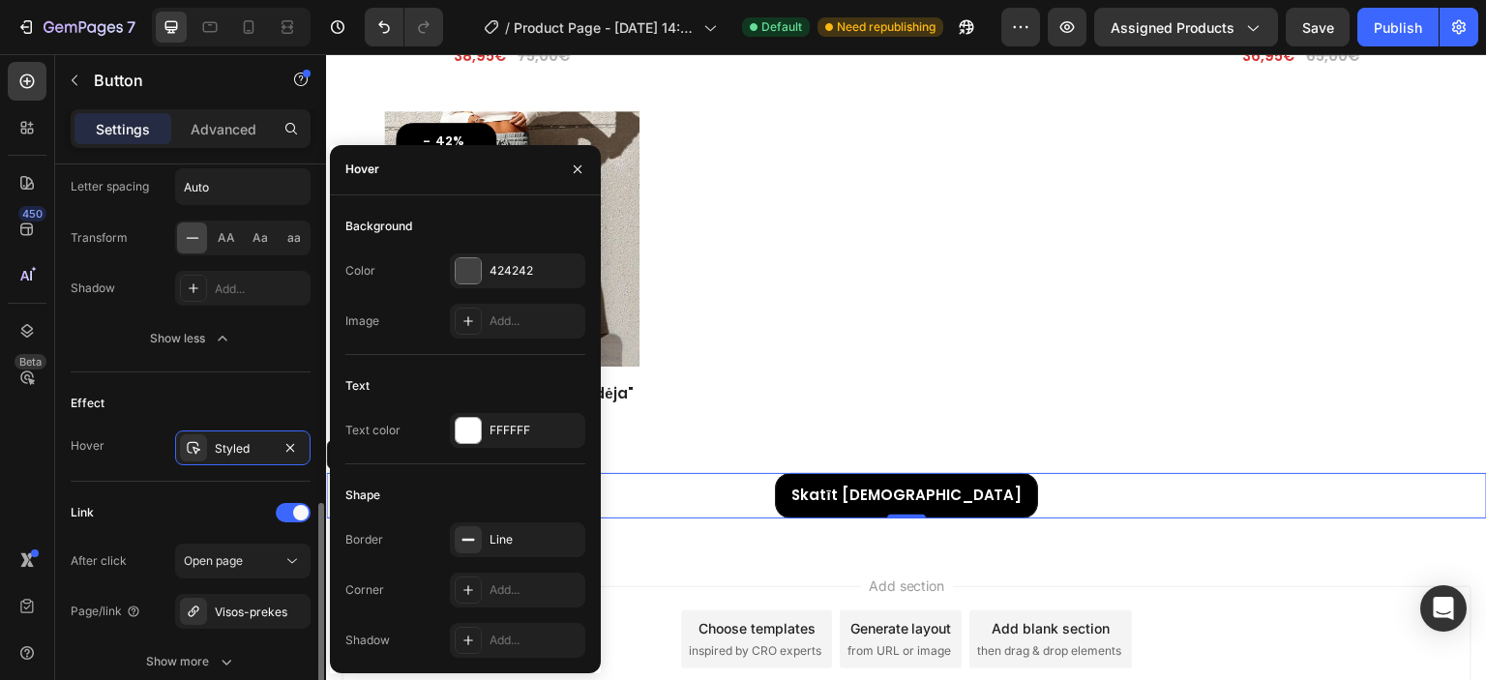
click at [145, 438] on div "Hover Styled" at bounding box center [191, 448] width 240 height 35
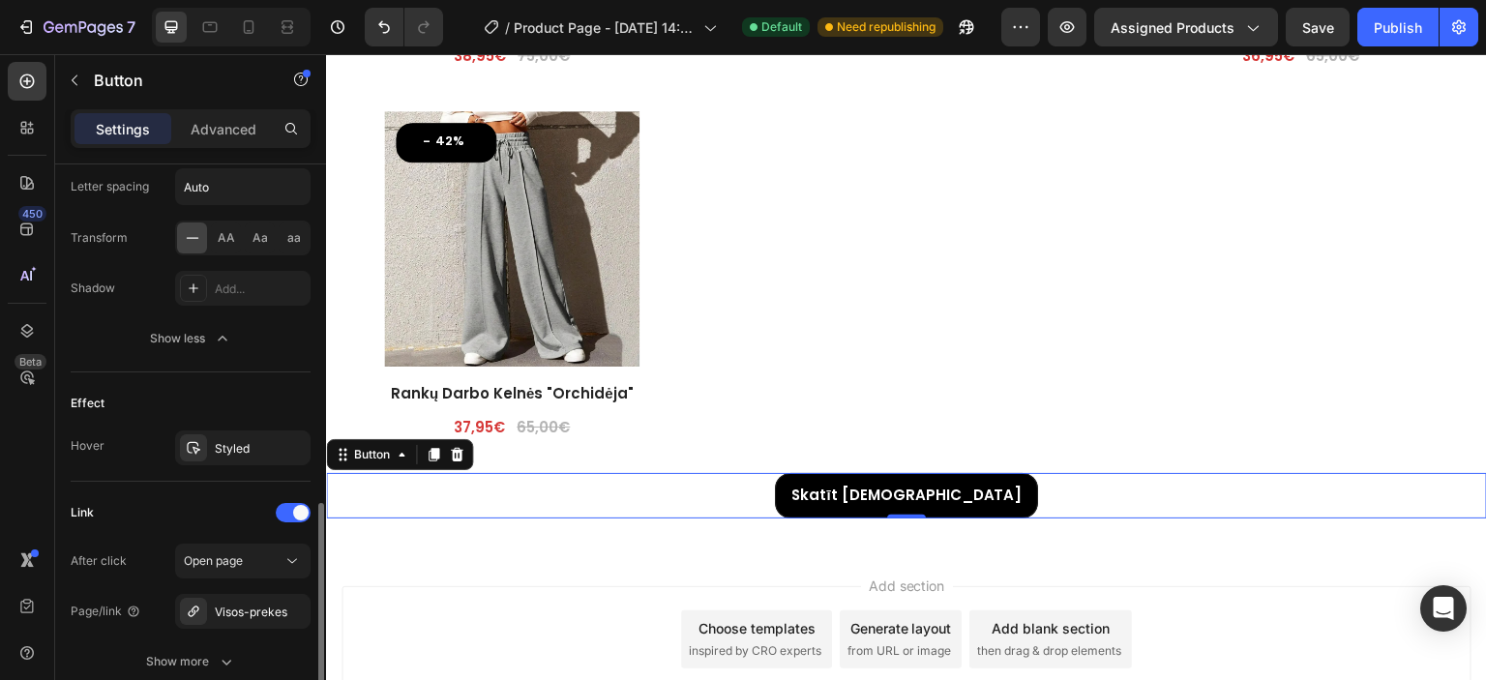
scroll to position [1219, 0]
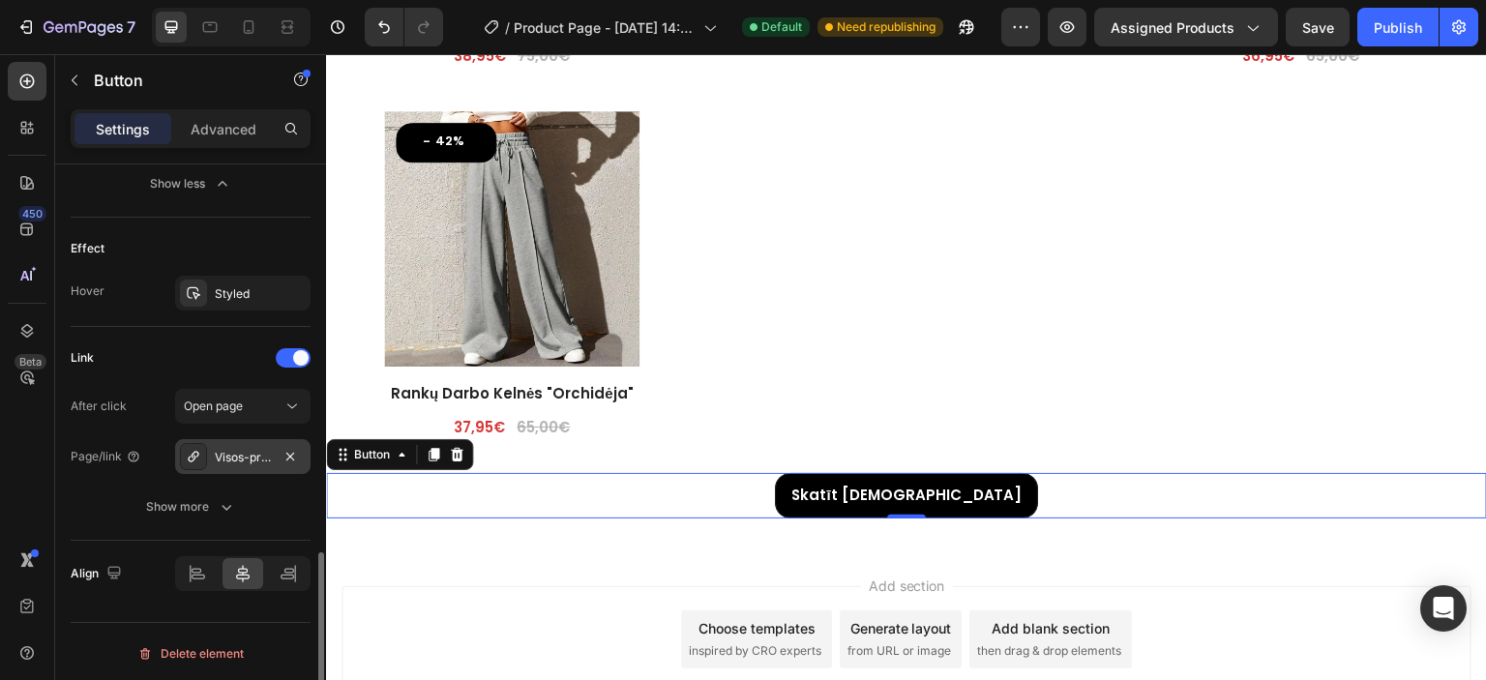
click at [224, 451] on div "Visos-prekes" at bounding box center [243, 457] width 56 height 17
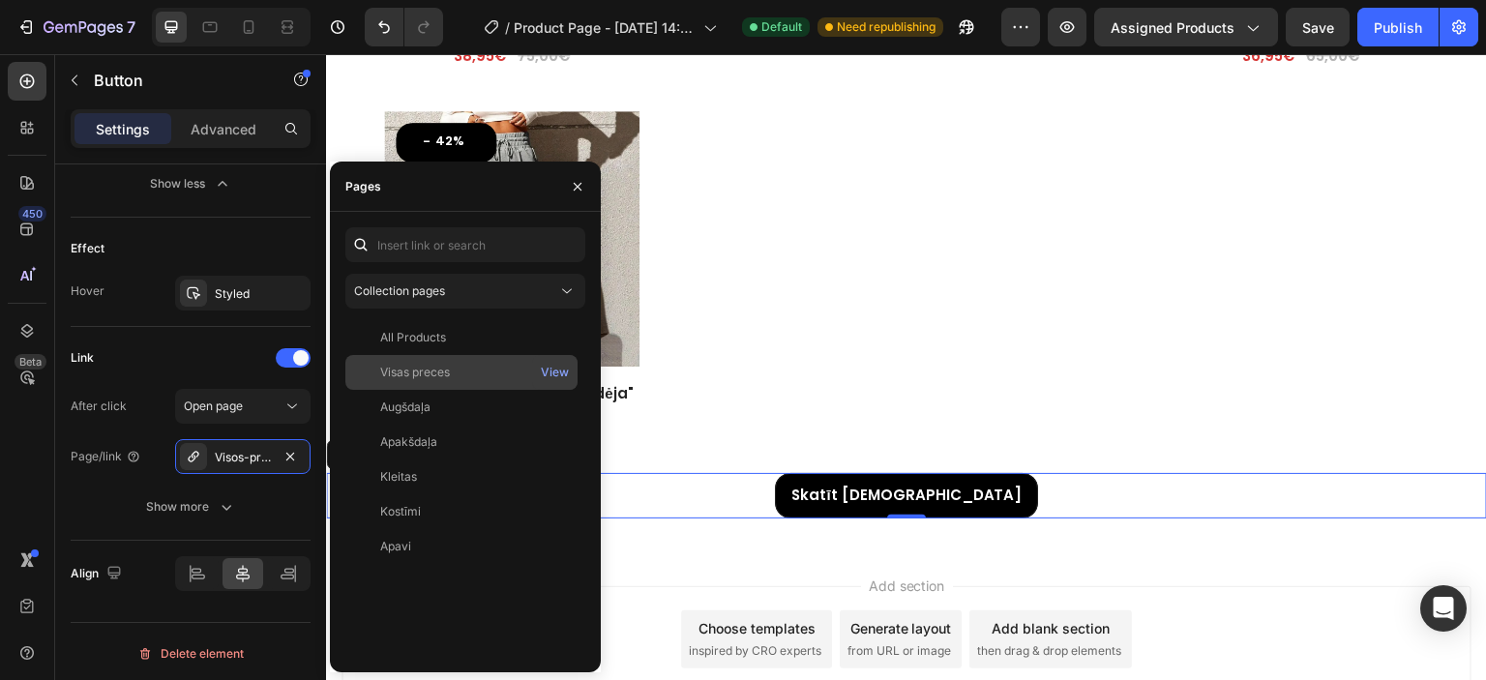
click at [450, 373] on div "Visas preces" at bounding box center [415, 372] width 70 height 17
click at [202, 20] on icon at bounding box center [209, 26] width 19 height 19
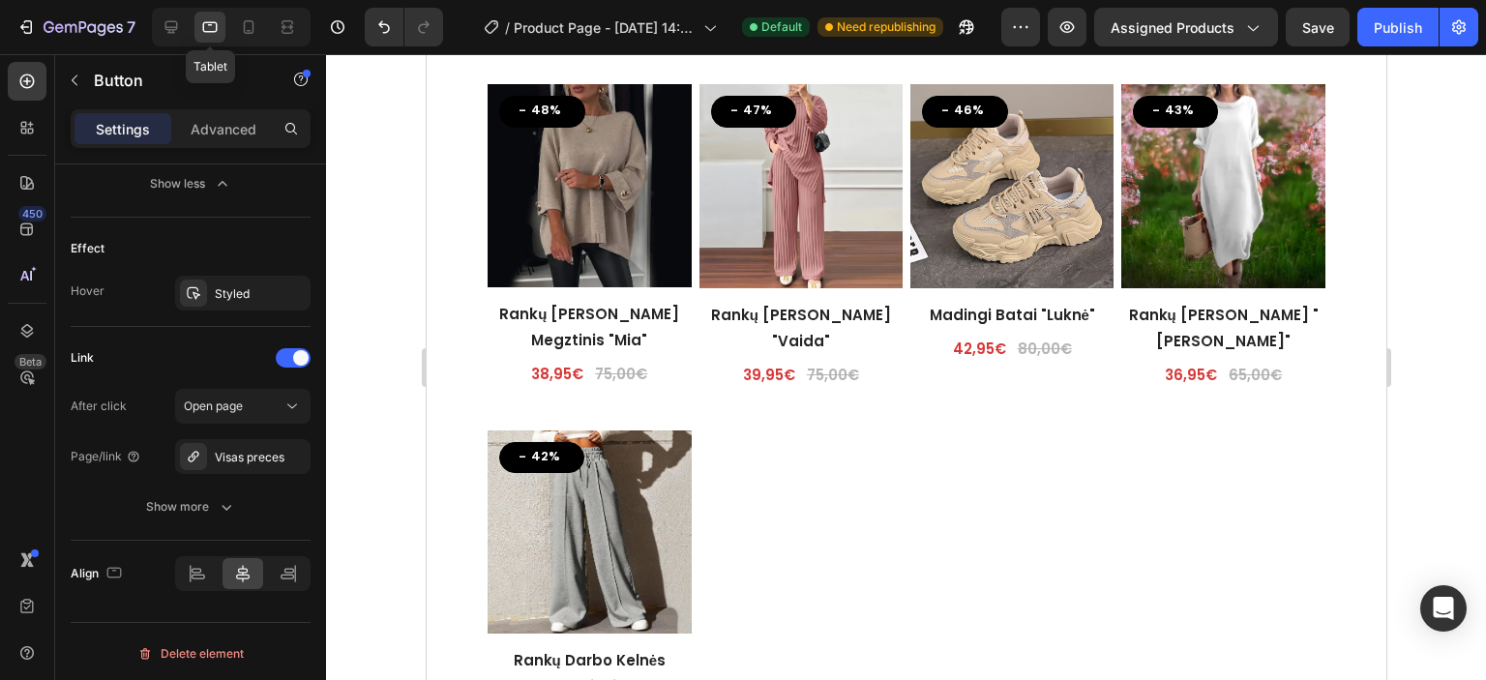
scroll to position [4682, 0]
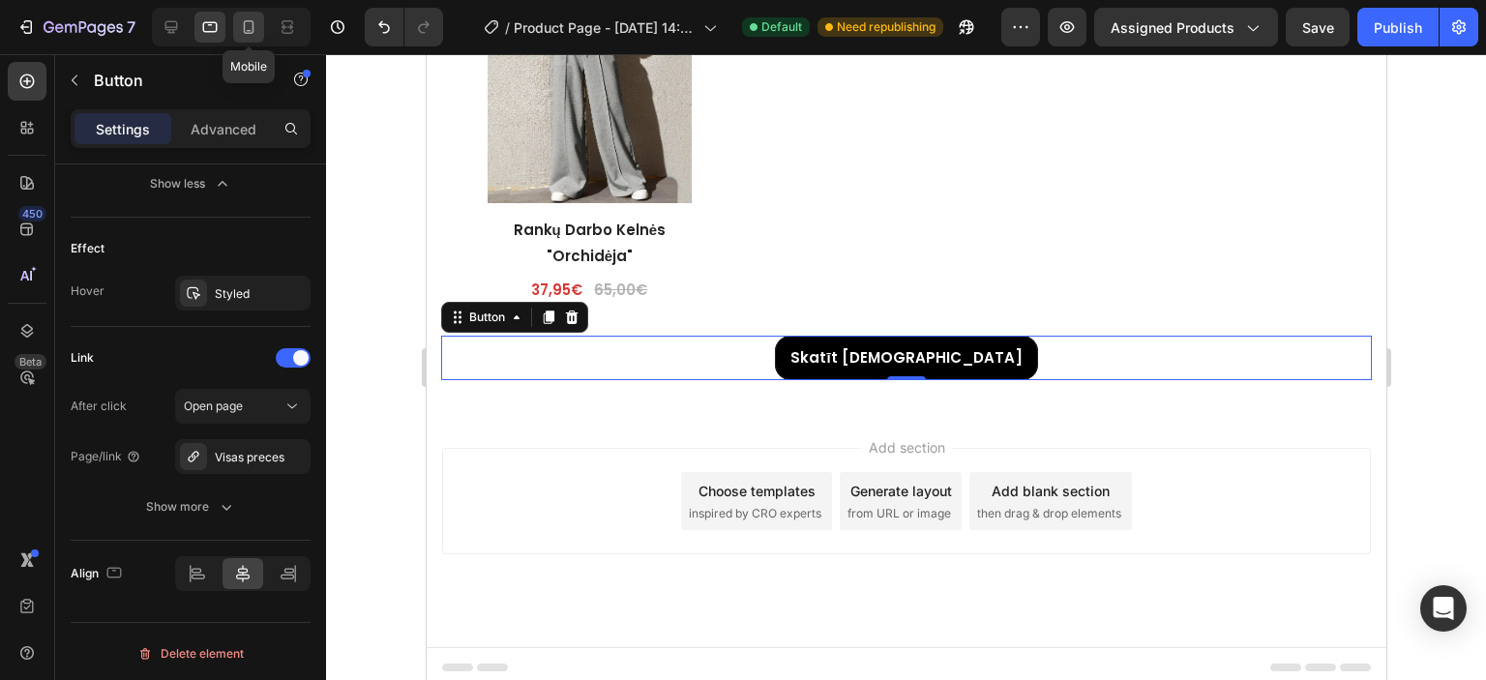
click at [244, 27] on icon at bounding box center [249, 27] width 11 height 14
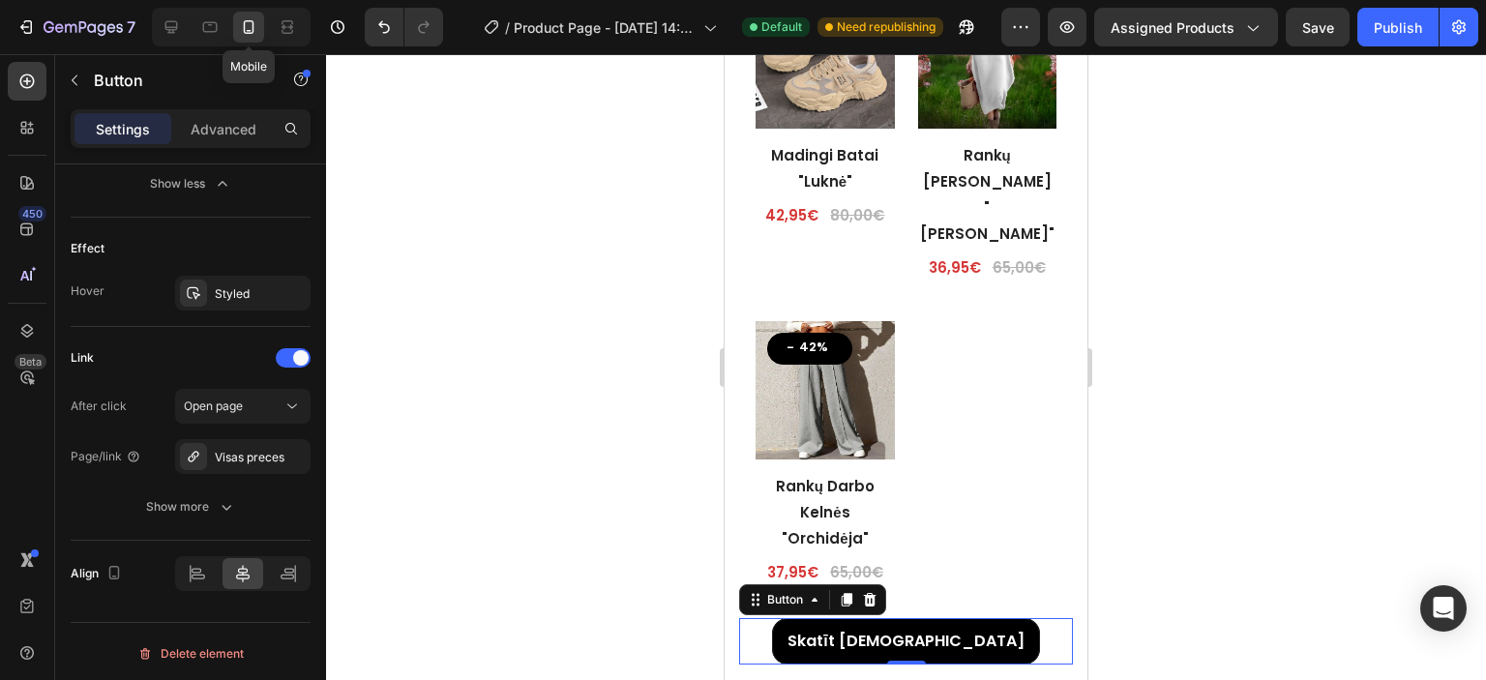
scroll to position [4938, 0]
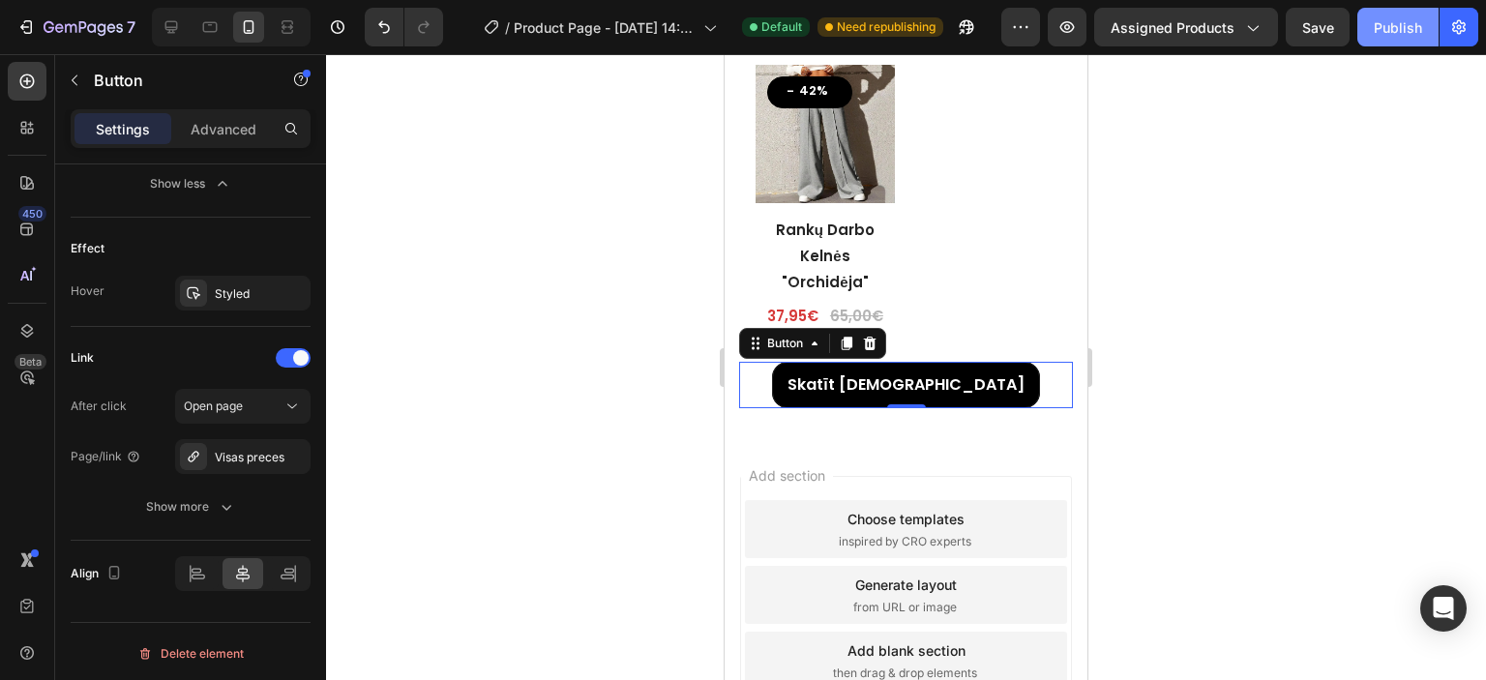
click at [1397, 28] on div "Publish" at bounding box center [1398, 27] width 48 height 20
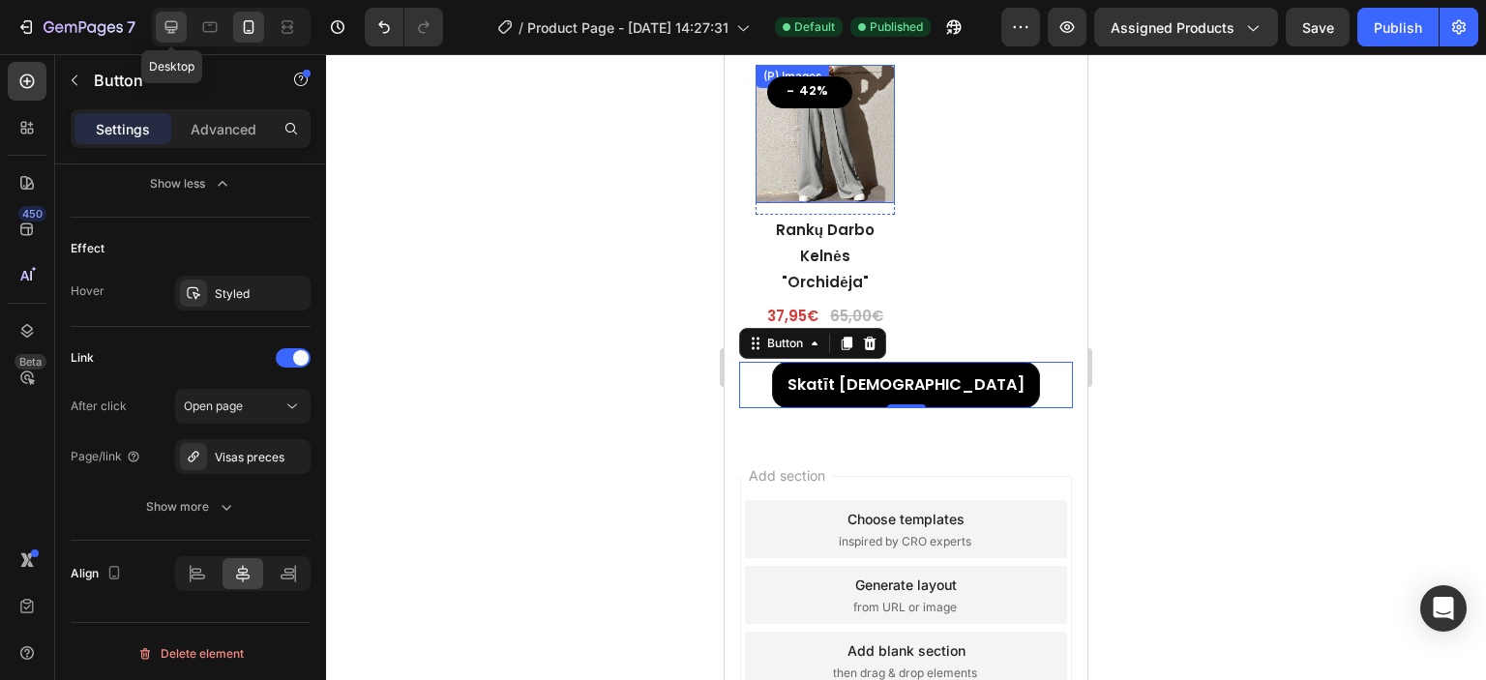
click at [175, 25] on icon at bounding box center [171, 26] width 19 height 19
type input "15"
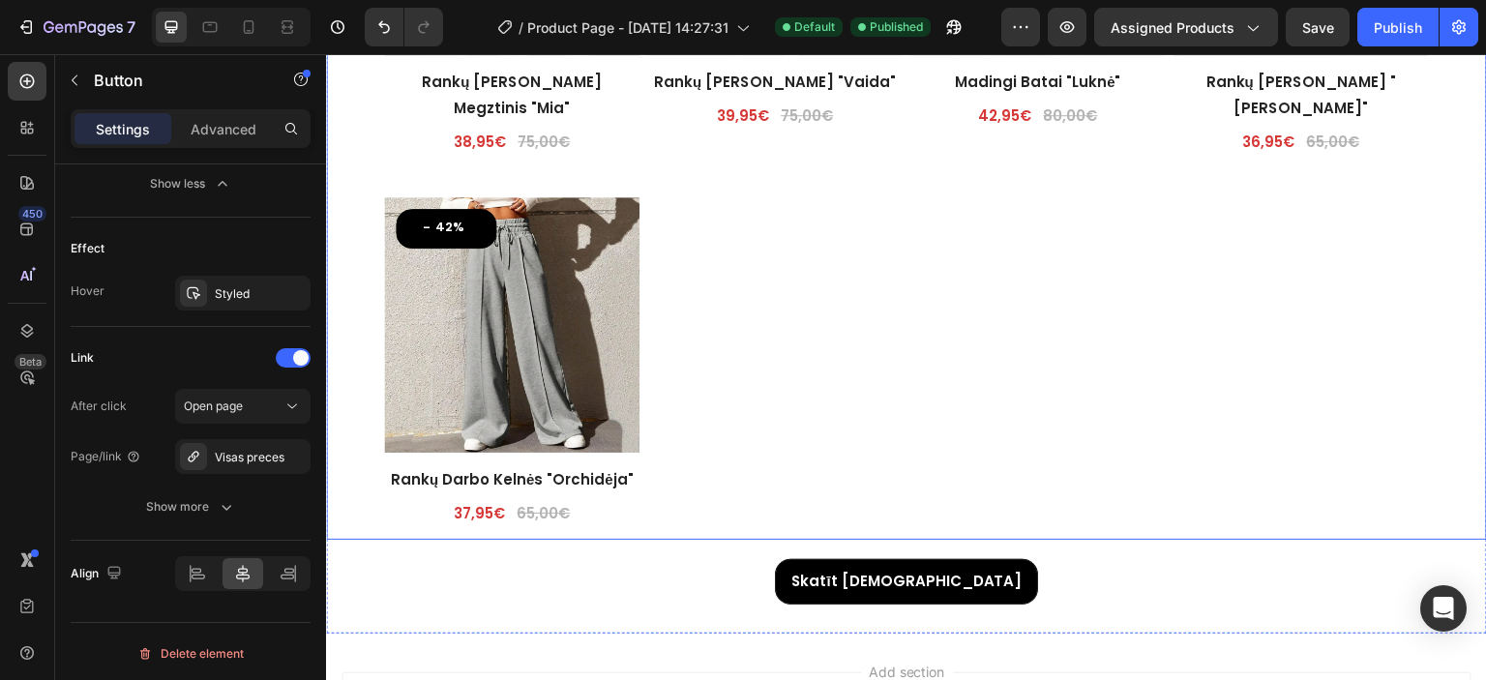
scroll to position [4299, 0]
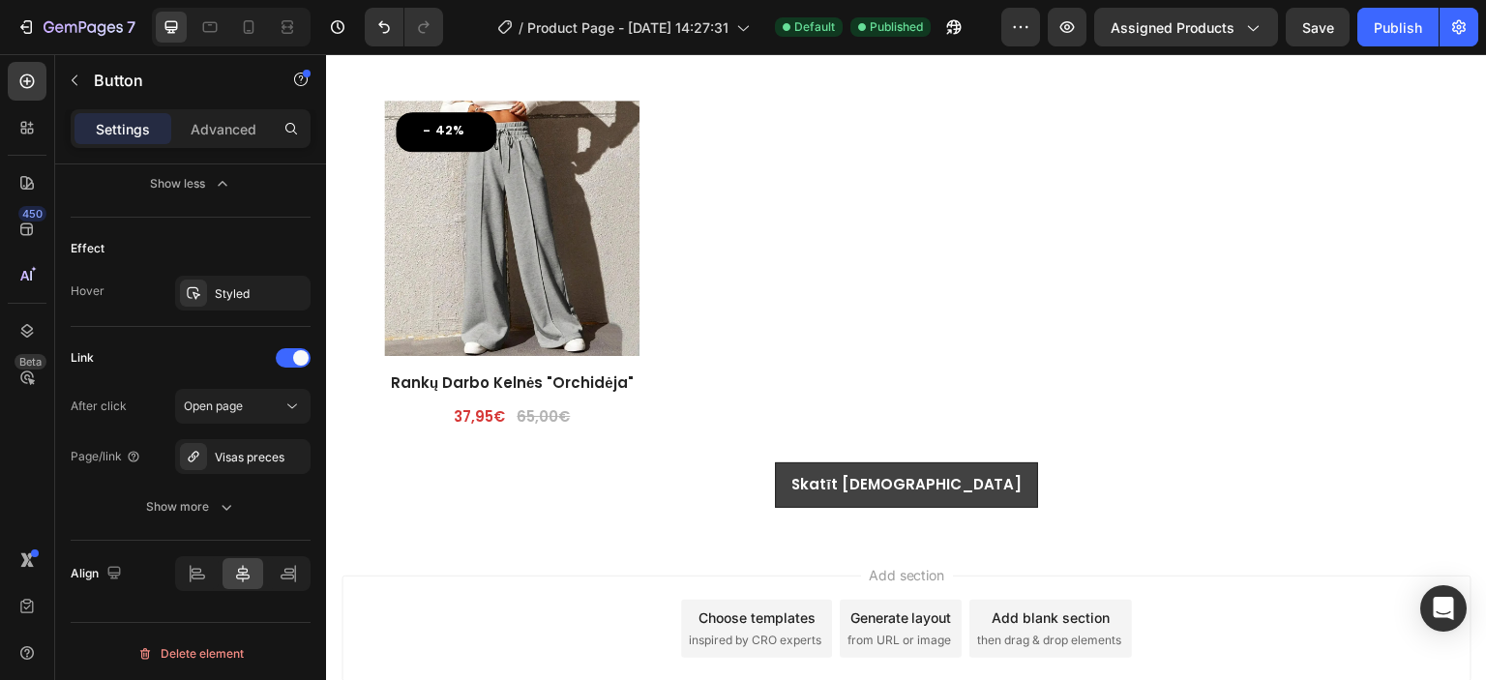
click at [846, 488] on link "Skatīt [DEMOGRAPHIC_DATA]" at bounding box center [906, 484] width 262 height 45
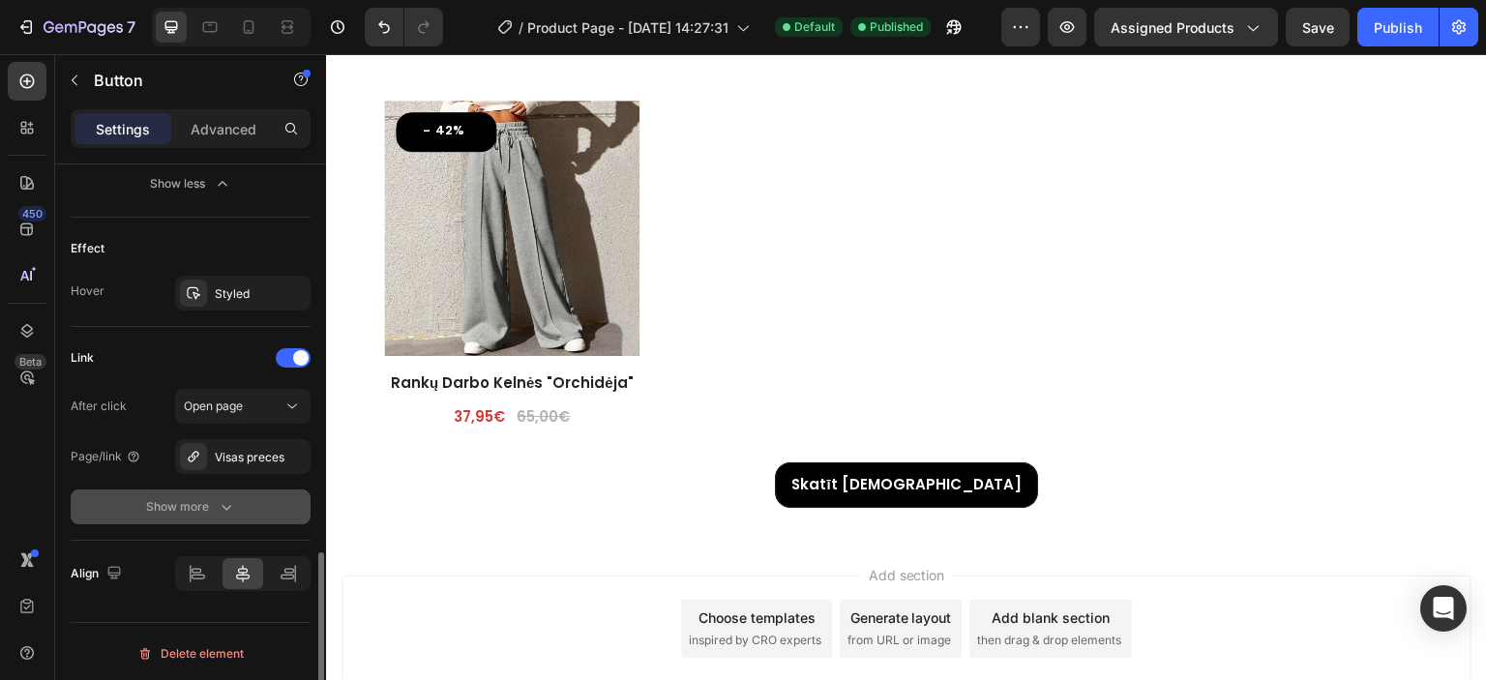
click at [157, 498] on div "Show more" at bounding box center [191, 506] width 90 height 19
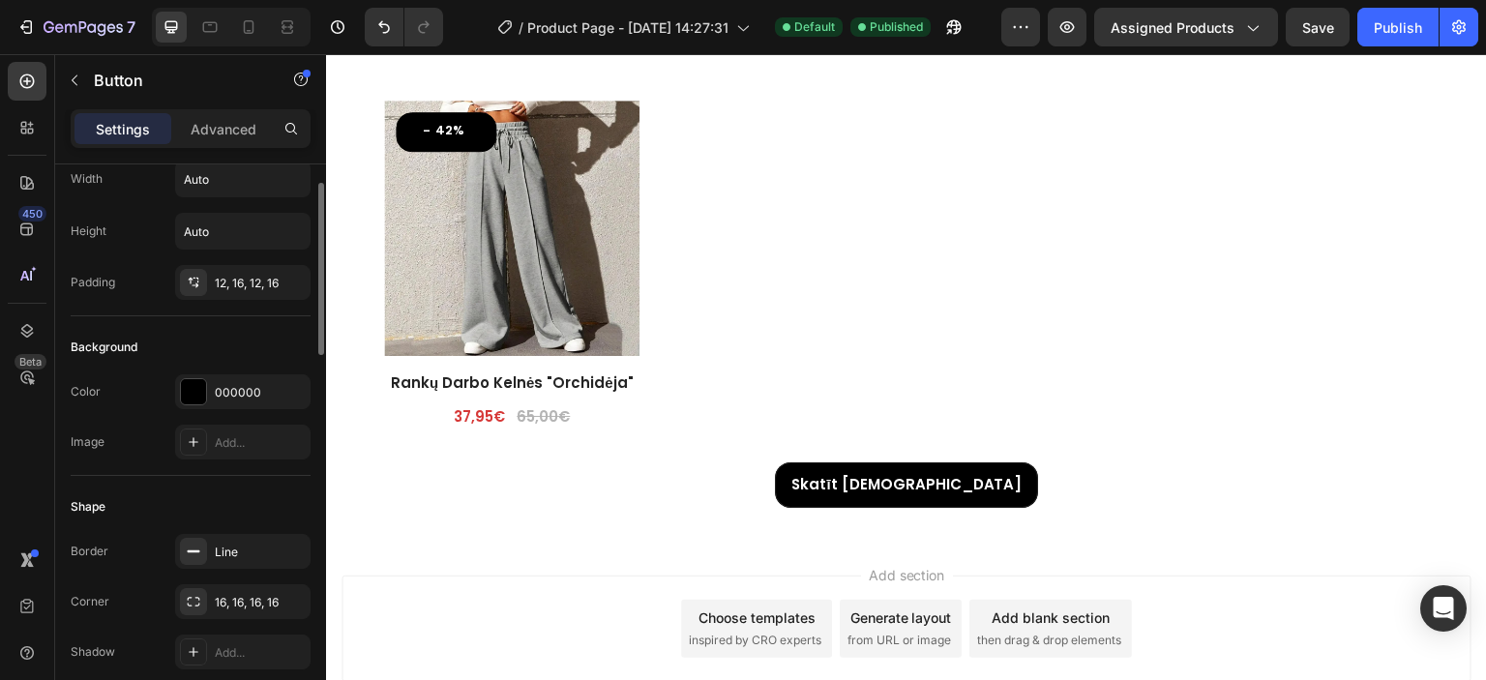
scroll to position [0, 0]
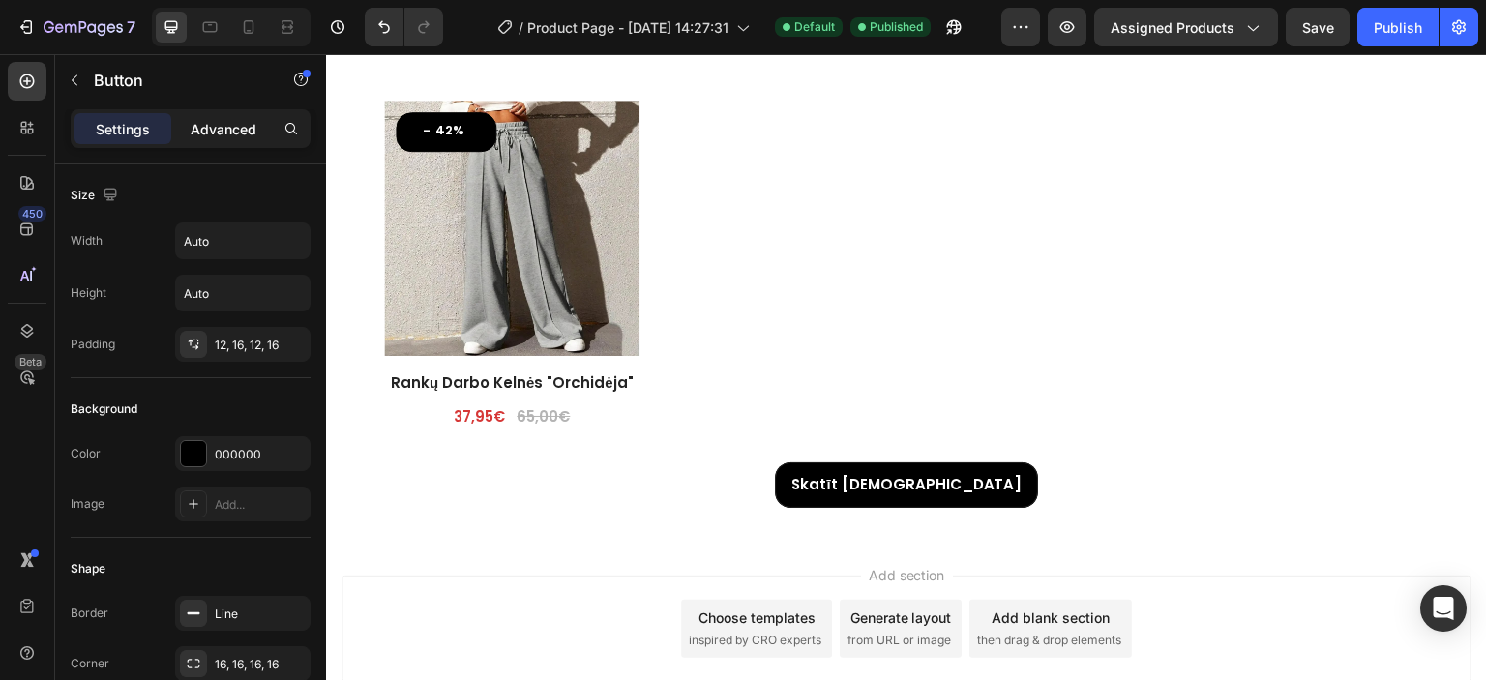
click at [235, 120] on p "Advanced" at bounding box center [224, 129] width 66 height 20
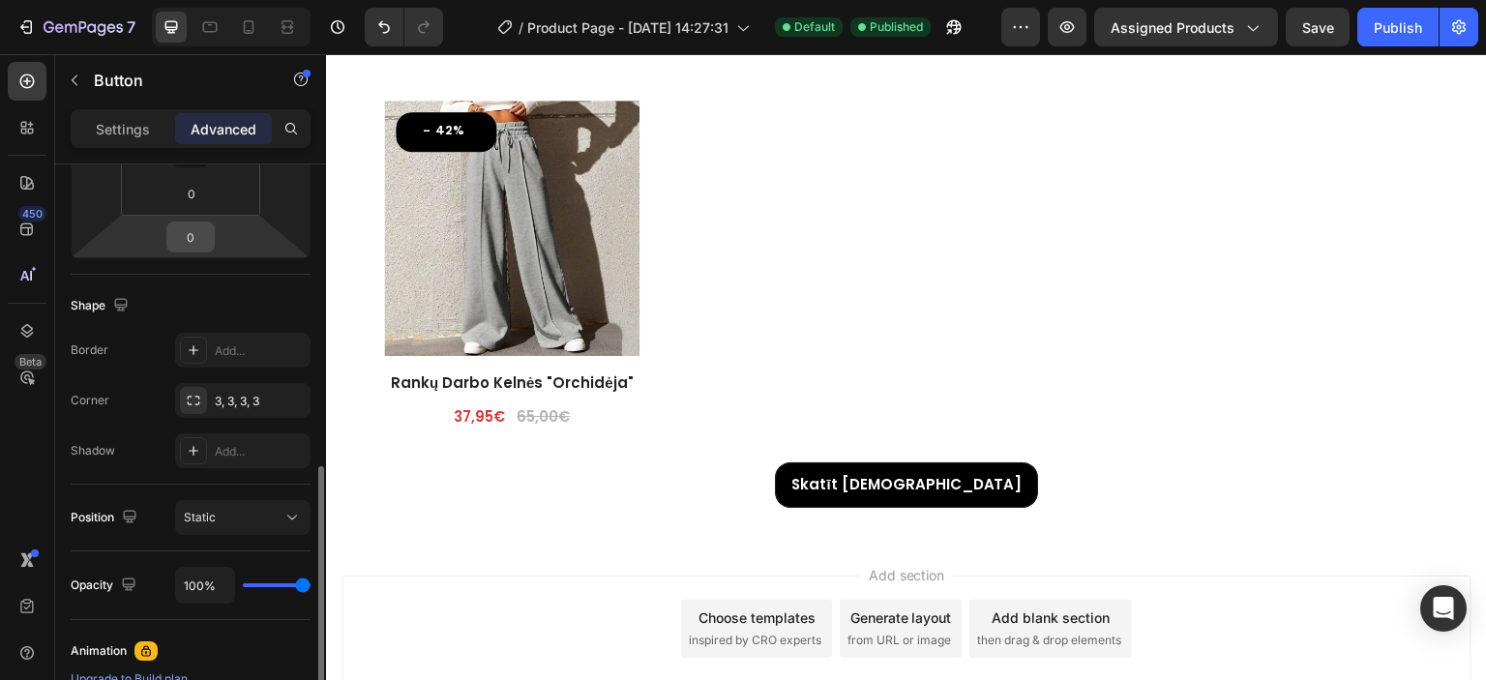
scroll to position [581, 0]
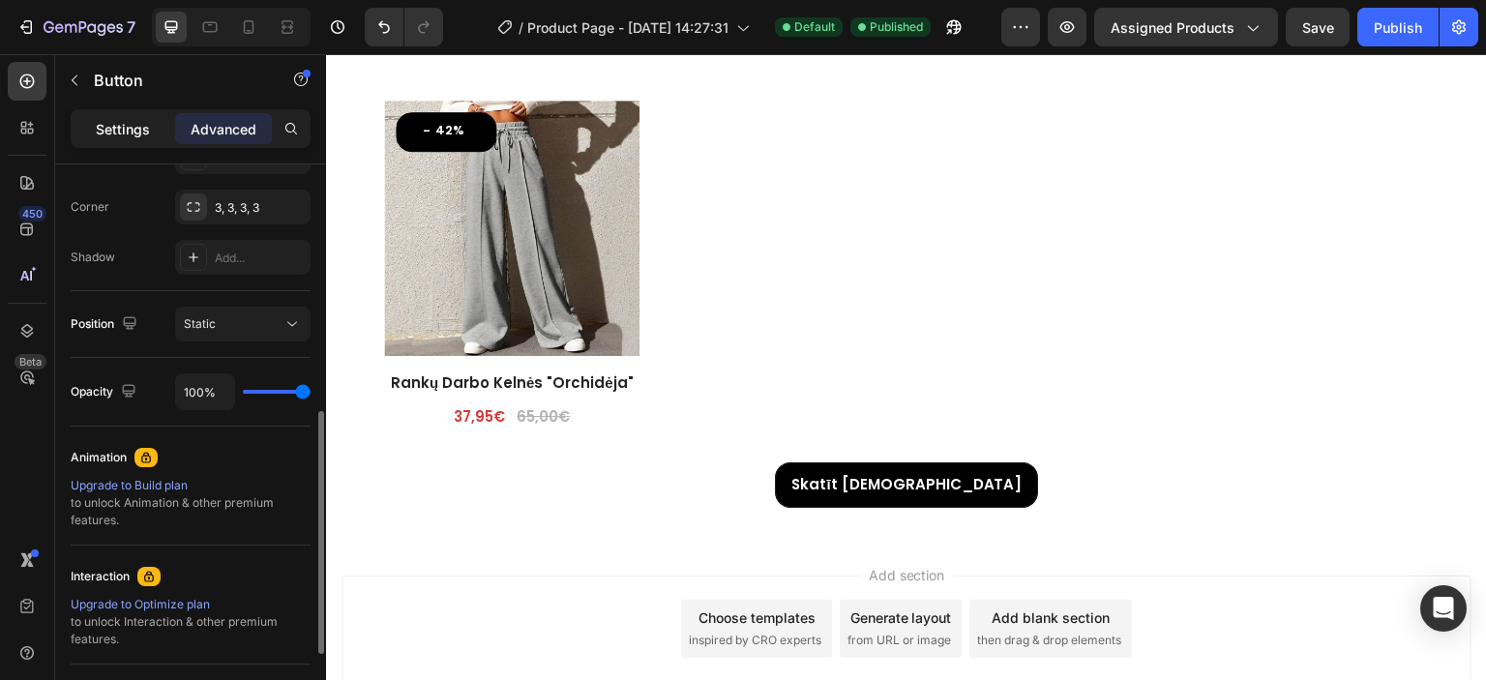
click at [112, 131] on p "Settings" at bounding box center [123, 129] width 54 height 20
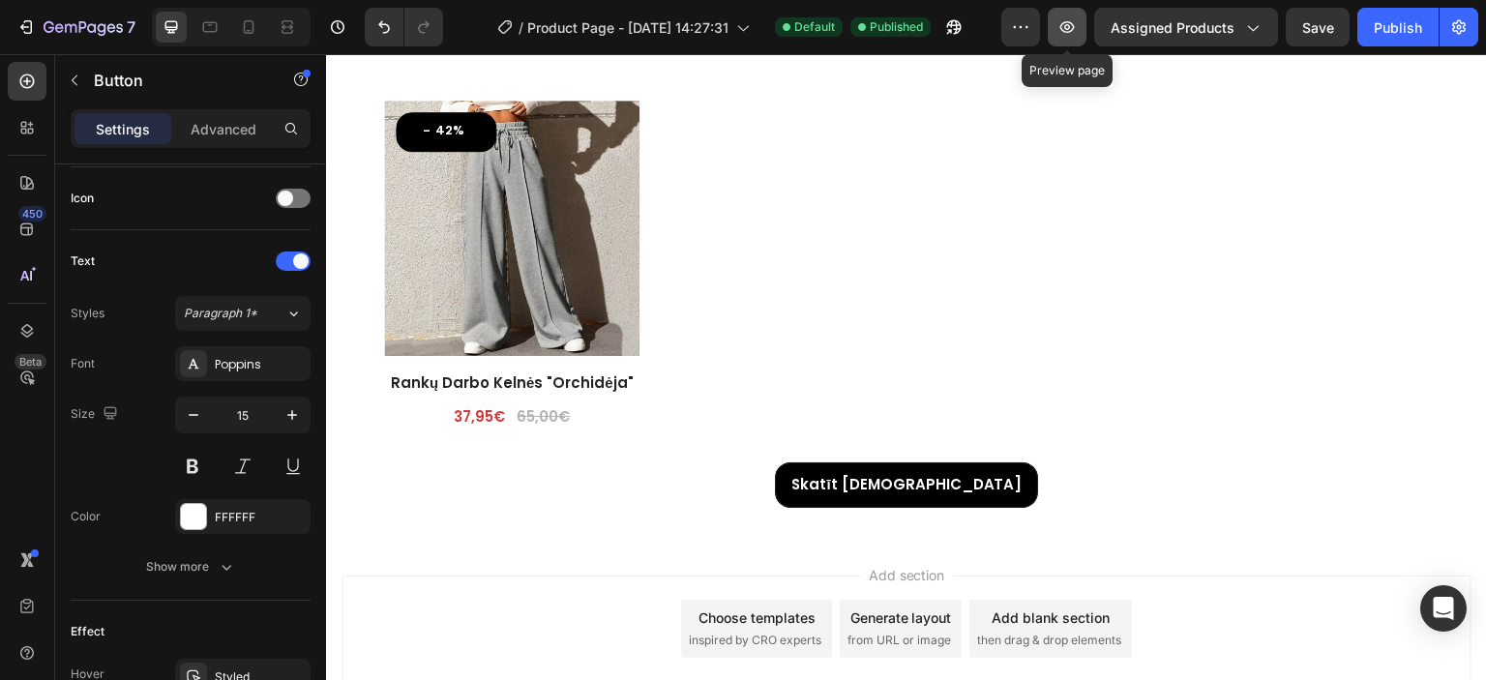
click at [1060, 38] on button "button" at bounding box center [1067, 27] width 39 height 39
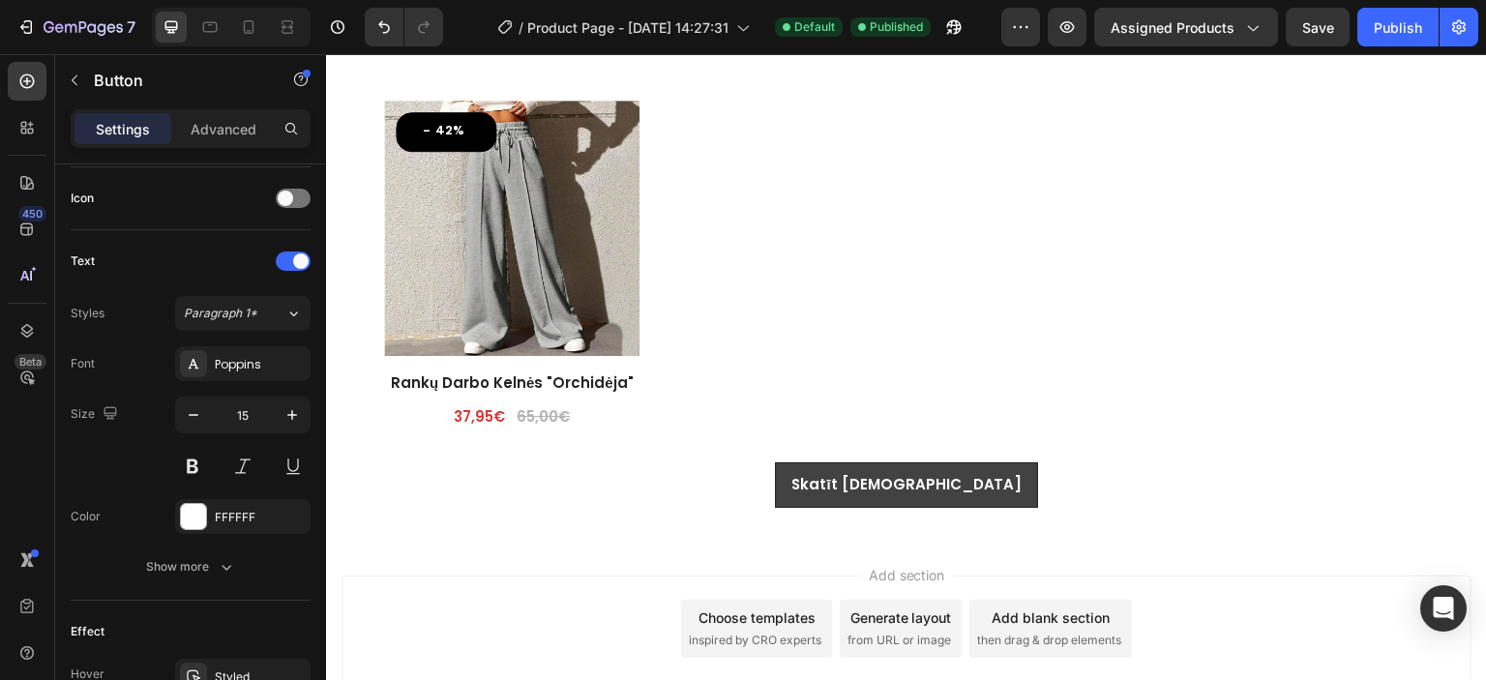
click at [861, 493] on link "Skatīt [DEMOGRAPHIC_DATA]" at bounding box center [906, 484] width 262 height 45
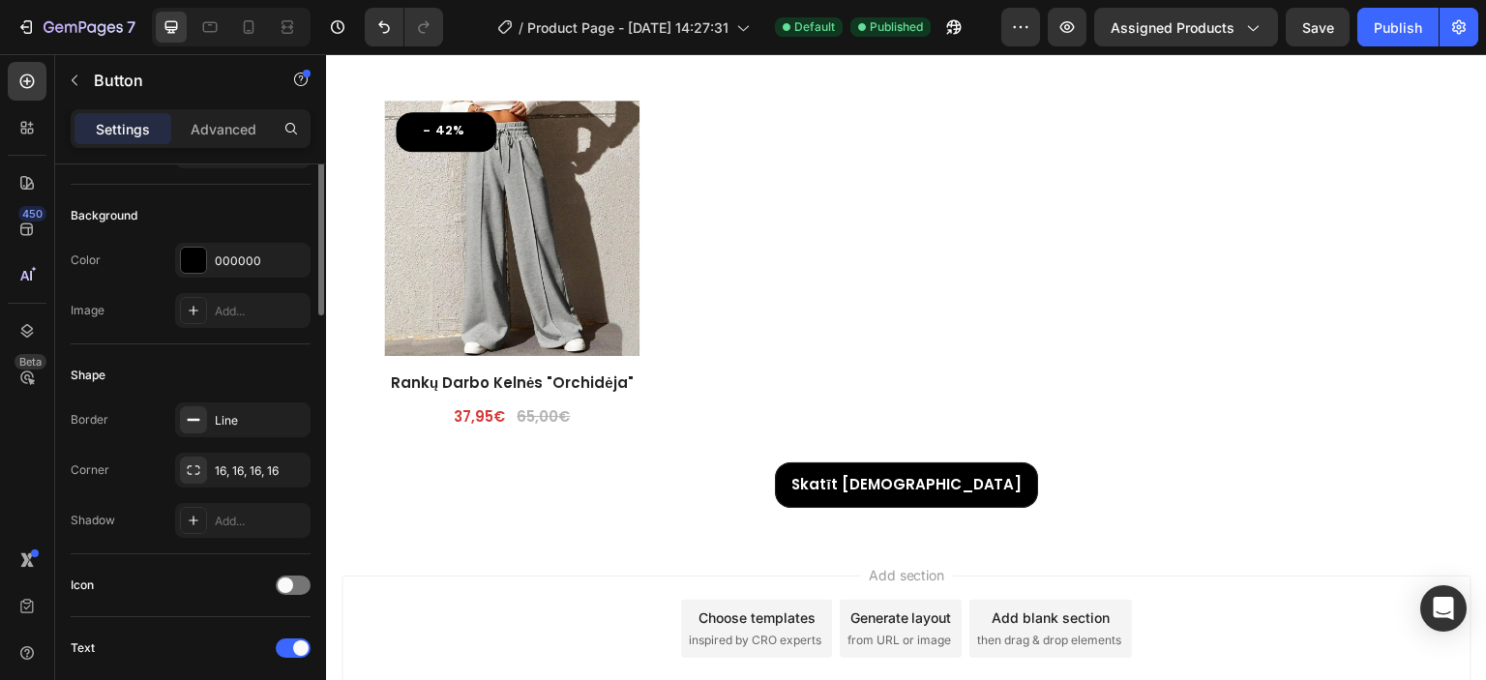
scroll to position [0, 0]
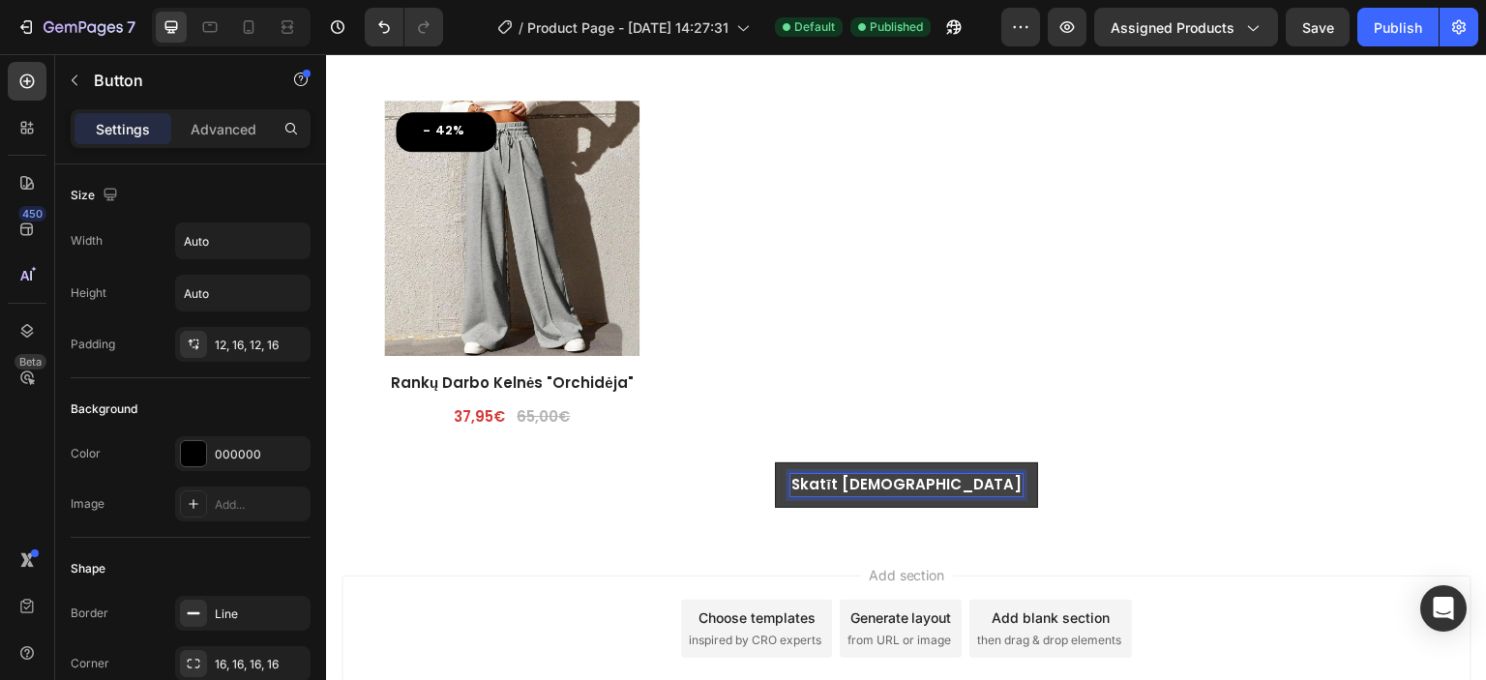
click at [873, 474] on strong "Skatīt [DEMOGRAPHIC_DATA]" at bounding box center [905, 484] width 231 height 20
click at [859, 491] on link "Skatīt [DEMOGRAPHIC_DATA]" at bounding box center [906, 484] width 262 height 45
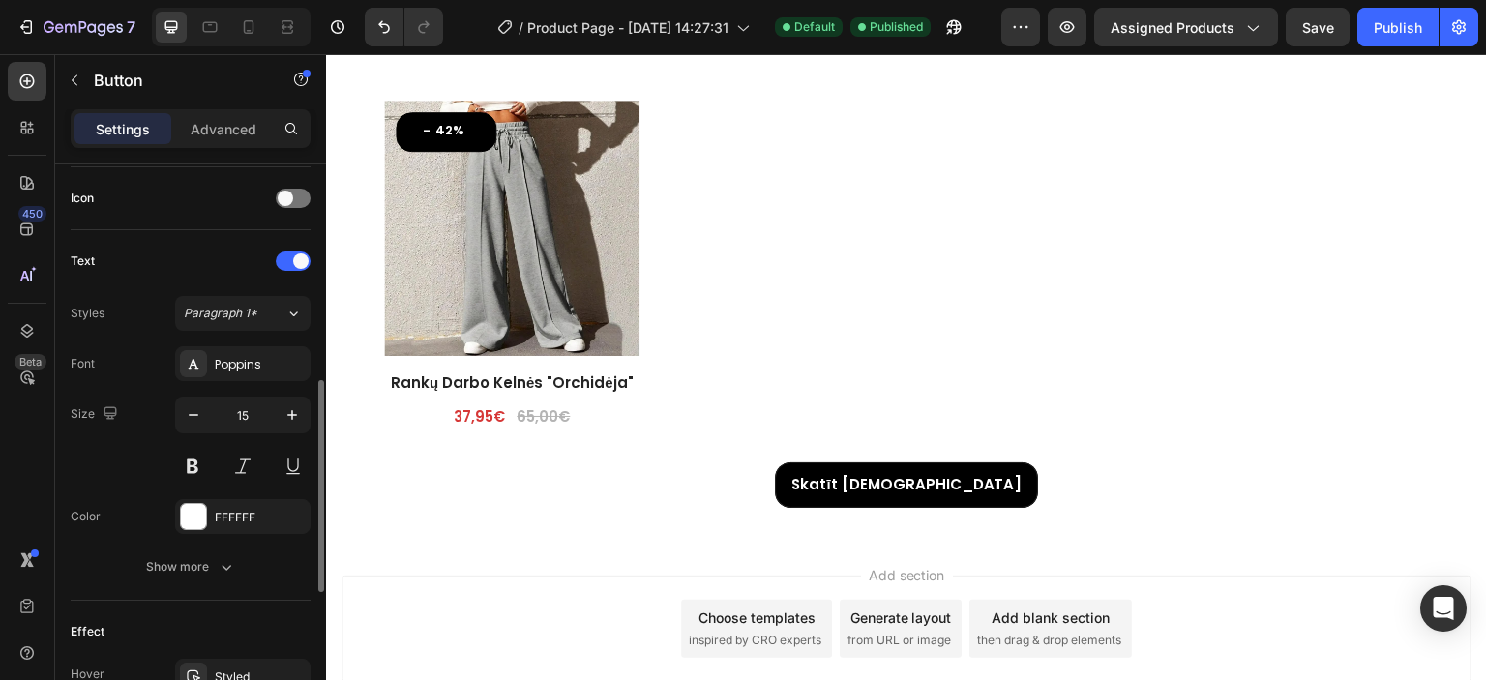
scroll to position [677, 0]
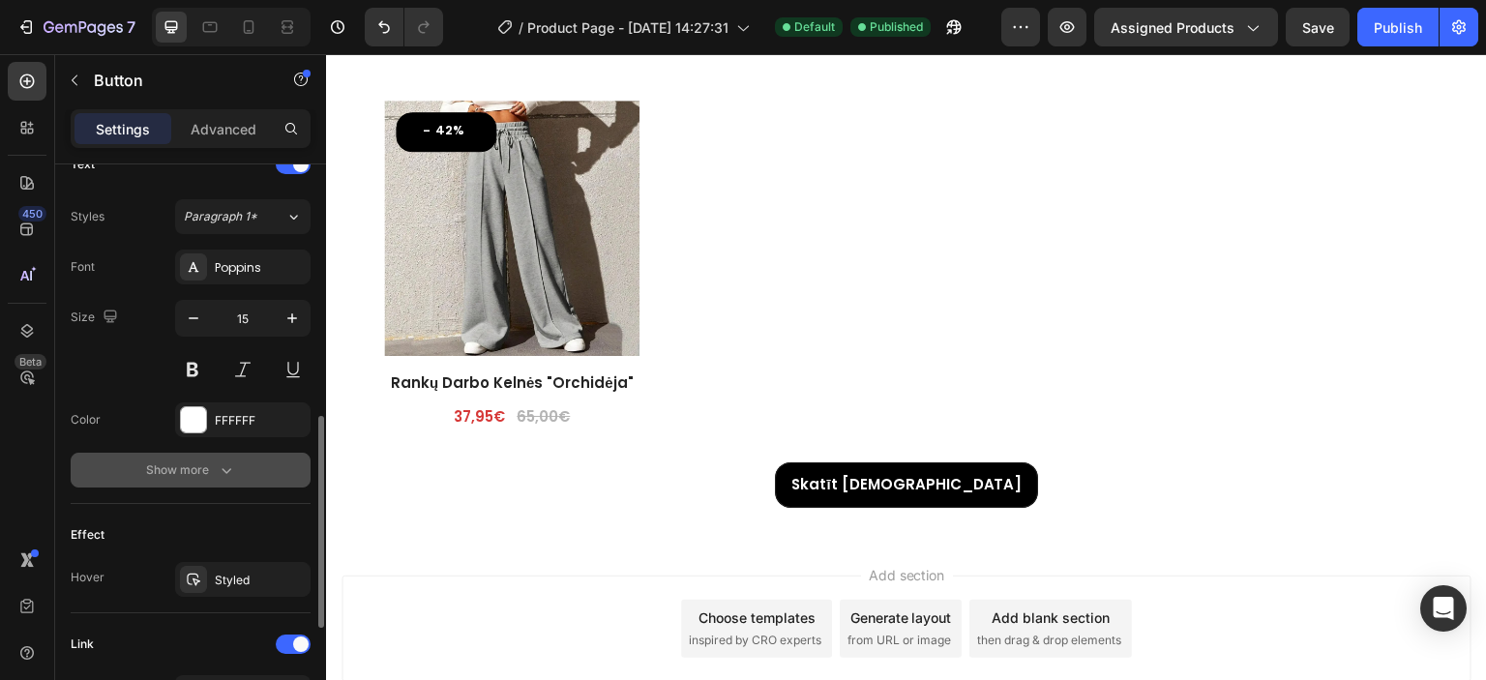
click at [200, 461] on div "Show more" at bounding box center [191, 470] width 90 height 19
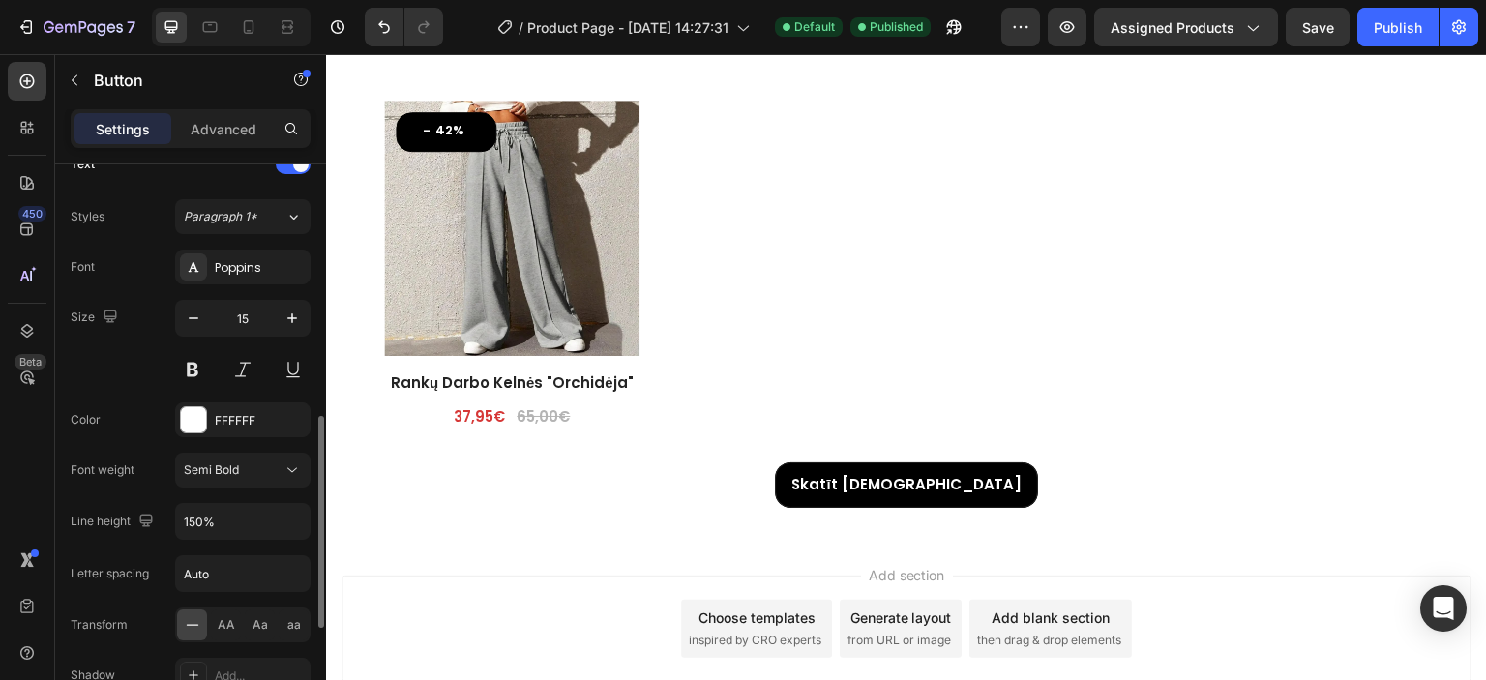
scroll to position [774, 0]
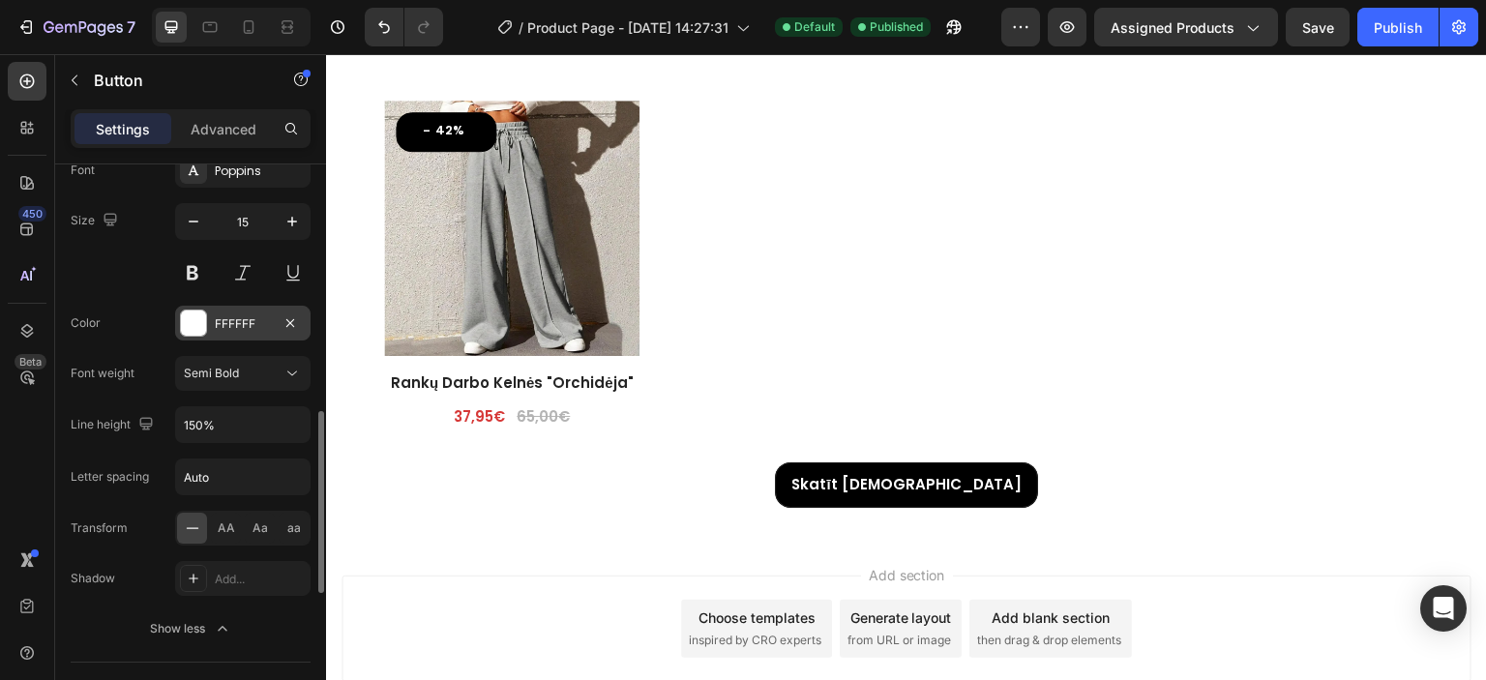
click at [228, 325] on div "FFFFFF" at bounding box center [243, 323] width 56 height 17
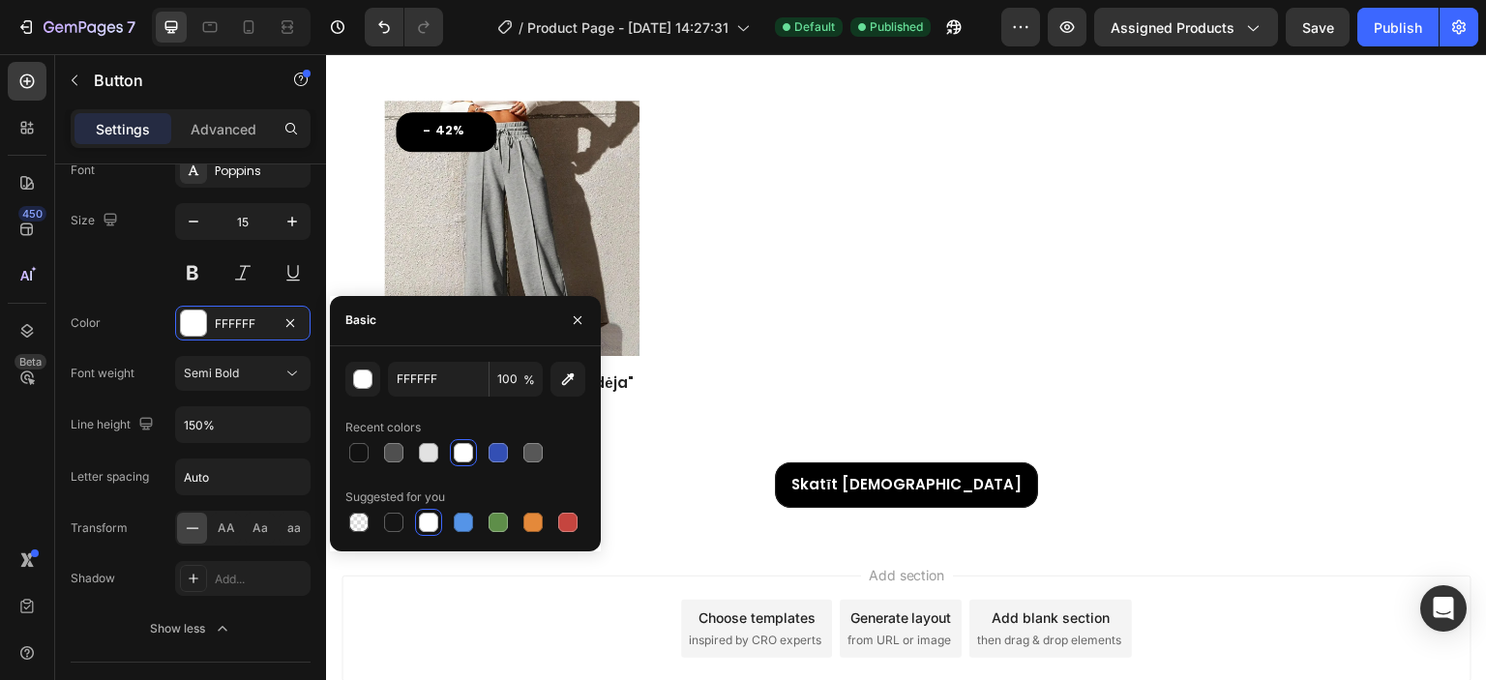
click at [469, 448] on div at bounding box center [463, 452] width 19 height 19
click at [425, 452] on div at bounding box center [428, 452] width 19 height 19
click at [456, 452] on div at bounding box center [463, 452] width 19 height 19
type input "FFFFFF"
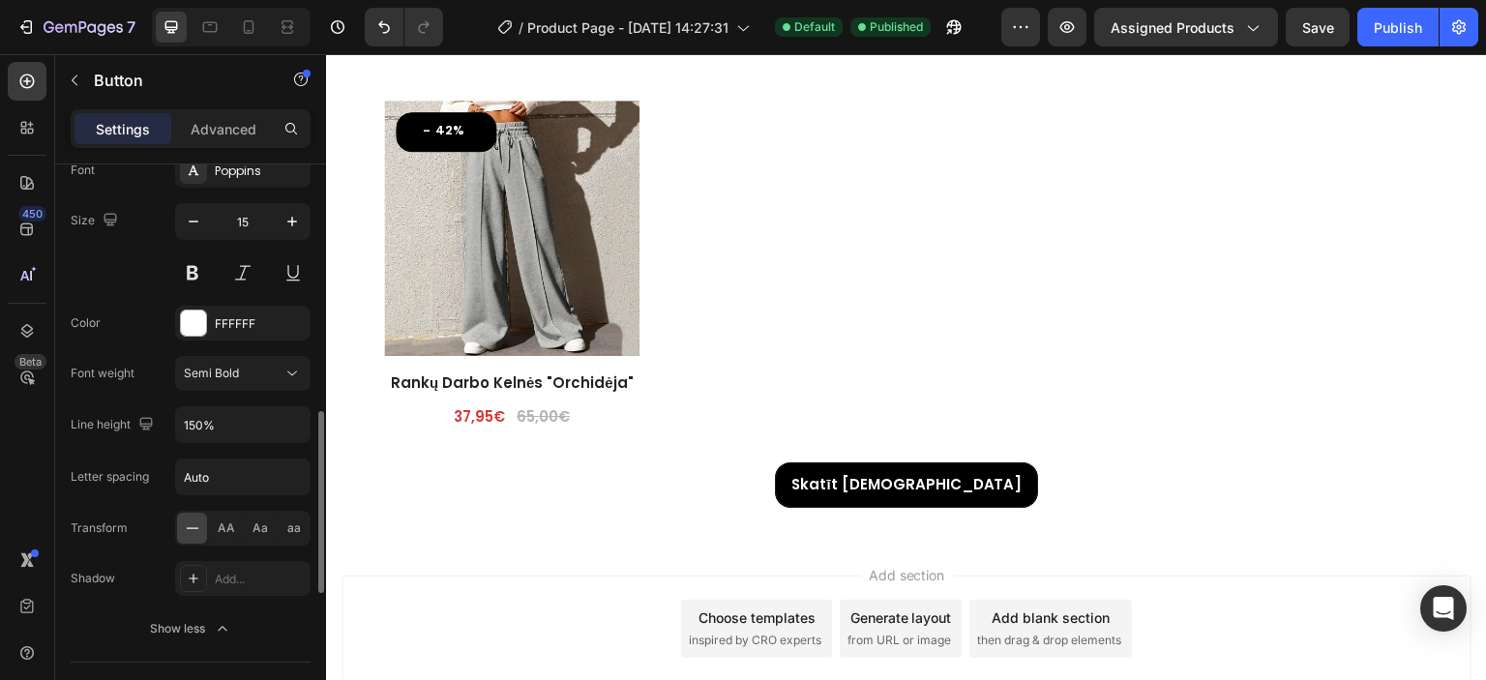
click at [162, 348] on div "Font Poppins Size 15 Color FFFFFF Font weight Semi Bold Line height 150% Letter…" at bounding box center [191, 399] width 240 height 493
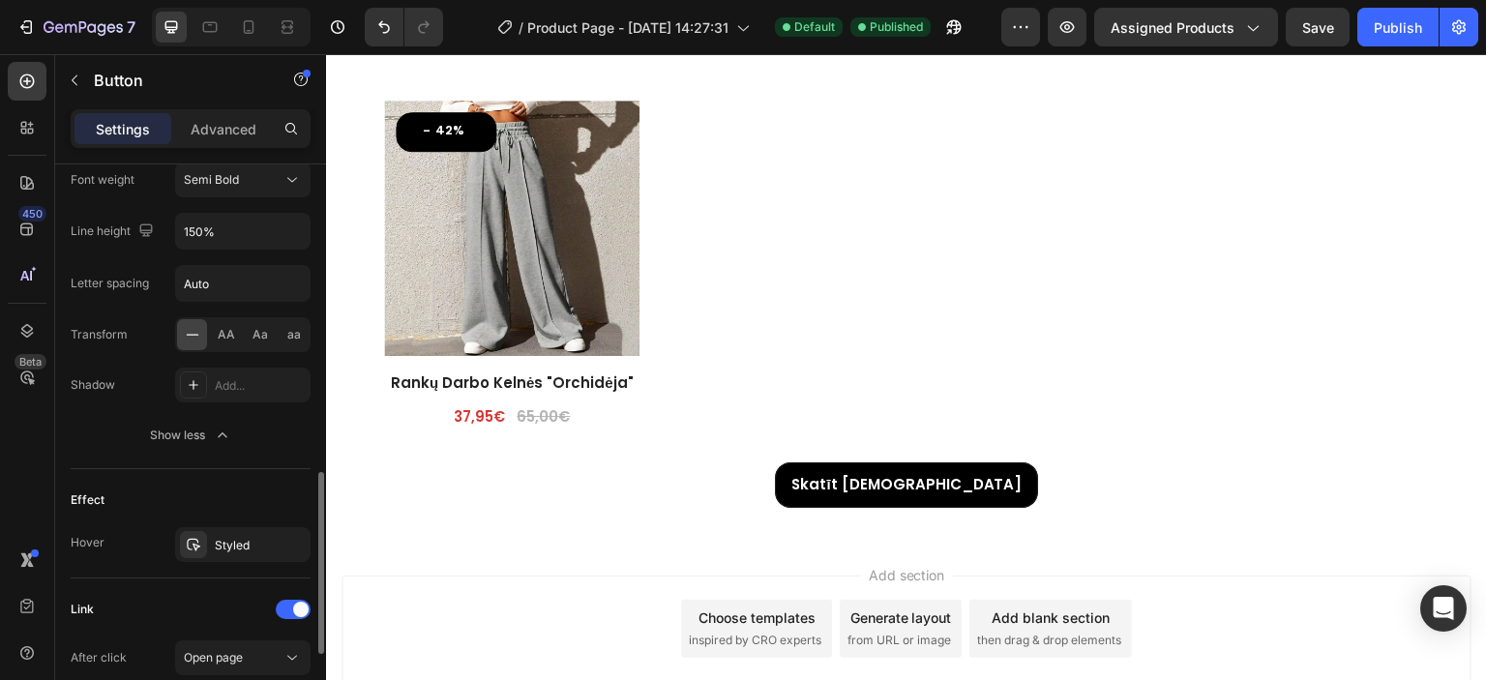
scroll to position [1064, 0]
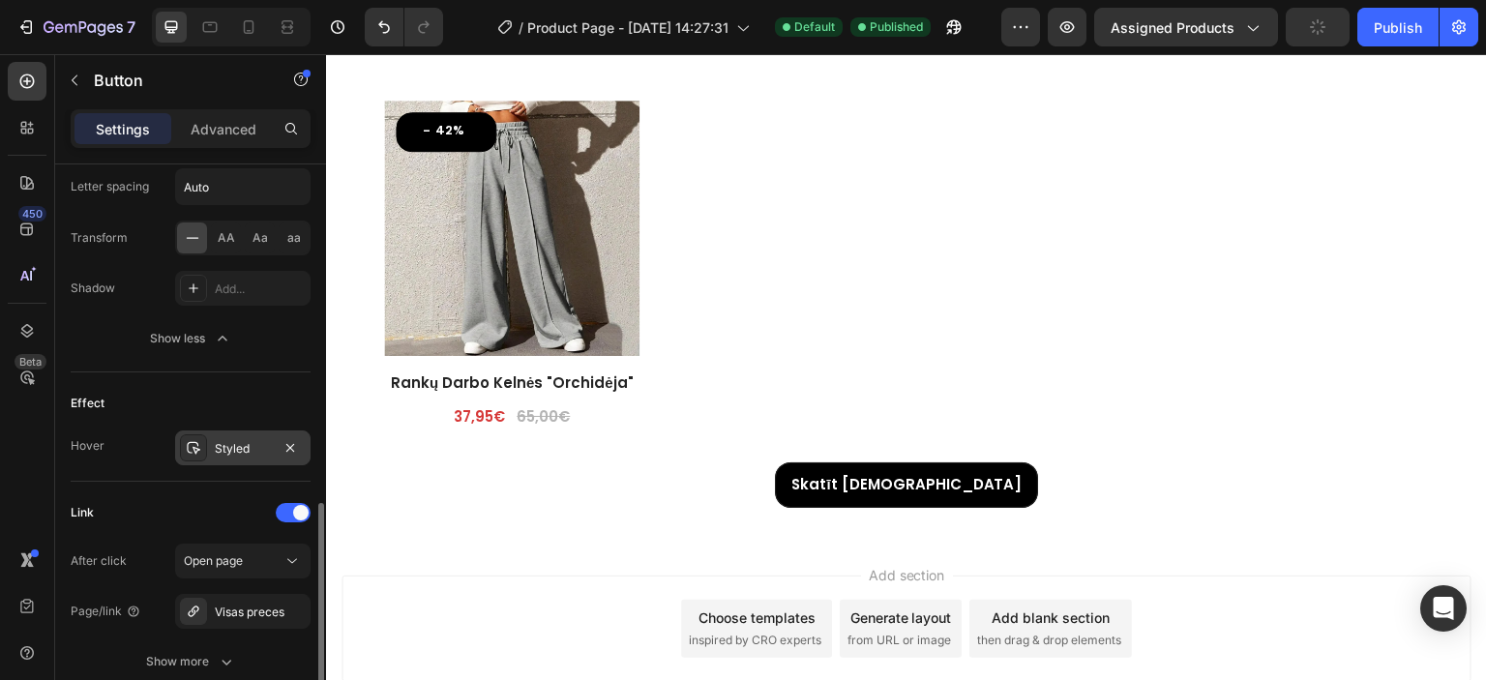
click at [217, 444] on div "Styled" at bounding box center [243, 448] width 56 height 17
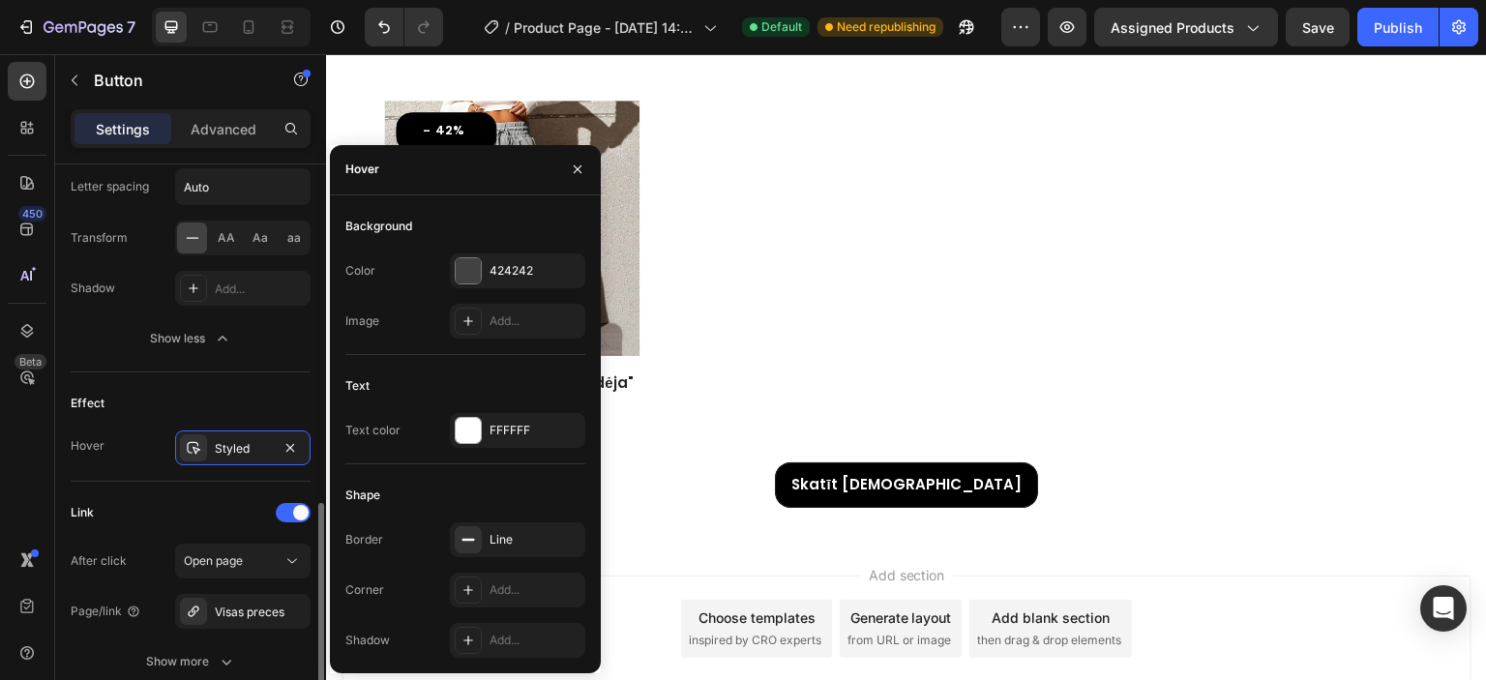
click at [158, 448] on div "Hover Styled" at bounding box center [191, 448] width 240 height 35
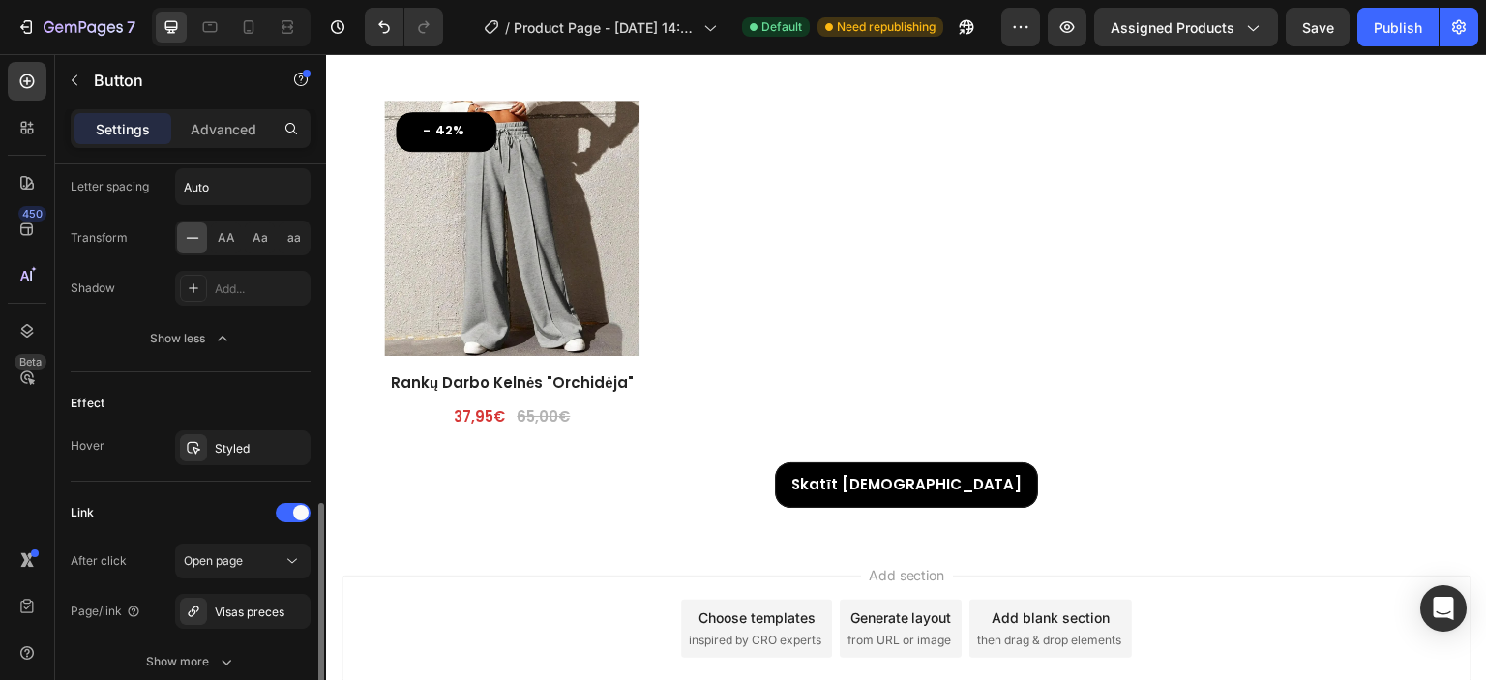
scroll to position [1161, 0]
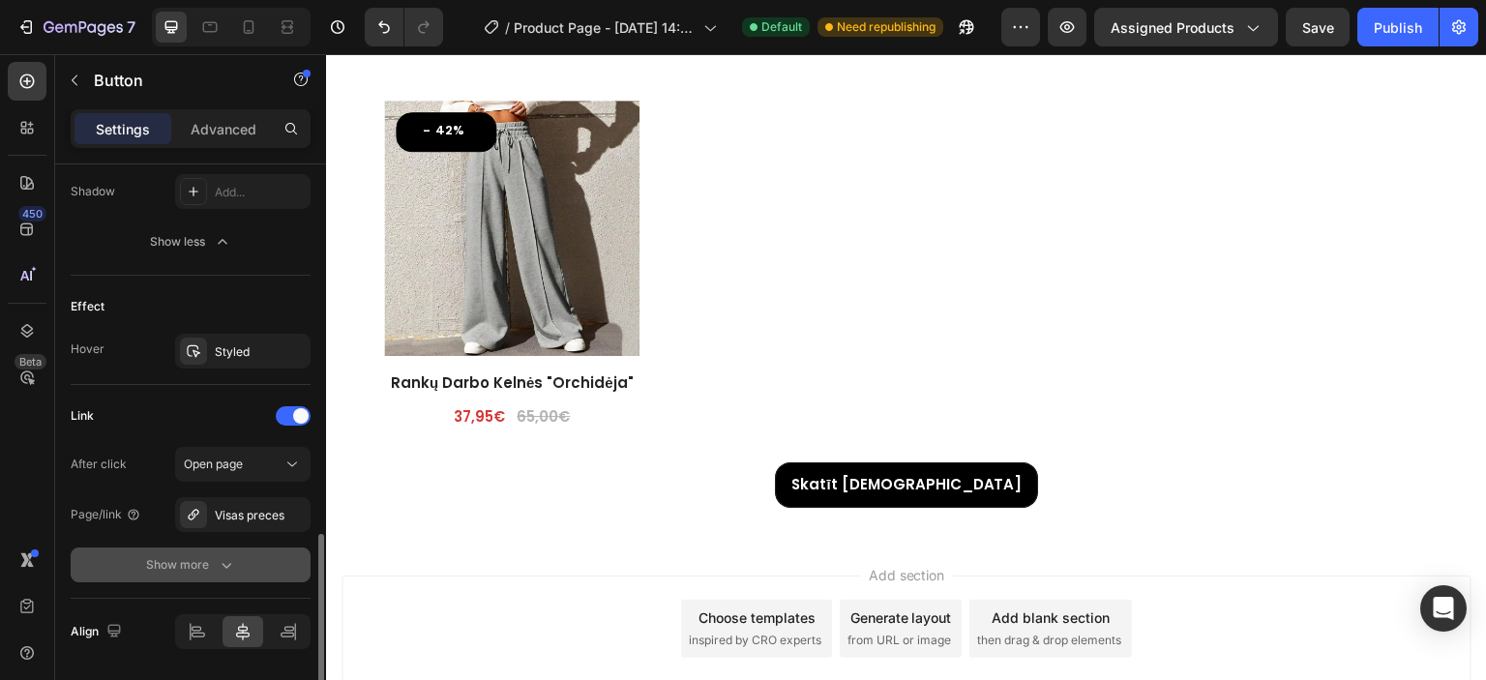
click at [154, 558] on div "Show more" at bounding box center [191, 564] width 90 height 19
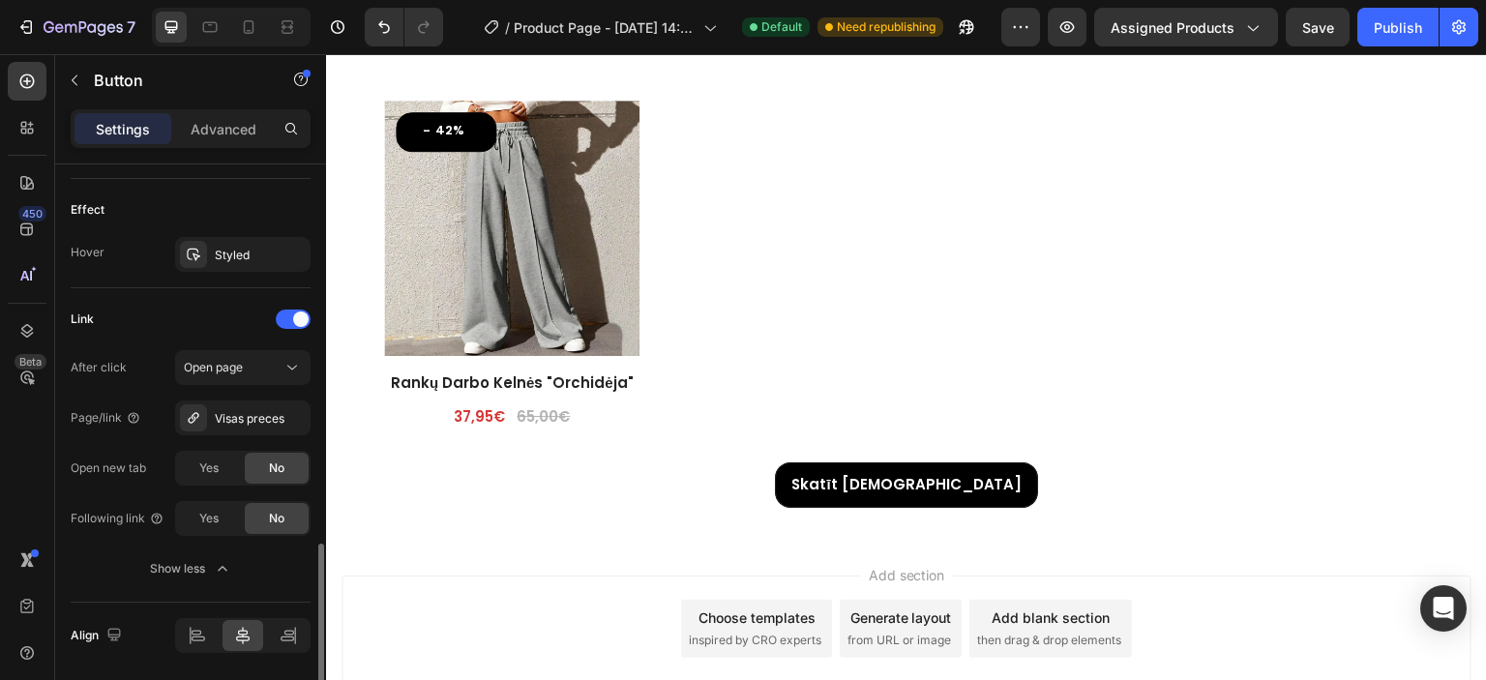
scroll to position [1320, 0]
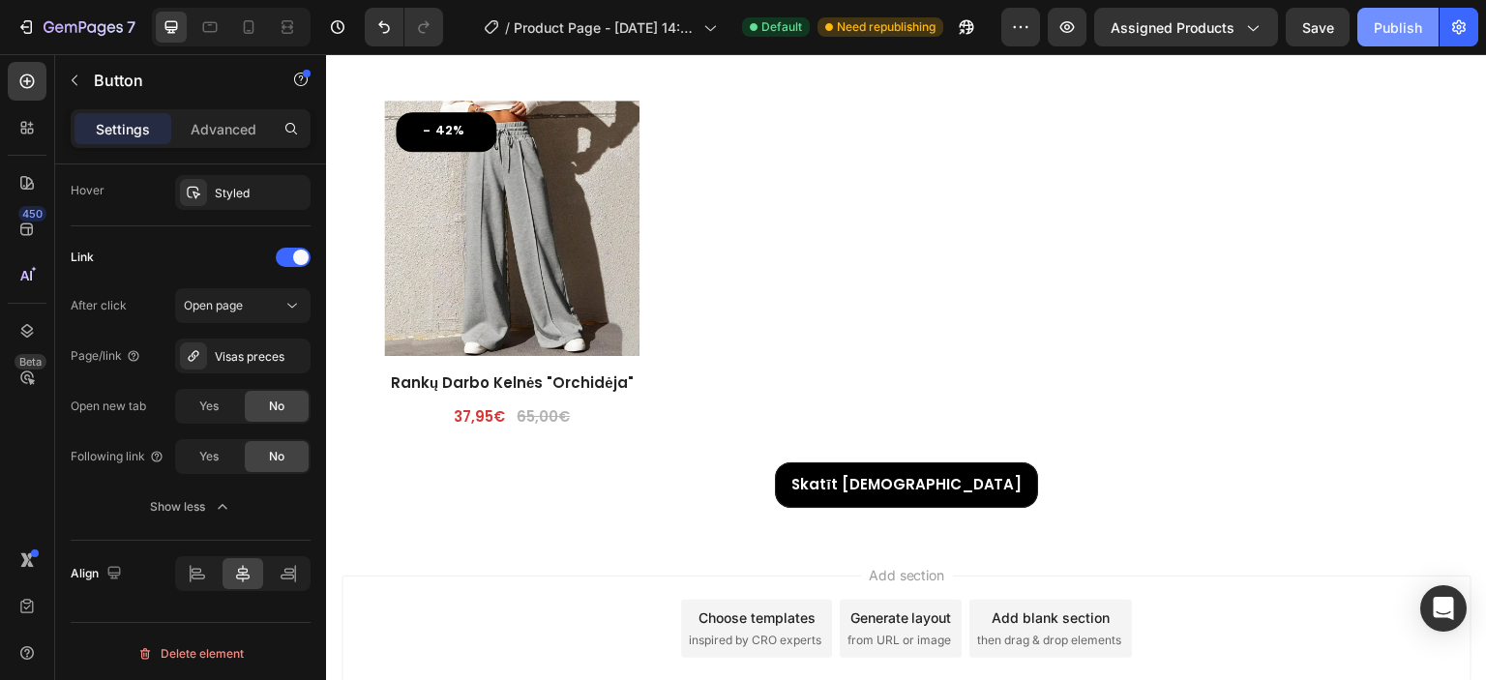
click at [1398, 26] on div "Publish" at bounding box center [1398, 27] width 48 height 20
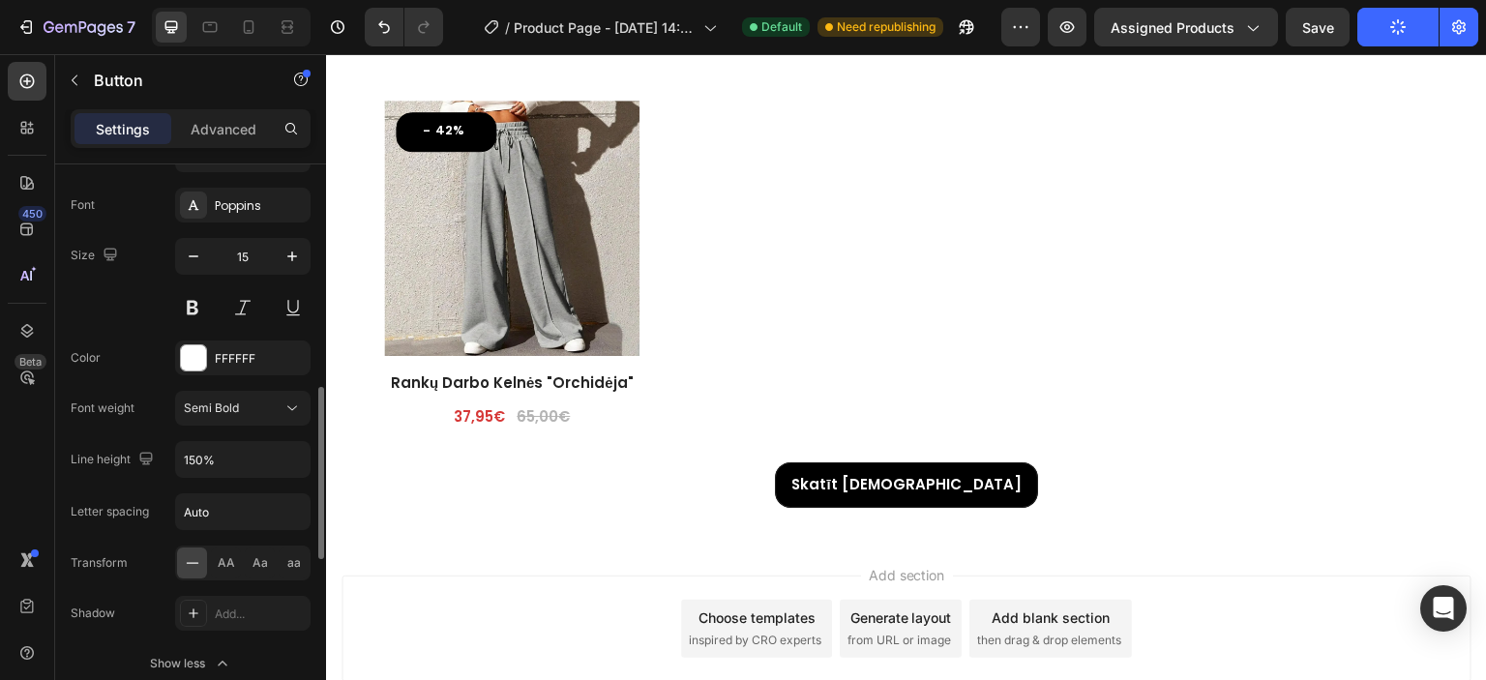
scroll to position [642, 0]
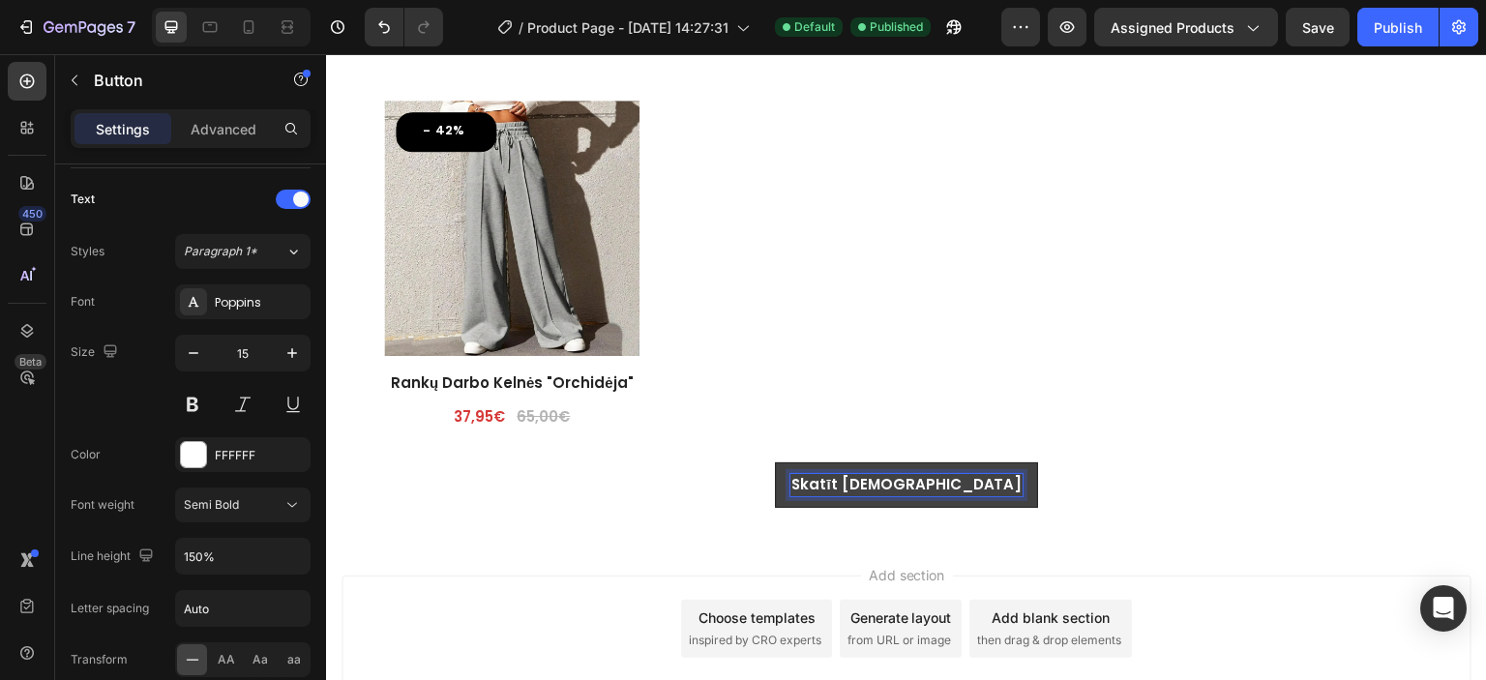
click at [877, 474] on strong "Skatīt [DEMOGRAPHIC_DATA]" at bounding box center [905, 484] width 231 height 20
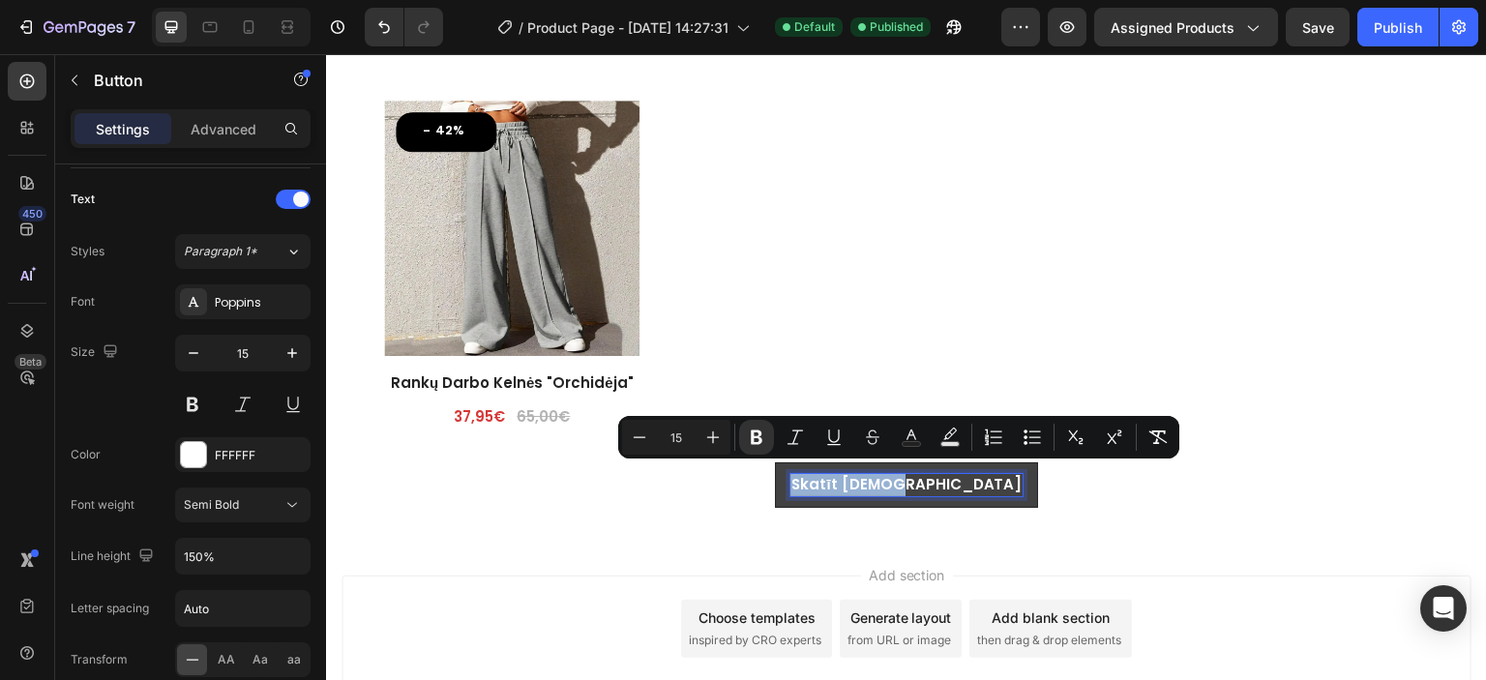
drag, startPoint x: 854, startPoint y: 479, endPoint x: 945, endPoint y: 472, distance: 91.2
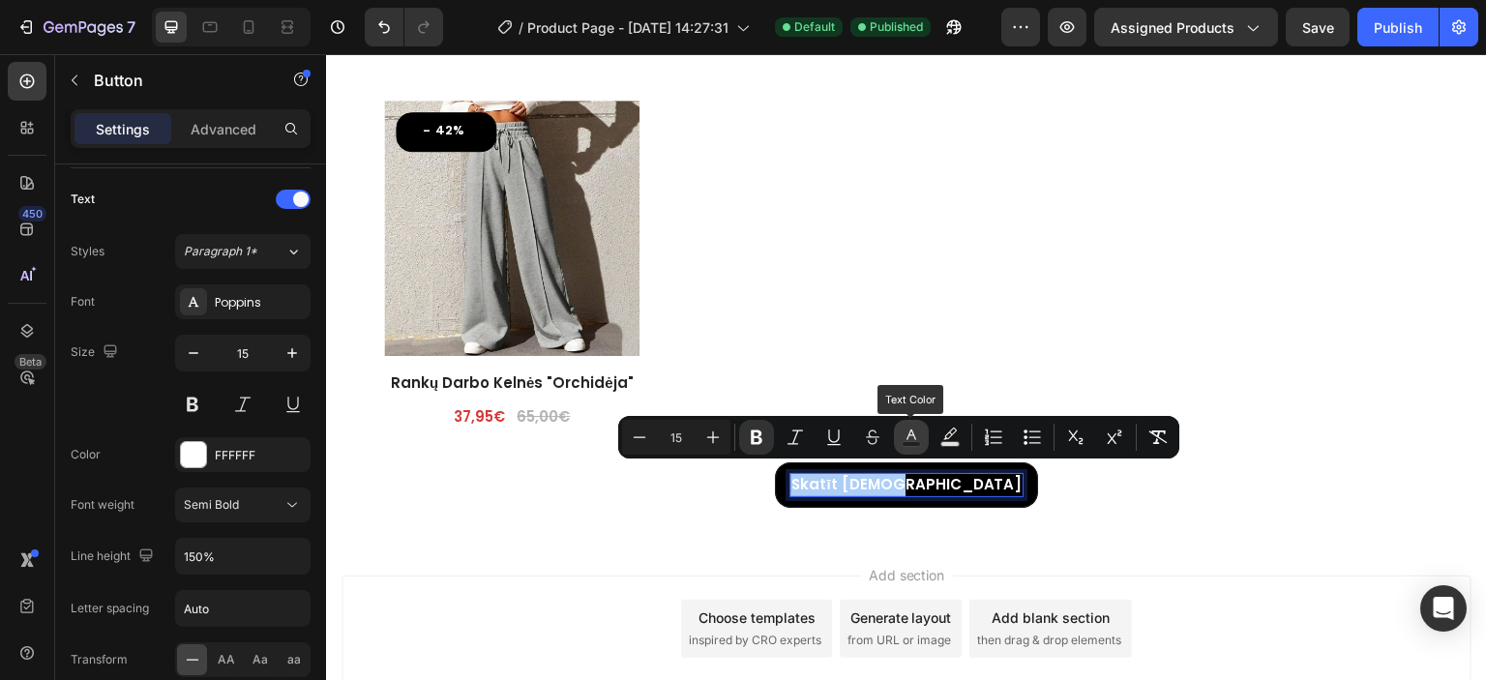
click at [917, 442] on rect "Editor contextual toolbar" at bounding box center [912, 444] width 18 height 5
type input "FFFFFF"
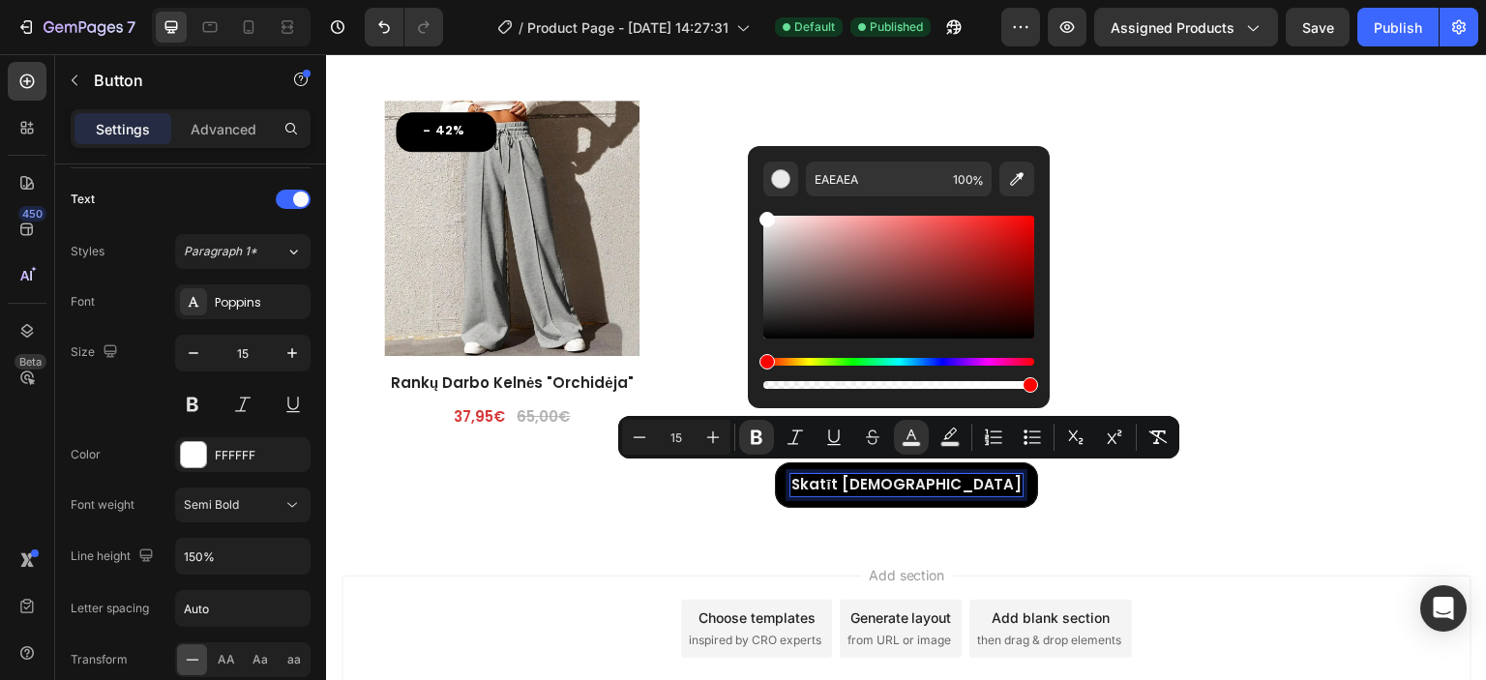
type input "FFFFFF"
drag, startPoint x: 819, startPoint y: 265, endPoint x: 747, endPoint y: 210, distance: 90.4
click at [748, 210] on div "FFFFFF 100 %" at bounding box center [899, 269] width 302 height 247
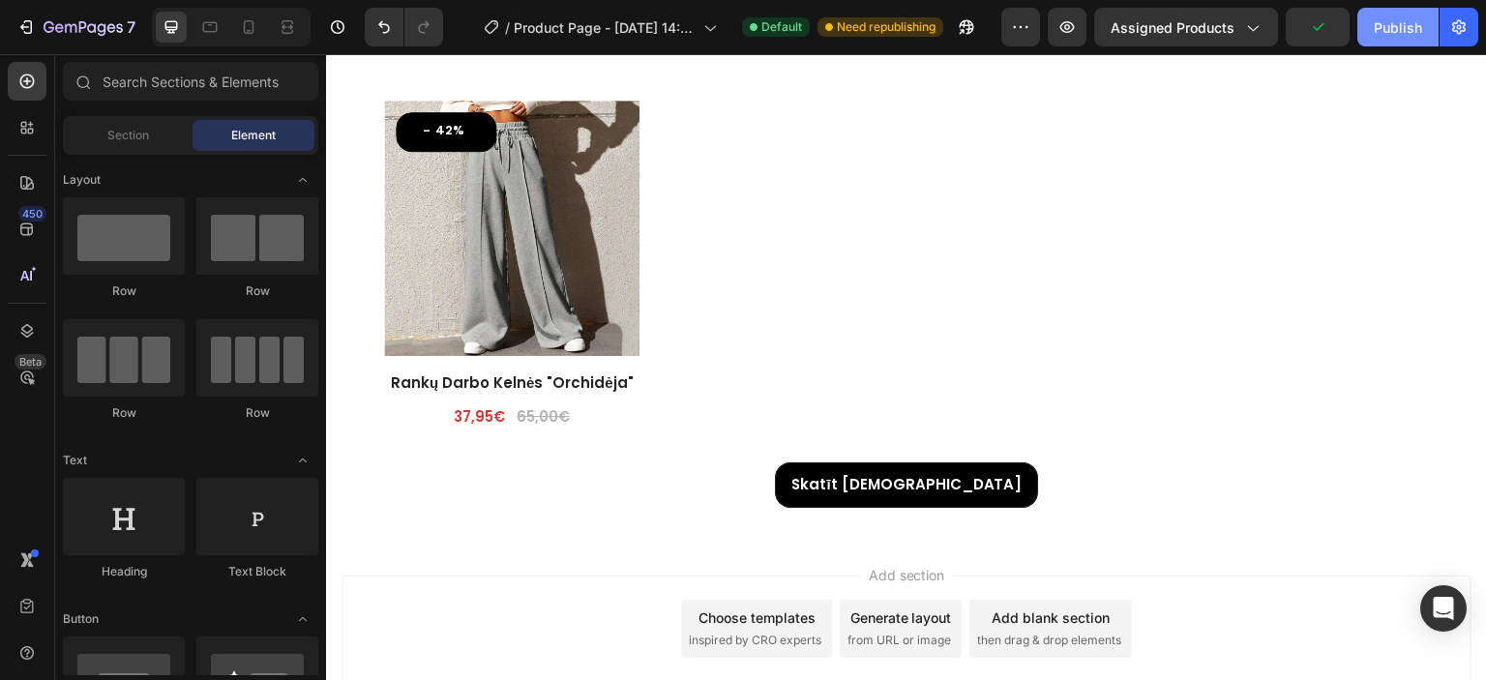
click at [1382, 35] on div "Publish" at bounding box center [1398, 27] width 48 height 20
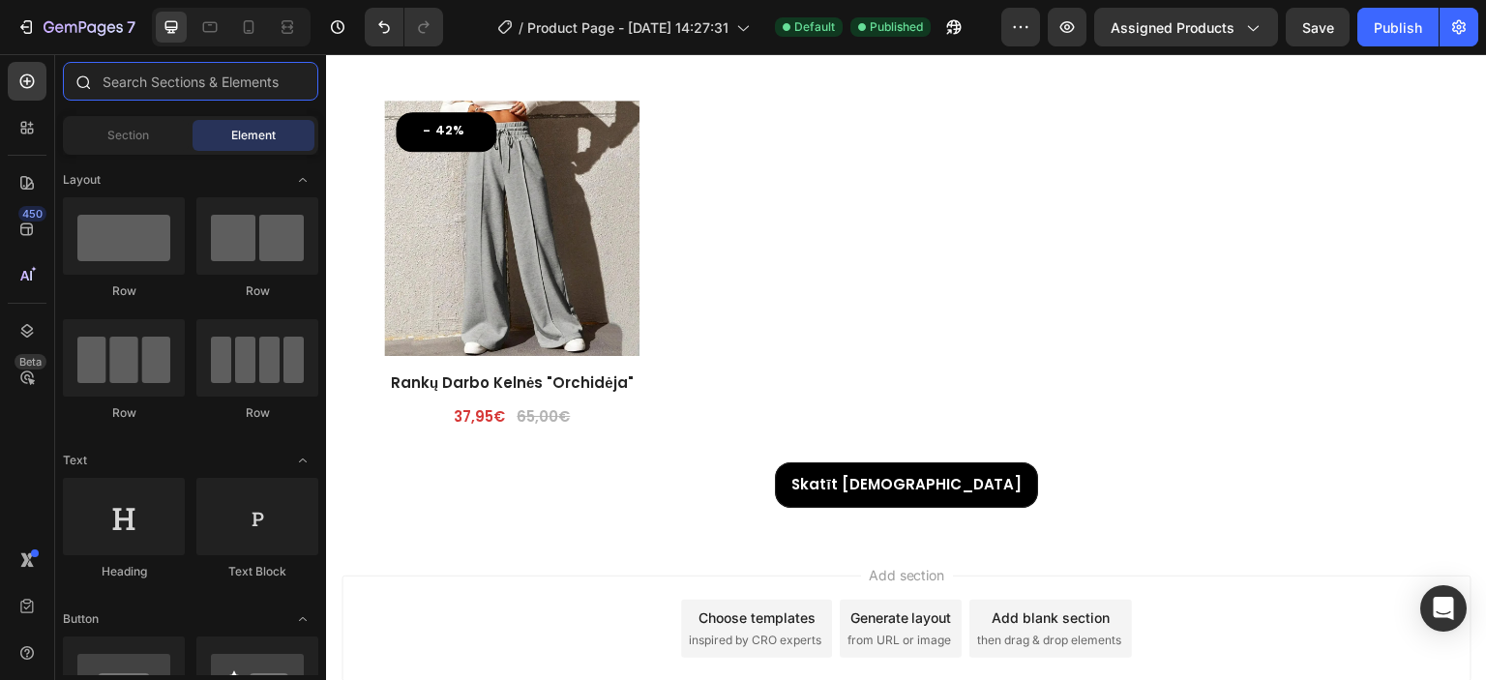
click at [124, 79] on input "text" at bounding box center [190, 81] width 255 height 39
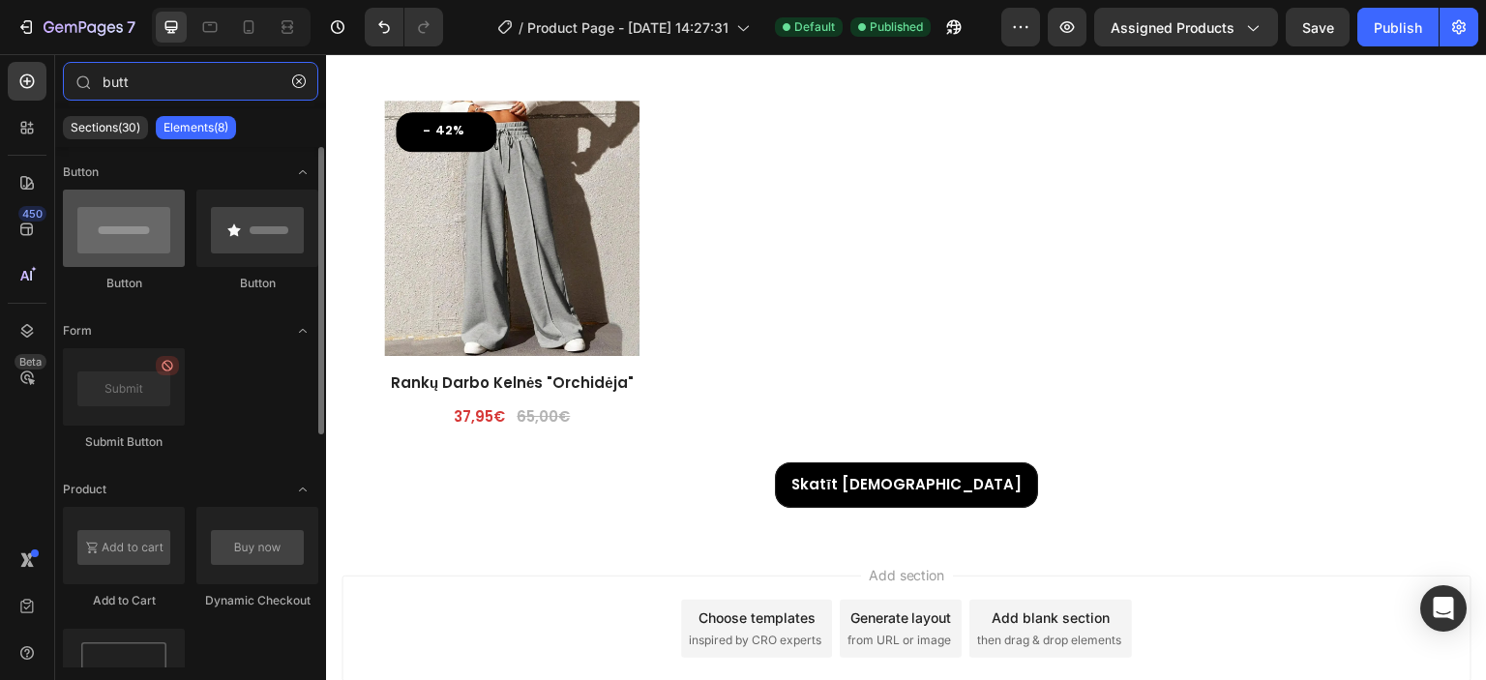
type input "butt"
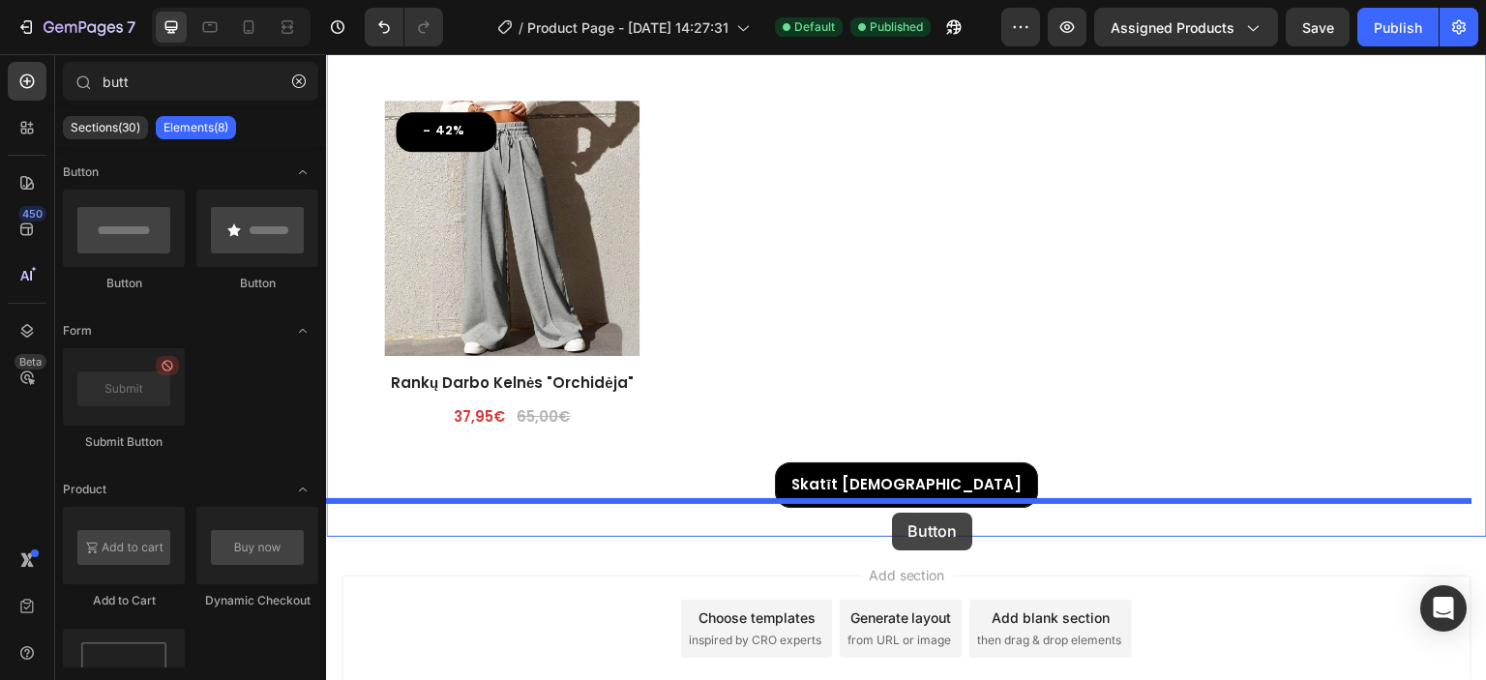
drag, startPoint x: 447, startPoint y: 278, endPoint x: 892, endPoint y: 513, distance: 503.4
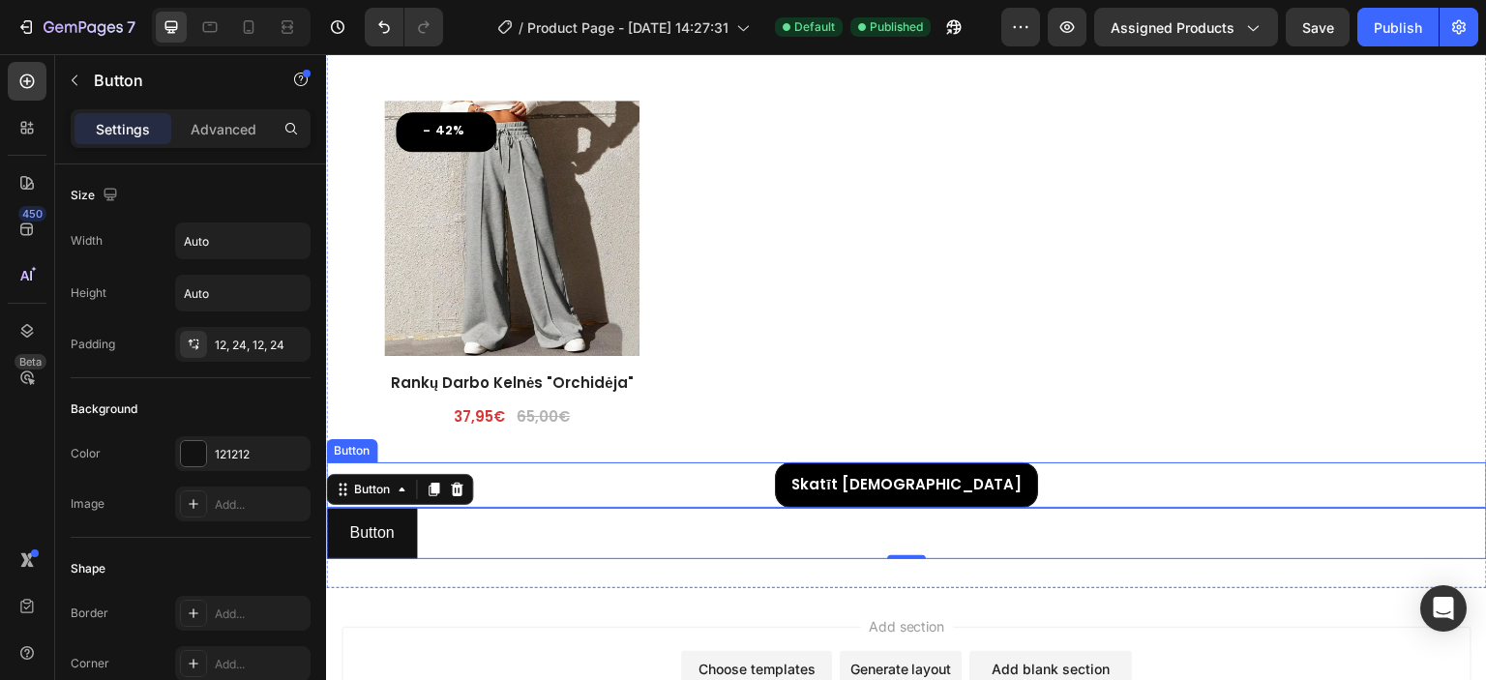
click at [794, 484] on div "Skatīt Vairāk Button" at bounding box center [906, 484] width 1161 height 45
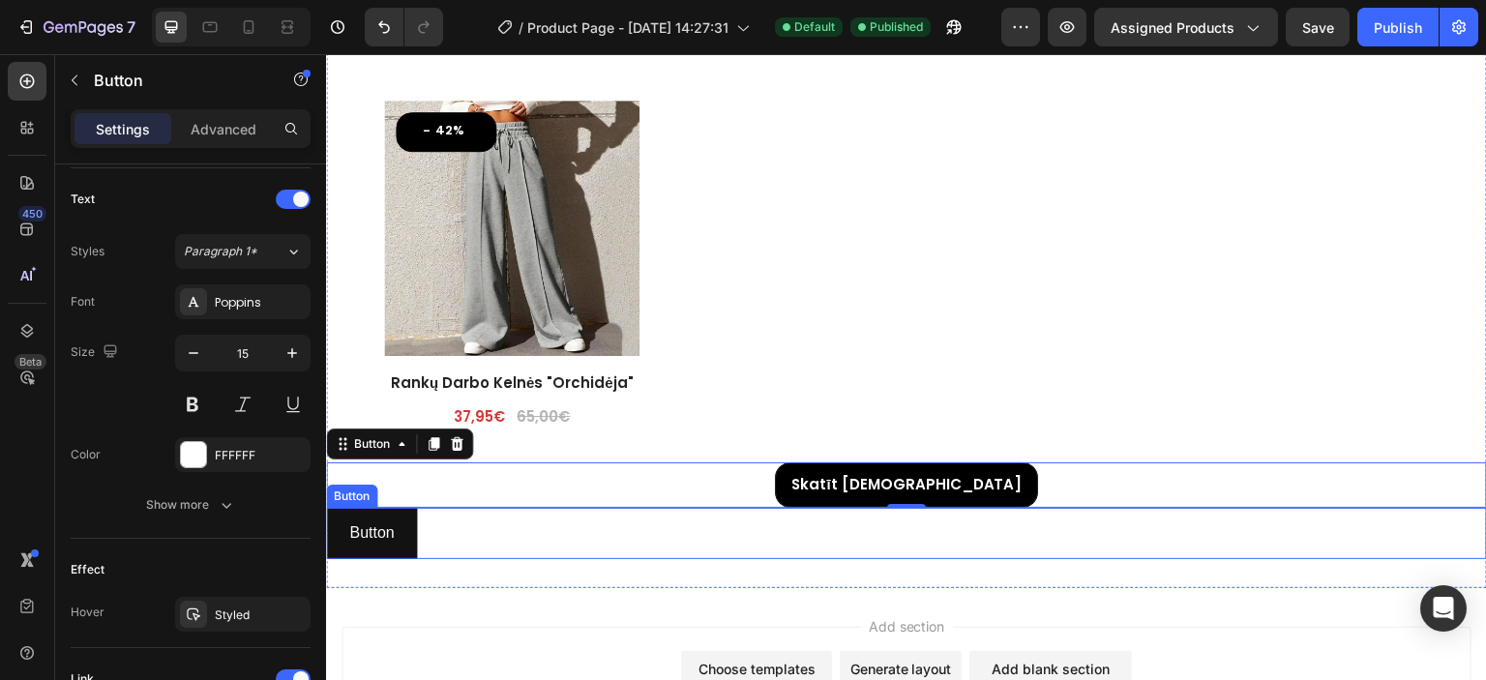
click at [461, 509] on div "Button Button" at bounding box center [906, 533] width 1161 height 51
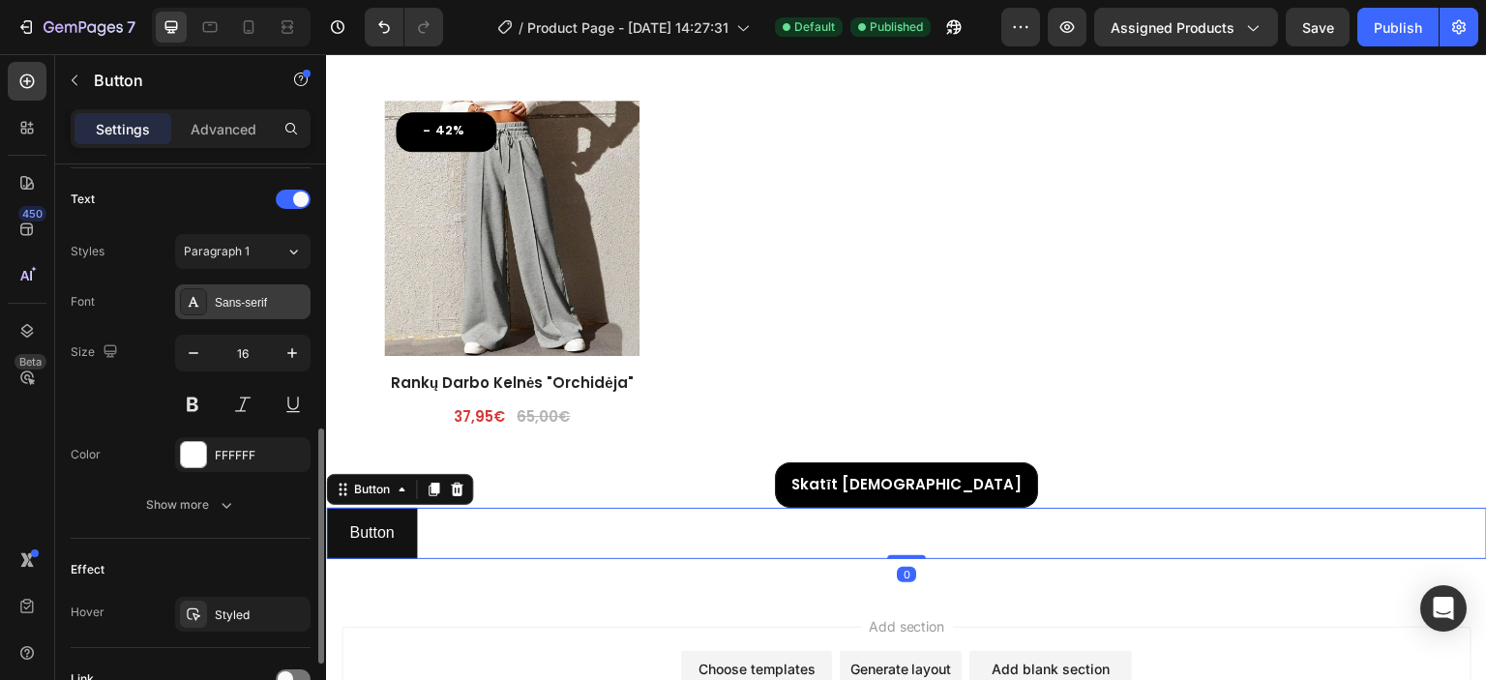
click at [250, 297] on div "Sans-serif" at bounding box center [260, 302] width 91 height 17
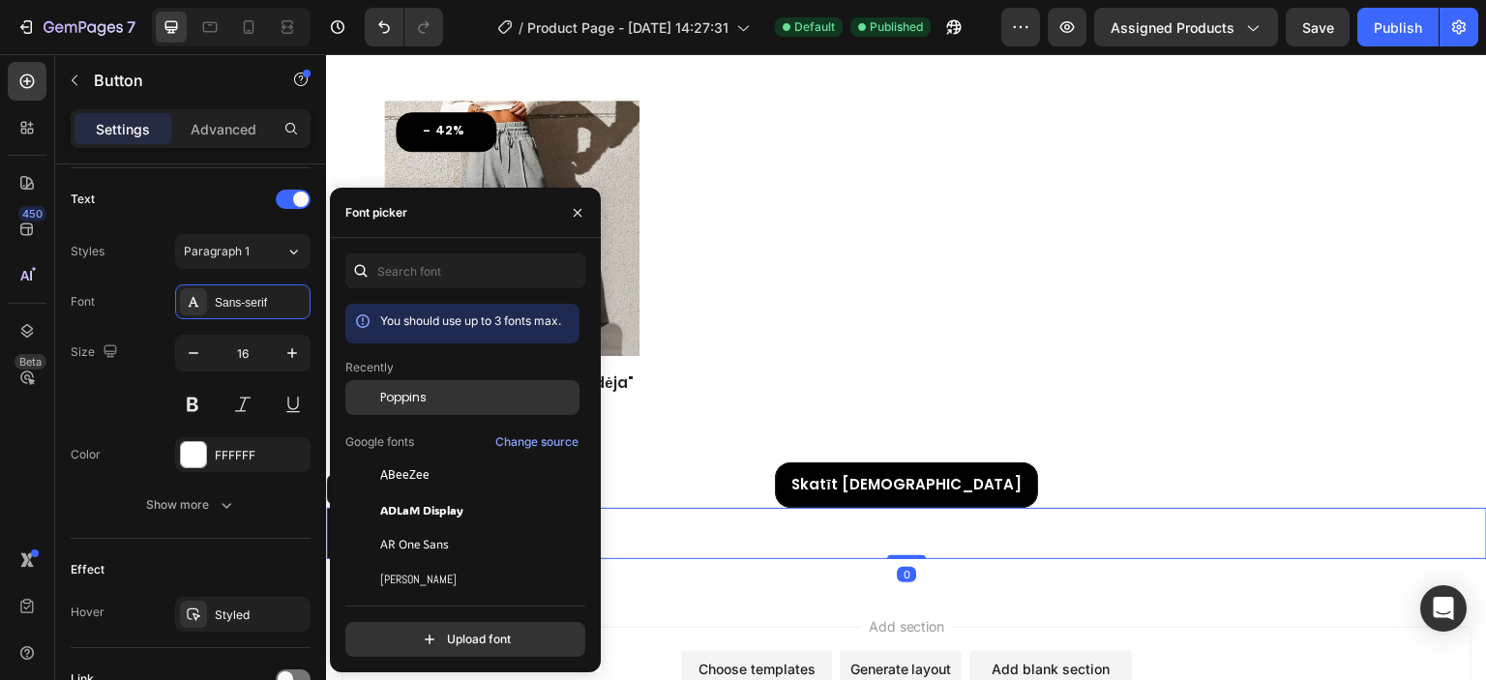
click at [402, 402] on span "Poppins" at bounding box center [403, 397] width 46 height 17
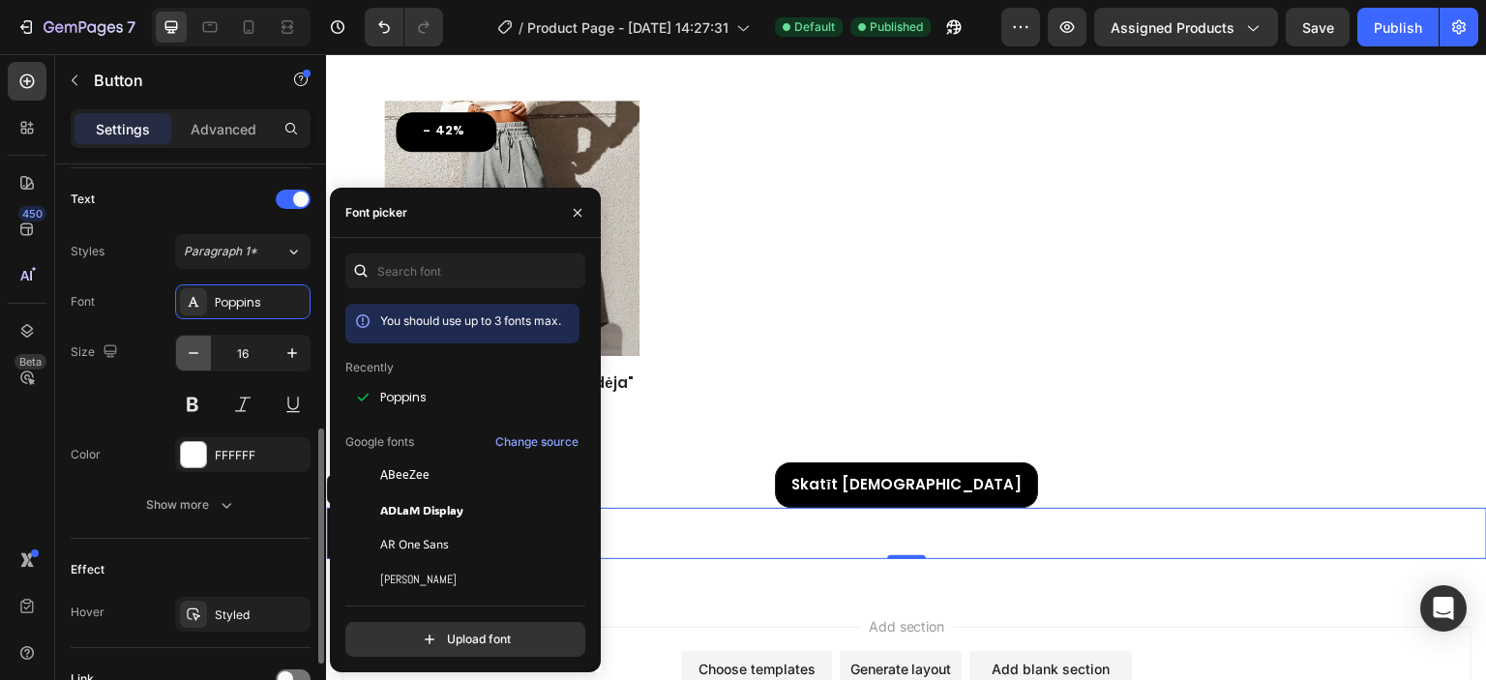
click at [190, 358] on icon "button" at bounding box center [193, 352] width 19 height 19
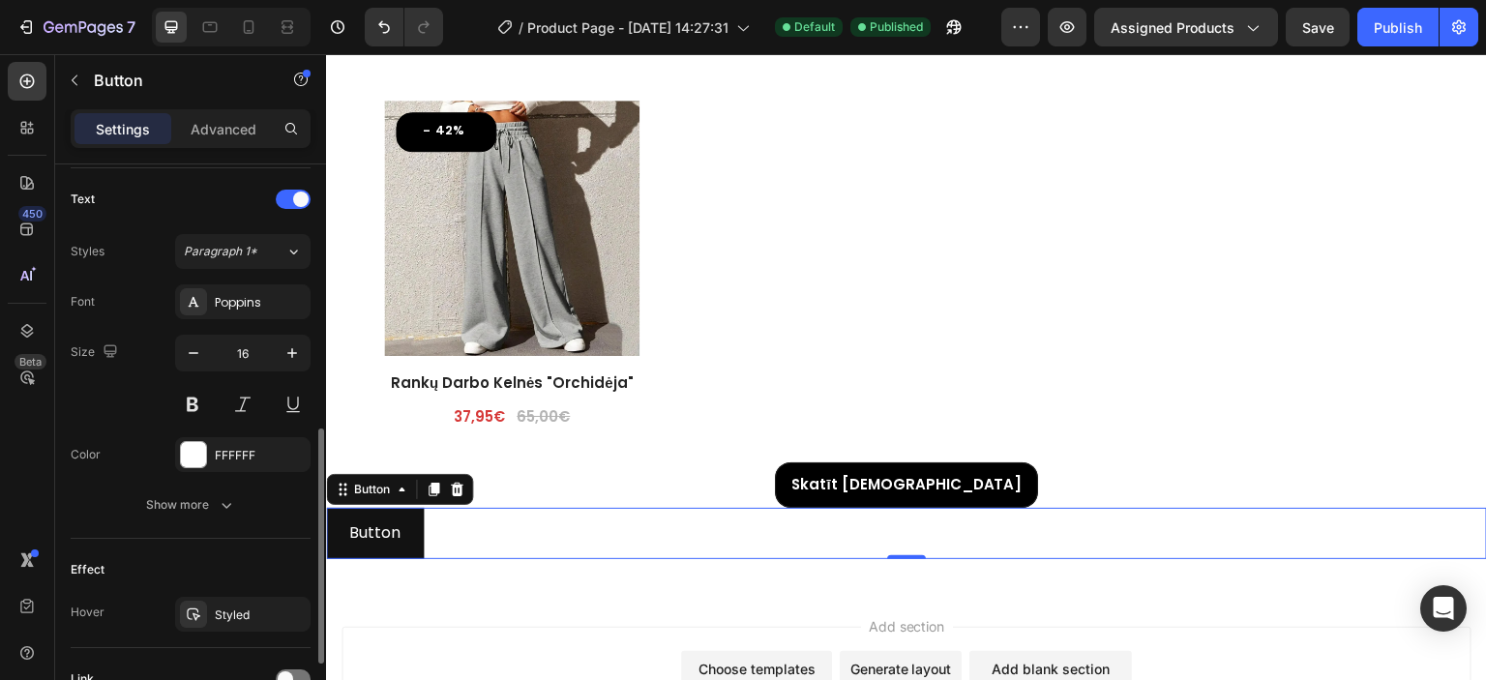
type input "15"
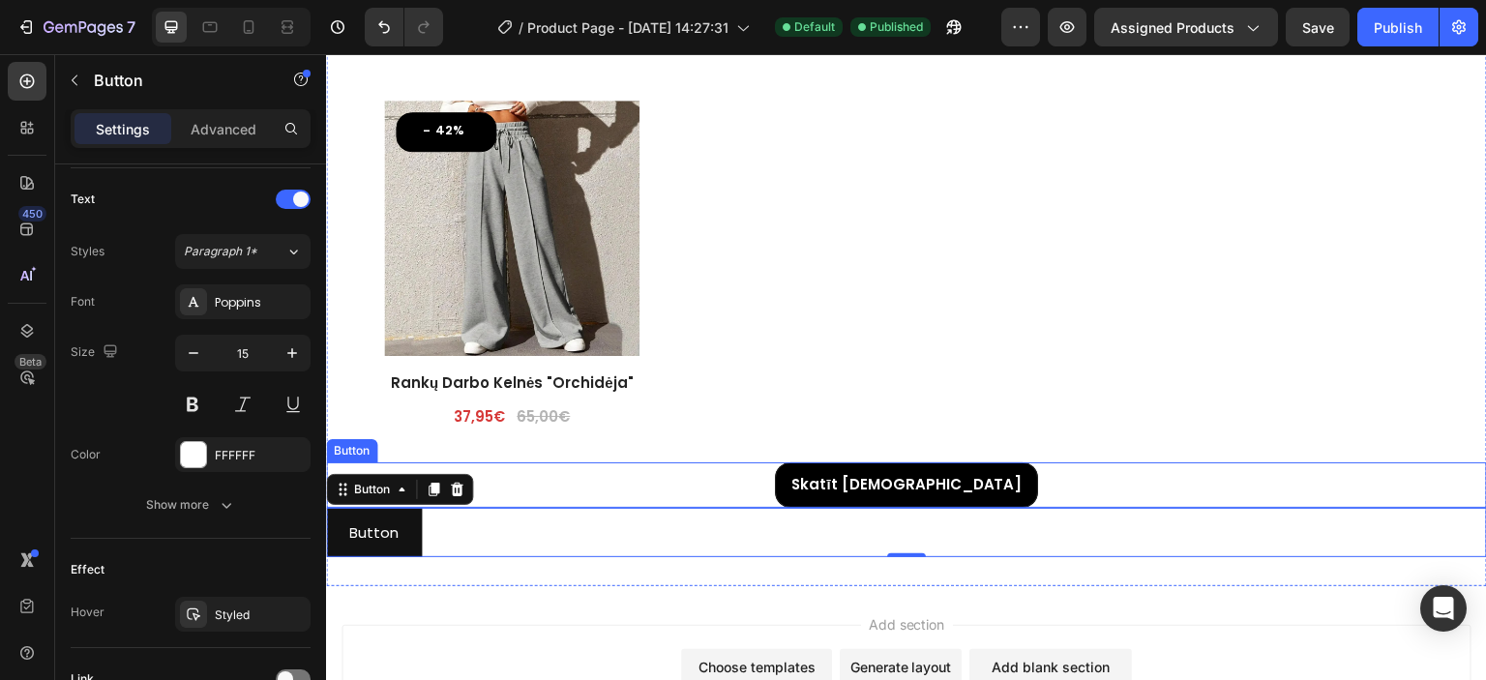
click at [776, 472] on div "Skatīt Vairāk Button" at bounding box center [906, 484] width 1161 height 45
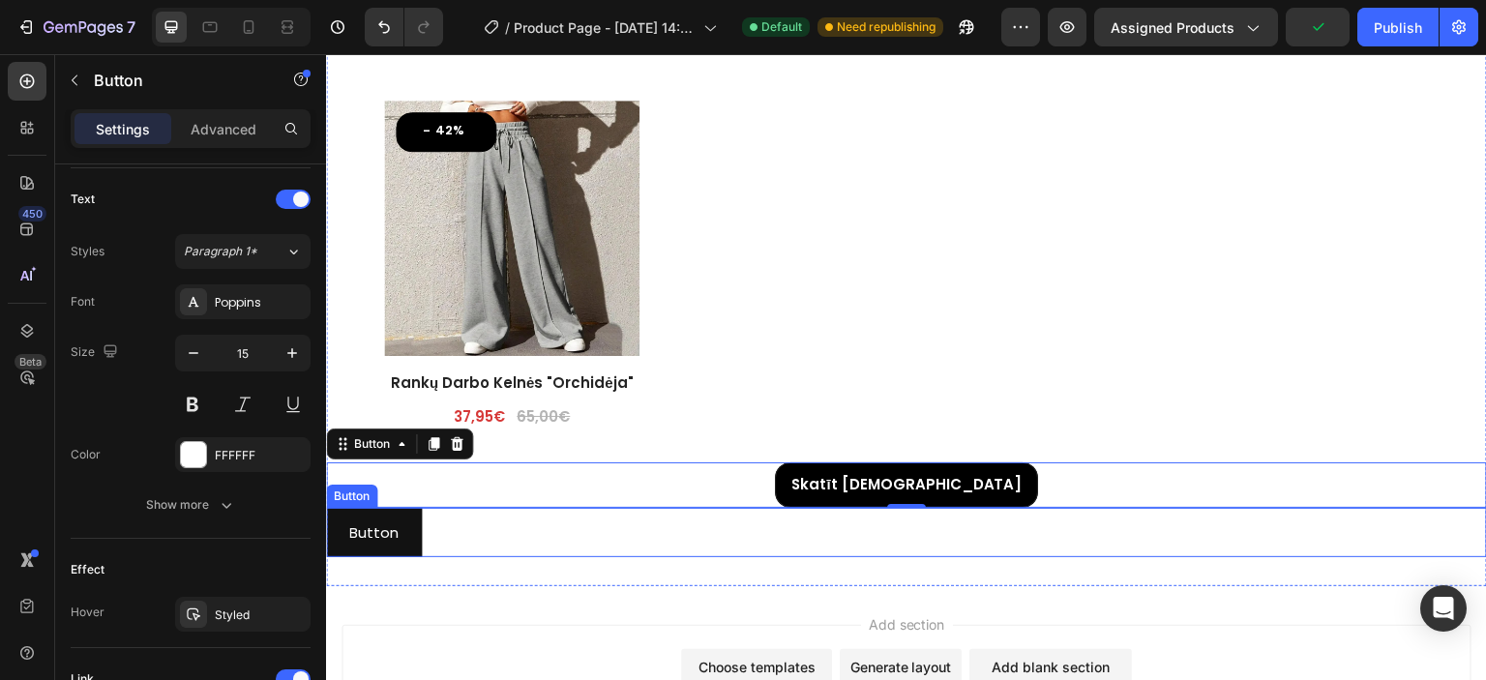
click at [534, 527] on div "Button Button" at bounding box center [906, 532] width 1161 height 49
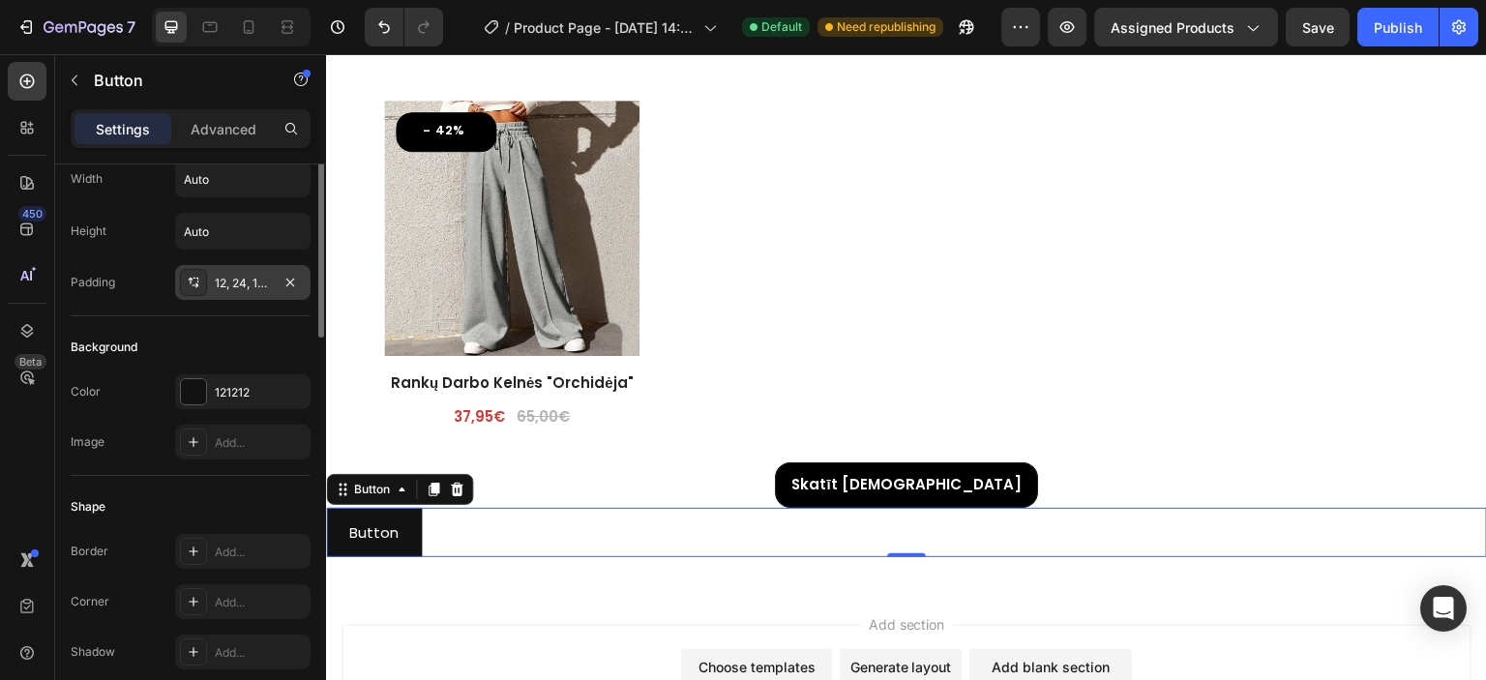
scroll to position [0, 0]
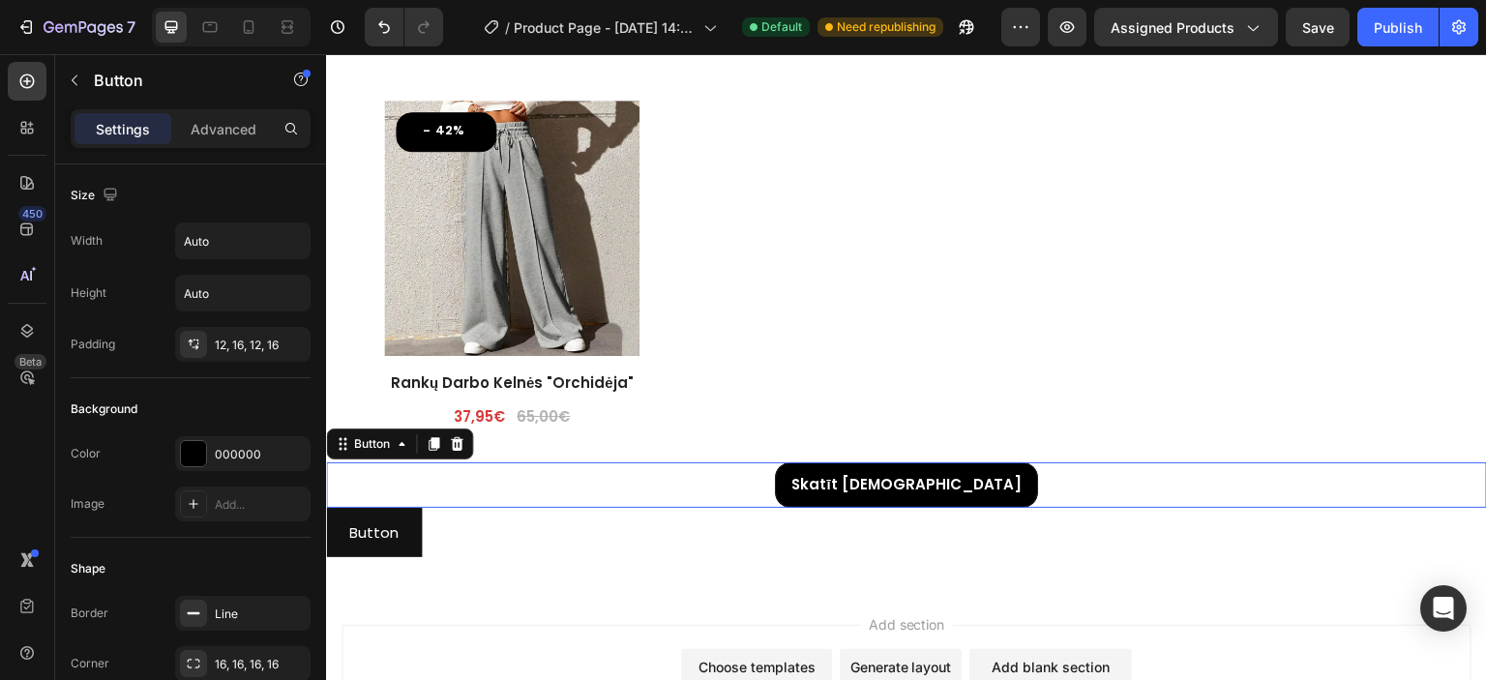
click at [757, 471] on div "Skatīt Vairāk Button 0" at bounding box center [906, 484] width 1161 height 45
click at [607, 536] on div "Button Button" at bounding box center [906, 532] width 1161 height 49
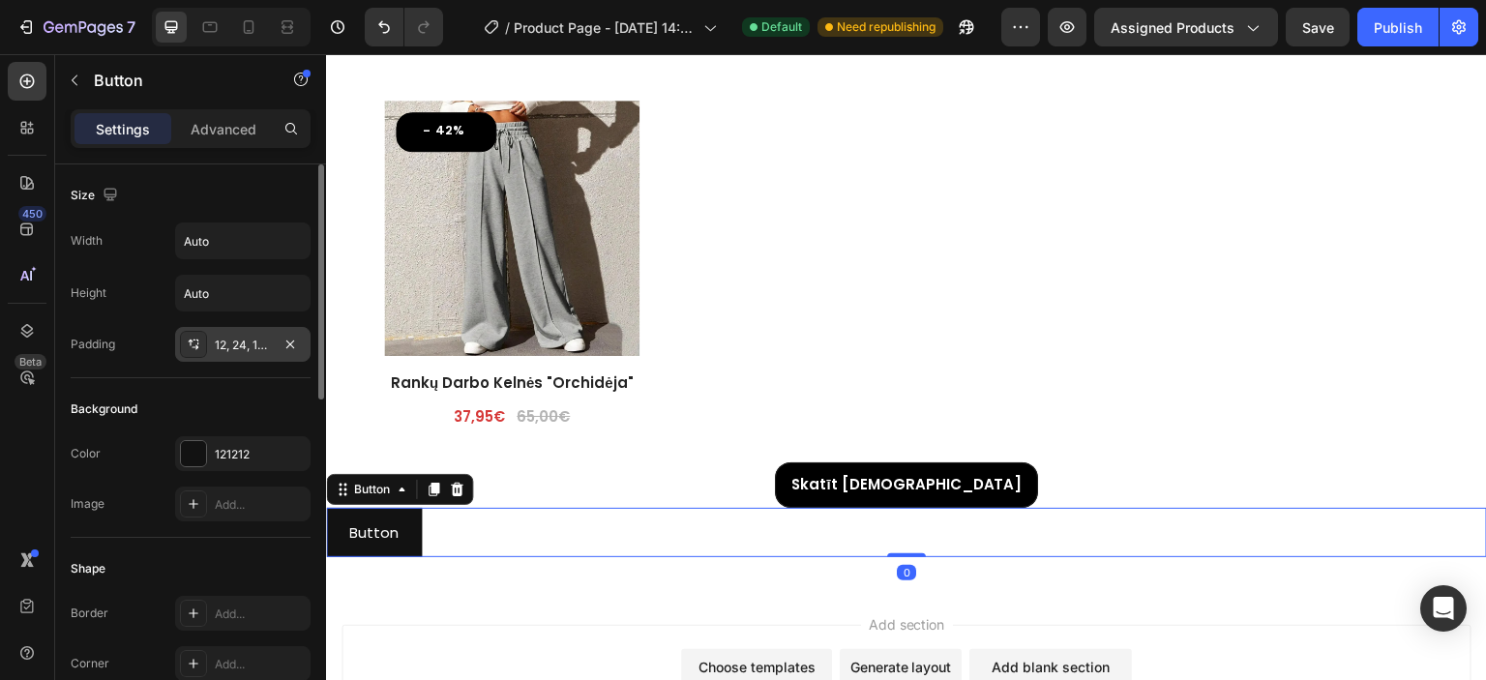
click at [253, 340] on div "12, 24, 12, 24" at bounding box center [243, 345] width 56 height 17
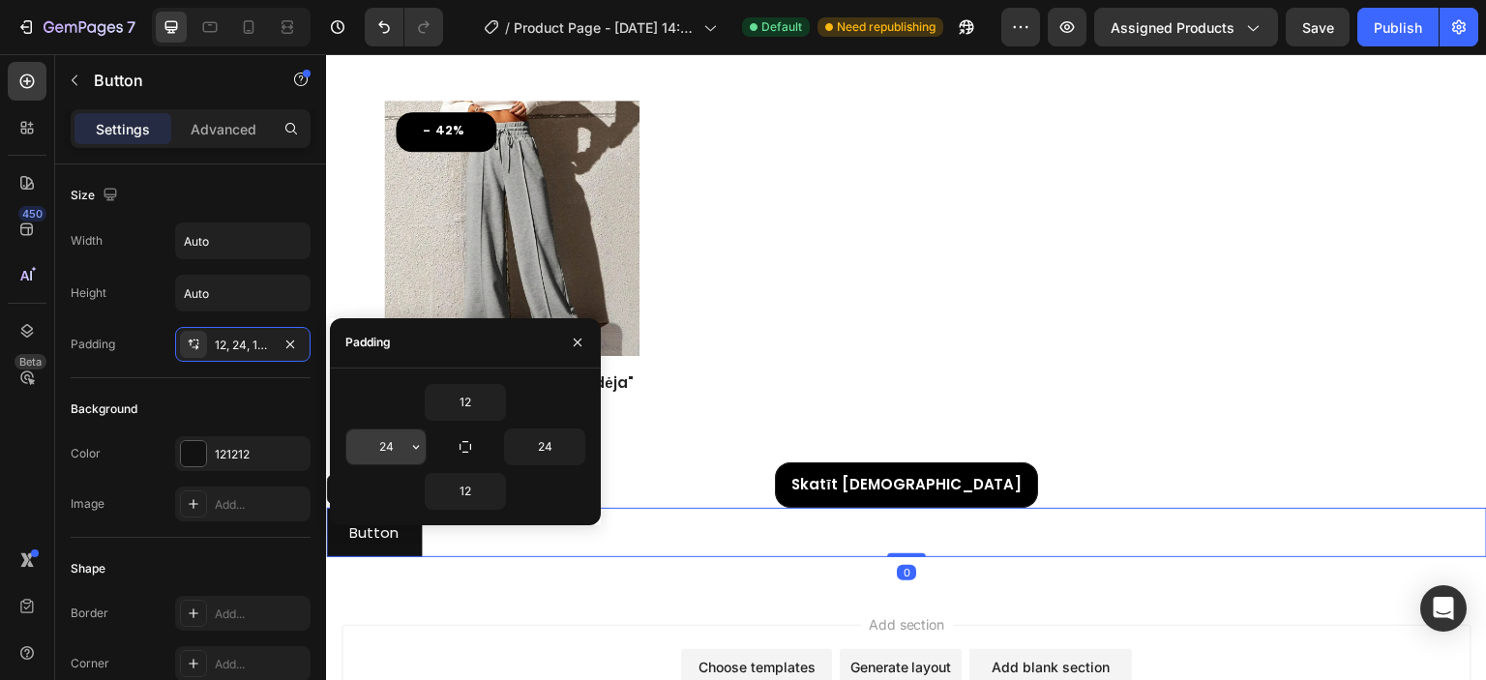
click at [391, 437] on input "24" at bounding box center [385, 447] width 79 height 35
type input "16"
click at [526, 457] on input "24" at bounding box center [544, 447] width 79 height 35
type input "16"
click at [157, 378] on div "Background Color 121212 Image Add..." at bounding box center [191, 458] width 240 height 160
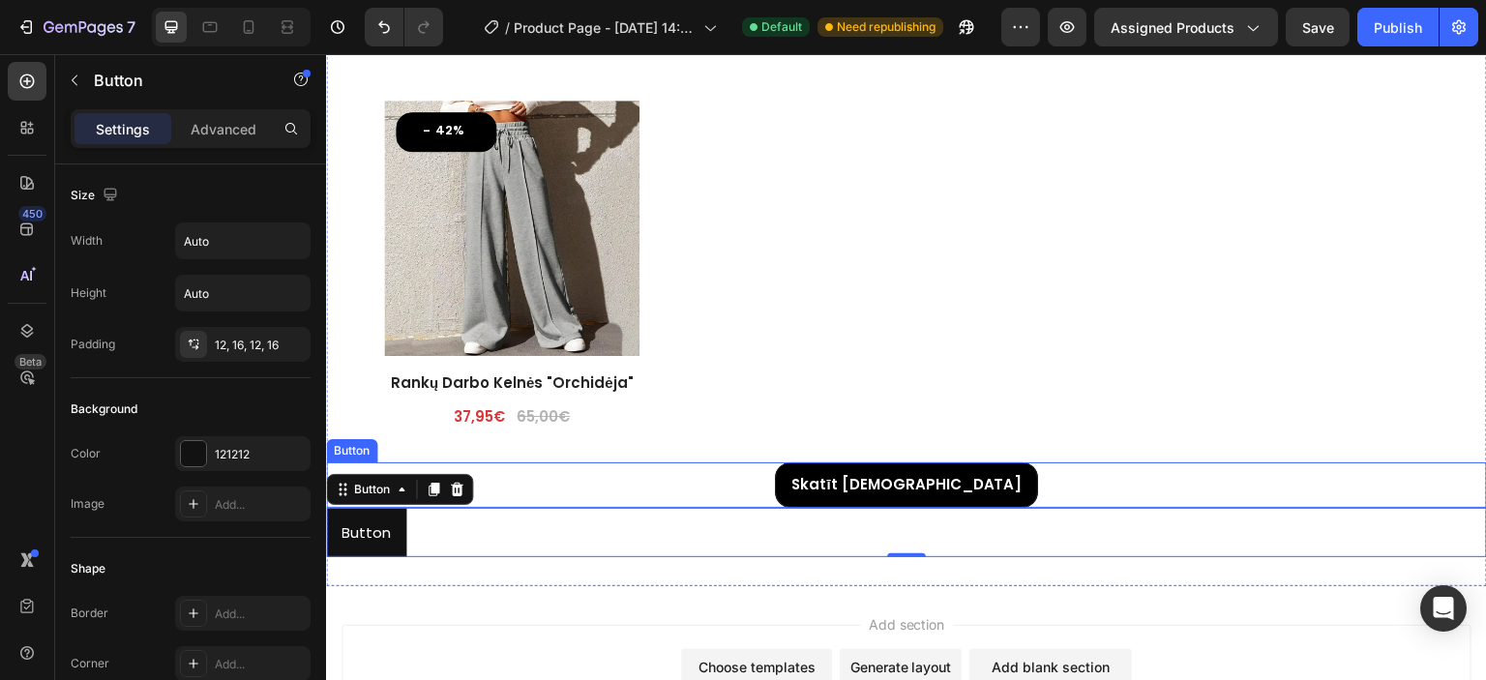
click at [593, 462] on div "Skatīt Vairāk Button" at bounding box center [906, 484] width 1161 height 45
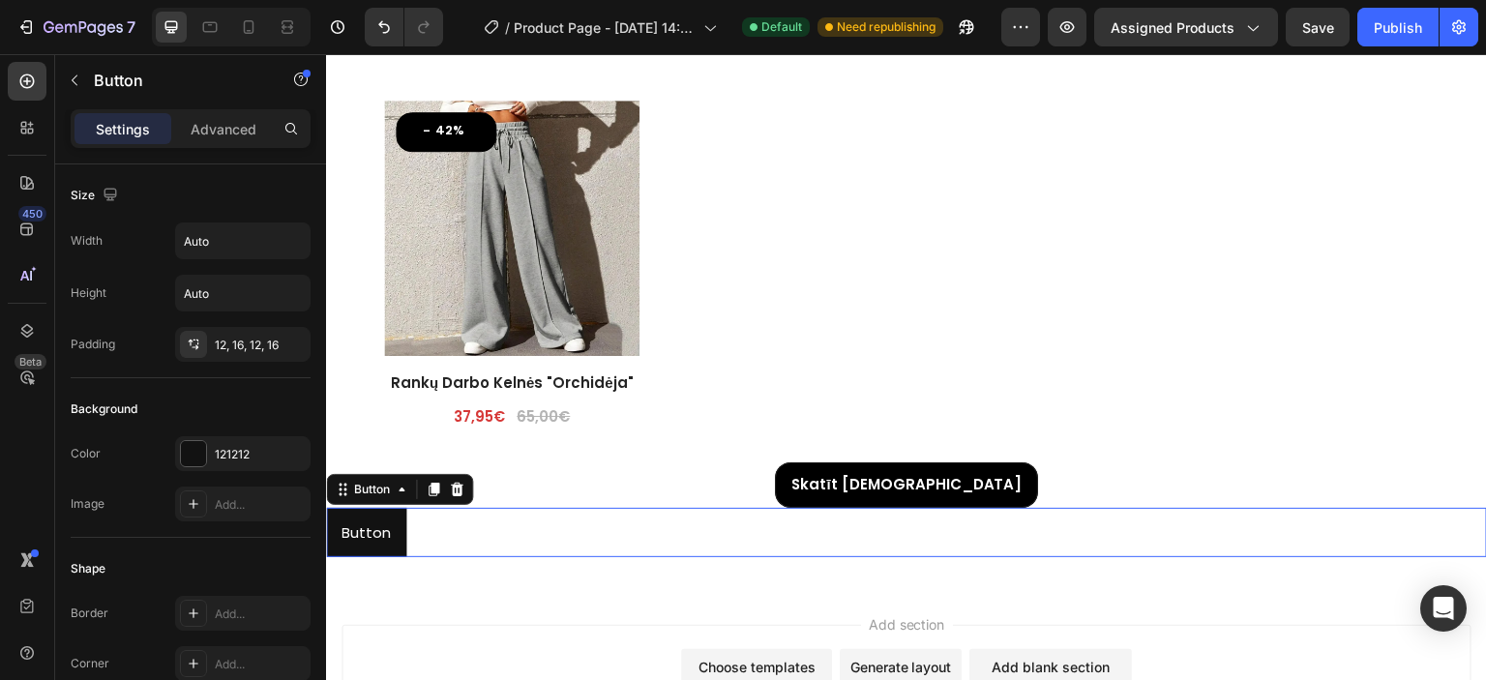
click at [519, 516] on div "Button Button 0" at bounding box center [906, 532] width 1161 height 49
click at [232, 451] on div "121212" at bounding box center [243, 454] width 56 height 17
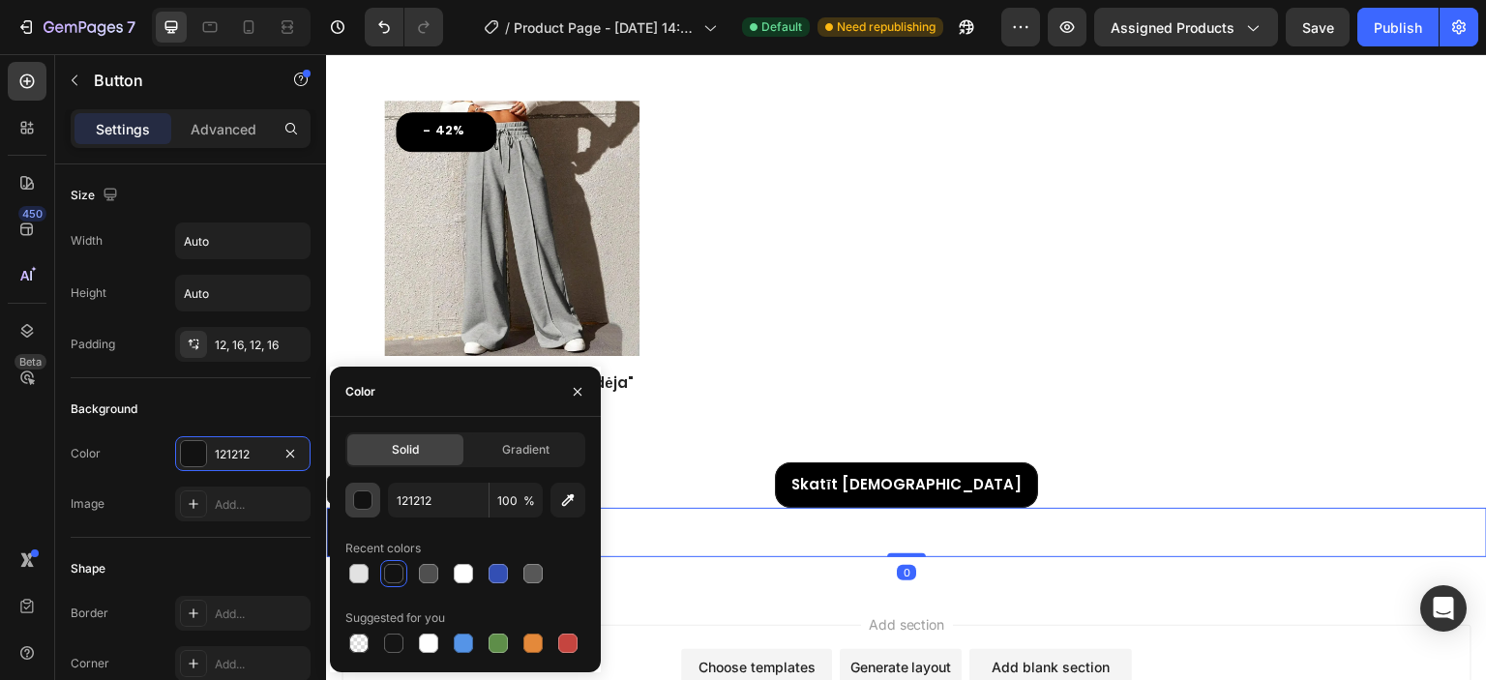
click at [358, 510] on div "button" at bounding box center [362, 500] width 19 height 19
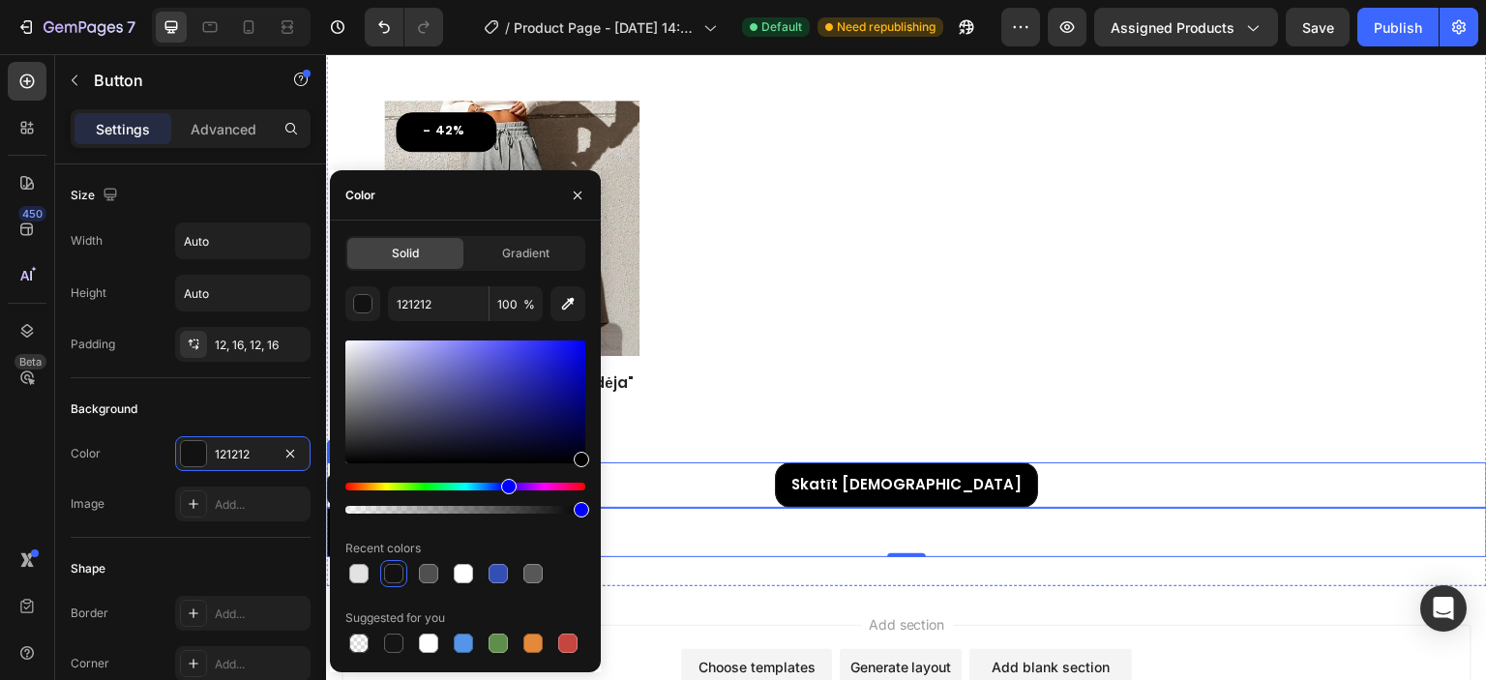
type input "000000"
drag, startPoint x: 873, startPoint y: 502, endPoint x: 620, endPoint y: 497, distance: 252.6
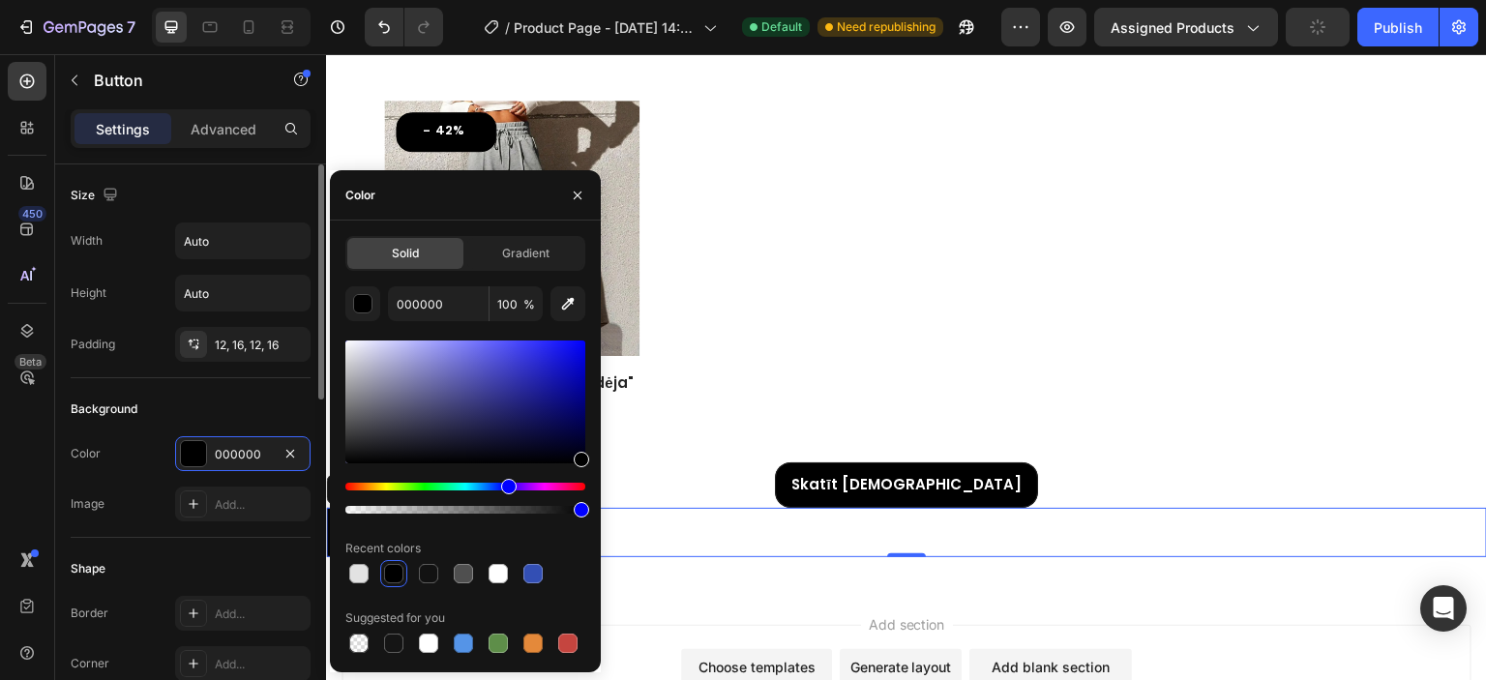
click at [227, 409] on div "Background" at bounding box center [191, 409] width 240 height 31
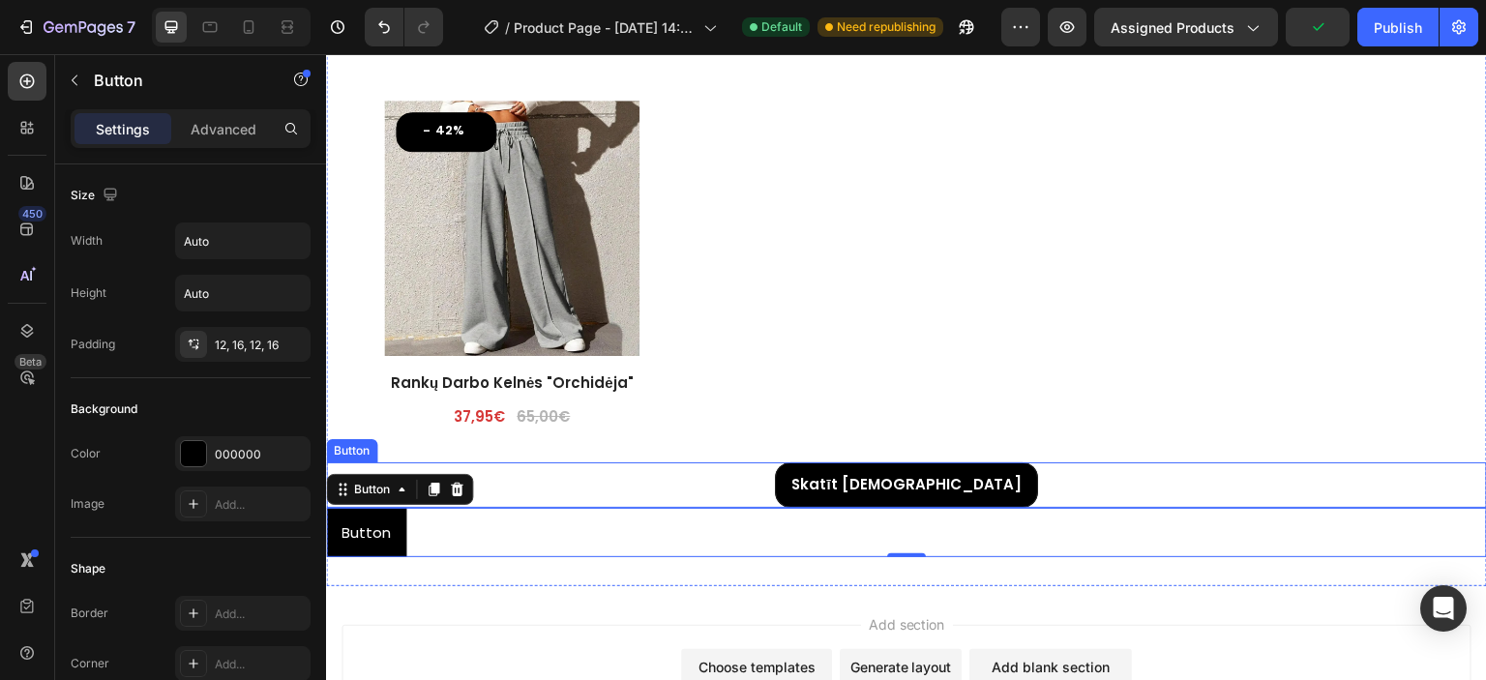
click at [627, 476] on div "Skatīt Vairāk Button" at bounding box center [906, 484] width 1161 height 45
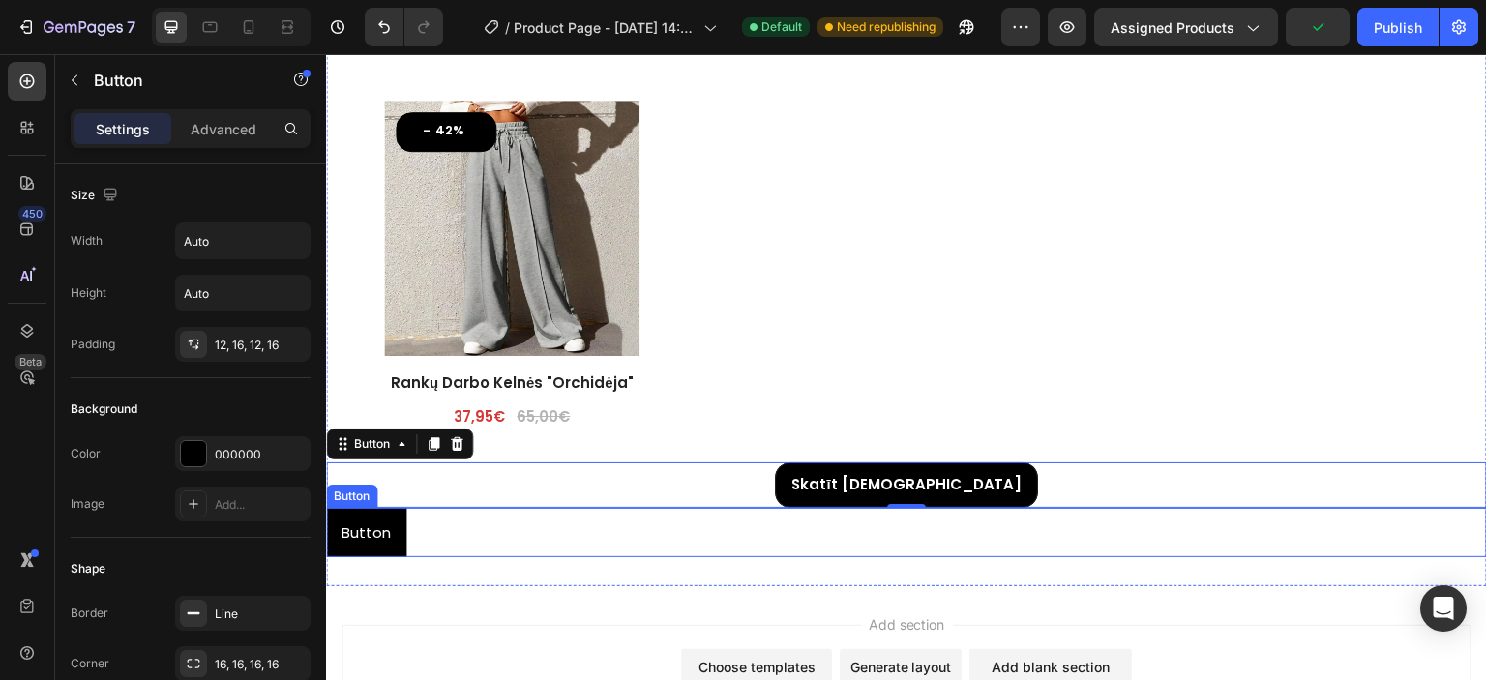
click at [509, 527] on div "Button Button" at bounding box center [906, 532] width 1161 height 49
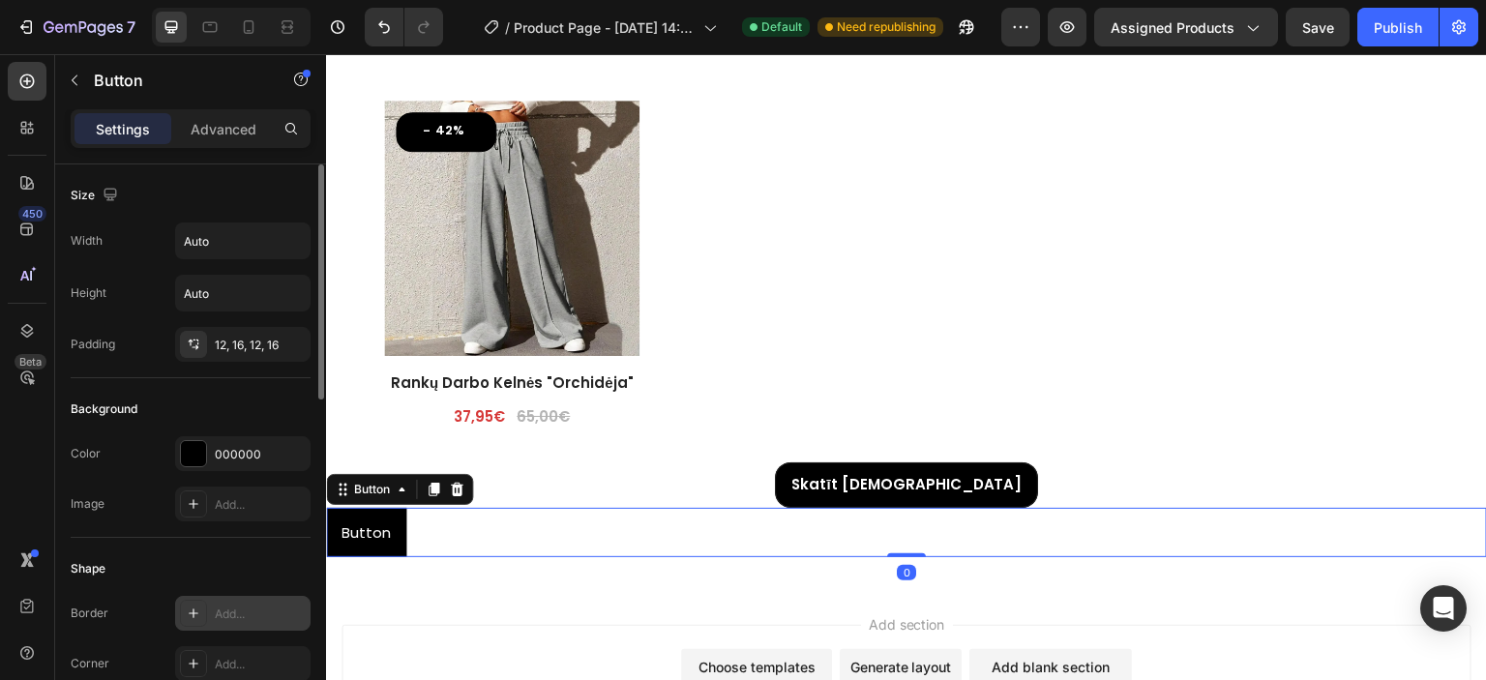
click at [236, 611] on div "Add..." at bounding box center [260, 614] width 91 height 17
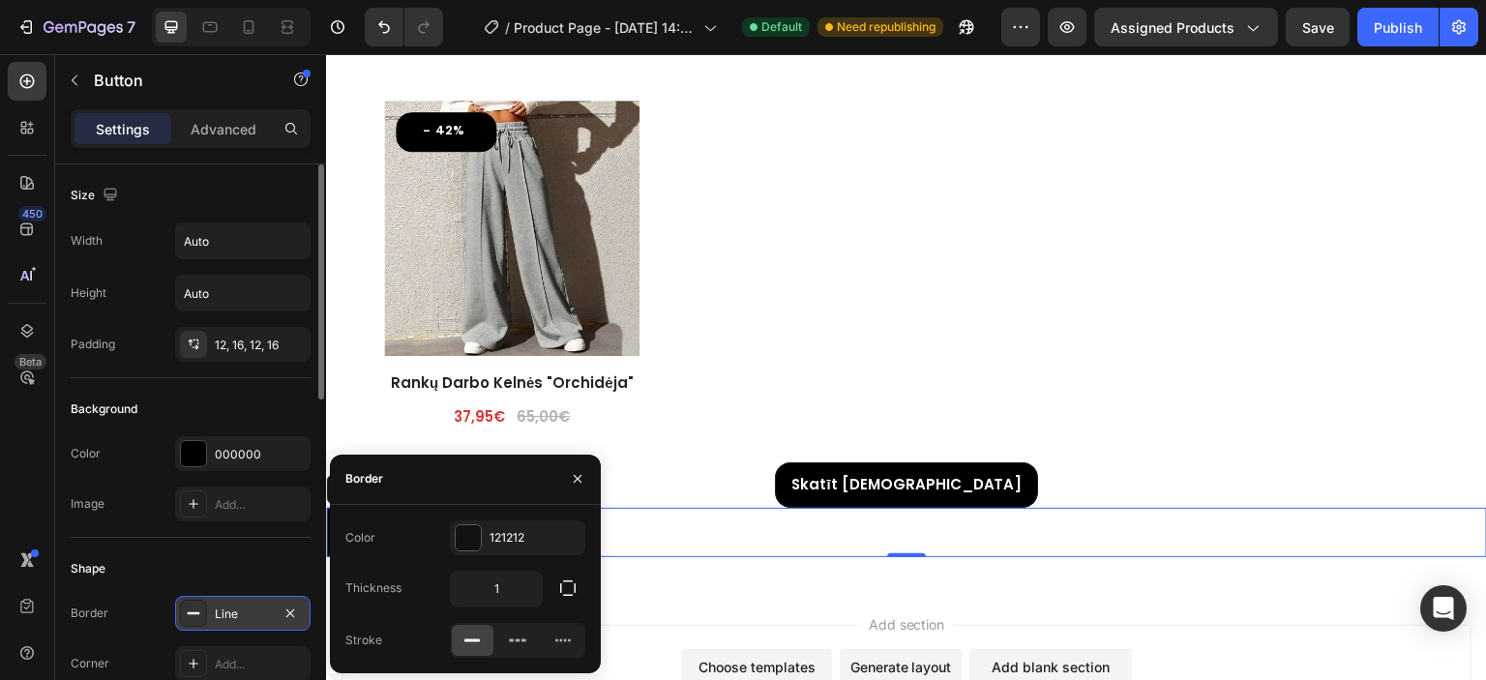
click at [476, 639] on rect at bounding box center [471, 640] width 15 height 3
click at [201, 574] on div "Shape" at bounding box center [191, 568] width 240 height 31
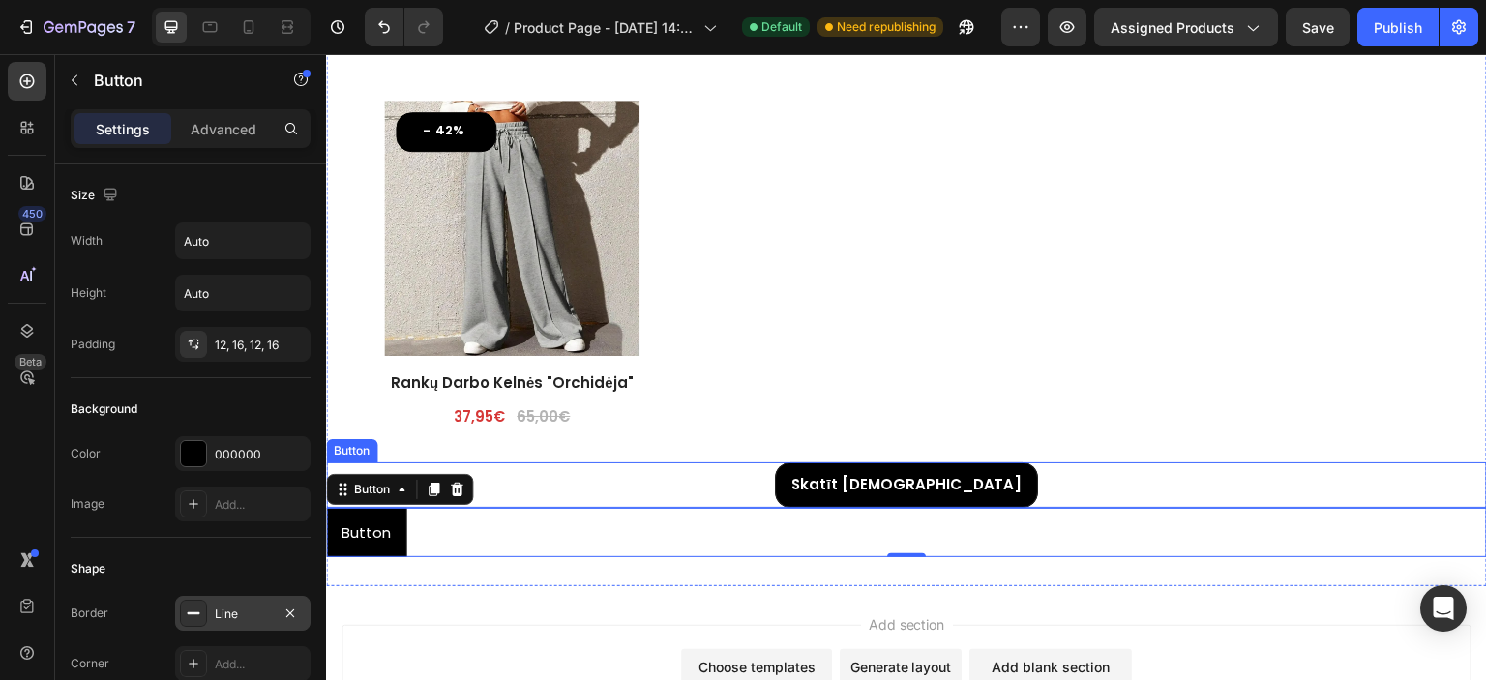
click at [663, 484] on div "Skatīt Vairāk Button" at bounding box center [906, 484] width 1161 height 45
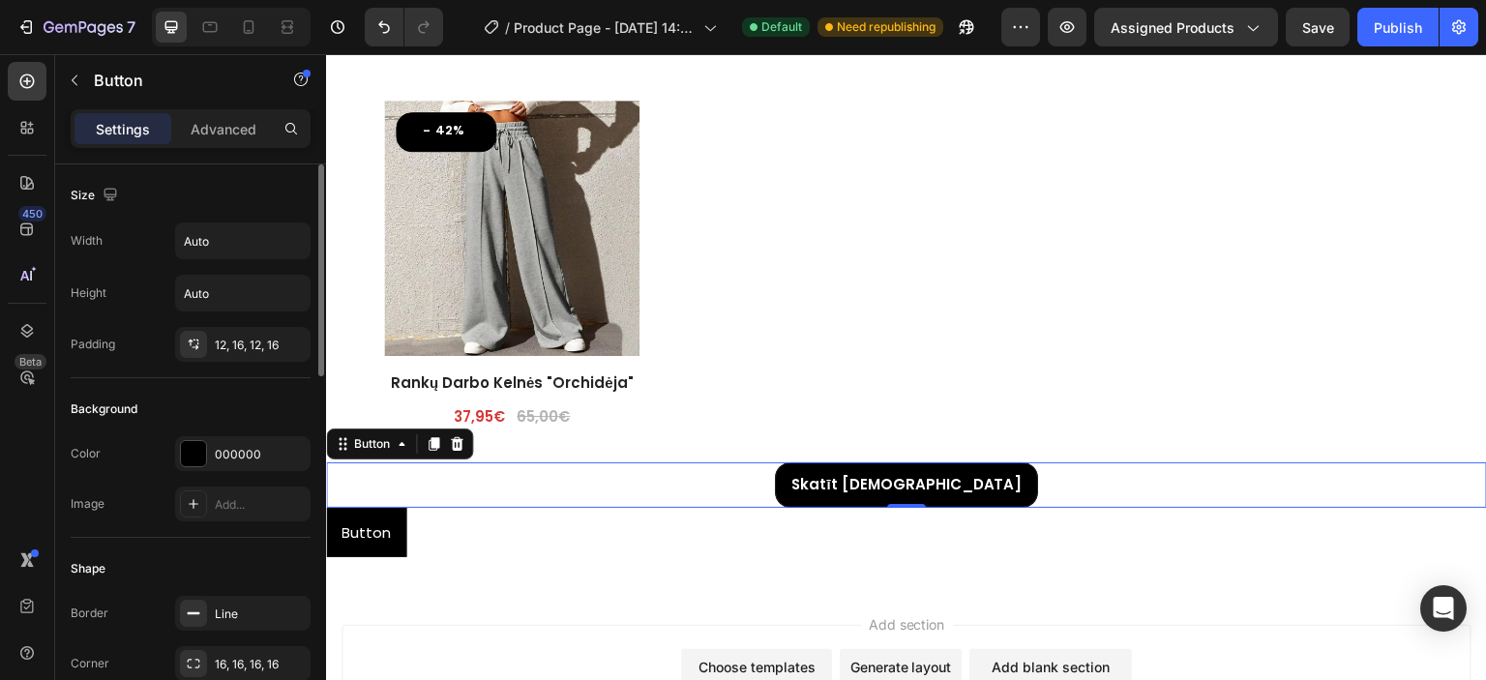
scroll to position [97, 0]
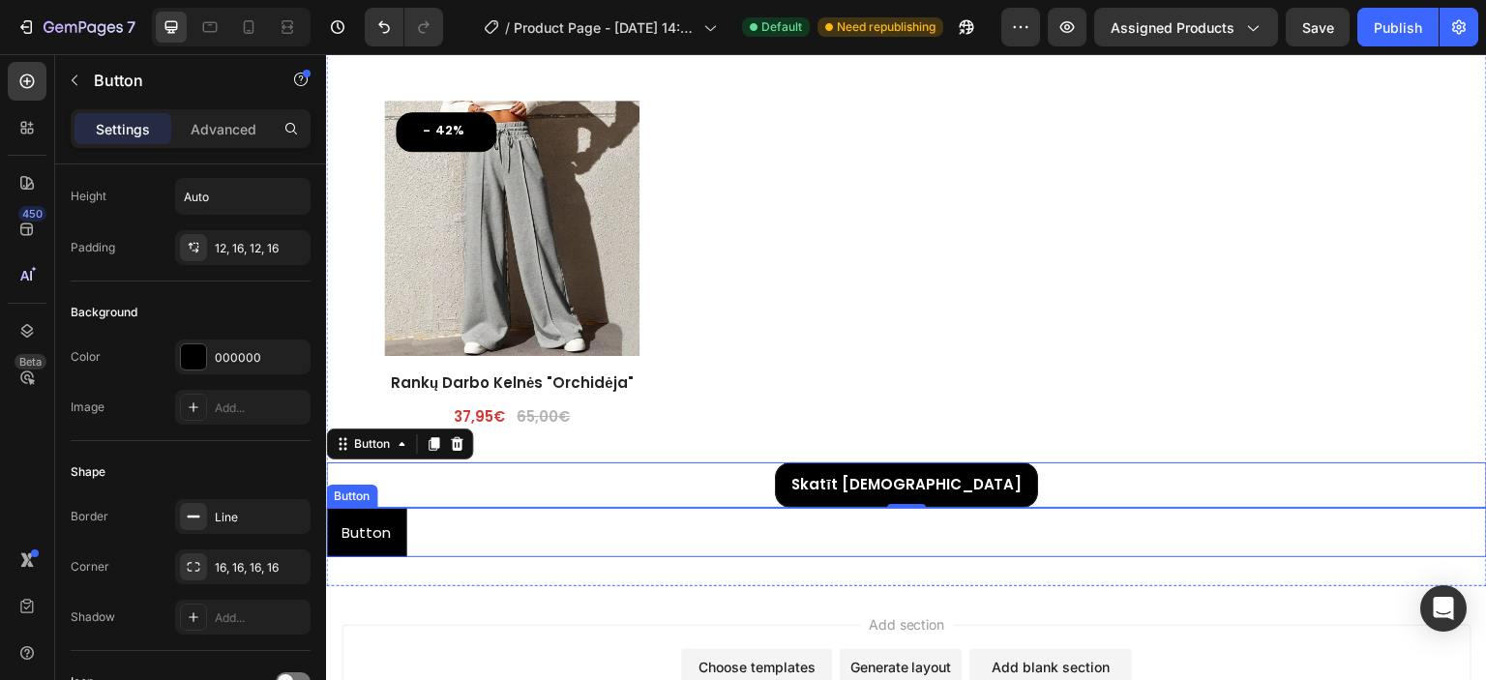
click at [458, 524] on div "Button Button" at bounding box center [906, 532] width 1161 height 49
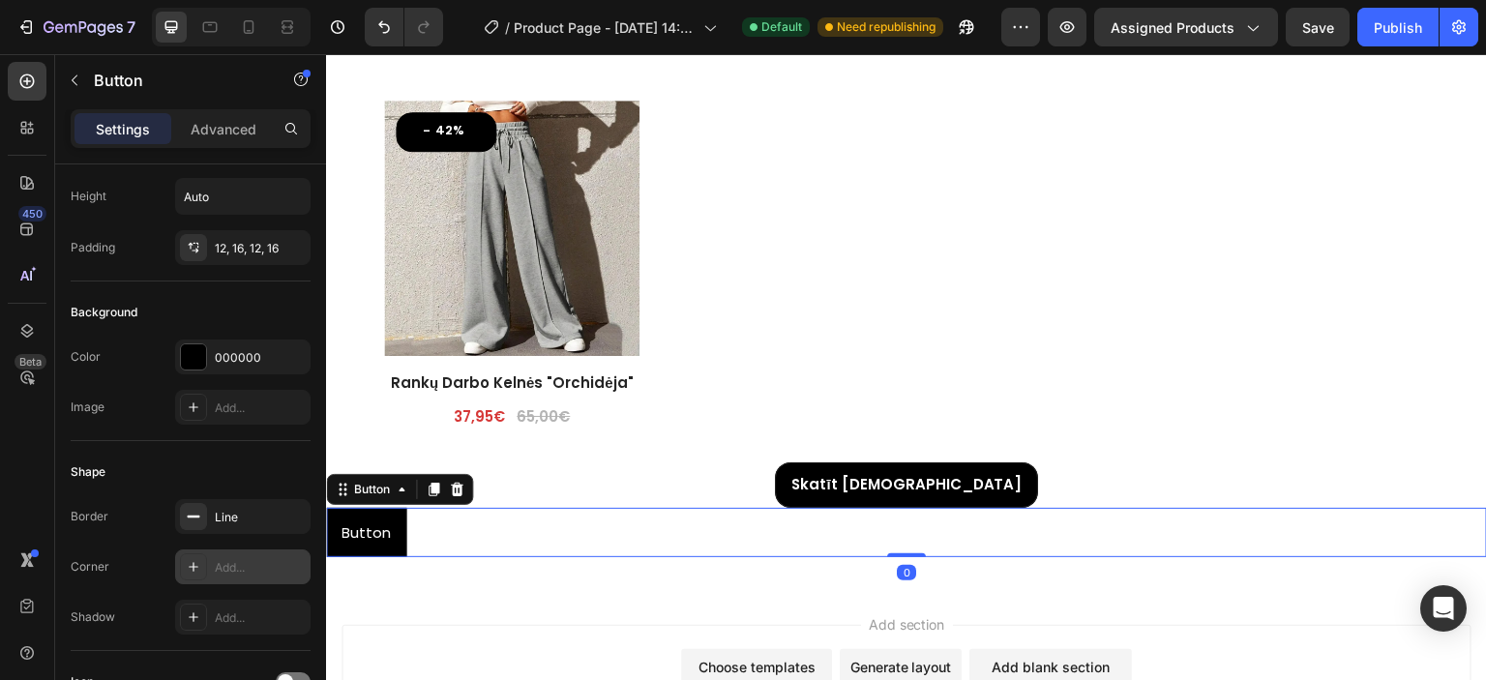
click at [229, 571] on div "Add..." at bounding box center [260, 567] width 91 height 17
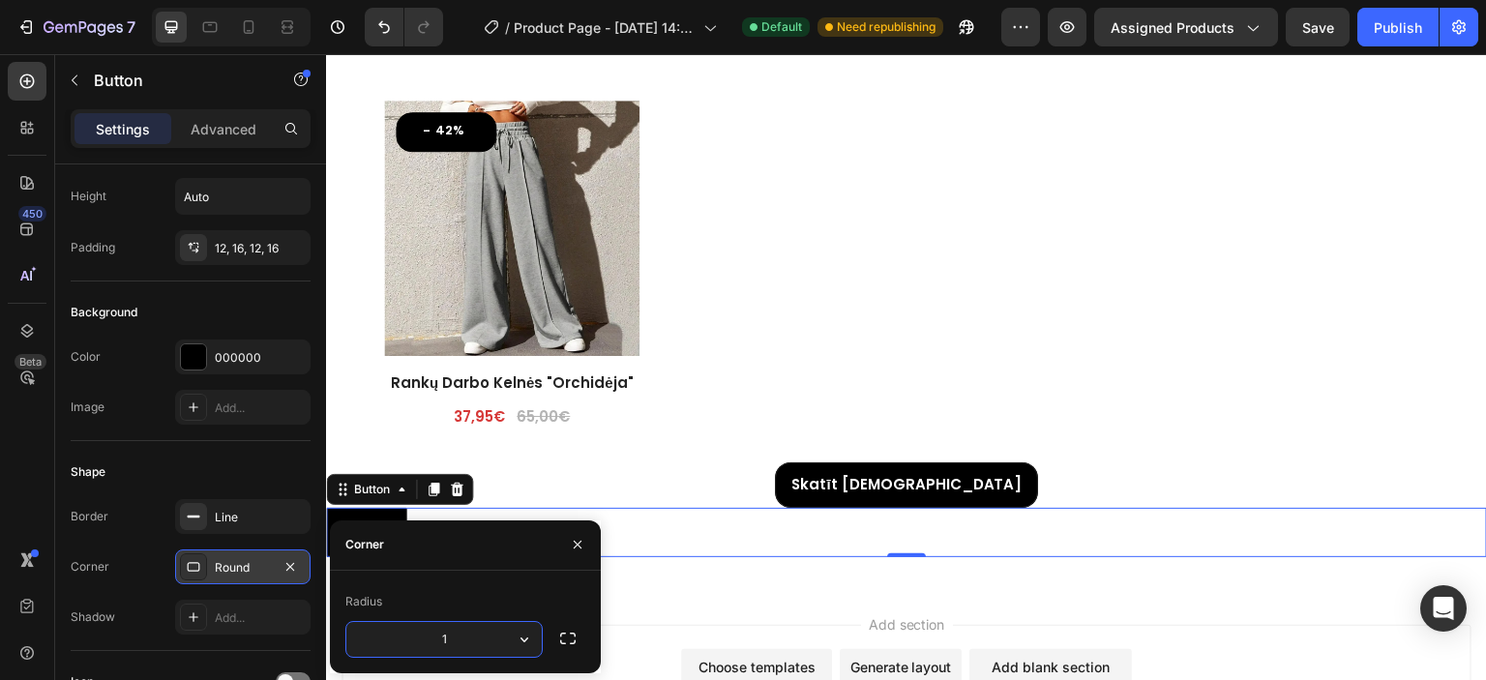
type input "16"
click at [143, 560] on div "Corner Round" at bounding box center [191, 567] width 240 height 35
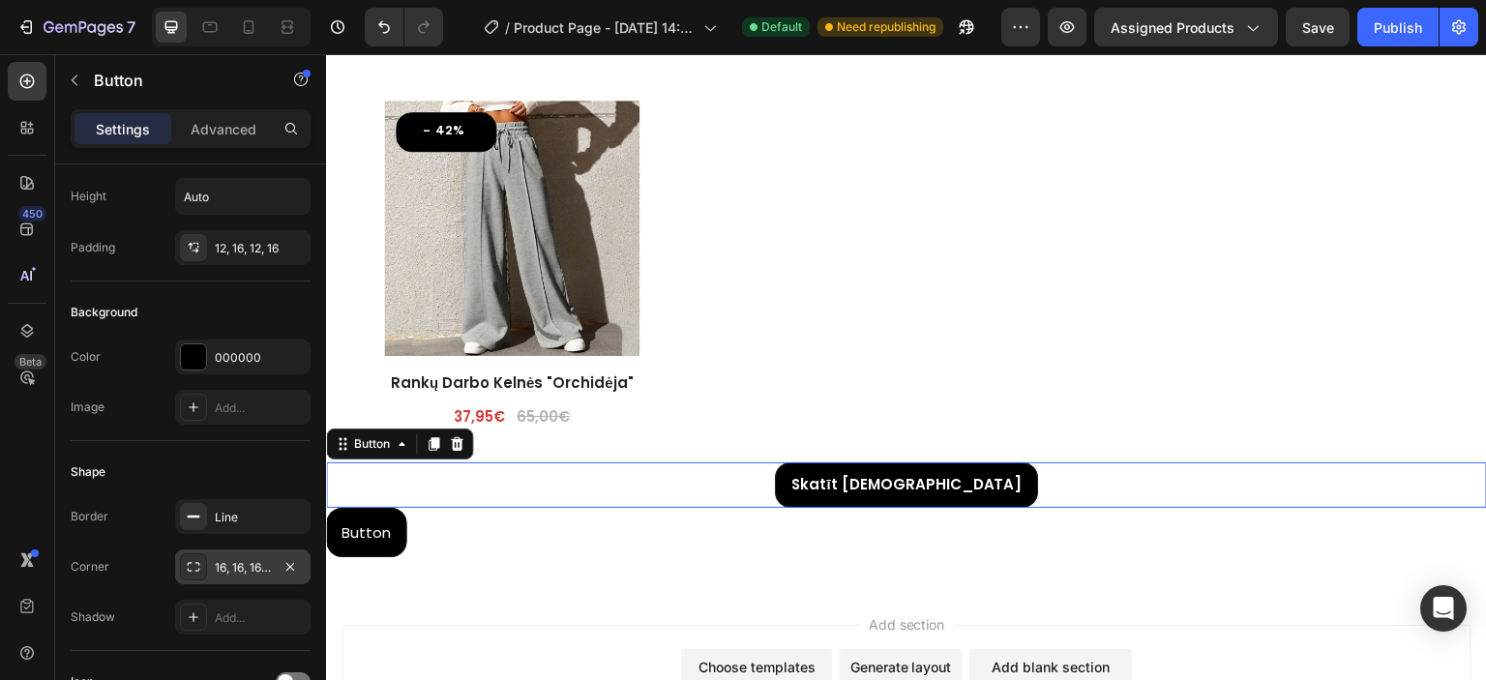
click at [618, 468] on div "Skatīt Vairāk Button 0" at bounding box center [906, 484] width 1161 height 45
click at [552, 514] on div "Button Button" at bounding box center [906, 532] width 1161 height 49
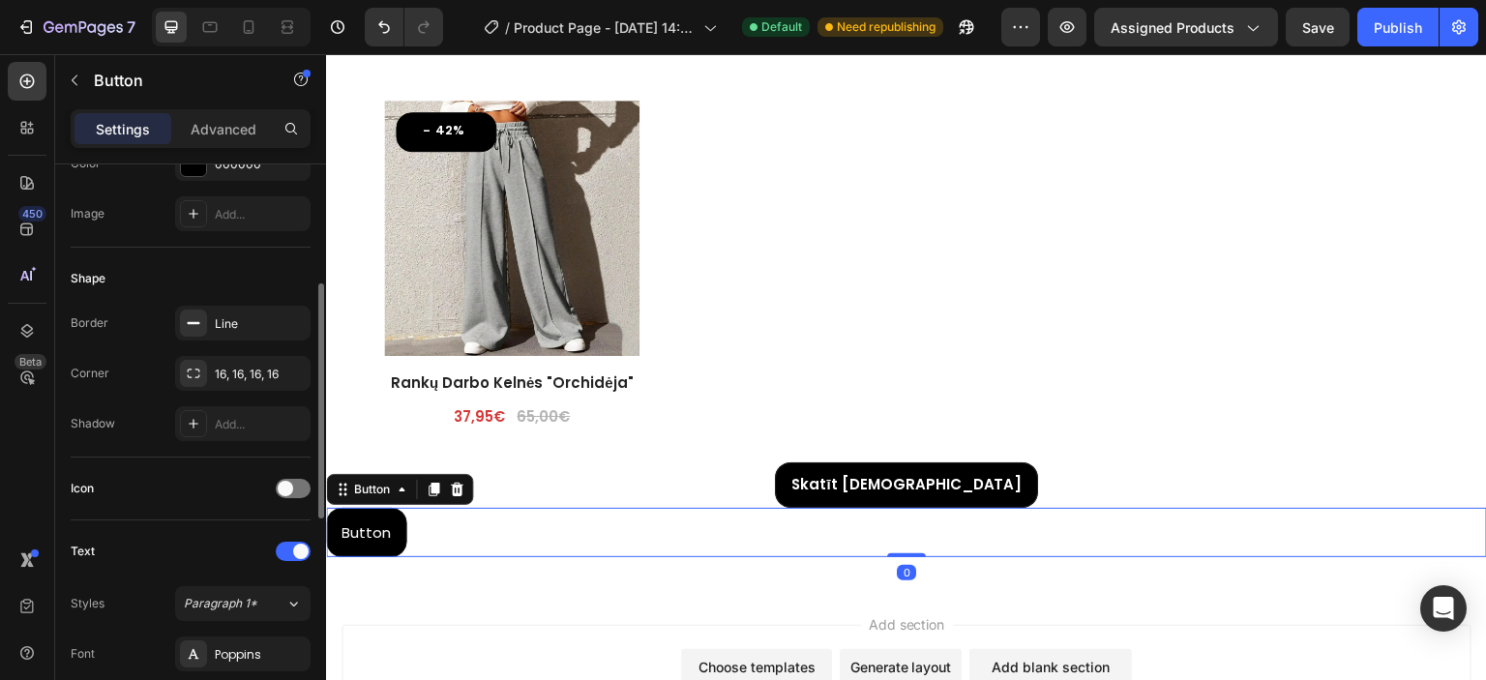
scroll to position [387, 0]
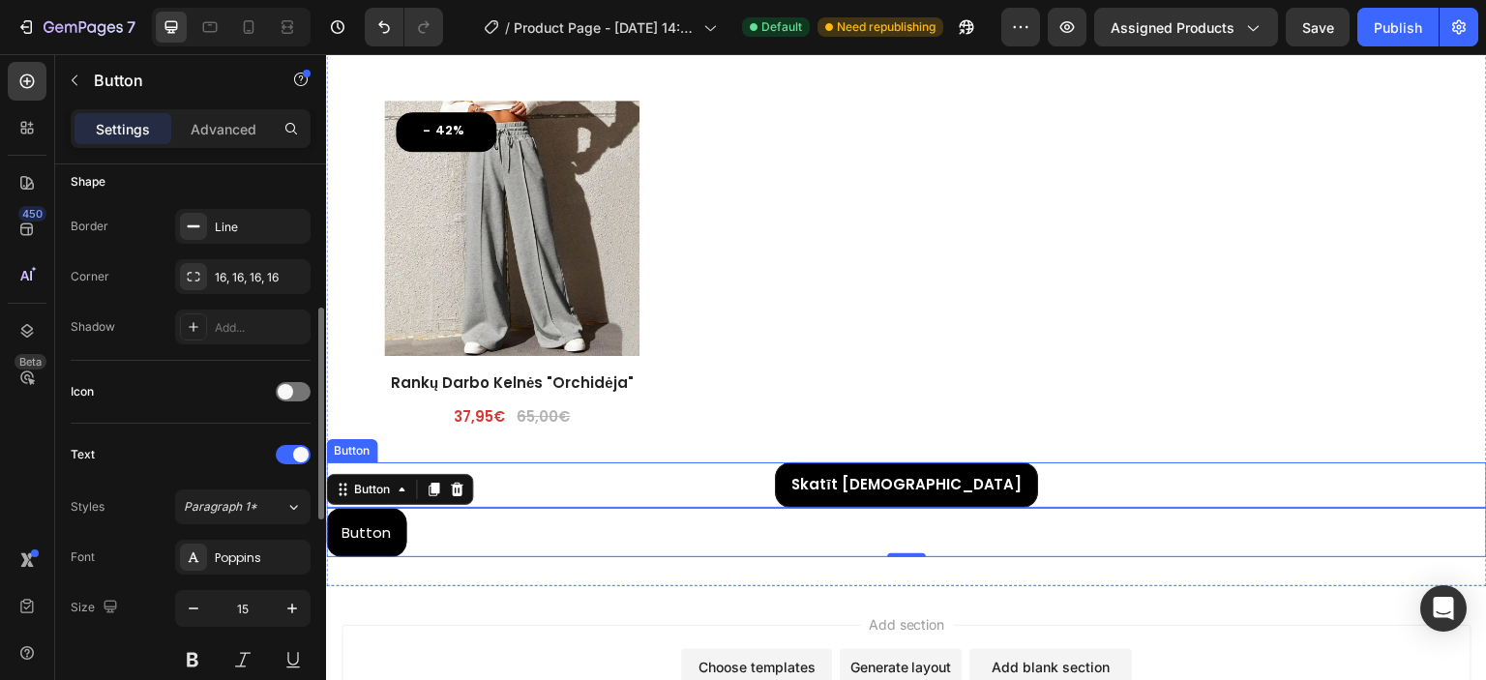
click at [616, 479] on div "Skatīt Vairāk Button" at bounding box center [906, 484] width 1161 height 45
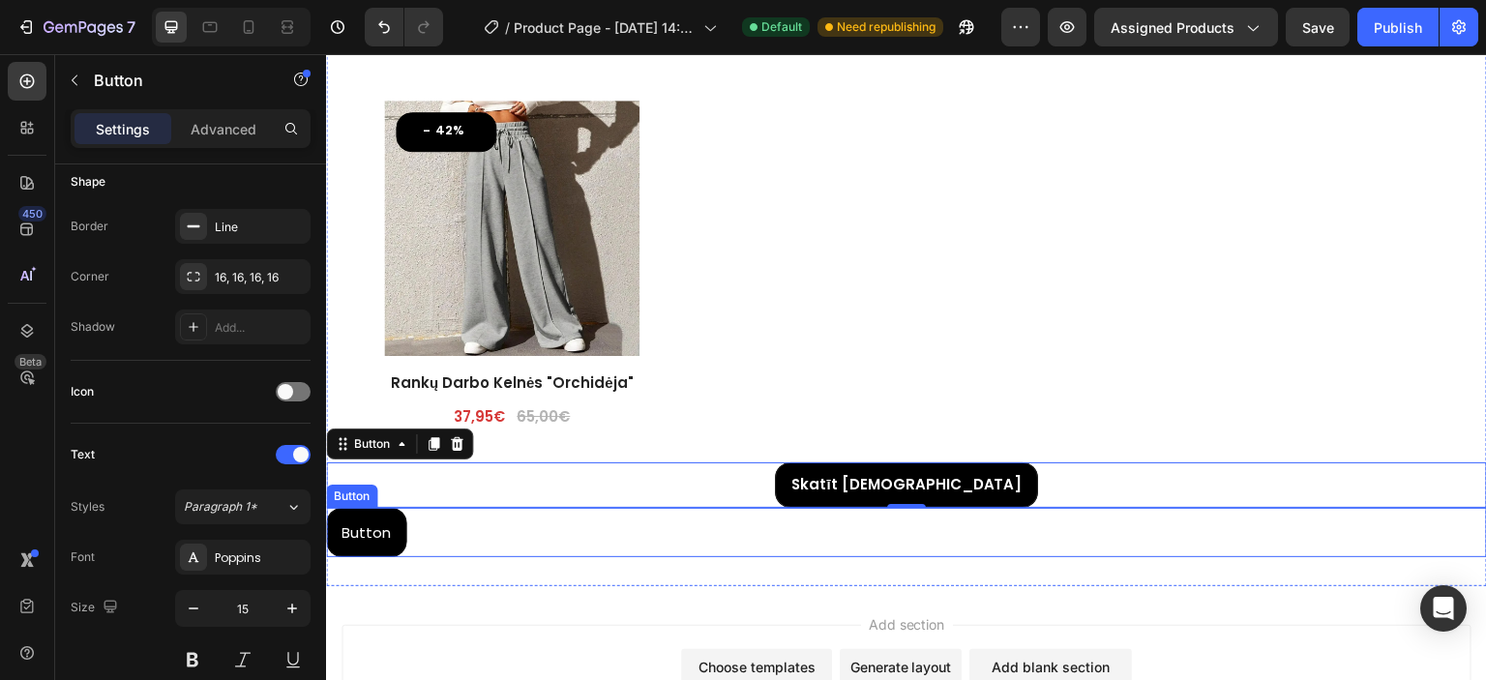
click at [543, 522] on div "Button Button" at bounding box center [906, 532] width 1161 height 49
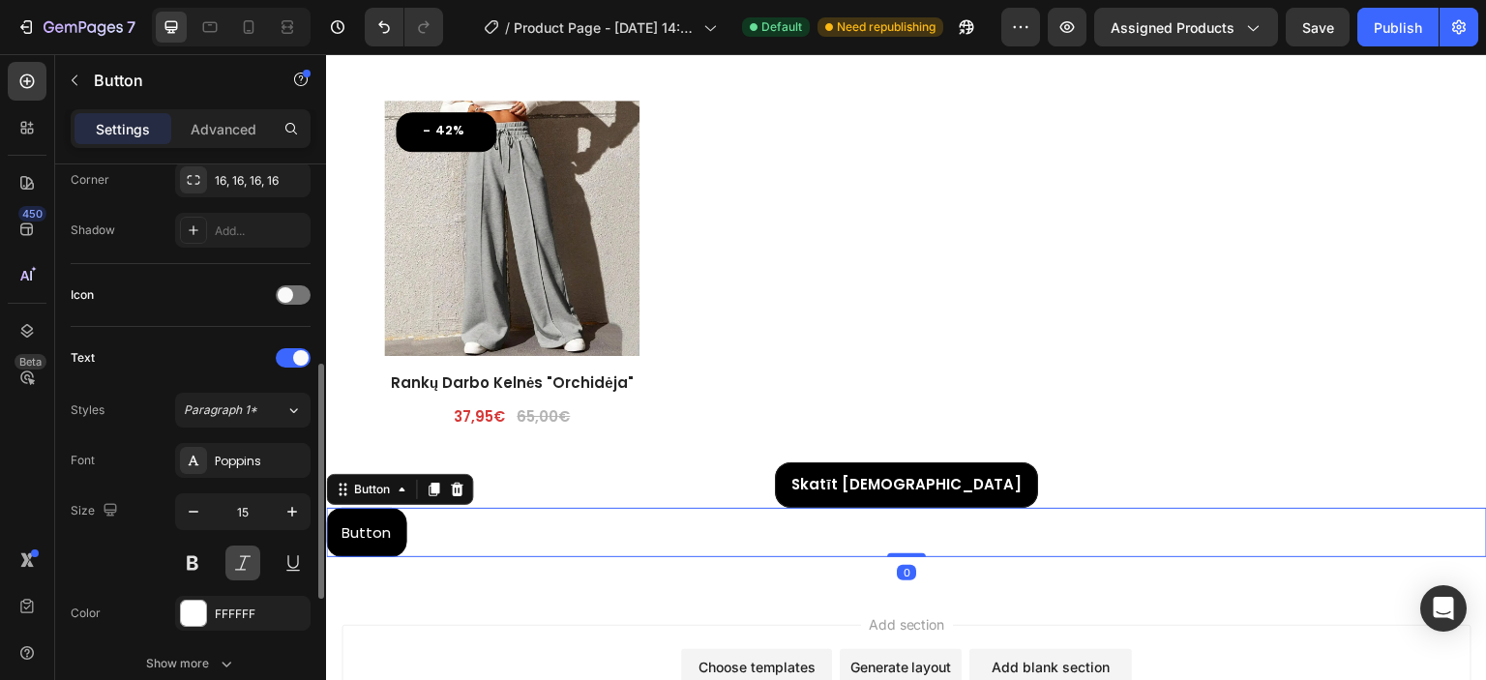
scroll to position [581, 0]
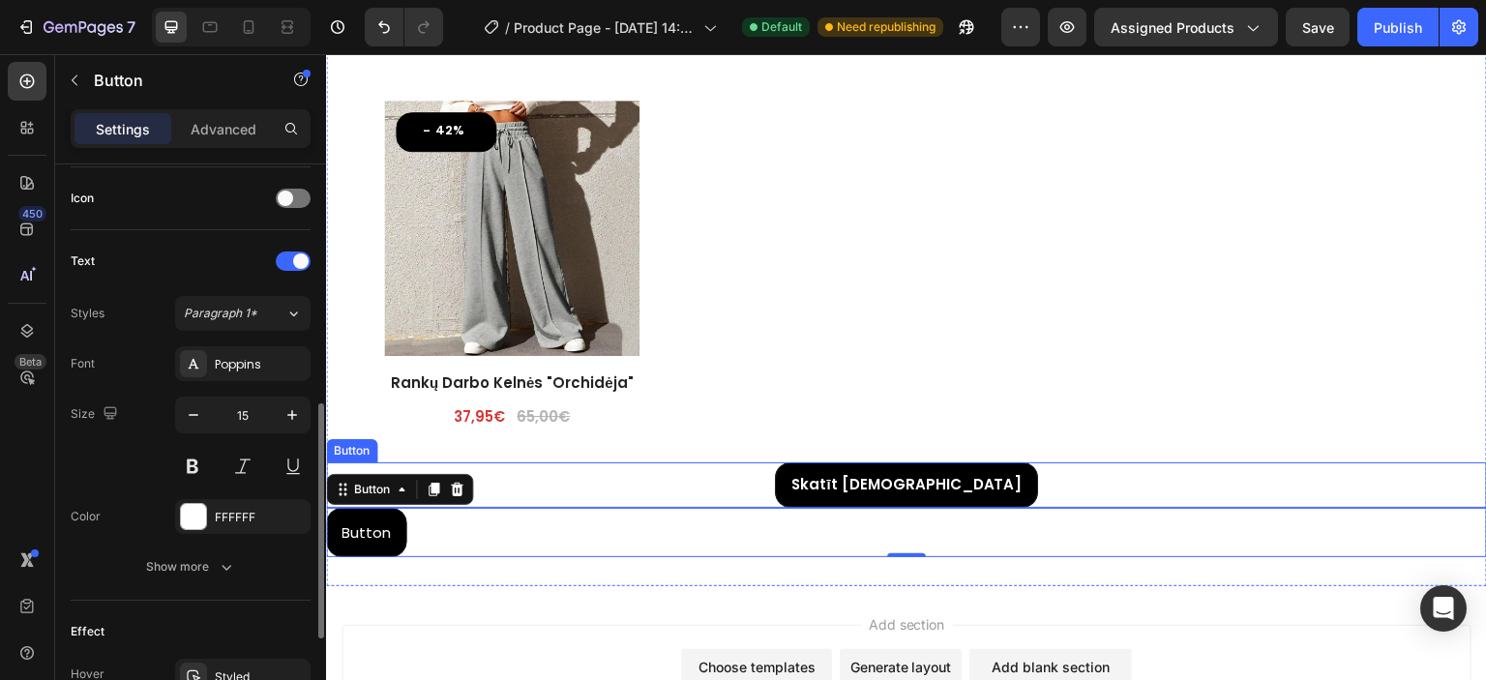
click at [612, 483] on div "Skatīt Vairāk Button" at bounding box center [906, 484] width 1161 height 45
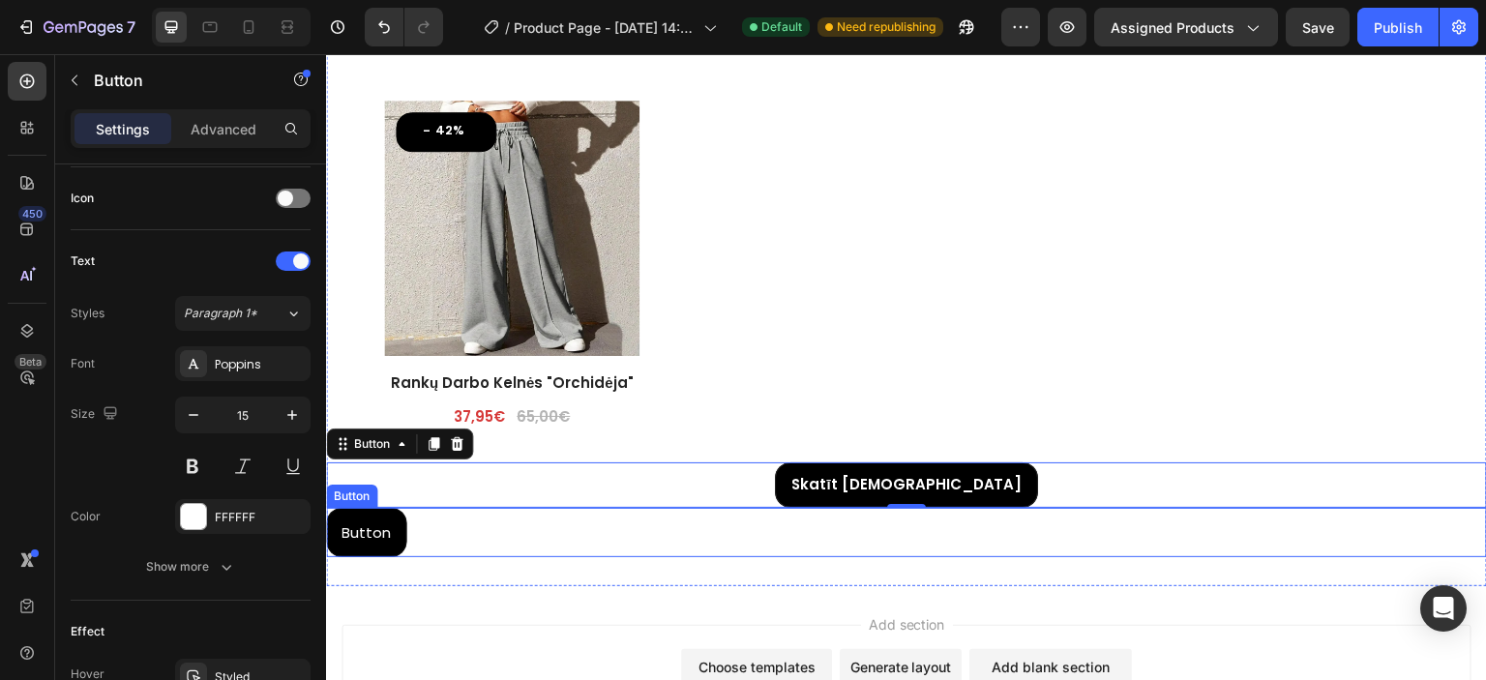
click at [543, 533] on div "Button Button" at bounding box center [906, 532] width 1161 height 49
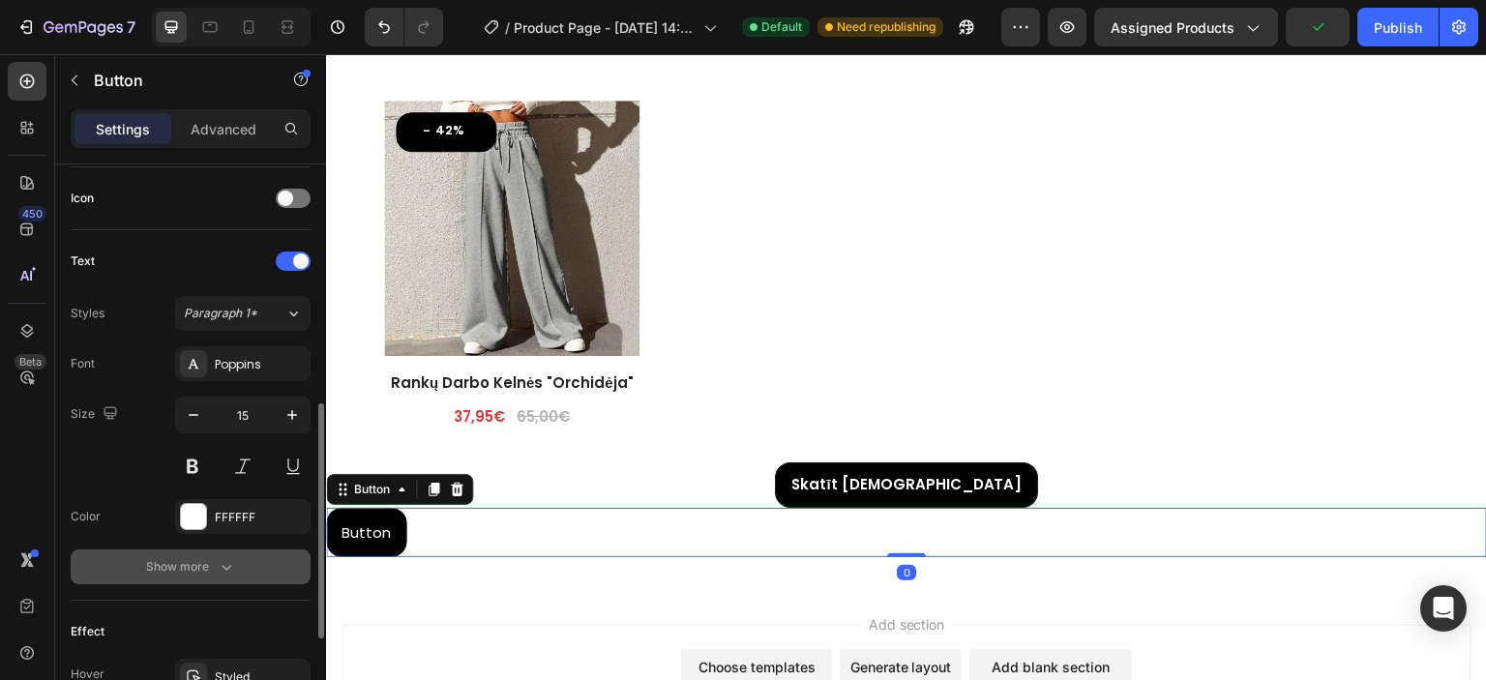
click at [179, 550] on button "Show more" at bounding box center [191, 567] width 240 height 35
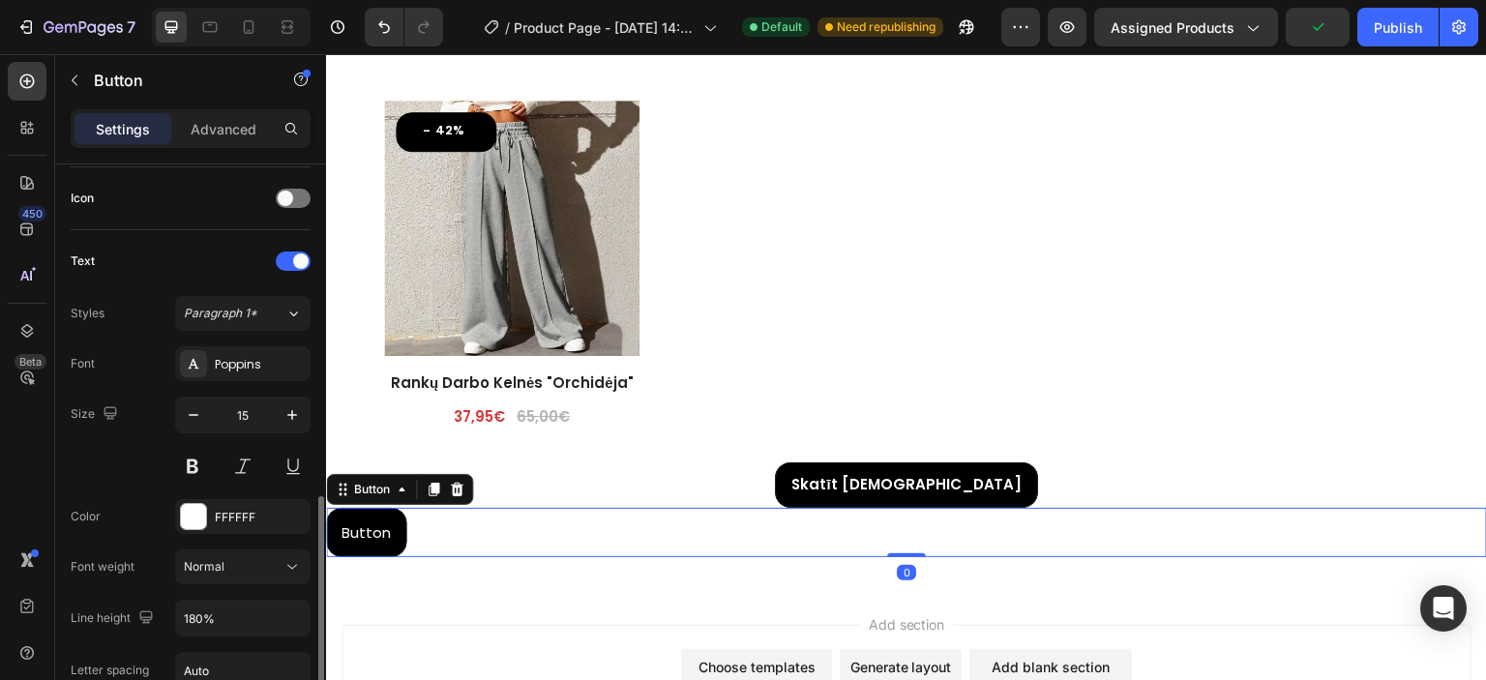
scroll to position [774, 0]
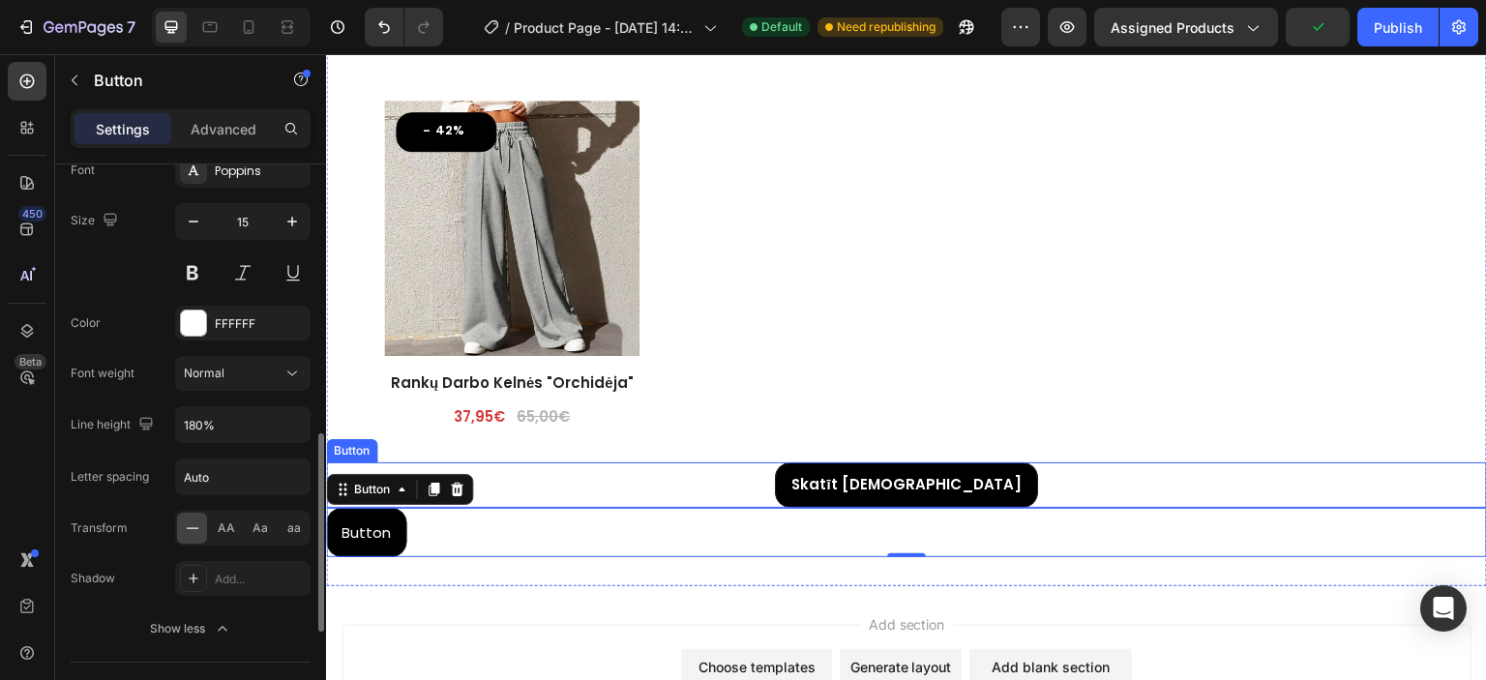
click at [534, 488] on div "Skatīt Vairāk Button" at bounding box center [906, 484] width 1161 height 45
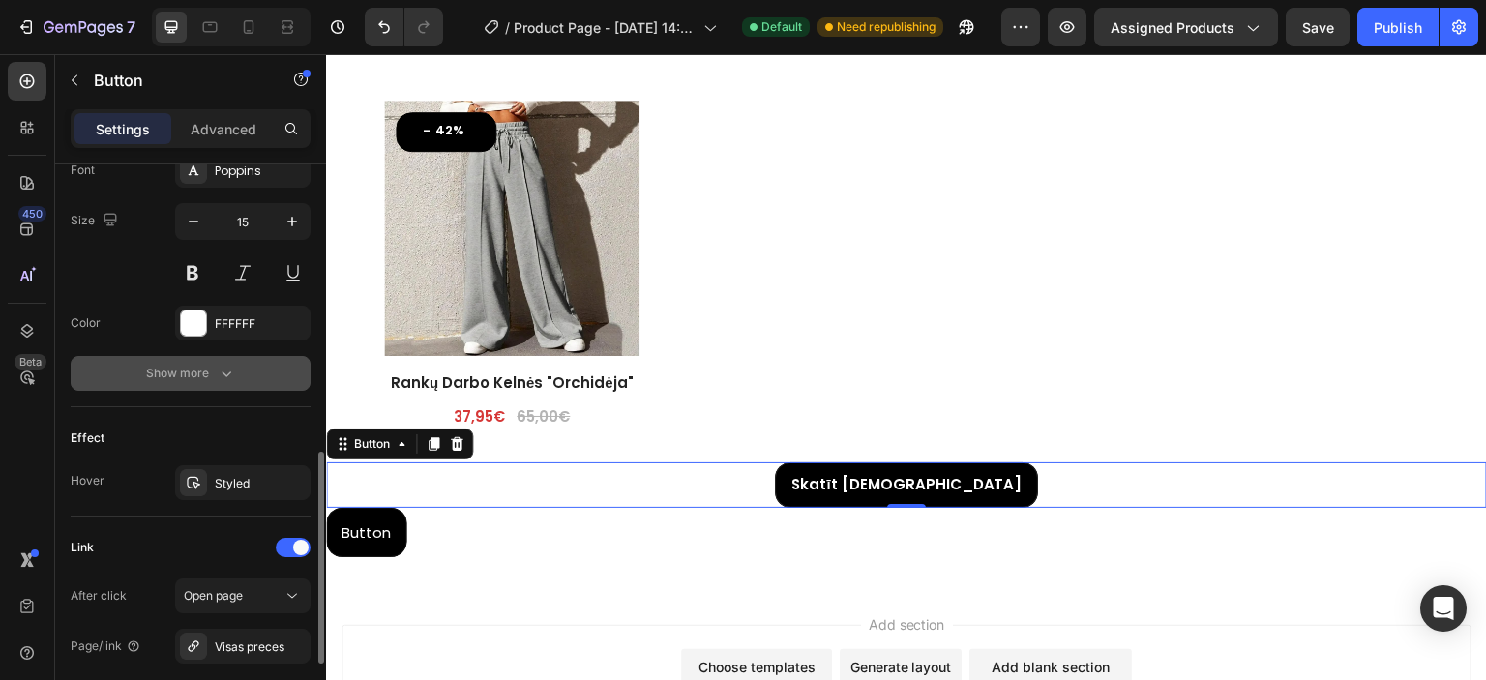
click at [217, 372] on icon "button" at bounding box center [226, 373] width 19 height 19
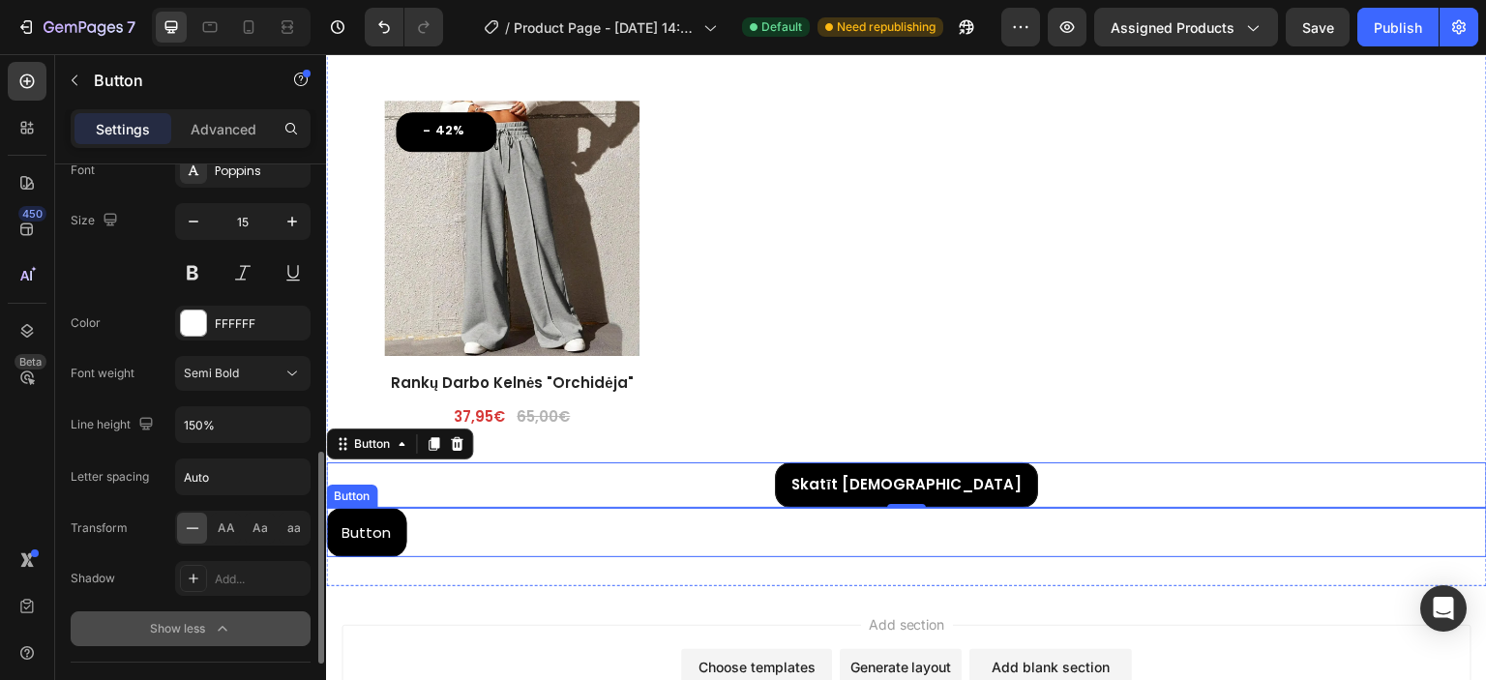
click at [558, 517] on div "Button Button" at bounding box center [906, 532] width 1161 height 49
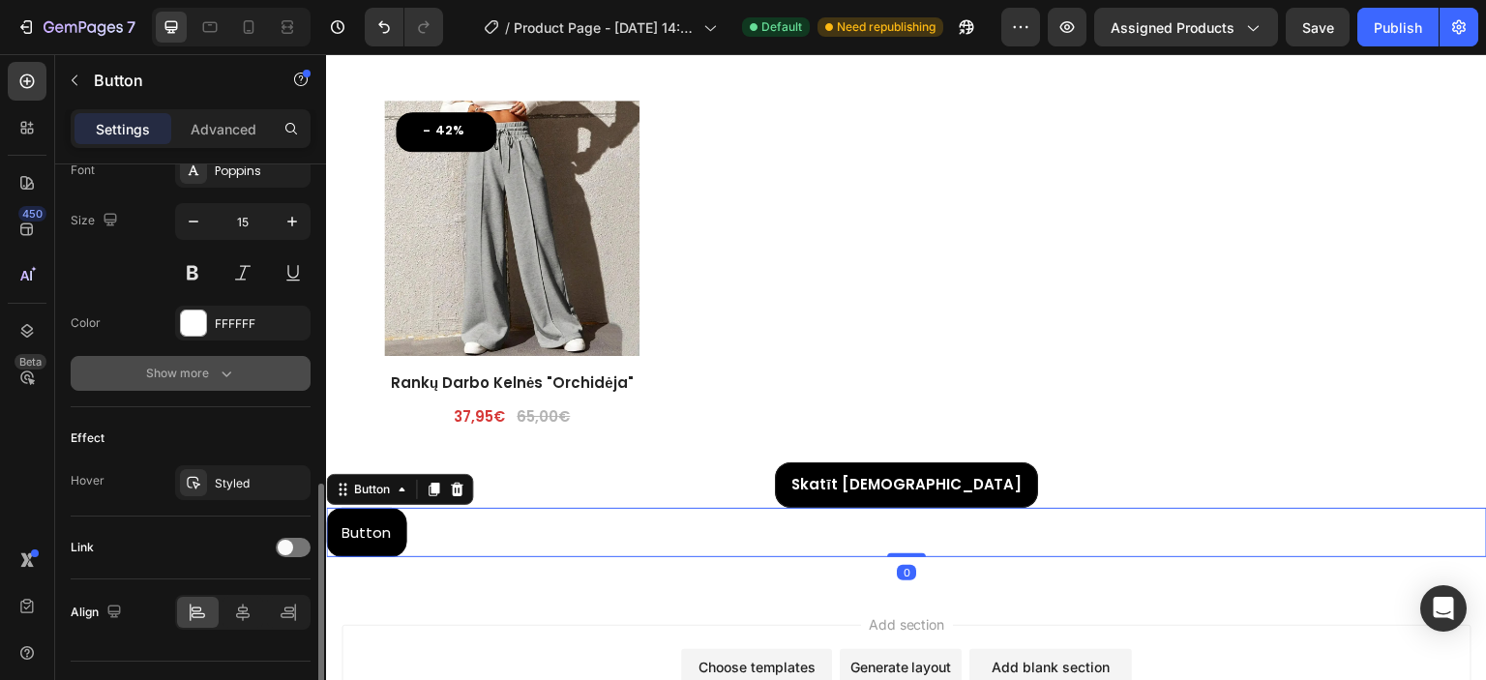
click at [225, 374] on icon "button" at bounding box center [226, 373] width 19 height 19
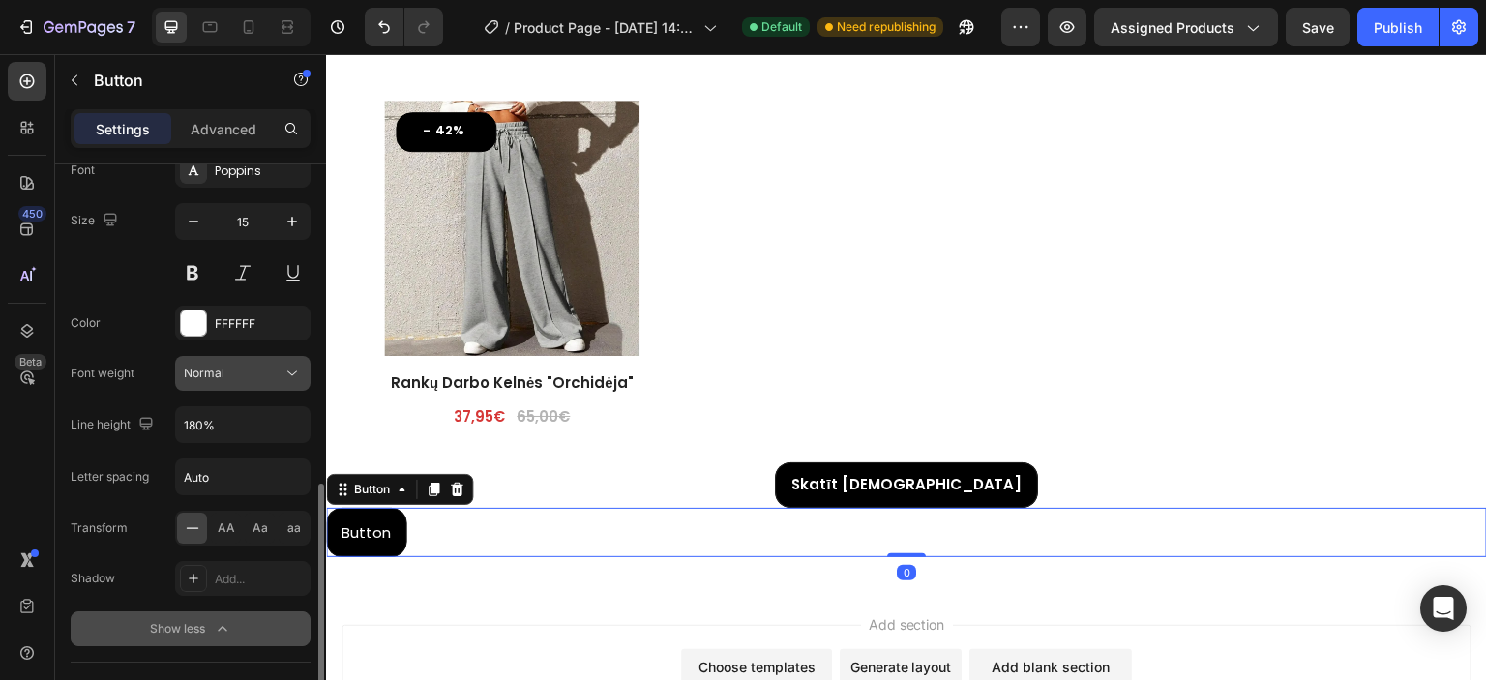
click at [228, 377] on div "Normal" at bounding box center [233, 373] width 99 height 17
click at [140, 375] on div "Font weight Normal" at bounding box center [191, 373] width 240 height 35
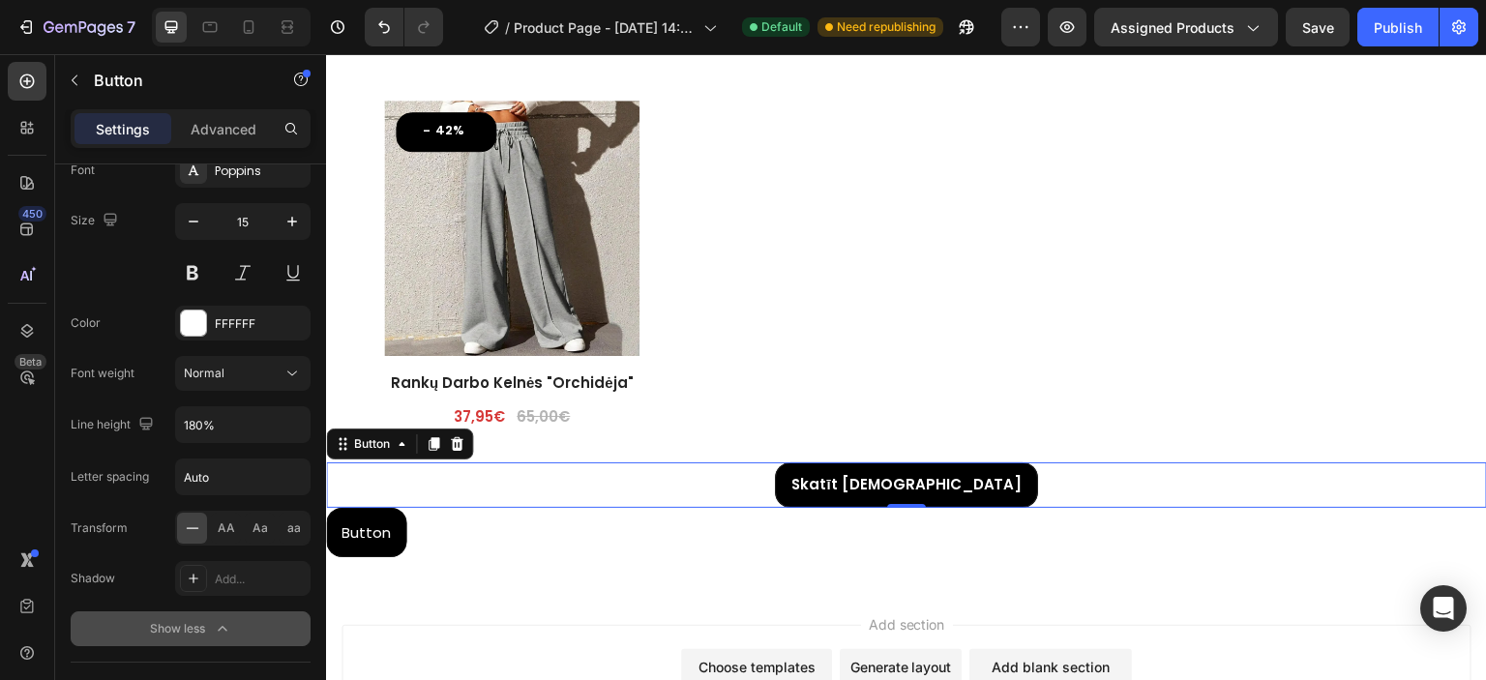
click at [552, 478] on div "Skatīt Vairāk Button 0" at bounding box center [906, 484] width 1161 height 45
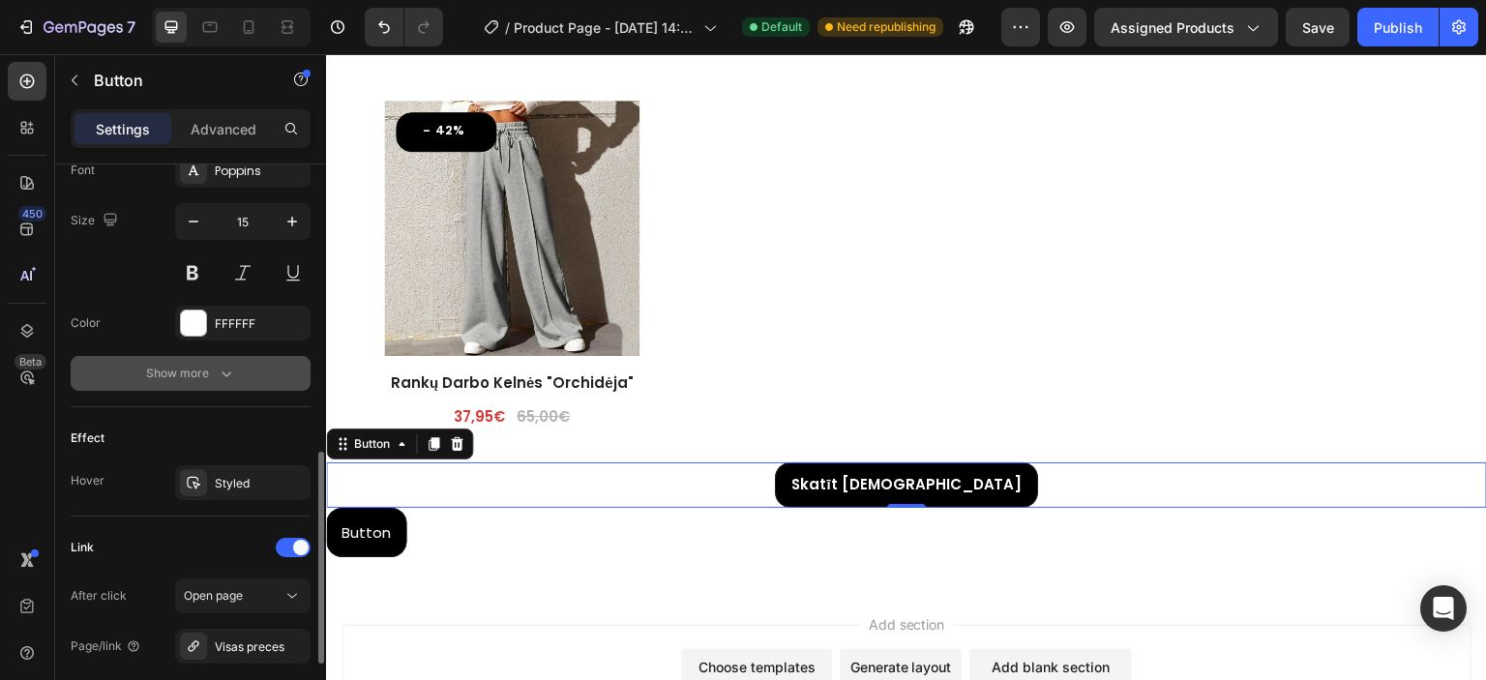
click at [212, 372] on div "Show more" at bounding box center [191, 373] width 90 height 19
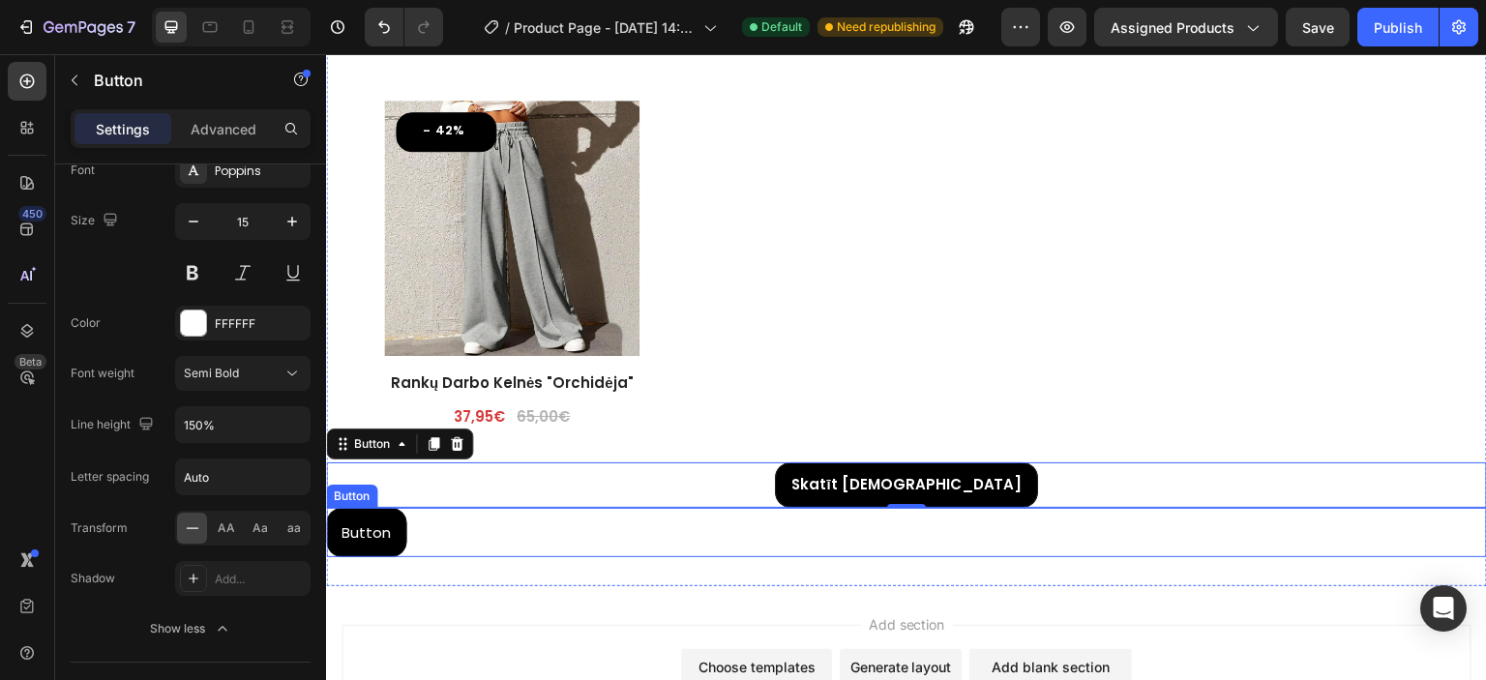
click at [472, 522] on div "Button Button" at bounding box center [906, 532] width 1161 height 49
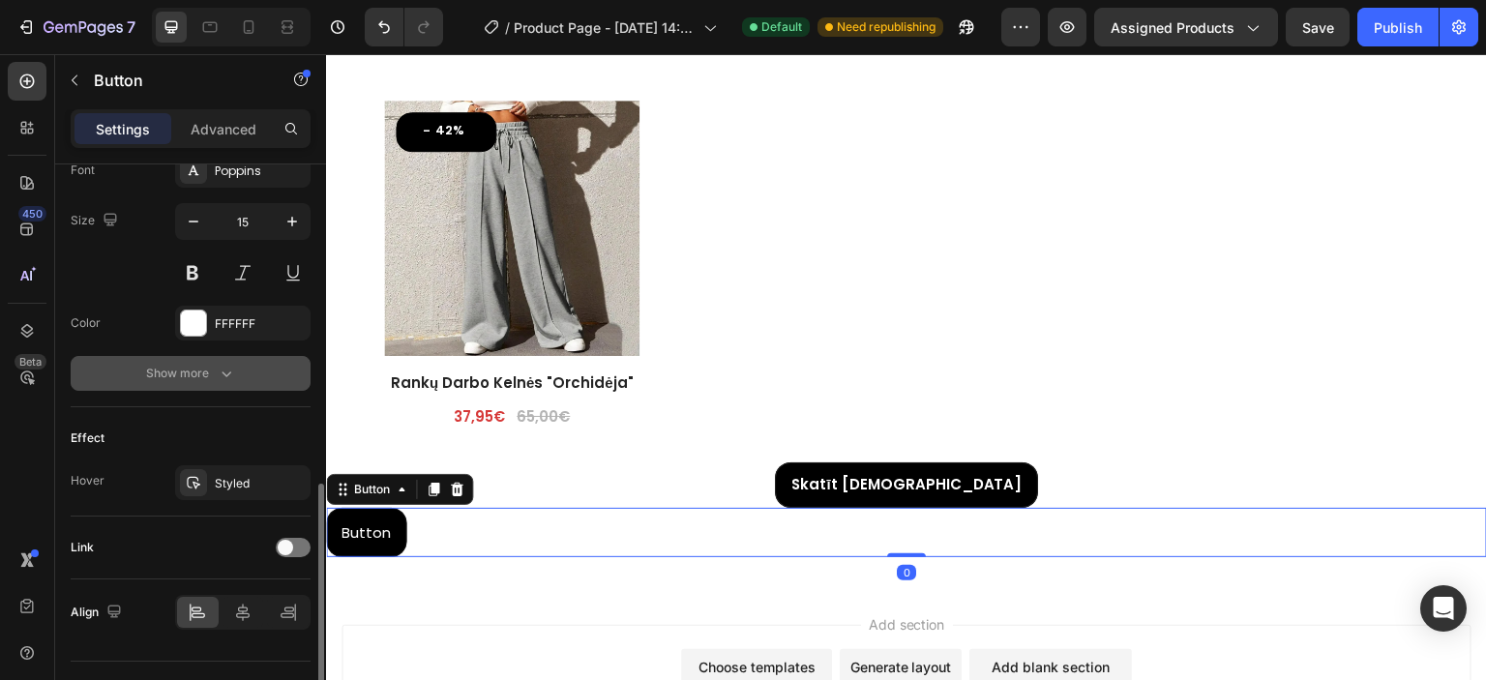
click at [203, 372] on div "Show more" at bounding box center [191, 373] width 90 height 19
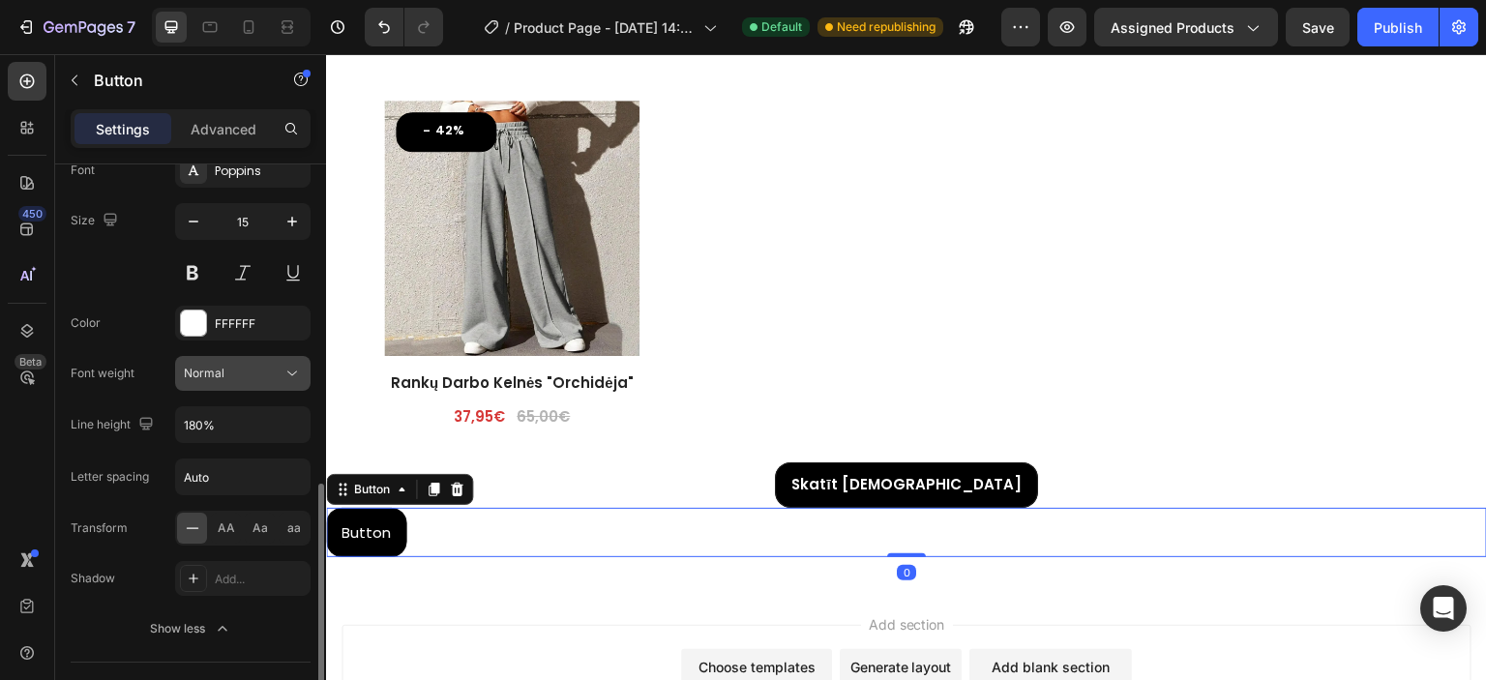
click at [267, 378] on div "Normal" at bounding box center [233, 373] width 99 height 17
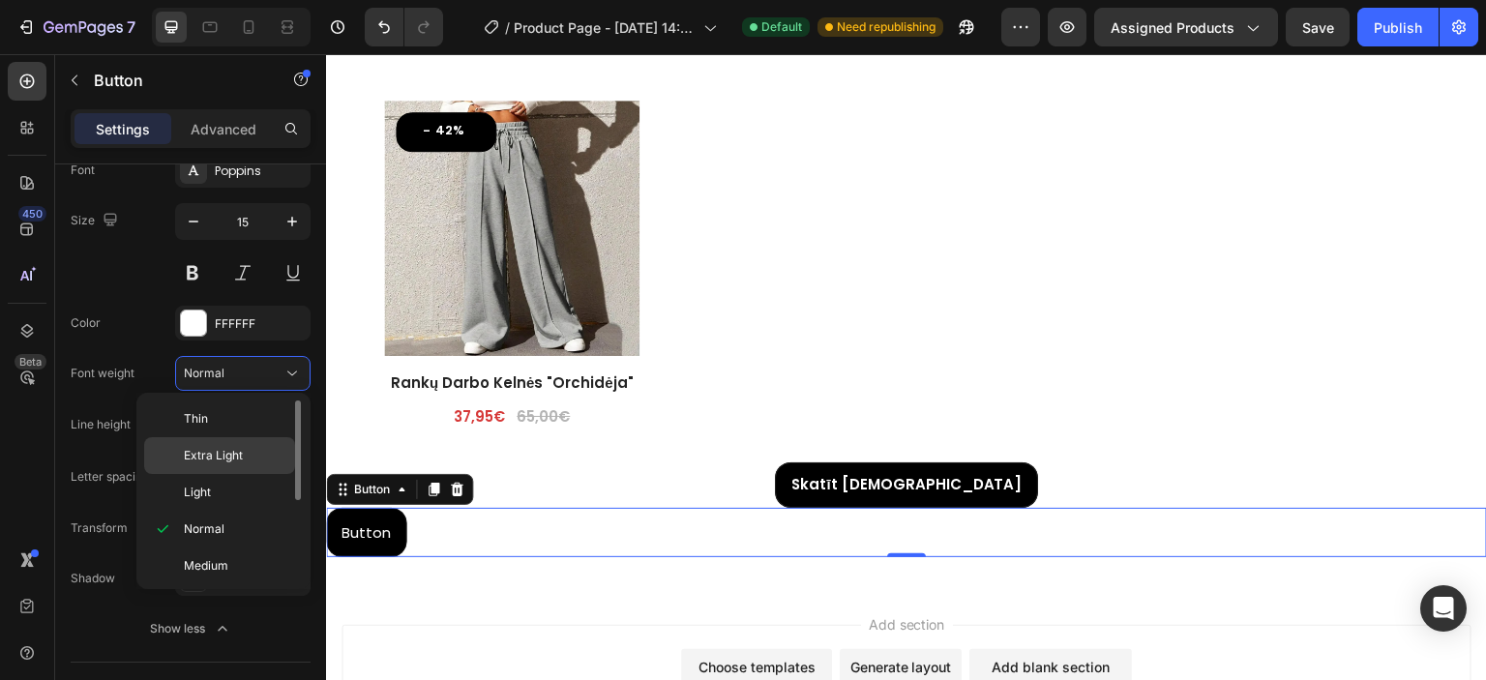
scroll to position [97, 0]
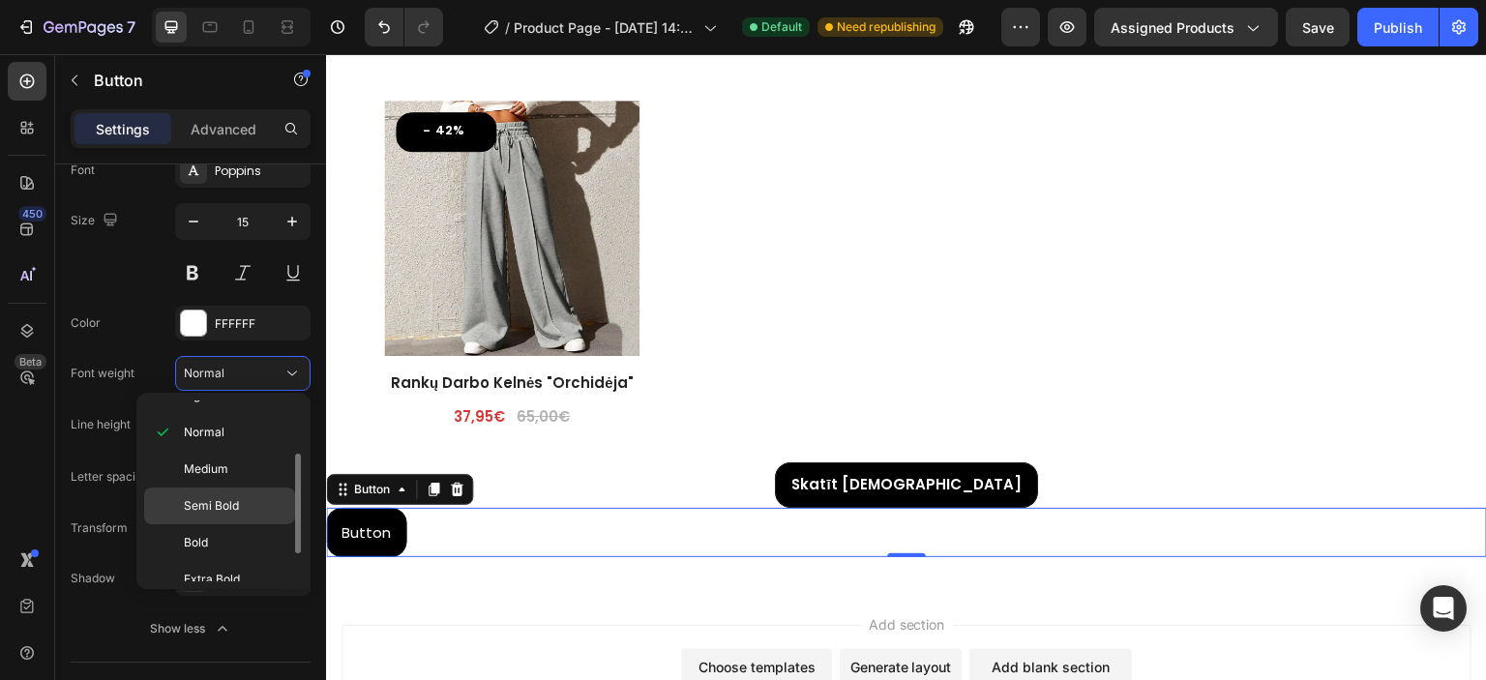
click at [216, 504] on span "Semi Bold" at bounding box center [211, 505] width 55 height 17
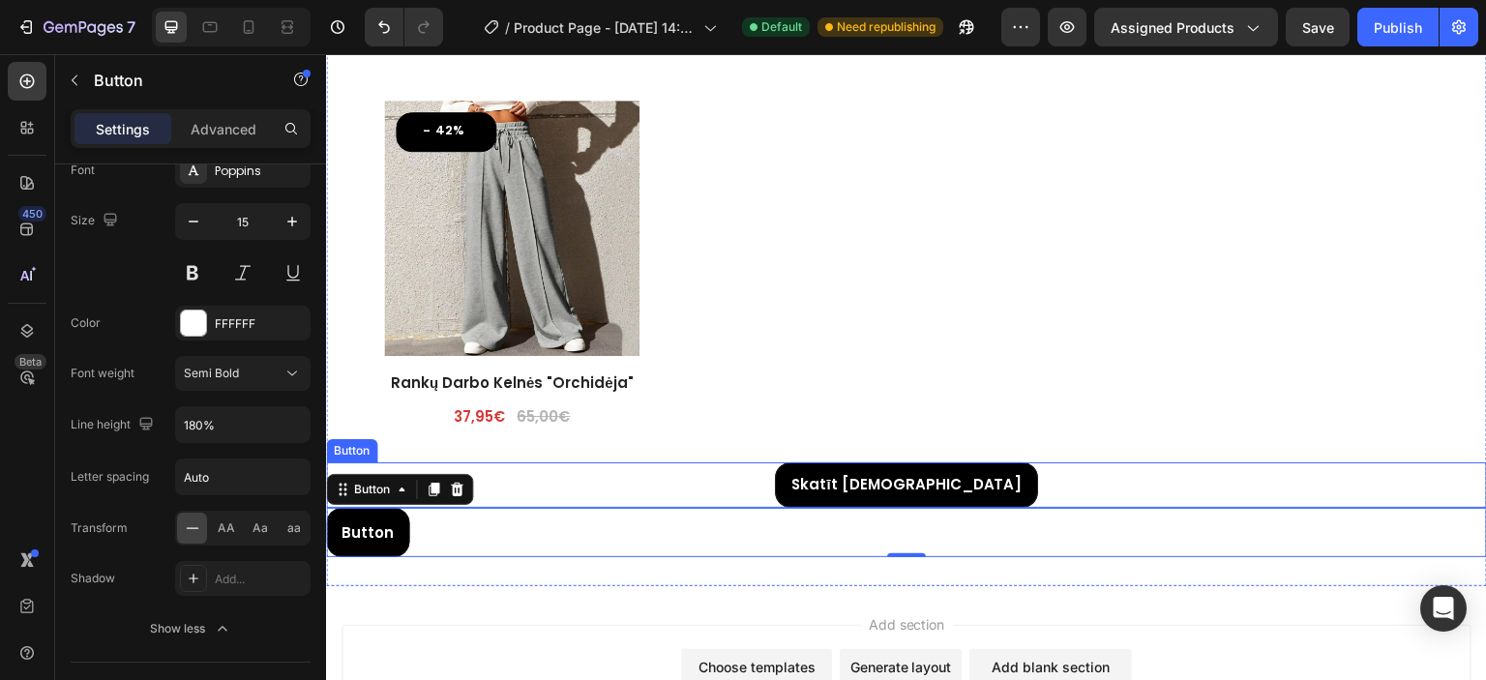
click at [749, 467] on div "Skatīt Vairāk Button" at bounding box center [906, 484] width 1161 height 45
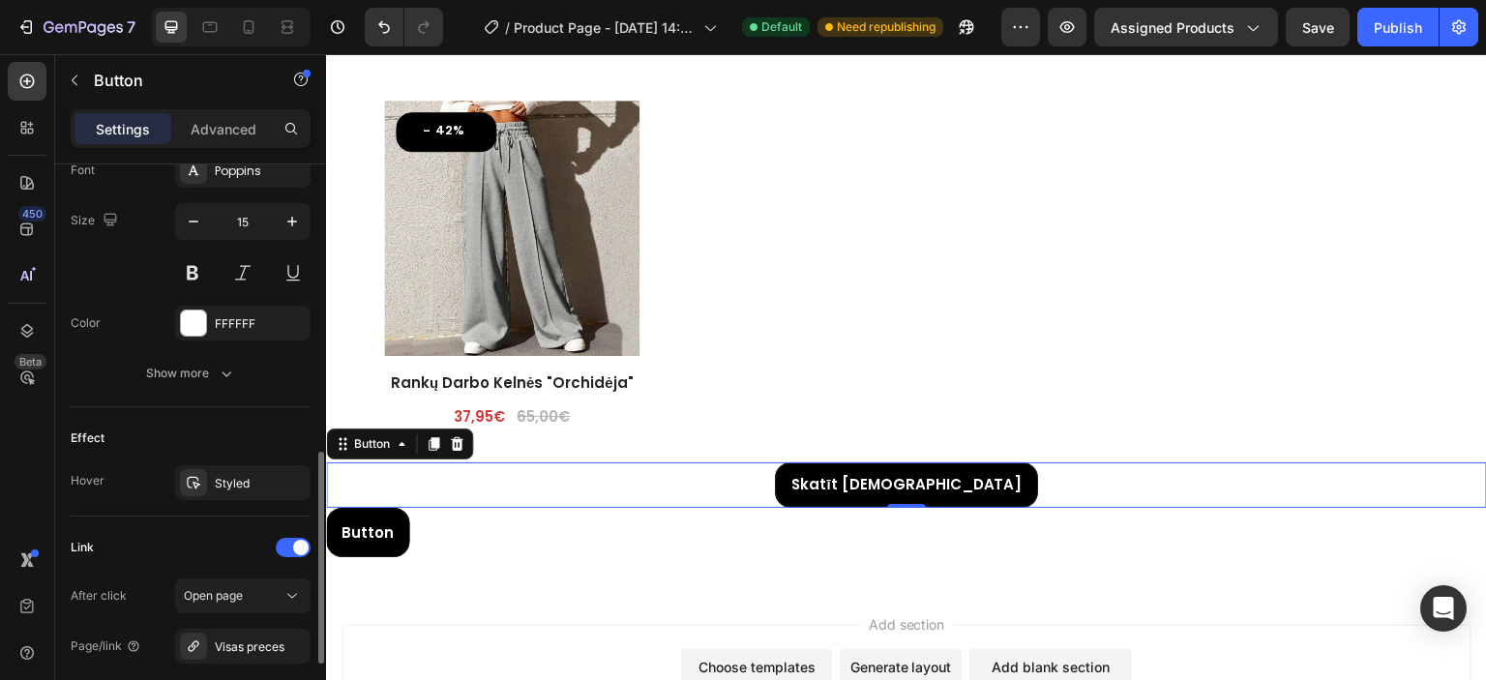
click at [233, 347] on div "Font Poppins Size 15 Color FFFFFF Show more" at bounding box center [191, 272] width 240 height 238
click at [231, 351] on div "Font Poppins Size 15 Color FFFFFF Show more" at bounding box center [191, 272] width 240 height 238
click at [227, 360] on button "Show more" at bounding box center [191, 373] width 240 height 35
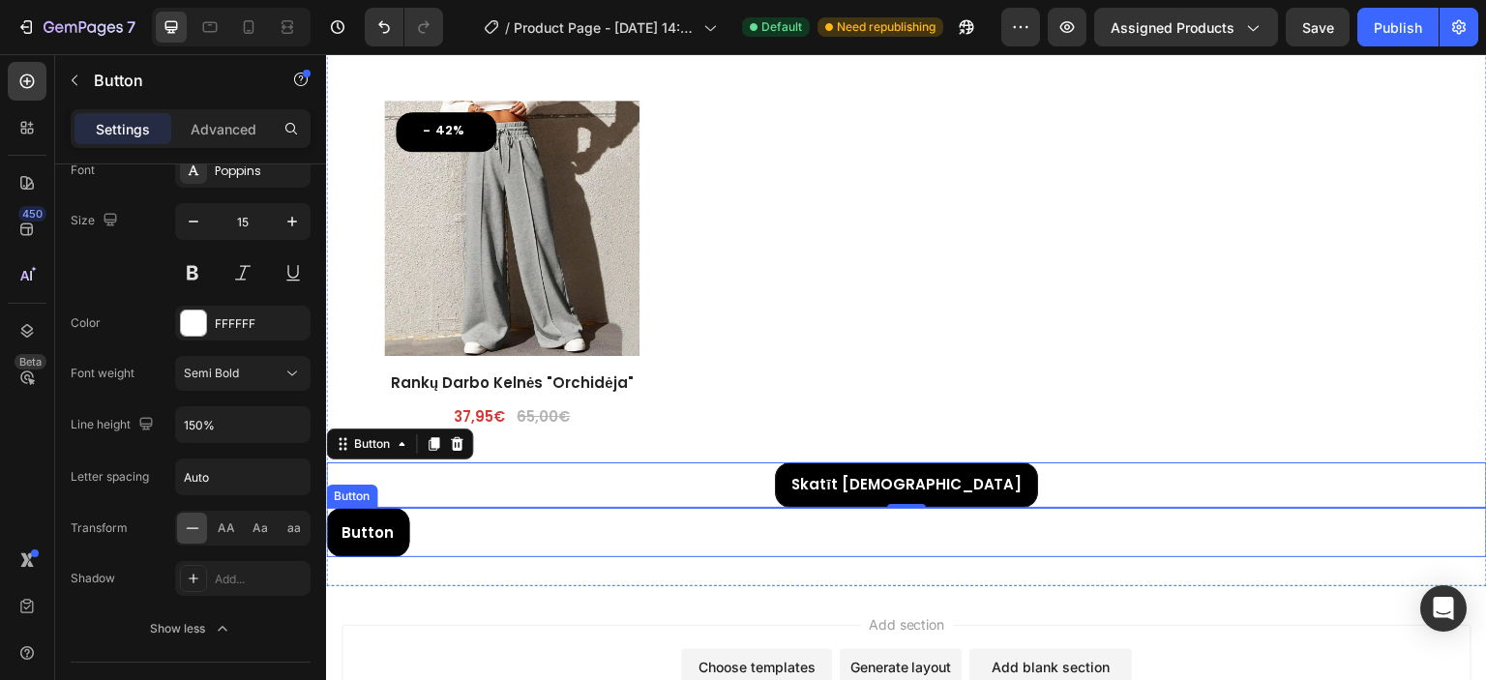
click at [467, 527] on div "Button Button" at bounding box center [906, 532] width 1161 height 49
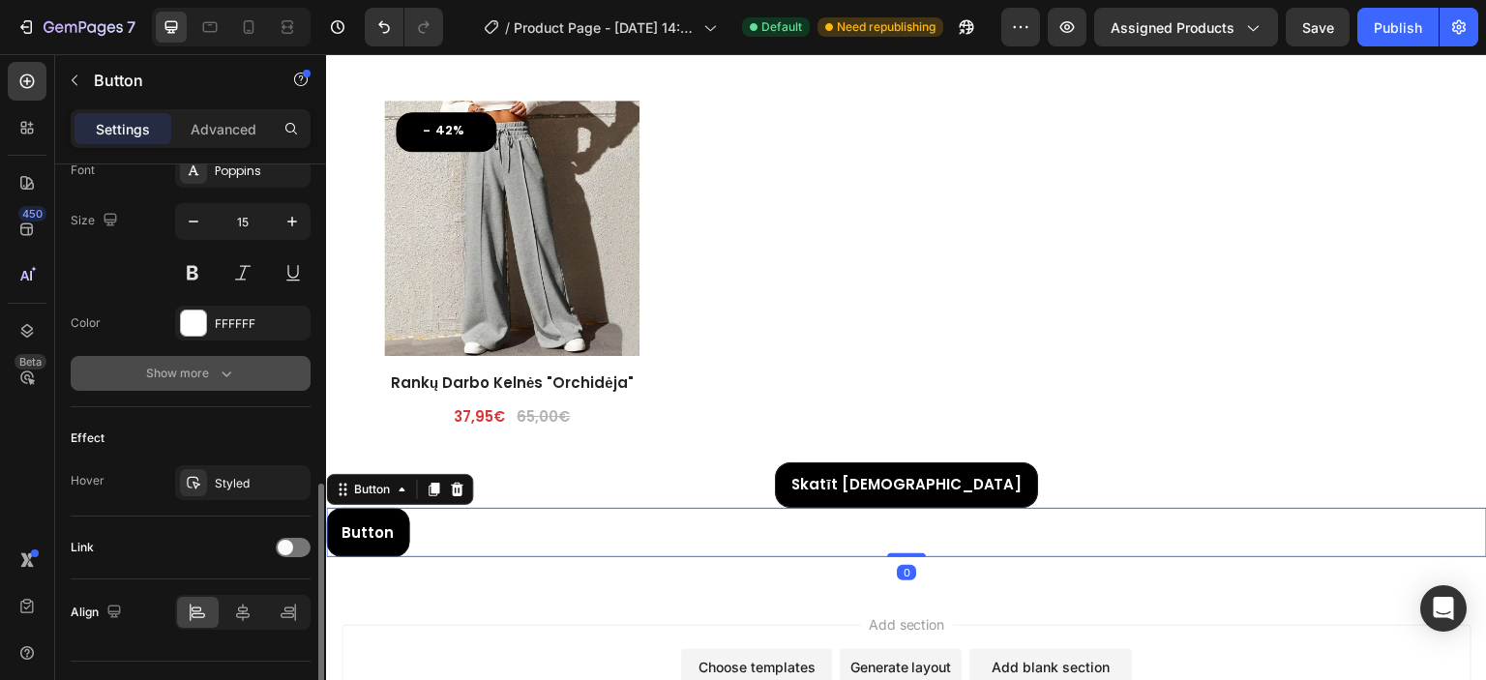
click at [213, 377] on div "Show more" at bounding box center [191, 373] width 90 height 19
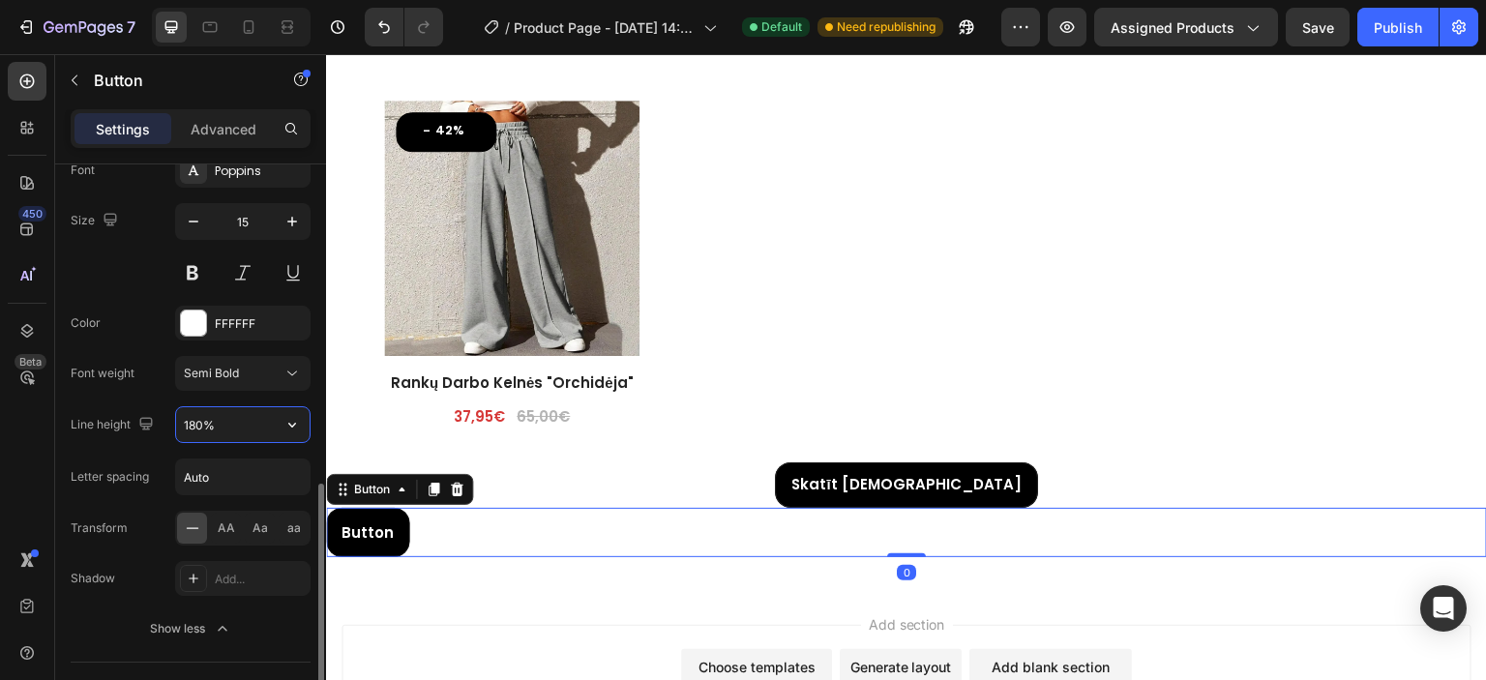
click at [213, 429] on input "180%" at bounding box center [243, 424] width 134 height 35
type input "150%"
click at [164, 446] on div "Font Poppins Size 15 Color FFFFFF Font weight Semi Bold Line height 150% Letter…" at bounding box center [191, 399] width 240 height 493
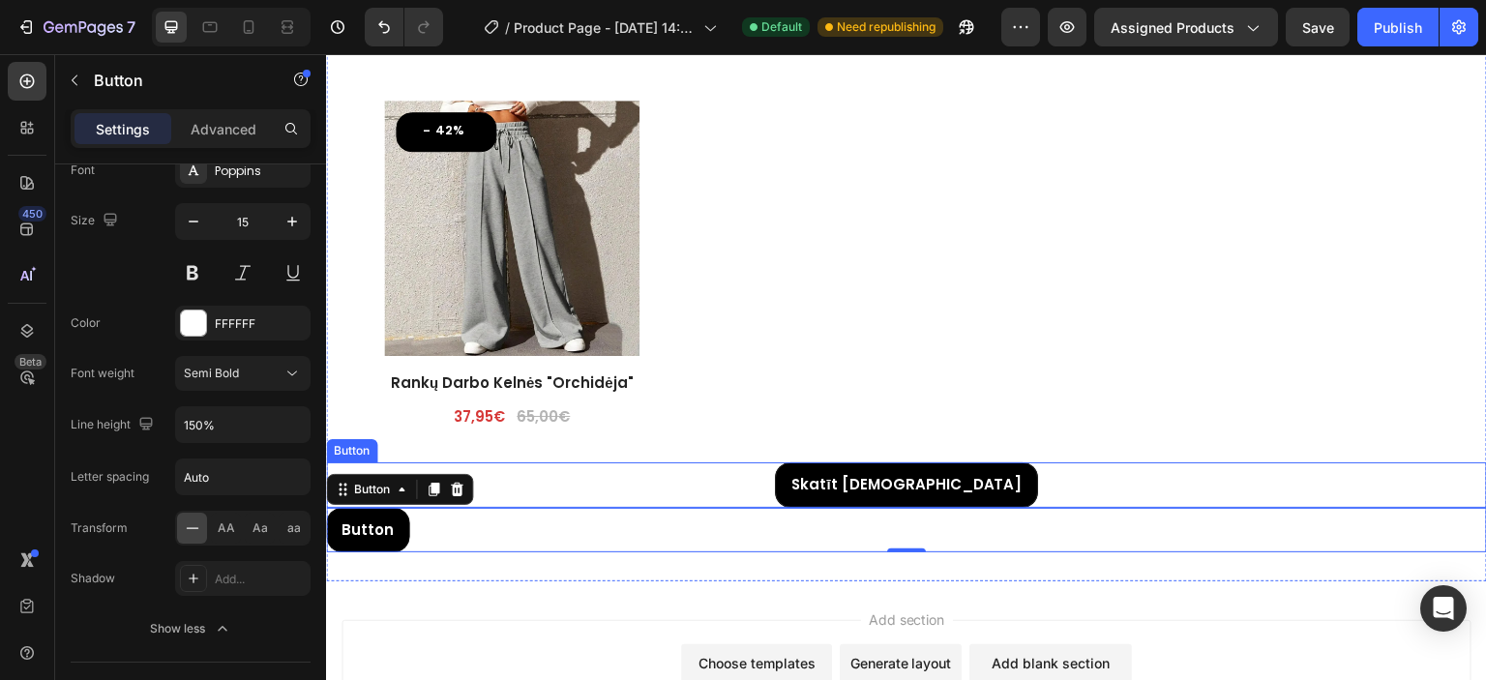
click at [549, 486] on div "Skatīt Vairāk Button" at bounding box center [906, 484] width 1161 height 45
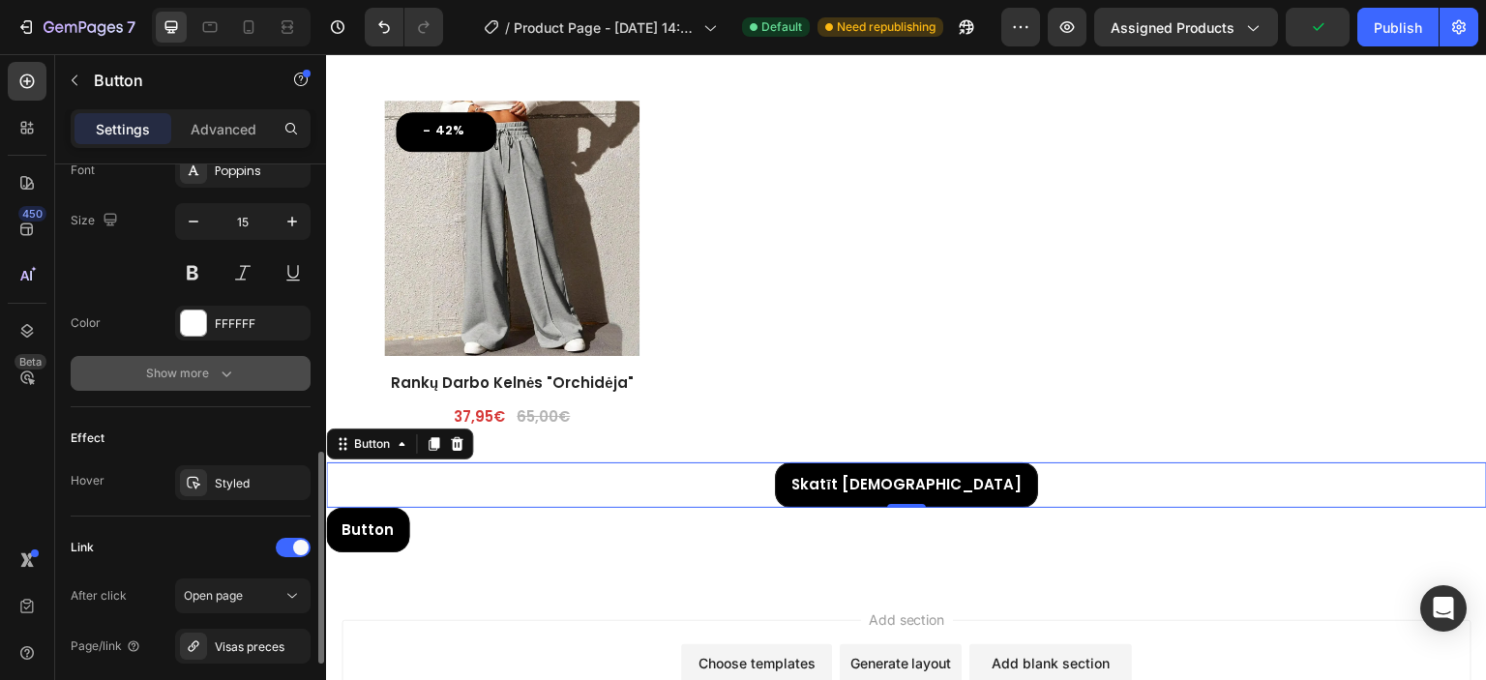
click at [201, 374] on div "Show more" at bounding box center [191, 373] width 90 height 19
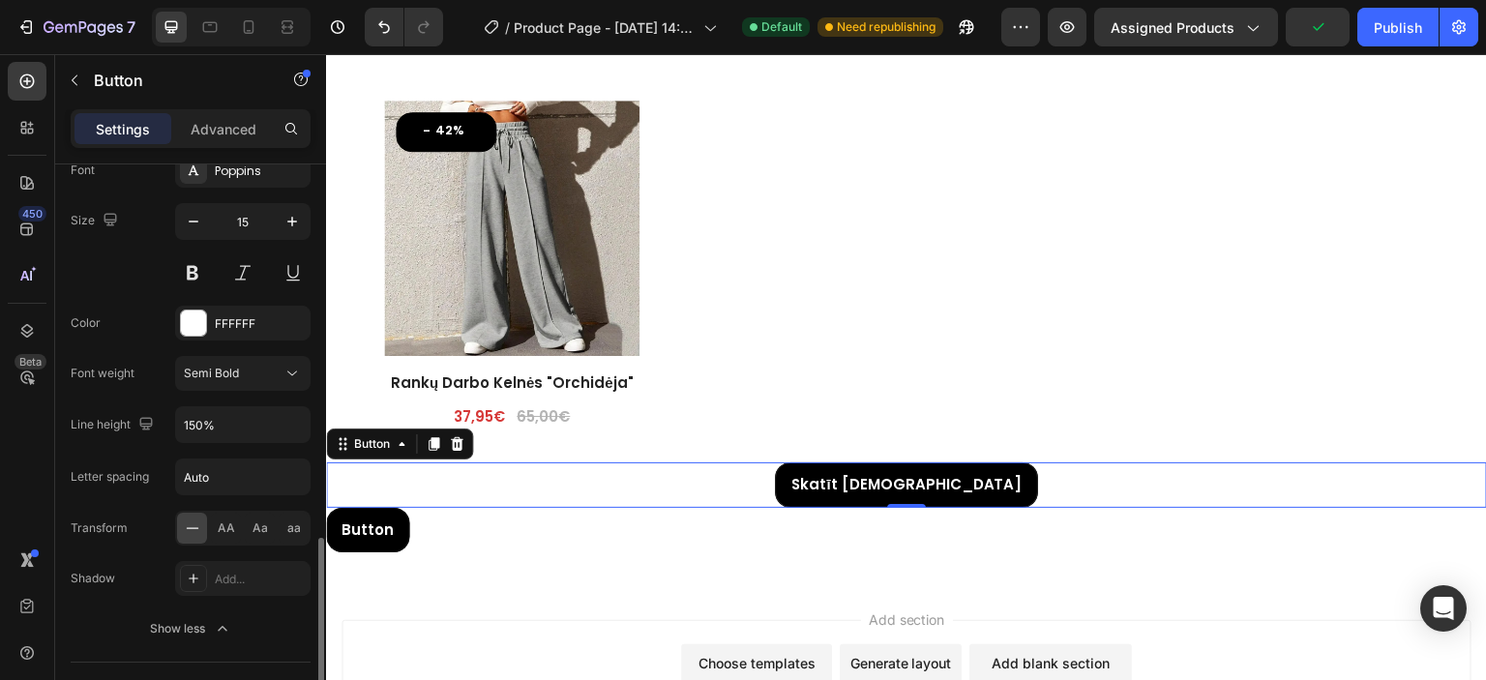
scroll to position [871, 0]
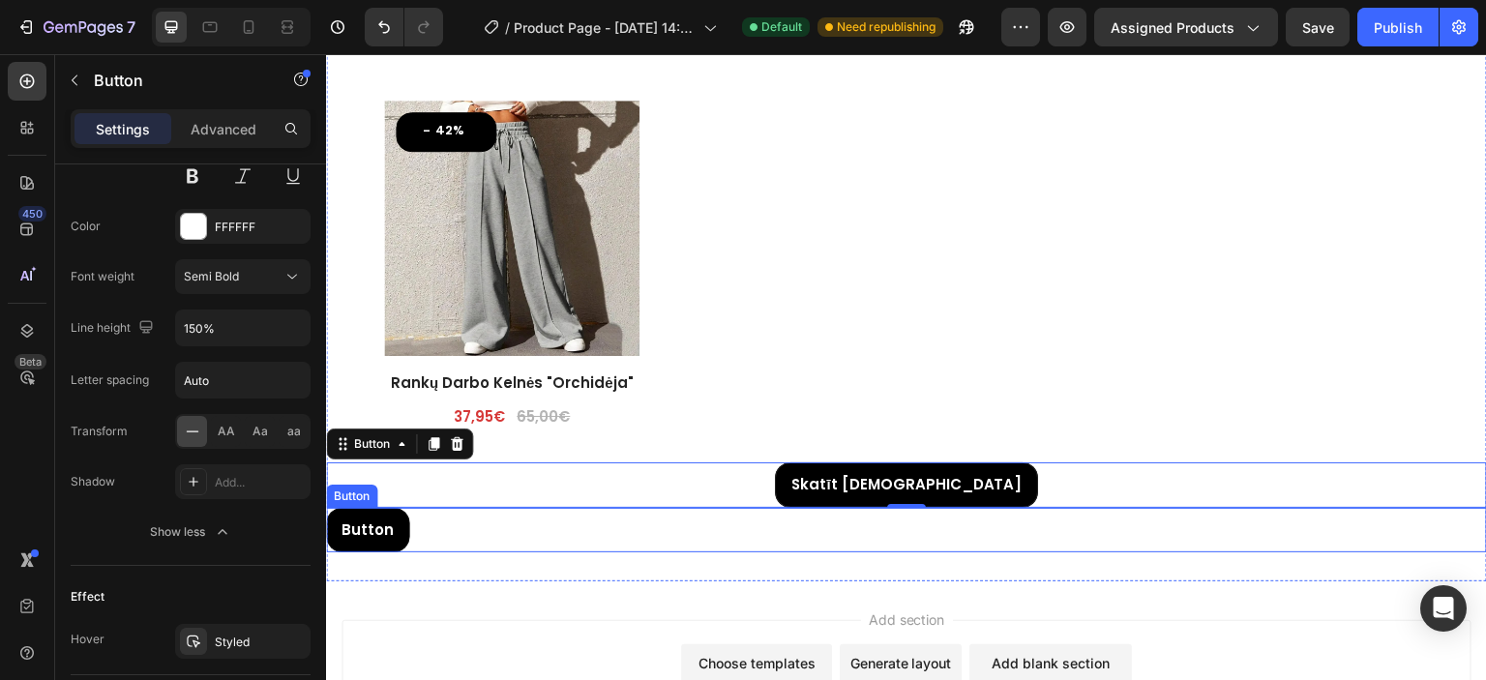
click at [457, 527] on div "Button Button" at bounding box center [906, 530] width 1161 height 45
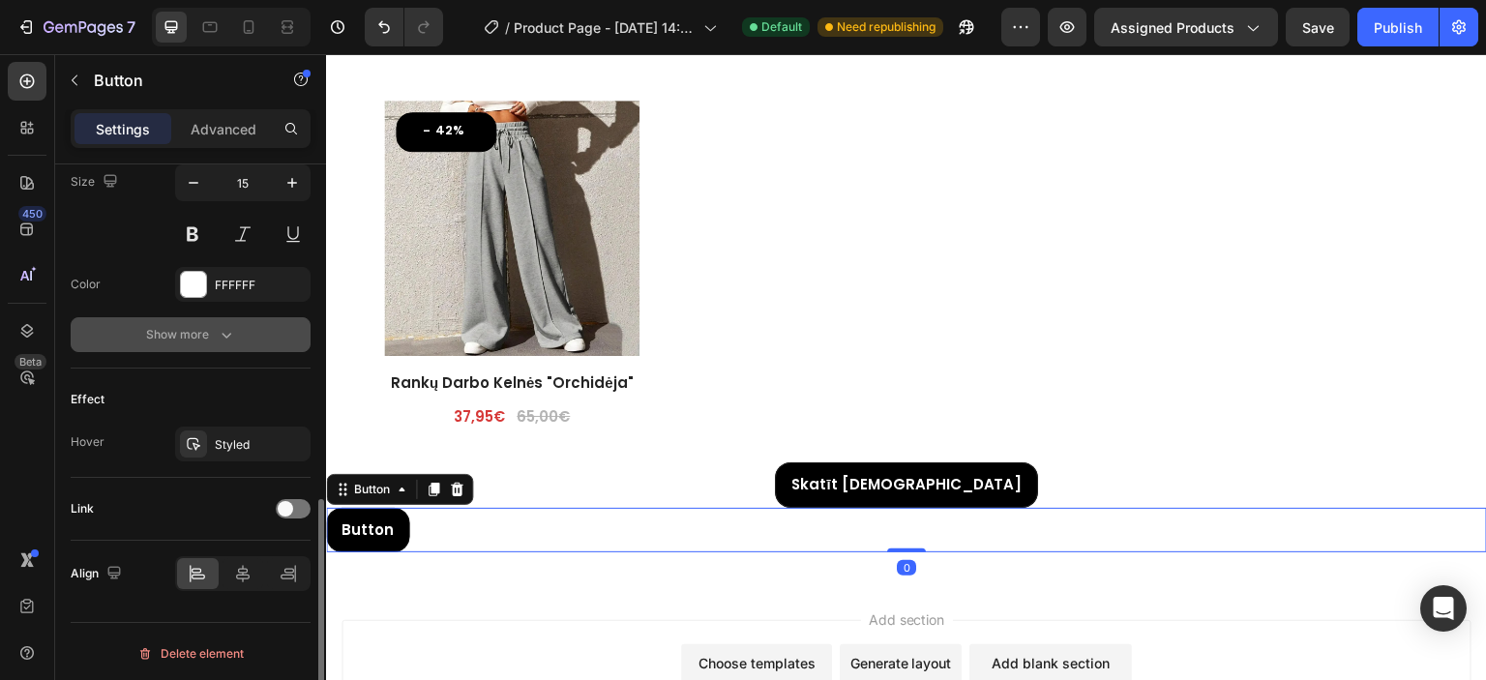
click at [211, 334] on div "Show more" at bounding box center [191, 334] width 90 height 19
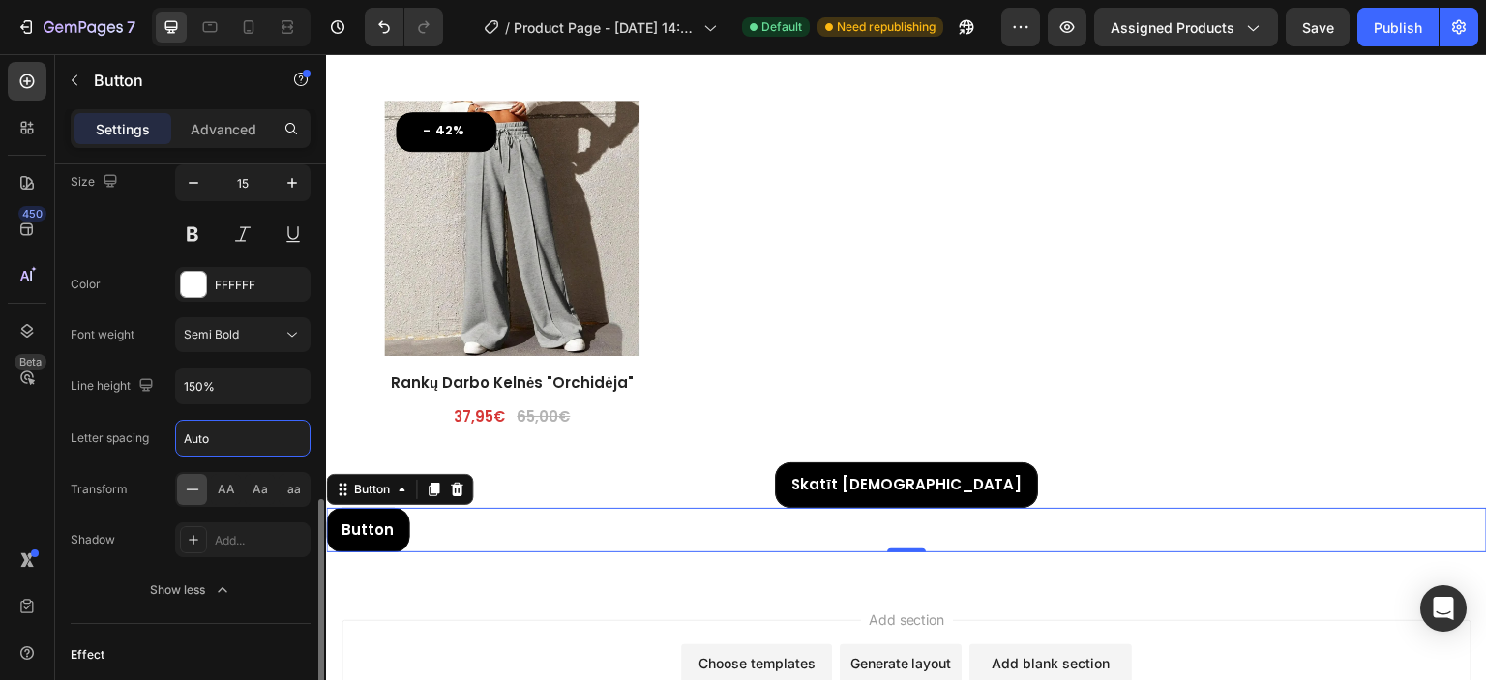
click at [216, 432] on input "Auto" at bounding box center [243, 438] width 134 height 35
click at [151, 445] on div "Letter spacing Auto" at bounding box center [191, 438] width 240 height 37
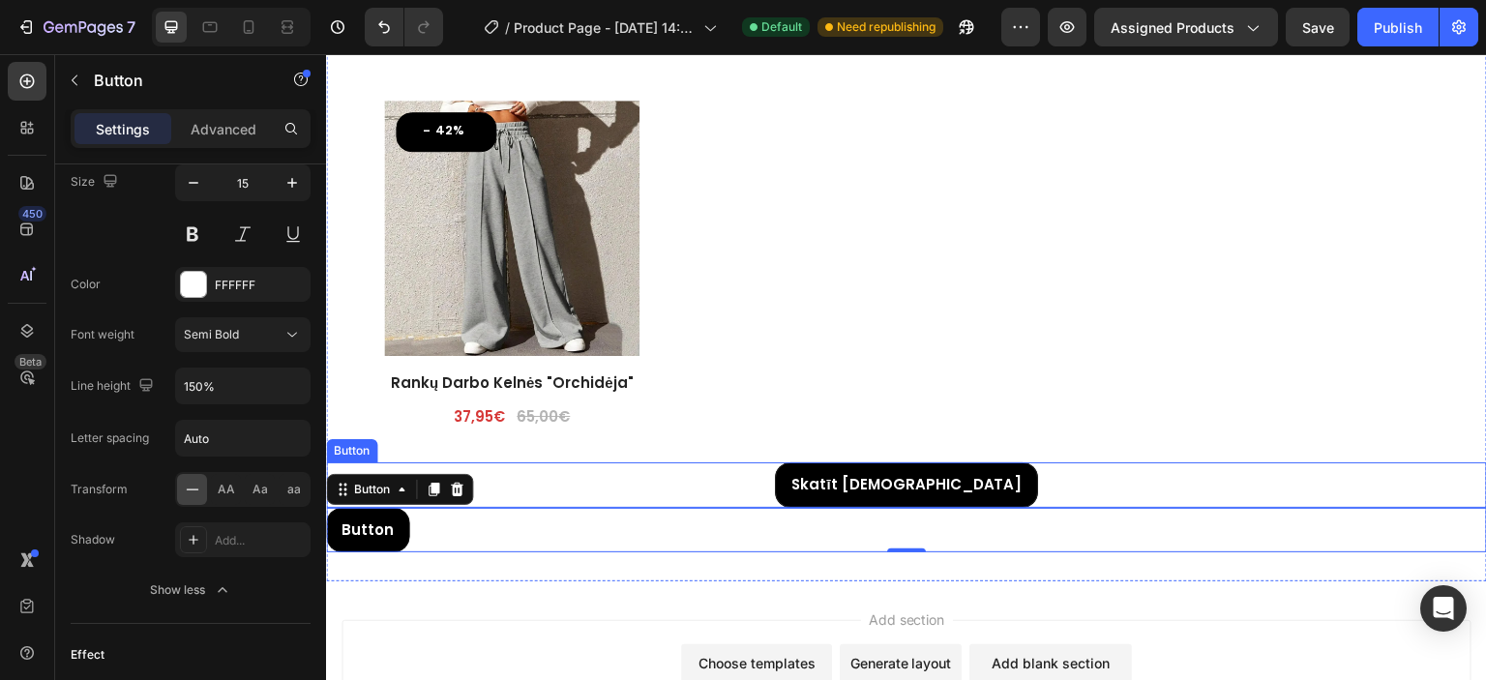
click at [629, 484] on div "Skatīt Vairāk Button" at bounding box center [906, 484] width 1161 height 45
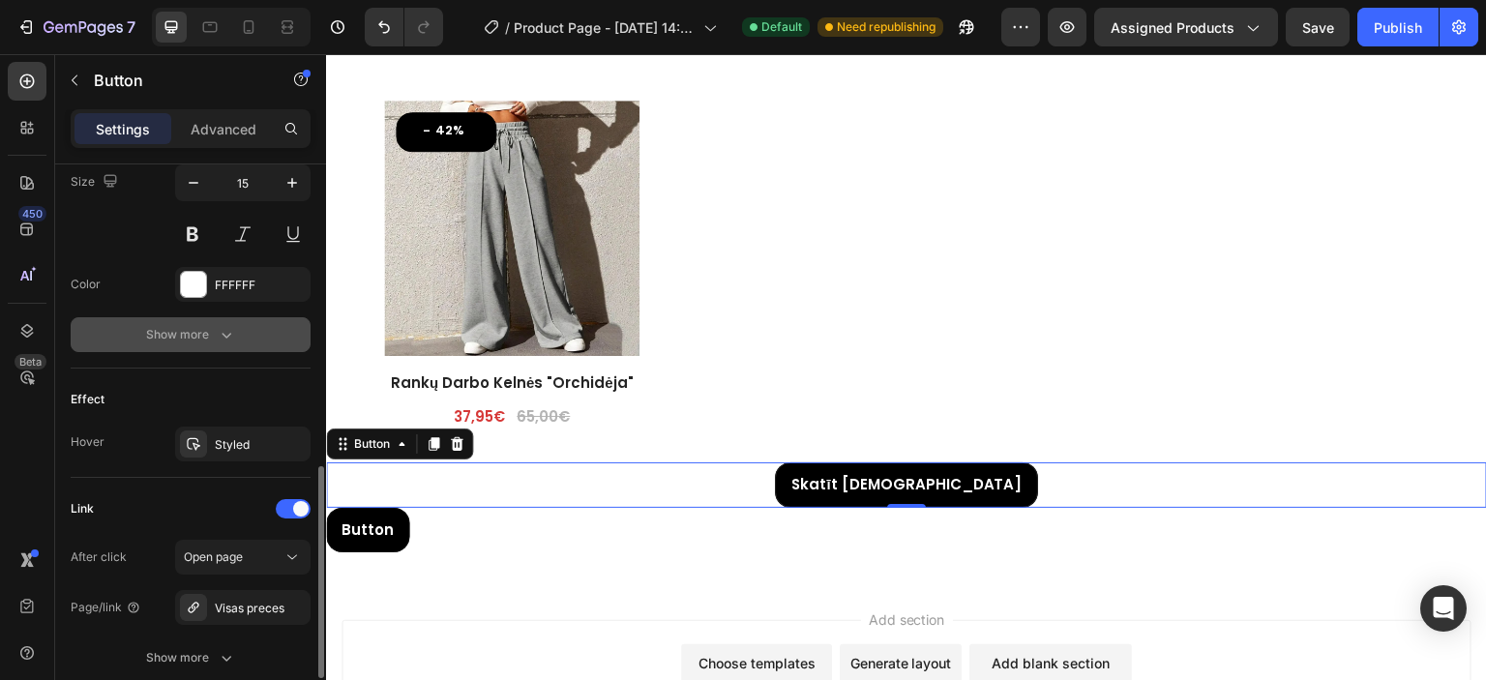
click at [213, 326] on div "Show more" at bounding box center [191, 334] width 90 height 19
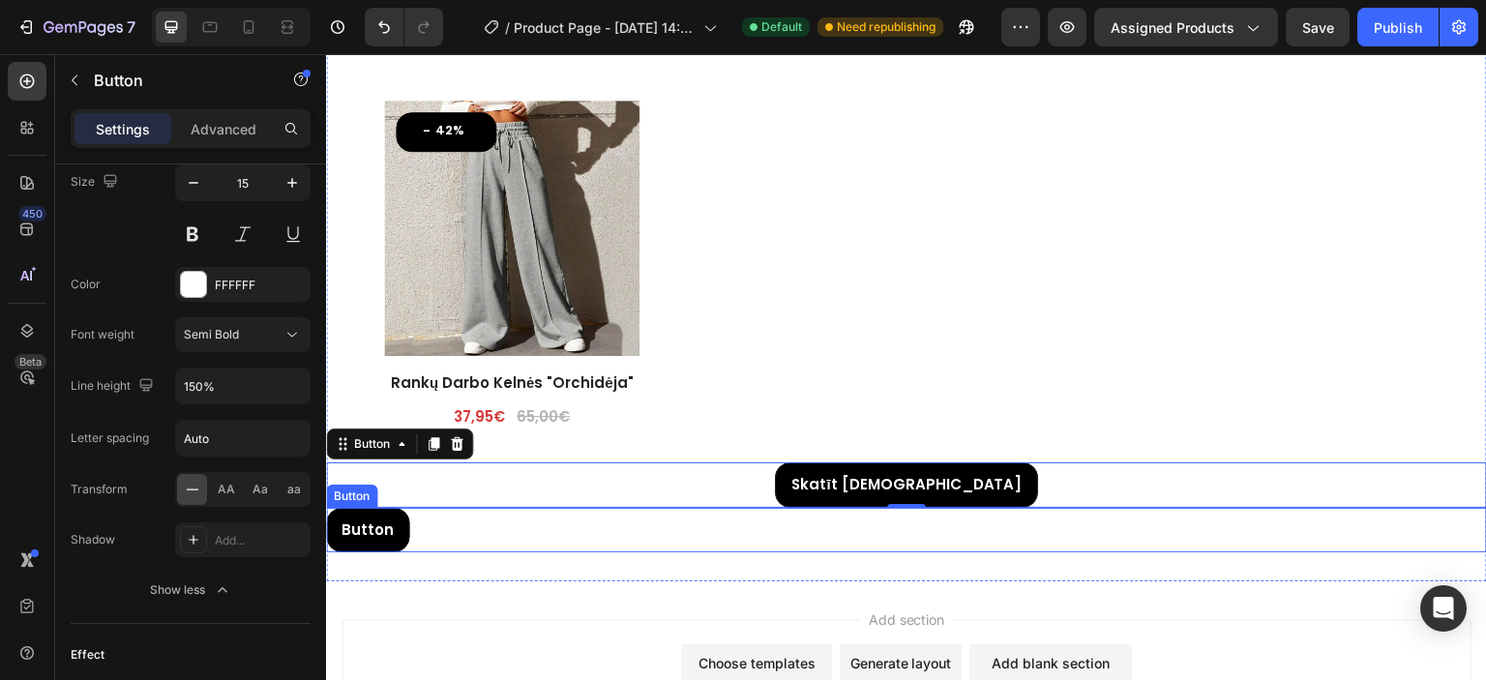
click at [429, 527] on div "Button Button" at bounding box center [906, 530] width 1161 height 45
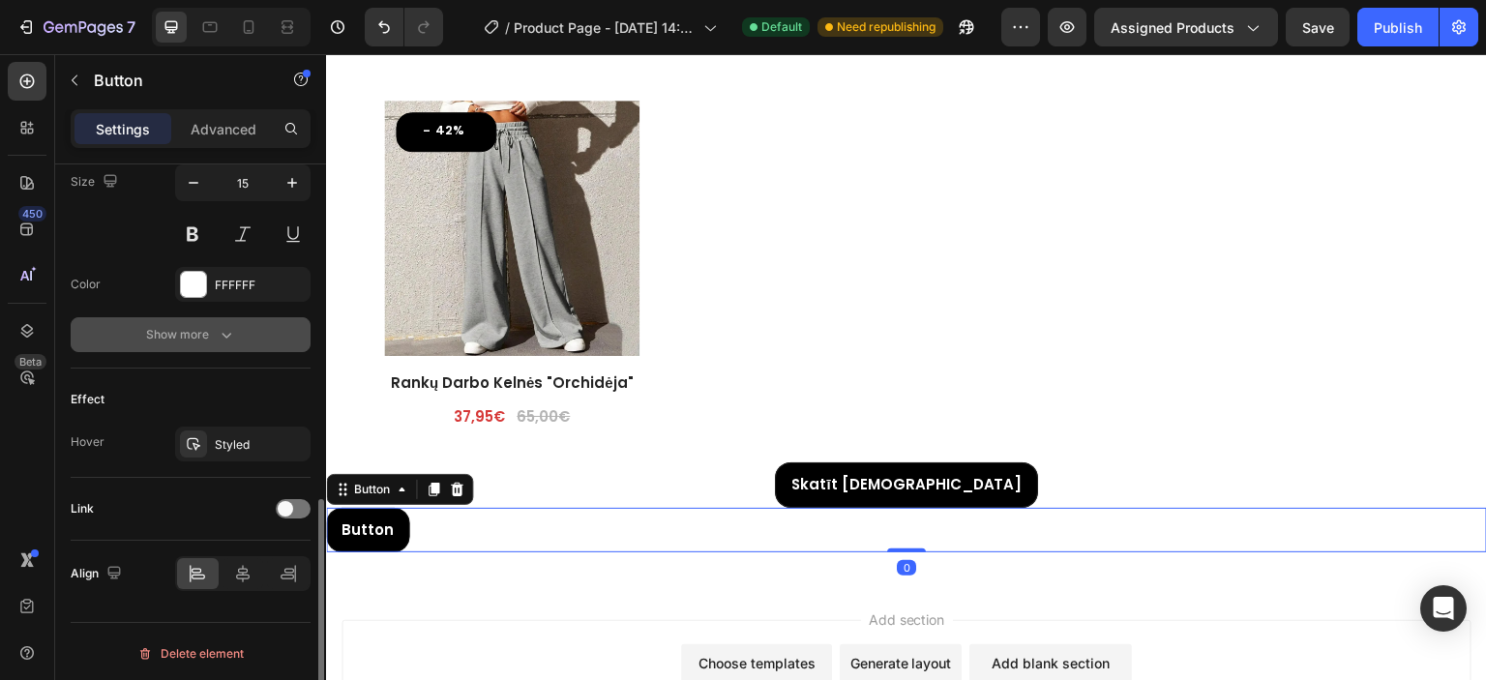
click at [192, 318] on button "Show more" at bounding box center [191, 334] width 240 height 35
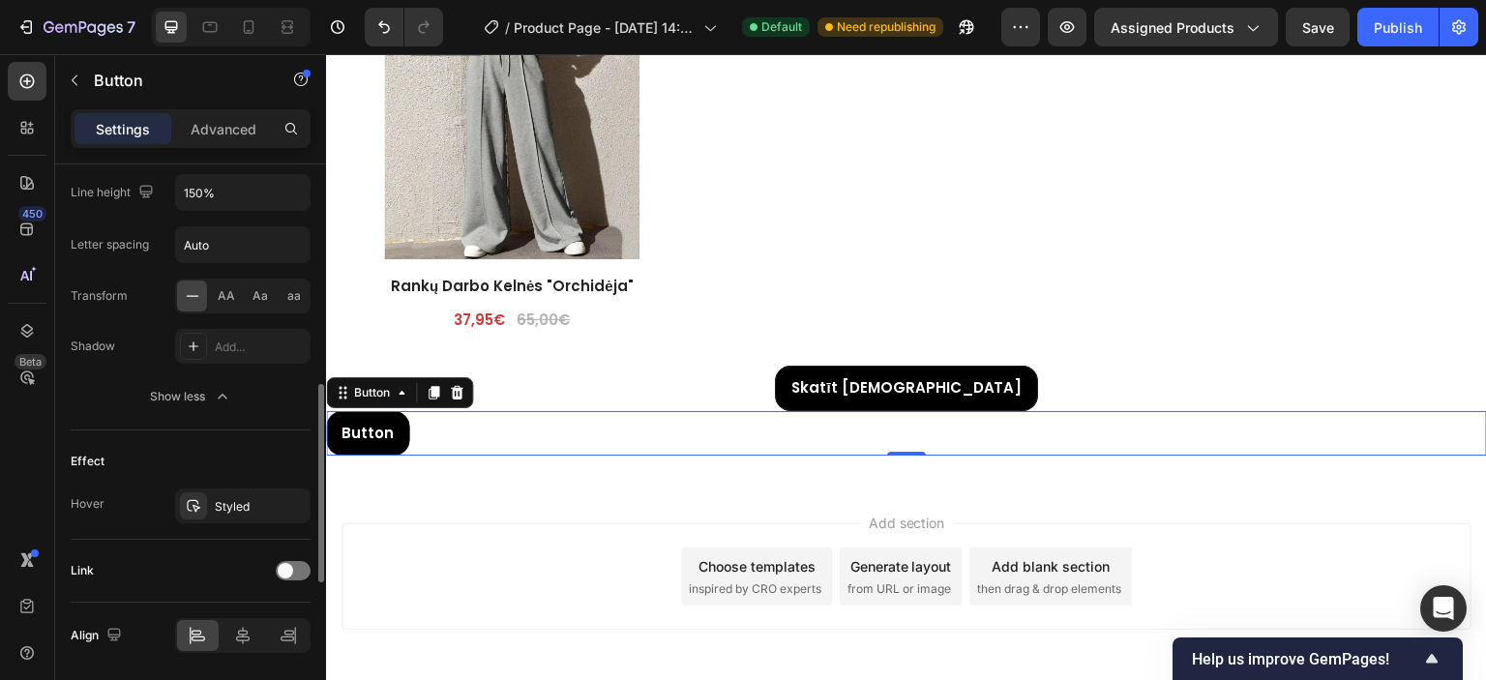
scroll to position [1068, 0]
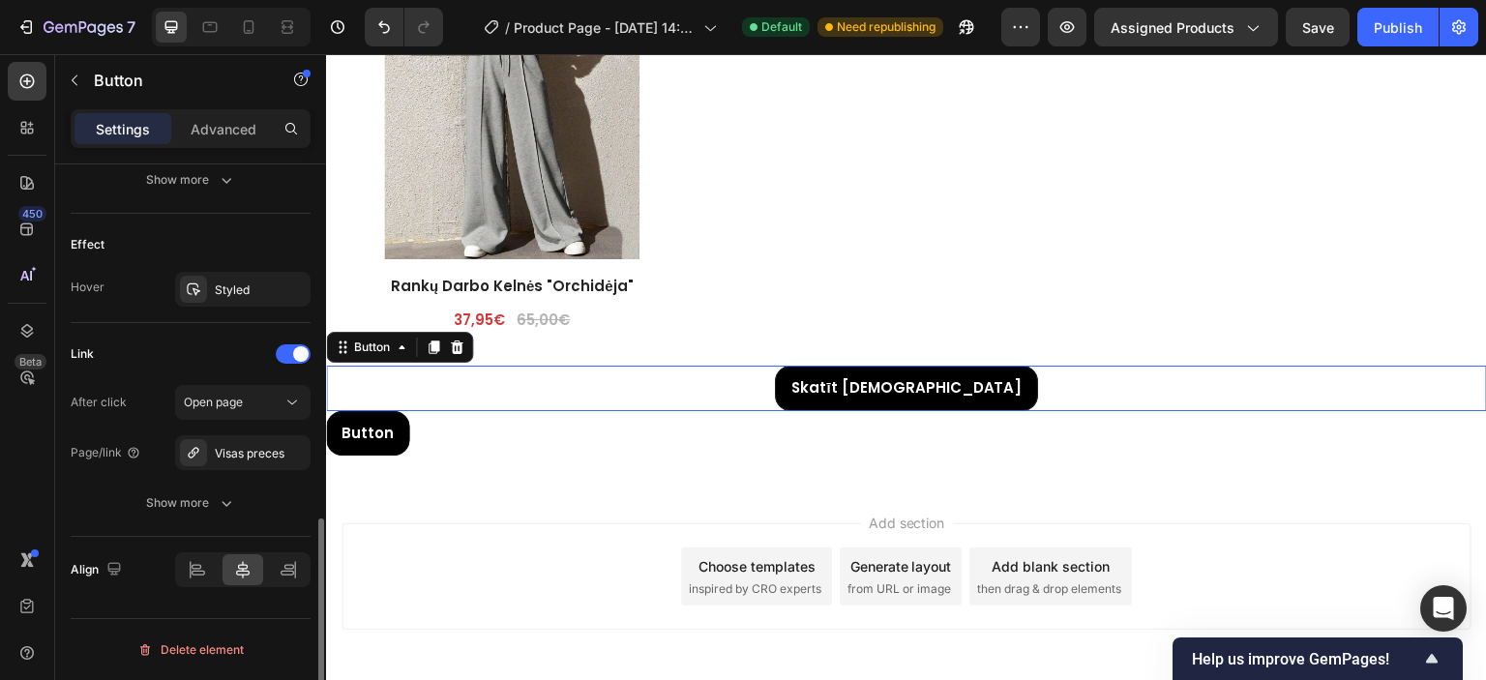
click at [698, 392] on div "Skatīt Vairāk Button 0" at bounding box center [906, 388] width 1161 height 45
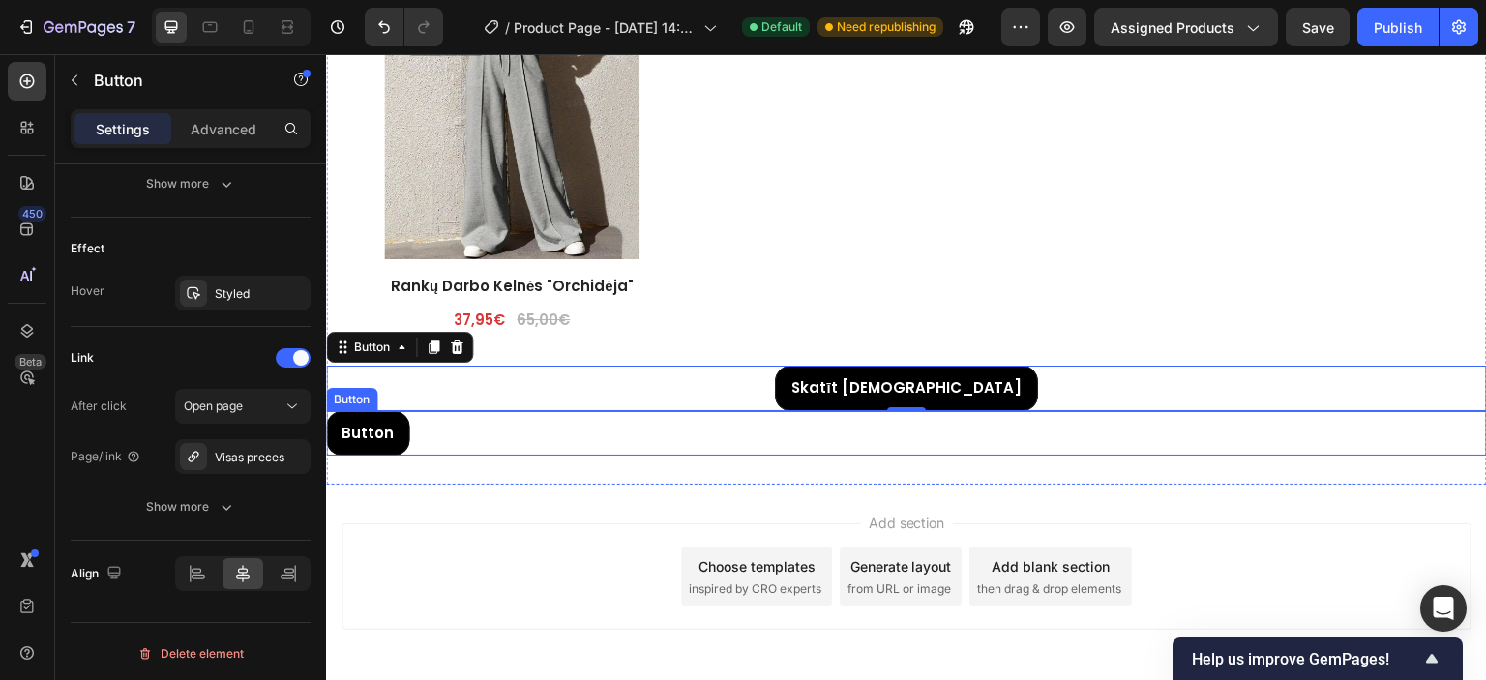
click at [431, 435] on div "Button Button" at bounding box center [906, 433] width 1161 height 45
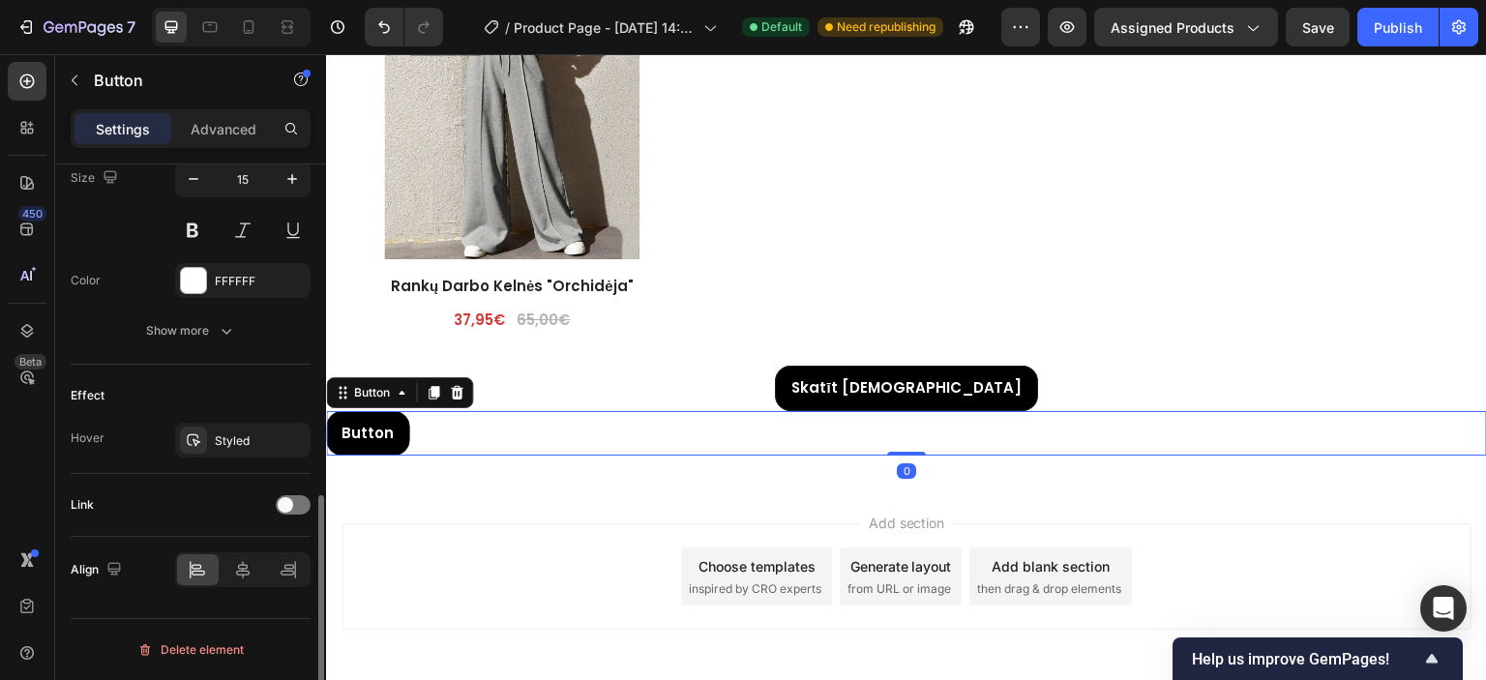
scroll to position [813, 0]
click at [282, 507] on span at bounding box center [285, 508] width 15 height 15
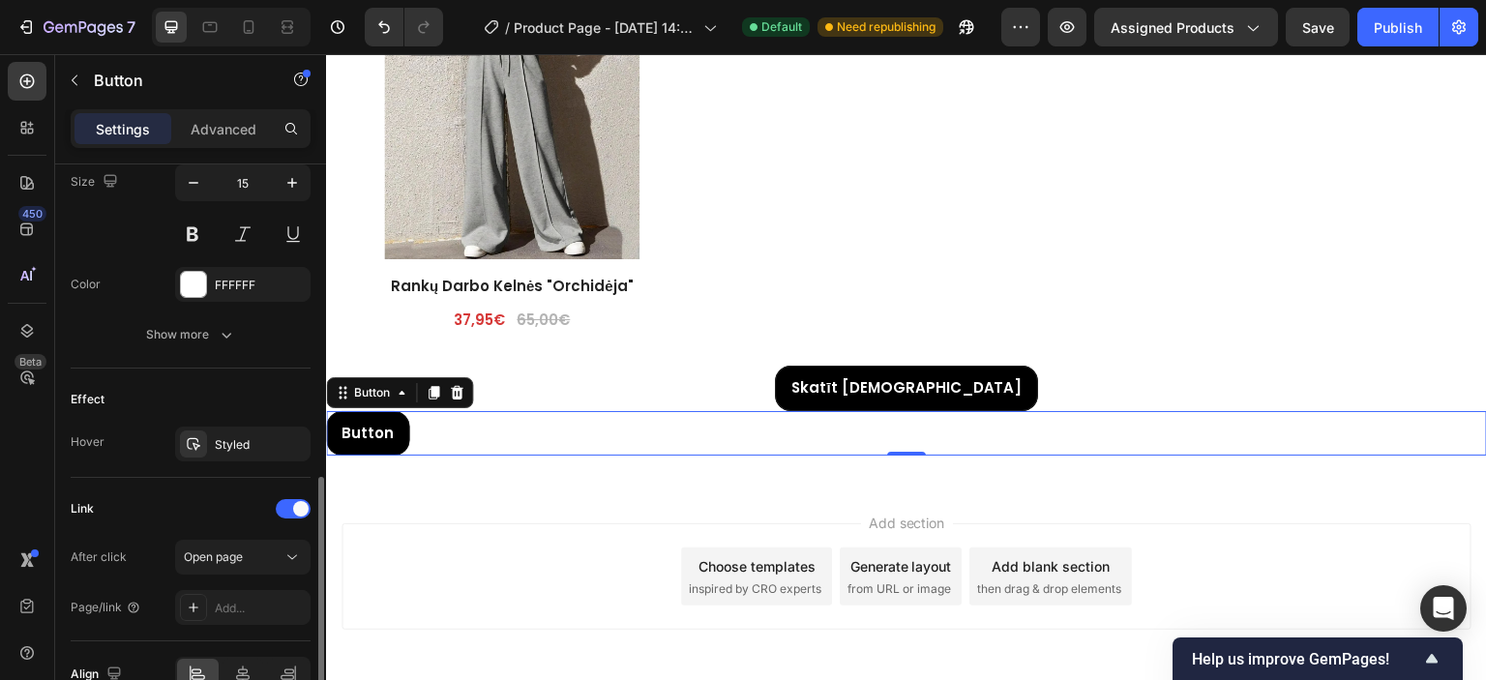
scroll to position [909, 0]
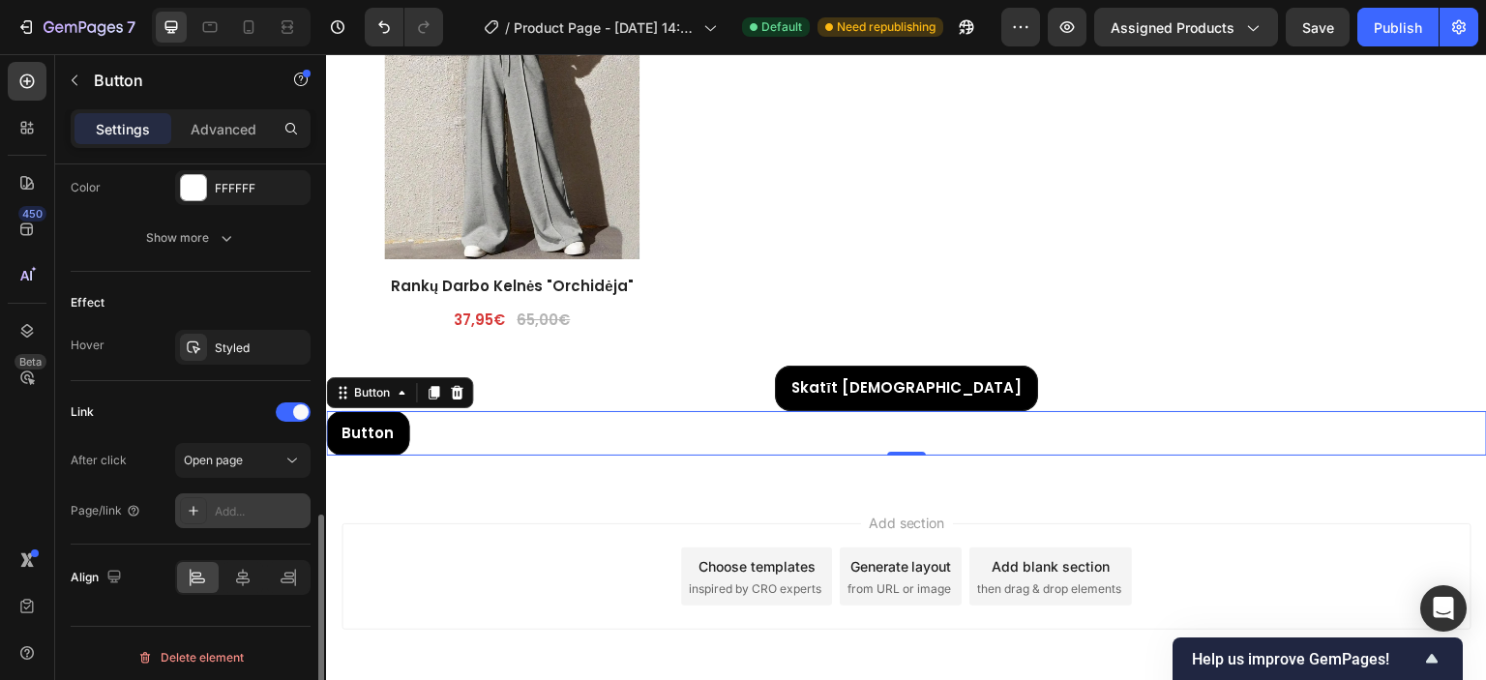
click at [197, 511] on icon at bounding box center [193, 510] width 15 height 15
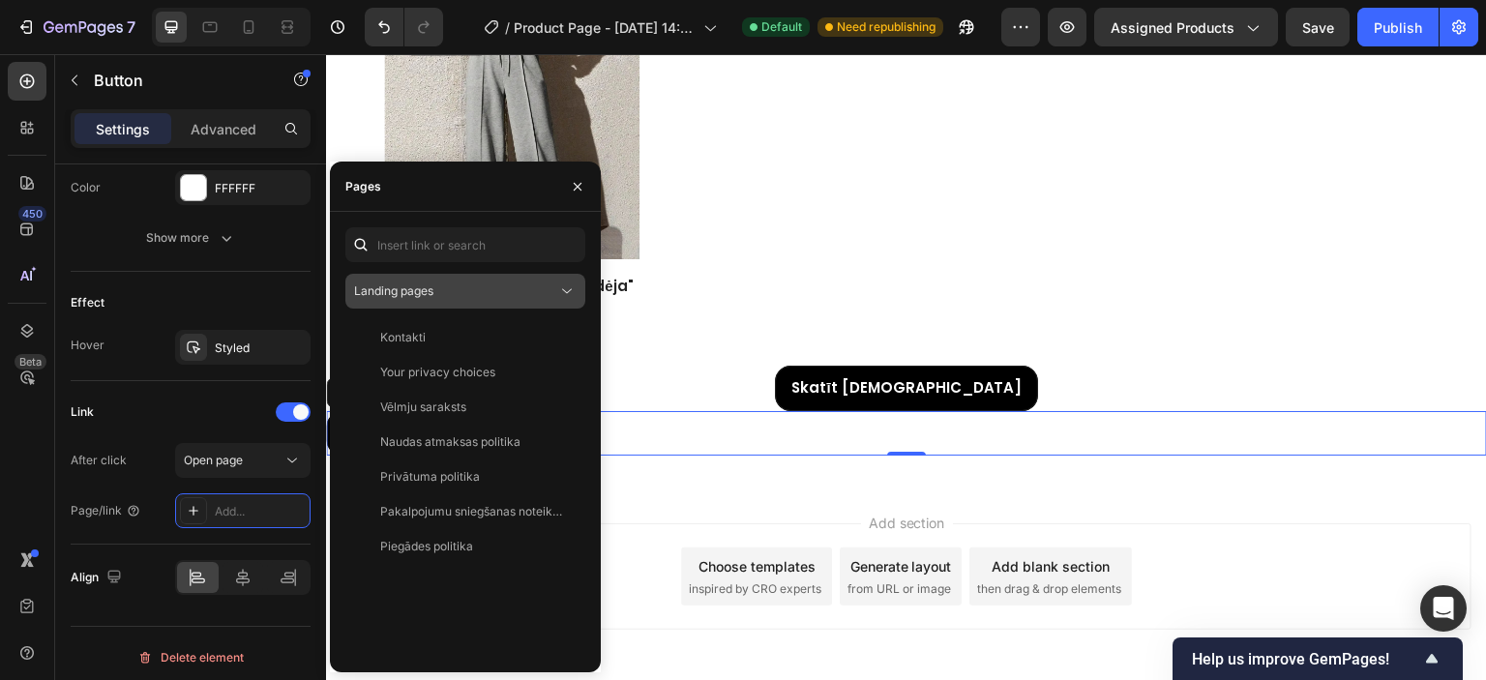
click at [465, 301] on button "Landing pages" at bounding box center [465, 291] width 240 height 35
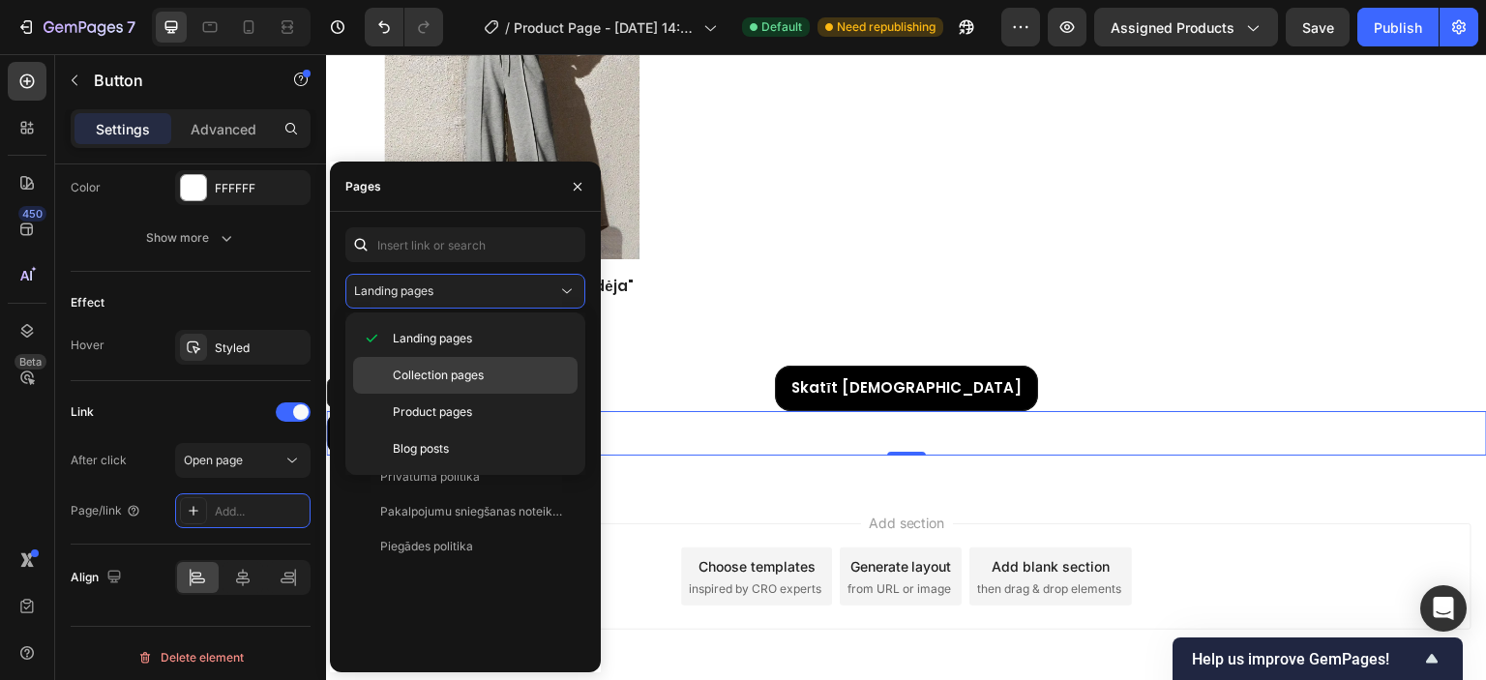
click at [431, 373] on span "Collection pages" at bounding box center [438, 375] width 91 height 17
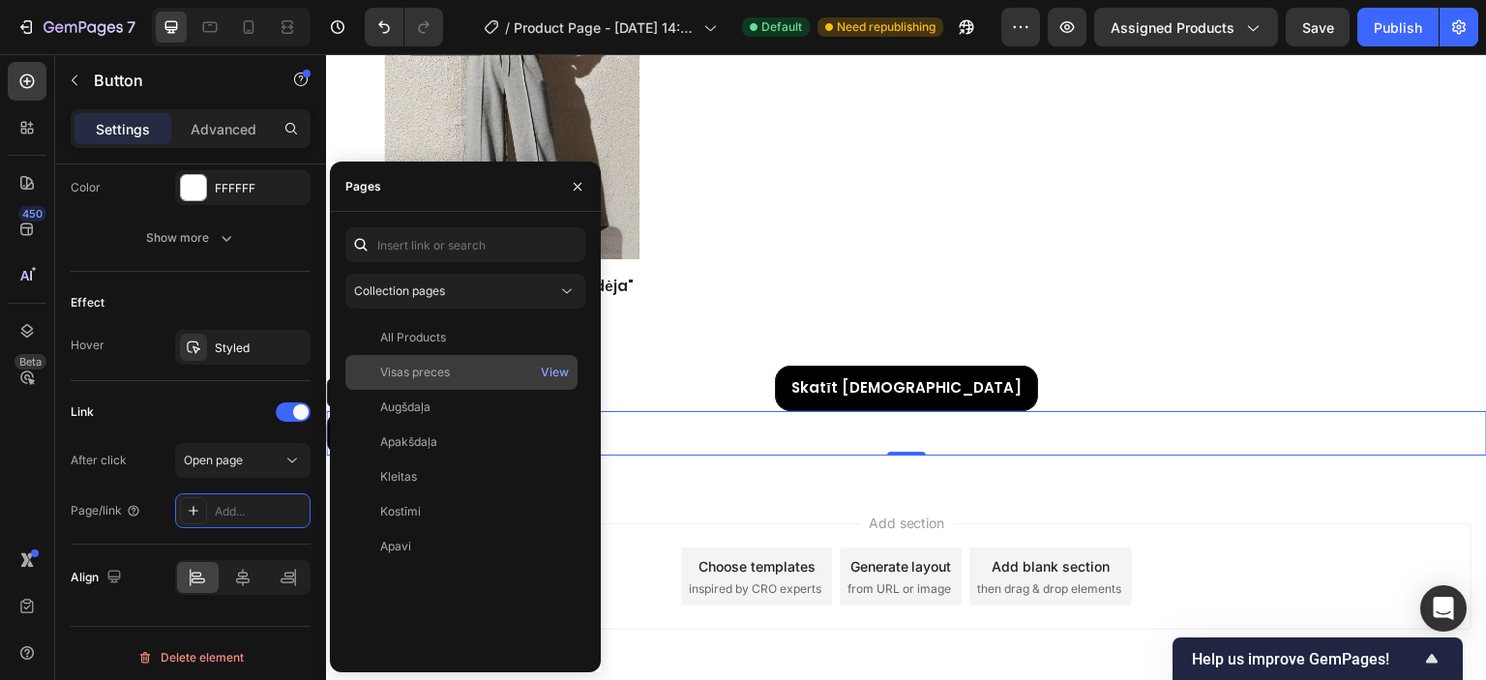
click at [424, 382] on div "Visas preces View" at bounding box center [461, 372] width 232 height 35
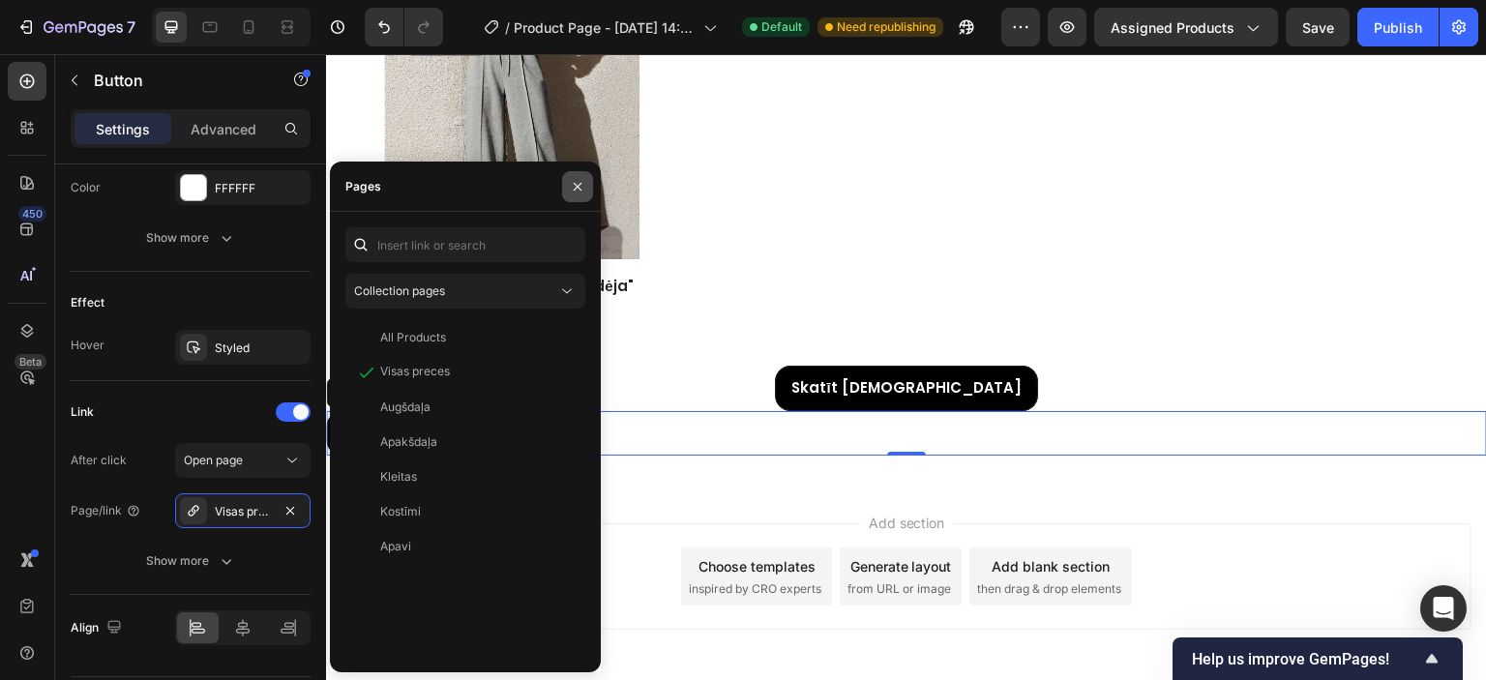
drag, startPoint x: 572, startPoint y: 189, endPoint x: 220, endPoint y: 208, distance: 352.7
click at [572, 189] on icon "button" at bounding box center [577, 186] width 15 height 15
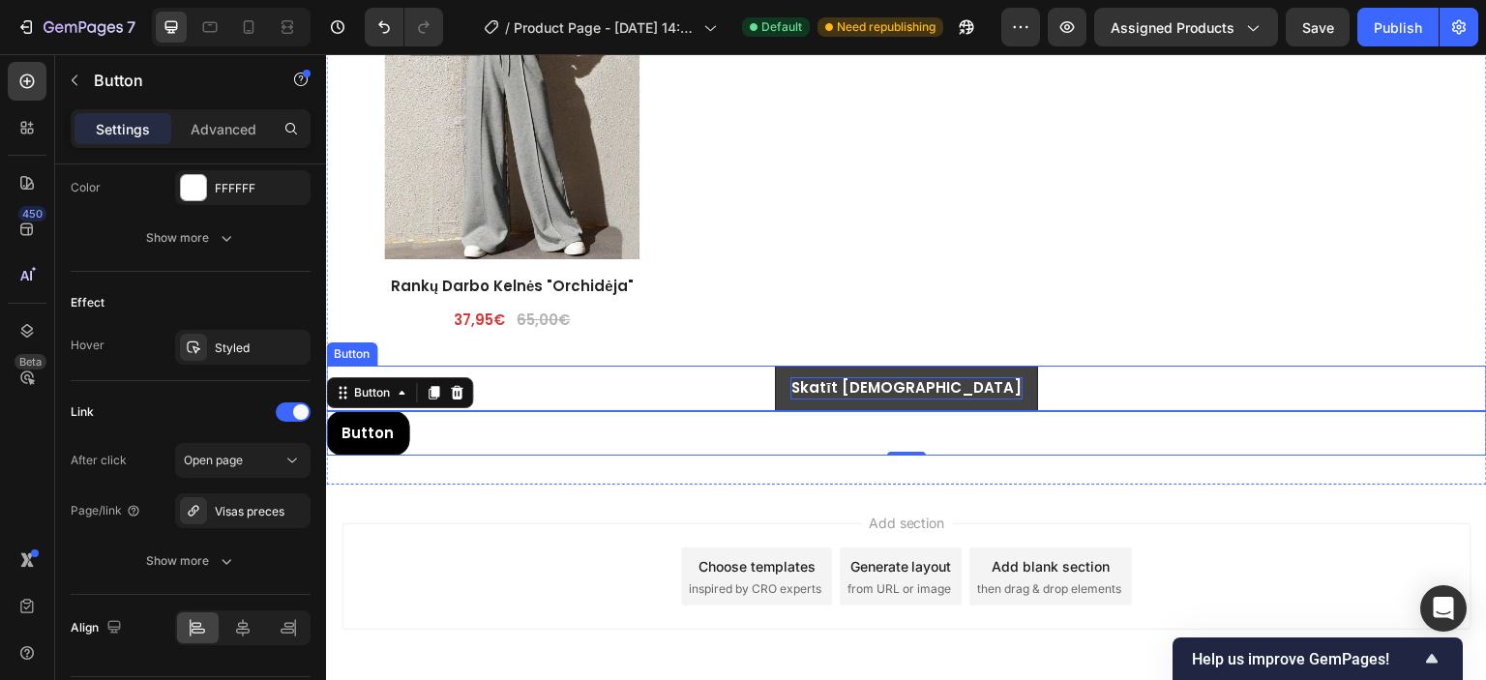
click at [897, 379] on strong "Skatīt [DEMOGRAPHIC_DATA]" at bounding box center [905, 387] width 231 height 20
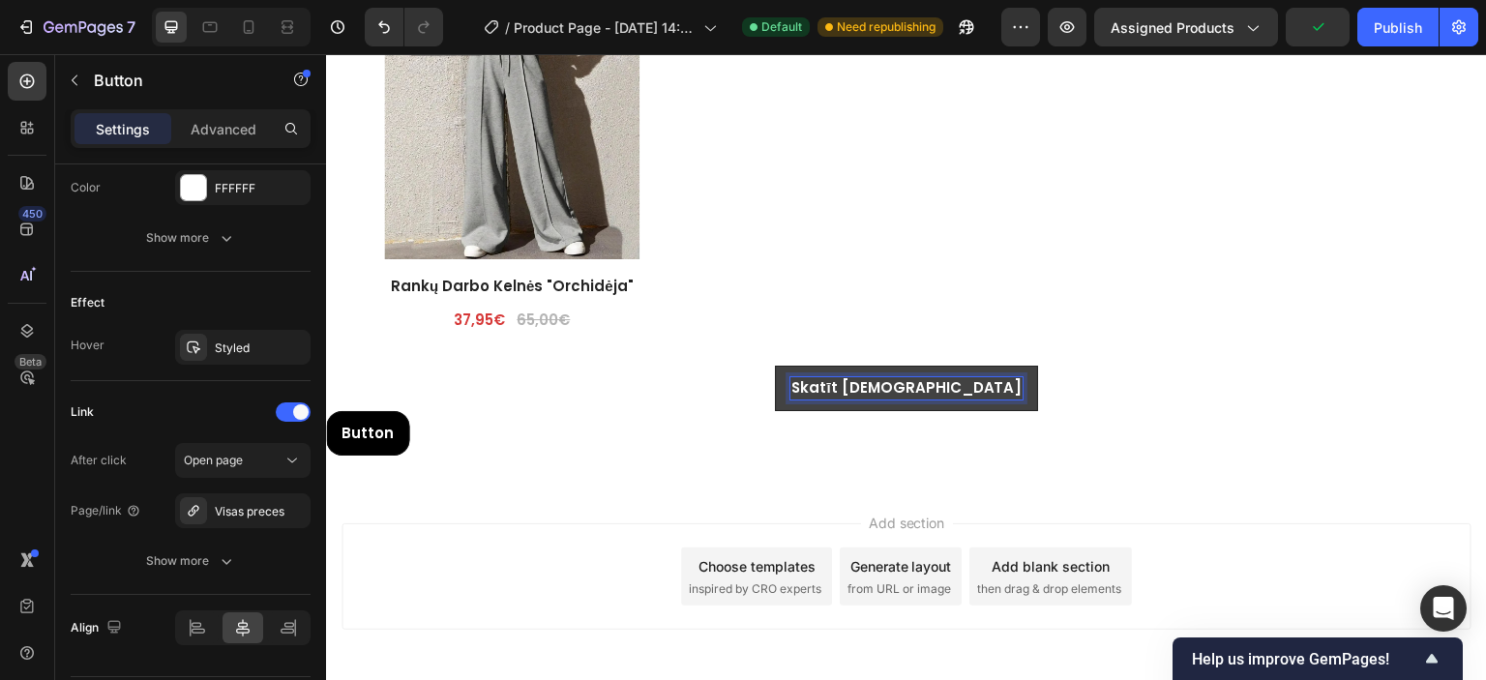
click at [915, 383] on strong "Skatīt [DEMOGRAPHIC_DATA]" at bounding box center [905, 387] width 231 height 20
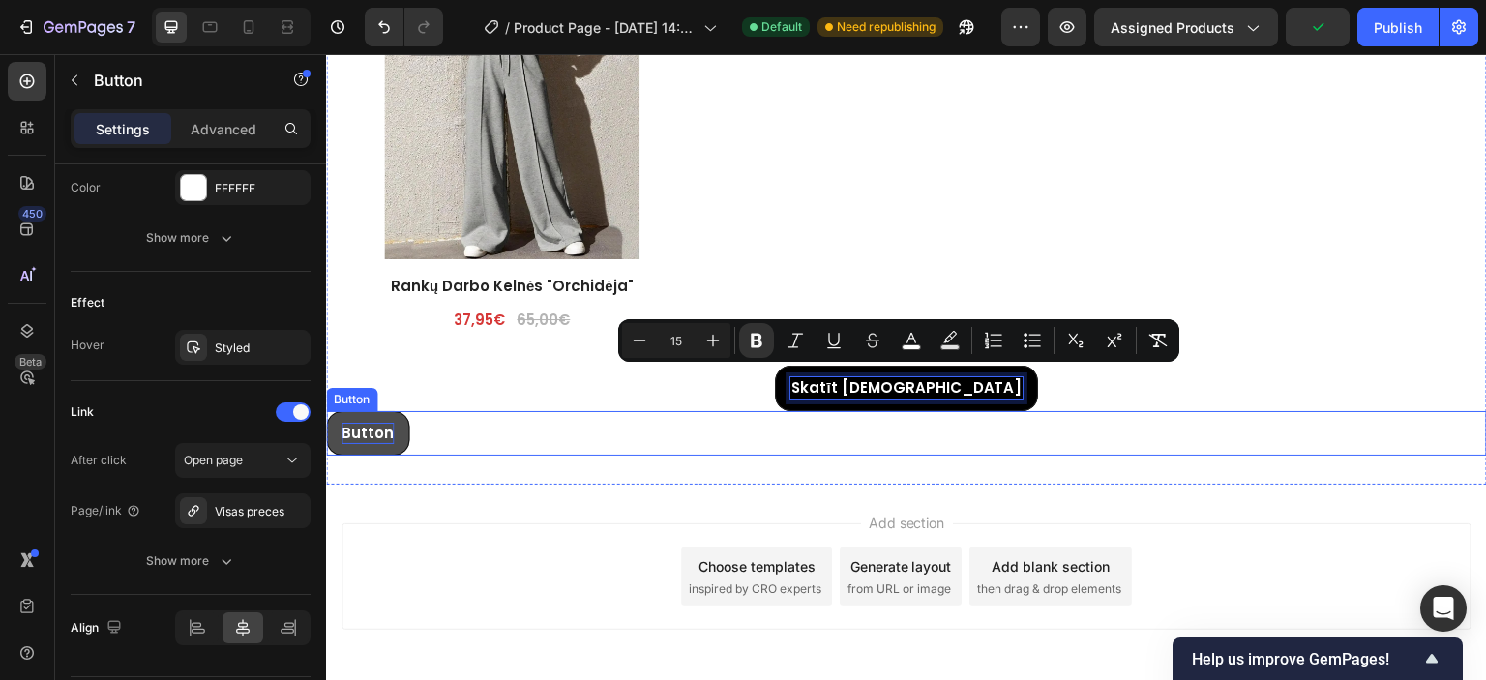
click at [375, 423] on p "Button" at bounding box center [368, 434] width 52 height 22
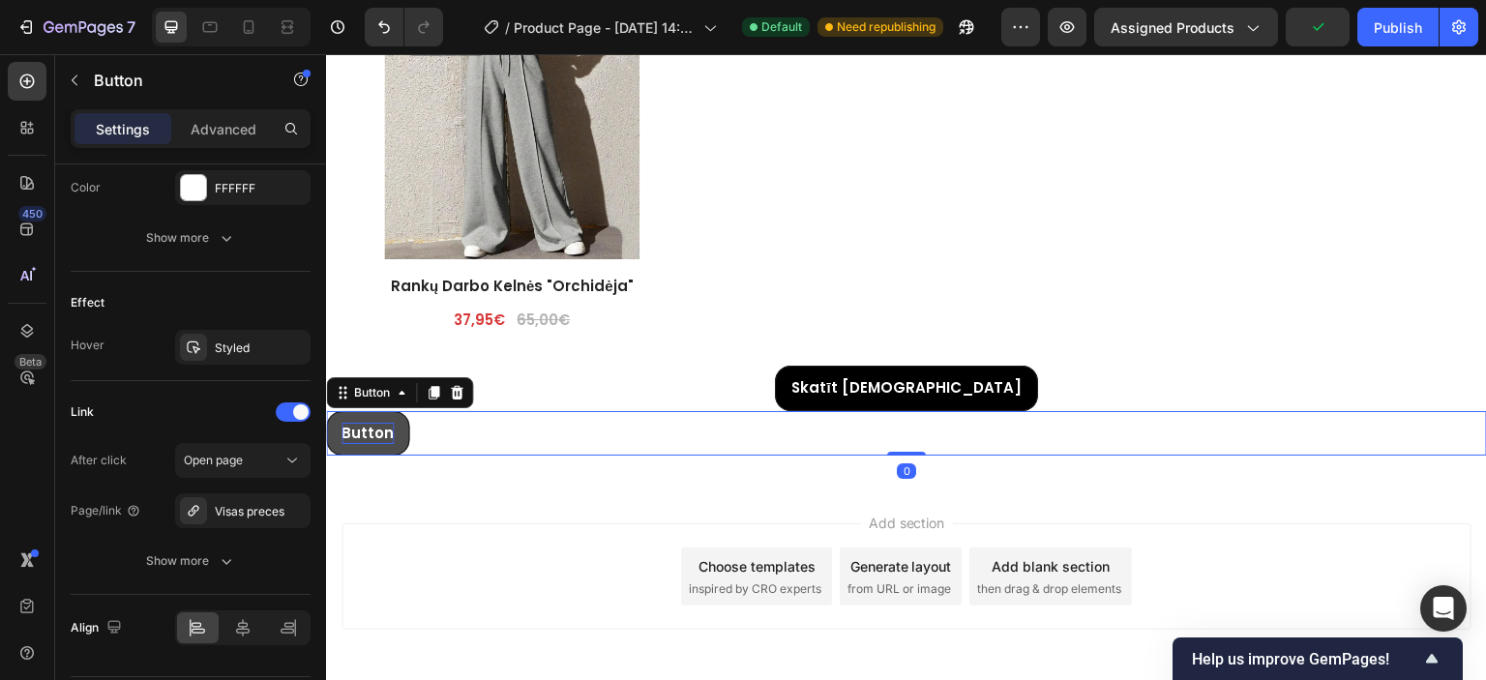
click at [372, 425] on p "Button" at bounding box center [368, 434] width 52 height 22
click at [488, 426] on div "Skatīt Vairāk Button 0" at bounding box center [906, 433] width 1161 height 45
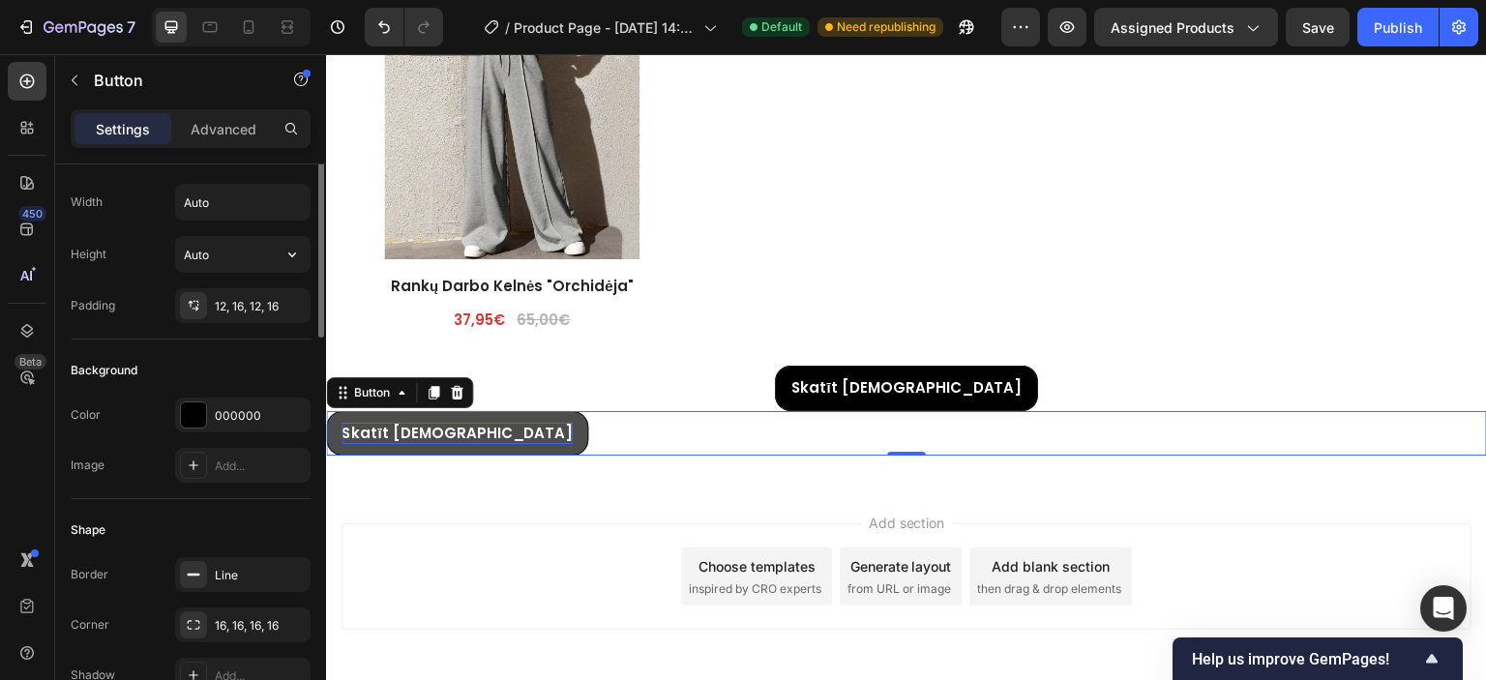
scroll to position [0, 0]
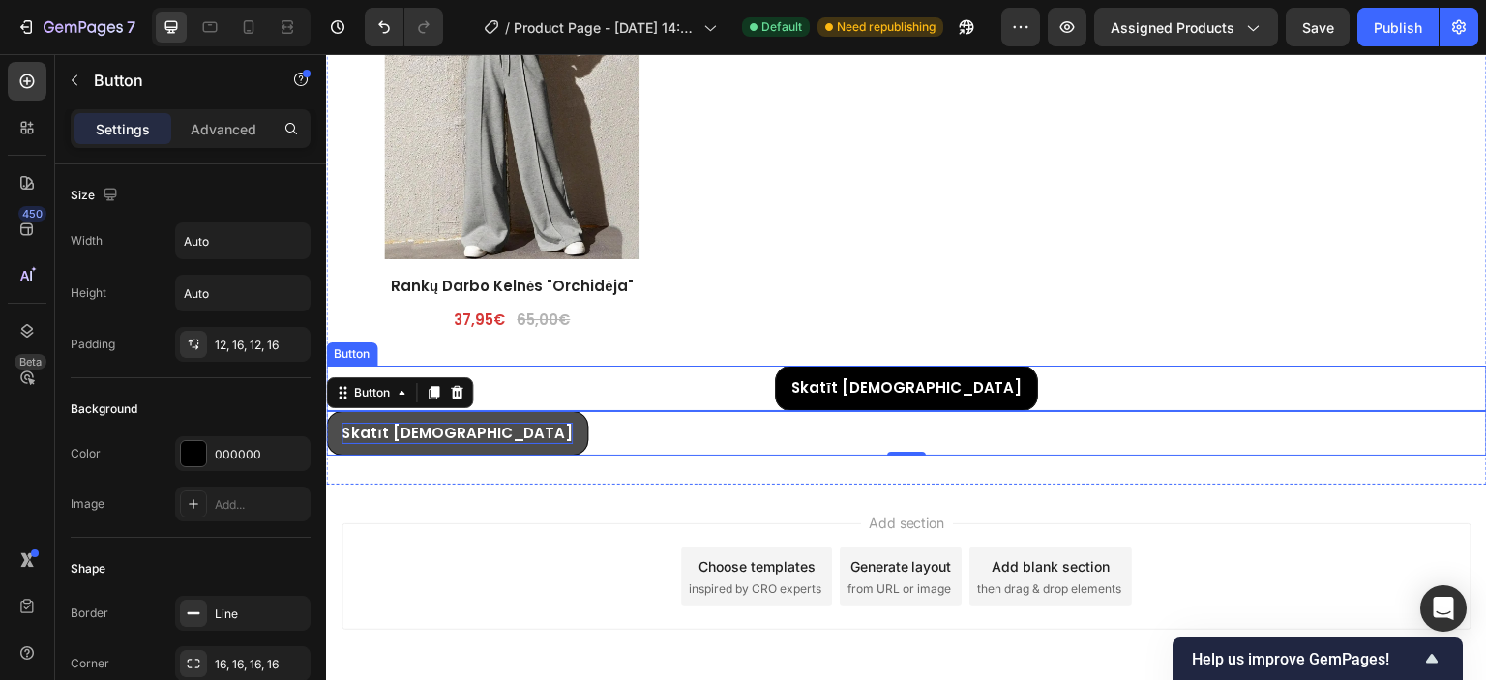
click at [759, 370] on div "Skatīt Vairāk Button" at bounding box center [906, 388] width 1161 height 45
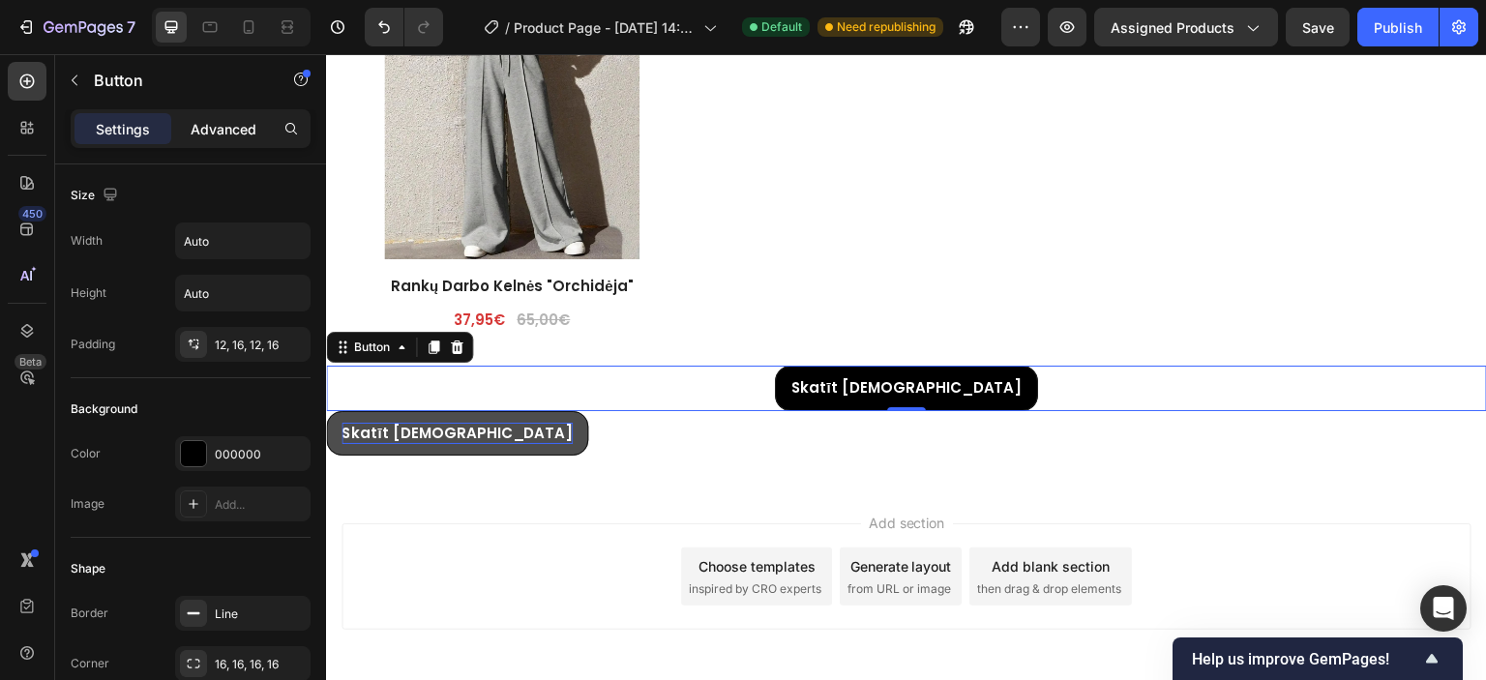
click at [217, 119] on p "Advanced" at bounding box center [224, 129] width 66 height 20
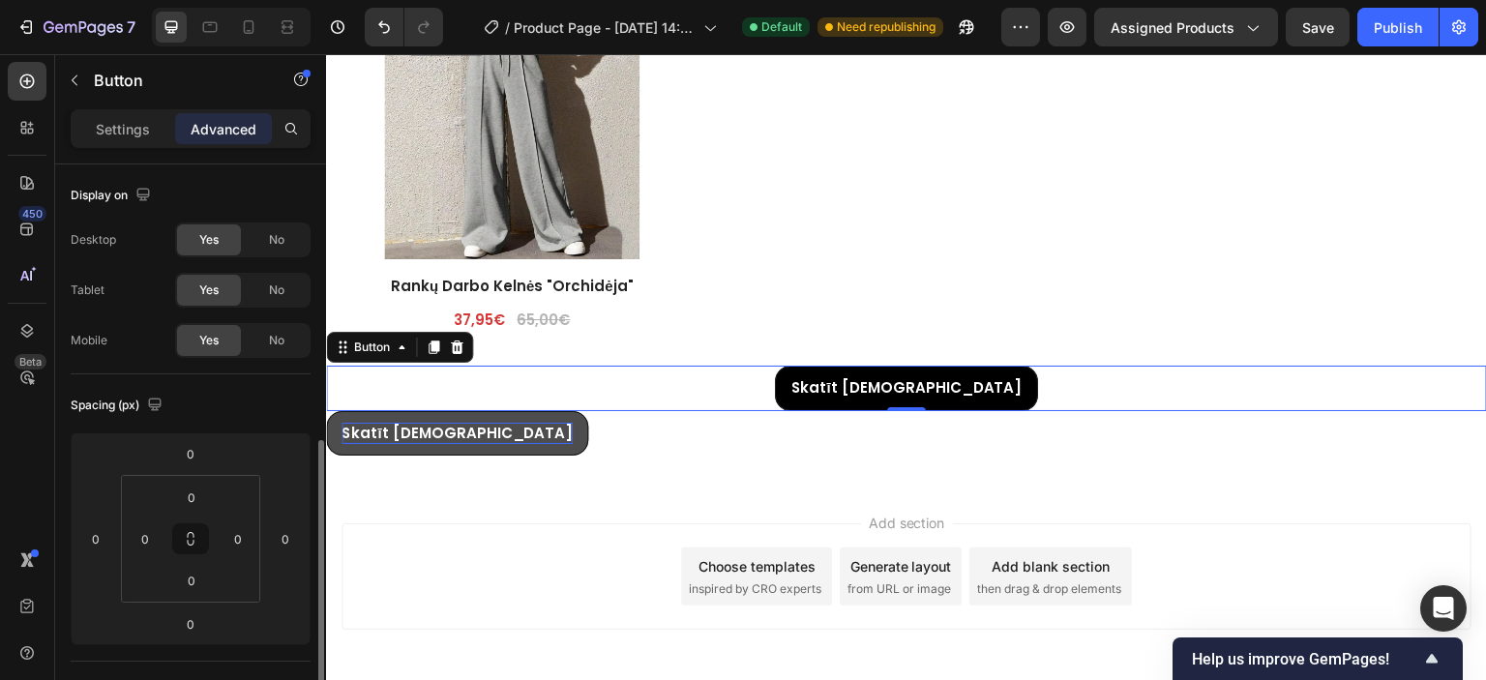
scroll to position [387, 0]
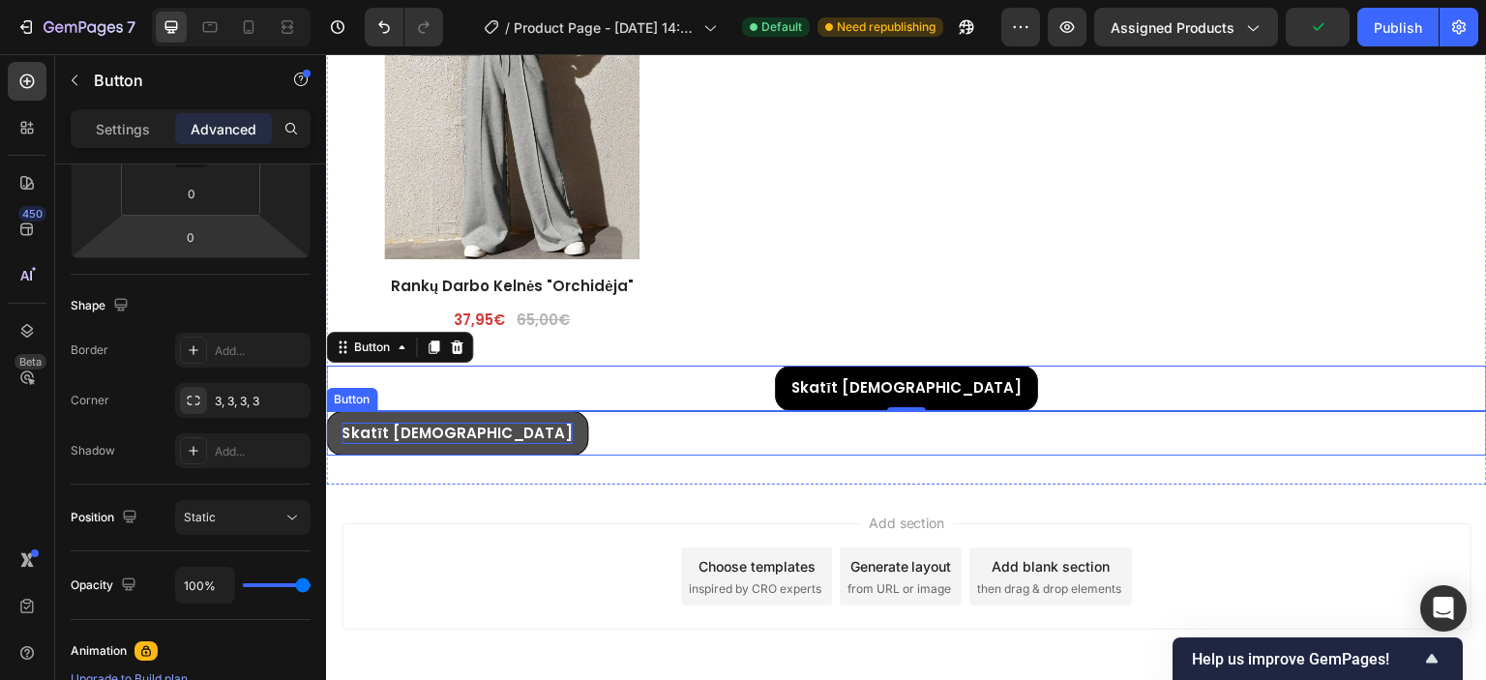
click at [467, 435] on div "Skatīt Vairāk Button" at bounding box center [906, 433] width 1161 height 45
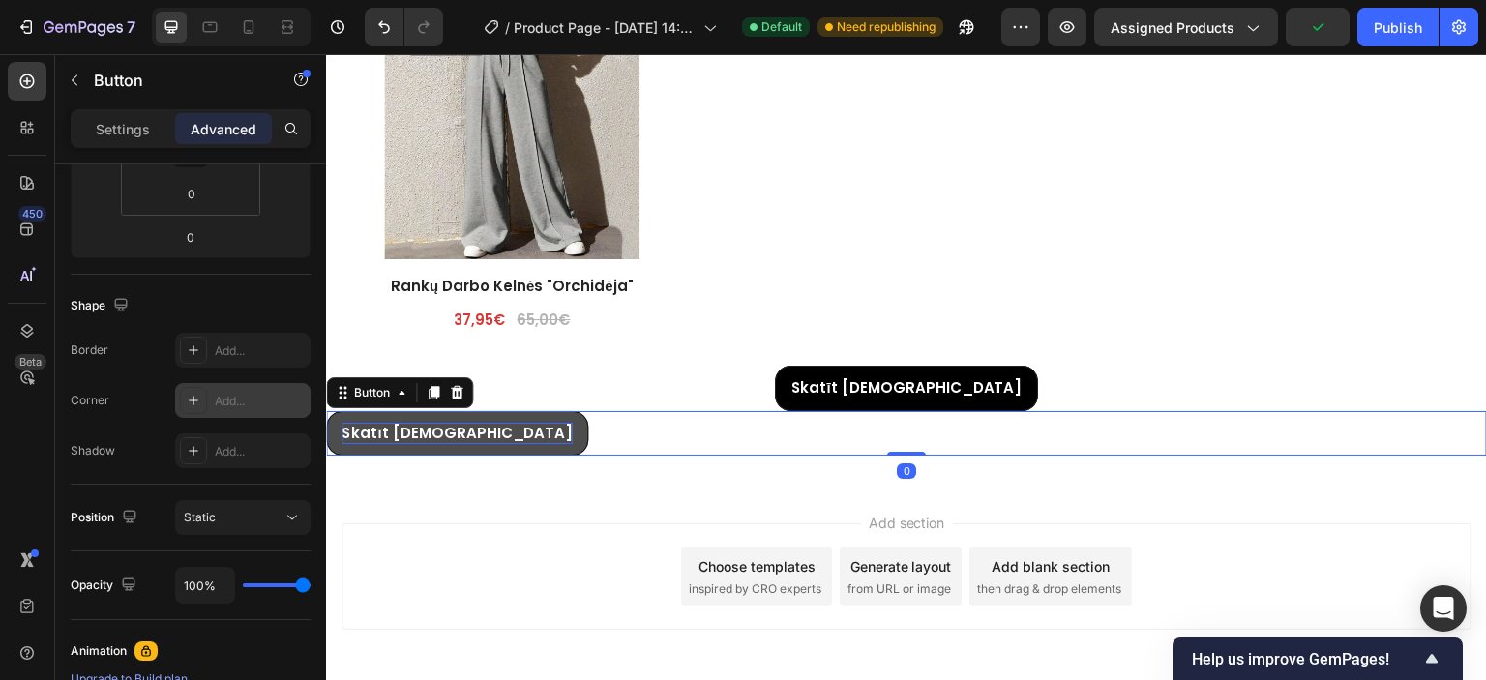
click at [221, 398] on div "Add..." at bounding box center [260, 401] width 91 height 17
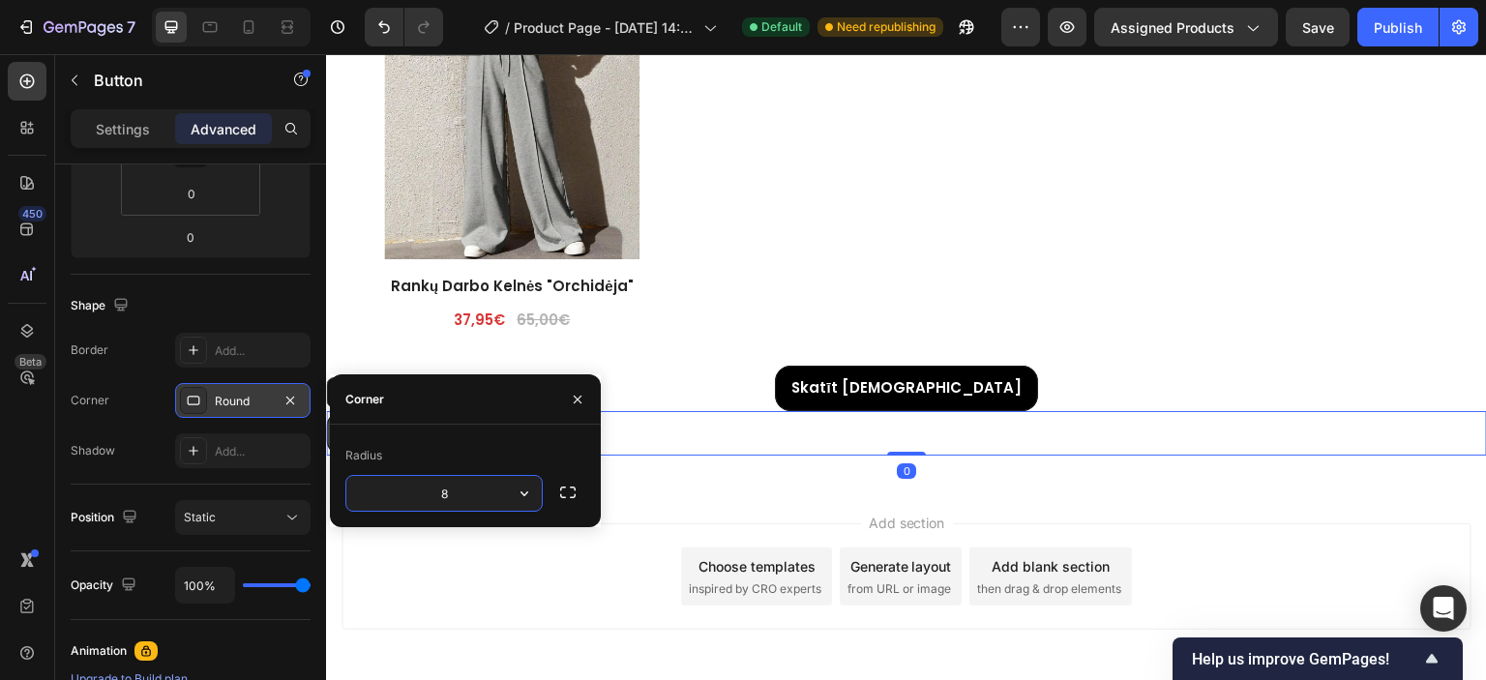
type input "3"
click at [135, 394] on div "Corner Round" at bounding box center [191, 400] width 240 height 35
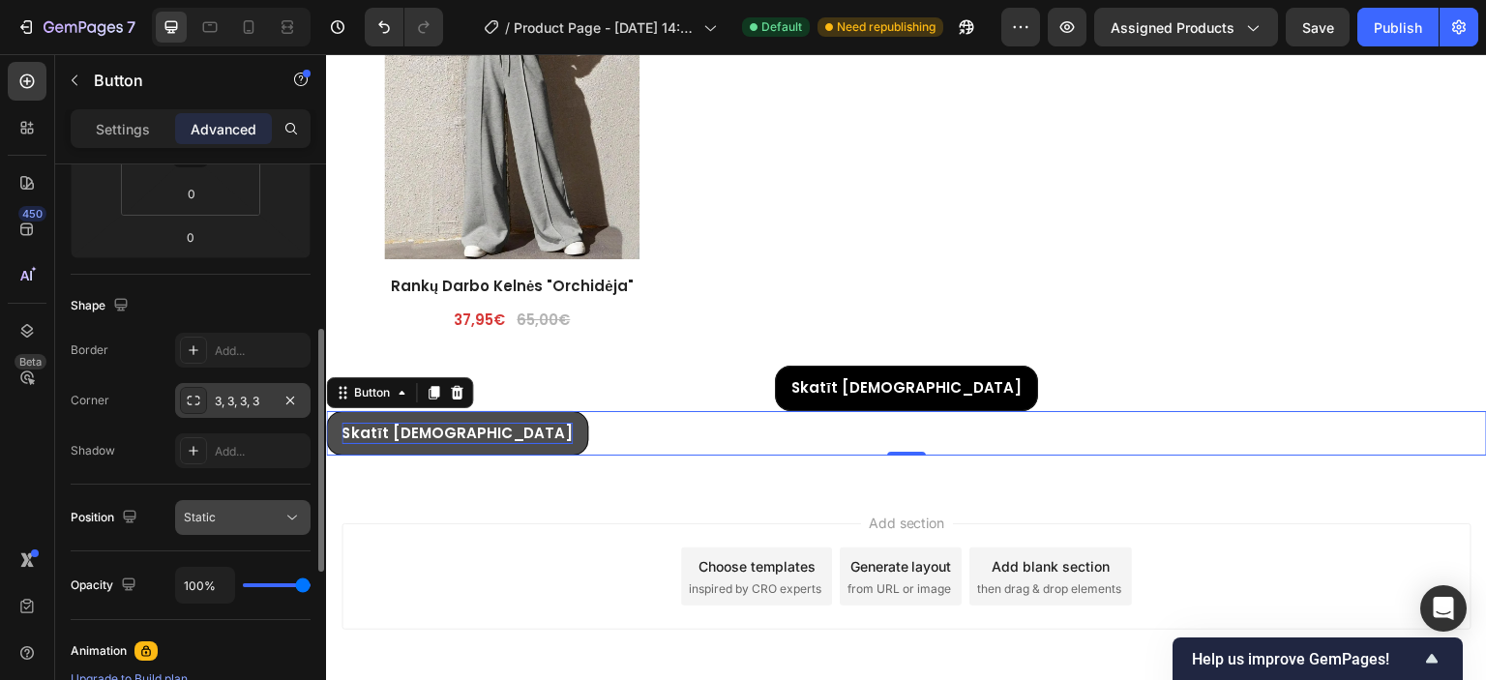
click at [215, 503] on button "Static" at bounding box center [242, 517] width 135 height 35
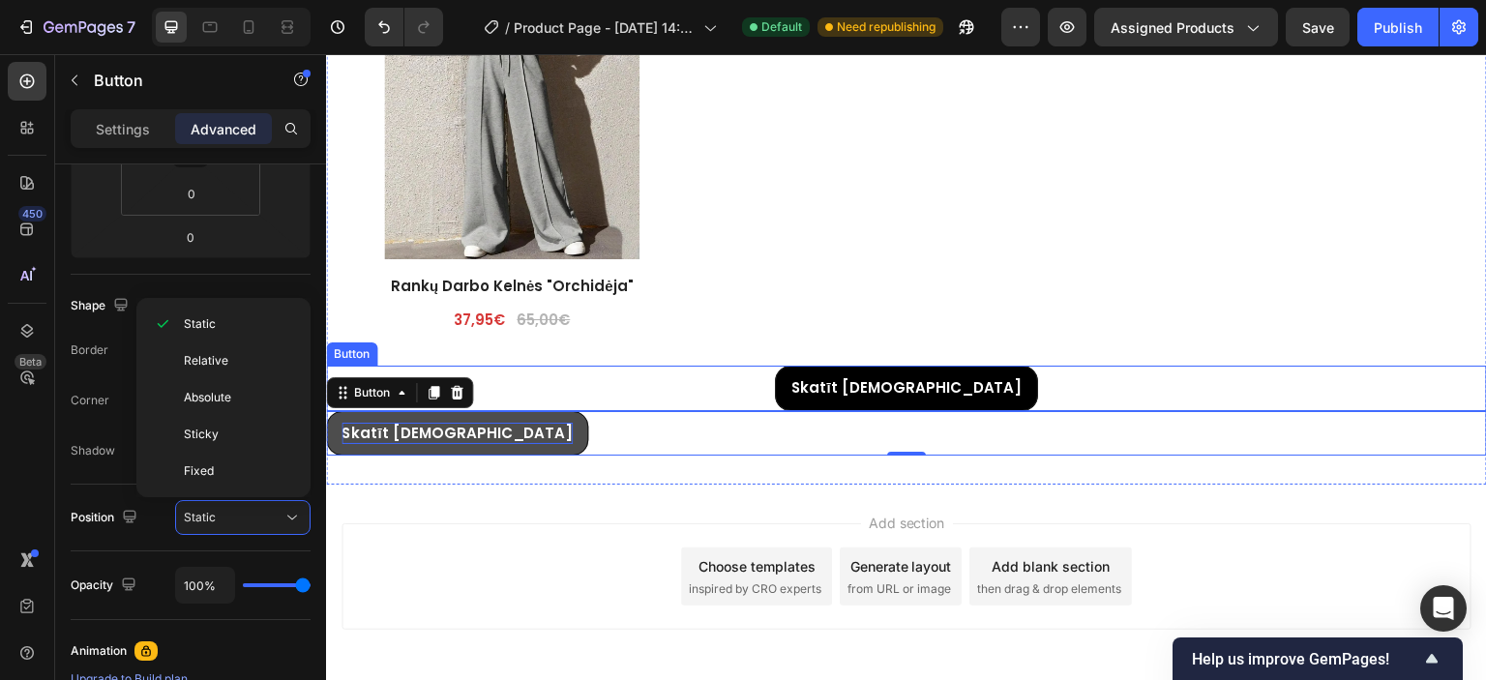
click at [571, 379] on div "Skatīt Vairāk Button" at bounding box center [906, 388] width 1161 height 45
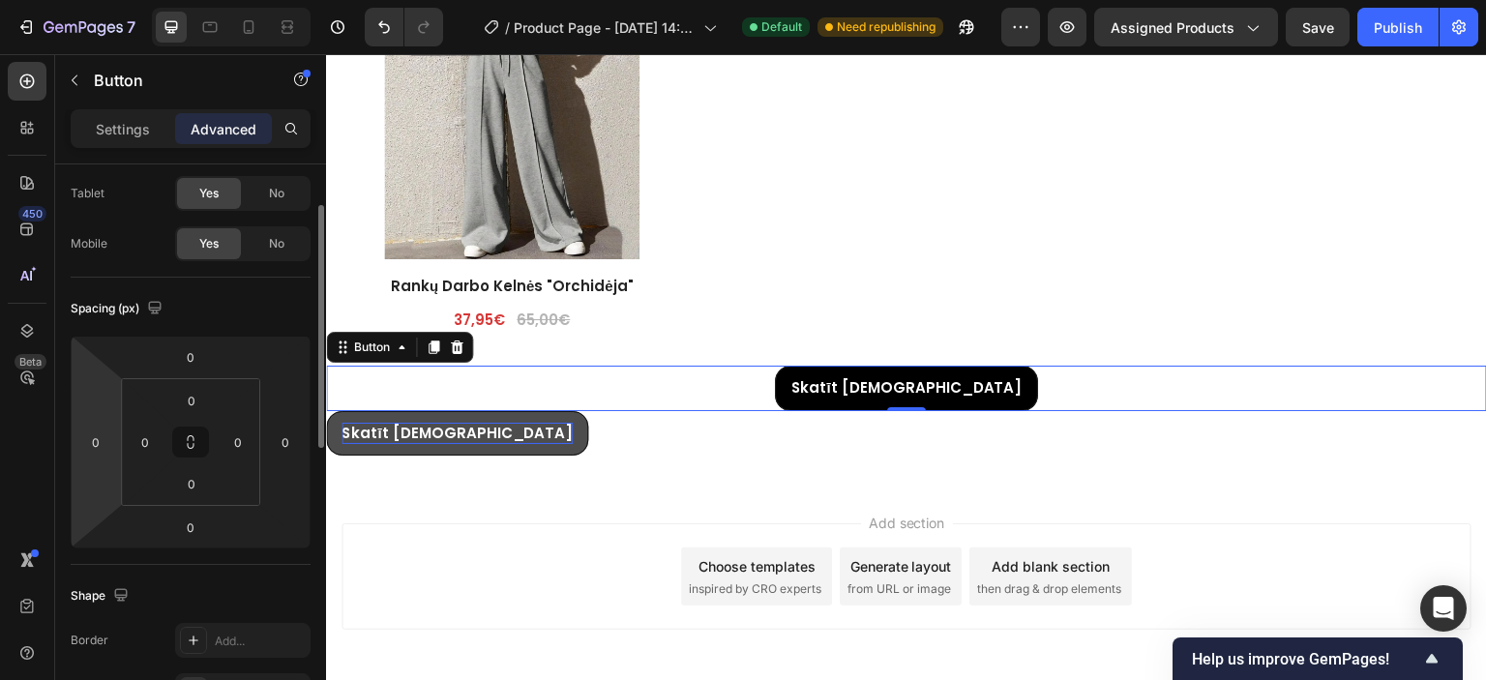
scroll to position [0, 0]
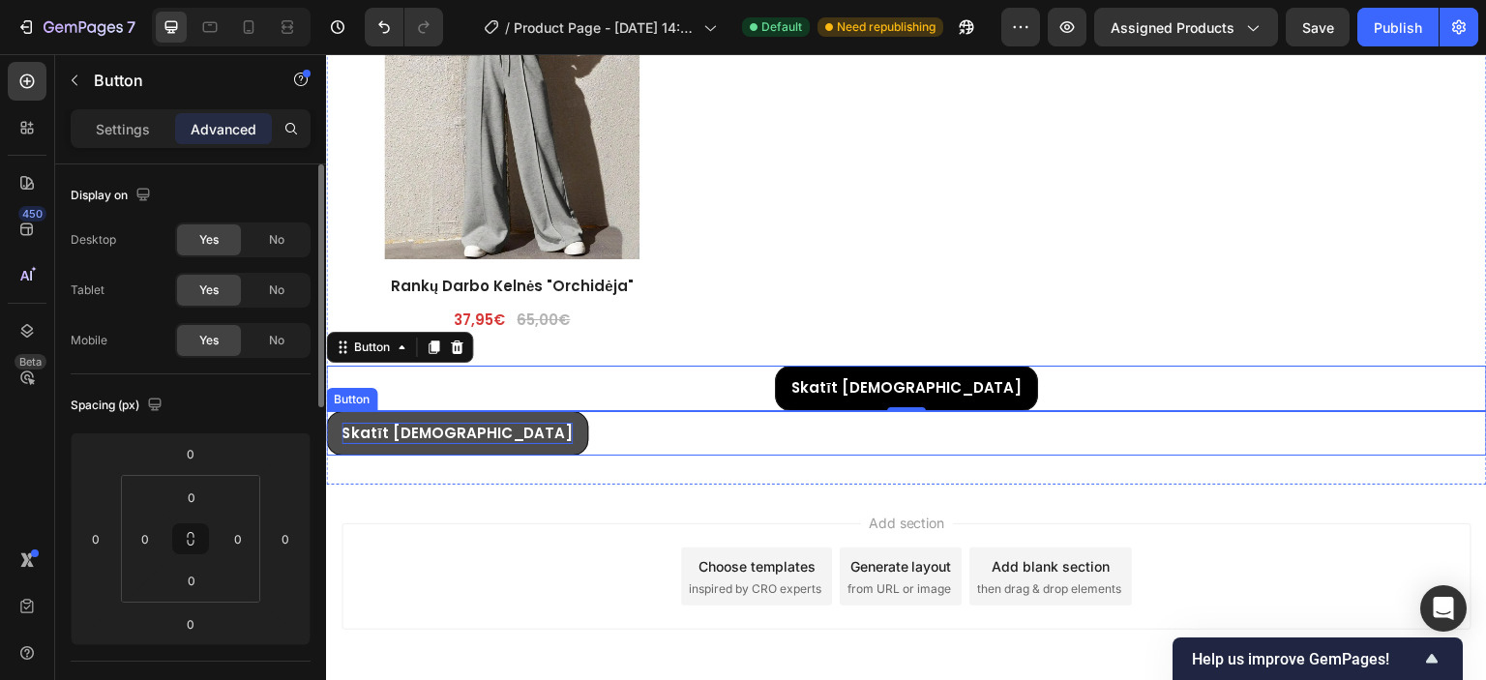
click at [497, 432] on div "Skatīt Vairāk Button" at bounding box center [906, 433] width 1161 height 45
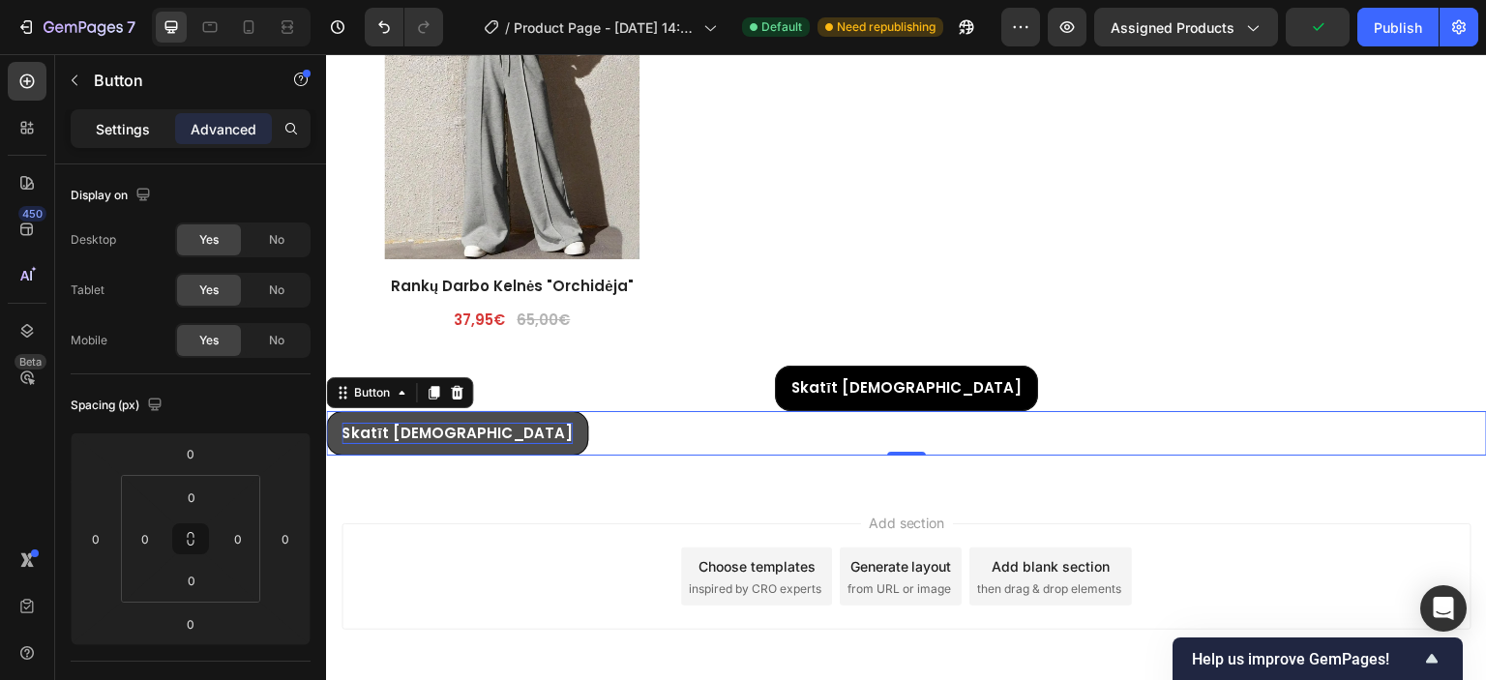
click at [141, 123] on p "Settings" at bounding box center [123, 129] width 54 height 20
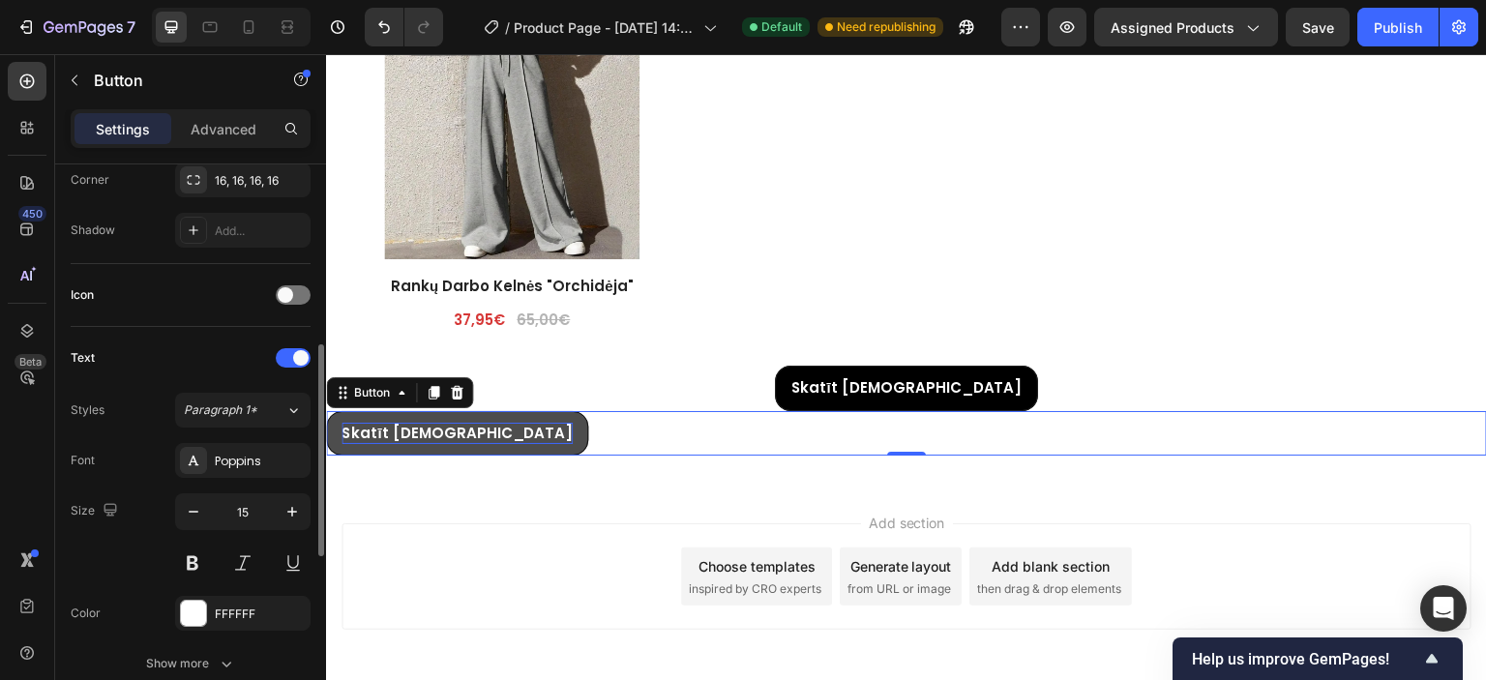
scroll to position [581, 0]
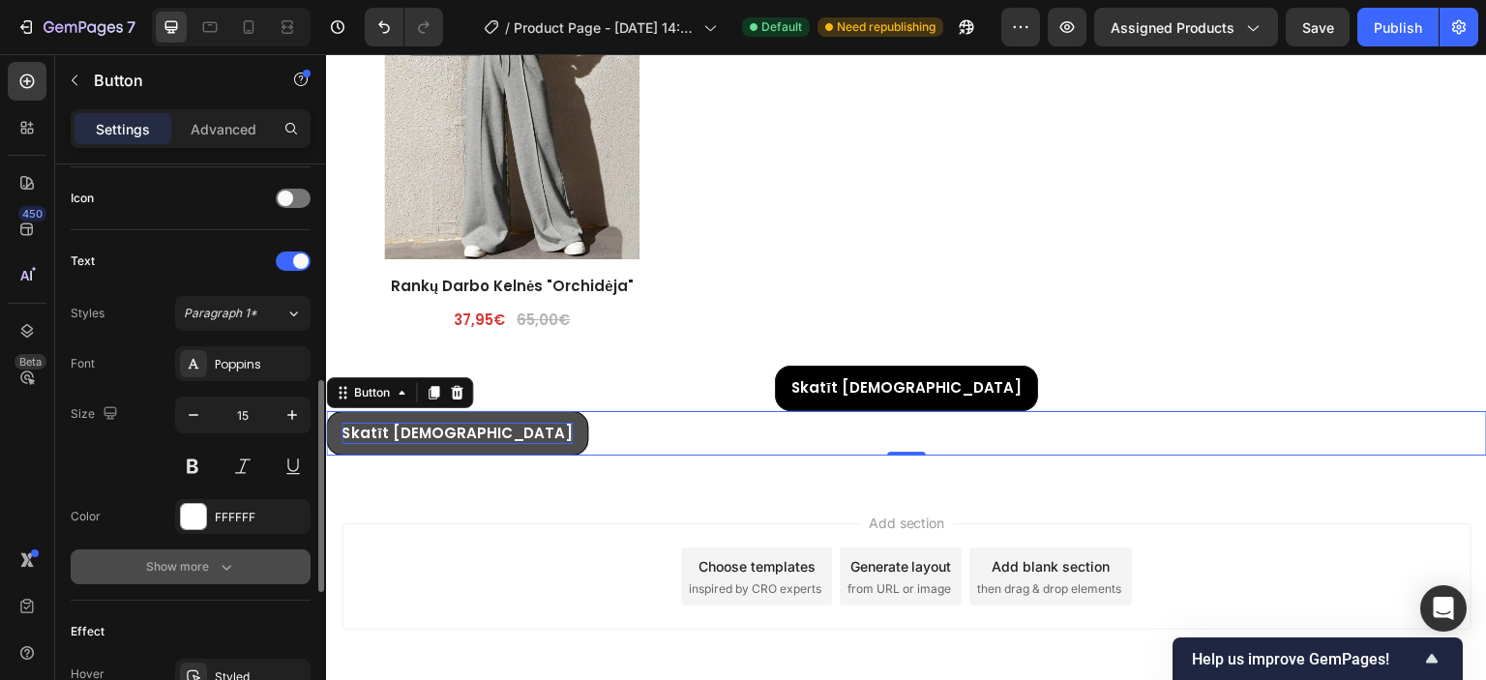
click at [181, 564] on div "Show more" at bounding box center [191, 566] width 90 height 19
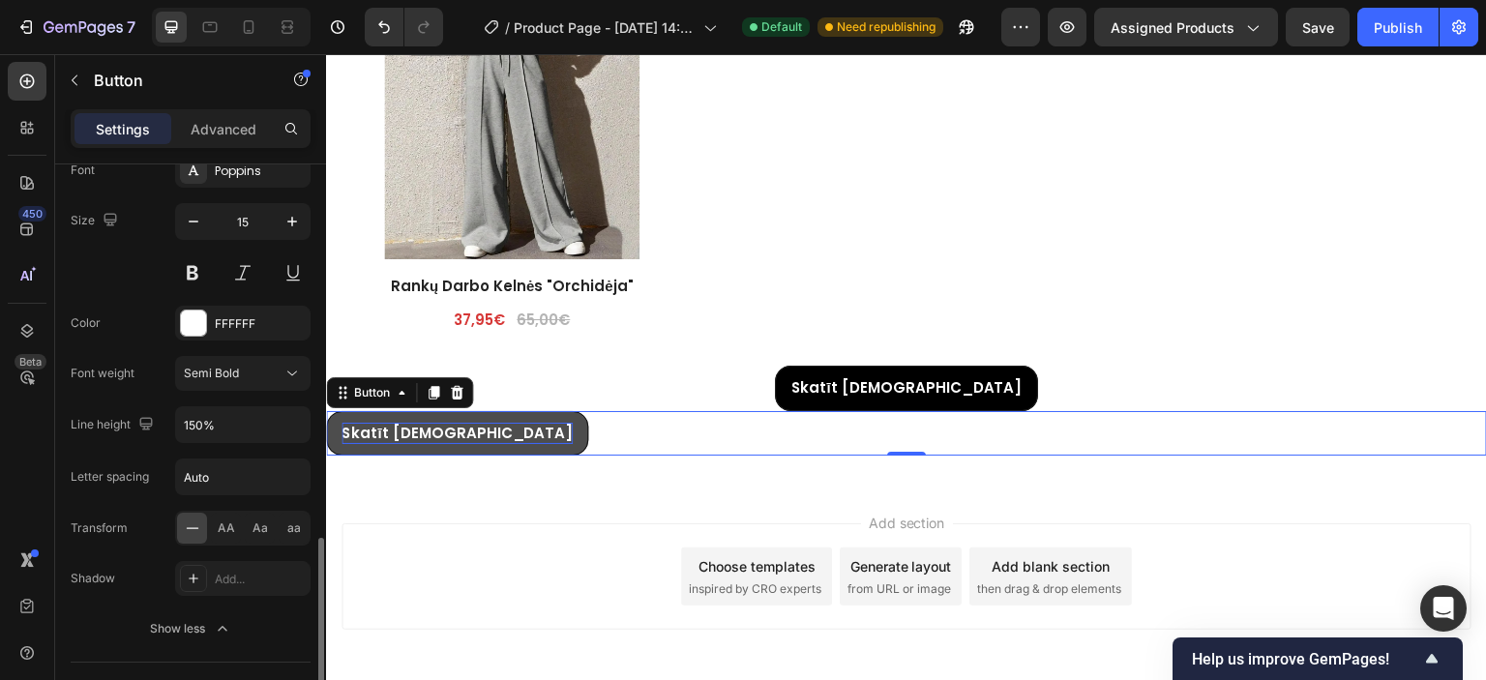
scroll to position [968, 0]
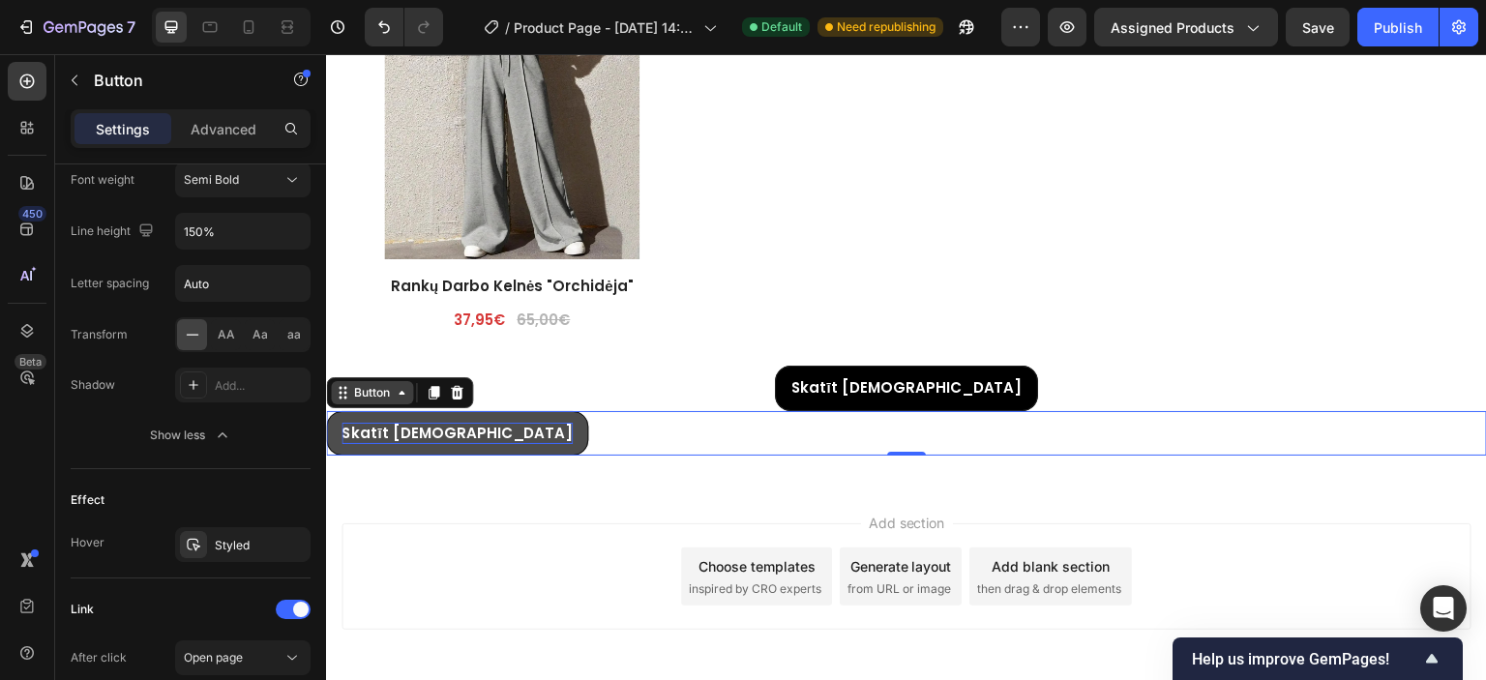
click at [398, 394] on div "Button" at bounding box center [372, 392] width 82 height 23
click at [469, 430] on div "Skatīt Vairāk Button Section 0" at bounding box center [906, 433] width 1161 height 45
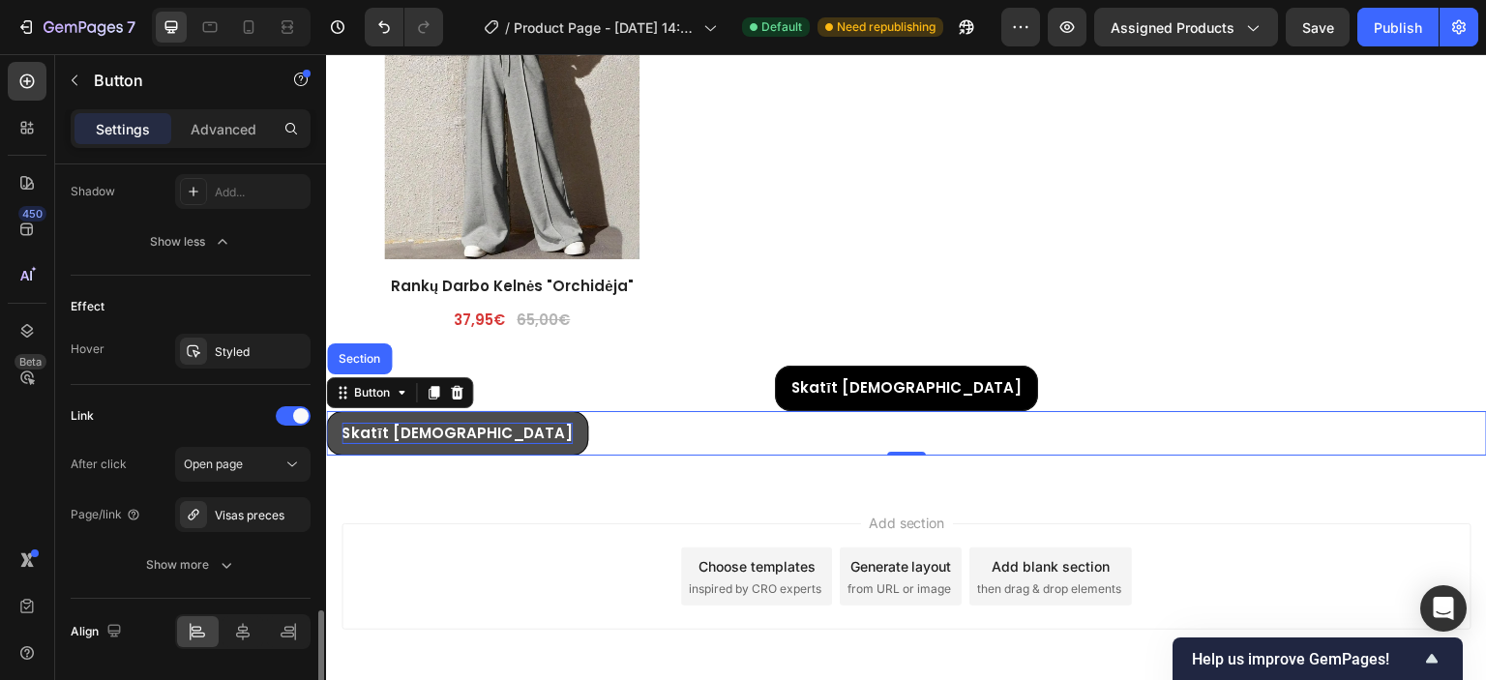
scroll to position [1219, 0]
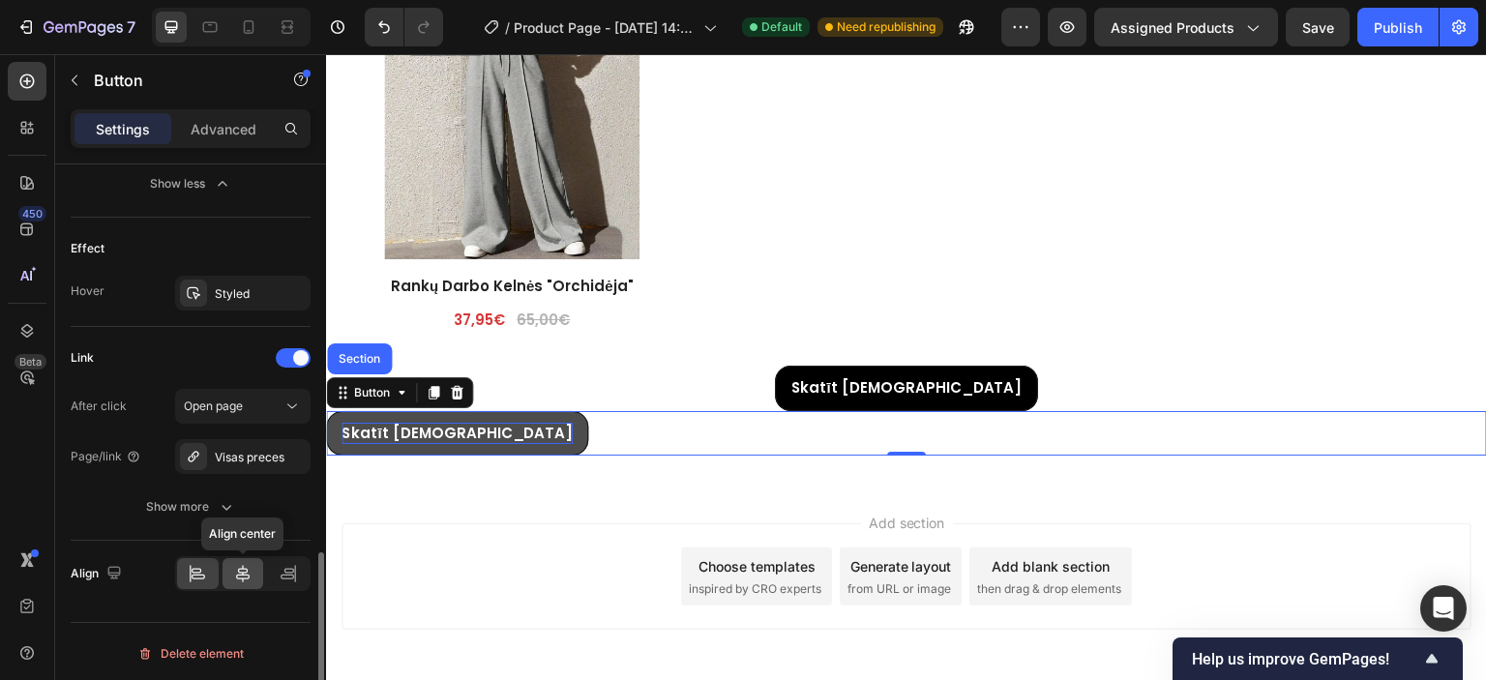
click at [244, 564] on icon at bounding box center [242, 573] width 19 height 19
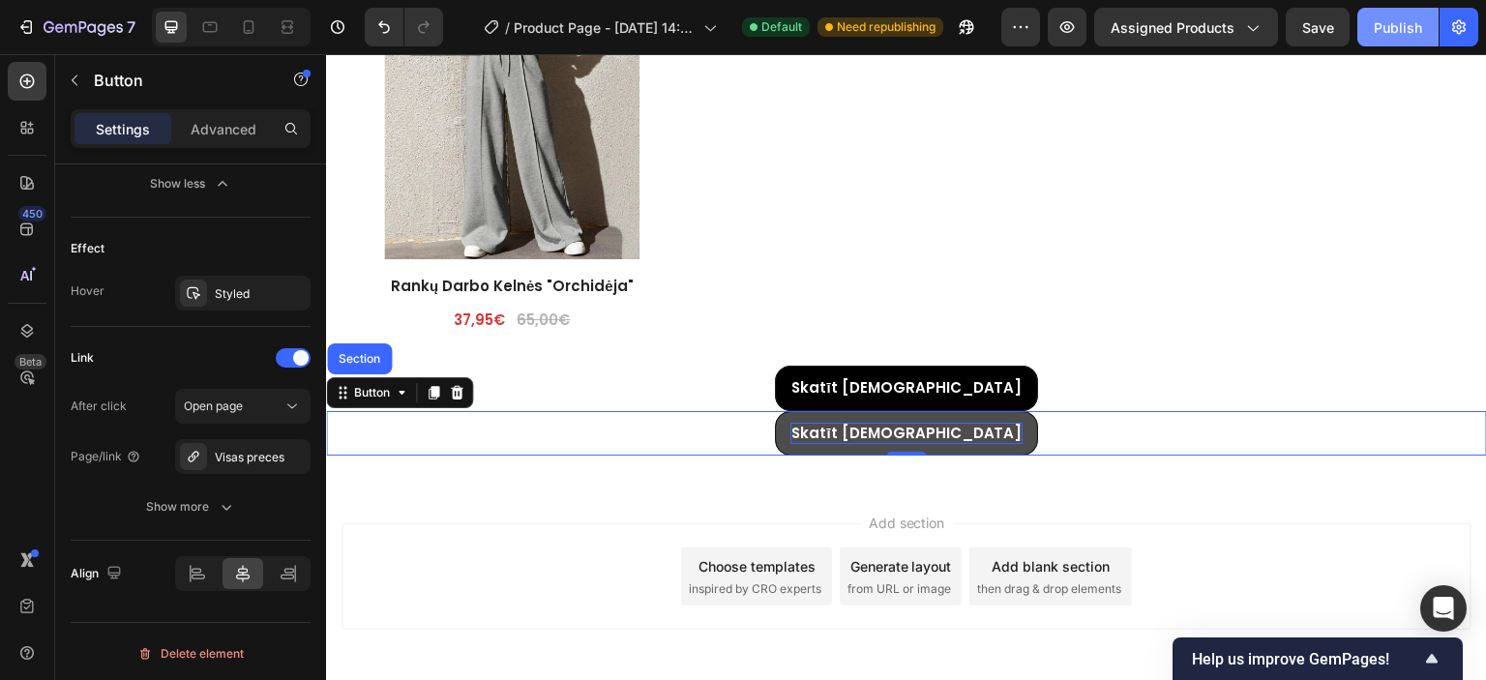
click at [1391, 38] on button "Publish" at bounding box center [1397, 27] width 81 height 39
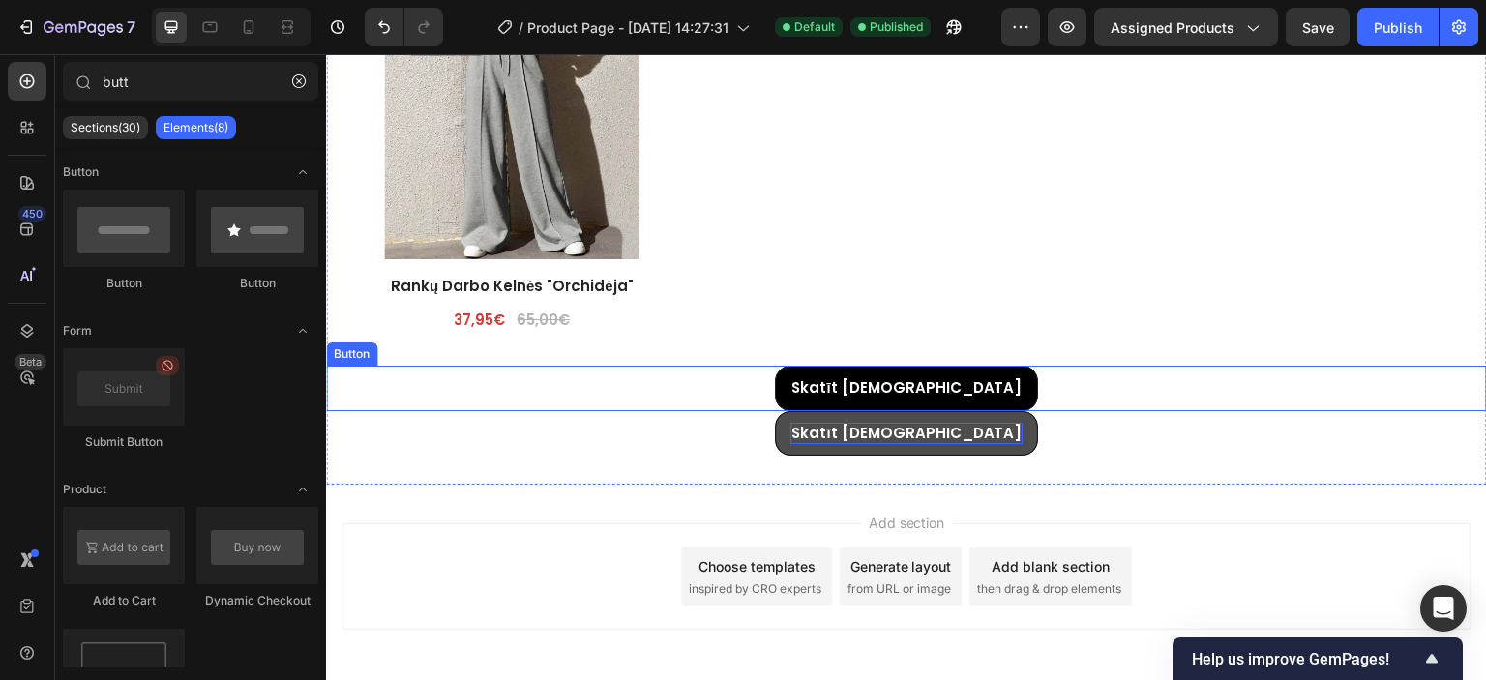
click at [807, 383] on div "Skatīt Vairāk Button" at bounding box center [906, 388] width 1161 height 45
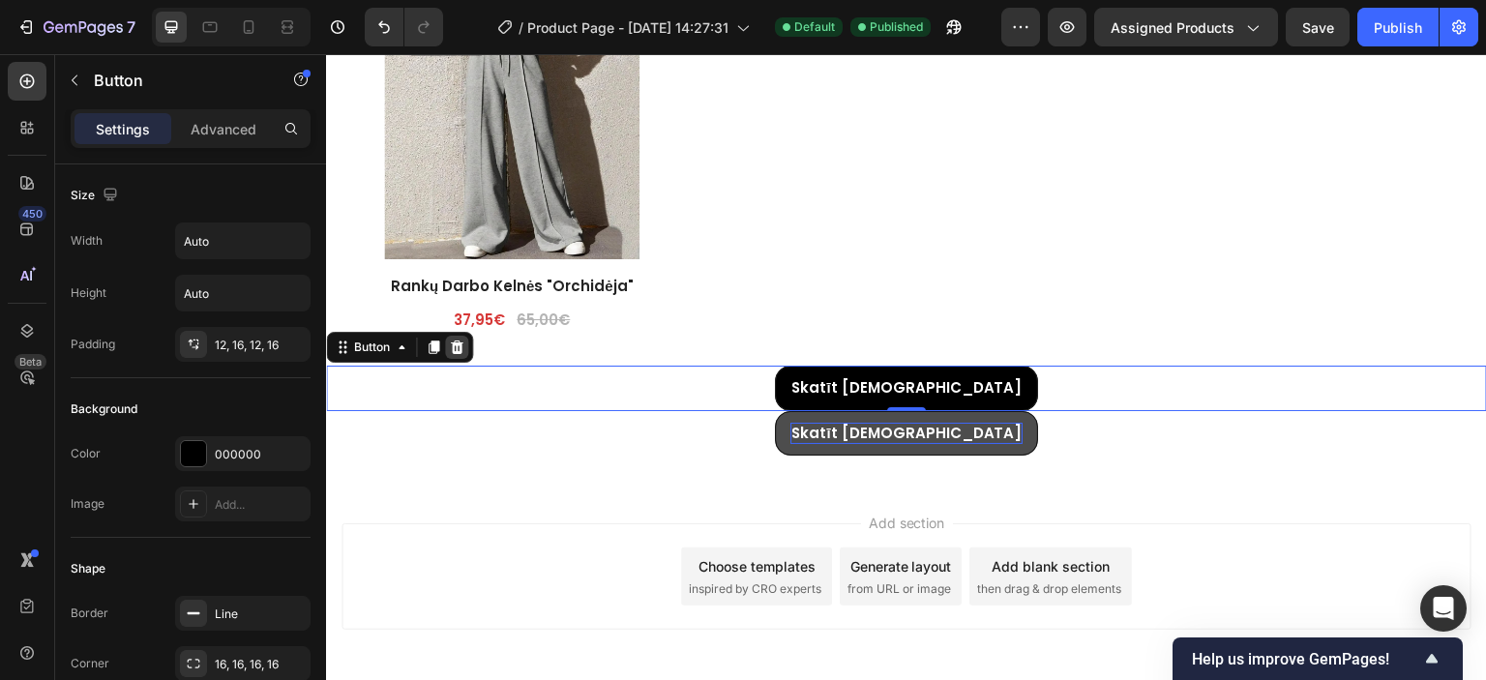
click at [454, 341] on icon at bounding box center [457, 348] width 13 height 14
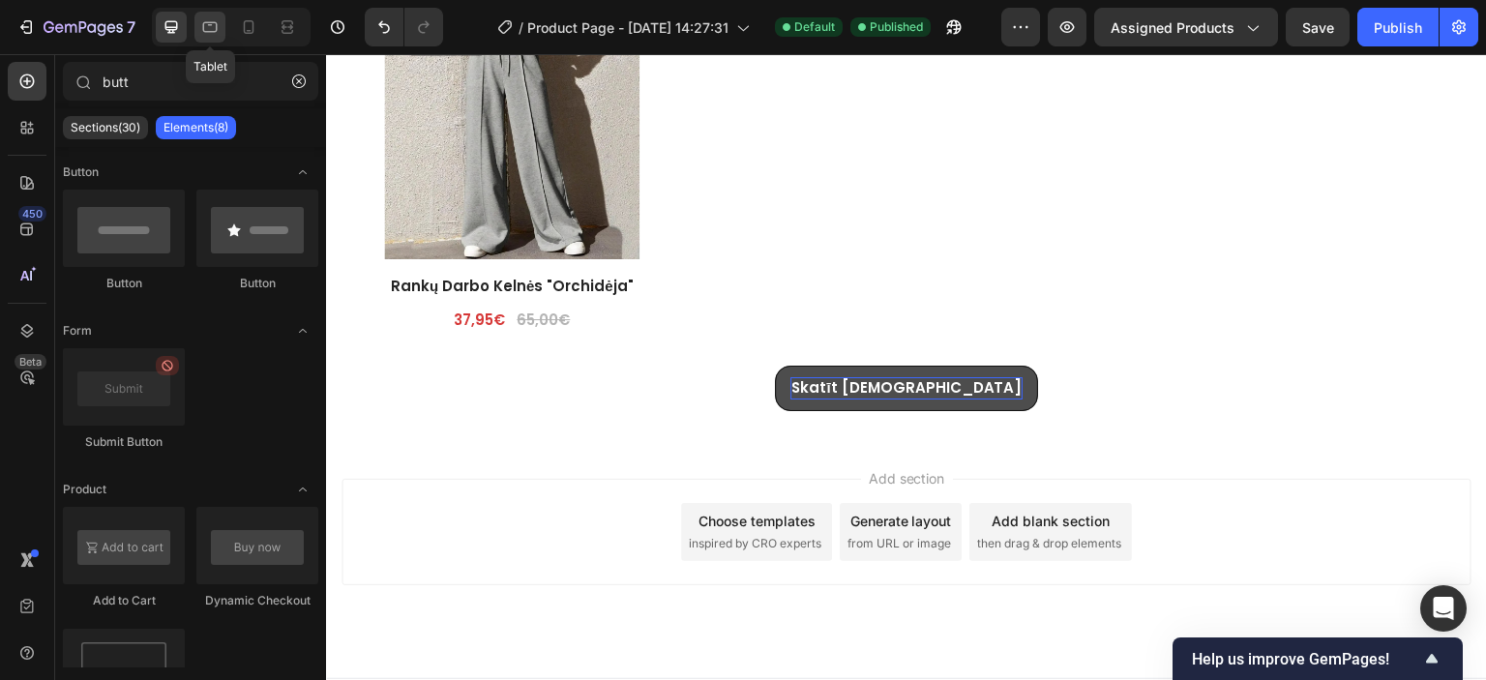
click at [208, 18] on icon at bounding box center [209, 26] width 19 height 19
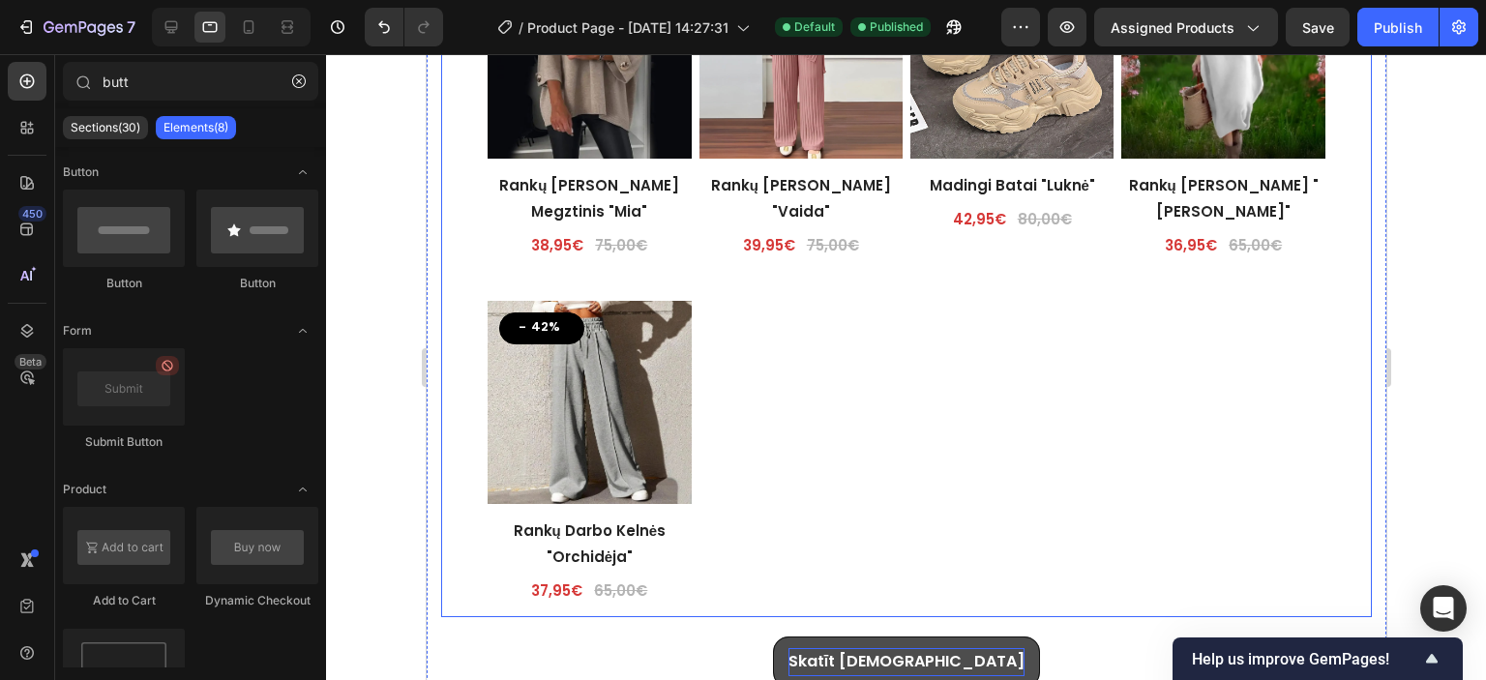
scroll to position [4455, 0]
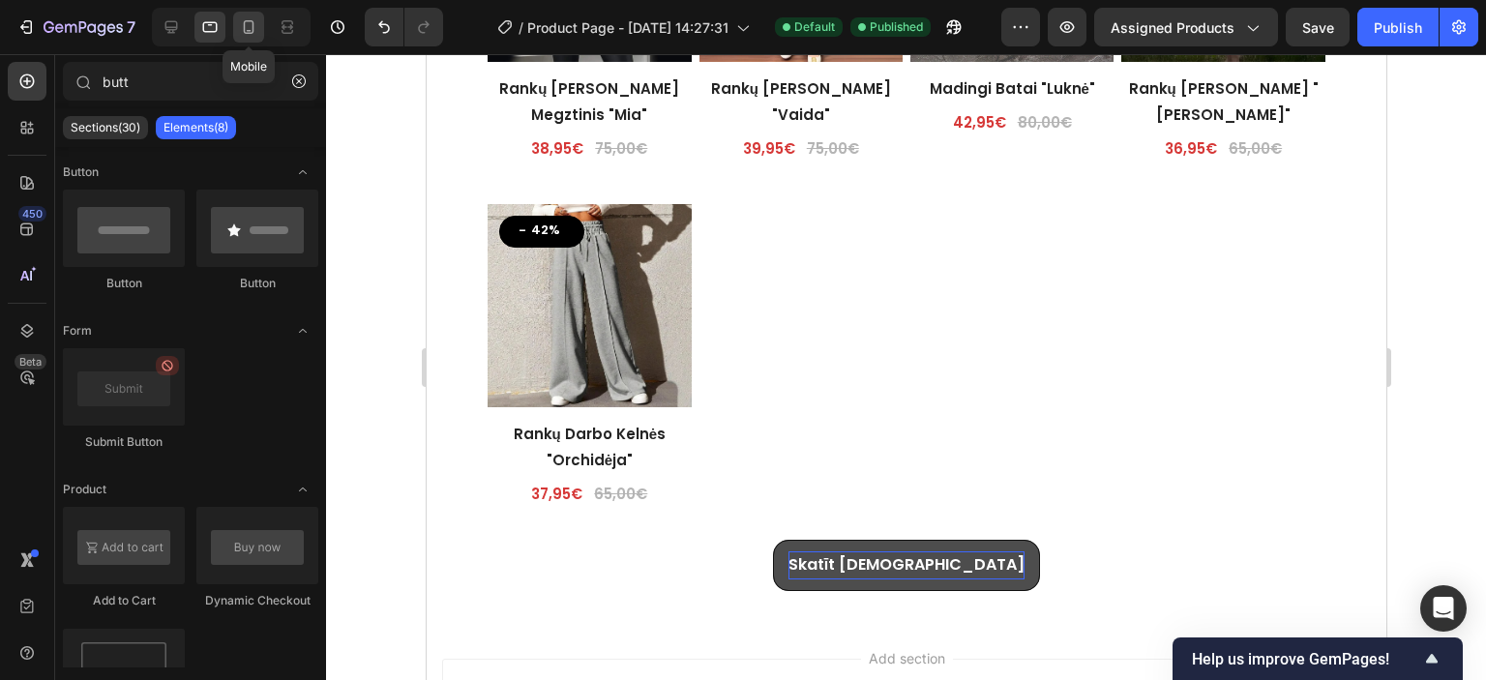
click at [251, 27] on icon at bounding box center [248, 26] width 19 height 19
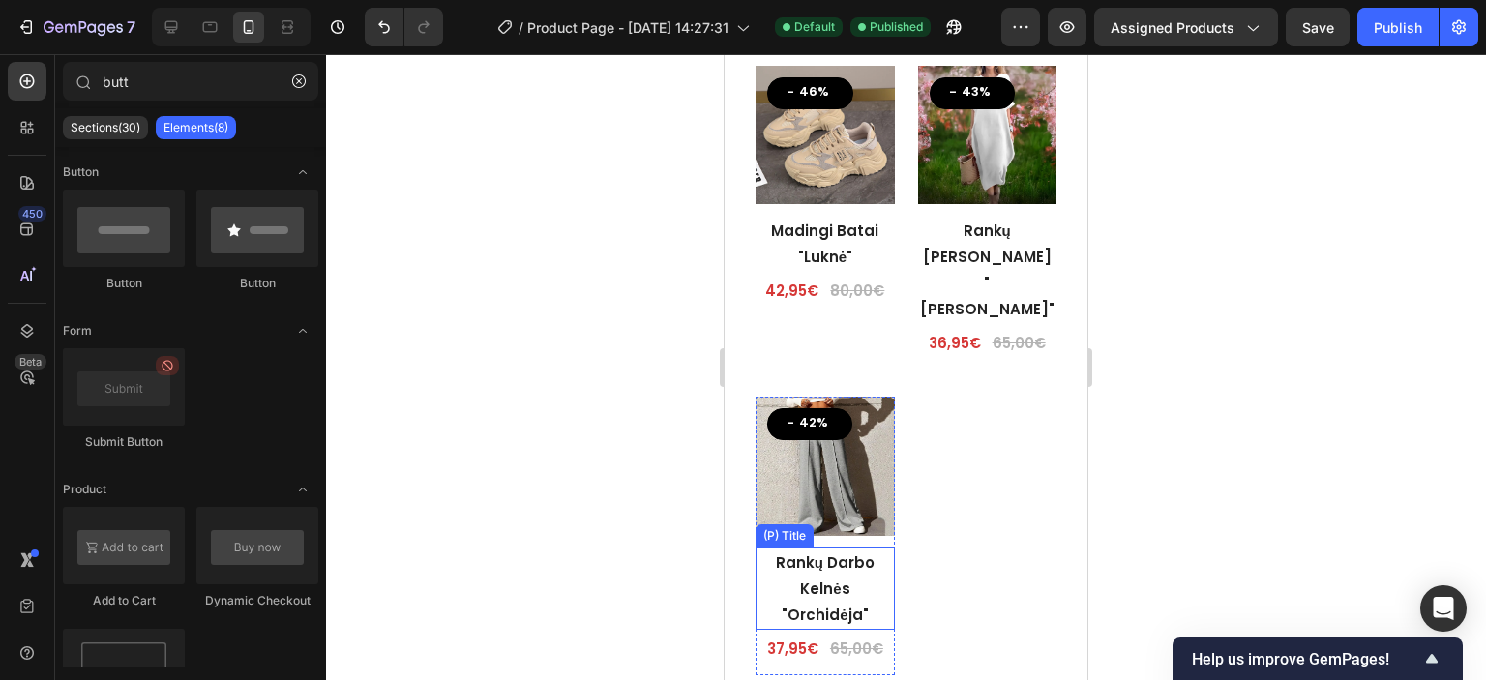
scroll to position [4732, 0]
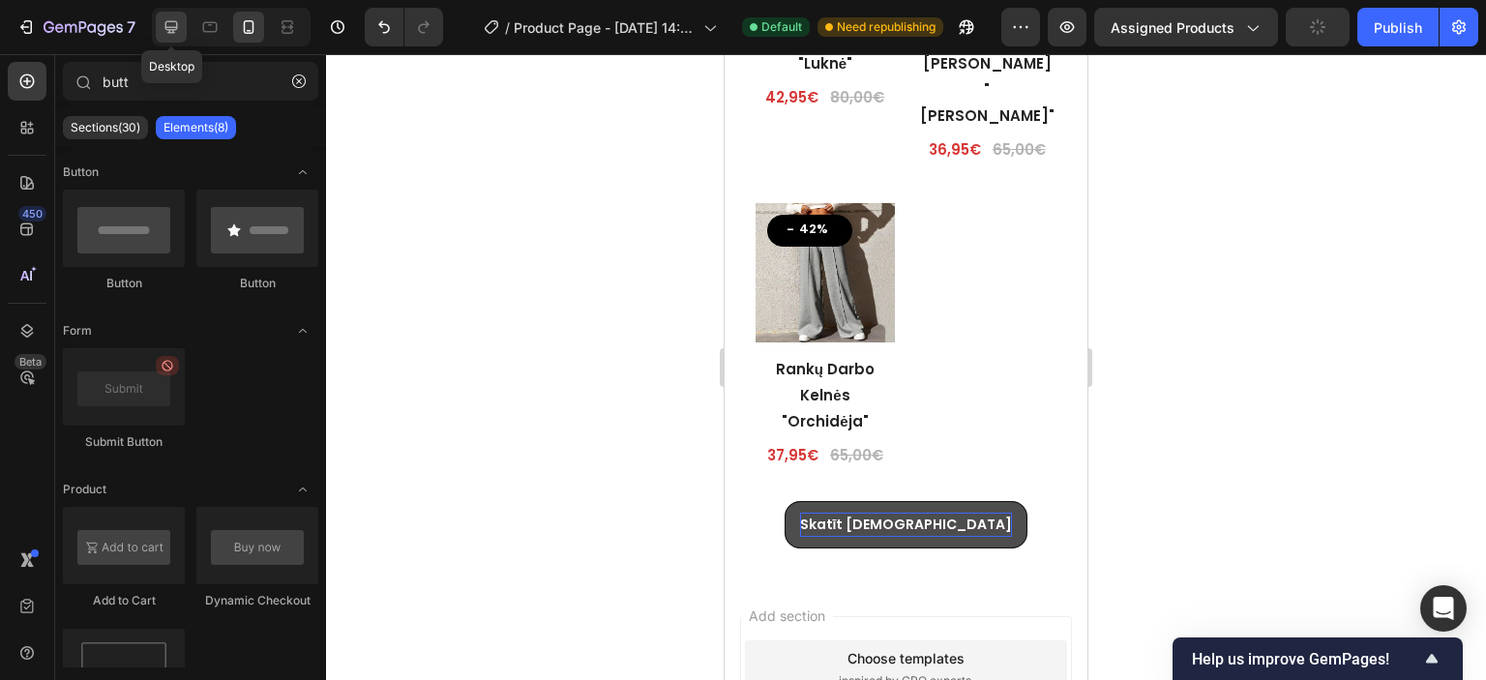
click at [172, 25] on icon at bounding box center [171, 26] width 19 height 19
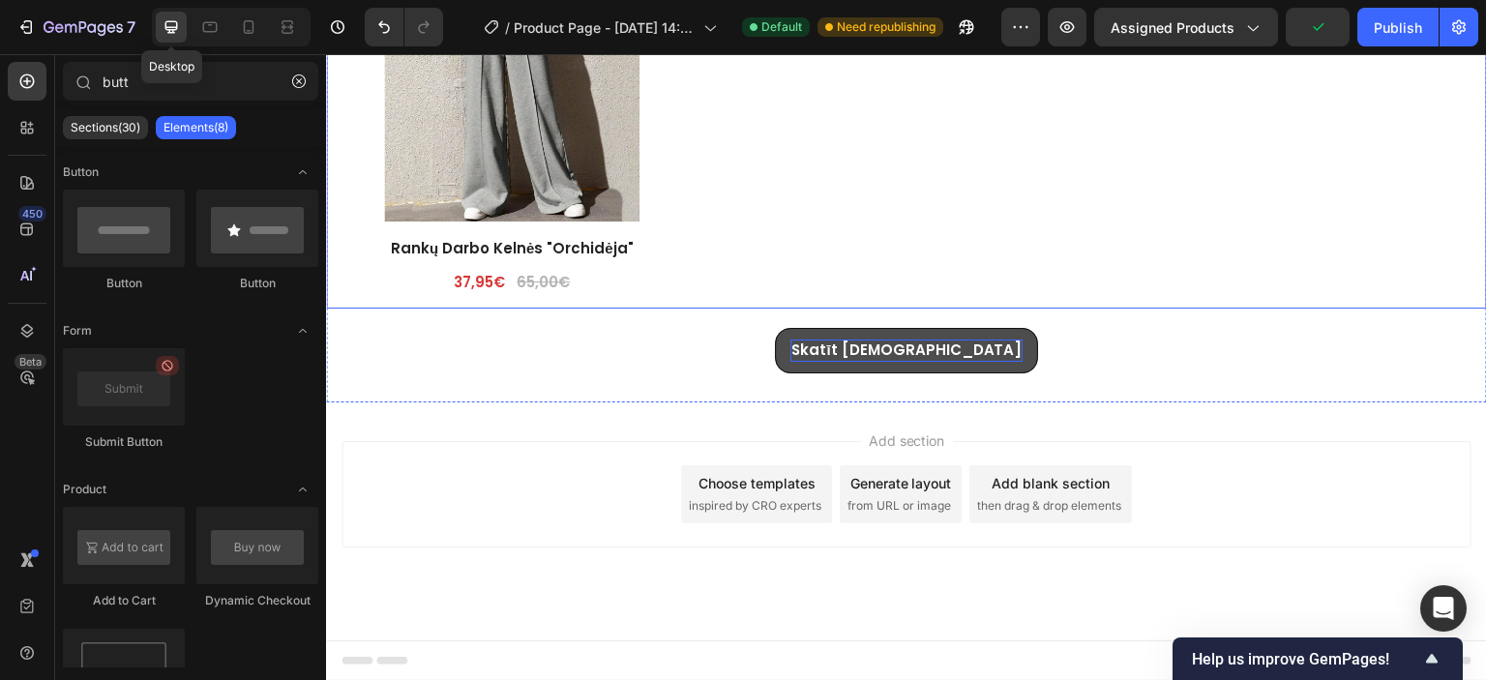
scroll to position [4416, 0]
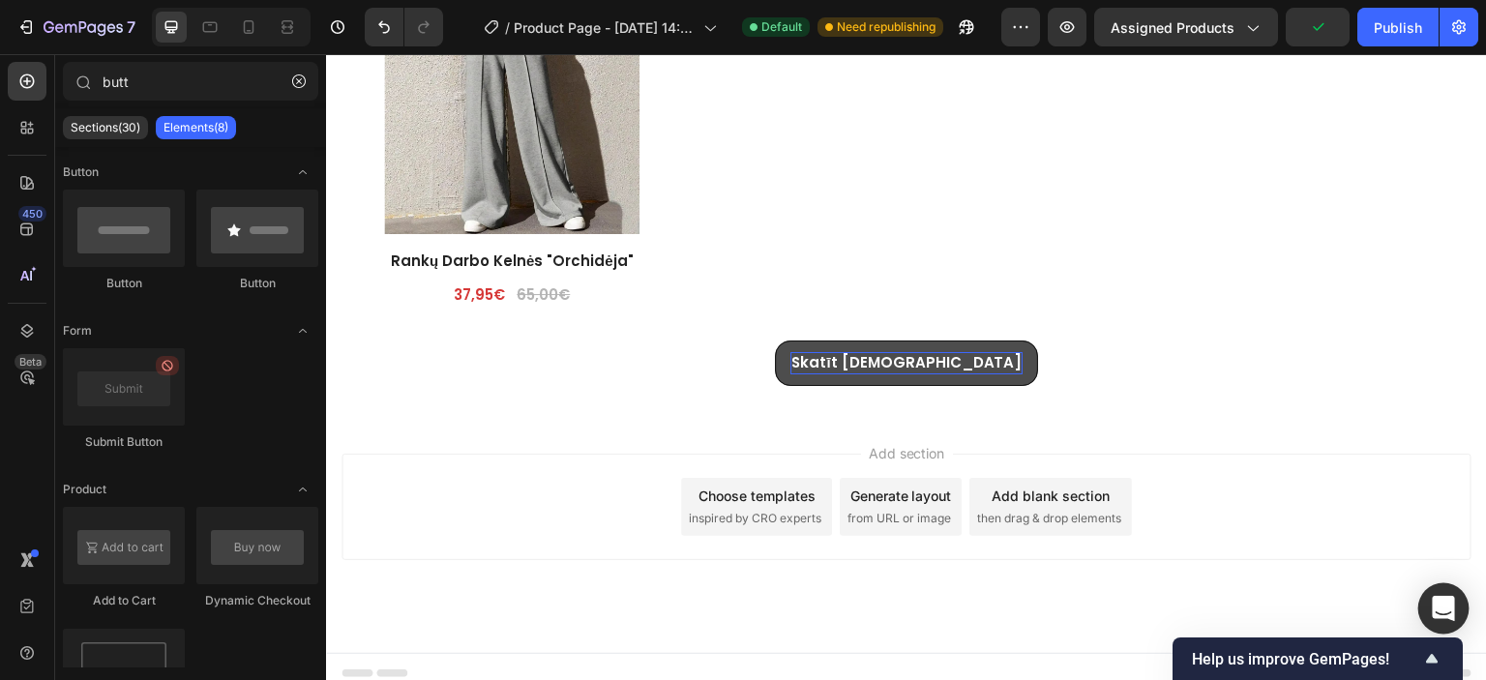
click at [1447, 598] on icon "Open Intercom Messenger" at bounding box center [1443, 608] width 22 height 25
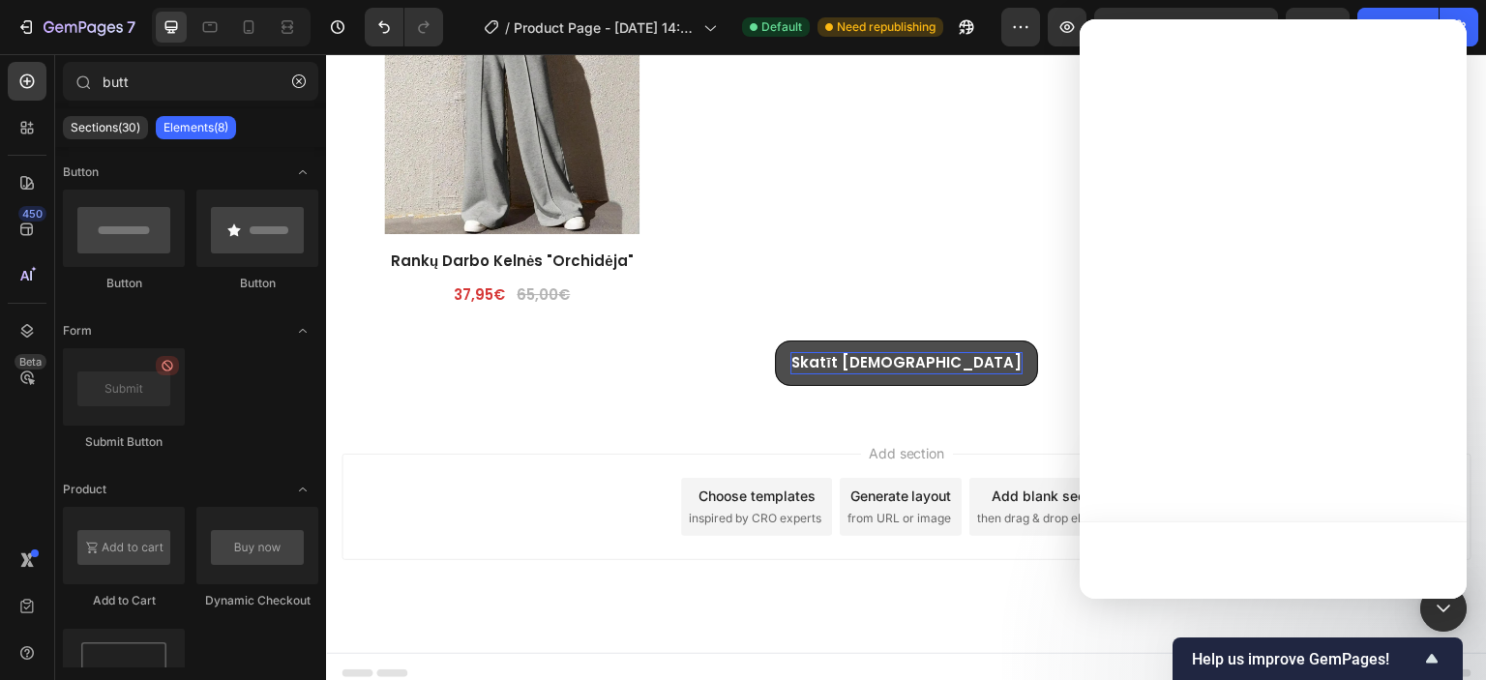
scroll to position [0, 0]
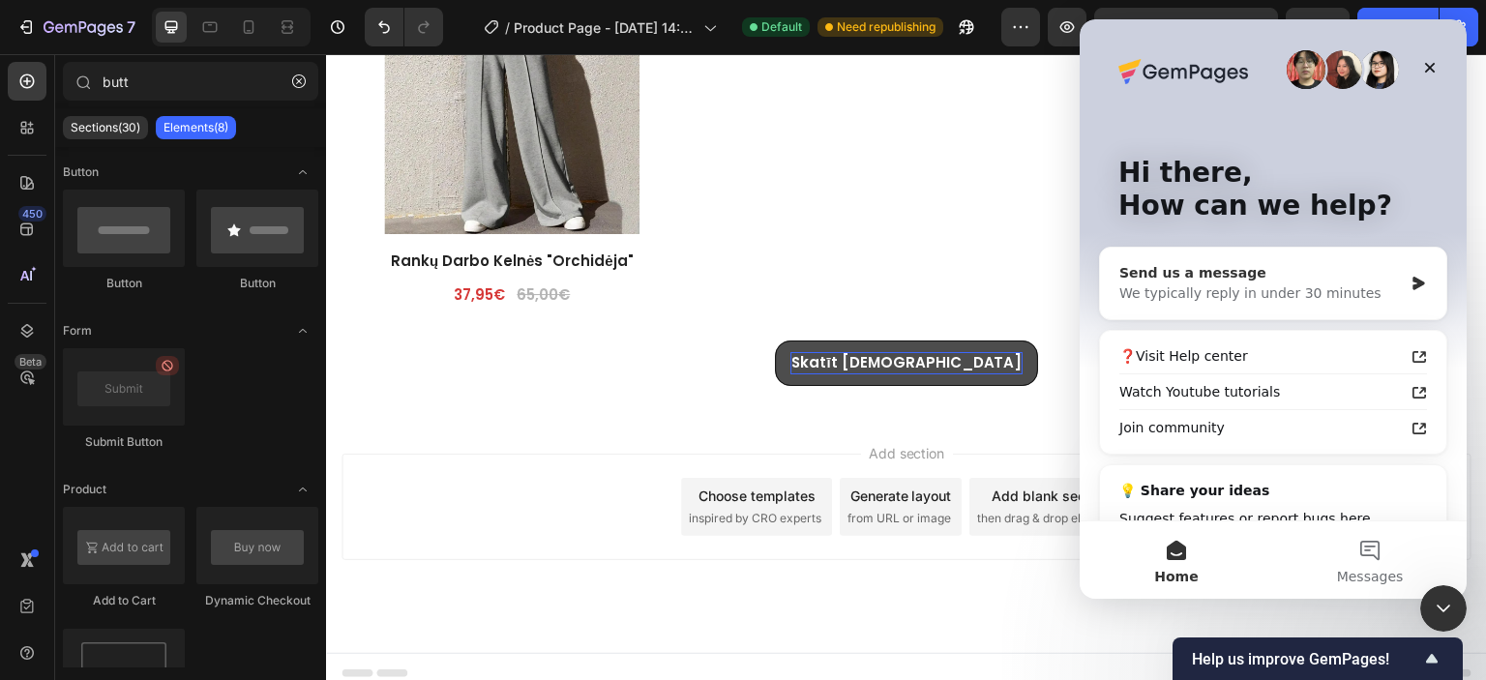
click at [1239, 296] on div "We typically reply in under 30 minutes" at bounding box center [1260, 293] width 283 height 20
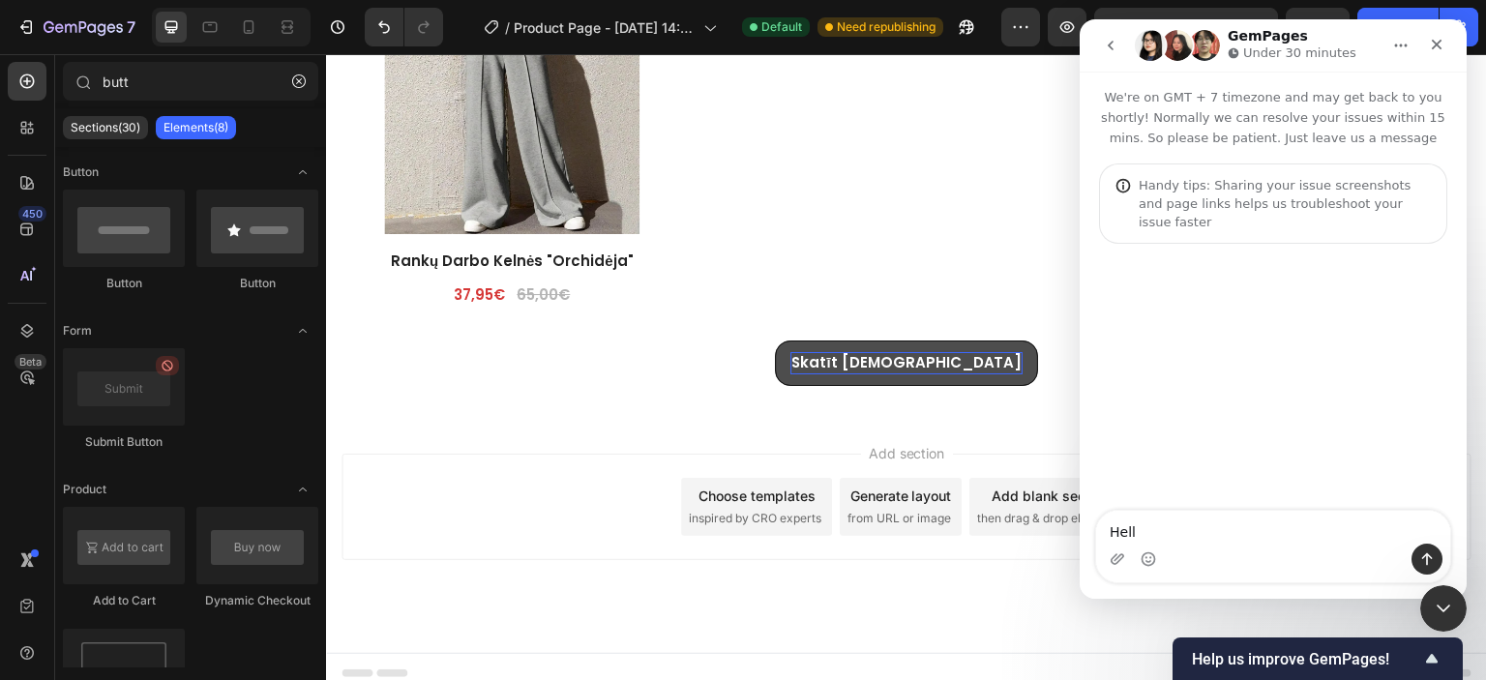
type textarea "Hello"
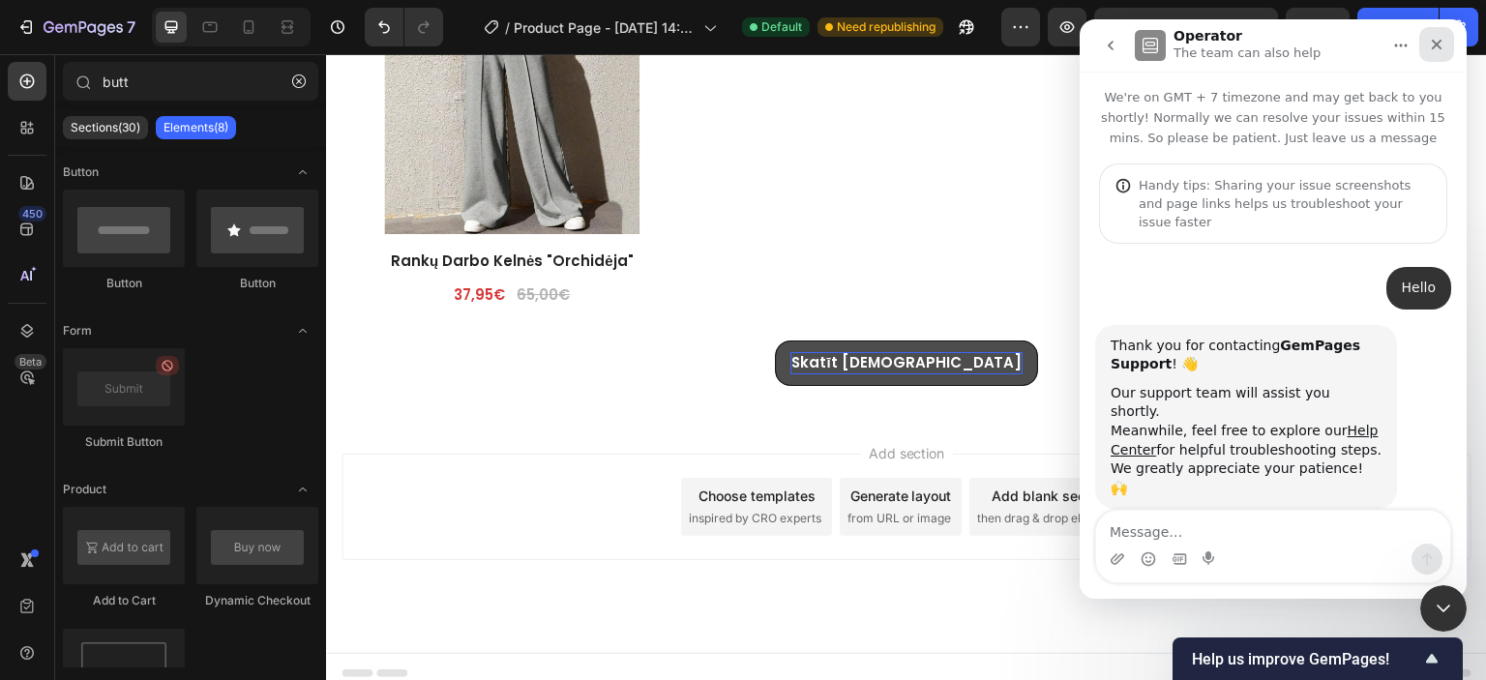
click at [1437, 51] on icon "Close" at bounding box center [1436, 44] width 15 height 15
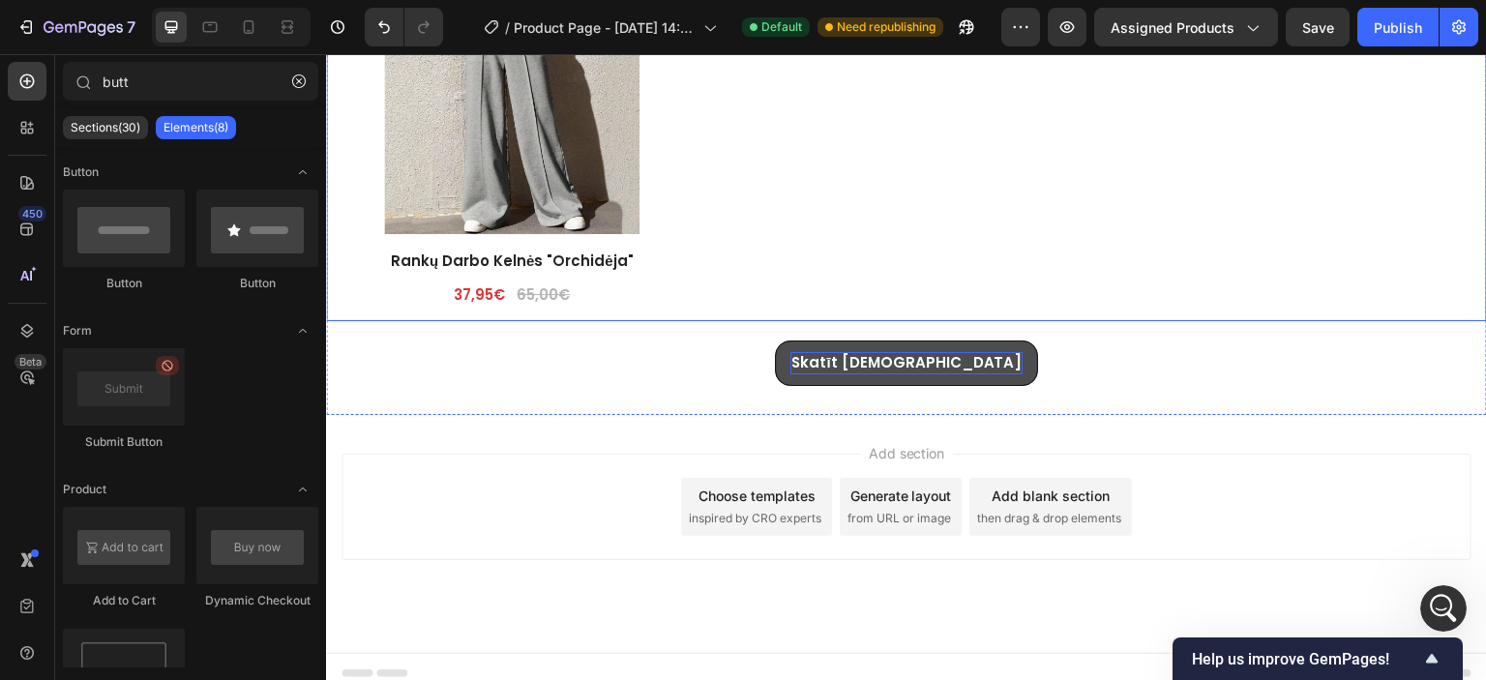
scroll to position [4319, 0]
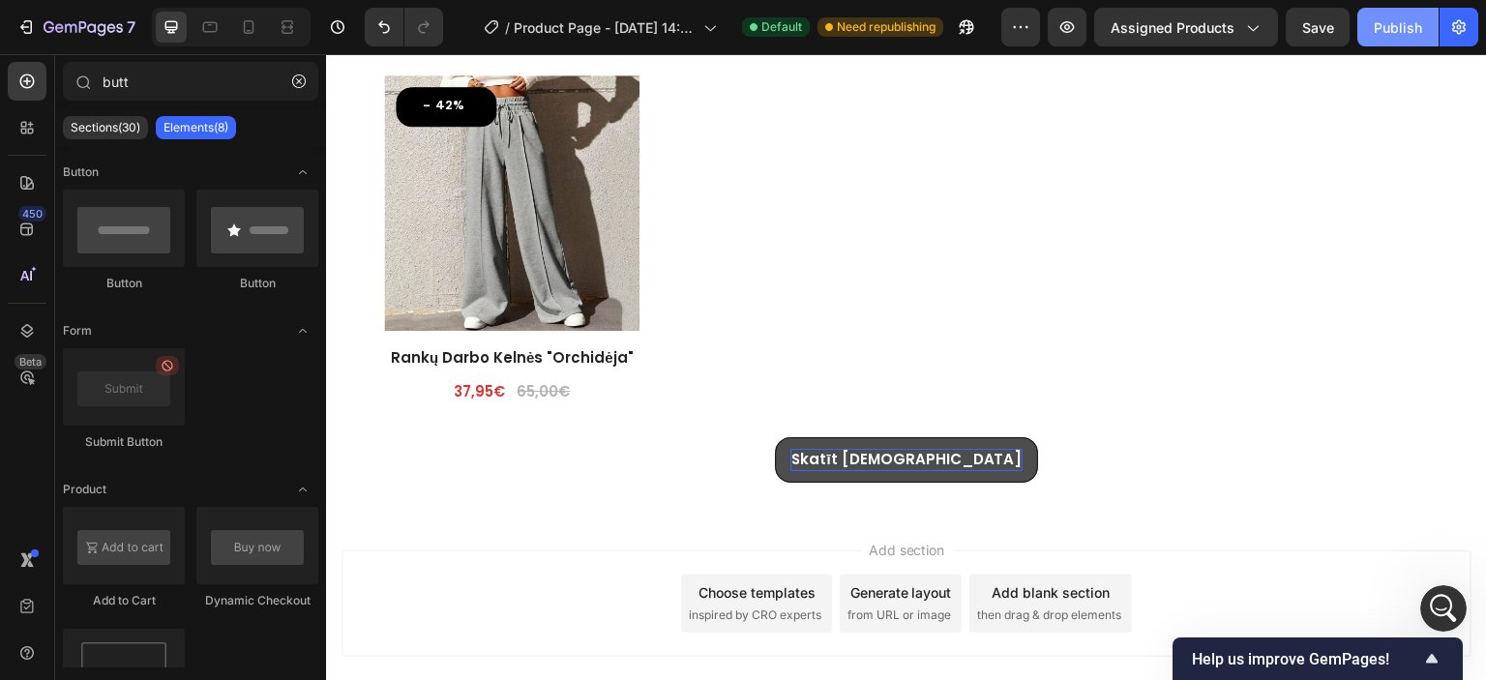
click at [1390, 26] on div "Publish" at bounding box center [1398, 27] width 48 height 20
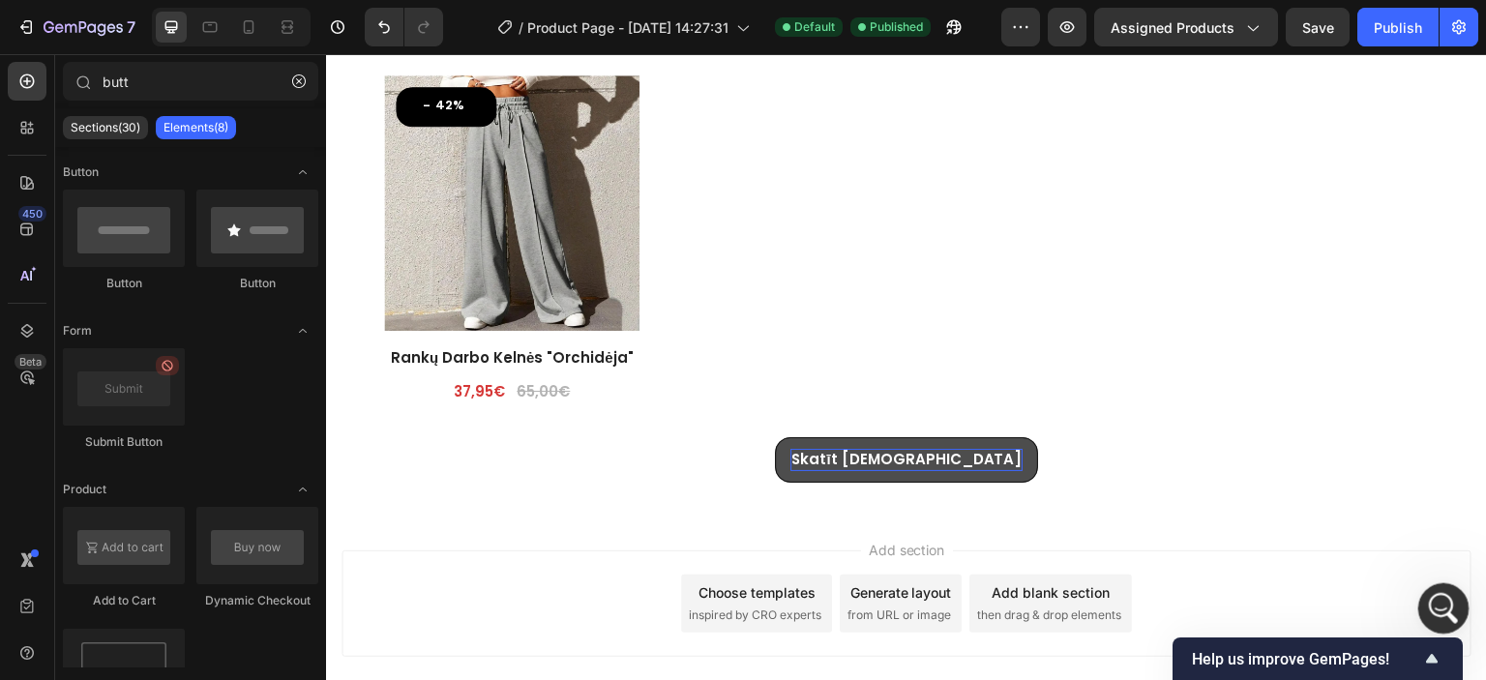
click at [1429, 612] on div "Open Intercom Messenger" at bounding box center [1441, 606] width 64 height 64
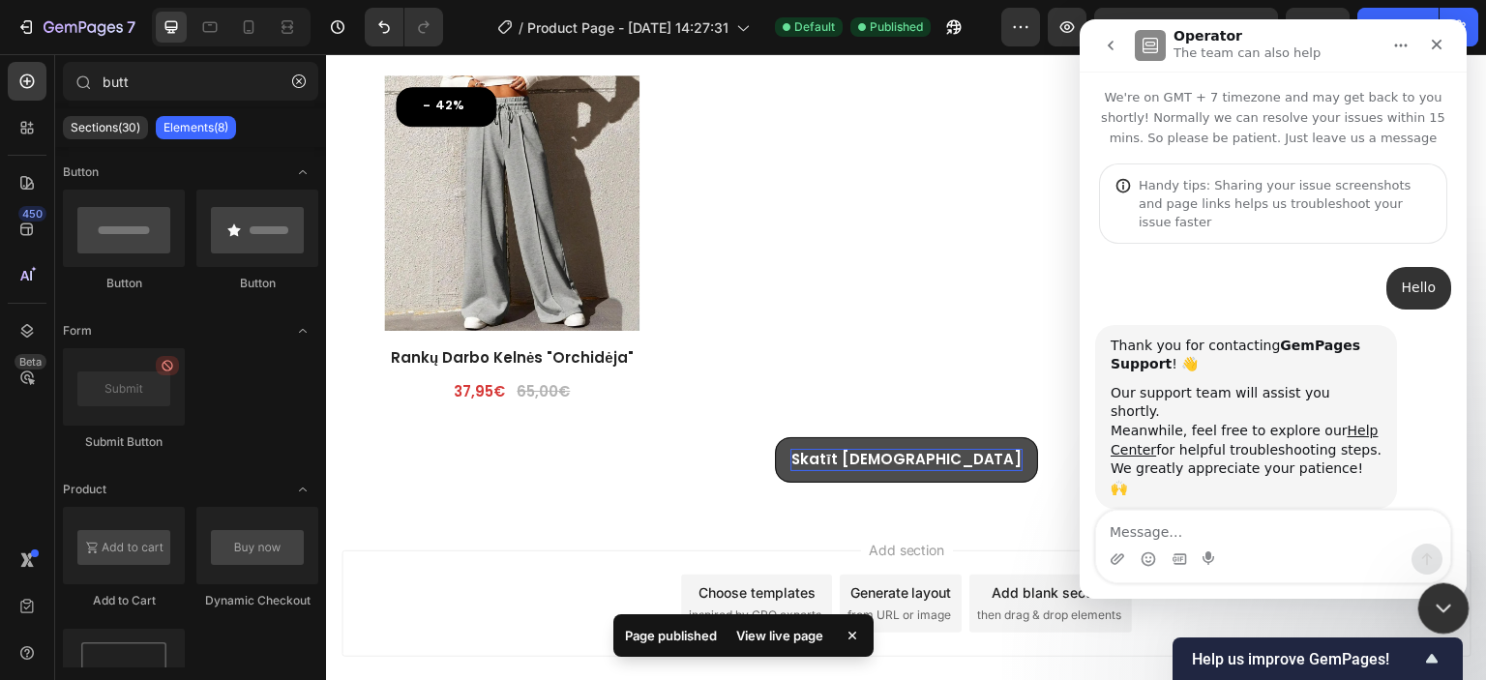
click at [1445, 597] on icon "Close Intercom Messenger" at bounding box center [1440, 605] width 23 height 23
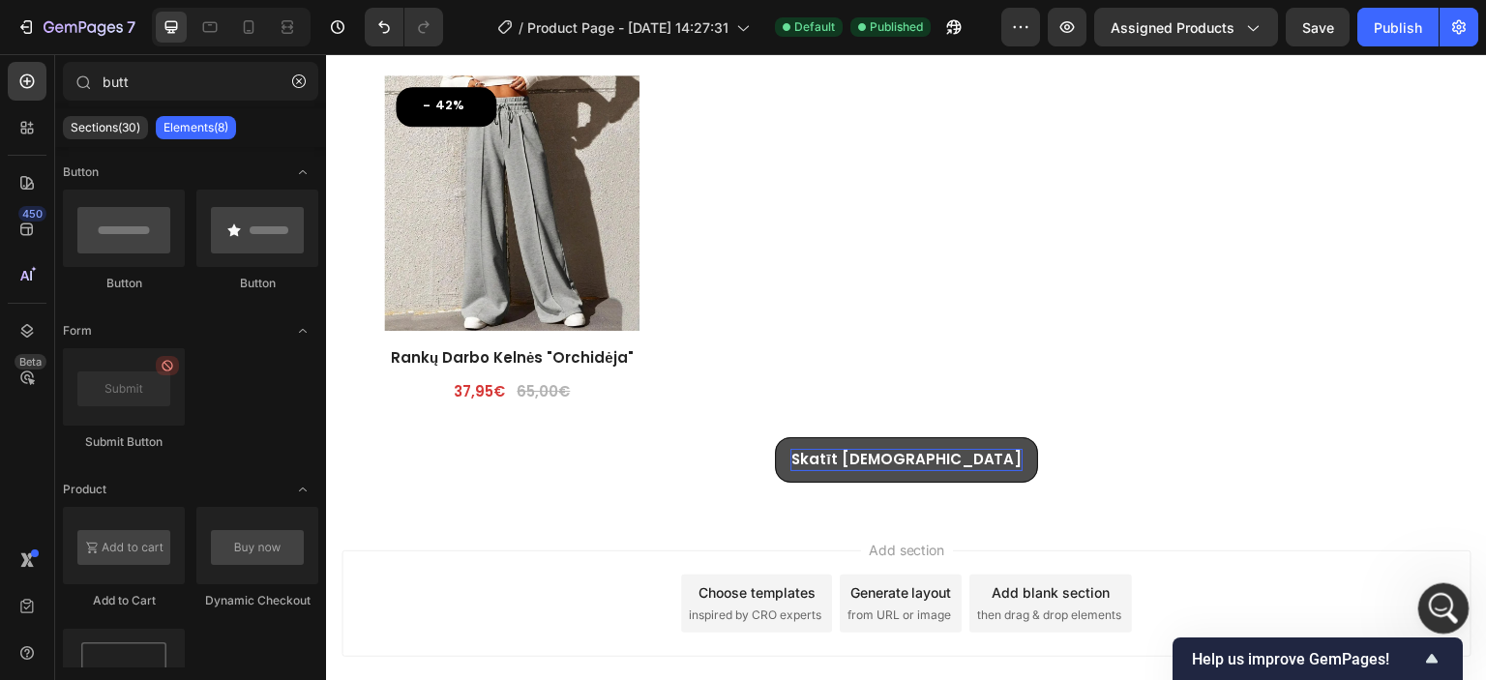
click at [1441, 611] on icon "Open Intercom Messenger" at bounding box center [1441, 606] width 32 height 32
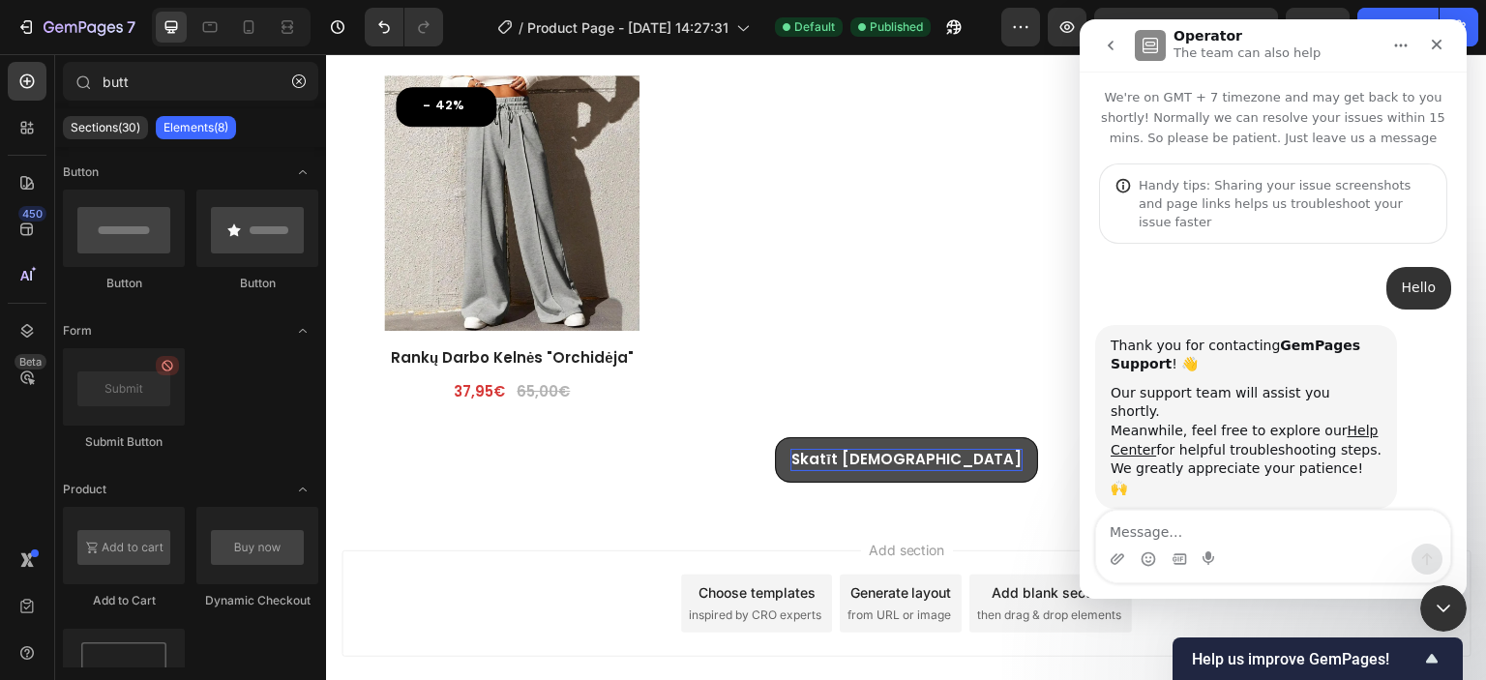
click at [1237, 533] on textarea "Message…" at bounding box center [1273, 527] width 354 height 33
click at [1179, 537] on textarea "The button at the bottom of the page" at bounding box center [1273, 527] width 354 height 33
click at [1377, 528] on textarea "The button text at the bottom of the page" at bounding box center [1273, 527] width 354 height 33
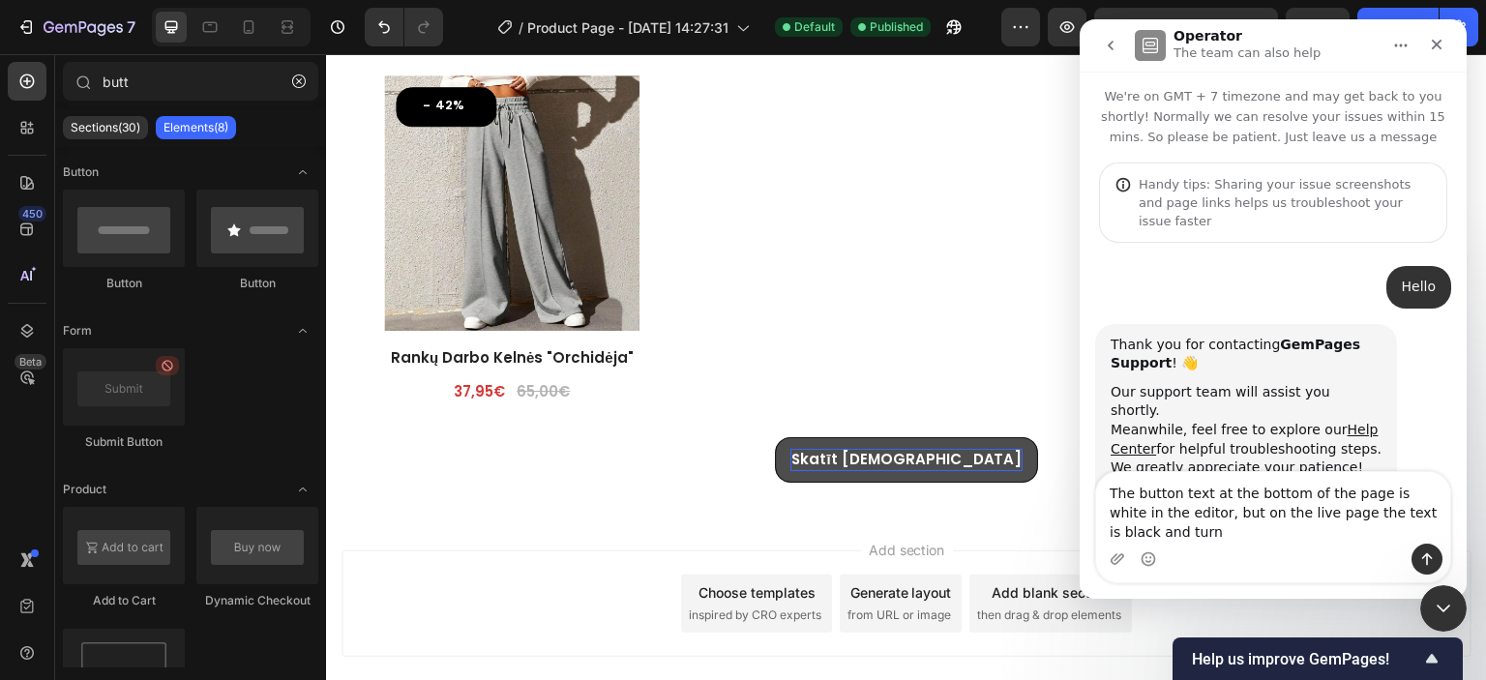
scroll to position [20, 0]
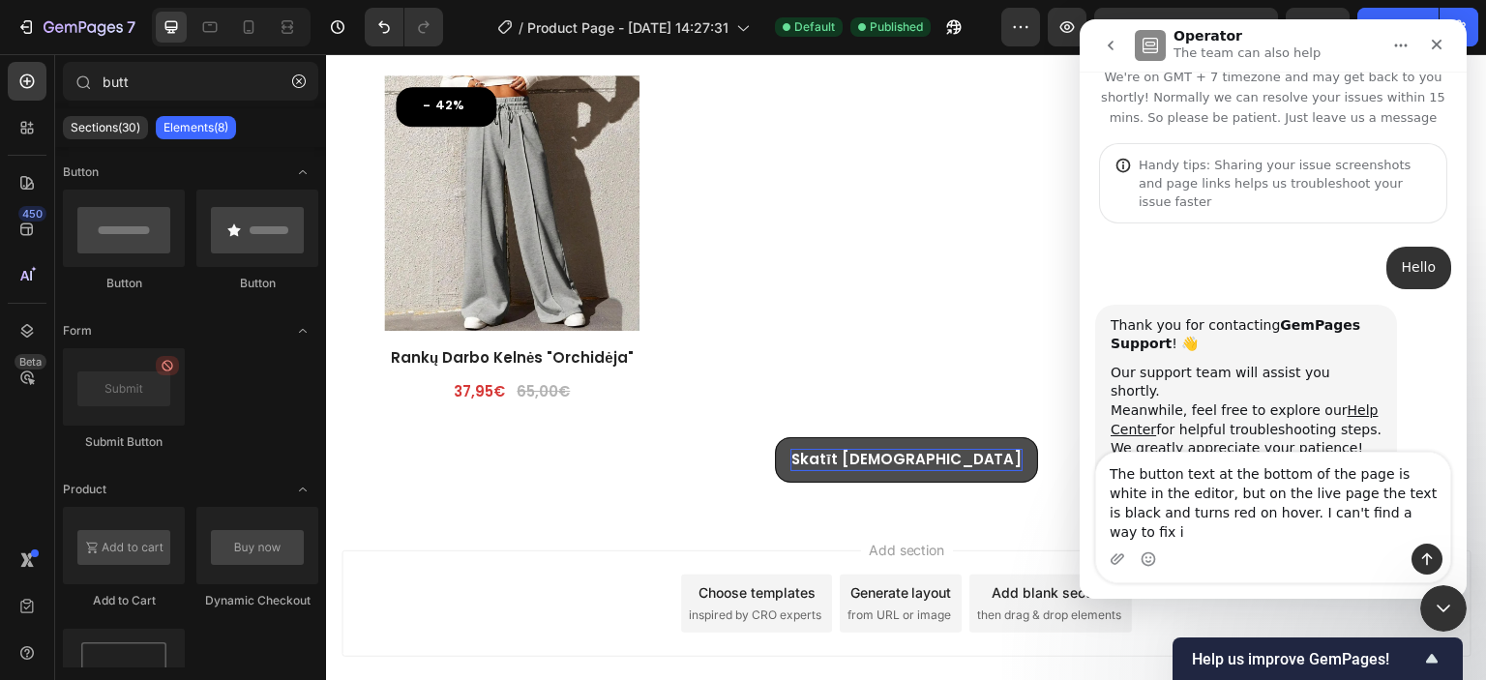
type textarea "The button text at the bottom of the page is white in the editor, but on the li…"
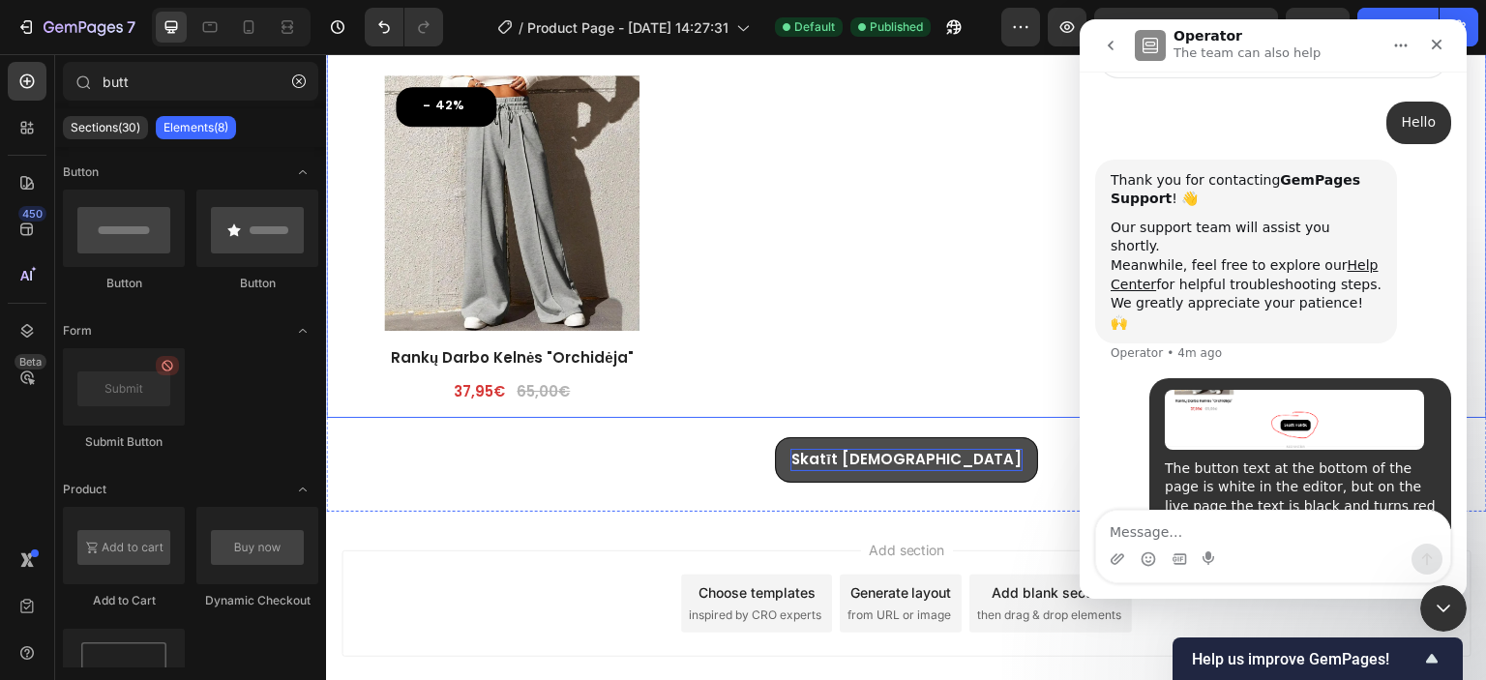
scroll to position [4421, 0]
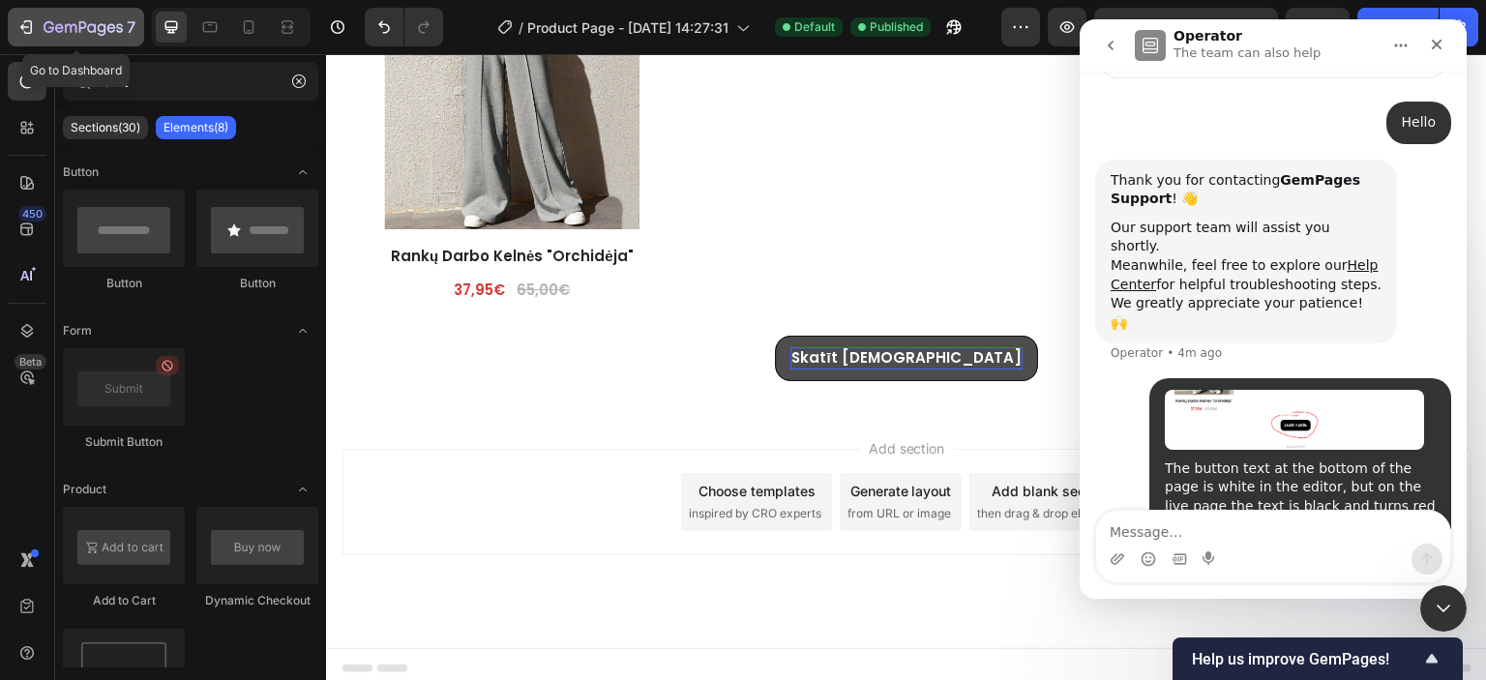
click at [31, 22] on icon "button" at bounding box center [25, 26] width 19 height 19
